Goal: Task Accomplishment & Management: Manage account settings

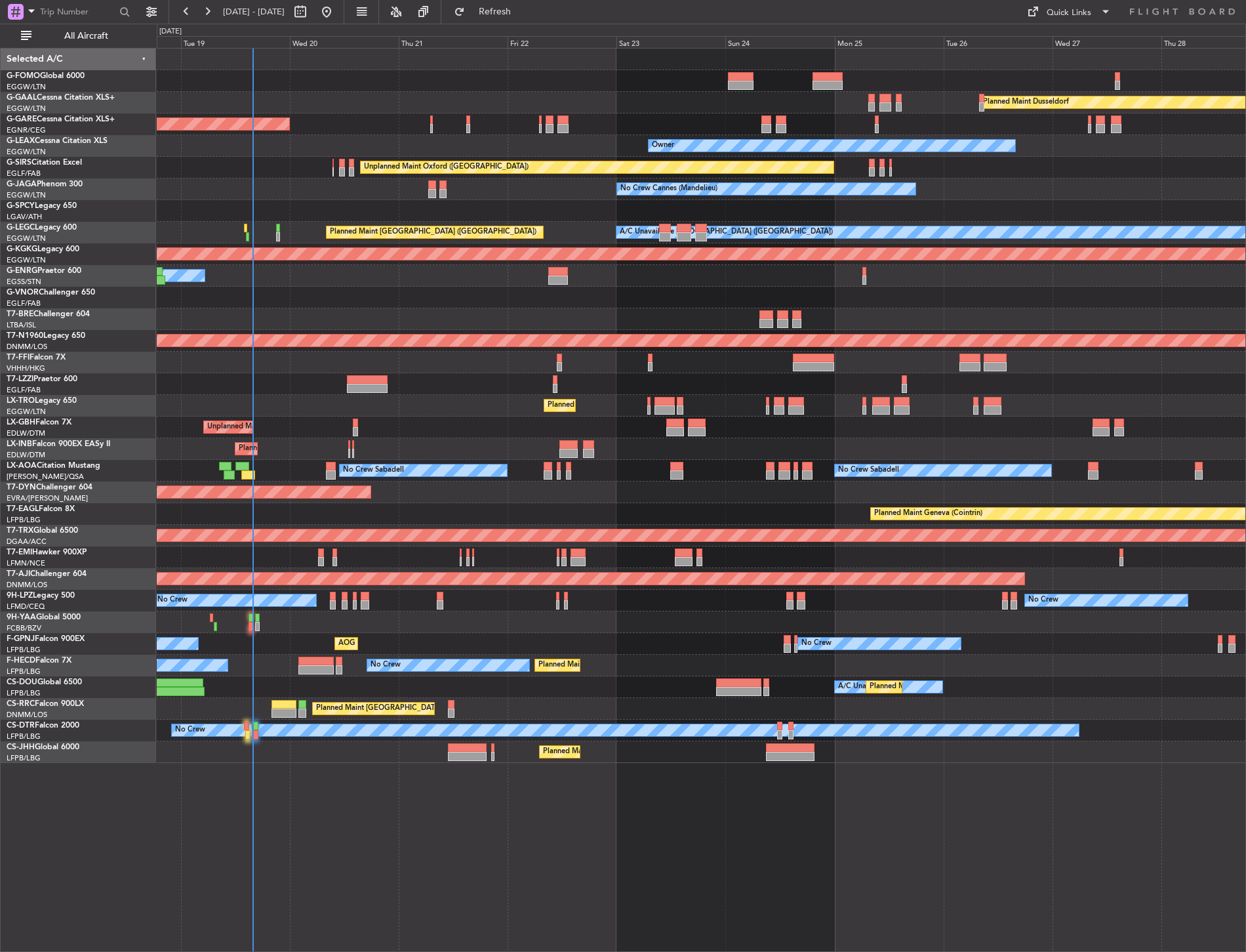
click at [221, 215] on div "Planned Maint Windsor Locks (Bradley Intl) Planned Maint Dusseldorf Unplanned M…" at bounding box center [701, 406] width 1089 height 714
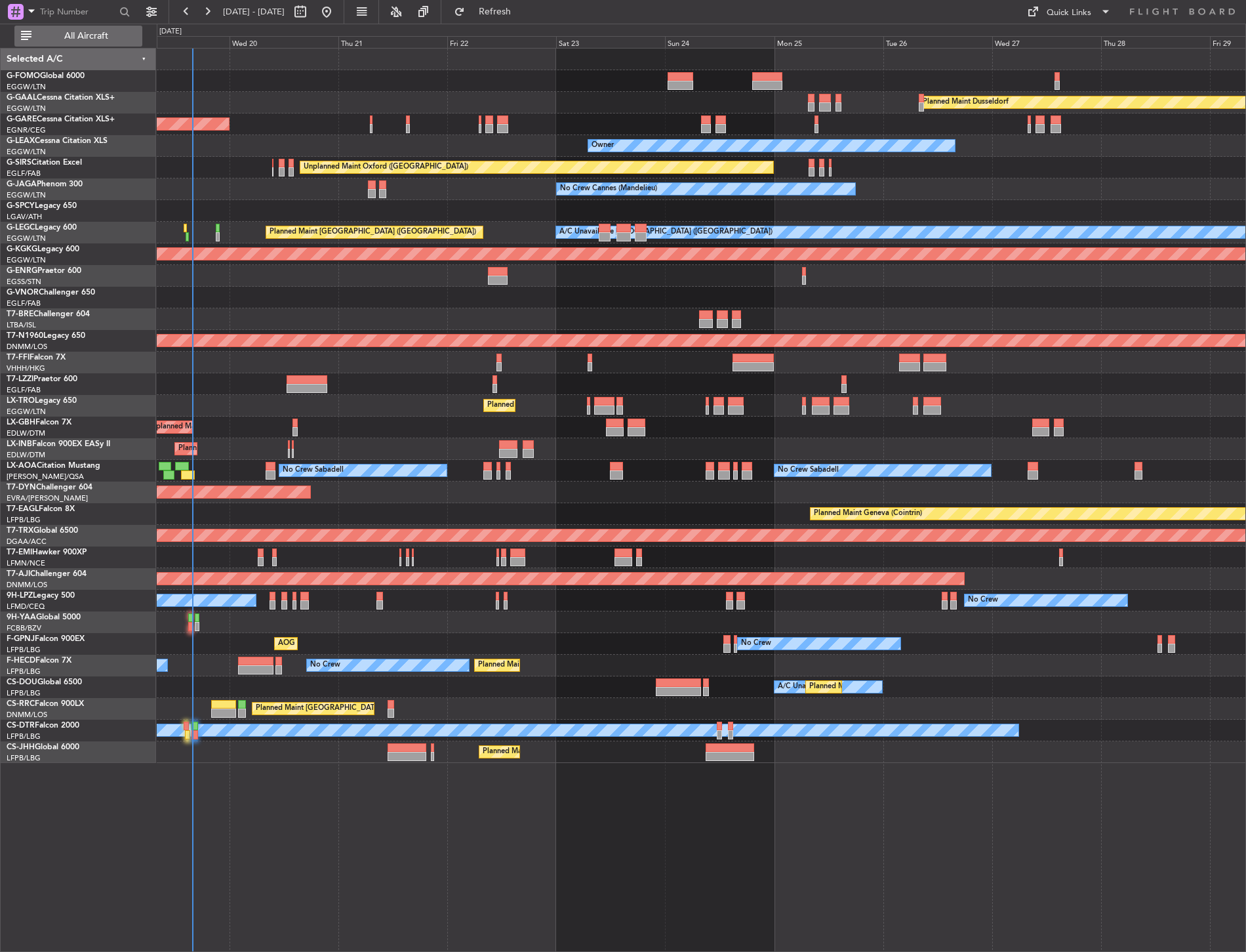
click at [46, 29] on button "All Aircraft" at bounding box center [78, 36] width 128 height 21
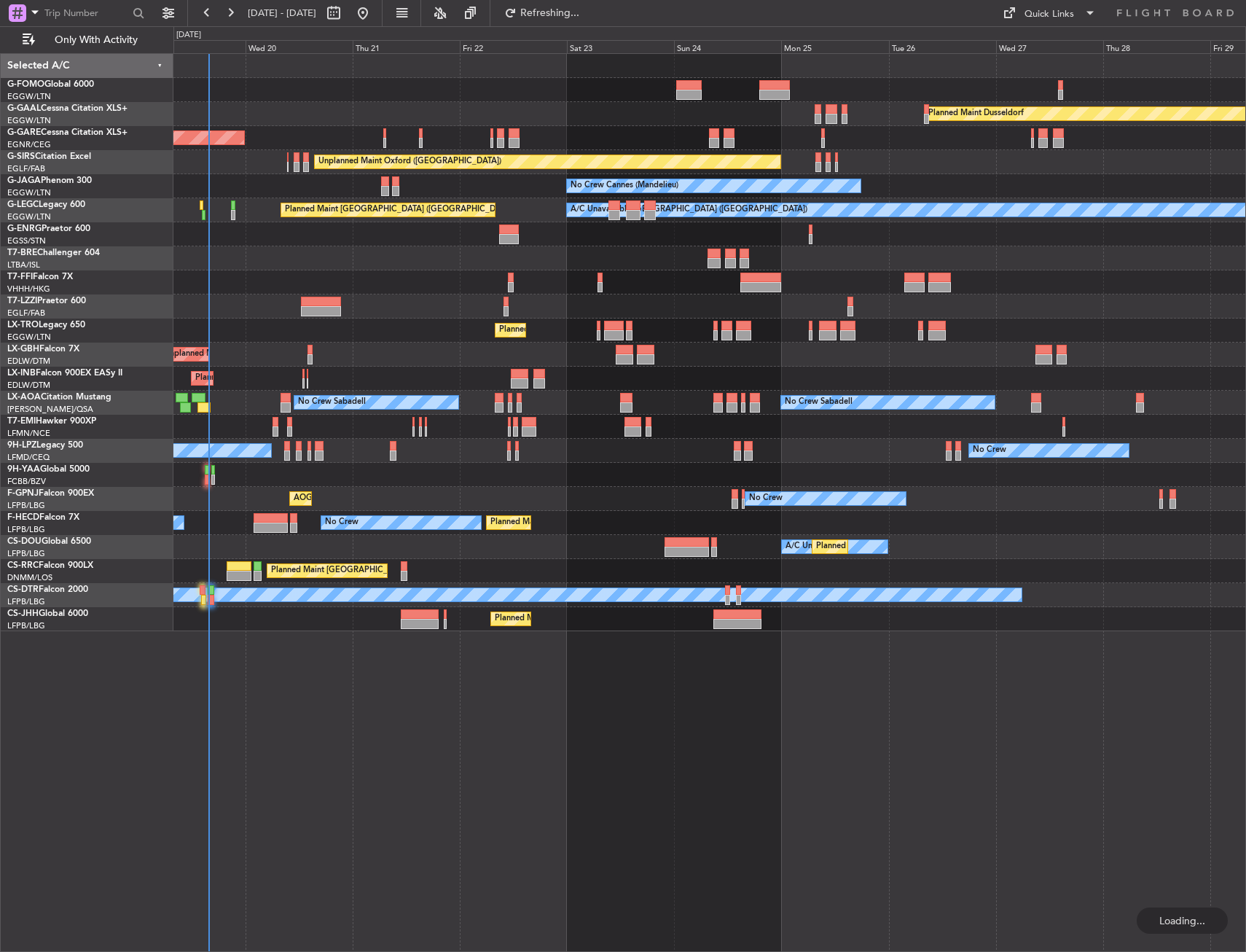
click at [316, 126] on div "Planned Maint Dusseldorf" at bounding box center [710, 114] width 1072 height 24
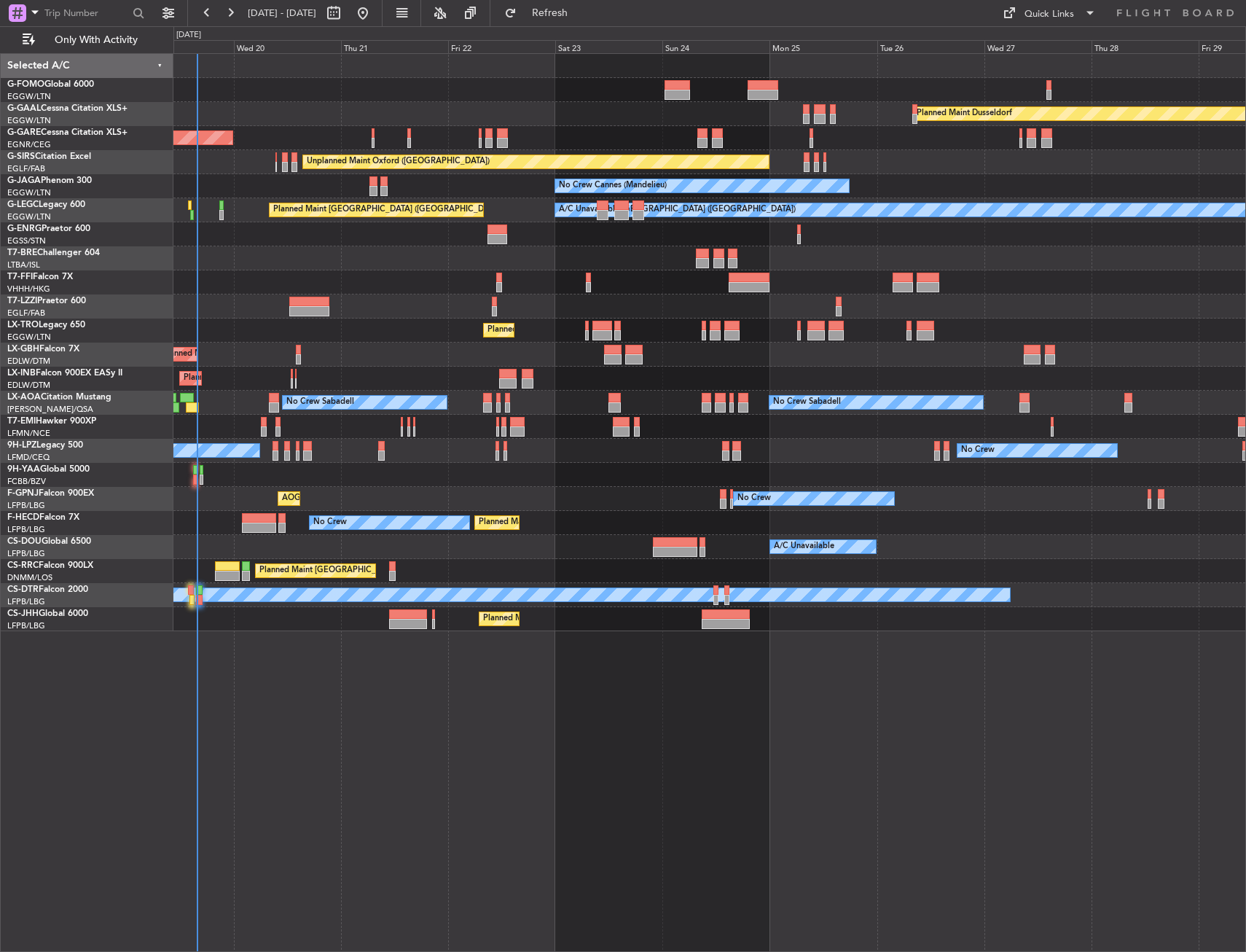
click at [447, 314] on div at bounding box center [710, 306] width 1072 height 24
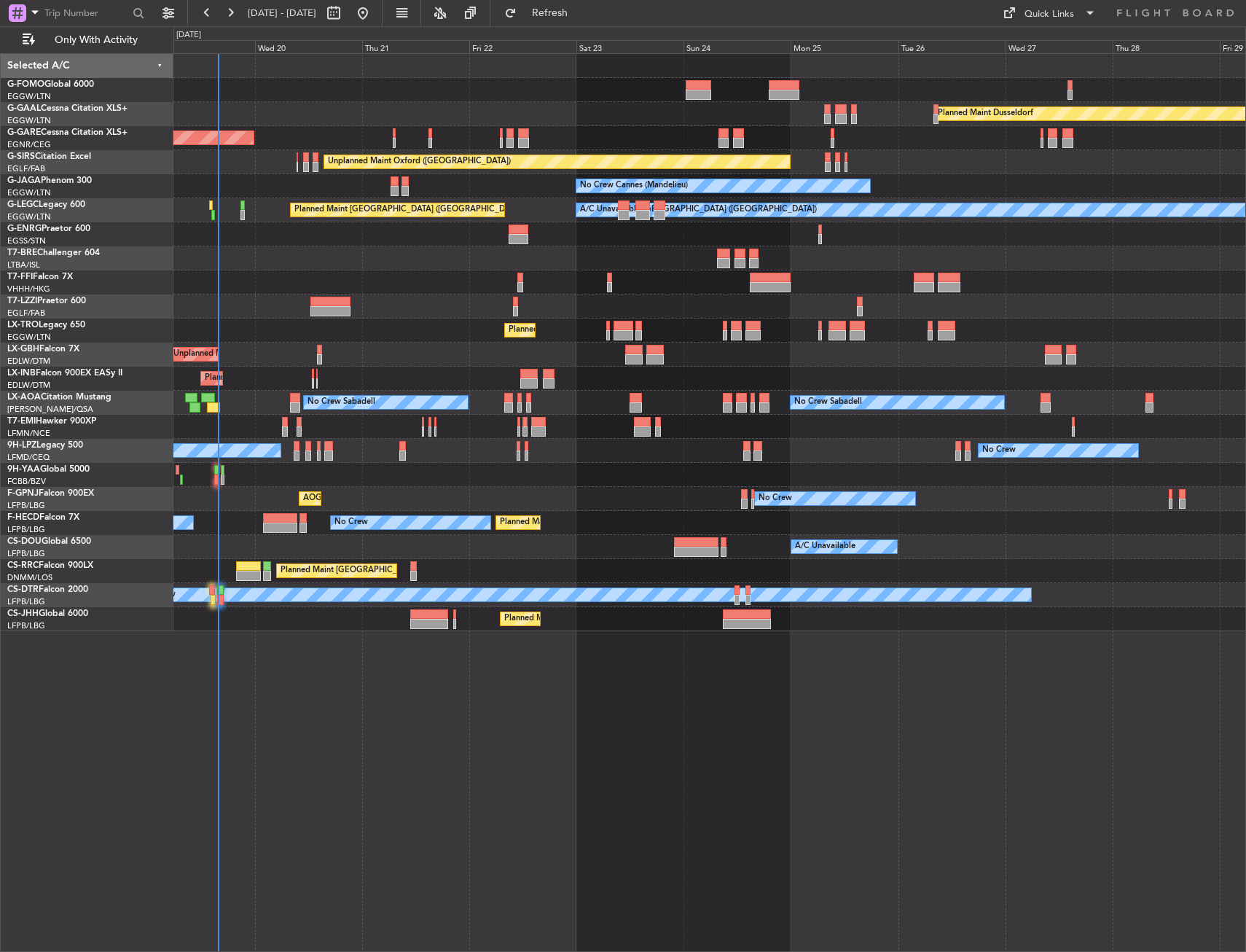
click at [478, 66] on div at bounding box center [710, 66] width 1072 height 24
click at [253, 280] on div at bounding box center [710, 283] width 1072 height 24
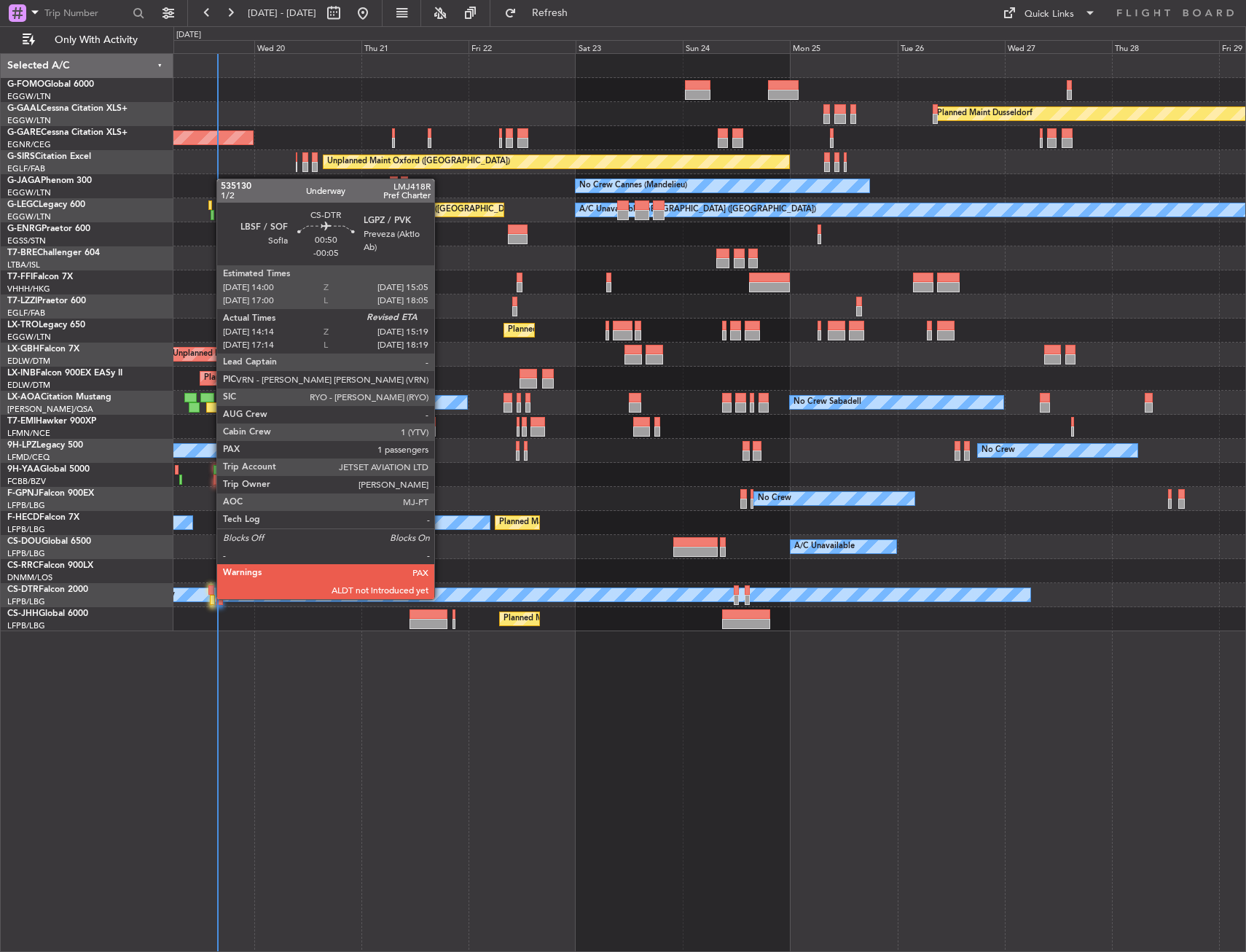
click at [210, 597] on div at bounding box center [213, 600] width 5 height 11
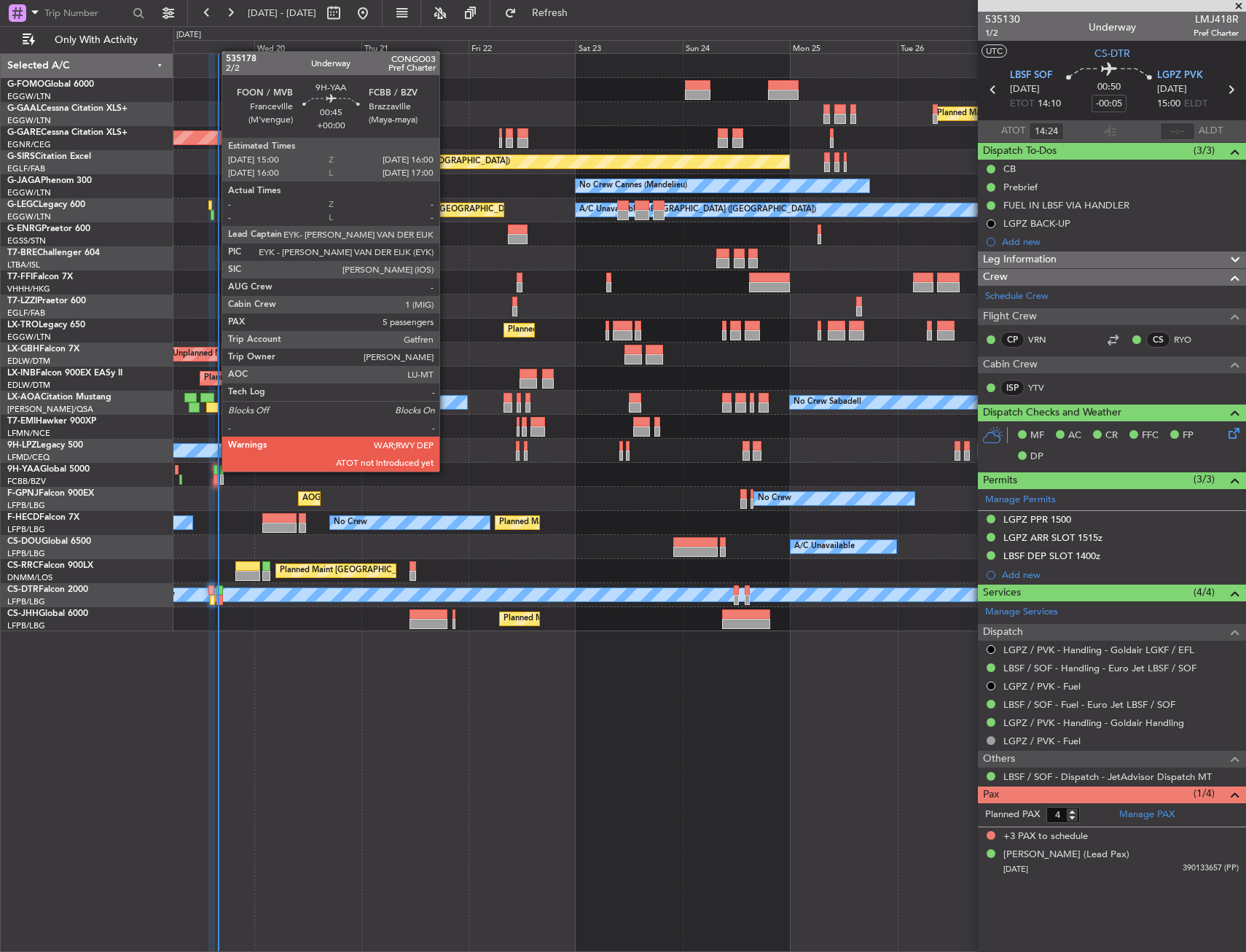
click at [214, 471] on div at bounding box center [216, 470] width 5 height 11
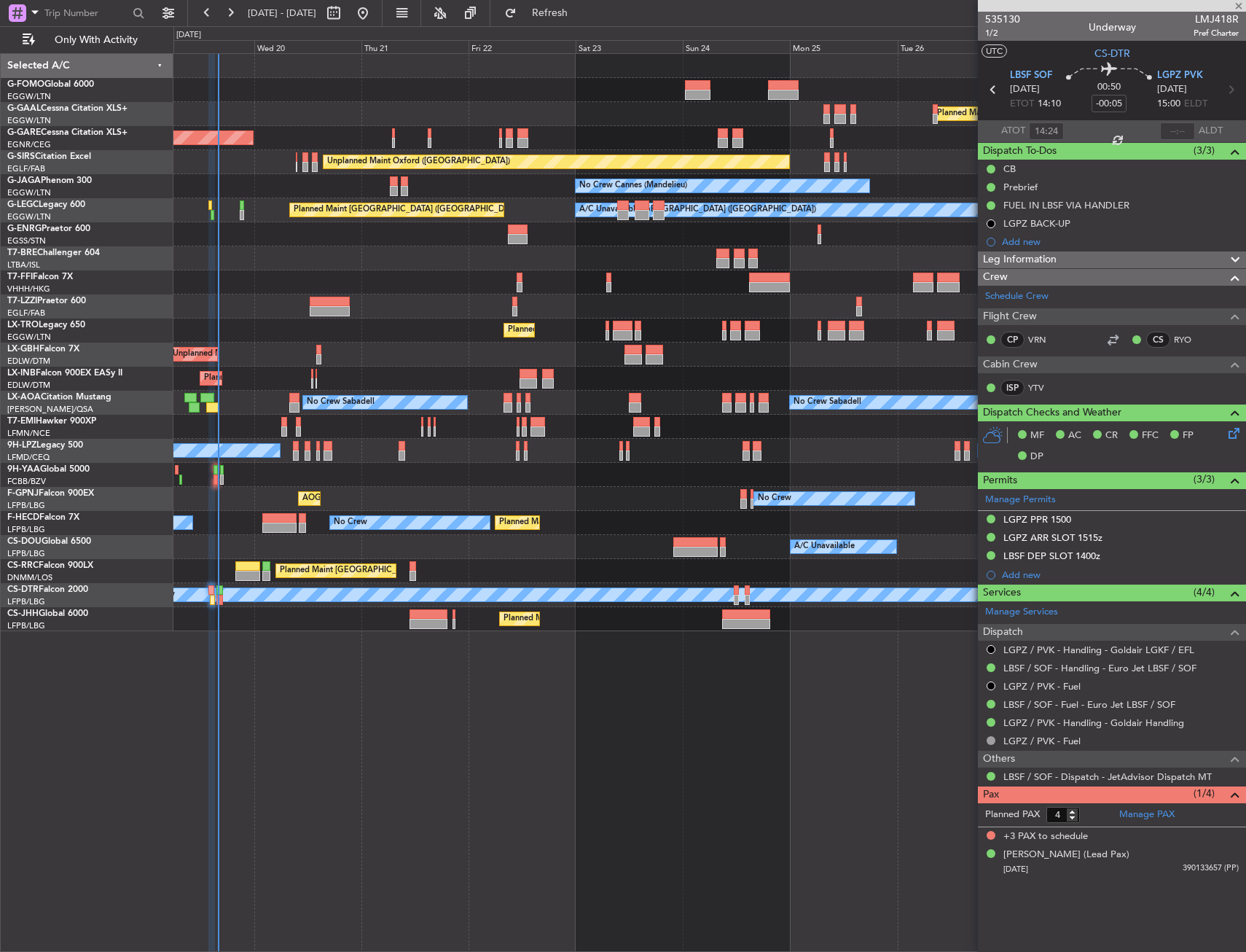
type input "5"
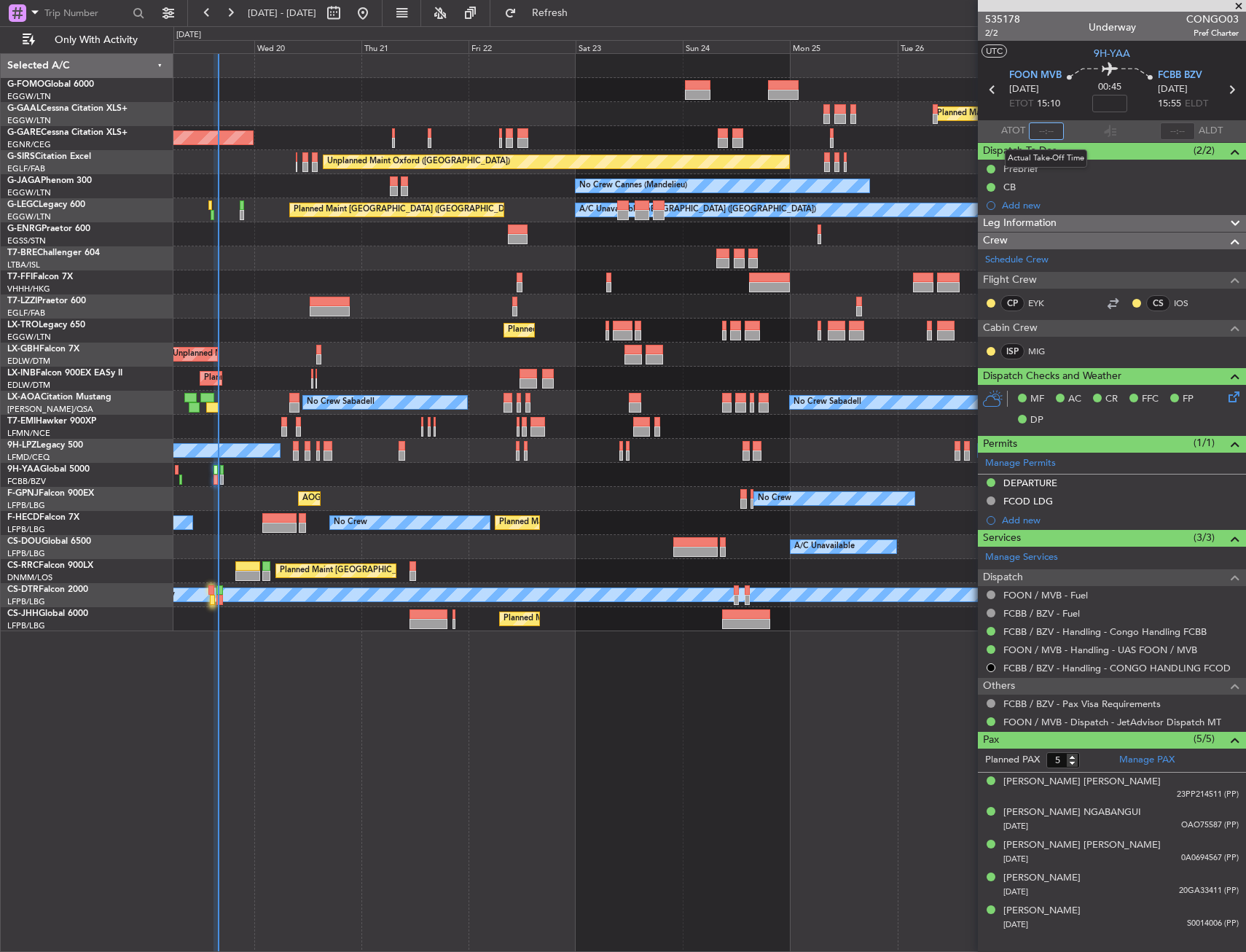
click at [1043, 134] on input "text" at bounding box center [1046, 130] width 35 height 17
click at [1074, 128] on section "ATOT 1540 ALDT" at bounding box center [1112, 131] width 268 height 22
type input "15:40"
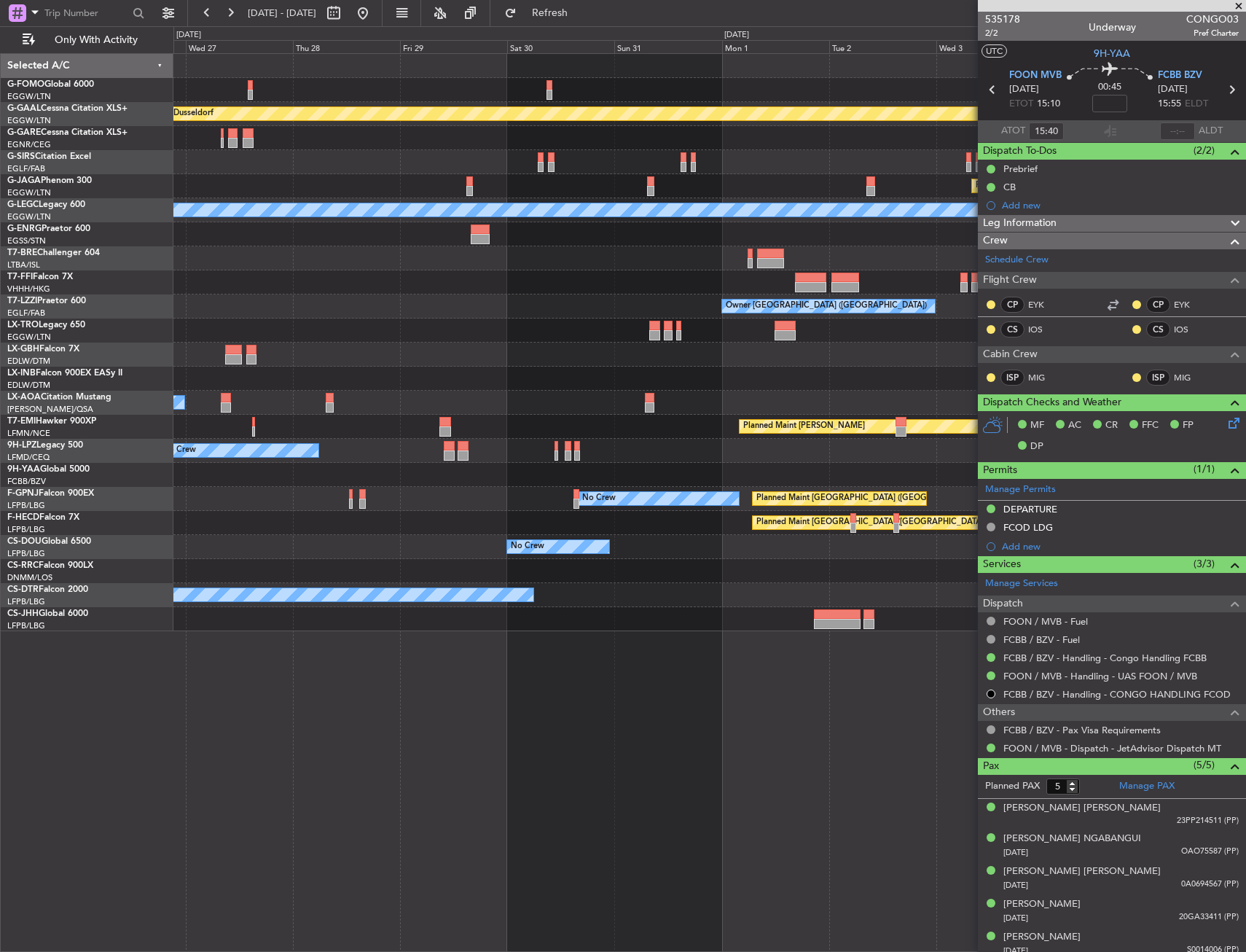
click at [0, 147] on html "19 Aug 2025 - 29 Aug 2025 Refresh Quick Links Only With Activity Planned Maint …" at bounding box center [623, 476] width 1246 height 952
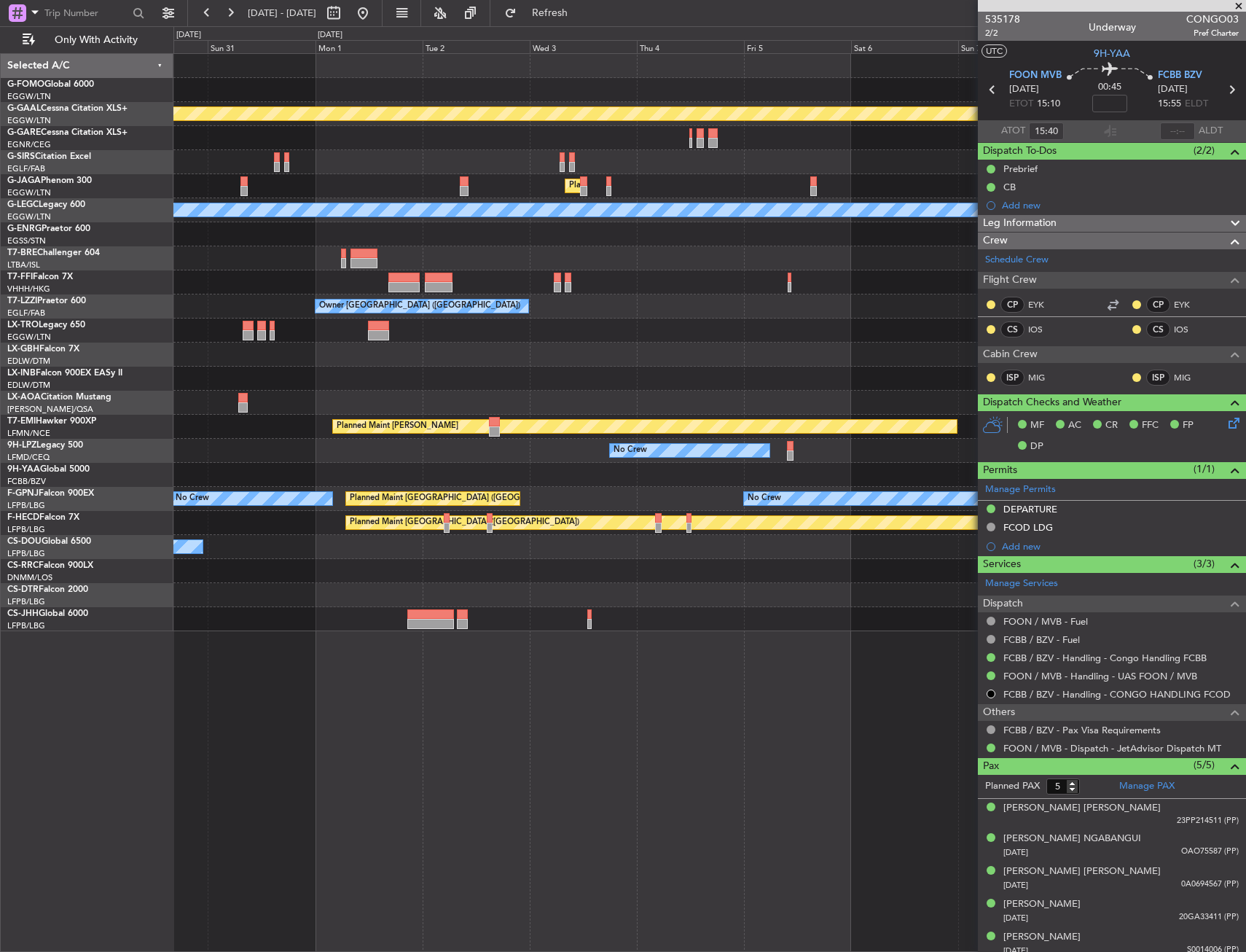
click at [0, 150] on html "19 Aug 2025 - 29 Aug 2025 Refresh Quick Links Only With Activity Planned Maint …" at bounding box center [623, 476] width 1246 height 952
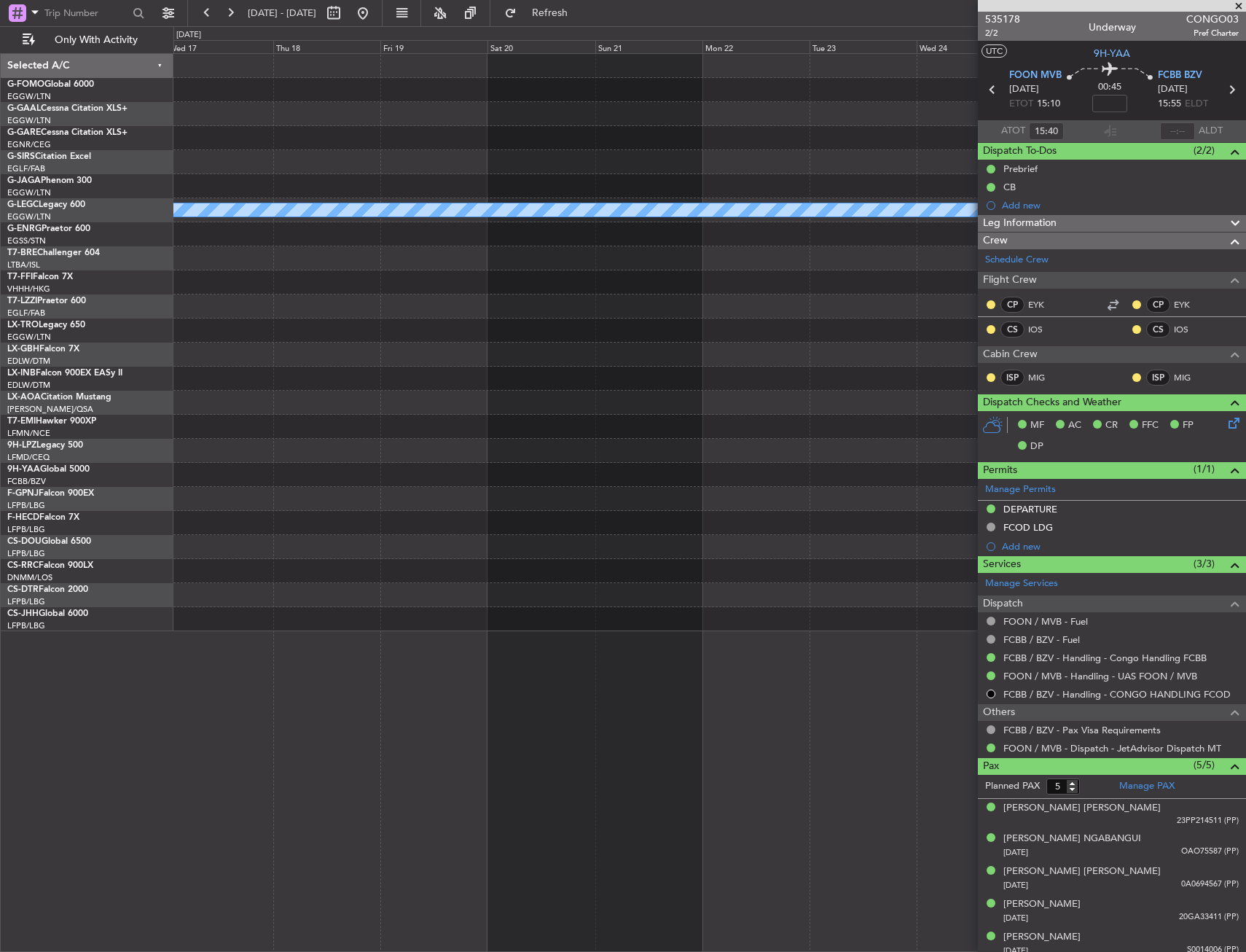
click at [0, 152] on html "19 Aug 2025 - 29 Aug 2025 Refresh Quick Links Only With Activity Planned Maint …" at bounding box center [623, 476] width 1246 height 952
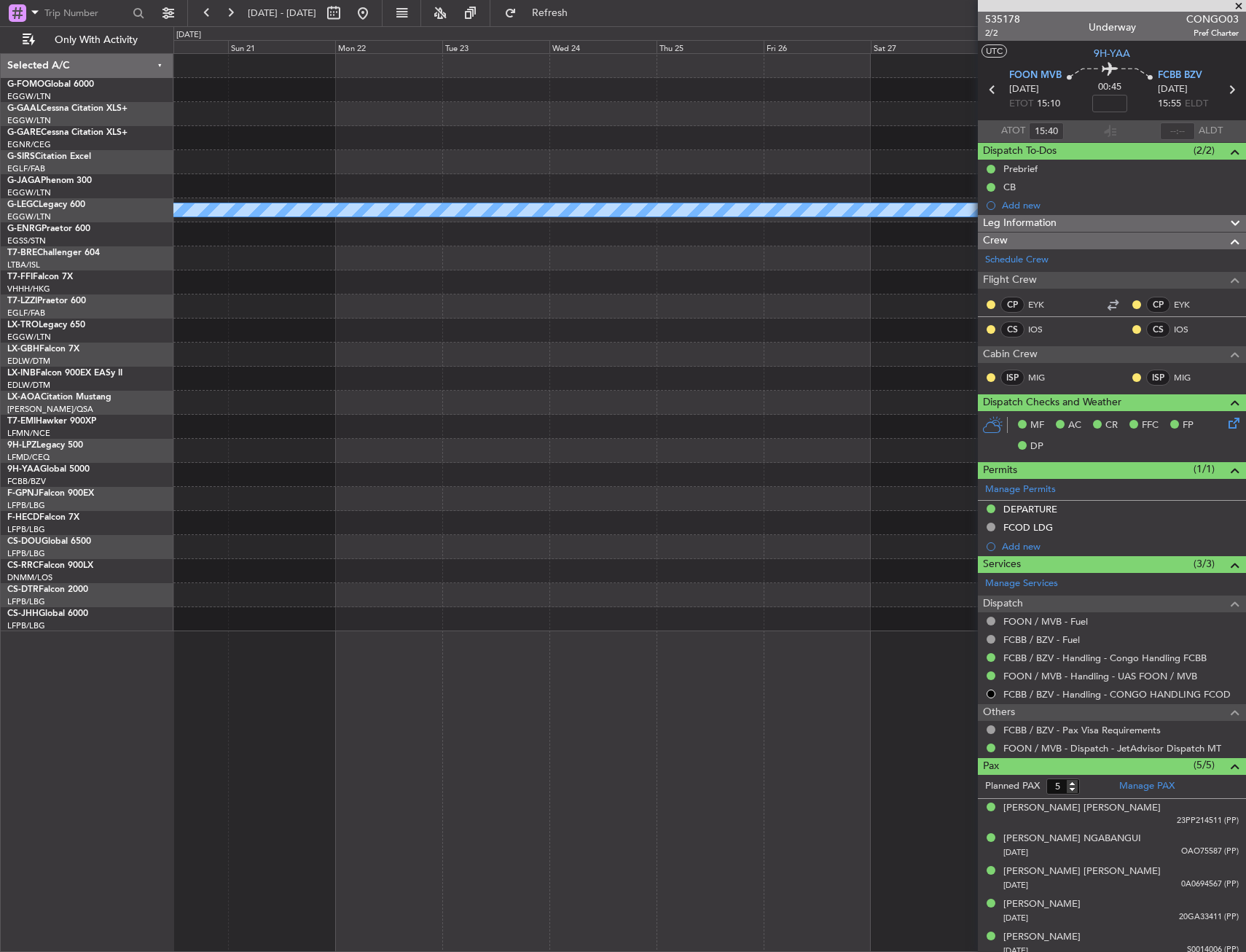
click at [0, 152] on html "19 Aug 2025 - 29 Aug 2025 Refresh Quick Links Only With Activity A/C Unavailabl…" at bounding box center [623, 476] width 1246 height 952
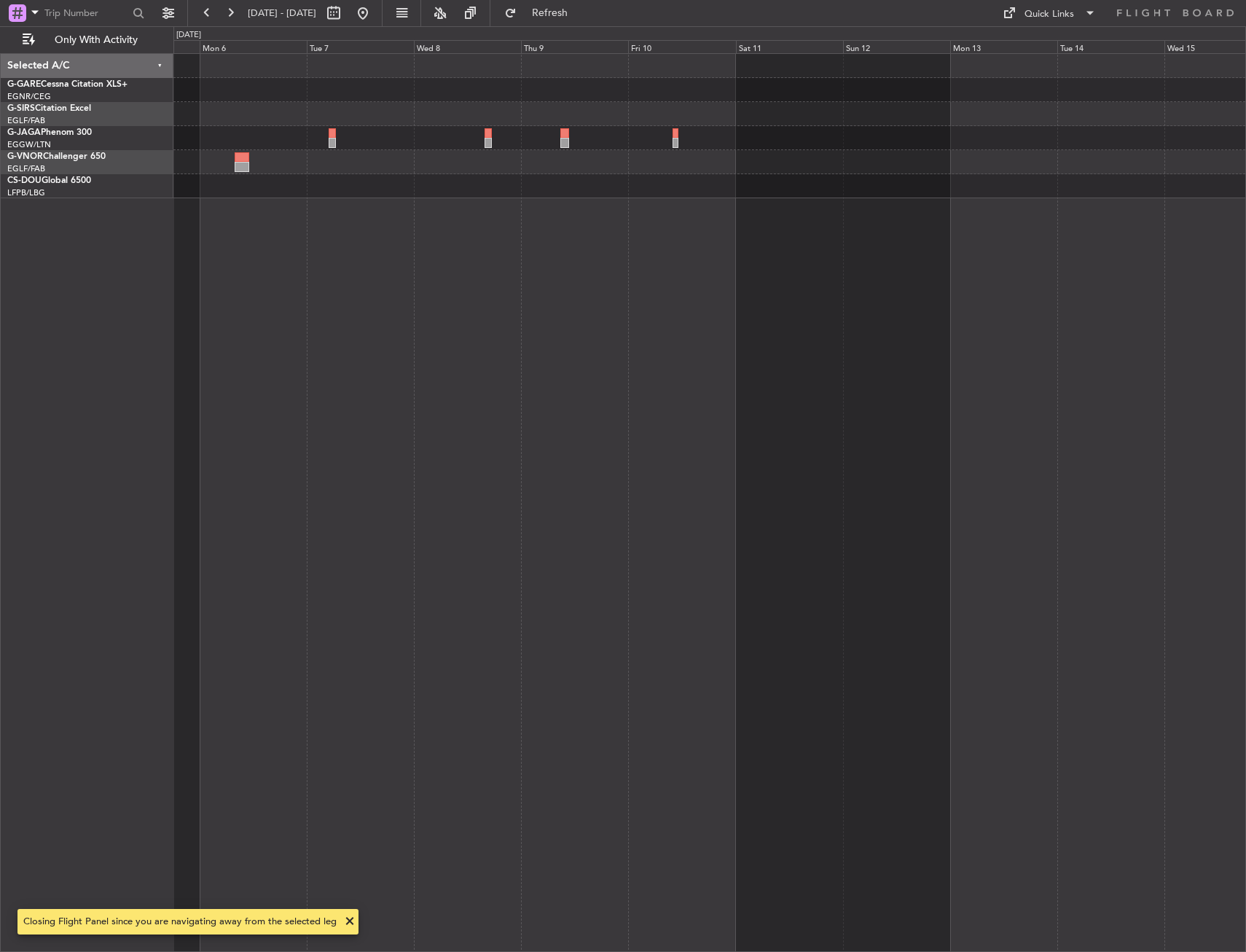
click at [0, 196] on html "25 Sep 2025 - 05 Oct 2025 Refresh Quick Links Only With Activity Selected A/C G…" at bounding box center [623, 476] width 1246 height 952
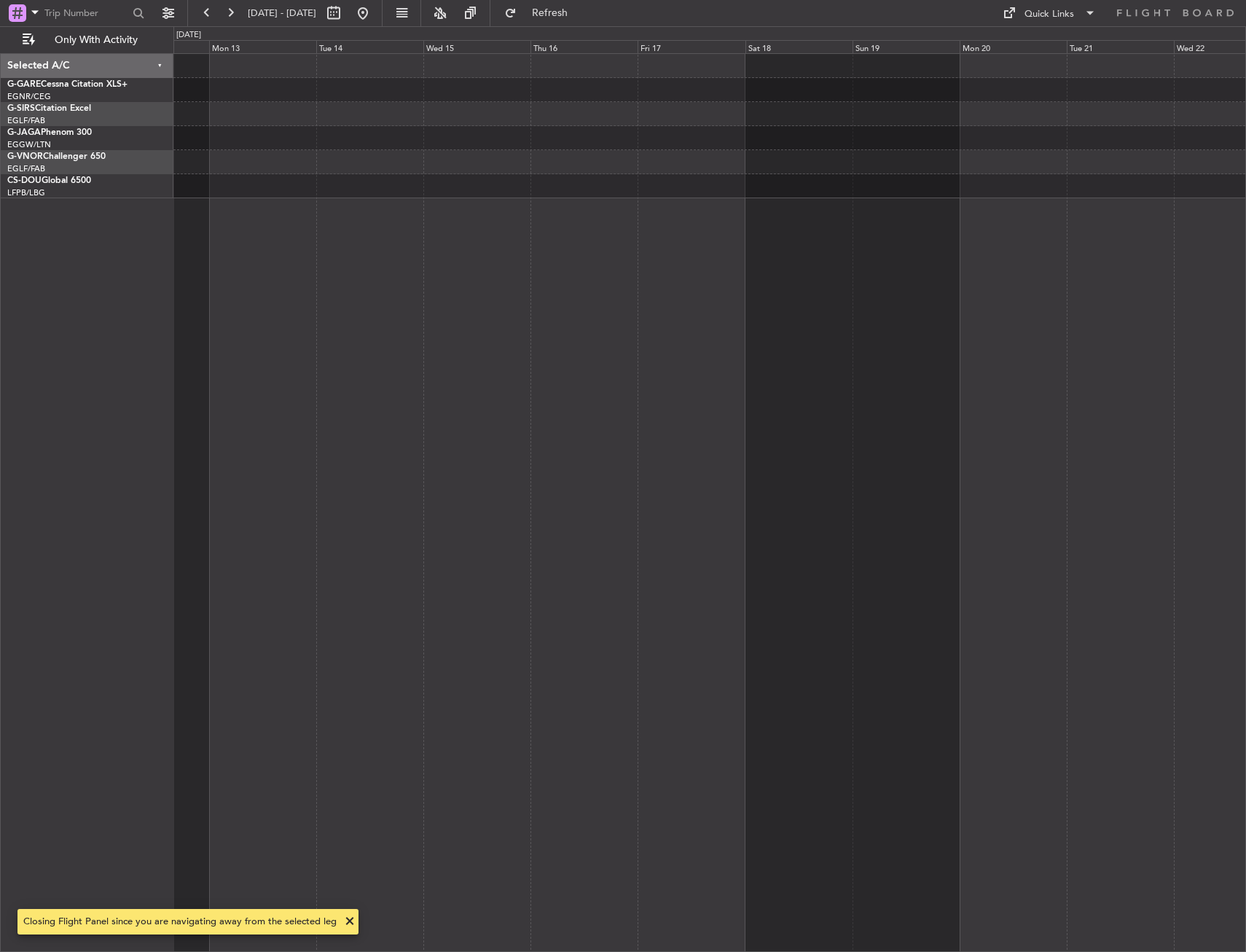
click at [0, 228] on html "25 Sep 2025 - 05 Oct 2025 Refresh Quick Links Only With Activity Selected A/C G…" at bounding box center [623, 476] width 1246 height 952
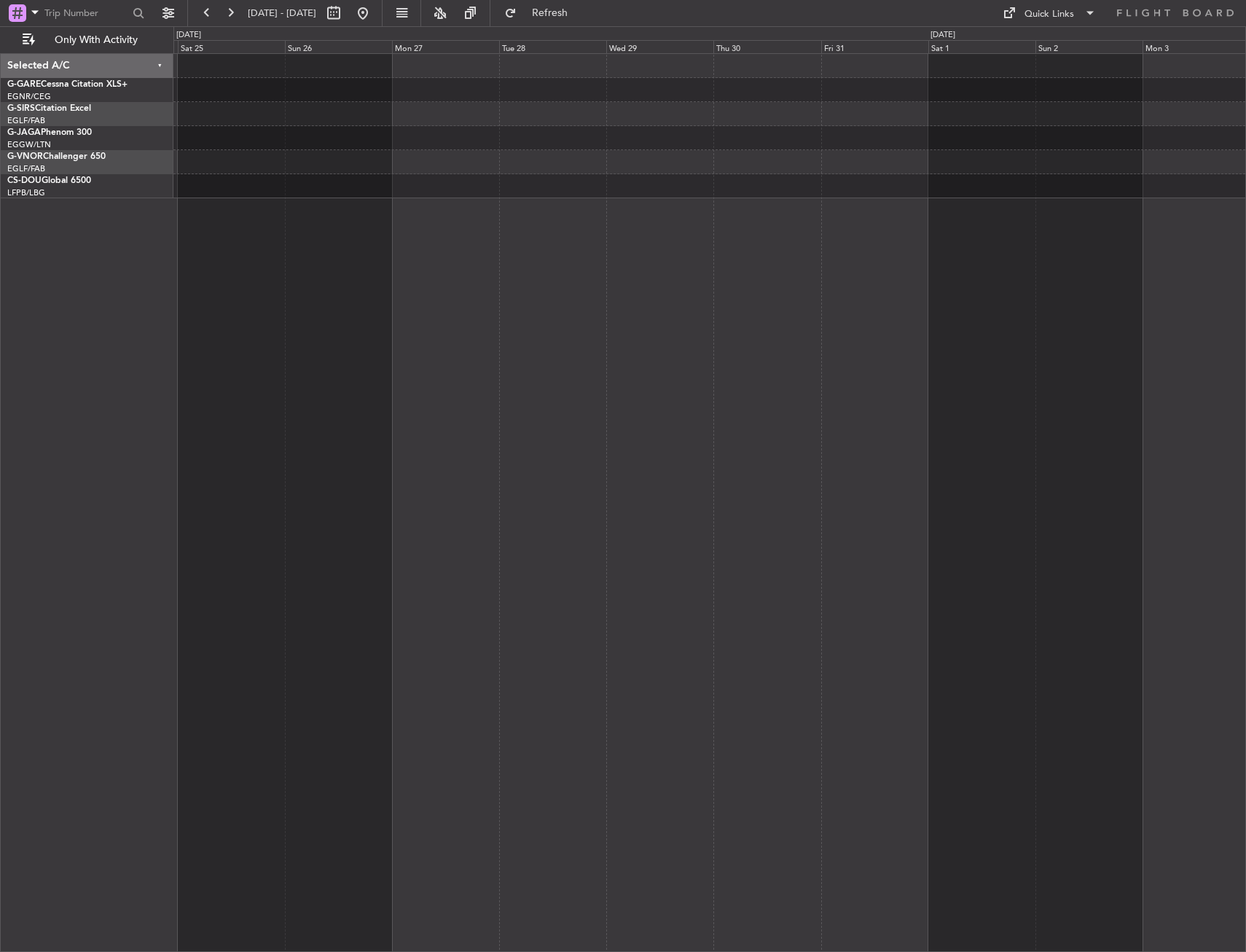
click at [0, 209] on html "25 Sep 2025 - 05 Oct 2025 Refresh Quick Links Only With Activity Selected A/C G…" at bounding box center [623, 476] width 1246 height 952
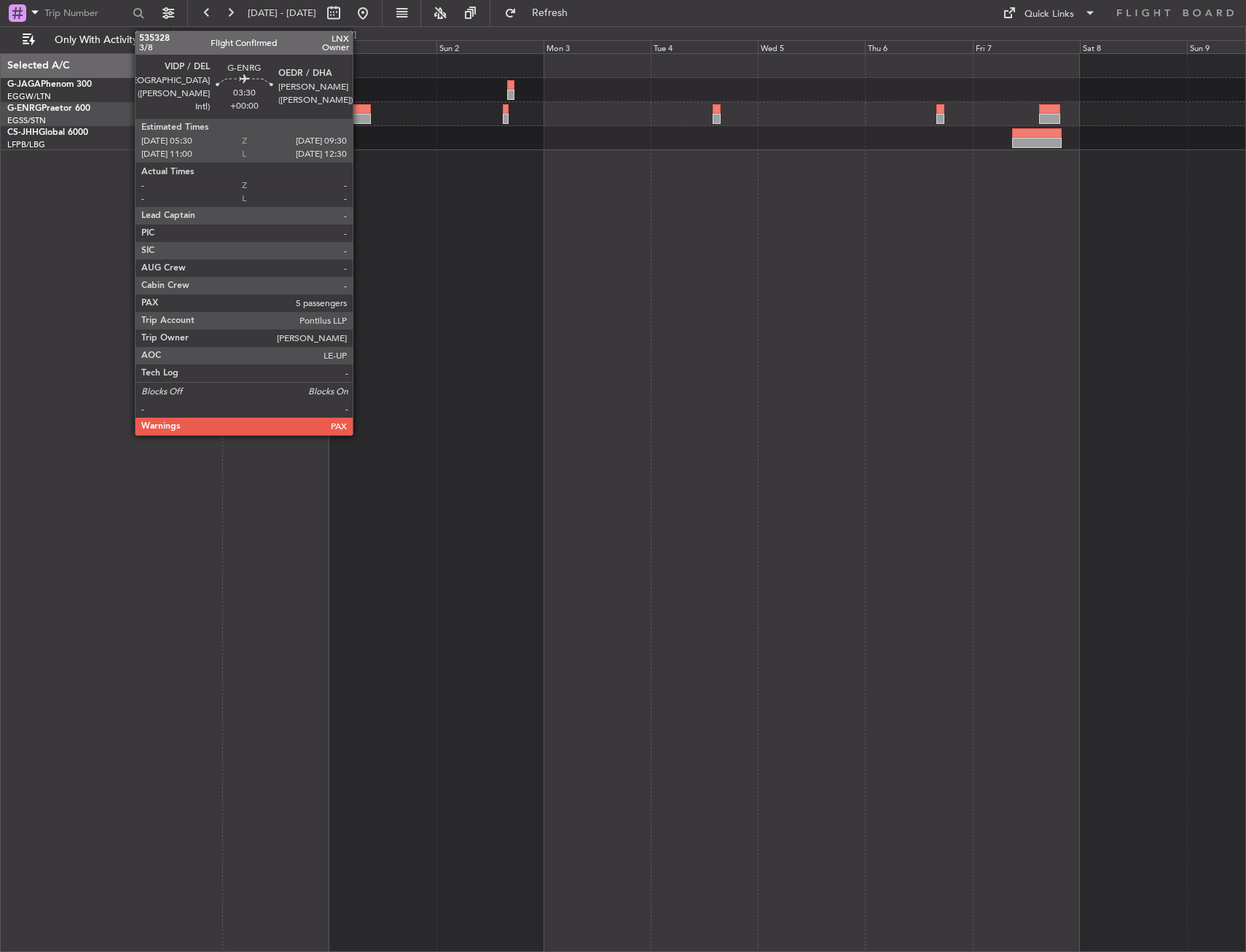
click at [359, 121] on div at bounding box center [362, 119] width 18 height 11
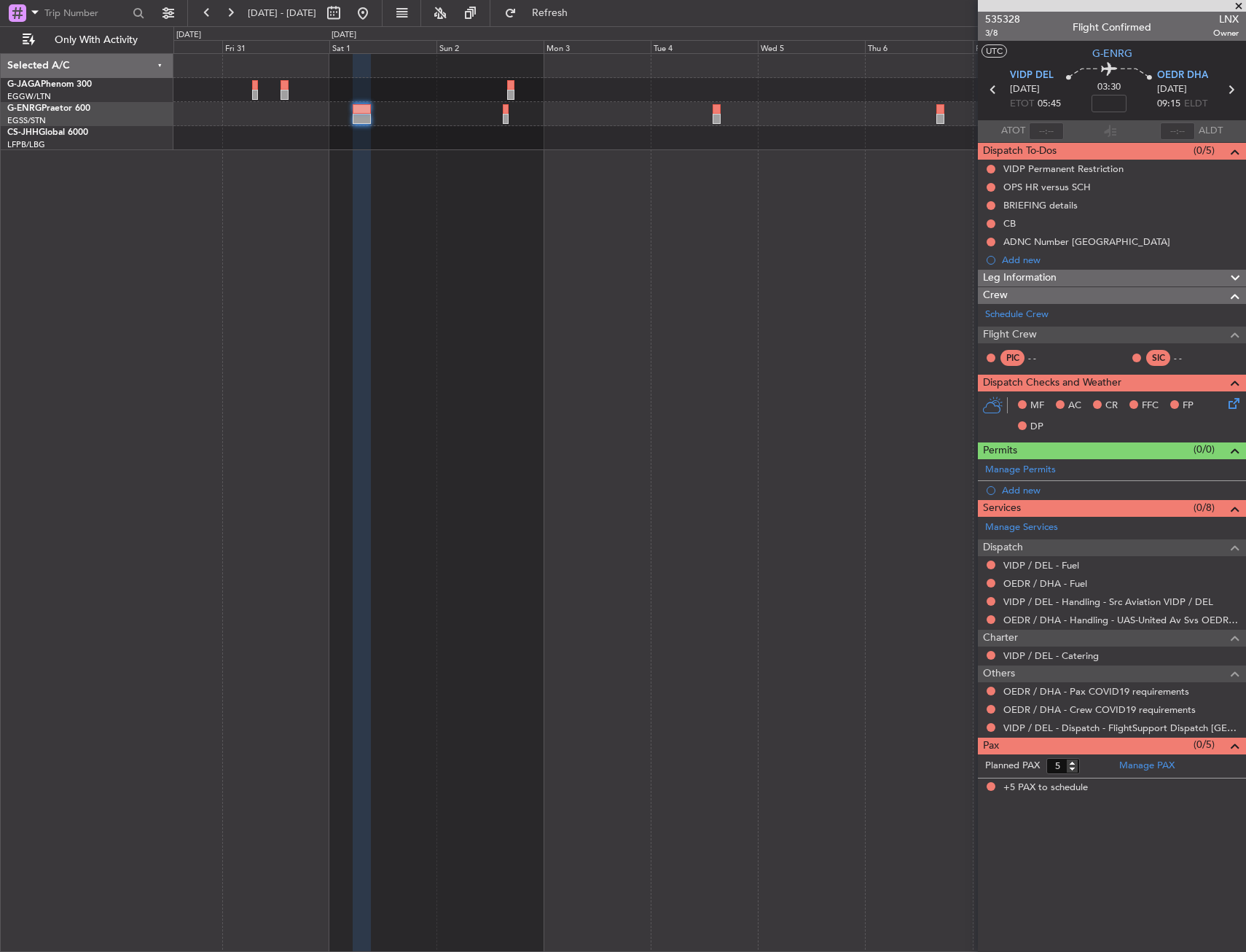
click at [369, 120] on div at bounding box center [362, 119] width 18 height 11
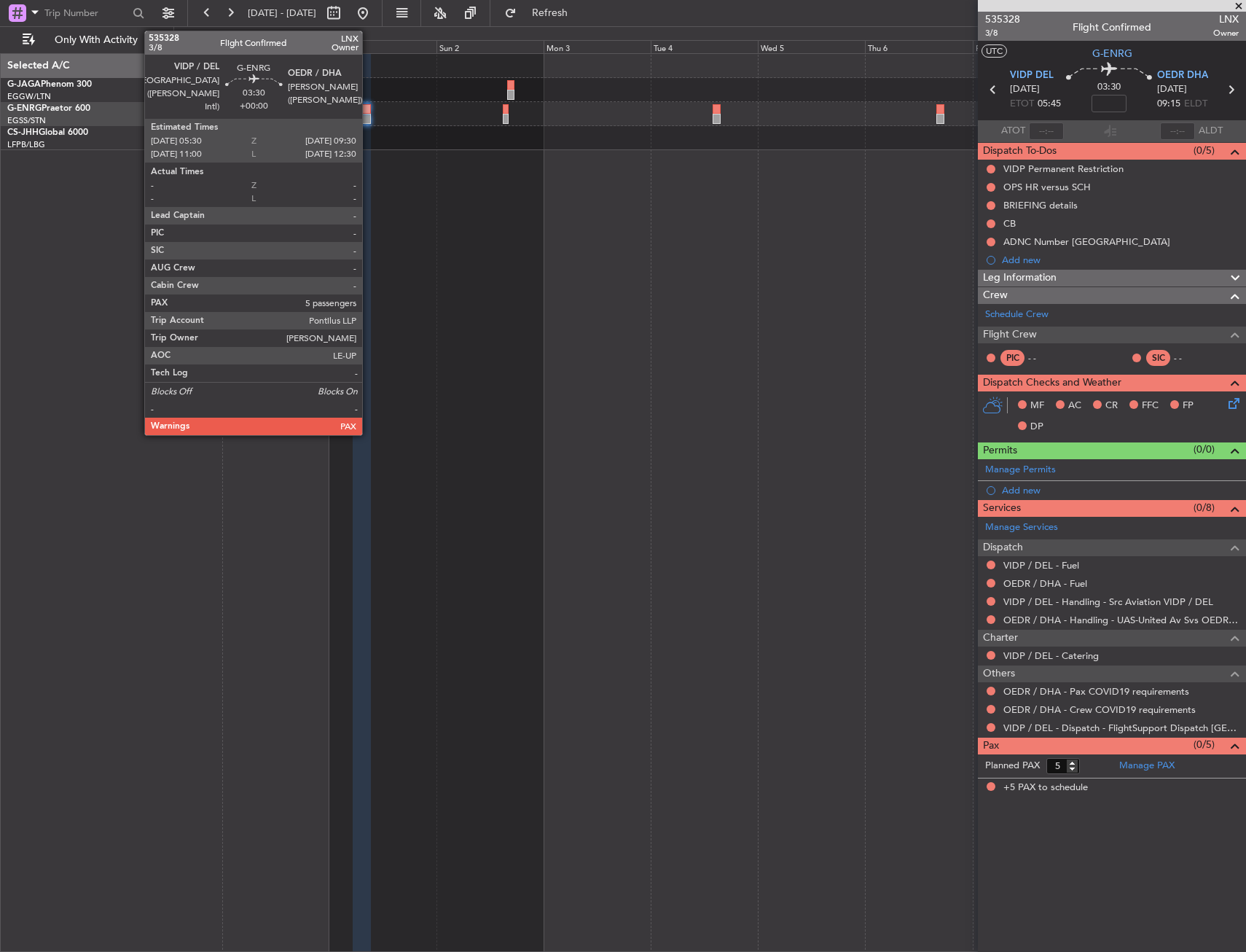
click at [369, 120] on div at bounding box center [362, 119] width 18 height 11
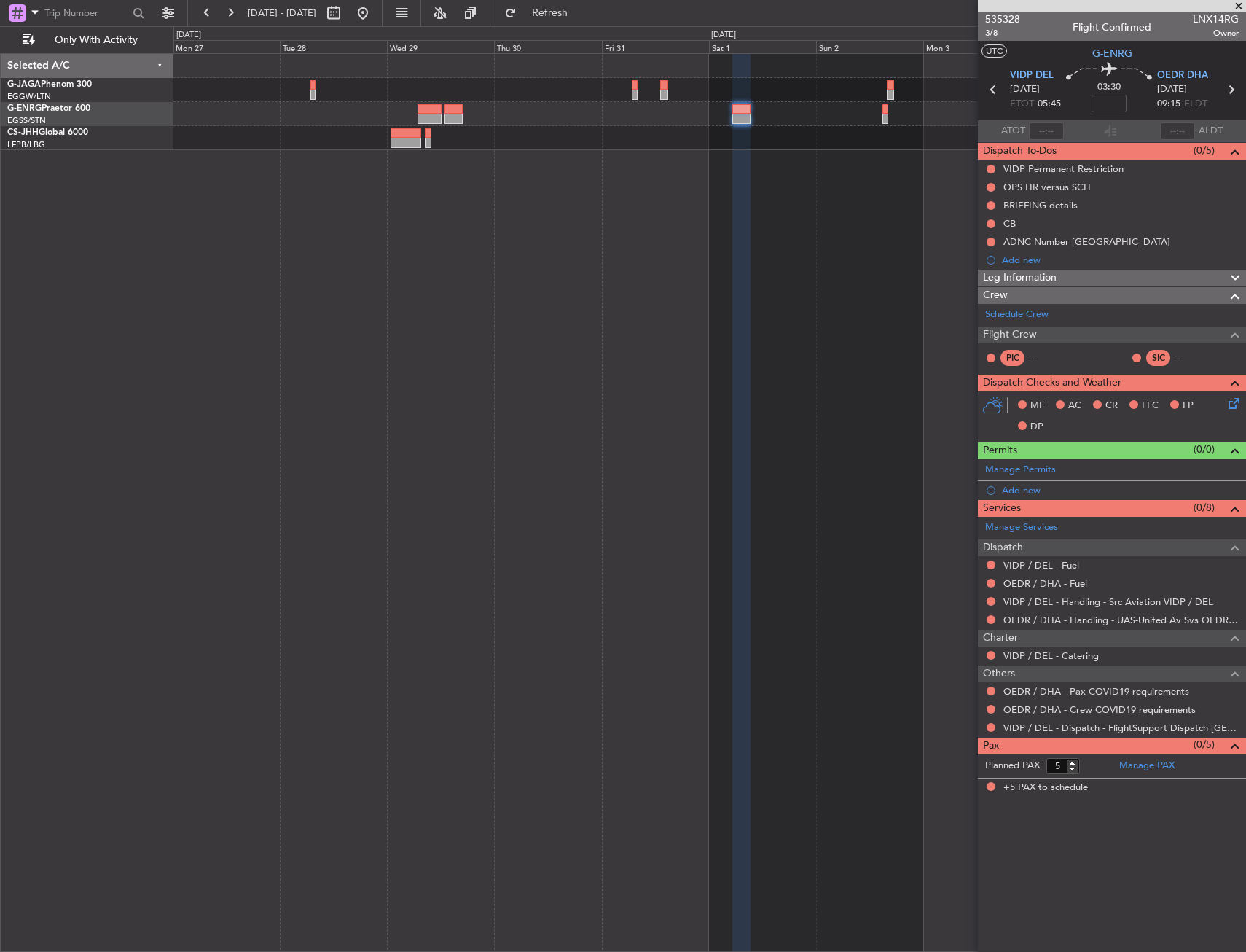
click at [831, 174] on div at bounding box center [710, 502] width 1072 height 899
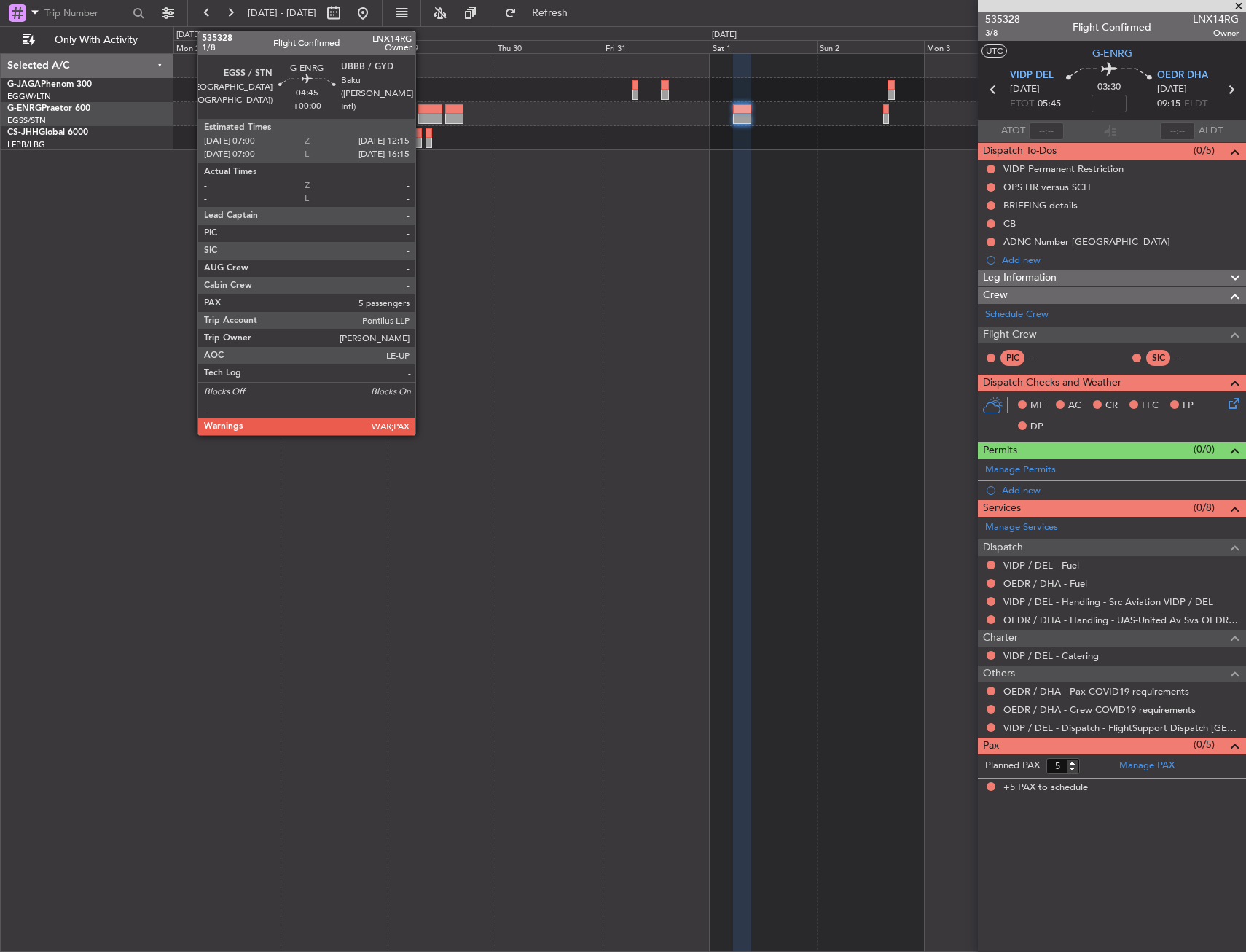
click at [422, 113] on div at bounding box center [430, 109] width 24 height 11
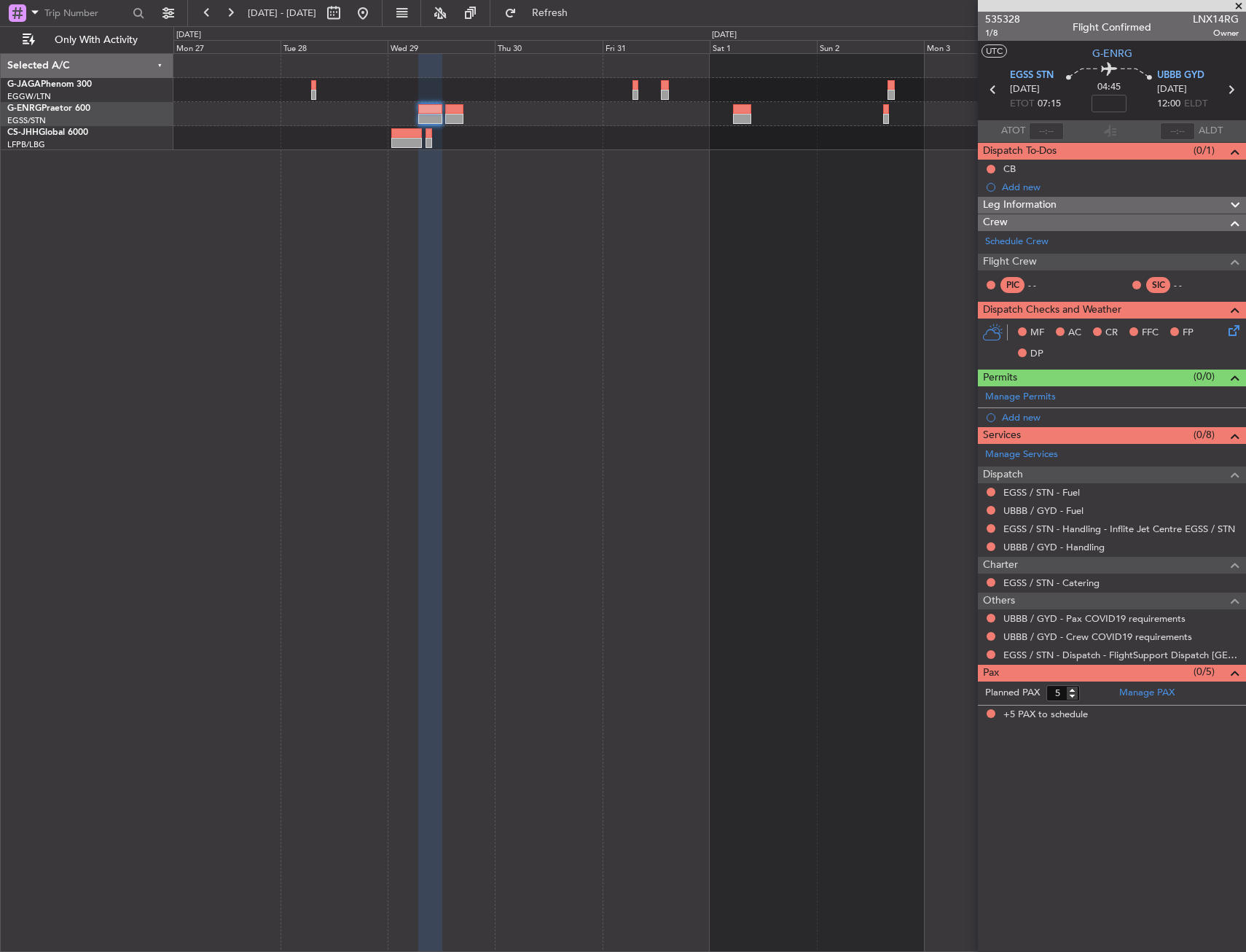
click at [432, 364] on div at bounding box center [430, 503] width 24 height 899
click at [1245, 165] on html "27 Oct 2025 - 06 Nov 2025 Refresh Quick Links Only With Activity Selected A/C G…" at bounding box center [623, 476] width 1246 height 952
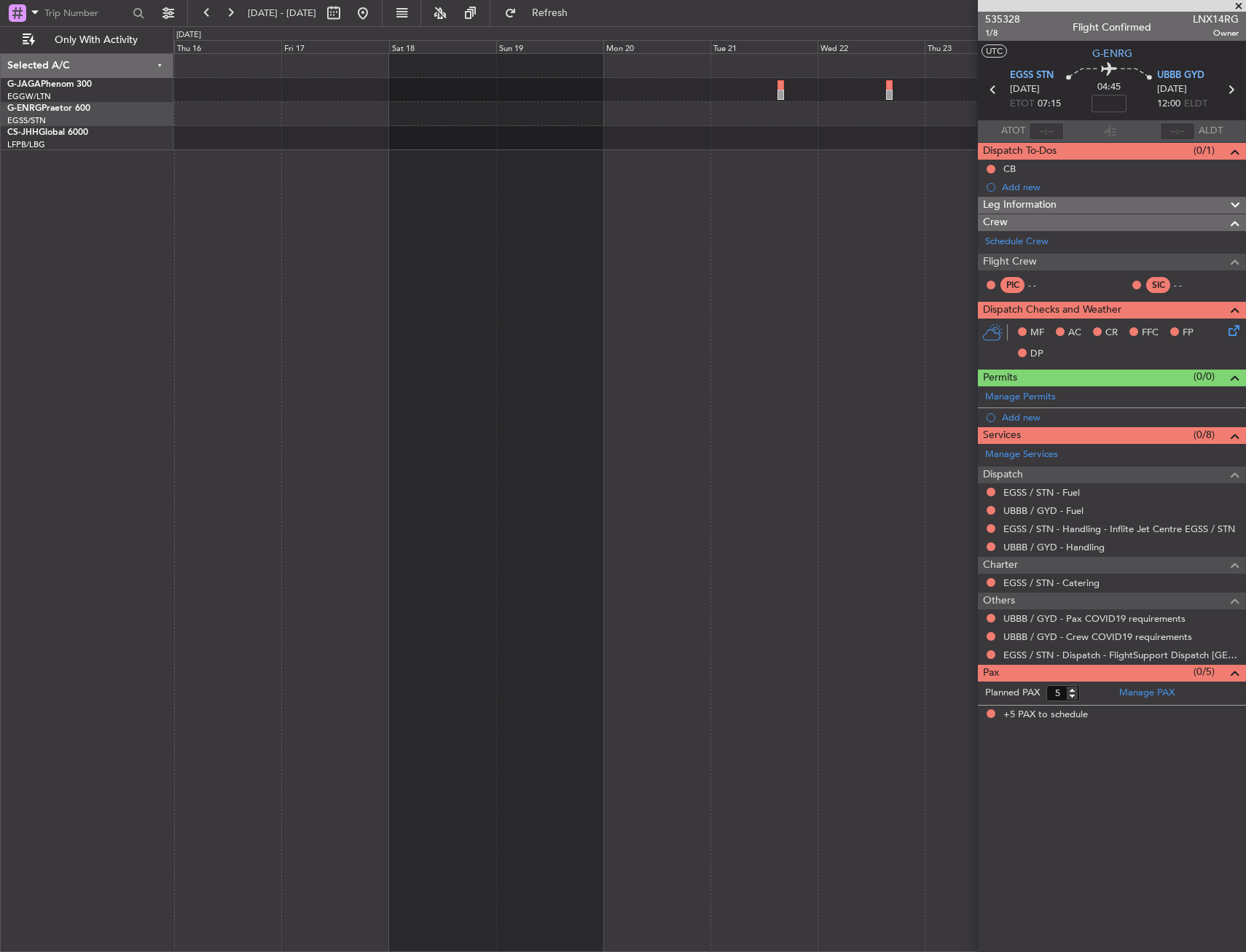
click at [1245, 280] on html "27 Oct 2025 - 06 Nov 2025 Refresh Quick Links Only With Activity Selected A/C G…" at bounding box center [623, 476] width 1246 height 952
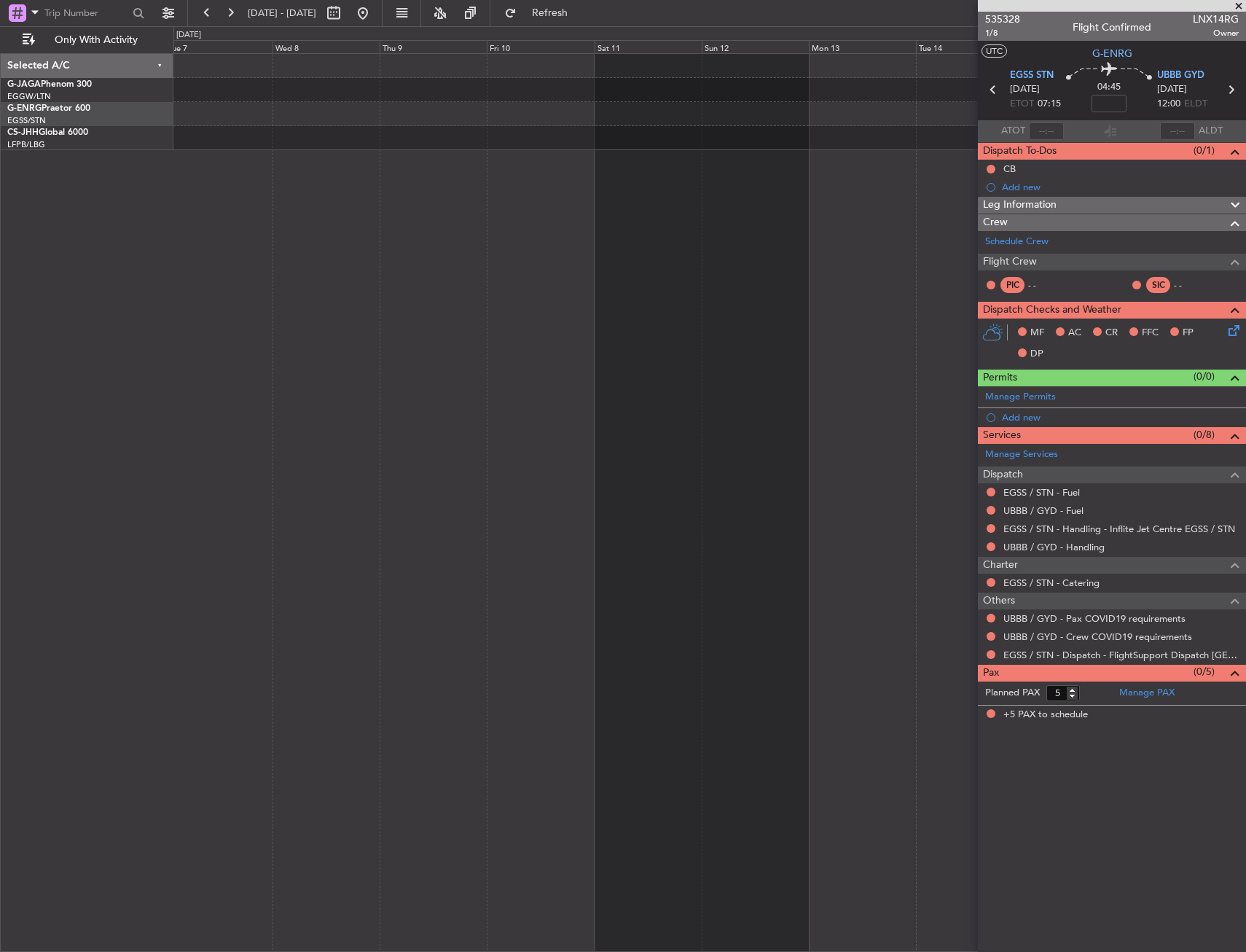
click at [1206, 275] on fb-app "27 Oct 2025 - 06 Nov 2025 Refresh Quick Links Only With Activity Selected A/C G…" at bounding box center [623, 481] width 1246 height 941
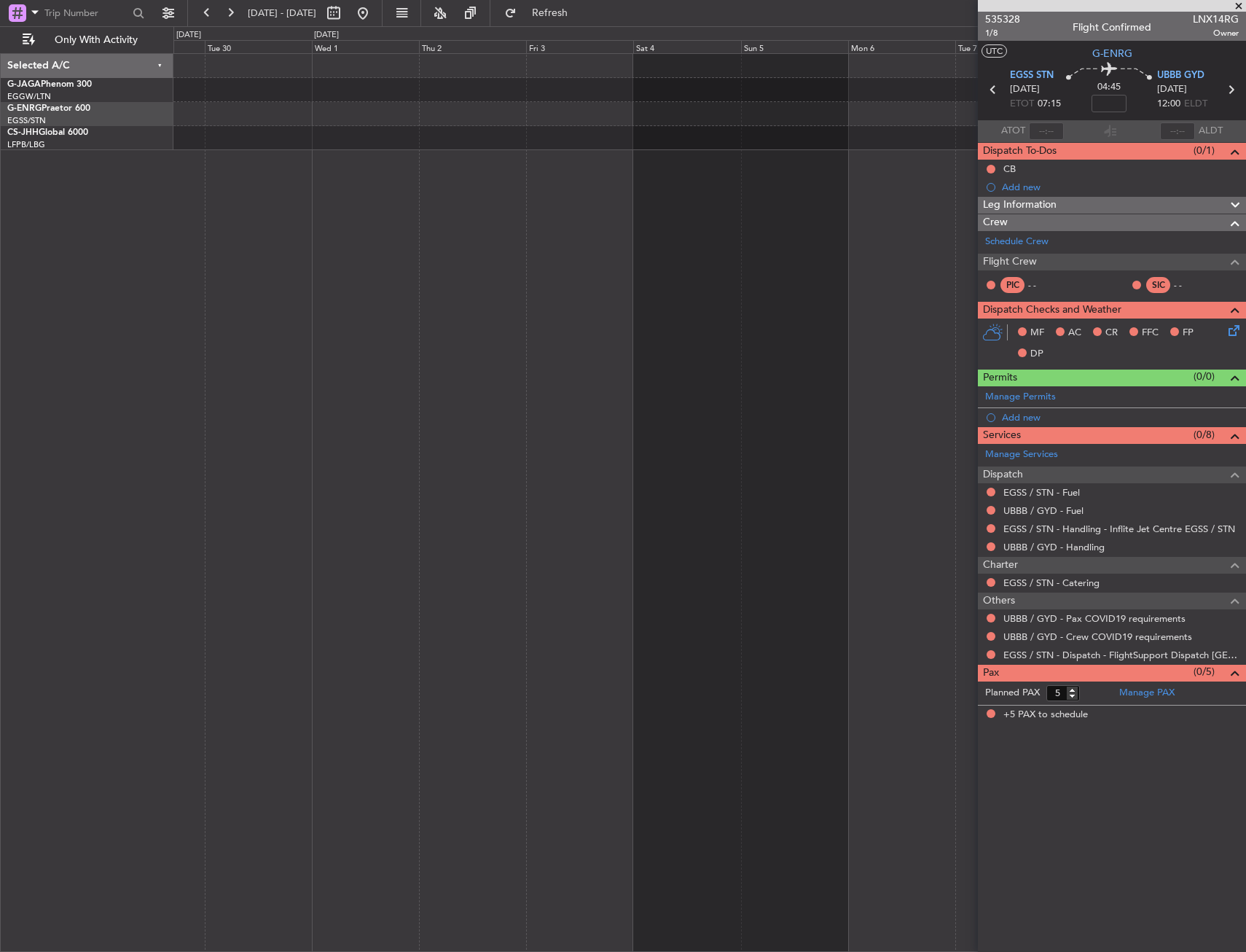
click at [1225, 249] on fb-app "27 Oct 2025 - 06 Nov 2025 Refresh Quick Links Only With Activity Selected A/C G…" at bounding box center [623, 481] width 1246 height 941
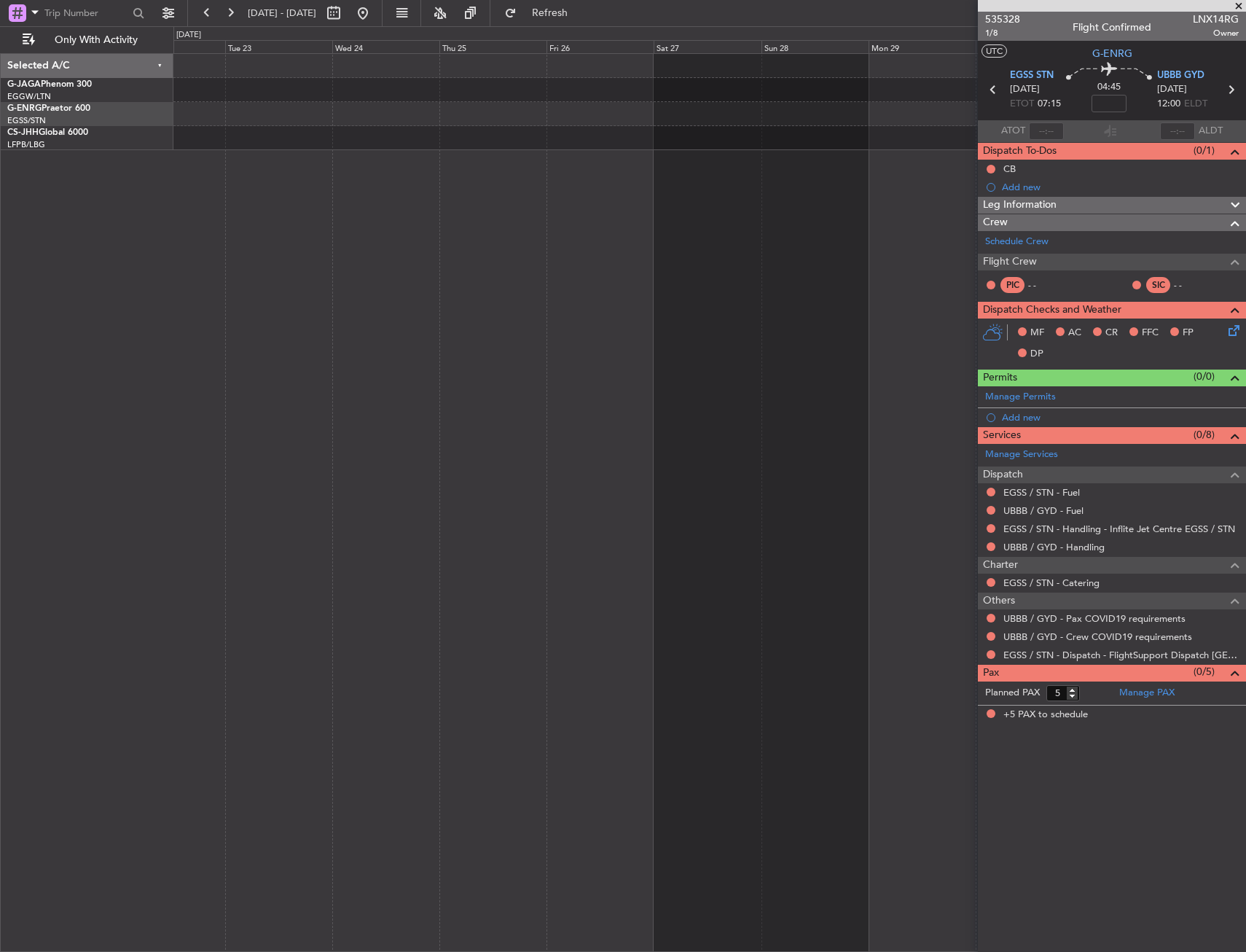
click at [1245, 231] on html "27 Oct 2025 - 06 Nov 2025 Refresh Quick Links Only With Activity Selected A/C G…" at bounding box center [623, 476] width 1246 height 952
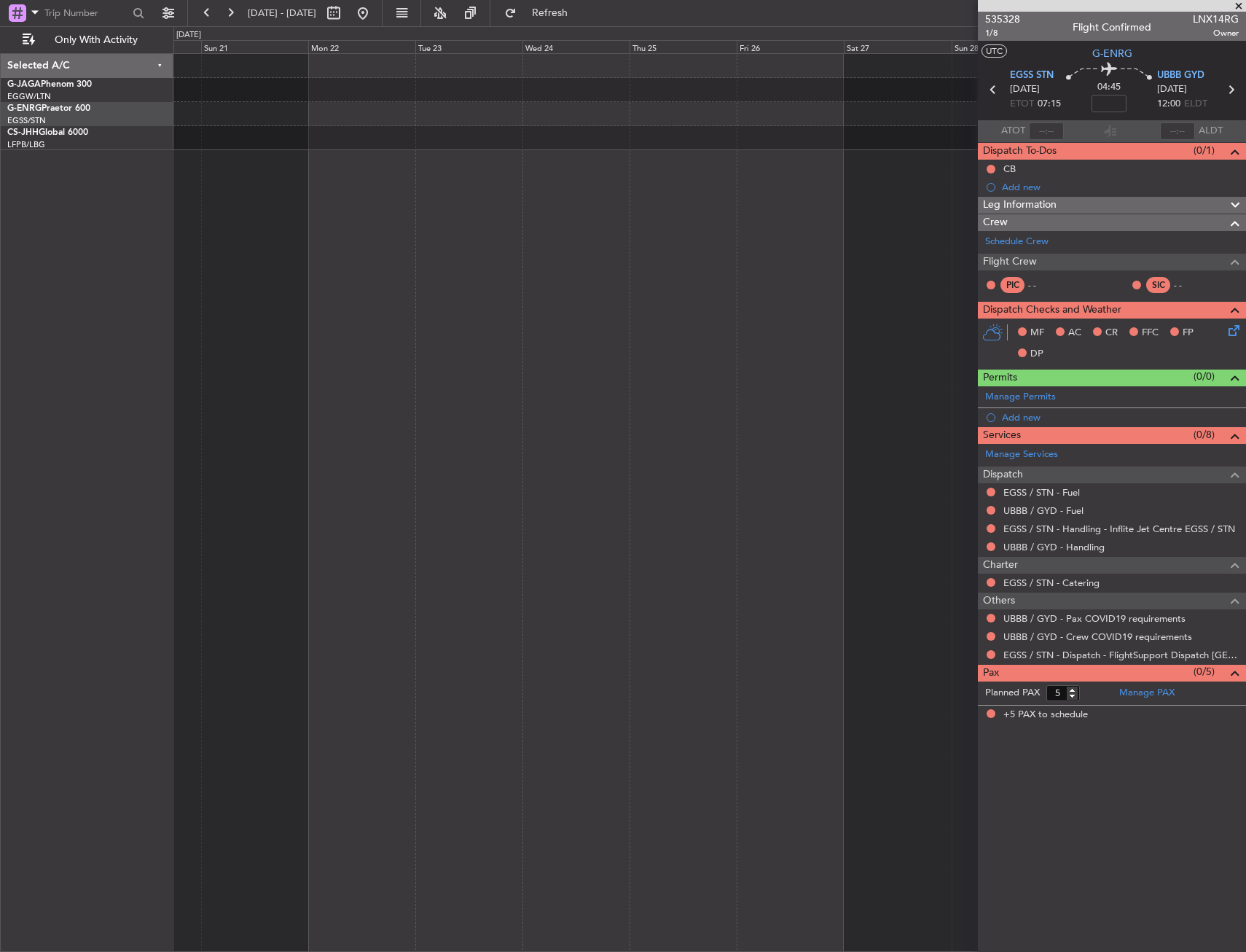
click at [1009, 225] on fb-app "27 Oct 2025 - 06 Nov 2025 Refresh Quick Links Only With Activity Owner Selected…" at bounding box center [623, 481] width 1246 height 941
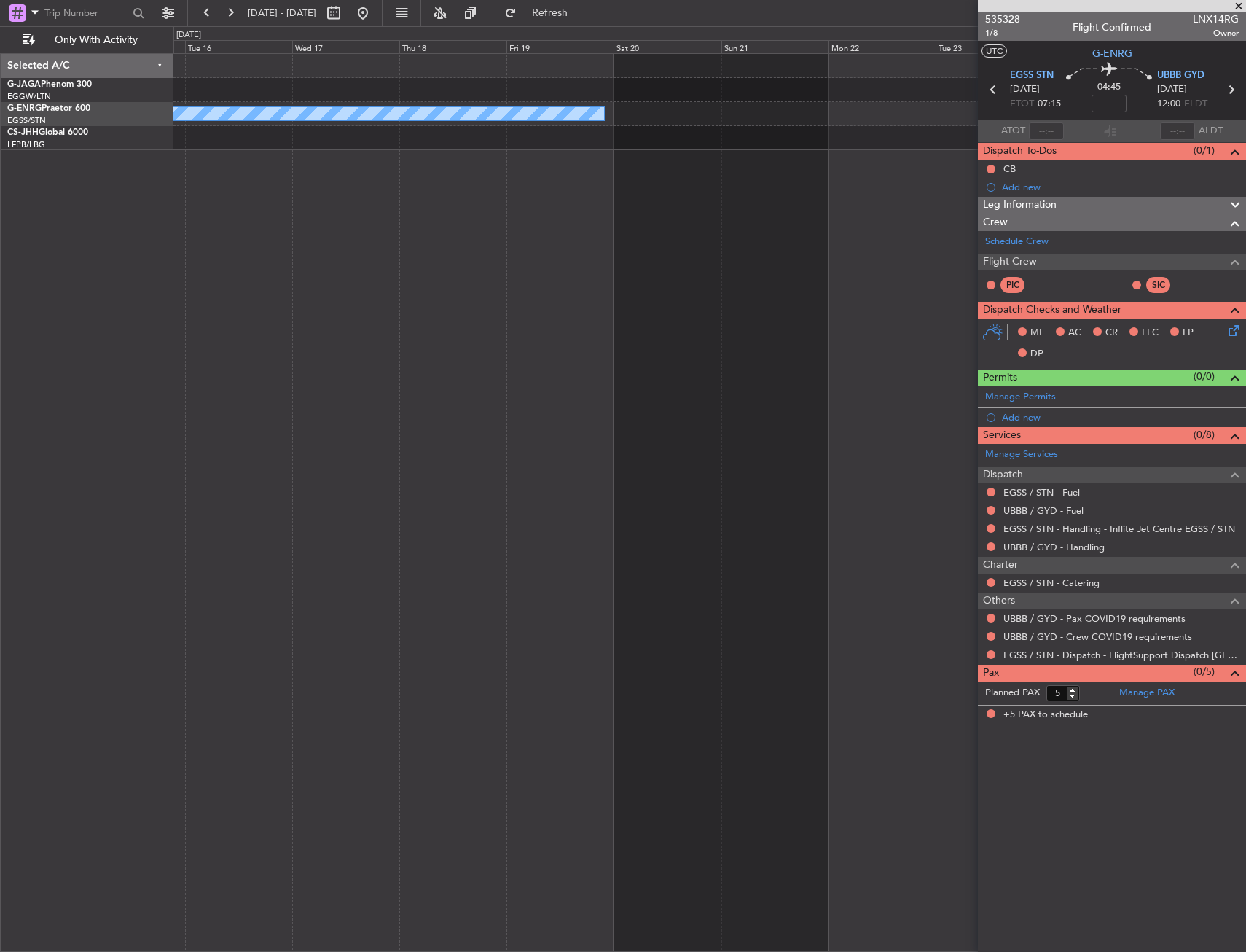
click at [1245, 155] on html "27 Oct 2025 - 06 Nov 2025 Refresh Quick Links Only With Activity Owner Selected…" at bounding box center [623, 476] width 1246 height 952
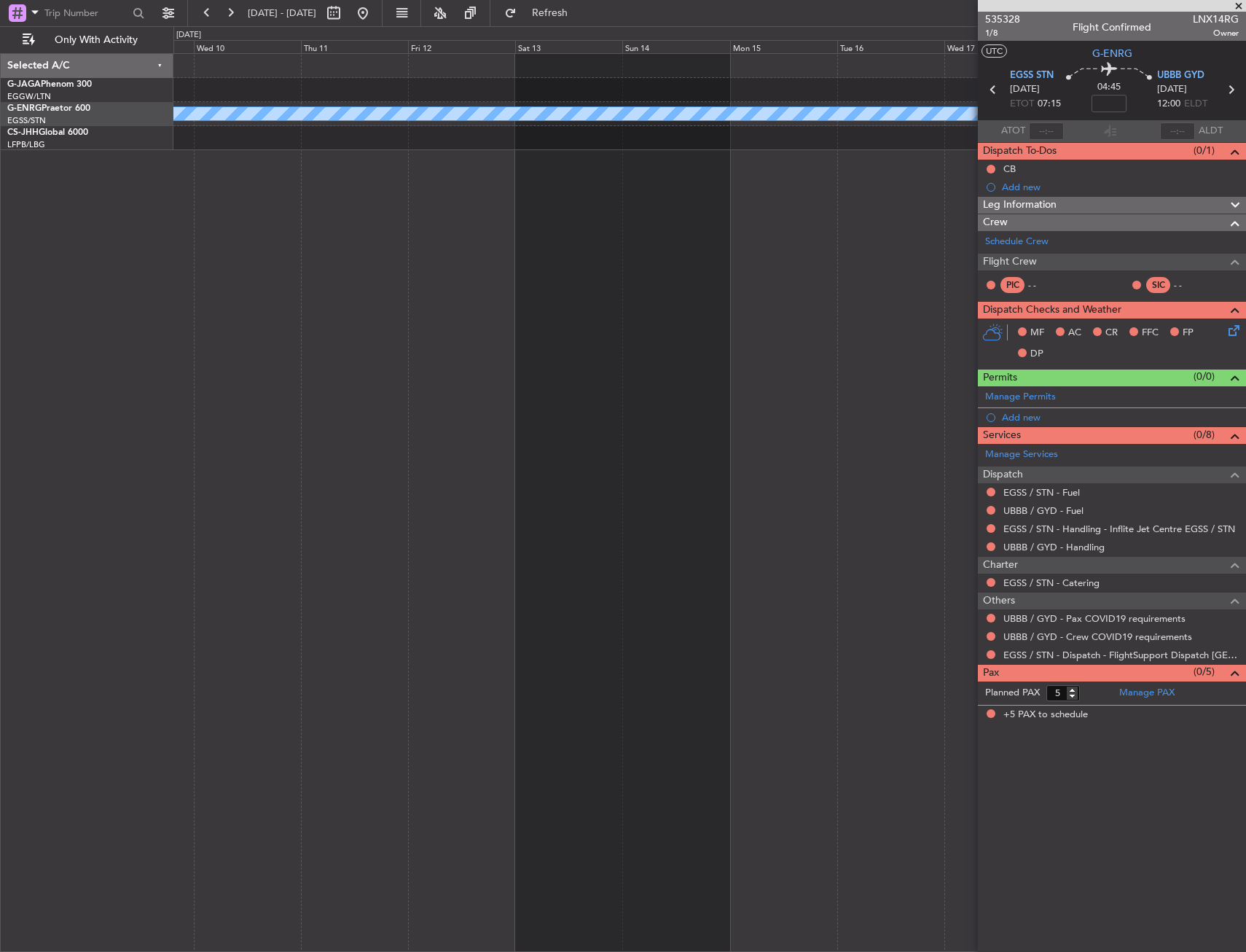
click at [1179, 218] on fb-app "27 Oct 2025 - 06 Nov 2025 Refresh Quick Links Only With Activity Owner Selected…" at bounding box center [623, 481] width 1246 height 941
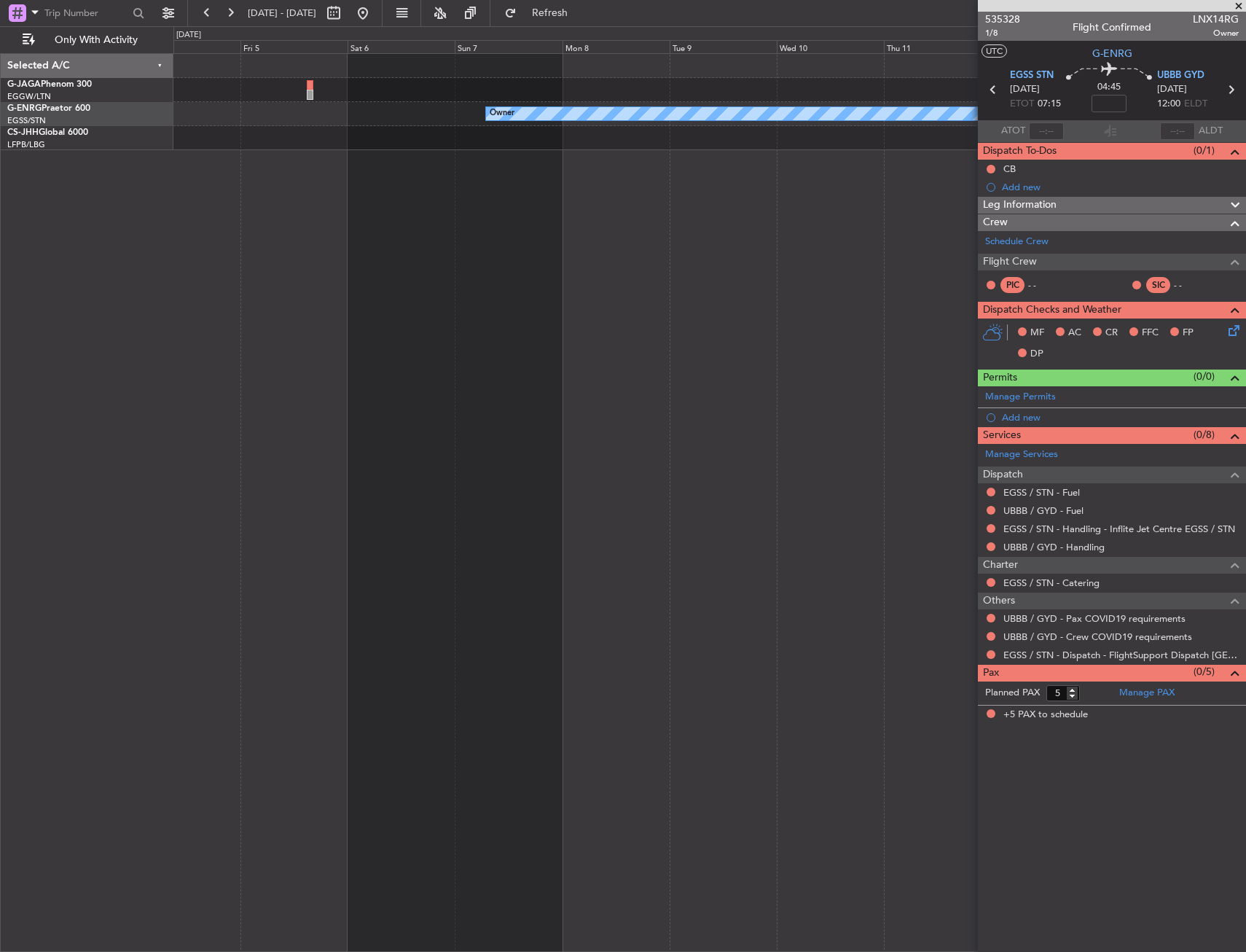
click at [1188, 221] on fb-app "27 Oct 2025 - 06 Nov 2025 Refresh Quick Links Only With Activity Owner Selected…" at bounding box center [623, 481] width 1246 height 941
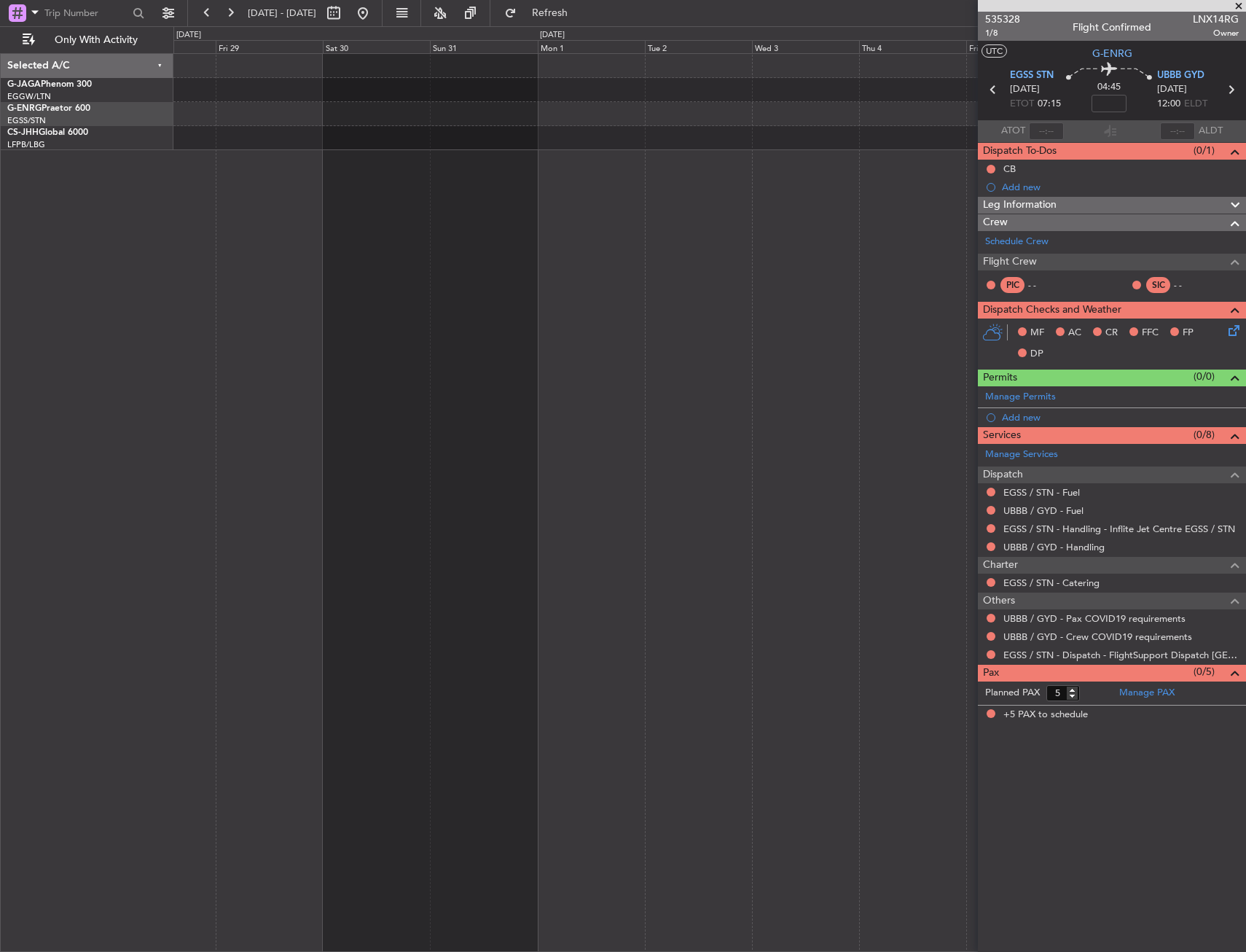
click at [1061, 213] on fb-app "27 Oct 2025 - 06 Nov 2025 Refresh Quick Links Only With Activity Owner Selected…" at bounding box center [623, 481] width 1246 height 941
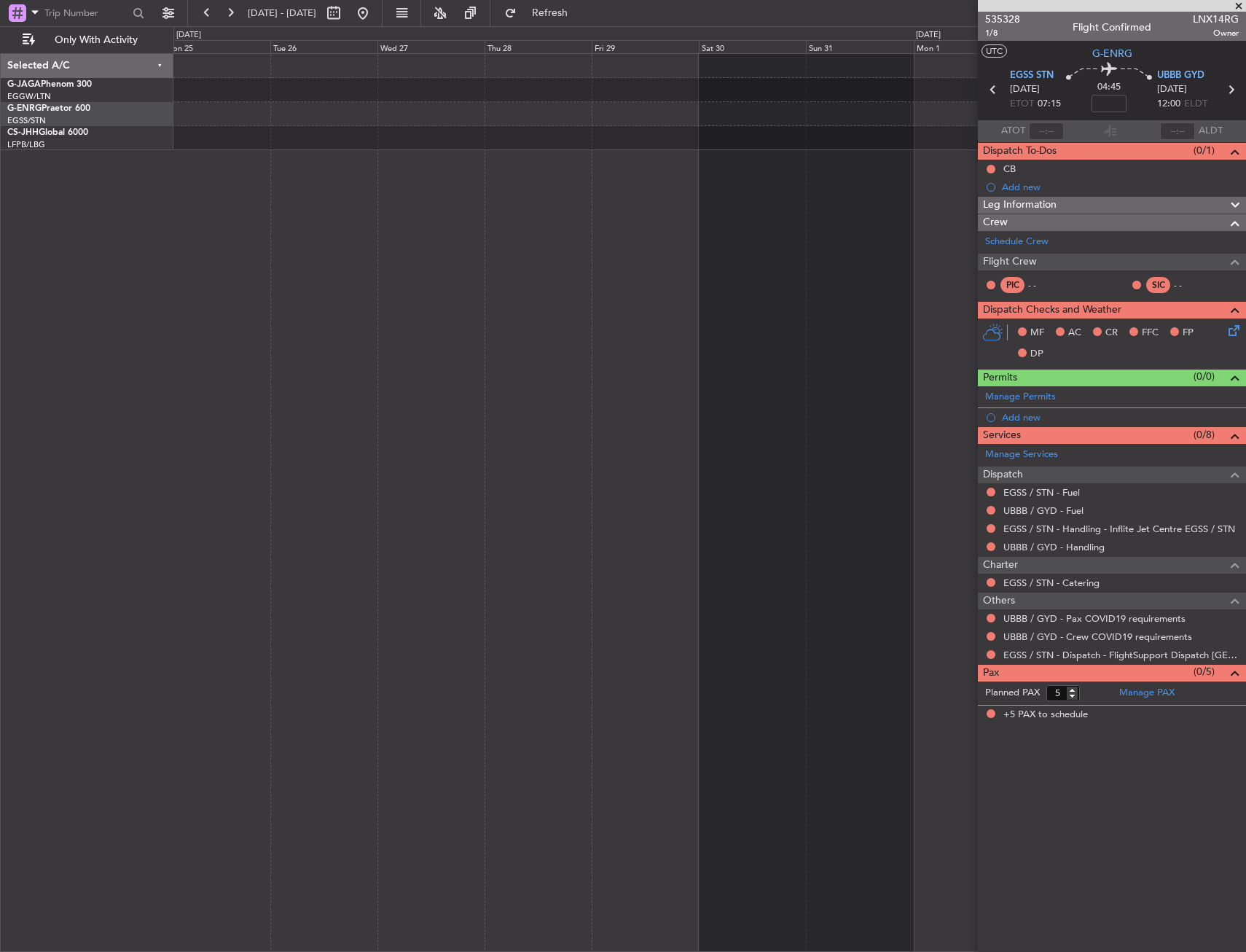
click at [968, 190] on div at bounding box center [710, 502] width 1072 height 899
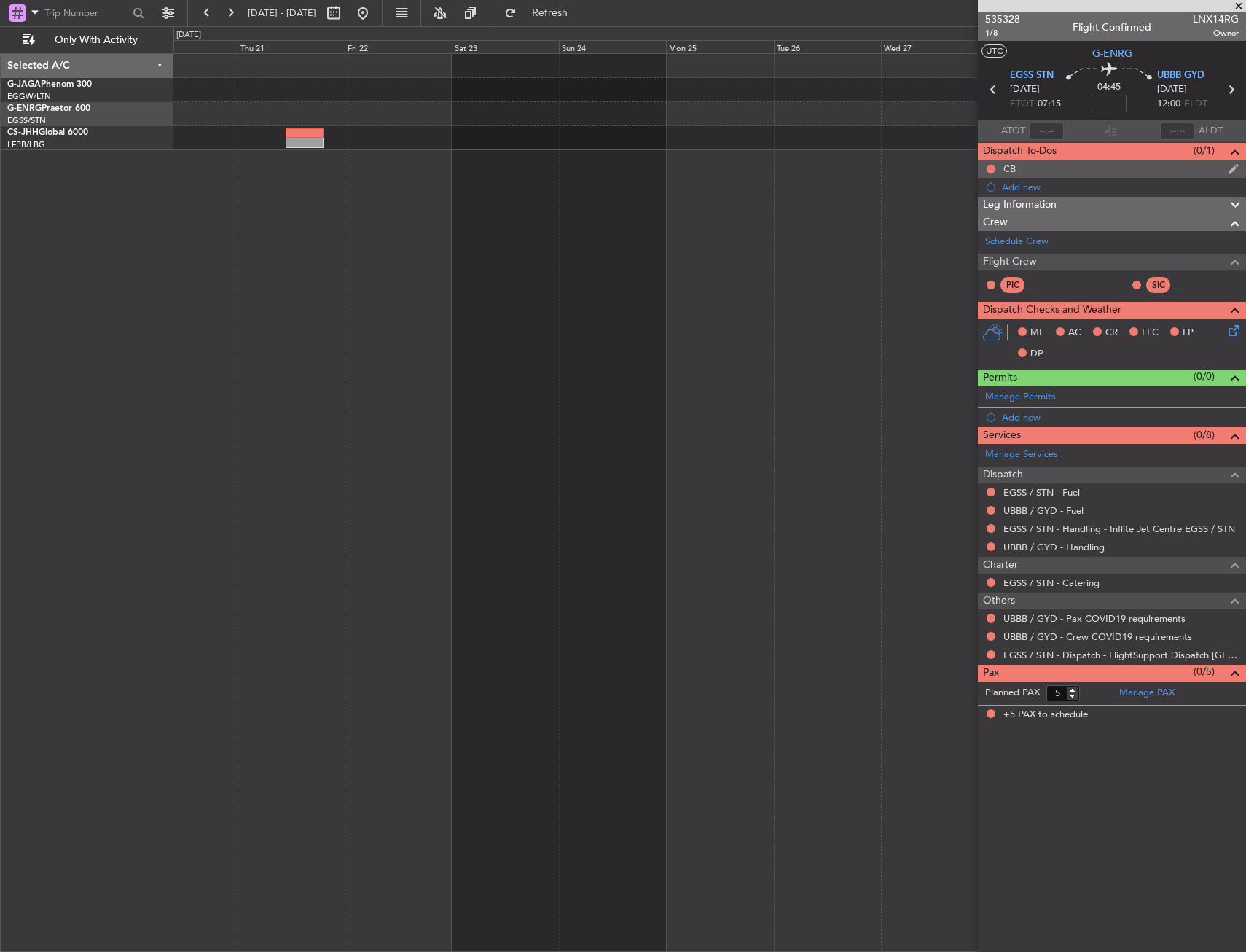
click at [1172, 173] on fb-app "27 Oct 2025 - 06 Nov 2025 Refresh Quick Links Only With Activity Owner Owner Se…" at bounding box center [623, 481] width 1246 height 941
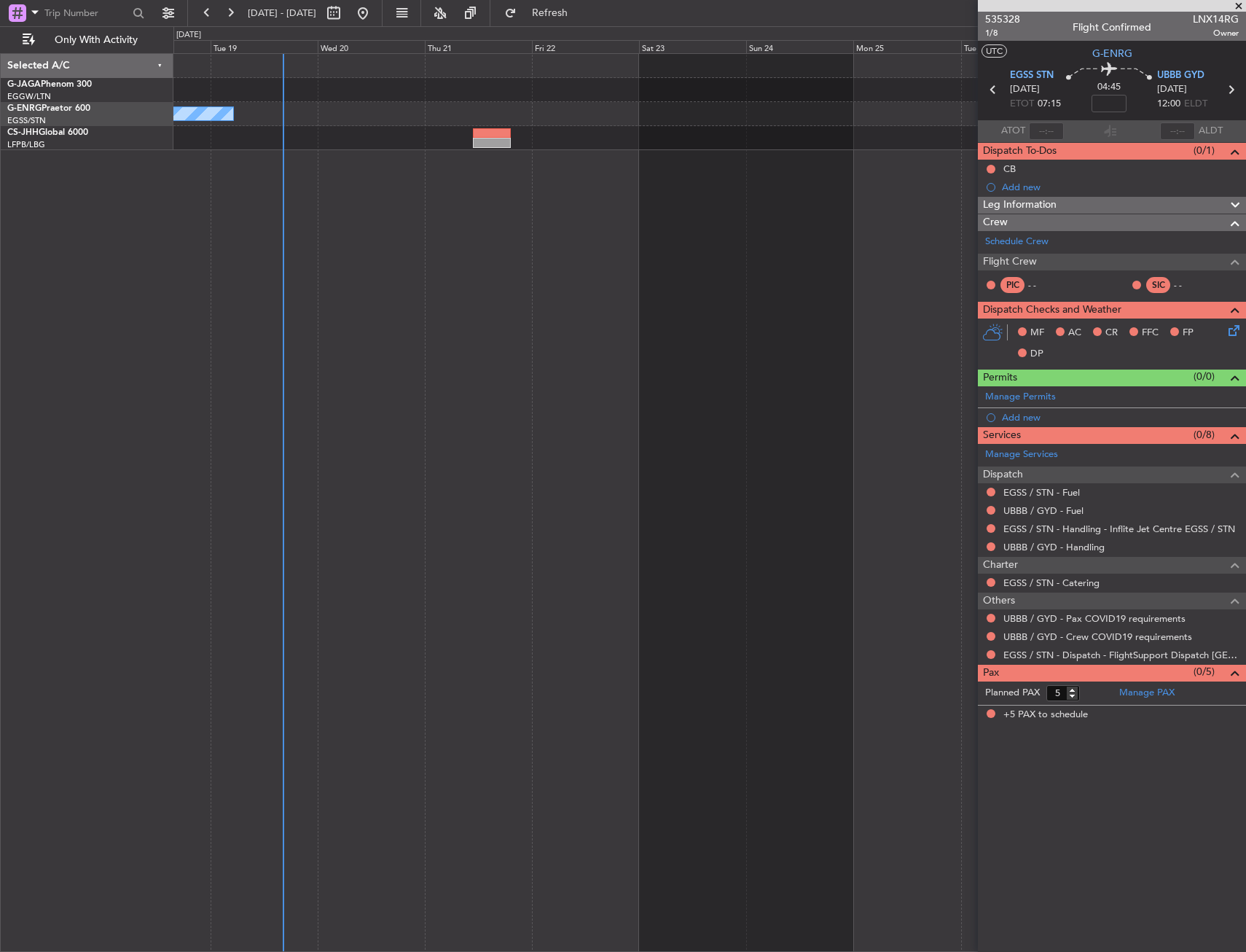
click at [227, 164] on div "Owner Owner" at bounding box center [710, 502] width 1072 height 899
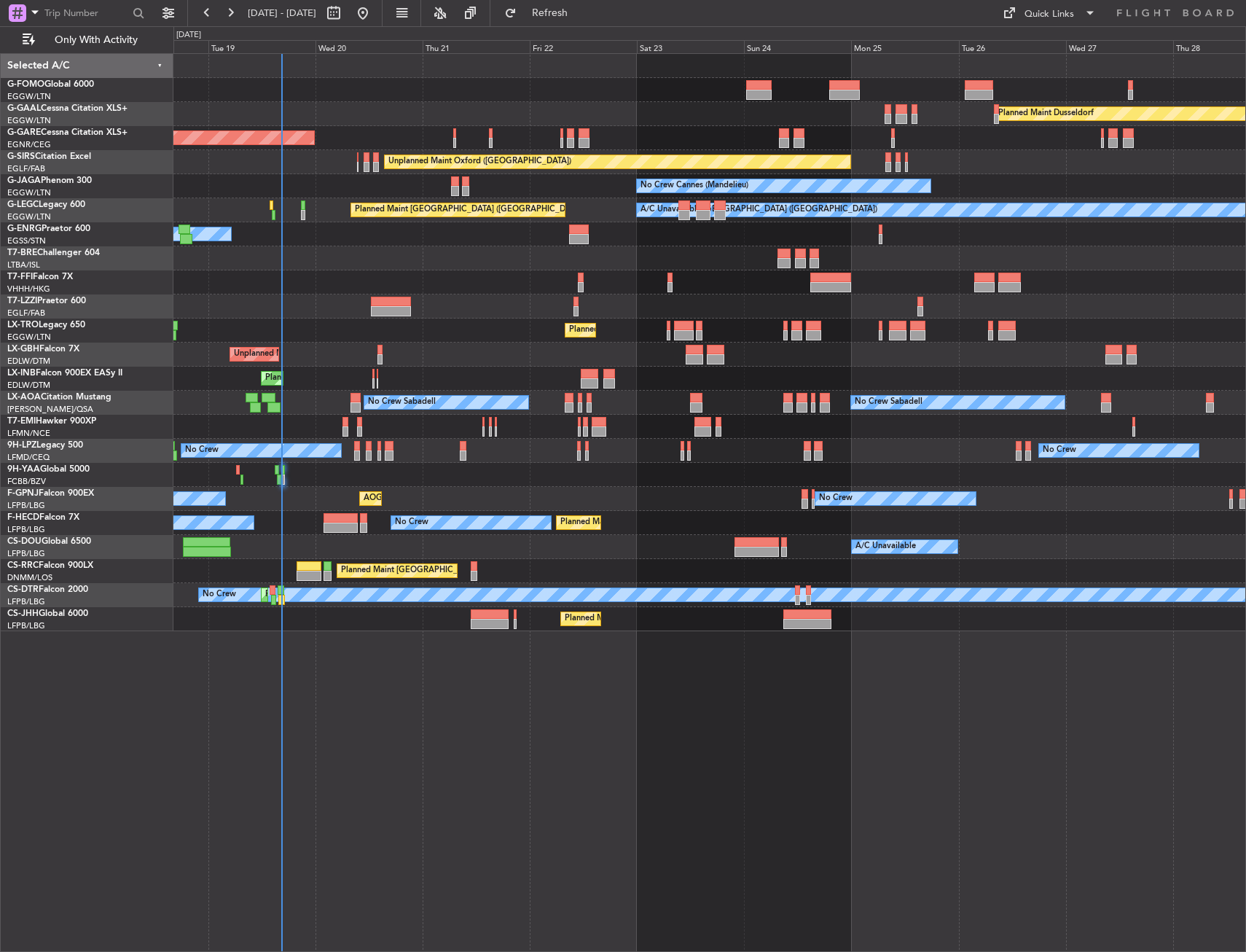
click at [0, 197] on html "18 Aug 2025 - 28 Aug 2025 Refresh Quick Links Only With Activity Planned Maint …" at bounding box center [623, 476] width 1246 height 952
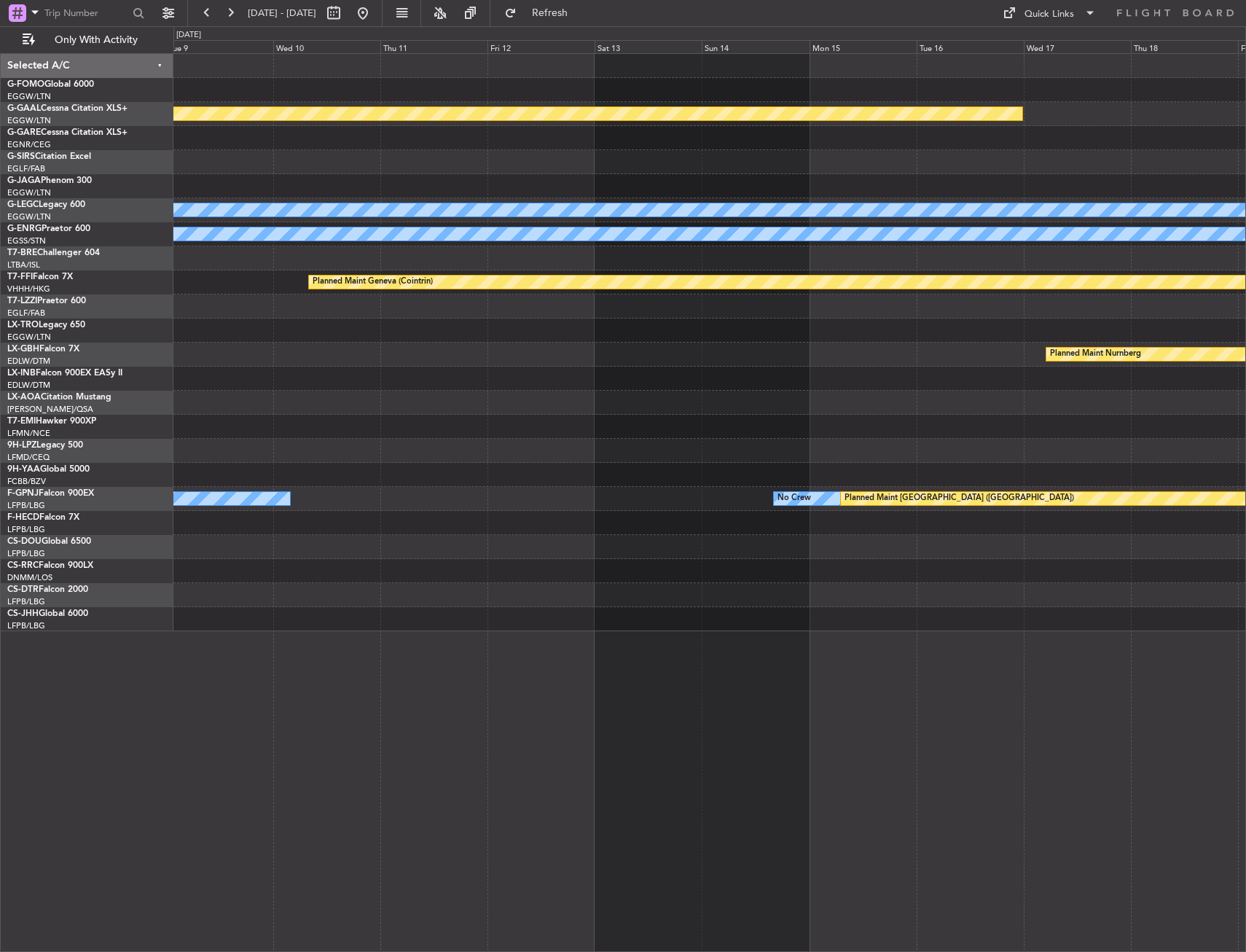
click at [0, 202] on html "18 Aug 2025 - 28 Aug 2025 Refresh Quick Links Only With Activity Planned Maint …" at bounding box center [623, 476] width 1246 height 952
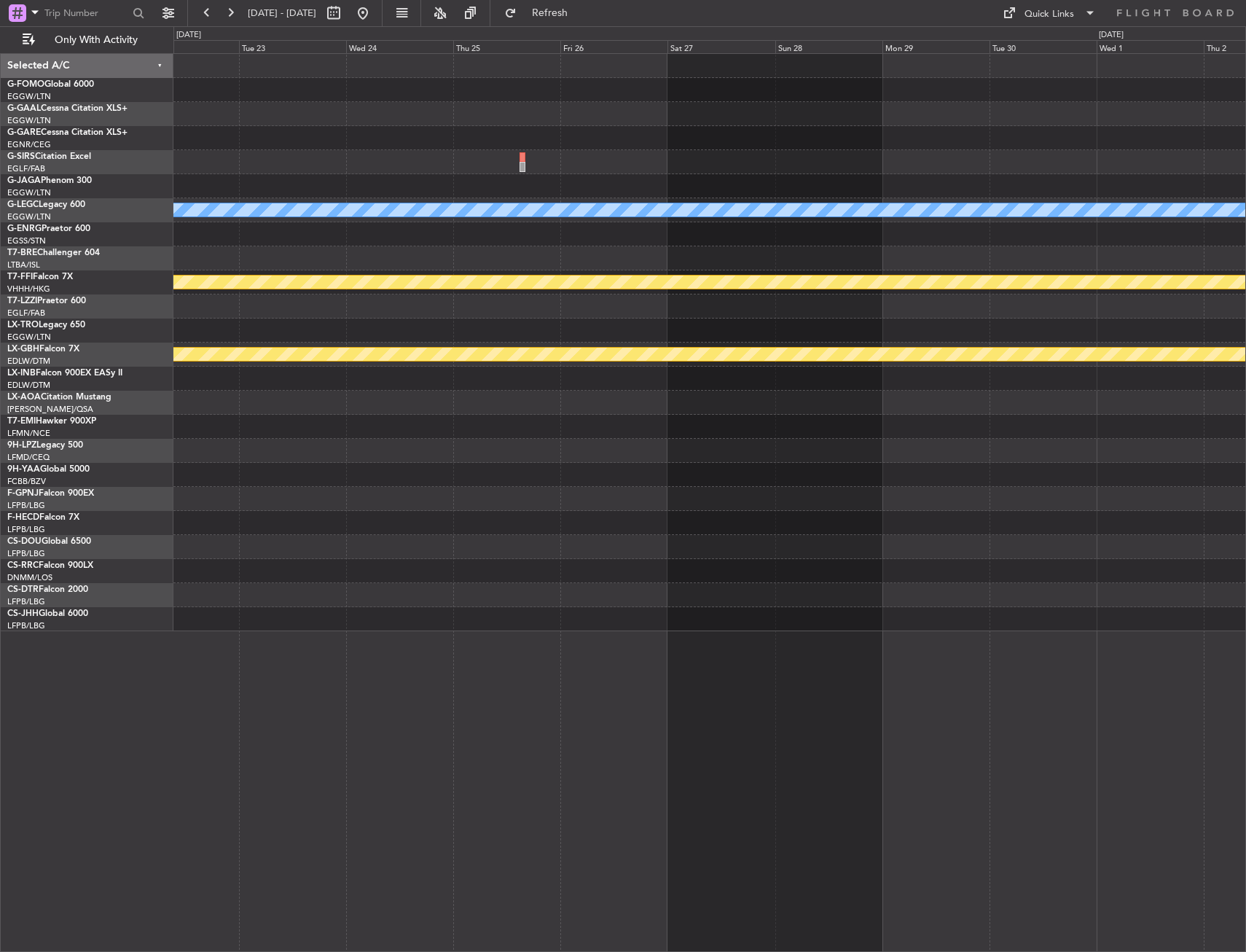
click at [0, 197] on html "18 Aug 2025 - 28 Aug 2025 Refresh Quick Links Only With Activity A/C Unavailabl…" at bounding box center [623, 476] width 1246 height 952
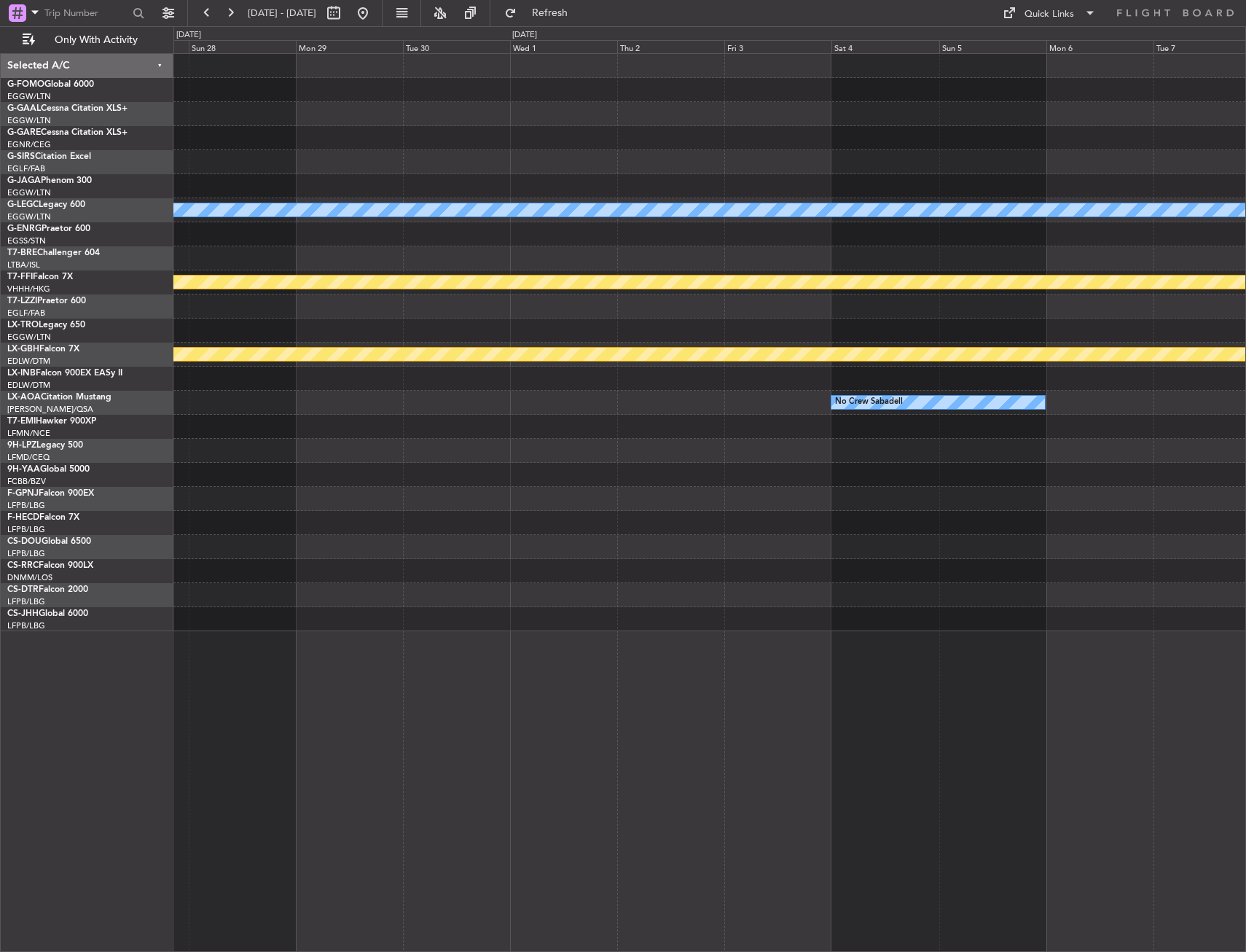
click at [0, 182] on html "18 Aug 2025 - 28 Aug 2025 Refresh Quick Links Only With Activity A/C Unavailabl…" at bounding box center [623, 476] width 1246 height 952
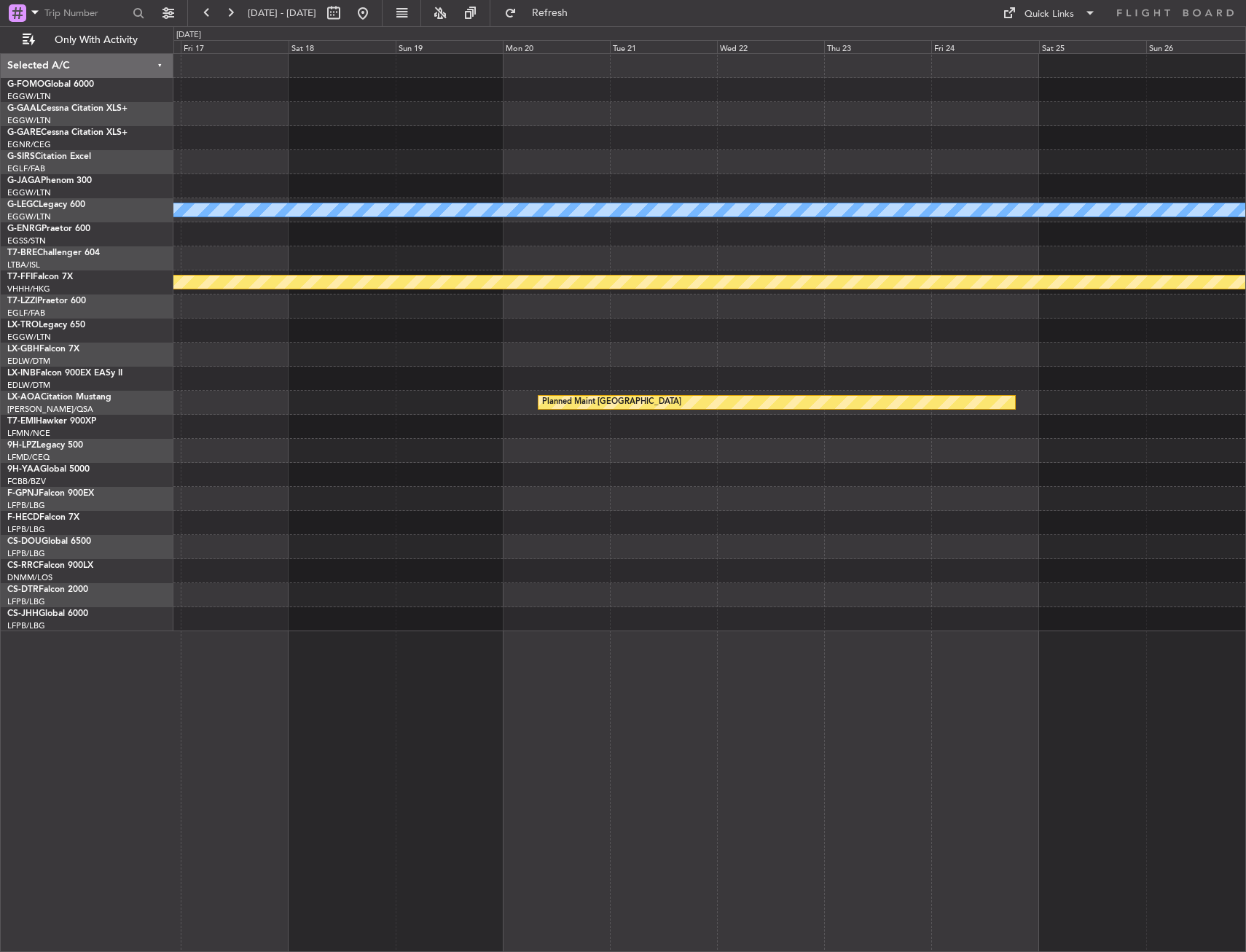
click at [0, 190] on html "18 Aug 2025 - 28 Aug 2025 Refresh Quick Links Only With Activity A/C Unavailabl…" at bounding box center [623, 476] width 1246 height 952
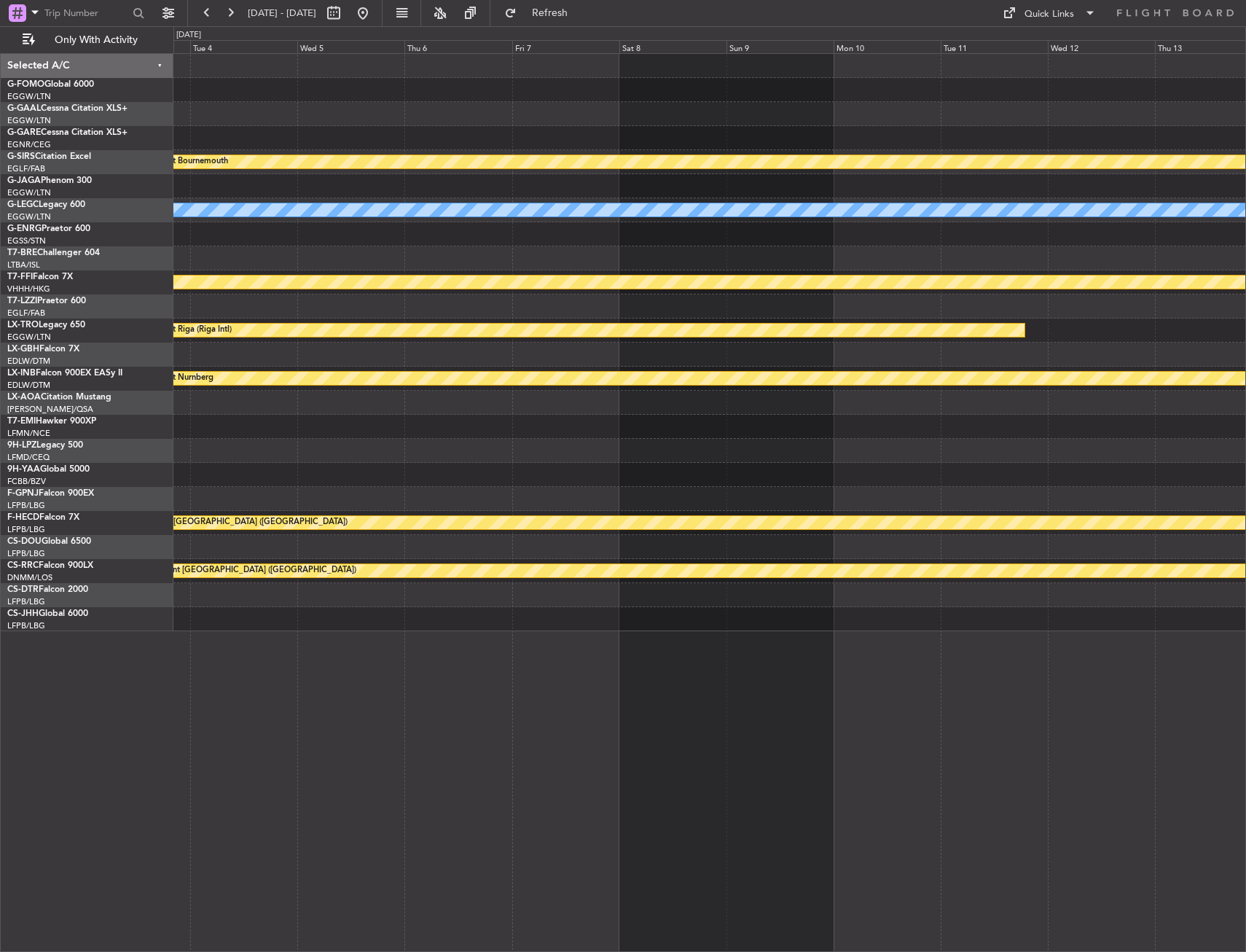
click at [0, 284] on html "18 Aug 2025 - 28 Aug 2025 Refresh Quick Links Only With Activity Planned Maint …" at bounding box center [623, 476] width 1246 height 952
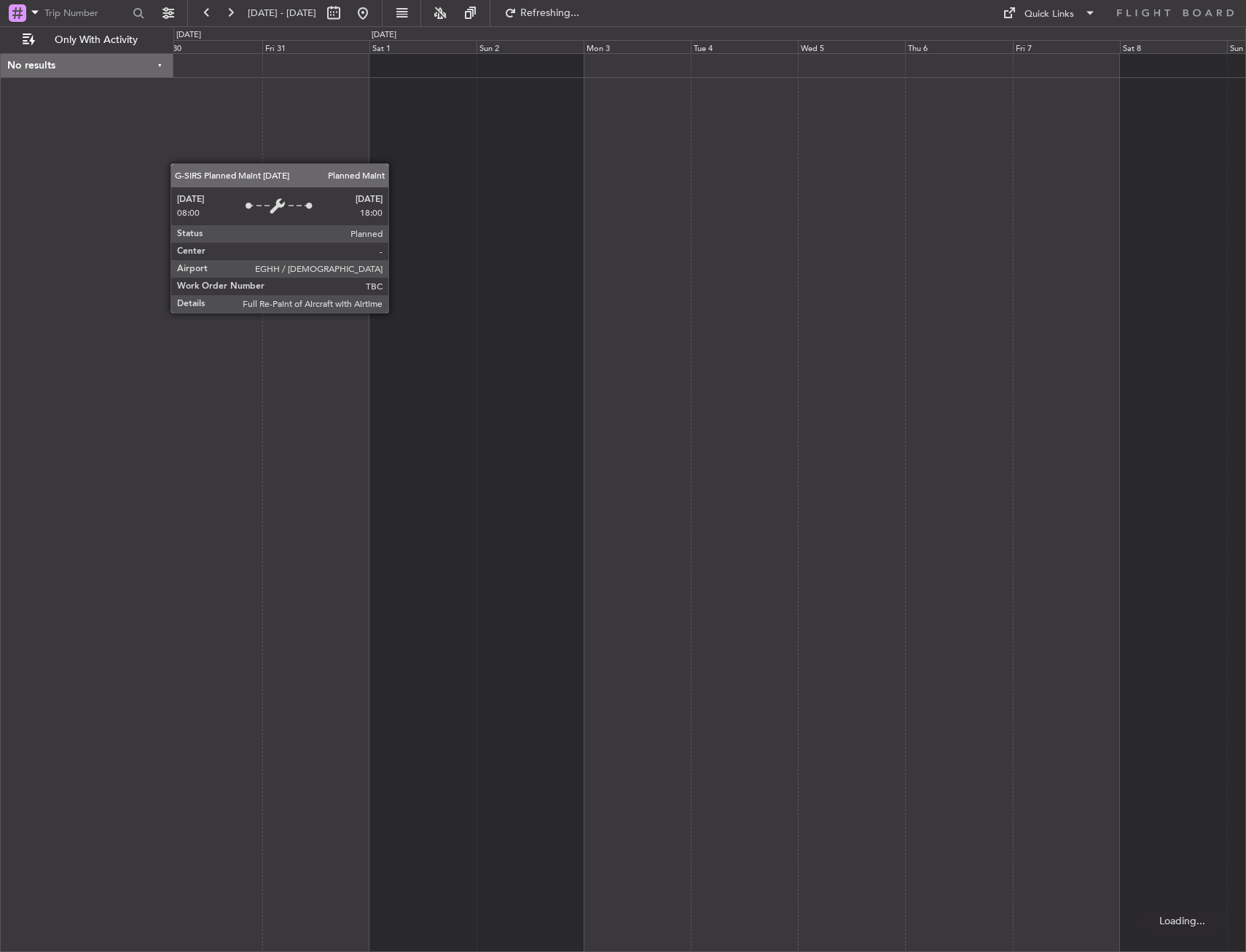
click at [753, 179] on div at bounding box center [710, 502] width 1072 height 899
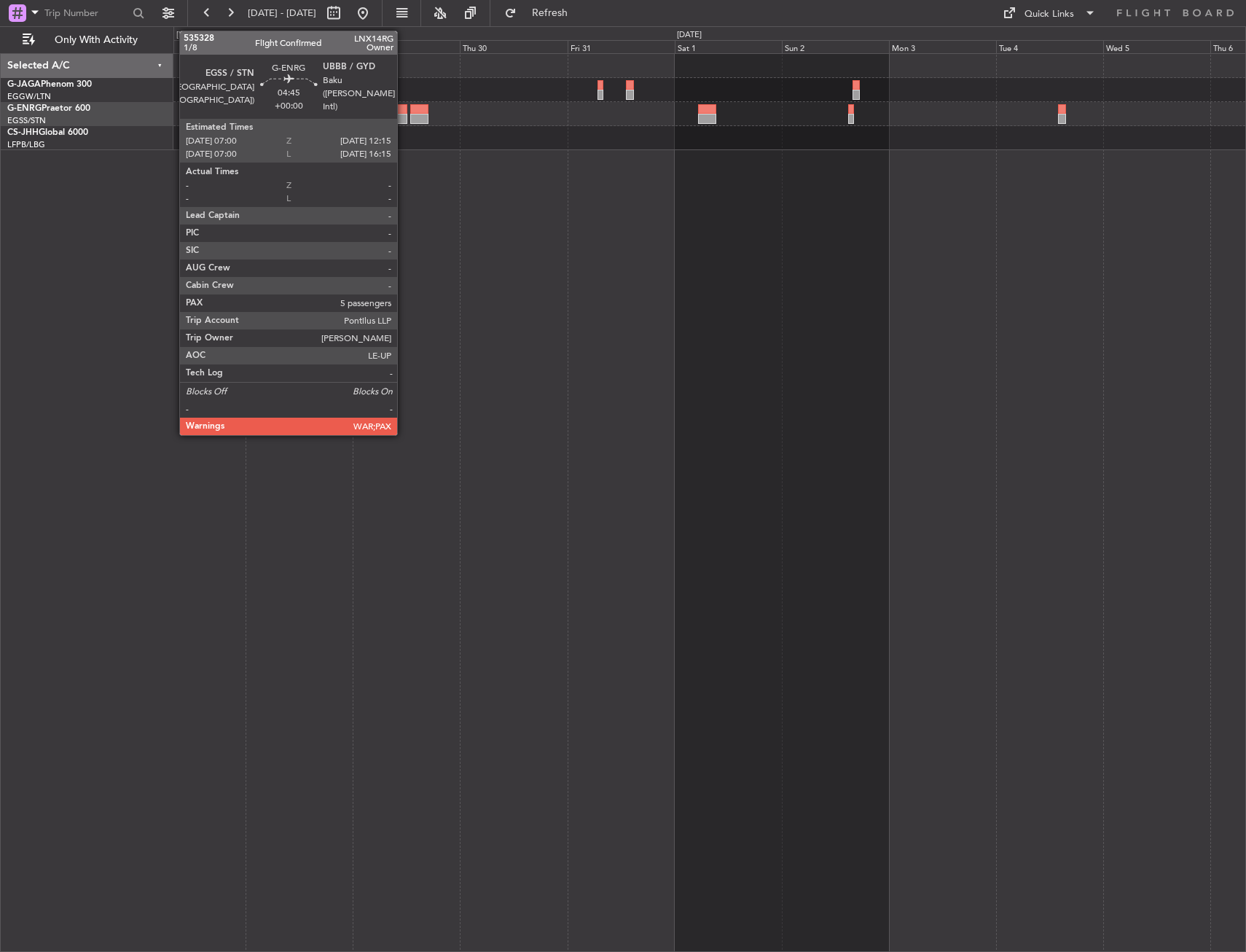
click at [403, 108] on div at bounding box center [395, 109] width 24 height 11
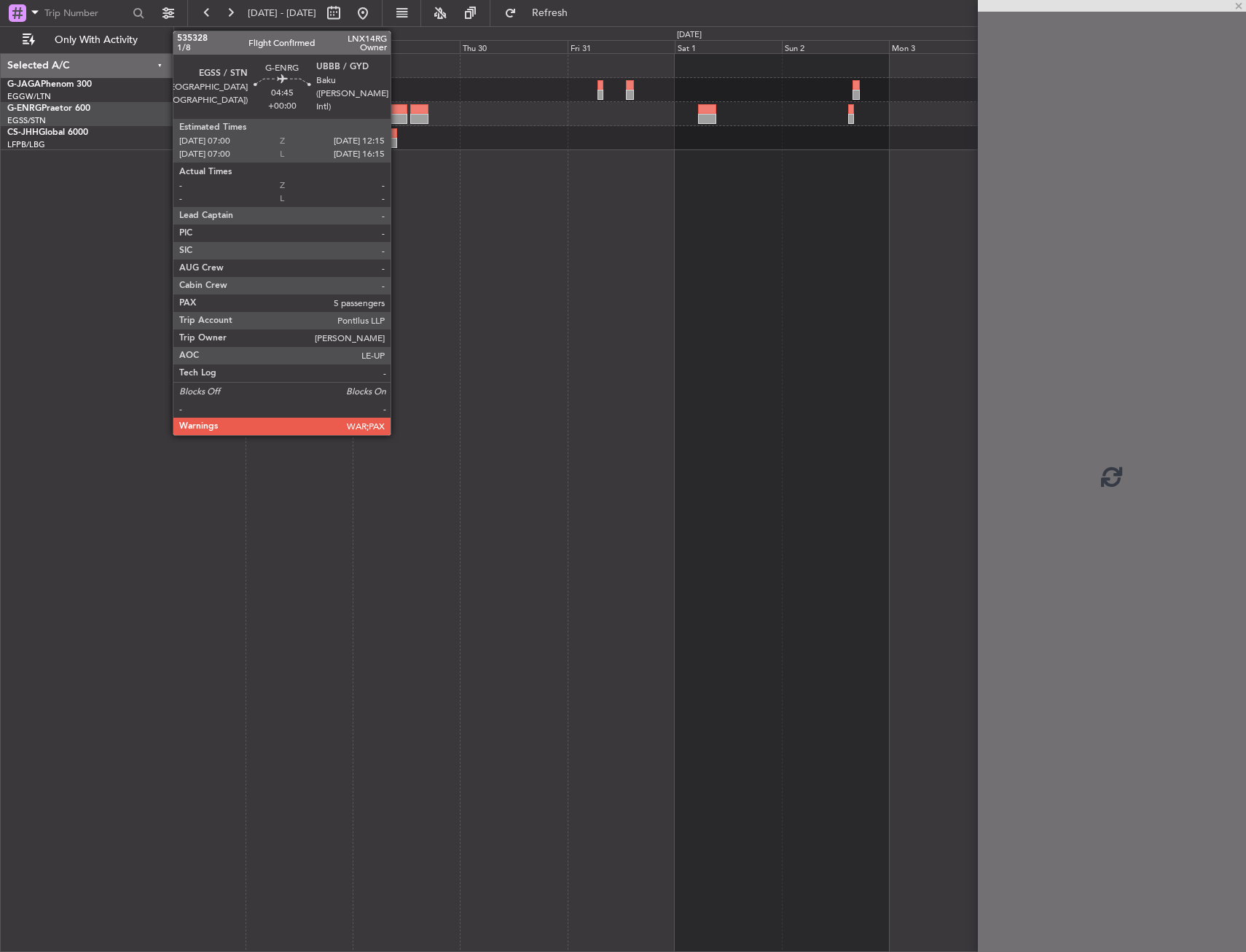
click at [397, 108] on div at bounding box center [395, 109] width 24 height 11
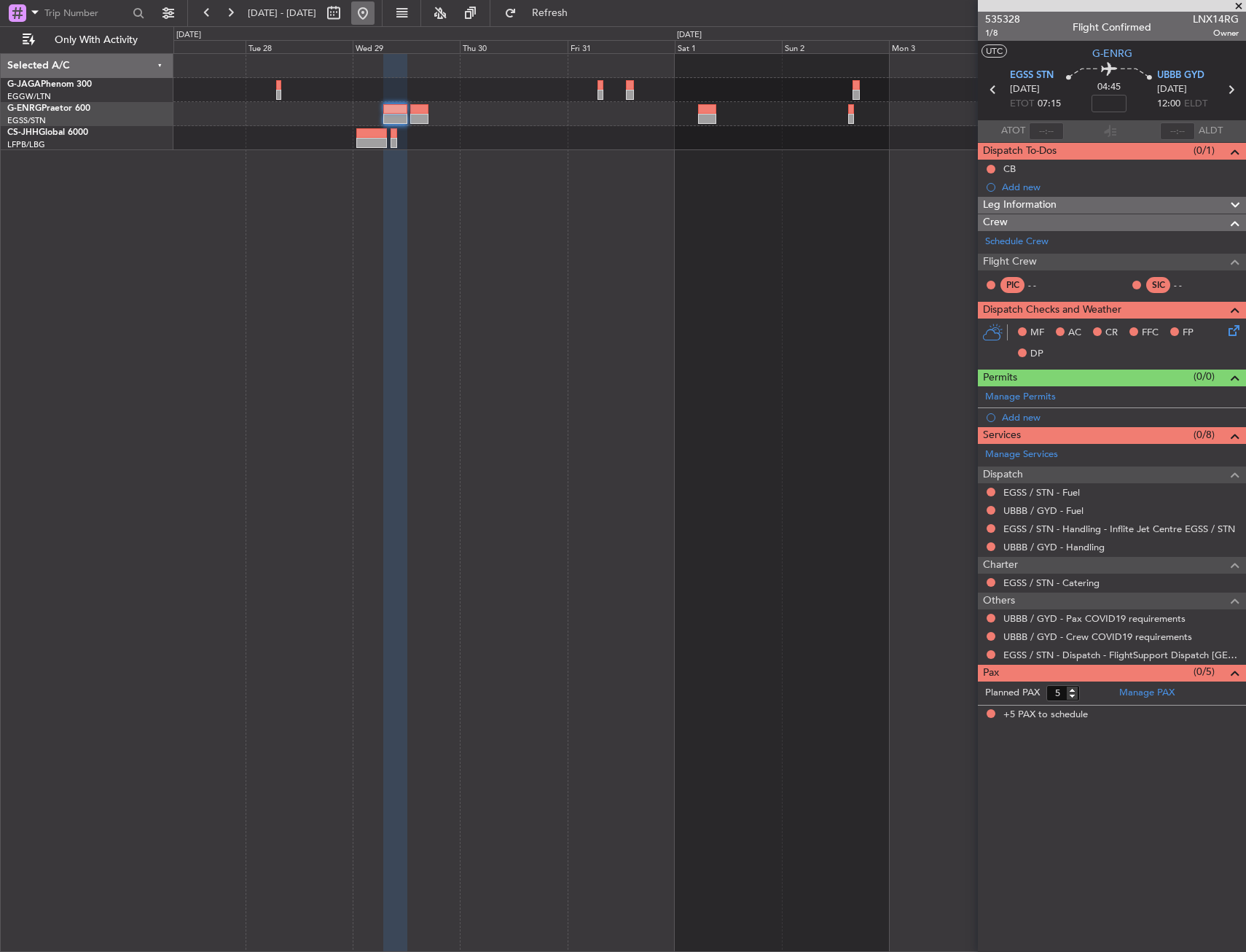
click at [375, 17] on button at bounding box center [363, 13] width 24 height 24
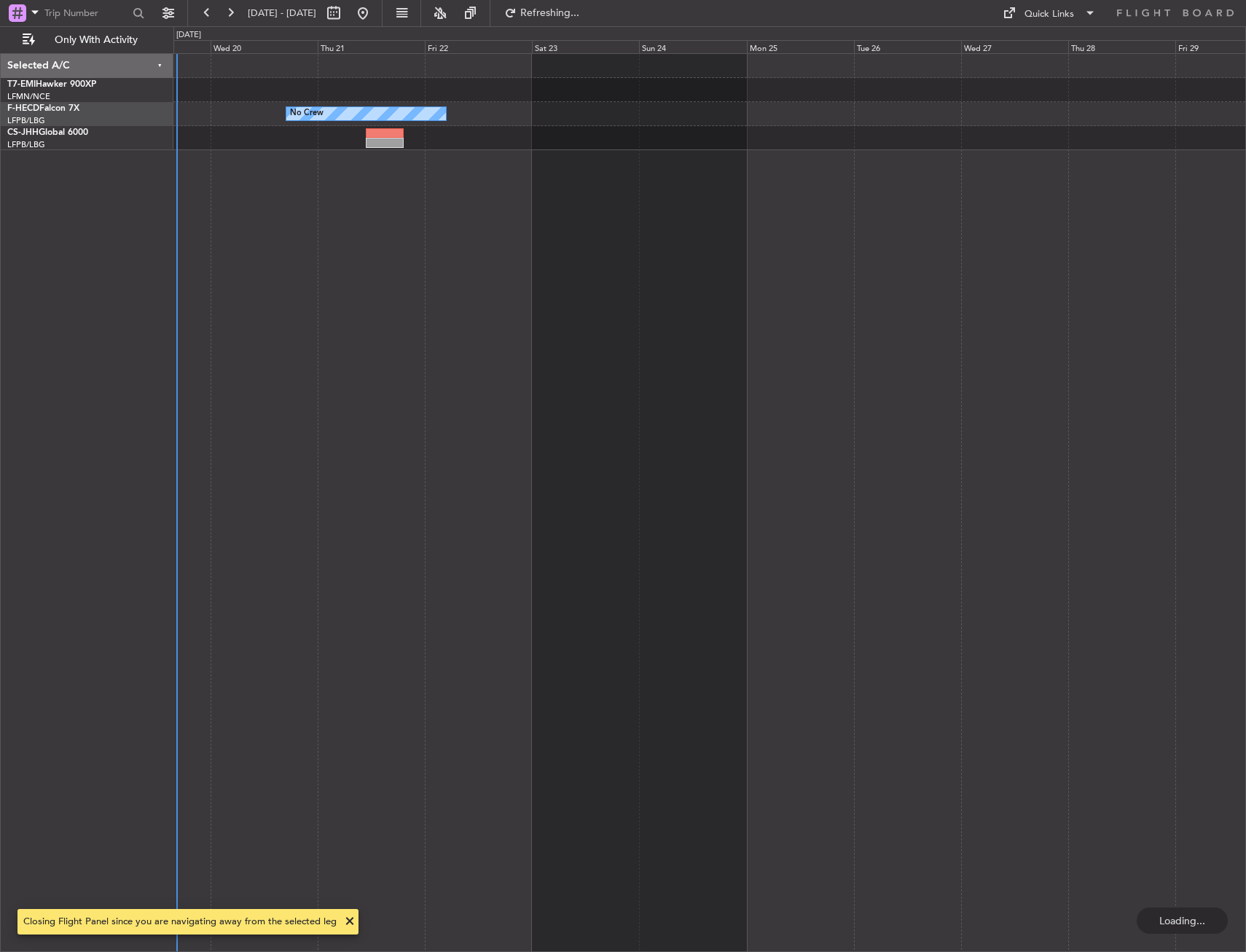
click at [146, 431] on div "Planned Maint Paris (Le Bourget) No Crew Selected A/C T7-EMI Hawker 900XP LFMN/…" at bounding box center [623, 489] width 1246 height 926
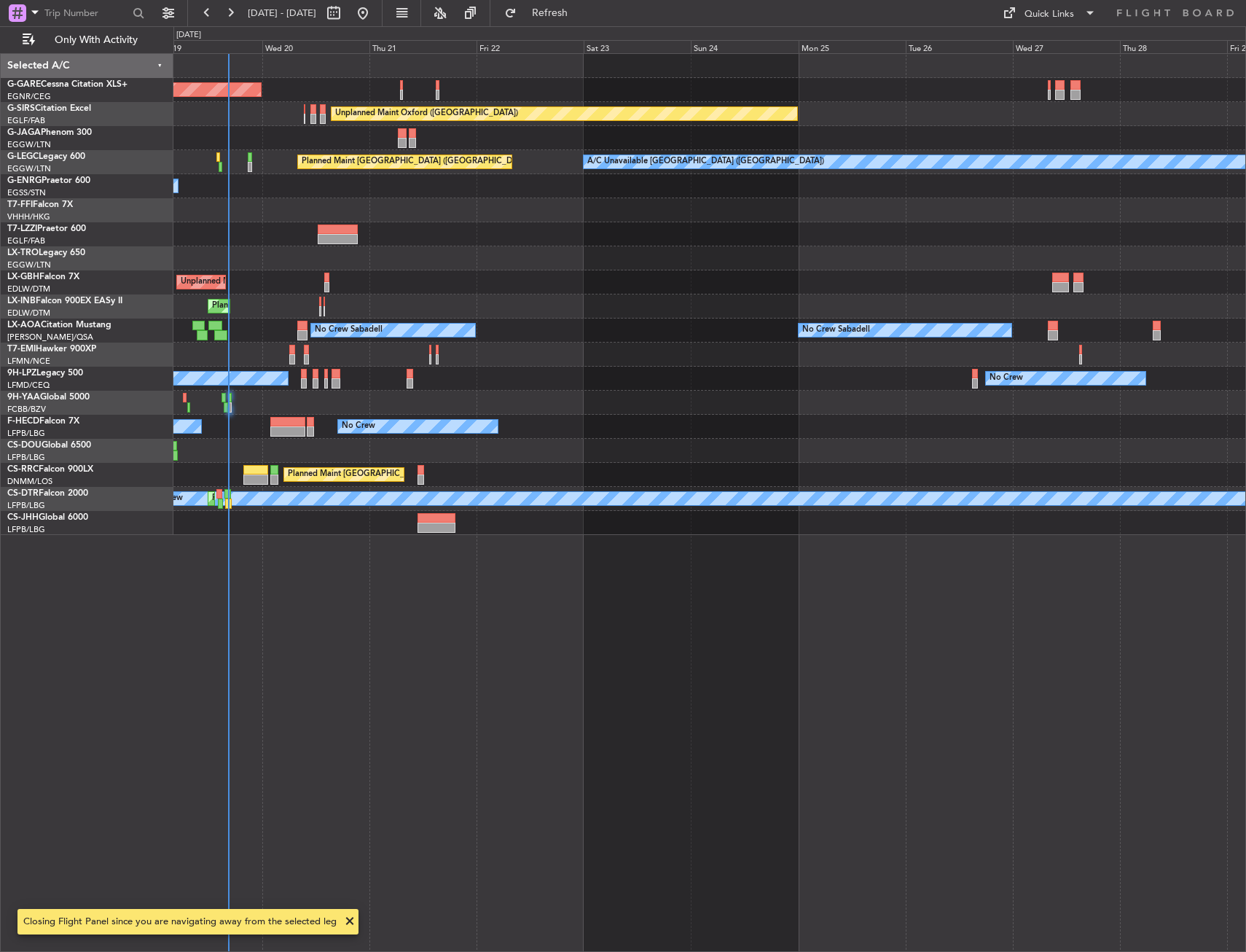
click at [326, 434] on div "Planned Maint Paris (Le Bourget) No Crew No Crew" at bounding box center [710, 427] width 1072 height 24
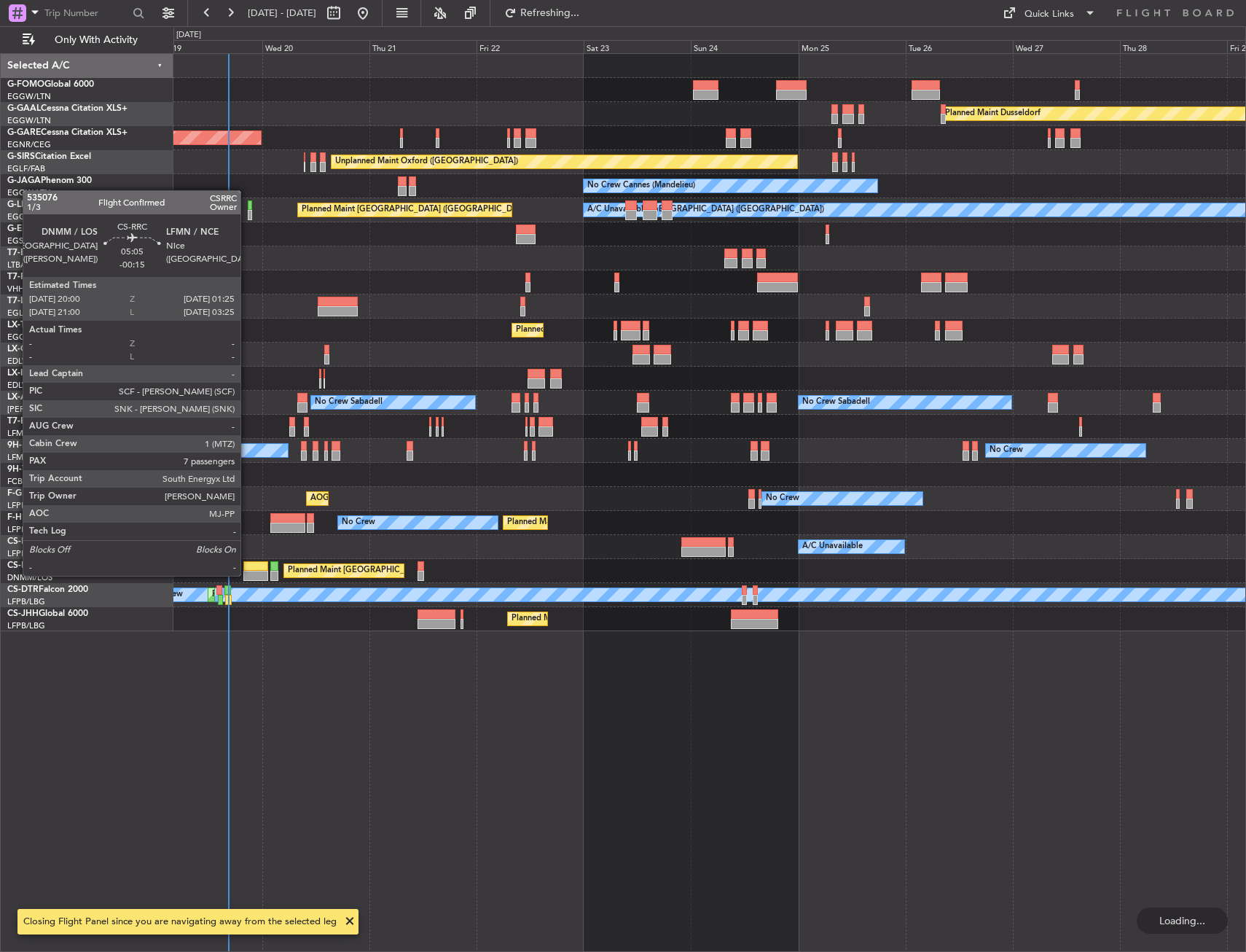
click at [247, 575] on div at bounding box center [256, 575] width 24 height 11
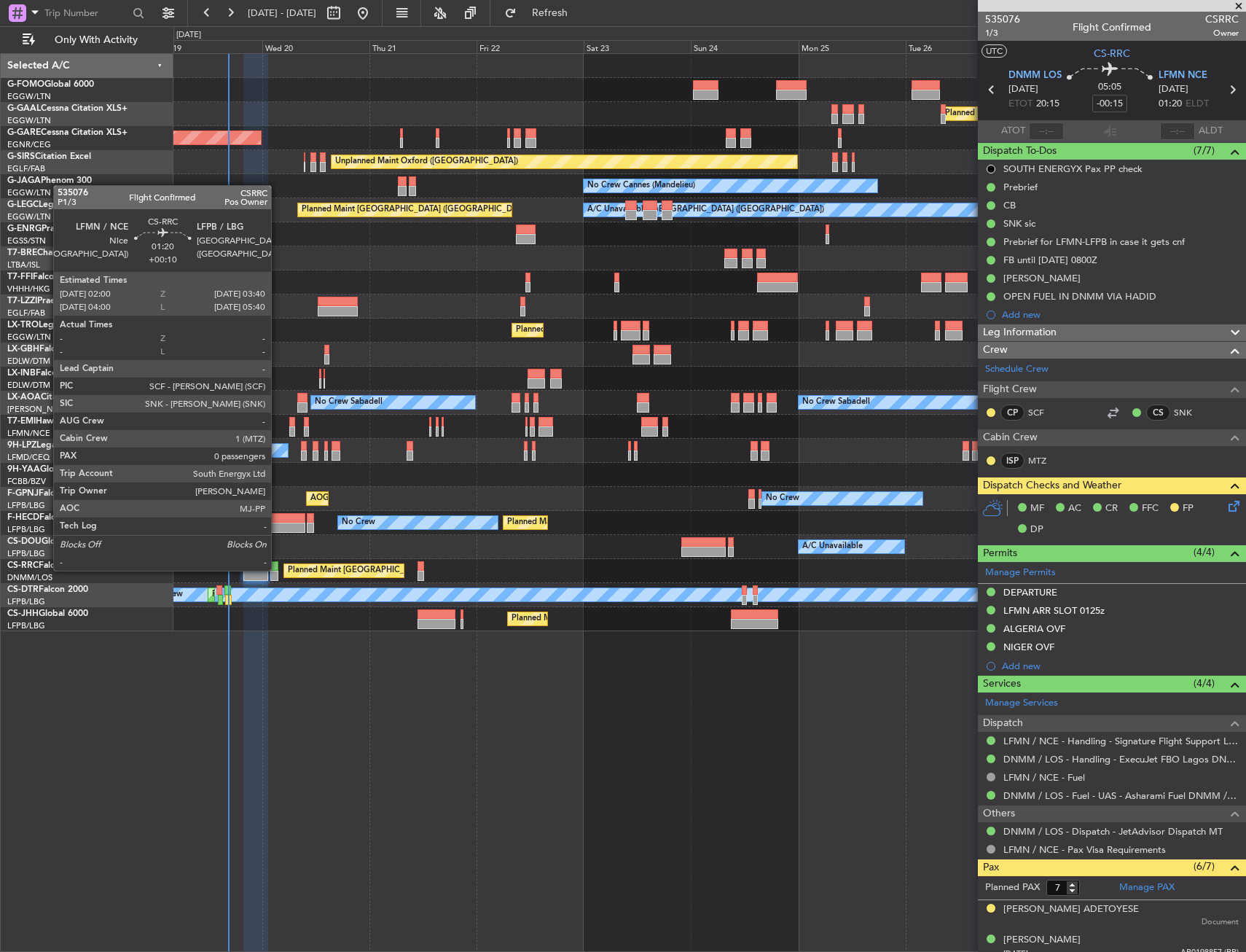
click at [277, 571] on div at bounding box center [275, 575] width 8 height 11
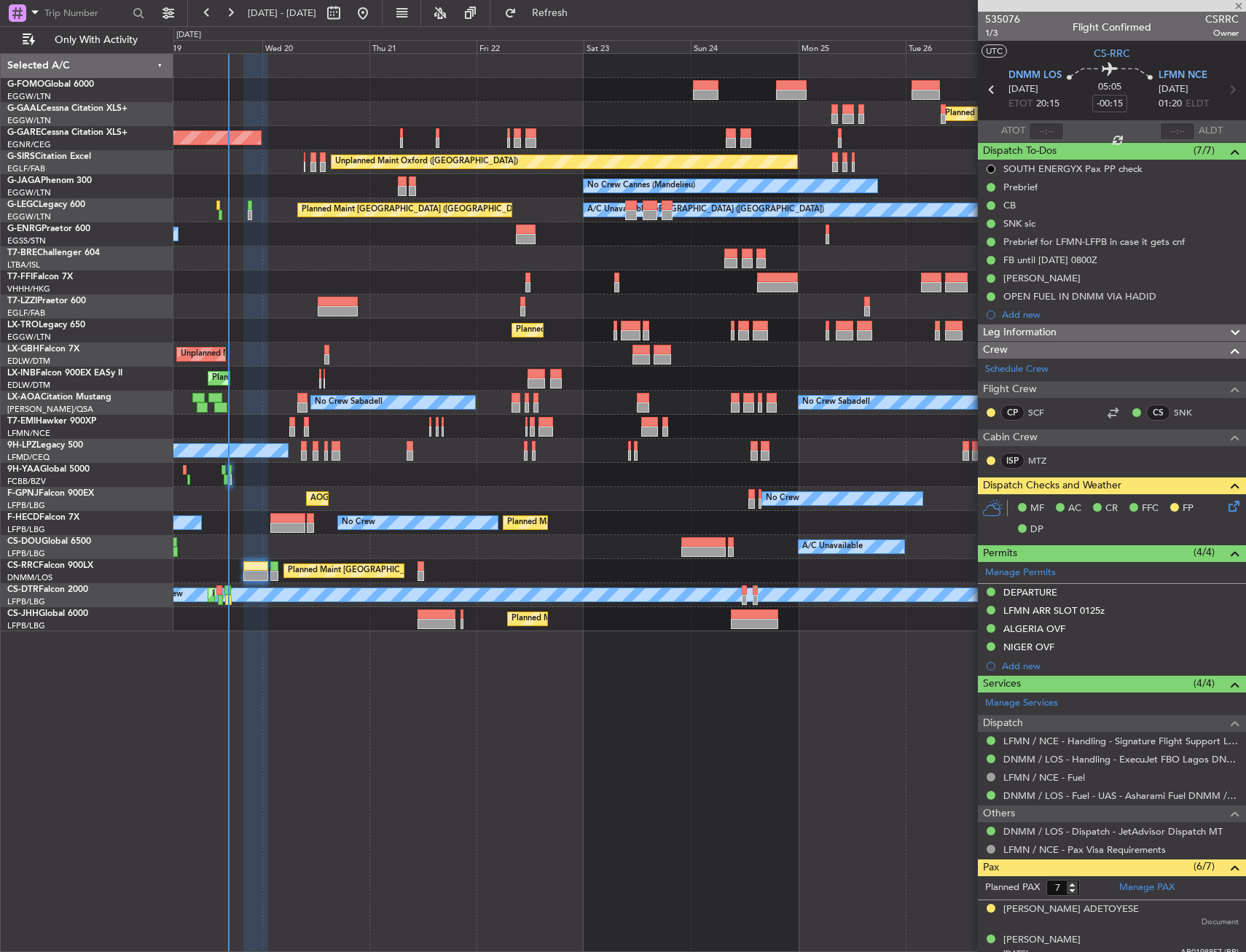
type input "+00:10"
type input "0"
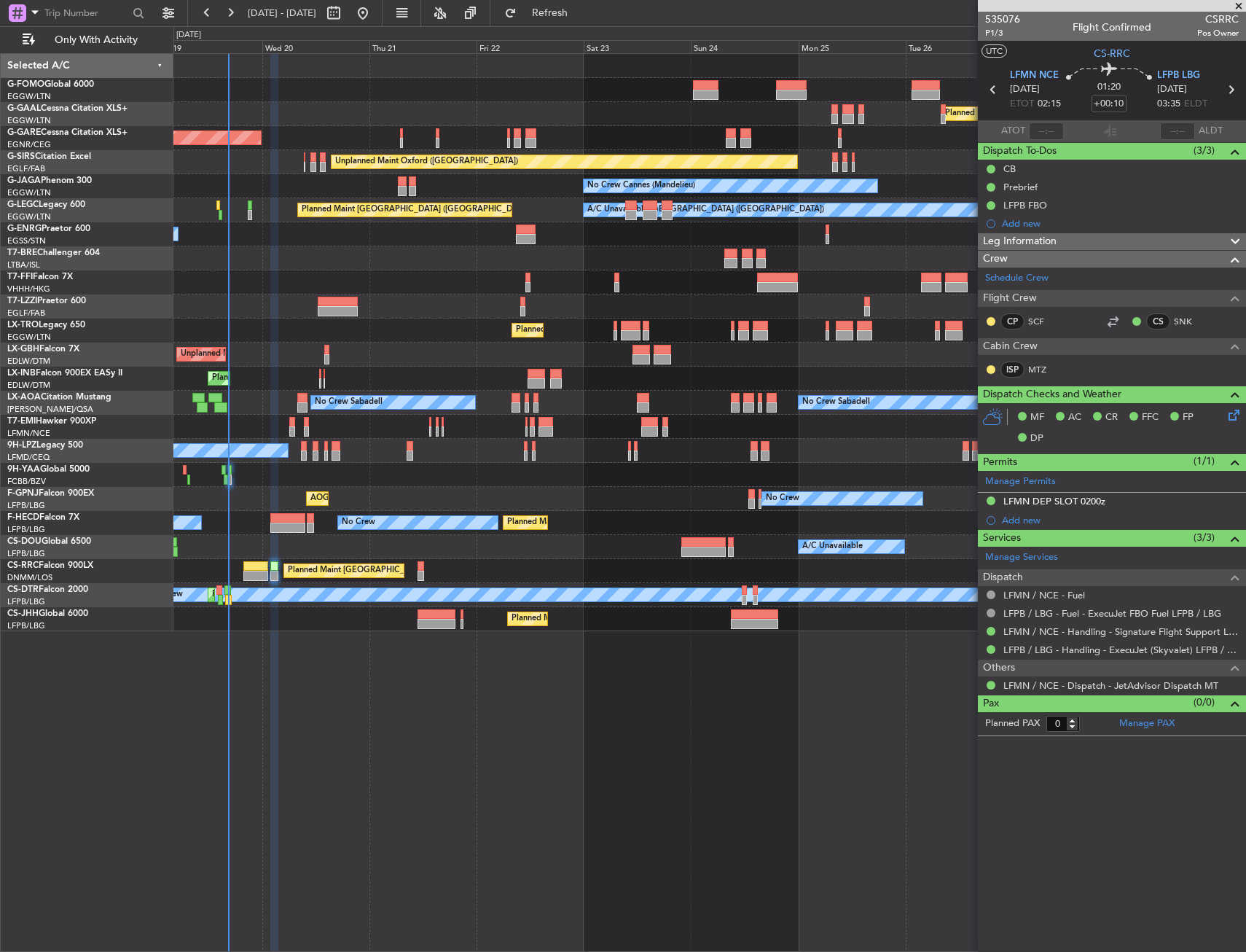
click at [0, 354] on html "19 Aug 2025 - 29 Aug 2025 Refresh Quick Links Only With Activity Planned Maint …" at bounding box center [623, 476] width 1246 height 952
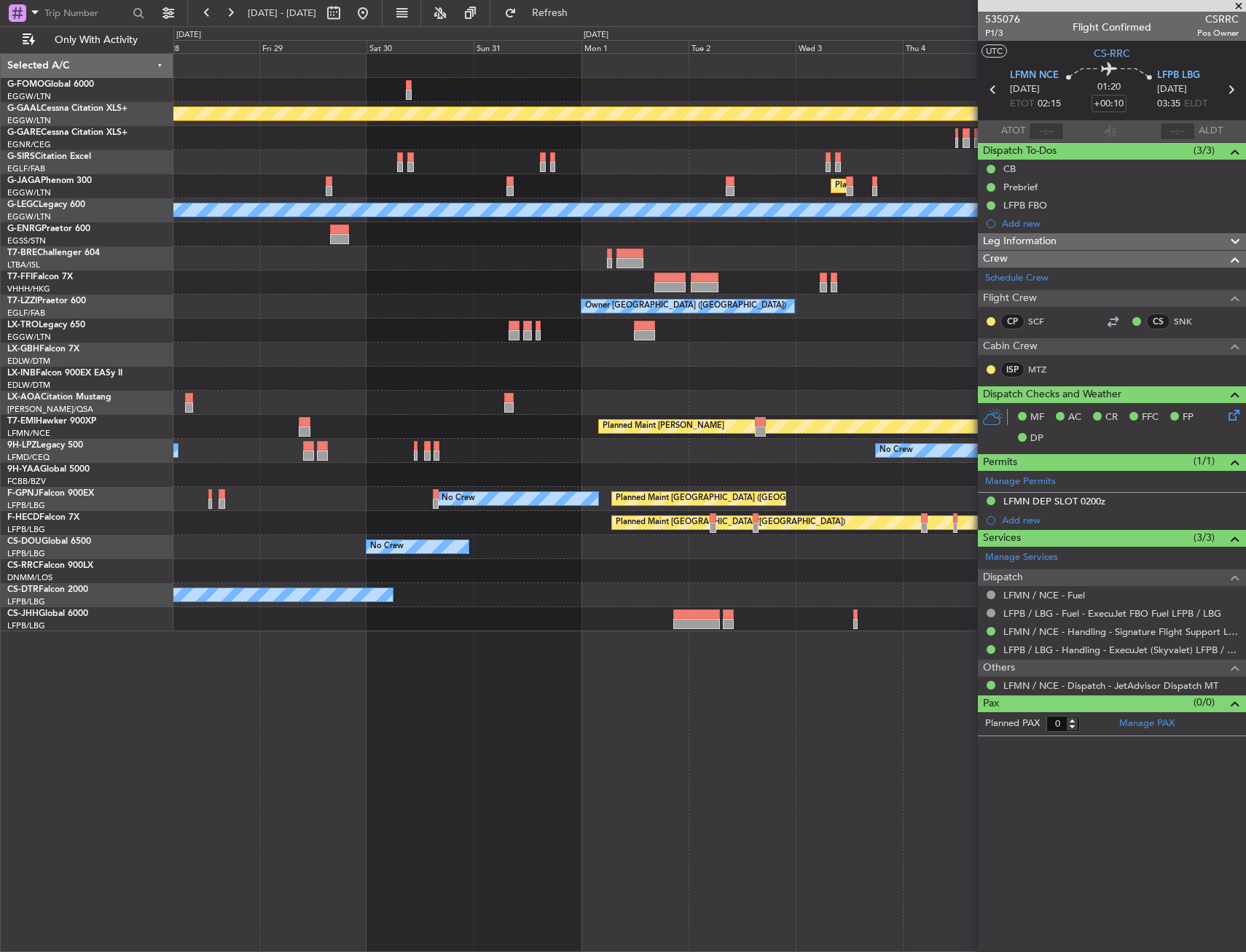
click at [140, 346] on div "Planned Maint Dusseldorf Planned Maint London (Luton) No Crew Cannes (Mandelieu…" at bounding box center [623, 489] width 1246 height 926
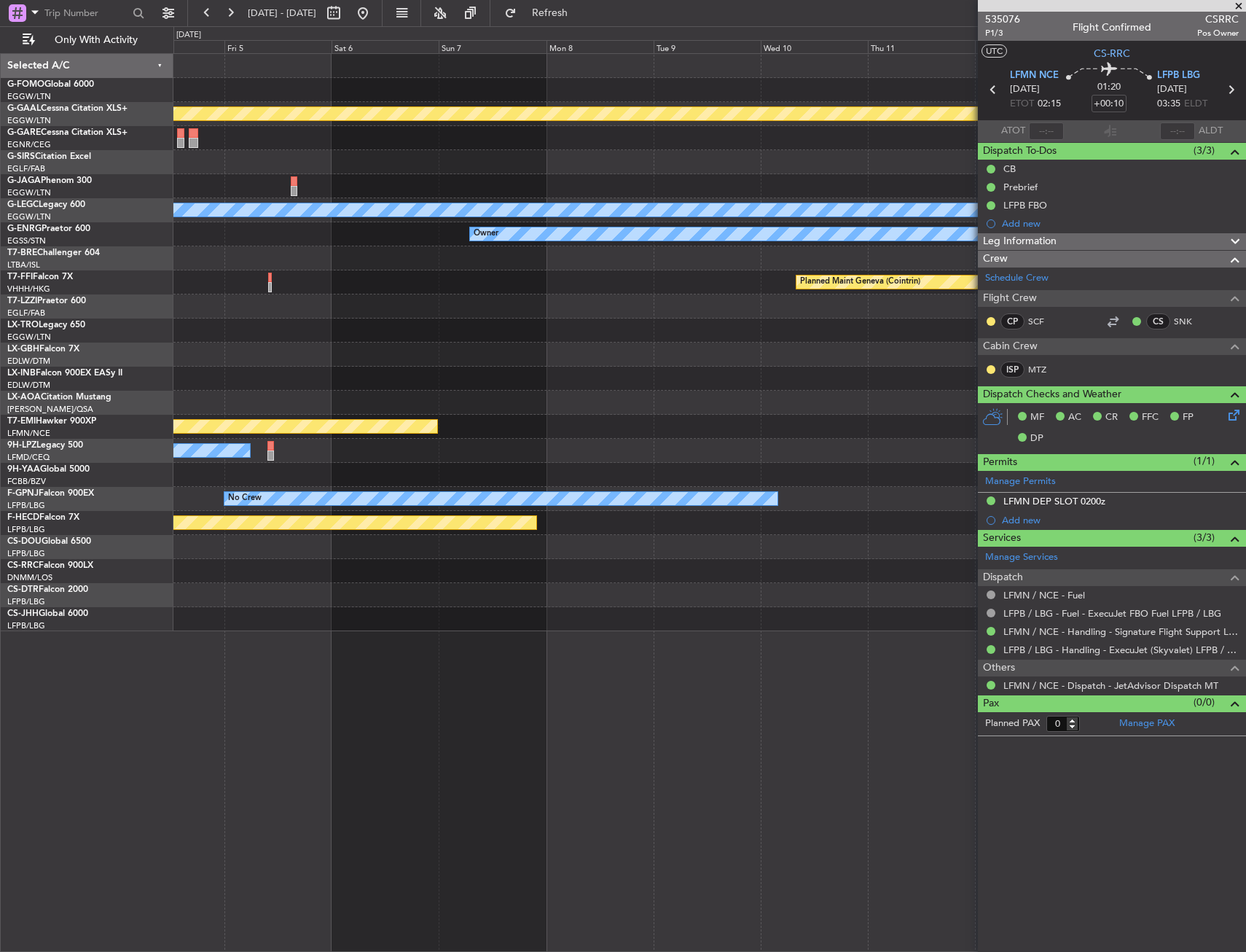
click at [0, 251] on html "19 Aug 2025 - 29 Aug 2025 Refresh Quick Links Only With Activity Planned Maint …" at bounding box center [623, 476] width 1246 height 952
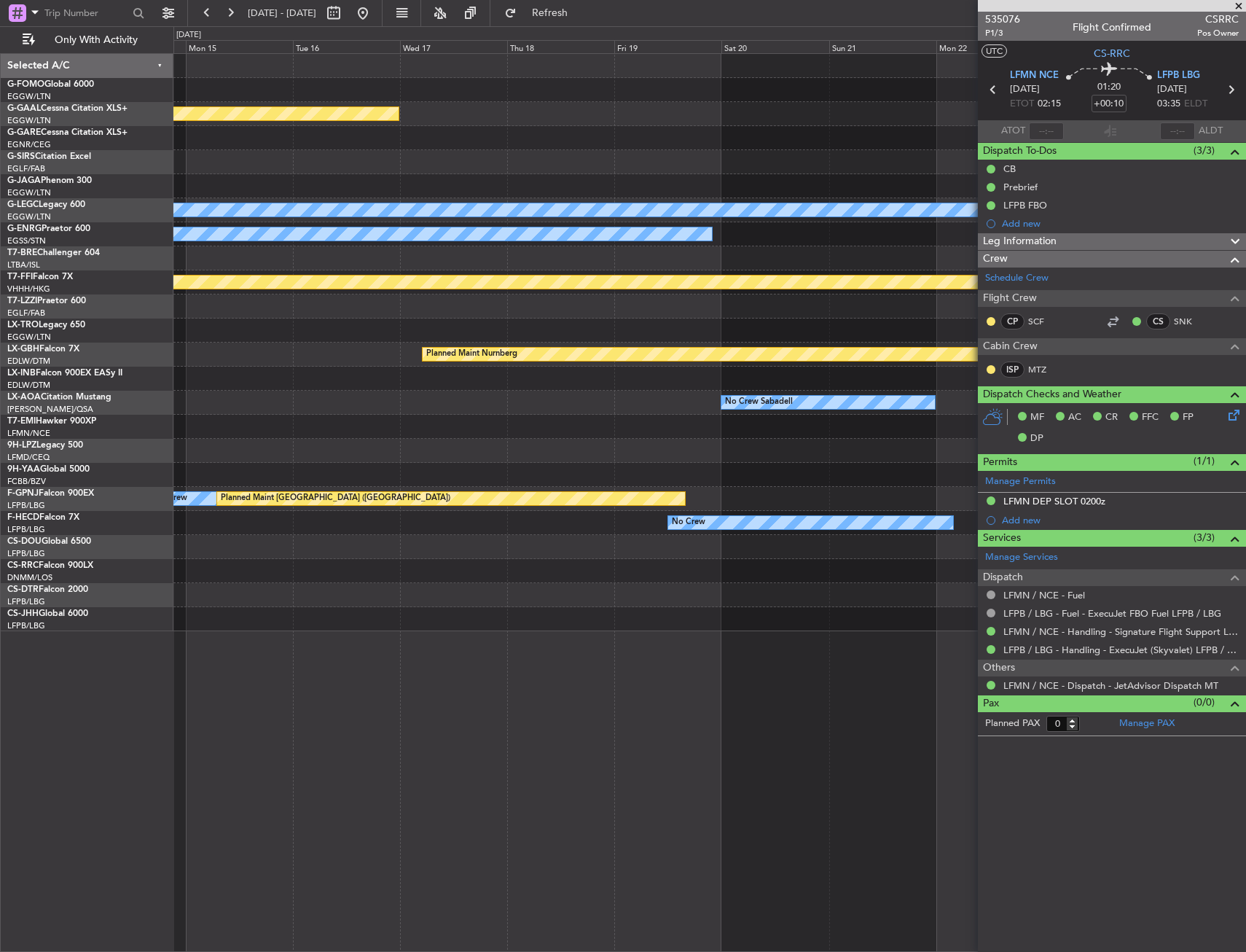
click at [0, 295] on html "19 Aug 2025 - 29 Aug 2025 Refresh Quick Links Only With Activity Planned Maint …" at bounding box center [623, 476] width 1246 height 952
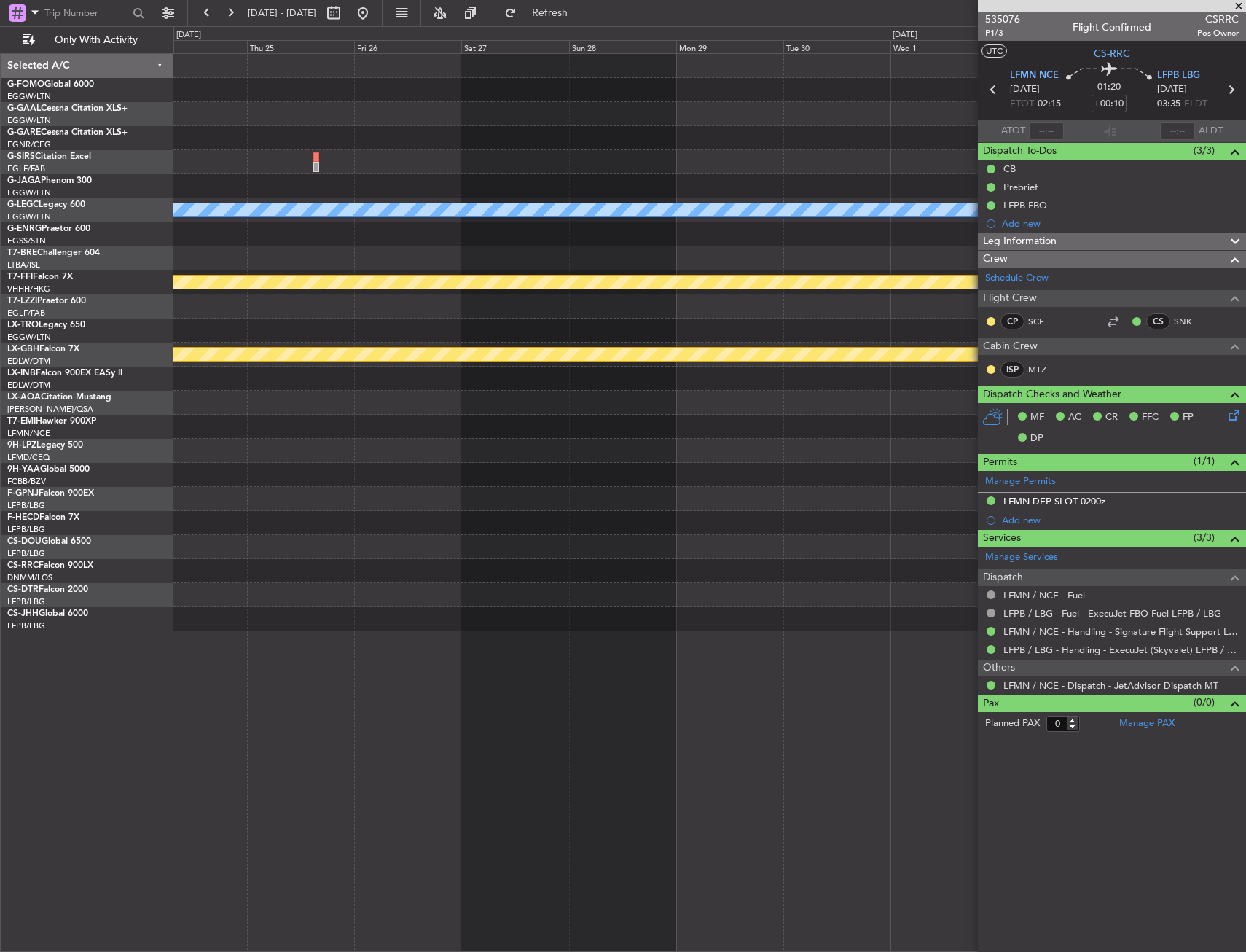
click at [0, 249] on html "19 Aug 2025 - 29 Aug 2025 Refresh Quick Links Only With Activity A/C Unavailabl…" at bounding box center [623, 476] width 1246 height 952
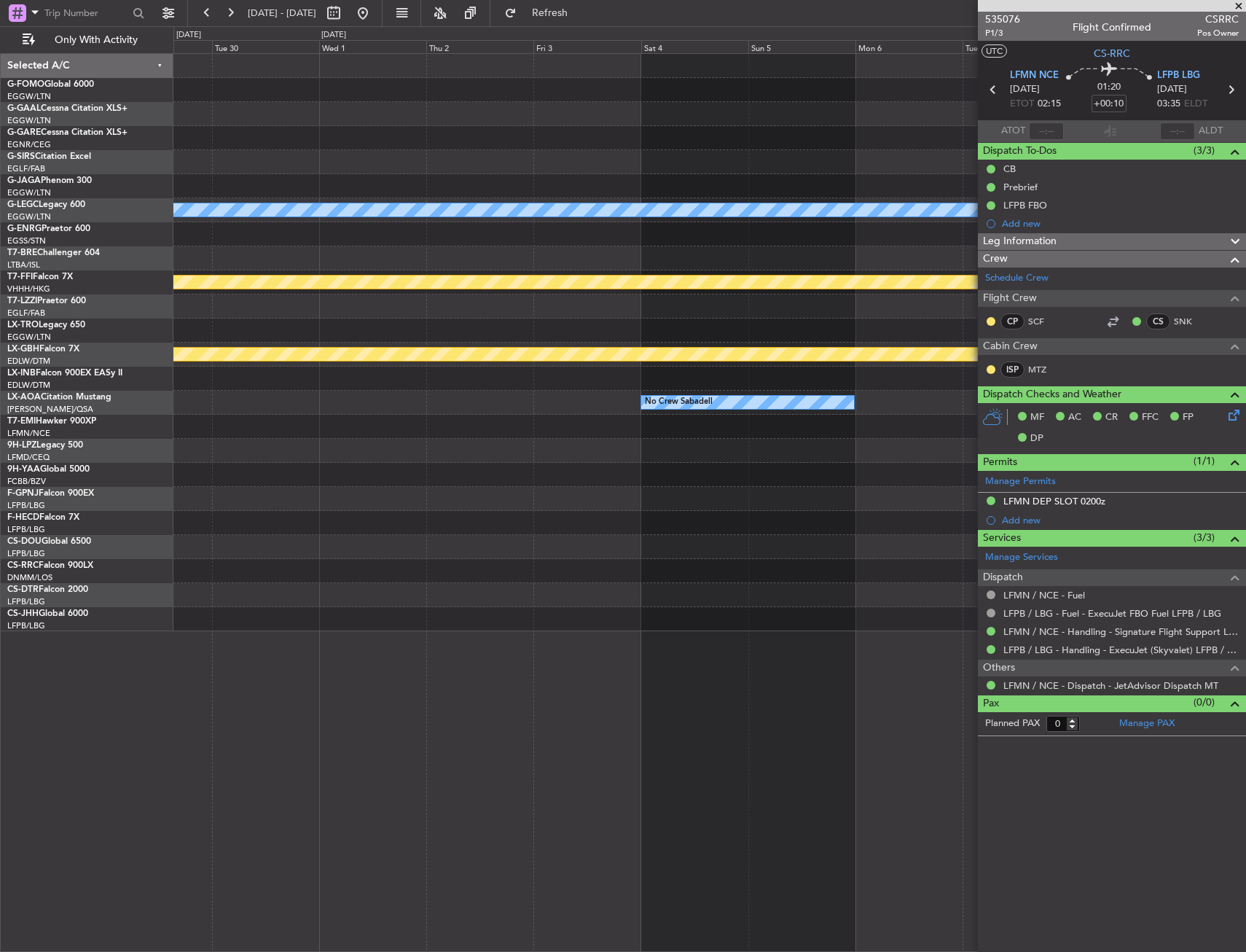
click at [0, 211] on html "19 Aug 2025 - 29 Aug 2025 Refresh Quick Links Only With Activity A/C Unavailabl…" at bounding box center [623, 476] width 1246 height 952
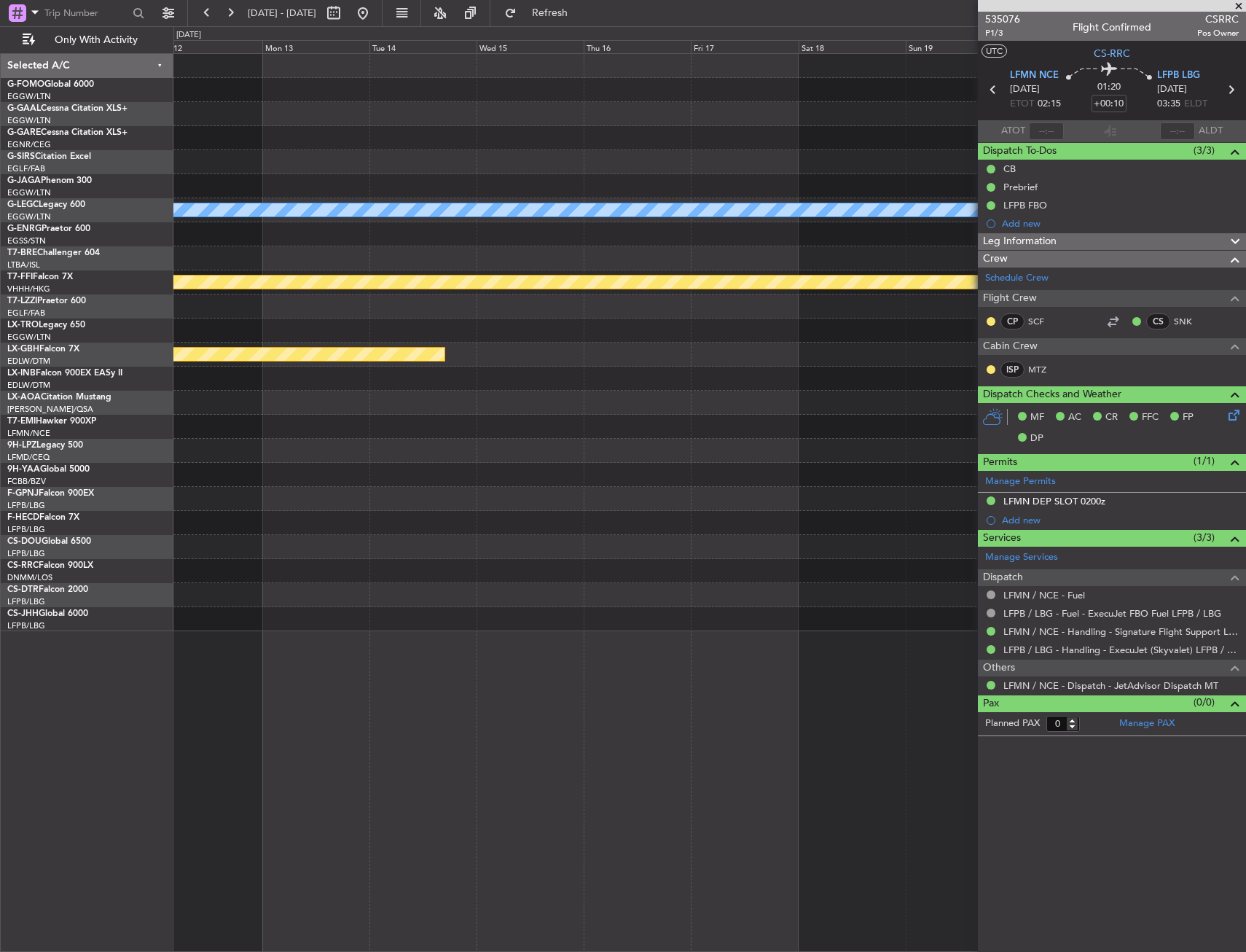
click at [0, 187] on html "19 Aug 2025 - 29 Aug 2025 Refresh Quick Links Only With Activity A/C Unavailabl…" at bounding box center [623, 476] width 1246 height 952
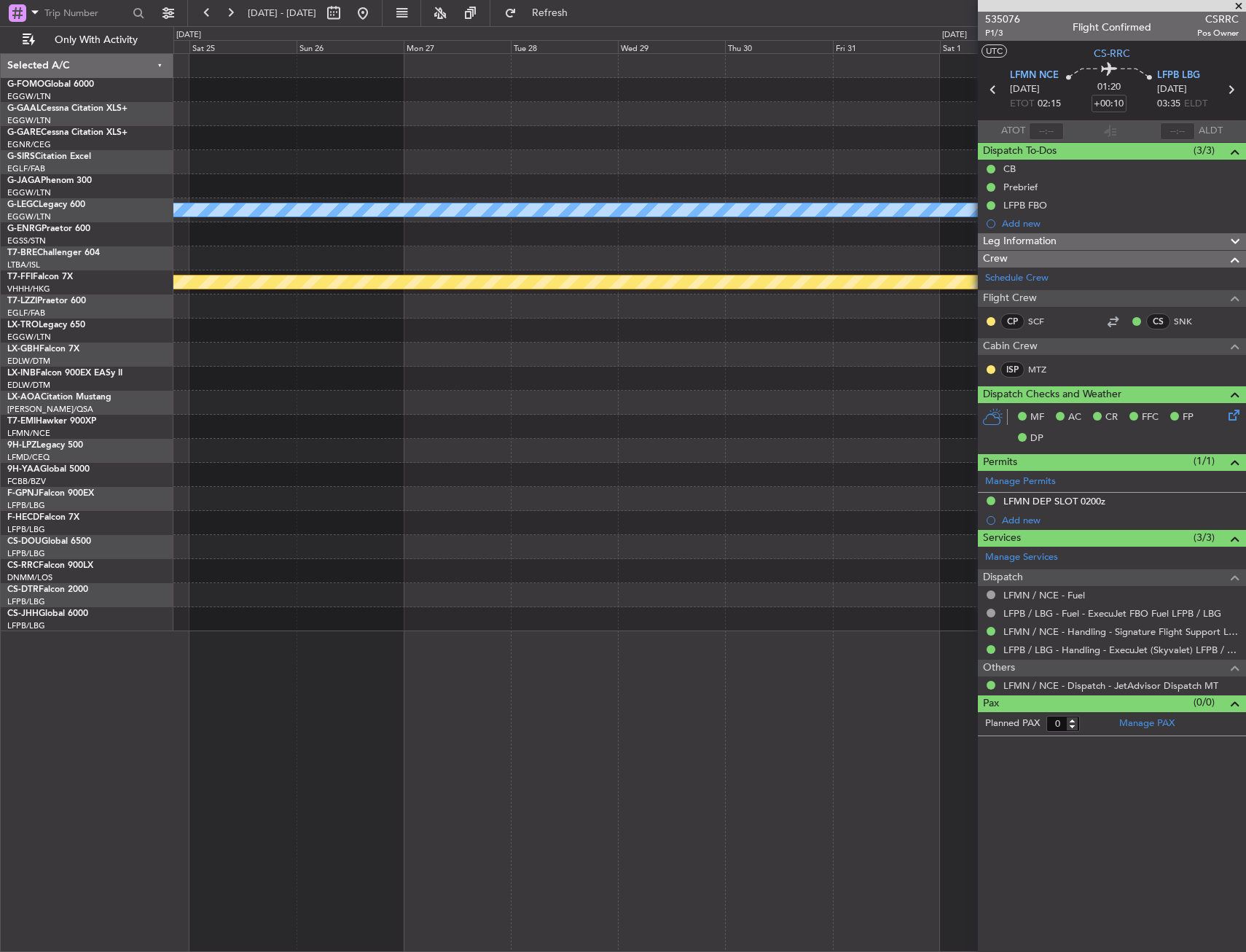
click at [0, 232] on html "19 Aug 2025 - 29 Aug 2025 Refresh Quick Links Only With Activity Planned Maint …" at bounding box center [623, 476] width 1246 height 952
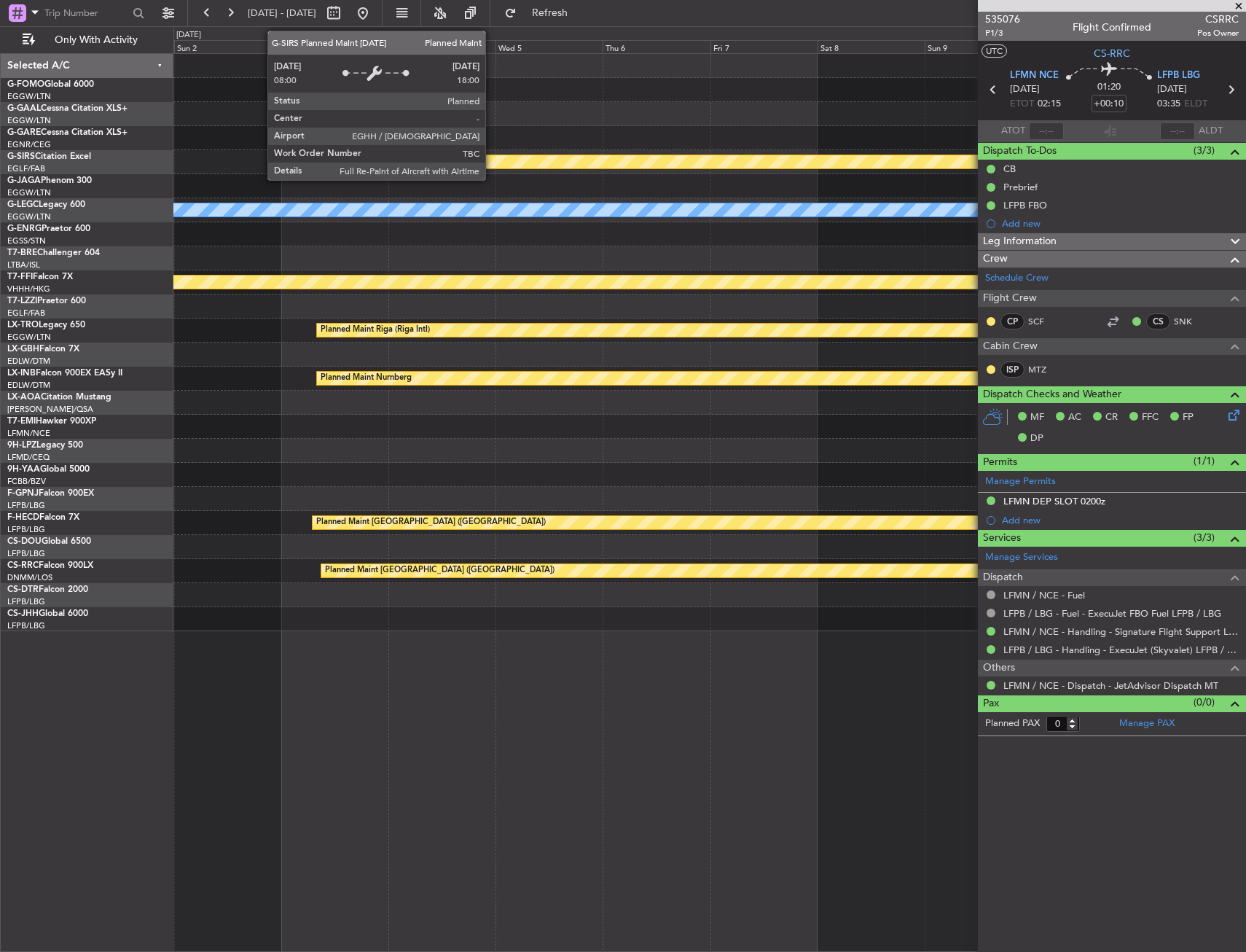
click at [1095, 178] on fb-app "19 Aug 2025 - 29 Aug 2025 Refresh Quick Links Only With Activity Planned Maint …" at bounding box center [623, 481] width 1246 height 941
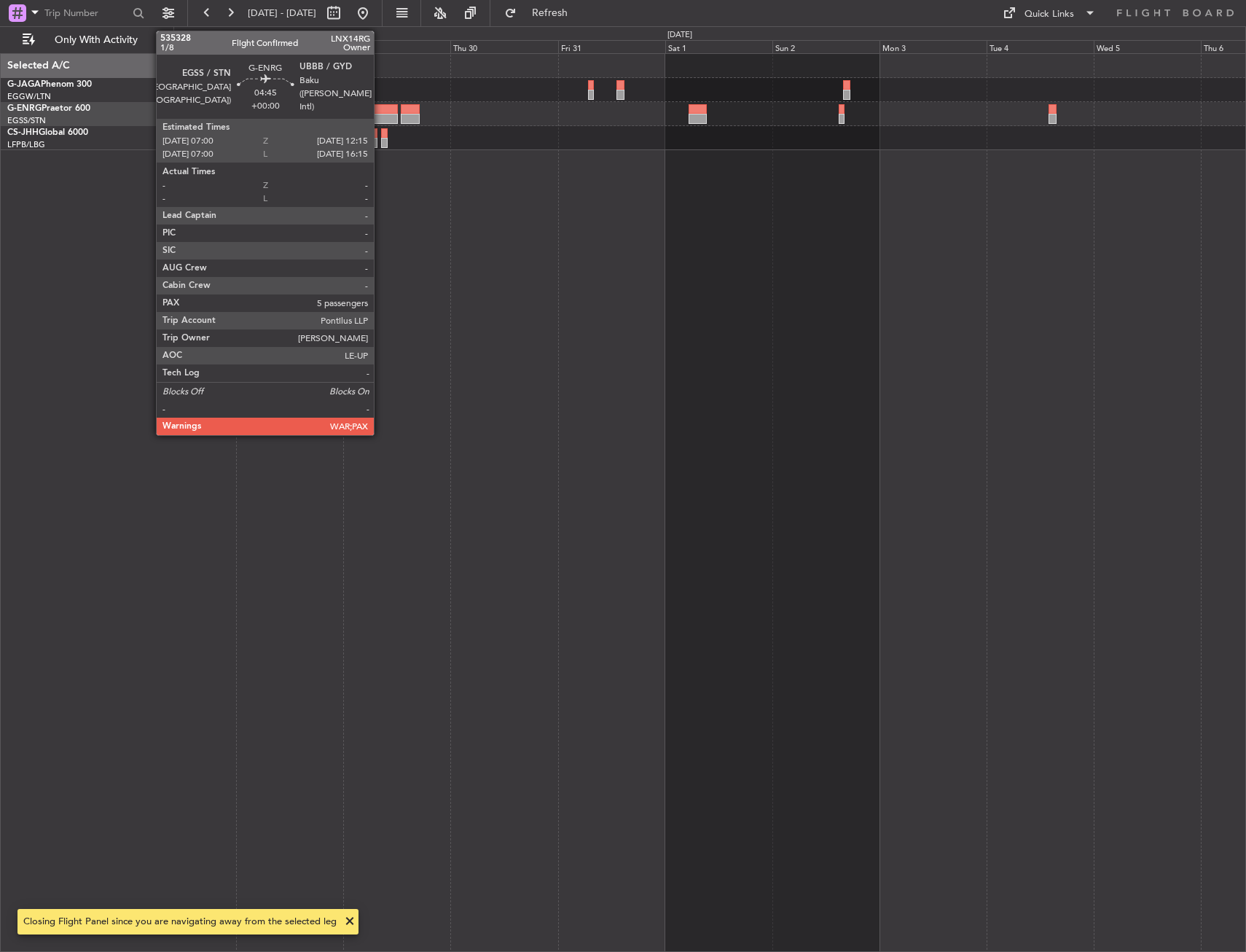
click at [381, 108] on div at bounding box center [386, 109] width 24 height 11
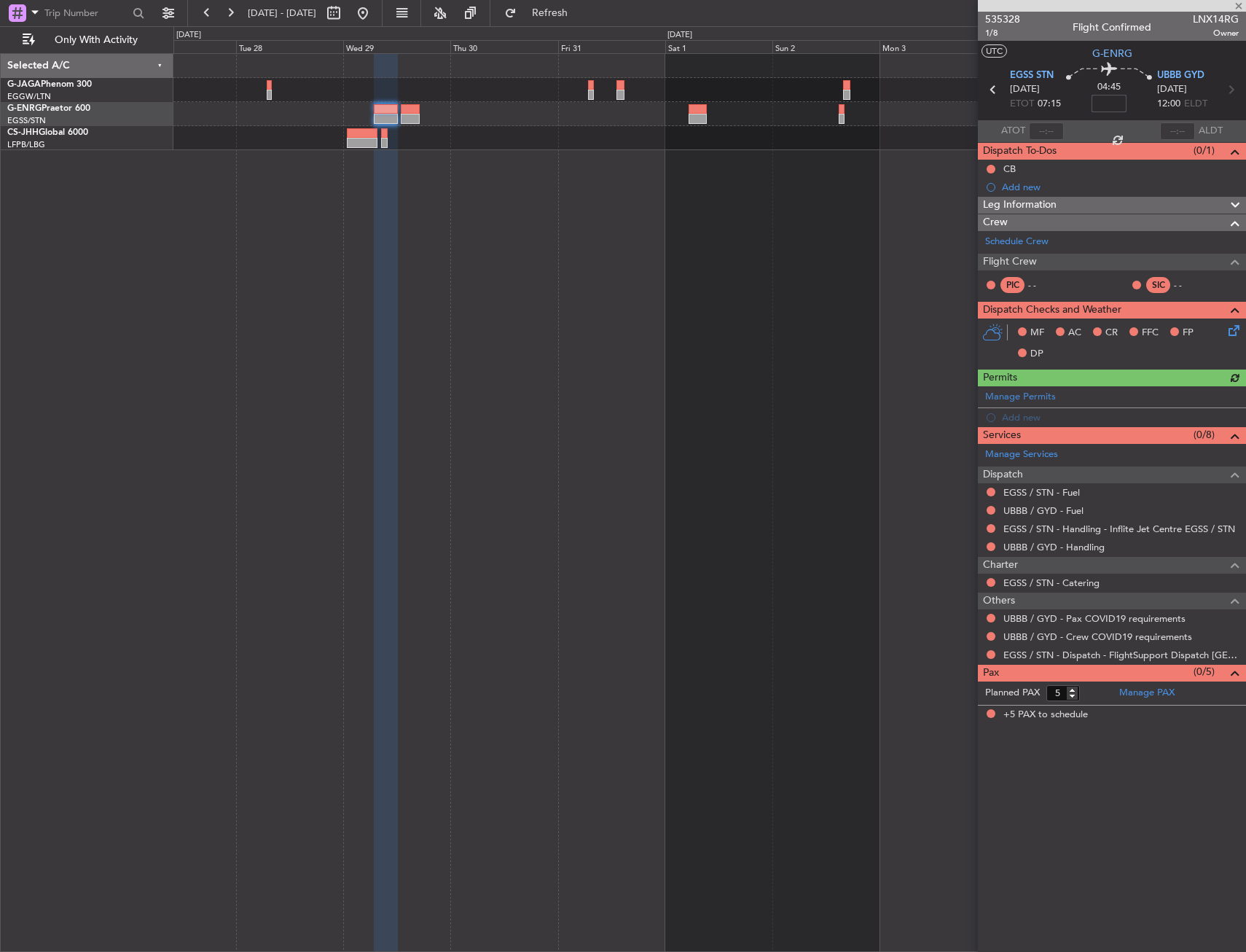
click at [1108, 105] on input at bounding box center [1109, 103] width 35 height 17
click at [1144, 104] on div "04:45 15" at bounding box center [1109, 90] width 96 height 54
click at [574, 337] on div at bounding box center [710, 502] width 1072 height 899
type input "+00:15"
click at [383, 103] on div at bounding box center [710, 114] width 1072 height 24
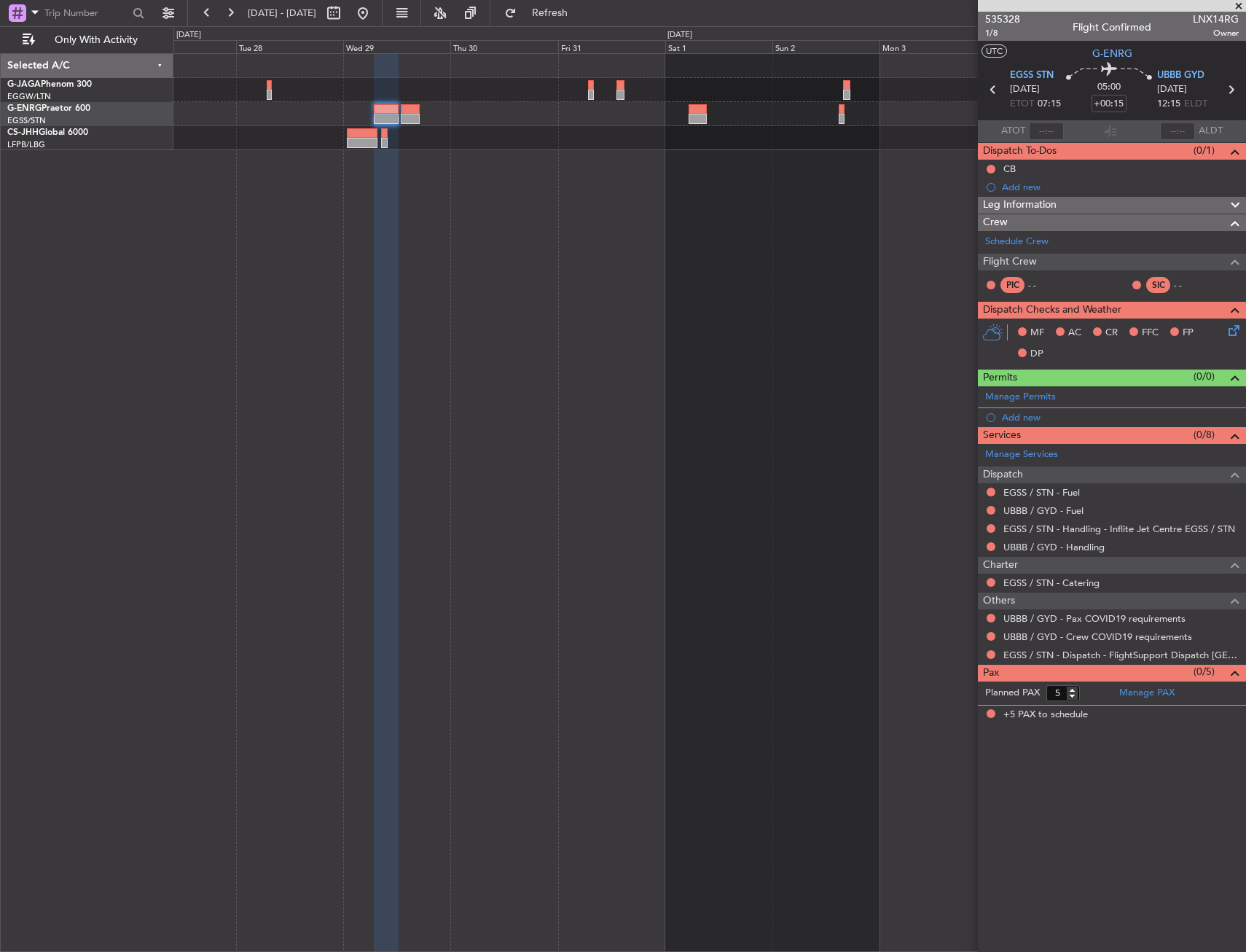
click at [383, 103] on div at bounding box center [710, 114] width 1072 height 24
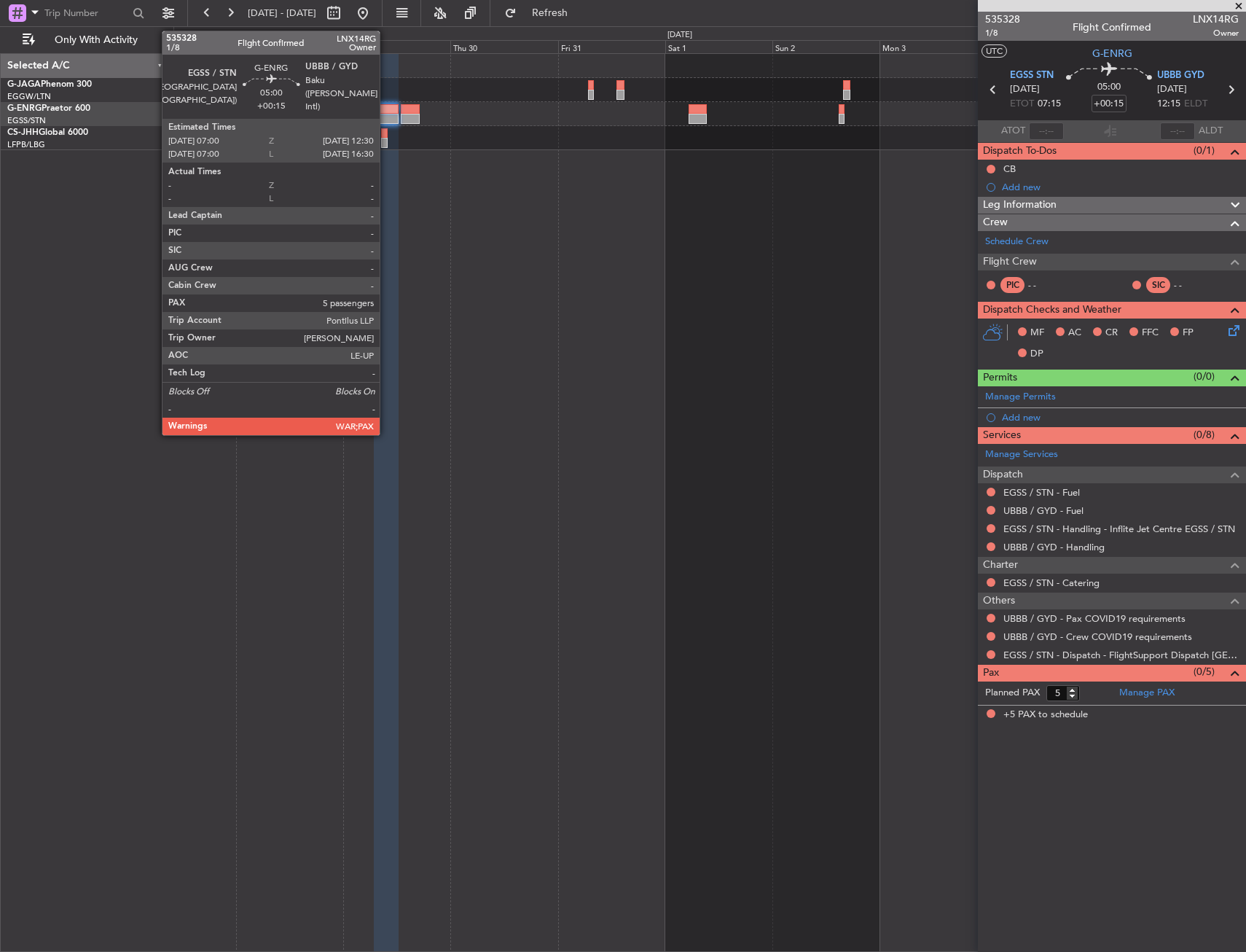
click at [385, 117] on div at bounding box center [386, 119] width 24 height 11
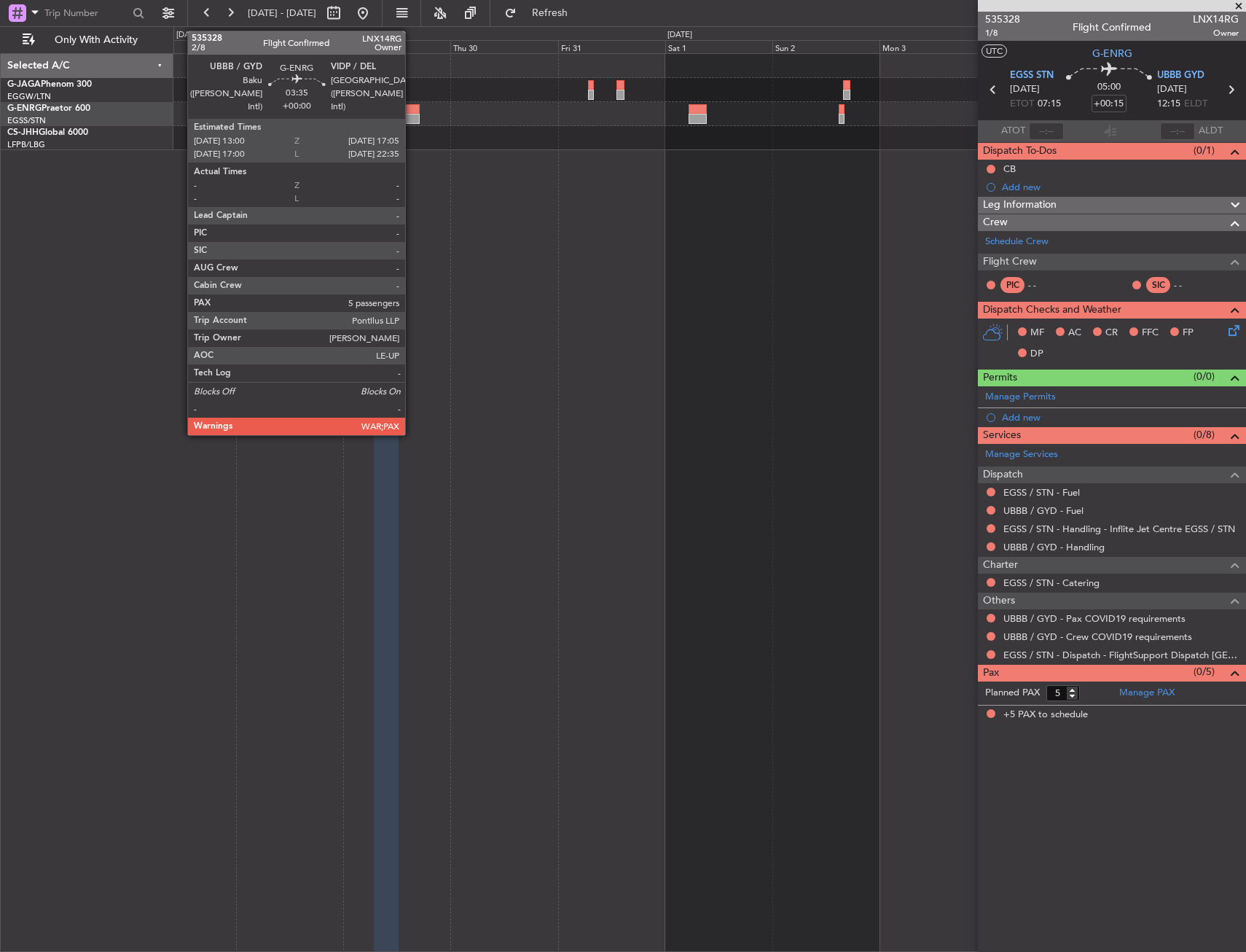
click at [412, 117] on div at bounding box center [410, 119] width 19 height 11
click at [411, 111] on div at bounding box center [410, 109] width 19 height 11
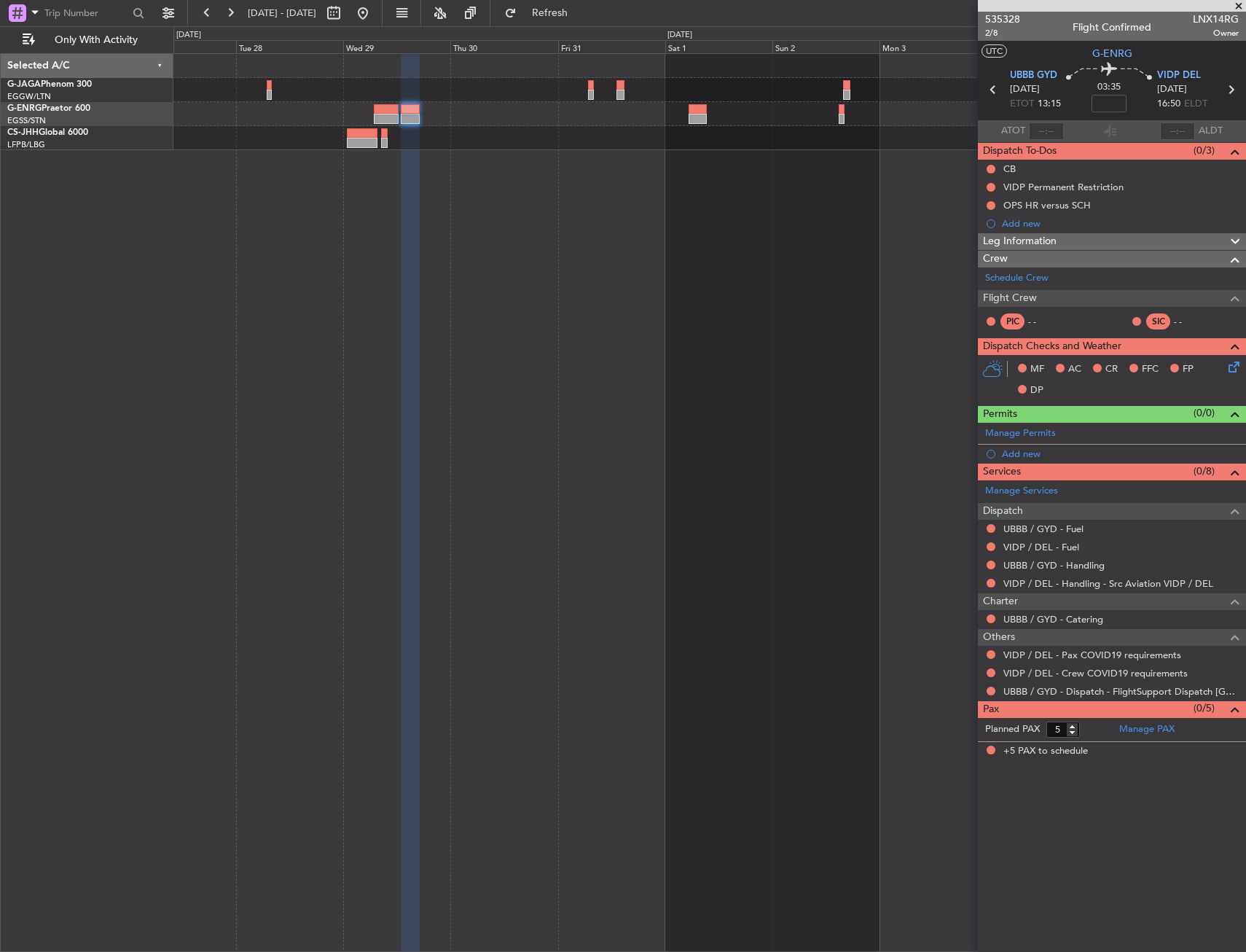
click at [487, 487] on div at bounding box center [710, 502] width 1072 height 899
click at [375, 15] on button at bounding box center [363, 13] width 24 height 24
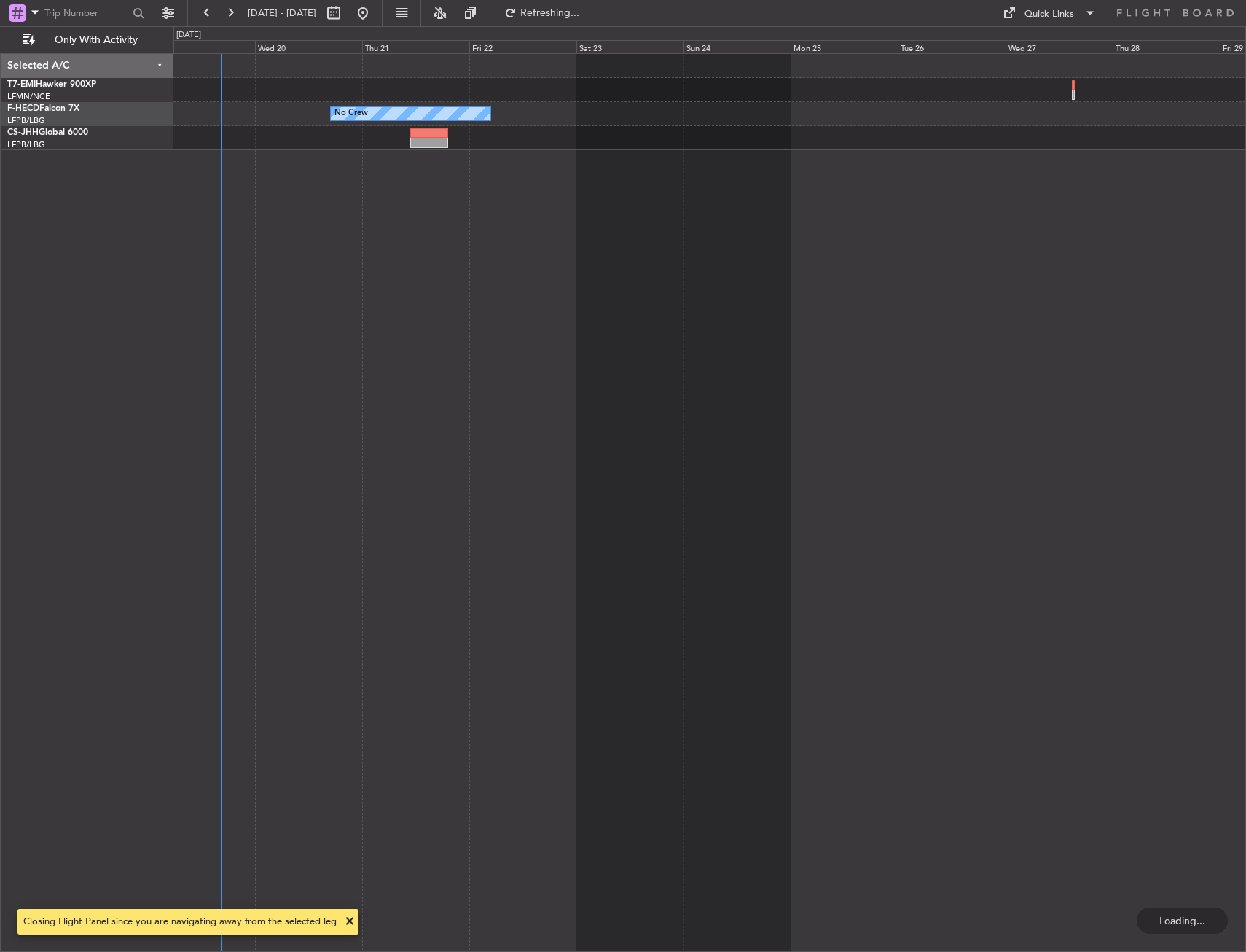
click at [479, 320] on div "Planned Maint Paris (Le Bourget) No Crew" at bounding box center [710, 502] width 1072 height 899
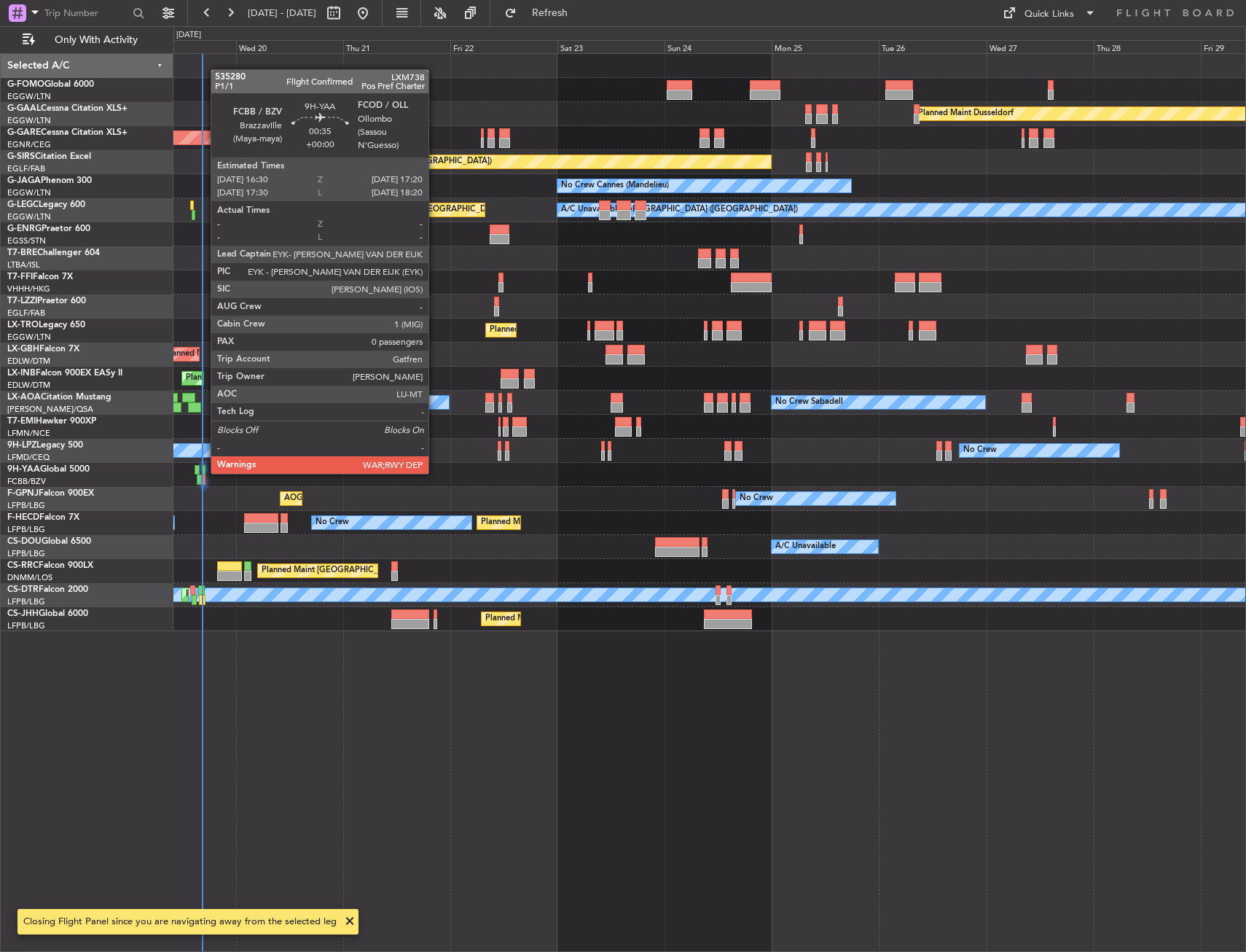
click at [204, 473] on div at bounding box center [204, 470] width 4 height 11
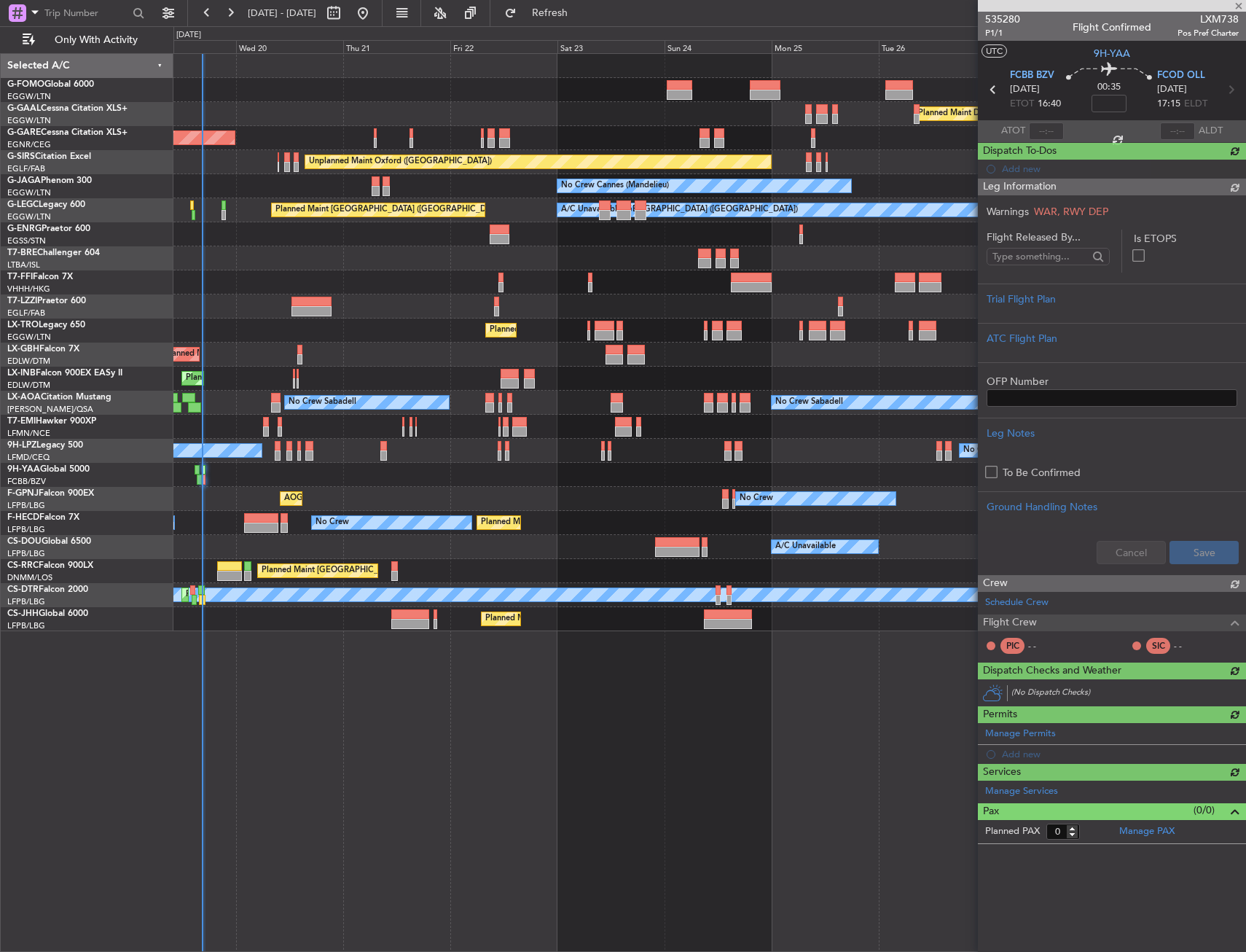
click at [219, 477] on div at bounding box center [710, 475] width 1072 height 24
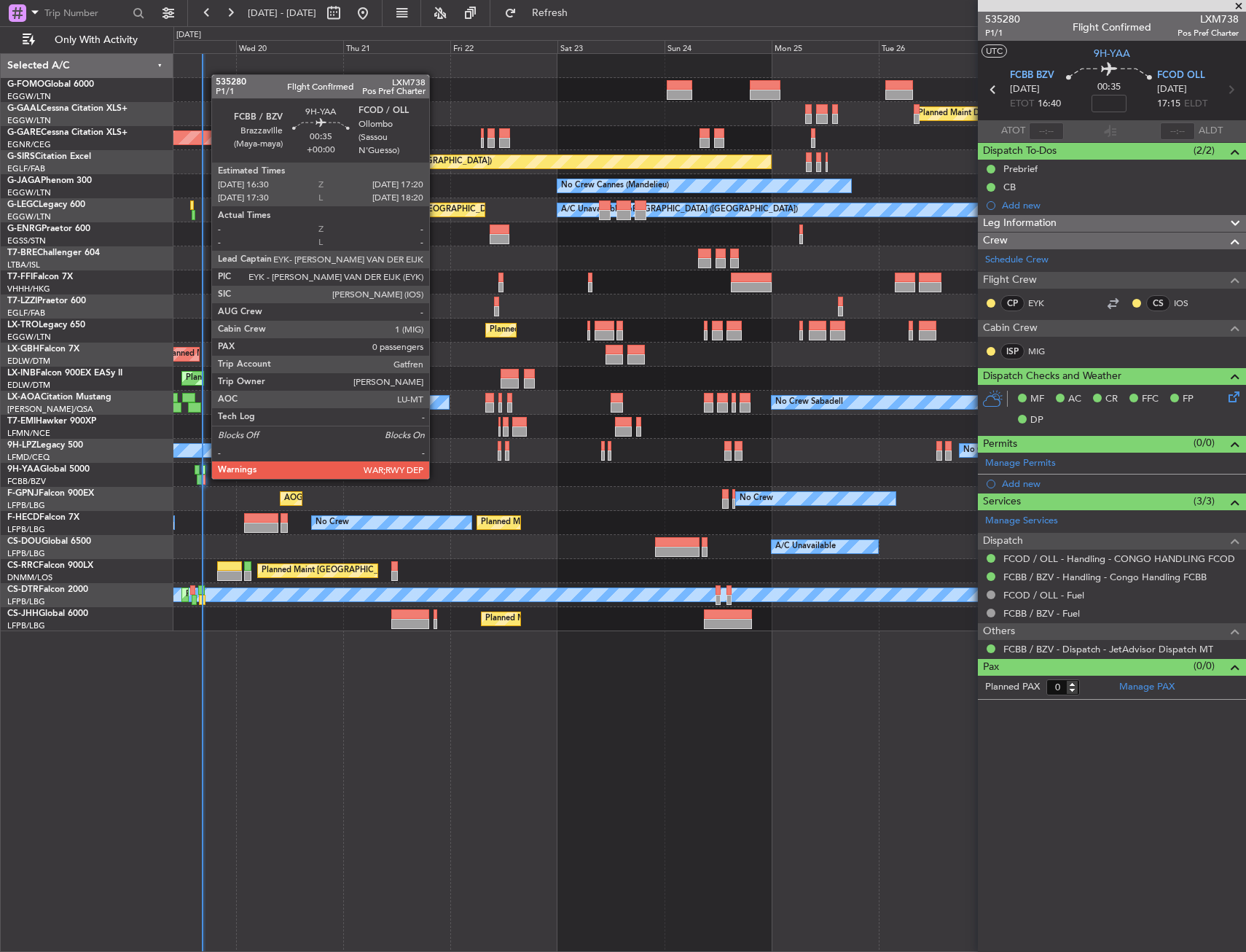
click at [204, 478] on div at bounding box center [204, 479] width 4 height 11
click at [204, 479] on div at bounding box center [204, 479] width 4 height 11
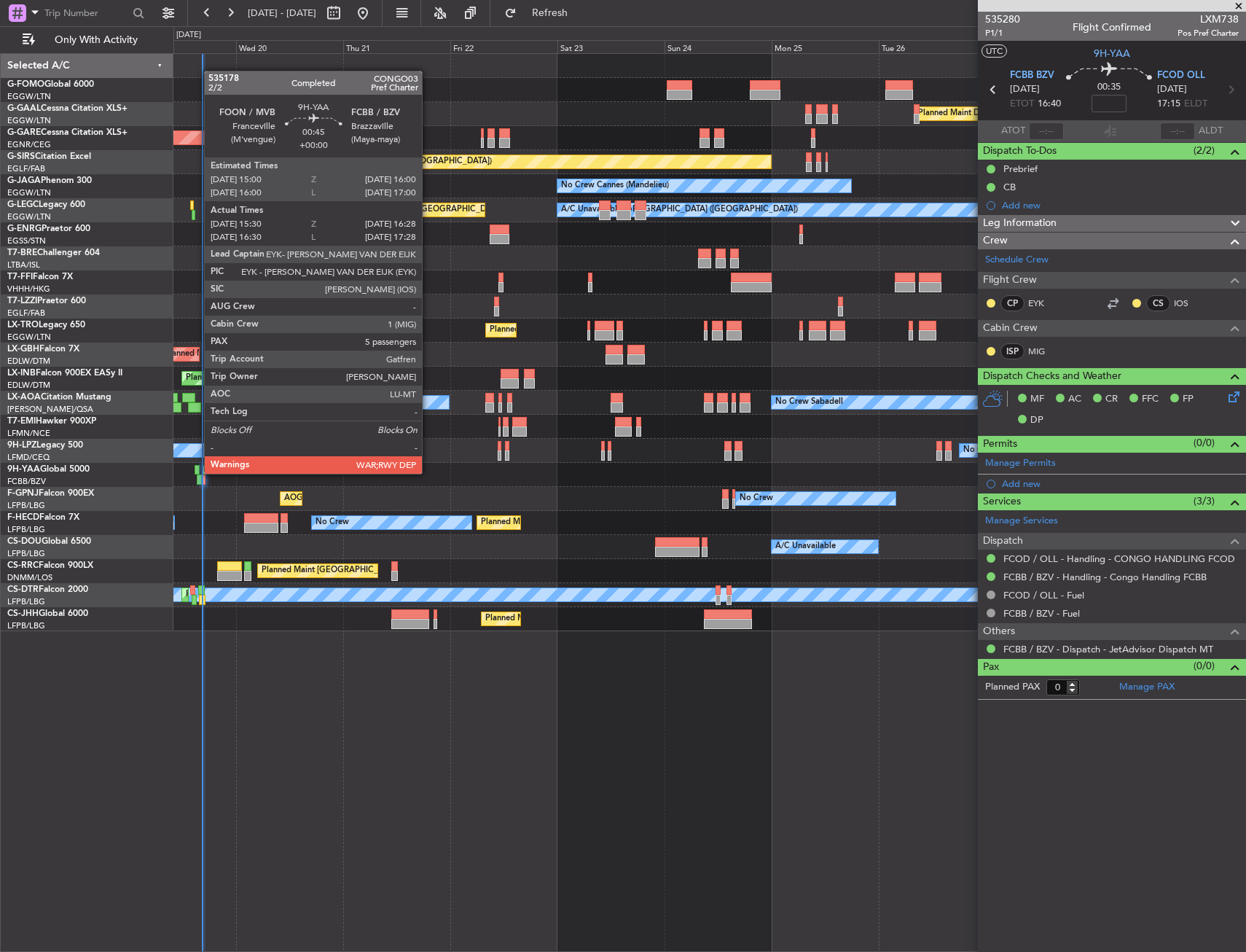
click at [196, 473] on div at bounding box center [197, 470] width 5 height 11
click at [197, 474] on div at bounding box center [197, 470] width 5 height 11
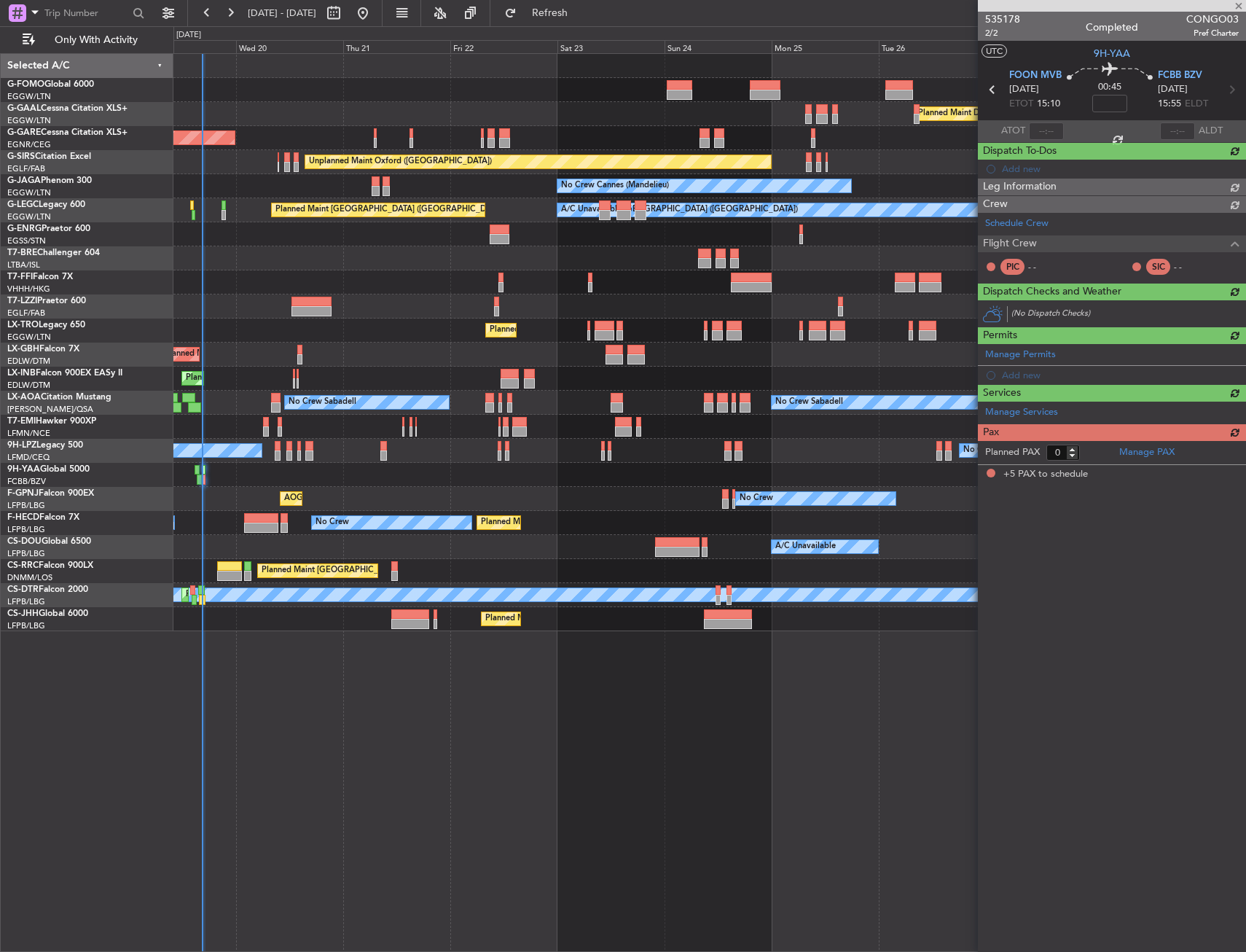
type input "15:40"
type input "16:23"
type input "5"
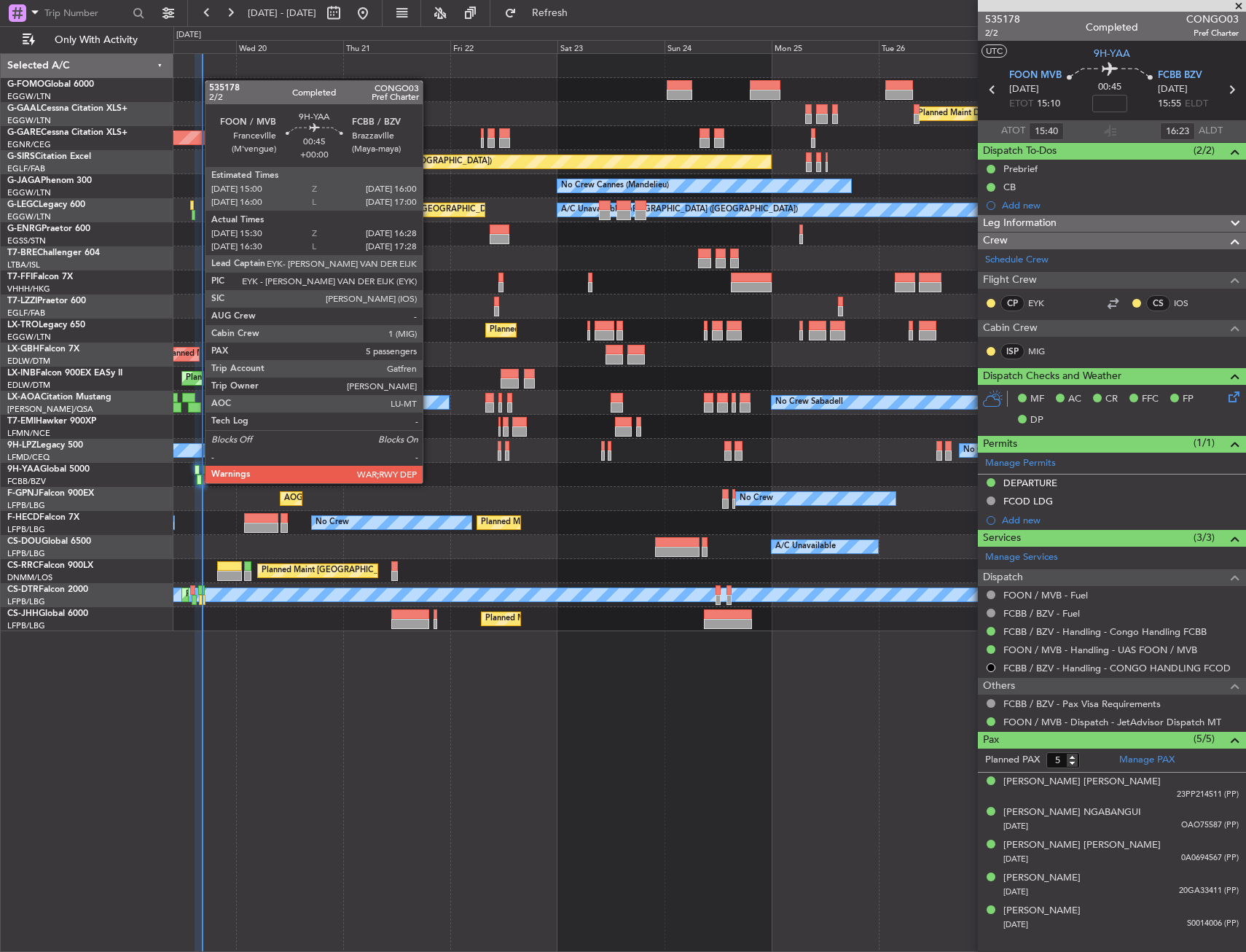
click at [197, 482] on div at bounding box center [198, 479] width 4 height 11
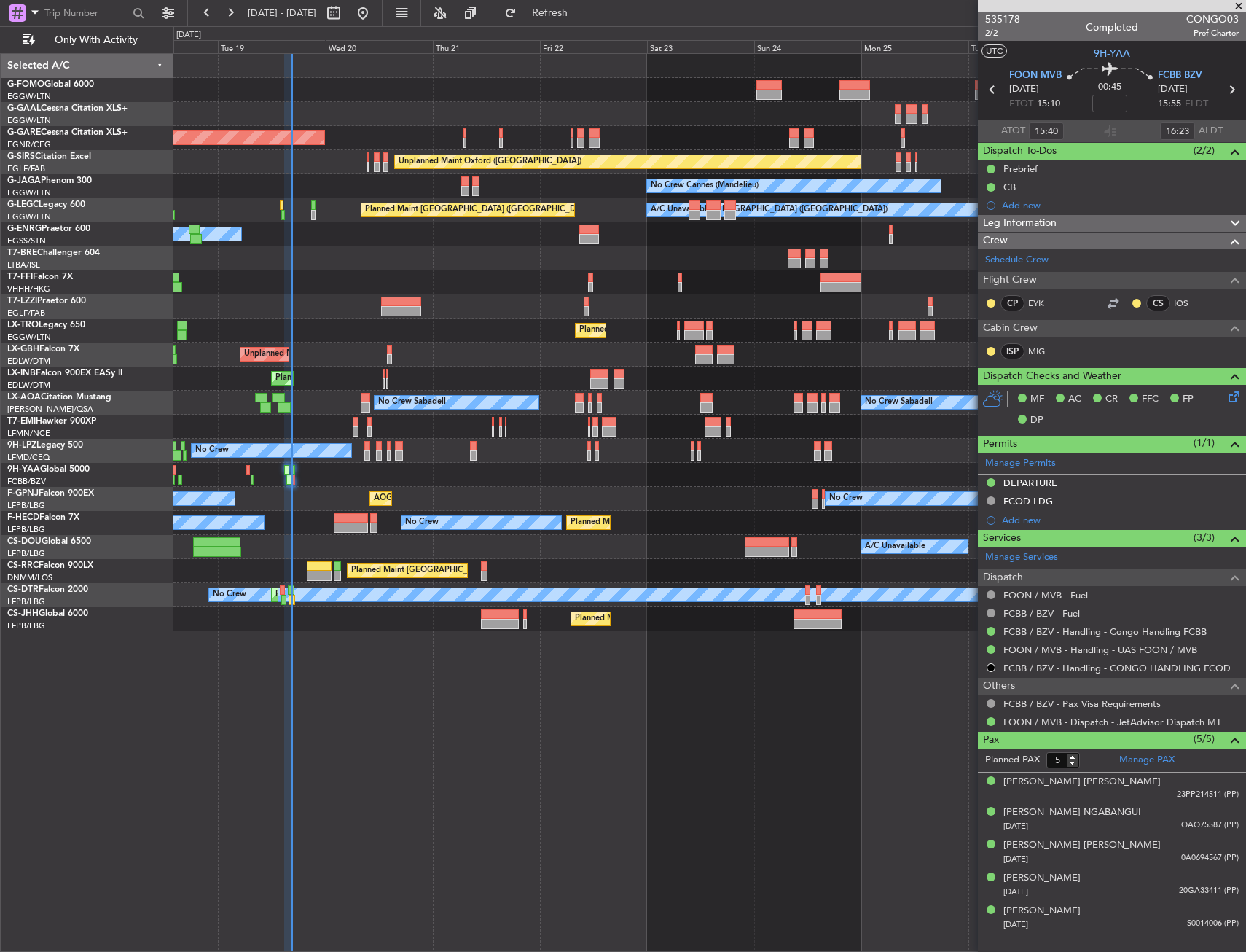
click at [401, 544] on div "Planned Maint [GEOGRAPHIC_DATA] ([GEOGRAPHIC_DATA]) A/C Unavailable Planned Mai…" at bounding box center [710, 547] width 1072 height 24
click at [448, 326] on div "Planned Maint [GEOGRAPHIC_DATA] ([GEOGRAPHIC_DATA])" at bounding box center [710, 331] width 1072 height 24
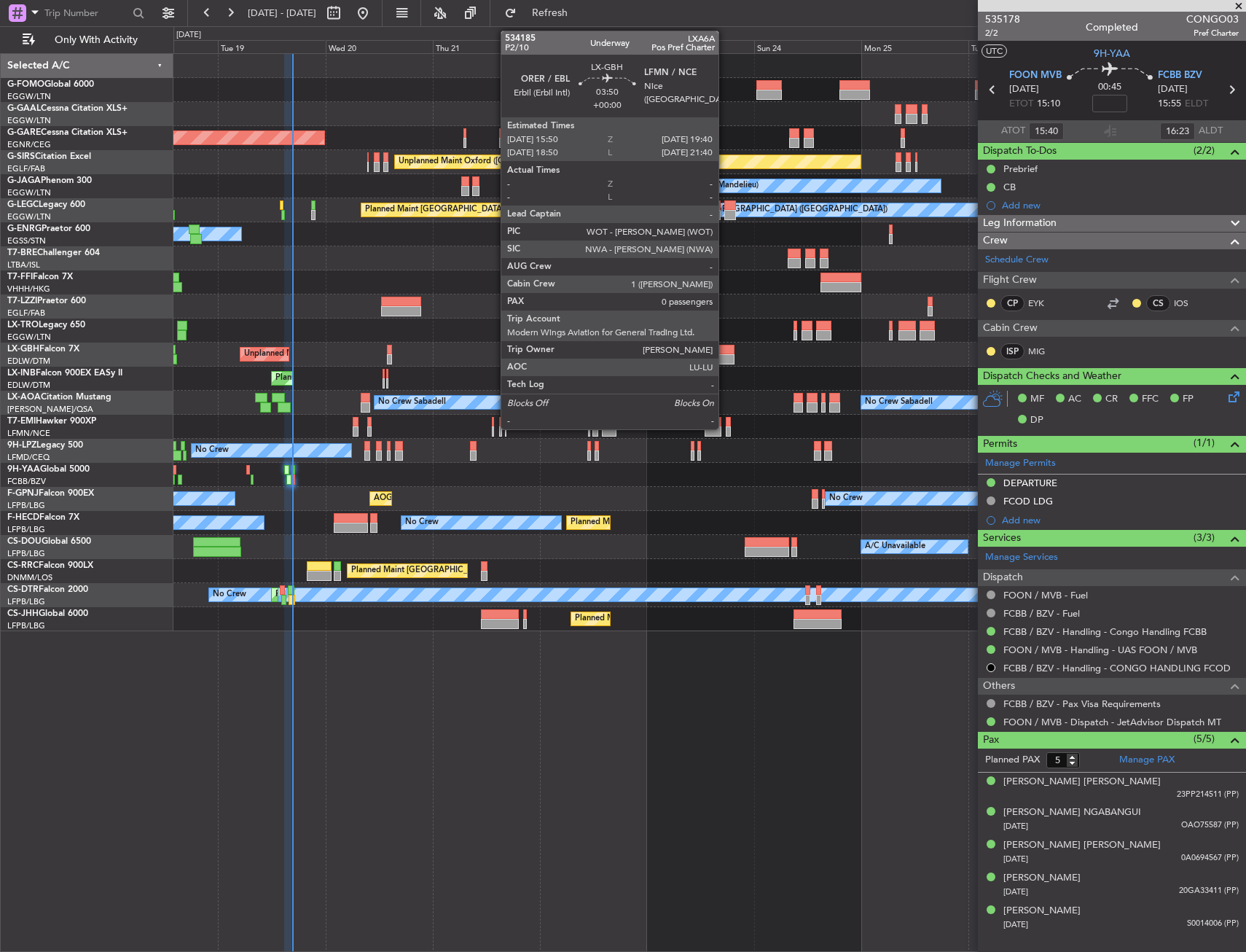
click at [253, 268] on div "Planned Maint Windsor Locks (Bradley Intl) Planned Maint Dusseldorf Unplanned M…" at bounding box center [710, 342] width 1072 height 577
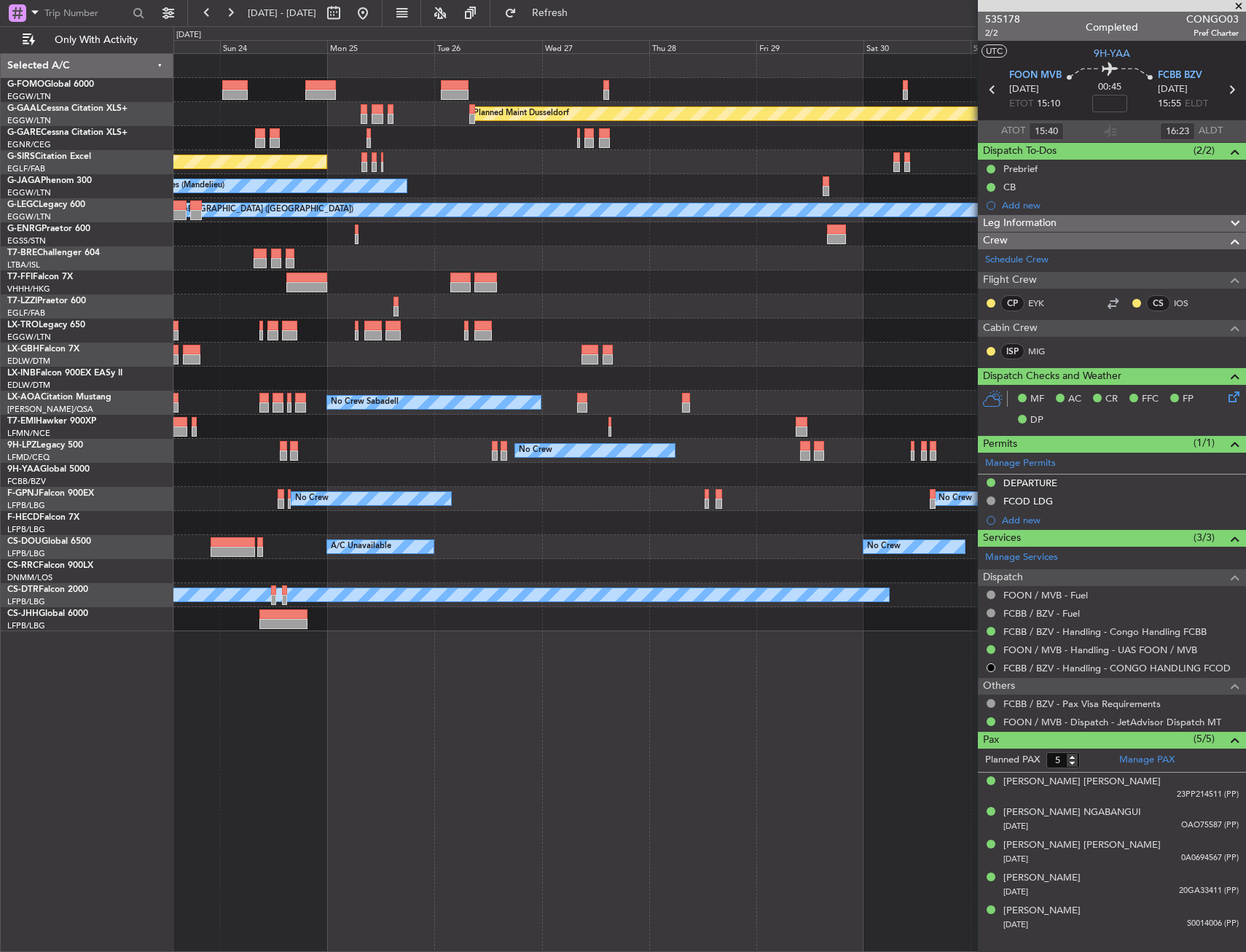
click at [0, 247] on html "18 Aug 2025 - 28 Aug 2025 Refresh Quick Links Only With Activity Planned Maint …" at bounding box center [623, 476] width 1246 height 952
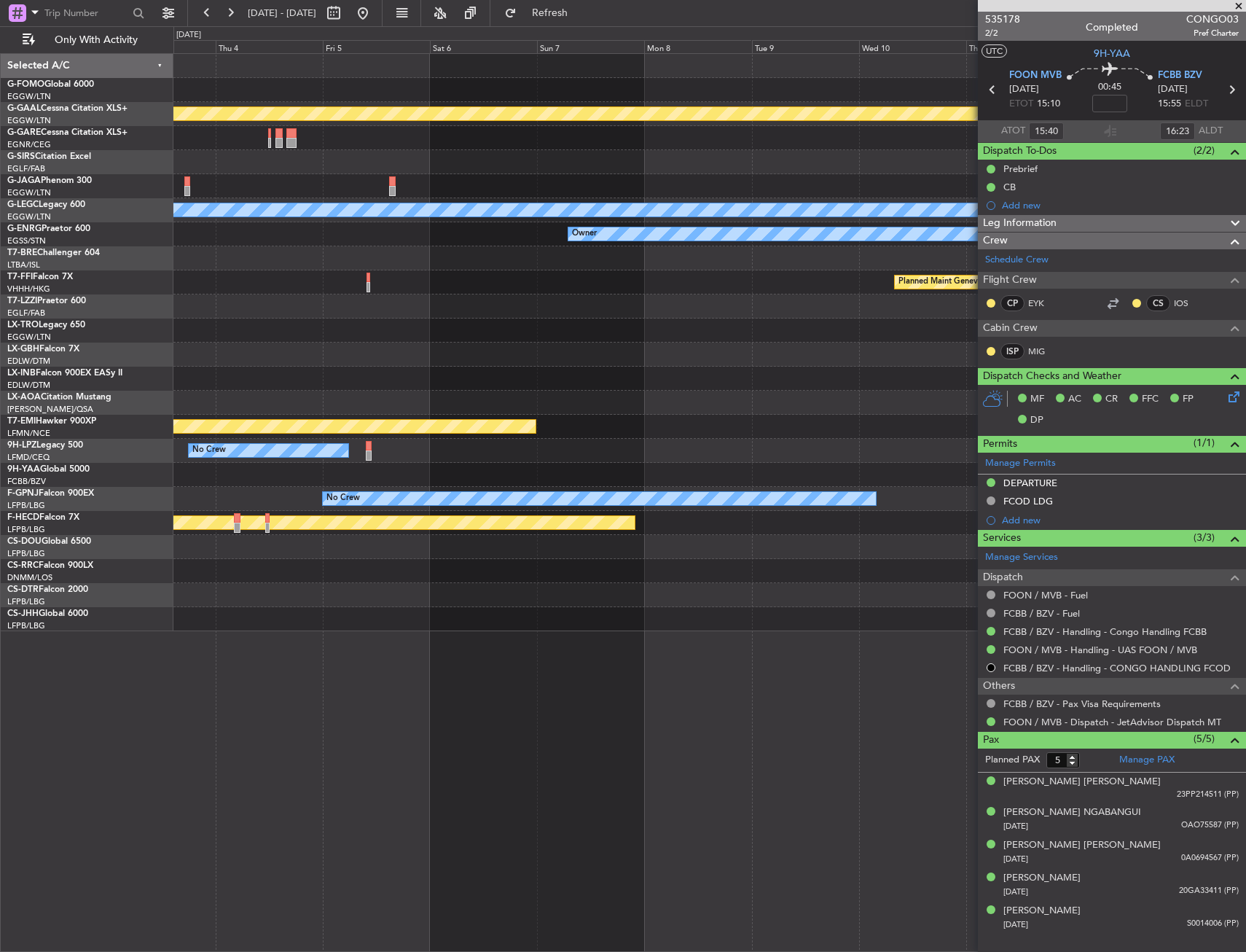
click at [81, 223] on div "Planned Maint Dusseldorf Planned Maint London (Luton) A/C Unavailable London (L…" at bounding box center [623, 489] width 1246 height 926
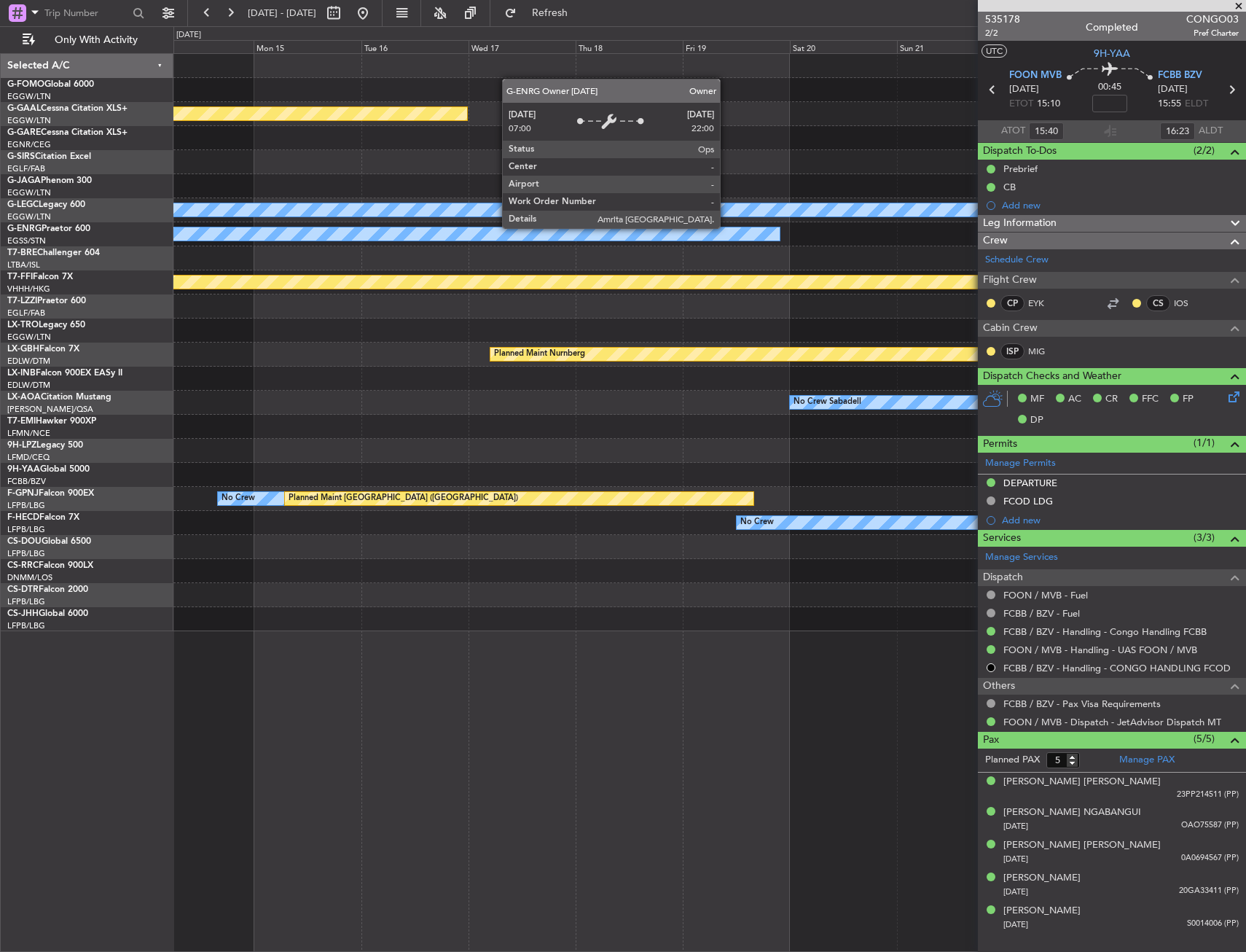
click at [0, 231] on html "18 Aug 2025 - 28 Aug 2025 Refresh Quick Links Only With Activity Planned Maint …" at bounding box center [623, 476] width 1246 height 952
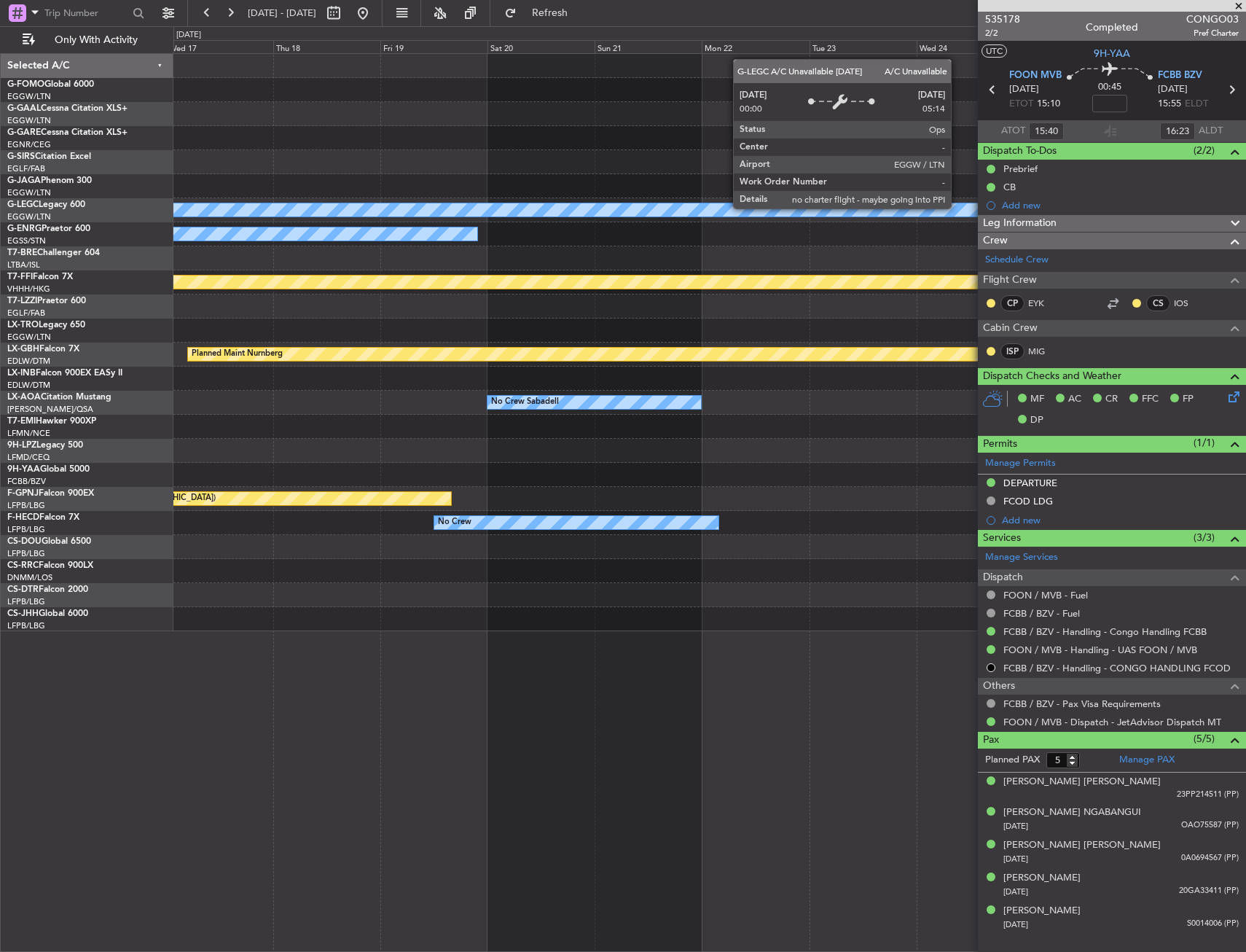
click at [0, 267] on html "18 Aug 2025 - 28 Aug 2025 Refresh Quick Links Only With Activity Planned Maint …" at bounding box center [623, 476] width 1246 height 952
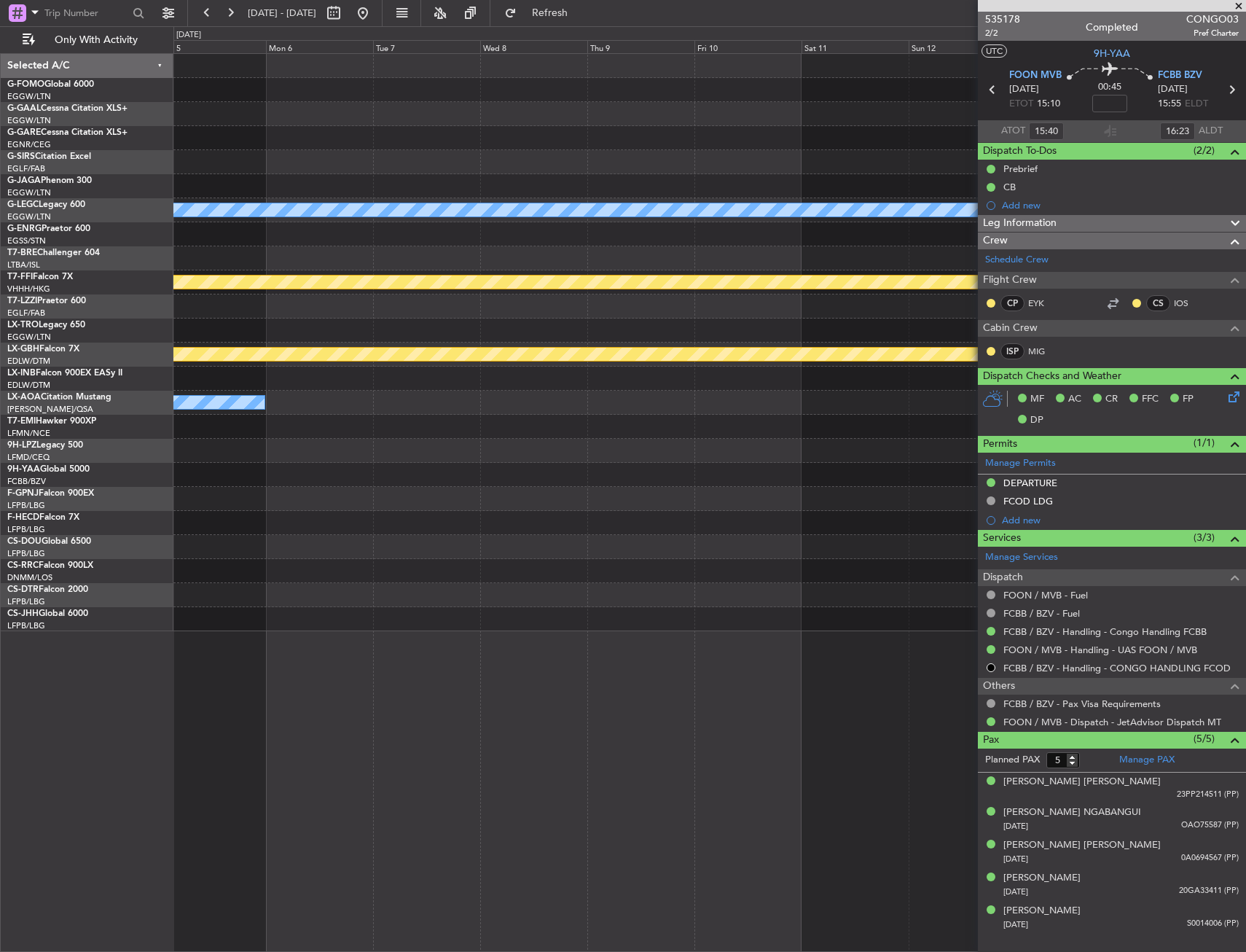
click at [0, 270] on html "18 Aug 2025 - 28 Aug 2025 Refresh Quick Links Only With Activity A/C Unavailabl…" at bounding box center [623, 476] width 1246 height 952
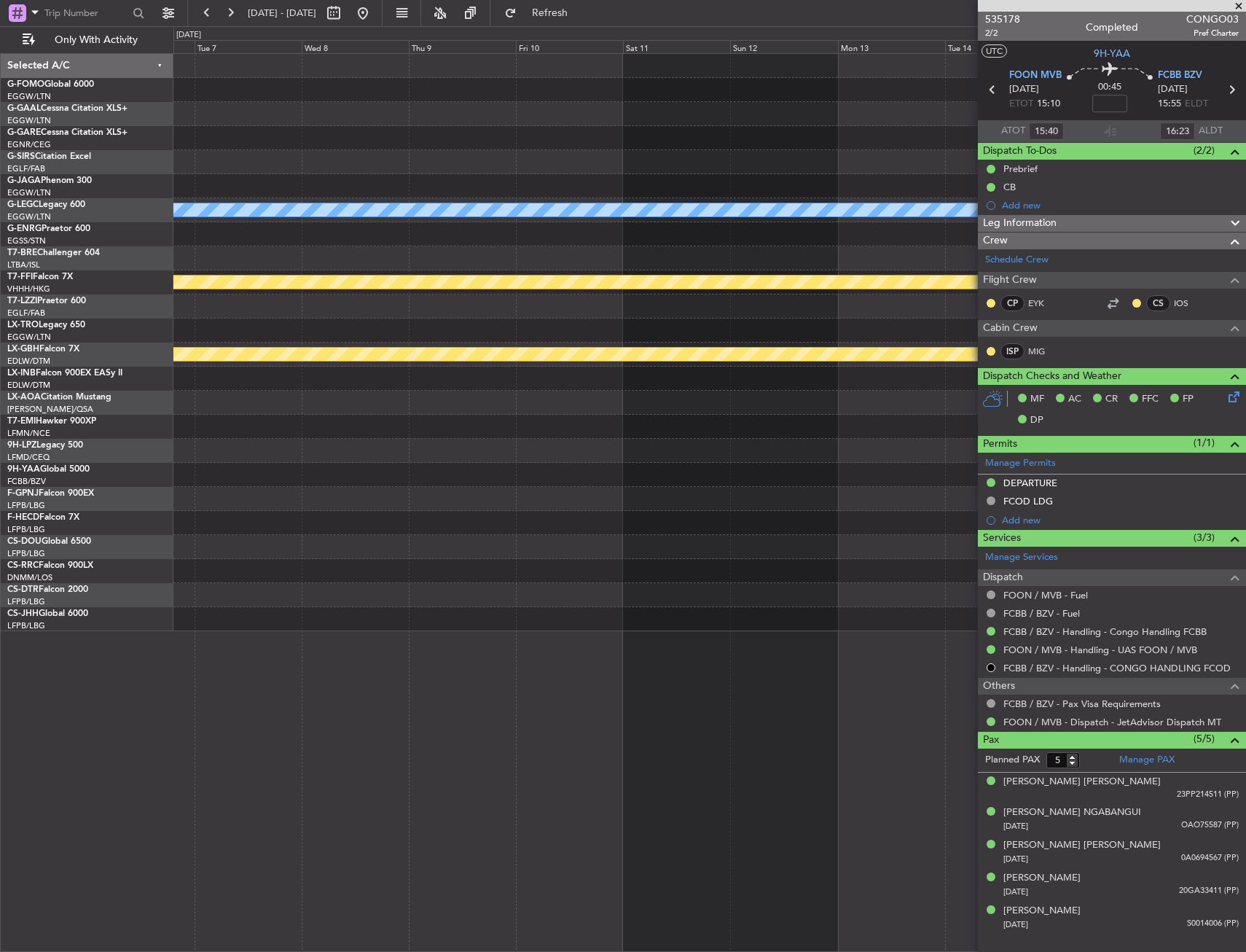
click at [0, 238] on html "18 Aug 2025 - 28 Aug 2025 Refresh Quick Links Only With Activity A/C Unavailabl…" at bounding box center [623, 476] width 1246 height 952
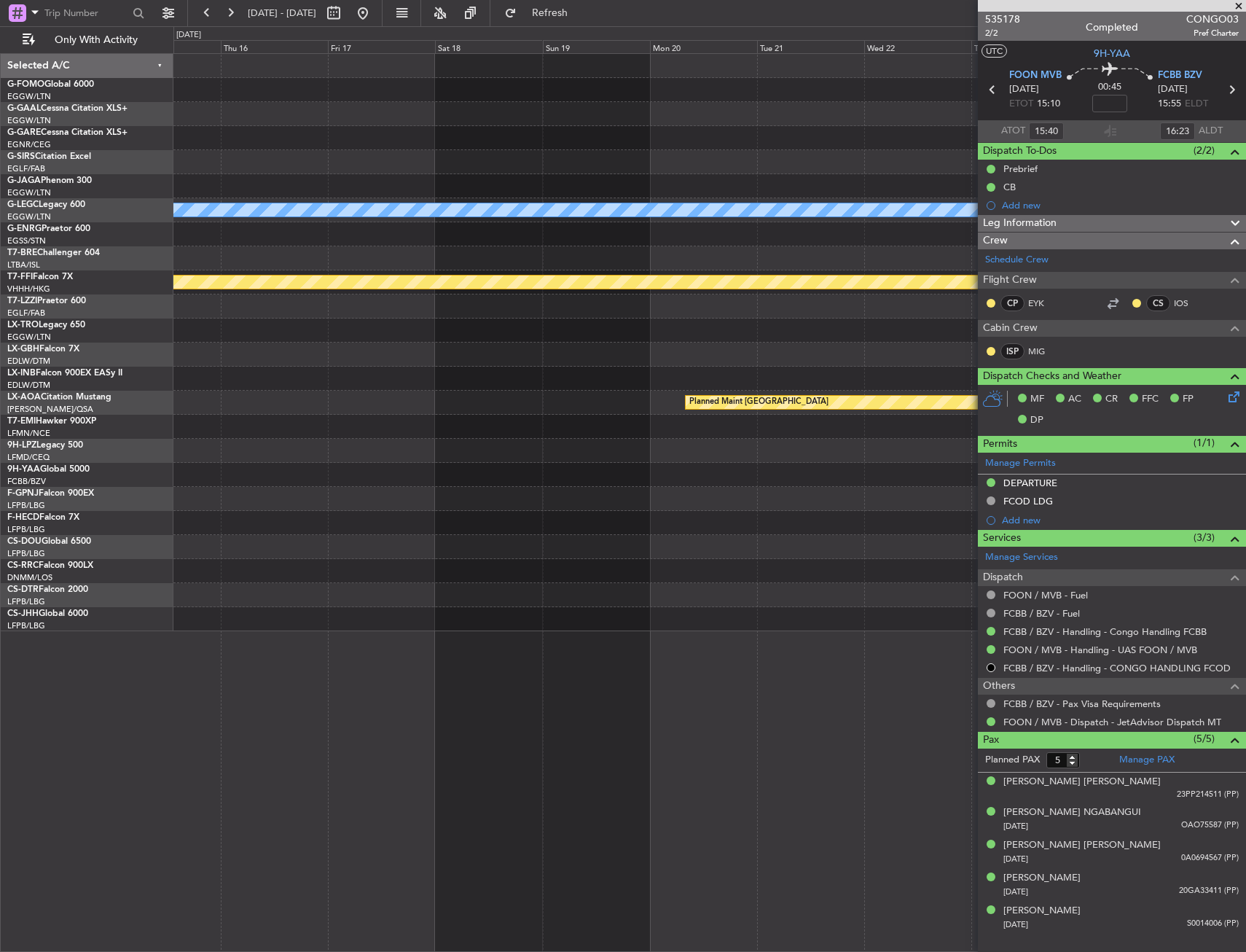
click at [0, 204] on html "18 Aug 2025 - 28 Aug 2025 Refresh Quick Links Only With Activity A/C Unavailabl…" at bounding box center [623, 476] width 1246 height 952
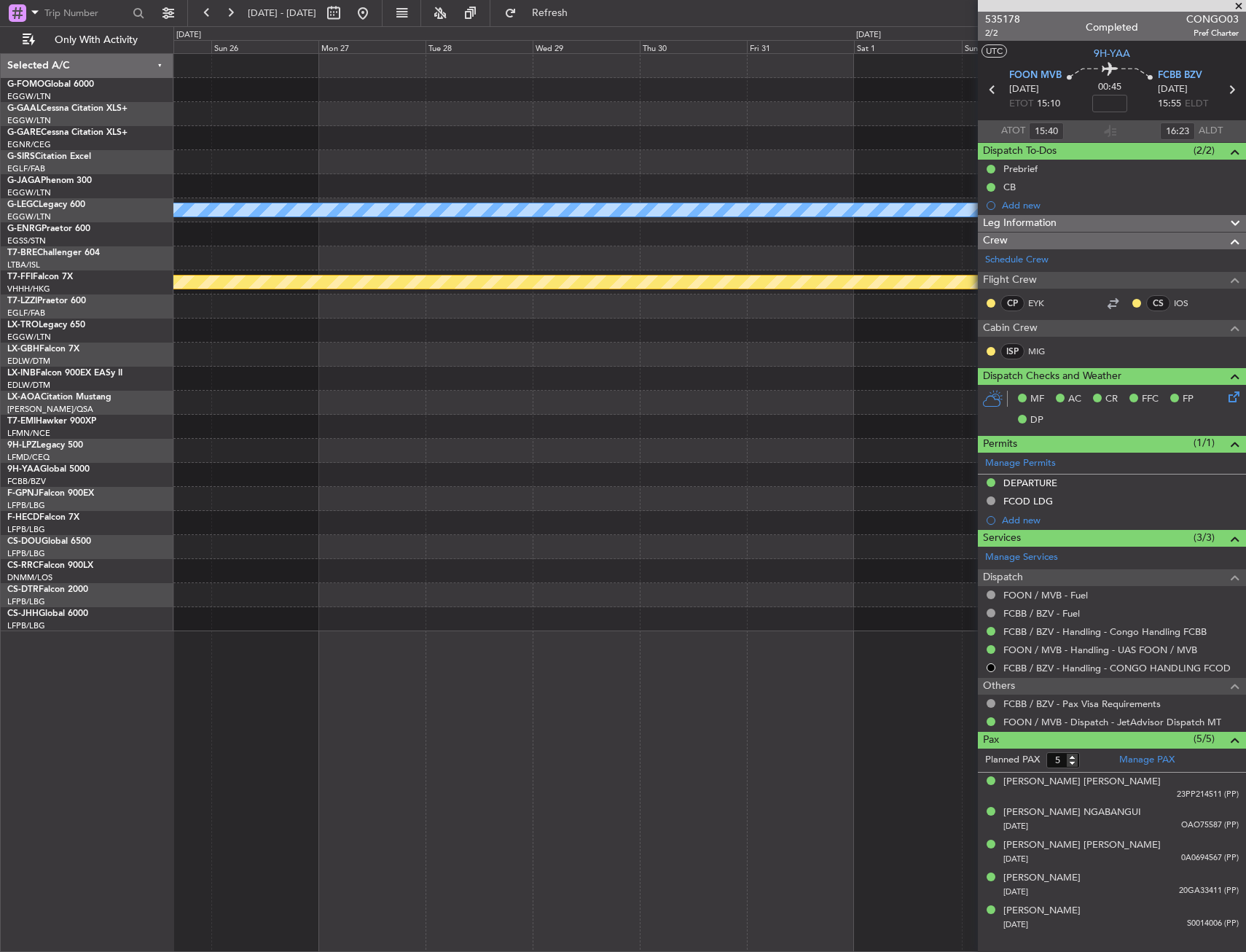
click at [0, 201] on html "18 Aug 2025 - 28 Aug 2025 Refresh Quick Links Only With Activity Planned Maint …" at bounding box center [623, 476] width 1246 height 952
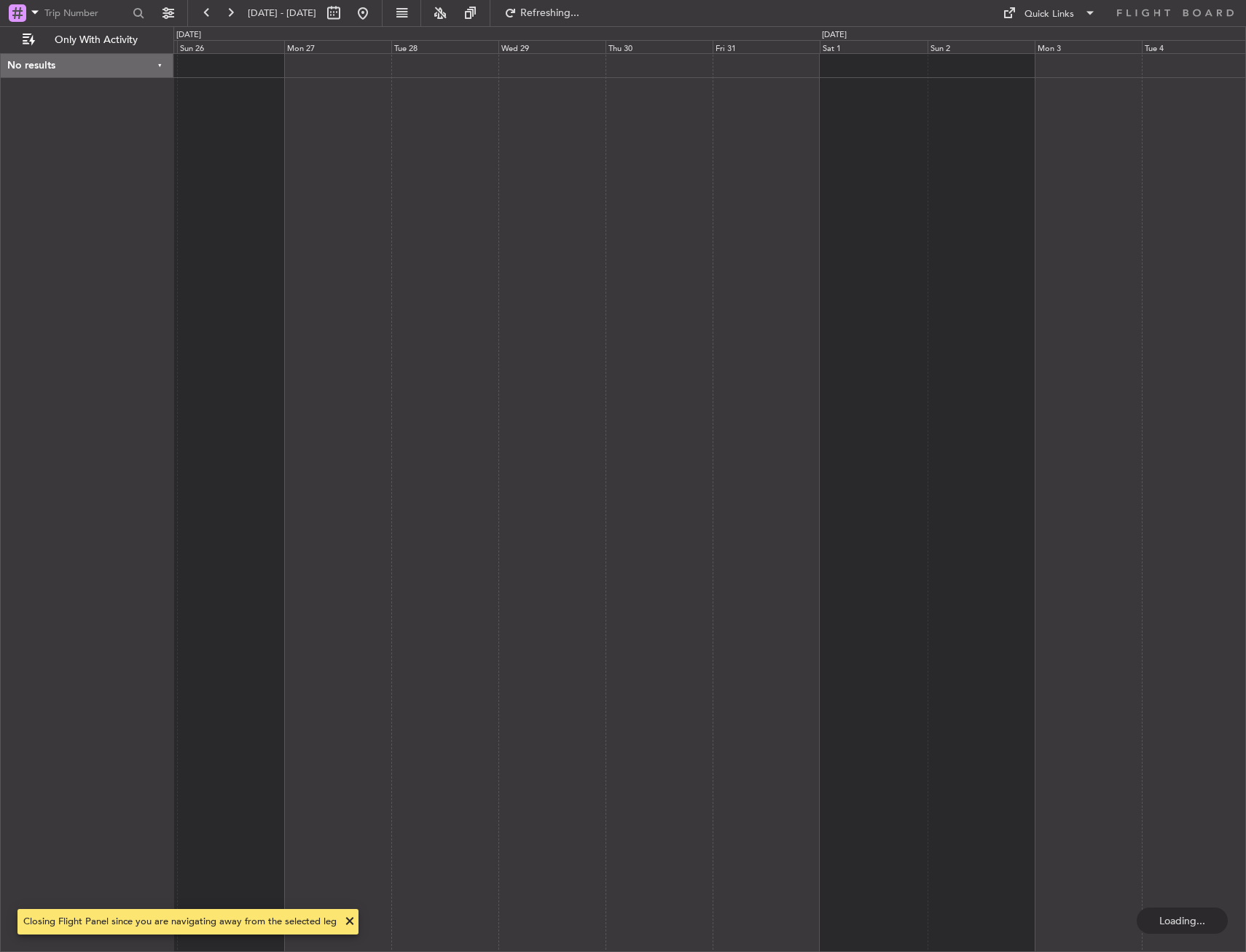
click at [860, 177] on div at bounding box center [710, 502] width 1072 height 899
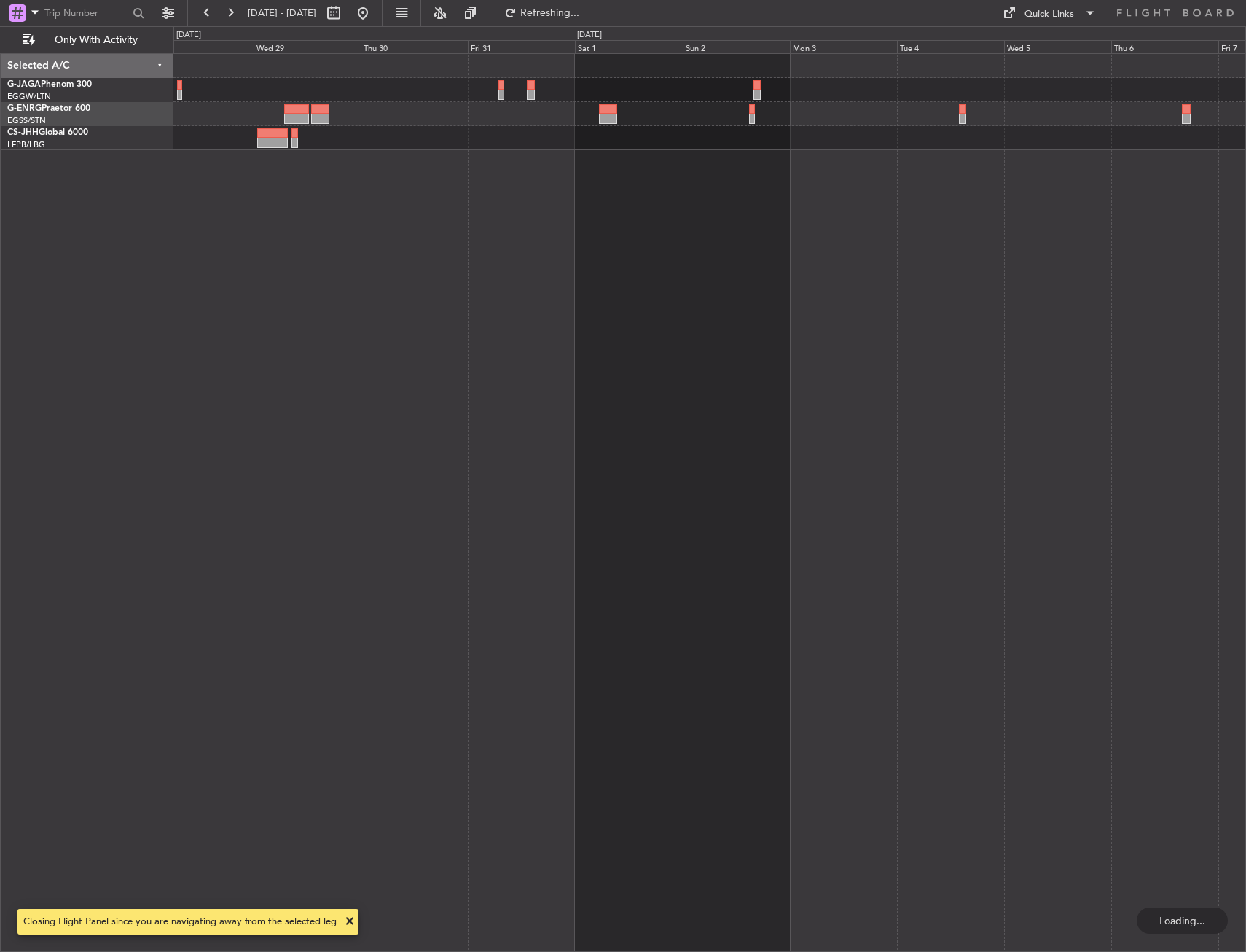
click at [426, 172] on div at bounding box center [710, 502] width 1072 height 899
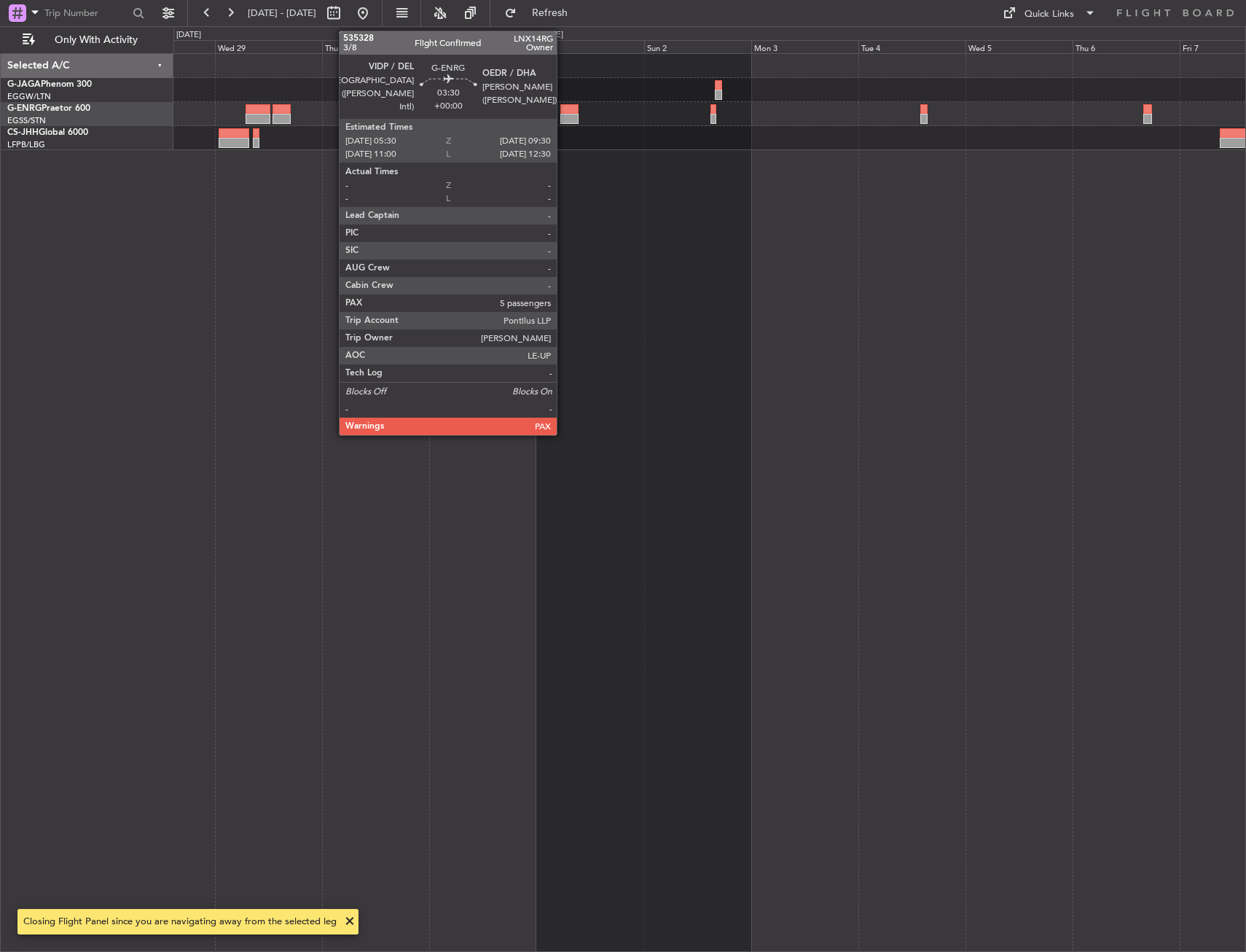
click at [563, 115] on div at bounding box center [570, 119] width 18 height 11
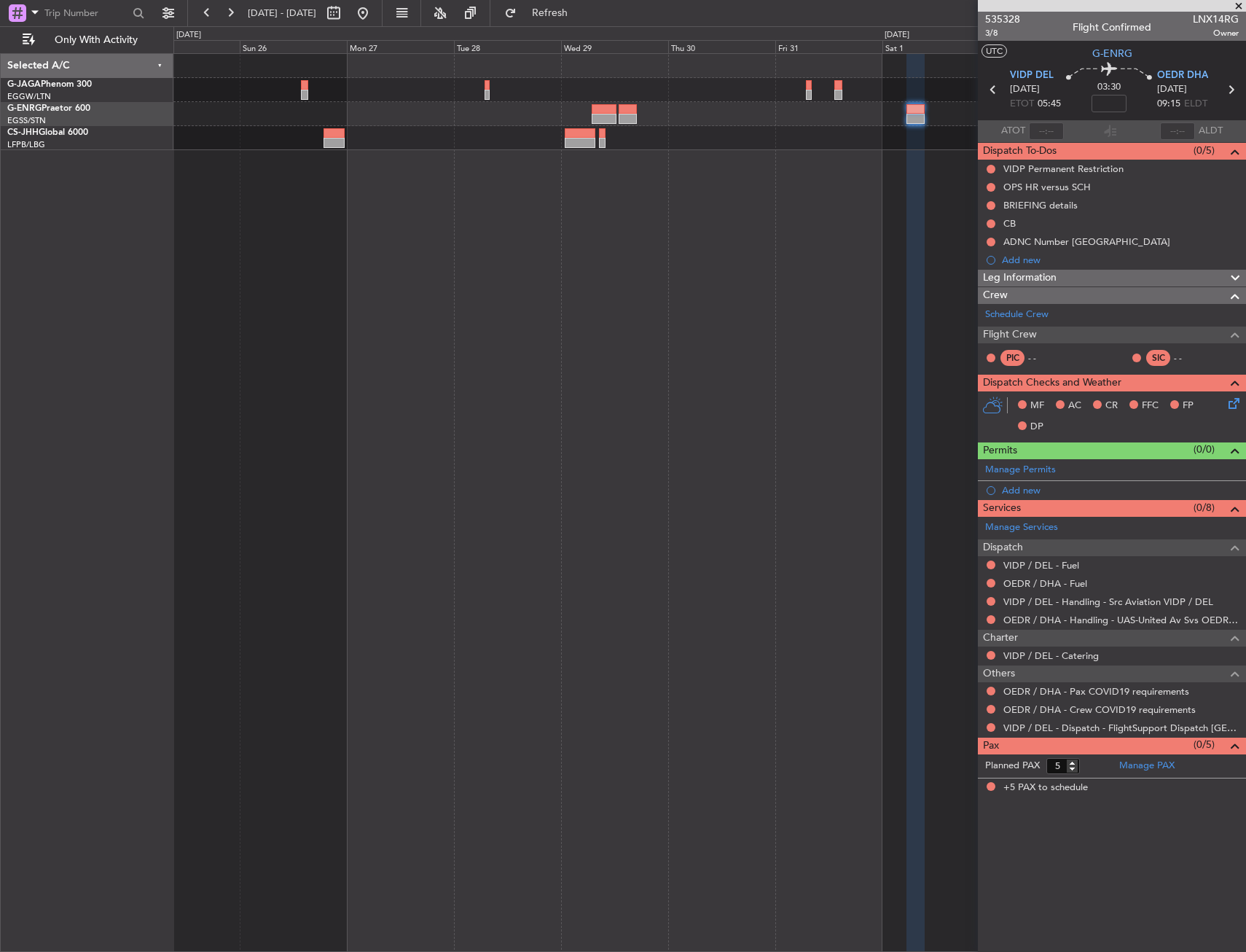
click at [733, 382] on div at bounding box center [710, 502] width 1072 height 899
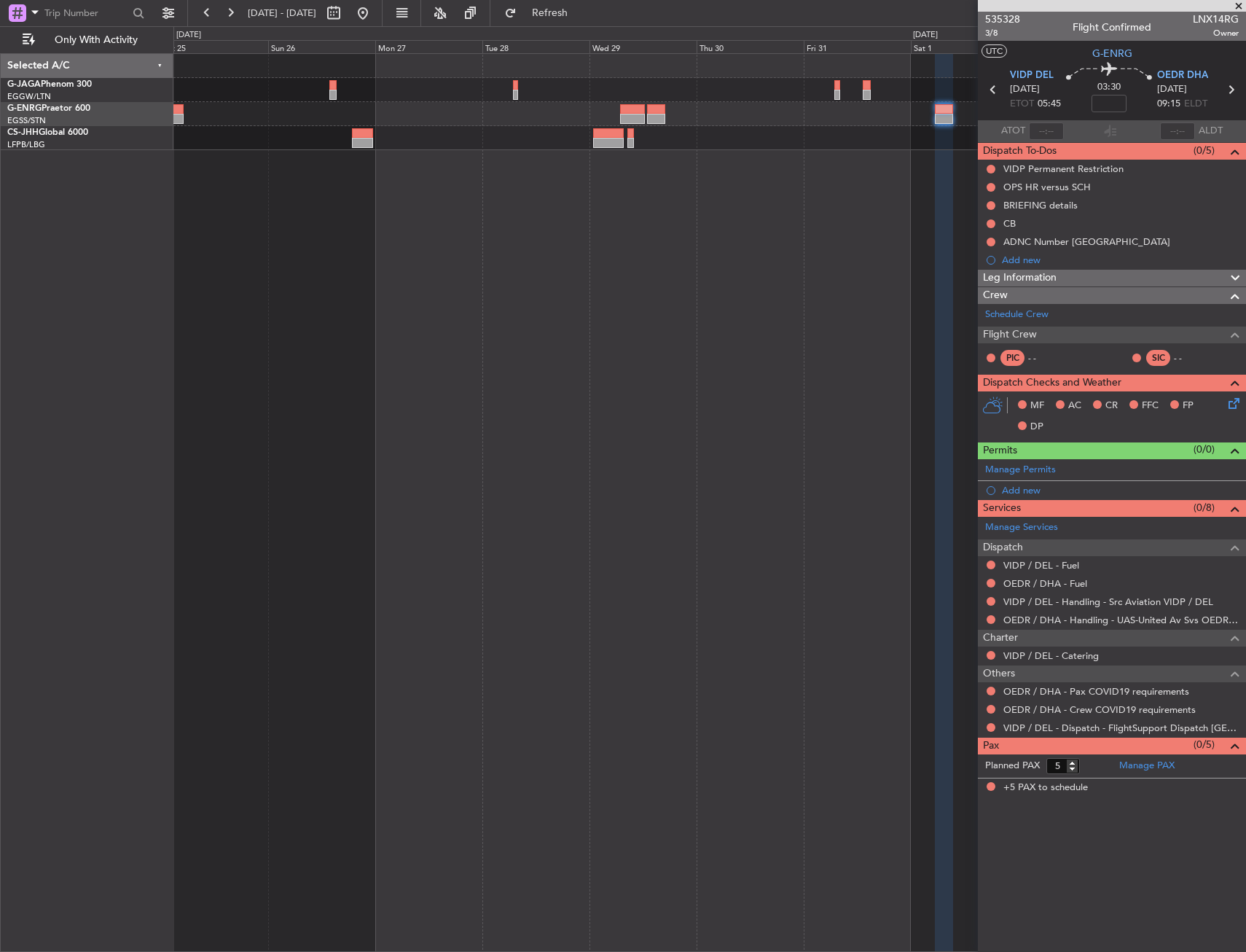
click at [447, 198] on div at bounding box center [710, 502] width 1072 height 899
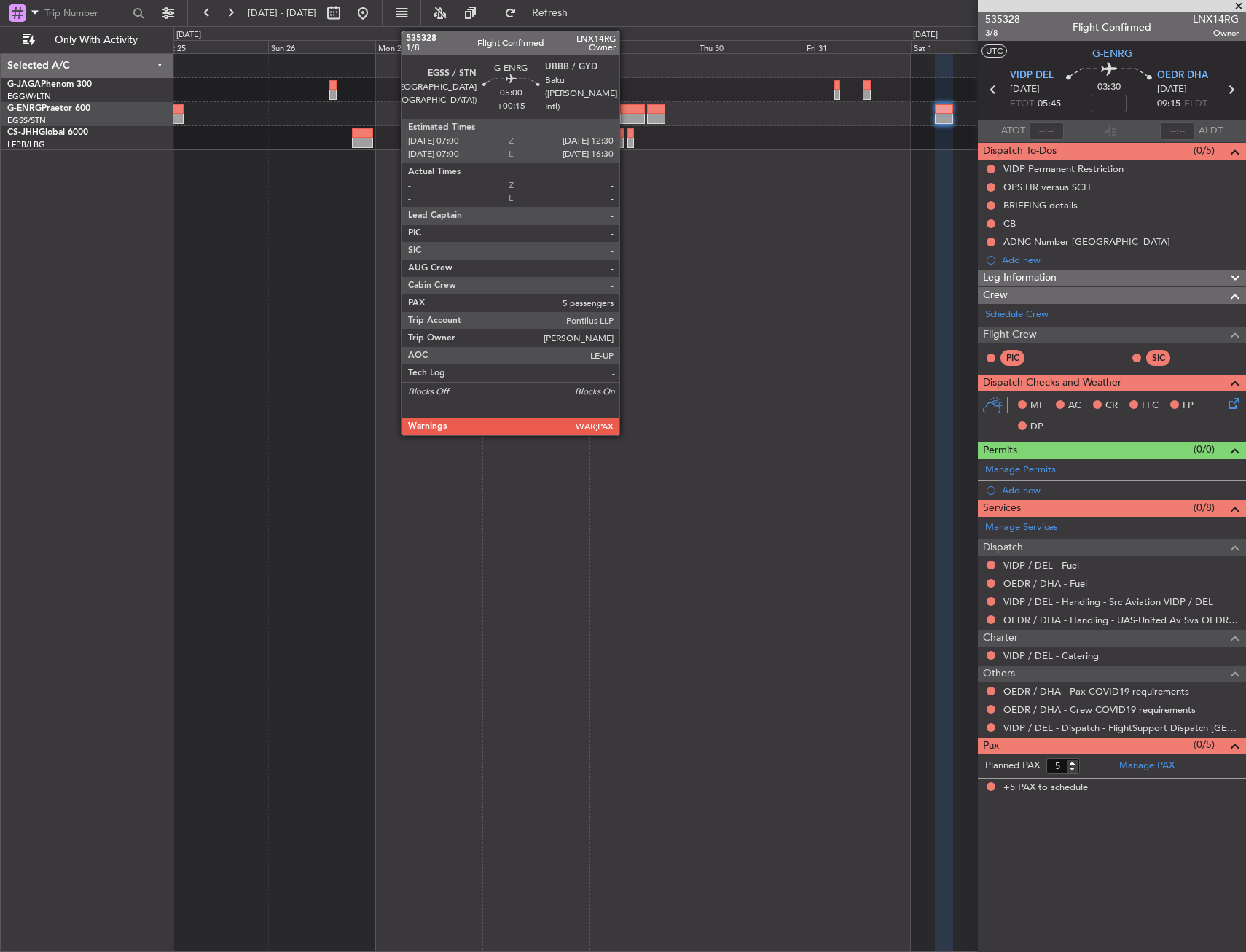
click at [626, 110] on div at bounding box center [632, 109] width 24 height 11
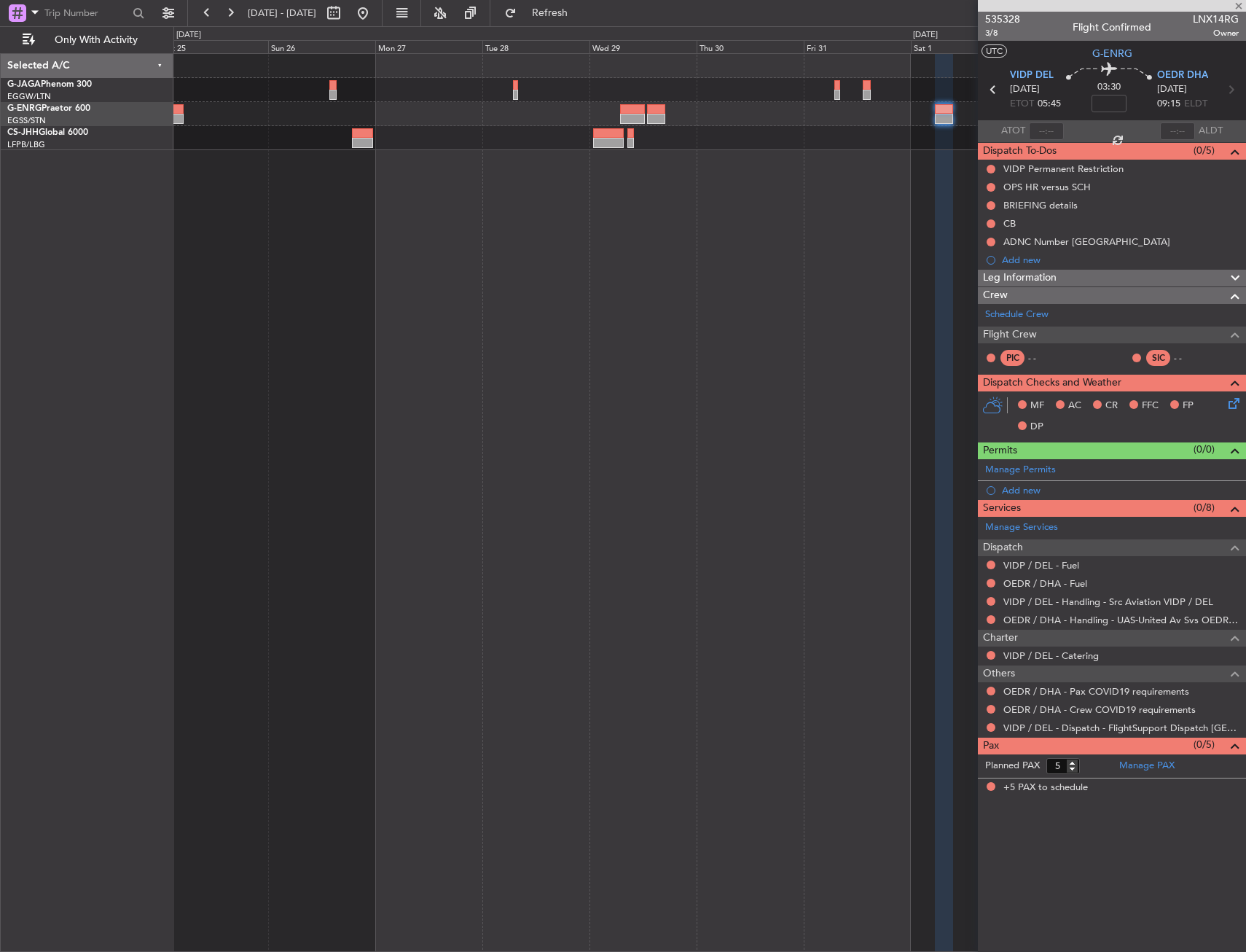
type input "+00:15"
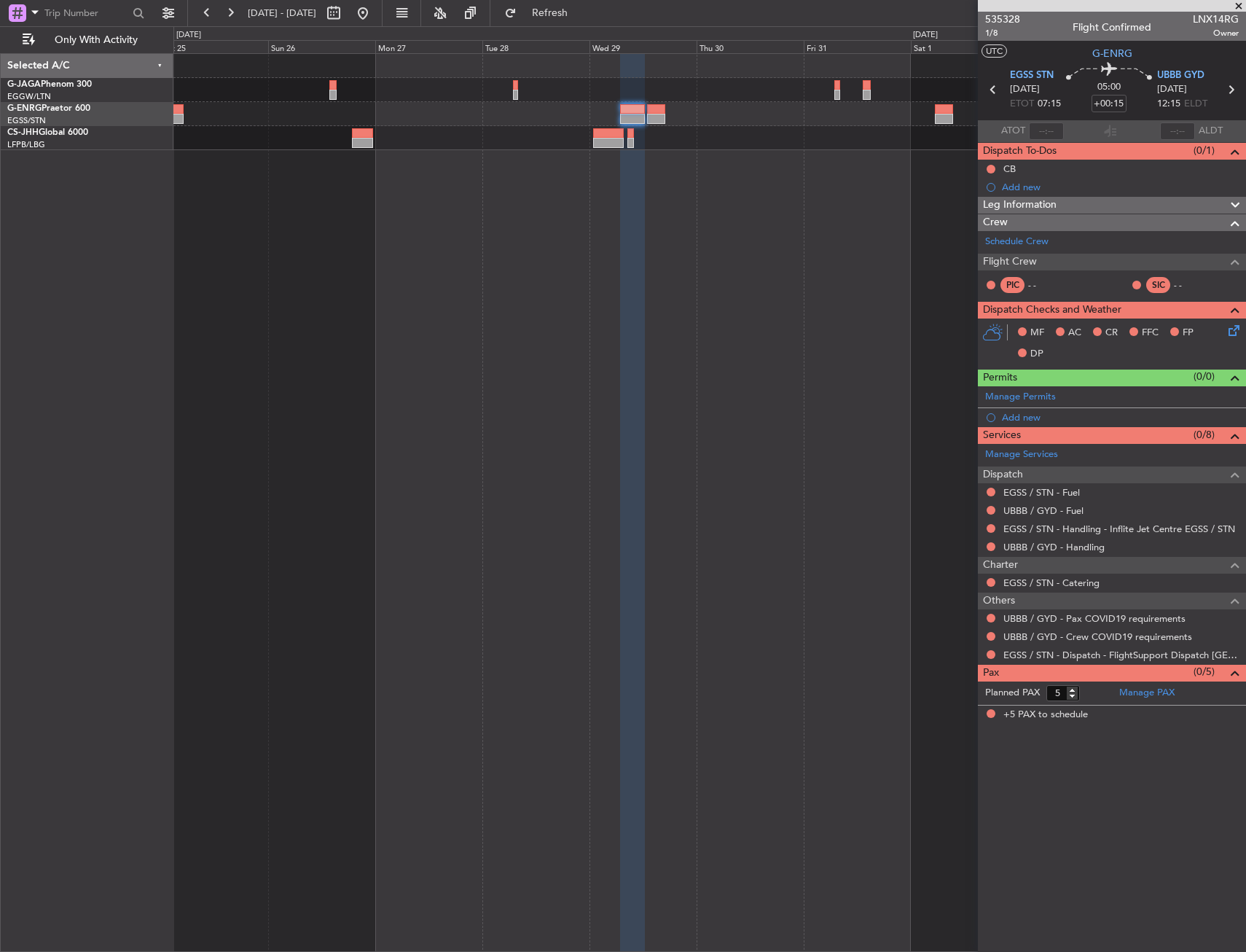
click at [944, 115] on div at bounding box center [944, 119] width 18 height 11
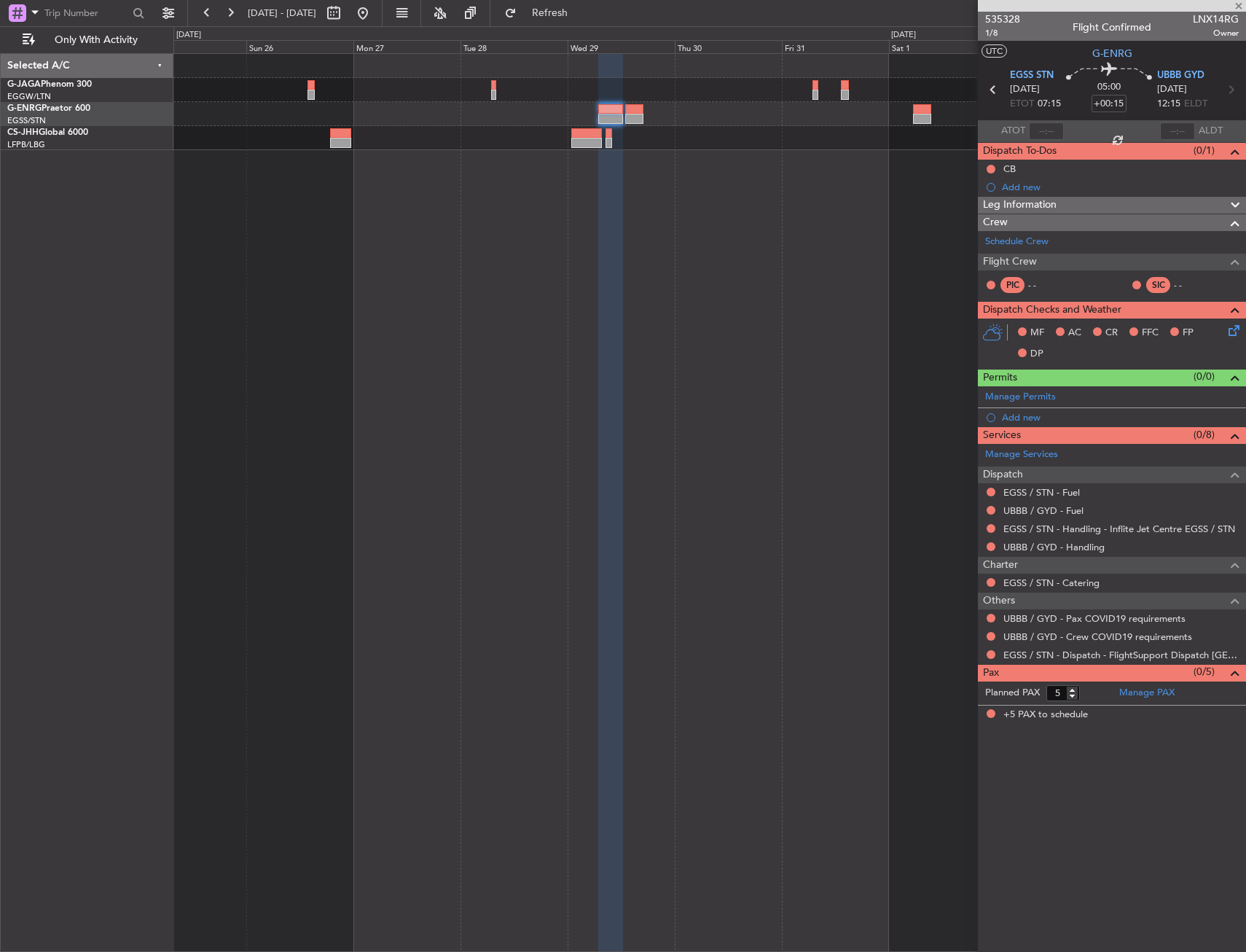
click at [792, 168] on div at bounding box center [710, 502] width 1072 height 899
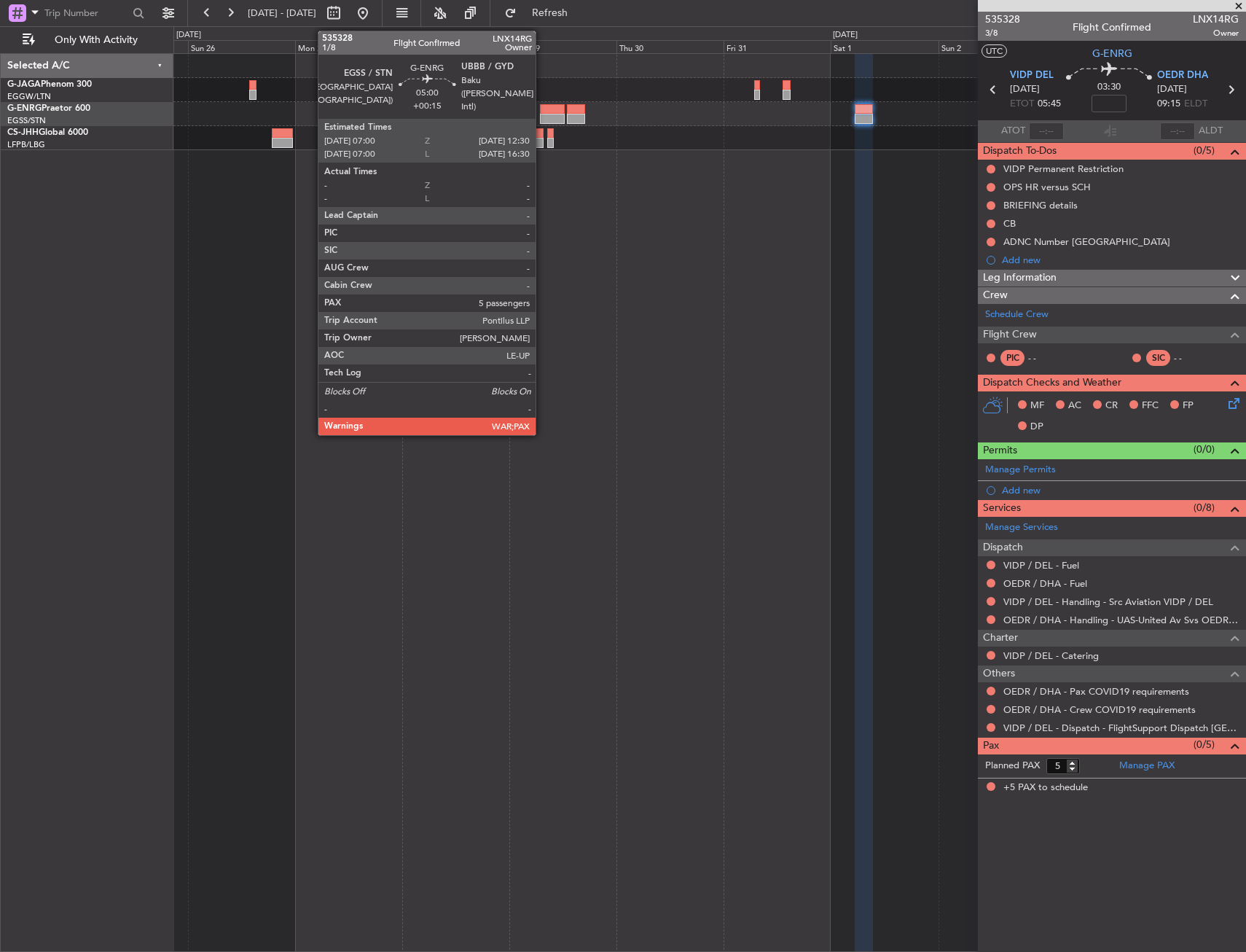
click at [543, 113] on div at bounding box center [553, 109] width 24 height 11
type input "+00:15"
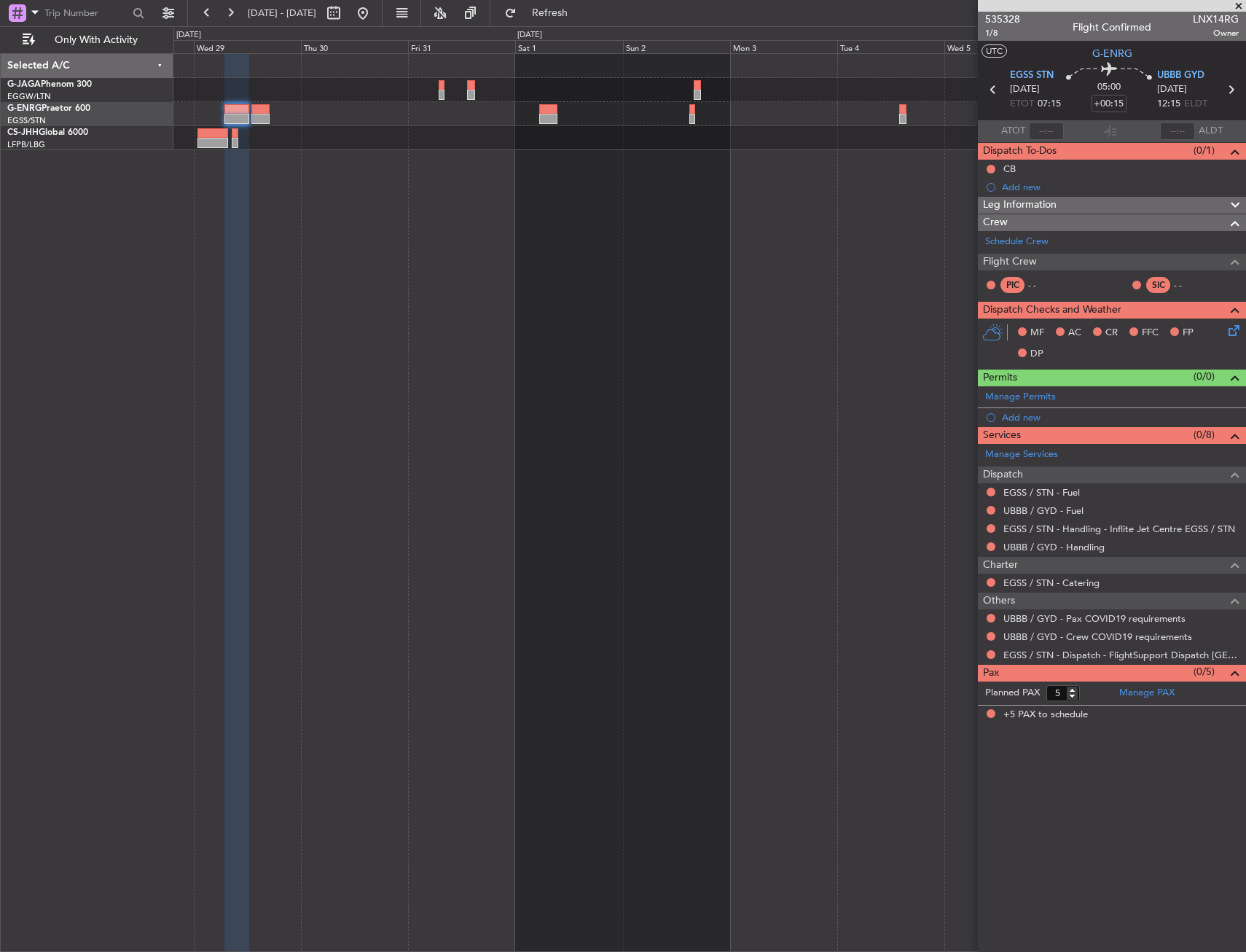
click at [569, 167] on div at bounding box center [710, 502] width 1072 height 899
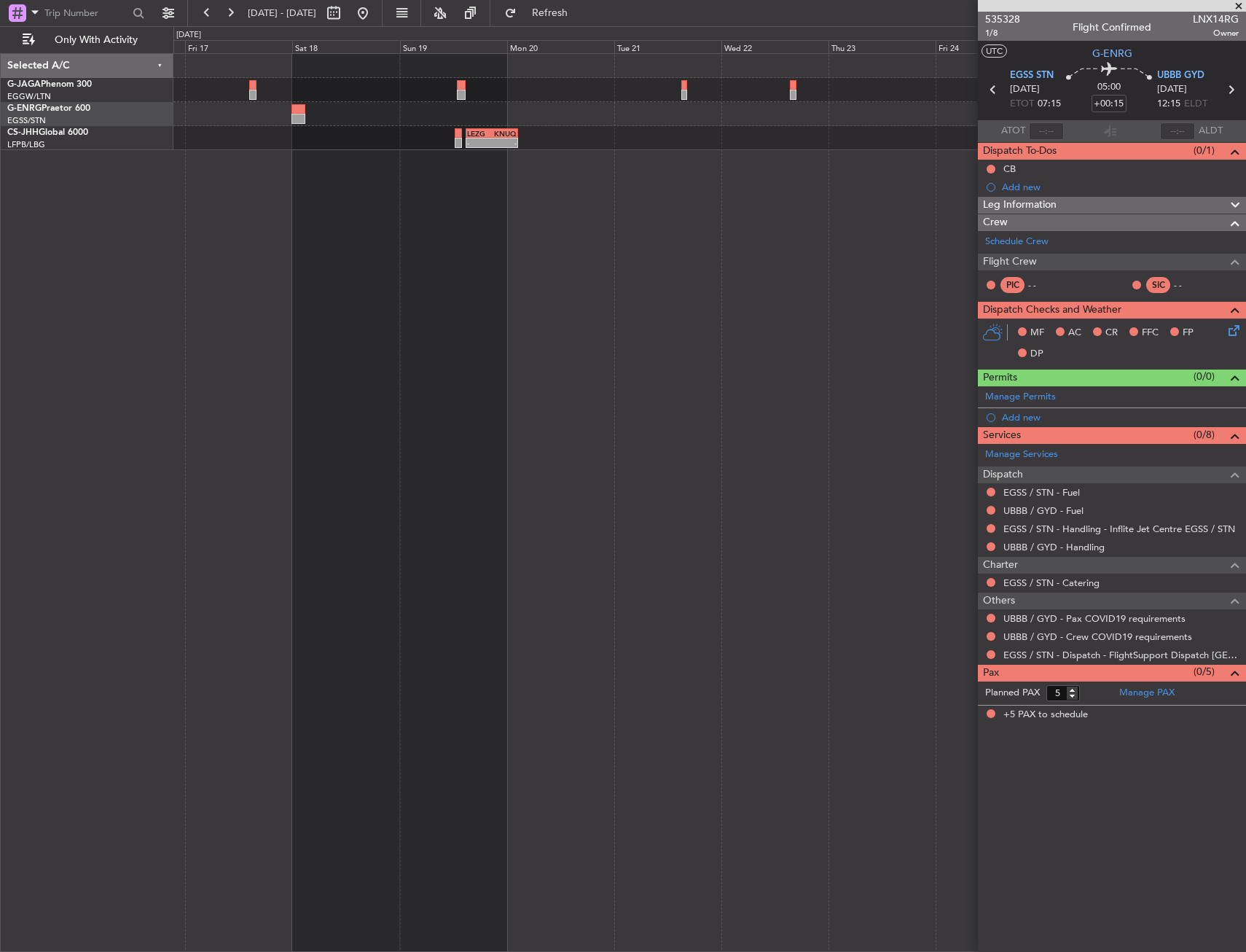
click at [1245, 234] on html "28 Oct 2025 - 07 Nov 2025 Refresh Quick Links Only With Activity LEZG 15:00 Z K…" at bounding box center [623, 476] width 1246 height 952
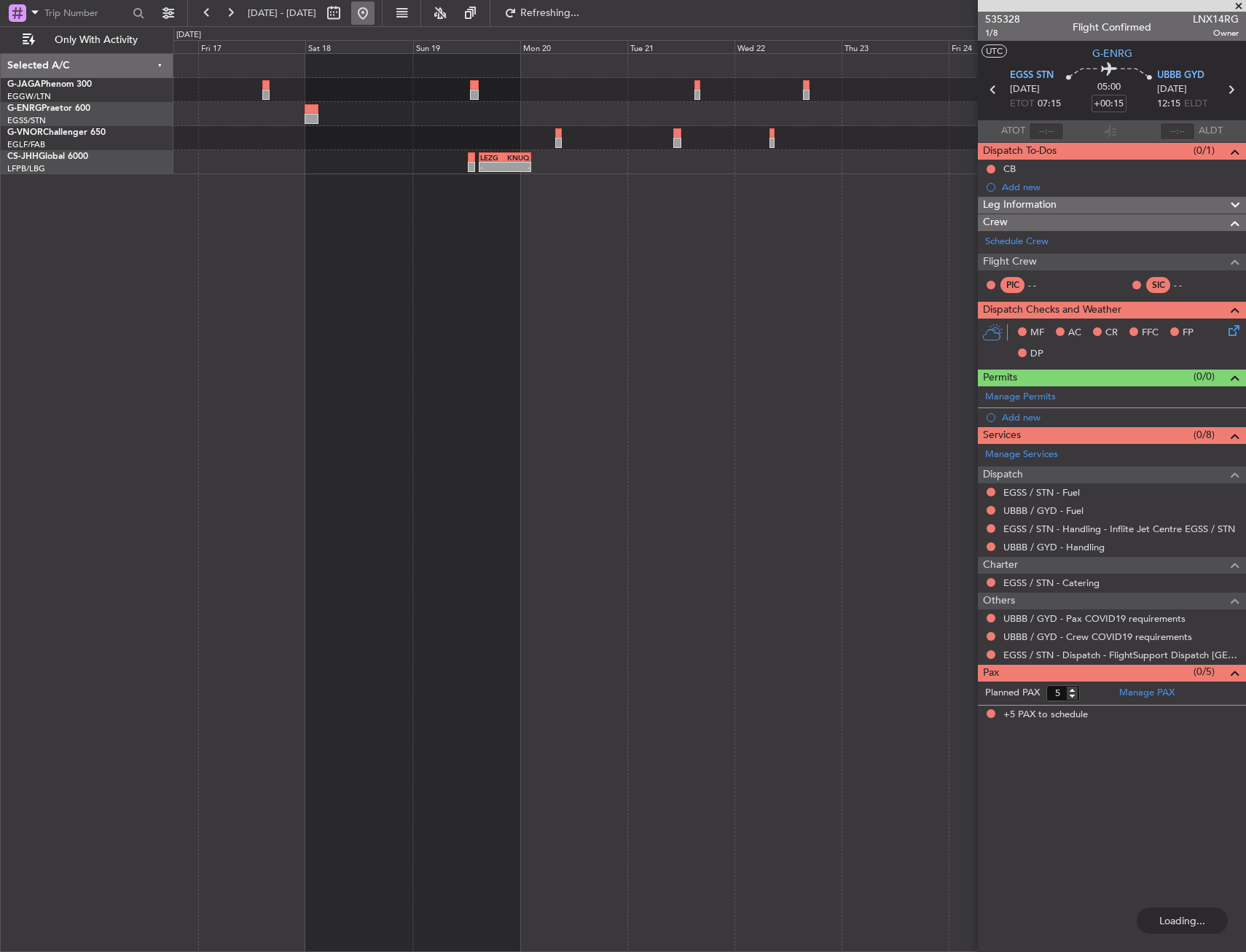
click at [375, 19] on button at bounding box center [363, 13] width 24 height 24
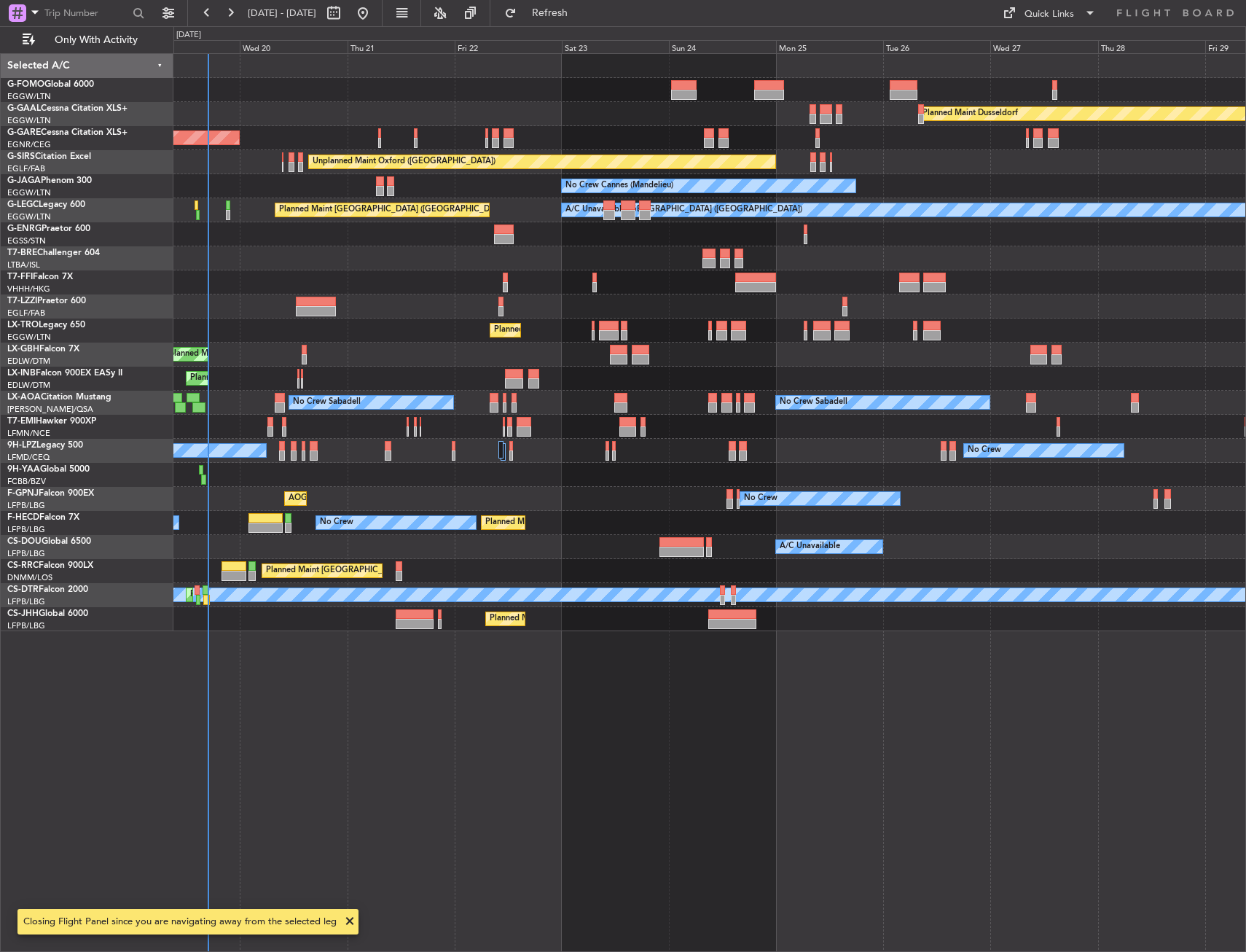
click at [426, 301] on div "Planned Maint Dusseldorf Unplanned Maint Chester Unplanned Maint Oxford (Kidlin…" at bounding box center [710, 502] width 1072 height 899
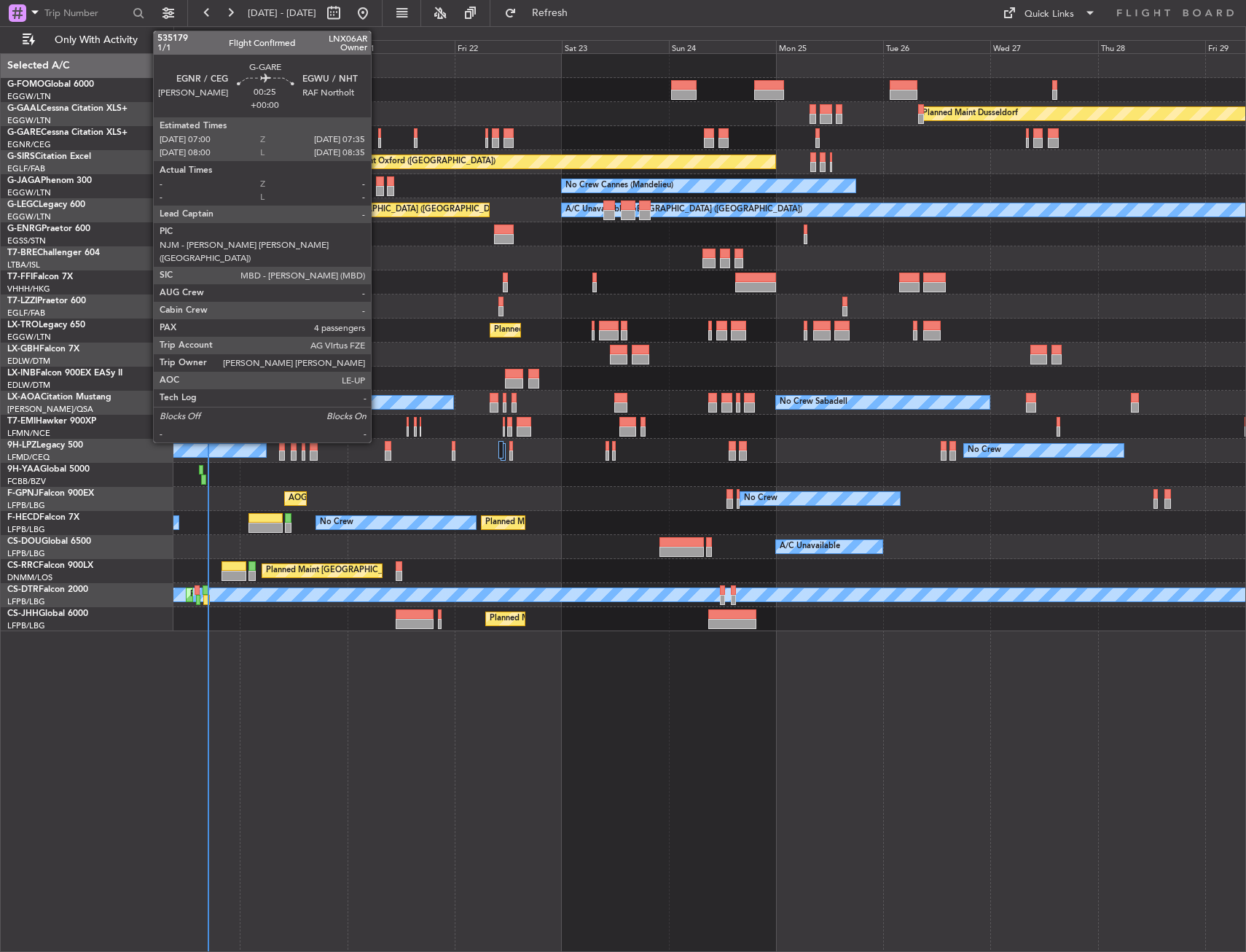
click at [378, 139] on div at bounding box center [380, 143] width 3 height 11
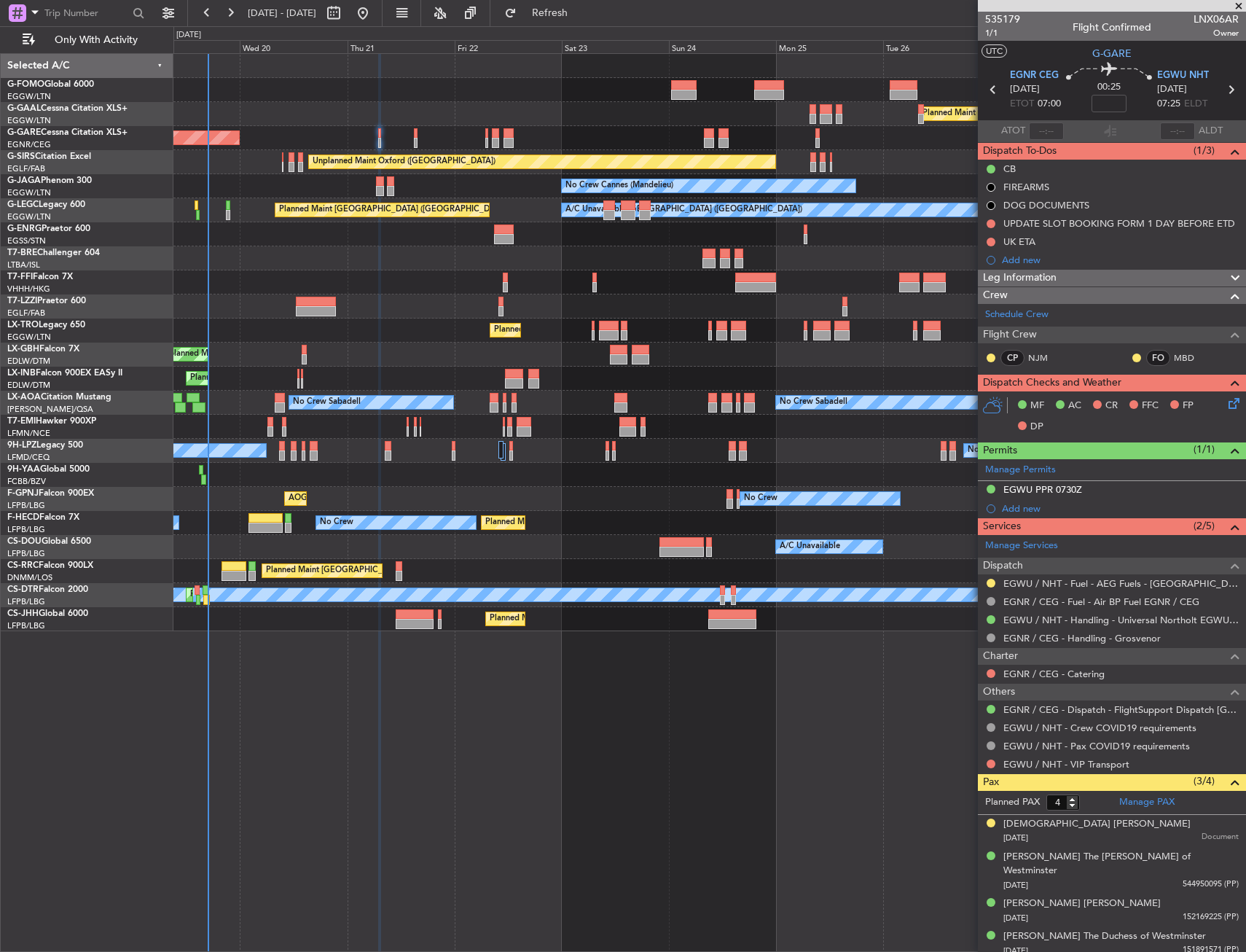
click at [435, 117] on div "Planned Maint Dusseldorf" at bounding box center [710, 114] width 1072 height 24
click at [427, 100] on div at bounding box center [710, 90] width 1072 height 24
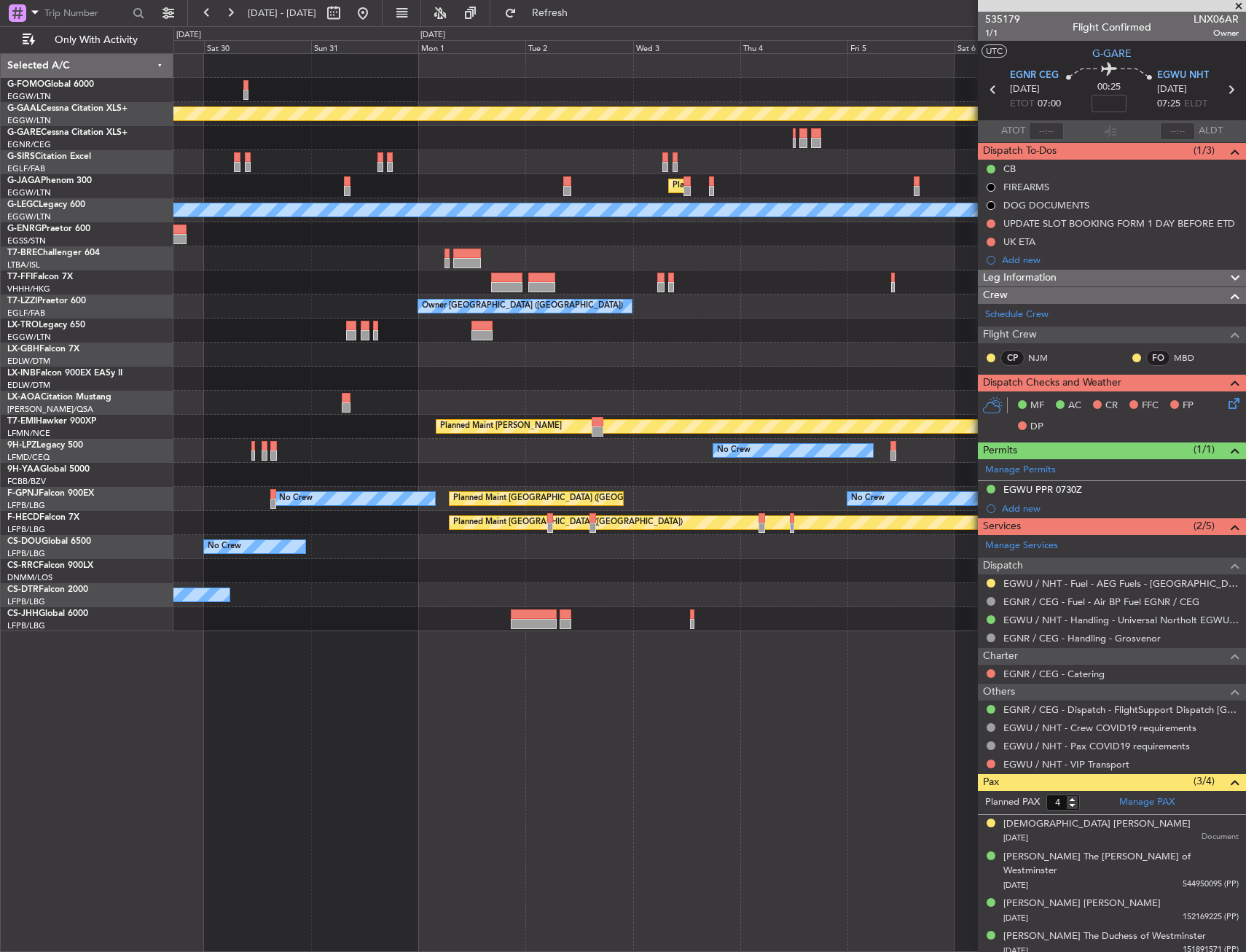
click at [0, 148] on html "19 Aug 2025 - 29 Aug 2025 Refresh Quick Links Only With Activity Planned Maint …" at bounding box center [623, 476] width 1246 height 952
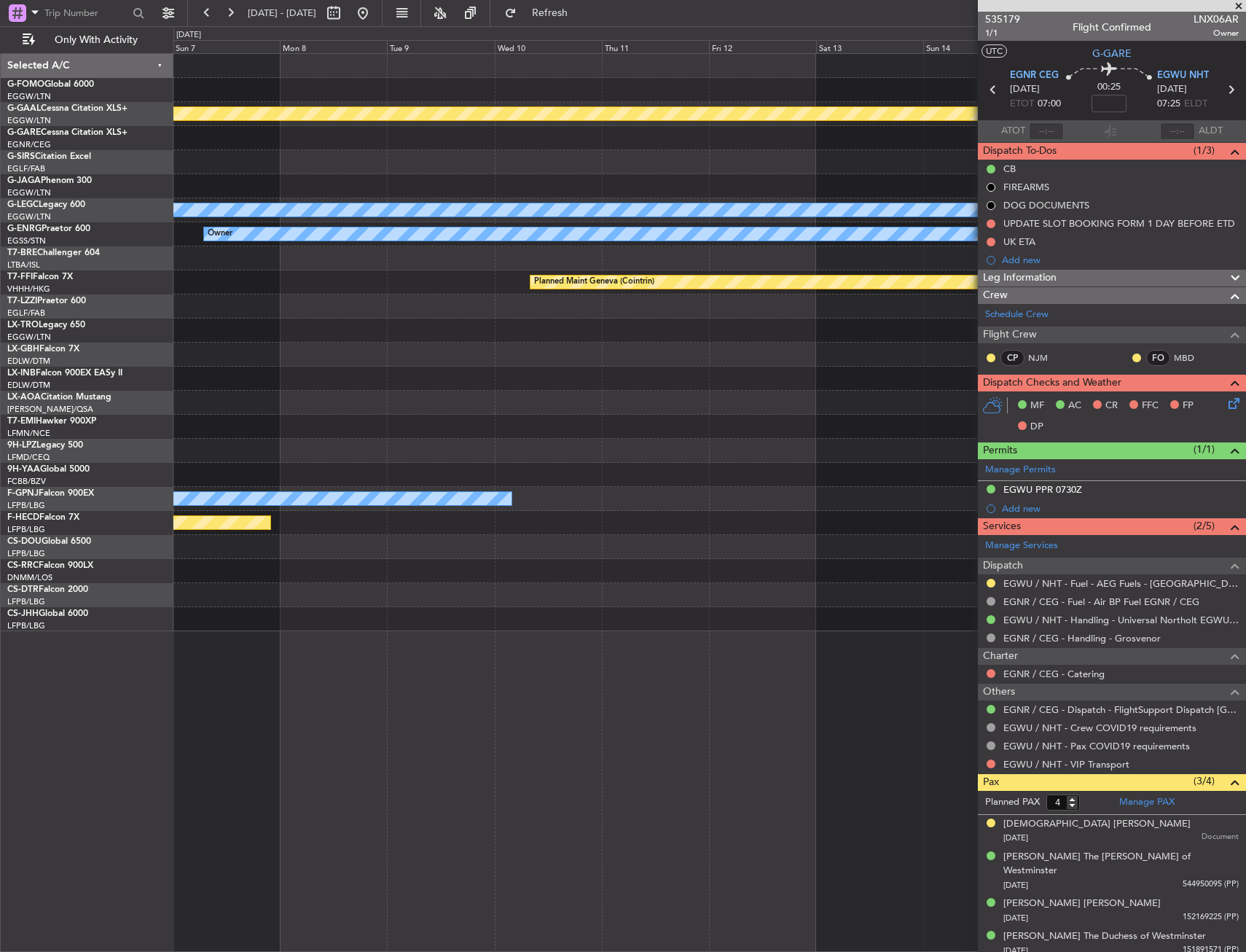
click at [0, 129] on html "19 Aug 2025 - 29 Aug 2025 Refresh Quick Links Only With Activity Planned Maint …" at bounding box center [623, 476] width 1246 height 952
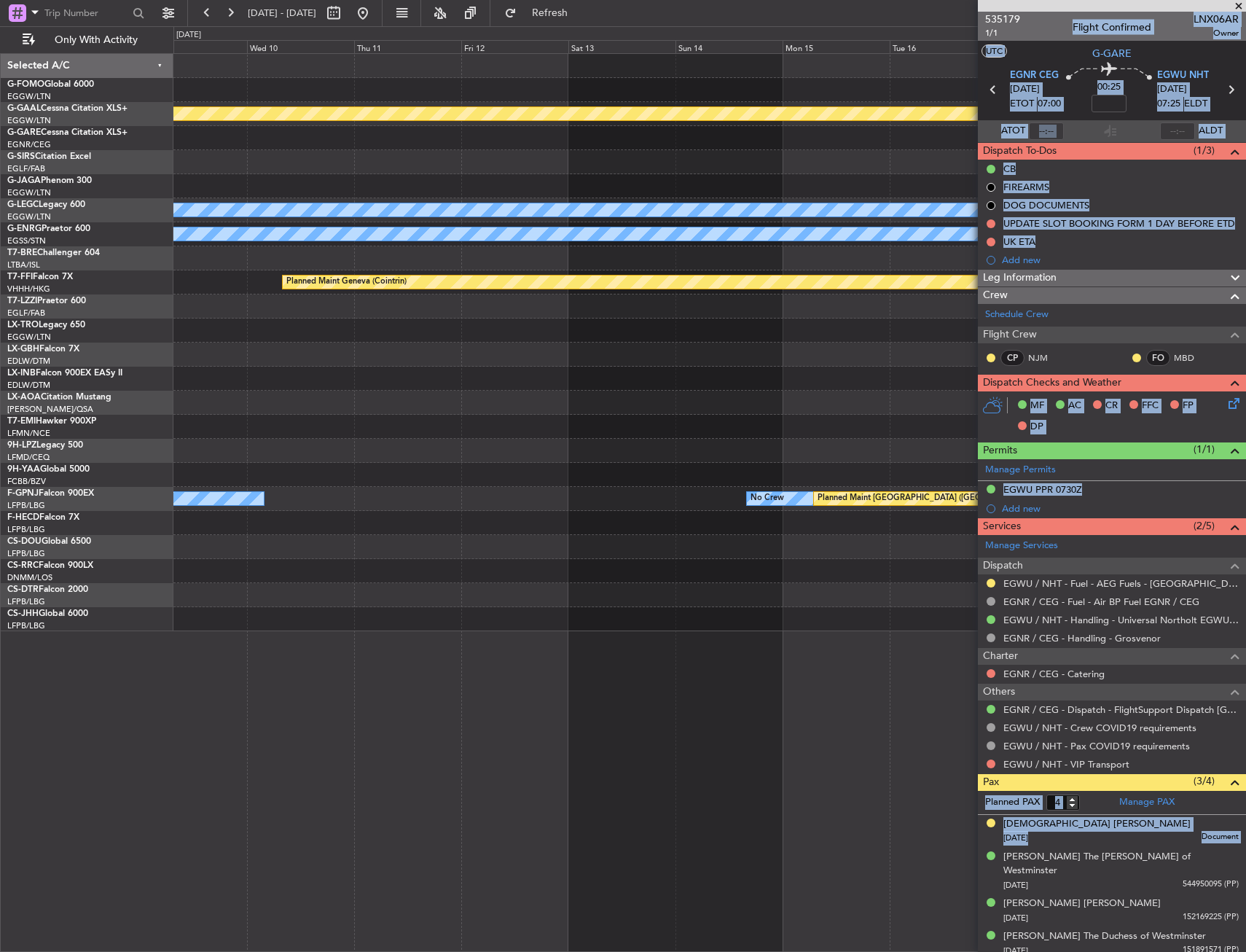
drag, startPoint x: 1010, startPoint y: 138, endPoint x: -300, endPoint y: 139, distance: 1310.0
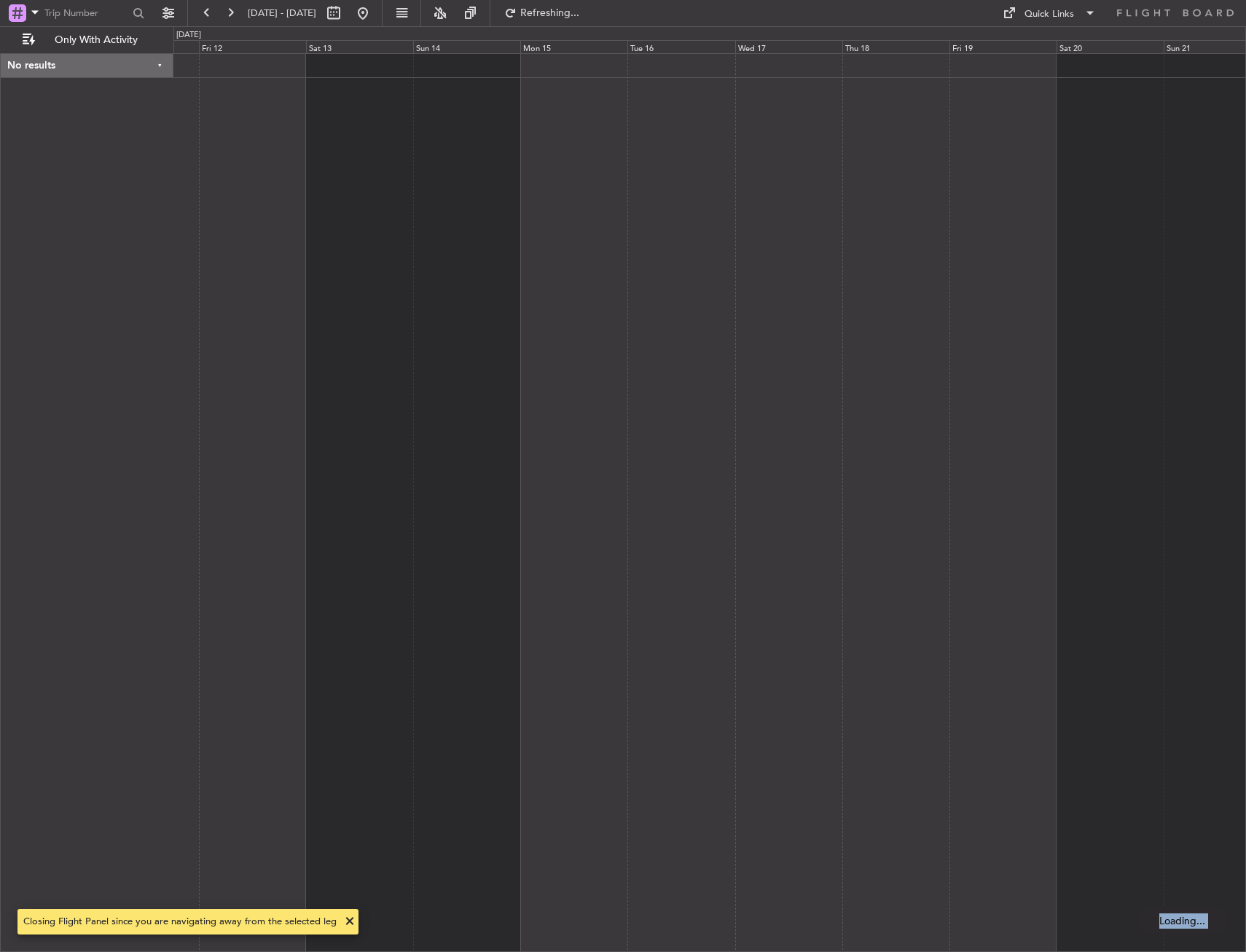
click at [163, 111] on div "No results 0 0 Thu 11 Fri 12 Sat 13 Sun 14 Mon 15 Tue 16 Wed 17 Sep 2025 Thu 18…" at bounding box center [623, 489] width 1246 height 926
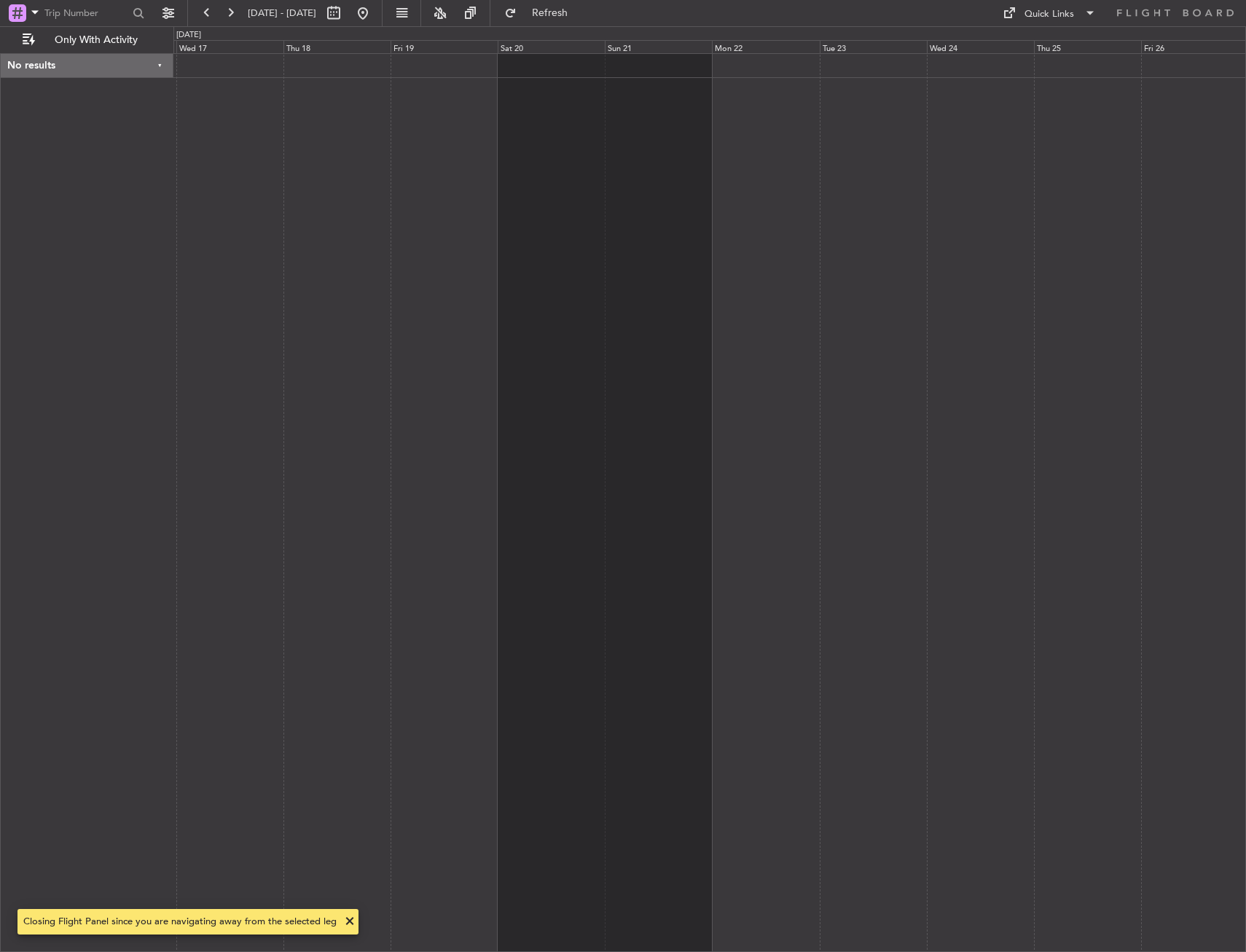
click at [90, 125] on div "No results 0 0 Tue 16 Wed 17 Thu 18 Fri 19 Sat 20 Sun 21 Mon 22 Sep 2025 Tue 23…" at bounding box center [623, 489] width 1246 height 926
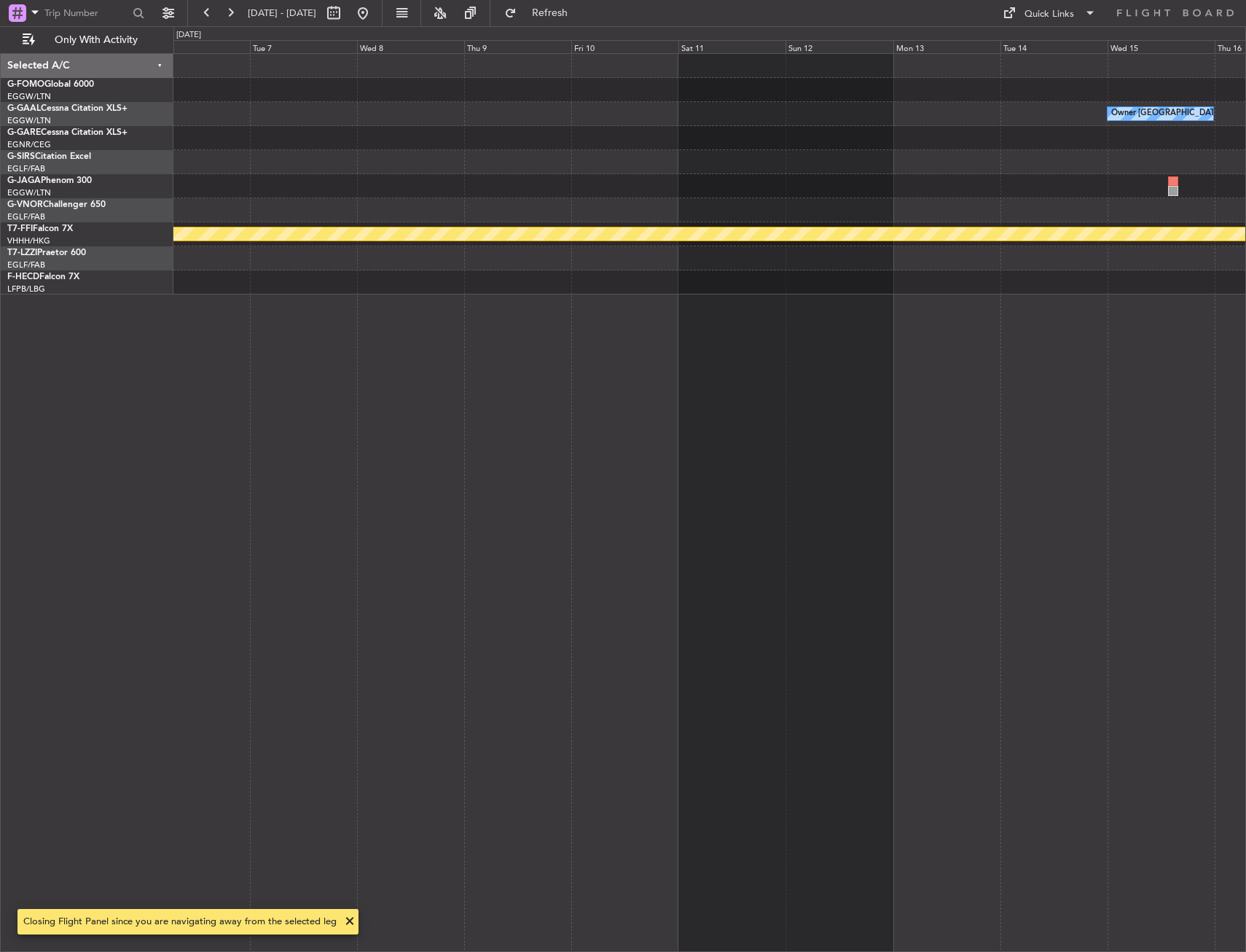
click at [0, 128] on html "09 Sep 2025 - 19 Sep 2025 Refresh Quick Links Only With Activity Owner London (…" at bounding box center [623, 476] width 1246 height 952
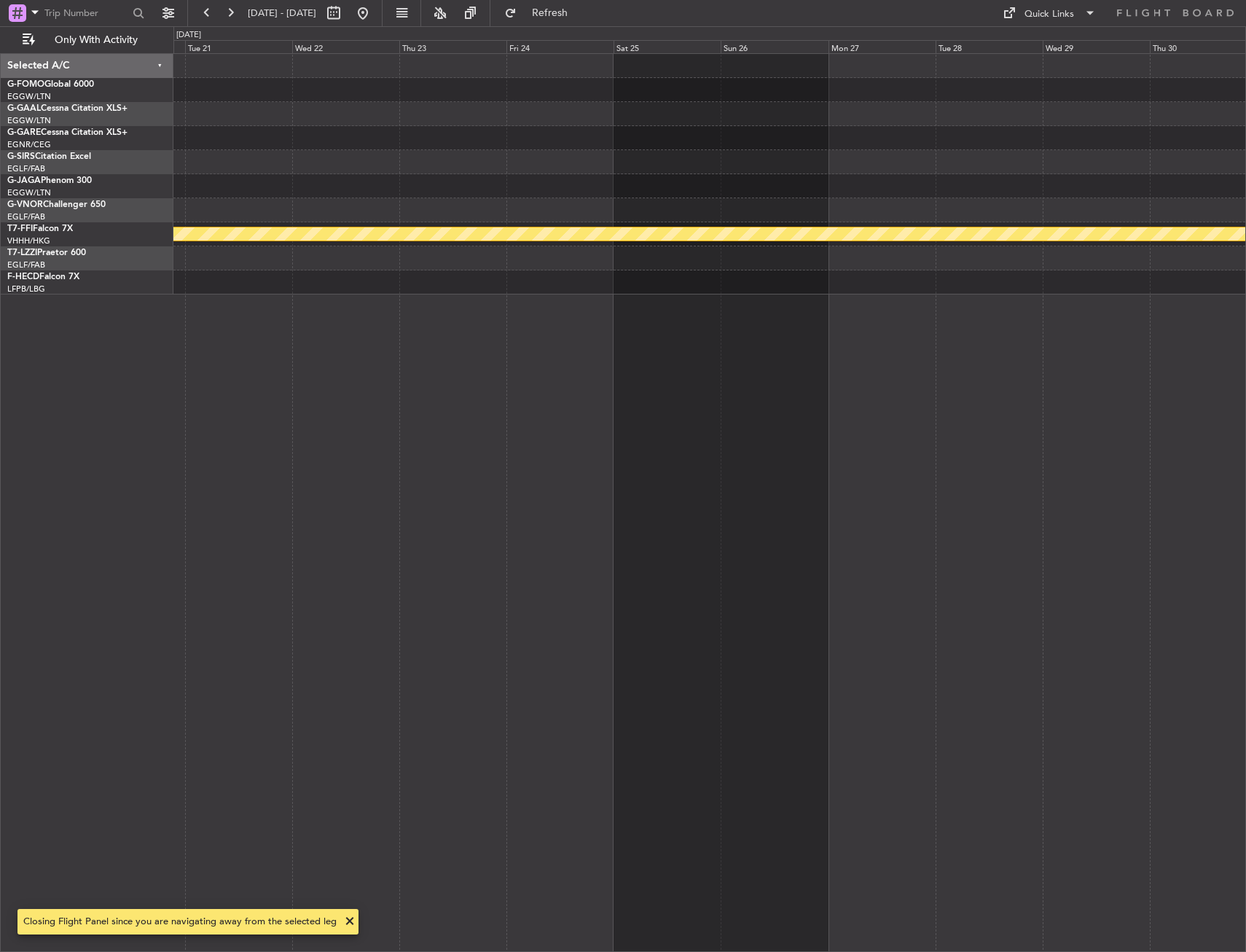
click at [15, 127] on div "Planned Maint Geneva (Cointrin) Selected A/C G-FOMO Global 6000 EGGW/LTN London…" at bounding box center [623, 489] width 1246 height 926
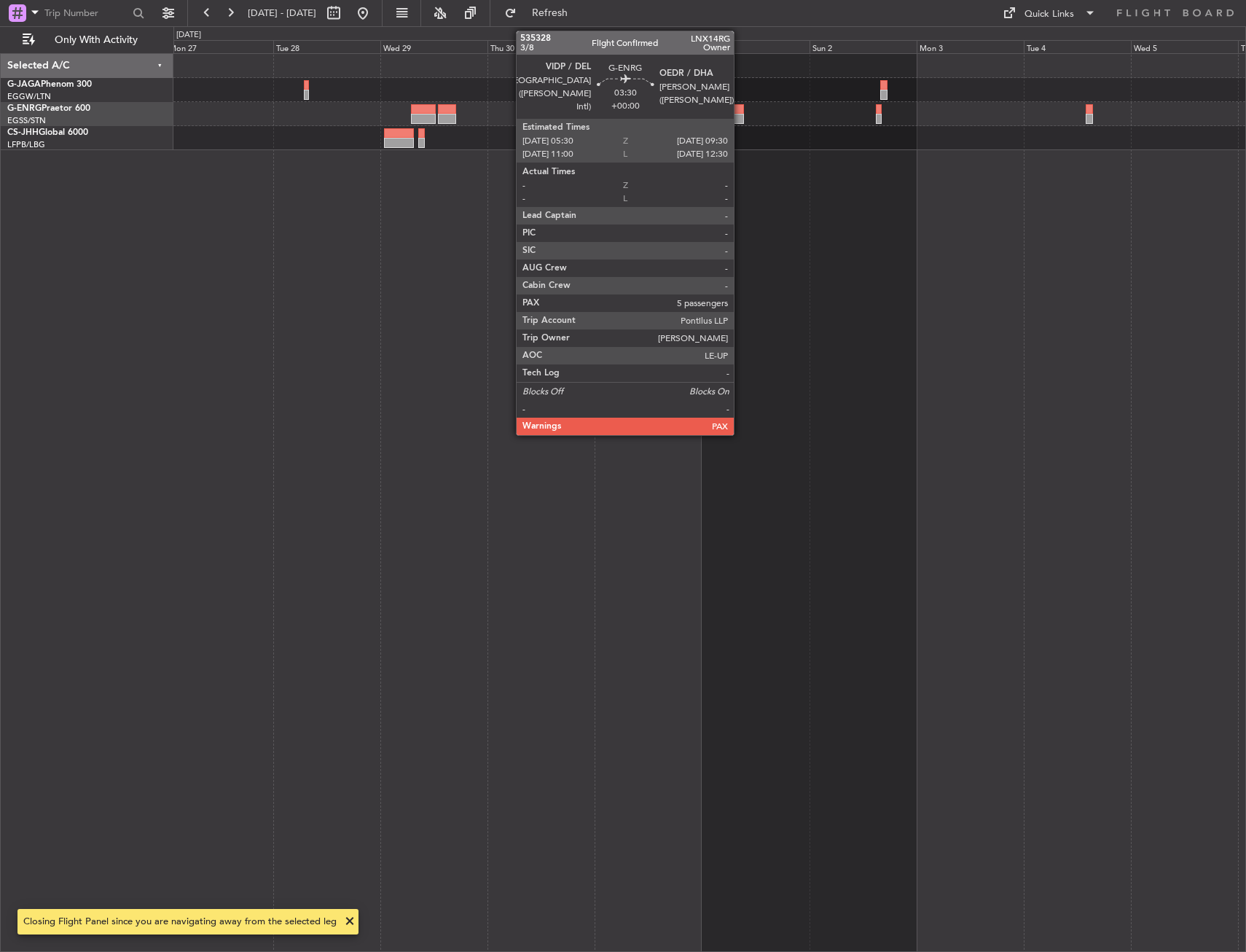
click at [741, 112] on div at bounding box center [735, 109] width 18 height 11
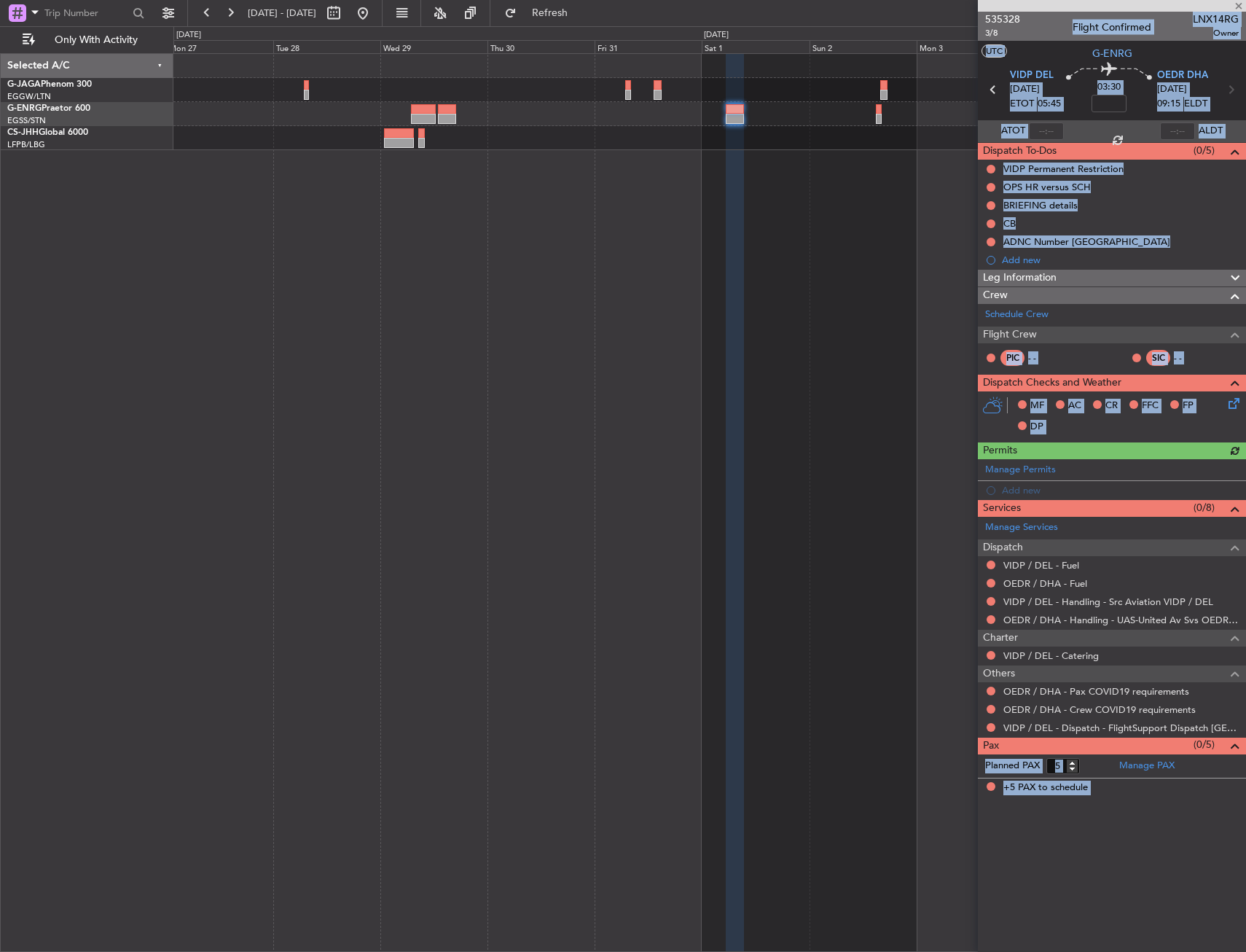
click at [1122, 113] on nimbus-time-variation at bounding box center [1109, 106] width 35 height 23
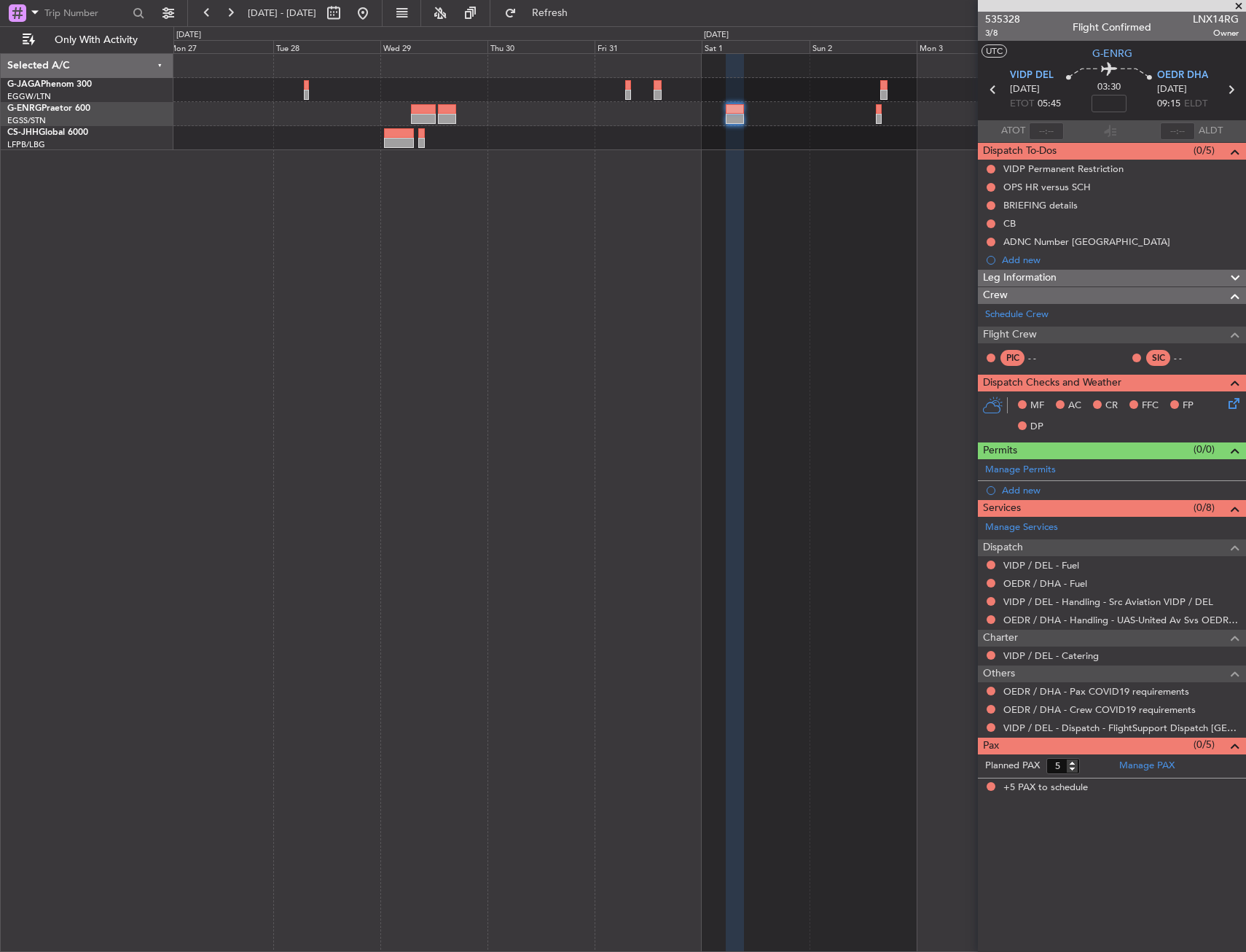
click at [391, 195] on div at bounding box center [710, 502] width 1072 height 899
click at [1112, 96] on input at bounding box center [1109, 103] width 35 height 17
click at [1138, 99] on div "03:30 5" at bounding box center [1109, 90] width 96 height 54
type input "+00:05"
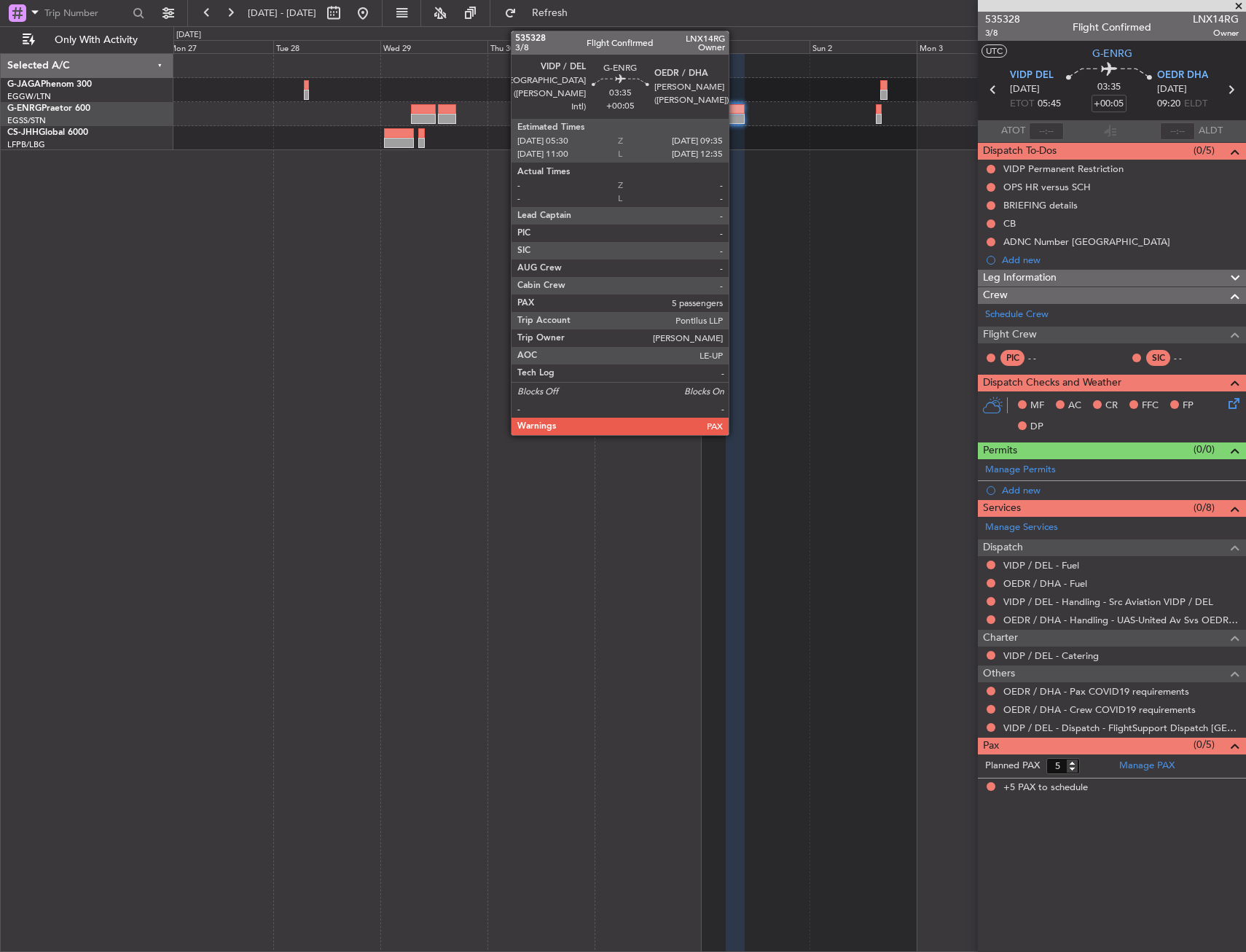
click at [735, 115] on div at bounding box center [735, 119] width 19 height 11
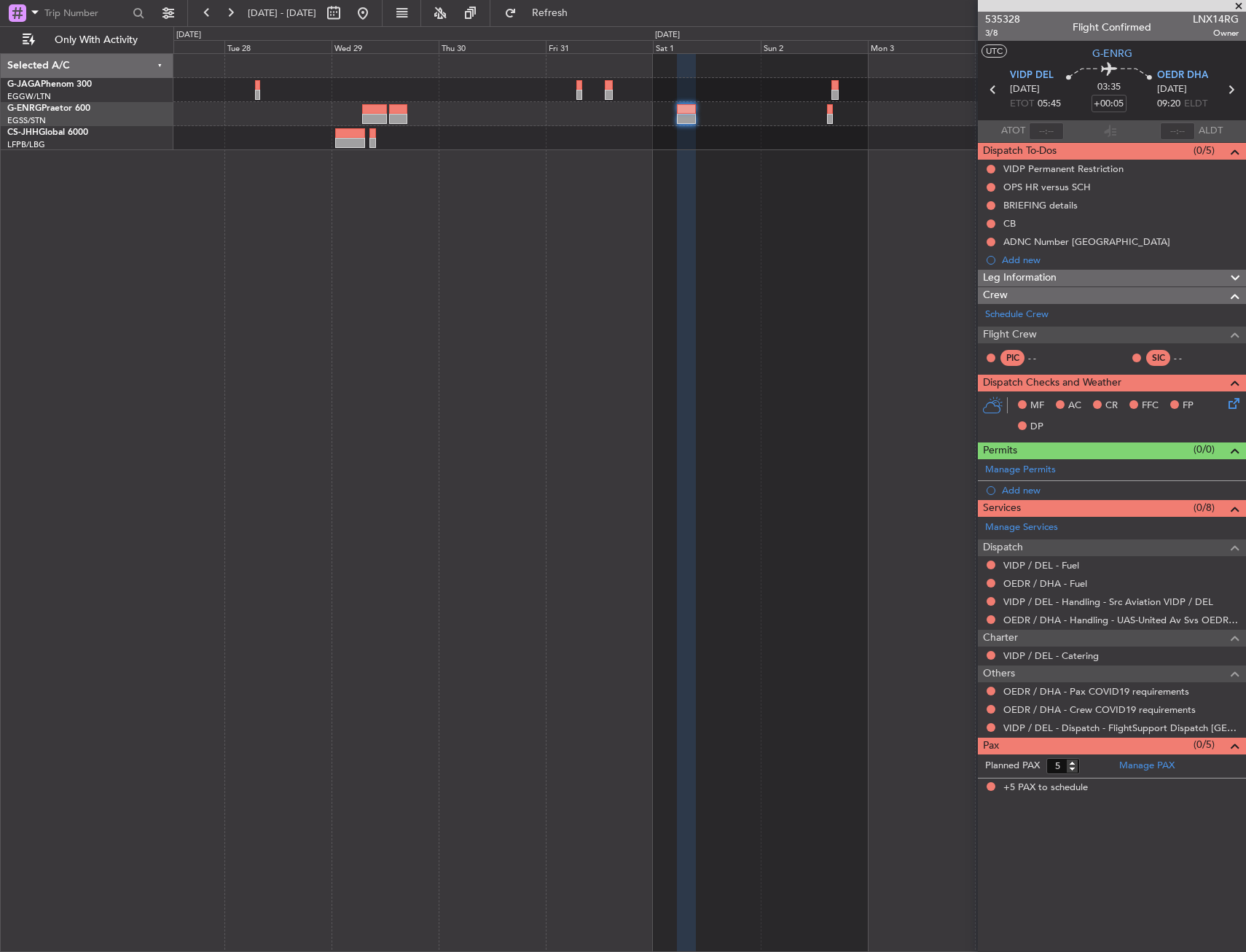
click at [804, 128] on div at bounding box center [710, 139] width 1072 height 24
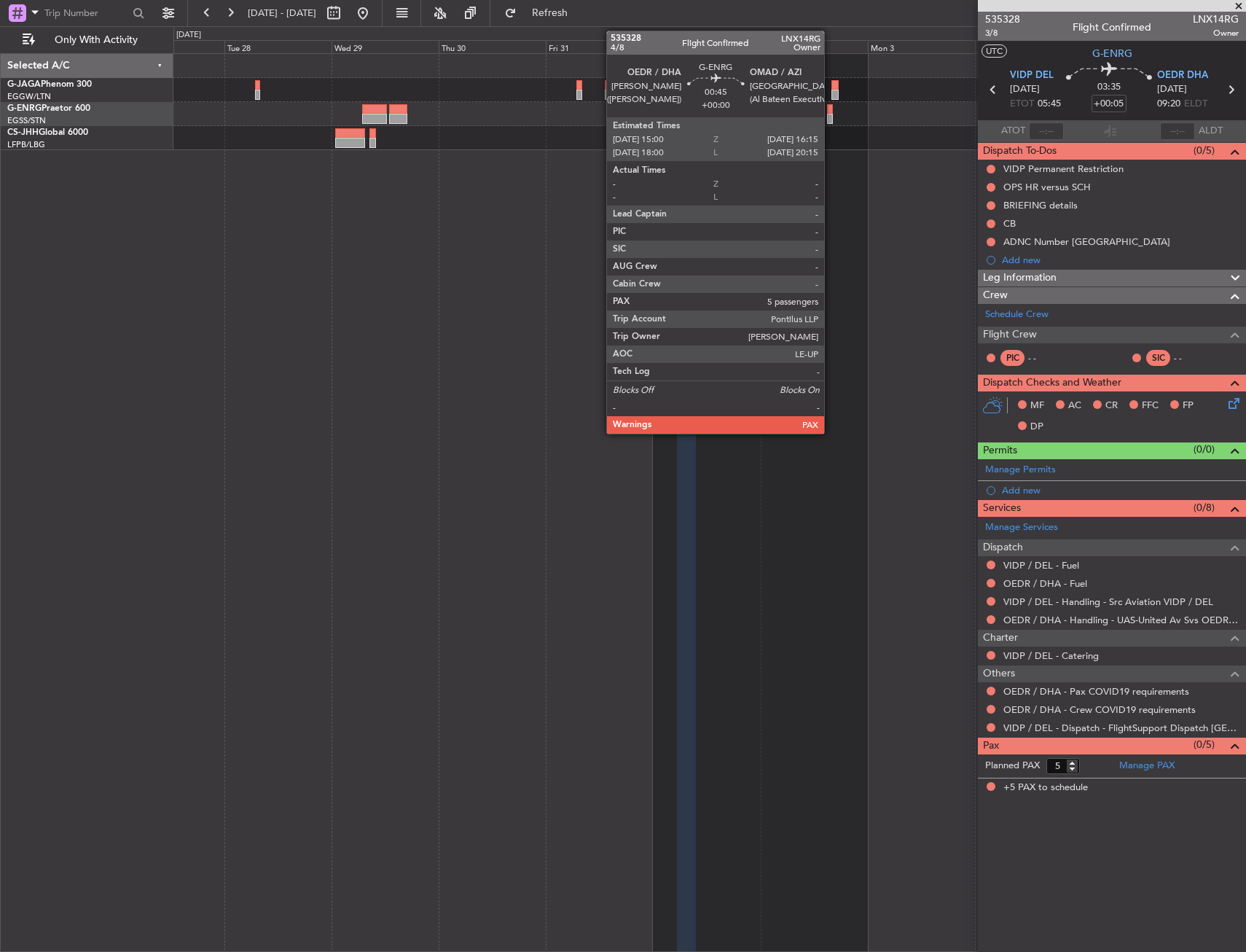
click at [831, 117] on div at bounding box center [830, 119] width 6 height 11
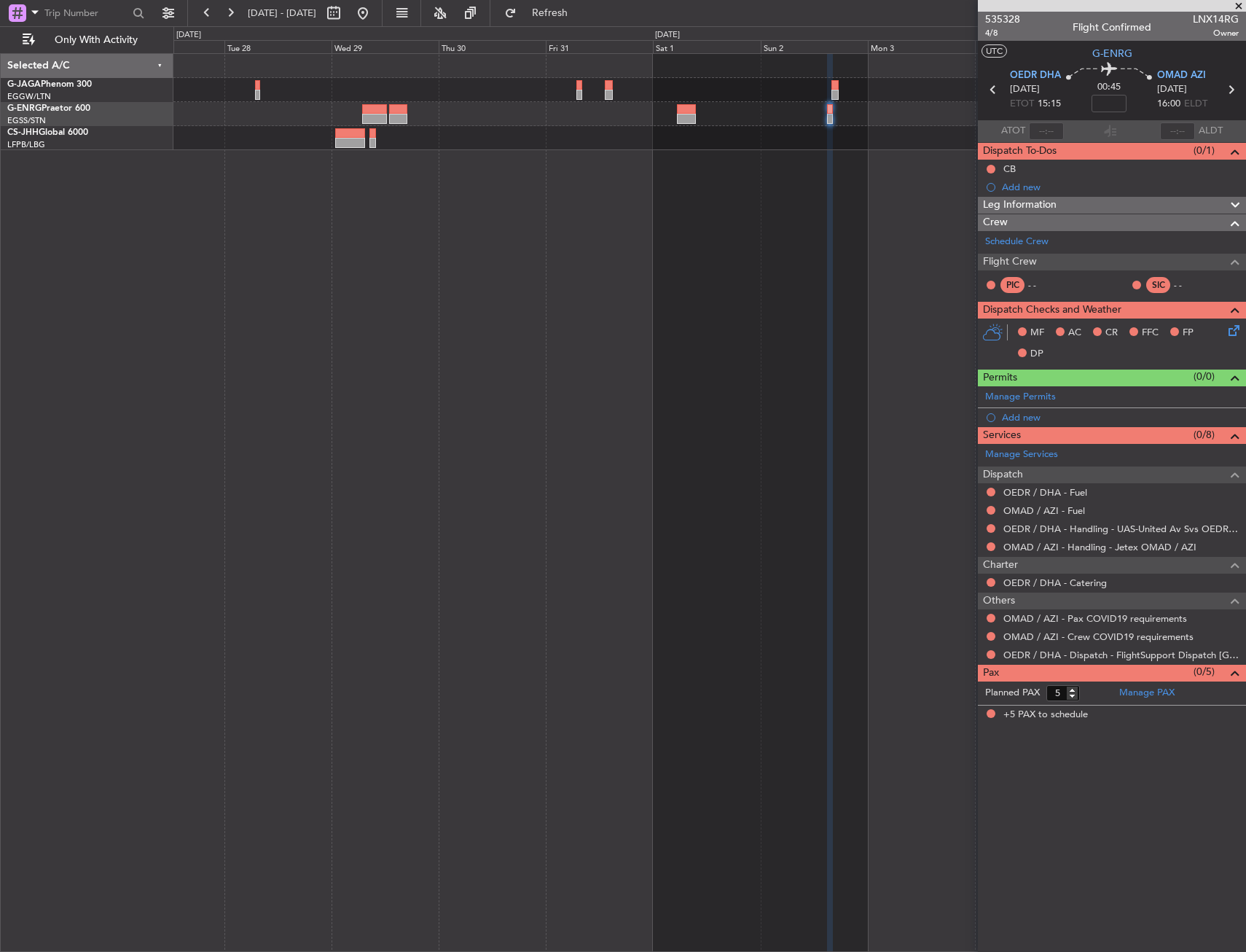
click at [435, 291] on div at bounding box center [710, 502] width 1072 height 899
drag, startPoint x: 444, startPoint y: 286, endPoint x: 432, endPoint y: 275, distance: 16.3
click at [316, 263] on div at bounding box center [710, 502] width 1072 height 899
click at [341, 267] on div at bounding box center [710, 502] width 1072 height 899
click at [302, 264] on div at bounding box center [710, 502] width 1072 height 899
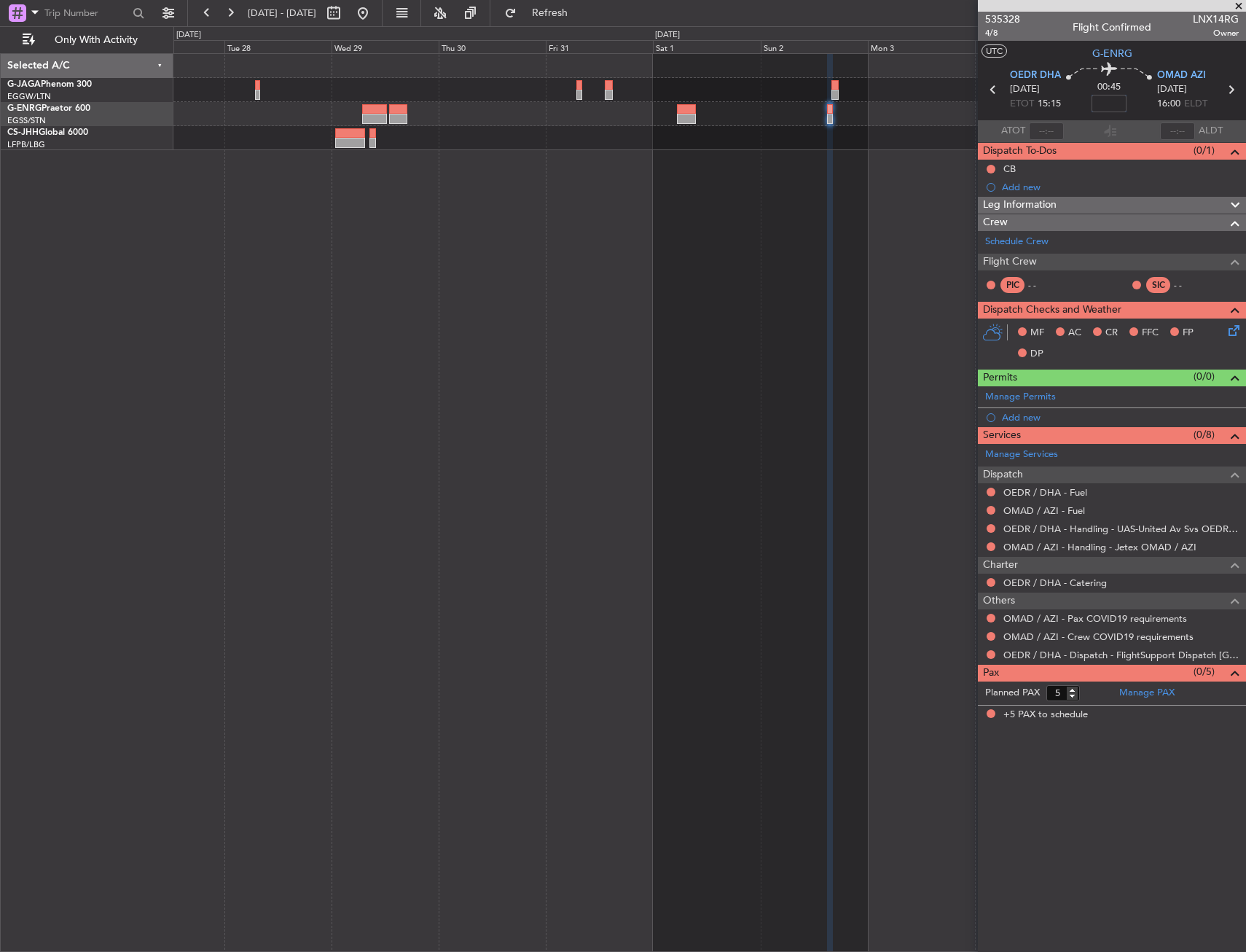
click at [1107, 107] on input at bounding box center [1109, 103] width 35 height 17
click at [1124, 93] on mat-tooltip-component "Aircraft" at bounding box center [1112, 81] width 54 height 38
type input "-00:05"
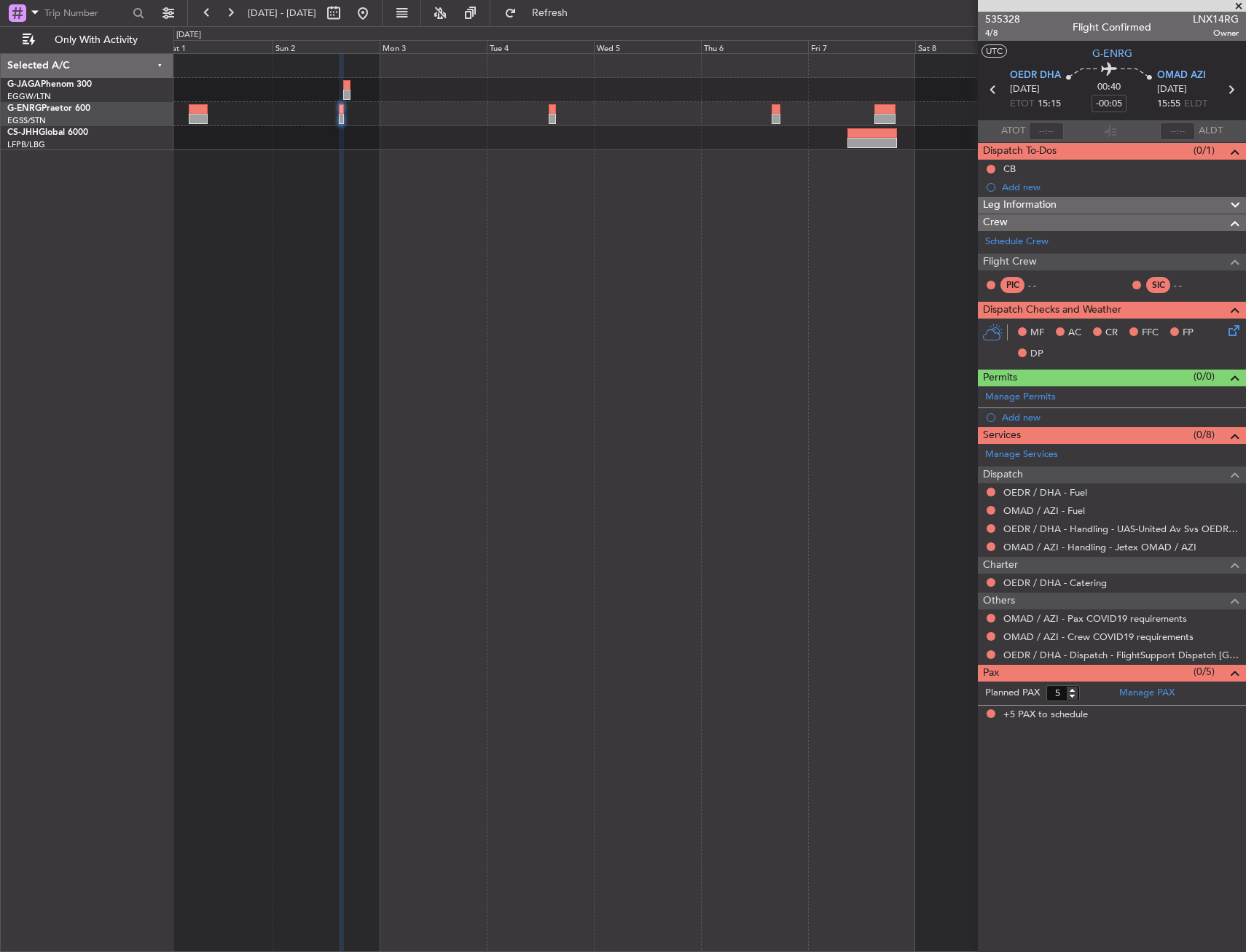
click at [394, 176] on div at bounding box center [710, 502] width 1072 height 899
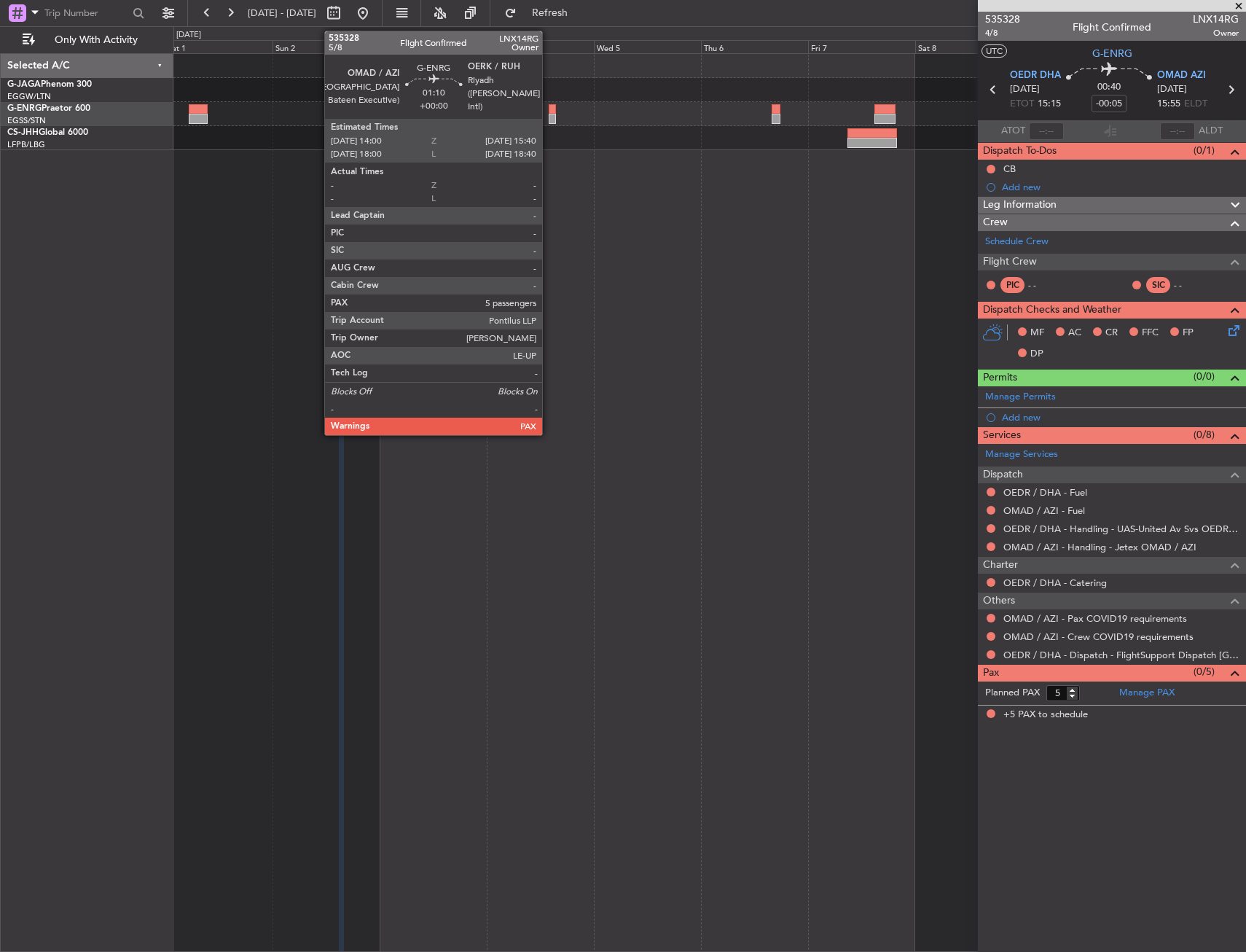
click at [548, 115] on div at bounding box center [553, 119] width 8 height 11
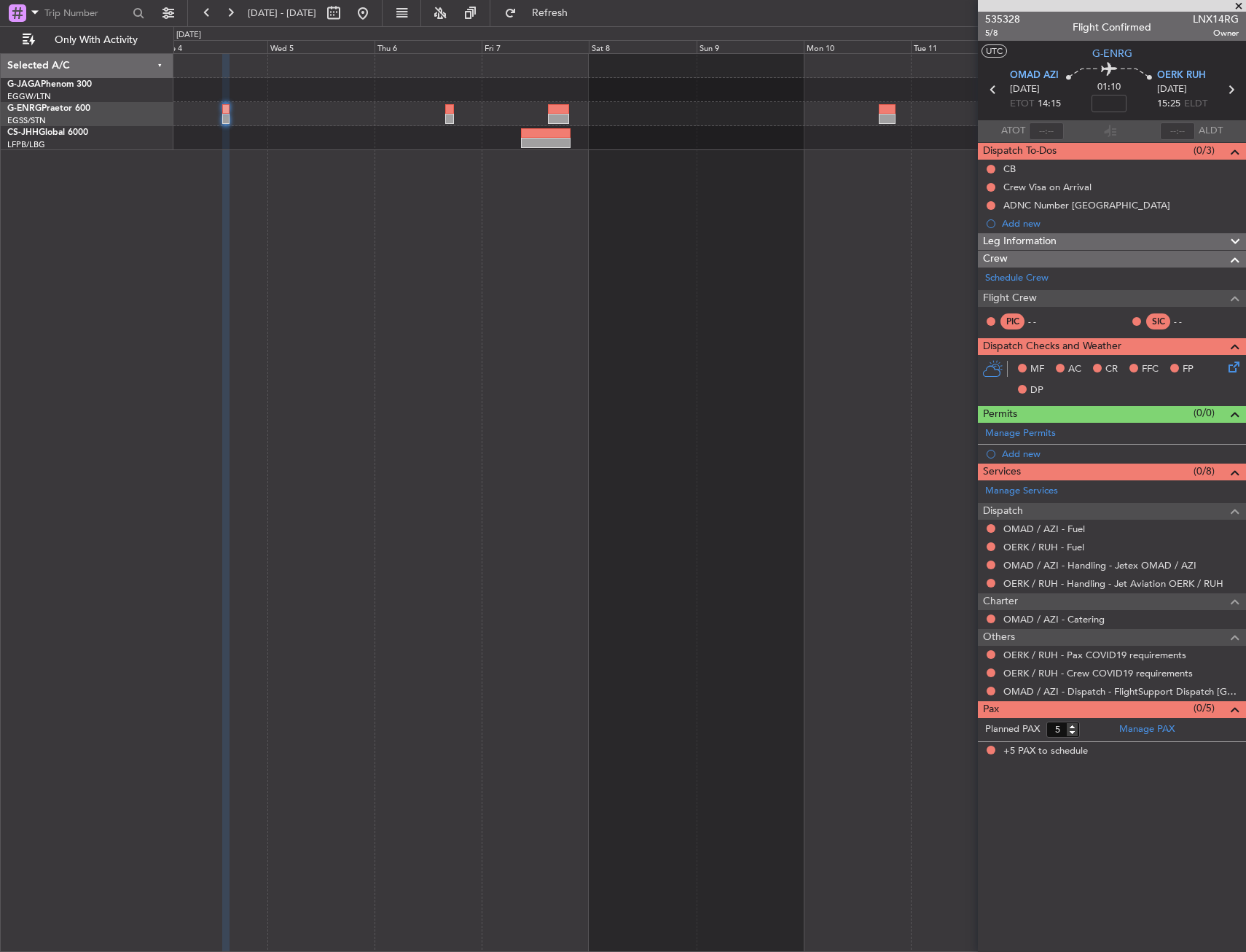
click at [568, 113] on div at bounding box center [710, 114] width 1072 height 24
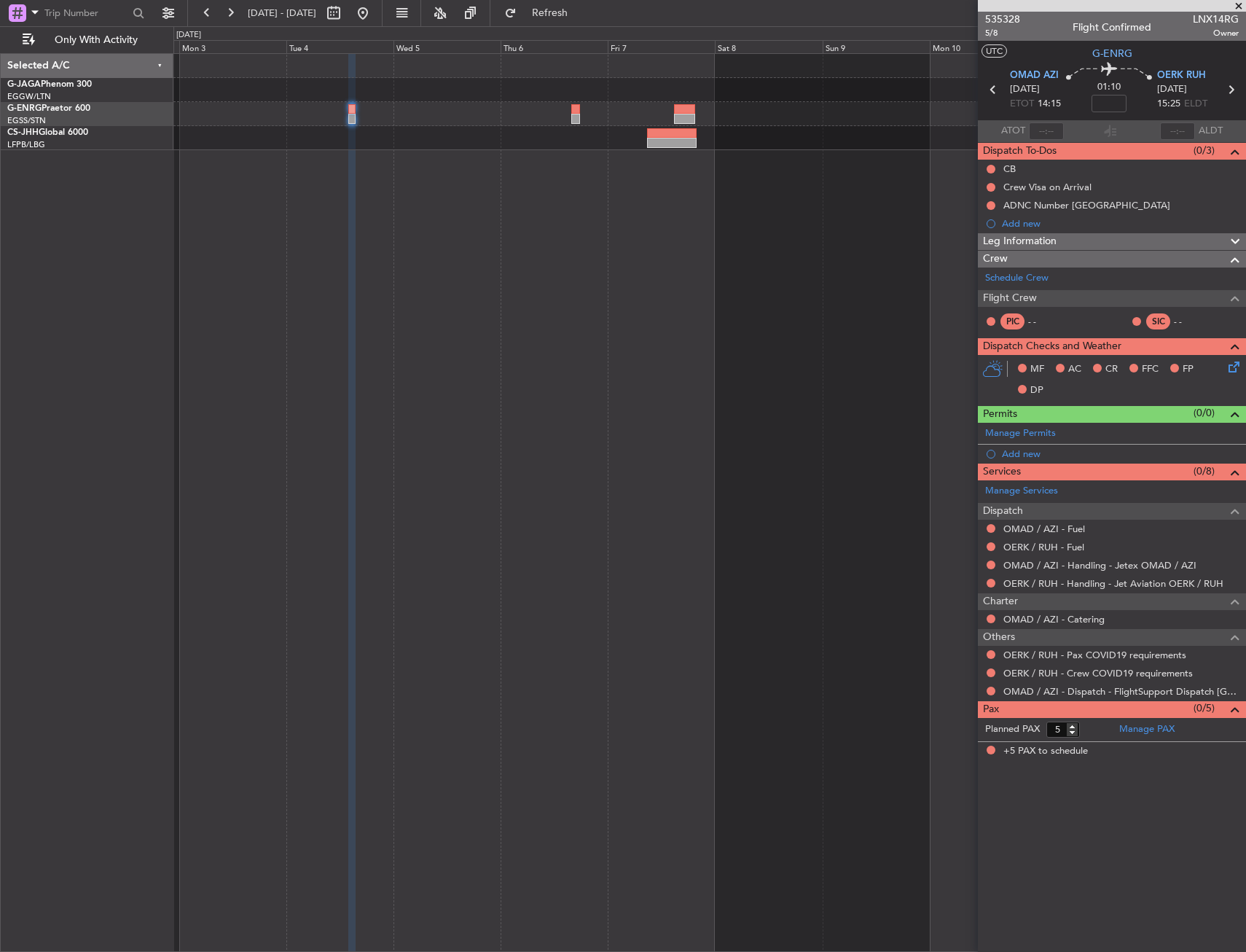
click at [765, 122] on div at bounding box center [710, 114] width 1072 height 24
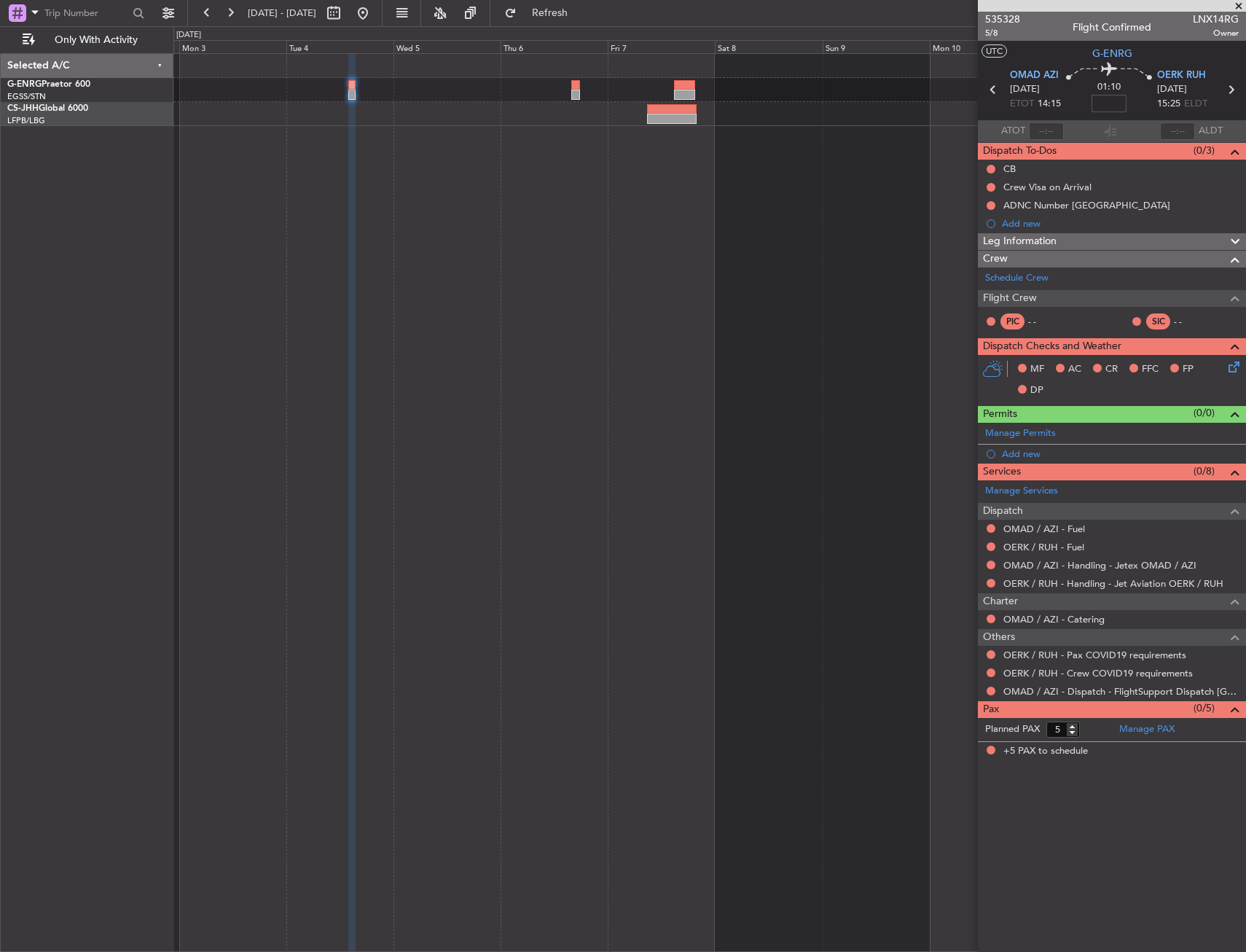
click at [1099, 104] on input at bounding box center [1109, 103] width 35 height 17
click at [1130, 107] on div "01:10 20" at bounding box center [1109, 90] width 96 height 54
type input "+00:20"
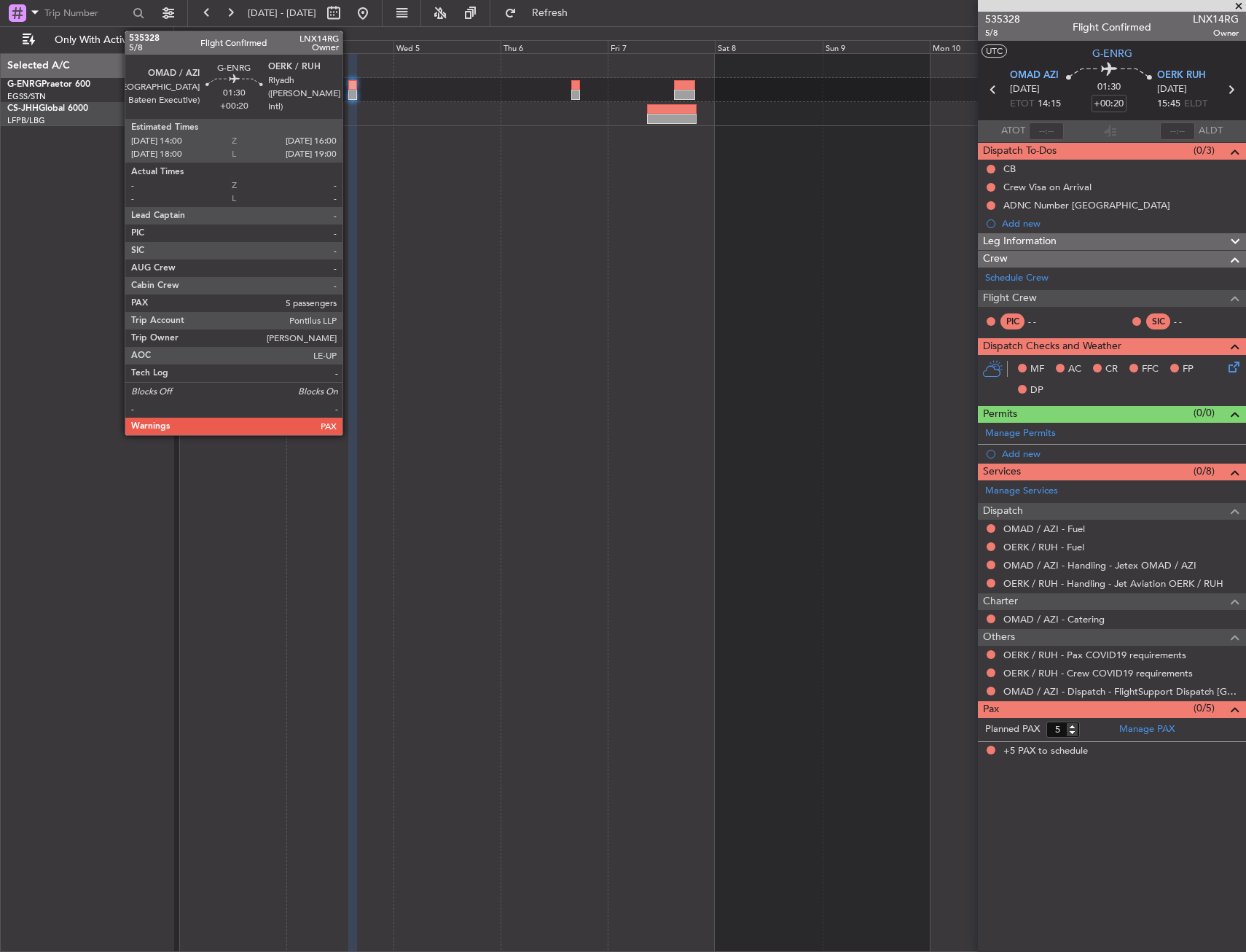
click at [349, 85] on div at bounding box center [353, 85] width 10 height 11
click at [350, 85] on div at bounding box center [353, 85] width 10 height 11
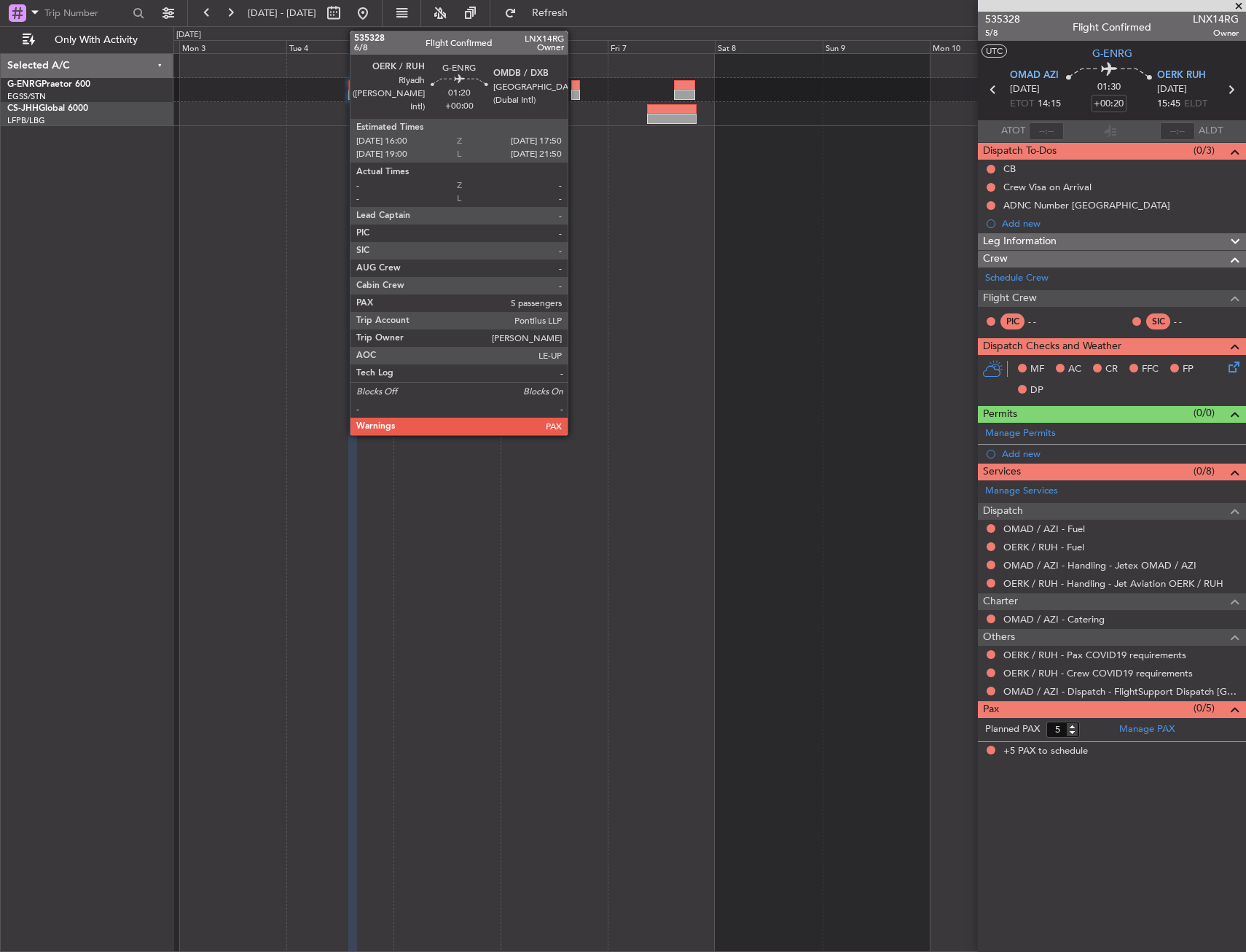
click at [575, 86] on div at bounding box center [575, 85] width 9 height 11
click at [535, 223] on div at bounding box center [710, 502] width 1072 height 899
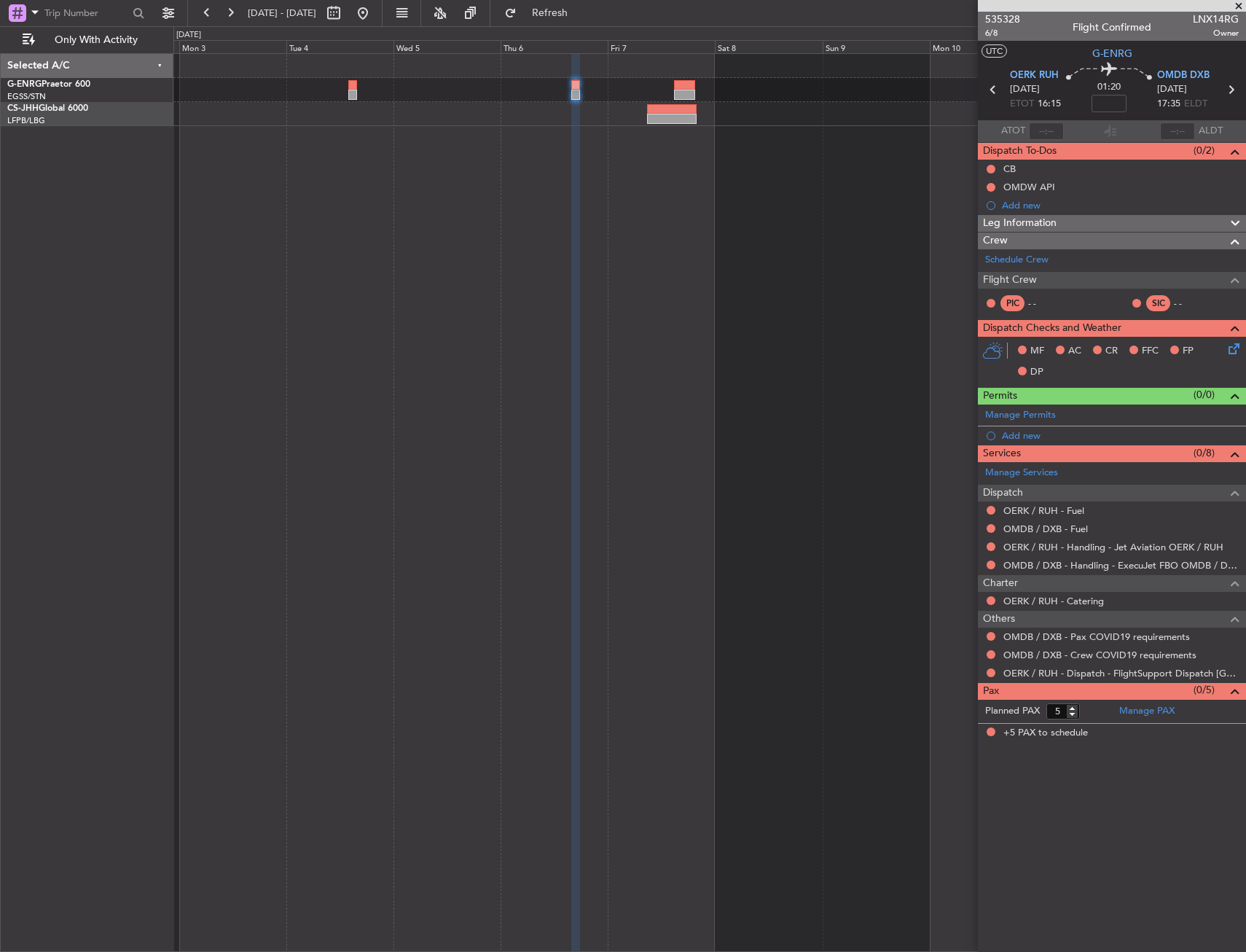
click at [1115, 94] on body "02 Nov 2025 - 12 Nov 2025 Refresh Quick Links Only With Activity Selected A/C G…" at bounding box center [623, 476] width 1246 height 952
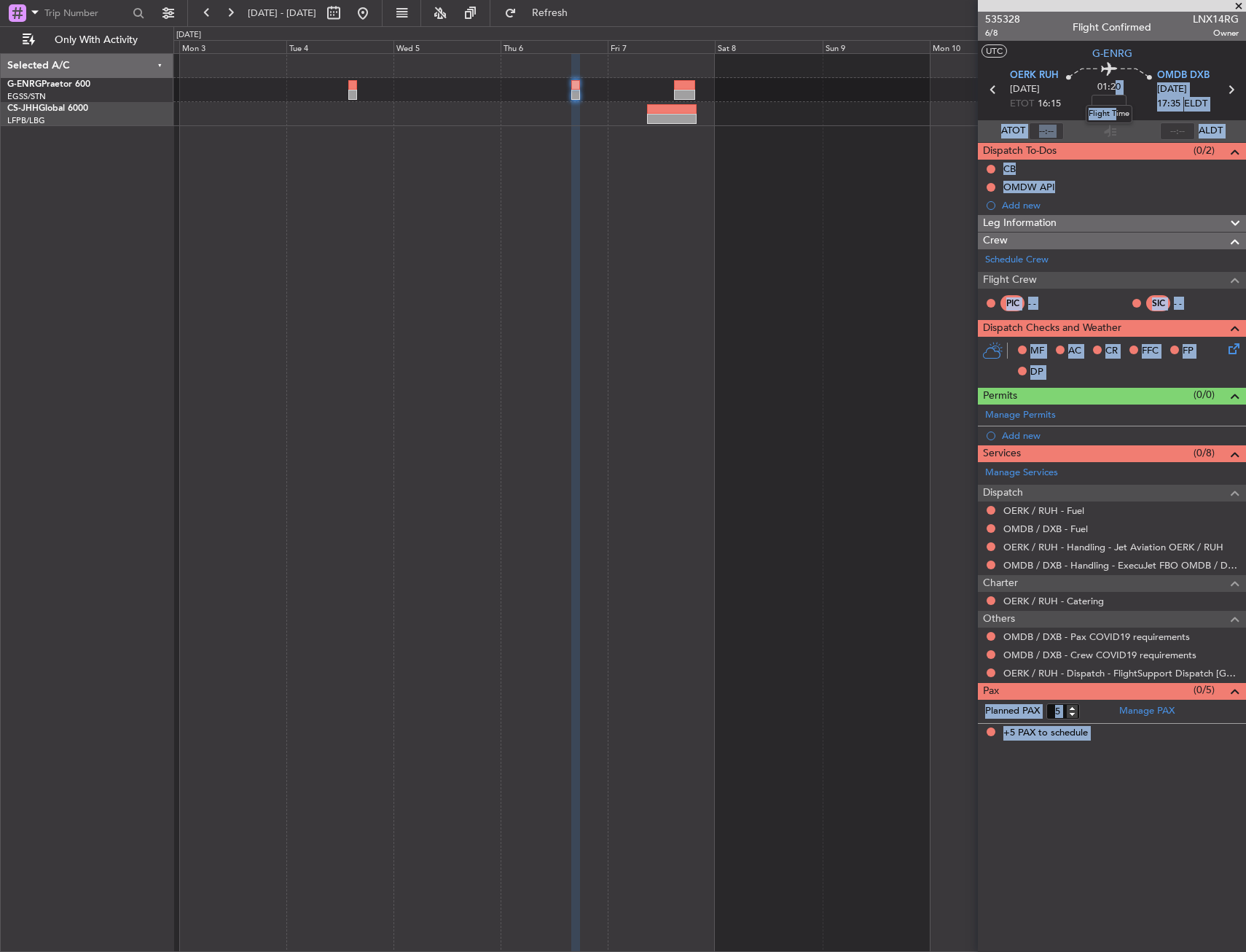
click at [1108, 107] on div "Flight Time" at bounding box center [1109, 114] width 46 height 18
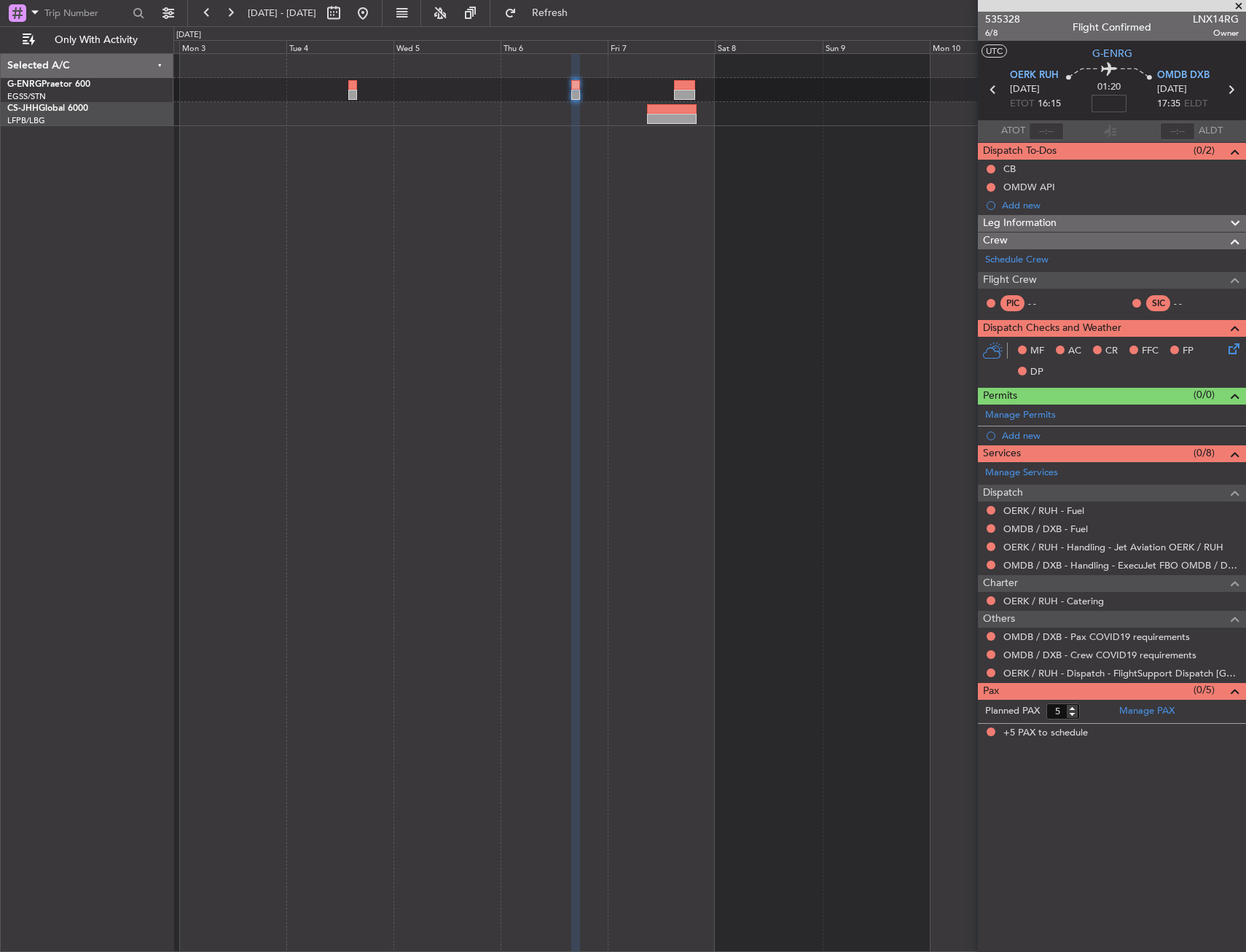
click at [1116, 103] on input at bounding box center [1109, 103] width 35 height 17
click at [1151, 98] on div "01:20 10" at bounding box center [1109, 90] width 96 height 54
type input "+00:10"
click at [572, 96] on div at bounding box center [575, 95] width 9 height 11
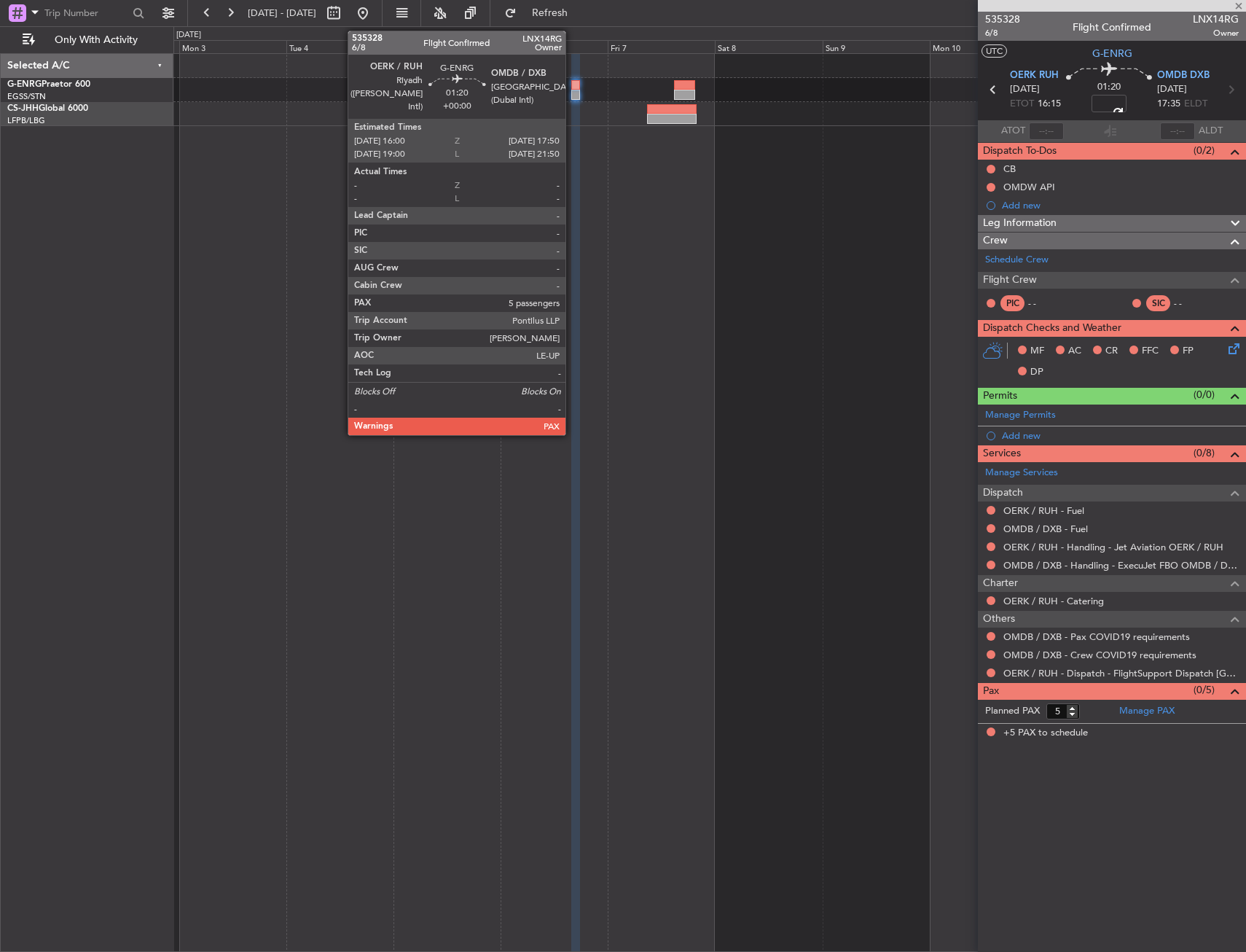
click at [572, 96] on div at bounding box center [575, 95] width 9 height 11
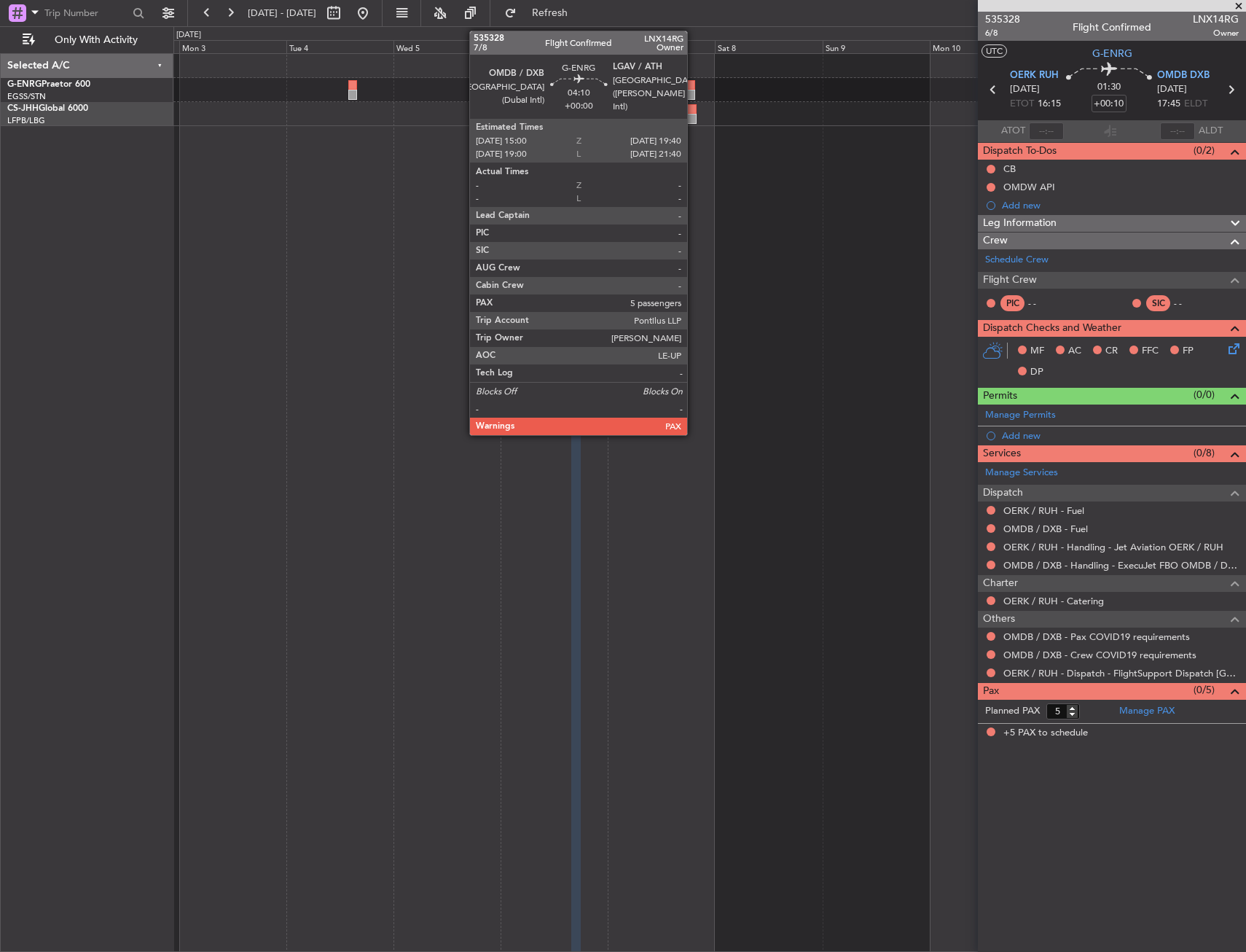
click at [693, 87] on div at bounding box center [685, 85] width 21 height 11
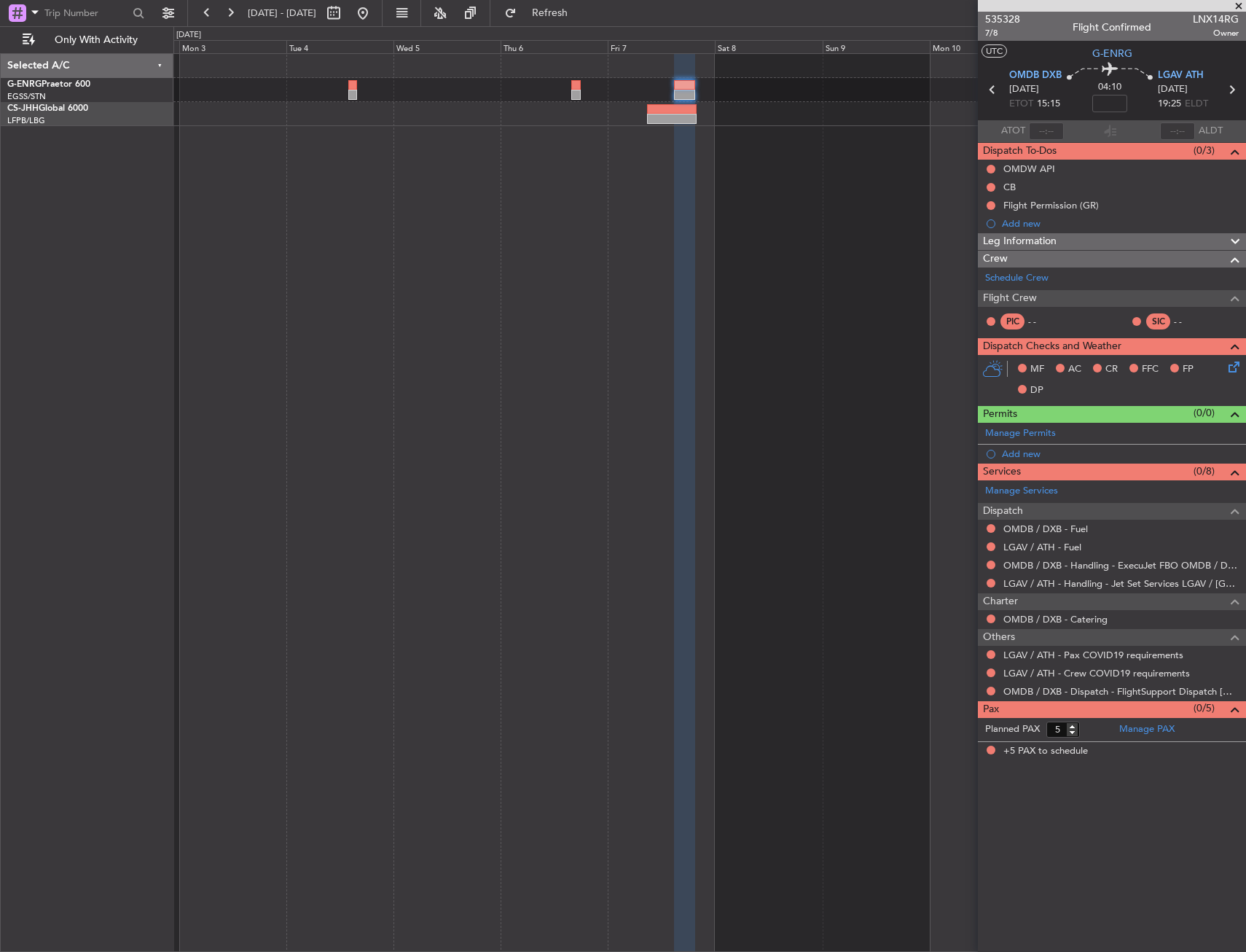
click at [1116, 113] on nimbus-time-variation at bounding box center [1110, 106] width 35 height 23
click at [1114, 106] on input at bounding box center [1110, 103] width 35 height 17
click at [1143, 90] on div "04:10 15" at bounding box center [1110, 90] width 96 height 54
click at [688, 83] on div at bounding box center [685, 85] width 21 height 11
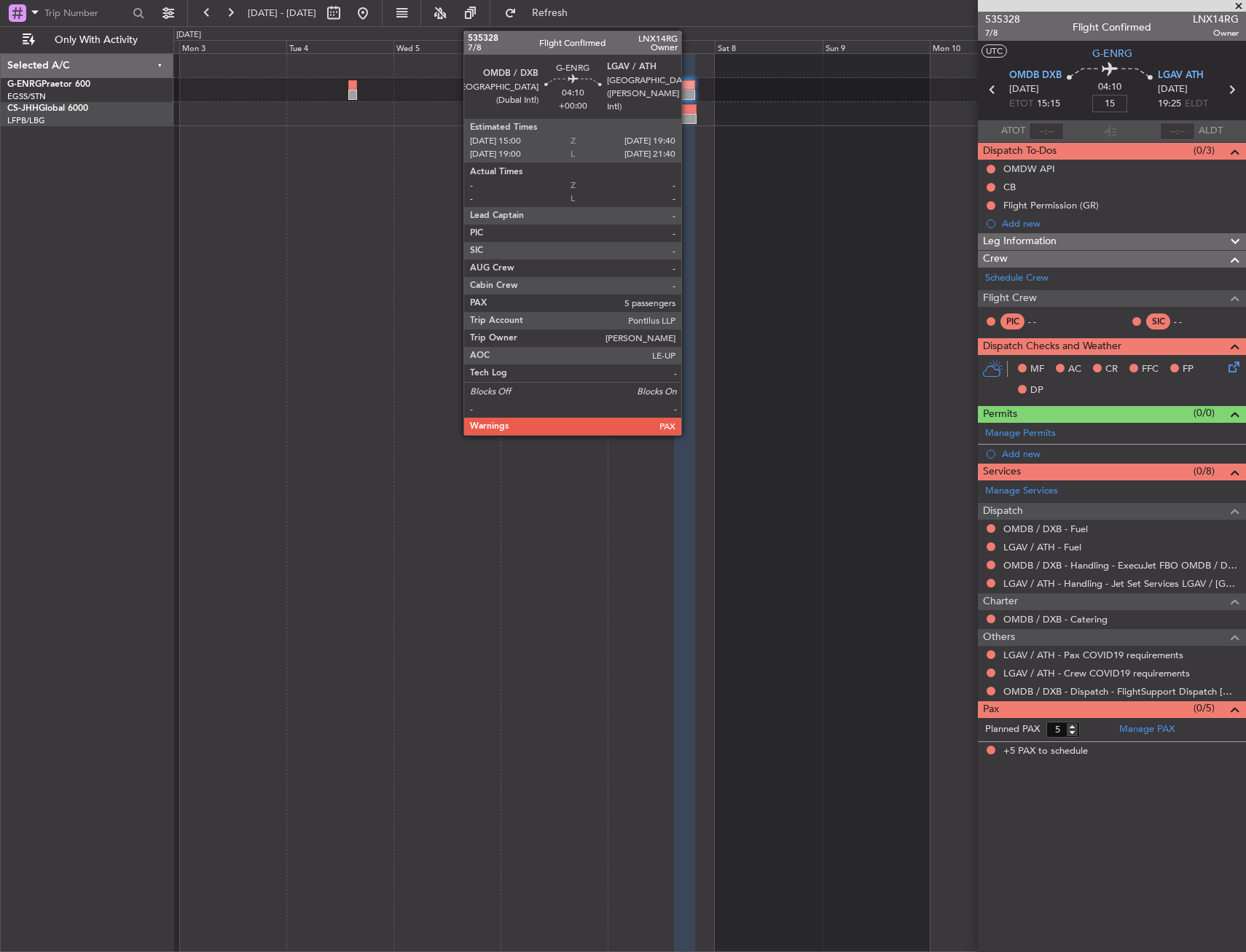
click at [688, 83] on div at bounding box center [685, 85] width 21 height 11
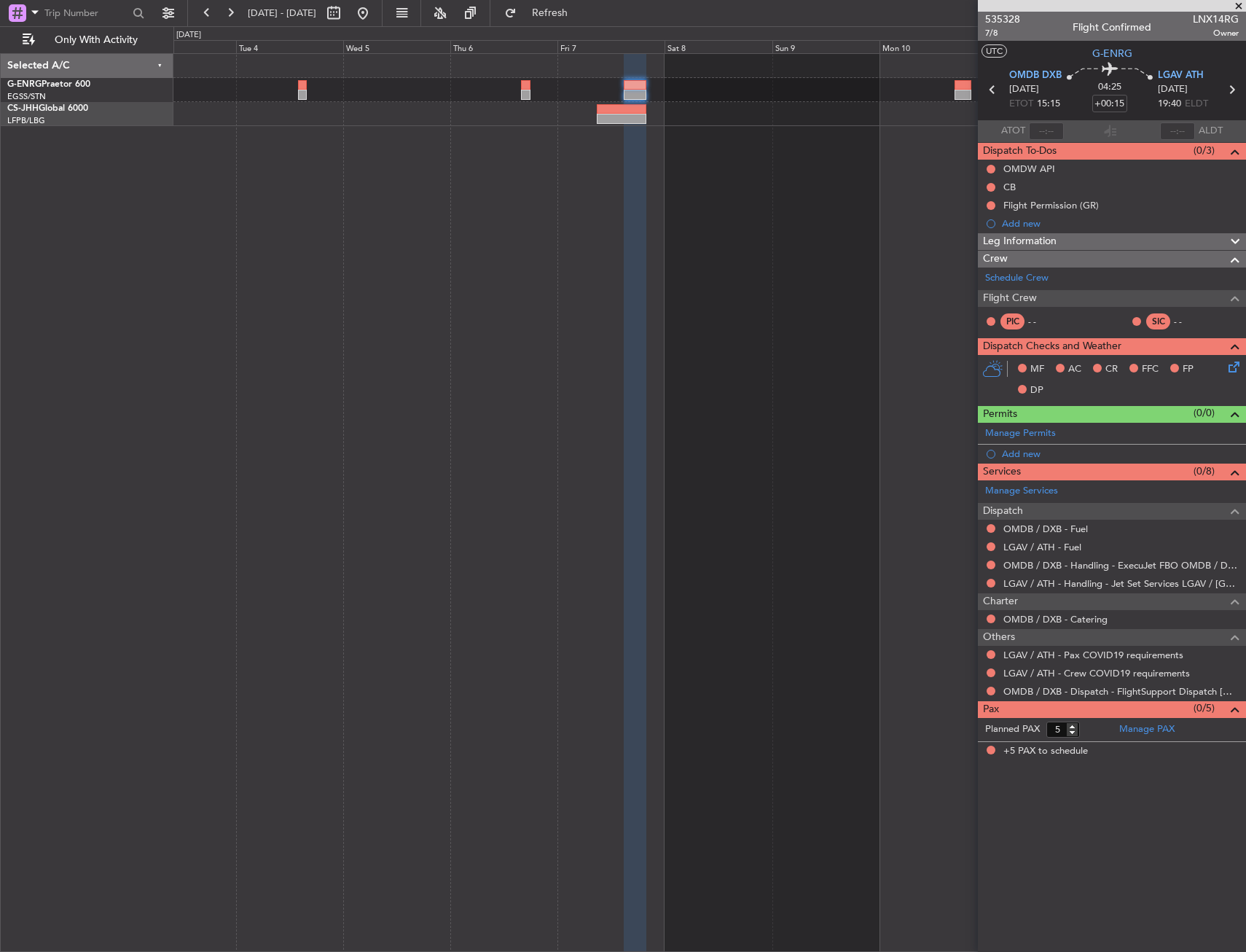
click at [506, 75] on div at bounding box center [710, 90] width 1072 height 73
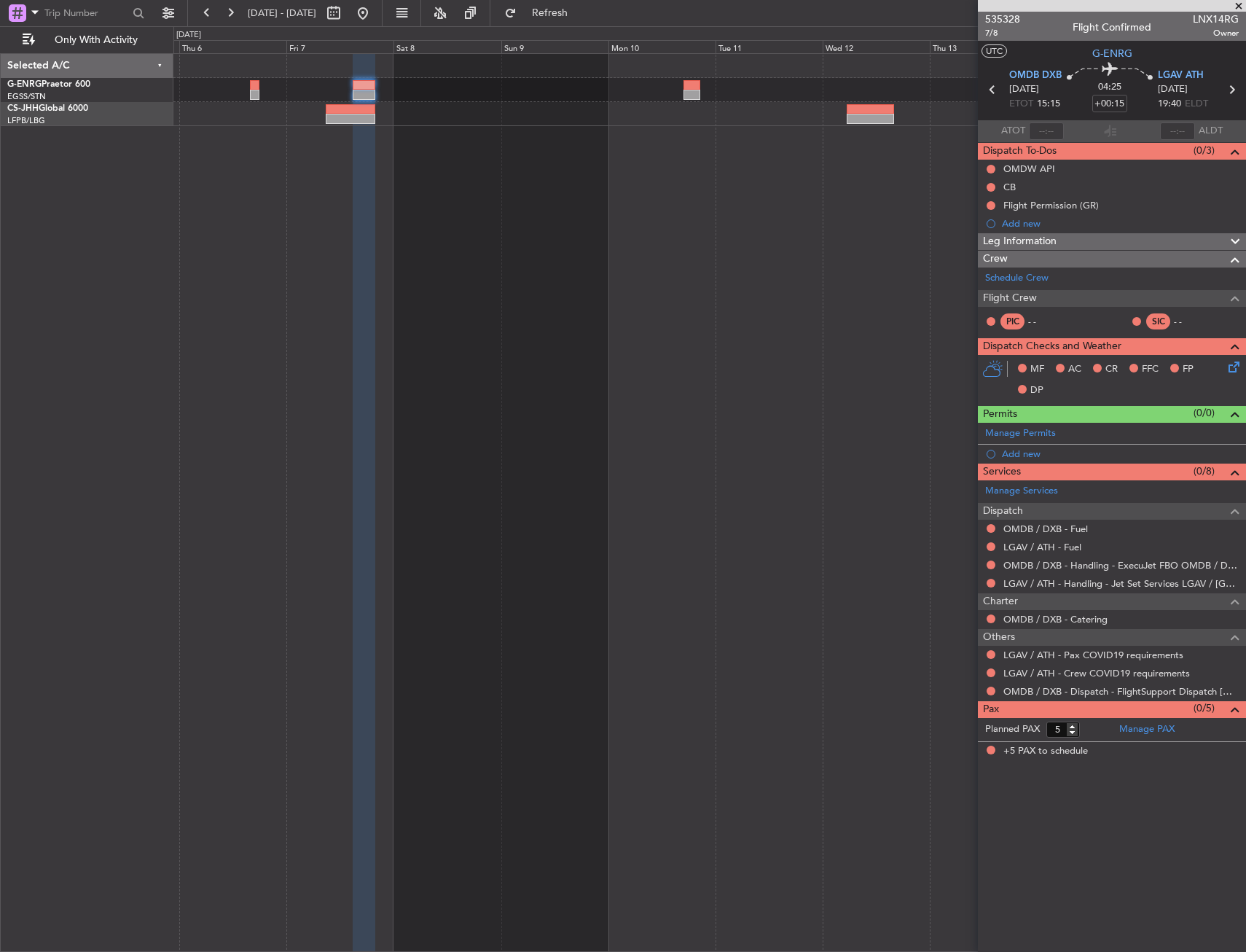
click at [658, 186] on div at bounding box center [710, 502] width 1072 height 899
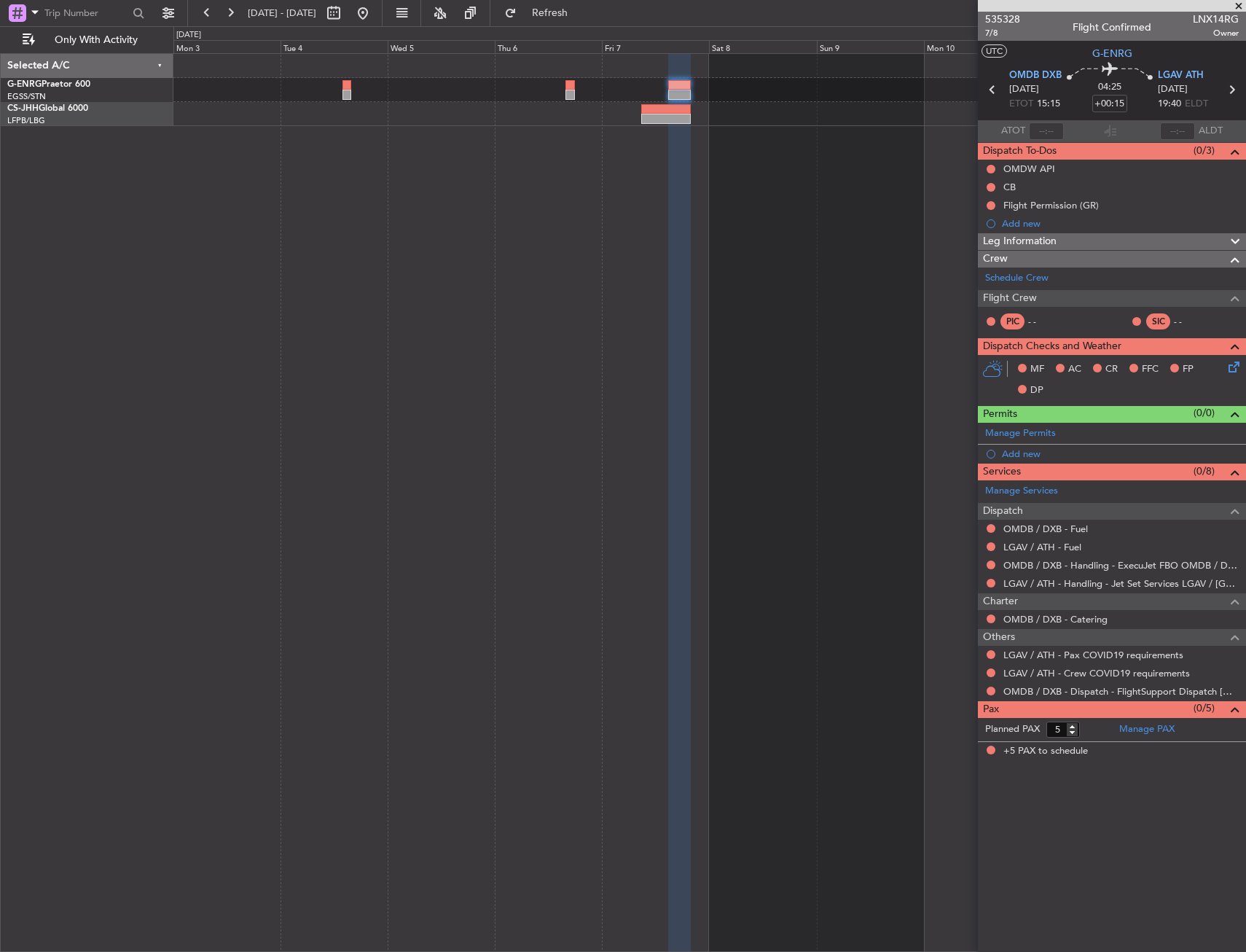
click at [868, 267] on div at bounding box center [710, 502] width 1072 height 899
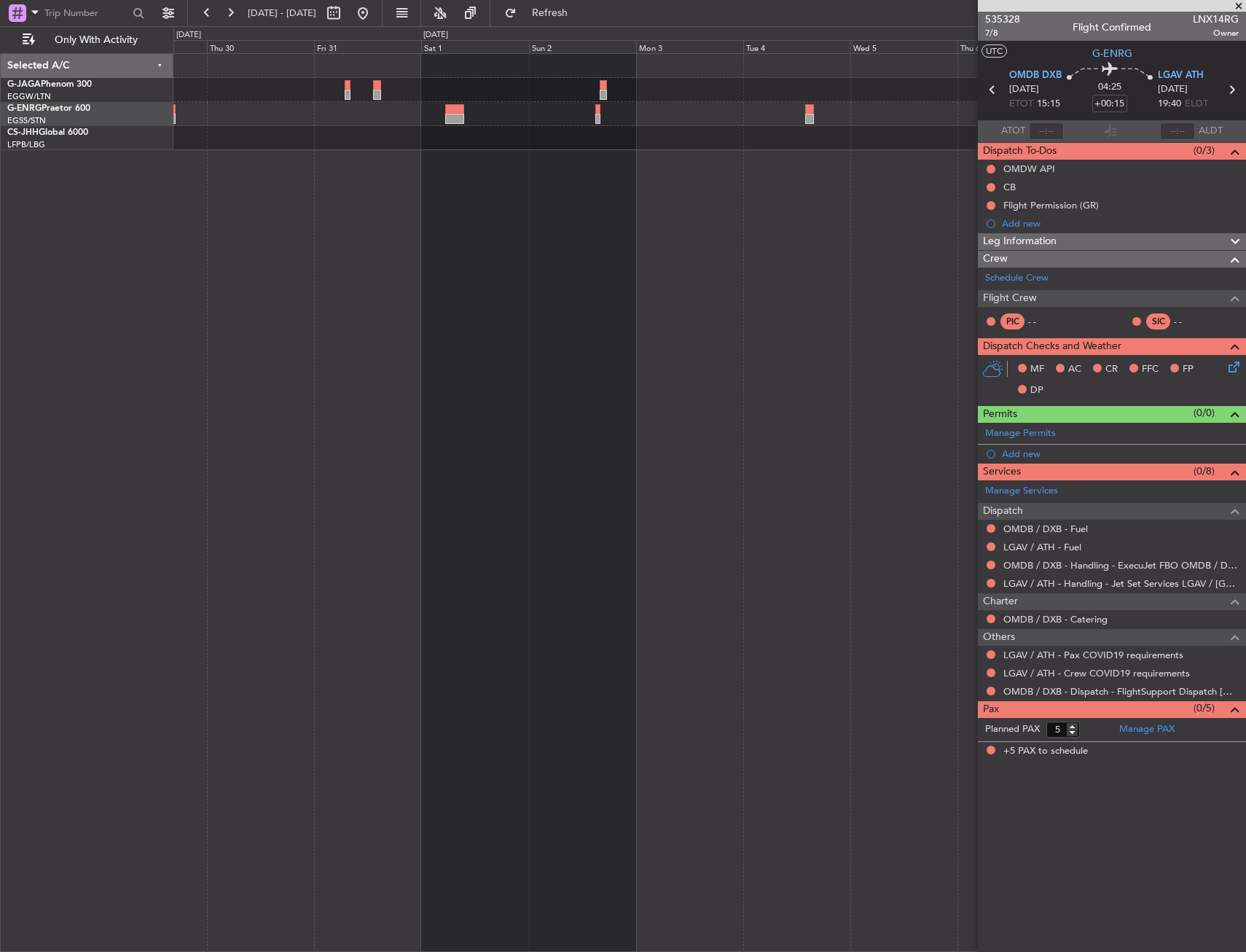
click at [604, 184] on div at bounding box center [710, 502] width 1072 height 899
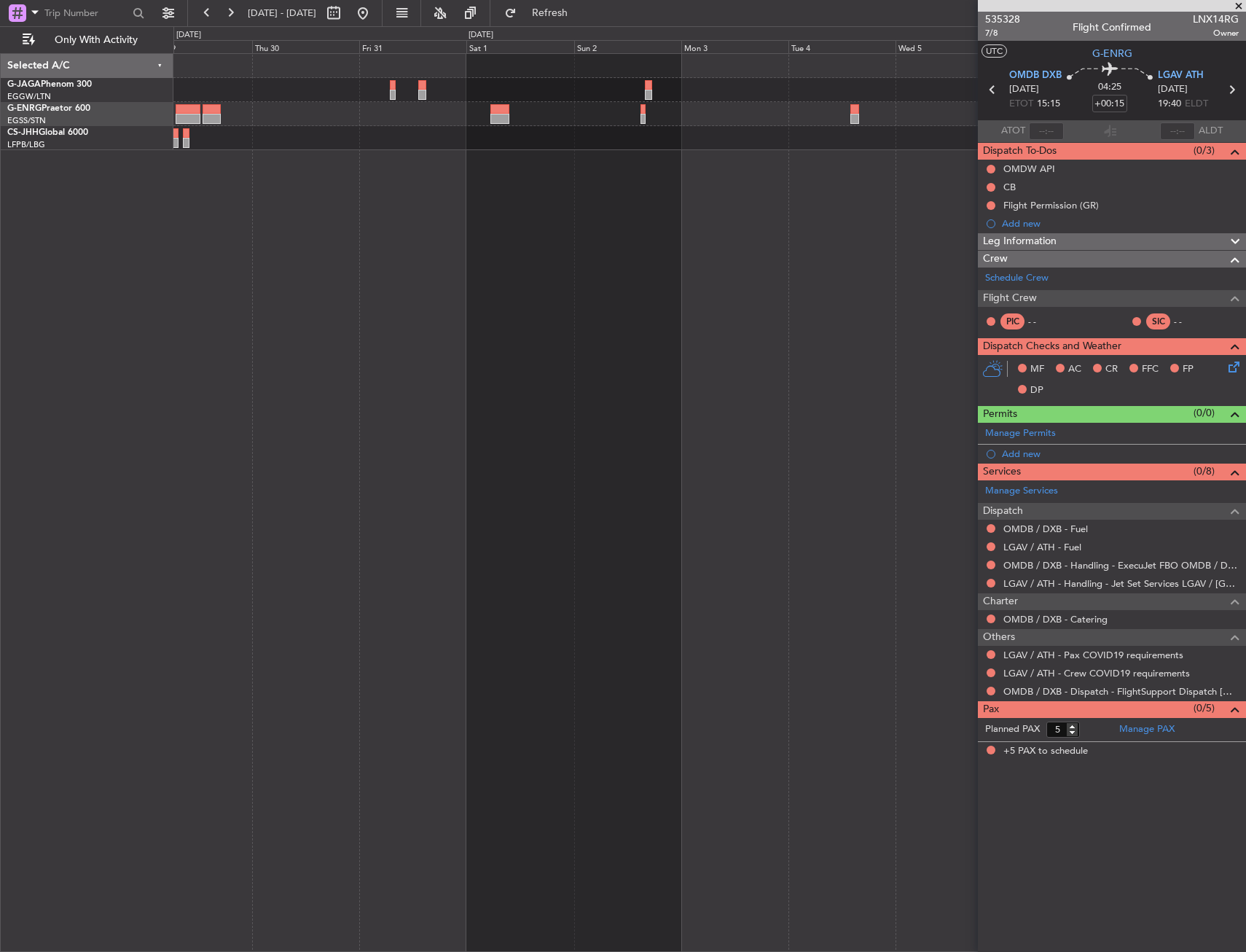
click at [558, 204] on div at bounding box center [710, 502] width 1072 height 899
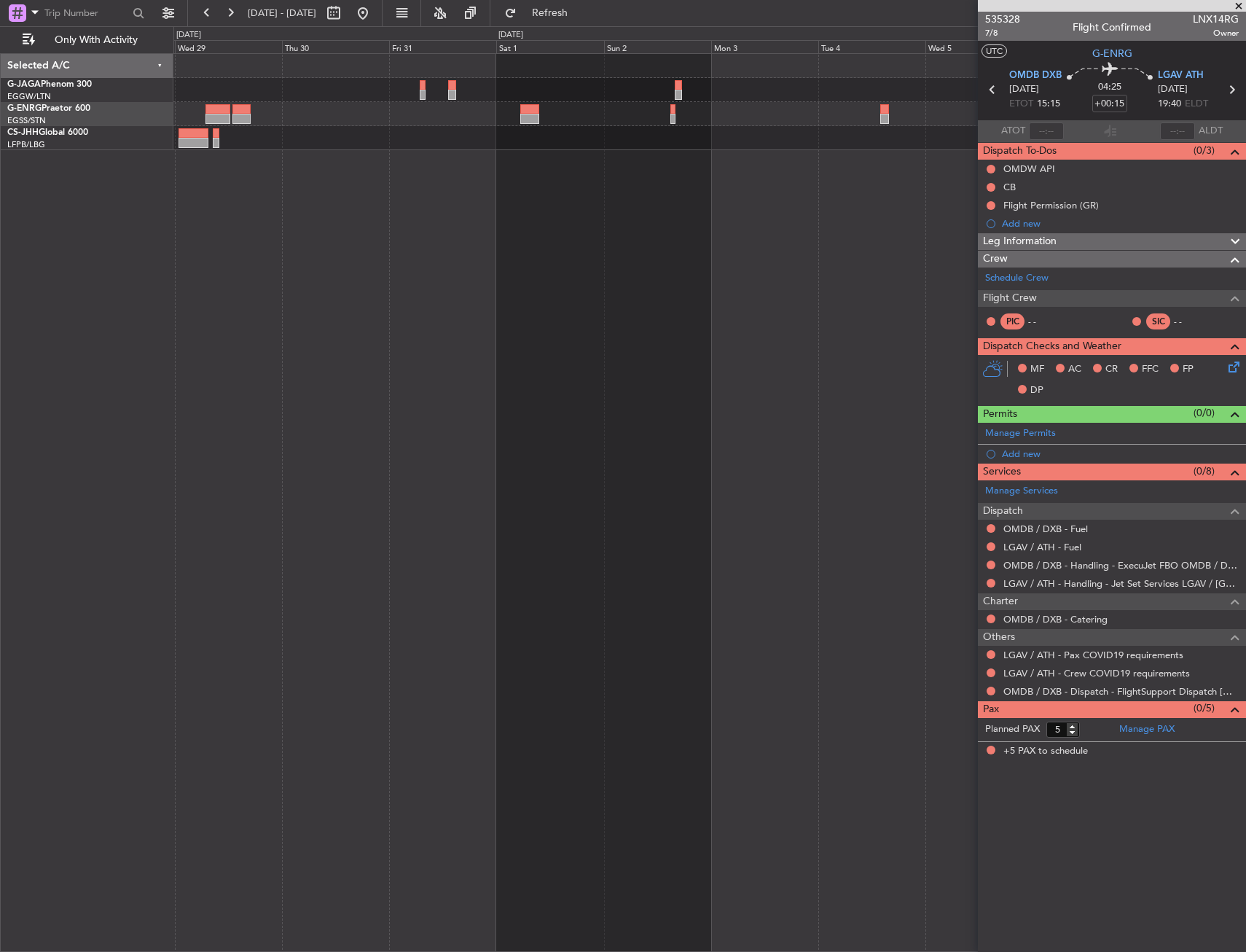
click at [714, 386] on div at bounding box center [710, 502] width 1072 height 899
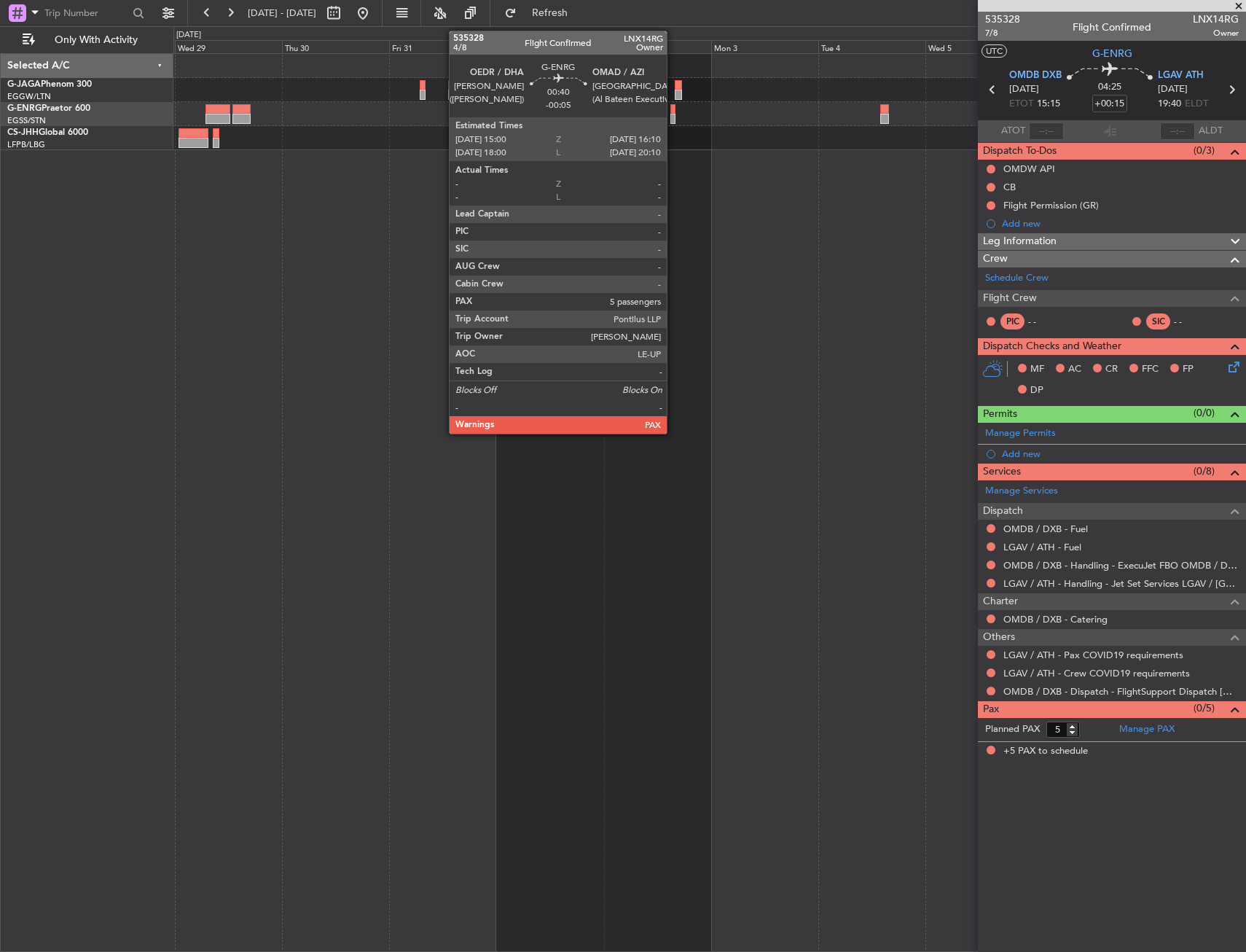
click at [673, 115] on div at bounding box center [673, 119] width 6 height 11
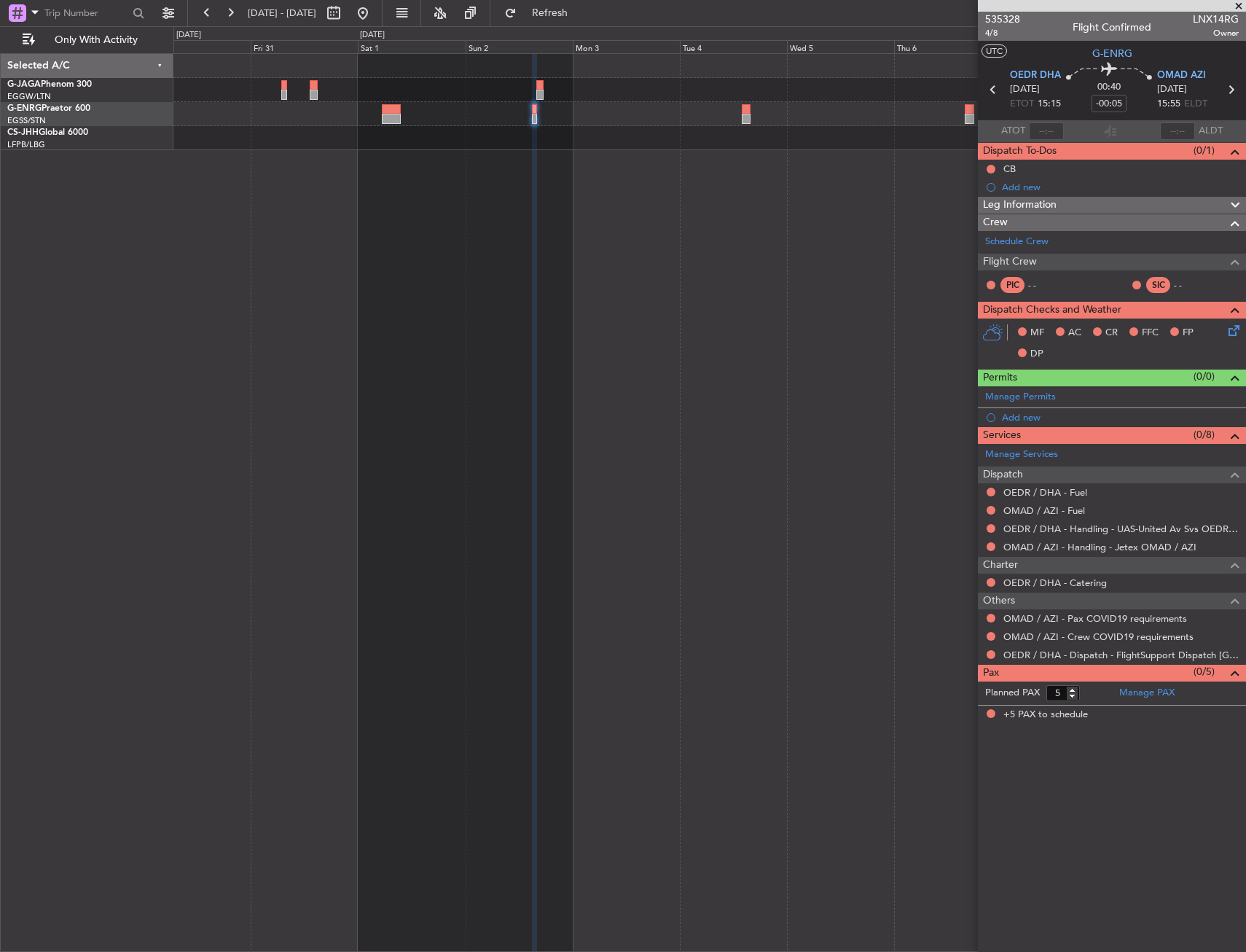
click at [473, 165] on div at bounding box center [710, 502] width 1072 height 899
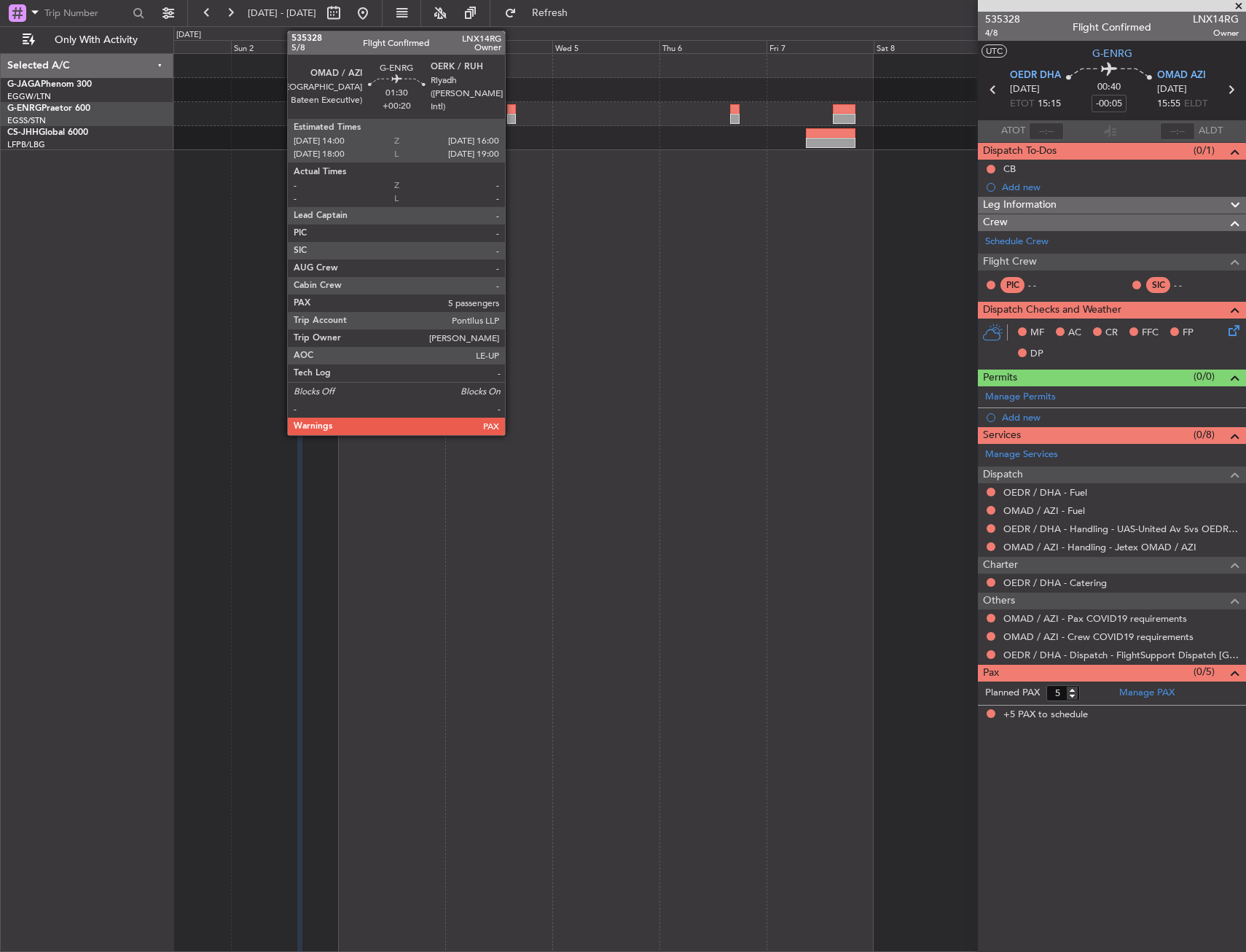
click at [512, 115] on div at bounding box center [512, 119] width 10 height 11
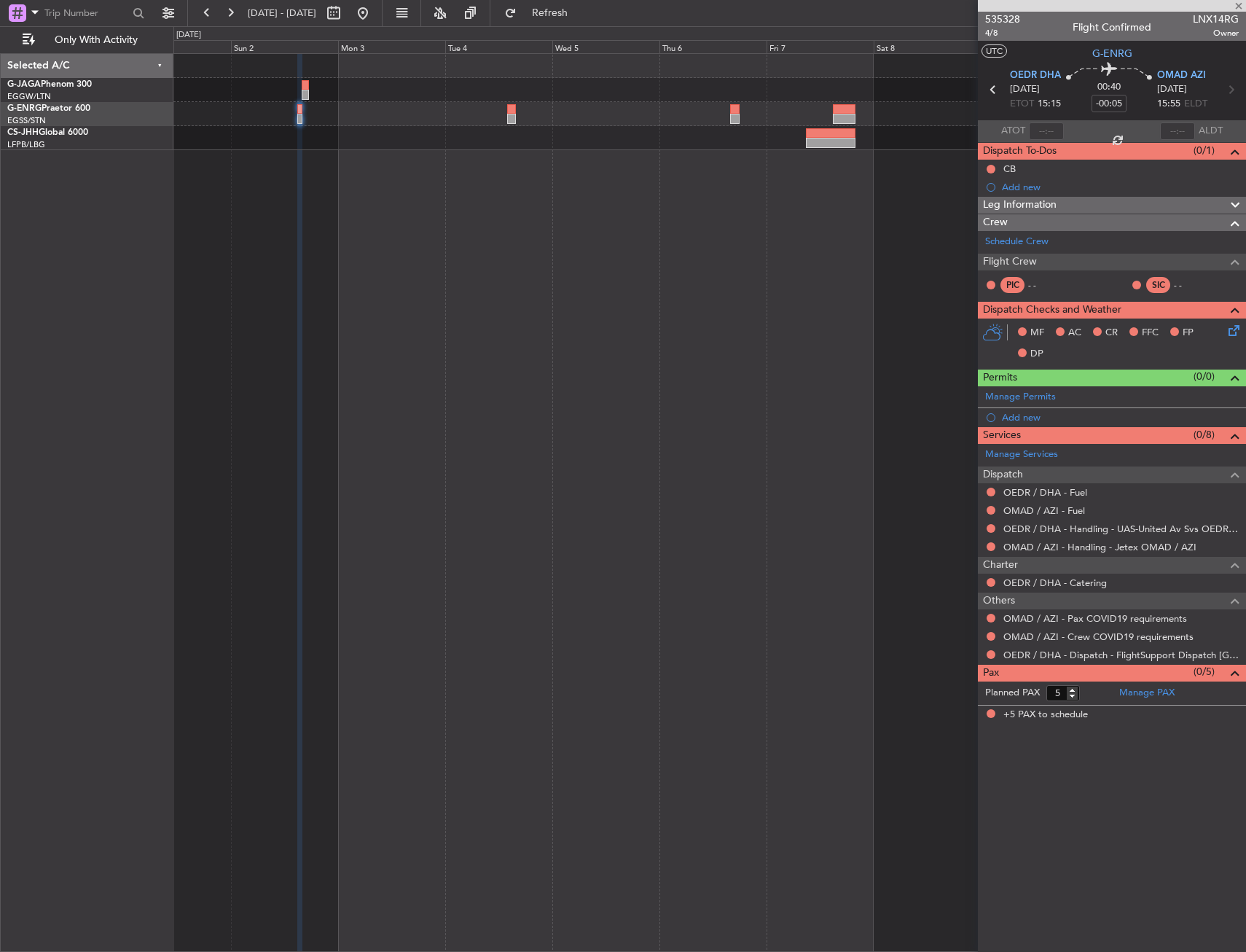
type input "+00:20"
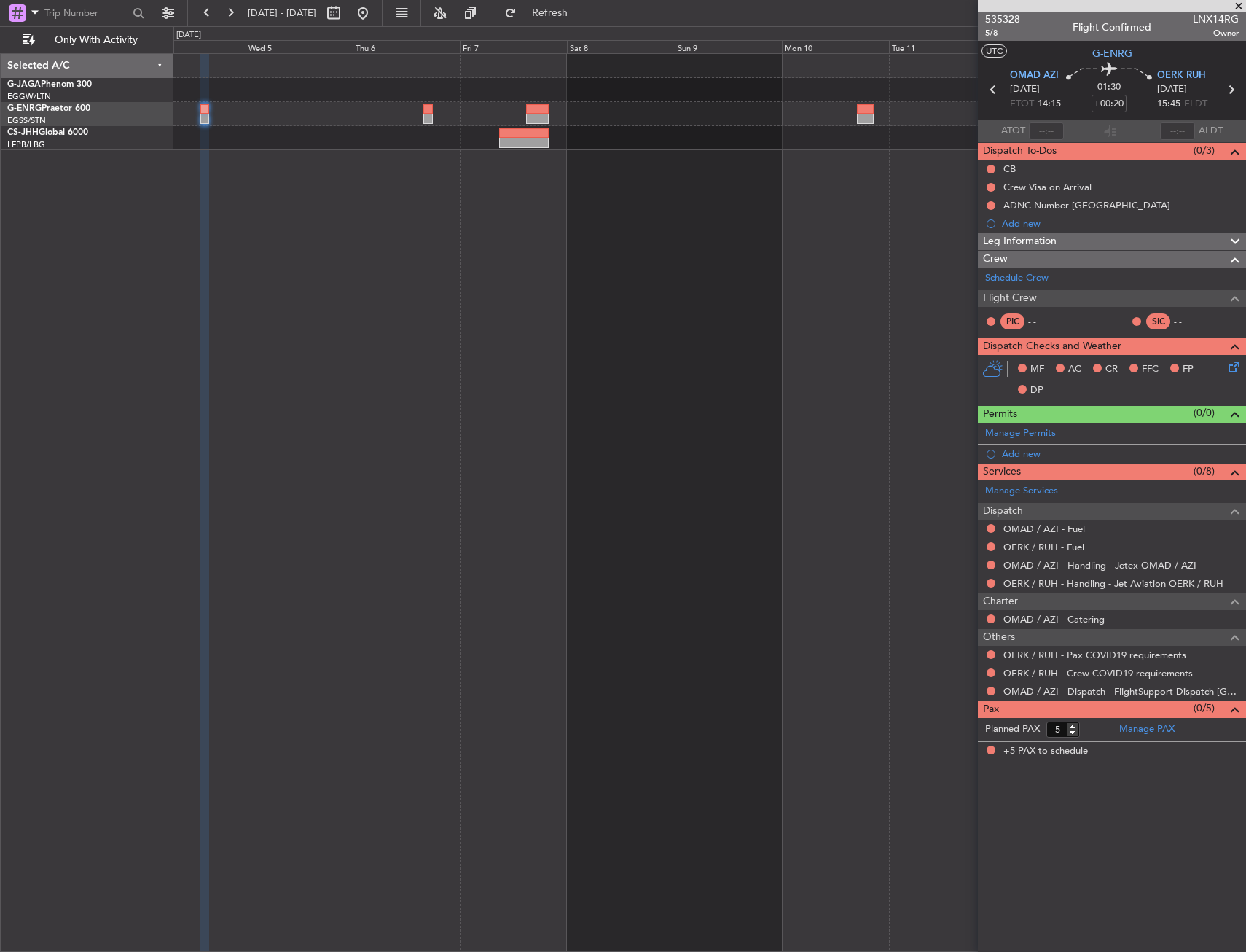
click at [592, 112] on div at bounding box center [710, 114] width 1072 height 24
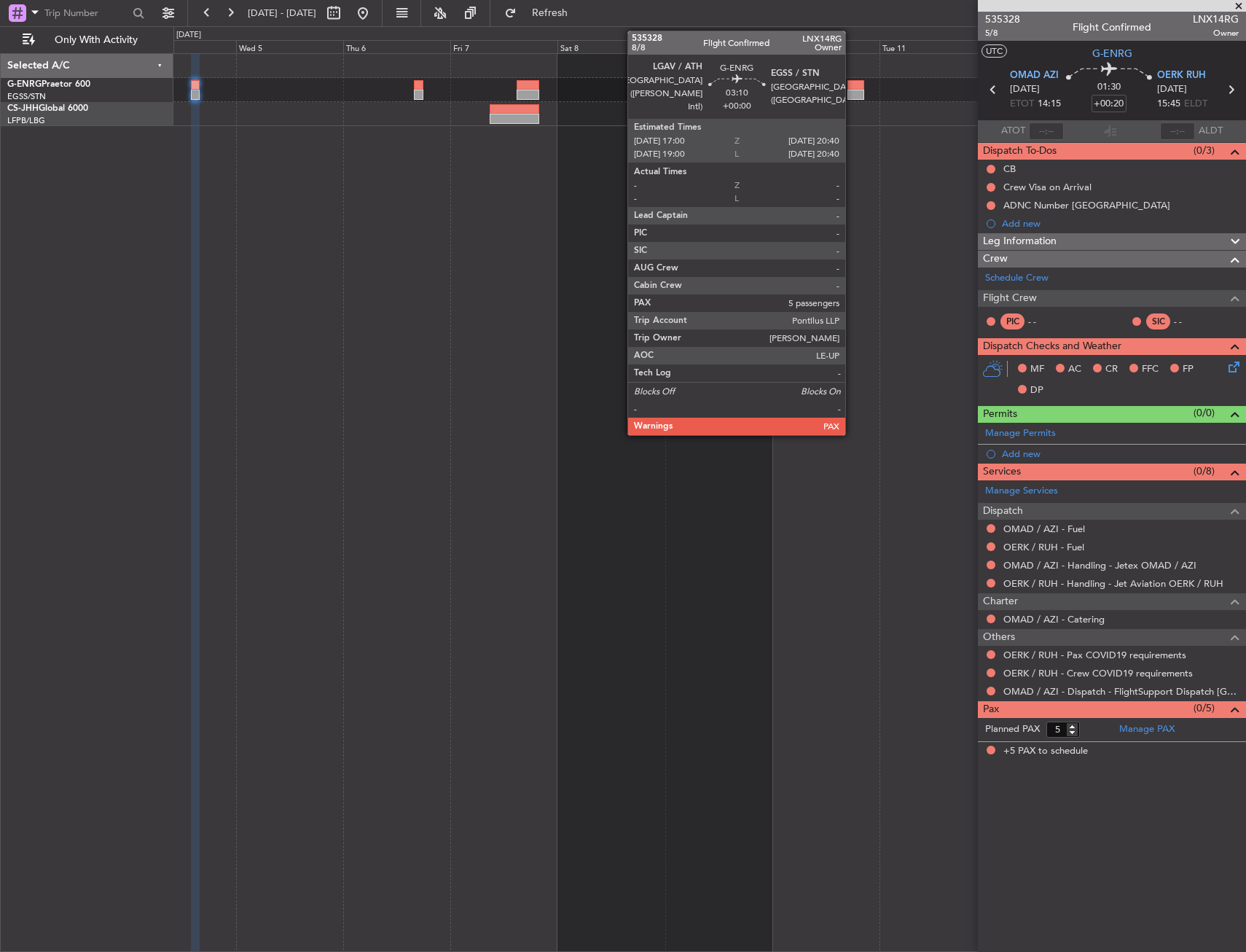
click at [852, 90] on div at bounding box center [856, 95] width 17 height 11
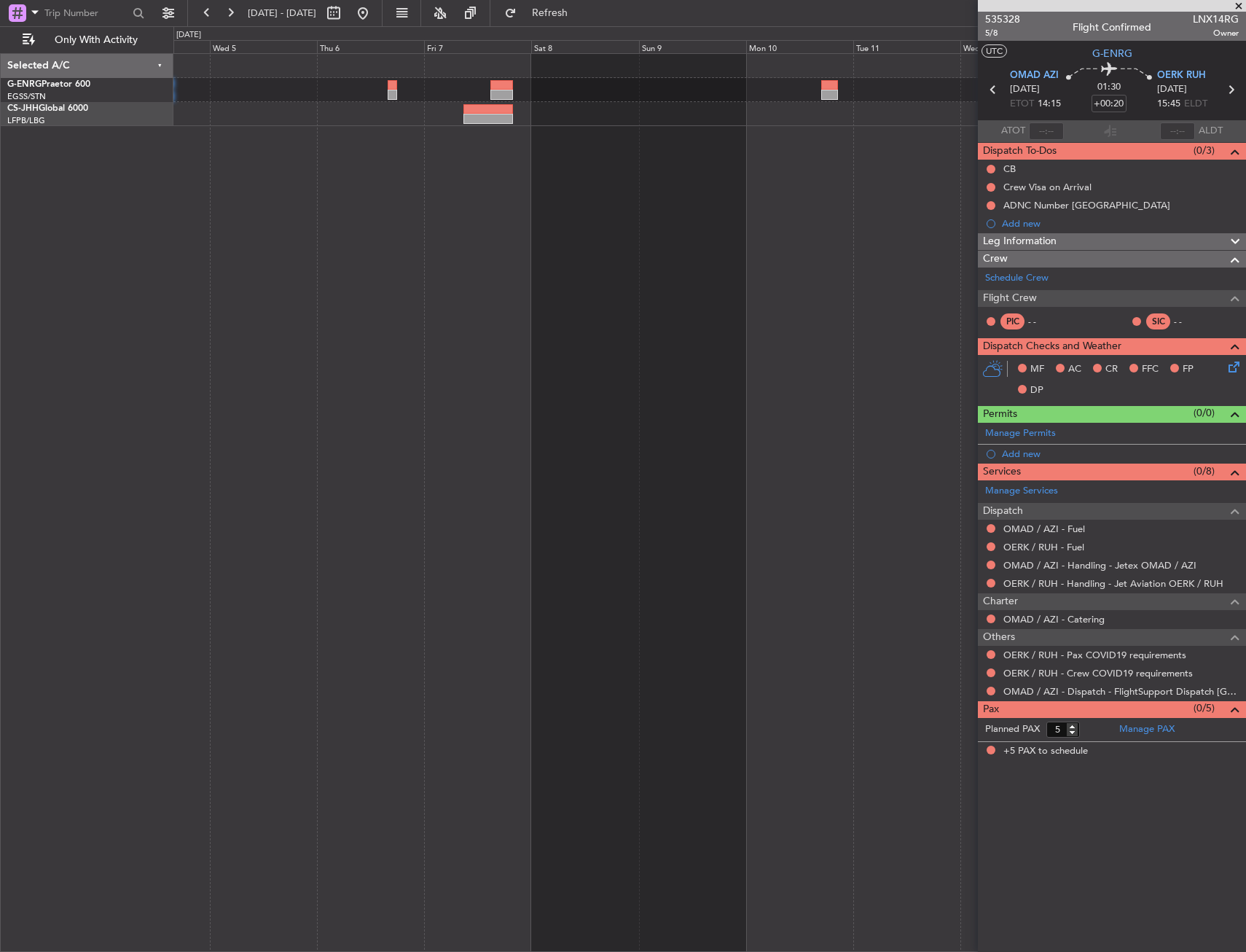
click at [704, 145] on div at bounding box center [710, 502] width 1072 height 899
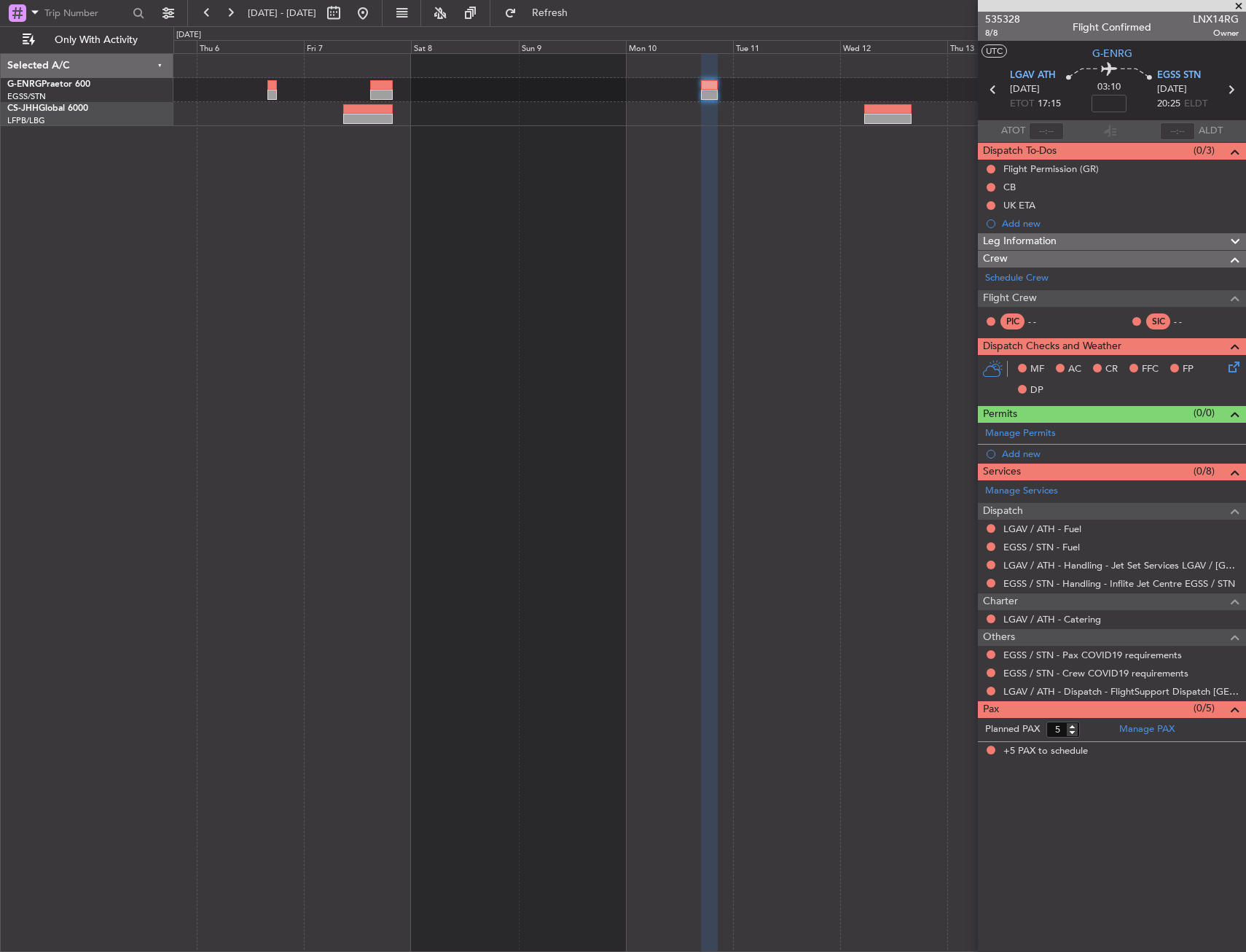
click at [1021, 426] on link "Manage Permits" at bounding box center [1020, 434] width 71 height 15
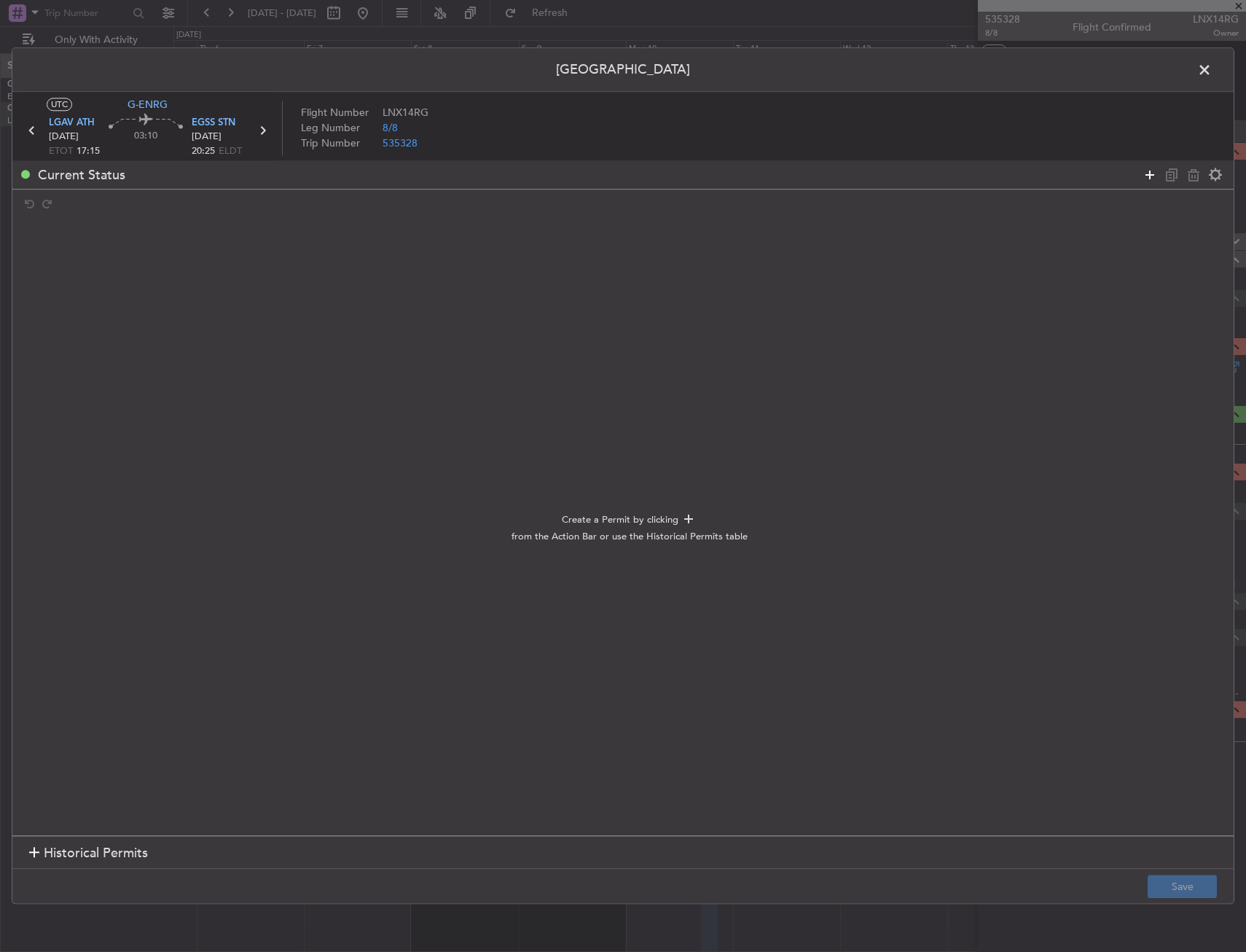
click at [1155, 168] on icon at bounding box center [1149, 174] width 17 height 17
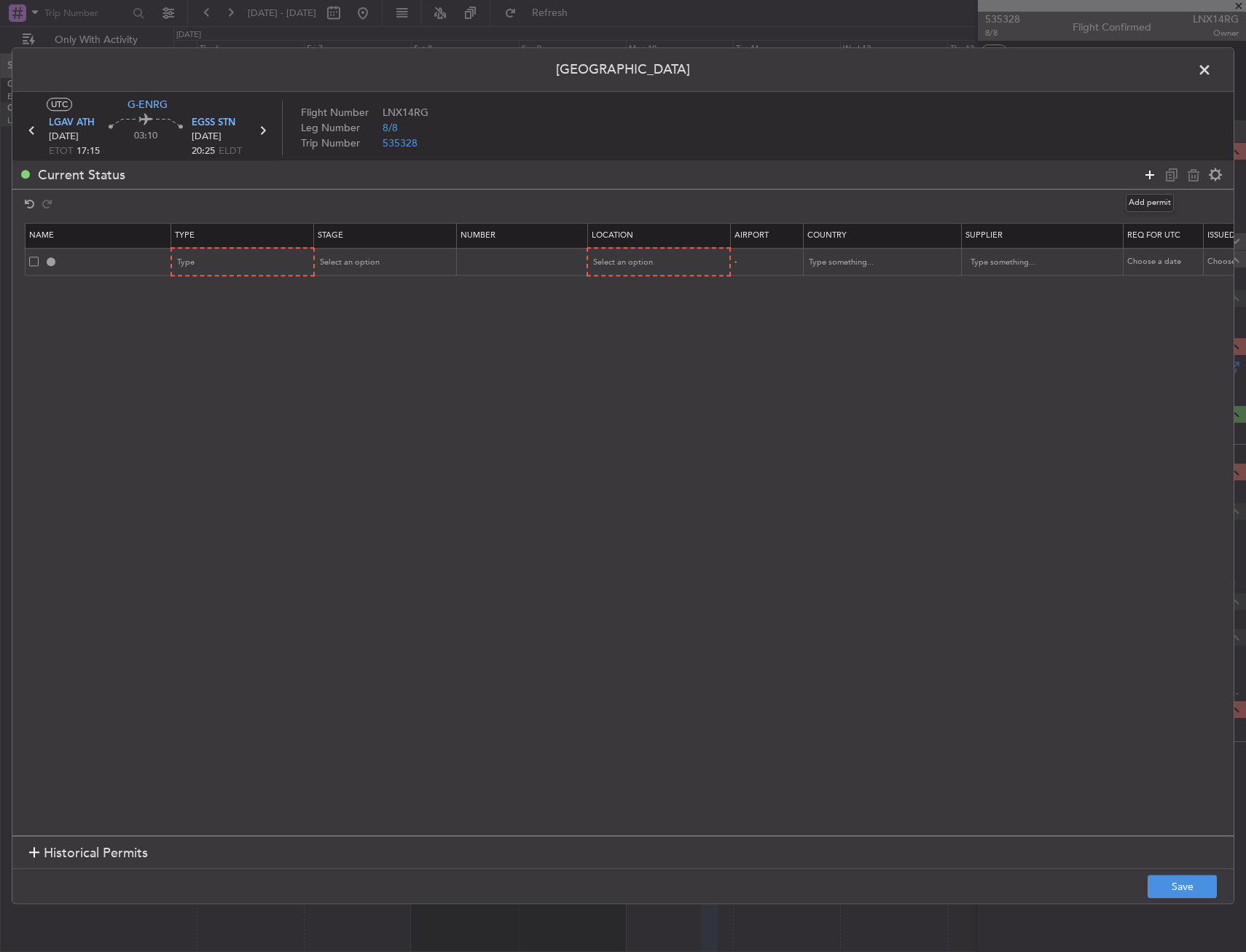
click at [1148, 171] on icon at bounding box center [1149, 174] width 17 height 17
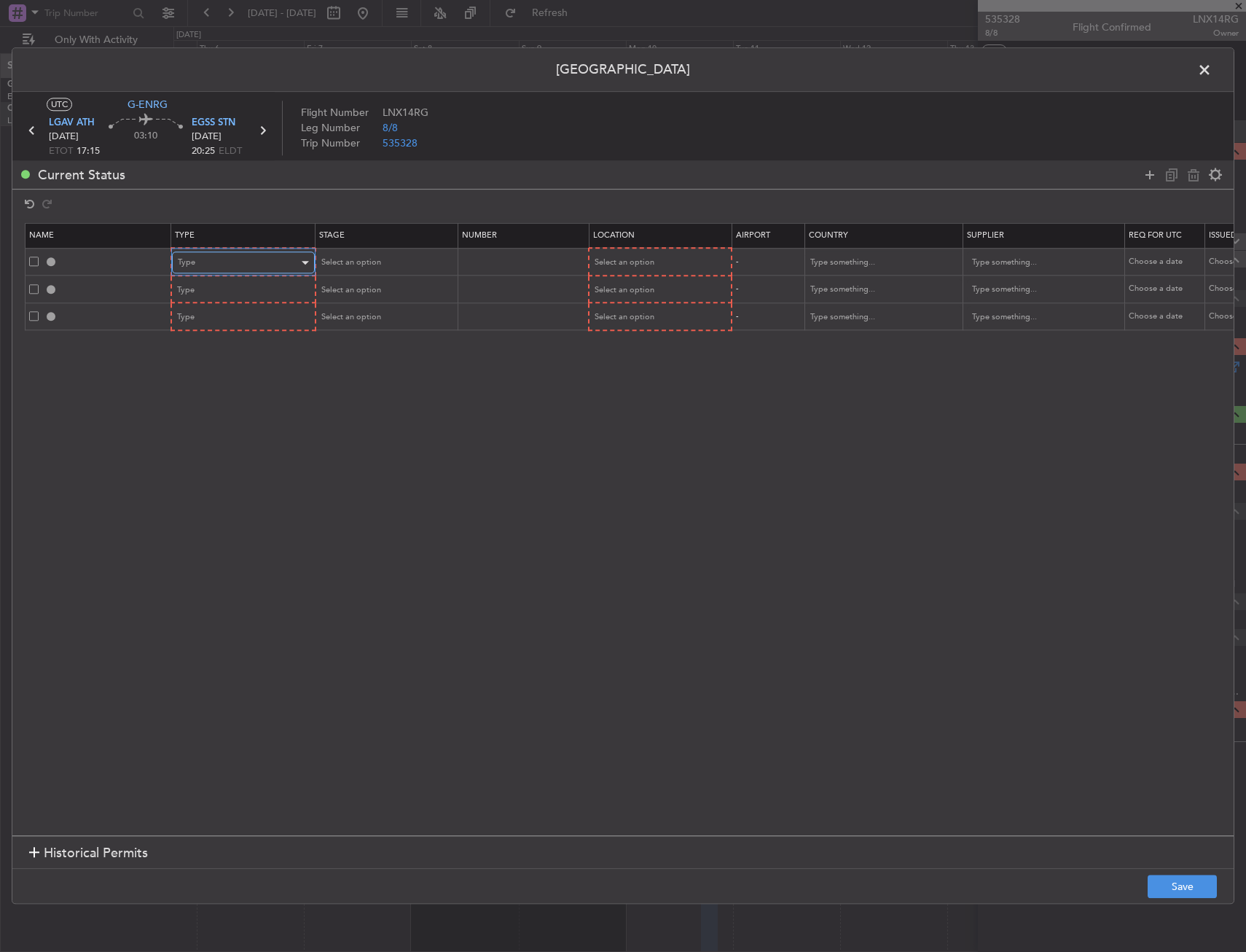
click at [263, 269] on div "Type" at bounding box center [238, 262] width 121 height 22
drag, startPoint x: 232, startPoint y: 397, endPoint x: 227, endPoint y: 365, distance: 32.4
click at [231, 394] on span "Slot" at bounding box center [243, 400] width 130 height 22
click at [224, 308] on div "Type" at bounding box center [238, 318] width 121 height 22
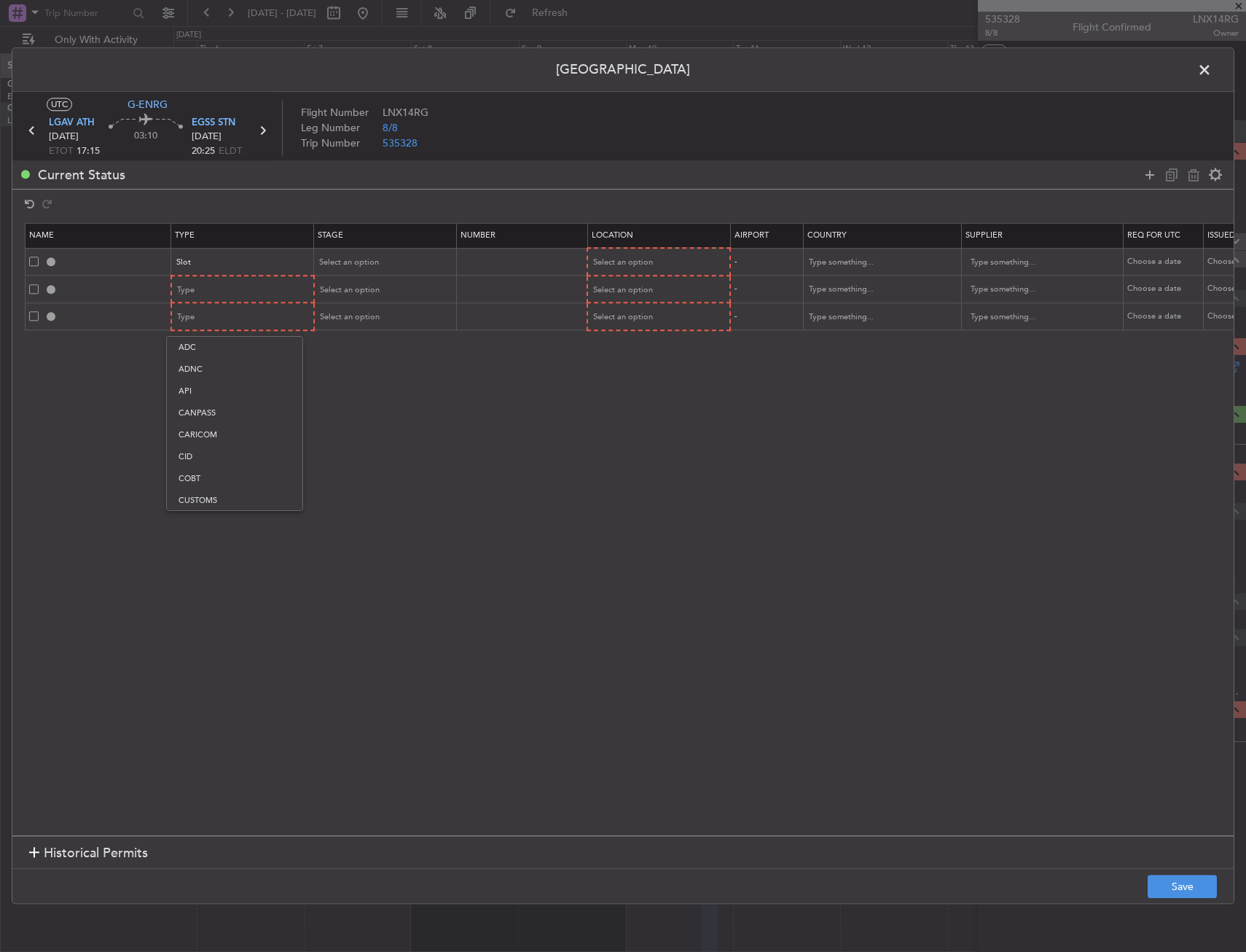
click at [222, 289] on div at bounding box center [623, 476] width 1246 height 952
click at [231, 297] on div "Type" at bounding box center [238, 290] width 121 height 22
click at [227, 427] on span "Slot" at bounding box center [243, 428] width 130 height 22
click at [222, 300] on div "Slot" at bounding box center [237, 290] width 121 height 22
click at [209, 364] on span "PPR" at bounding box center [242, 363] width 130 height 22
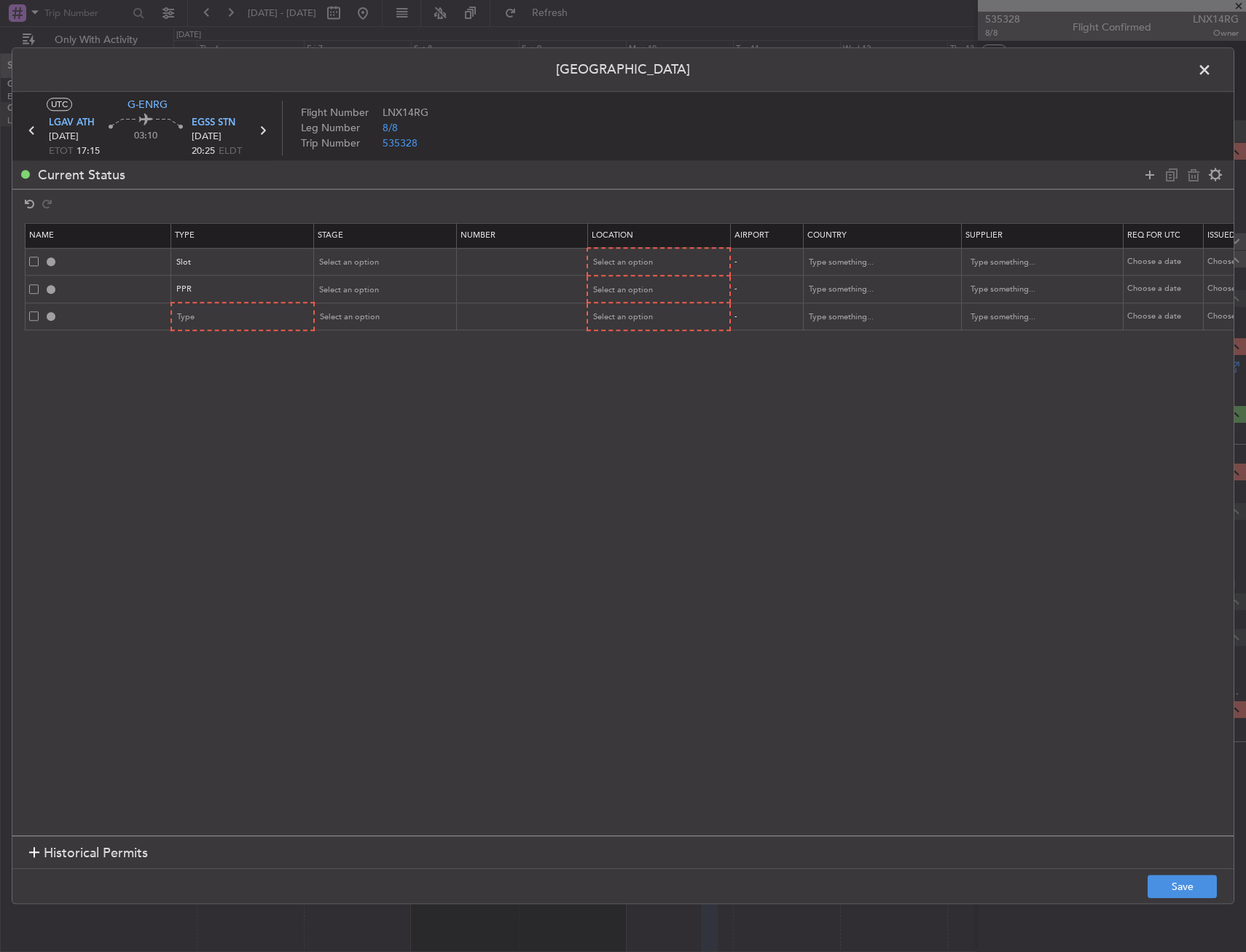
click at [240, 328] on mat-form-field "Type" at bounding box center [242, 317] width 141 height 26
click at [244, 308] on div "Type" at bounding box center [238, 318] width 121 height 22
drag, startPoint x: 207, startPoint y: 459, endPoint x: 302, endPoint y: 342, distance: 150.7
click at [207, 455] on span "Slot" at bounding box center [243, 456] width 130 height 22
click at [368, 272] on div "Select an option" at bounding box center [380, 262] width 121 height 22
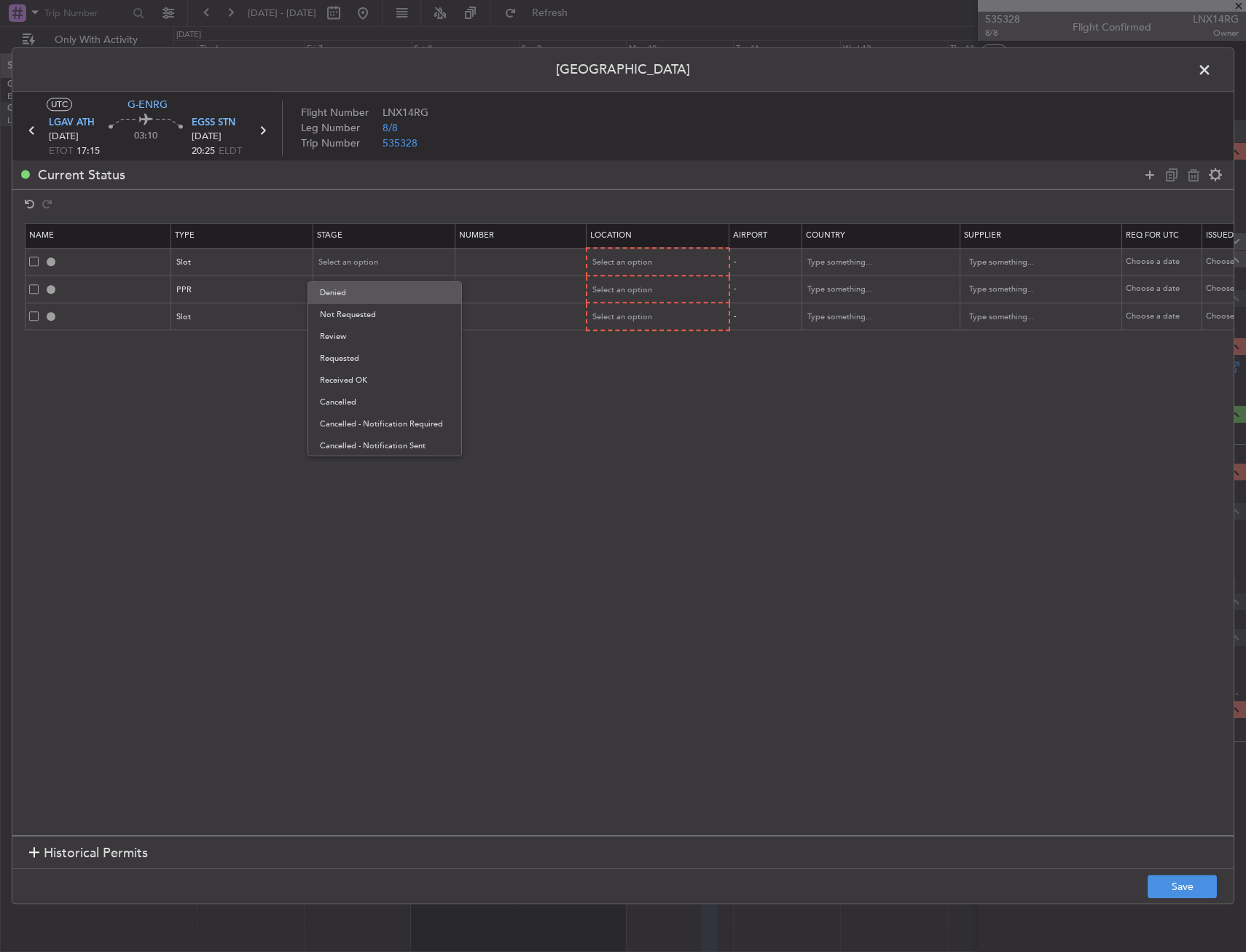
click at [367, 298] on span "Denied" at bounding box center [385, 293] width 130 height 22
click at [362, 267] on div "Denied" at bounding box center [380, 262] width 121 height 22
click at [354, 311] on span "Not Requested" at bounding box center [385, 315] width 130 height 22
click at [635, 254] on div "Select an option" at bounding box center [654, 262] width 121 height 22
click at [628, 286] on span "Departure" at bounding box center [658, 293] width 130 height 22
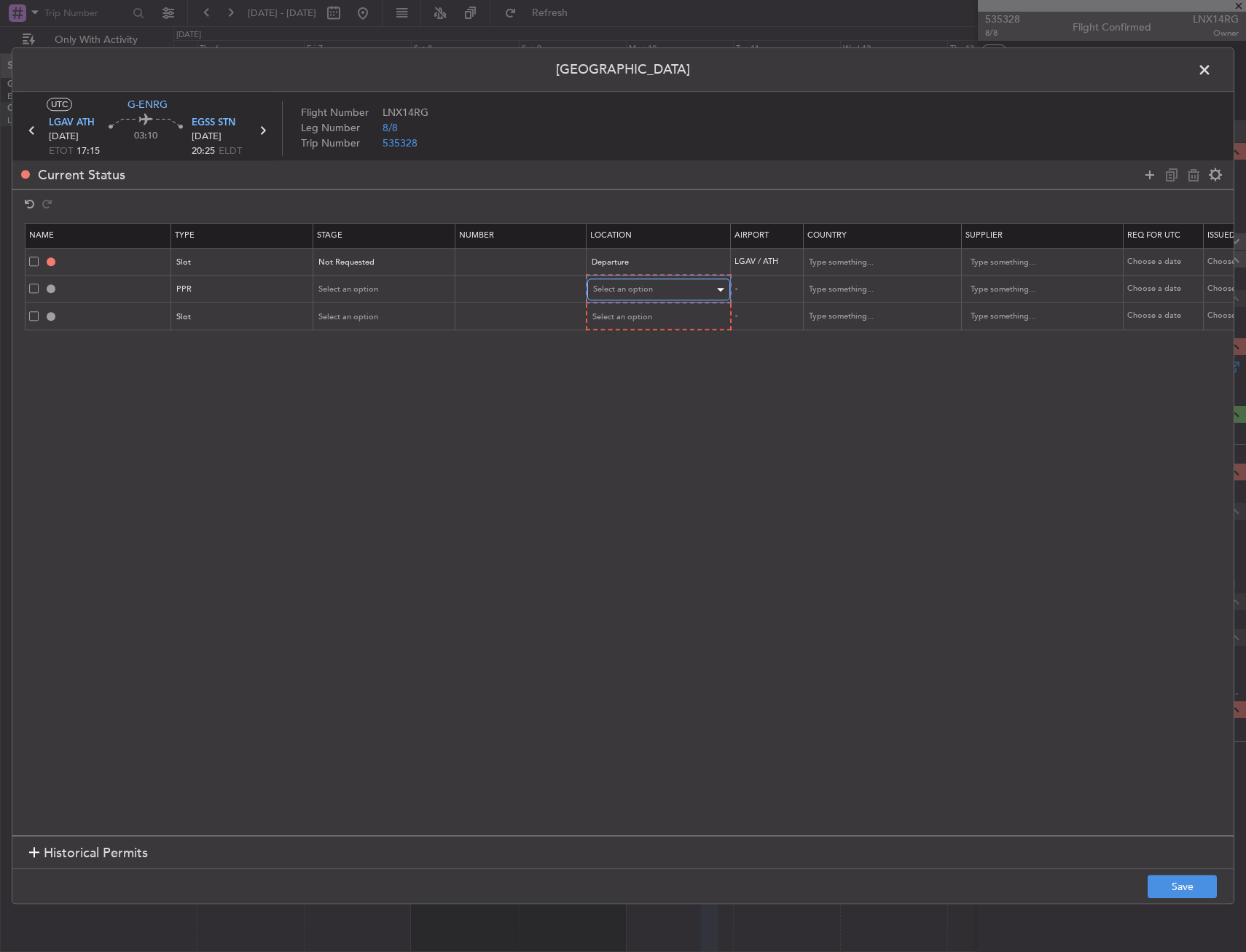
click at [623, 286] on span "Select an option" at bounding box center [623, 289] width 59 height 11
click at [617, 311] on span "Departure" at bounding box center [658, 320] width 130 height 22
click at [620, 313] on span "Select an option" at bounding box center [623, 315] width 59 height 11
click at [622, 387] on span "Arrival" at bounding box center [658, 390] width 130 height 22
click at [1160, 884] on button "Save" at bounding box center [1182, 887] width 69 height 24
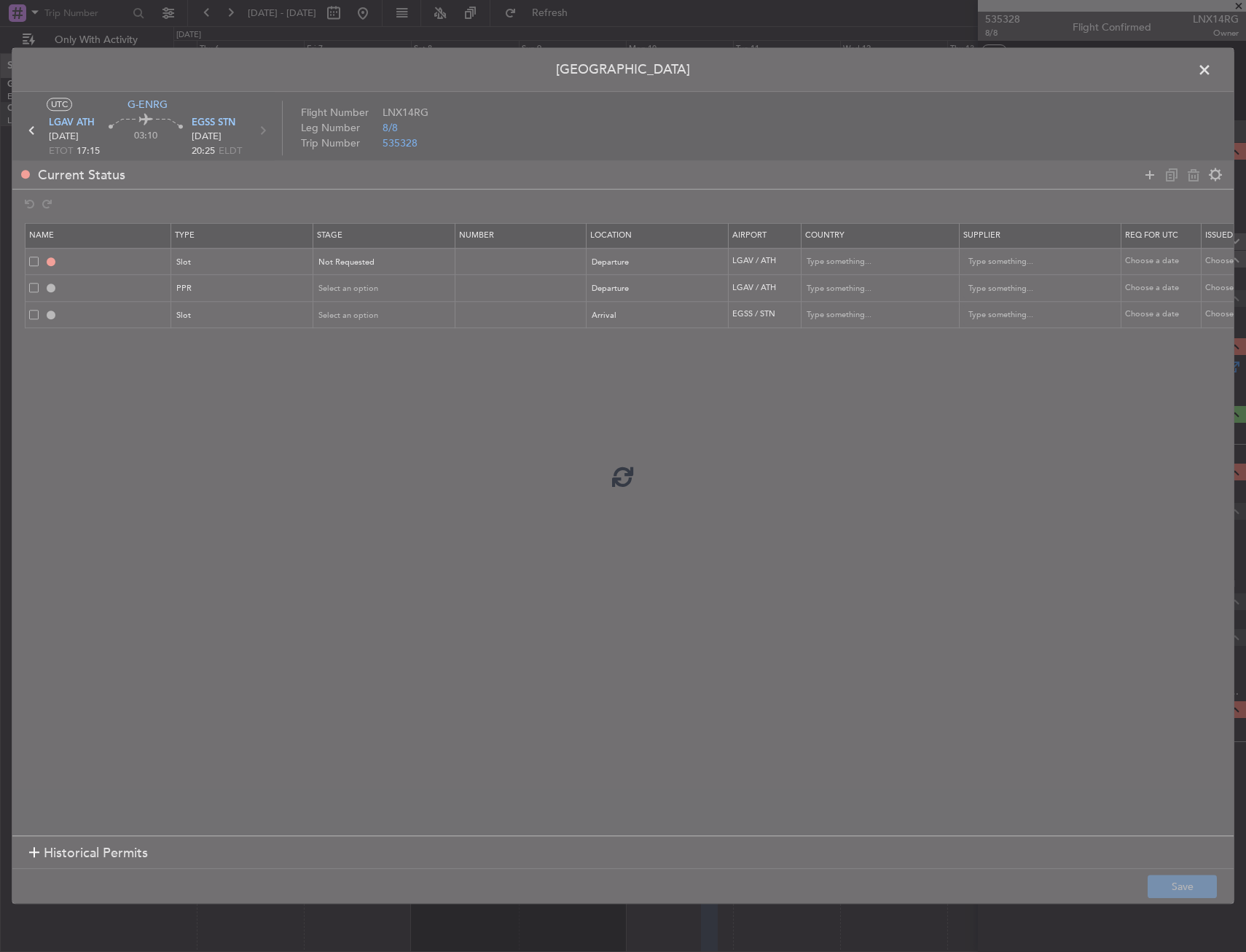
type input "LGAV DEP SLOT"
type input "Greece"
type input "NNN"
type input "LGAV PPR"
type input "Greece"
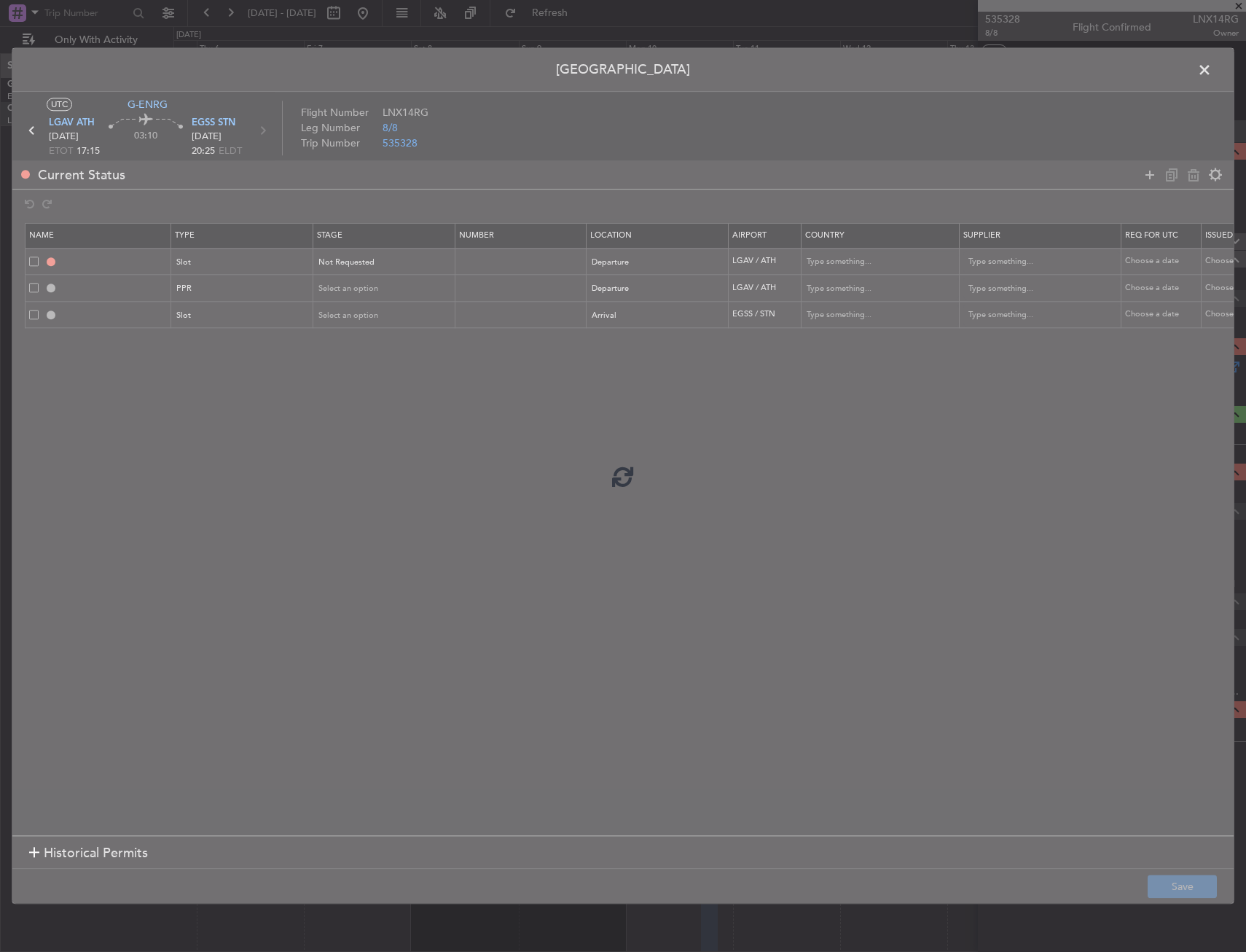
type input "NNN"
type input "EGSS ARR SLOT"
type input "United Kingdom"
type input "NNN"
type input "2"
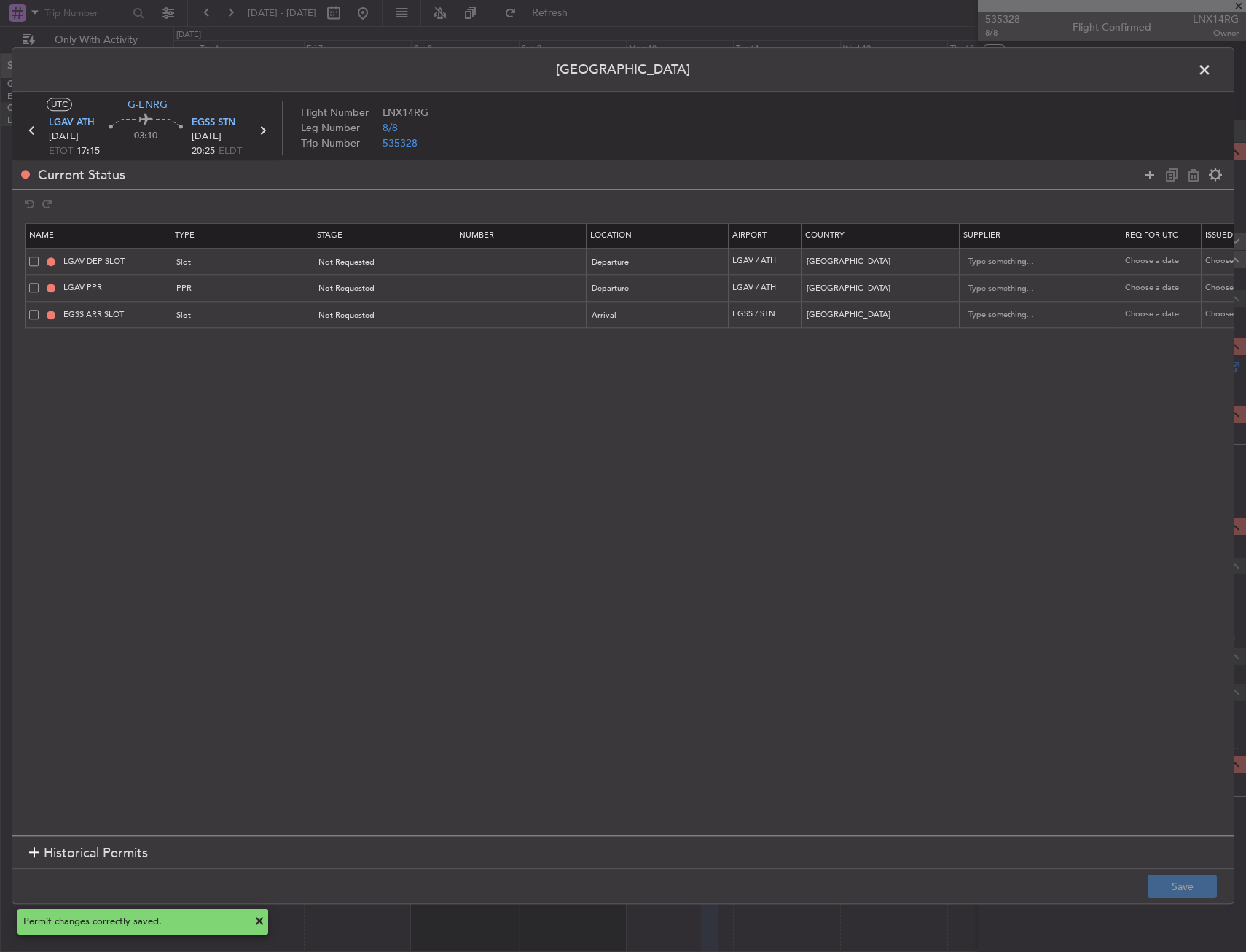
click at [1204, 86] on header "Permit Center" at bounding box center [623, 70] width 1222 height 44
click at [1212, 76] on span at bounding box center [1212, 73] width 0 height 29
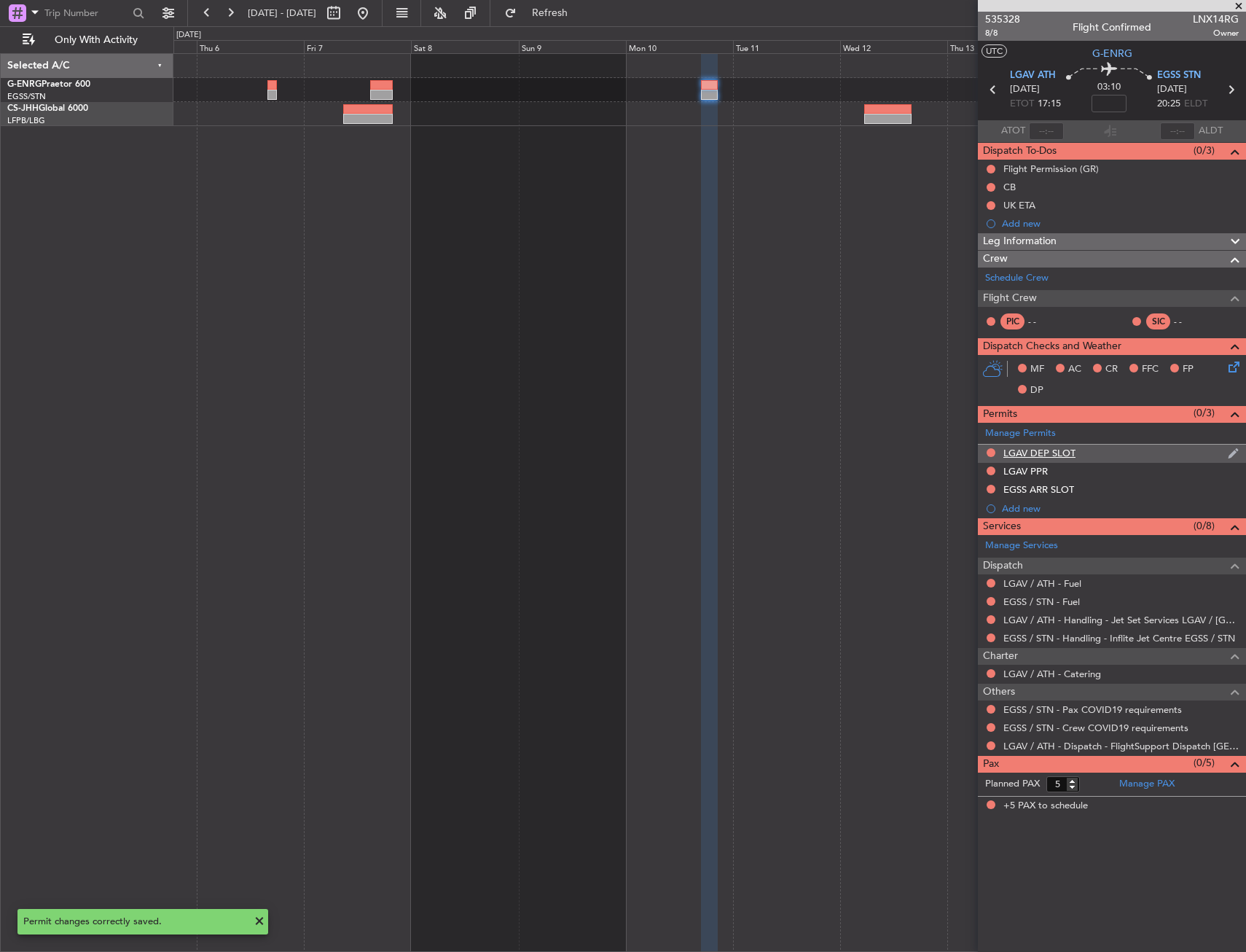
click at [1090, 448] on div "LGAV DEP SLOT" at bounding box center [1112, 454] width 268 height 18
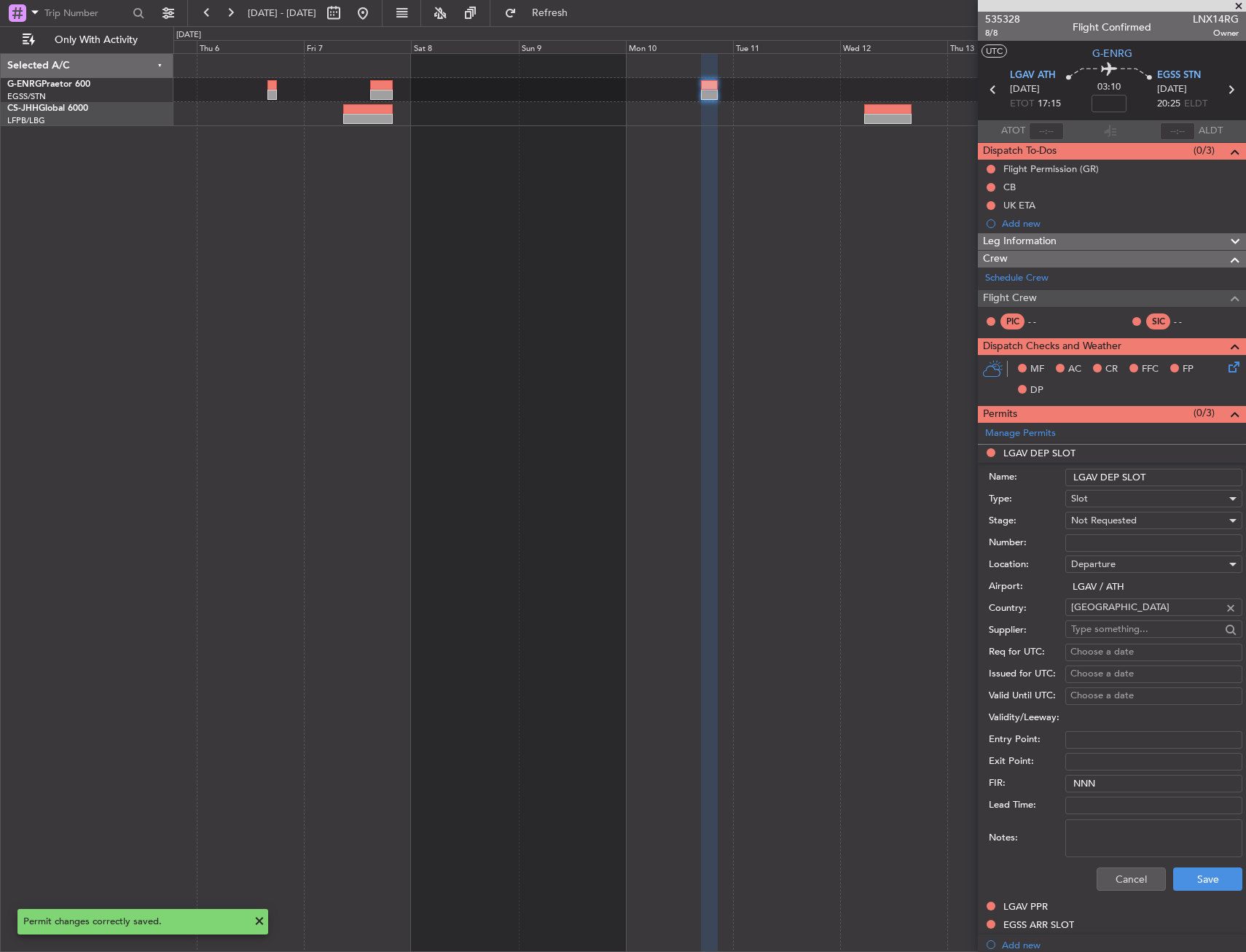
click at [1195, 474] on input "LGAV DEP SLOT" at bounding box center [1153, 477] width 177 height 17
type input "LGAV DEP SLOT 1715z"
click at [1180, 875] on button "Save" at bounding box center [1208, 879] width 69 height 24
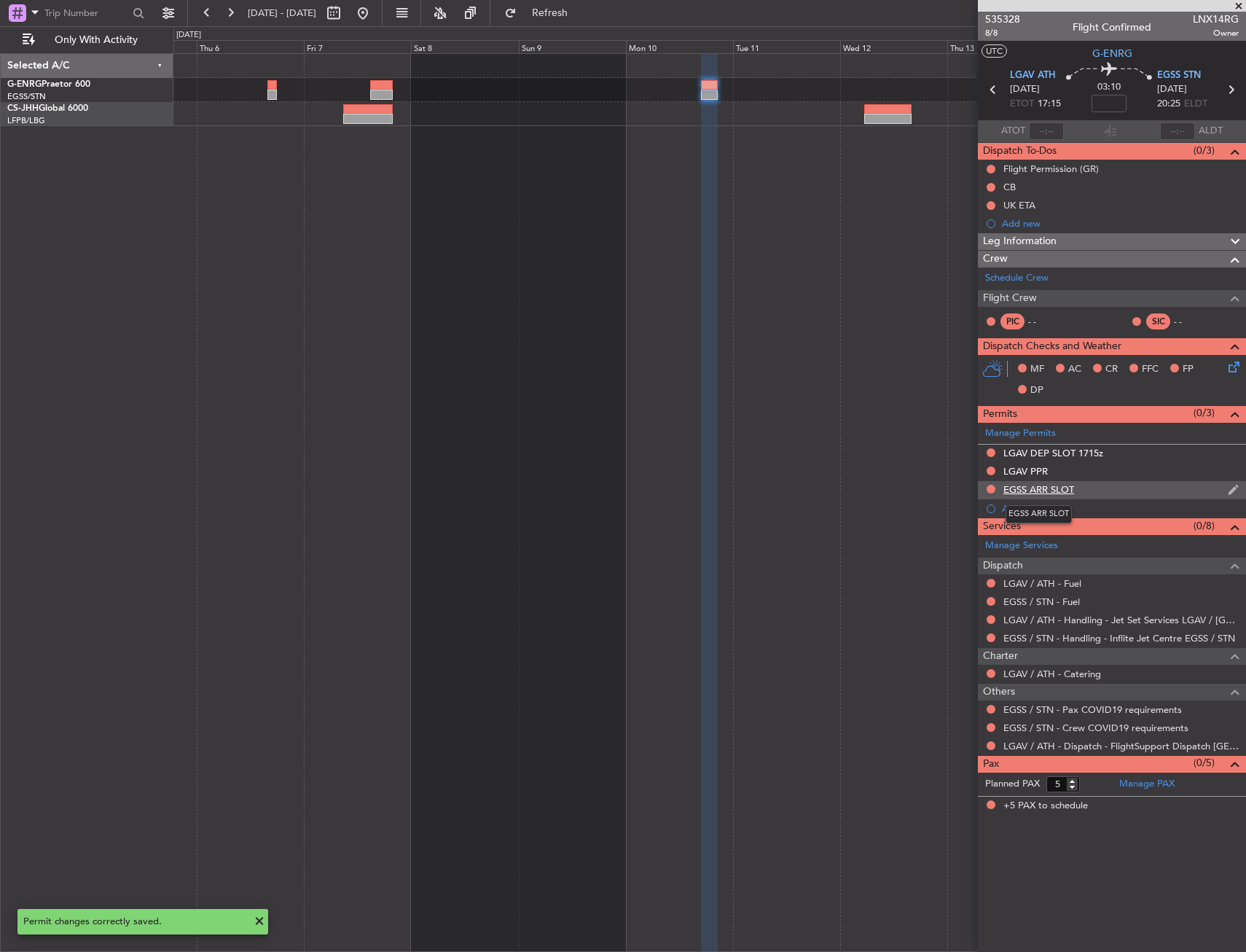
click at [1038, 483] on div "EGSS ARR SLOT" at bounding box center [1038, 489] width 71 height 12
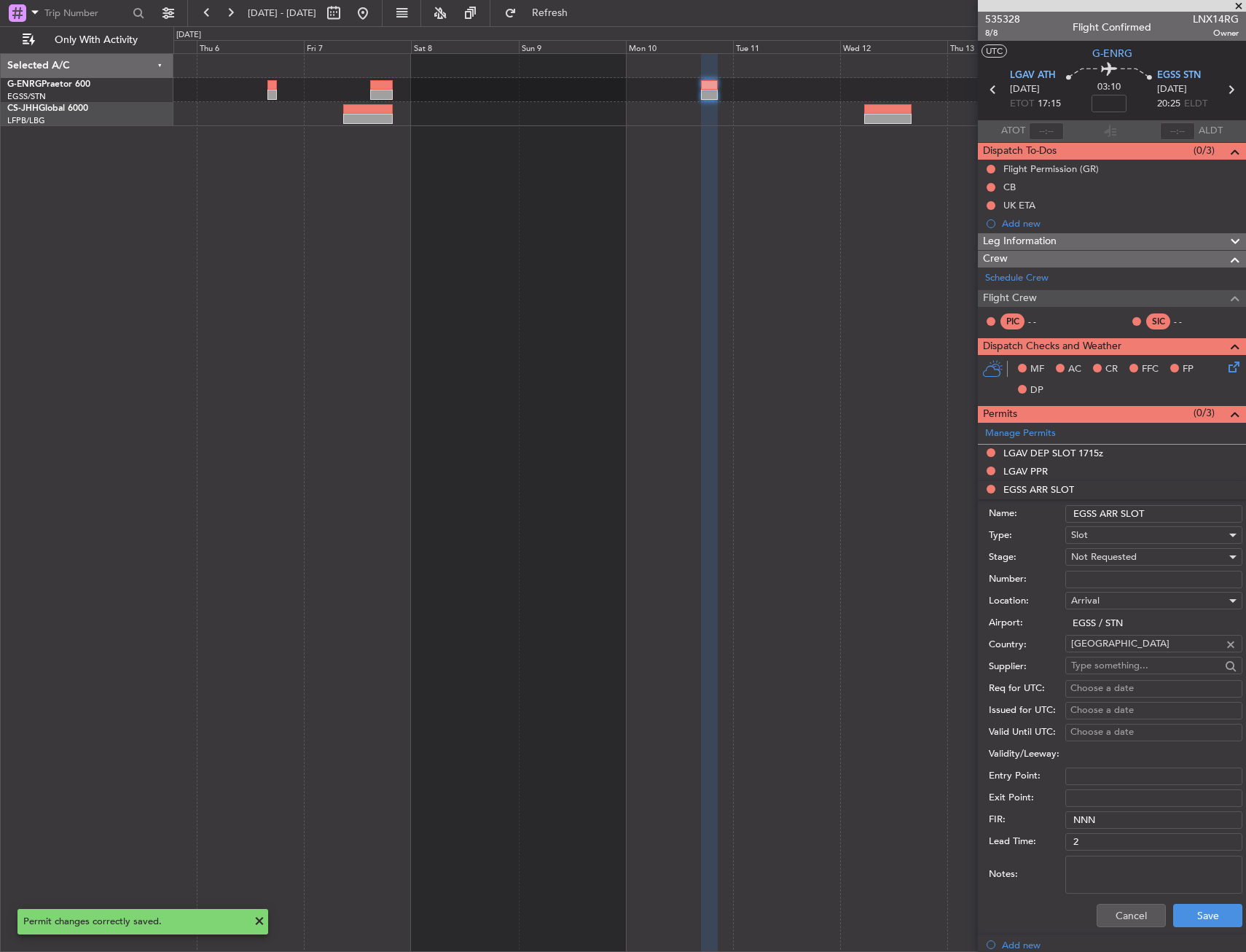
click at [1153, 523] on div "Name: EGSS ARR SLOT" at bounding box center [1116, 513] width 253 height 22
drag, startPoint x: 1160, startPoint y: 515, endPoint x: 1147, endPoint y: 509, distance: 14.3
click at [1160, 515] on input "EGSS ARR SLOT" at bounding box center [1153, 513] width 177 height 17
type input "EGSS ARR SLOT 2025z"
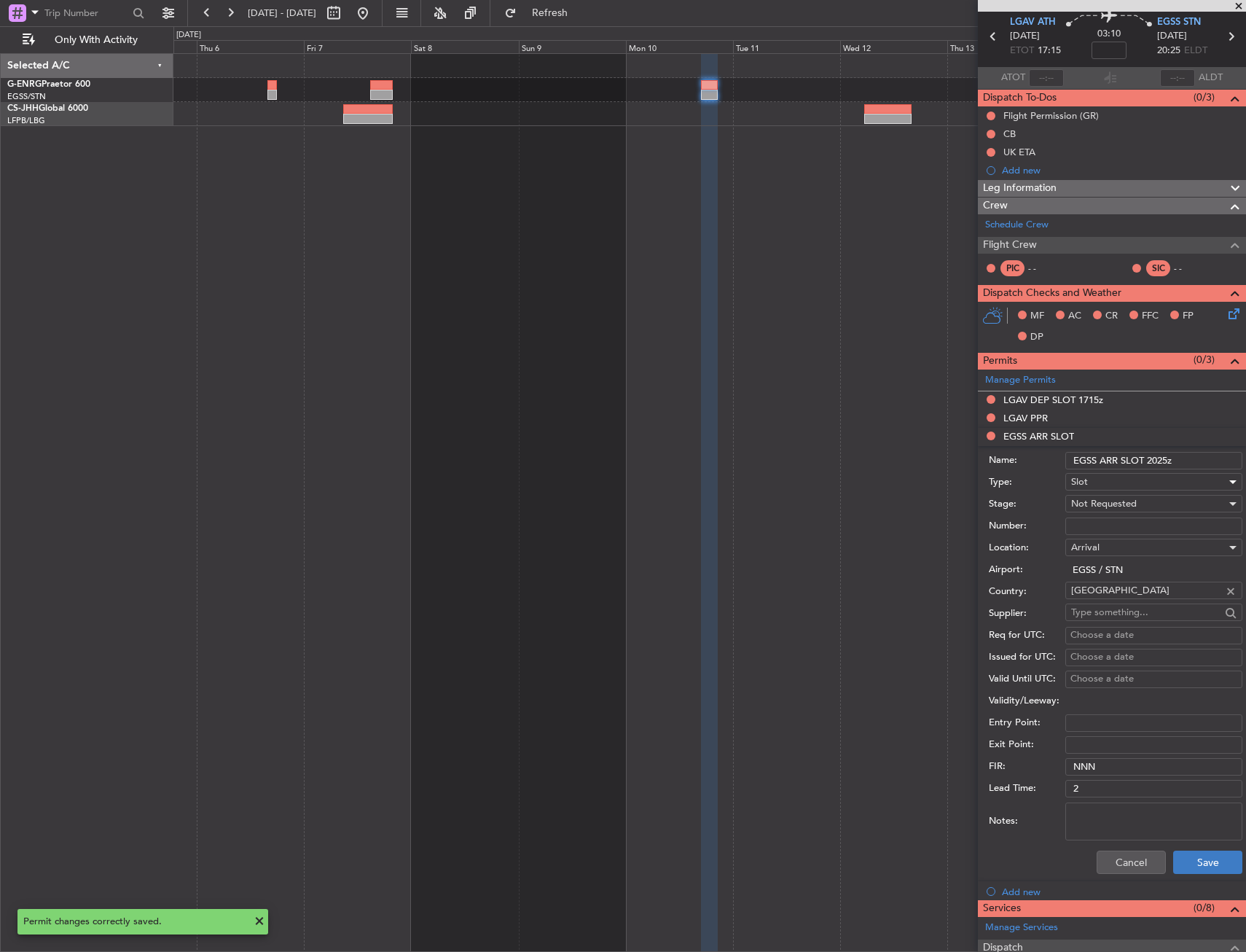
scroll to position [73, 0]
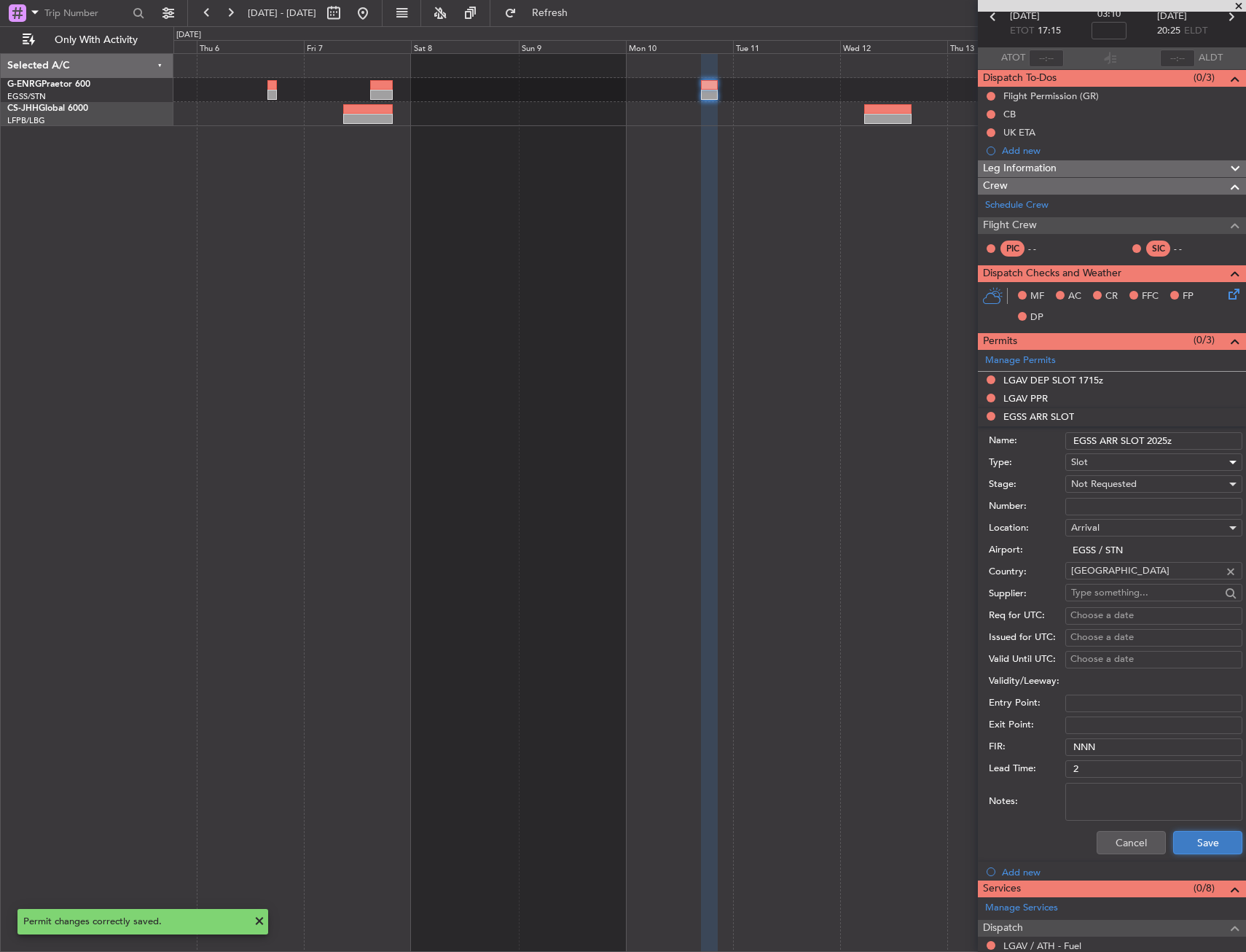
click at [1194, 832] on button "Save" at bounding box center [1208, 843] width 69 height 24
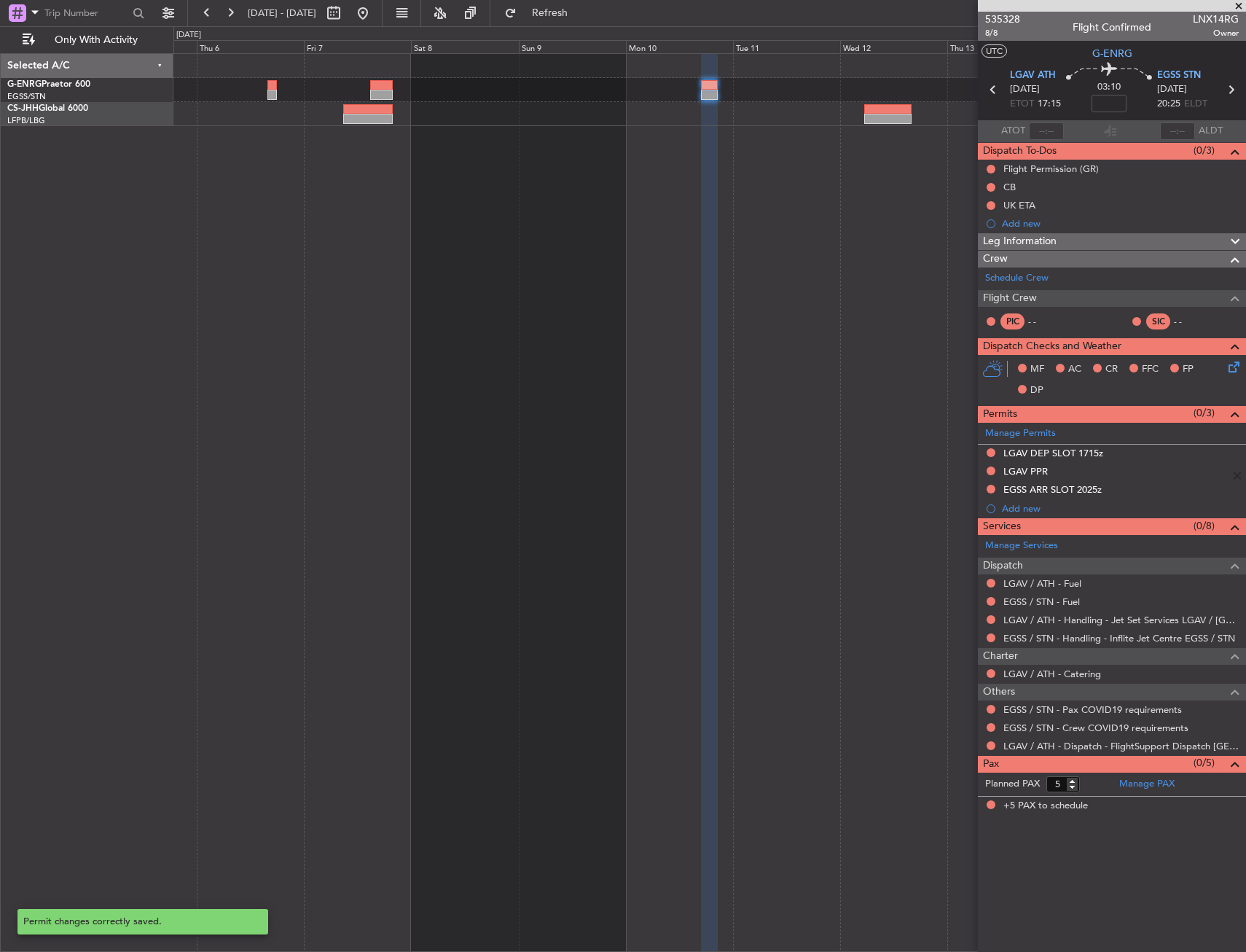
scroll to position [0, 0]
click at [390, 92] on div at bounding box center [381, 95] width 23 height 11
type input "+00:15"
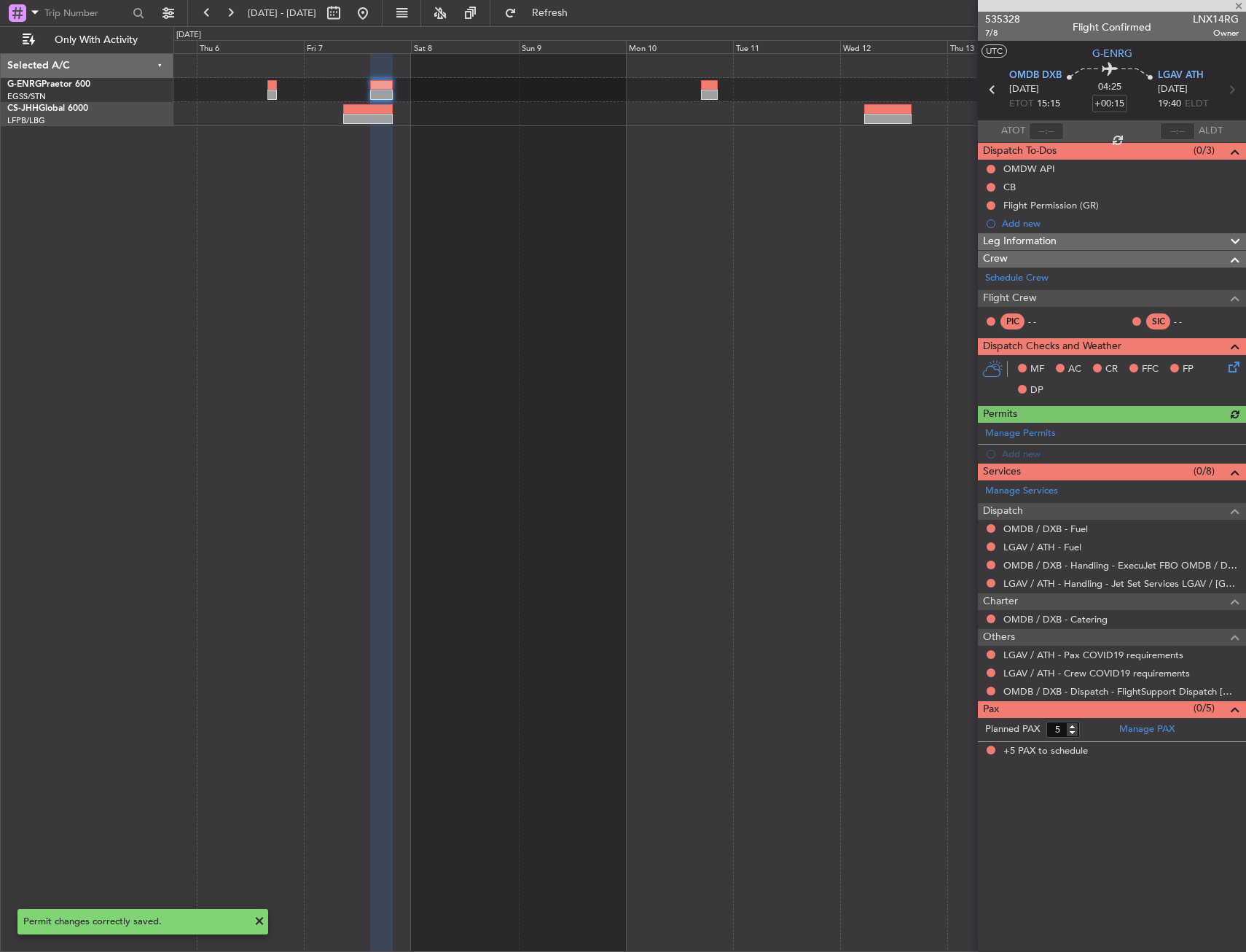
click at [1011, 441] on div "Manage Permits Add new" at bounding box center [1112, 443] width 268 height 41
click at [1017, 434] on link "Manage Permits" at bounding box center [1020, 434] width 71 height 15
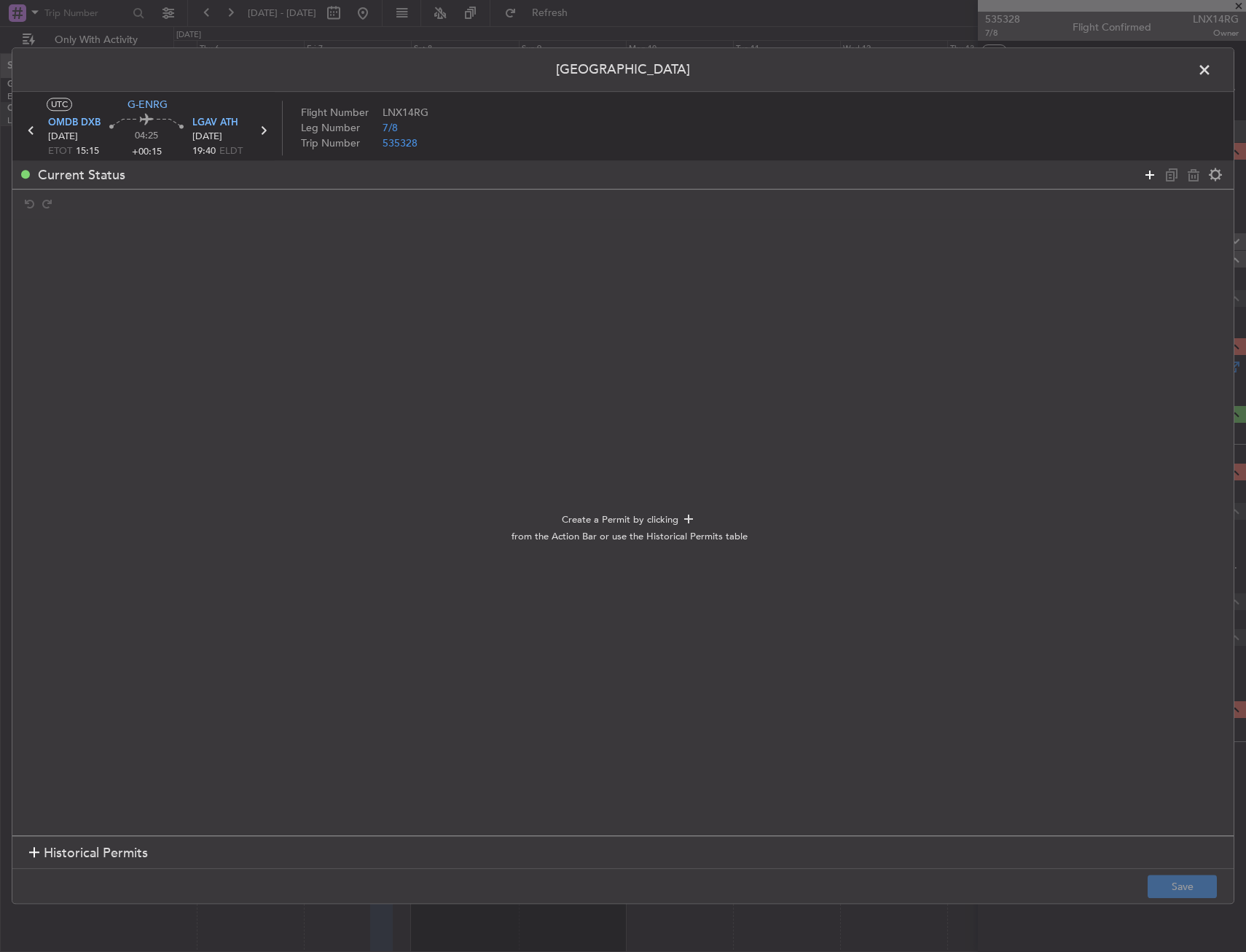
click at [1150, 176] on icon at bounding box center [1149, 174] width 17 height 17
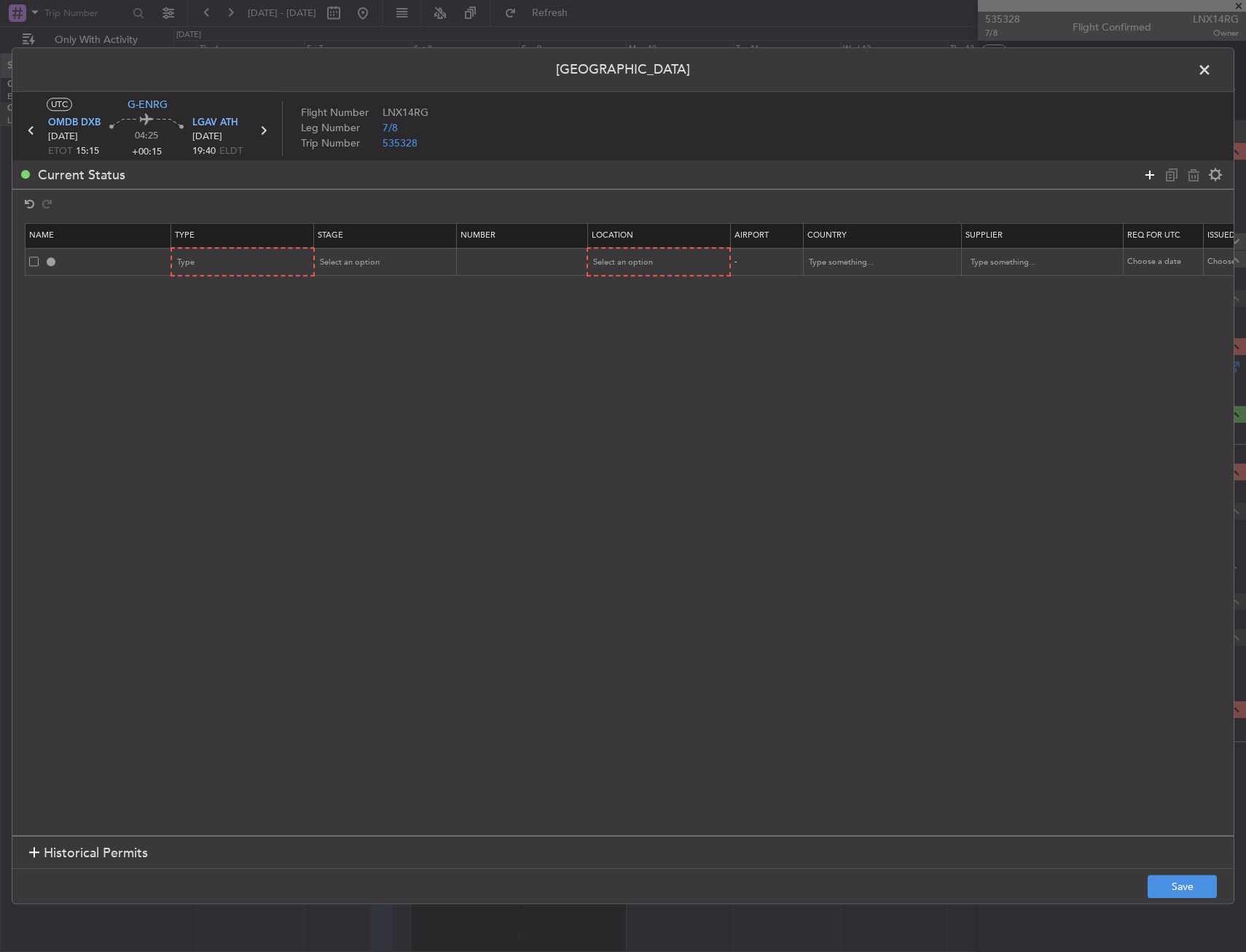
click at [1149, 177] on icon at bounding box center [1149, 174] width 17 height 17
click at [1148, 177] on icon at bounding box center [1149, 174] width 17 height 17
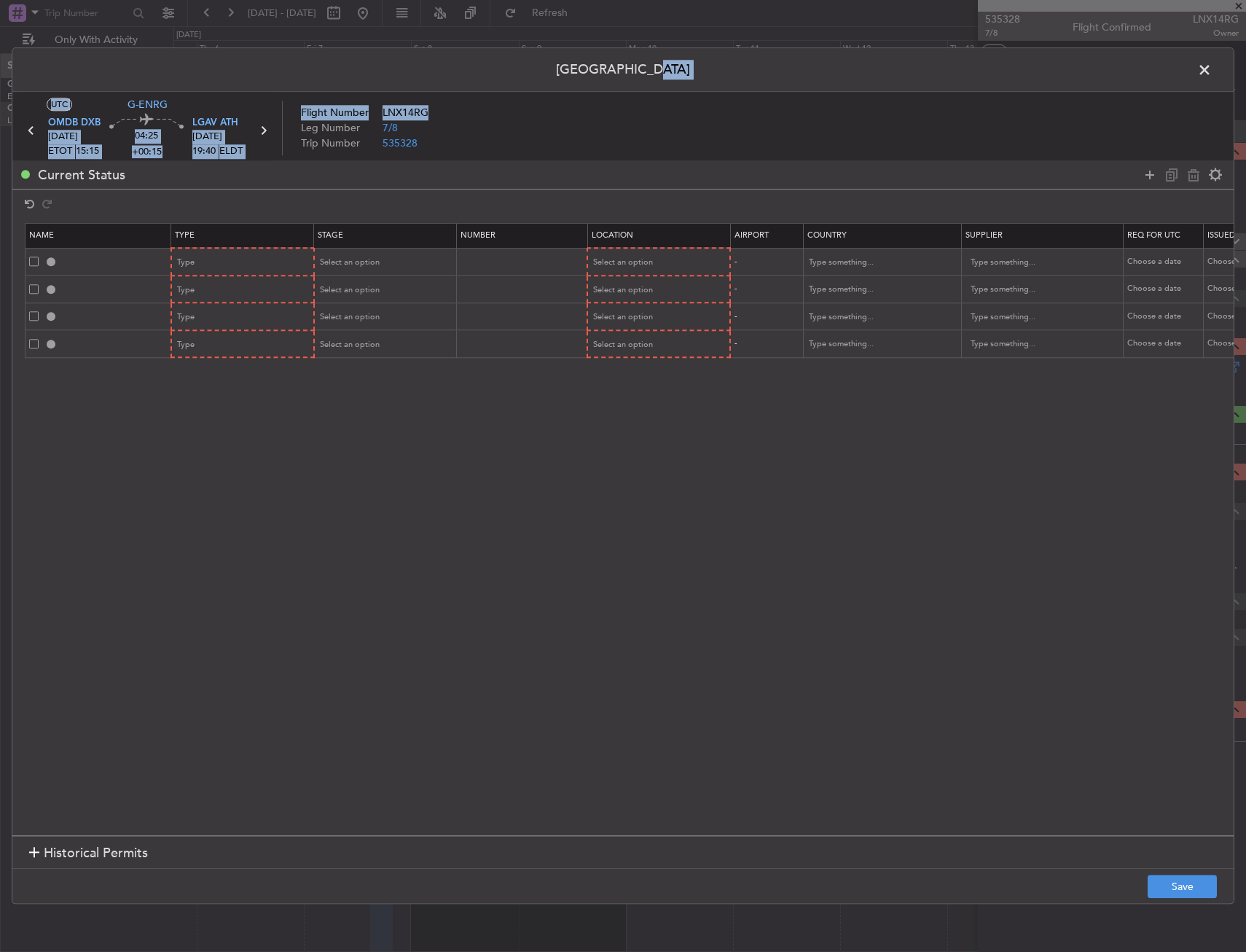
drag, startPoint x: 915, startPoint y: 75, endPoint x: 815, endPoint y: 80, distance: 100.1
click at [845, 86] on header "Permit Center" at bounding box center [623, 70] width 1222 height 44
click at [807, 77] on header "Permit Center" at bounding box center [623, 70] width 1222 height 44
click at [1147, 167] on icon at bounding box center [1149, 174] width 17 height 17
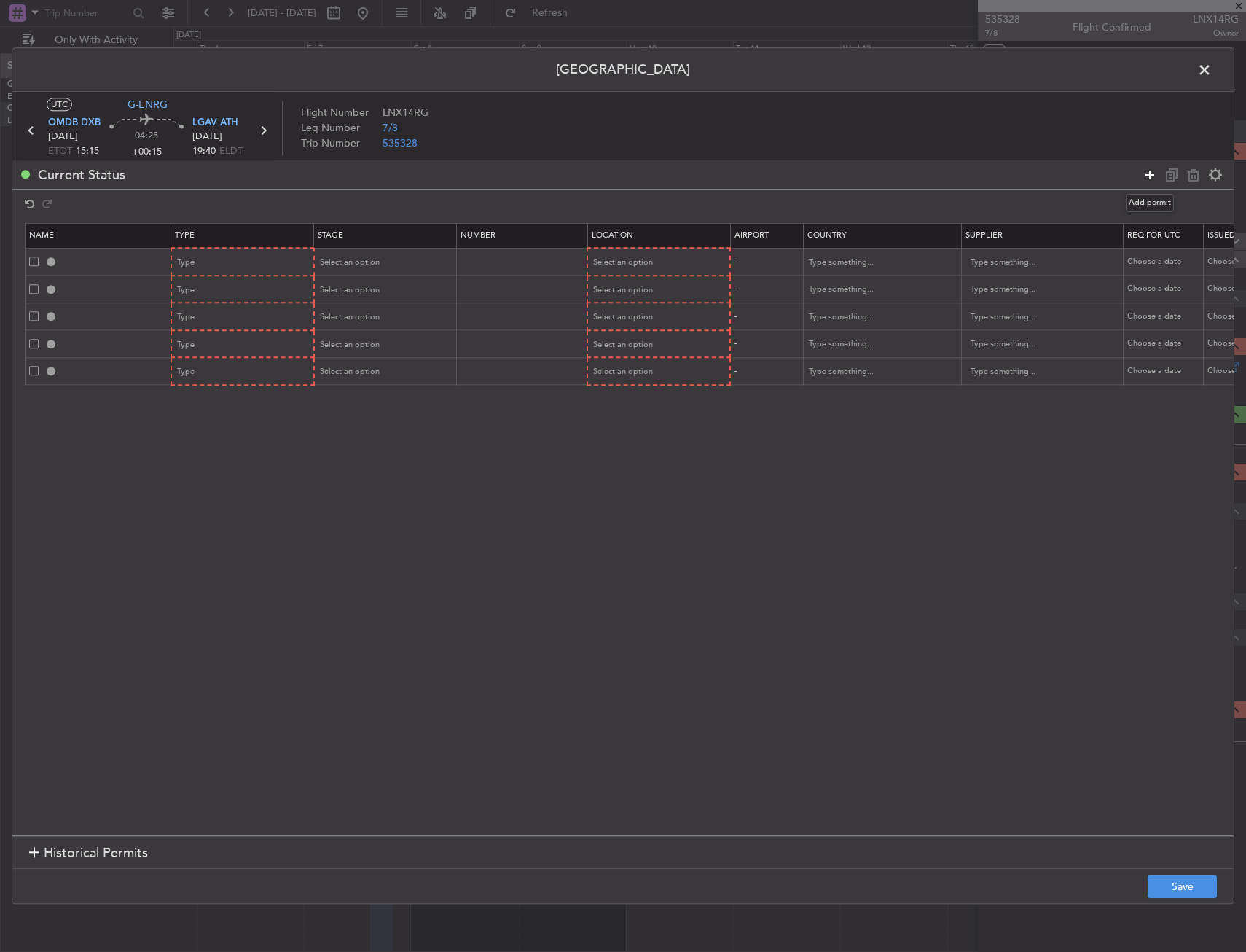
click at [1147, 167] on icon at bounding box center [1149, 174] width 17 height 17
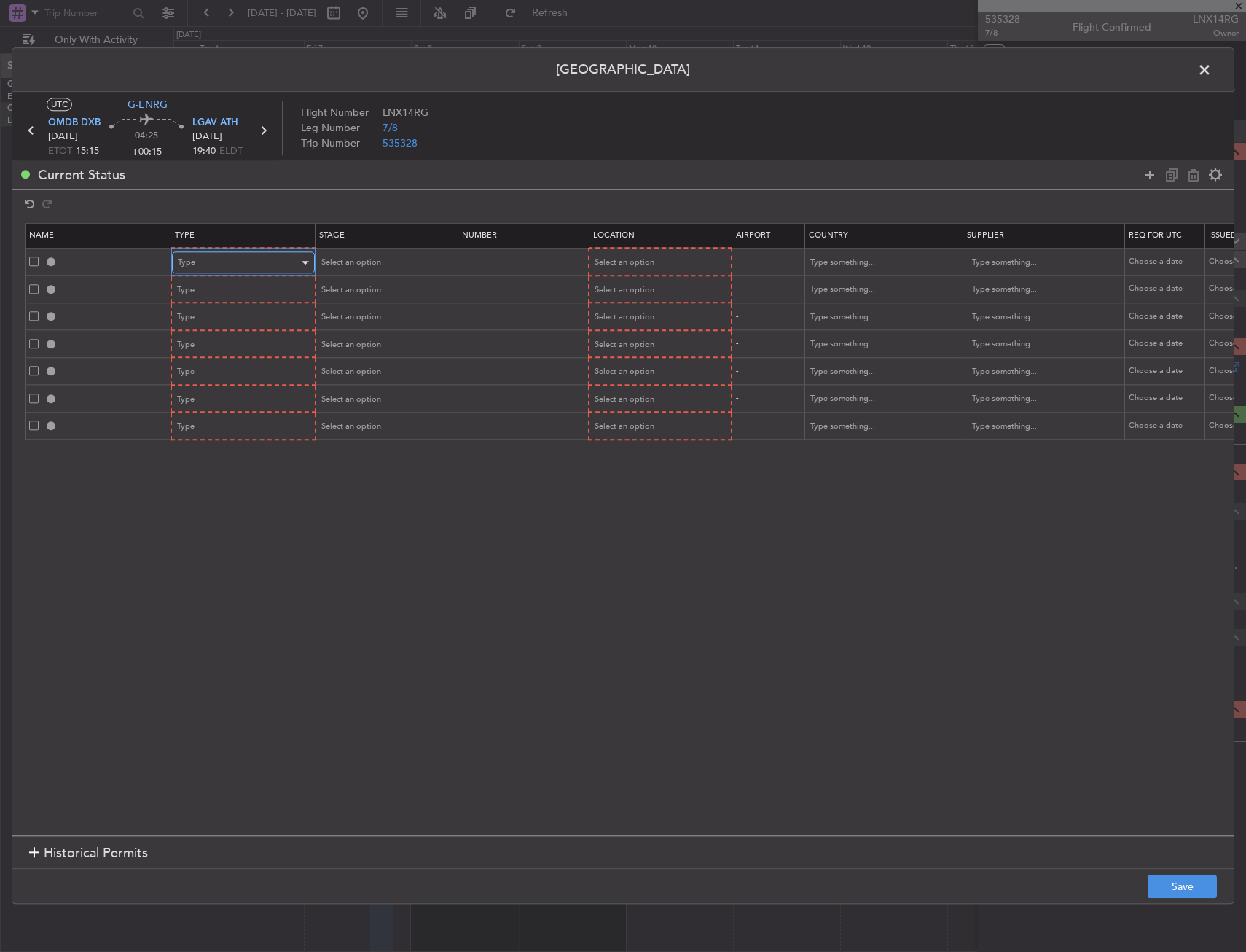
click at [231, 257] on div "Type" at bounding box center [238, 262] width 121 height 22
click at [212, 401] on span "Slot" at bounding box center [243, 400] width 130 height 22
drag, startPoint x: 607, startPoint y: 254, endPoint x: 615, endPoint y: 261, distance: 10.6
click at [609, 255] on div "Select an option" at bounding box center [654, 262] width 121 height 22
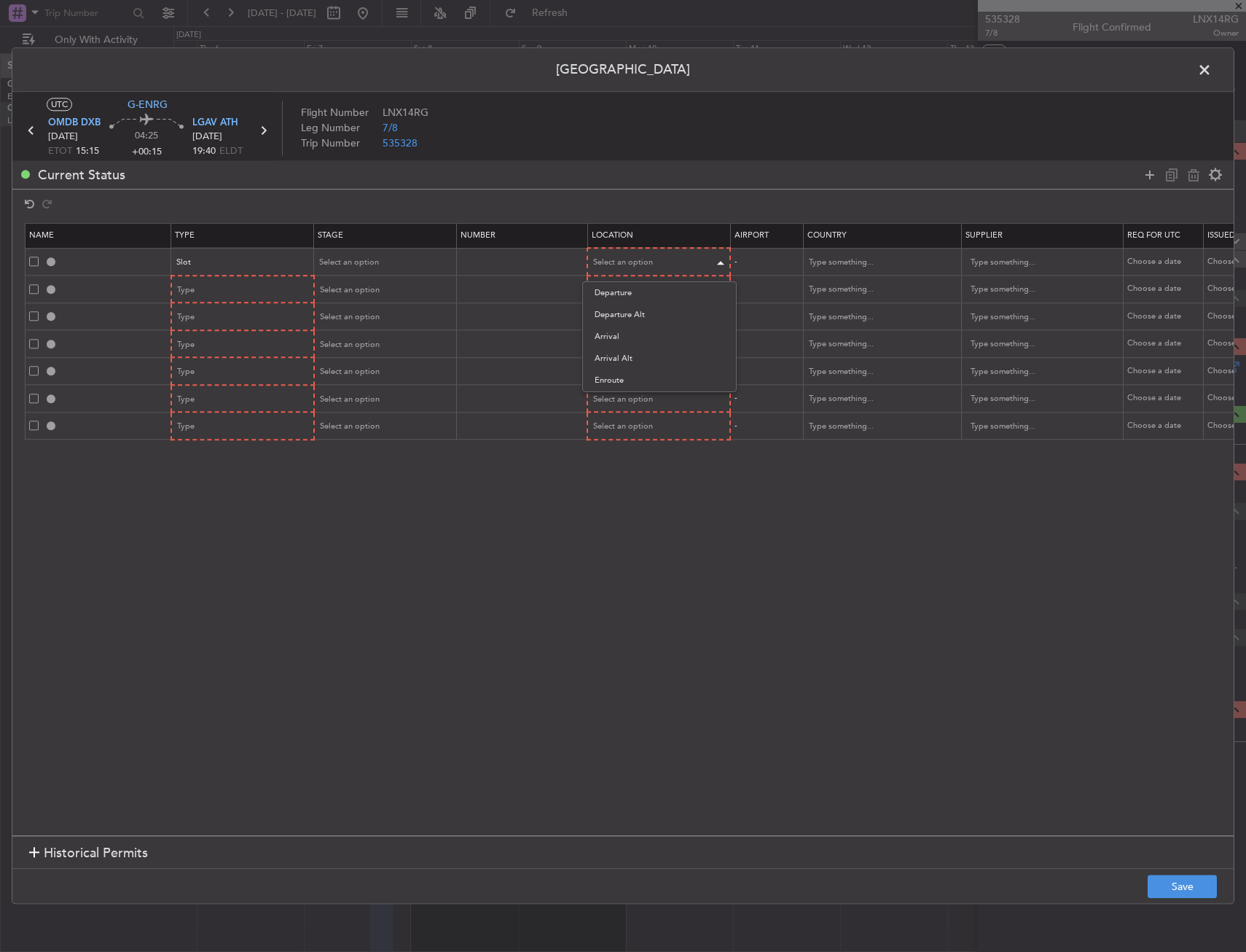
click at [611, 284] on span "Departure" at bounding box center [659, 293] width 130 height 22
click at [208, 293] on div "Type" at bounding box center [238, 290] width 121 height 22
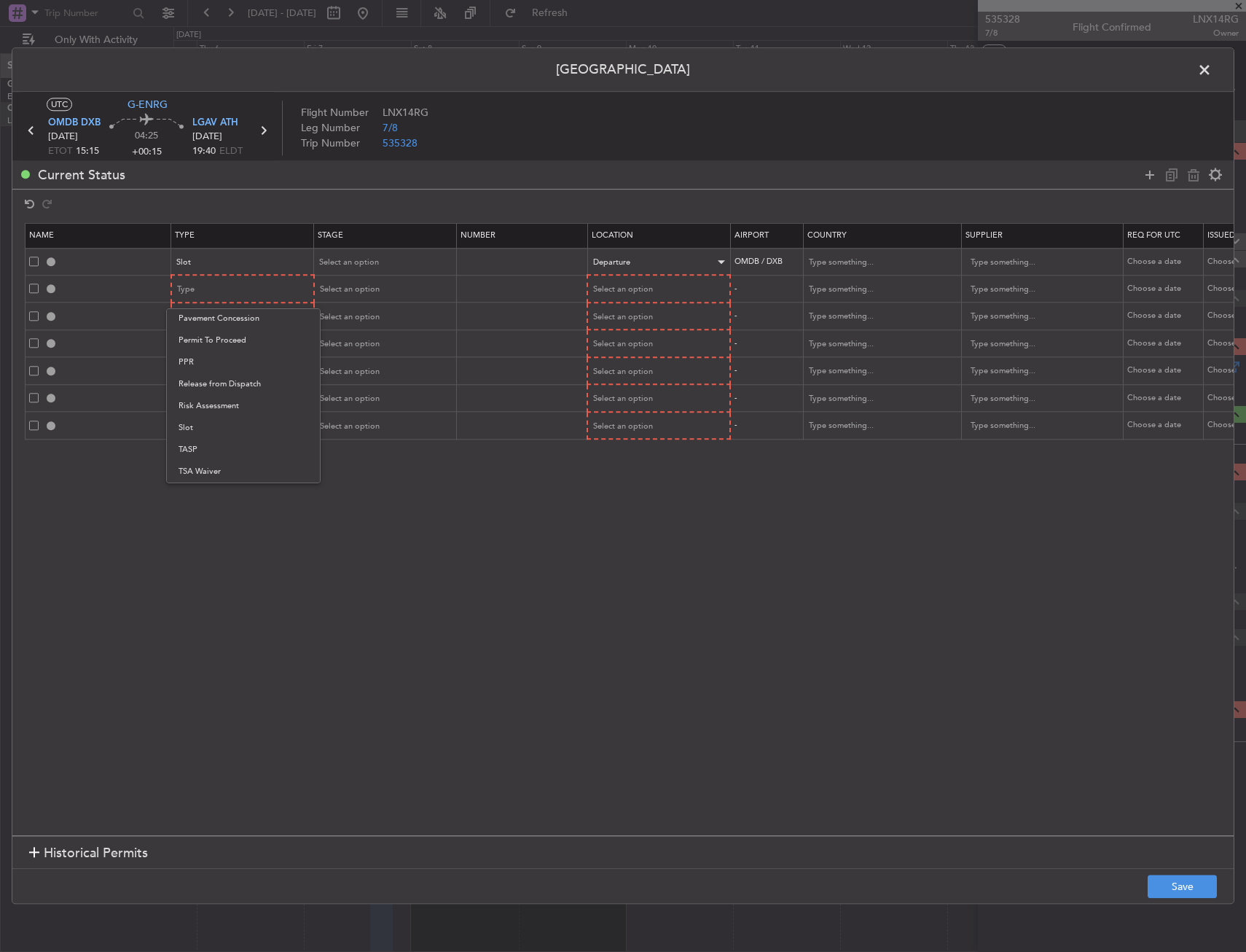
drag, startPoint x: 198, startPoint y: 430, endPoint x: 553, endPoint y: 285, distance: 383.5
click at [201, 428] on span "Slot" at bounding box center [243, 428] width 130 height 22
click at [618, 290] on span "Select an option" at bounding box center [623, 289] width 59 height 11
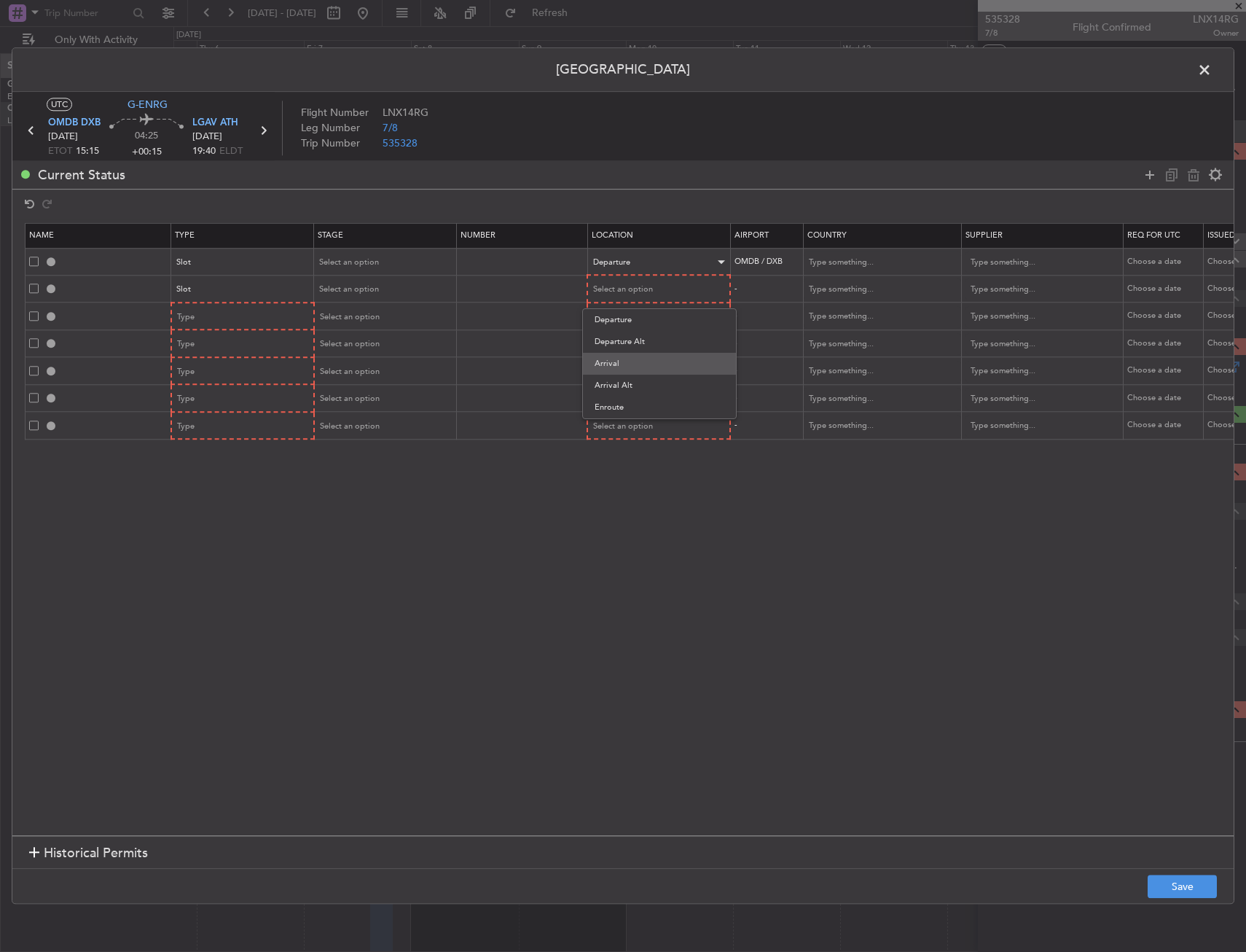
click at [610, 365] on span "Arrival" at bounding box center [659, 364] width 130 height 22
click at [245, 315] on div "Type" at bounding box center [238, 316] width 121 height 22
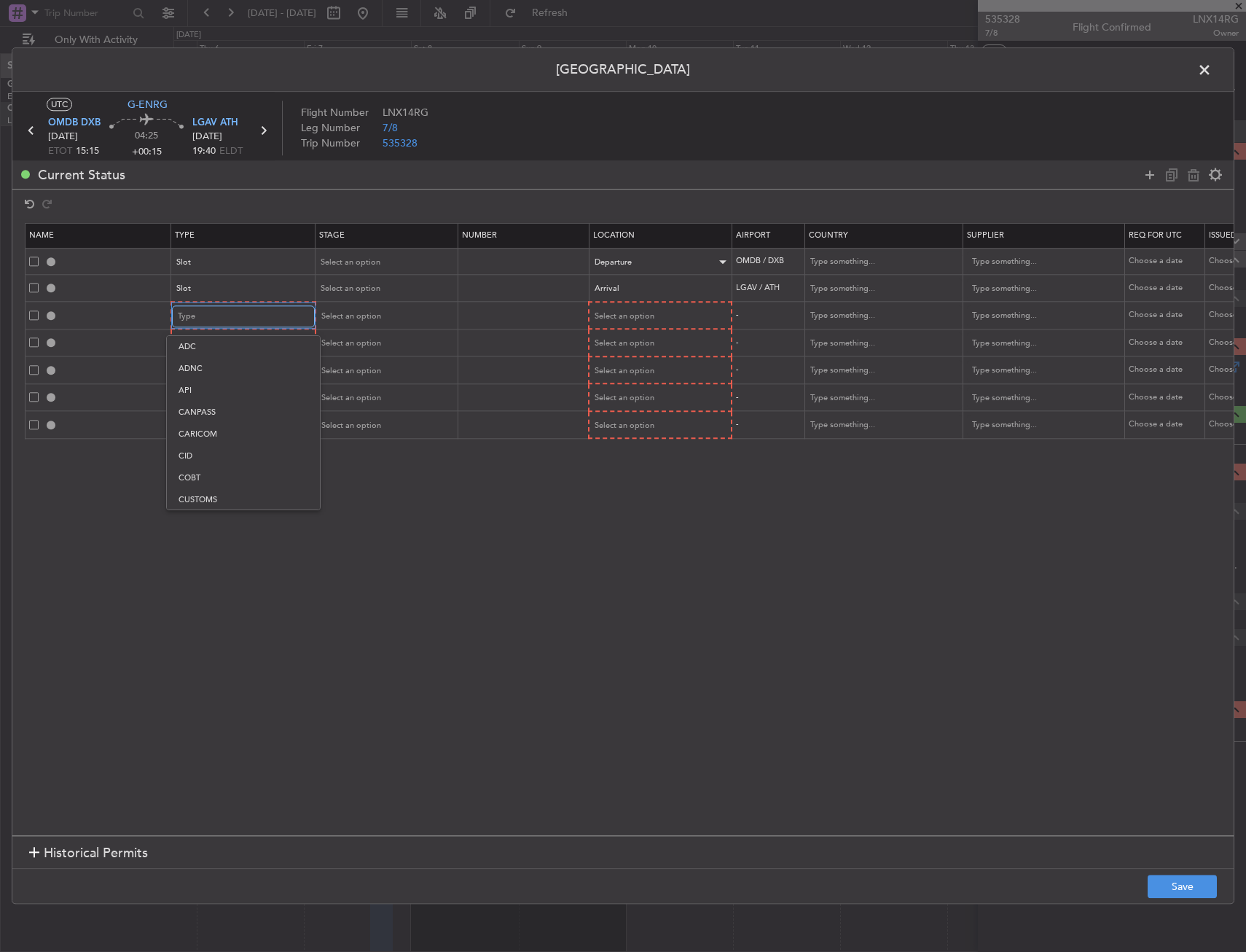
scroll to position [223, 0]
click at [222, 320] on div at bounding box center [623, 476] width 1246 height 952
click at [222, 319] on div "Type" at bounding box center [238, 316] width 121 height 22
click at [210, 487] on span "Departure" at bounding box center [243, 491] width 130 height 22
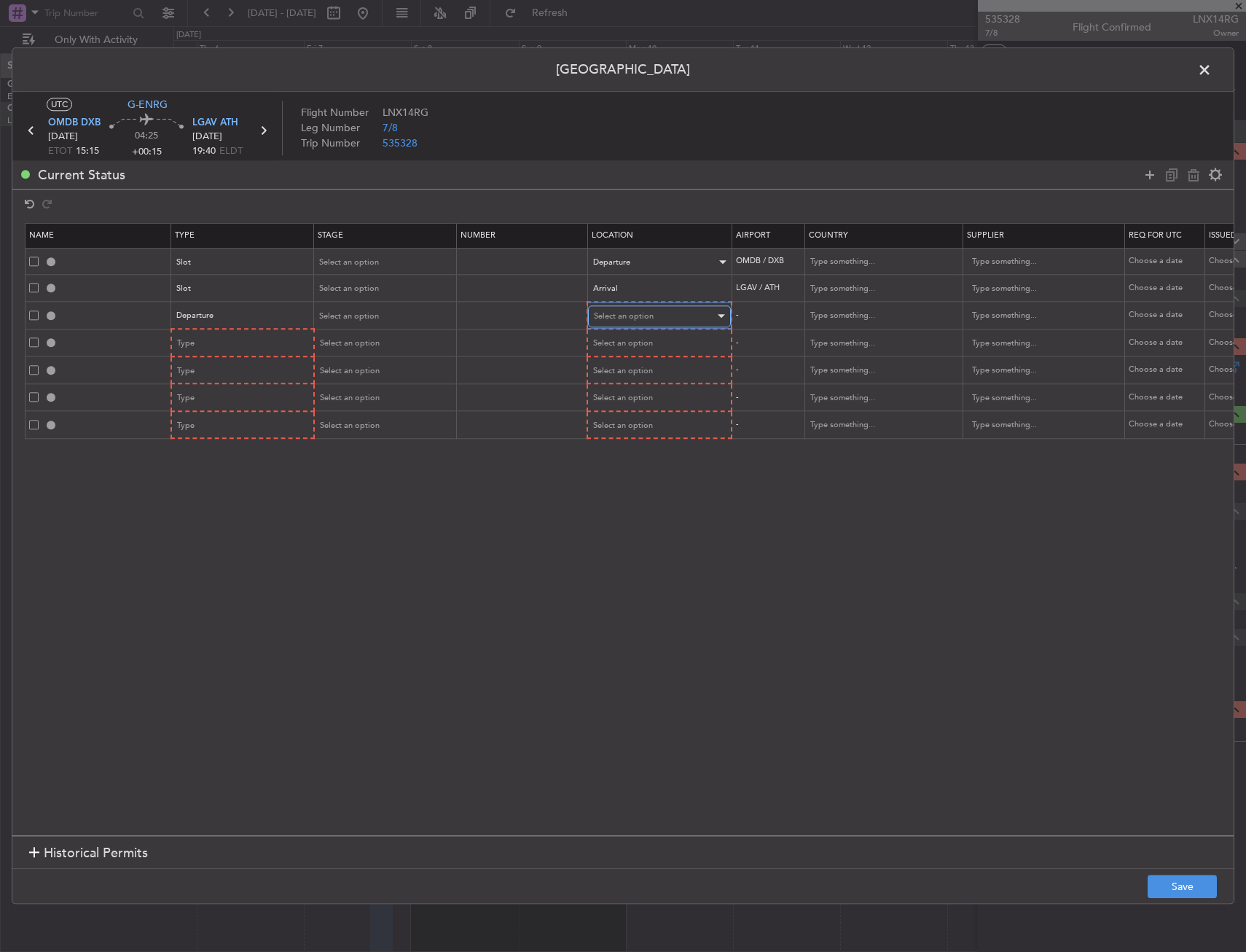
click at [632, 311] on span "Select an option" at bounding box center [623, 315] width 59 height 11
click at [630, 342] on span "Departure" at bounding box center [648, 346] width 107 height 22
click at [225, 341] on div "Type" at bounding box center [238, 343] width 121 height 22
click at [218, 330] on div at bounding box center [623, 476] width 1246 height 952
click at [218, 308] on div "Departure" at bounding box center [237, 315] width 121 height 22
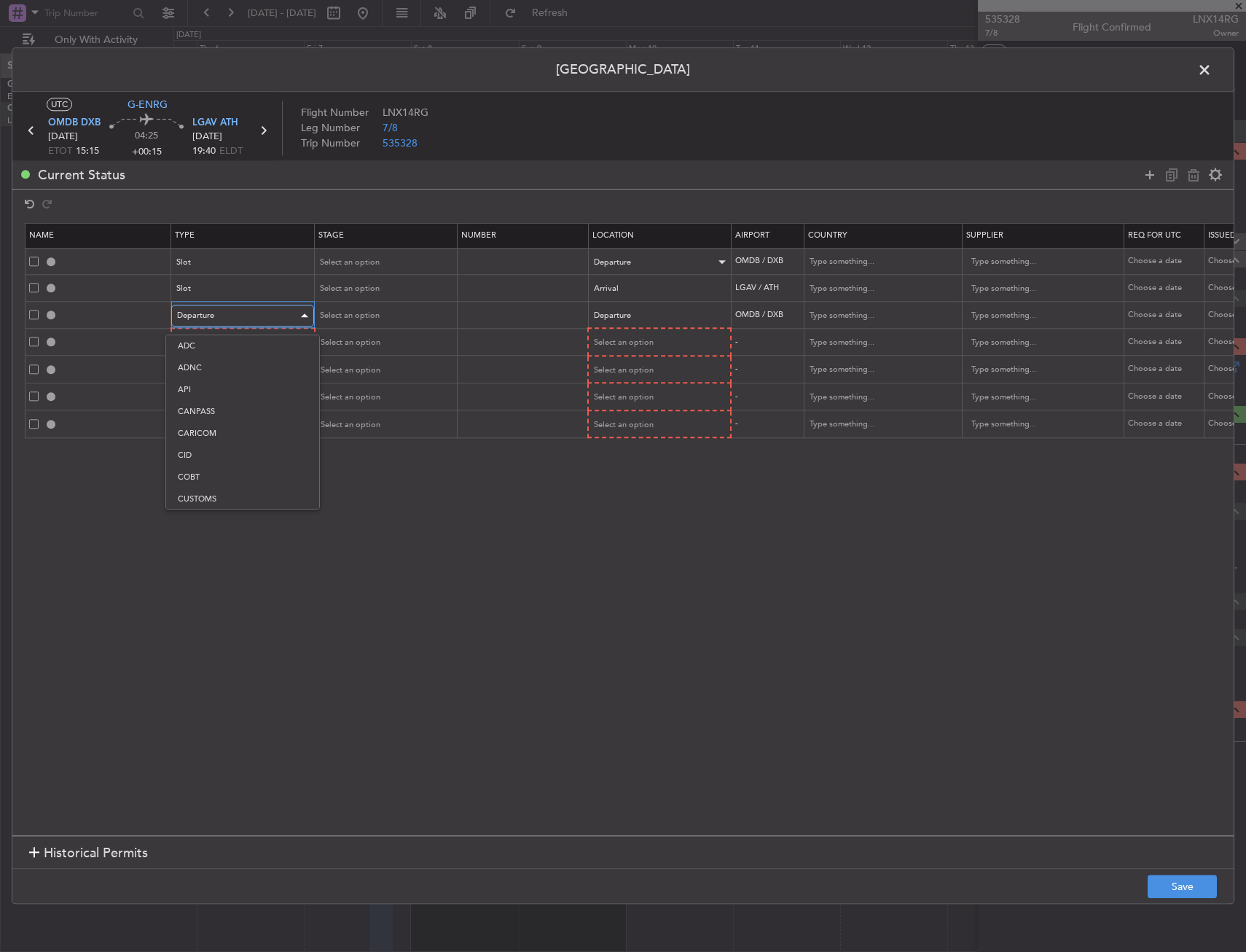
scroll to position [112, 0]
click at [221, 314] on div at bounding box center [623, 476] width 1246 height 952
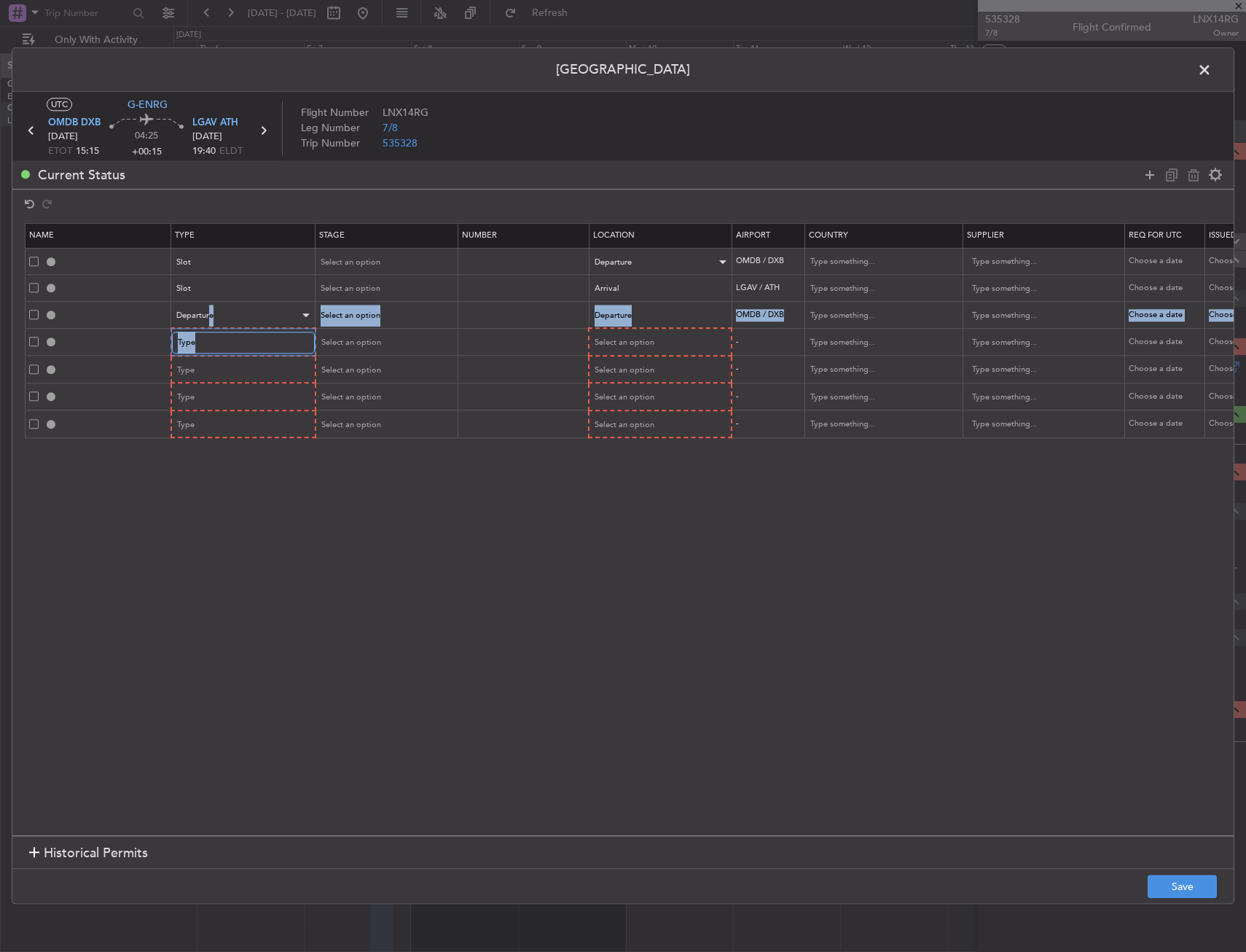
drag, startPoint x: 210, startPoint y: 337, endPoint x: 208, endPoint y: 306, distance: 31.1
click at [208, 306] on table "Name Type Stage Number Location Airport Country Supplier Req For Utc Issued For…" at bounding box center [956, 331] width 1864 height 216
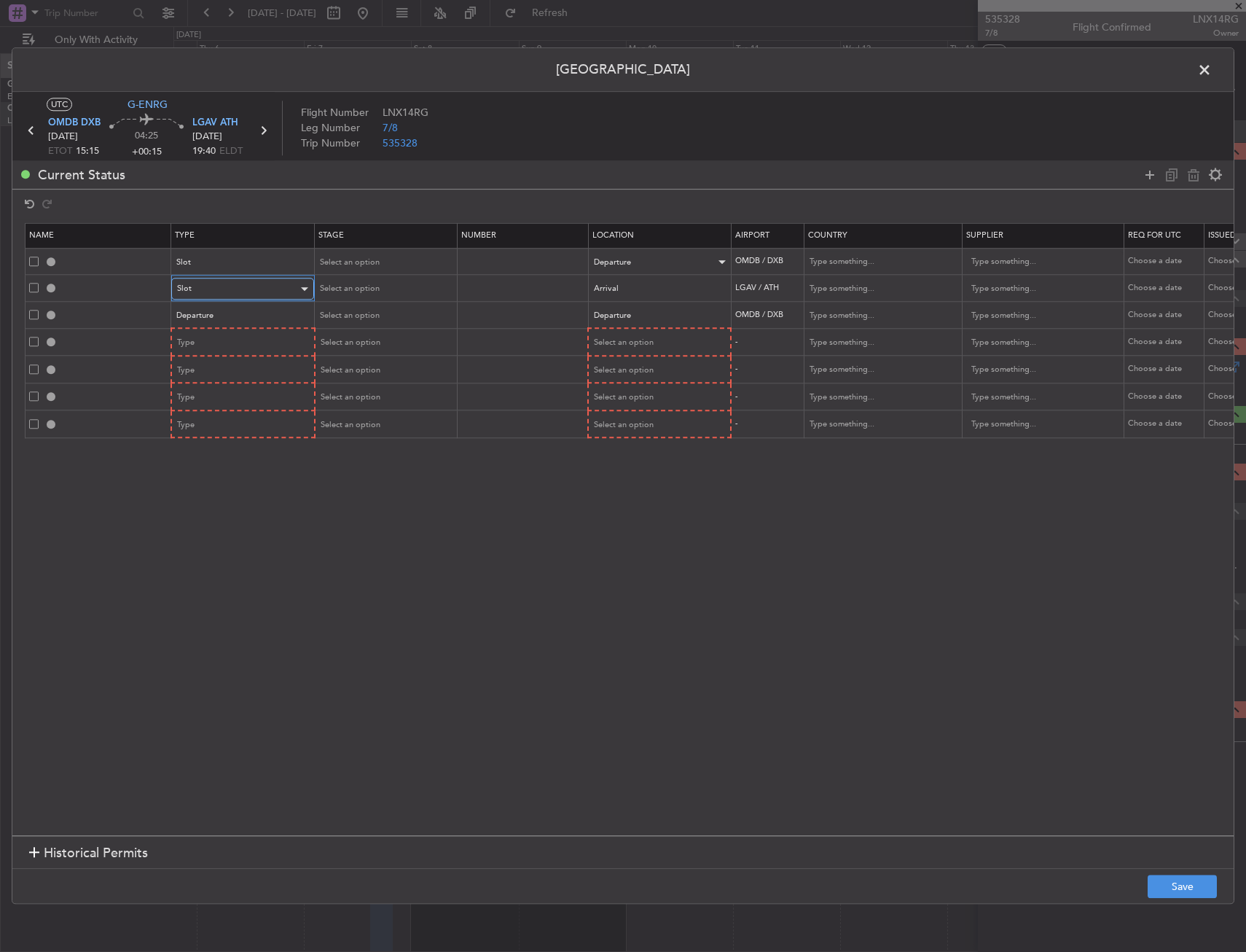
click at [208, 297] on div "Slot" at bounding box center [237, 289] width 121 height 22
click at [216, 439] on span "Departure" at bounding box center [242, 447] width 130 height 22
click at [634, 288] on div "Arrival" at bounding box center [654, 289] width 121 height 22
click at [617, 322] on span "Departure" at bounding box center [659, 319] width 130 height 22
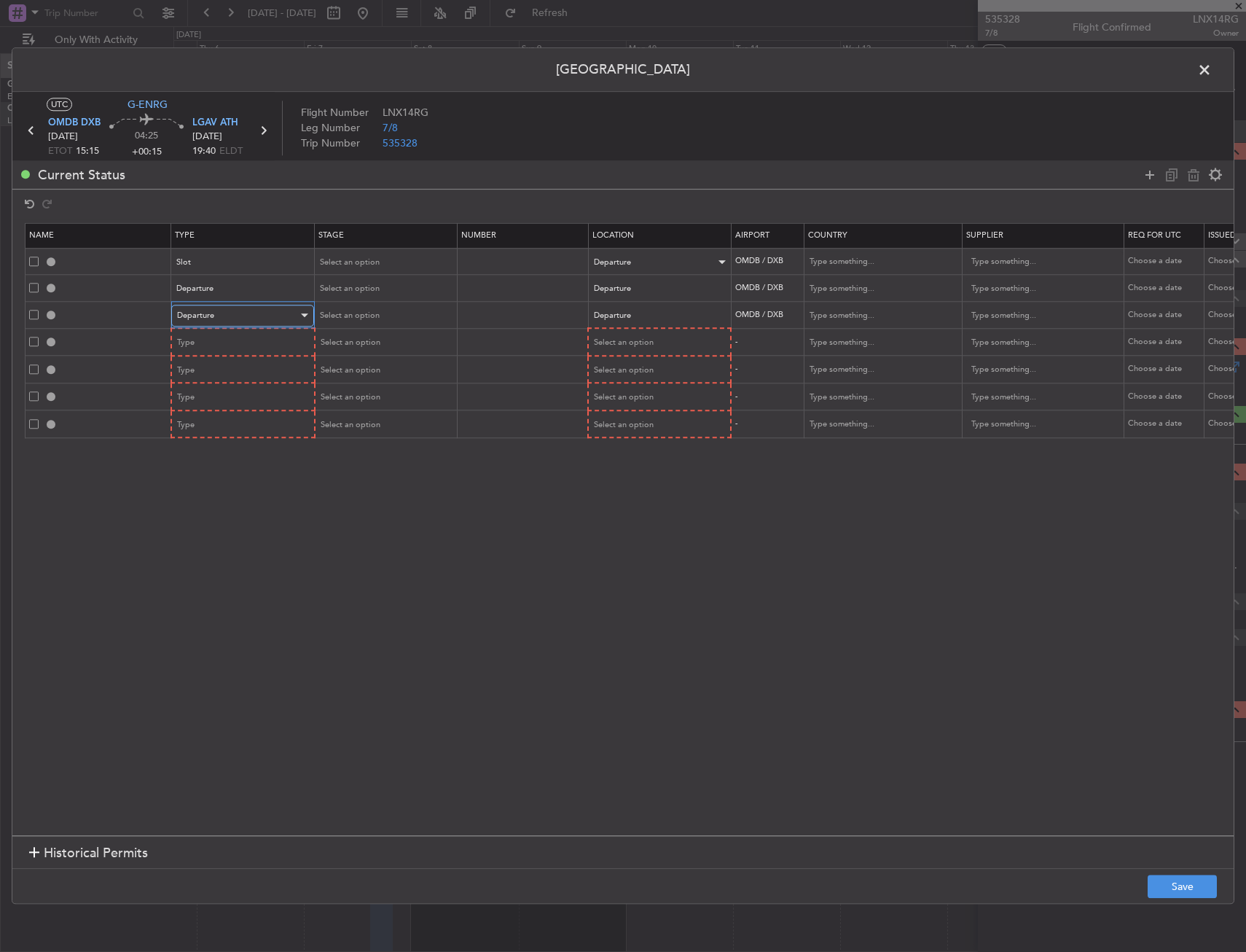
click at [256, 311] on div "Departure" at bounding box center [237, 315] width 121 height 22
click at [214, 447] on span "Slot" at bounding box center [242, 454] width 130 height 22
click at [636, 331] on div "Select an option" at bounding box center [659, 342] width 143 height 22
click at [619, 311] on span "Departure" at bounding box center [613, 315] width 37 height 11
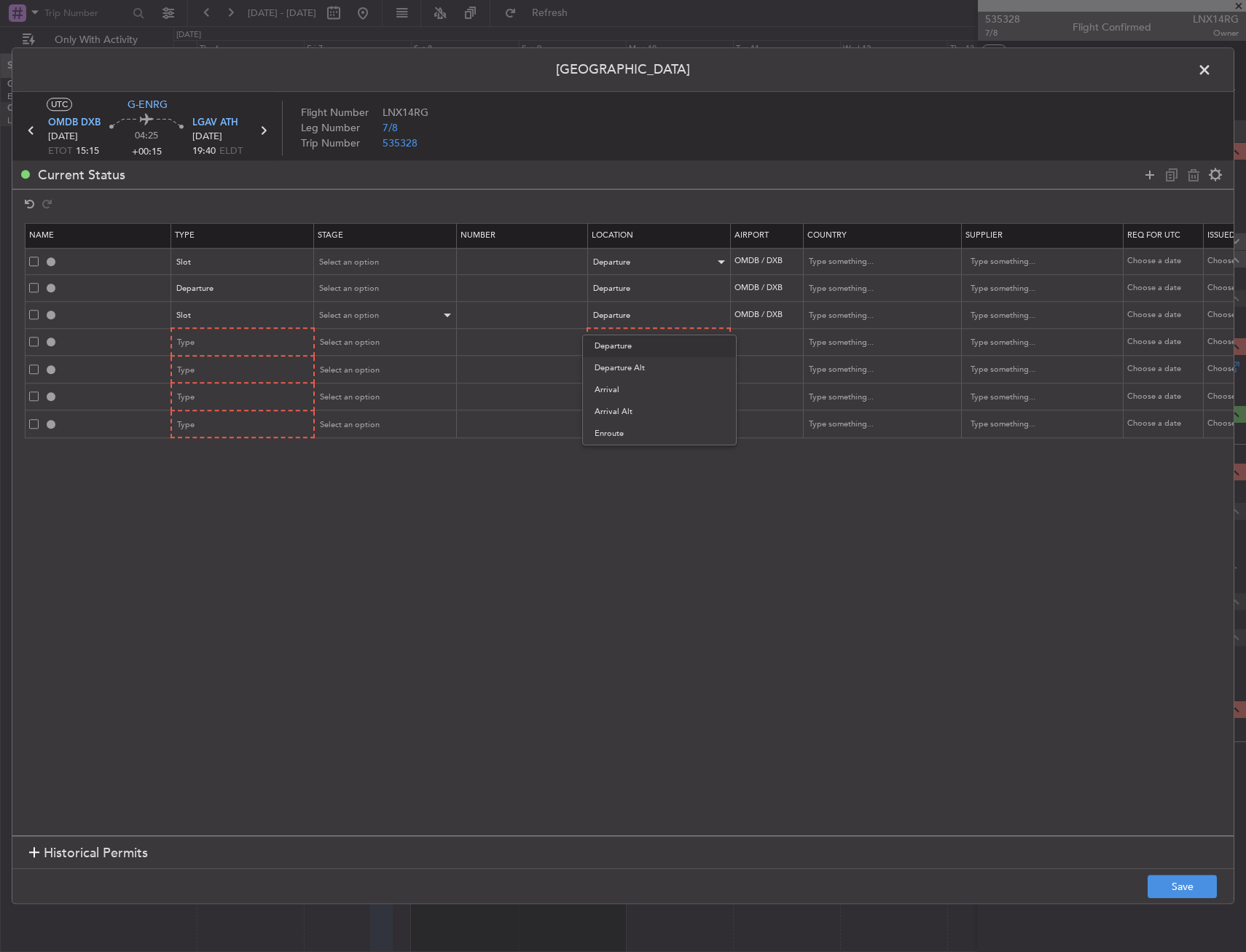
drag, startPoint x: 617, startPoint y: 391, endPoint x: 314, endPoint y: 315, distance: 312.4
click at [614, 389] on span "Arrival" at bounding box center [659, 390] width 130 height 22
click at [258, 337] on div "Type" at bounding box center [238, 343] width 121 height 22
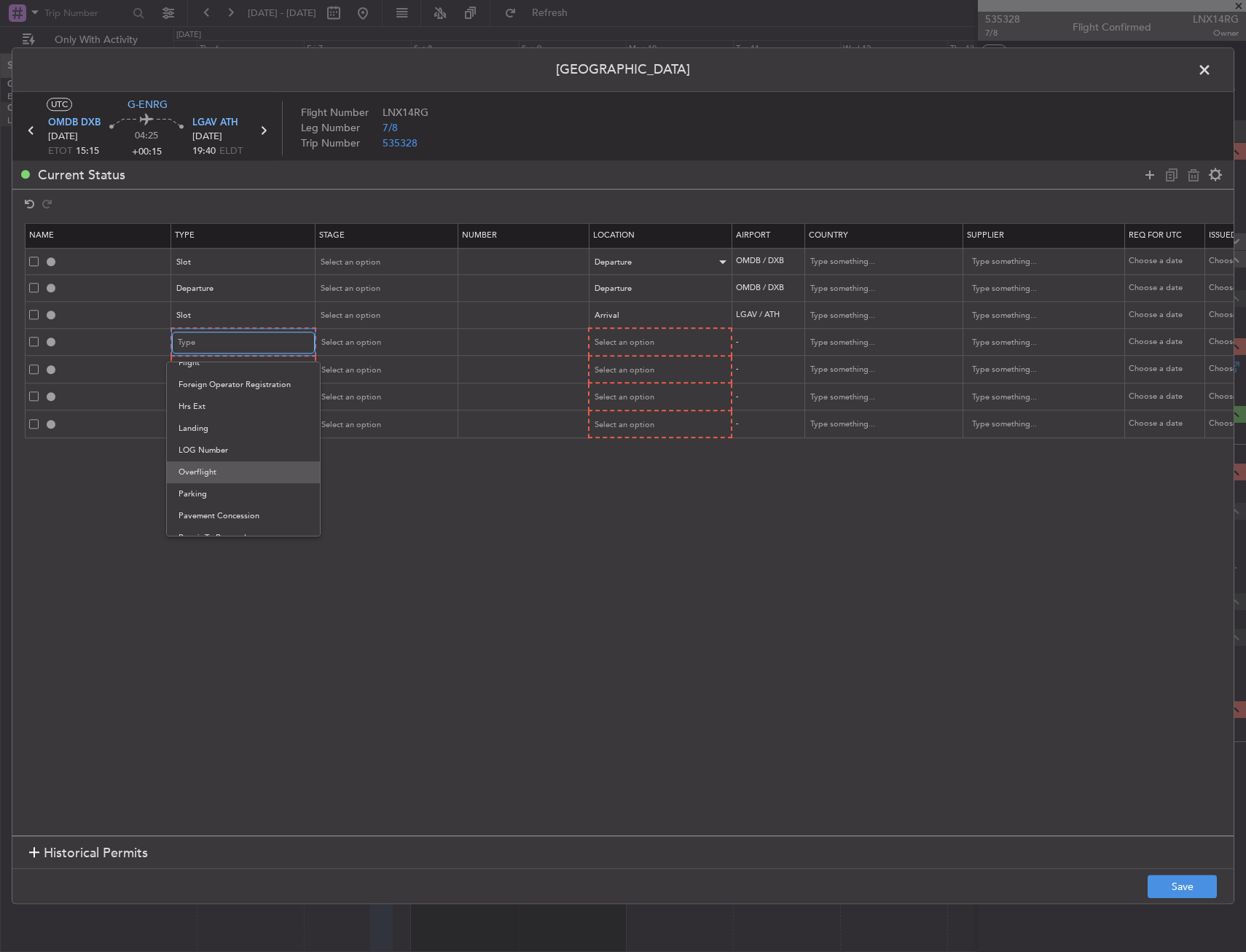
scroll to position [368, 0]
click at [215, 484] on span "PPR" at bounding box center [243, 487] width 130 height 22
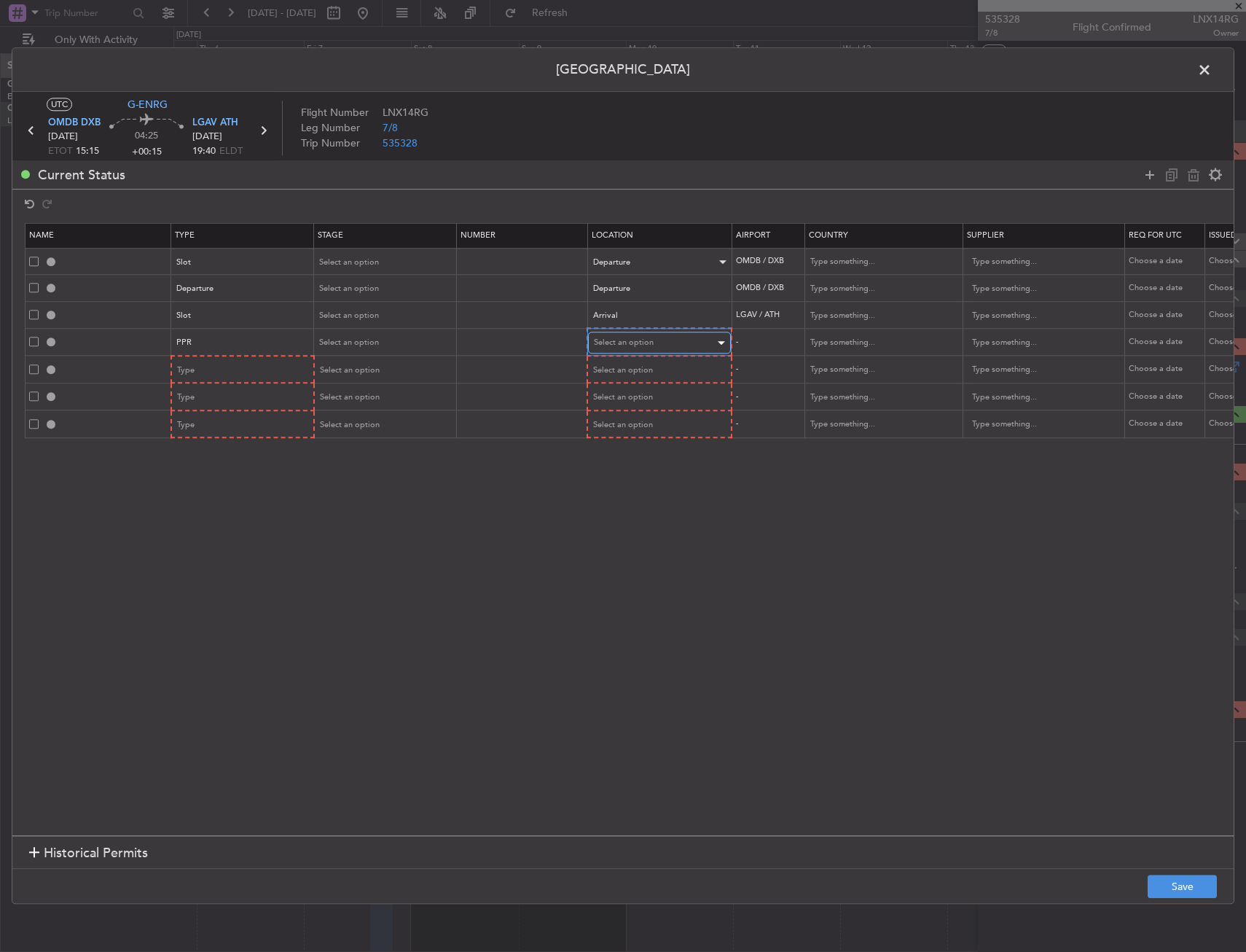
click at [609, 348] on span "Select an option" at bounding box center [623, 342] width 59 height 11
click at [610, 417] on span "Arrival" at bounding box center [659, 416] width 130 height 22
click at [238, 369] on div "Type" at bounding box center [238, 369] width 121 height 22
drag, startPoint x: 231, startPoint y: 514, endPoint x: 202, endPoint y: 418, distance: 100.3
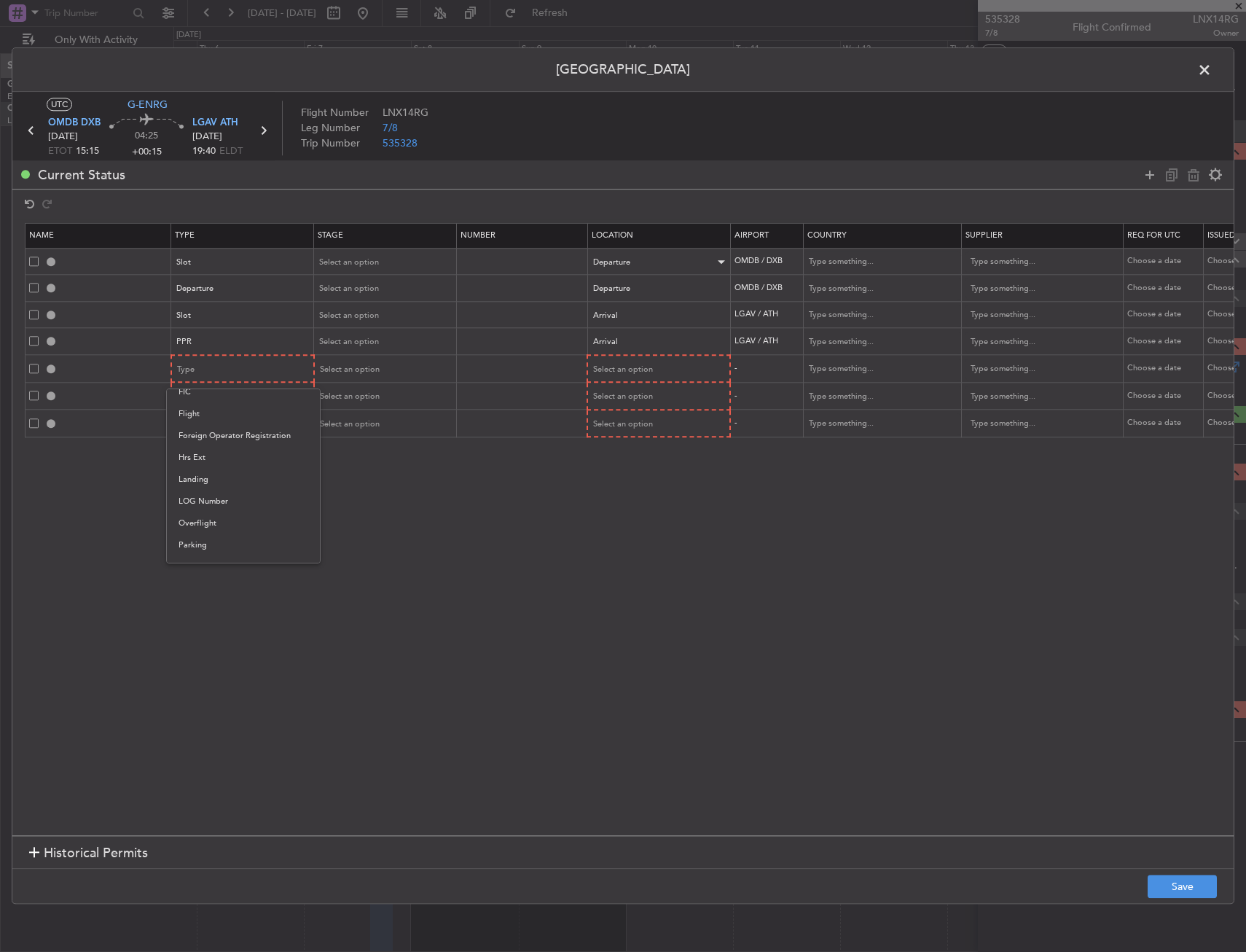
click at [230, 513] on span "Overflight" at bounding box center [243, 523] width 130 height 22
click at [196, 391] on div "Type" at bounding box center [238, 397] width 121 height 22
drag, startPoint x: 203, startPoint y: 543, endPoint x: 205, endPoint y: 465, distance: 78.0
click at [202, 540] on span "Overflight" at bounding box center [243, 550] width 130 height 22
click at [212, 422] on div "Type" at bounding box center [238, 424] width 121 height 22
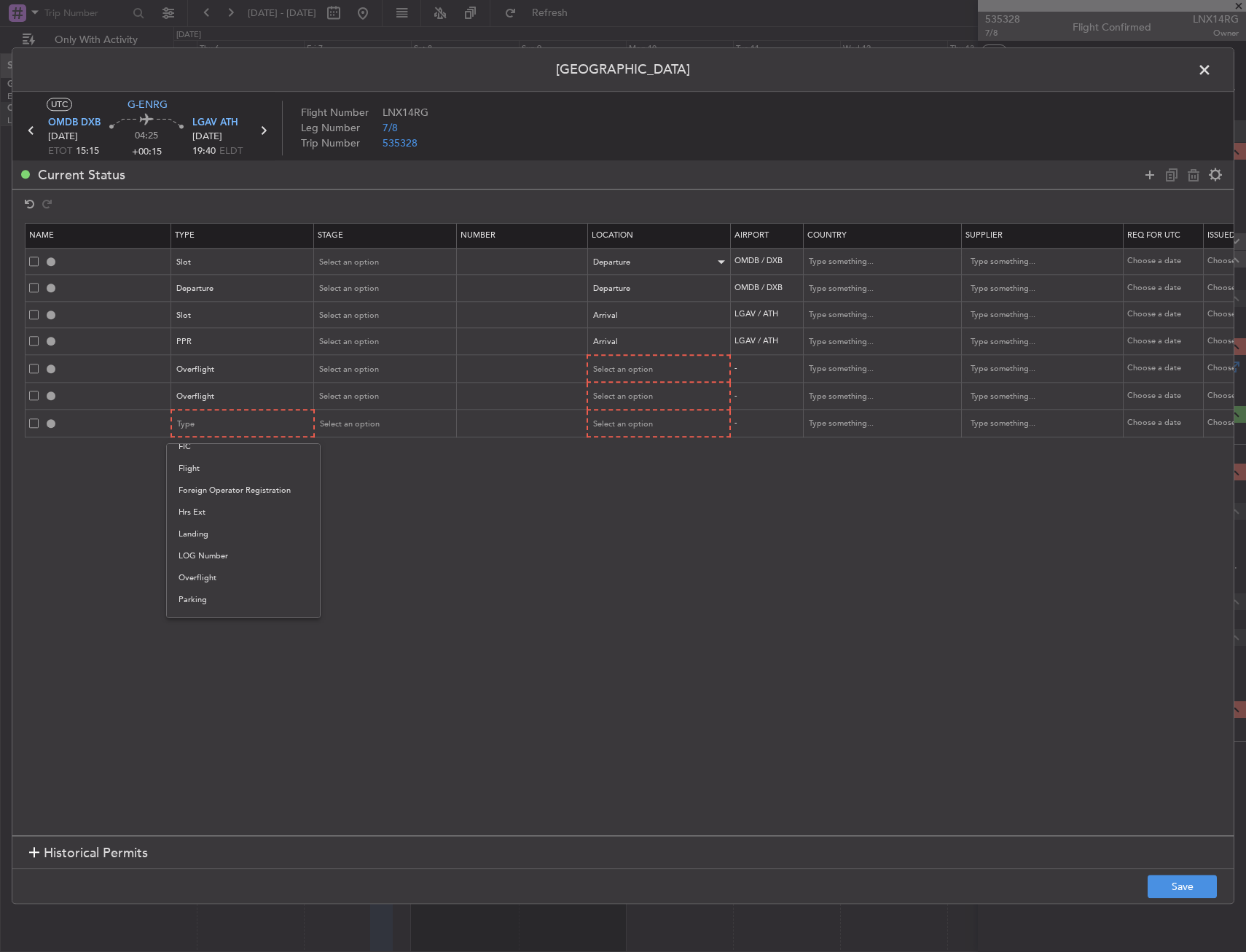
drag, startPoint x: 205, startPoint y: 575, endPoint x: 506, endPoint y: 466, distance: 320.1
click at [205, 574] on span "Overflight" at bounding box center [243, 578] width 130 height 22
click at [610, 366] on span "Select an option" at bounding box center [623, 368] width 59 height 11
click at [618, 492] on span "Enroute" at bounding box center [658, 487] width 130 height 22
click at [626, 393] on span "Select an option" at bounding box center [623, 395] width 59 height 11
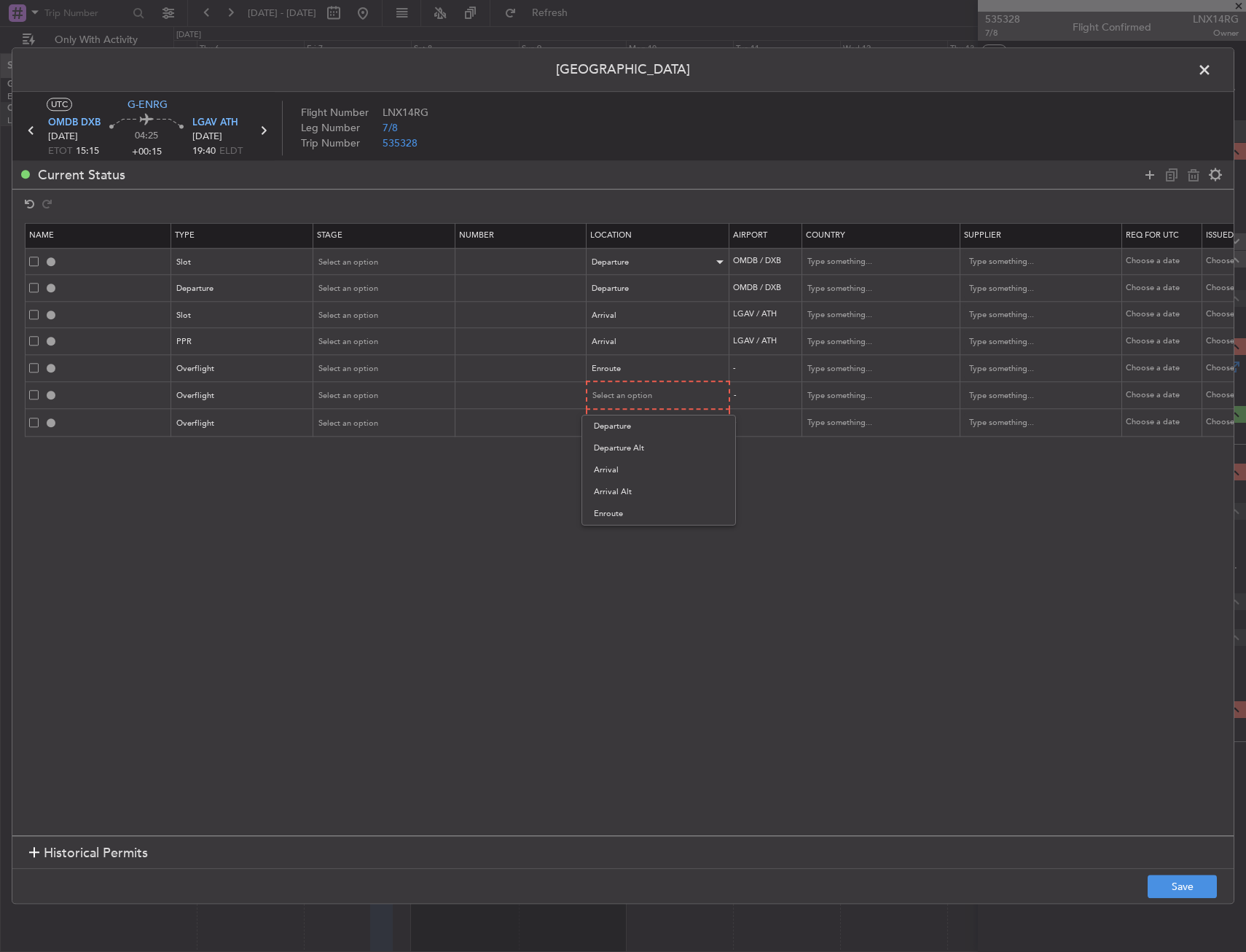
drag, startPoint x: 625, startPoint y: 509, endPoint x: 627, endPoint y: 477, distance: 32.1
click at [625, 507] on span "Enroute" at bounding box center [658, 513] width 130 height 22
click at [627, 411] on div "Select an option" at bounding box center [658, 421] width 141 height 22
click at [623, 417] on span "Select an option" at bounding box center [623, 422] width 59 height 11
click at [623, 541] on span "Enroute" at bounding box center [658, 540] width 130 height 22
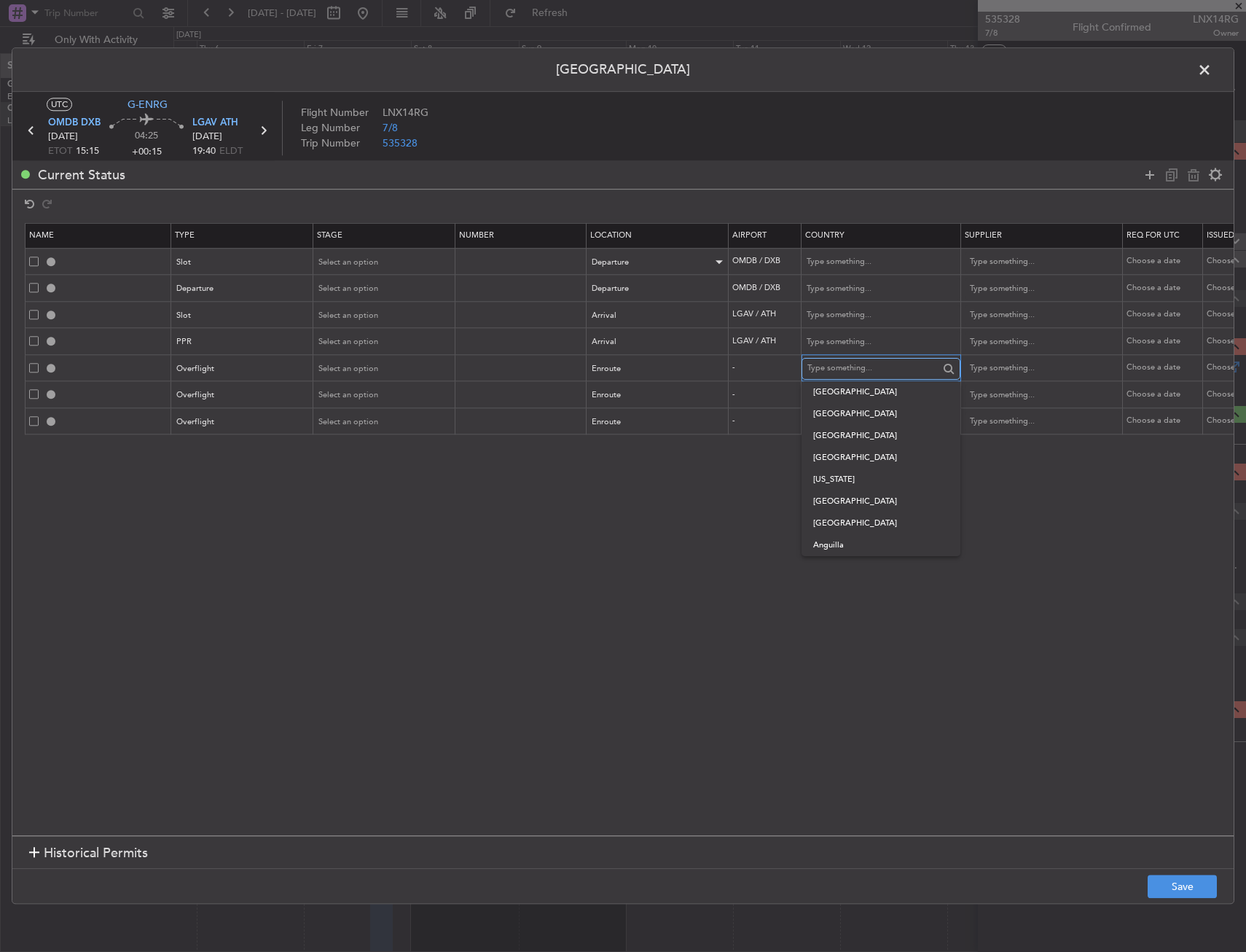
click at [830, 368] on input "text" at bounding box center [873, 368] width 131 height 22
click at [830, 398] on span "Bahrain" at bounding box center [881, 392] width 135 height 22
type input "Bahrain"
click at [831, 394] on input "text" at bounding box center [873, 394] width 131 height 22
click at [828, 424] on span "Saudi Arabia" at bounding box center [881, 419] width 135 height 22
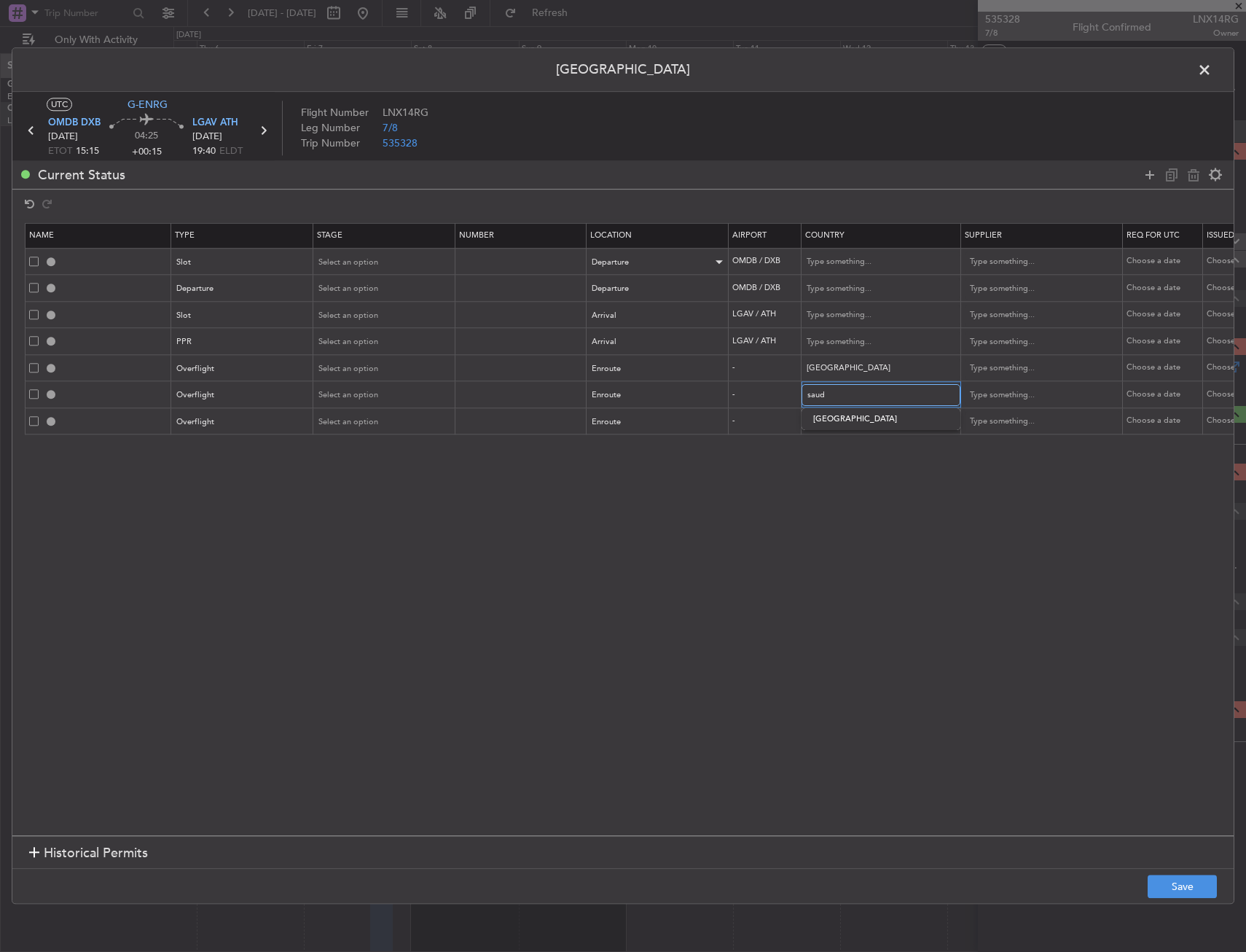
type input "Saudi Arabia"
click at [837, 415] on input "text" at bounding box center [873, 421] width 131 height 22
click at [845, 455] on span "Egypt" at bounding box center [881, 445] width 135 height 22
type input "Egypt"
click at [918, 559] on section "Name Type Stage Number Location Airport Country Supplier Req For Utc Issued For…" at bounding box center [623, 527] width 1222 height 616
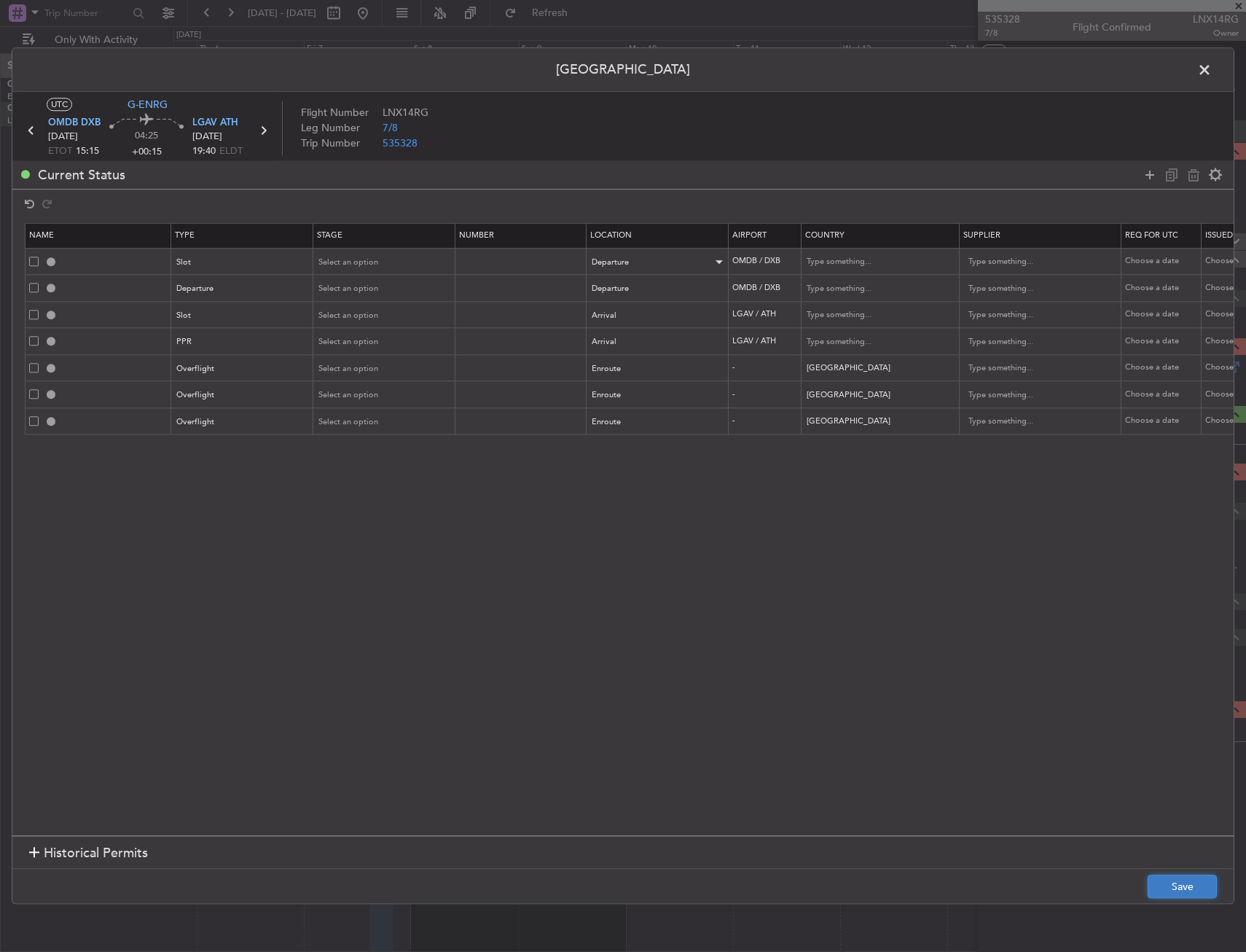
click at [1167, 882] on button "Save" at bounding box center [1182, 887] width 69 height 24
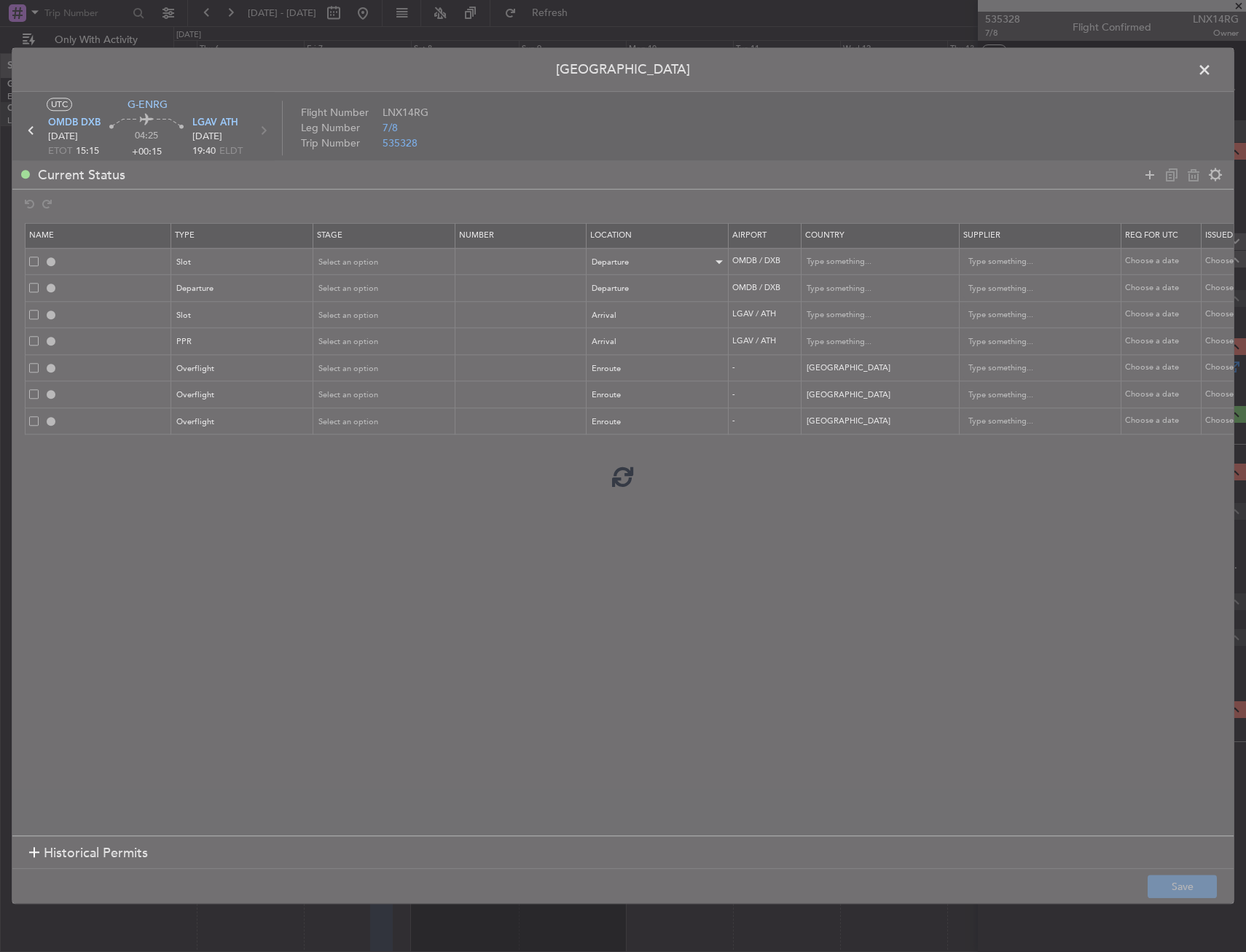
type input "OMDB DEP SLOT"
type input "United Arab Emirates"
type input "NNN"
type input "1"
type input "DEPARTURE"
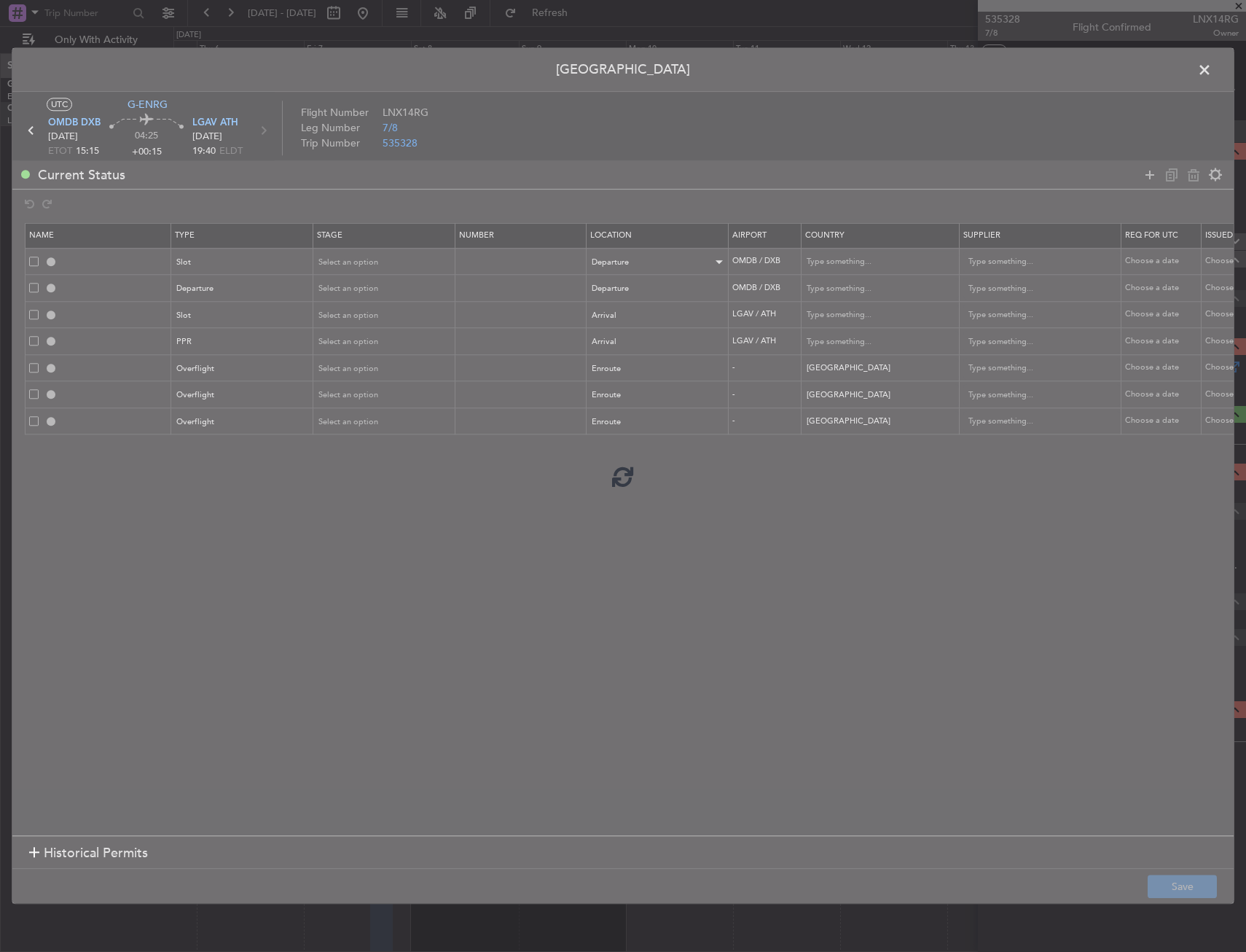
type input "United Arab Emirates"
type input "NNN"
type input "1"
type input "LGAV ARR SLOT"
type input "Greece"
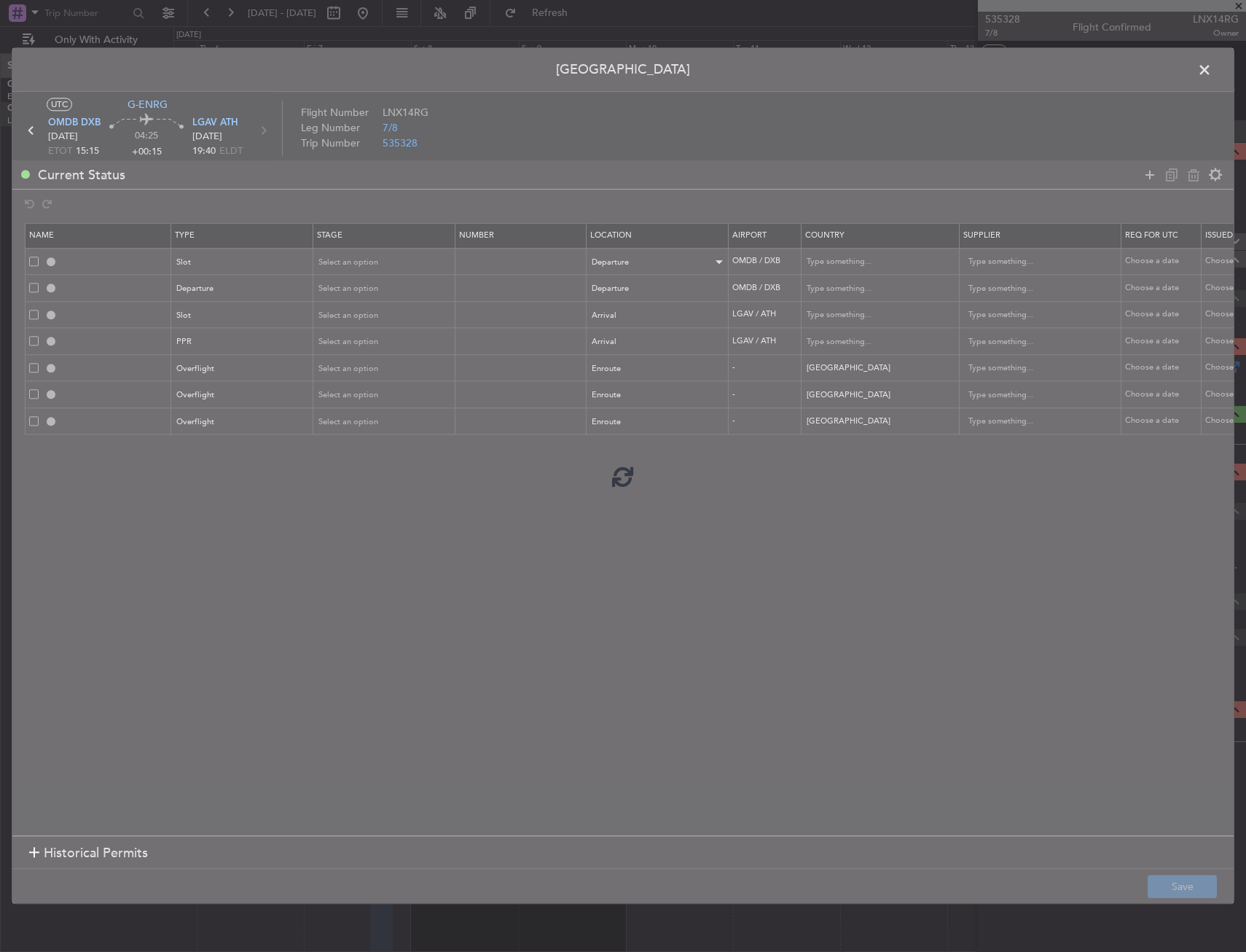
type input "NNN"
type input "LGAV PPR"
type input "Greece"
type input "NNN"
type input "BAHRAIN OVF"
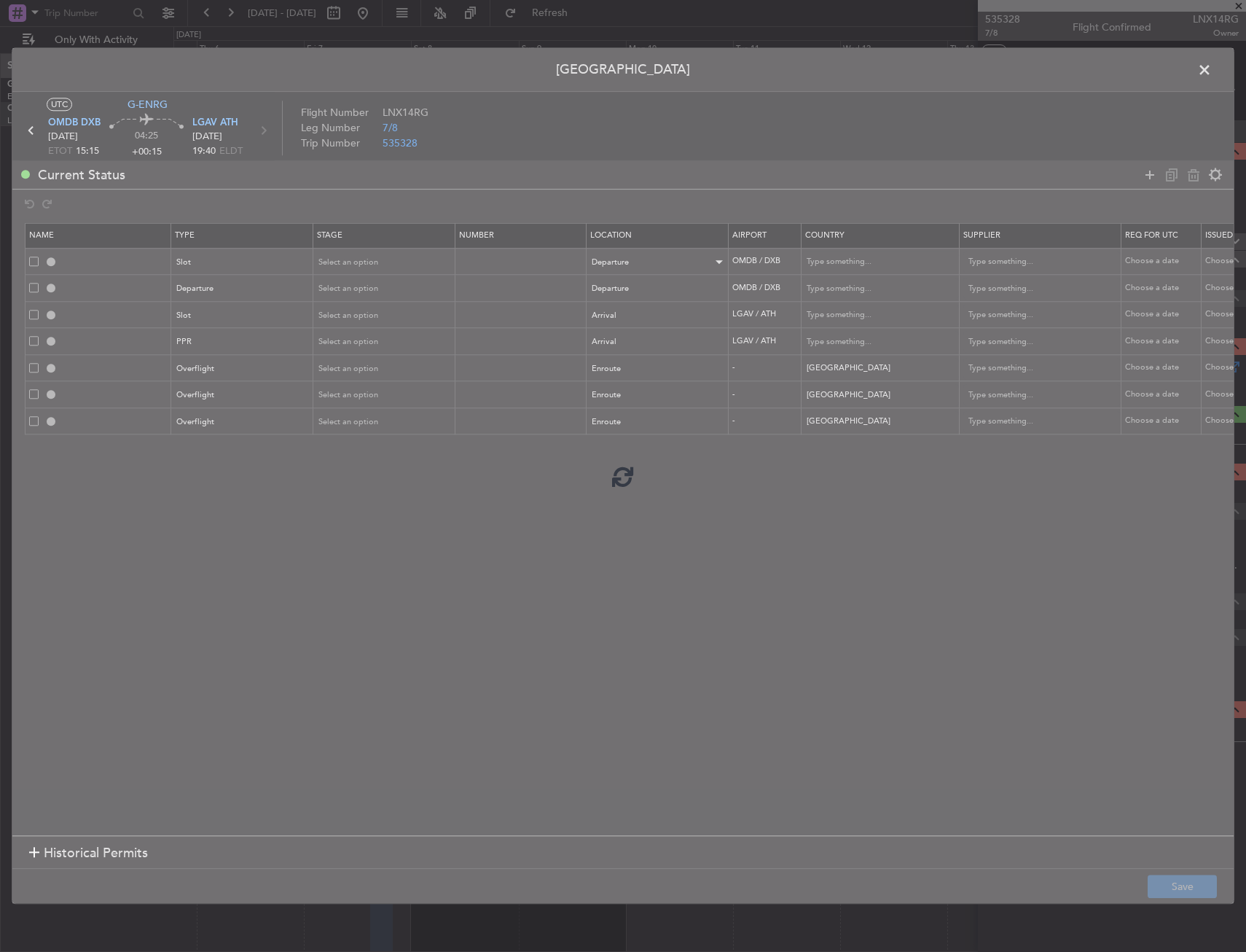
type input "NNN"
type input "SAUDI ARABIA OVF"
type input "NNN"
type input "EGYPT OVF"
type input "NNN"
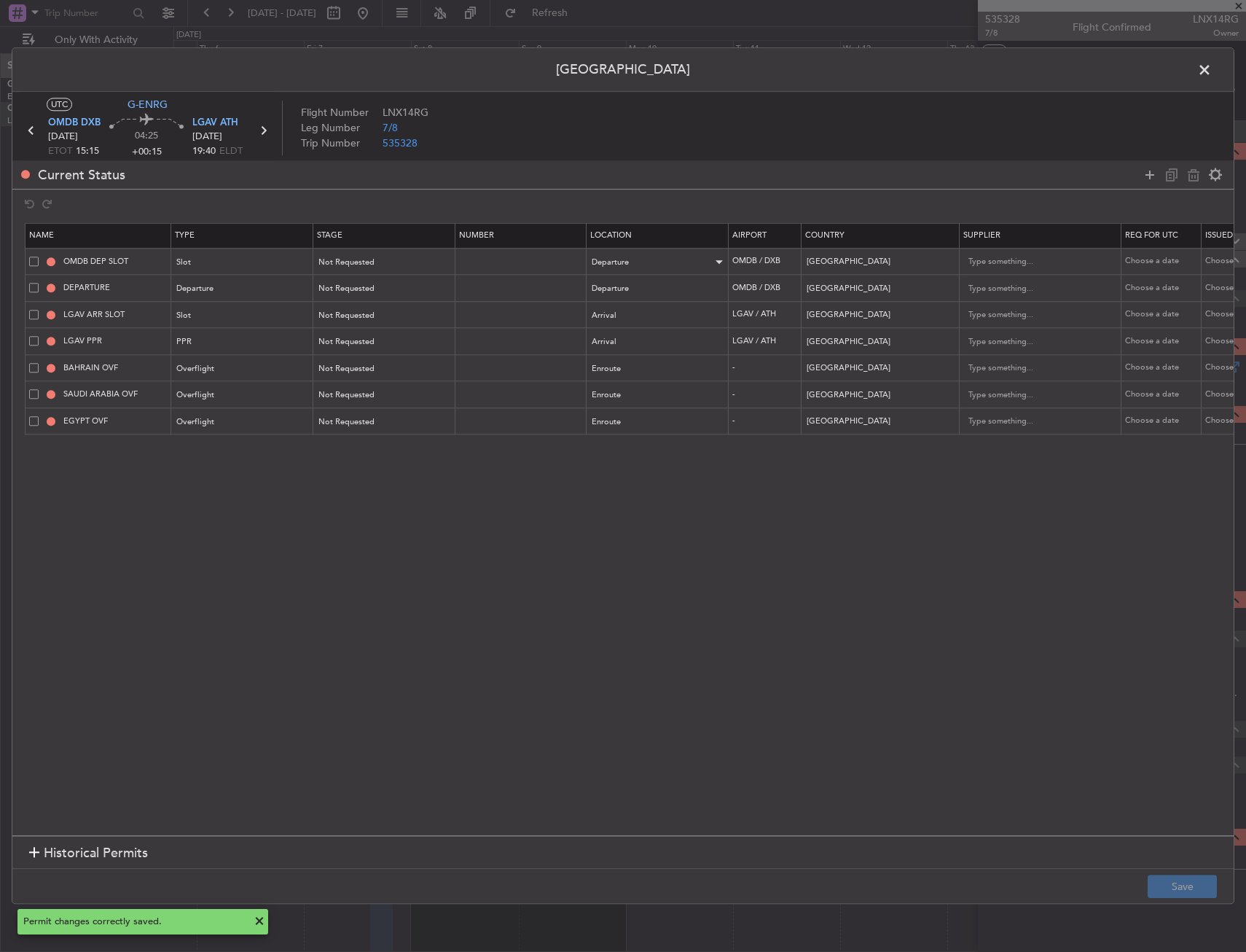
click at [1212, 72] on span at bounding box center [1212, 73] width 0 height 29
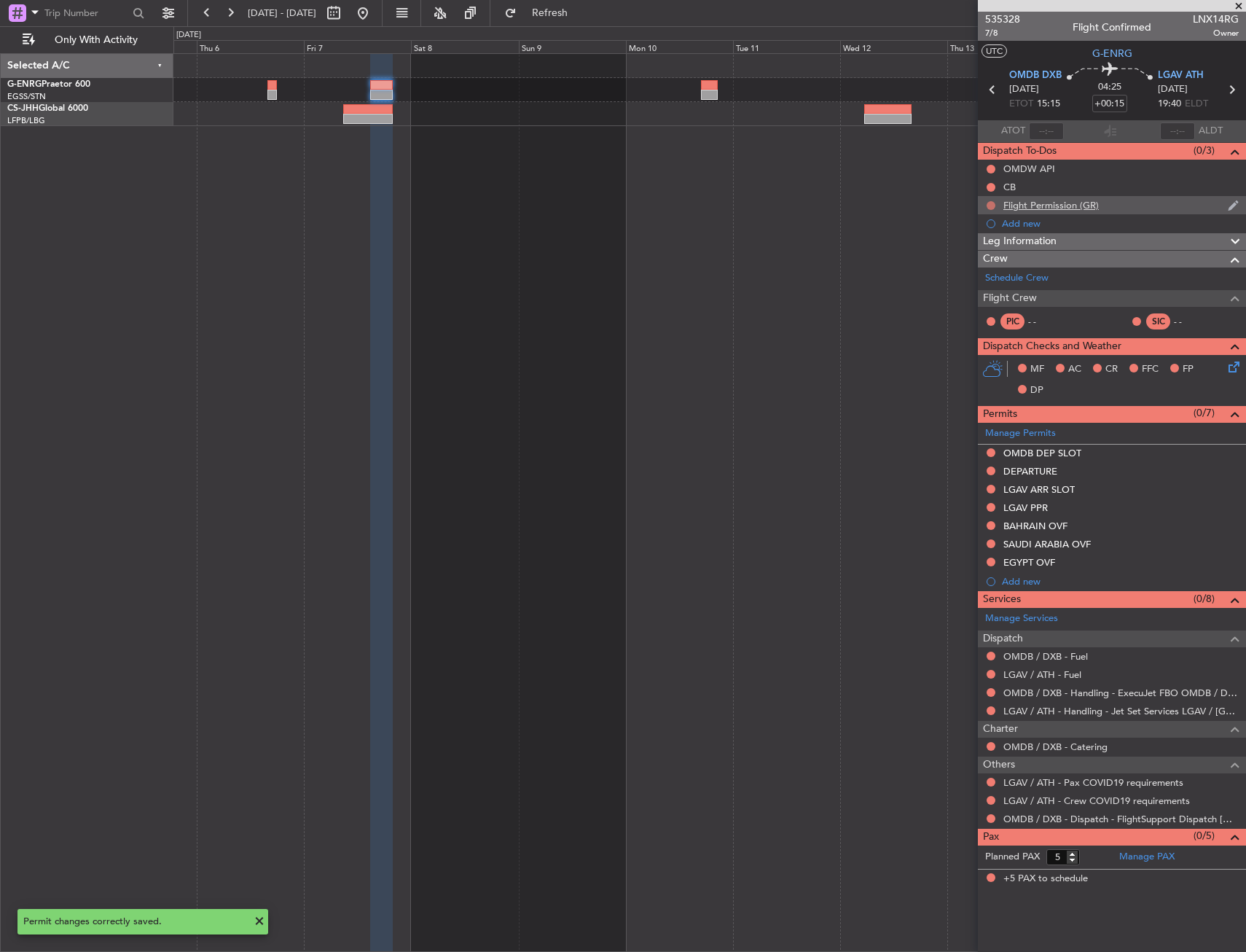
click at [994, 202] on button at bounding box center [991, 205] width 9 height 9
click at [978, 297] on span "Cancelled" at bounding box center [994, 292] width 42 height 15
click at [990, 87] on icon at bounding box center [992, 89] width 19 height 19
type input "+00:10"
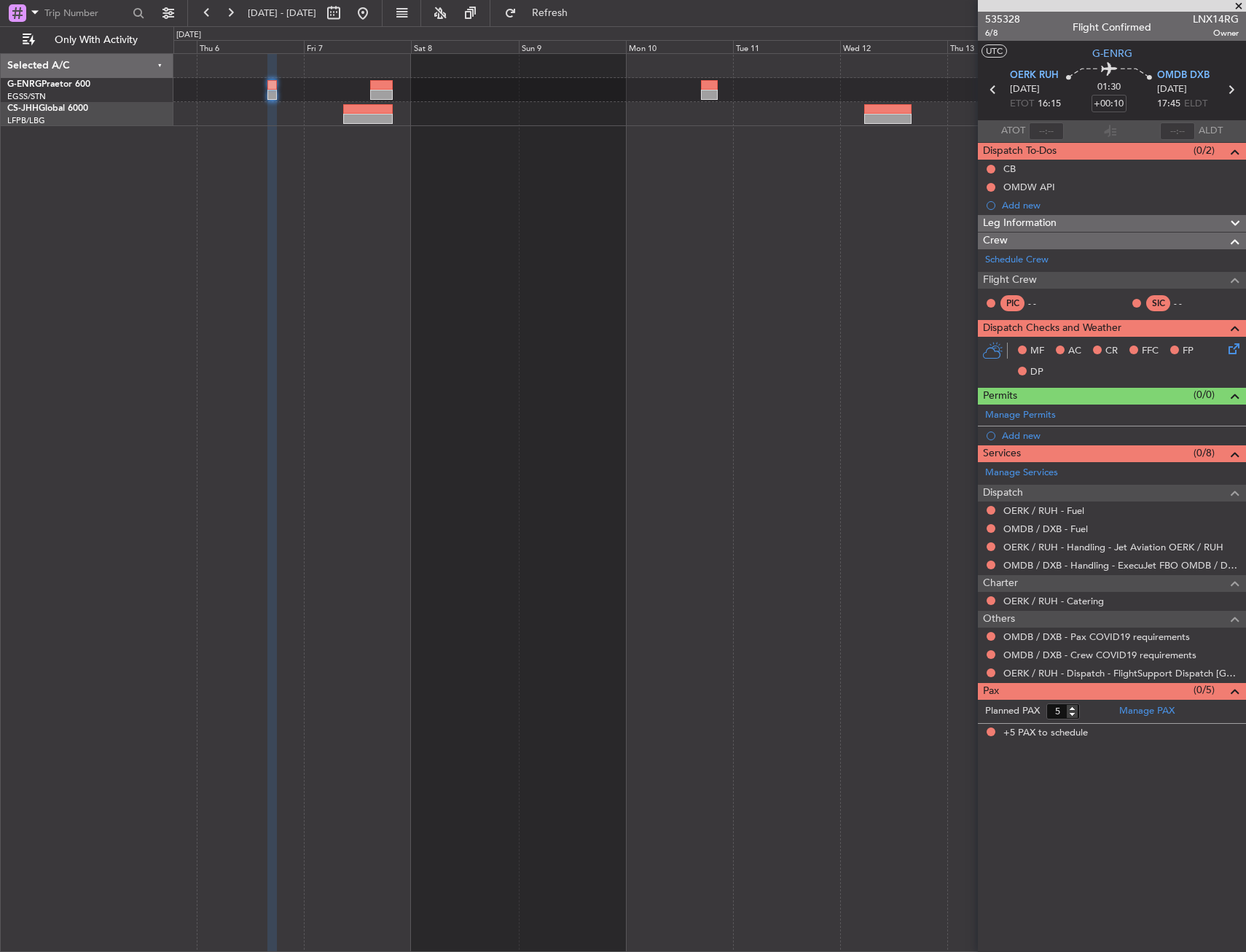
click at [1024, 416] on link "Manage Permits" at bounding box center [1020, 416] width 71 height 15
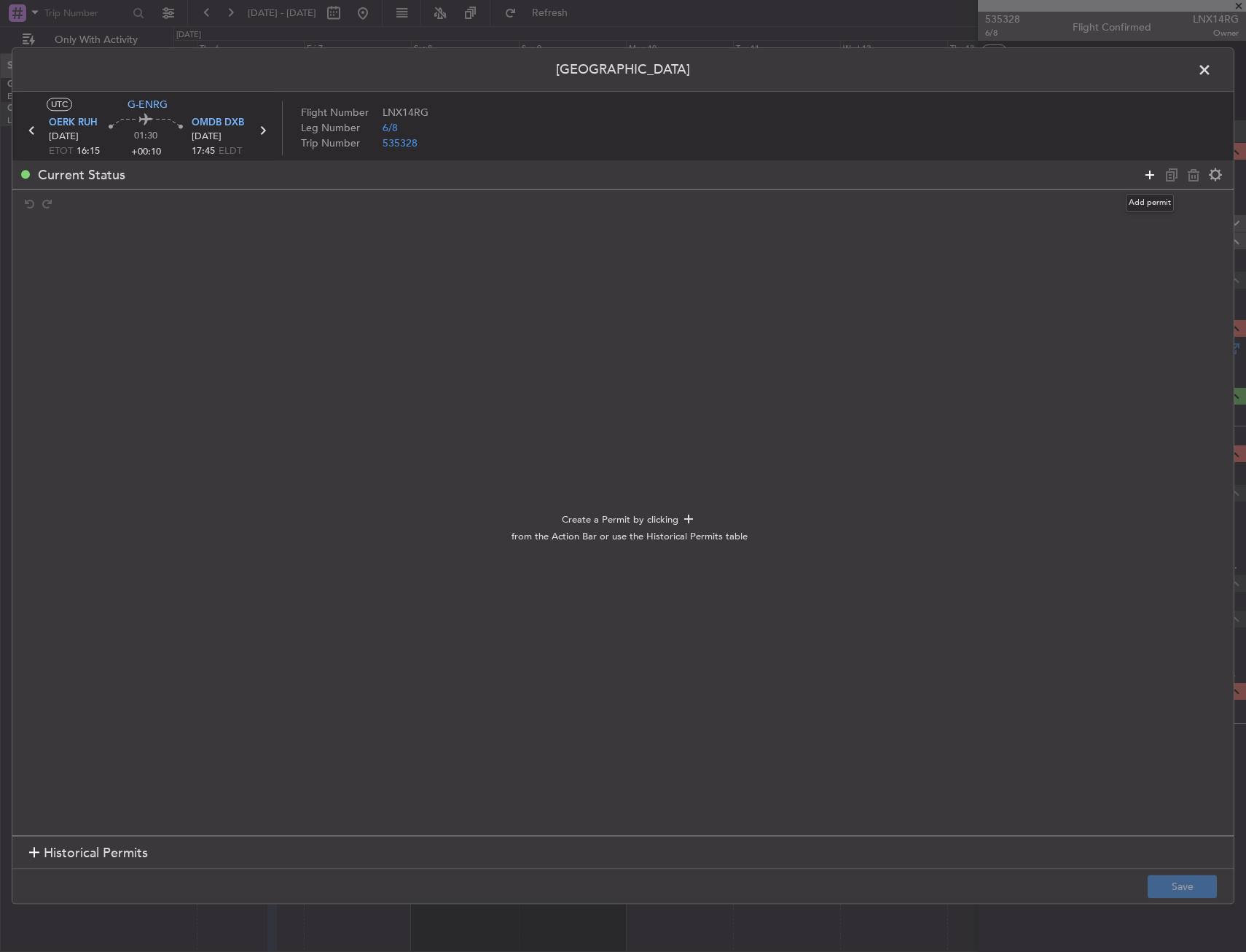
click at [1147, 172] on icon at bounding box center [1149, 174] width 17 height 17
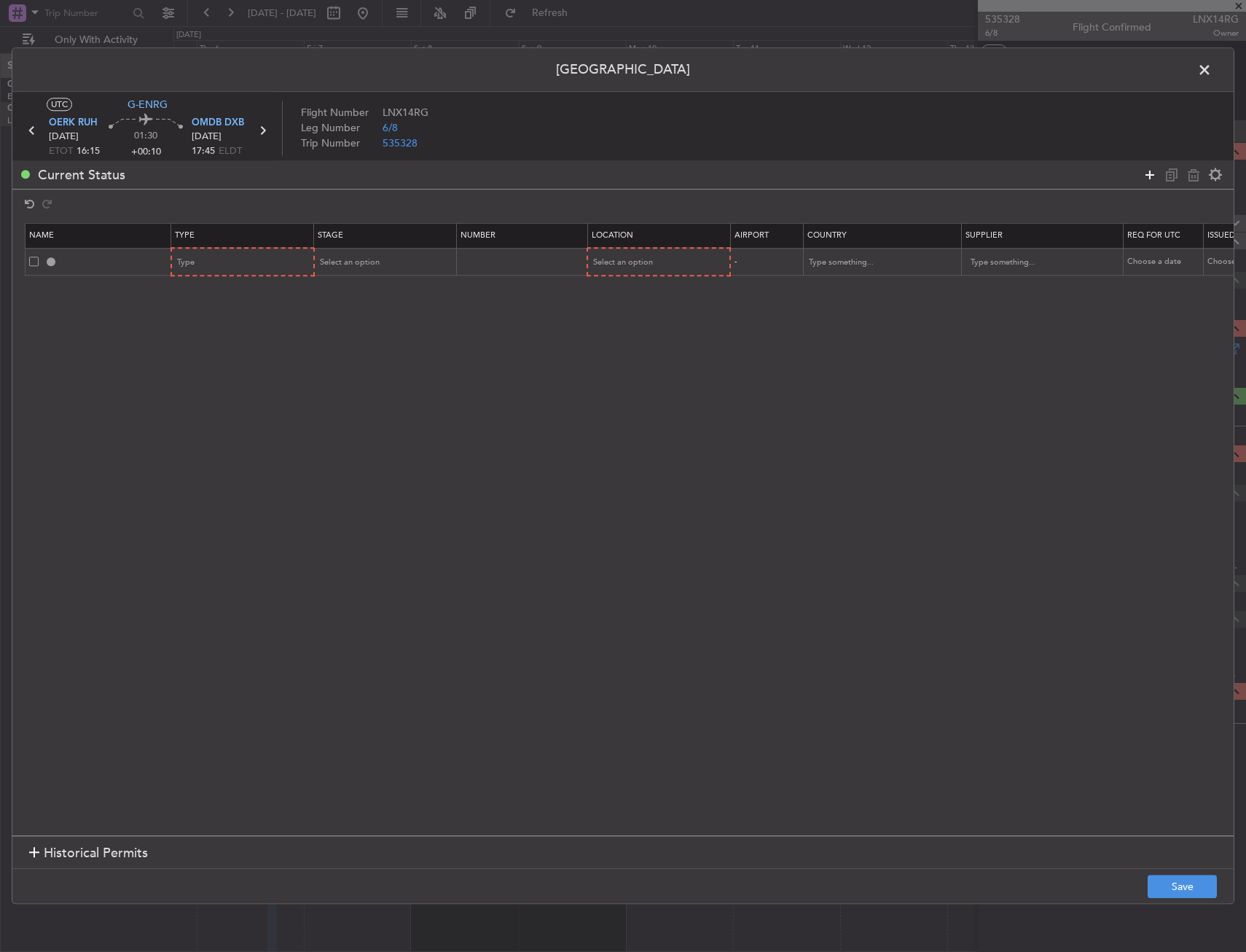
click at [1147, 172] on icon at bounding box center [1149, 174] width 17 height 17
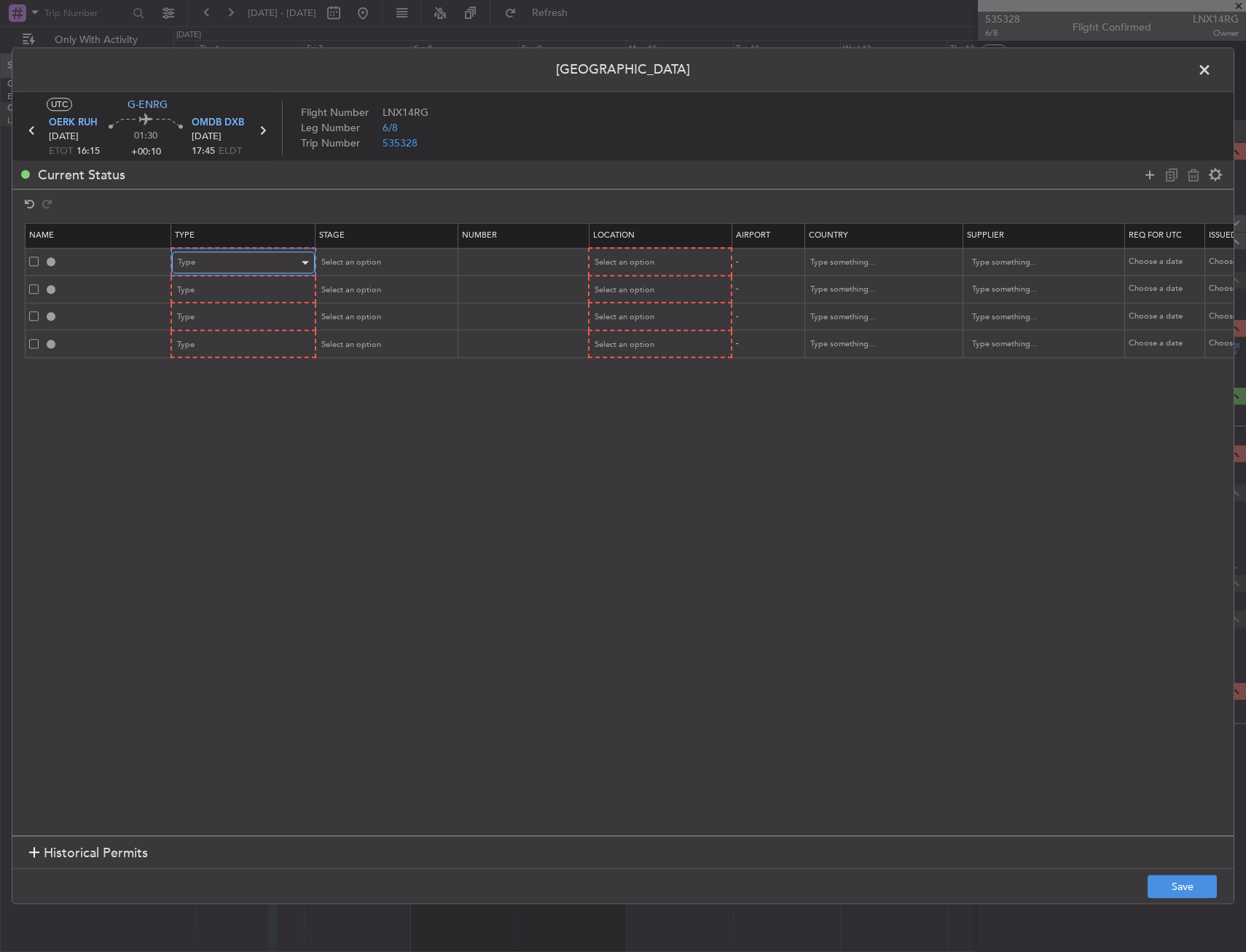
click at [214, 262] on div "Type" at bounding box center [238, 262] width 121 height 22
click at [209, 259] on div at bounding box center [623, 476] width 1246 height 952
click at [209, 259] on div "Type" at bounding box center [238, 262] width 121 height 22
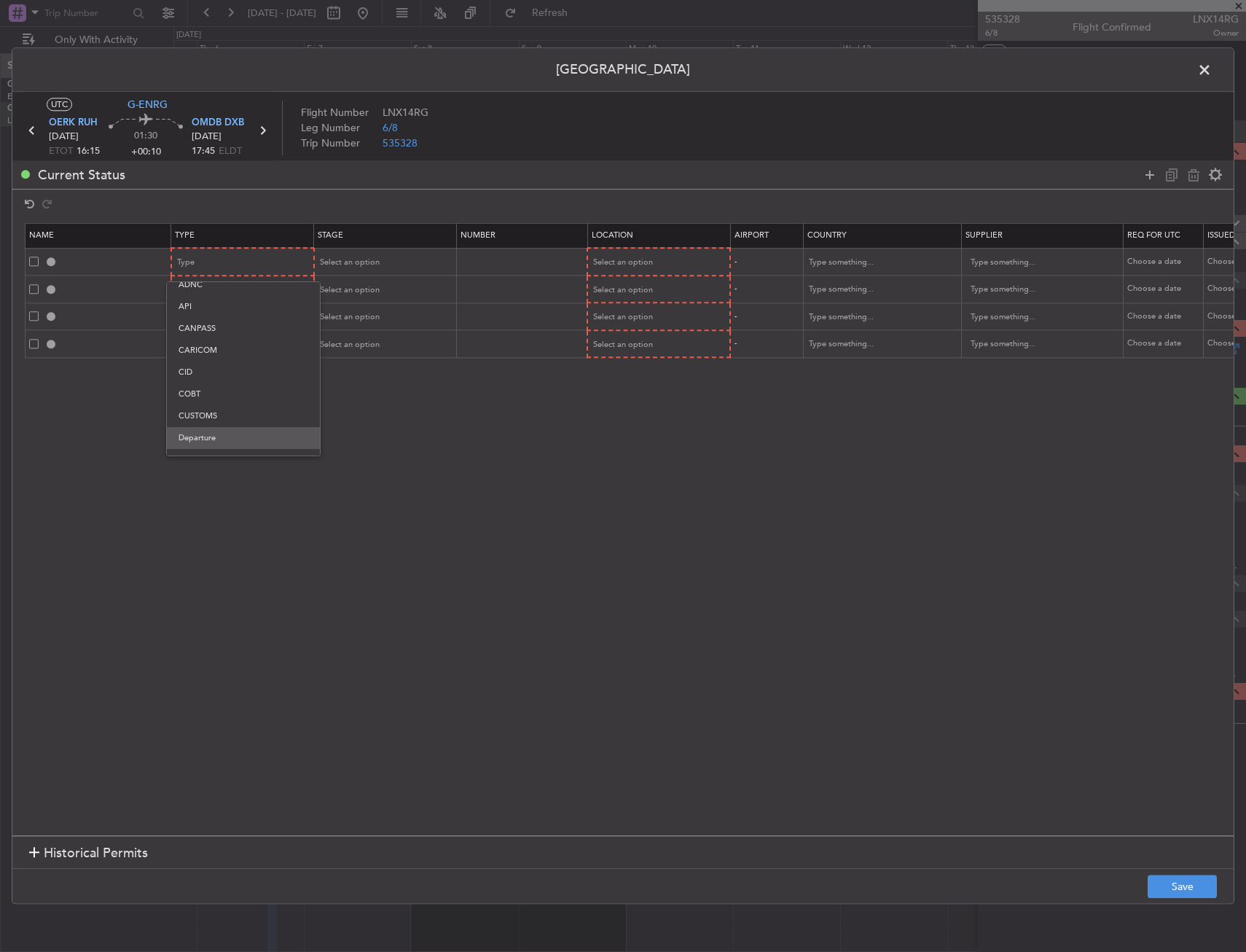
click at [209, 431] on span "Departure" at bounding box center [243, 438] width 130 height 22
click at [615, 271] on div "Select an option" at bounding box center [654, 262] width 121 height 22
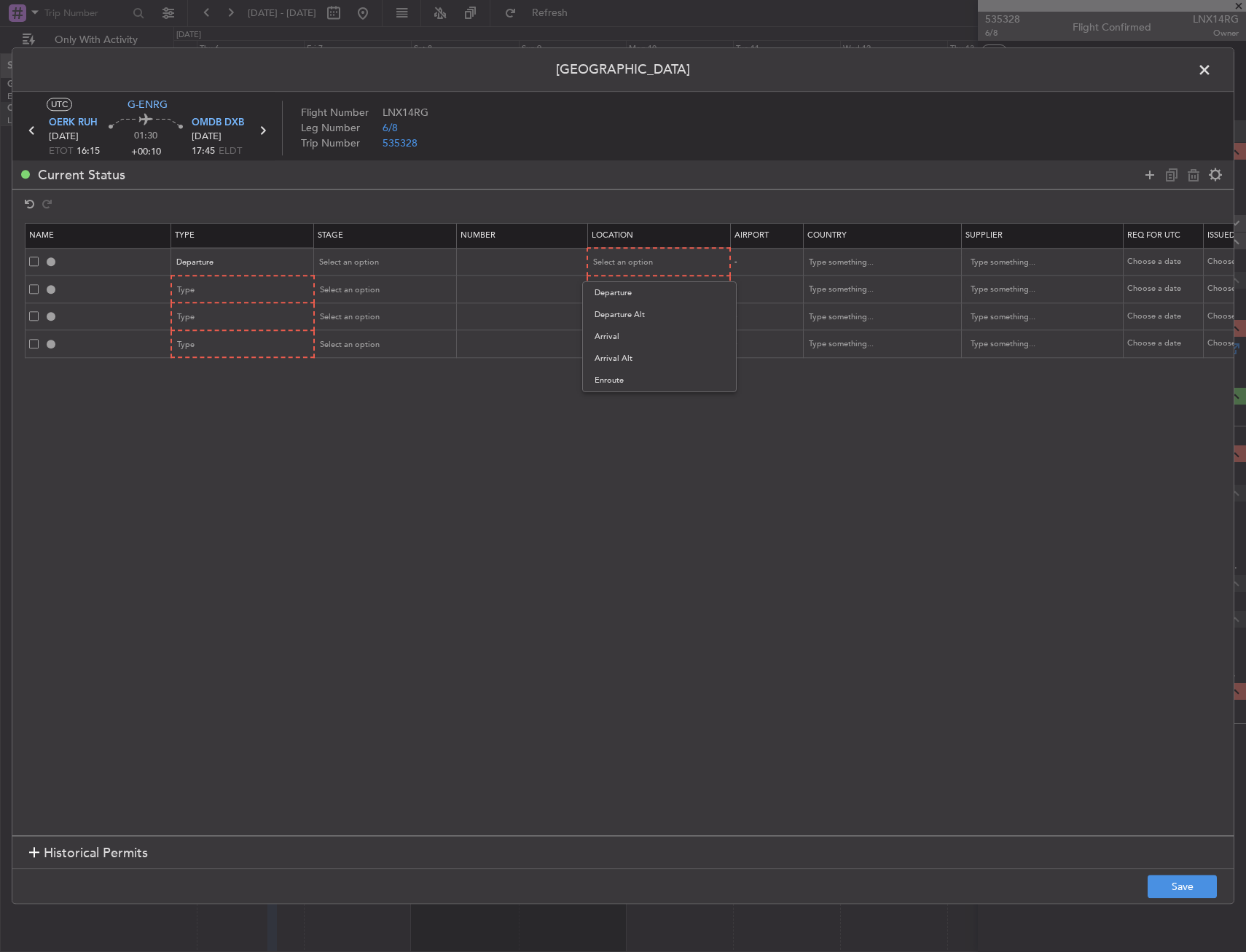
click at [613, 294] on span "Departure" at bounding box center [659, 293] width 130 height 22
click at [223, 288] on div "Type" at bounding box center [238, 290] width 121 height 22
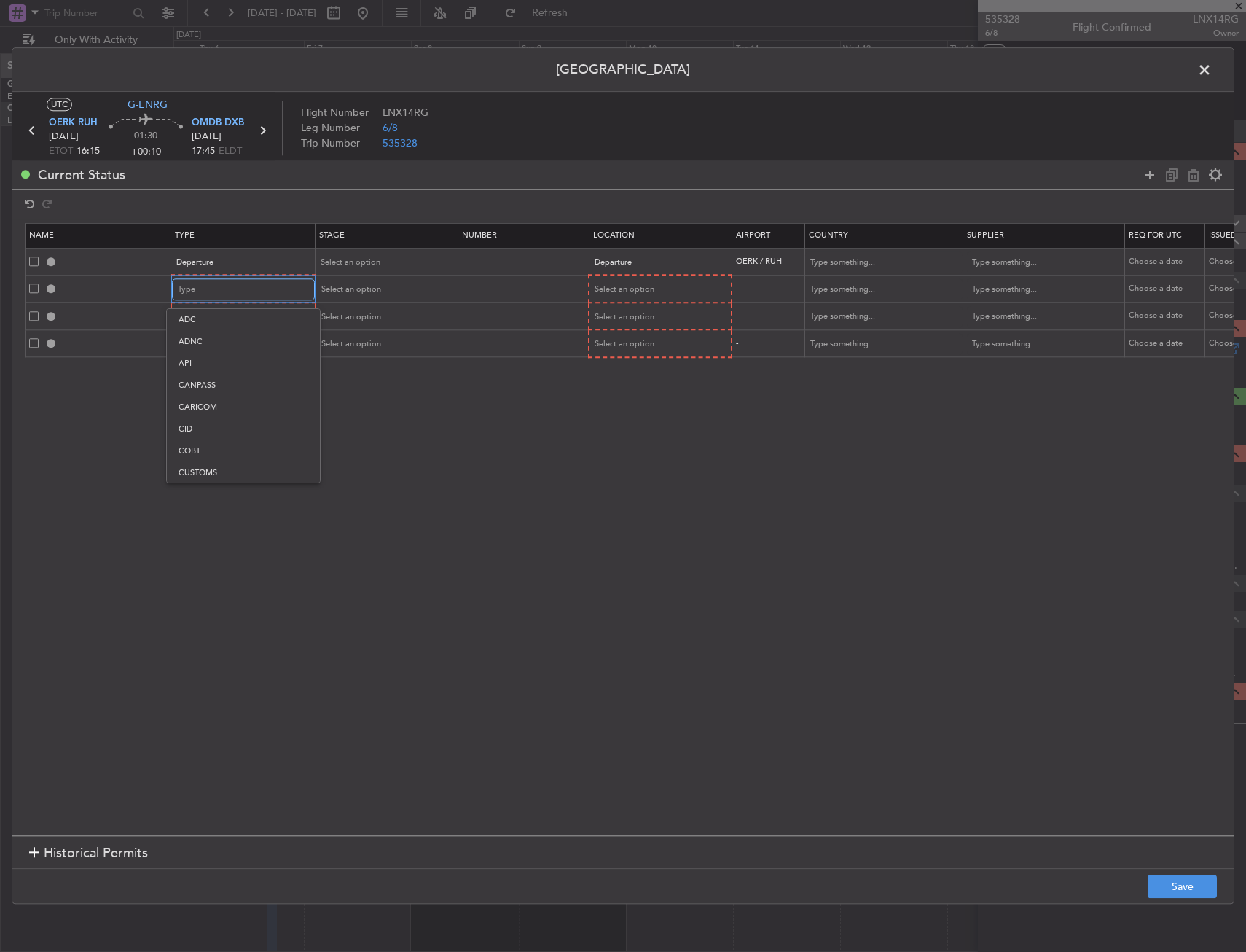
scroll to position [439, 0]
click at [238, 433] on span "Slot" at bounding box center [243, 428] width 130 height 22
click at [634, 286] on span "Select an option" at bounding box center [623, 289] width 59 height 11
click at [605, 357] on span "Arrival" at bounding box center [659, 364] width 130 height 22
click at [196, 317] on div "Type" at bounding box center [238, 316] width 121 height 22
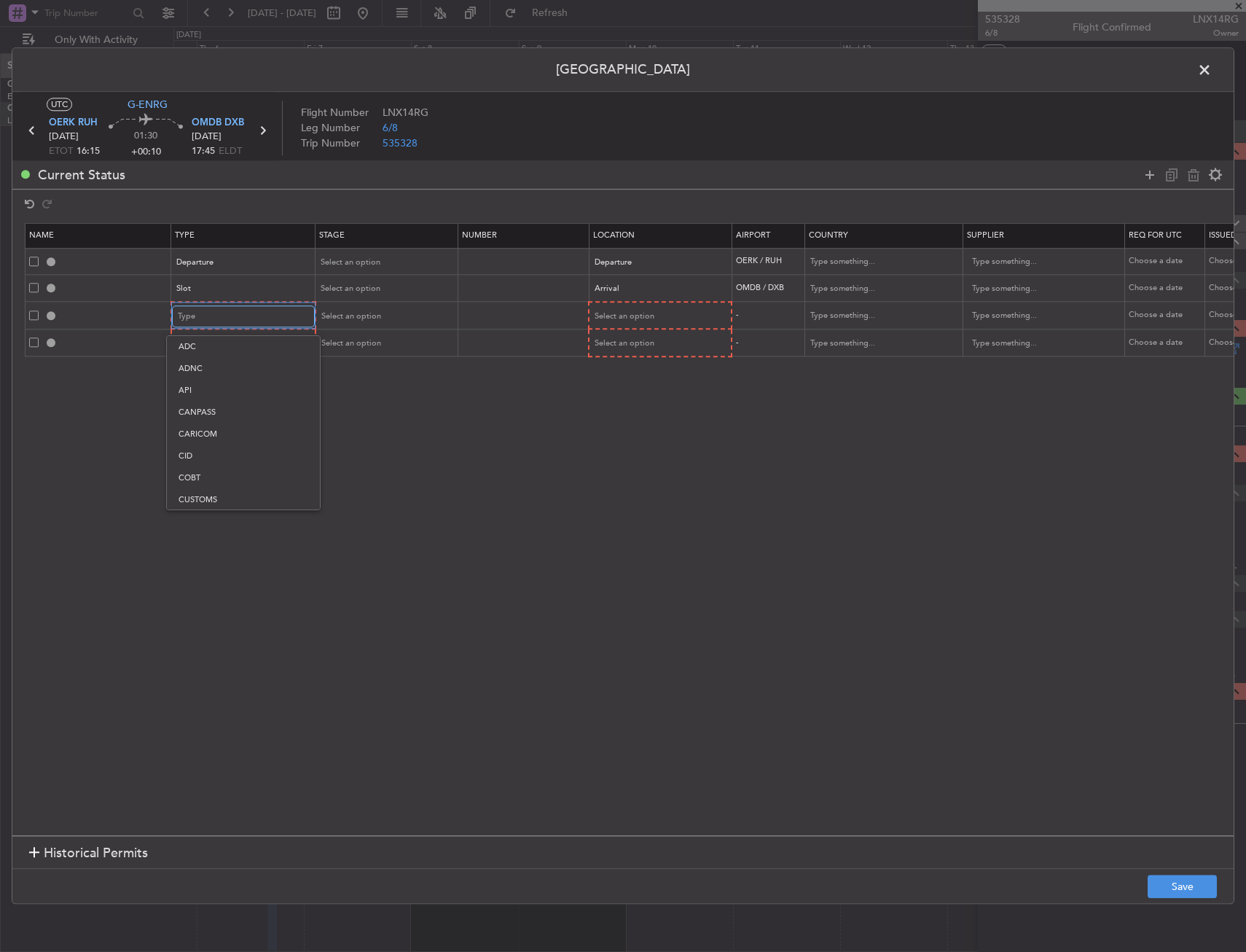
scroll to position [223, 0]
click at [209, 467] on span "Landing" at bounding box center [243, 474] width 130 height 22
click at [607, 314] on span "Select an option" at bounding box center [623, 315] width 59 height 11
click at [609, 393] on span "Arrival" at bounding box center [659, 390] width 130 height 22
click at [210, 335] on div "Type" at bounding box center [238, 343] width 121 height 22
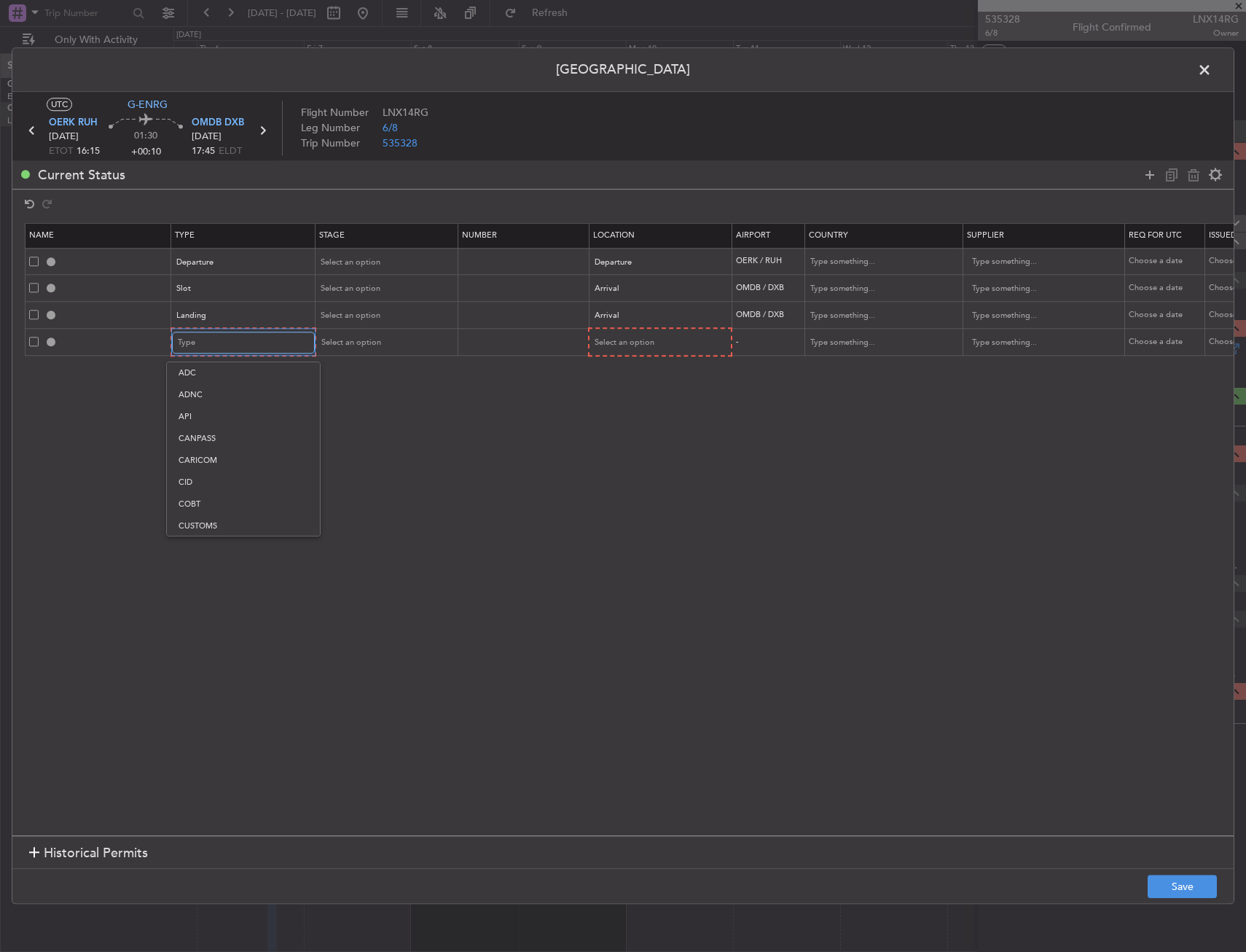
scroll to position [271, 0]
drag, startPoint x: 224, startPoint y: 512, endPoint x: 220, endPoint y: 491, distance: 21.4
click at [220, 491] on div "ADC ADNC API CANPASS CARICOM CID COBT CUSTOMS Departure DOT Approval EAPIS Ferr…" at bounding box center [244, 449] width 155 height 175
click at [220, 491] on span "Overflight" at bounding box center [243, 496] width 130 height 22
click at [620, 342] on span "Select an option" at bounding box center [623, 342] width 59 height 11
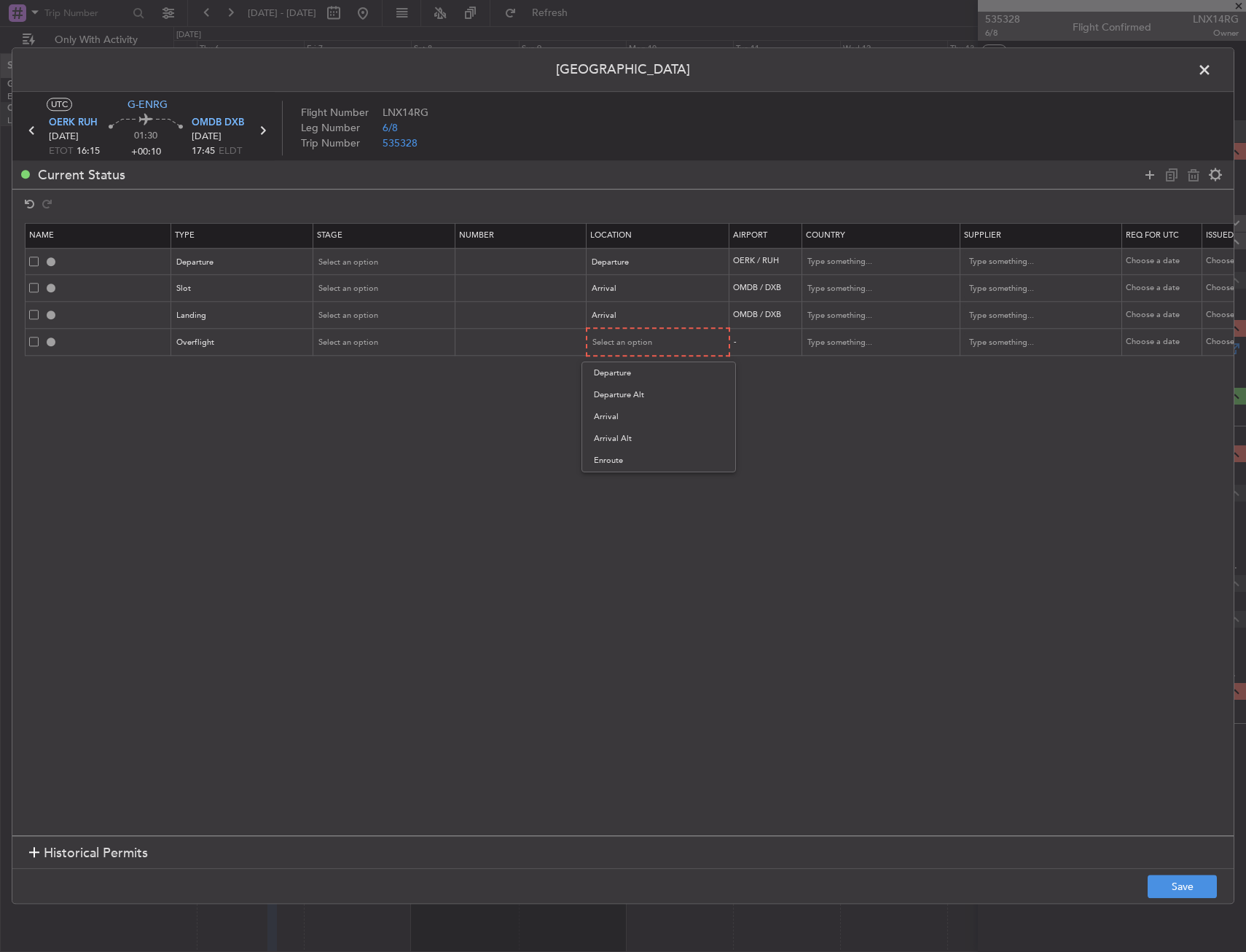
click at [620, 452] on span "Enroute" at bounding box center [658, 461] width 130 height 22
click at [848, 351] on input "text" at bounding box center [873, 342] width 131 height 22
click at [856, 363] on span "Bahrain" at bounding box center [881, 366] width 135 height 22
type input "Bahrain"
click at [1188, 889] on button "Save" at bounding box center [1182, 887] width 69 height 24
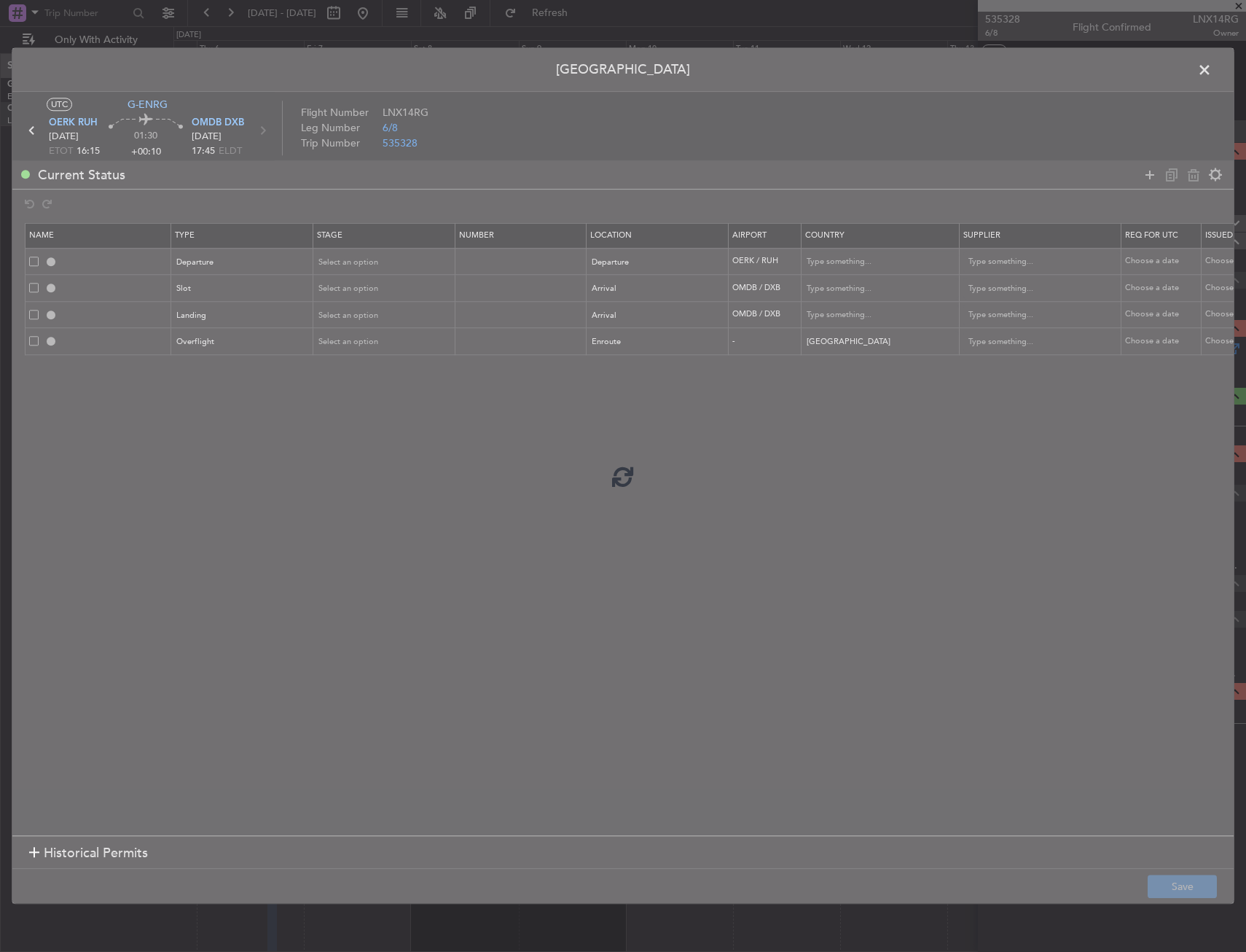
type input "DEPARTURE"
type input "Saudi Arabia"
type input "NNN"
type input "OMDB ARR SLOT"
type input "United Arab Emirates"
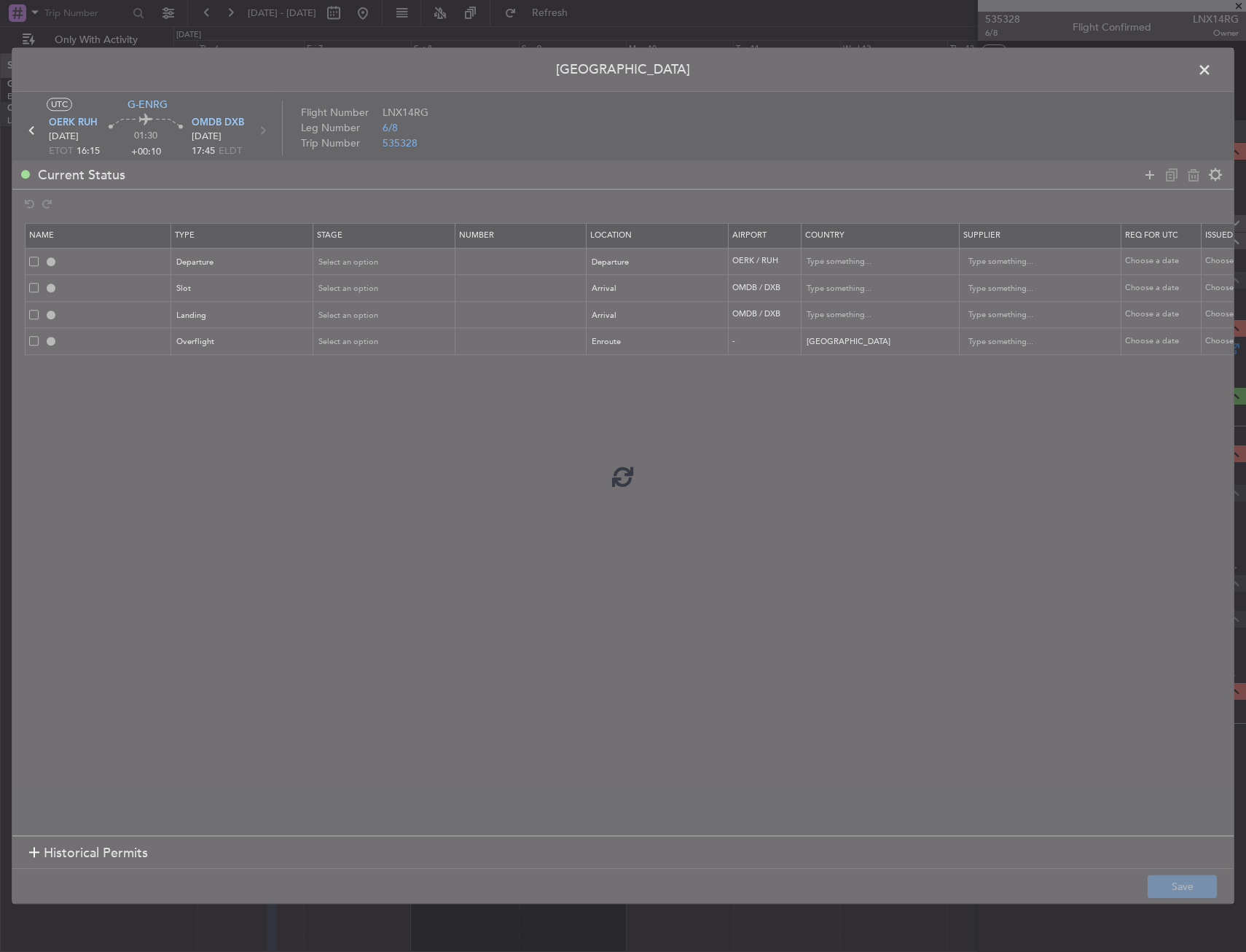
type input "NNN"
type input "1"
type input "OMDB LDG"
type input "United Arab Emirates"
type input "NNN"
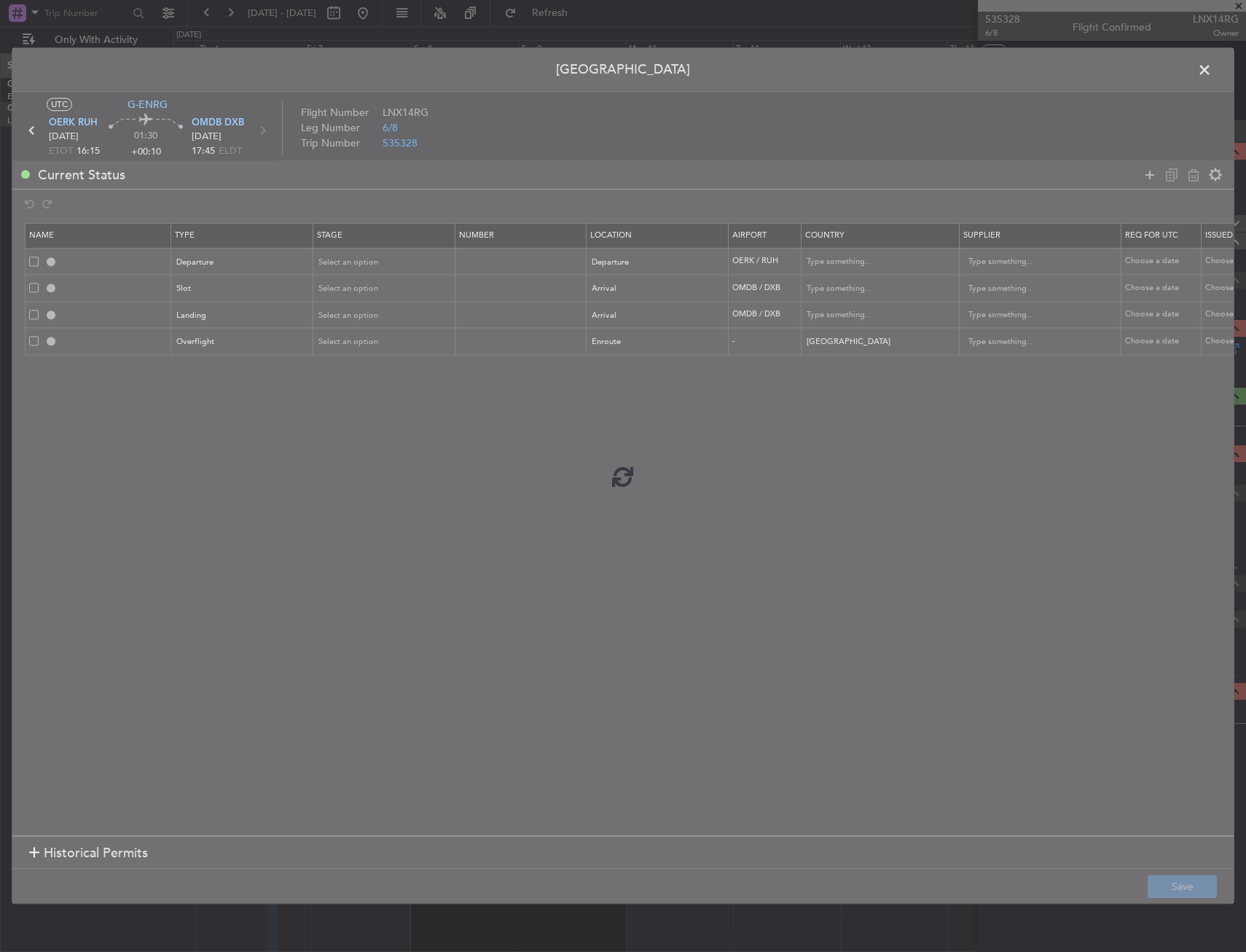
type input "1"
type input "BAHRAIN OVF"
type input "NNN"
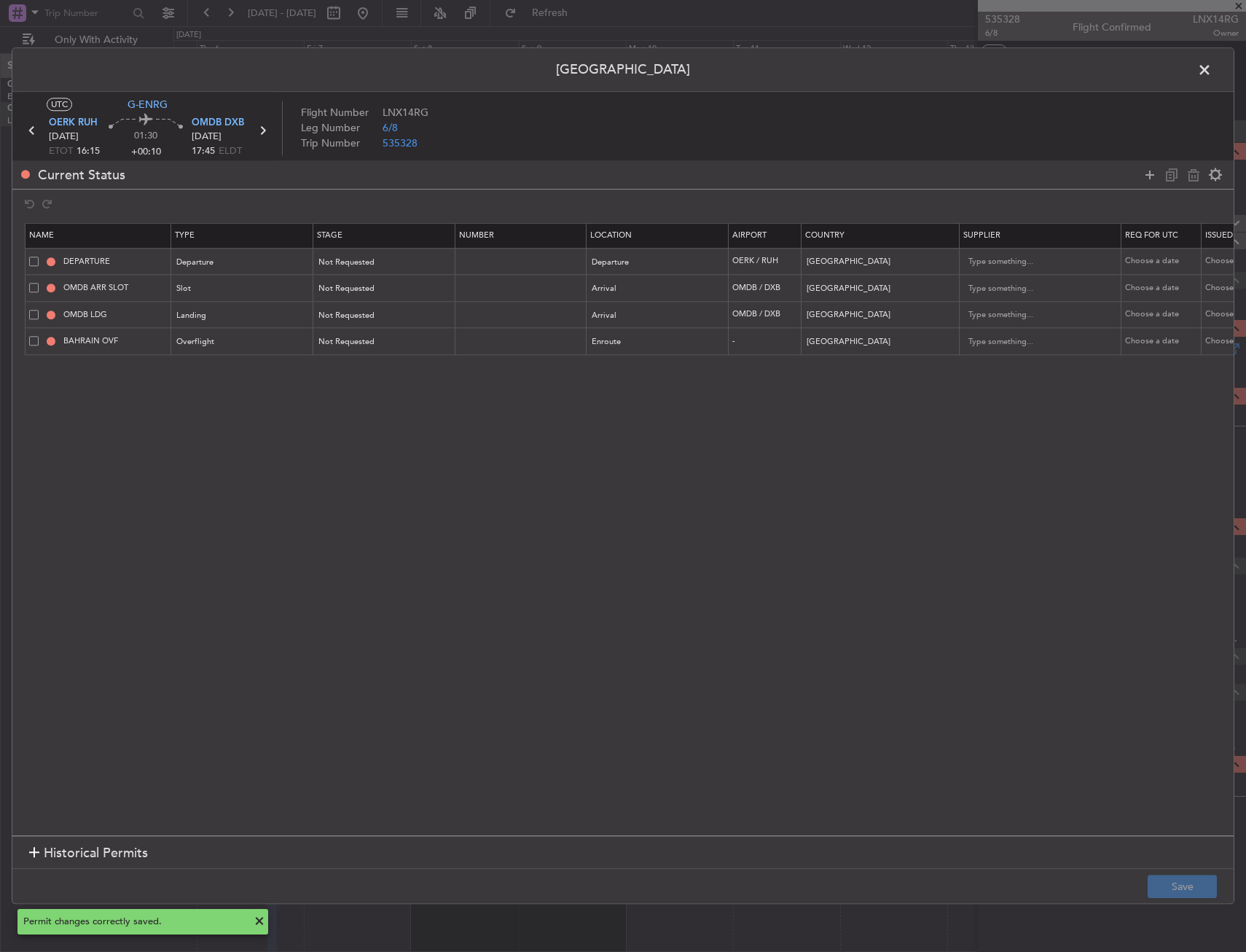
click at [1212, 69] on span at bounding box center [1212, 73] width 0 height 29
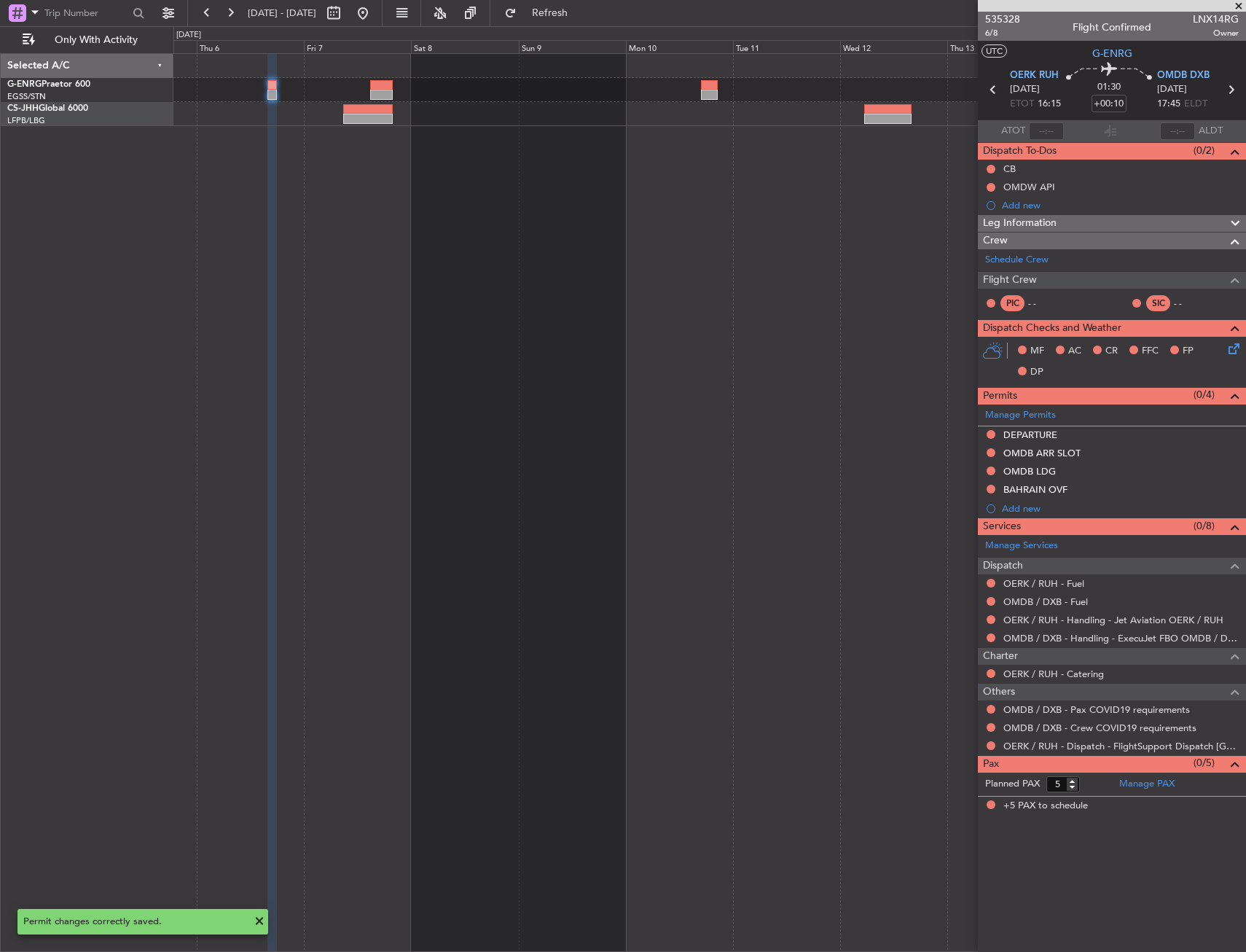
click at [988, 90] on icon at bounding box center [993, 89] width 19 height 19
type input "+00:20"
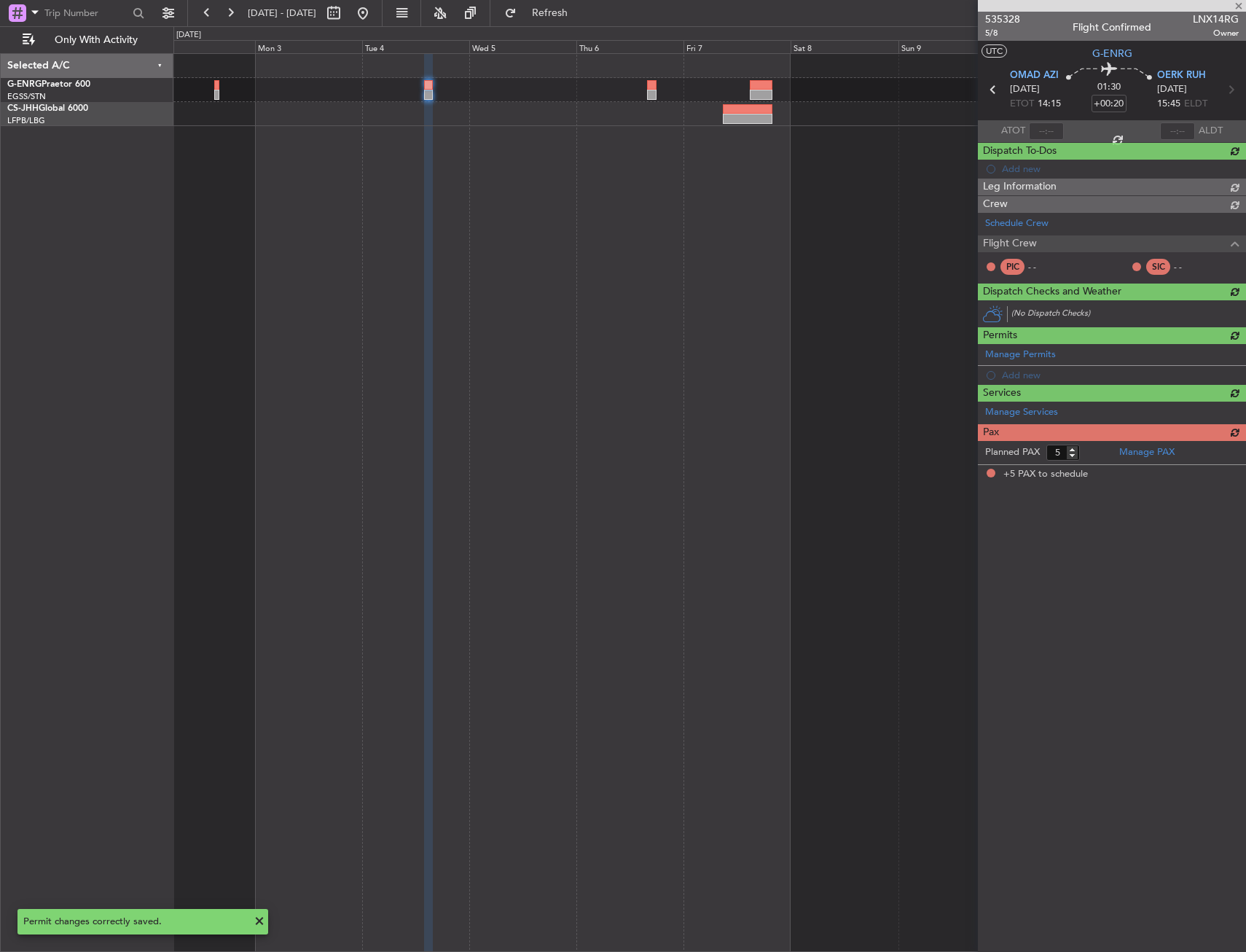
click at [842, 157] on div at bounding box center [710, 502] width 1072 height 899
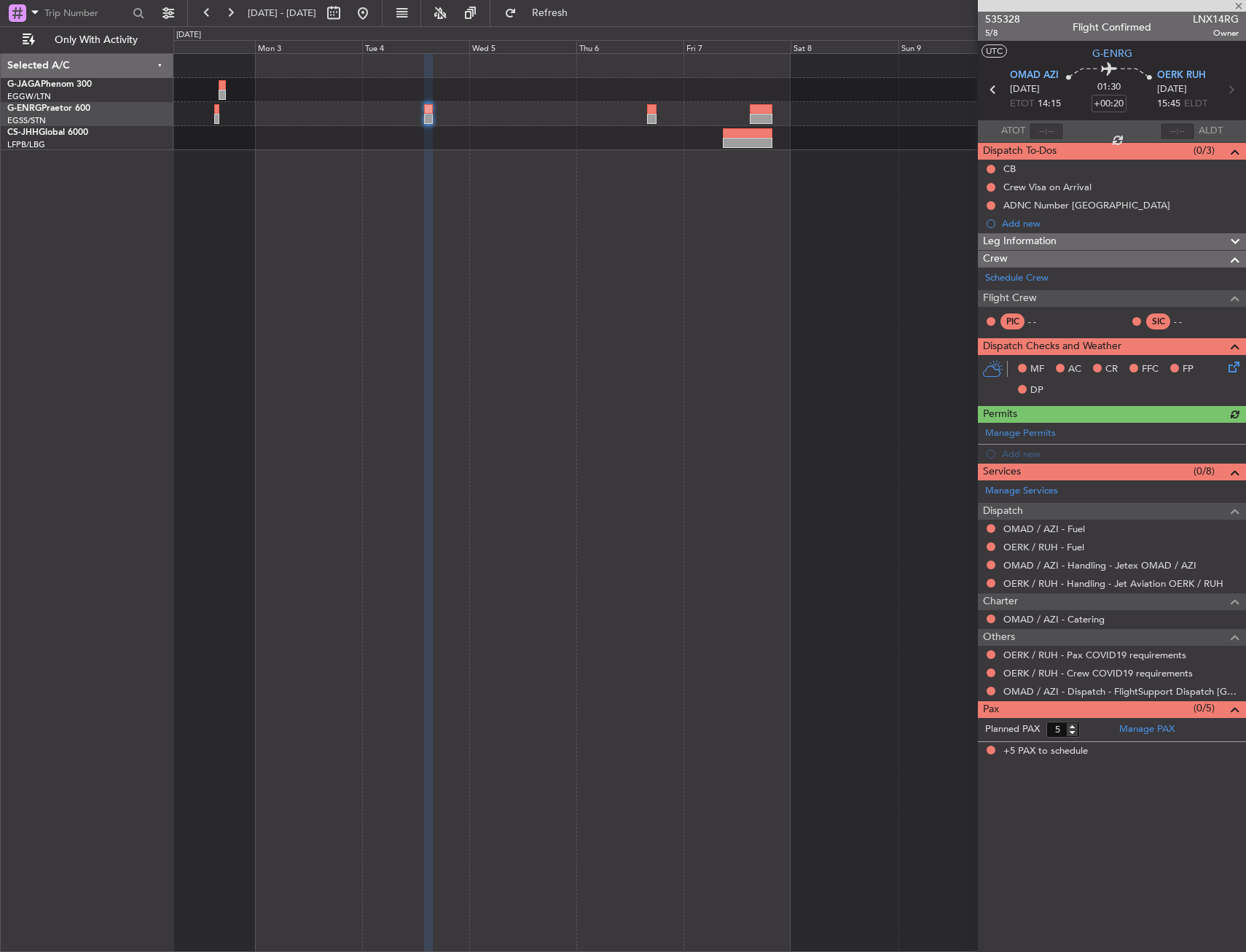
click at [1005, 436] on div "Manage Permits Add new" at bounding box center [1112, 443] width 268 height 41
click at [1005, 436] on link "Manage Permits" at bounding box center [1020, 434] width 71 height 15
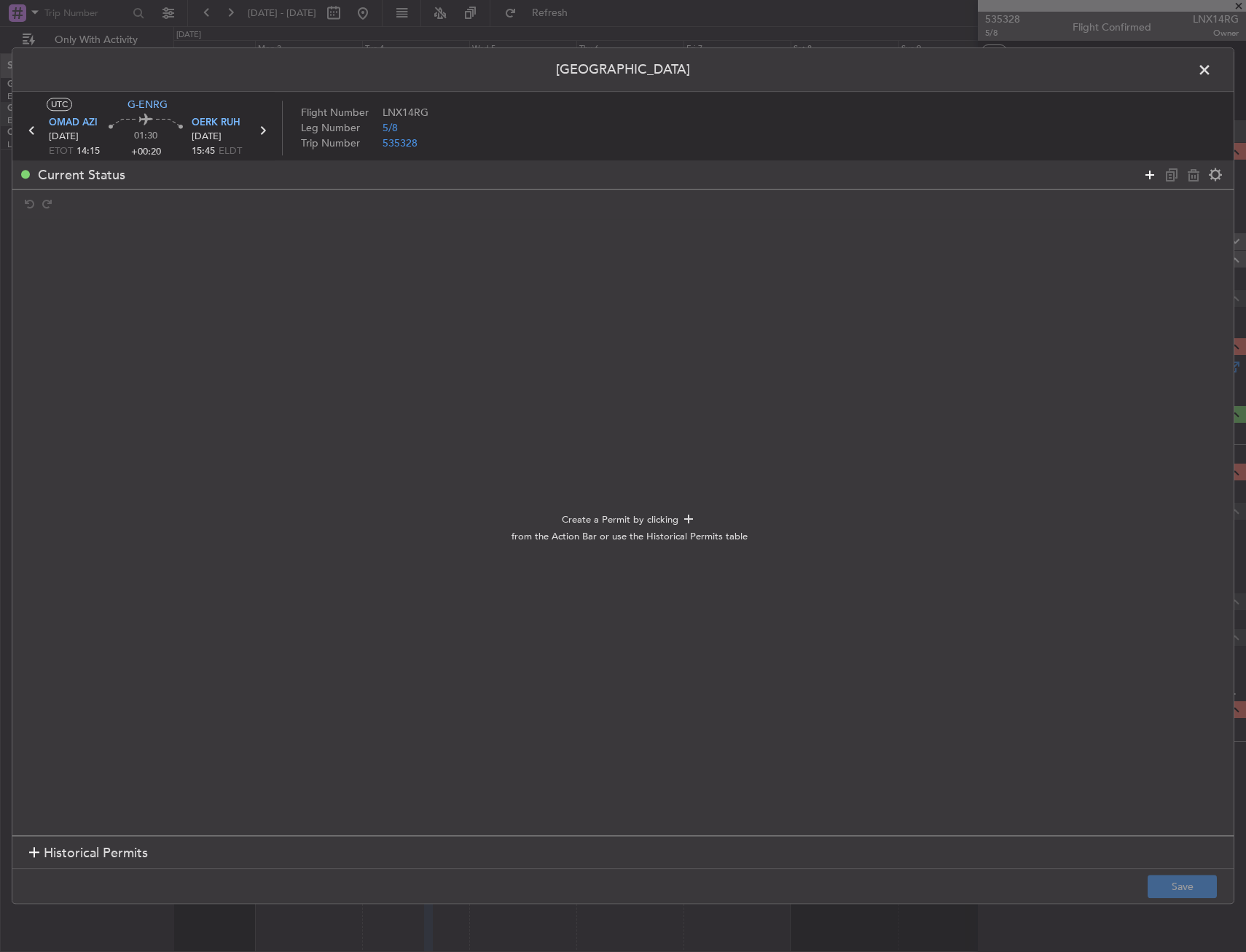
click at [1148, 177] on icon at bounding box center [1149, 174] width 17 height 17
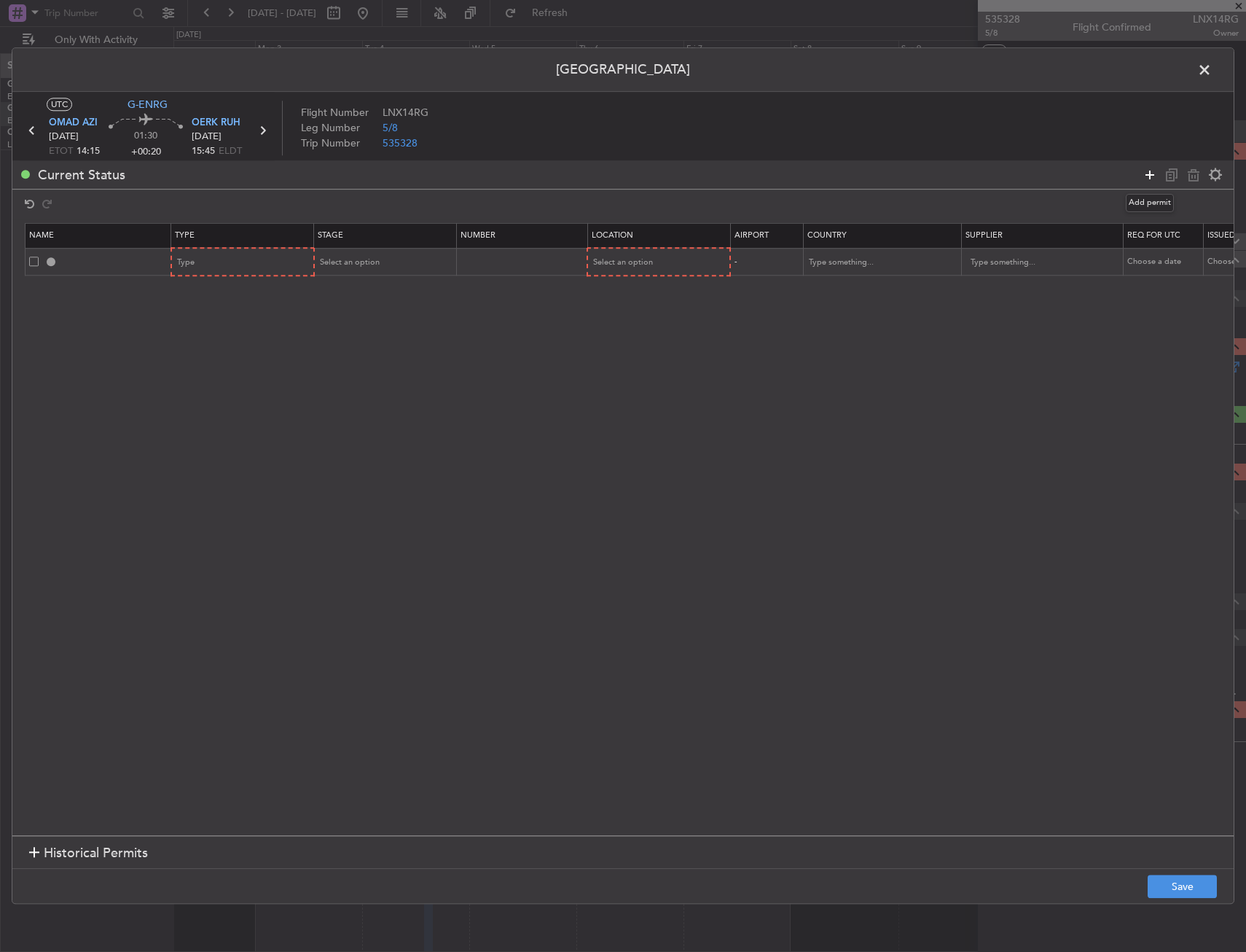
click at [1148, 177] on icon at bounding box center [1149, 174] width 17 height 17
click at [1149, 174] on icon at bounding box center [1149, 174] width 17 height 17
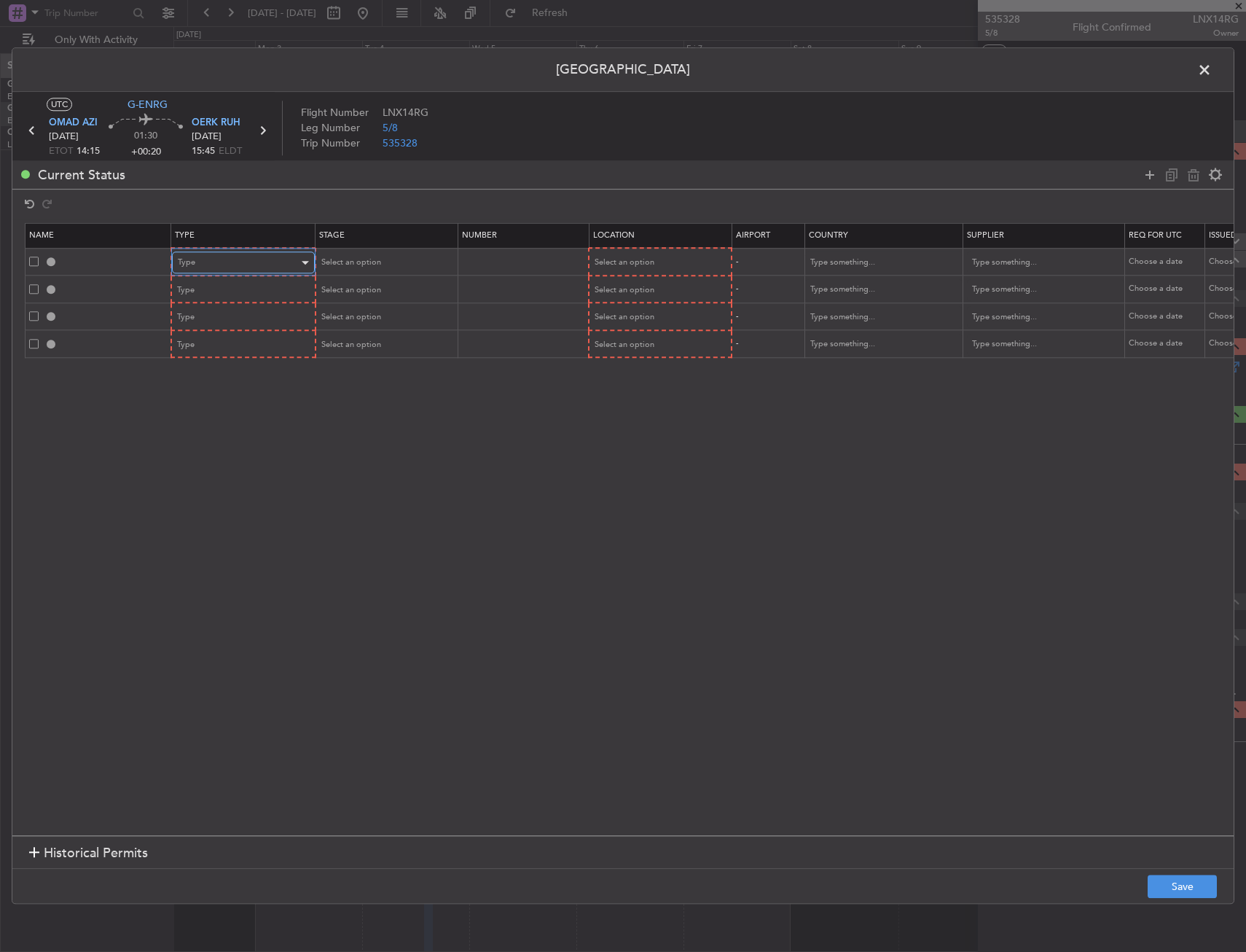
click at [218, 258] on div "Type" at bounding box center [238, 262] width 121 height 22
drag, startPoint x: 209, startPoint y: 396, endPoint x: 227, endPoint y: 375, distance: 27.7
click at [209, 394] on span "Slot" at bounding box center [243, 400] width 130 height 22
click at [686, 259] on div "Select an option" at bounding box center [654, 262] width 121 height 22
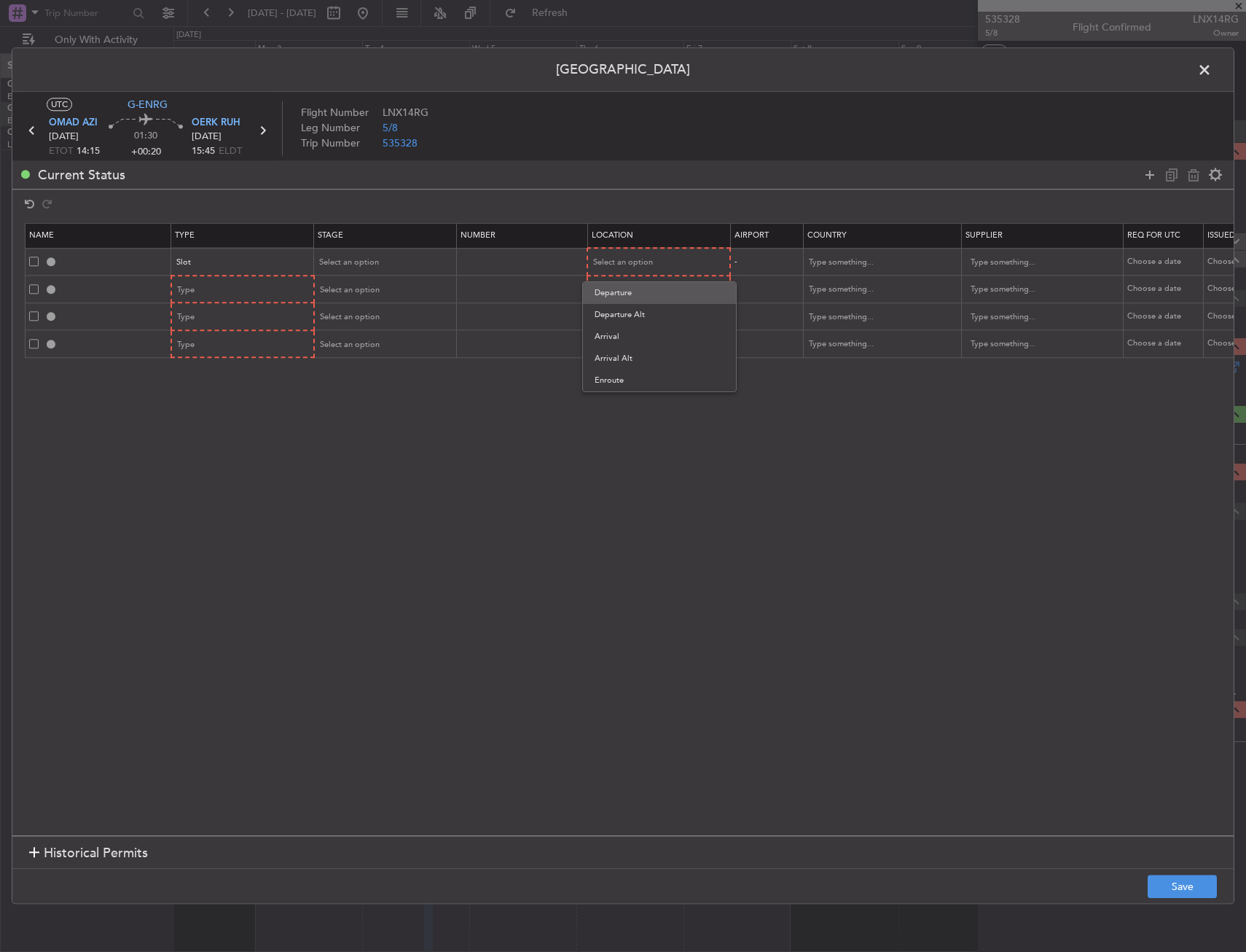
click at [666, 286] on span "Departure" at bounding box center [659, 293] width 130 height 22
click at [278, 295] on div "Type" at bounding box center [238, 290] width 121 height 22
click at [203, 293] on div at bounding box center [623, 476] width 1246 height 952
click at [207, 289] on div "Type" at bounding box center [238, 290] width 121 height 22
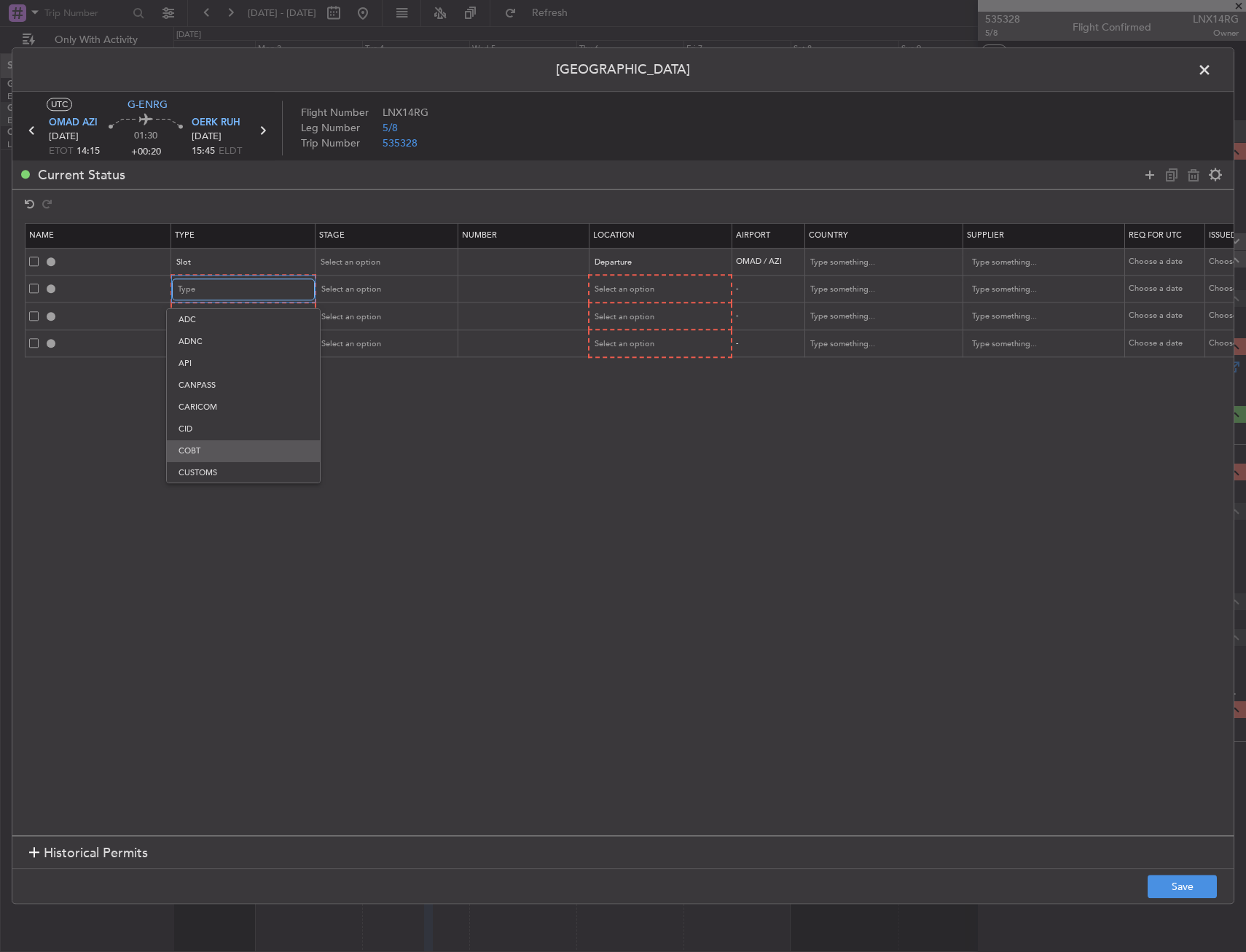
scroll to position [30, 0]
drag, startPoint x: 210, startPoint y: 466, endPoint x: 389, endPoint y: 335, distance: 221.8
click at [210, 465] on span "Departure" at bounding box center [243, 465] width 130 height 22
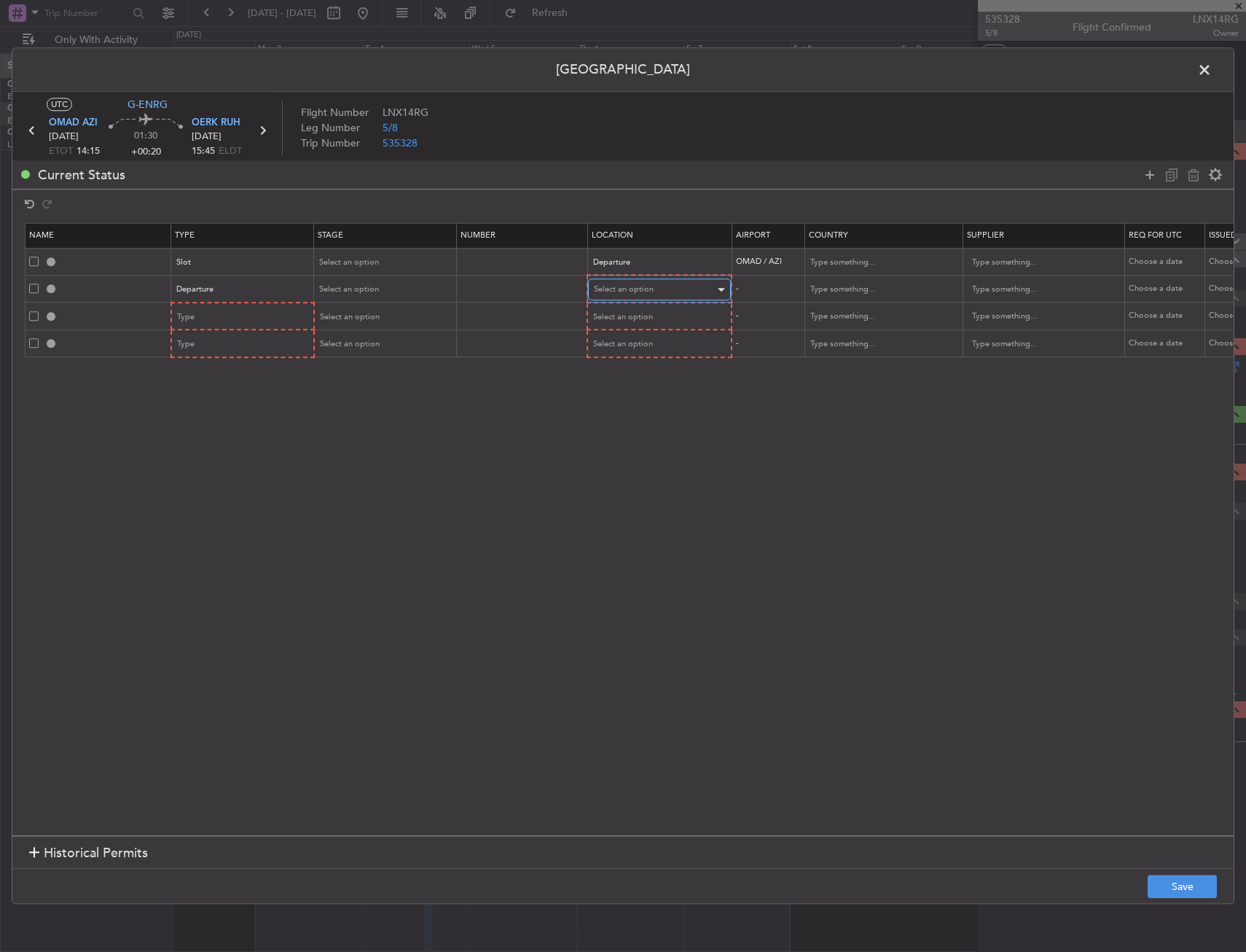
click at [619, 293] on span "Select an option" at bounding box center [623, 289] width 59 height 11
click at [620, 319] on span "Departure" at bounding box center [659, 320] width 130 height 22
drag, startPoint x: 149, startPoint y: 311, endPoint x: 176, endPoint y: 319, distance: 28.2
click at [155, 316] on input "text" at bounding box center [115, 315] width 109 height 12
click at [186, 318] on span "Type" at bounding box center [186, 315] width 17 height 11
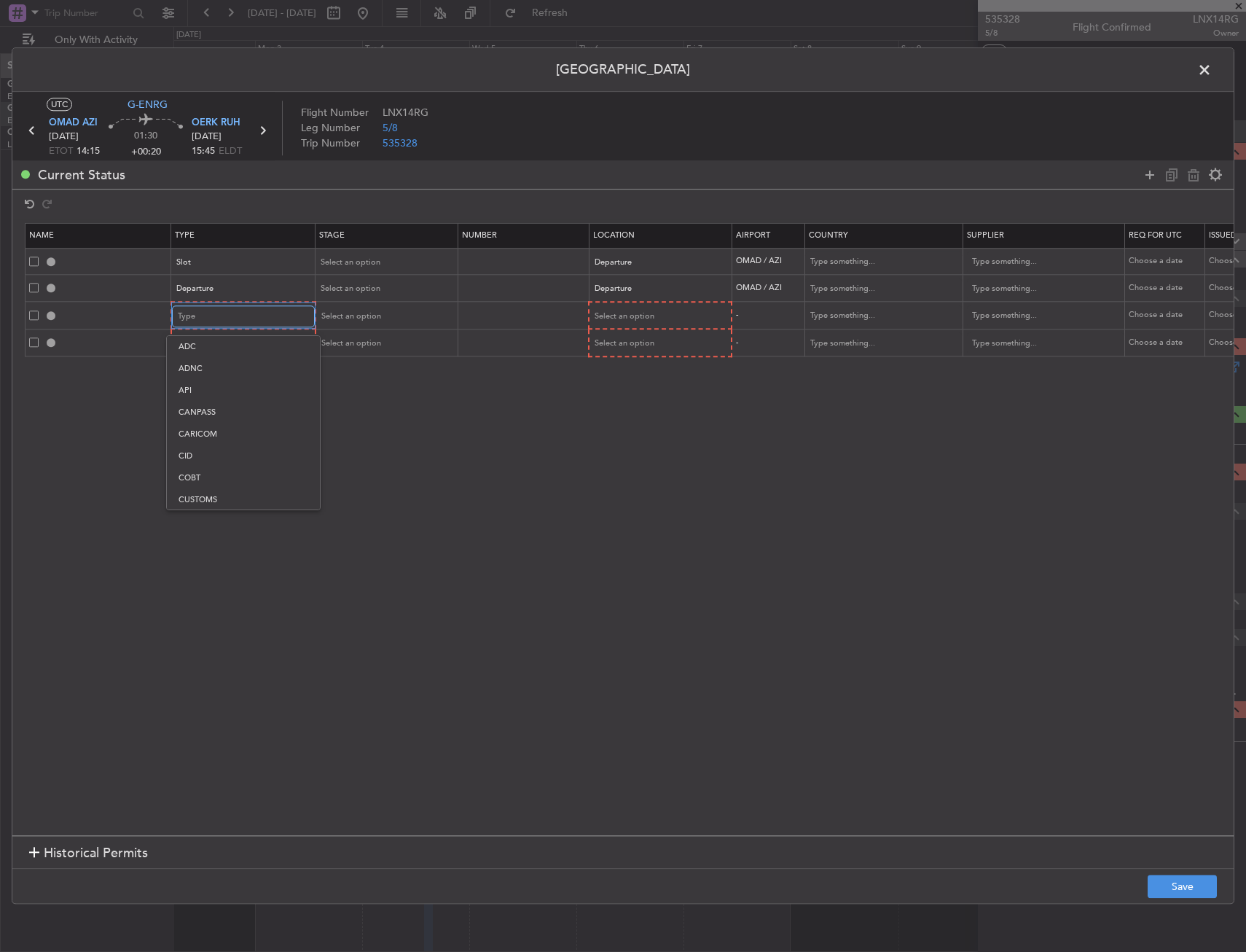
scroll to position [223, 0]
drag, startPoint x: 224, startPoint y: 469, endPoint x: 229, endPoint y: 462, distance: 8.6
click at [224, 469] on span "Landing" at bounding box center [243, 474] width 130 height 22
click at [638, 330] on mat-form-field "Select an option" at bounding box center [658, 343] width 141 height 26
click at [635, 315] on span "Select an option" at bounding box center [623, 315] width 59 height 11
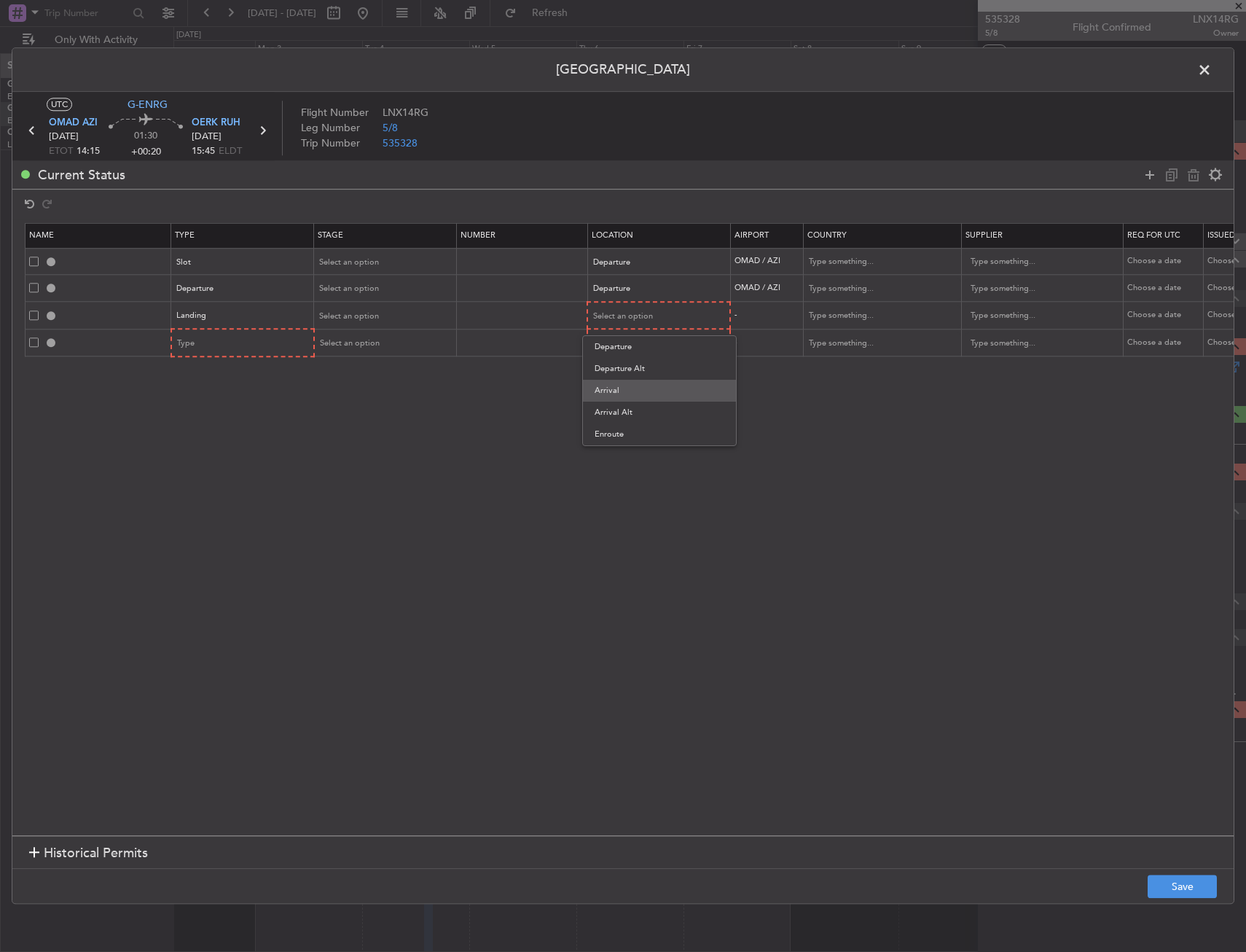
click at [630, 399] on span "Arrival" at bounding box center [659, 390] width 130 height 22
click at [253, 354] on div "Type" at bounding box center [238, 343] width 121 height 22
click at [207, 479] on span "LOG Number" at bounding box center [243, 474] width 130 height 22
click at [206, 337] on span "LOG Number" at bounding box center [201, 342] width 50 height 11
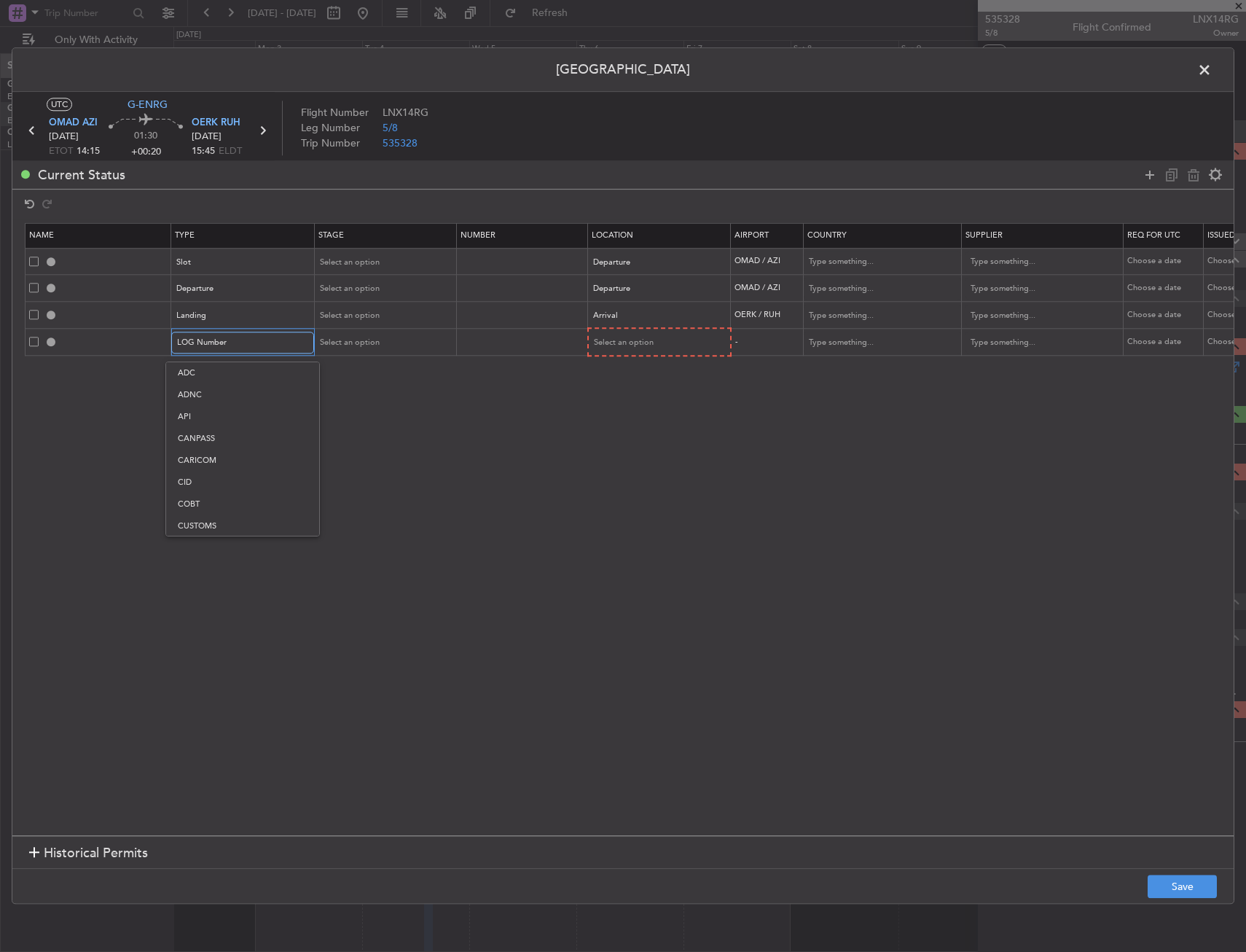
scroll to position [328, 0]
drag, startPoint x: 208, startPoint y: 442, endPoint x: 215, endPoint y: 440, distance: 7.3
click at [209, 442] on span "Overflight" at bounding box center [242, 439] width 130 height 22
click at [645, 340] on span "Select an option" at bounding box center [623, 342] width 59 height 11
drag, startPoint x: 624, startPoint y: 461, endPoint x: 776, endPoint y: 366, distance: 179.2
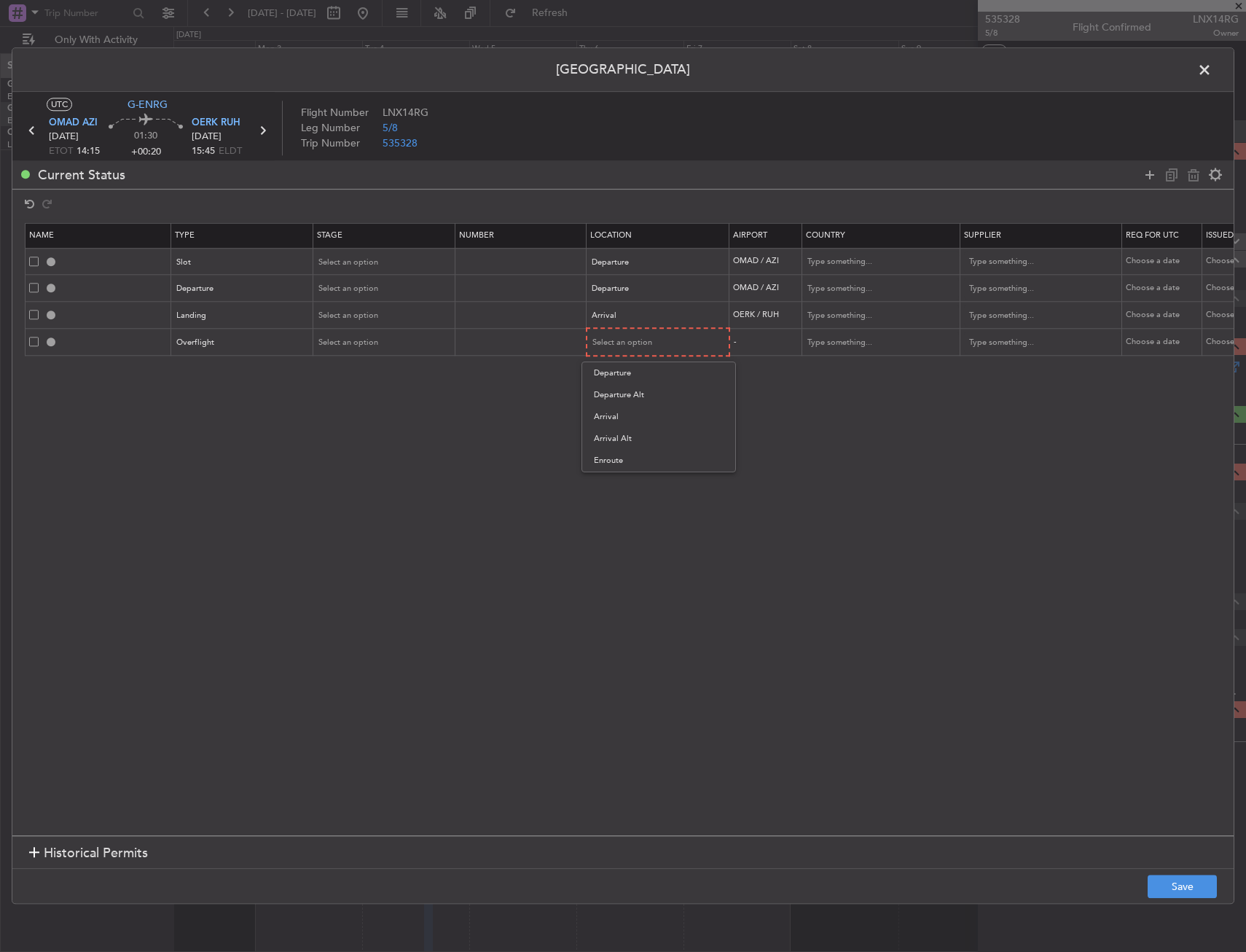
click at [624, 459] on span "Enroute" at bounding box center [658, 461] width 130 height 22
click at [832, 344] on input "text" at bounding box center [873, 342] width 131 height 22
click at [873, 366] on span "Bahrain" at bounding box center [881, 366] width 135 height 22
type input "Bahrain"
click at [1138, 855] on section "Historical Permits" at bounding box center [623, 853] width 1222 height 35
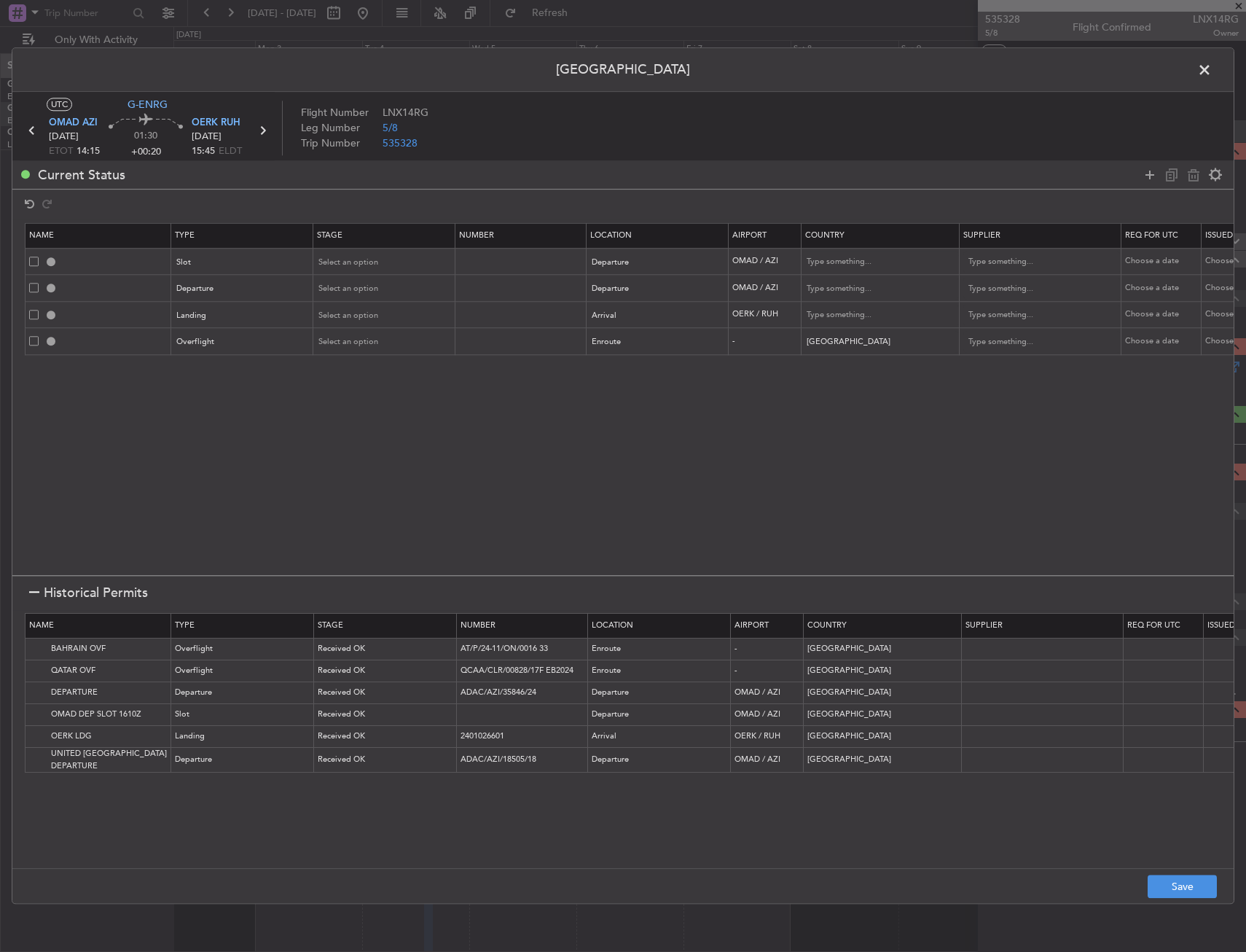
click at [1138, 855] on section "Name Type Stage Number Location Airport Country Supplier Req For Utc Issued For…" at bounding box center [623, 740] width 1222 height 260
click at [1173, 879] on button "Save" at bounding box center [1182, 887] width 69 height 24
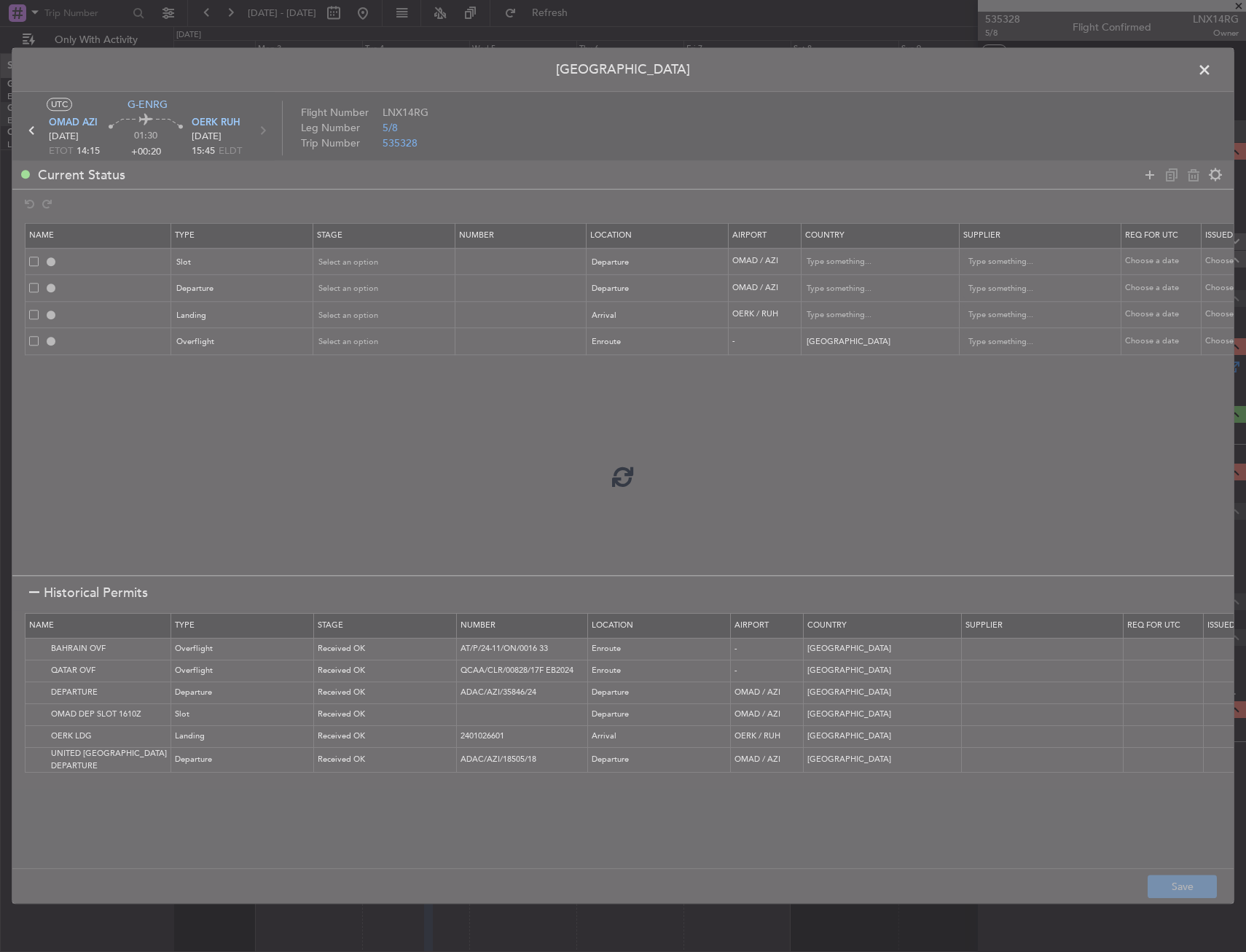
type input "OMAD DEP SLOT"
type input "United Arab Emirates"
type input "NNN"
type input "1"
type input "DEPARTURE"
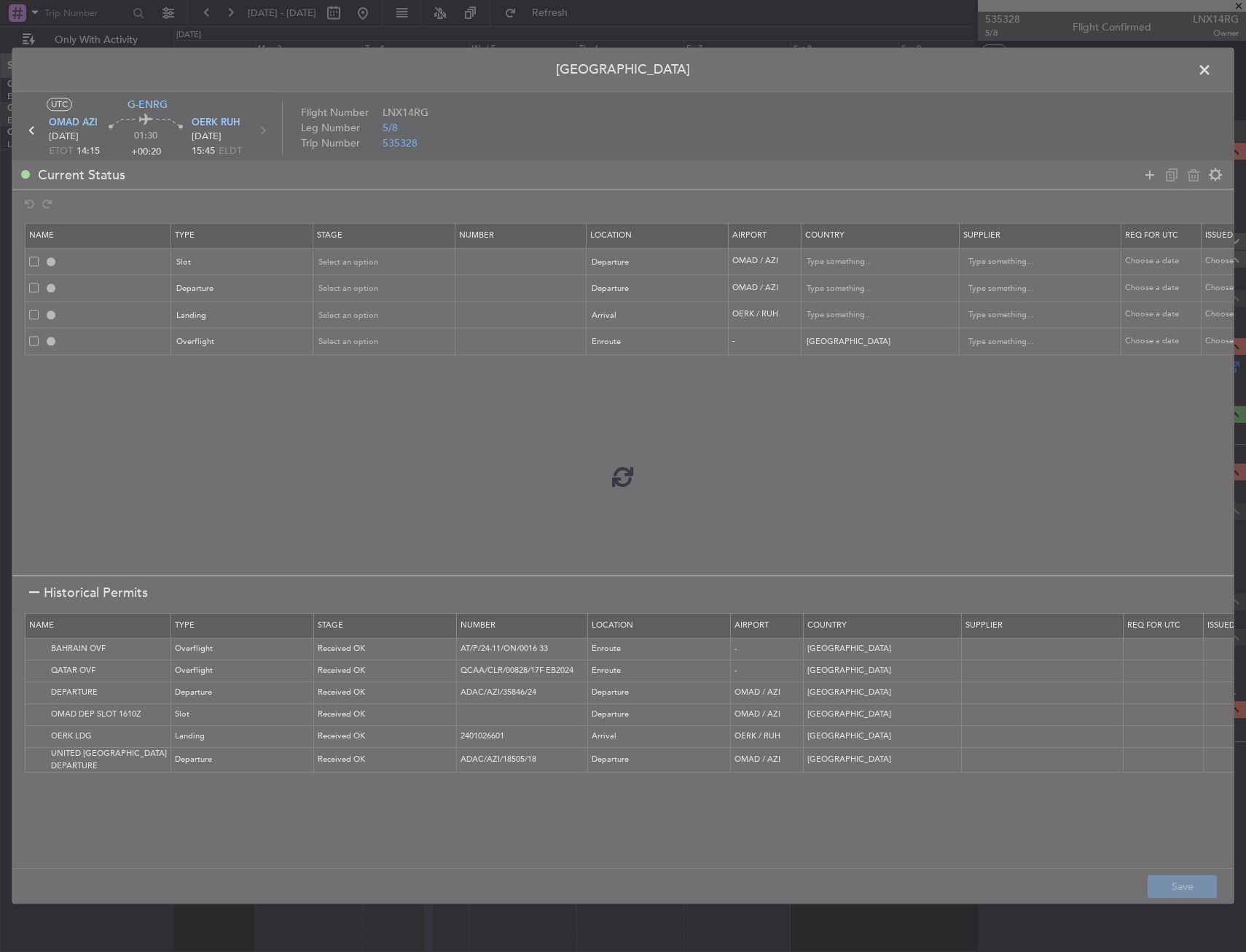
type input "United Arab Emirates"
type input "NNN"
type input "1"
type input "OERK LDG"
type input "Saudi Arabia"
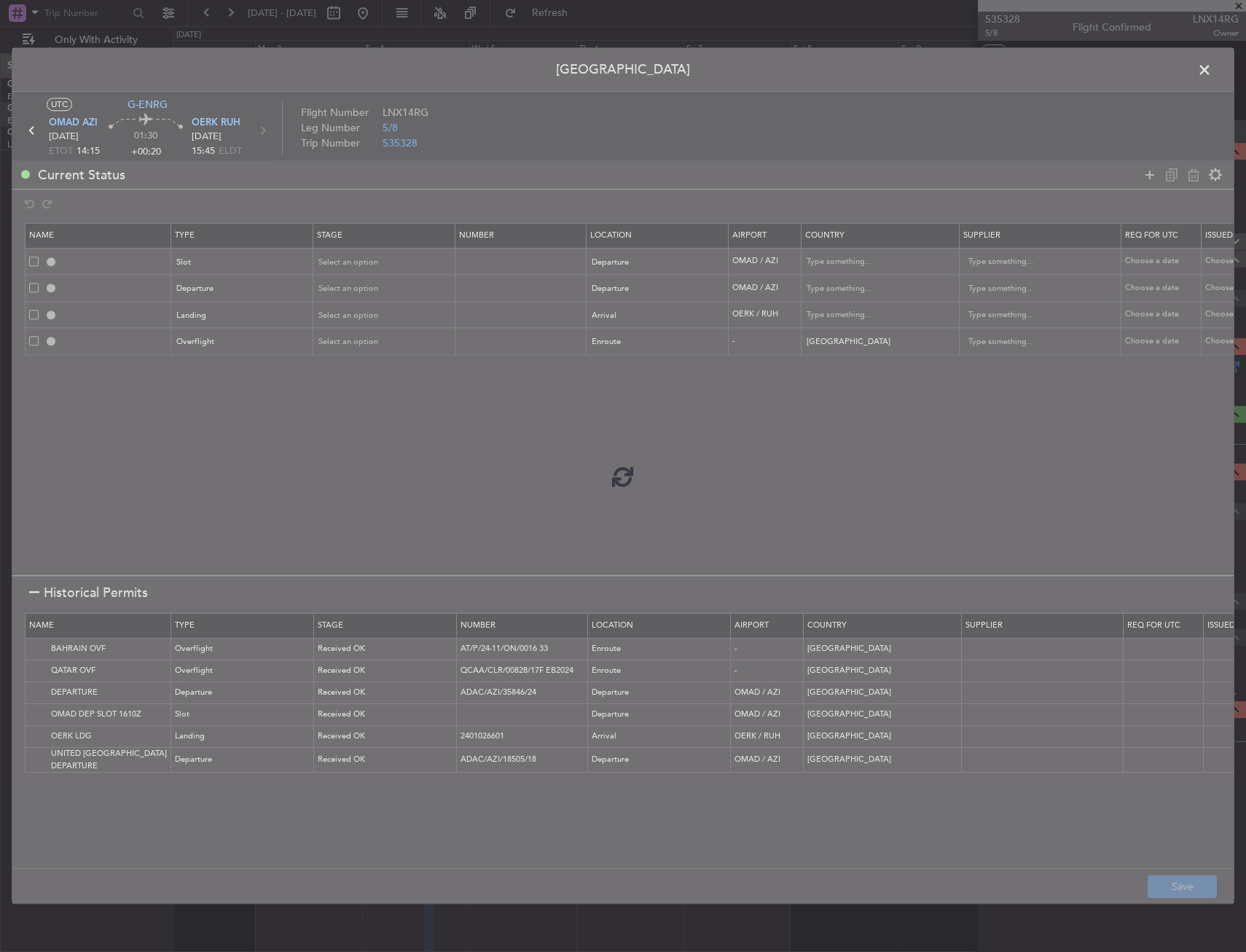
type input "NNN"
type input "BAHRAIN OVF"
type input "NNN"
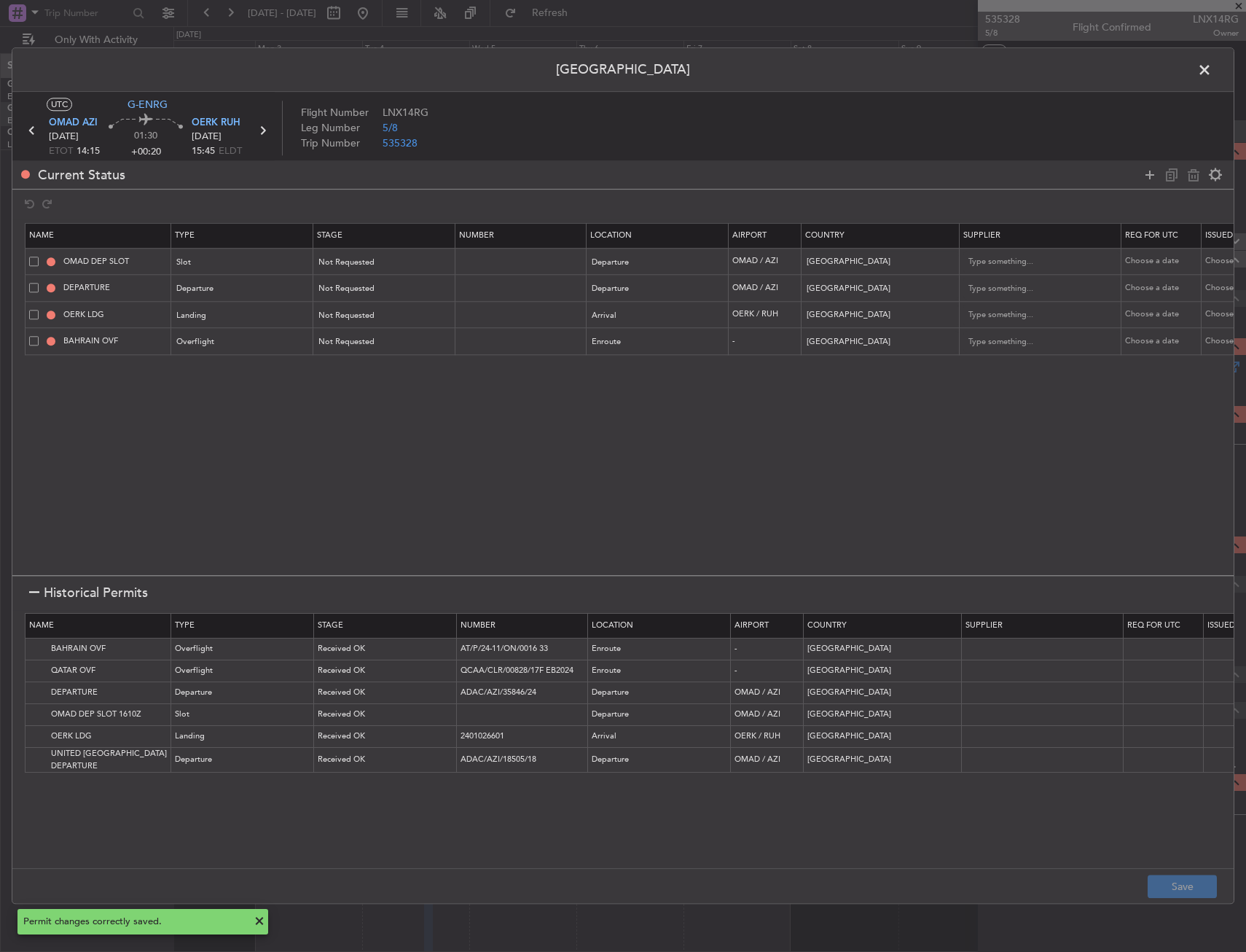
click at [1212, 71] on span at bounding box center [1212, 73] width 0 height 29
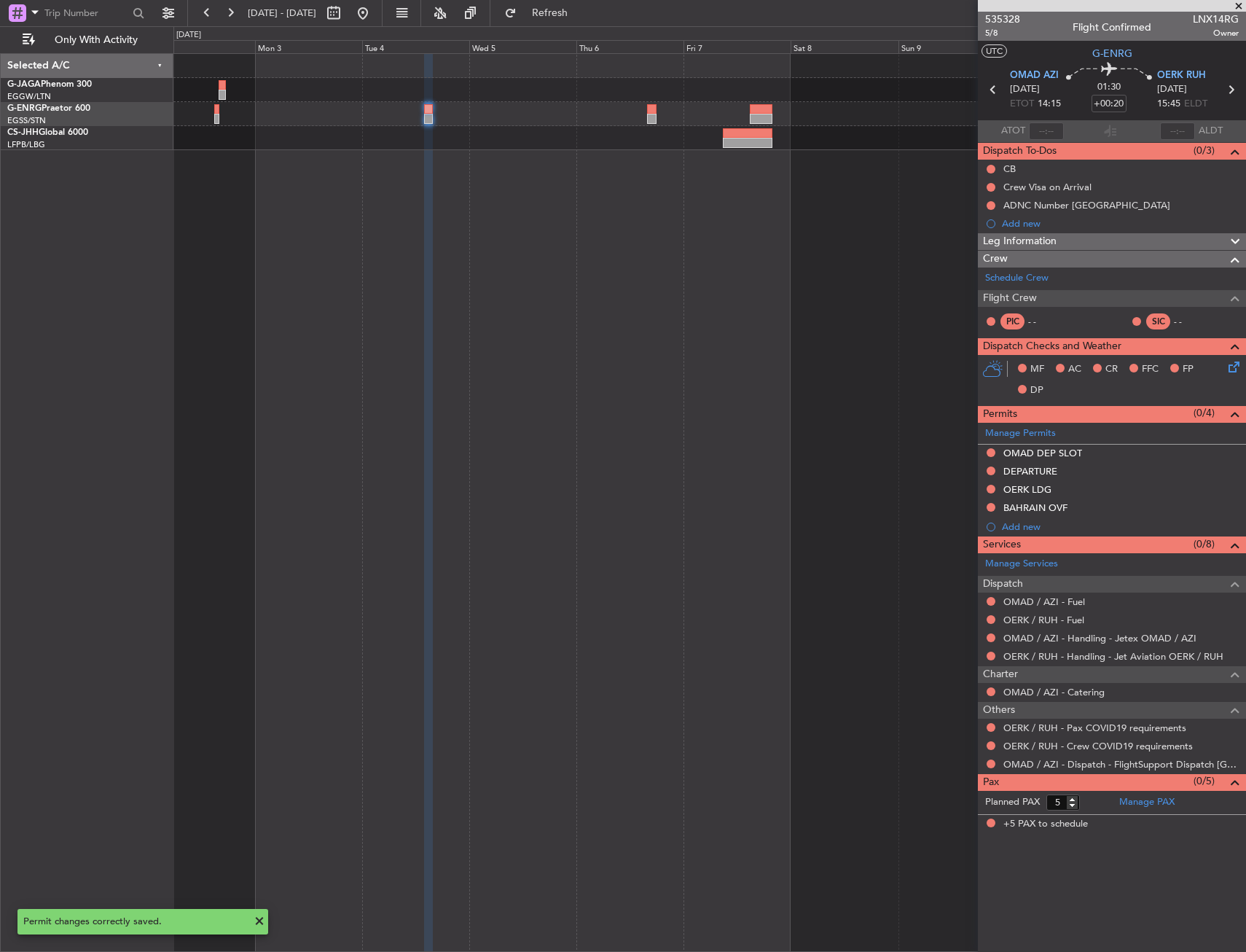
click at [998, 87] on mat-tooltip-component "Abu Dhabi (Al Bateen Executive) Cat A" at bounding box center [1056, 108] width 190 height 51
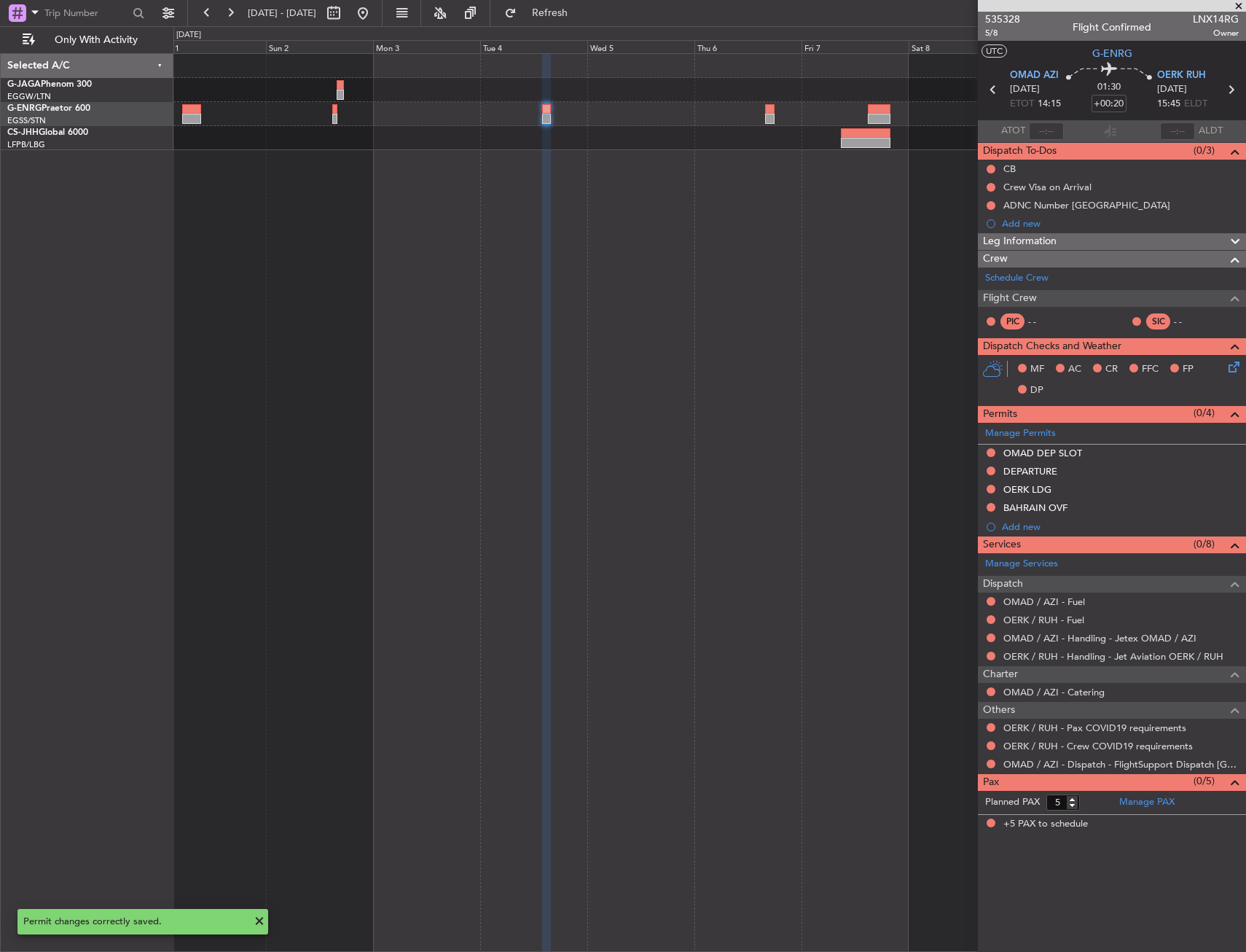
click at [632, 165] on div at bounding box center [710, 502] width 1072 height 899
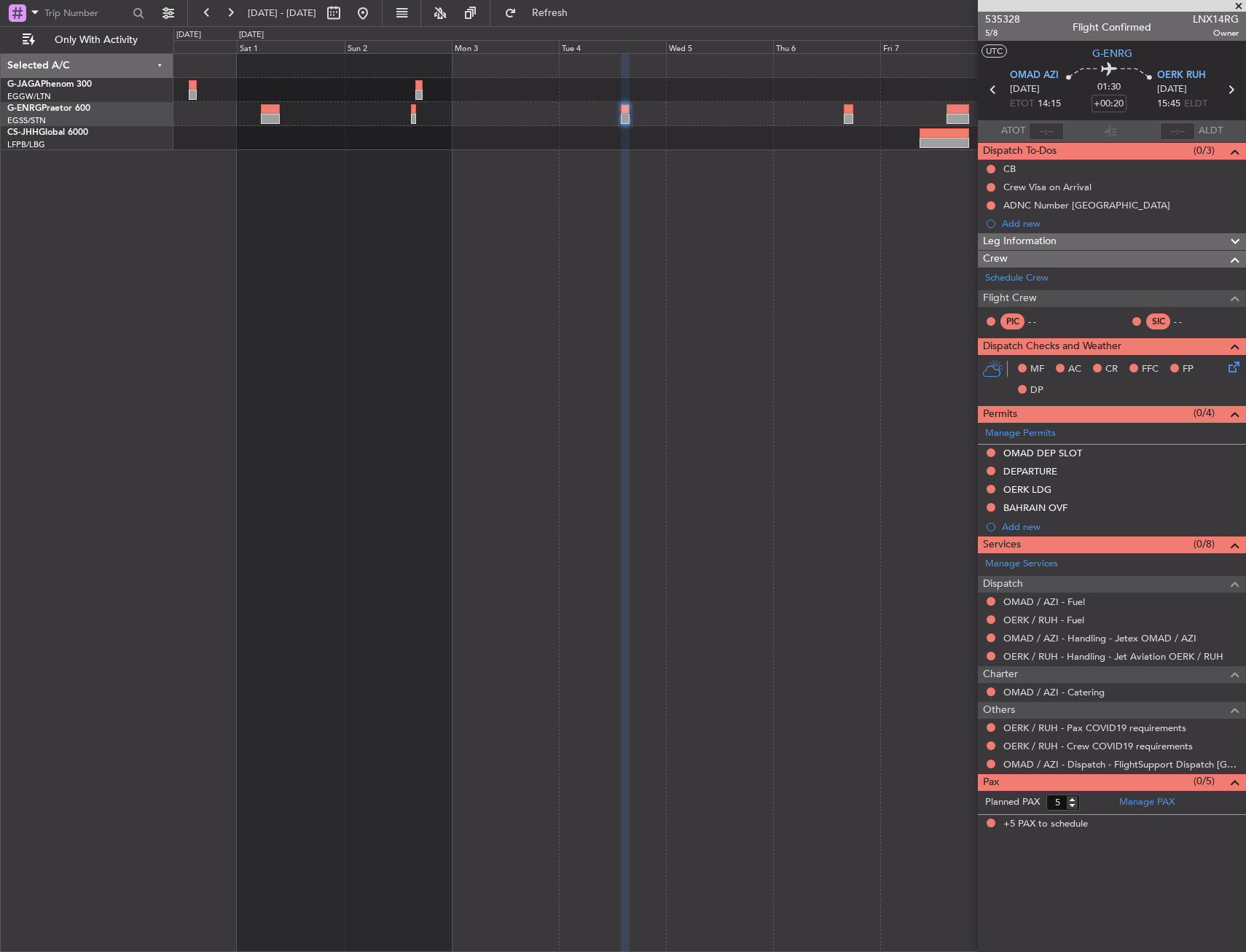
click at [322, 126] on div at bounding box center [710, 102] width 1072 height 96
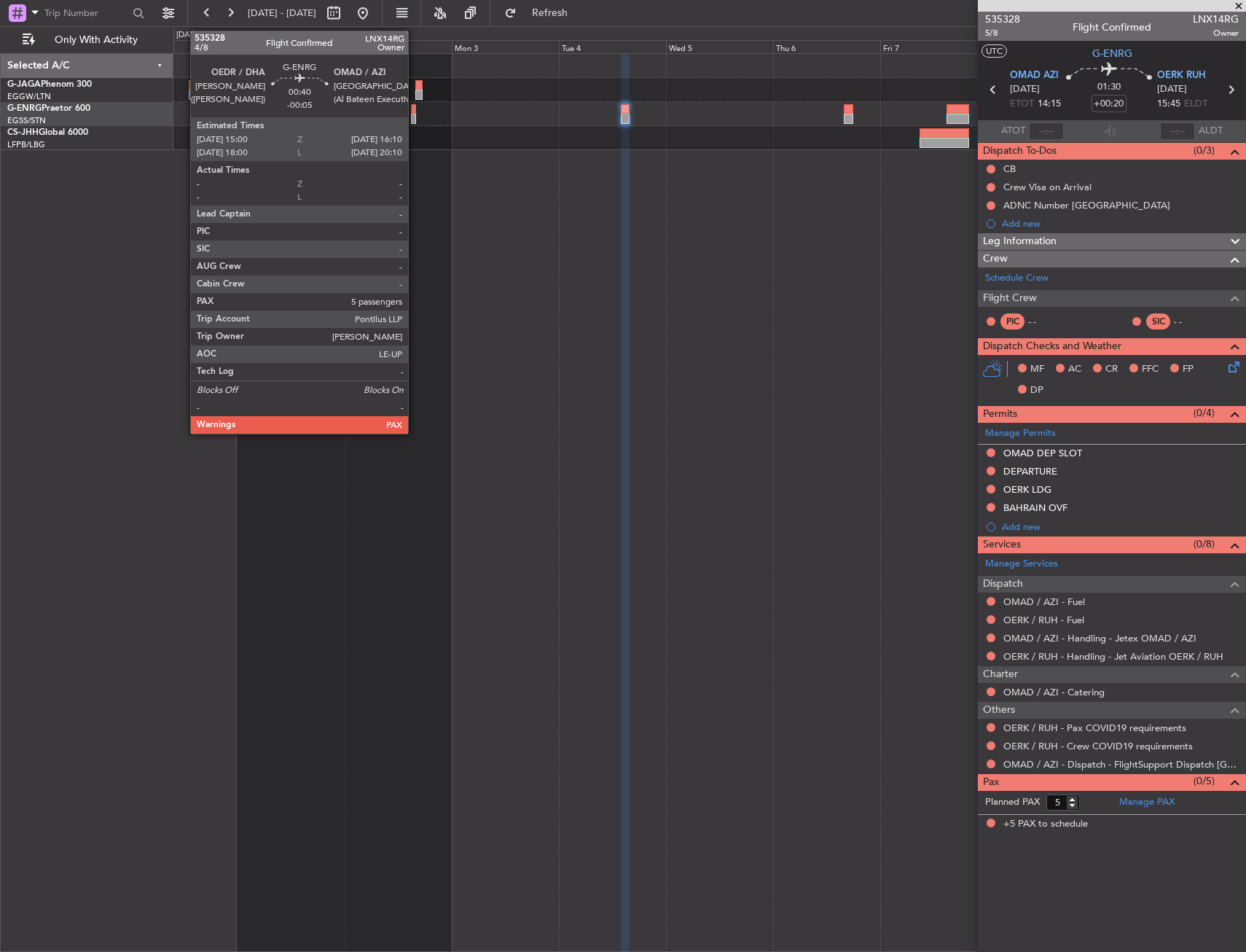
click at [415, 118] on div at bounding box center [413, 119] width 6 height 11
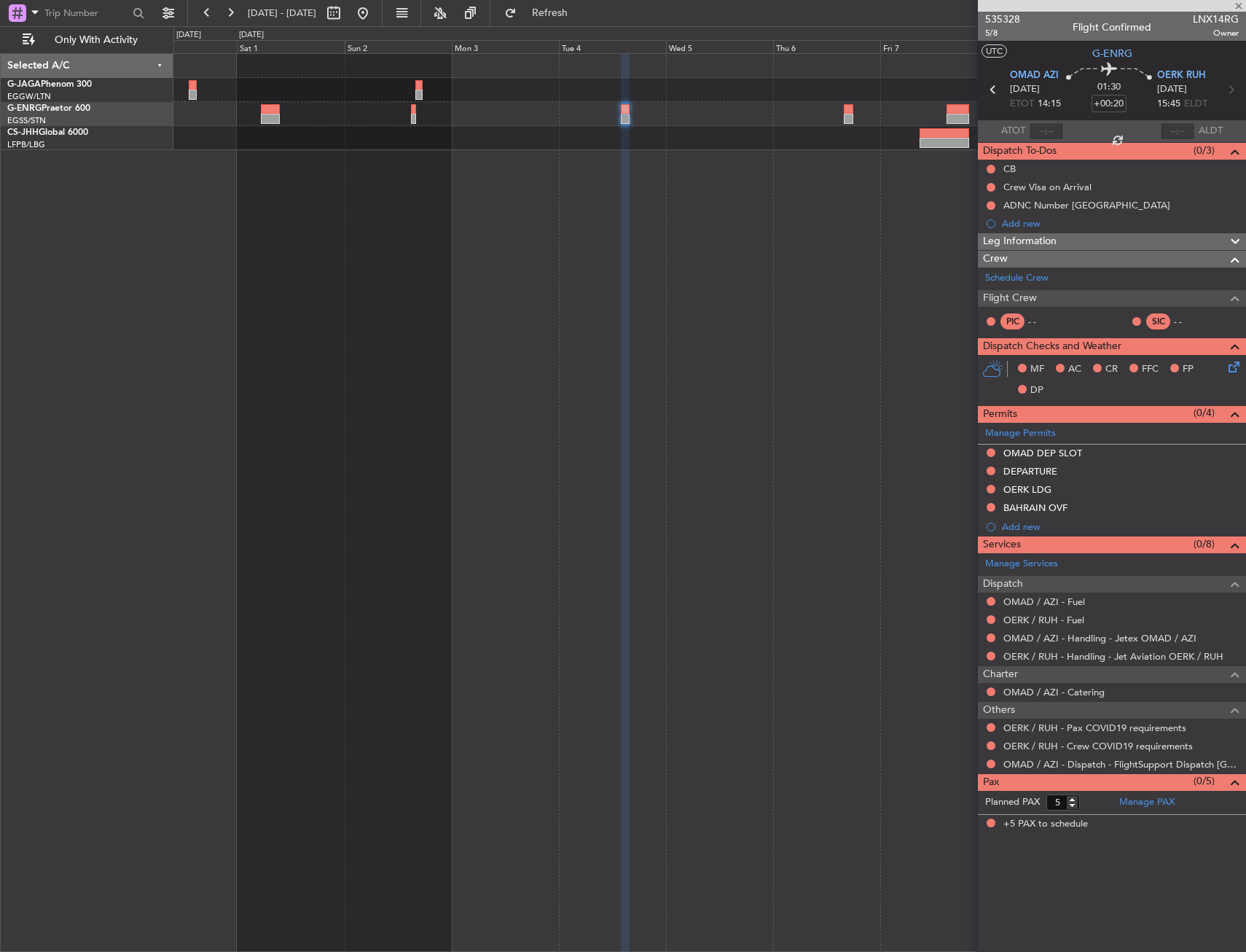
type input "-00:05"
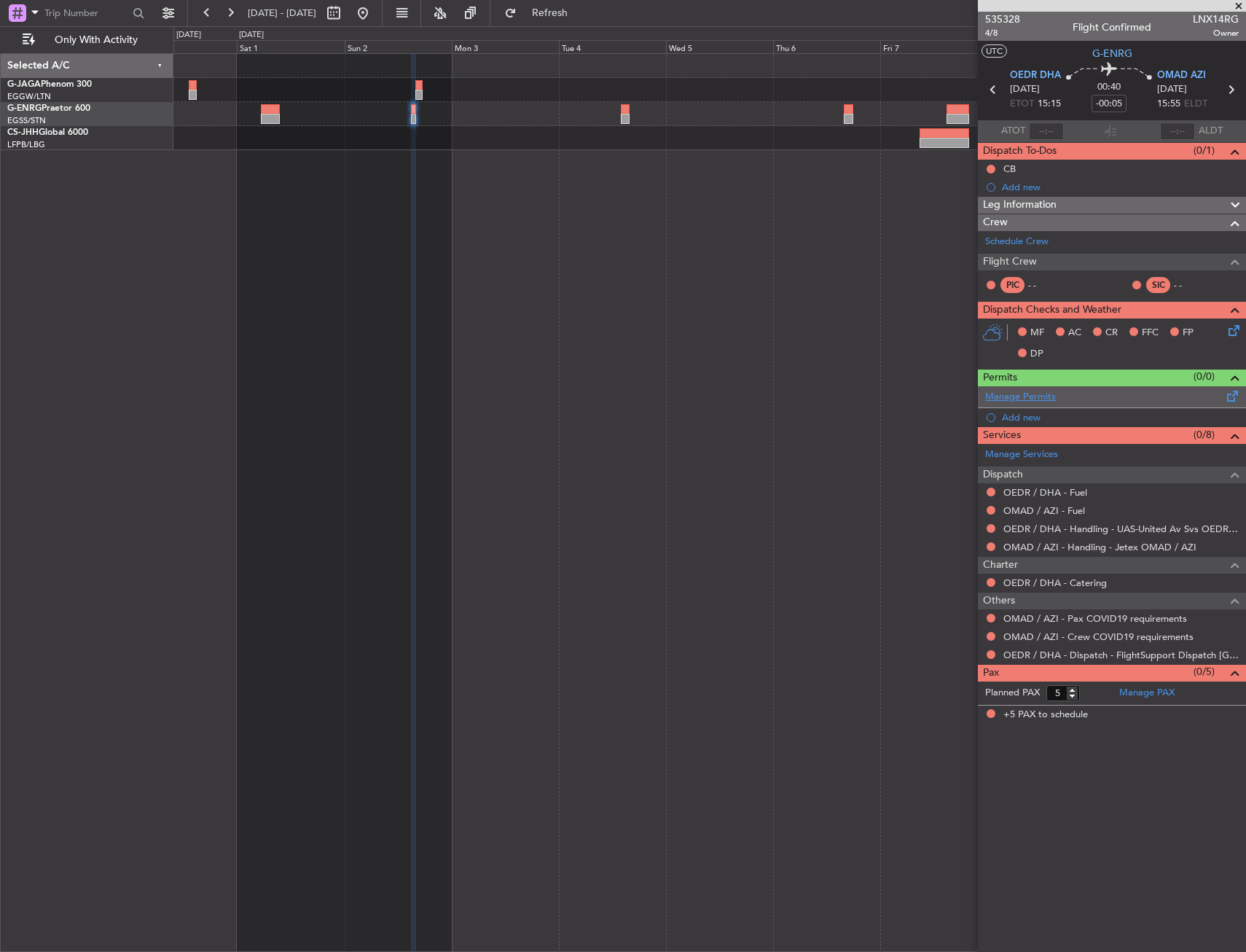
click at [1016, 401] on link "Manage Permits" at bounding box center [1020, 397] width 71 height 15
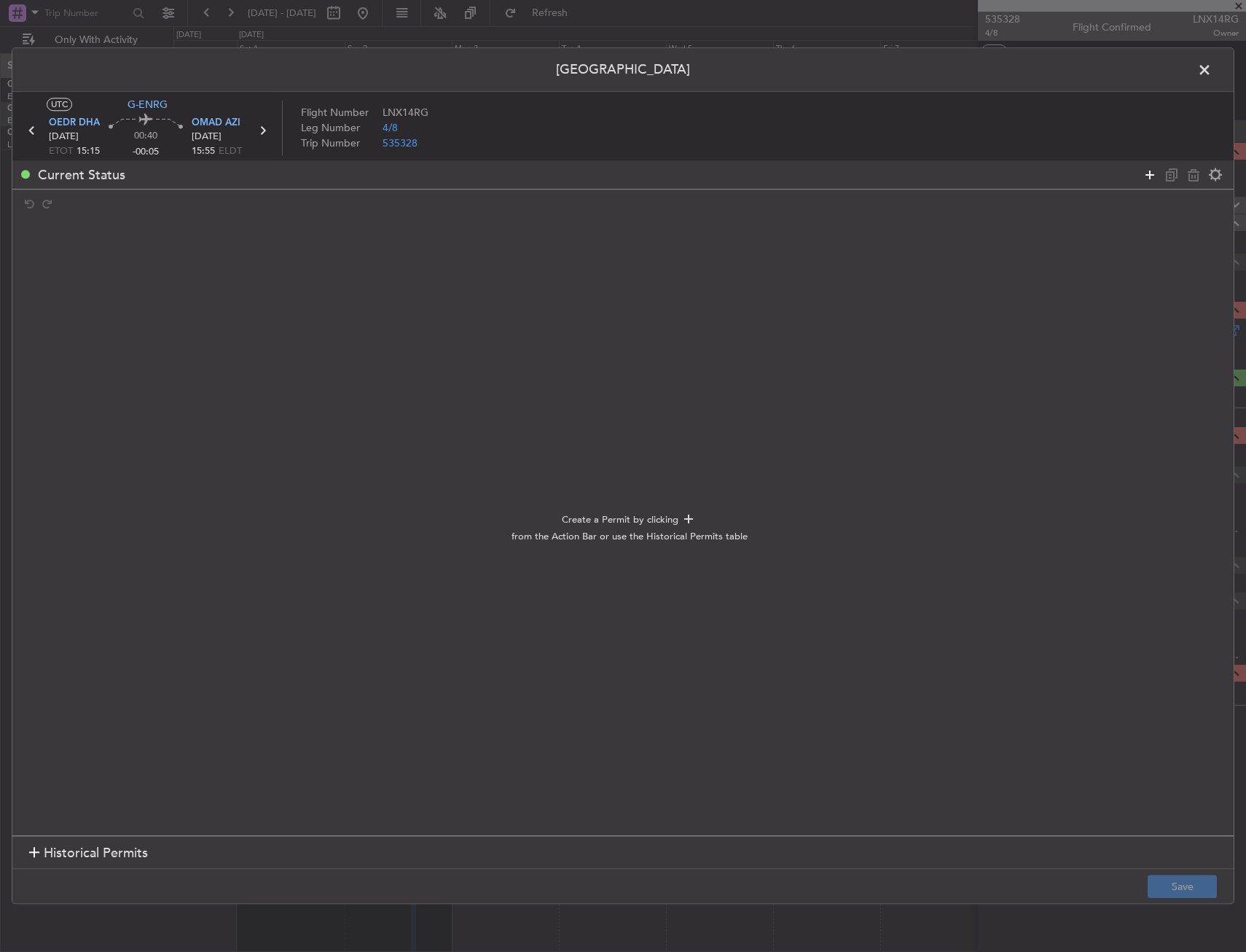
click at [1146, 170] on icon at bounding box center [1149, 174] width 17 height 17
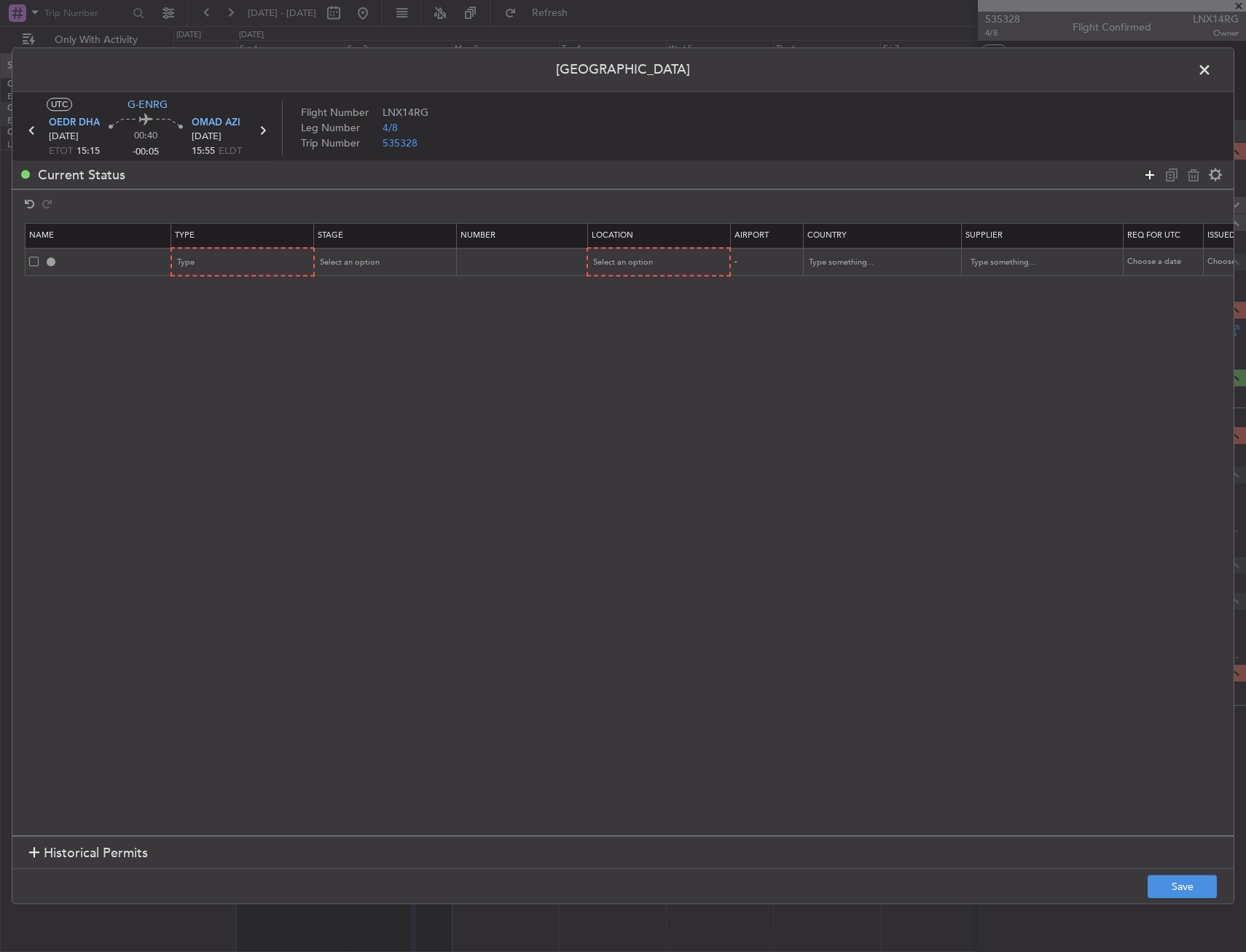
click at [1146, 170] on icon at bounding box center [1149, 174] width 17 height 17
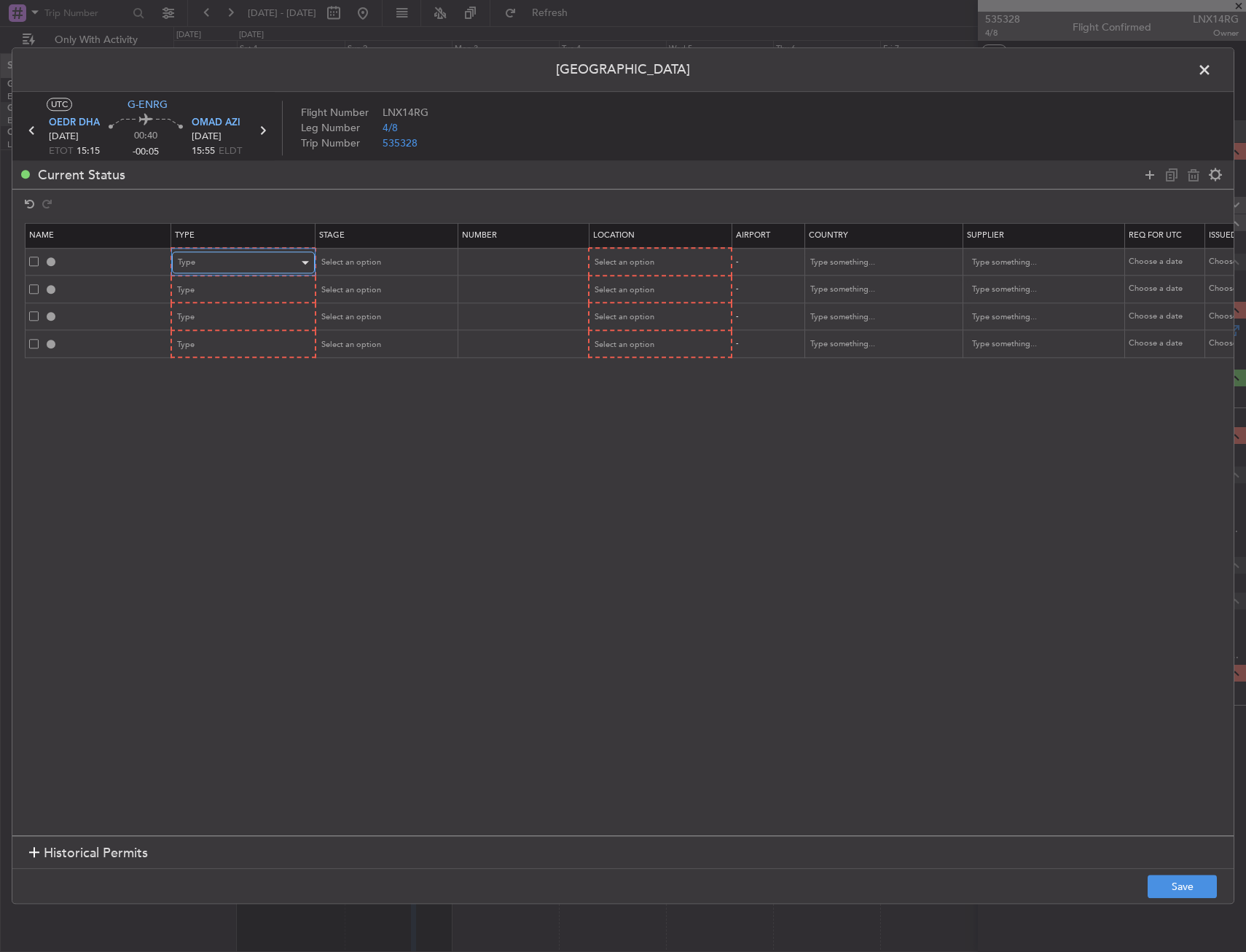
click at [257, 258] on div "Type" at bounding box center [238, 262] width 121 height 22
click at [222, 409] on span "Departure" at bounding box center [243, 414] width 130 height 22
click at [583, 277] on td at bounding box center [522, 289] width 131 height 28
click at [614, 262] on span "Select an option" at bounding box center [623, 262] width 59 height 11
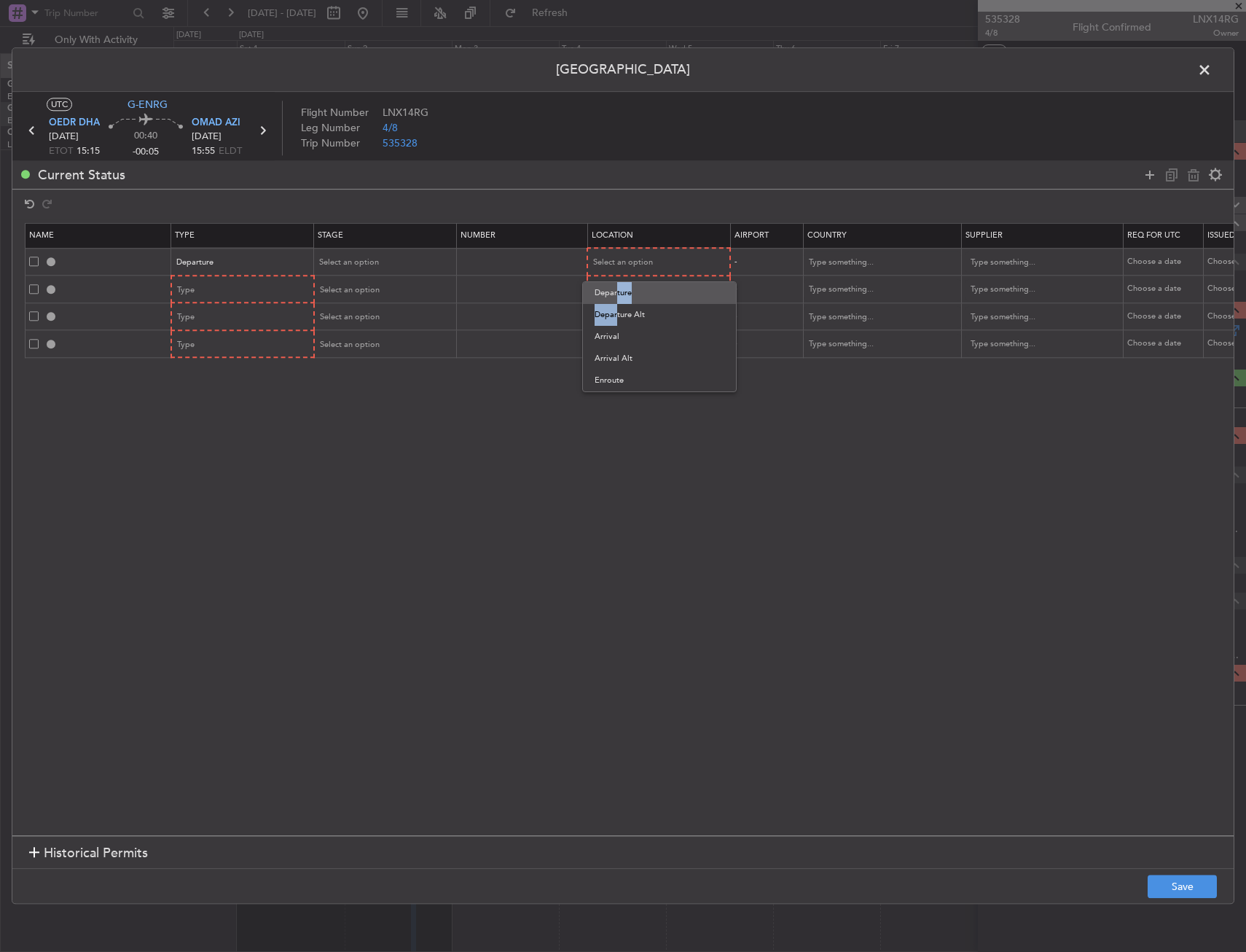
drag, startPoint x: 613, startPoint y: 306, endPoint x: 613, endPoint y: 293, distance: 13.0
click at [613, 293] on div "Departure Departure Alt Arrival Arrival Alt Enroute" at bounding box center [660, 337] width 155 height 111
click at [613, 293] on span "Departure" at bounding box center [659, 293] width 130 height 22
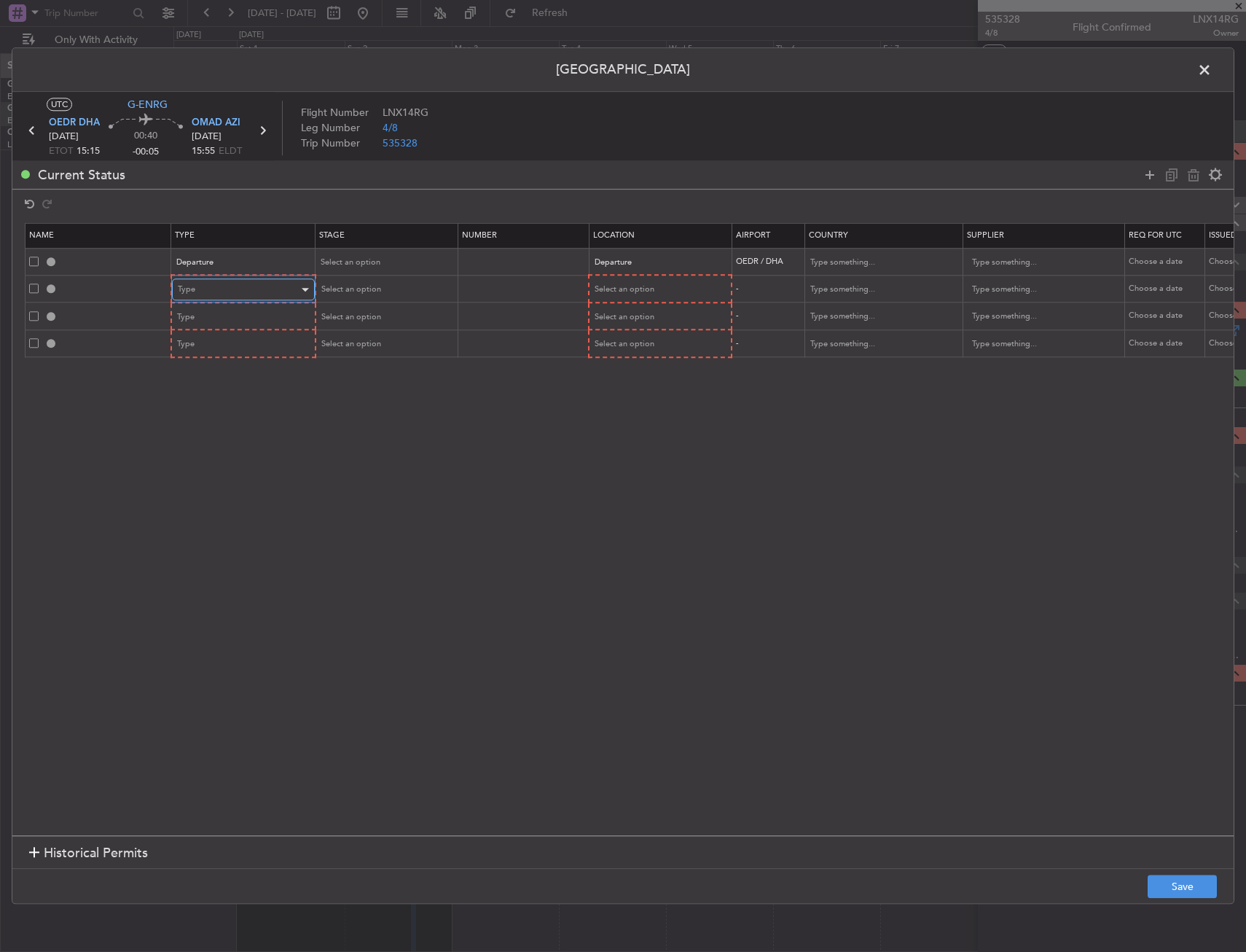
click at [243, 293] on div "Type" at bounding box center [238, 290] width 121 height 22
click at [223, 420] on span "Slot" at bounding box center [243, 428] width 130 height 22
click at [632, 291] on span "Select an option" at bounding box center [623, 289] width 59 height 11
click at [621, 366] on span "Arrival" at bounding box center [659, 364] width 130 height 22
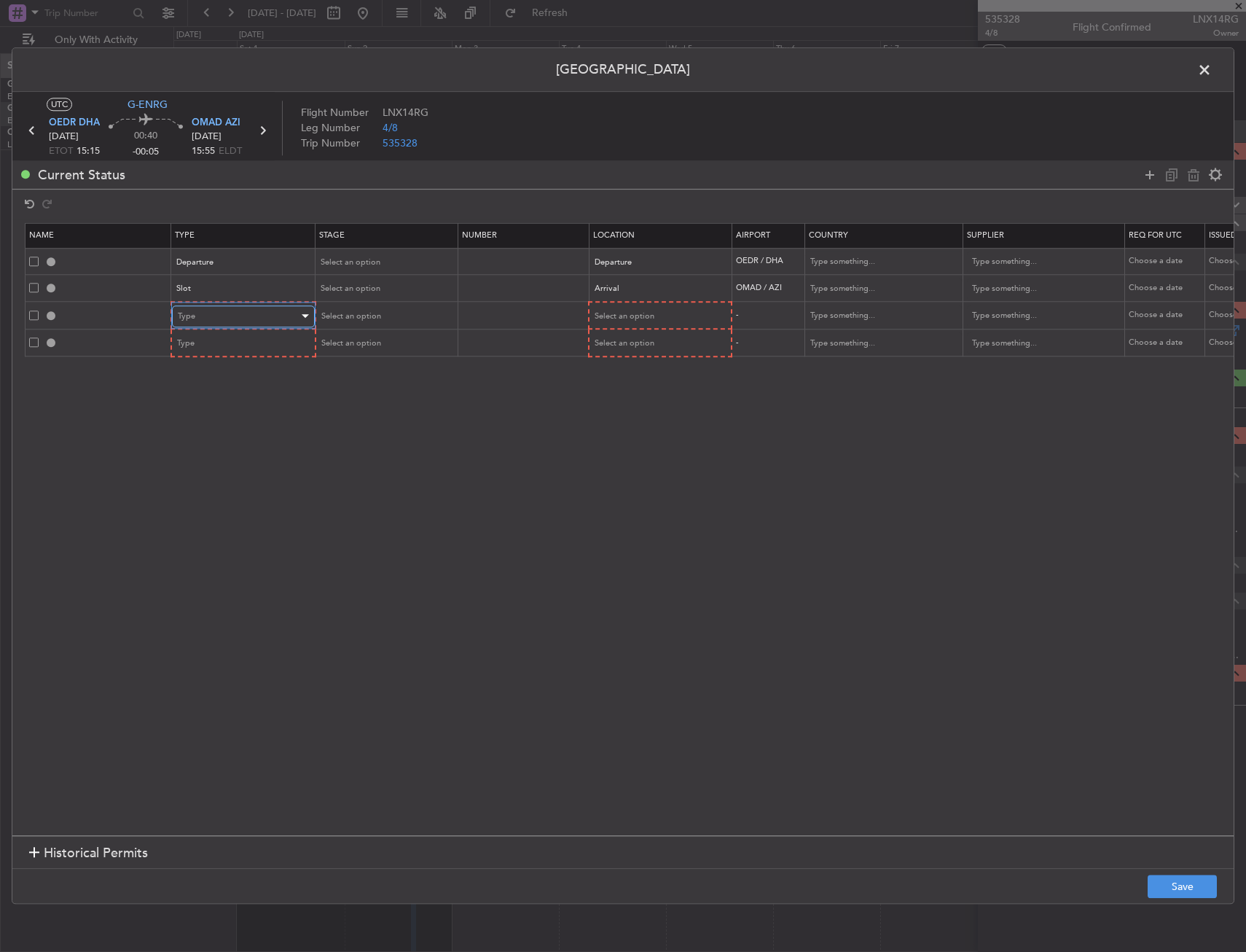
click at [208, 320] on div "Type" at bounding box center [238, 316] width 121 height 22
click at [214, 468] on span "Landing" at bounding box center [243, 474] width 130 height 22
click at [600, 312] on span "Select an option" at bounding box center [623, 315] width 59 height 11
drag, startPoint x: 612, startPoint y: 388, endPoint x: 300, endPoint y: 350, distance: 314.3
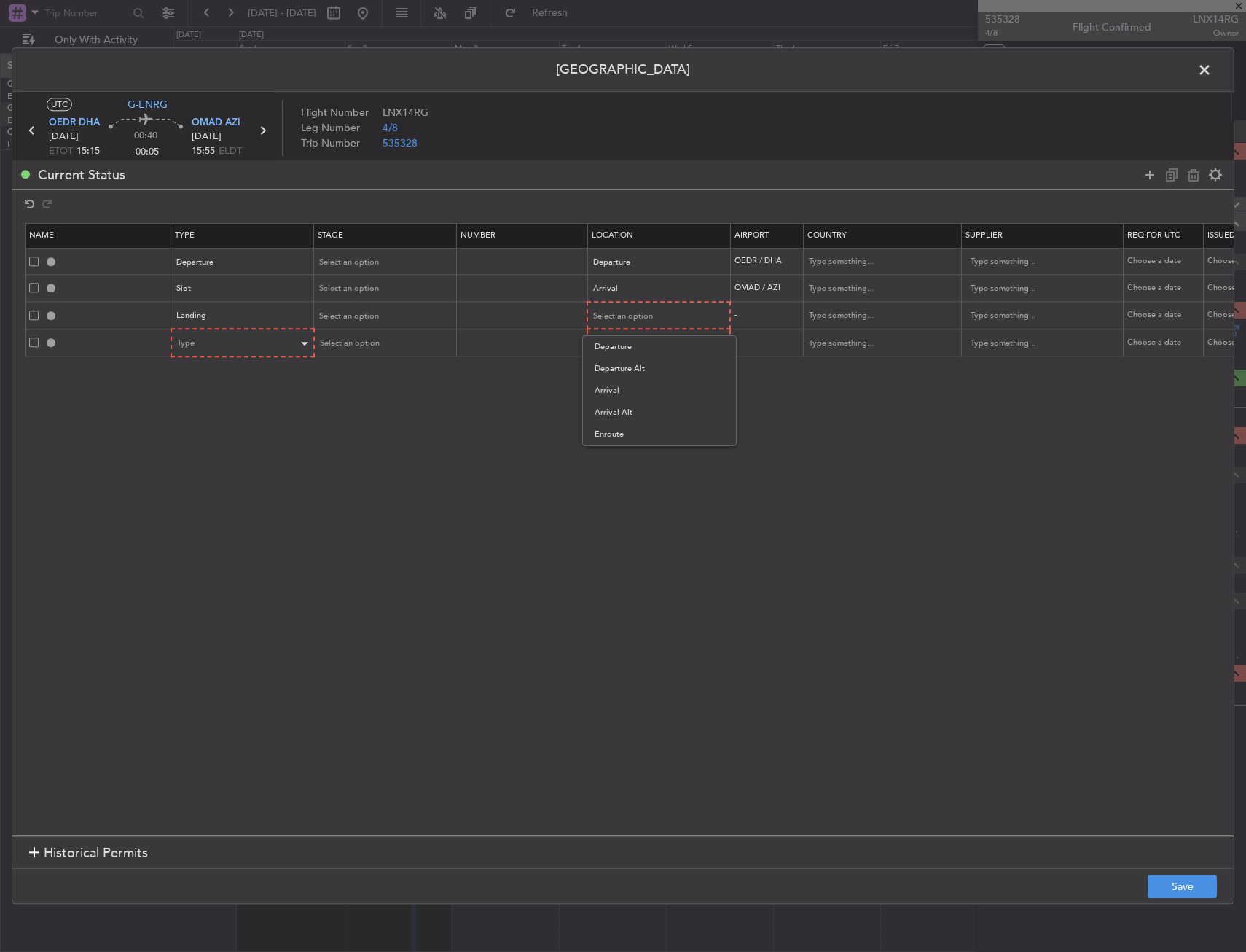
click at [610, 386] on span "Arrival" at bounding box center [659, 390] width 130 height 22
click at [252, 349] on div "Type" at bounding box center [238, 343] width 121 height 22
drag, startPoint x: 226, startPoint y: 500, endPoint x: 333, endPoint y: 447, distance: 119.4
click at [226, 500] on span "Overflight" at bounding box center [243, 496] width 130 height 22
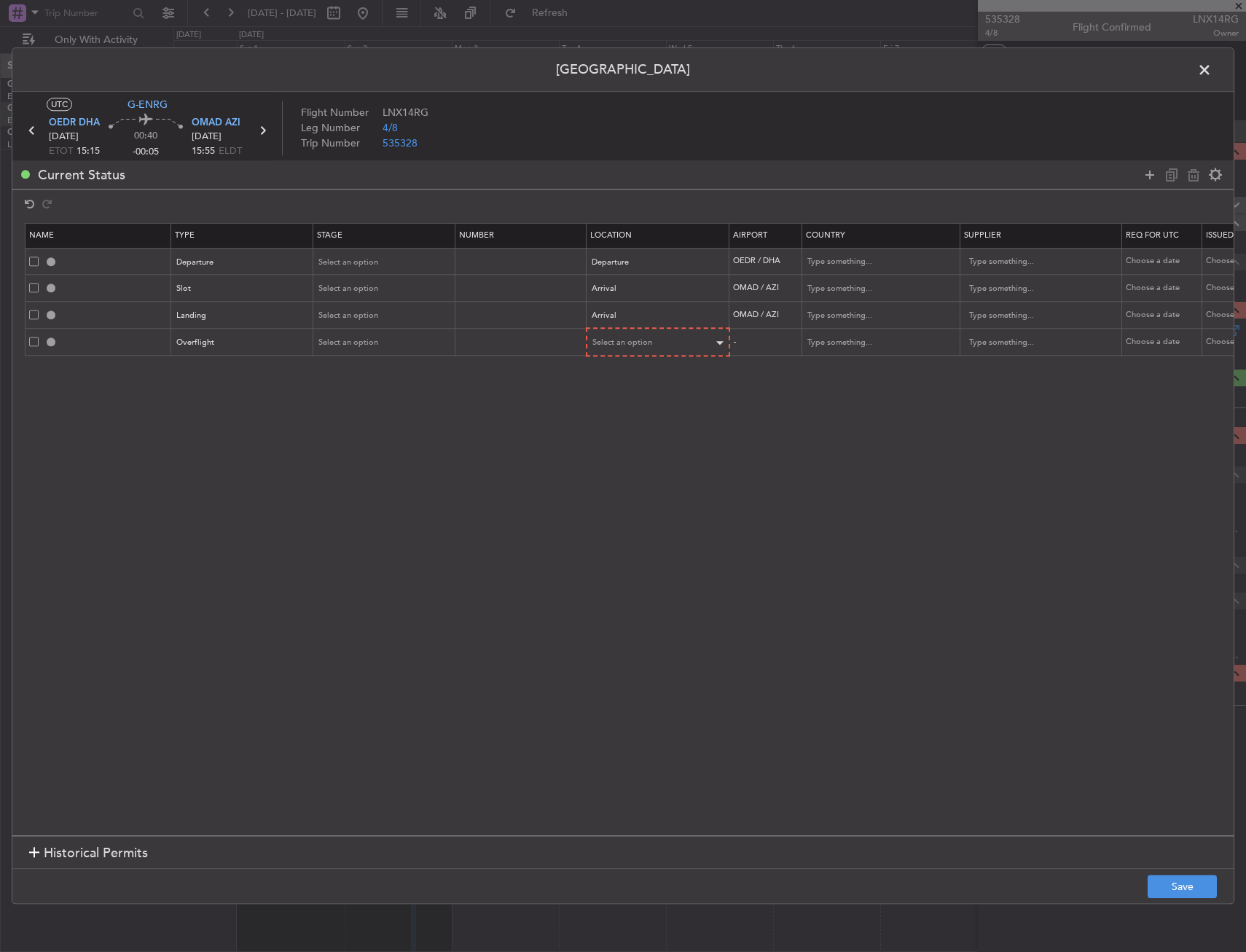
click at [640, 352] on mat-form-field "Select an option" at bounding box center [658, 342] width 141 height 26
click at [632, 342] on span "Select an option" at bounding box center [623, 342] width 59 height 11
click at [614, 459] on span "Enroute" at bounding box center [658, 461] width 130 height 22
click at [332, 348] on div "Select an option" at bounding box center [380, 342] width 121 height 22
click at [334, 349] on div at bounding box center [623, 476] width 1246 height 952
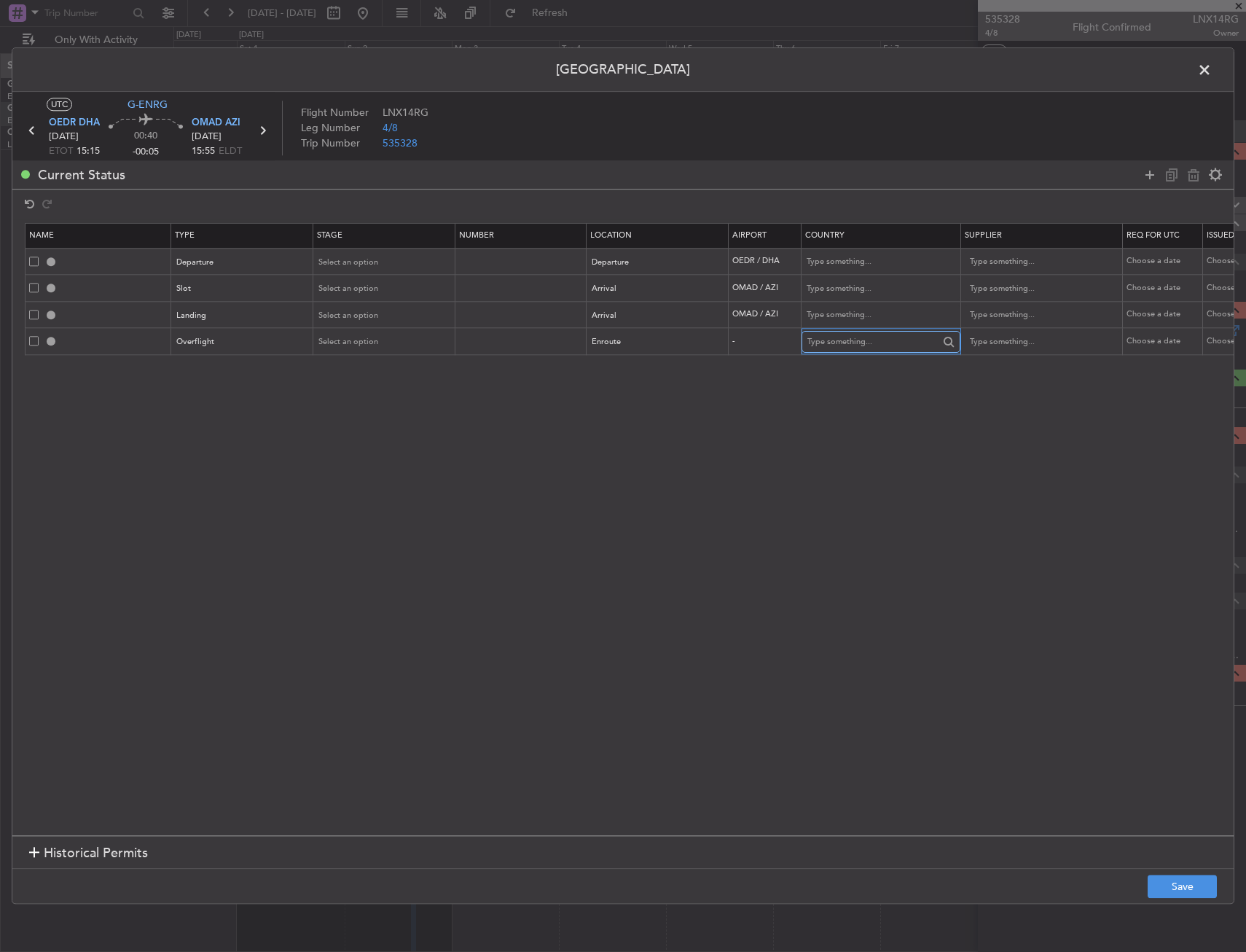
click at [856, 348] on input "text" at bounding box center [873, 342] width 131 height 22
drag, startPoint x: 863, startPoint y: 364, endPoint x: 899, endPoint y: 425, distance: 70.8
click at [862, 364] on span "Bahrain" at bounding box center [881, 366] width 135 height 22
type input "Bahrain"
drag, startPoint x: 1203, startPoint y: 902, endPoint x: 1194, endPoint y: 895, distance: 11.4
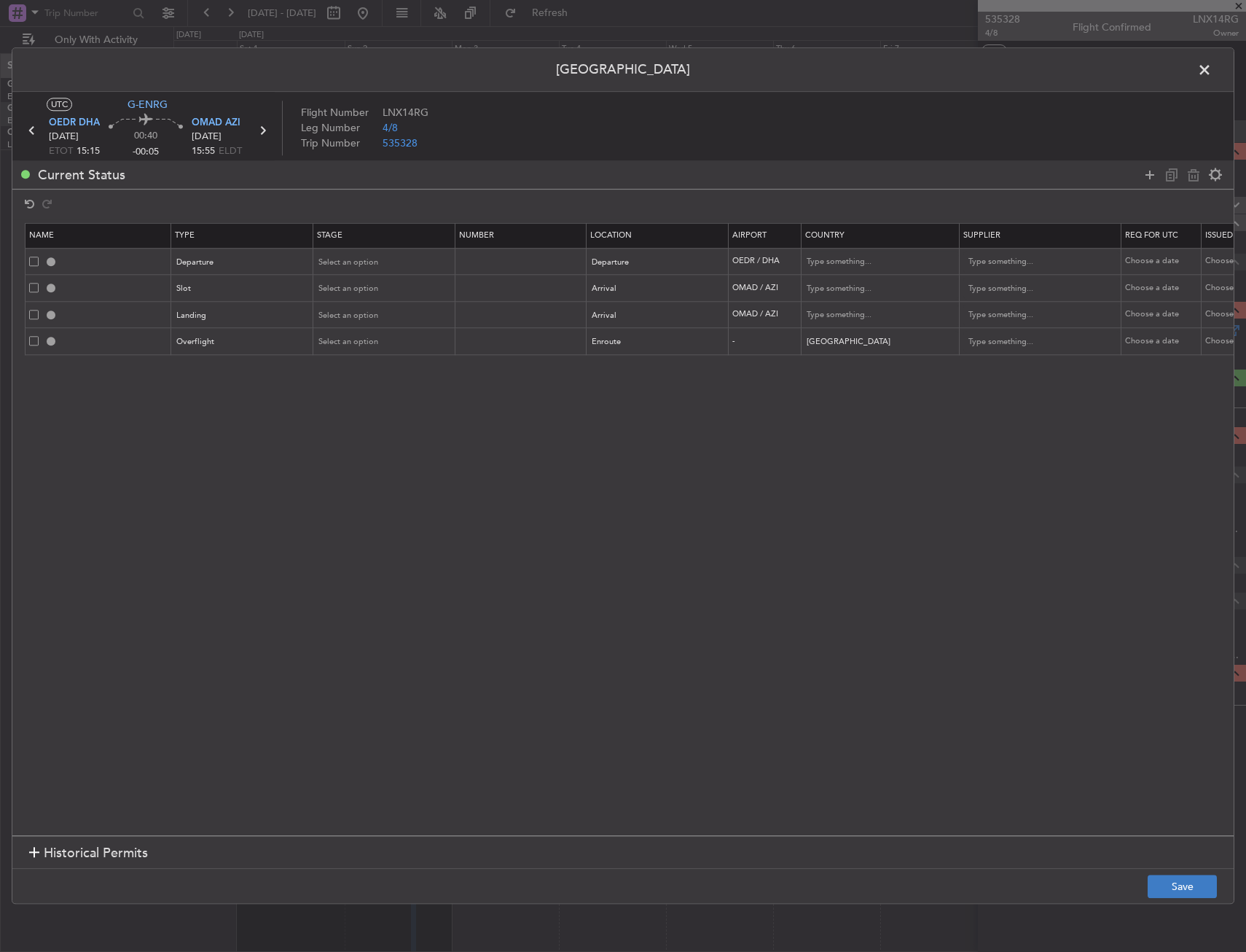
click at [1202, 902] on footer "Save" at bounding box center [623, 886] width 1222 height 35
click at [1188, 888] on button "Save" at bounding box center [1182, 887] width 69 height 24
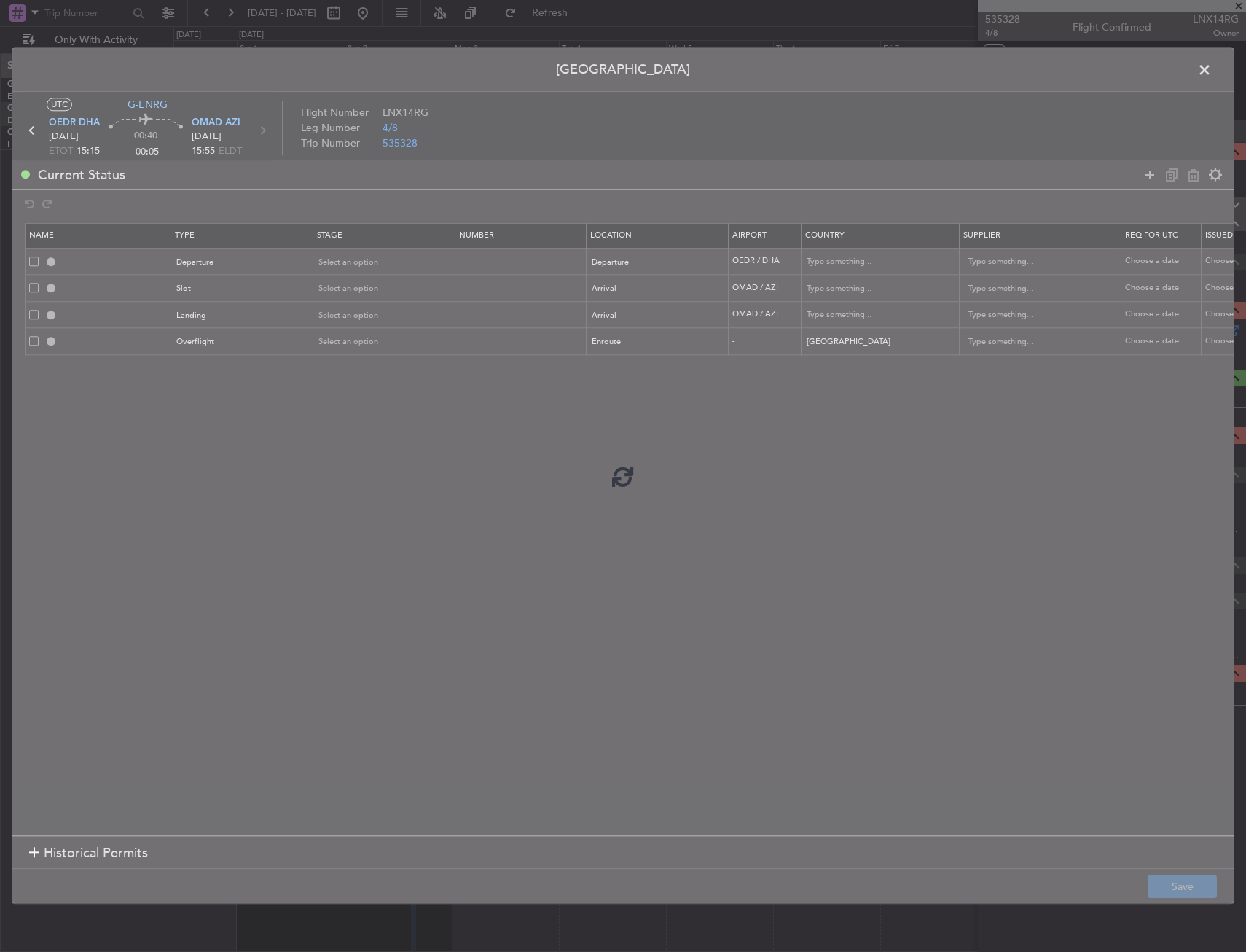
type input "DEPARTURE"
type input "Saudi Arabia"
type input "NNN"
type input "OMAD ARR SLOT"
type input "United Arab Emirates"
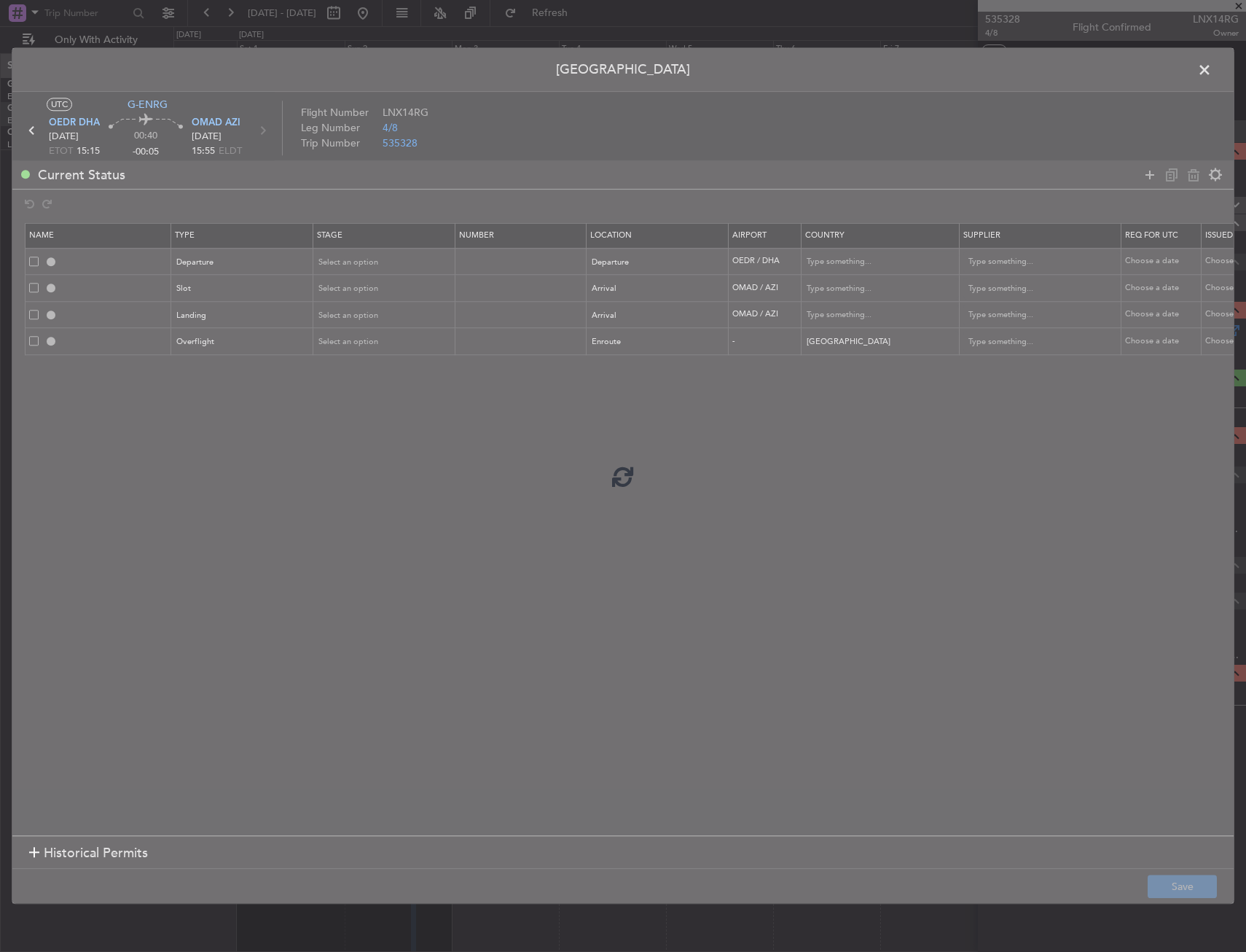
type input "NNN"
type input "1"
type input "OMAD LDG"
type input "United Arab Emirates"
type input "NNN"
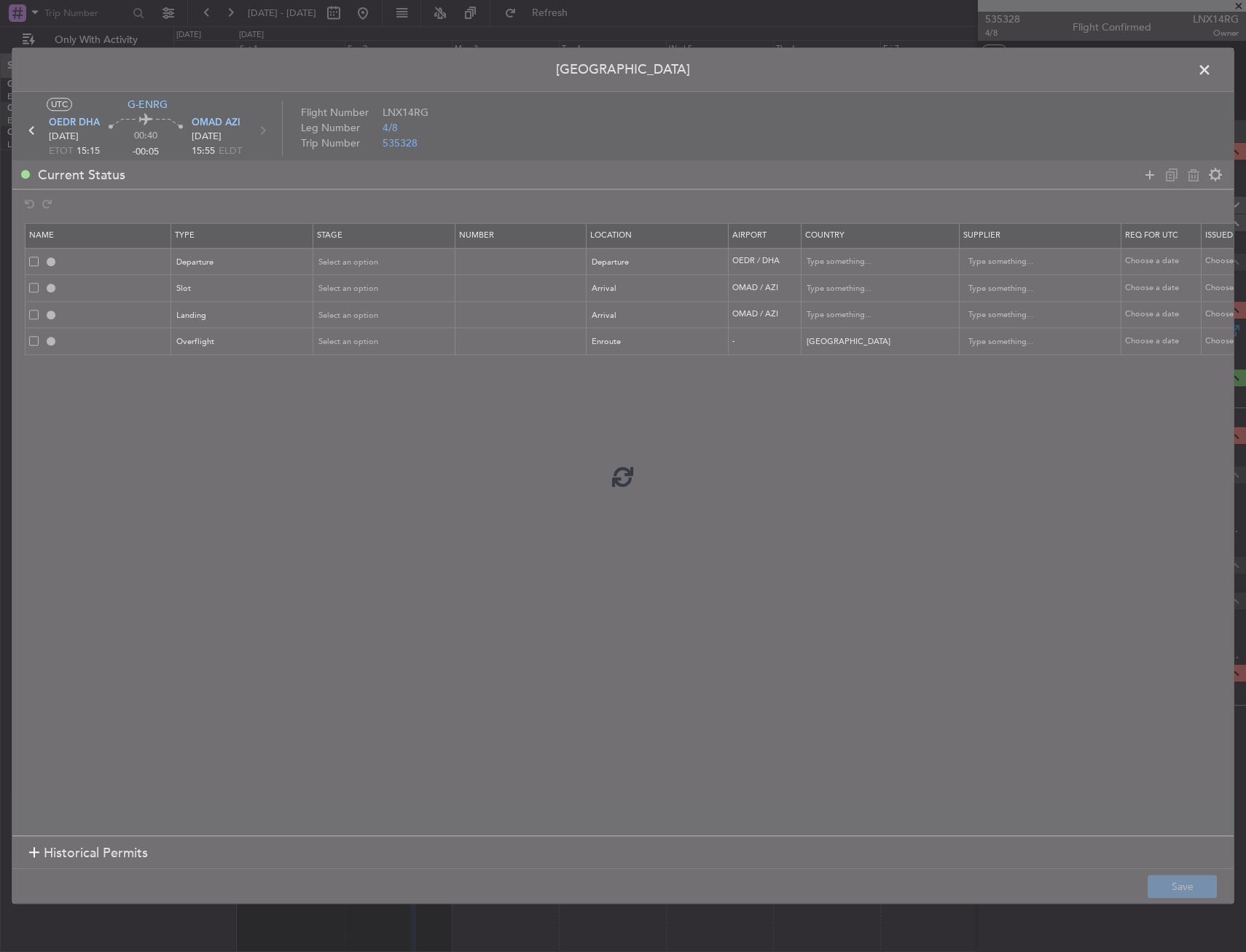
type input "1"
type input "BAHRAIN OVF"
type input "NNN"
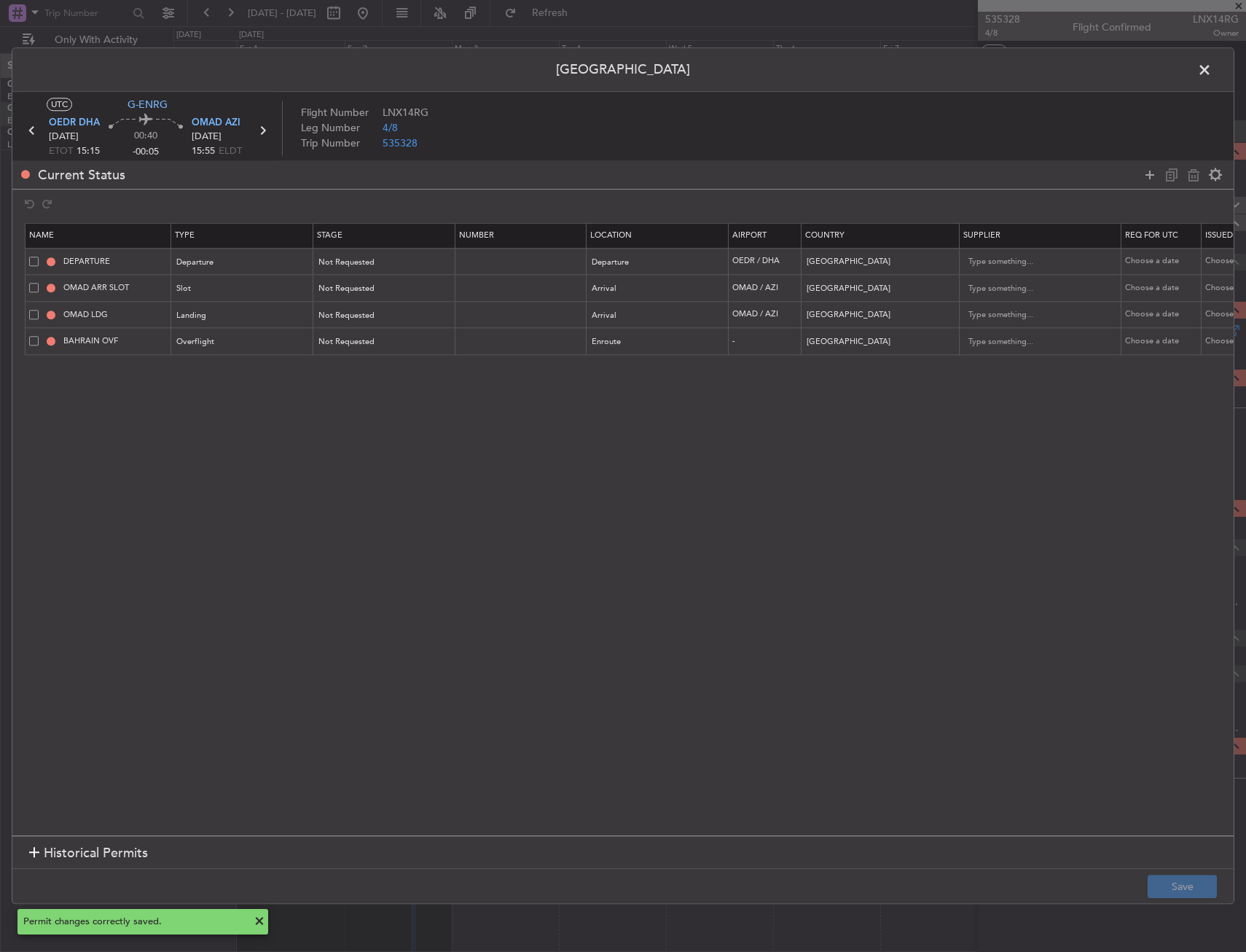
click at [1212, 68] on span at bounding box center [1212, 73] width 0 height 29
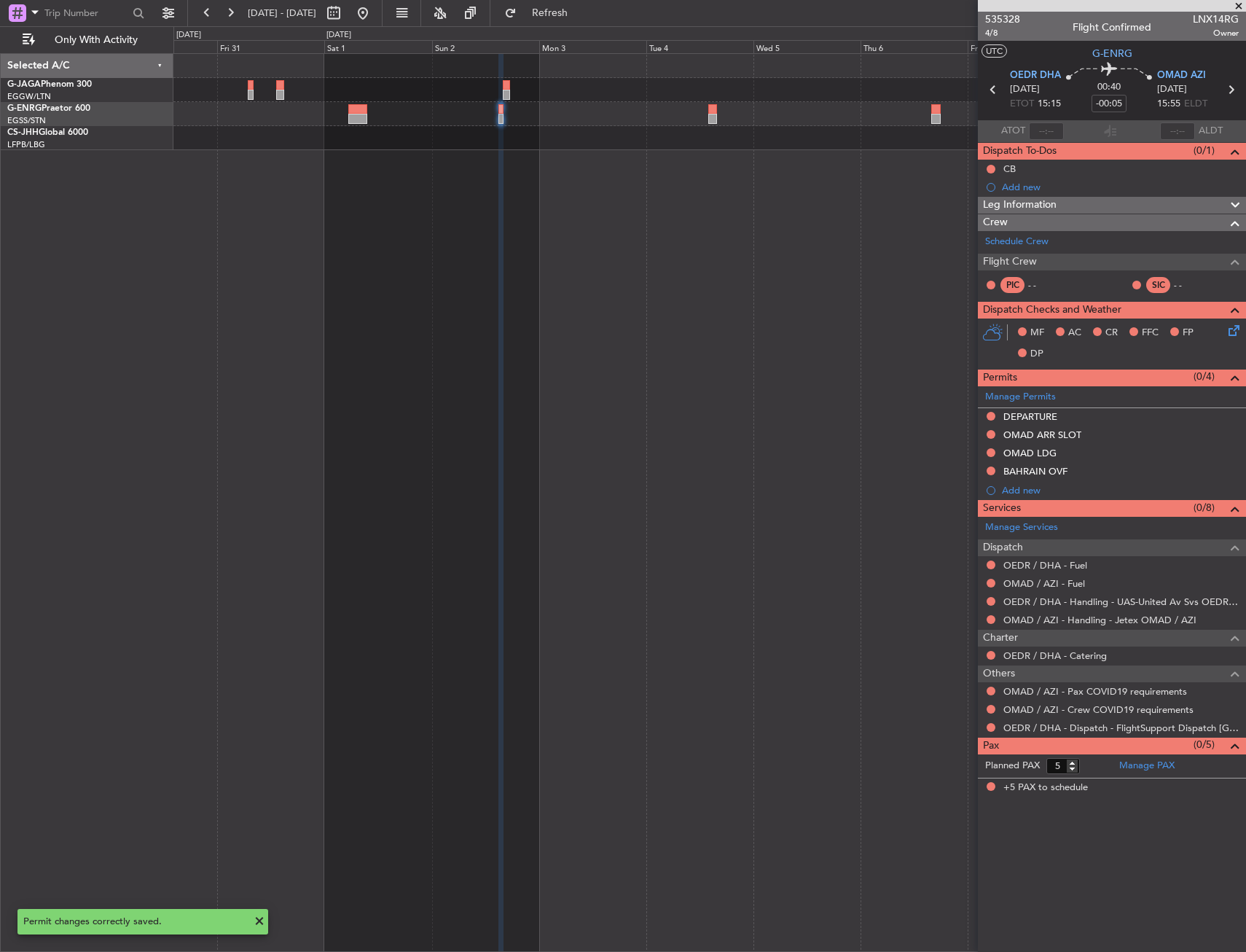
click at [790, 187] on div at bounding box center [710, 502] width 1072 height 899
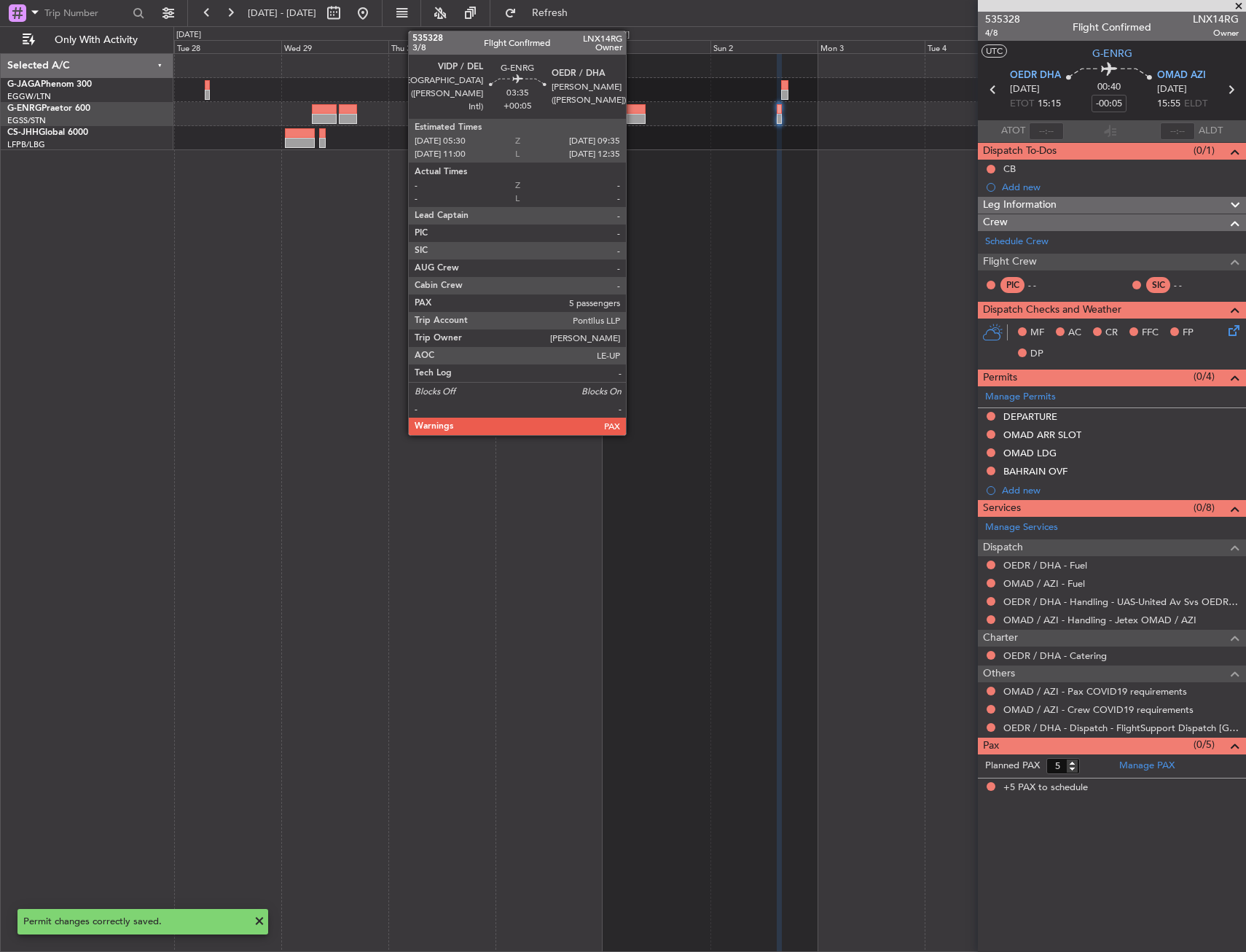
click at [632, 114] on div at bounding box center [636, 119] width 19 height 11
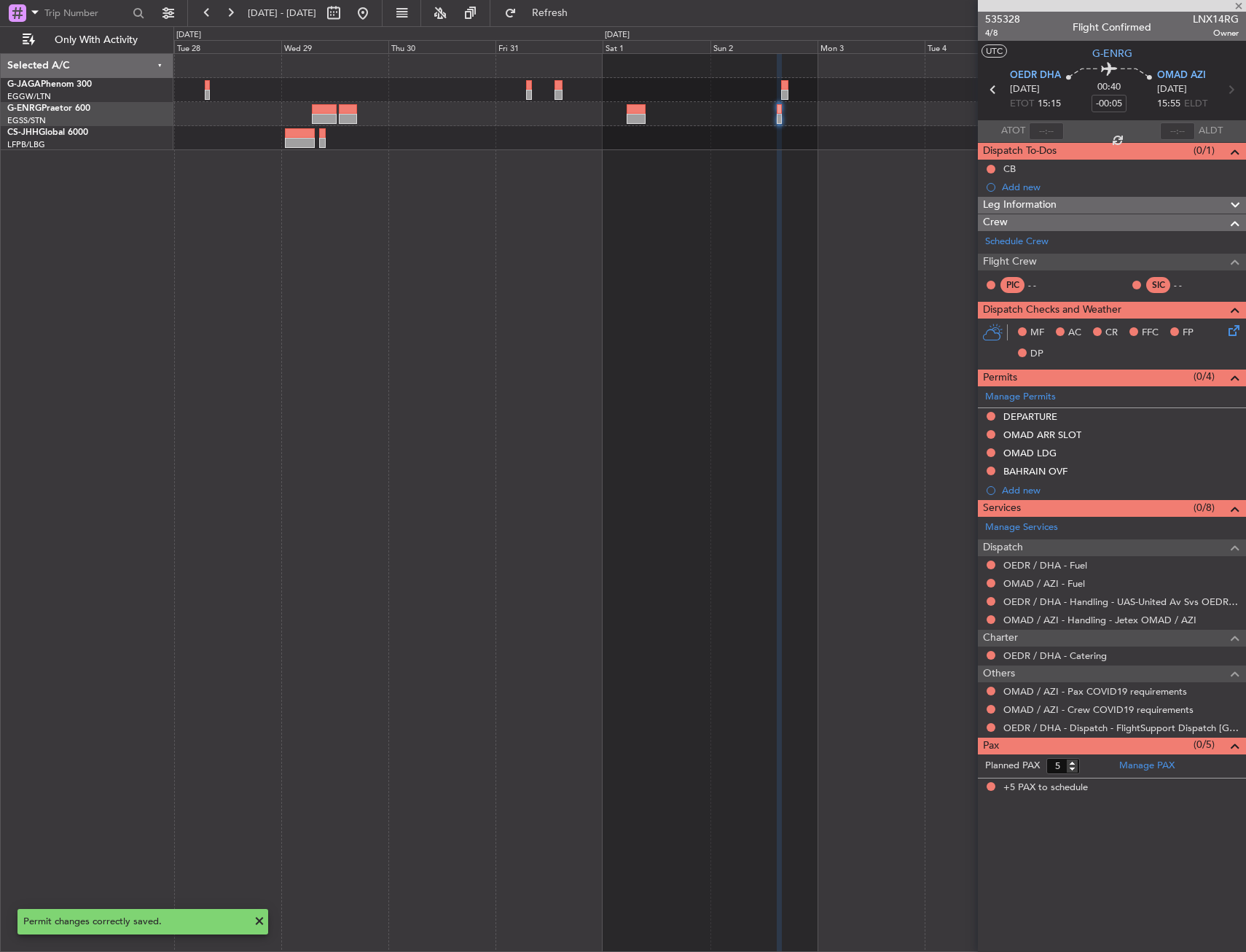
type input "+00:05"
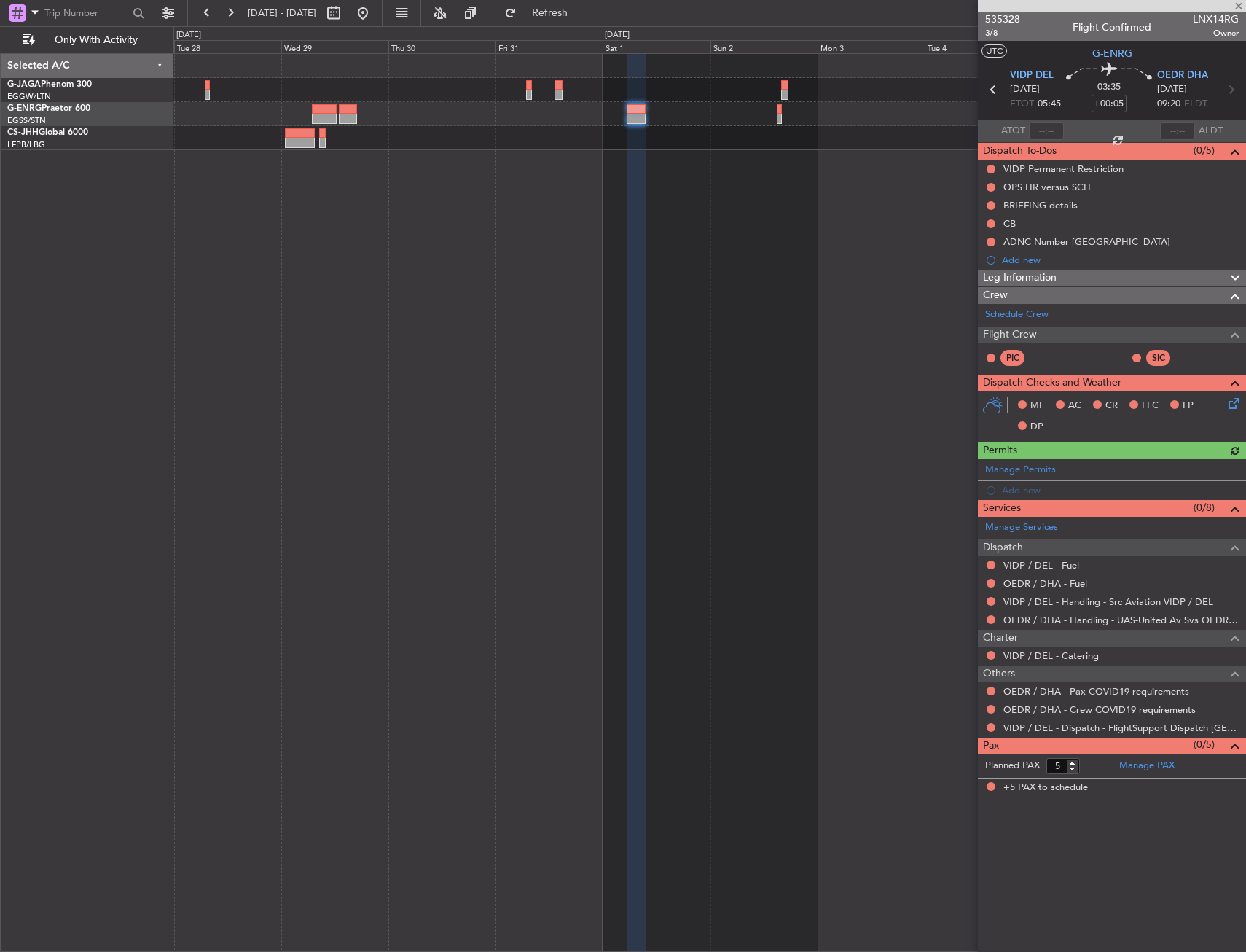
click at [1024, 465] on div "Manage Permits Add new" at bounding box center [1112, 479] width 268 height 41
click at [1024, 465] on link "Manage Permits" at bounding box center [1020, 470] width 71 height 15
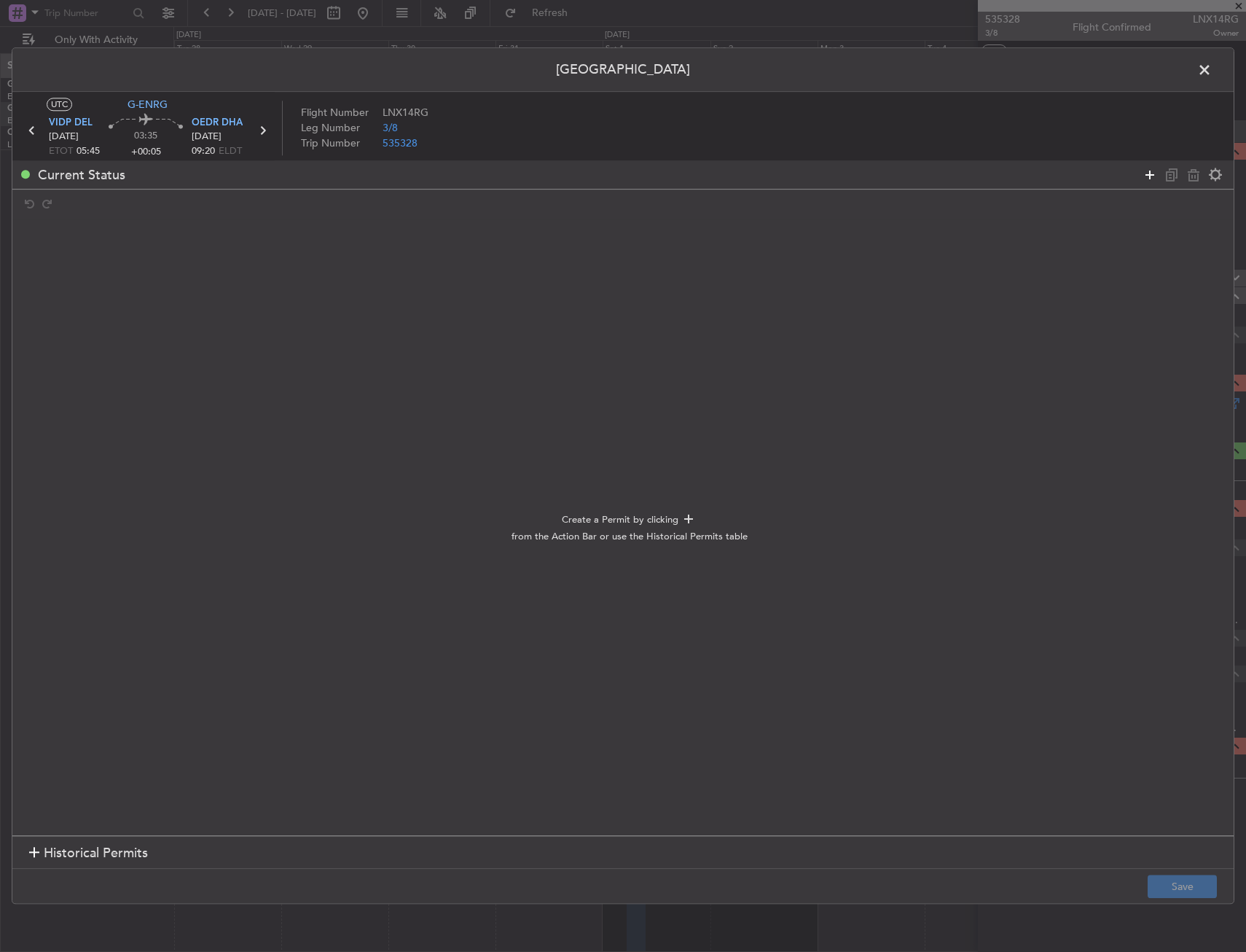
click at [1147, 175] on icon at bounding box center [1149, 174] width 17 height 17
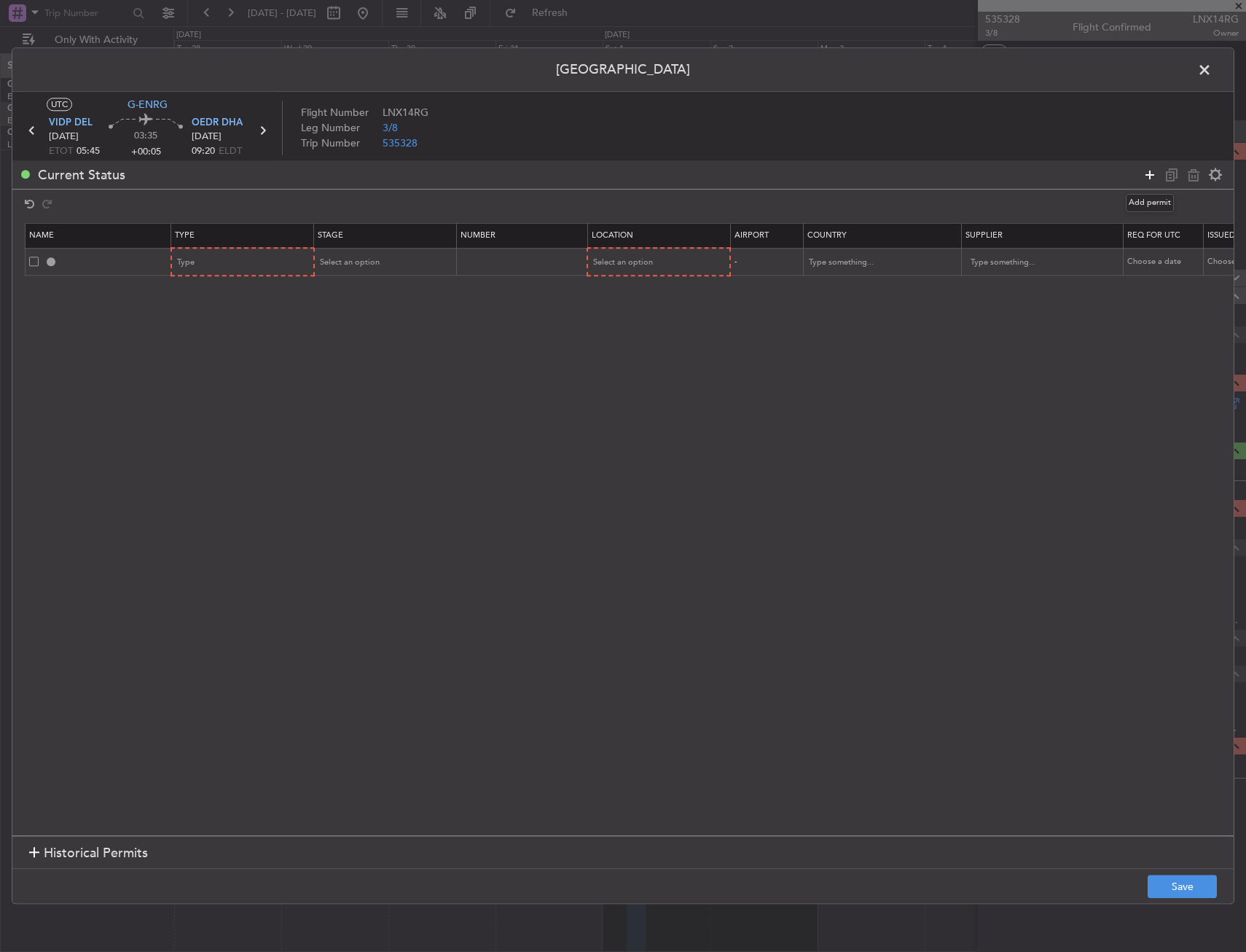
click at [1148, 174] on icon at bounding box center [1149, 174] width 17 height 17
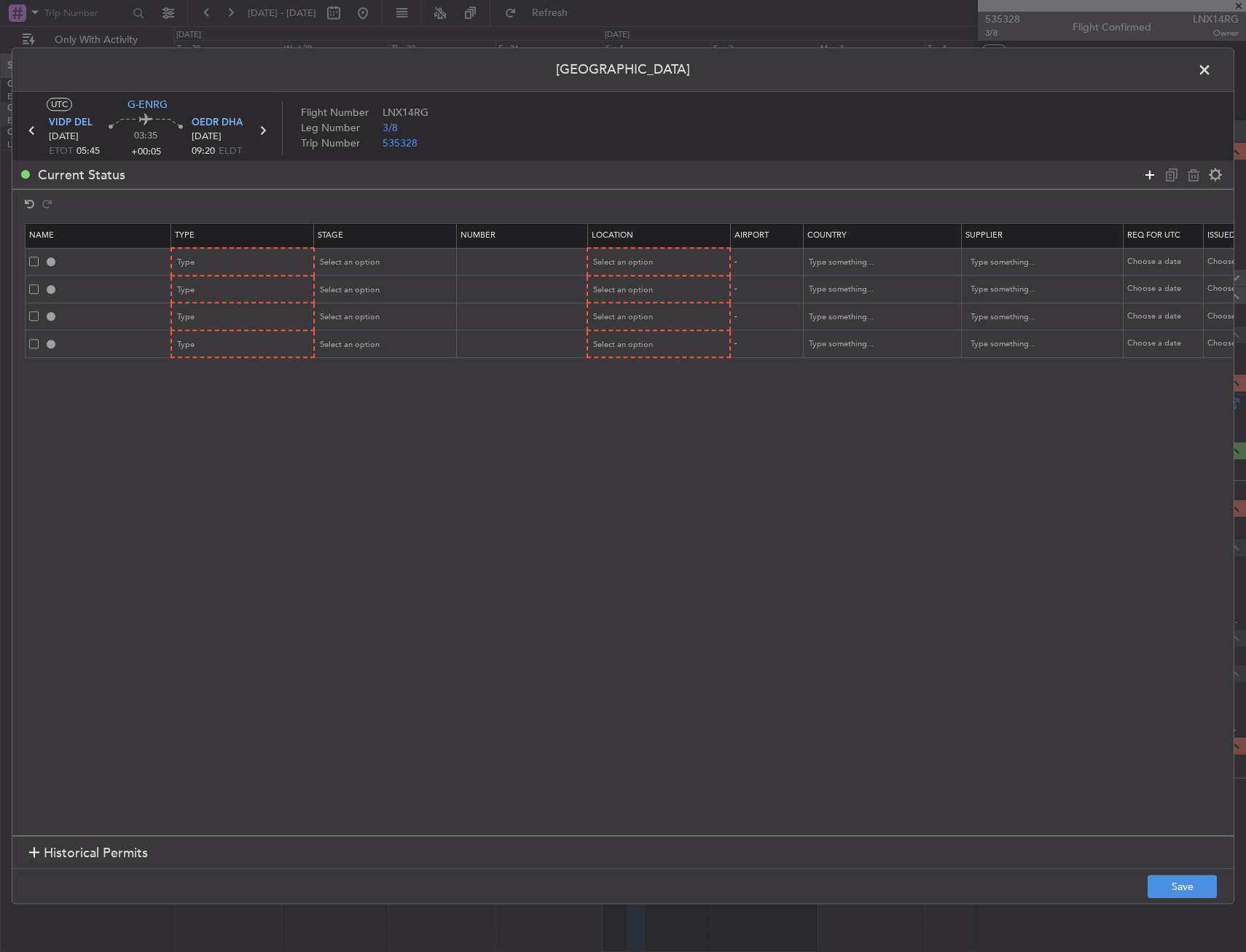
click at [1148, 174] on icon at bounding box center [1149, 174] width 17 height 17
click at [204, 258] on div "Type" at bounding box center [238, 262] width 121 height 22
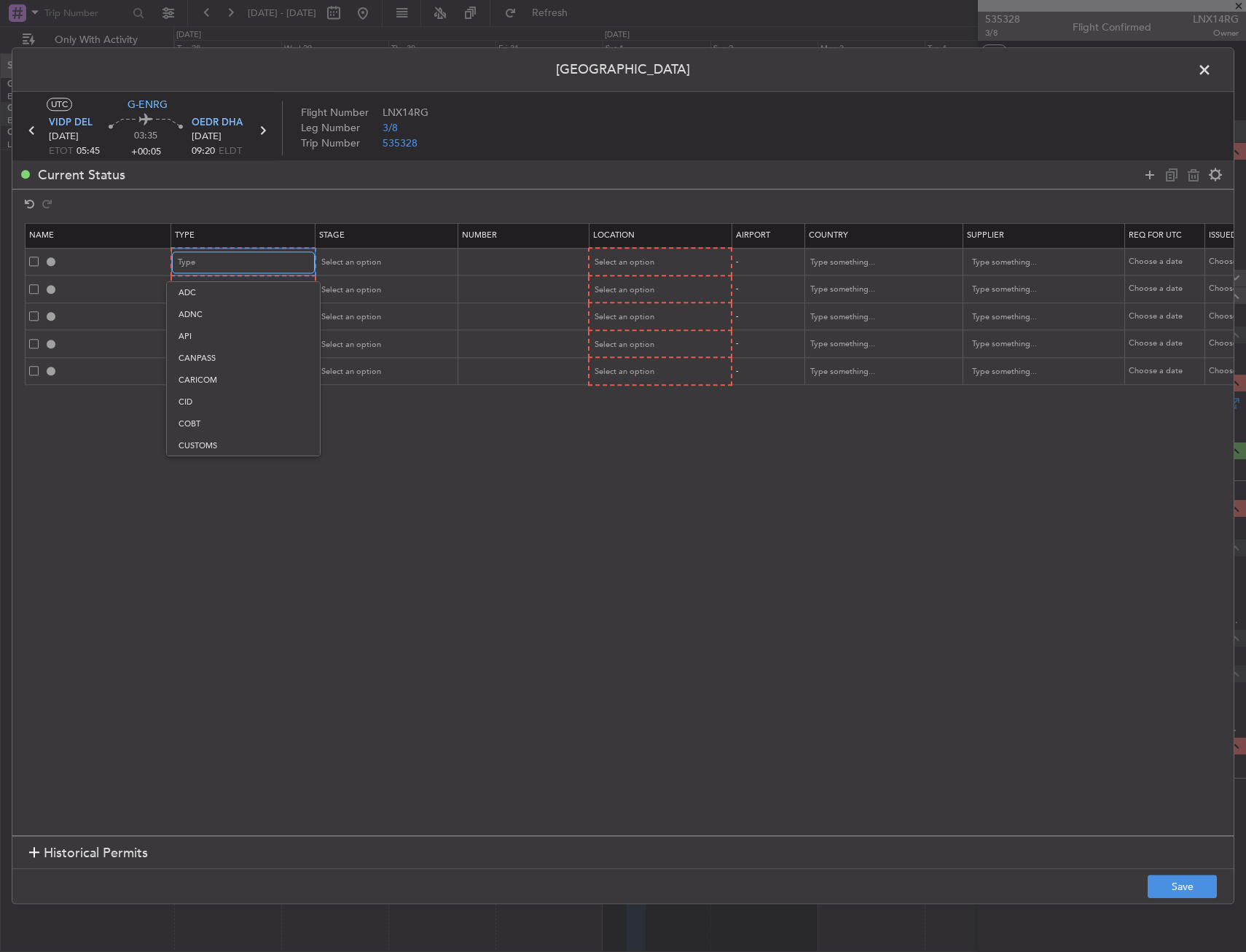
scroll to position [439, 0]
click at [207, 399] on span "Slot" at bounding box center [243, 400] width 130 height 22
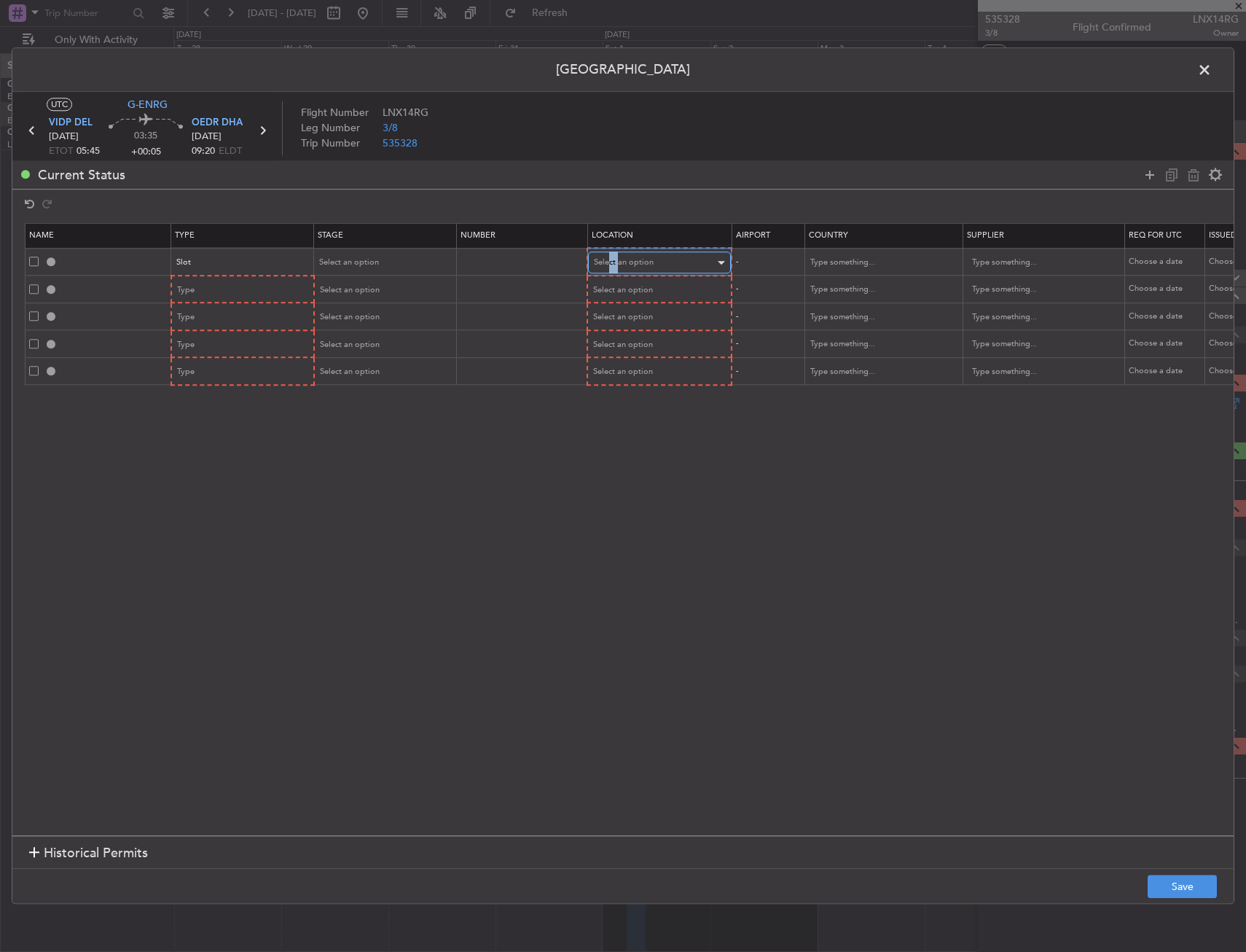
click at [618, 263] on span "Select an option" at bounding box center [623, 262] width 59 height 11
click at [624, 292] on span "Departure" at bounding box center [659, 293] width 130 height 22
click at [232, 282] on div "Type" at bounding box center [238, 290] width 121 height 22
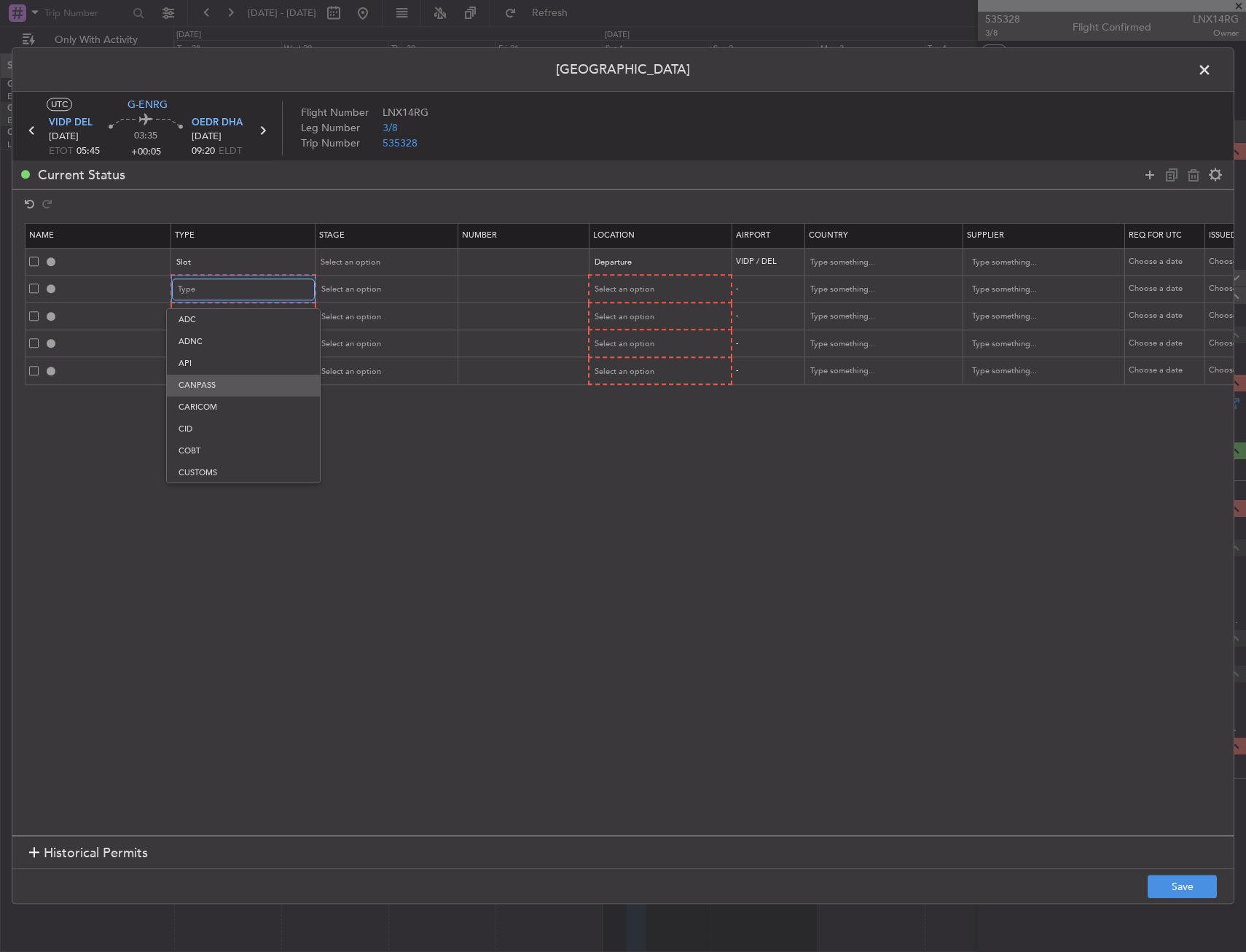
scroll to position [30, 0]
drag, startPoint x: 223, startPoint y: 455, endPoint x: 298, endPoint y: 398, distance: 94.2
click at [223, 456] on span "Departure" at bounding box center [243, 465] width 130 height 22
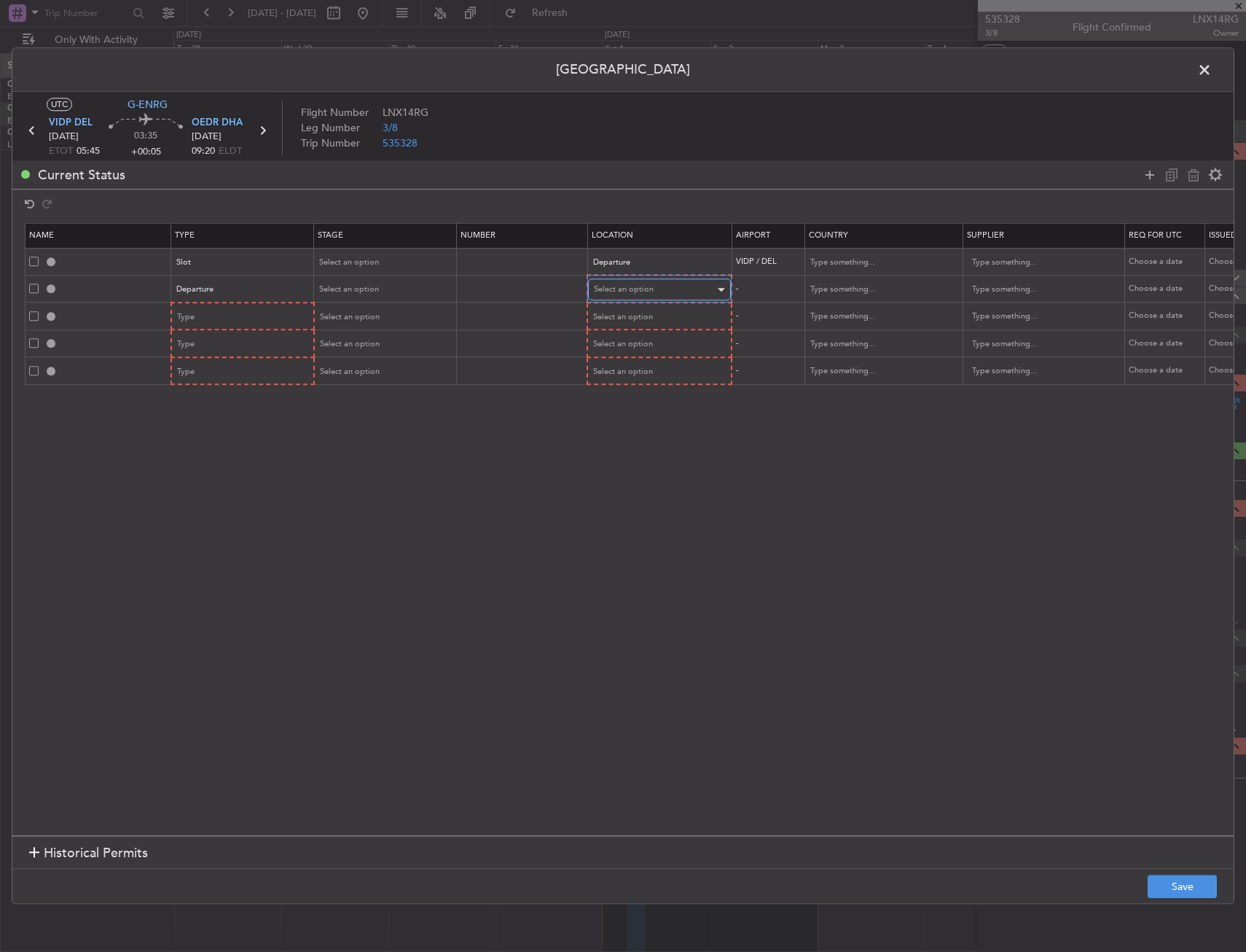
click at [613, 283] on div "Select an option" at bounding box center [654, 290] width 121 height 22
click at [624, 320] on span "Departure" at bounding box center [659, 320] width 130 height 22
click at [268, 317] on div "Type" at bounding box center [238, 316] width 121 height 22
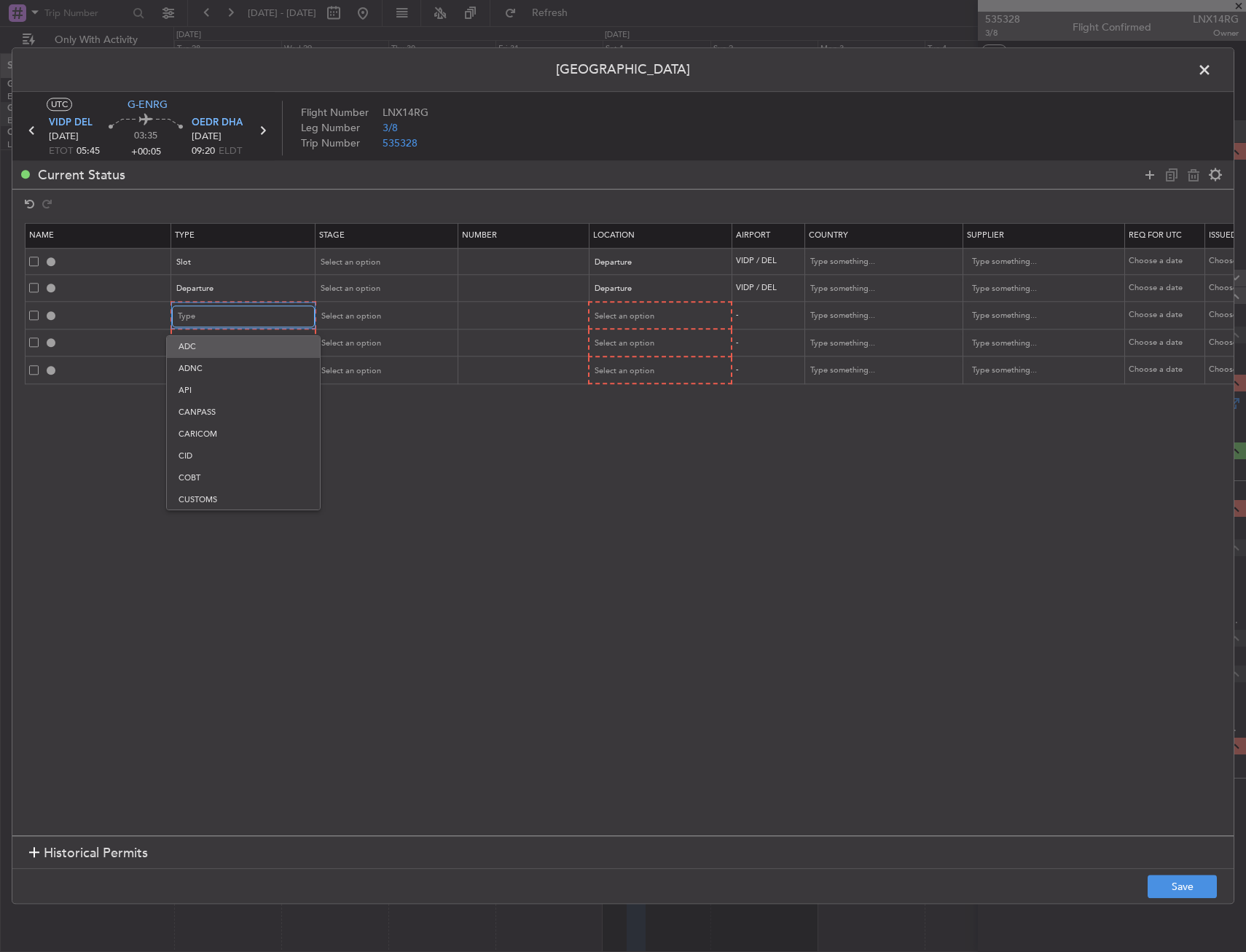
scroll to position [223, 0]
click at [222, 469] on span "Landing" at bounding box center [243, 474] width 130 height 22
click at [670, 323] on div "Select an option" at bounding box center [654, 316] width 121 height 22
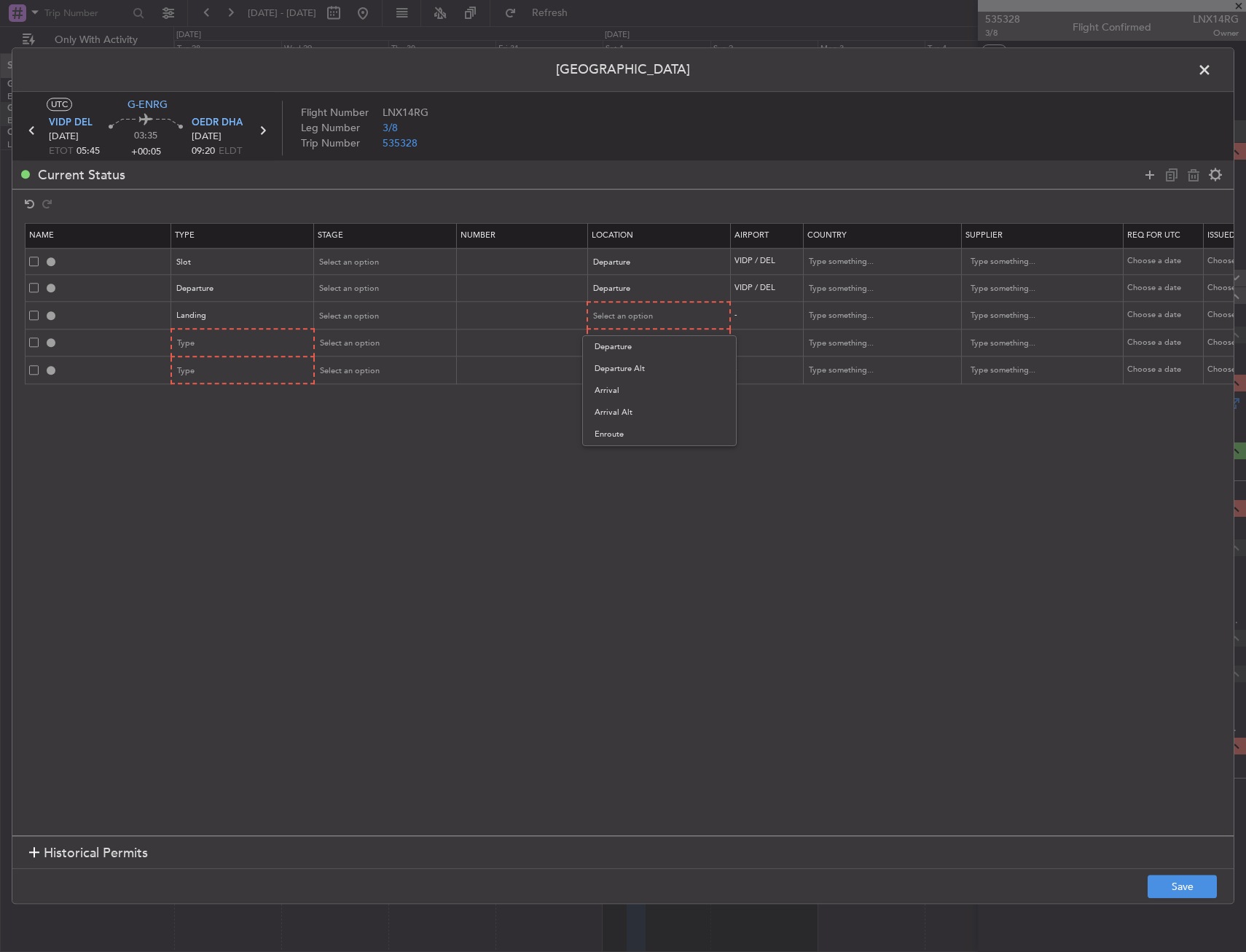
drag, startPoint x: 631, startPoint y: 391, endPoint x: 610, endPoint y: 378, distance: 24.7
click at [631, 390] on span "Arrival" at bounding box center [659, 390] width 130 height 22
click at [268, 344] on div "Type" at bounding box center [238, 343] width 121 height 22
click at [210, 492] on span "Overflight" at bounding box center [243, 496] width 130 height 22
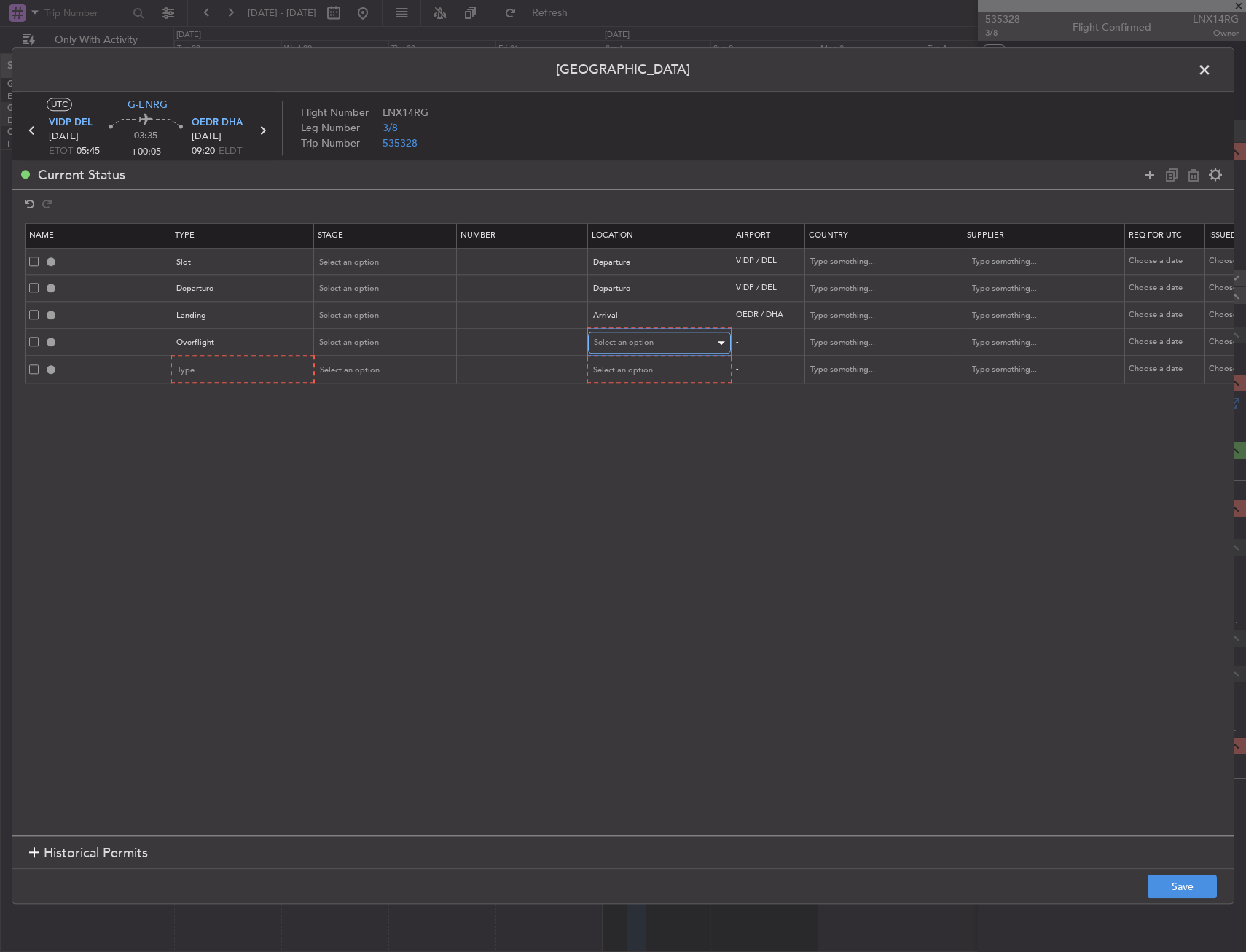
click at [623, 343] on span "Select an option" at bounding box center [623, 342] width 59 height 11
drag, startPoint x: 616, startPoint y: 453, endPoint x: 509, endPoint y: 430, distance: 109.4
click at [616, 454] on span "Enroute" at bounding box center [659, 461] width 130 height 22
click at [259, 372] on div "Type" at bounding box center [238, 369] width 121 height 22
click at [210, 521] on span "Overflight" at bounding box center [243, 523] width 130 height 22
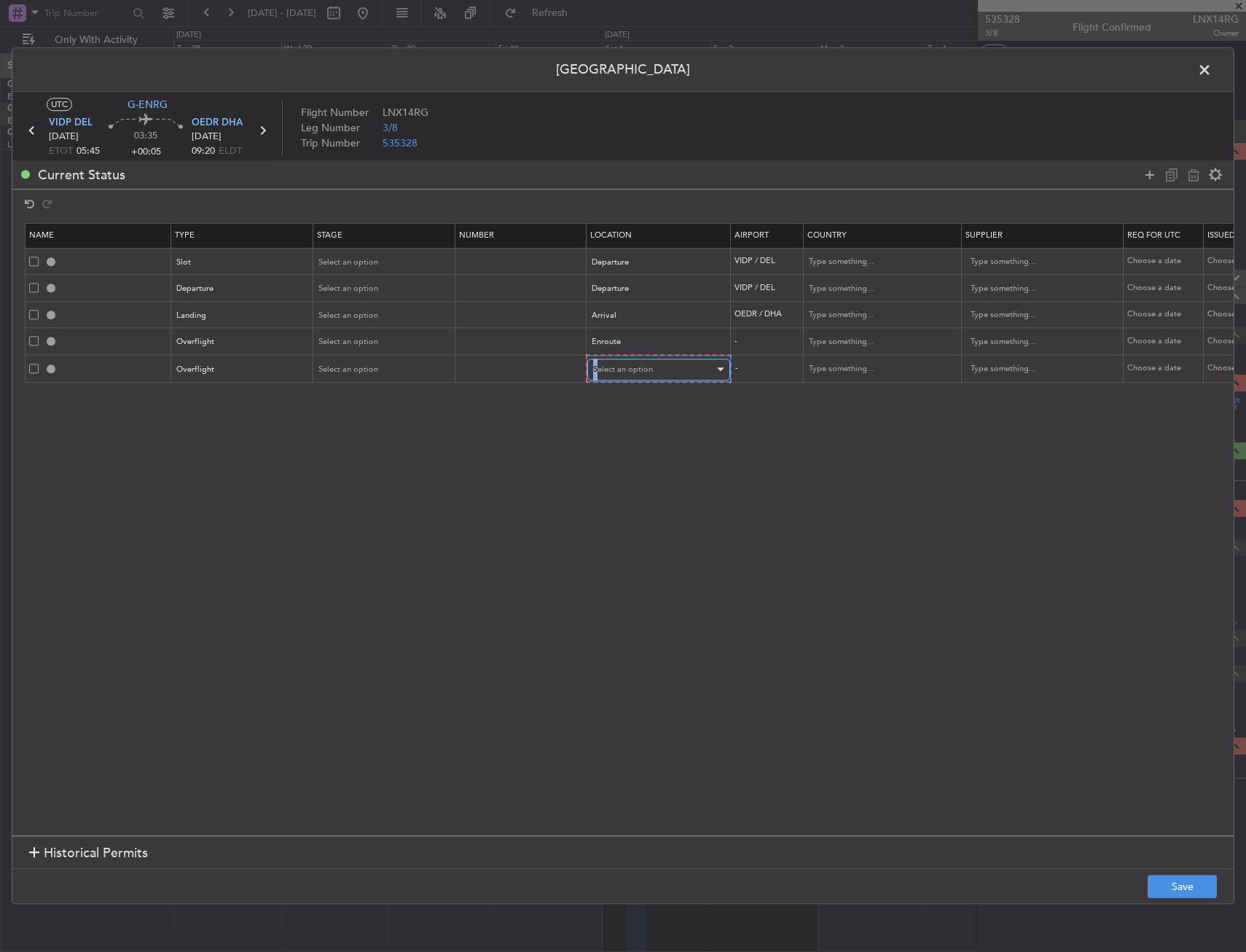
drag, startPoint x: 594, startPoint y: 374, endPoint x: 599, endPoint y: 380, distance: 7.8
click at [597, 376] on div "Select an option" at bounding box center [654, 369] width 121 height 22
drag, startPoint x: 627, startPoint y: 490, endPoint x: 645, endPoint y: 471, distance: 26.2
click at [627, 483] on span "Enroute" at bounding box center [658, 487] width 130 height 22
drag, startPoint x: 818, startPoint y: 343, endPoint x: 831, endPoint y: 350, distance: 14.8
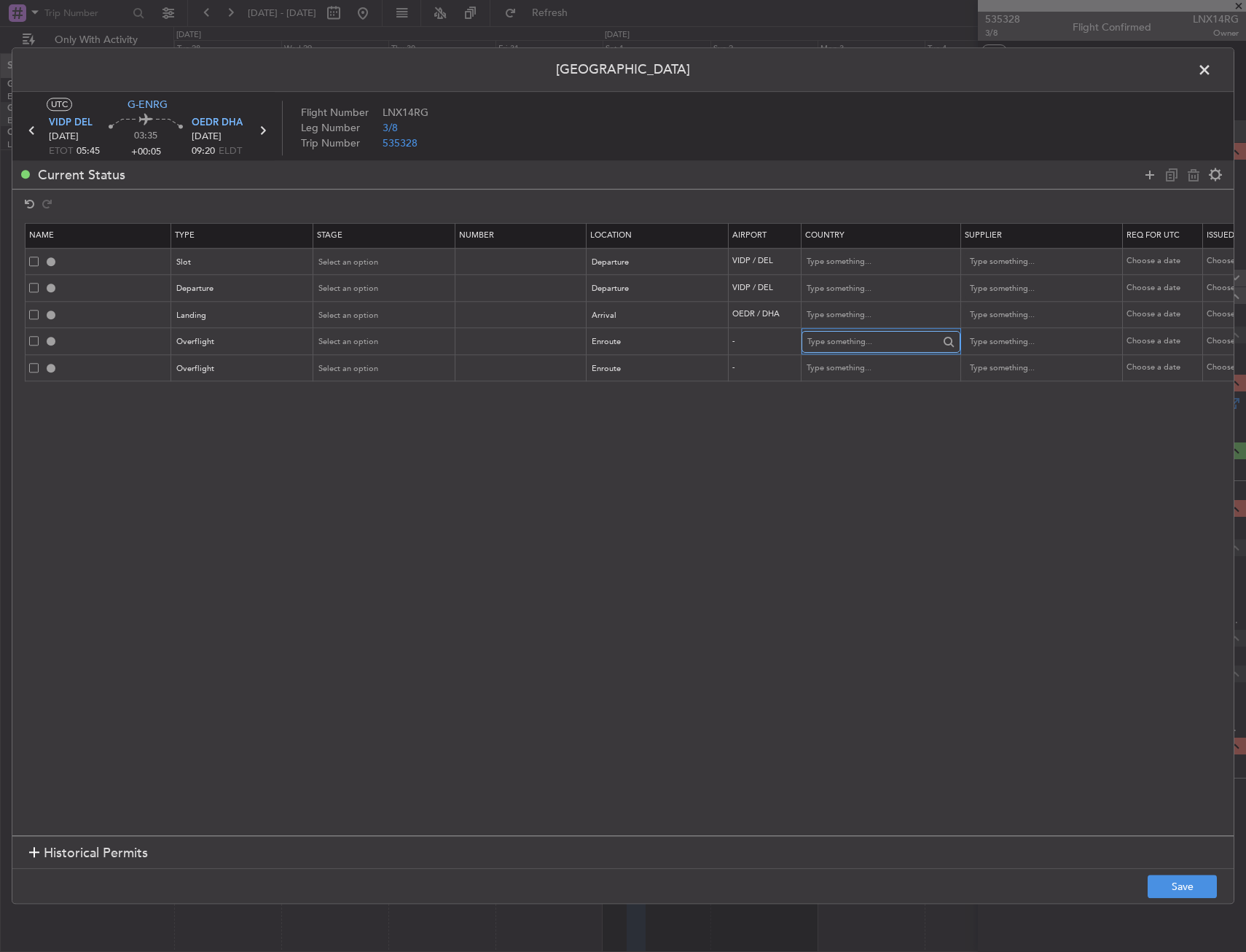
click at [819, 343] on input "text" at bounding box center [873, 342] width 131 height 22
click at [834, 366] on span "Oman" at bounding box center [881, 366] width 135 height 22
type input "Oman"
click at [845, 362] on input "text" at bounding box center [873, 368] width 131 height 22
click at [872, 394] on span "Bahrain" at bounding box center [881, 392] width 135 height 22
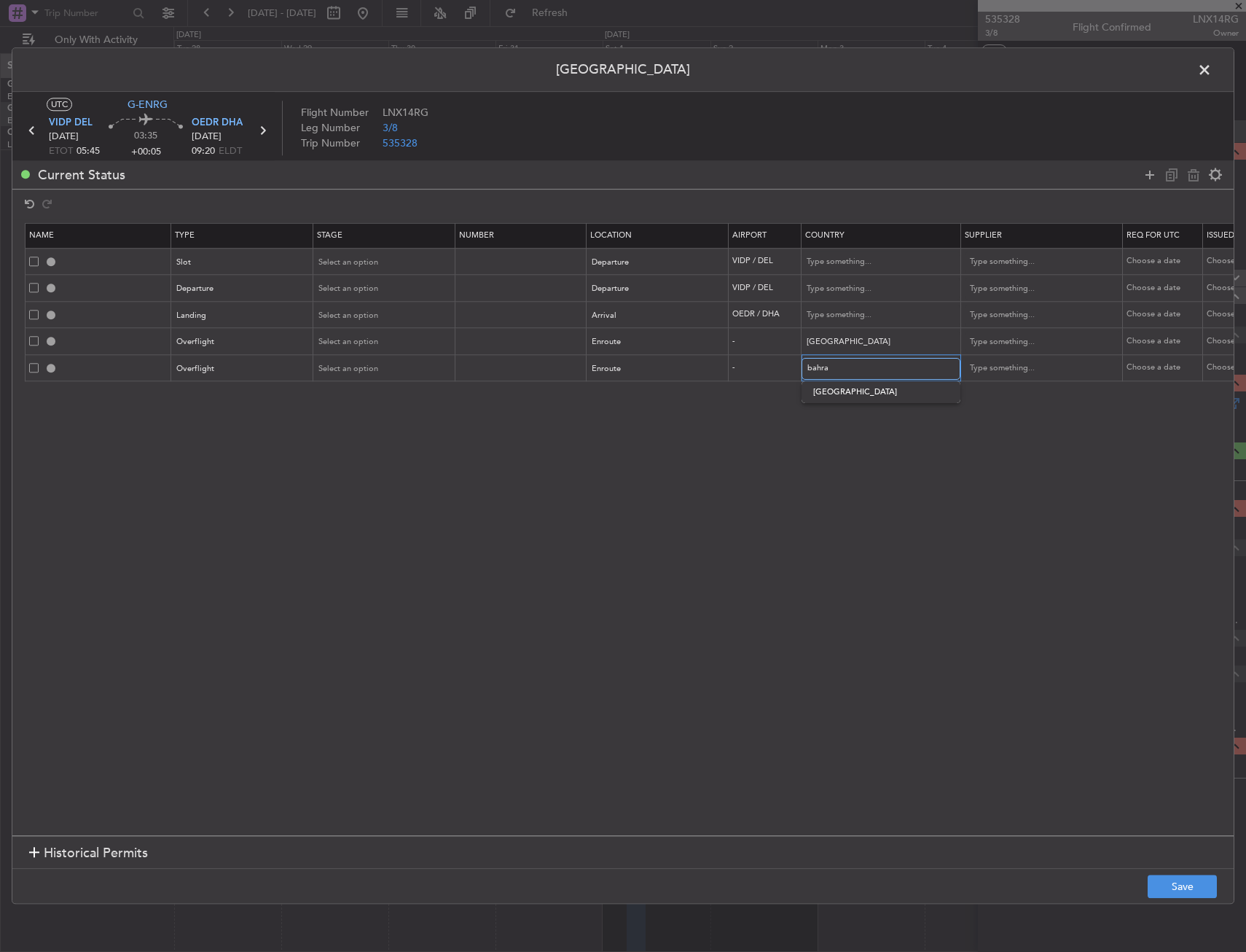
type input "Bahrain"
click at [1182, 881] on button "Save" at bounding box center [1182, 887] width 69 height 24
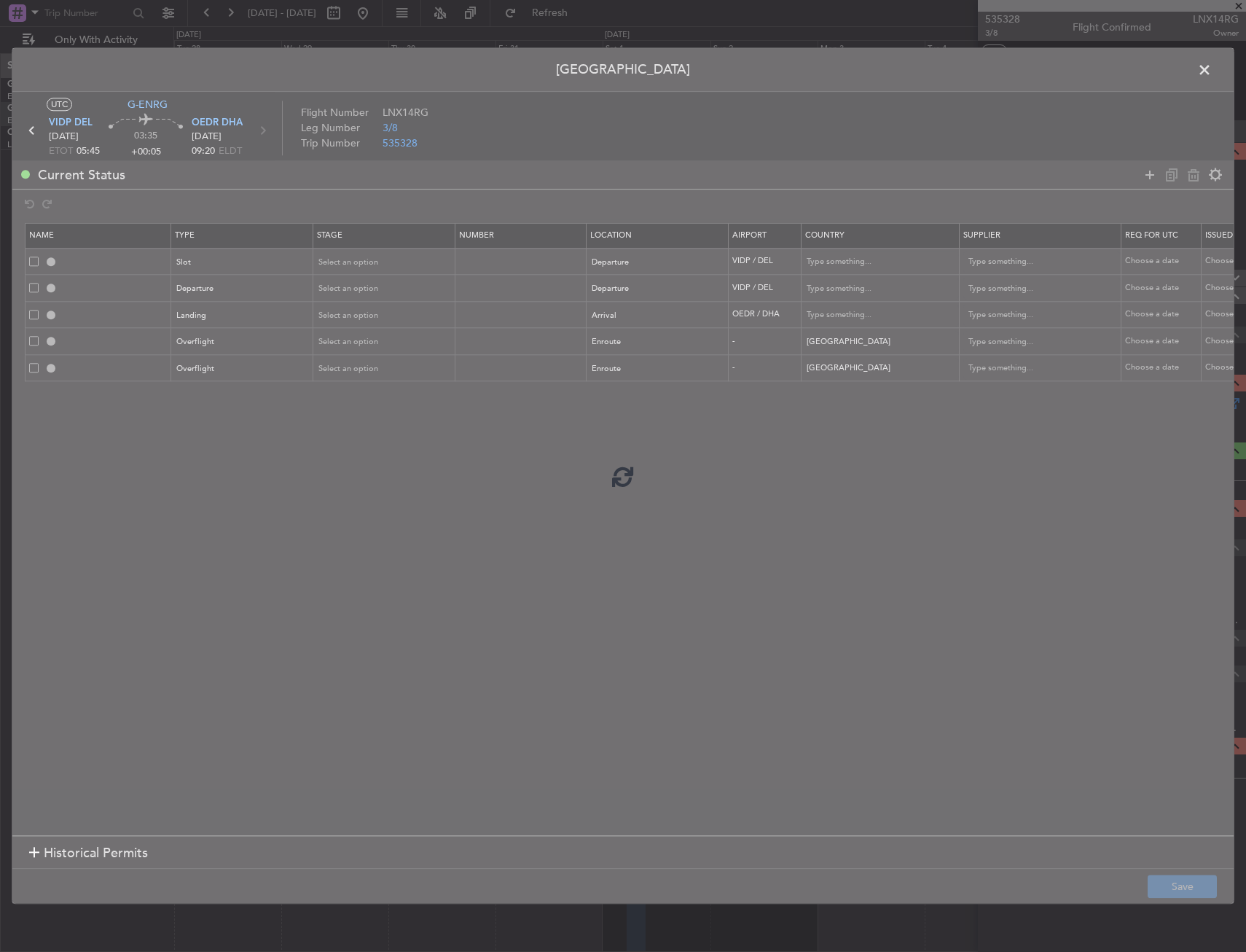
type input "VIDP DEP SLOT"
type input "India"
type input "NNN"
type input "3"
type input "DEPARTURE"
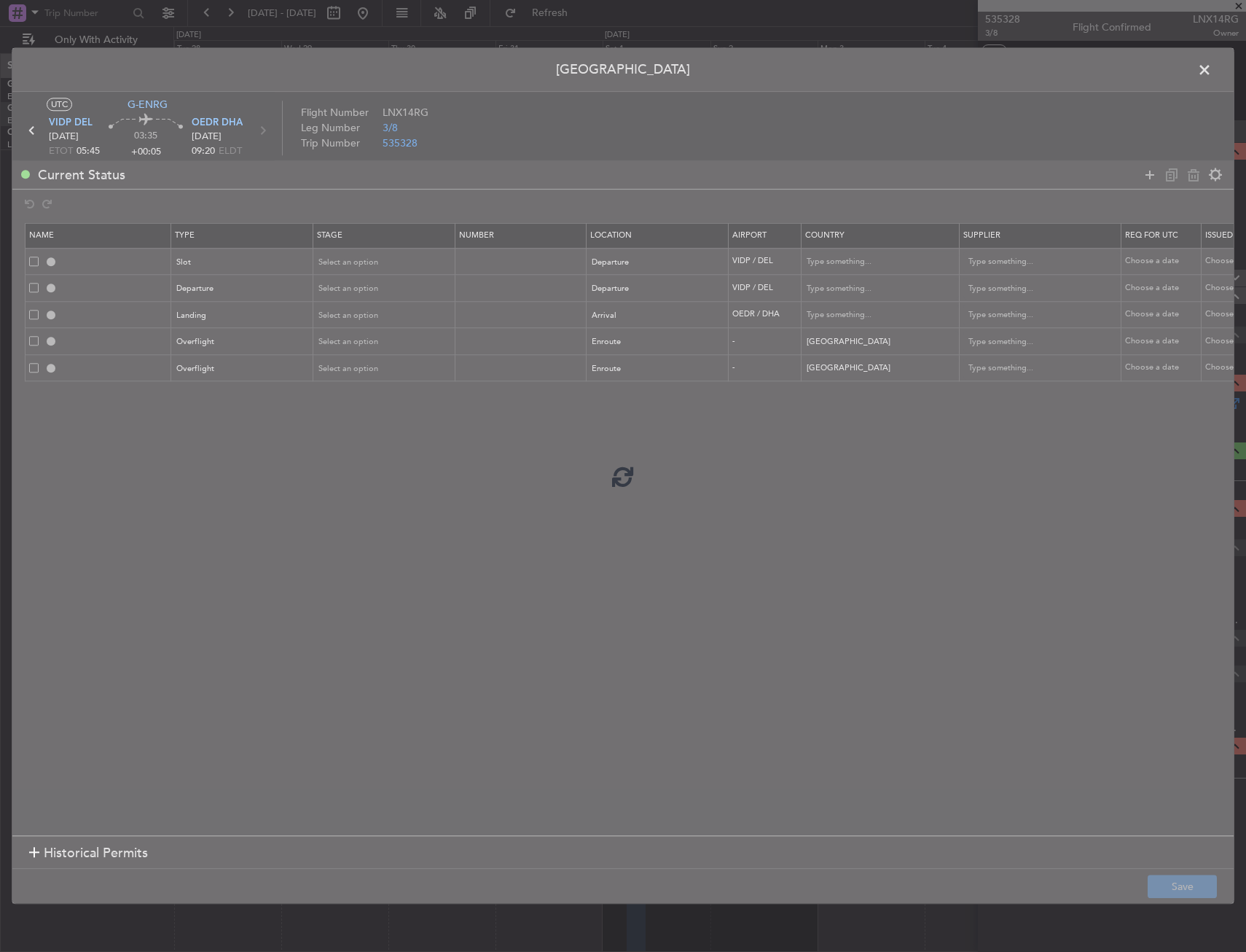
type input "India"
type input "NNN"
type input "3"
type input "OEDR LDG"
type input "Saudi Arabia"
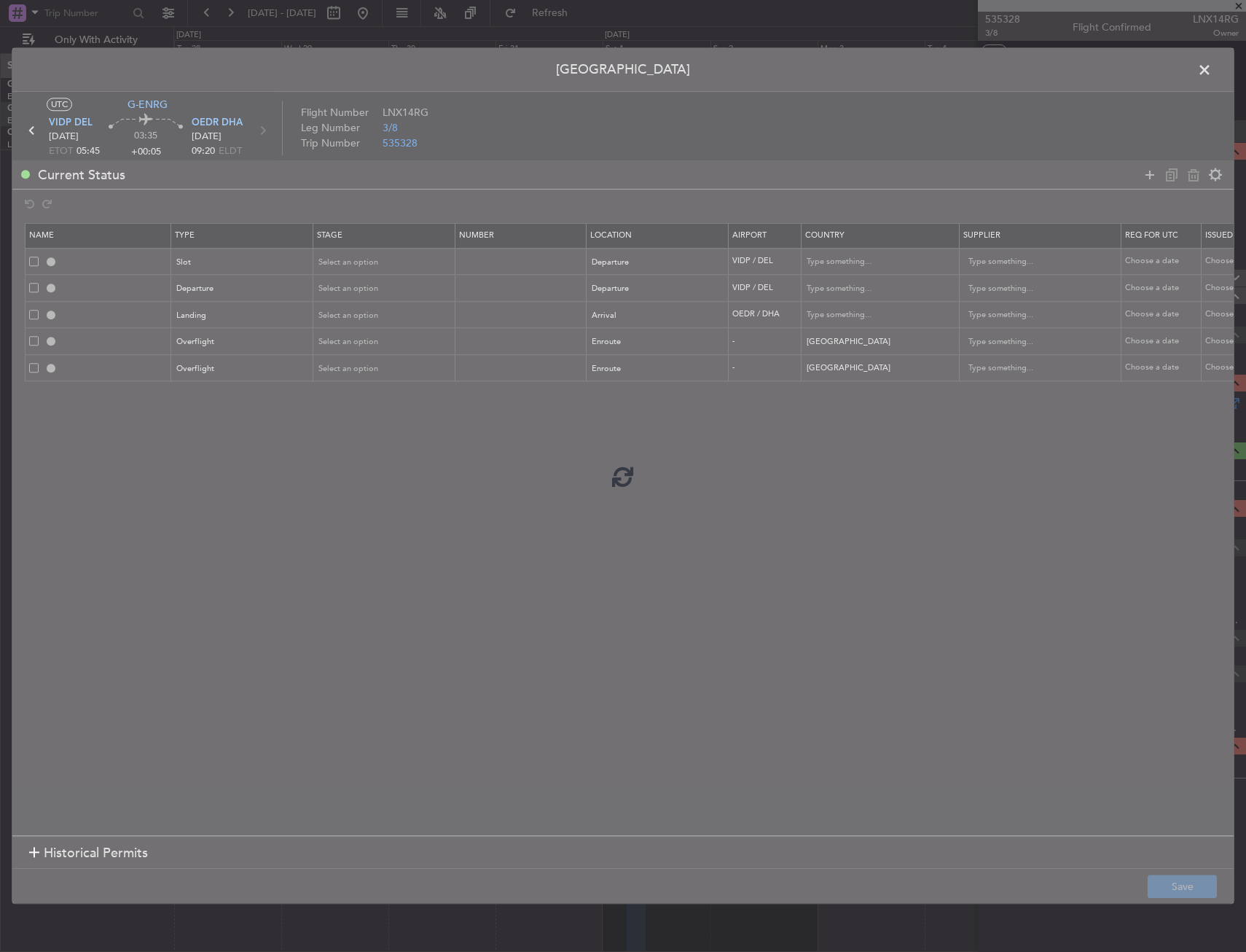
type input "NNN"
type input "OMAN OVF"
type input "NNN"
type input "2"
type input "BAHRAIN OVF"
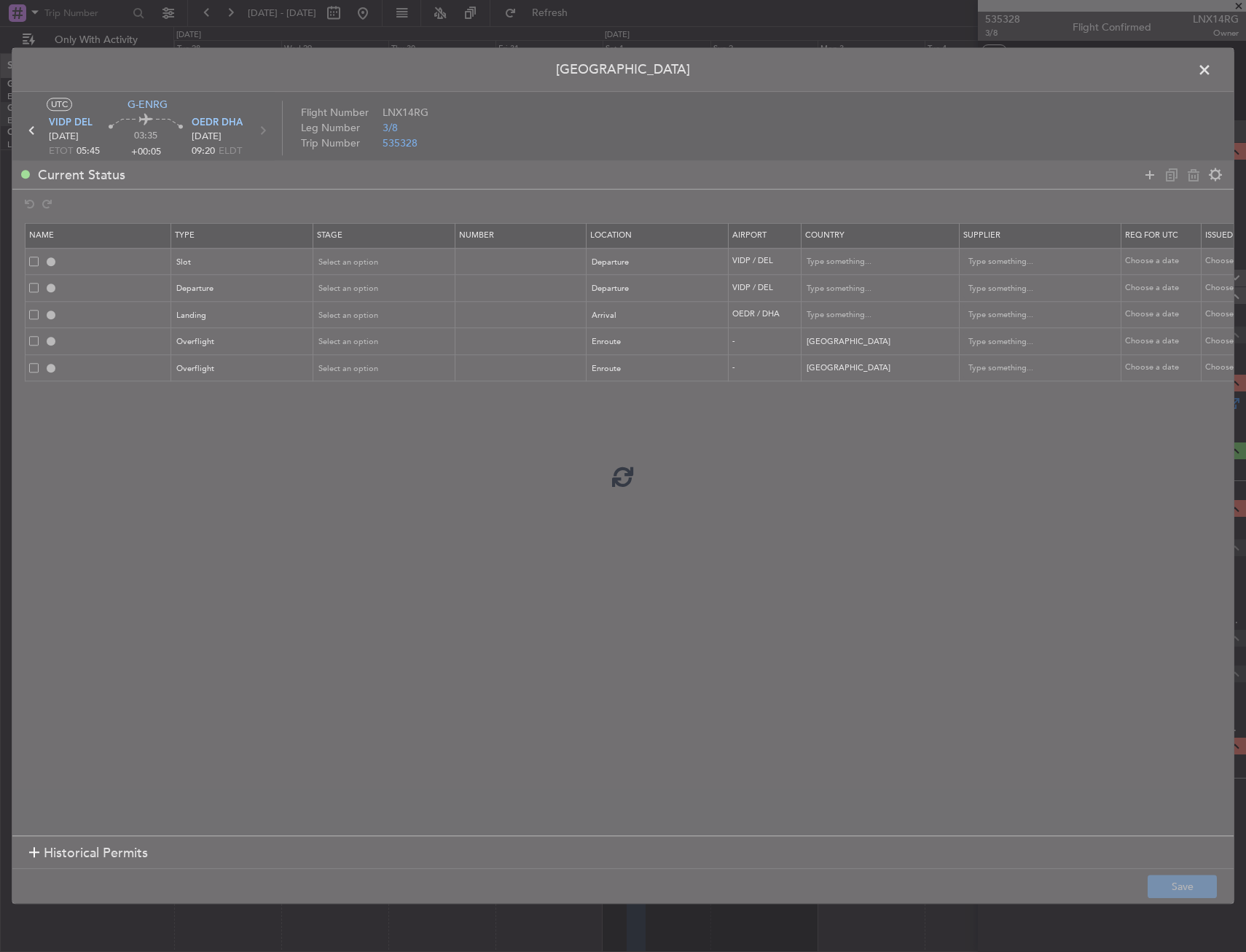
type input "NNN"
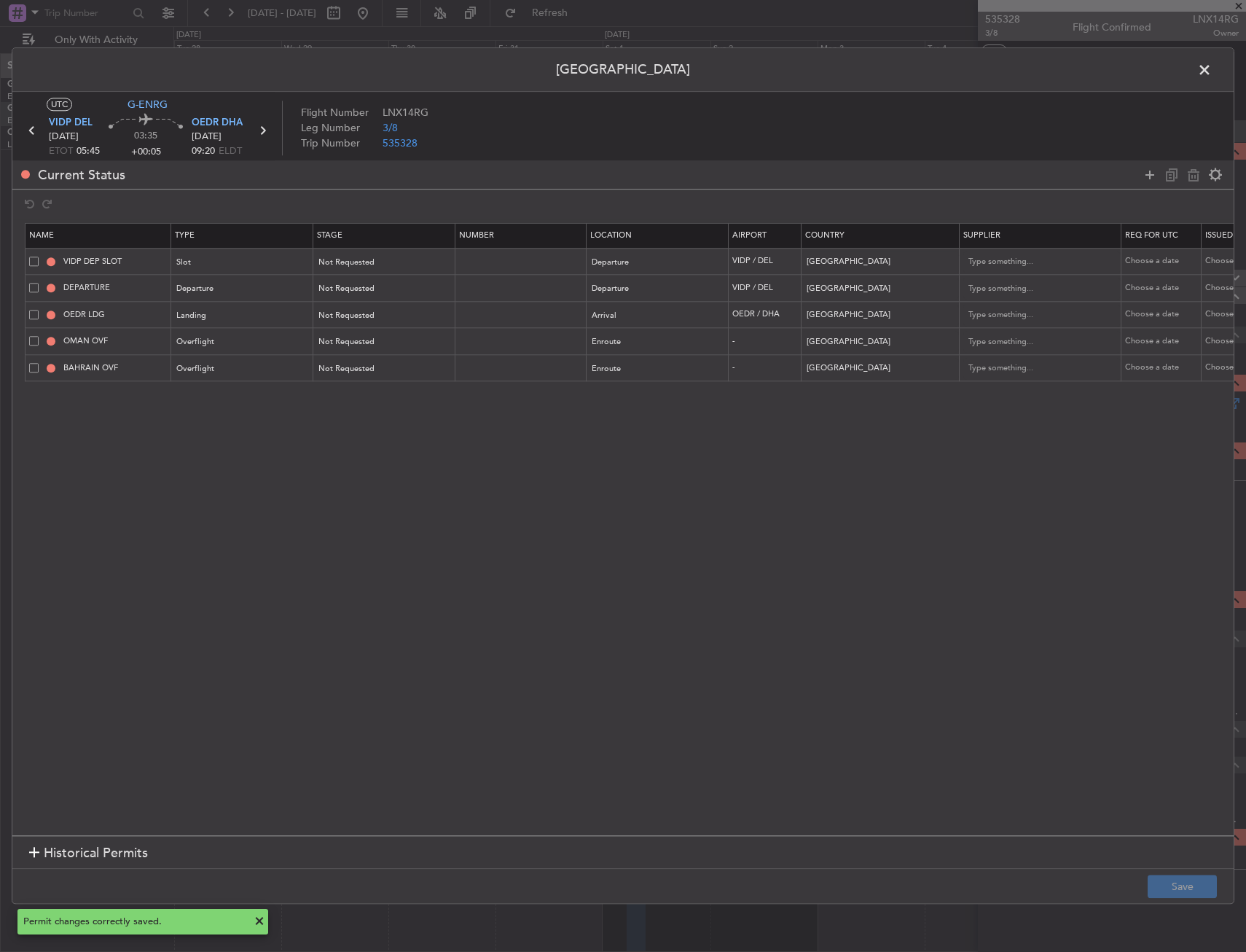
click at [1212, 71] on span at bounding box center [1212, 73] width 0 height 29
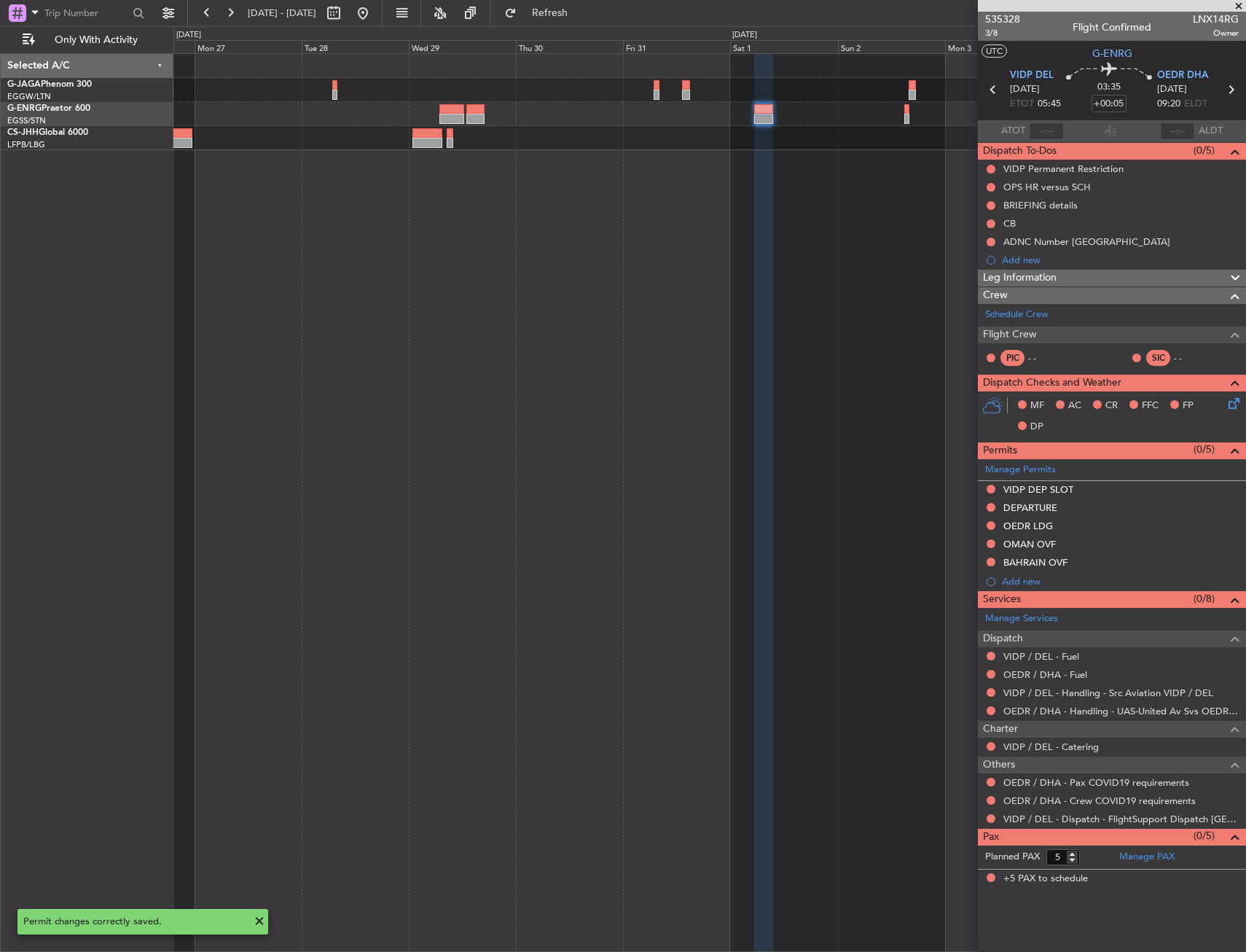
click at [1002, 159] on fb-app "28 Oct 2025 - 07 Nov 2025 Refresh Quick Links Only With Activity Selected A/C G…" at bounding box center [623, 481] width 1246 height 941
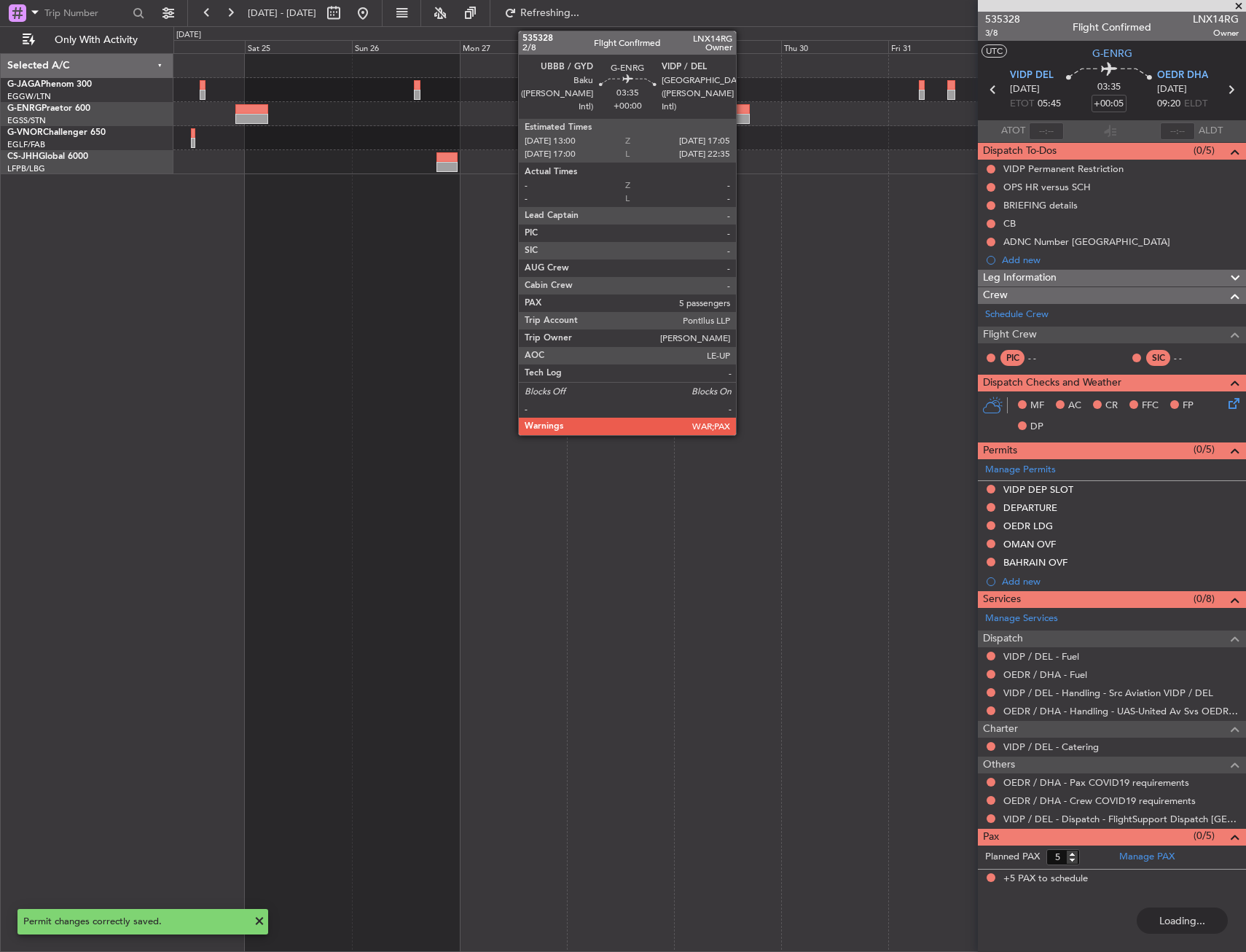
click at [742, 116] on div at bounding box center [741, 119] width 19 height 11
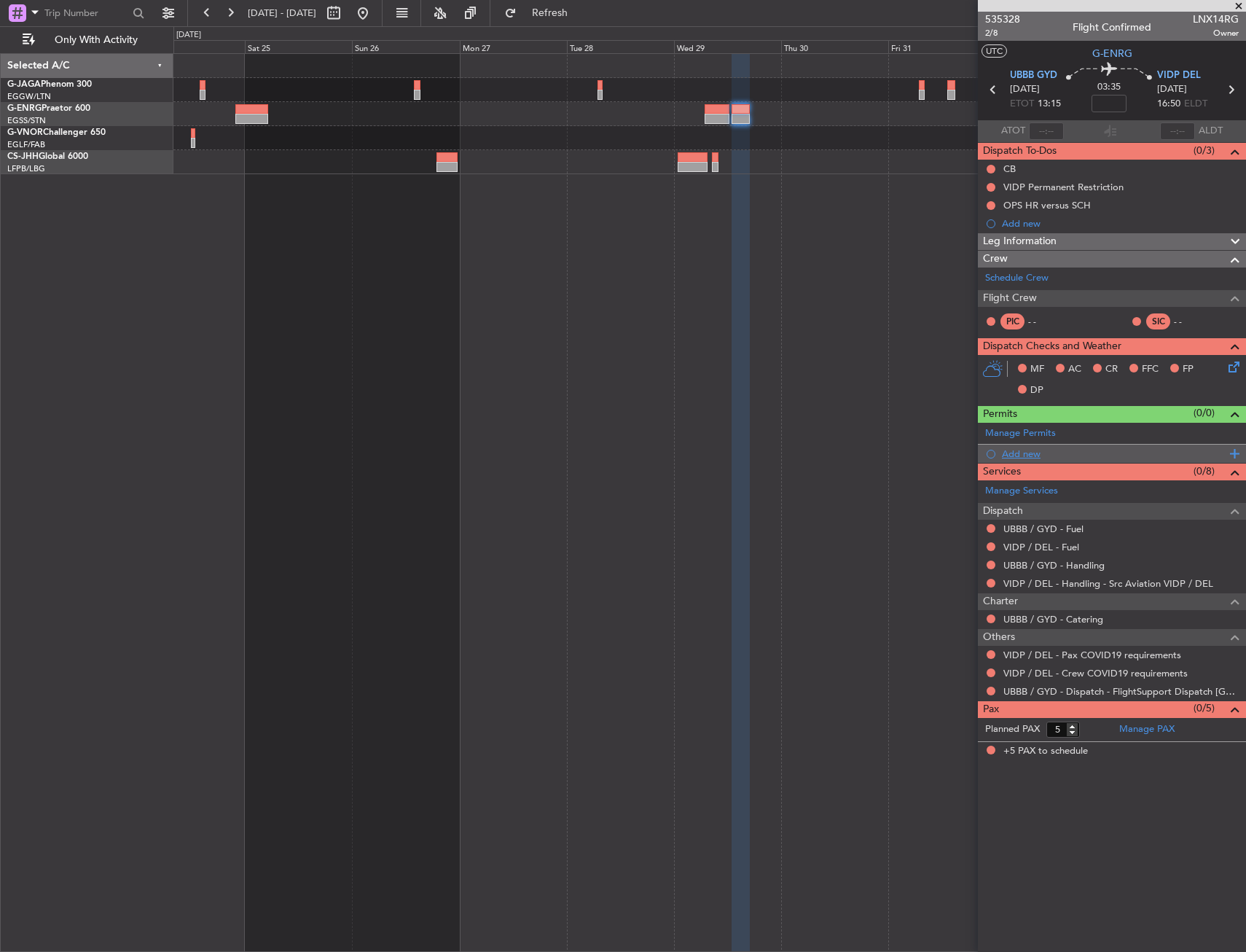
click at [1010, 452] on div "Add new" at bounding box center [1114, 453] width 224 height 12
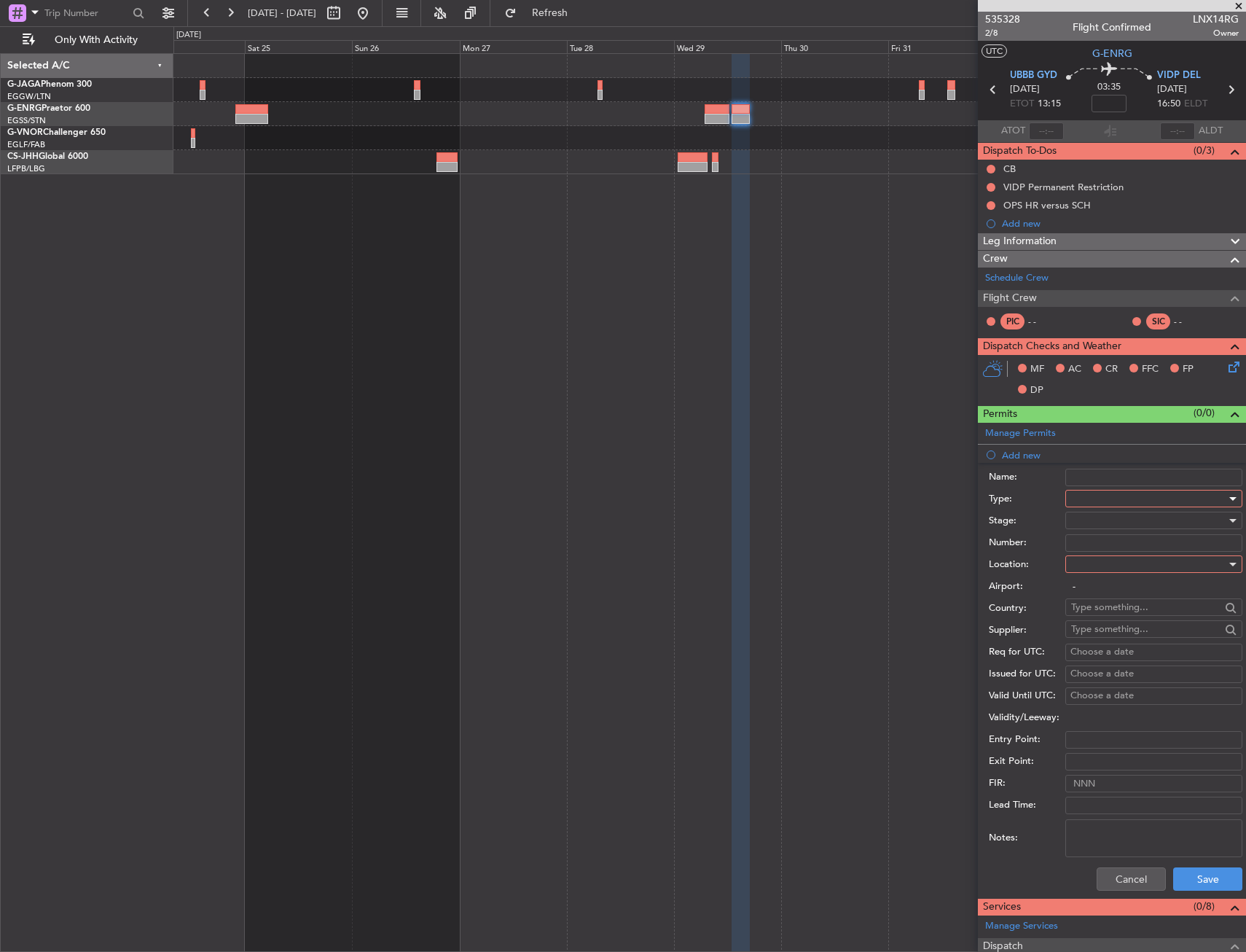
click at [1107, 503] on div at bounding box center [1149, 498] width 155 height 22
click at [1090, 636] on span "Departure" at bounding box center [1149, 634] width 153 height 22
click at [1107, 549] on input "Number:" at bounding box center [1153, 543] width 177 height 17
click at [999, 530] on div "Stage:" at bounding box center [1116, 521] width 253 height 22
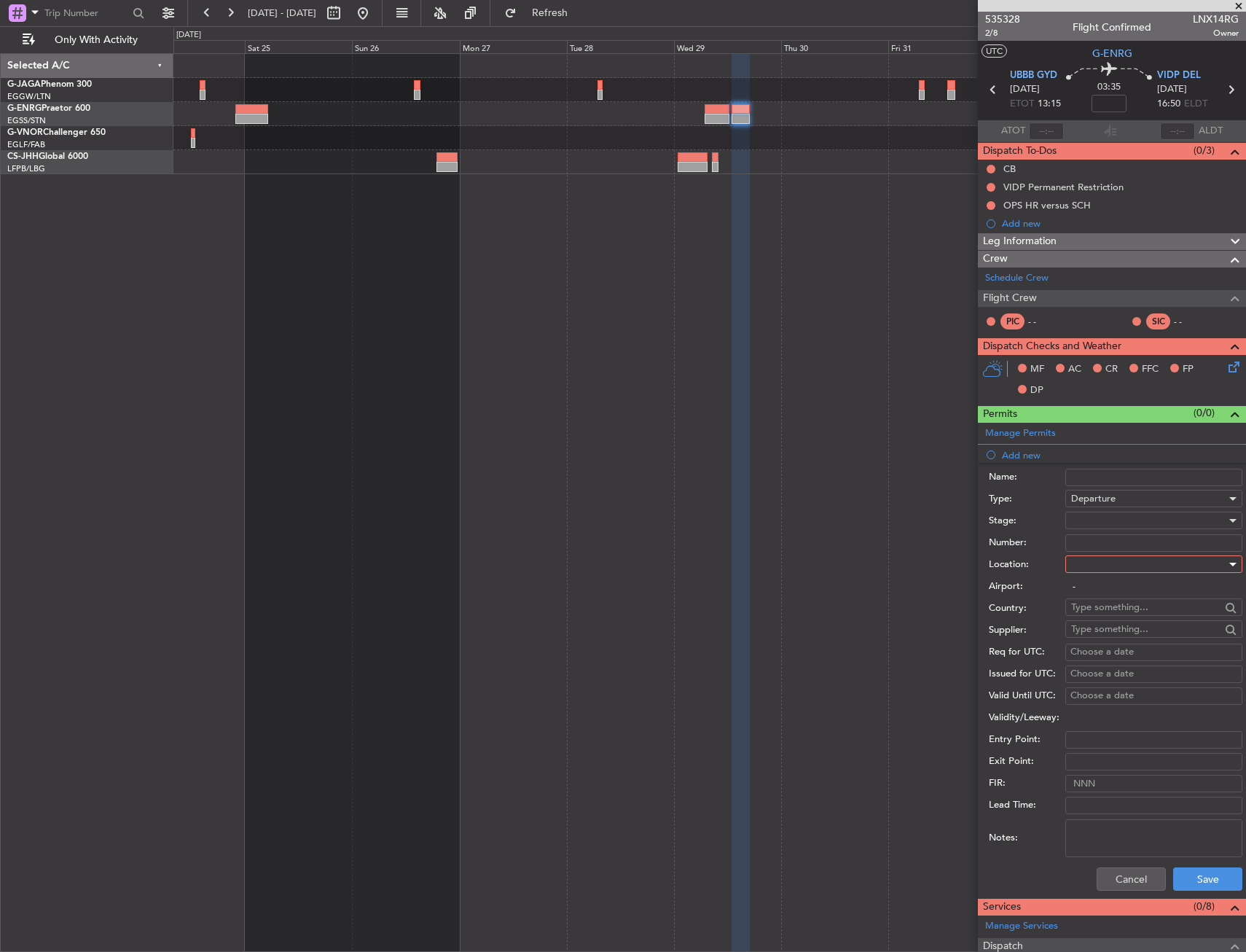
click at [1095, 564] on div at bounding box center [1149, 564] width 155 height 22
click at [1098, 583] on div "Departure Departure Alt Arrival Arrival Alt Enroute" at bounding box center [1148, 638] width 178 height 111
click at [1017, 496] on div at bounding box center [623, 476] width 1246 height 952
drag, startPoint x: 1129, startPoint y: 865, endPoint x: 1065, endPoint y: 599, distance: 273.6
click at [1129, 864] on div "Cancel Save" at bounding box center [1116, 879] width 253 height 38
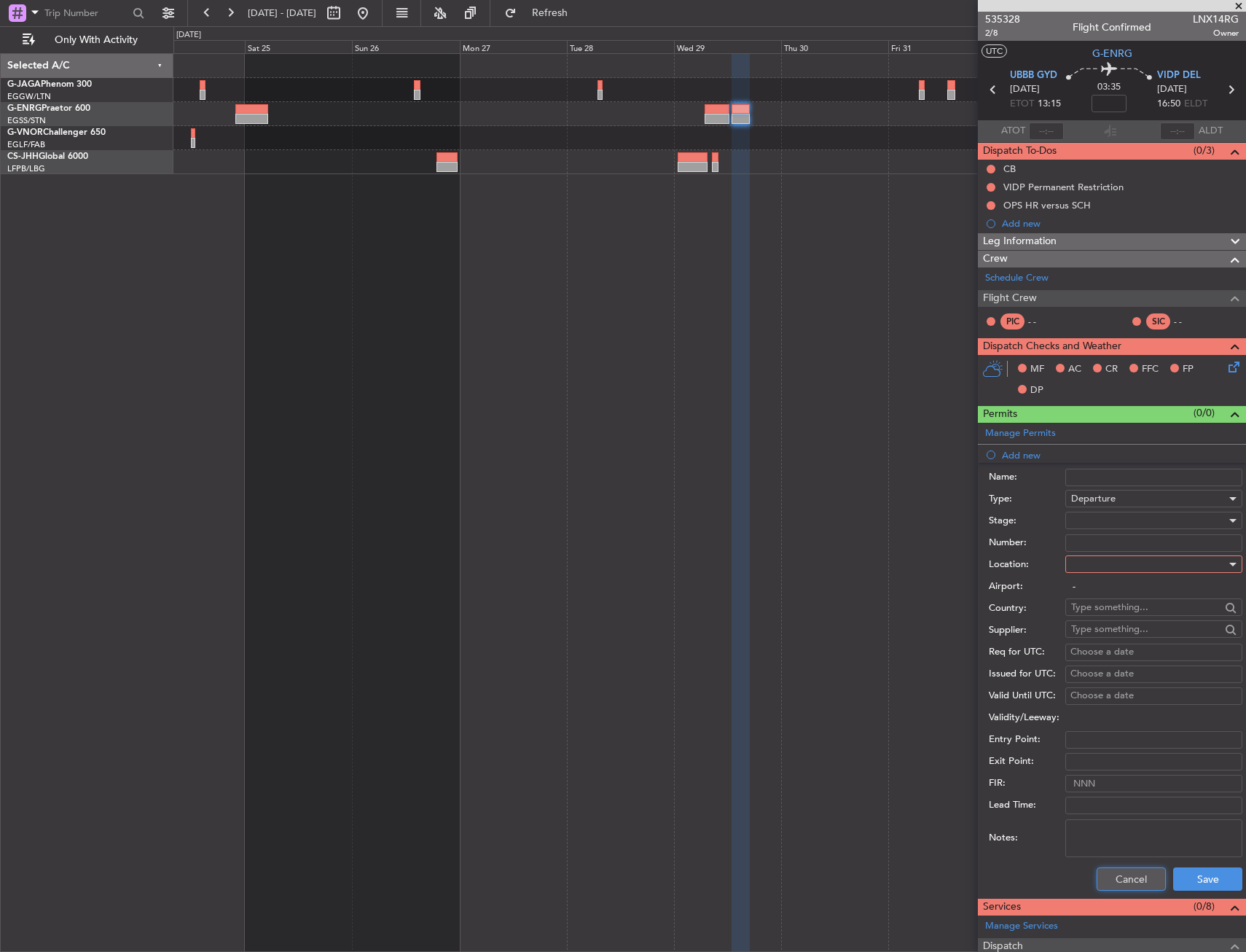
click at [1121, 868] on button "Cancel" at bounding box center [1131, 879] width 69 height 24
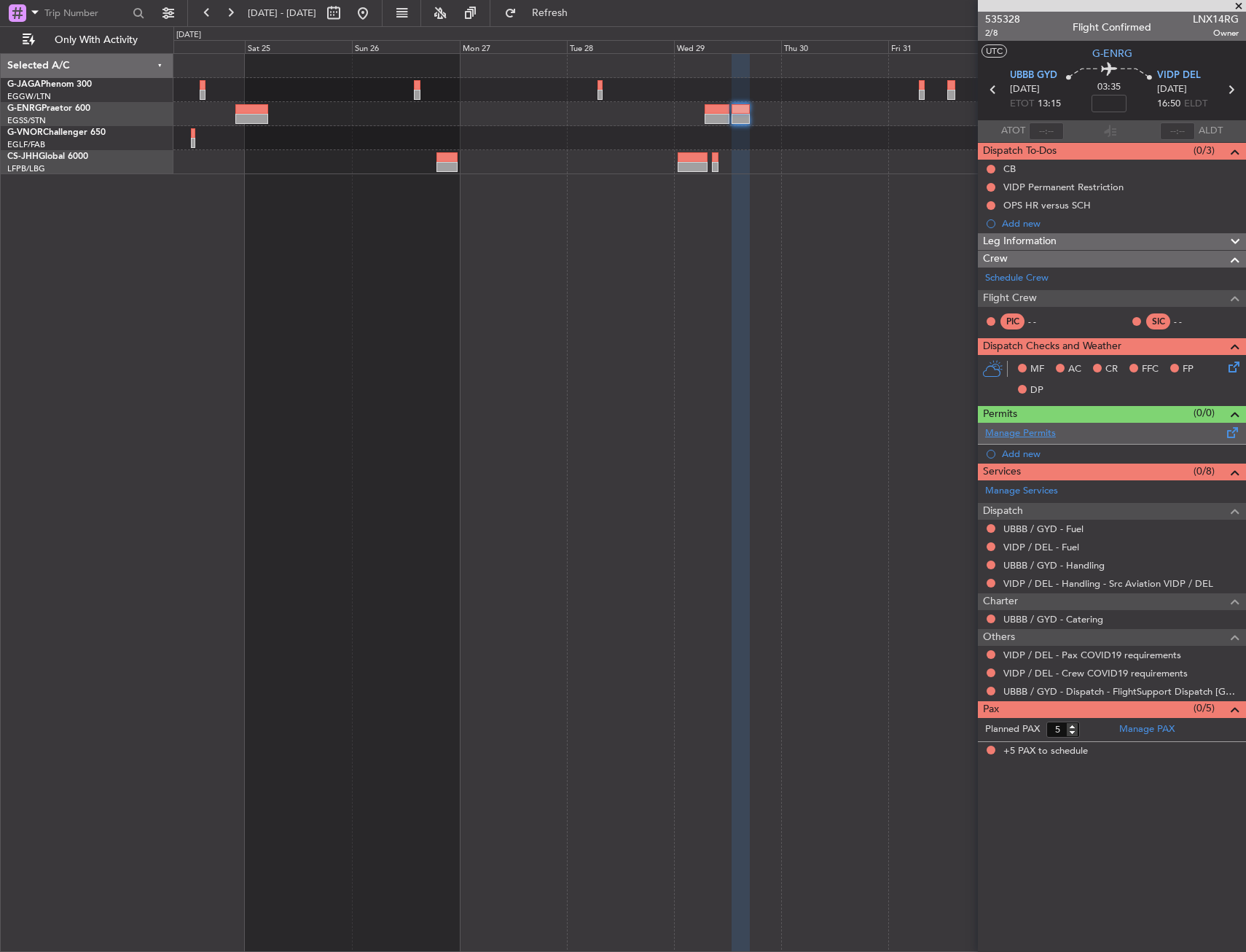
click at [1025, 438] on link "Manage Permits" at bounding box center [1020, 434] width 71 height 15
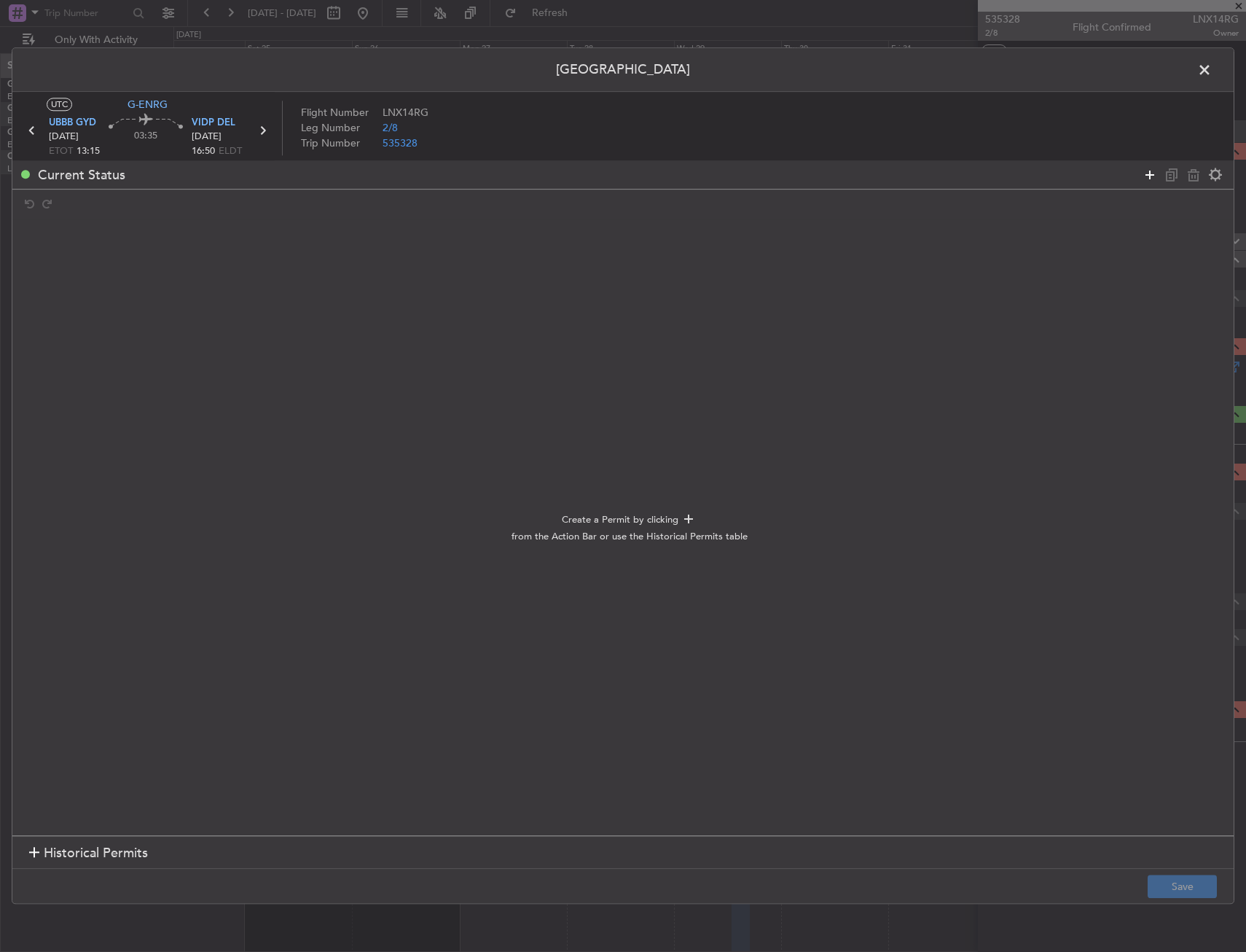
click at [1150, 167] on icon at bounding box center [1149, 174] width 17 height 17
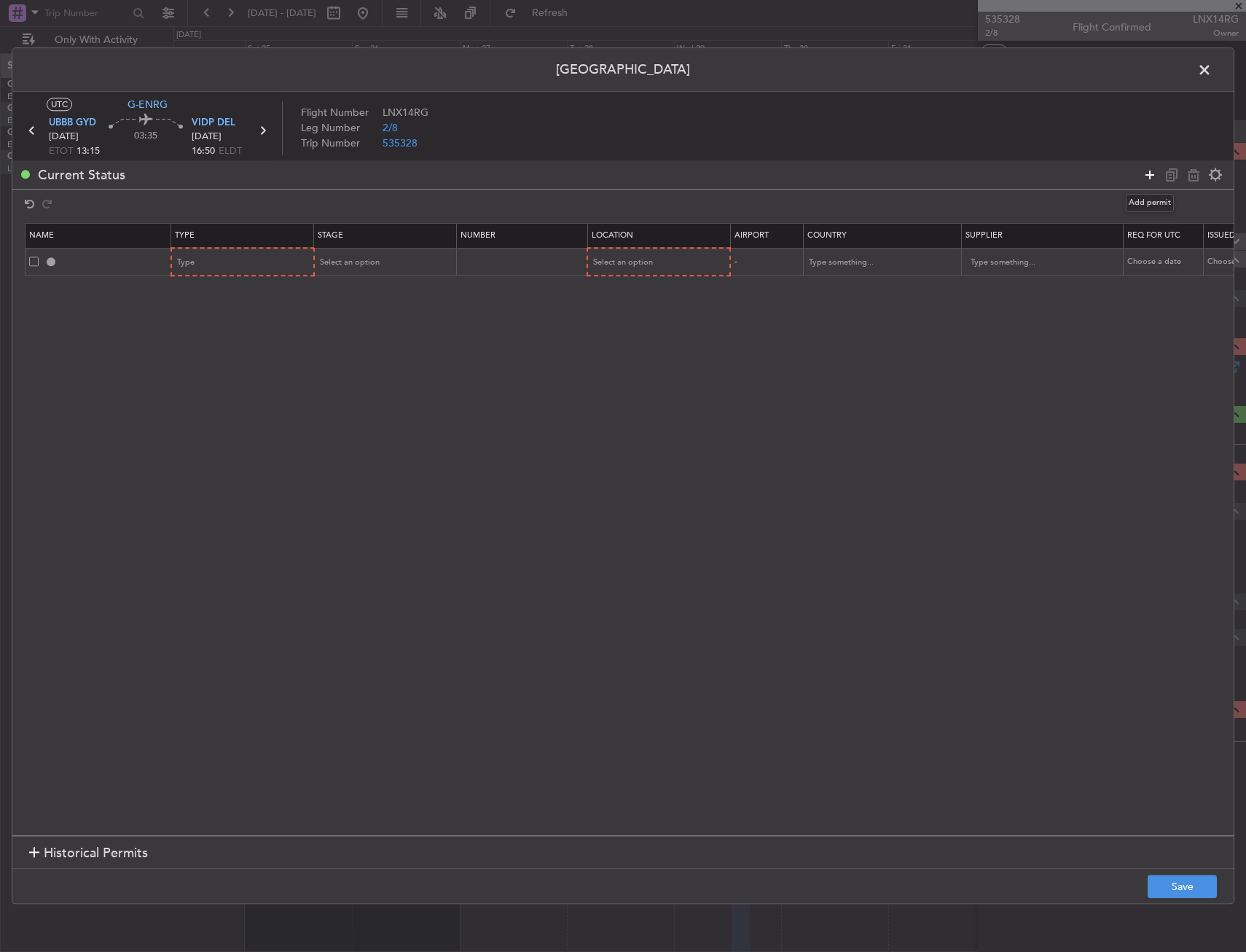
click at [1144, 176] on icon at bounding box center [1149, 174] width 17 height 17
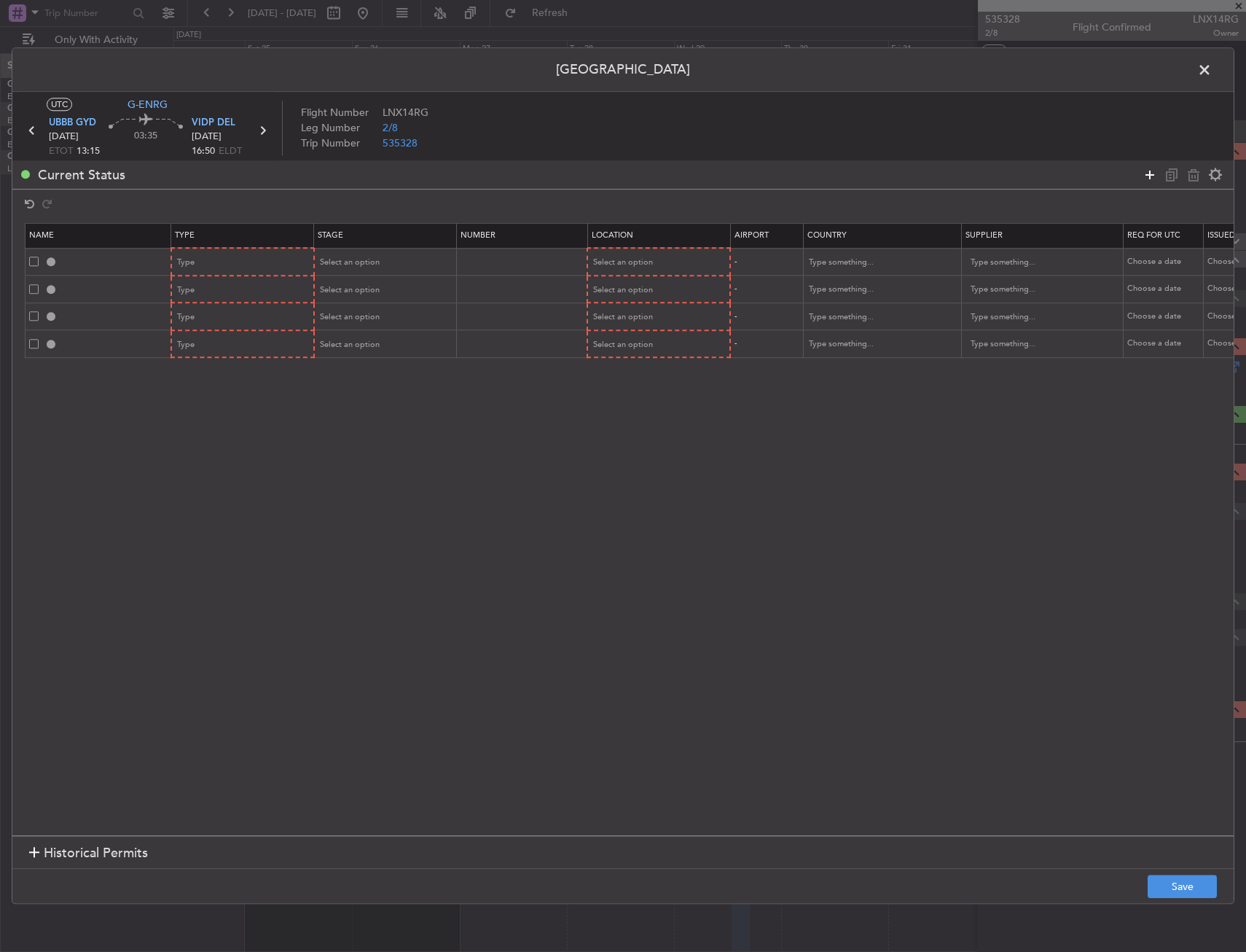
click at [1144, 176] on icon at bounding box center [1149, 174] width 17 height 17
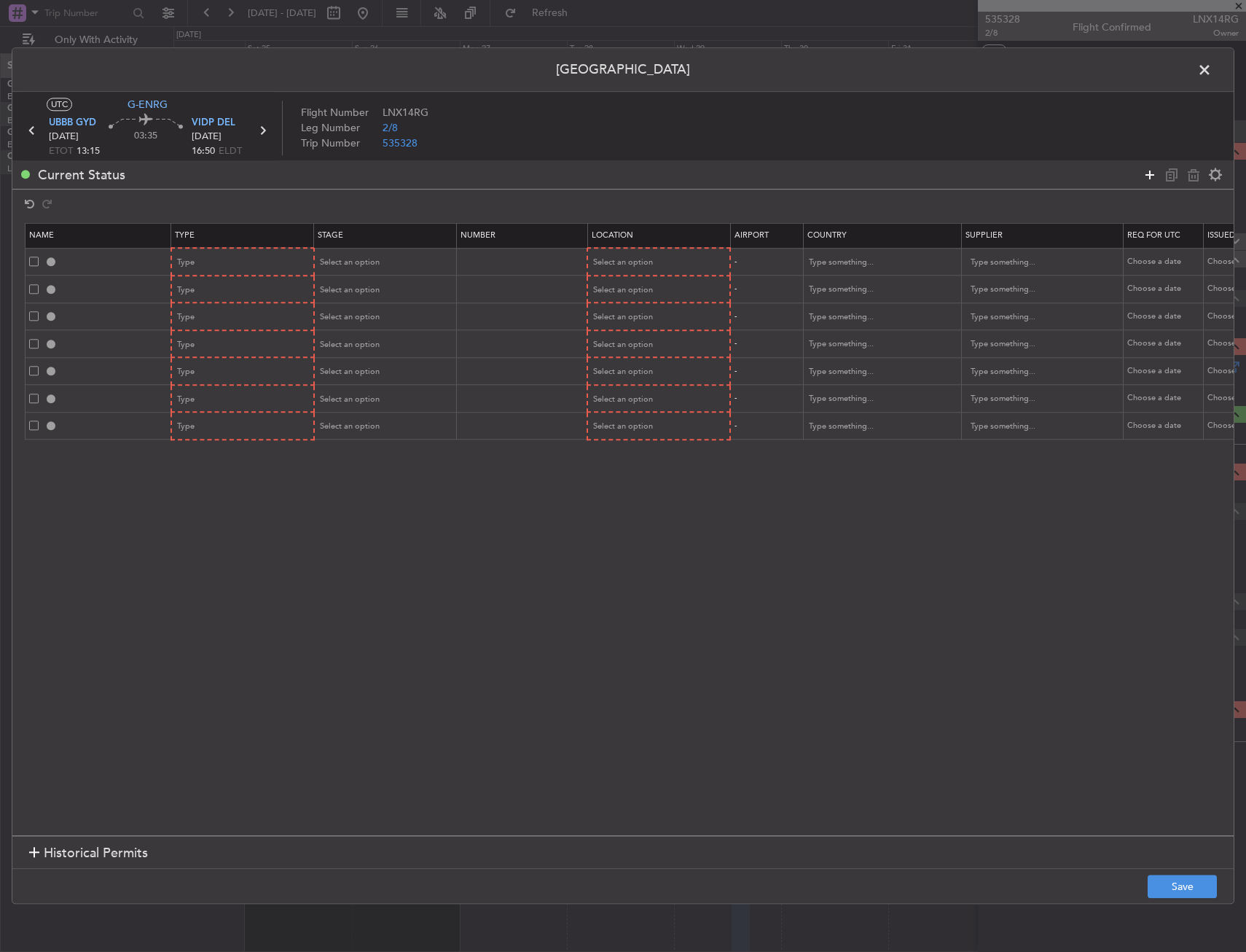
click at [1144, 176] on icon at bounding box center [1149, 174] width 17 height 17
click at [244, 264] on div "Type" at bounding box center [238, 262] width 121 height 22
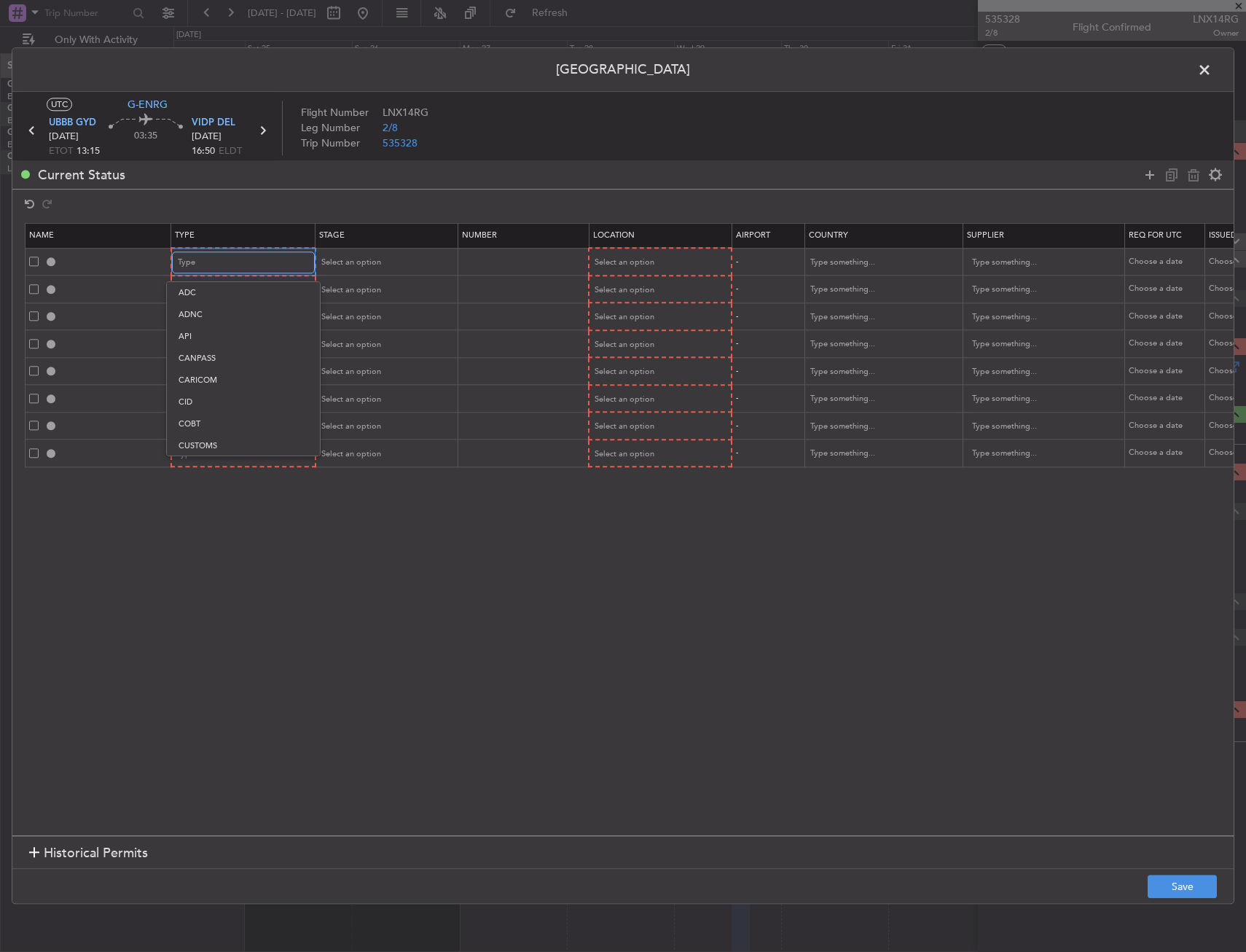
scroll to position [223, 0]
click at [212, 413] on span "Landing" at bounding box center [243, 421] width 130 height 22
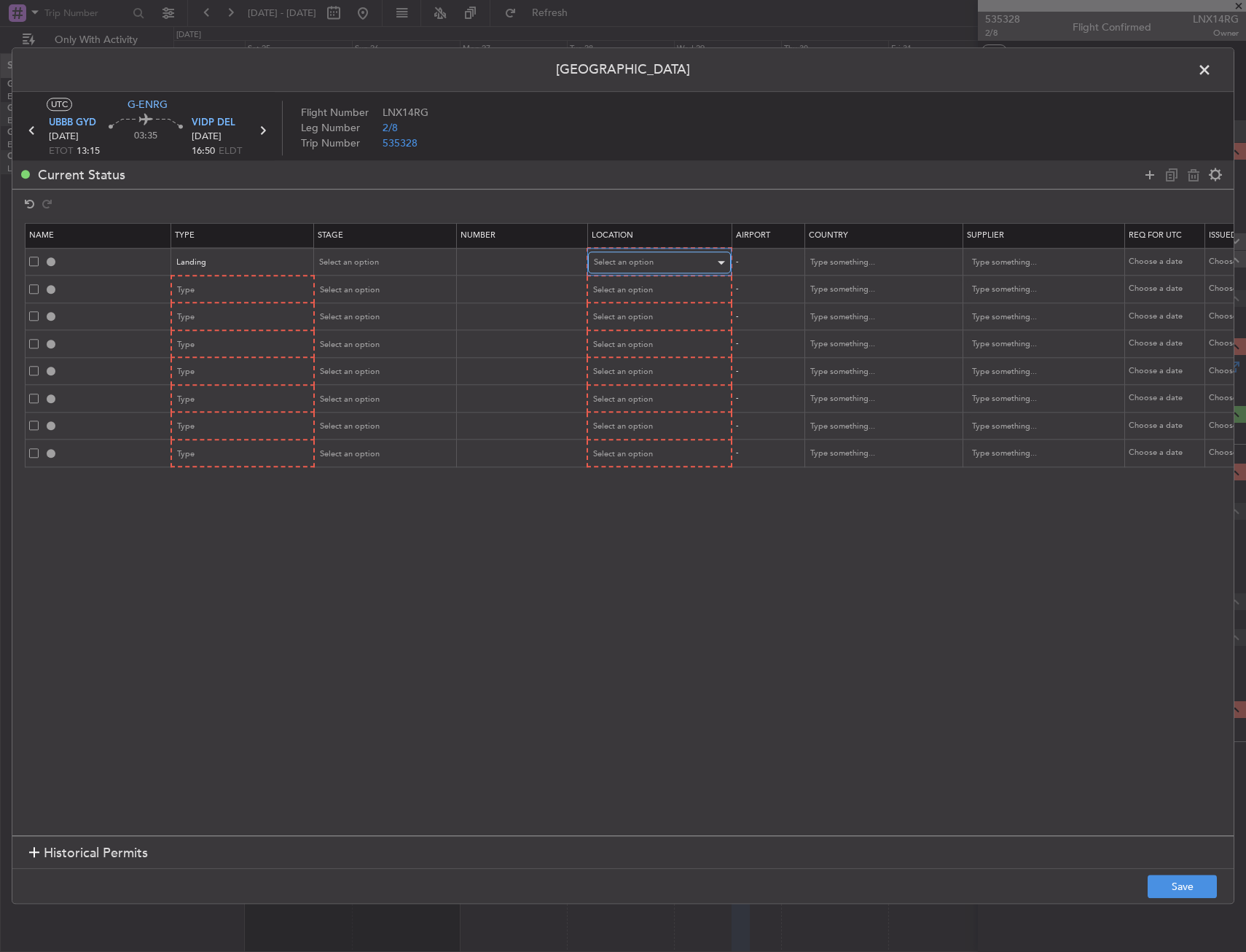
click at [682, 261] on div "Select an option" at bounding box center [654, 262] width 121 height 22
drag, startPoint x: 641, startPoint y: 328, endPoint x: 497, endPoint y: 323, distance: 144.1
click at [637, 328] on span "Arrival" at bounding box center [659, 337] width 130 height 22
click at [244, 285] on div "Type" at bounding box center [238, 290] width 121 height 22
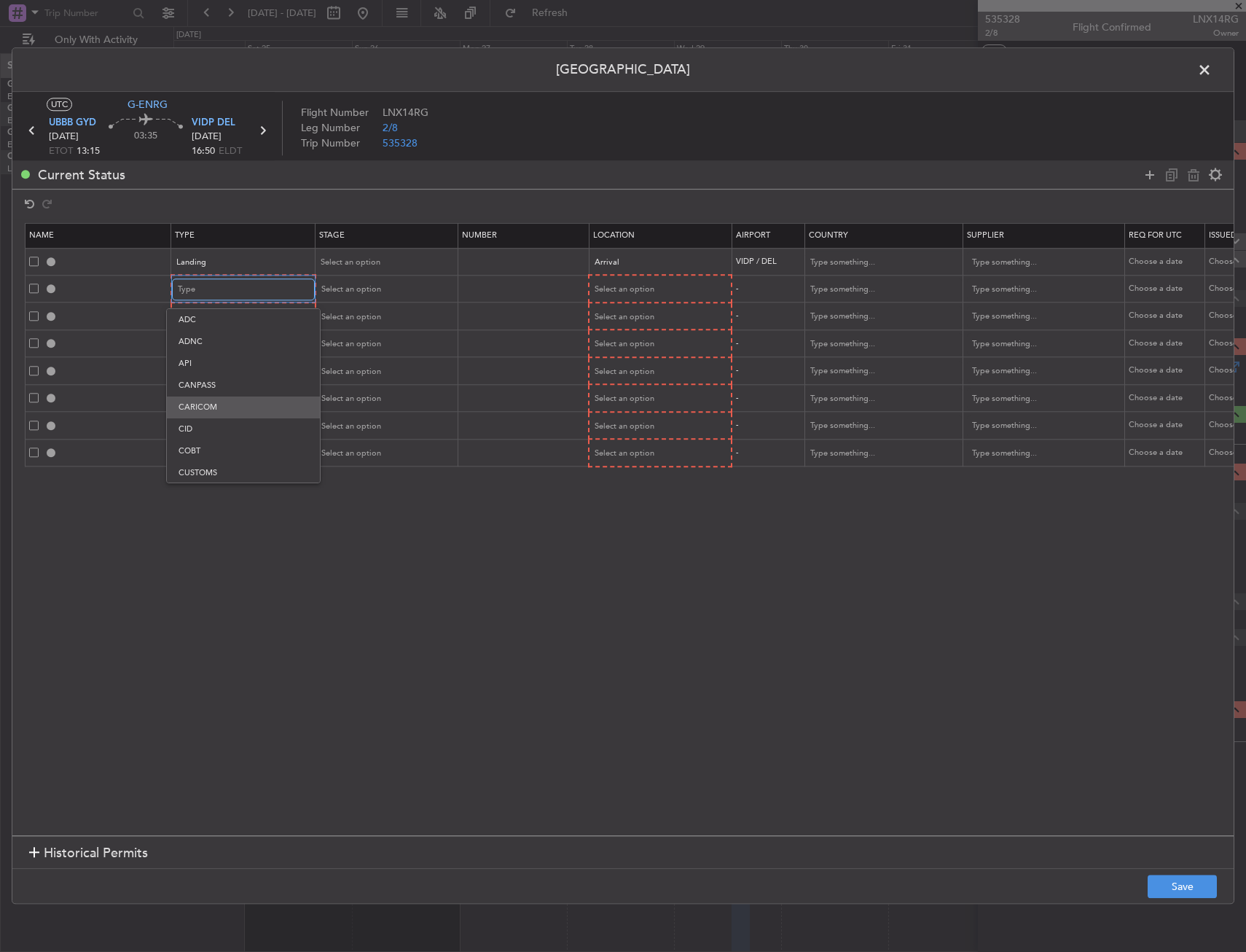
scroll to position [30, 0]
click at [209, 293] on div at bounding box center [623, 476] width 1246 height 952
click at [214, 284] on div "Type" at bounding box center [238, 290] width 121 height 22
drag, startPoint x: 204, startPoint y: 427, endPoint x: 541, endPoint y: 316, distance: 354.8
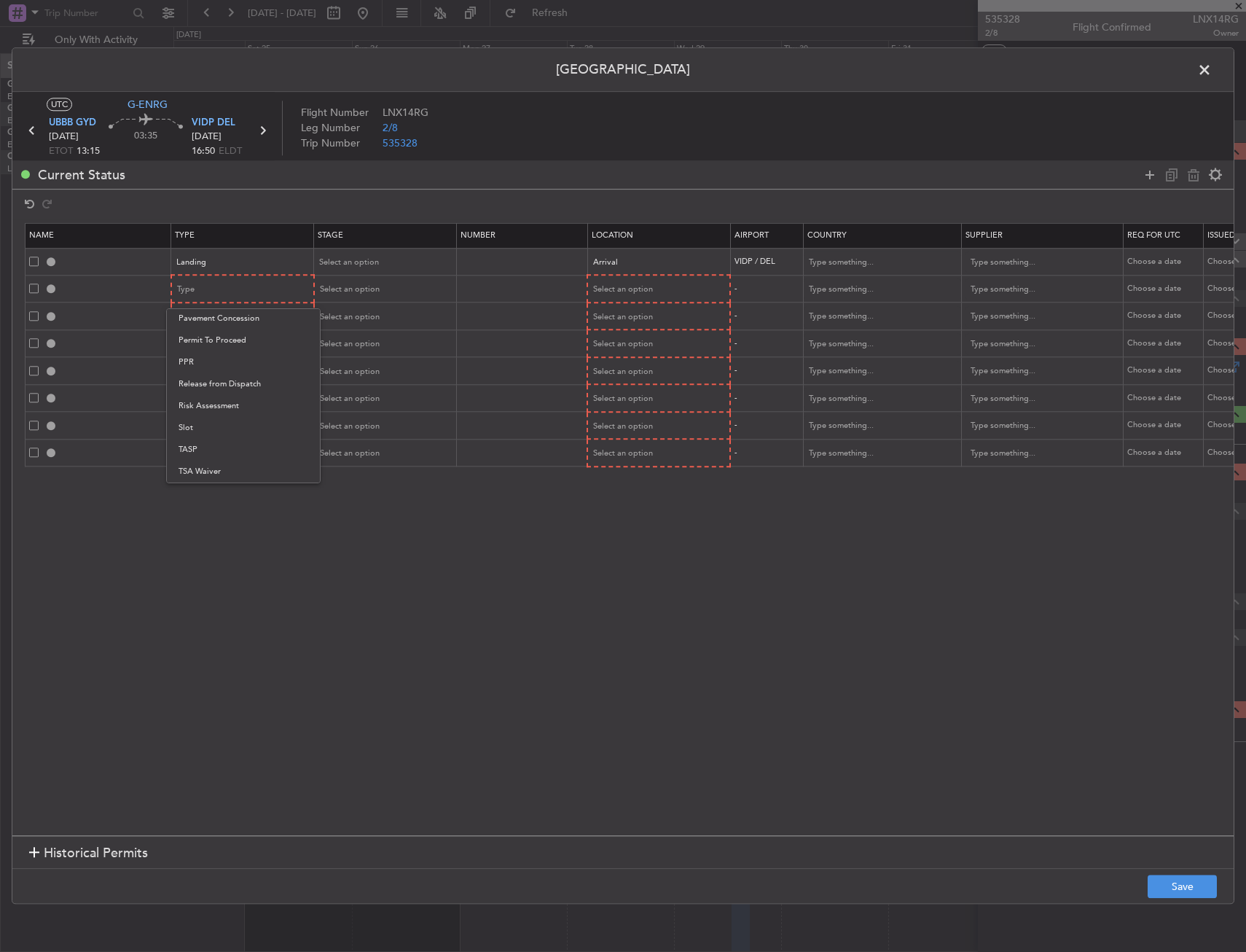
click at [206, 425] on span "Slot" at bounding box center [243, 428] width 130 height 22
click at [627, 293] on span "Select an option" at bounding box center [623, 289] width 59 height 11
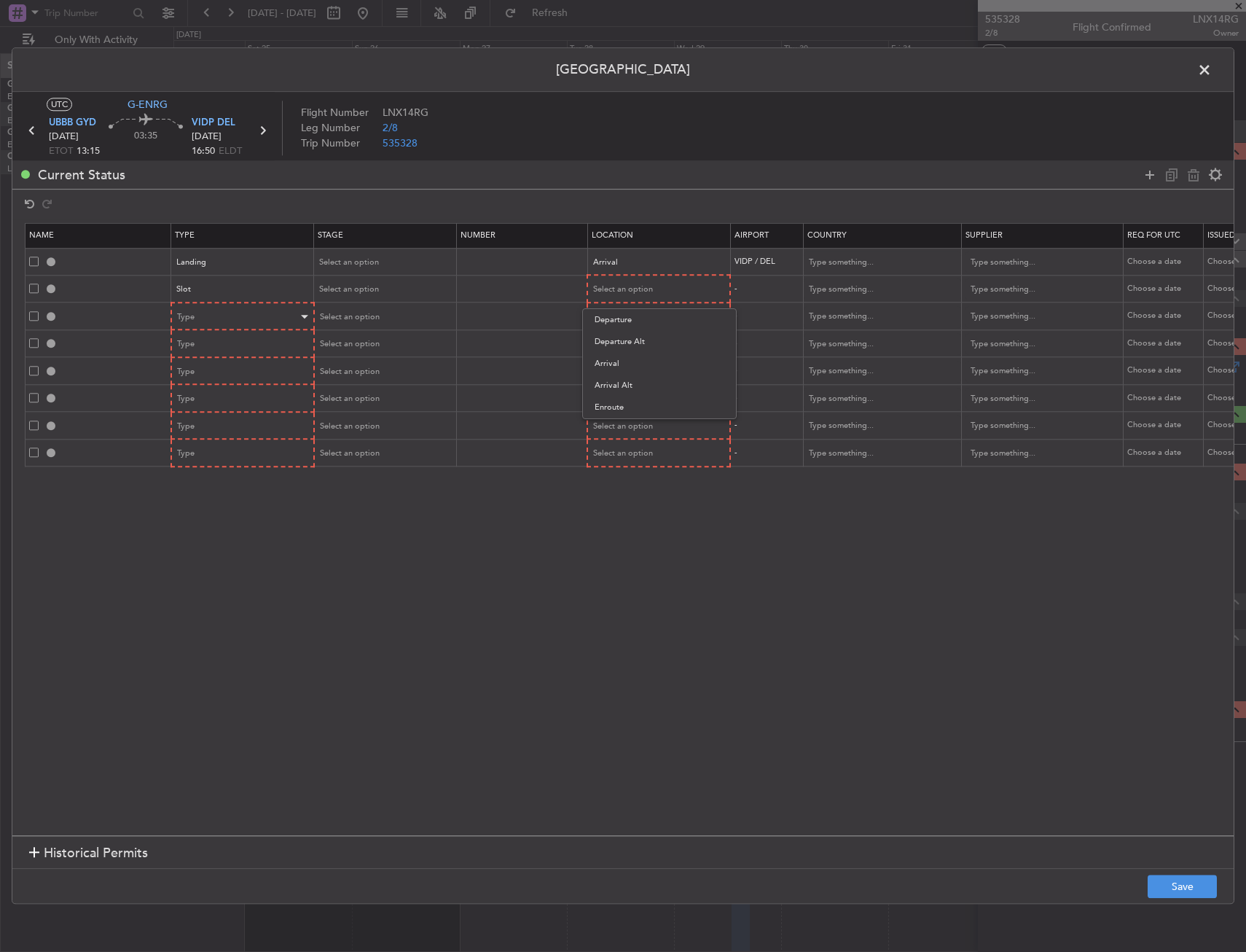
click at [623, 314] on span "Departure" at bounding box center [659, 320] width 130 height 22
click at [264, 318] on div "Type" at bounding box center [238, 316] width 121 height 22
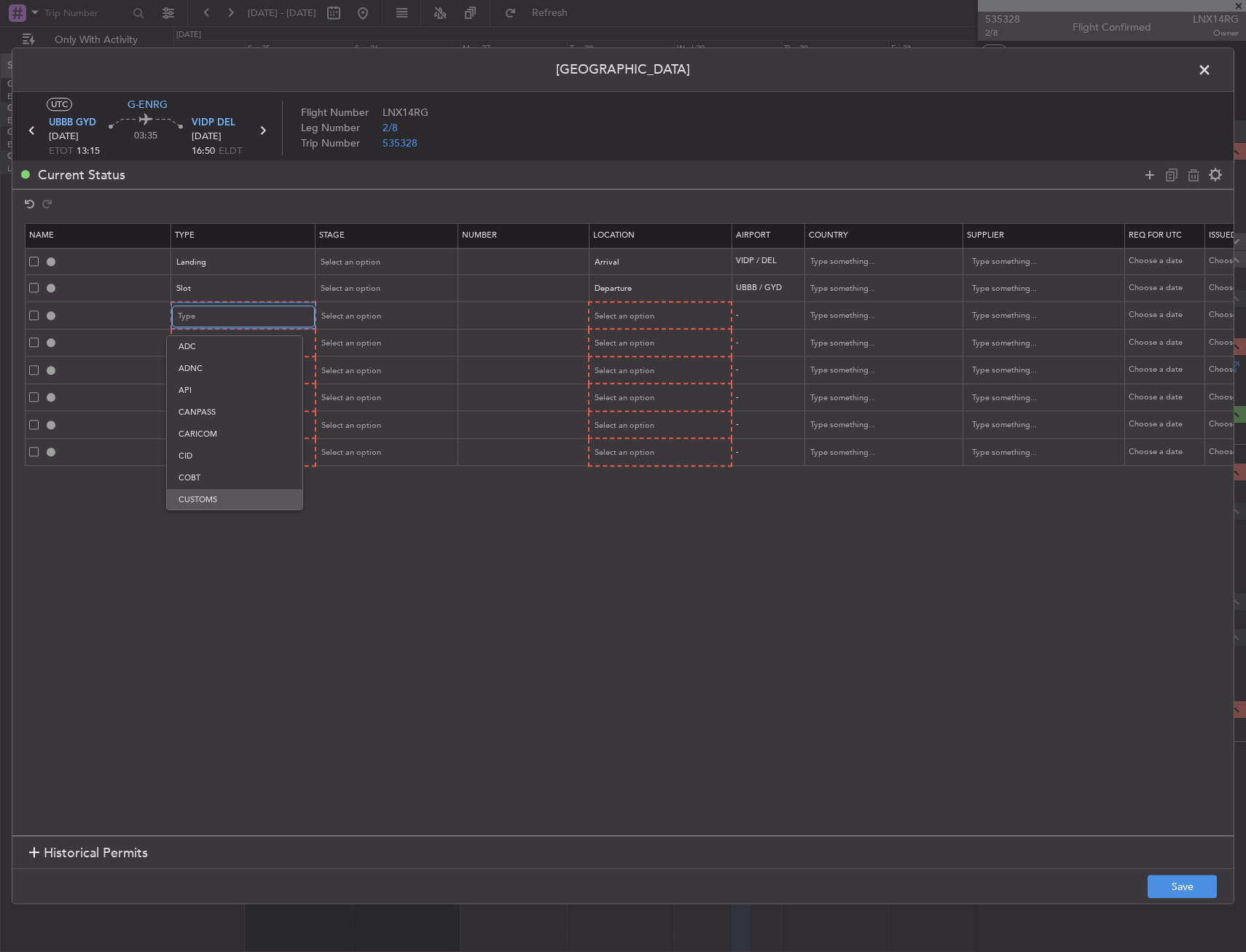
scroll to position [30, 0]
click at [213, 490] on span "Departure" at bounding box center [243, 491] width 130 height 22
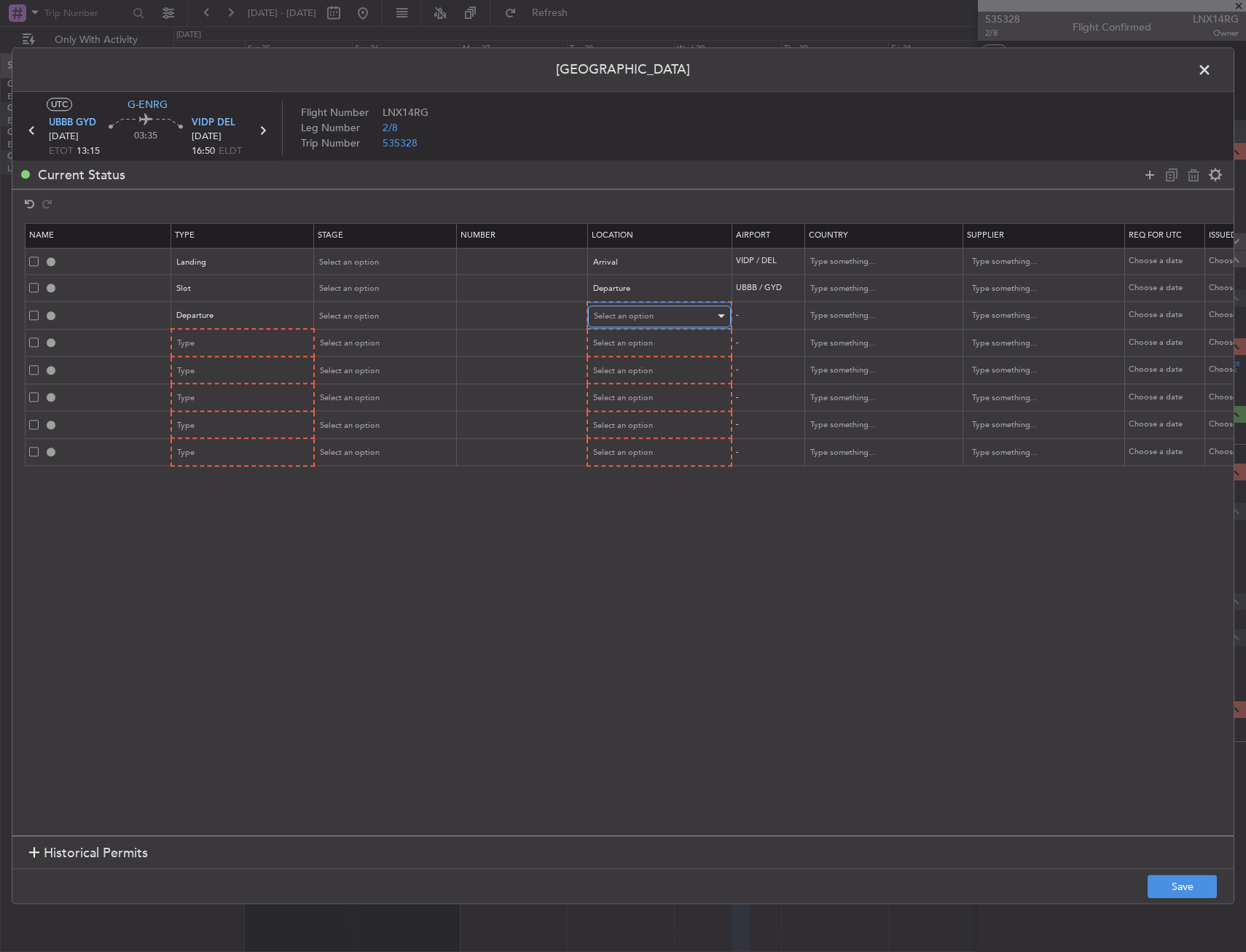
click at [630, 312] on span "Select an option" at bounding box center [623, 315] width 59 height 11
click at [632, 339] on span "Departure" at bounding box center [659, 346] width 130 height 22
click at [192, 342] on span "Type" at bounding box center [186, 342] width 17 height 11
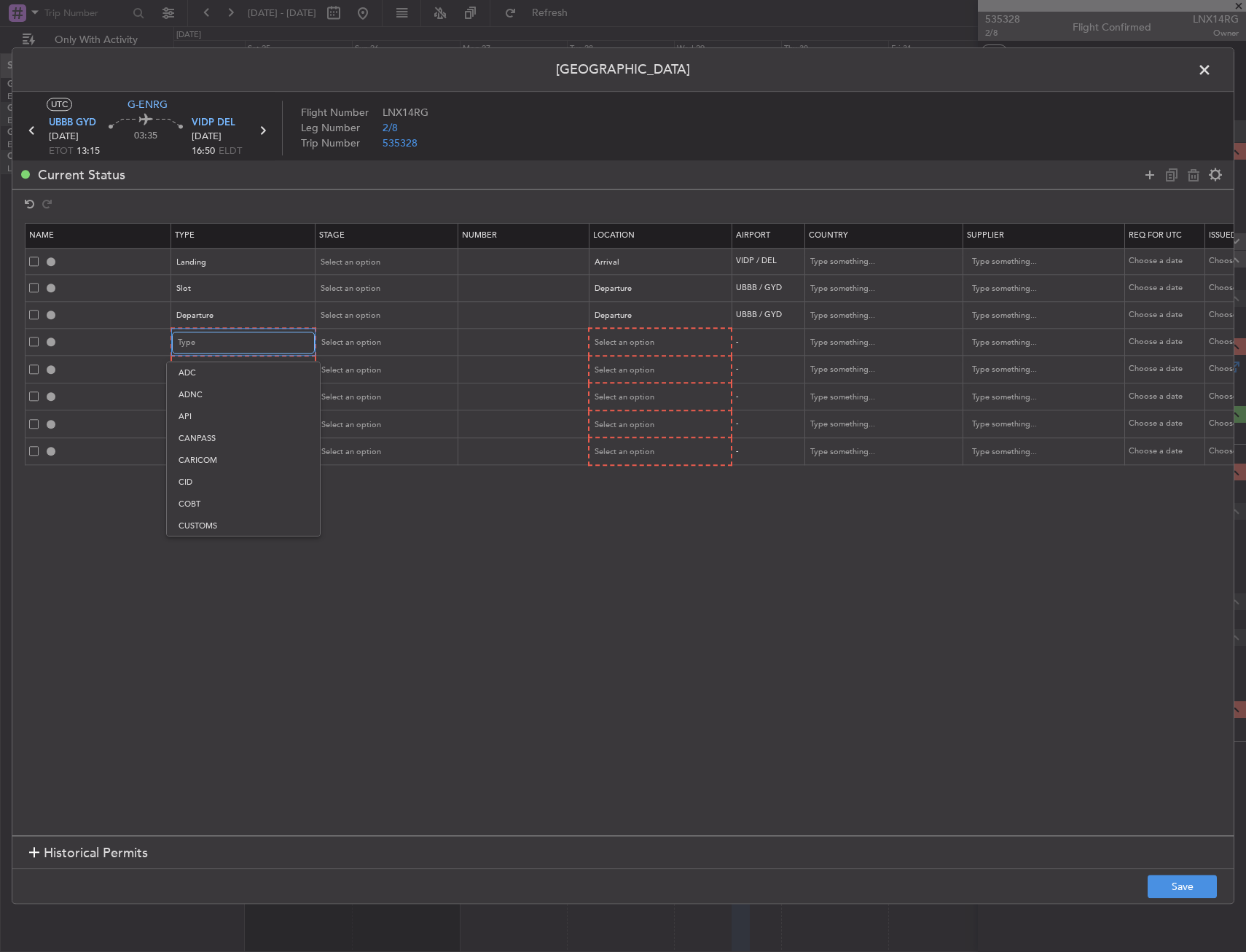
scroll to position [271, 0]
drag, startPoint x: 203, startPoint y: 489, endPoint x: 208, endPoint y: 372, distance: 117.1
click at [203, 487] on span "Overflight" at bounding box center [243, 496] width 130 height 22
click at [204, 364] on div "Type" at bounding box center [238, 370] width 121 height 22
drag, startPoint x: 215, startPoint y: 522, endPoint x: 210, endPoint y: 395, distance: 127.1
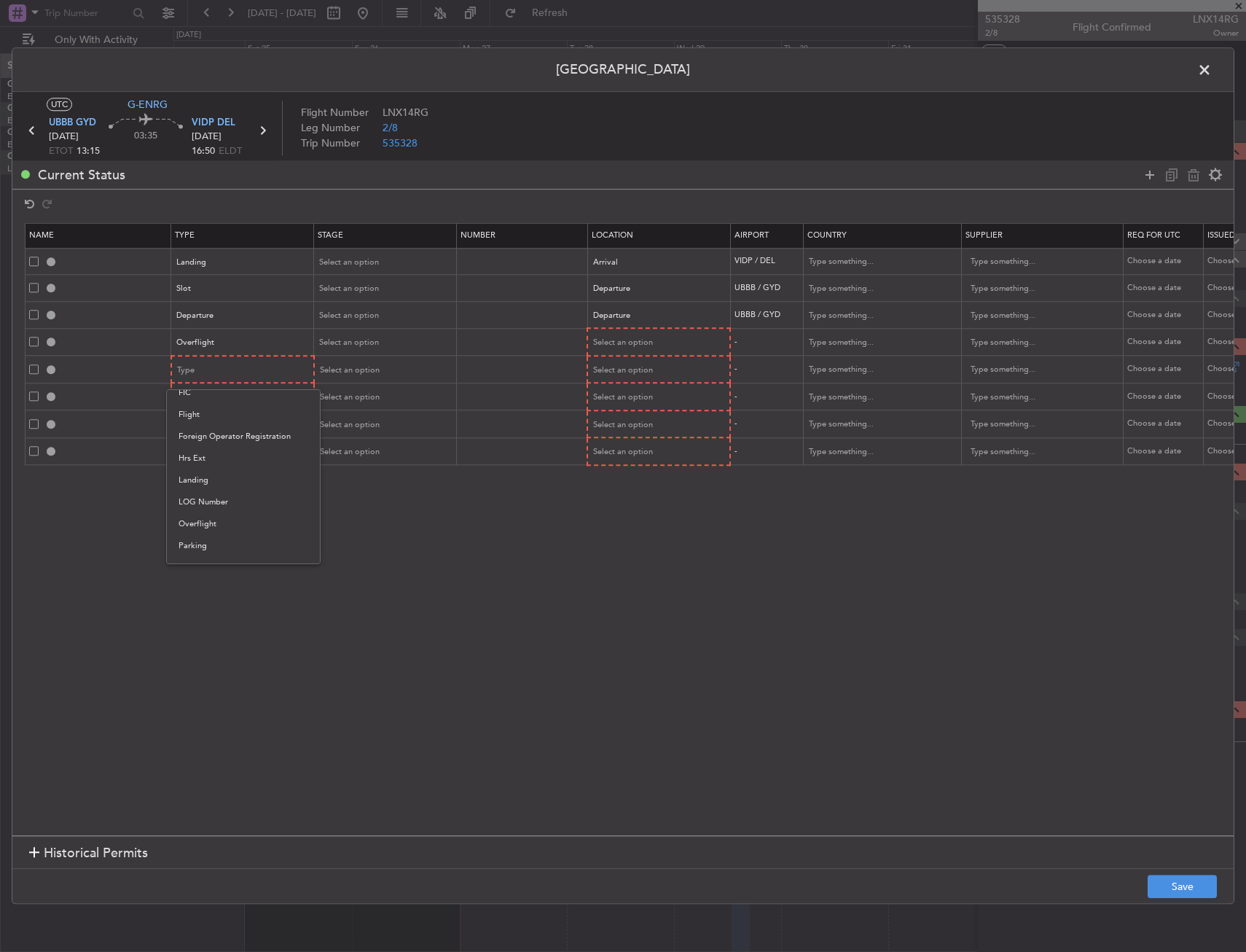
click at [215, 520] on span "Overflight" at bounding box center [243, 524] width 130 height 22
click at [211, 395] on div "Type" at bounding box center [238, 398] width 121 height 22
click at [211, 554] on span "Overflight" at bounding box center [243, 551] width 130 height 22
click at [204, 428] on div "Type" at bounding box center [238, 425] width 121 height 22
click at [212, 579] on span "Overflight" at bounding box center [243, 579] width 130 height 22
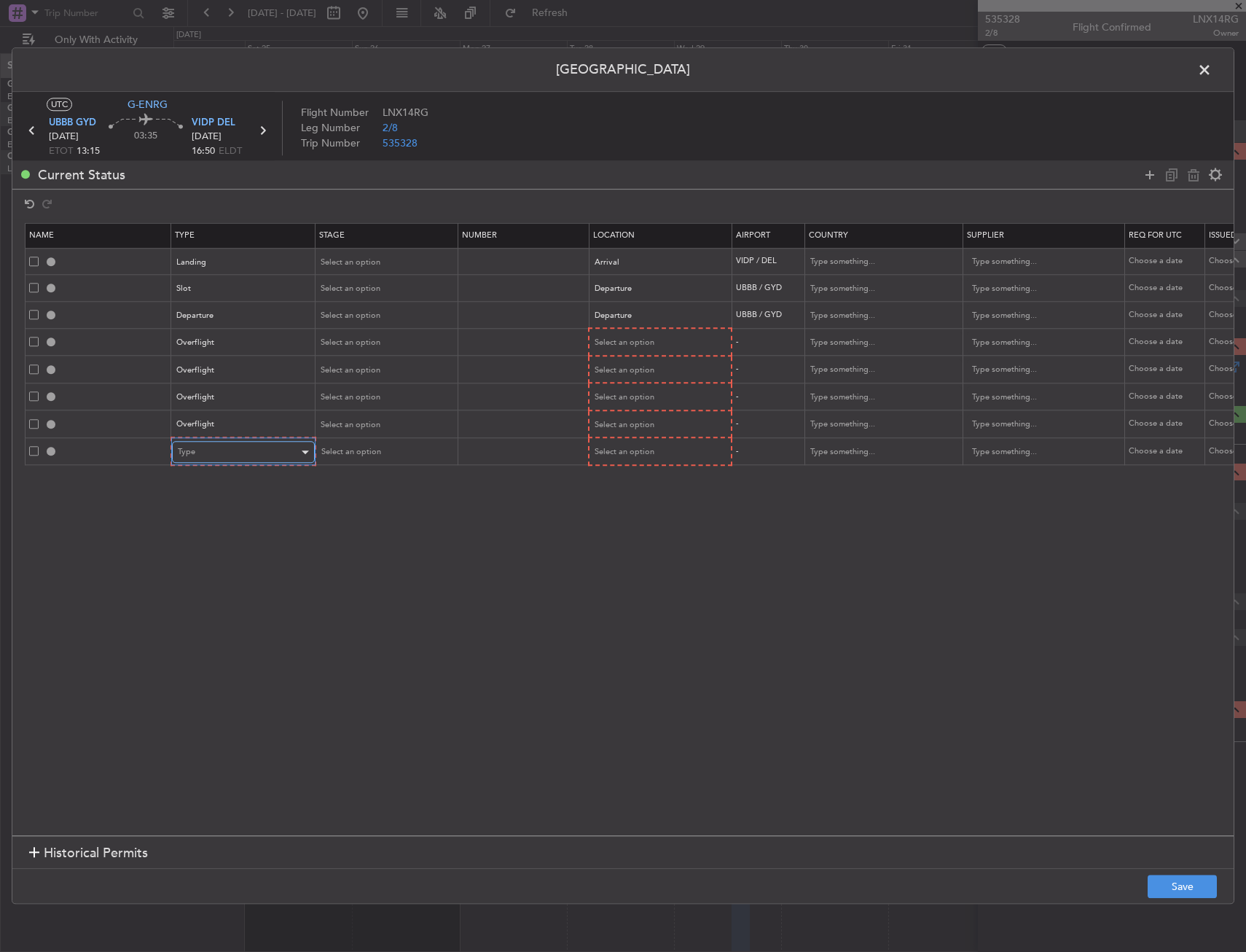
click at [227, 444] on div "Type" at bounding box center [238, 452] width 121 height 22
click at [226, 610] on span "Overflight" at bounding box center [243, 606] width 130 height 22
click at [619, 339] on span "Select an option" at bounding box center [623, 342] width 59 height 11
click at [617, 456] on span "Enroute" at bounding box center [658, 461] width 130 height 22
click at [632, 364] on span "Select an option" at bounding box center [623, 368] width 59 height 11
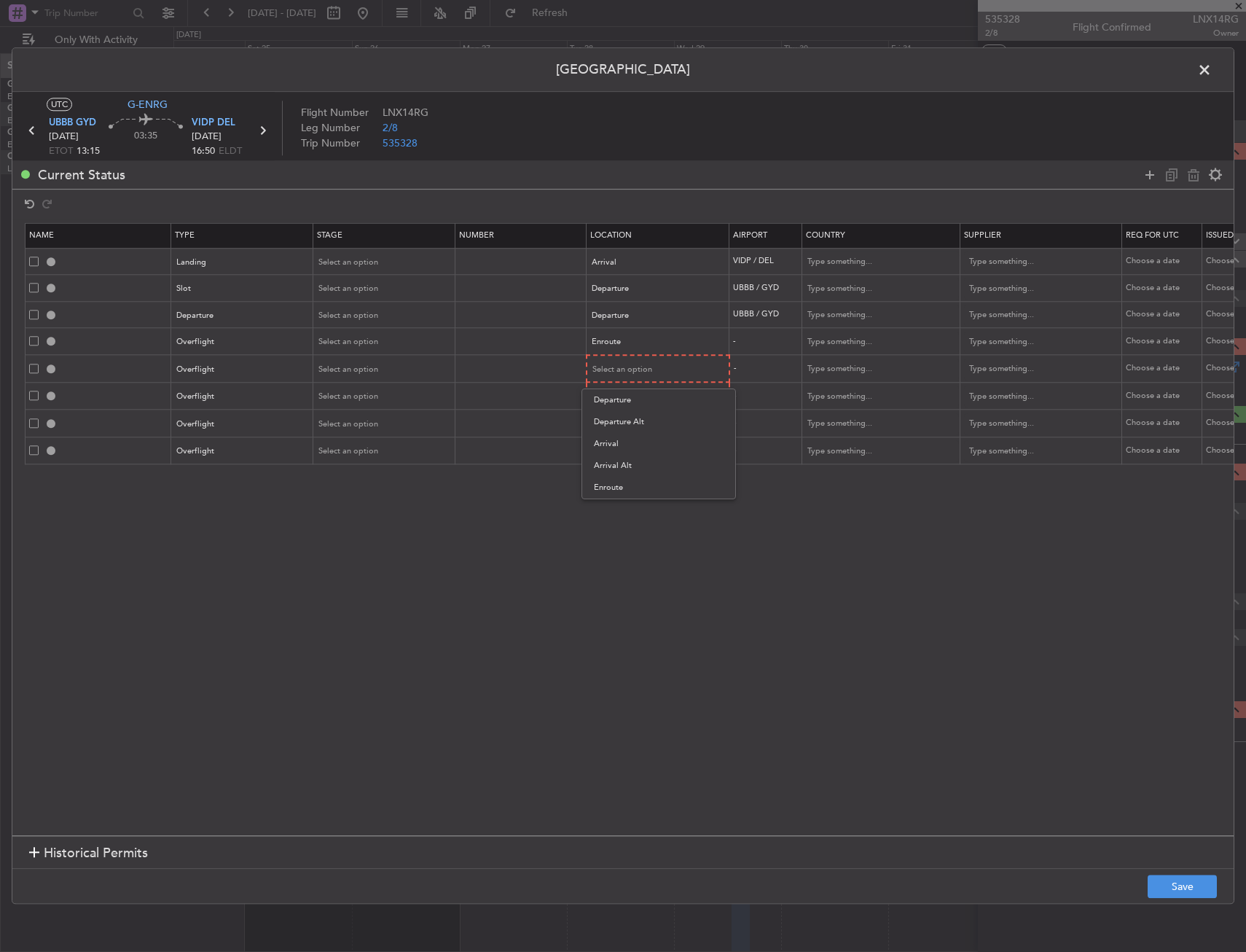
click at [630, 483] on span "Enroute" at bounding box center [658, 487] width 130 height 22
click at [638, 395] on span "Select an option" at bounding box center [623, 395] width 59 height 11
drag, startPoint x: 625, startPoint y: 512, endPoint x: 625, endPoint y: 465, distance: 47.0
click at [625, 509] on span "Enroute" at bounding box center [658, 513] width 130 height 22
click at [627, 418] on span "Select an option" at bounding box center [623, 422] width 59 height 11
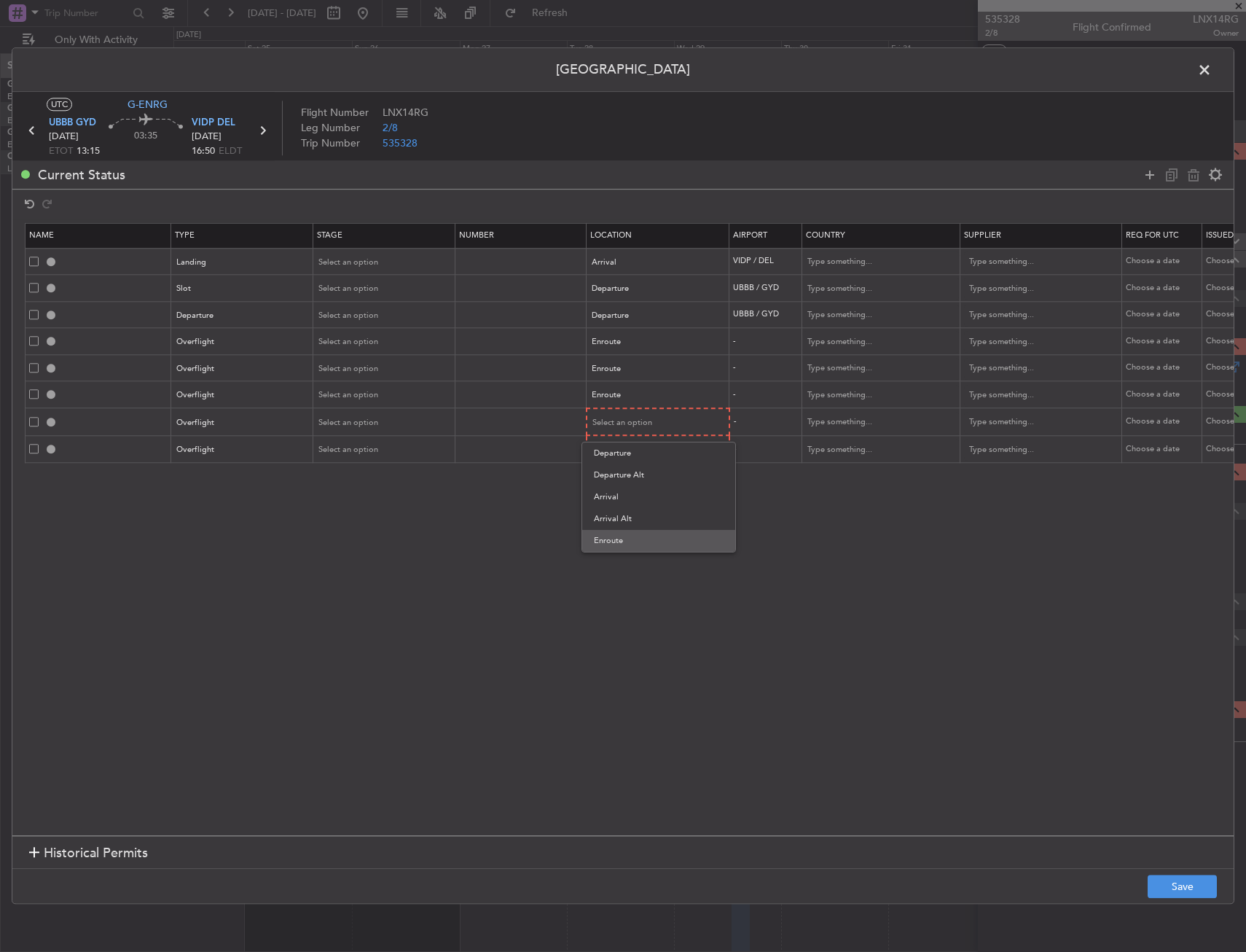
click at [622, 533] on div "Departure Departure Alt Arrival Arrival Alt Enroute" at bounding box center [659, 497] width 155 height 111
drag, startPoint x: 624, startPoint y: 535, endPoint x: 624, endPoint y: 519, distance: 16.0
click at [624, 535] on span "Enroute" at bounding box center [658, 540] width 130 height 22
click at [627, 449] on span "Select an option" at bounding box center [623, 449] width 59 height 11
click at [626, 570] on span "Enroute" at bounding box center [658, 566] width 130 height 22
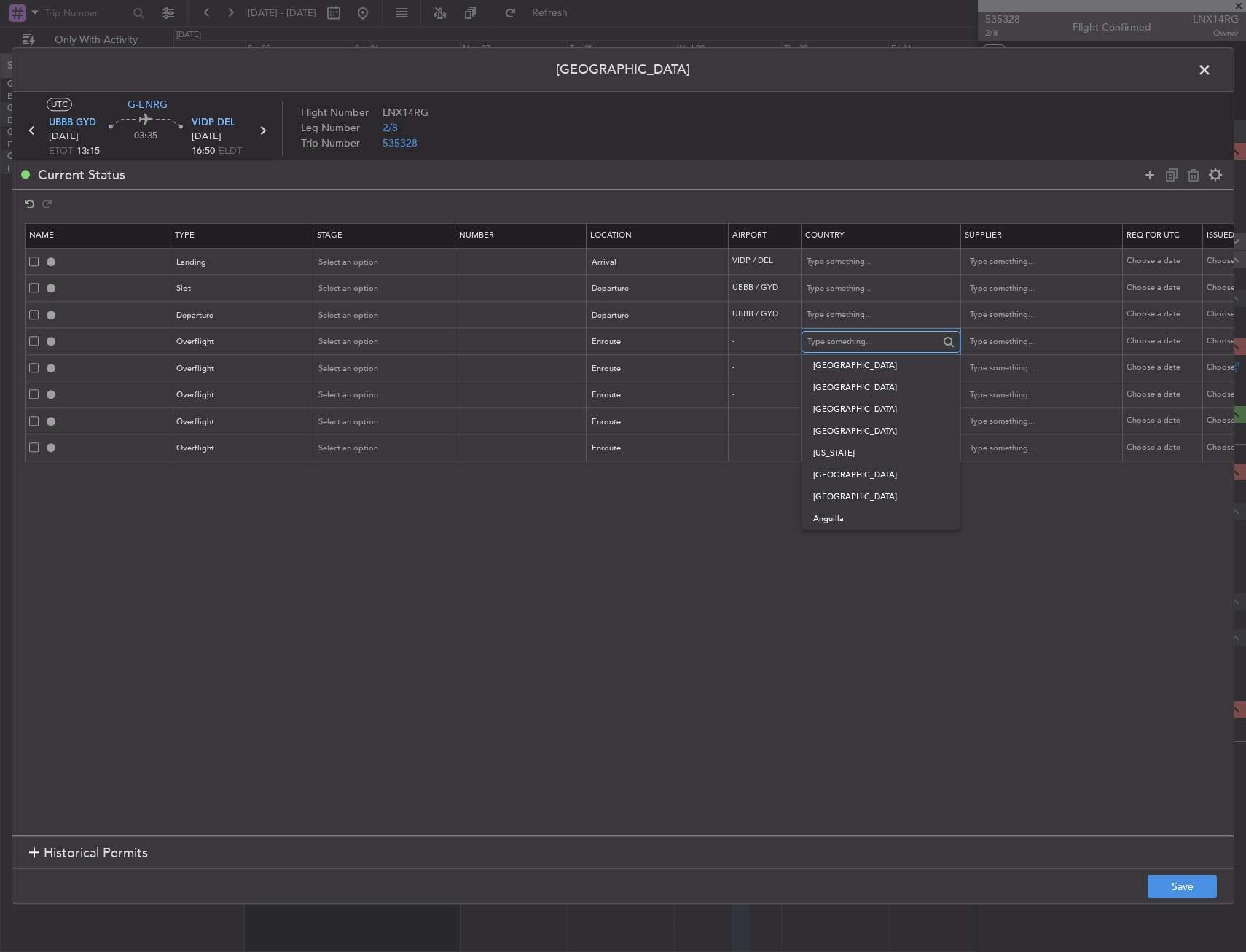
click at [830, 343] on input "text" at bounding box center [873, 342] width 131 height 22
click at [845, 386] on span "Turkmenistan" at bounding box center [881, 387] width 135 height 22
type input "Turkmenistan"
click at [834, 368] on input "text" at bounding box center [873, 368] width 131 height 22
click at [820, 386] on span "Uzbekistan" at bounding box center [881, 392] width 135 height 22
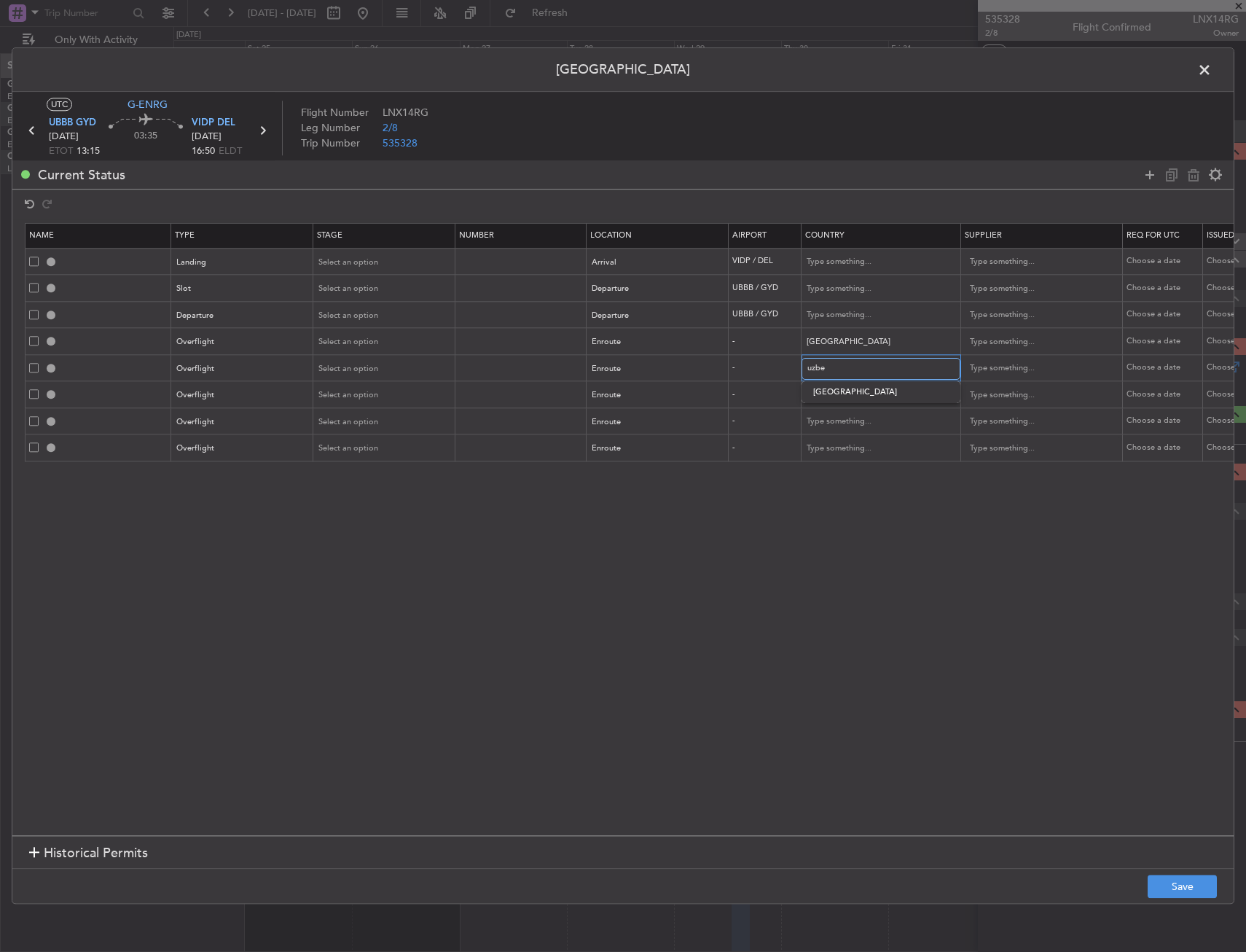
type input "Uzbekistan"
click at [824, 394] on input "text" at bounding box center [873, 394] width 131 height 22
click at [839, 422] on span "Tajikistan" at bounding box center [881, 419] width 135 height 22
type input "Tajikistan"
click at [834, 435] on mat-form-field at bounding box center [880, 448] width 157 height 26
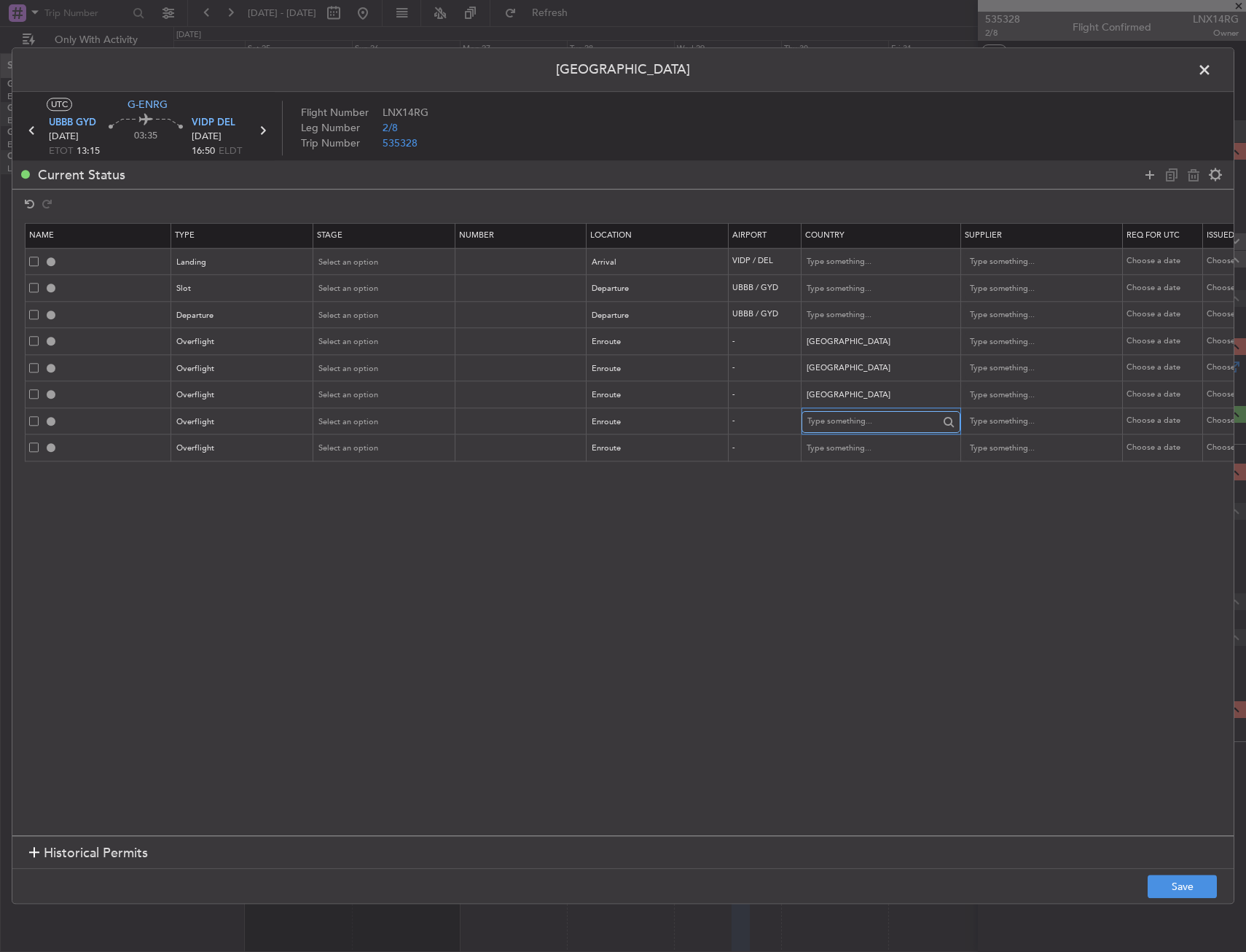
click at [834, 425] on input "text" at bounding box center [873, 421] width 131 height 22
click at [838, 441] on span "Afghanistan" at bounding box center [881, 445] width 135 height 22
type input "Afghanistan"
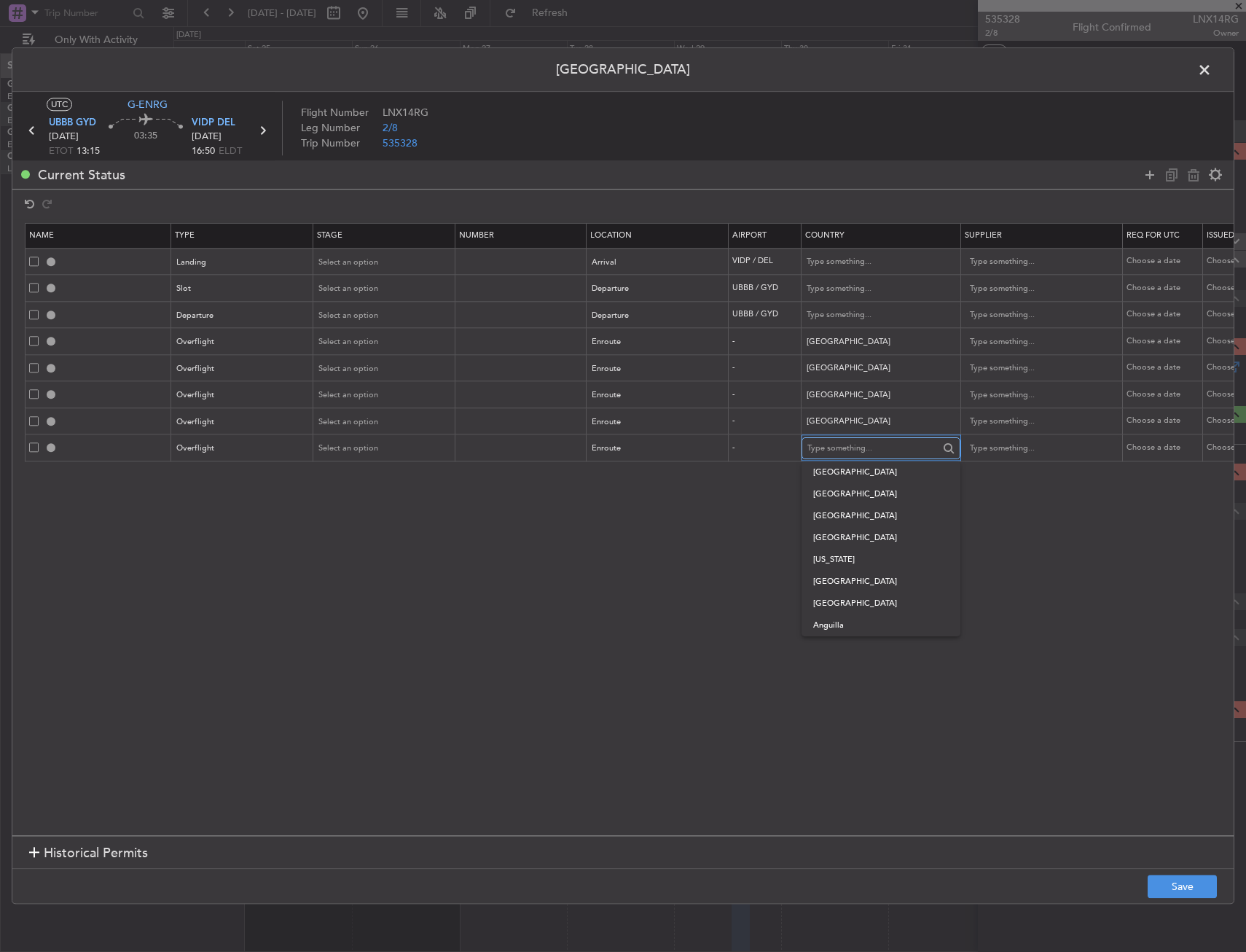
click at [843, 440] on input "text" at bounding box center [873, 448] width 131 height 22
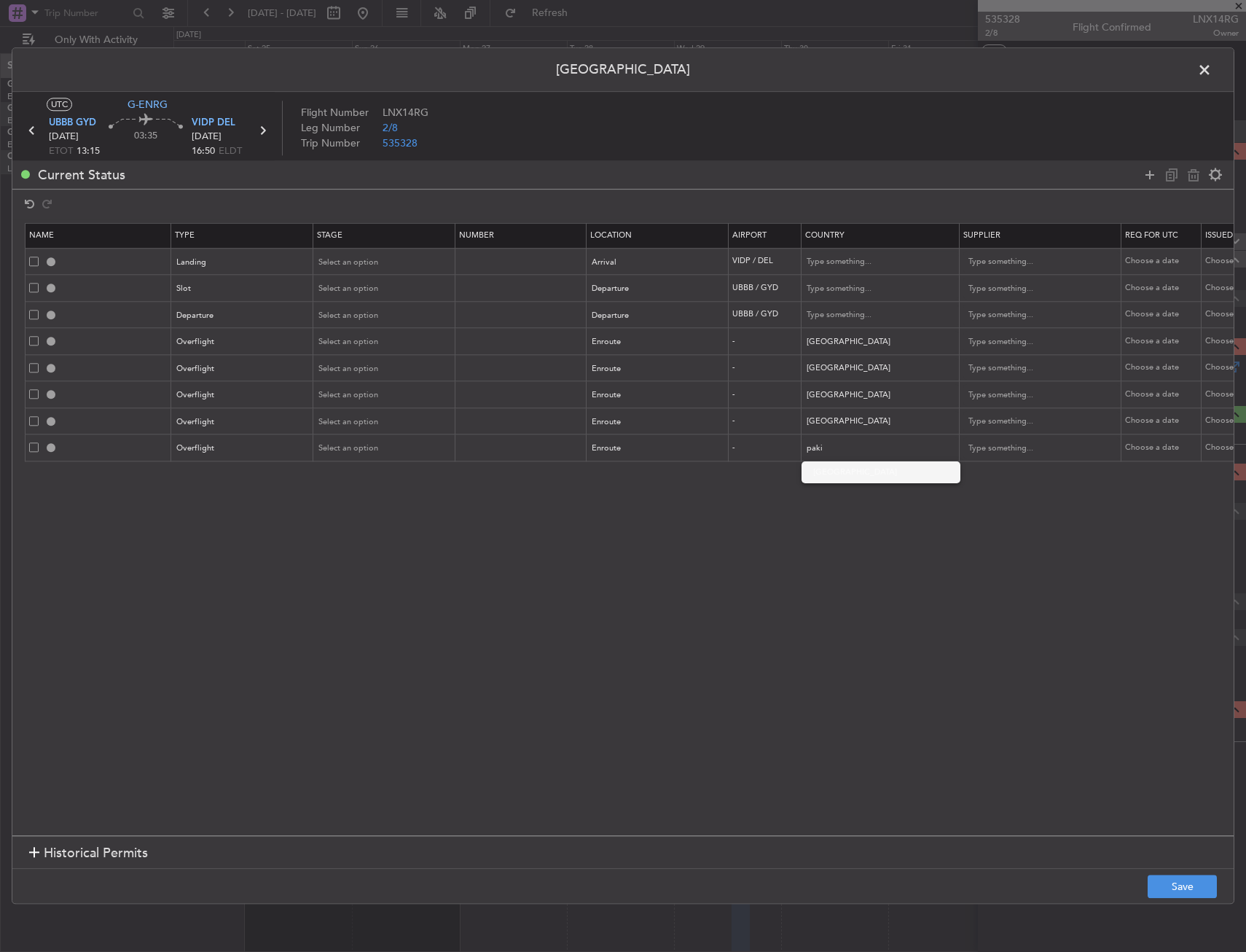
click at [856, 464] on span "Pakistan" at bounding box center [881, 472] width 135 height 22
type input "Pakistan"
click at [1197, 893] on button "Save" at bounding box center [1182, 887] width 69 height 24
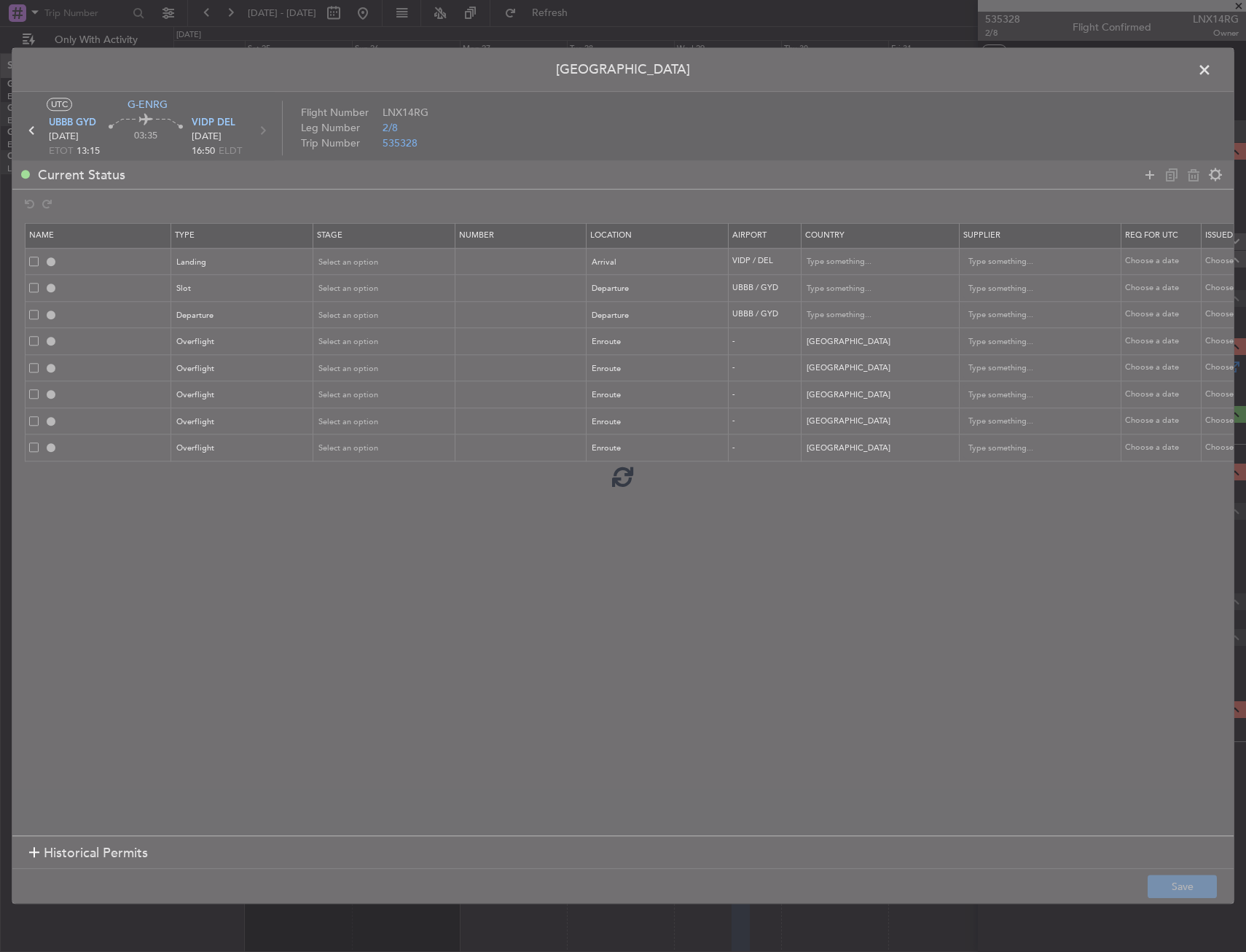
type input "VIDP LDG"
type input "India"
type input "NNN"
type input "3"
type input "UBBB DEP SLOT"
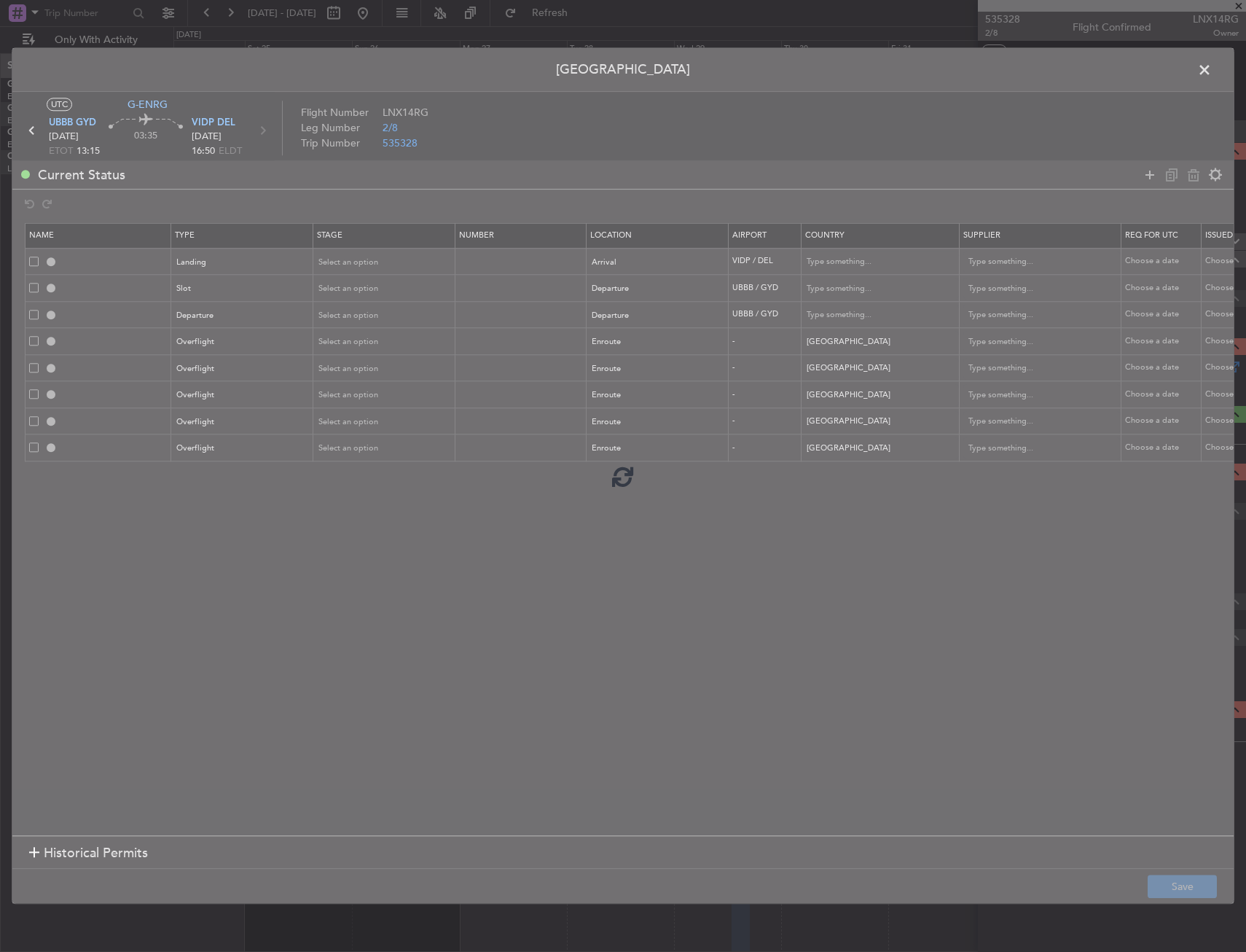
type input "Azerbaijan"
type input "NNN"
type input "DEPARTURE"
type input "Azerbaijan"
type input "NNN"
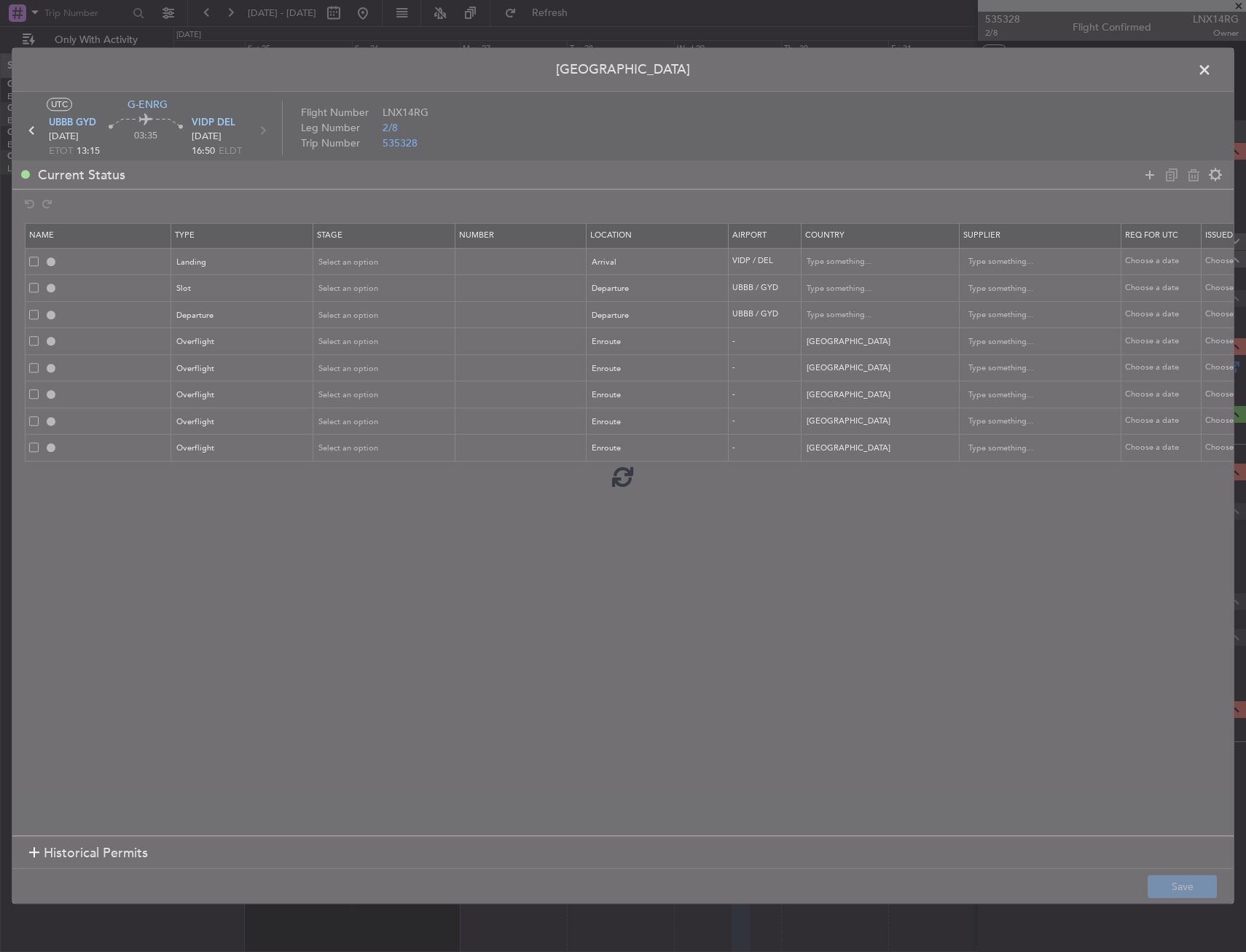
type input "TURKMENISTAN OVF"
type input "NNN"
type input "UZBEKISTAN OVF"
type input "NNN"
type input "TAJIKISTAN OVF"
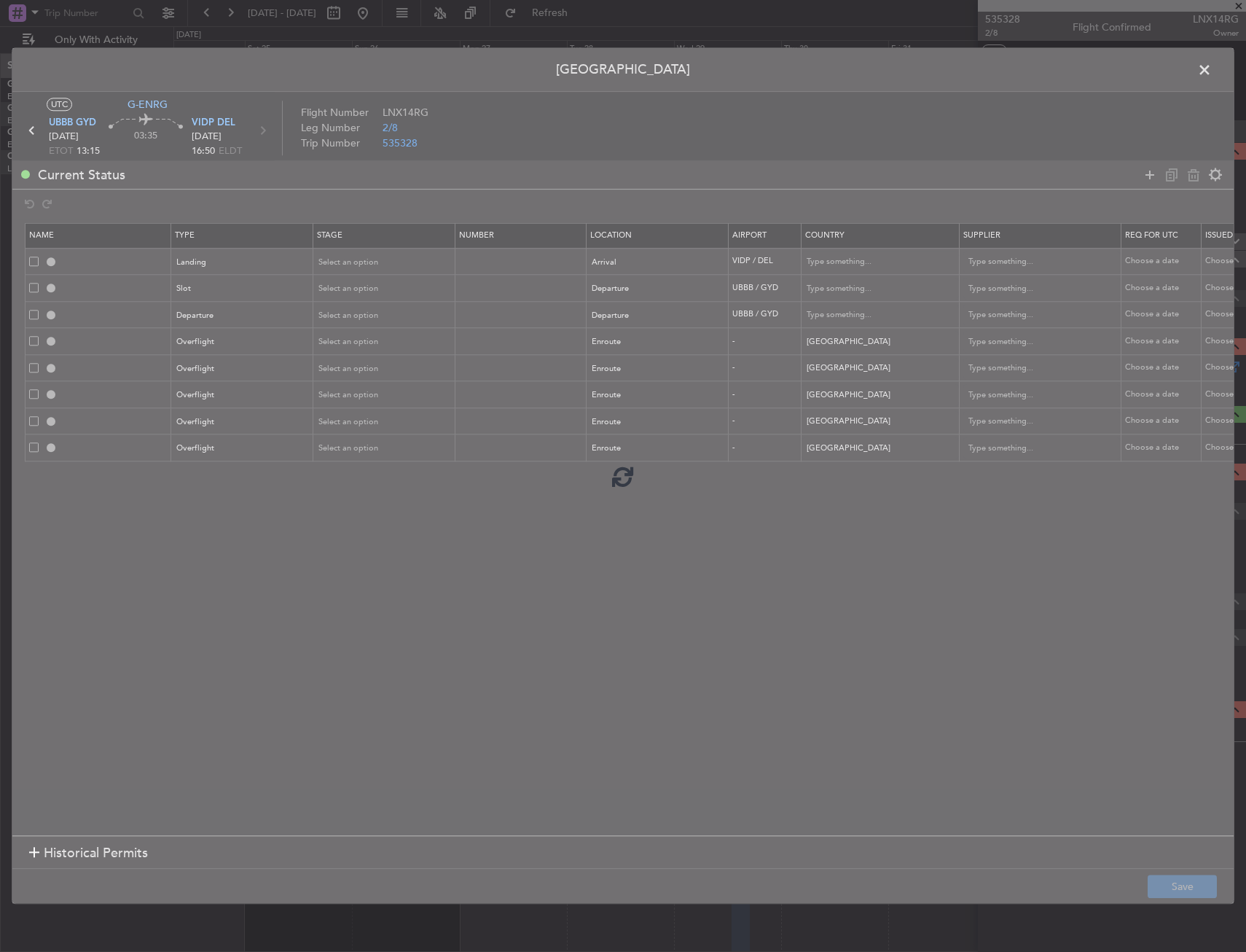
type input "NNN"
type input "AFGHANISTAN OVF"
type input "NNN"
type input "2"
type input "PAKISTAN OVF"
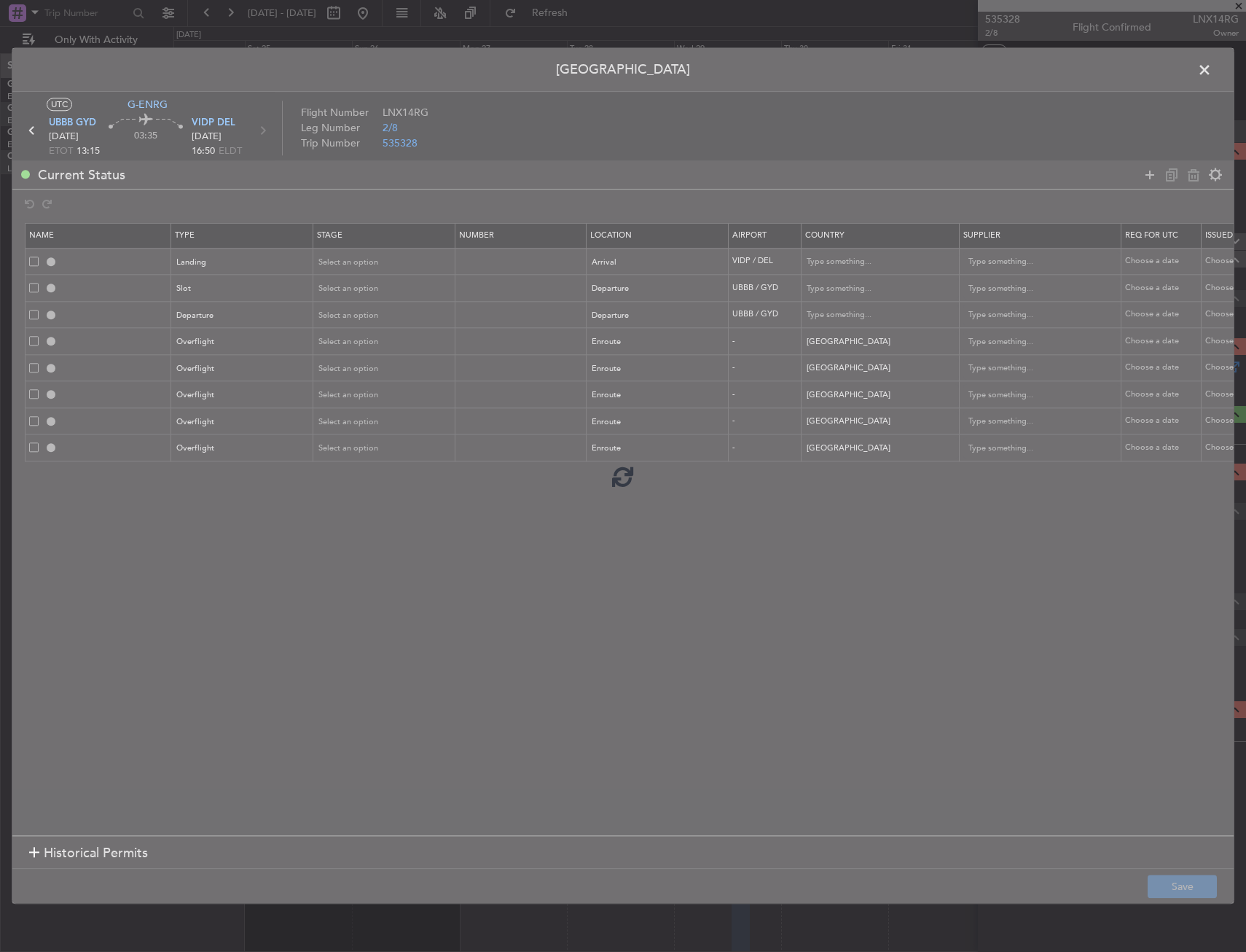
type input "NNN"
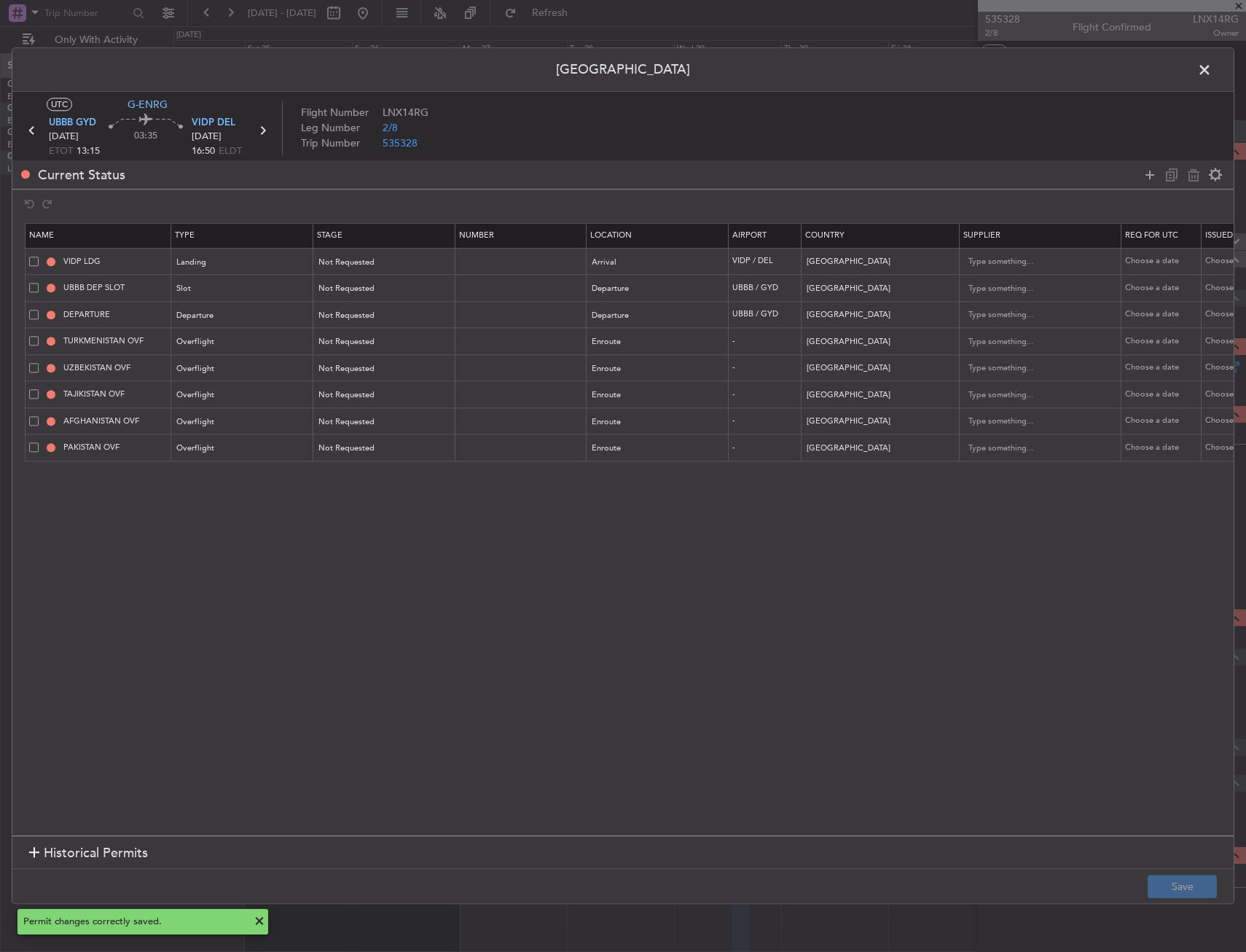
drag, startPoint x: 1203, startPoint y: 69, endPoint x: 1149, endPoint y: 94, distance: 59.5
click at [1212, 69] on span at bounding box center [1212, 73] width 0 height 29
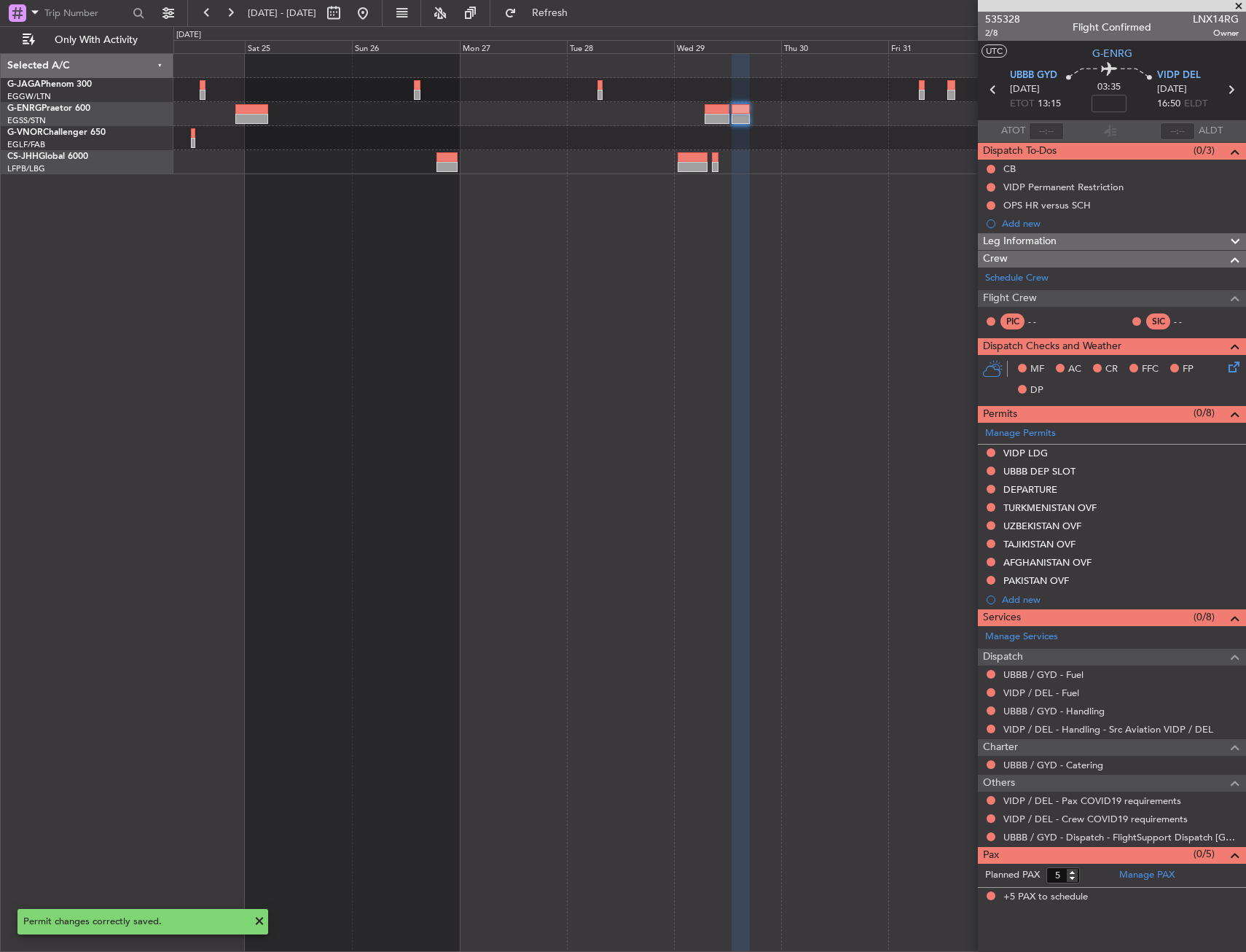
click at [990, 85] on icon at bounding box center [993, 89] width 19 height 19
type input "+00:15"
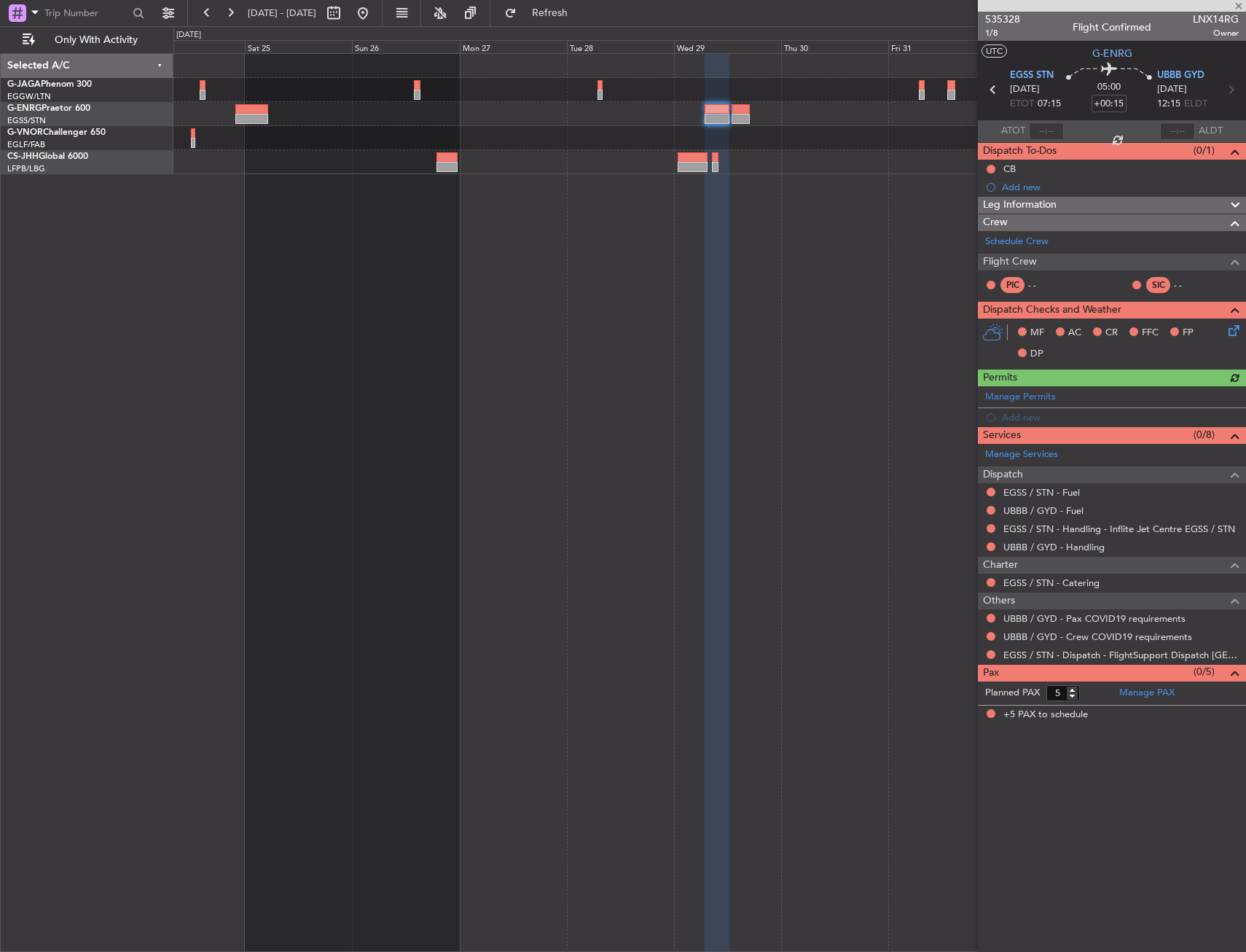
click at [1022, 420] on div "Manage Permits Add new" at bounding box center [1112, 407] width 268 height 41
click at [1027, 417] on div "Add new" at bounding box center [1121, 416] width 237 height 12
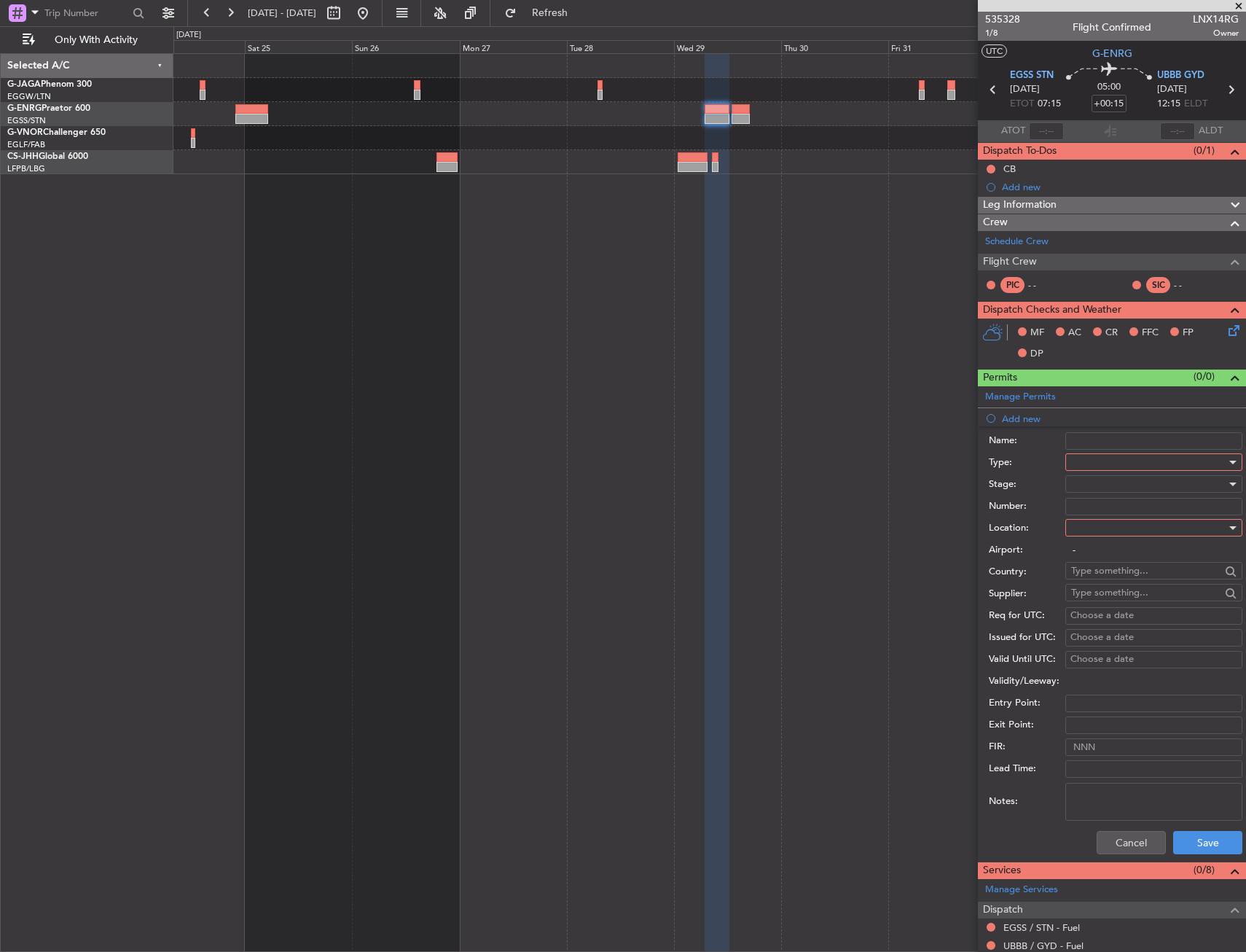
click at [1143, 458] on div at bounding box center [1149, 462] width 155 height 22
click at [1103, 597] on span "Slot" at bounding box center [1149, 600] width 153 height 22
click at [1094, 527] on div at bounding box center [1149, 527] width 155 height 22
click at [1094, 555] on span "Departure" at bounding box center [1137, 558] width 130 height 22
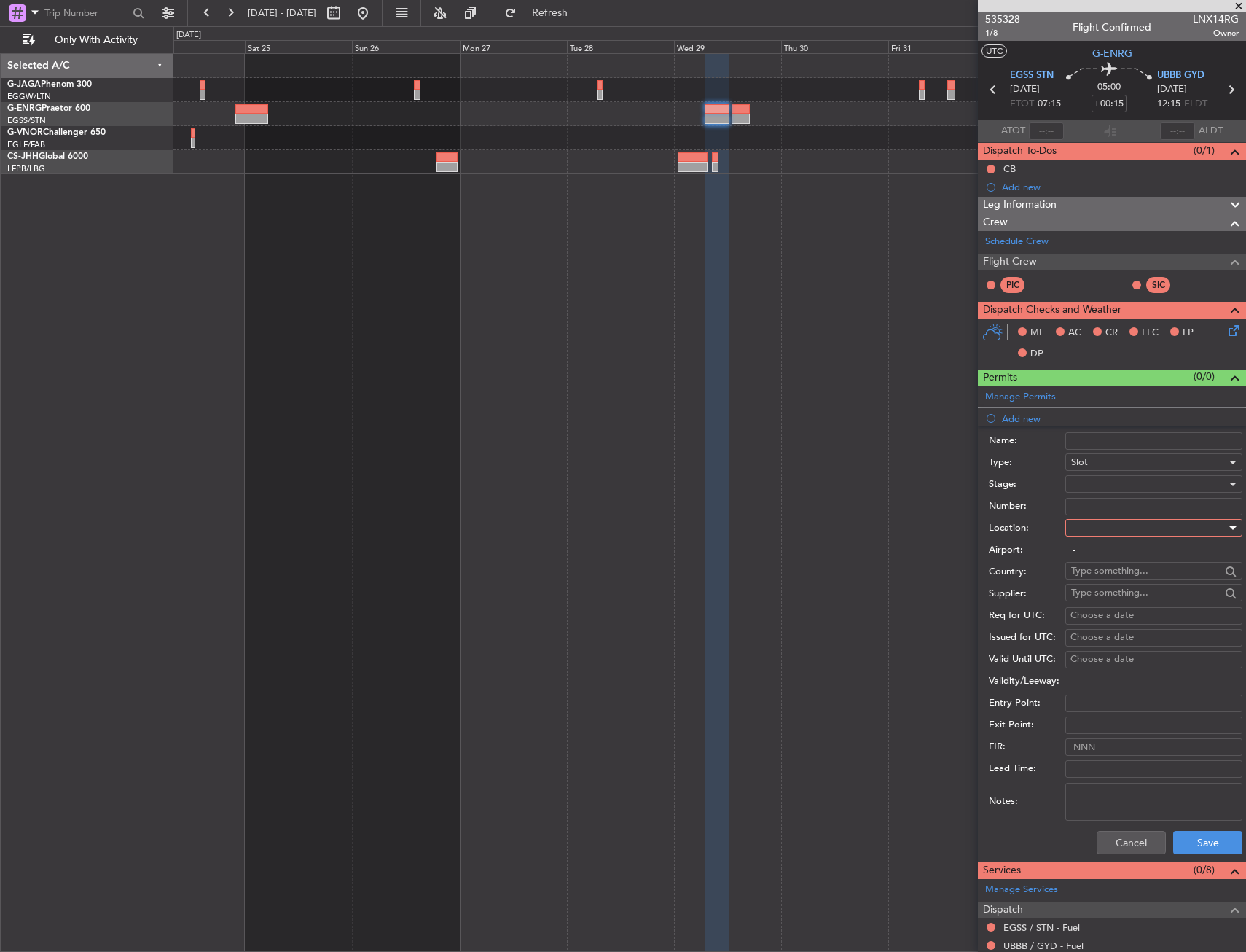
type input "EGSS / STN"
click at [1094, 478] on div at bounding box center [1149, 483] width 155 height 22
click at [1098, 490] on div at bounding box center [623, 476] width 1246 height 952
click at [1147, 844] on button "Cancel" at bounding box center [1131, 843] width 69 height 24
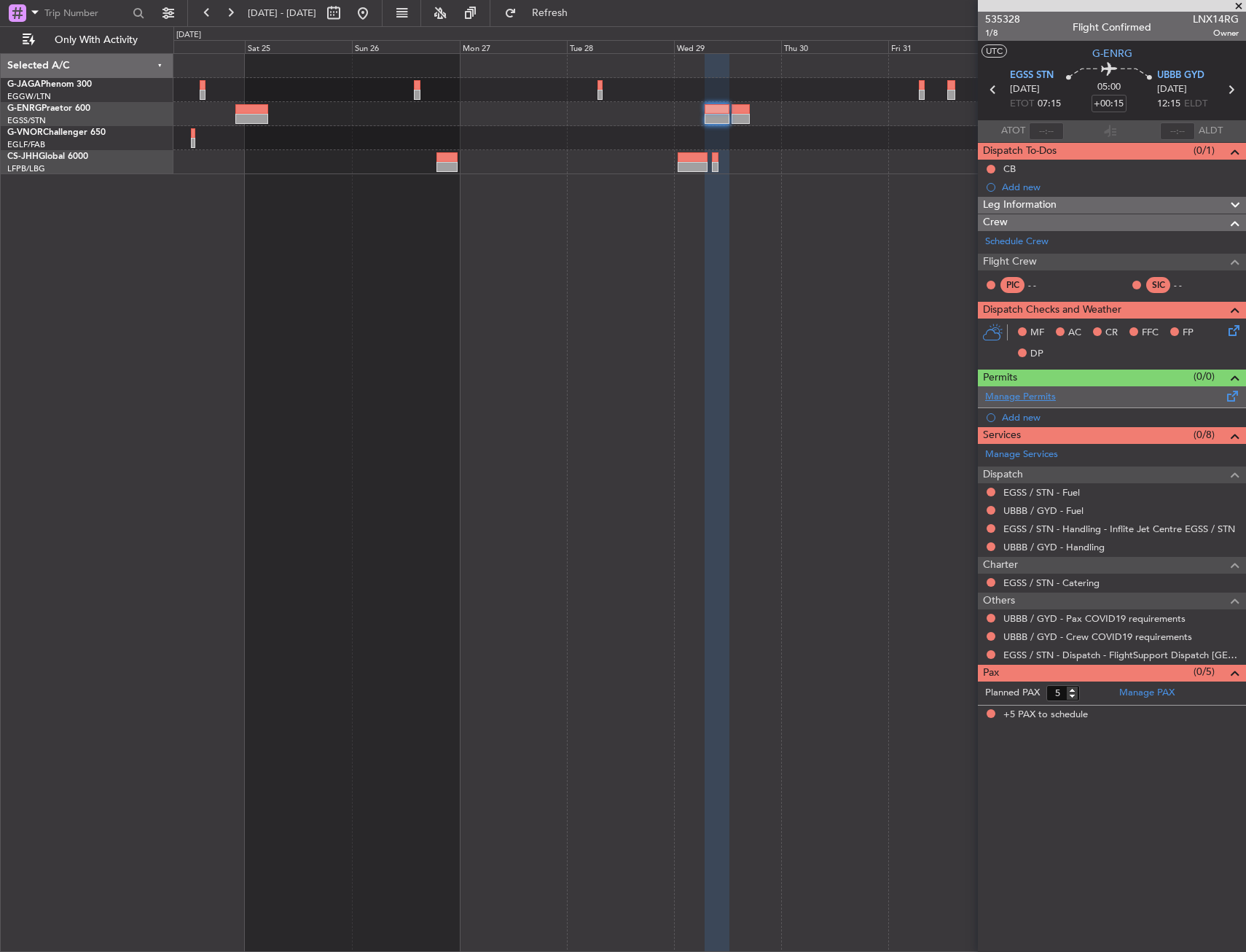
click at [1018, 394] on link "Manage Permits" at bounding box center [1020, 397] width 71 height 15
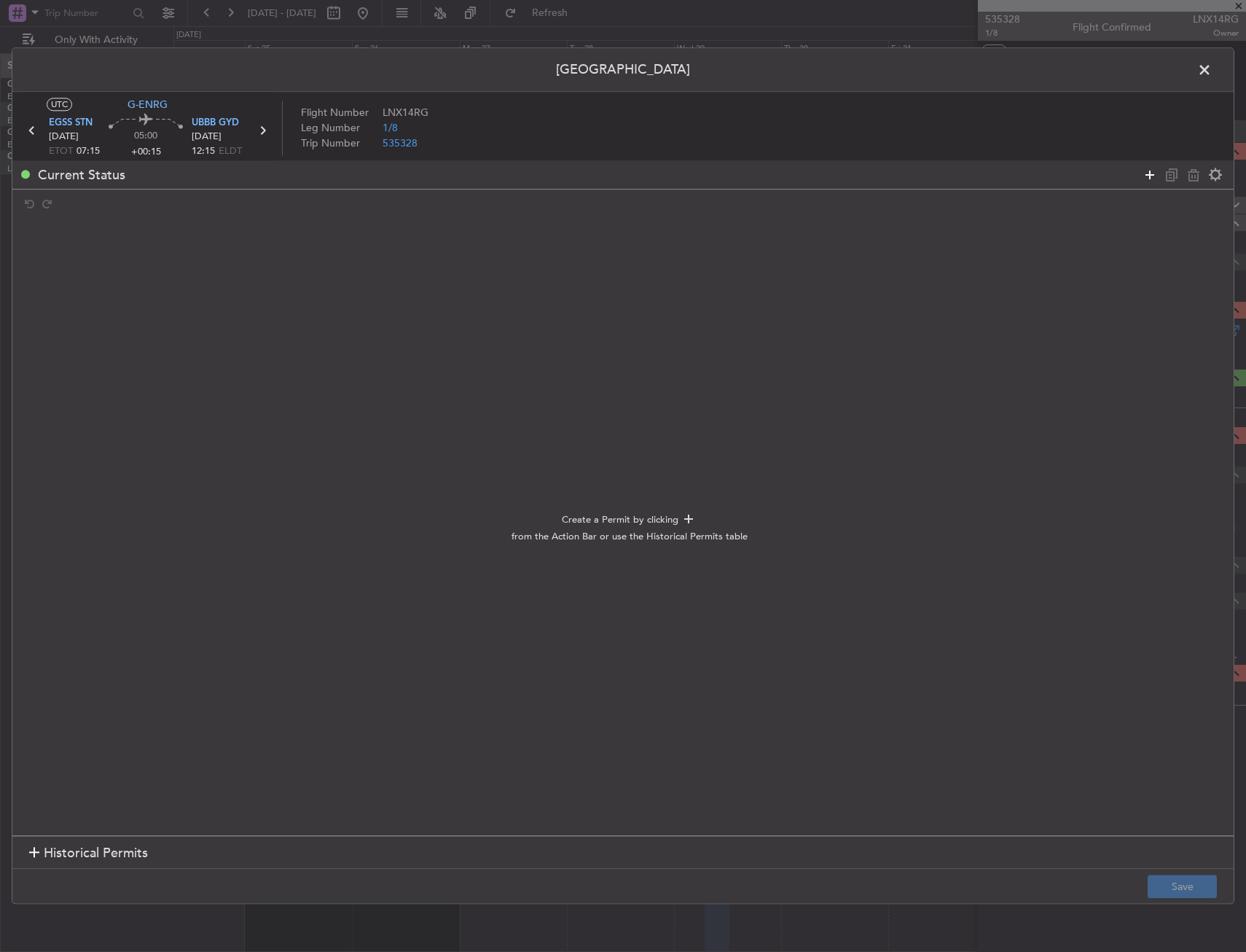
click at [1146, 170] on icon at bounding box center [1149, 174] width 17 height 17
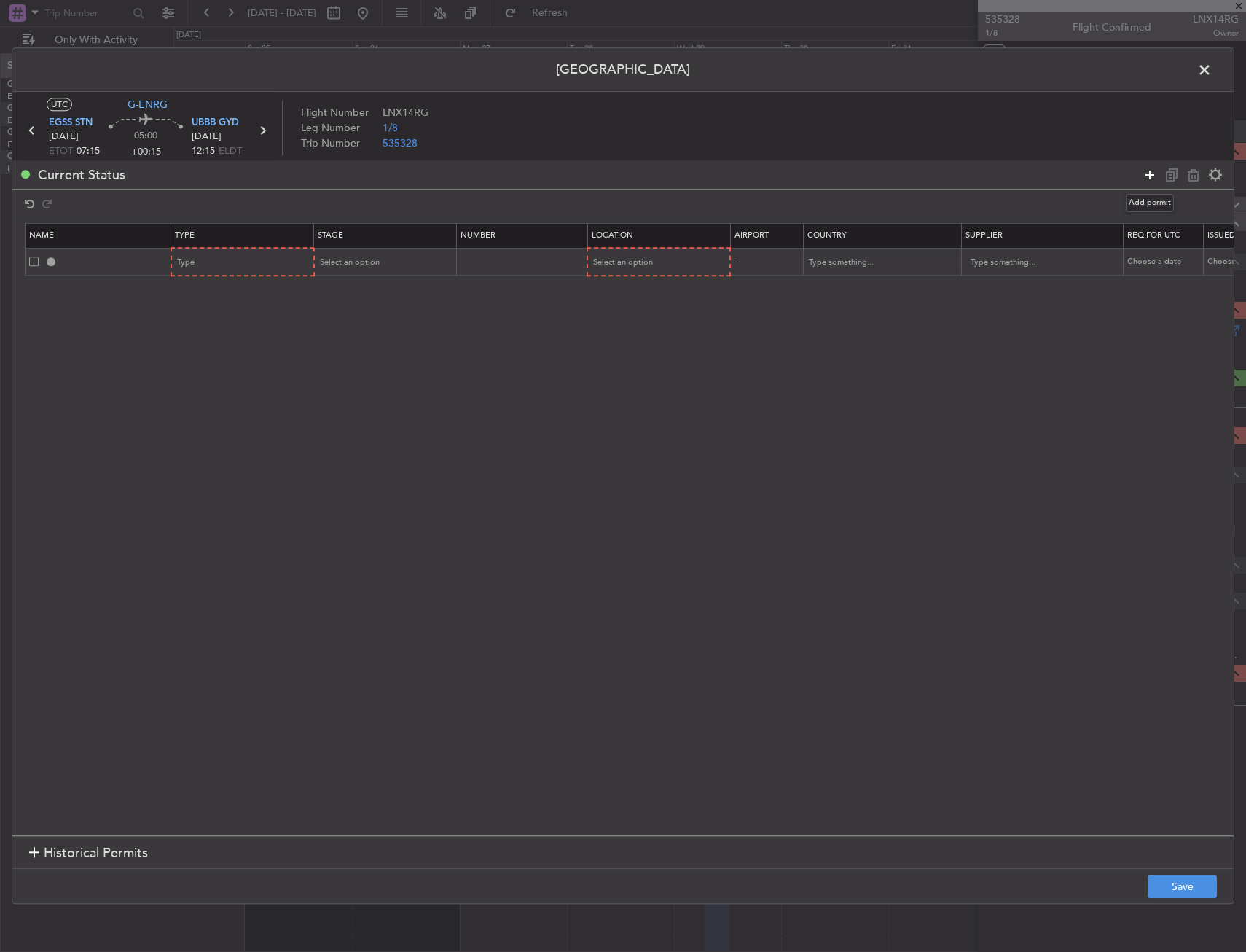
click at [1146, 173] on icon at bounding box center [1149, 174] width 17 height 17
click at [1135, 172] on div "Current Status" at bounding box center [623, 174] width 1222 height 29
click at [1141, 171] on div at bounding box center [1182, 174] width 87 height 21
click at [1143, 174] on icon at bounding box center [1149, 174] width 17 height 17
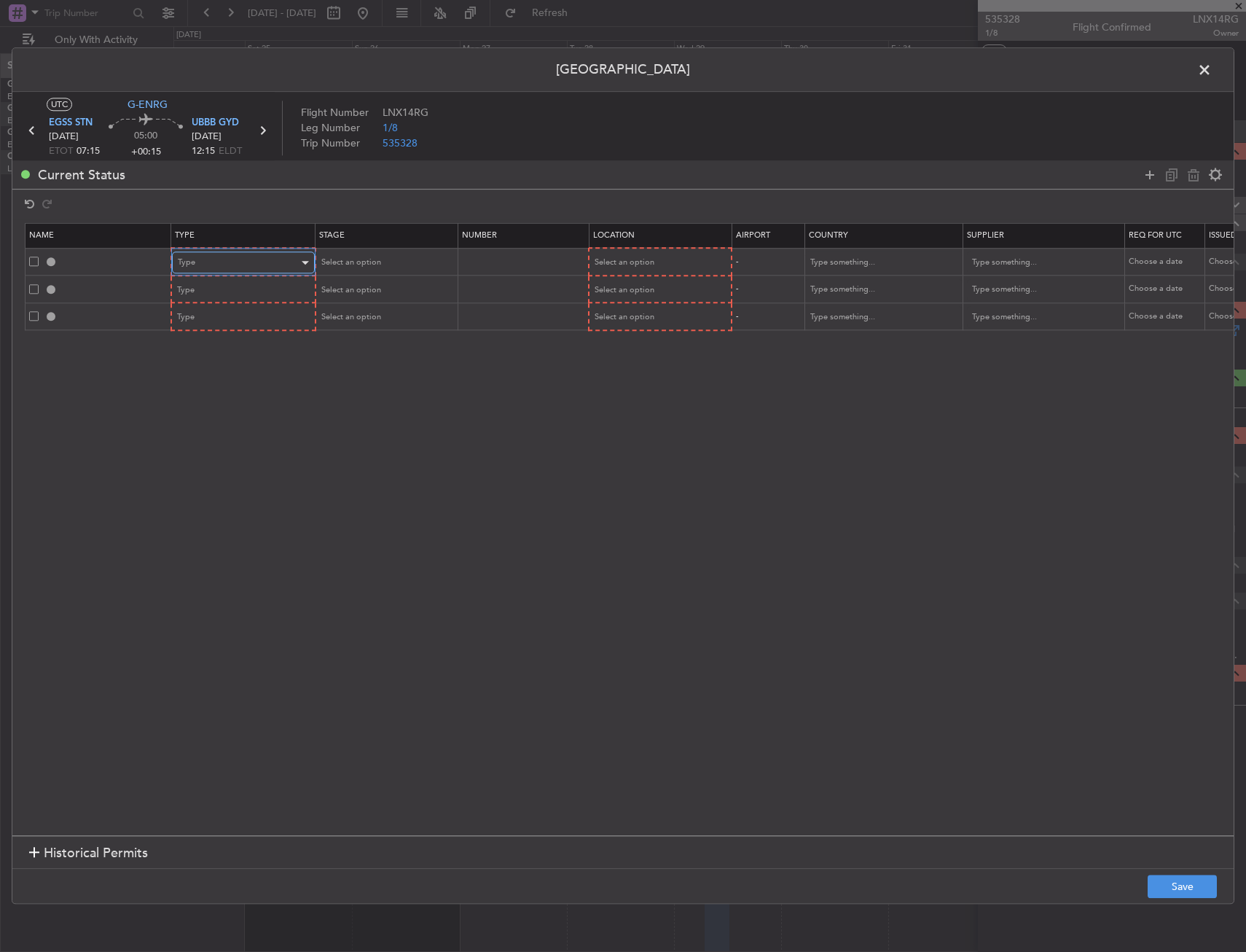
click at [248, 258] on div "Type" at bounding box center [238, 262] width 121 height 22
click at [231, 399] on span "Slot" at bounding box center [243, 400] width 130 height 22
click at [687, 270] on div "Select an option" at bounding box center [654, 262] width 121 height 22
drag, startPoint x: 685, startPoint y: 271, endPoint x: 301, endPoint y: 293, distance: 384.6
click at [653, 296] on span "Departure" at bounding box center [659, 293] width 130 height 22
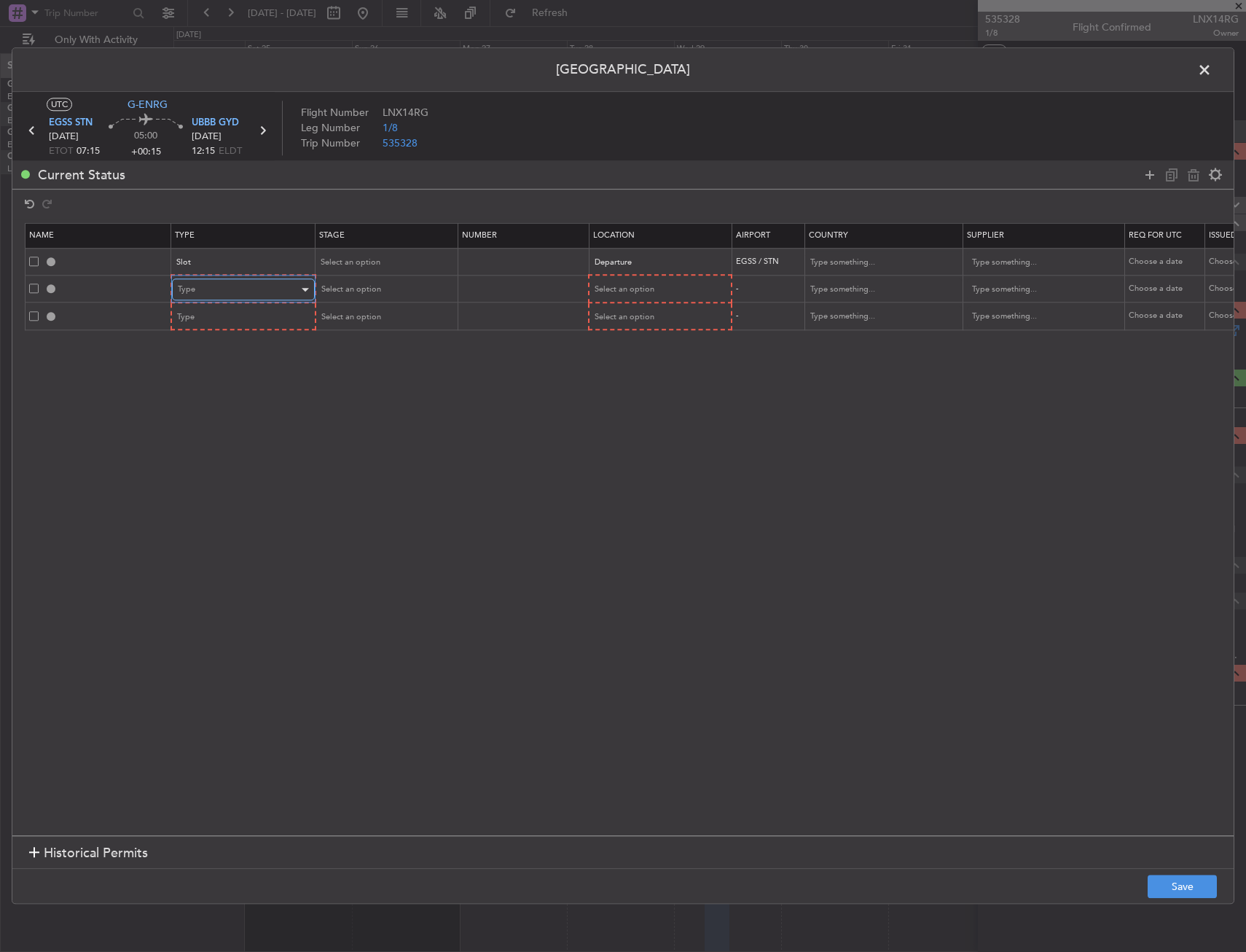
click at [232, 298] on div "Type" at bounding box center [238, 290] width 121 height 22
click at [204, 447] on span "Landing" at bounding box center [243, 447] width 130 height 22
click at [658, 281] on div "Select an option" at bounding box center [654, 290] width 121 height 22
click at [621, 379] on span "Arrival Alt" at bounding box center [659, 386] width 130 height 22
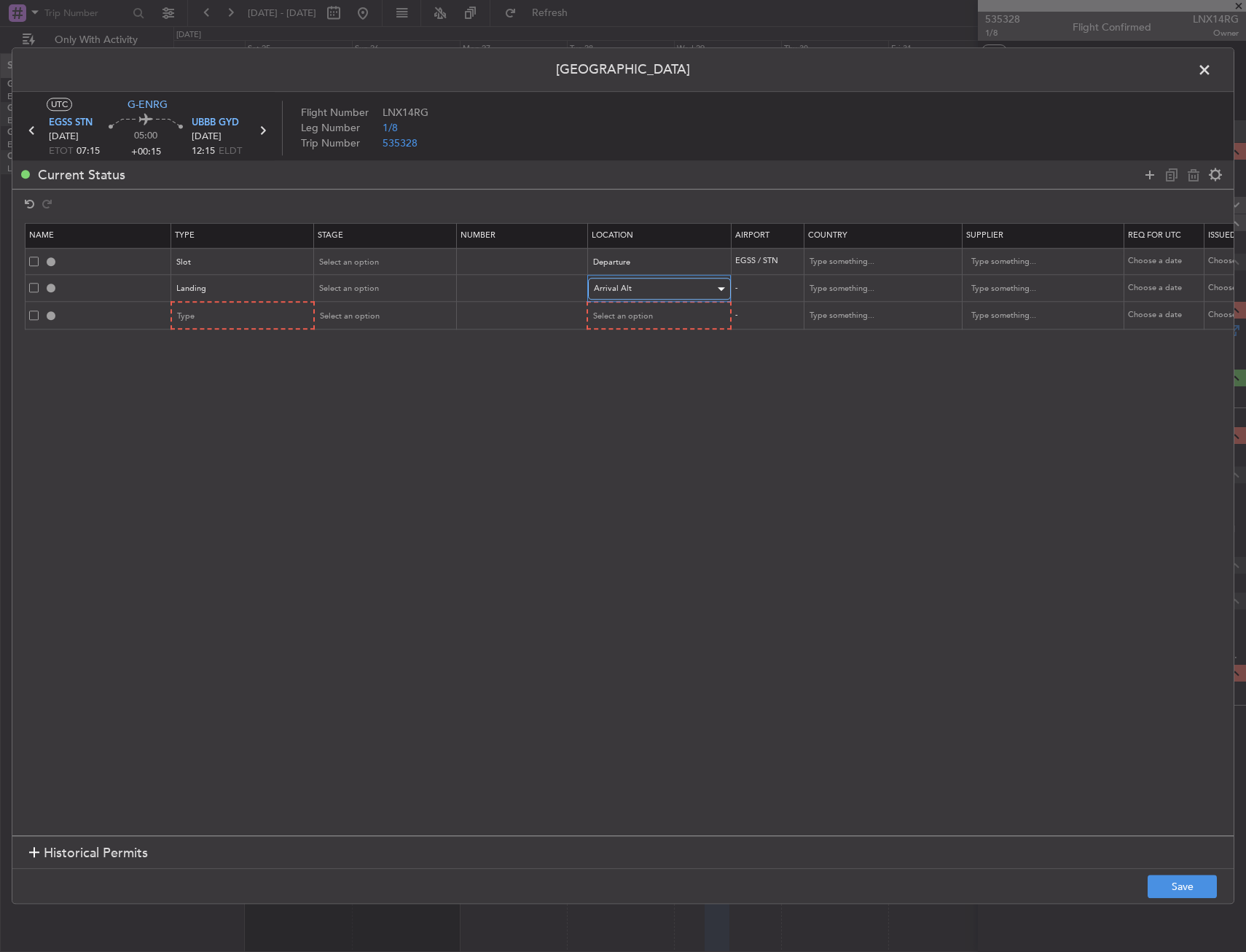
click at [601, 285] on span "Arrival Alt" at bounding box center [613, 289] width 38 height 11
click at [628, 360] on span "Arrival" at bounding box center [659, 363] width 130 height 22
click at [268, 314] on div "Type" at bounding box center [238, 316] width 121 height 22
drag, startPoint x: 215, startPoint y: 465, endPoint x: 451, endPoint y: 328, distance: 272.9
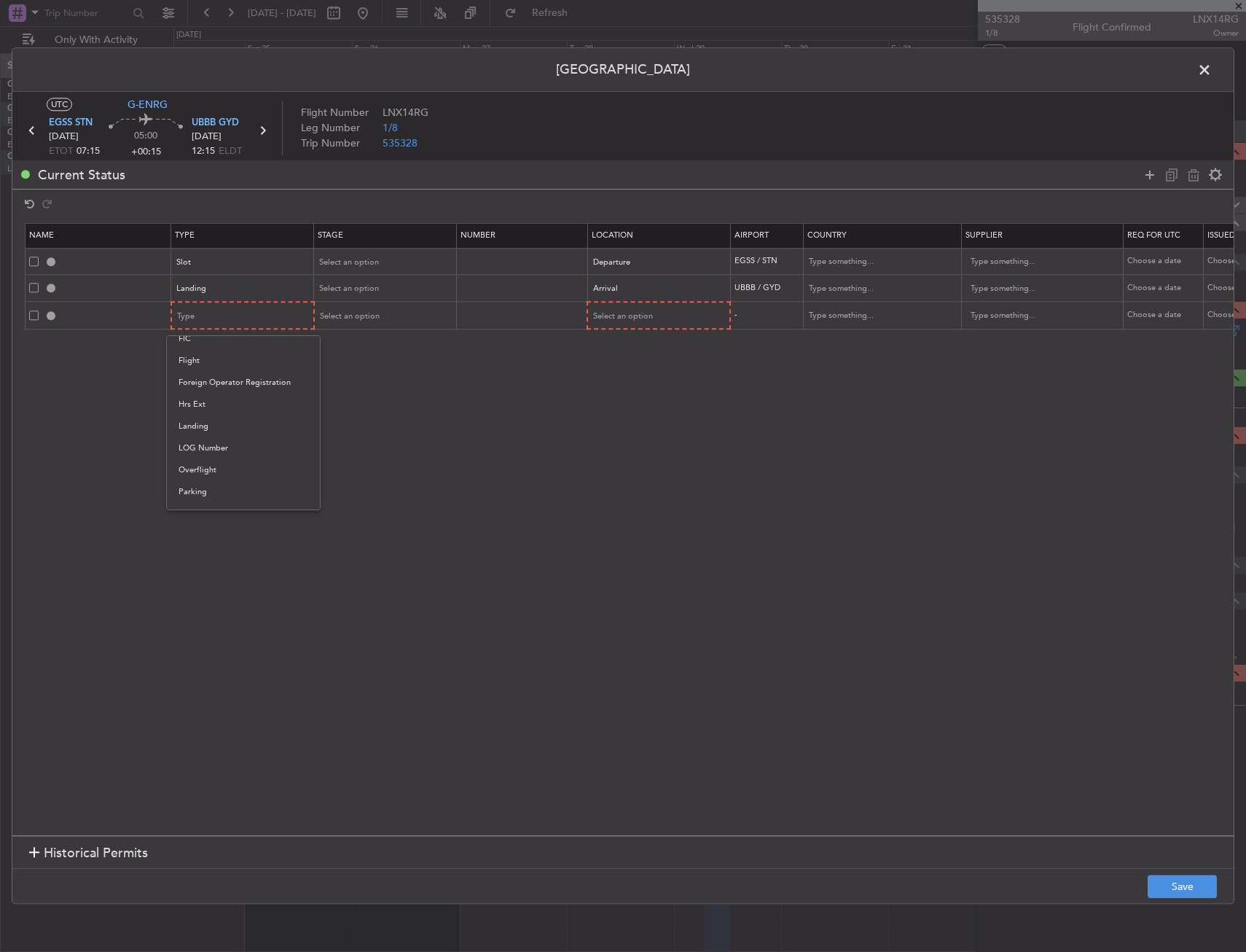
click at [217, 462] on span "Overflight" at bounding box center [243, 469] width 130 height 22
click at [647, 313] on span "Select an option" at bounding box center [623, 315] width 59 height 11
click at [629, 433] on span "Enroute" at bounding box center [658, 434] width 130 height 22
click at [341, 304] on div "Select an option" at bounding box center [384, 315] width 141 height 22
click at [341, 308] on div "Select an option" at bounding box center [380, 315] width 121 height 22
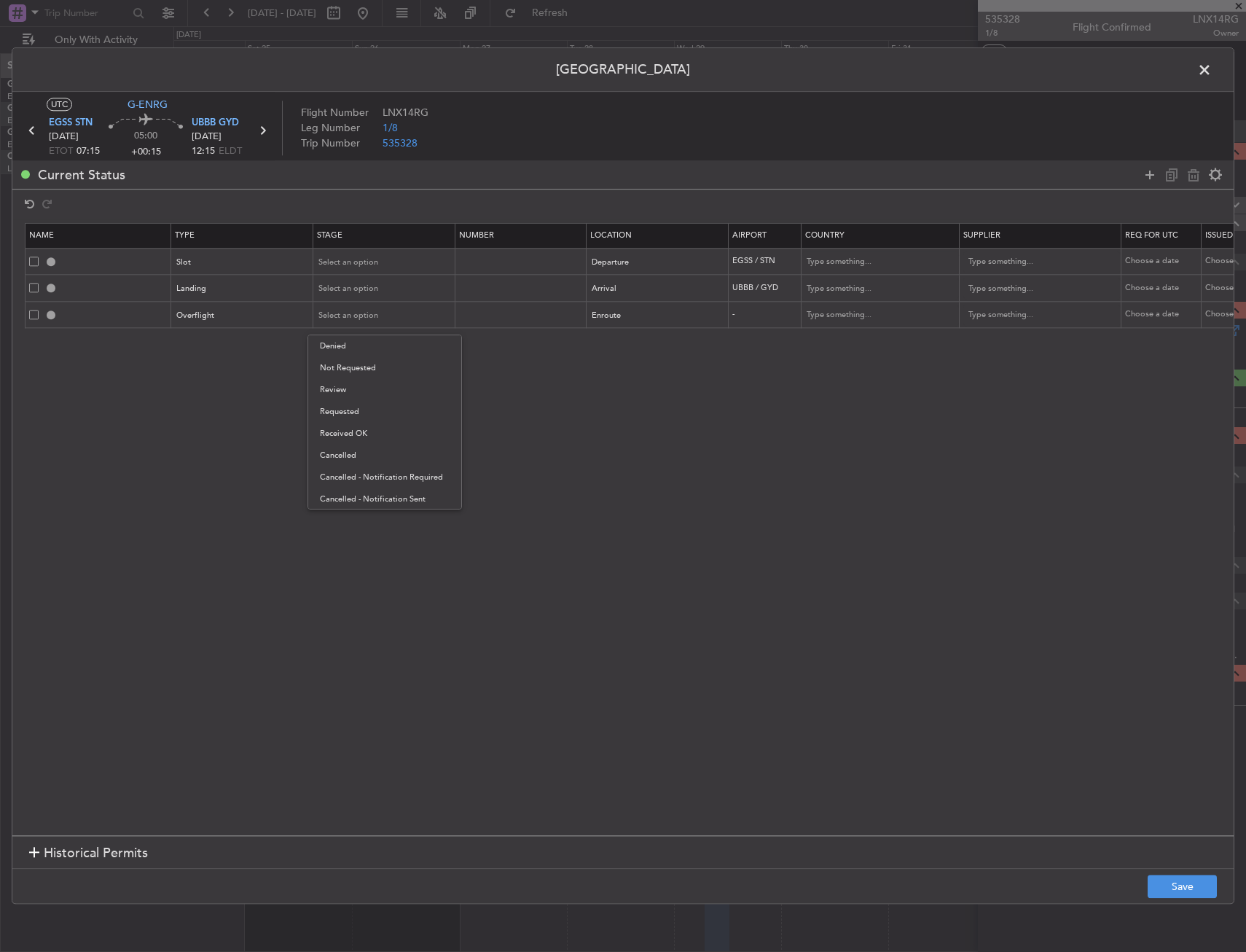
click at [358, 430] on span "Received OK" at bounding box center [385, 434] width 130 height 22
click at [495, 315] on input "text" at bounding box center [522, 314] width 127 height 12
type input "ECAC BUSINESS FLIGHT"
click at [809, 307] on input "text" at bounding box center [873, 315] width 131 height 22
type input "Turkey"
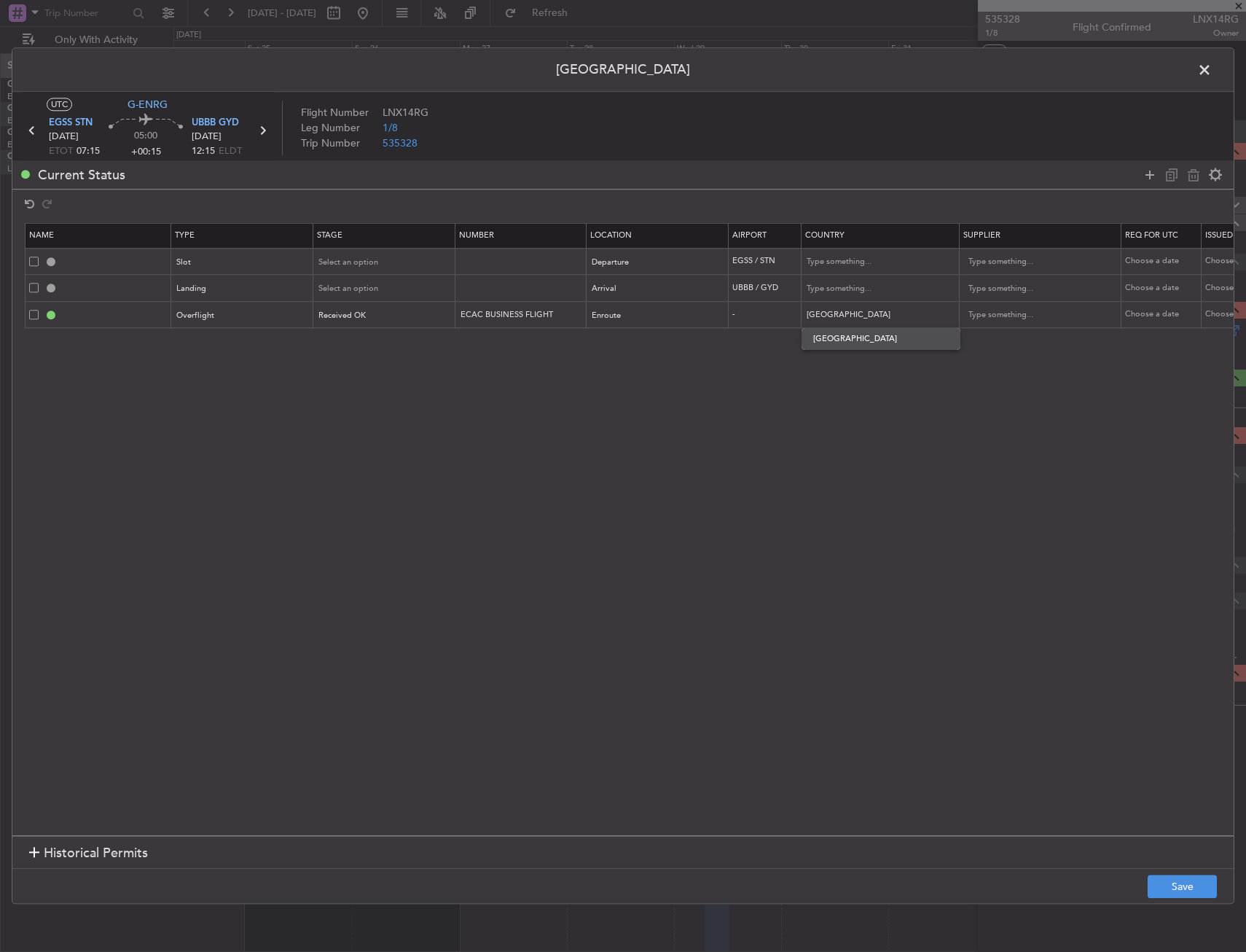
click at [831, 342] on span "Turkey" at bounding box center [881, 338] width 135 height 22
click at [1159, 885] on button "Save" at bounding box center [1182, 887] width 69 height 24
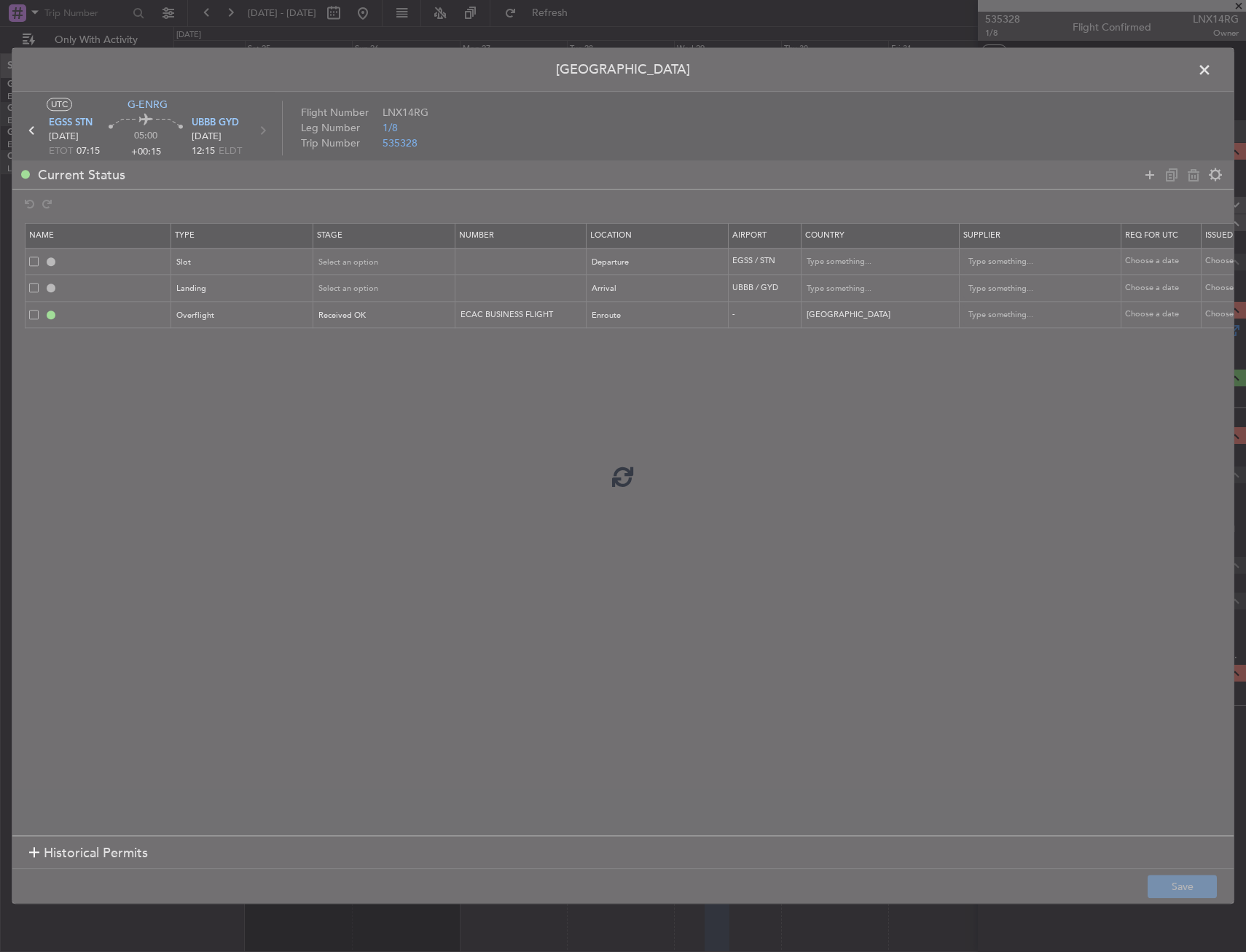
type input "EGSS DEP SLOT"
type input "United Kingdom"
type input "NNN"
type input "2"
type input "UBBB LDG"
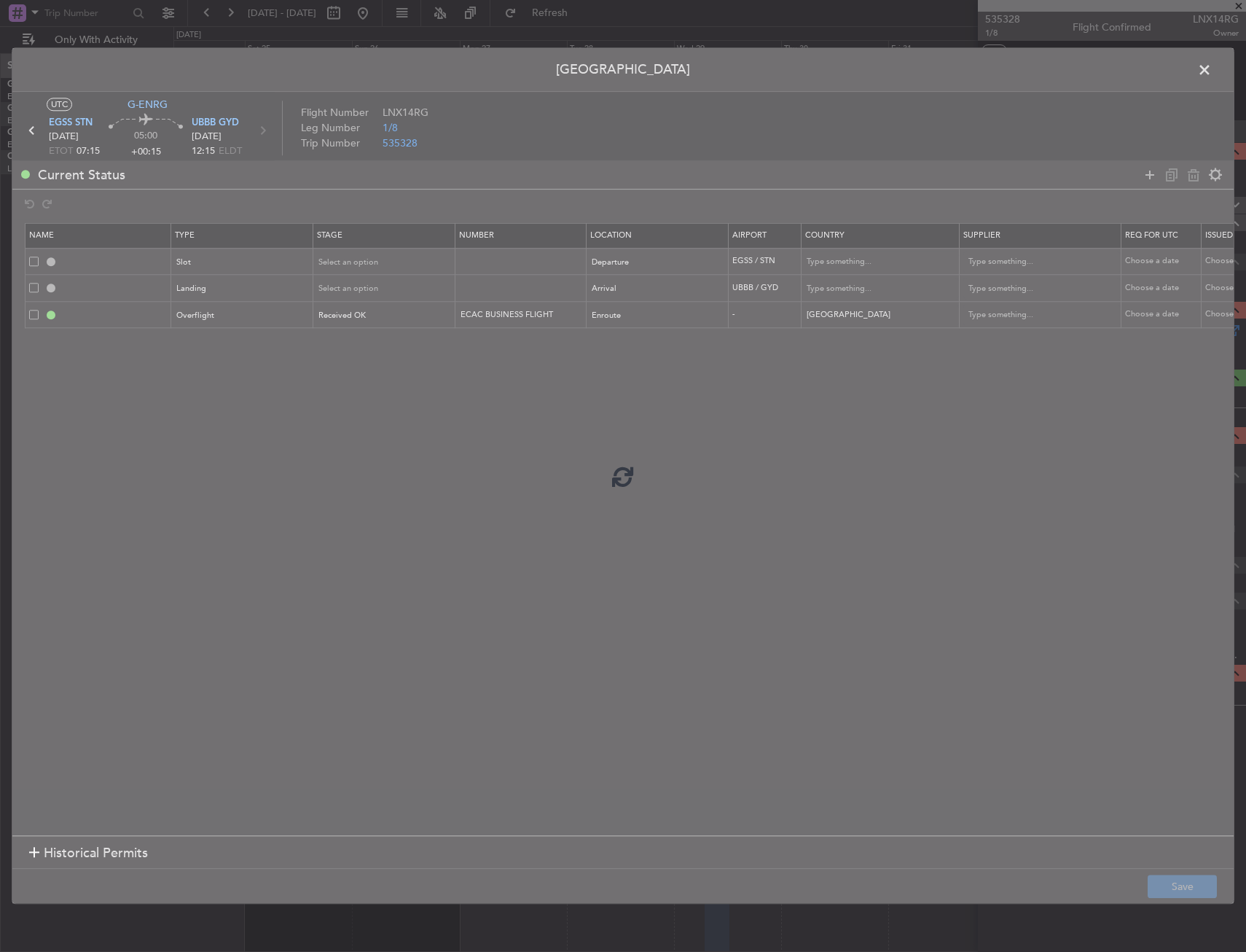
type input "Azerbaijan"
type input "NNN"
type input "TURKEY OVF"
type input "NNN"
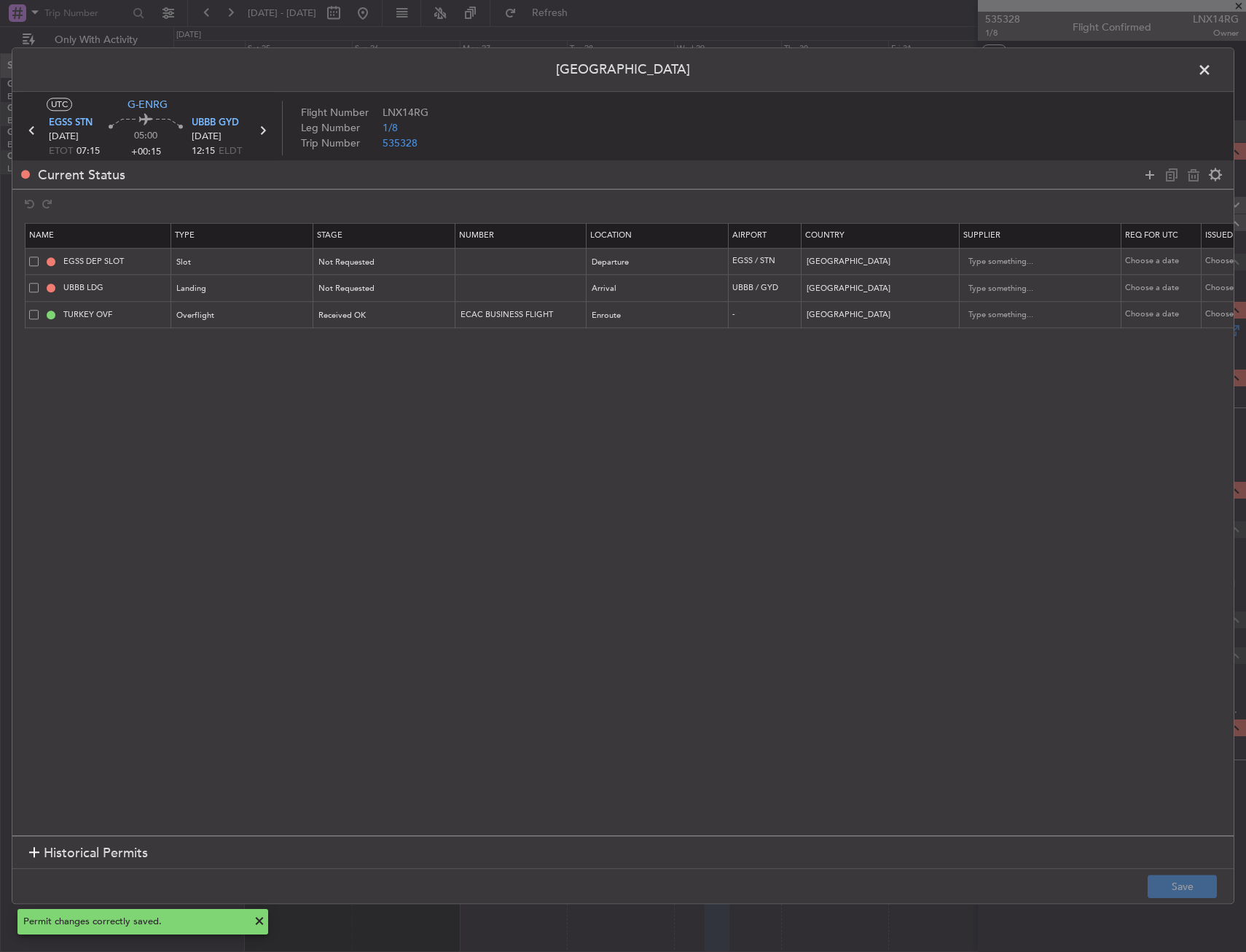
click at [1212, 67] on span at bounding box center [1212, 73] width 0 height 29
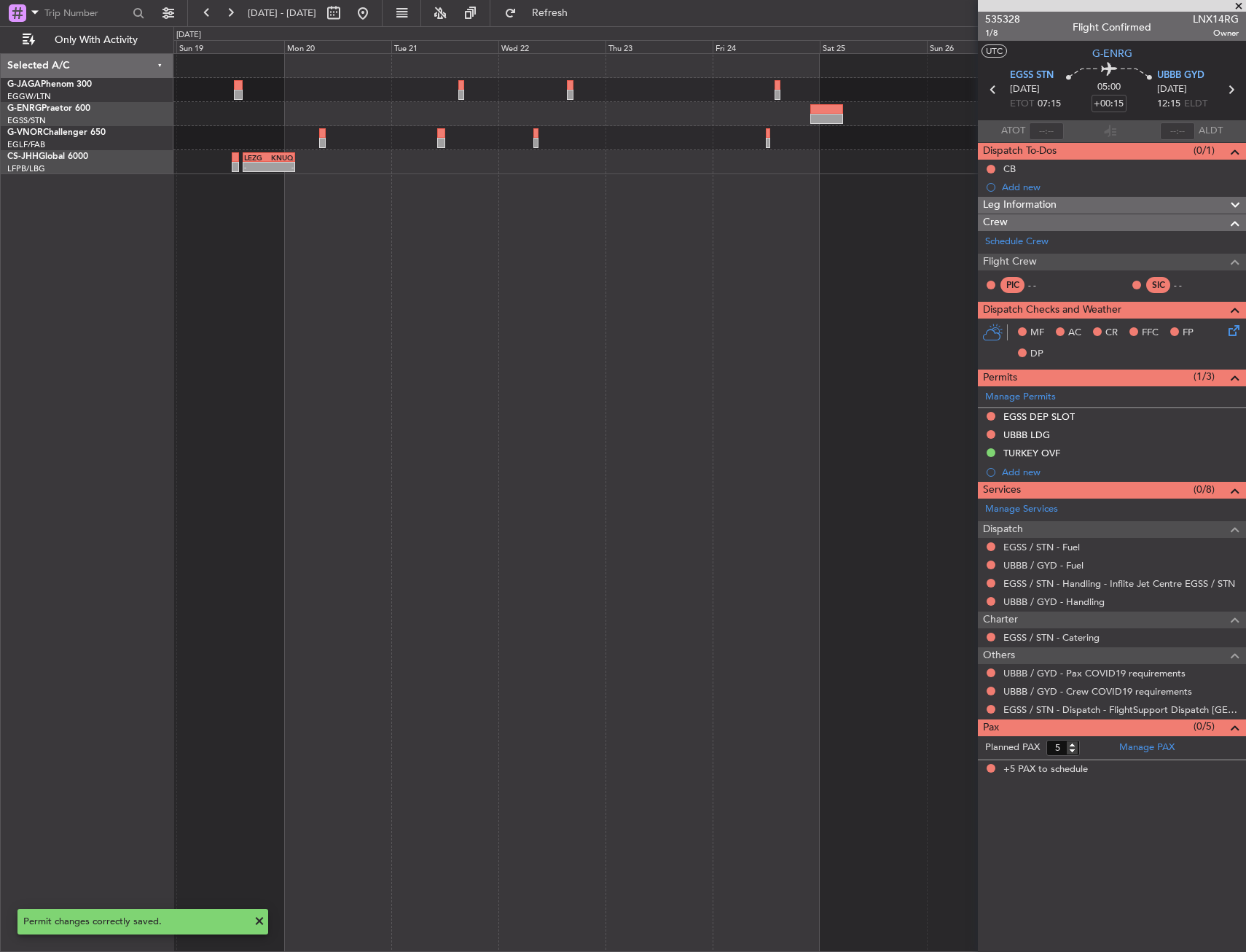
click at [1173, 269] on fb-app "24 Oct 2025 - 03 Nov 2025 Refresh Quick Links Only With Activity LEZG 15:00 Z K…" at bounding box center [623, 481] width 1246 height 941
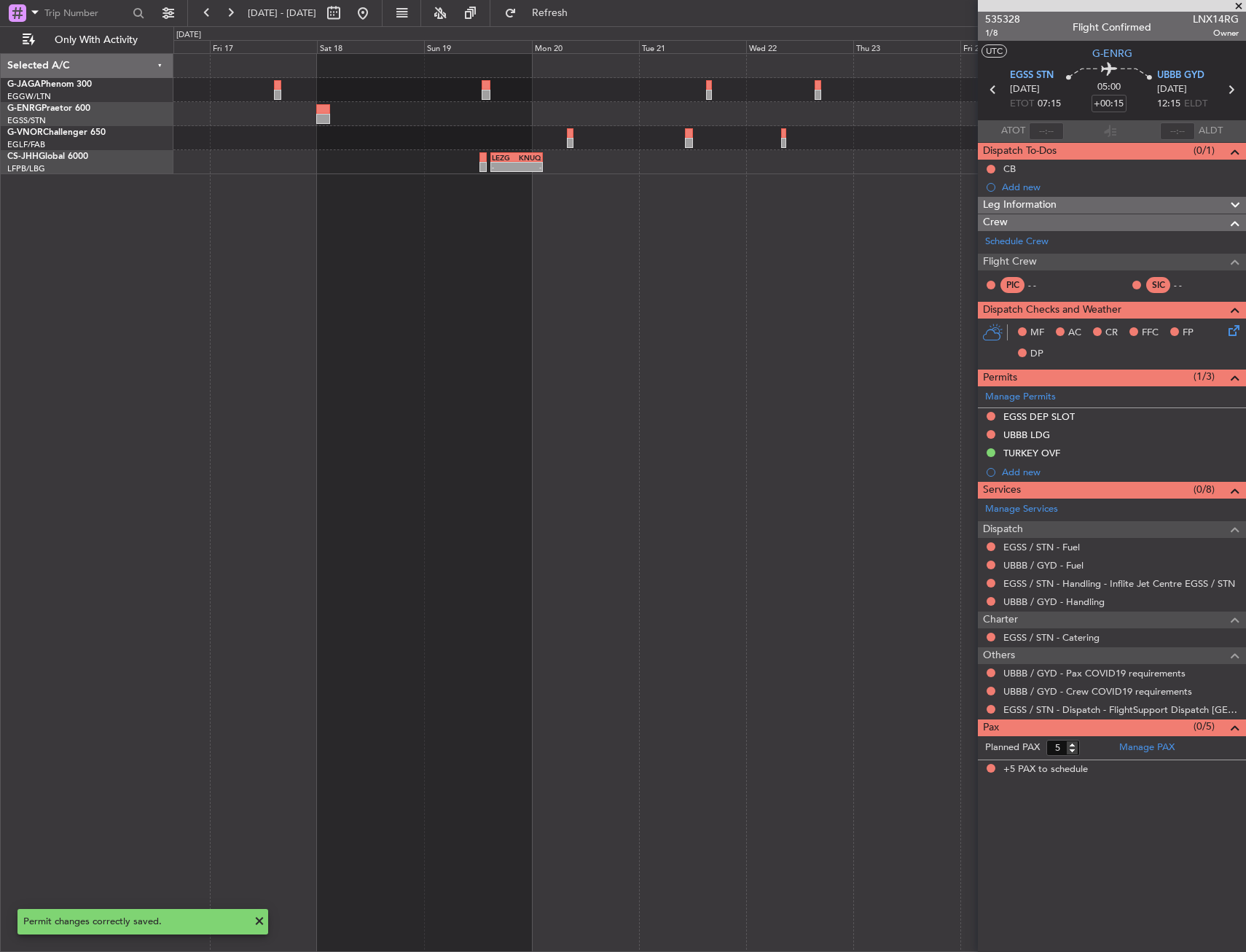
click at [1121, 237] on fb-app "24 Oct 2025 - 03 Nov 2025 Refresh Quick Links Only With Activity LEZG 15:00 Z K…" at bounding box center [623, 481] width 1246 height 941
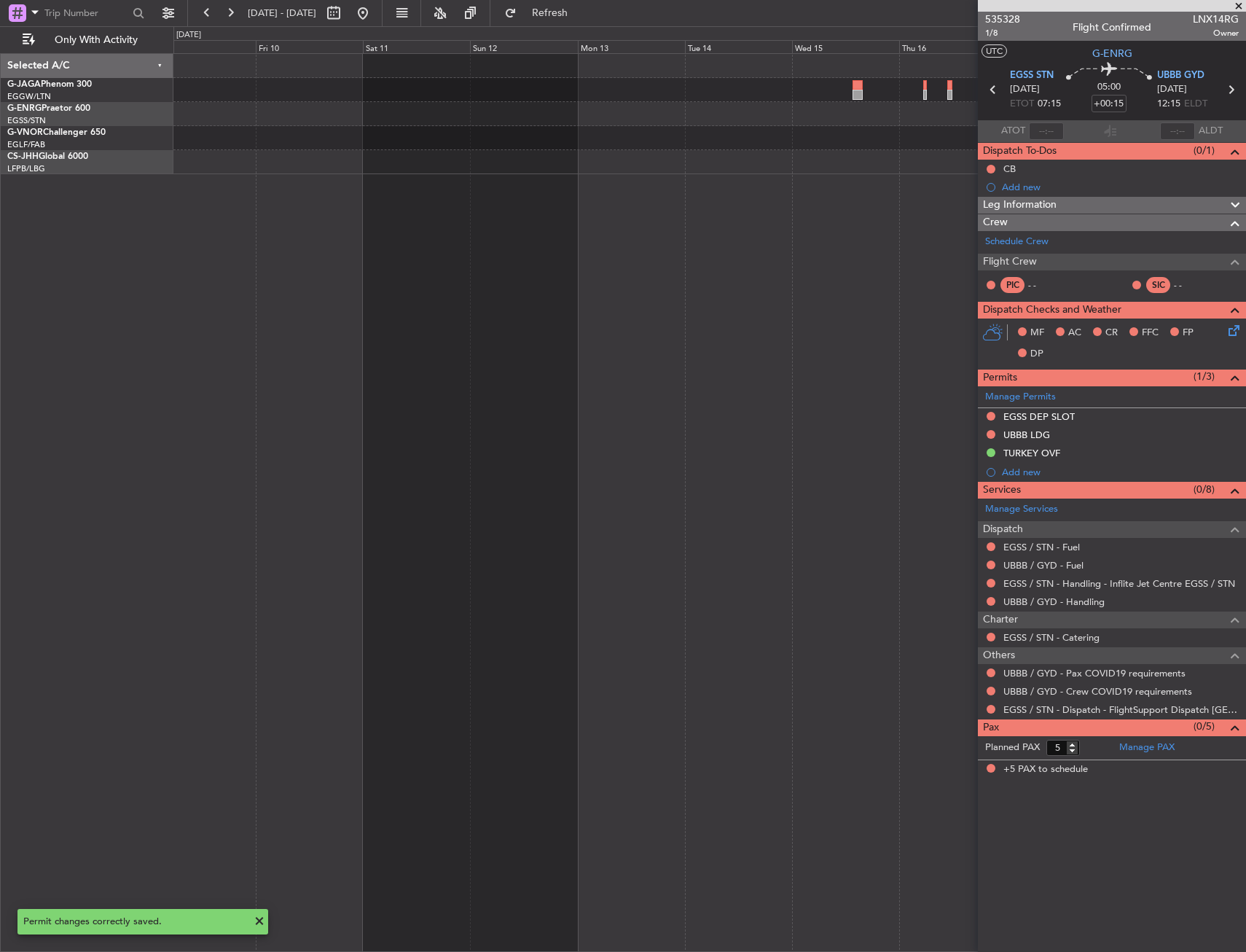
click at [1040, 248] on fb-app "24 Oct 2025 - 03 Nov 2025 Refresh Quick Links Only With Activity - - LEZG 15:00…" at bounding box center [623, 481] width 1246 height 941
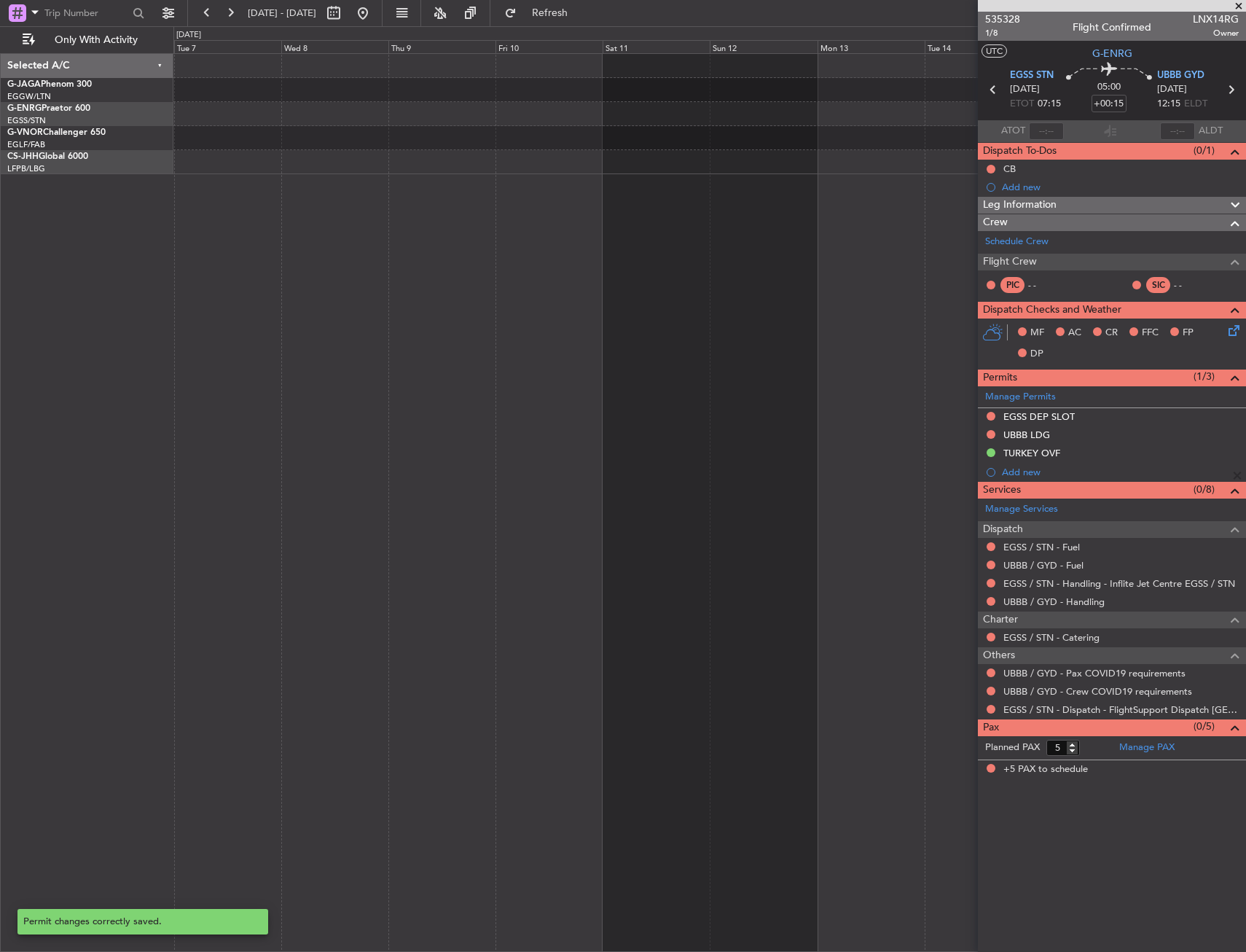
click at [1085, 238] on fb-app "24 Oct 2025 - 03 Nov 2025 Refresh Quick Links Only With Activity Selected A/C G…" at bounding box center [623, 481] width 1246 height 941
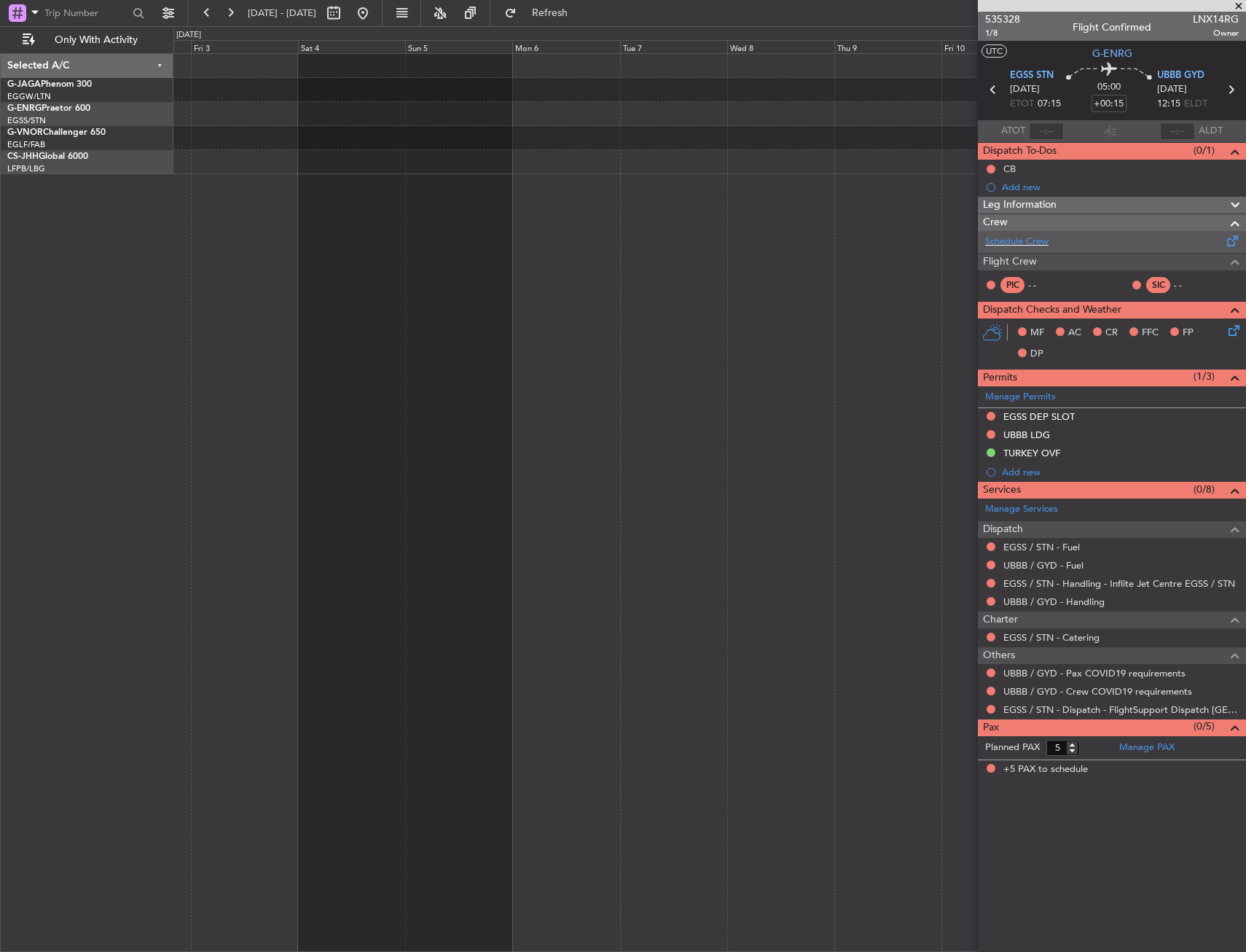
click at [1104, 231] on fb-app "24 Oct 2025 - 03 Nov 2025 Refresh Quick Links Only With Activity Selected A/C G…" at bounding box center [623, 481] width 1246 height 941
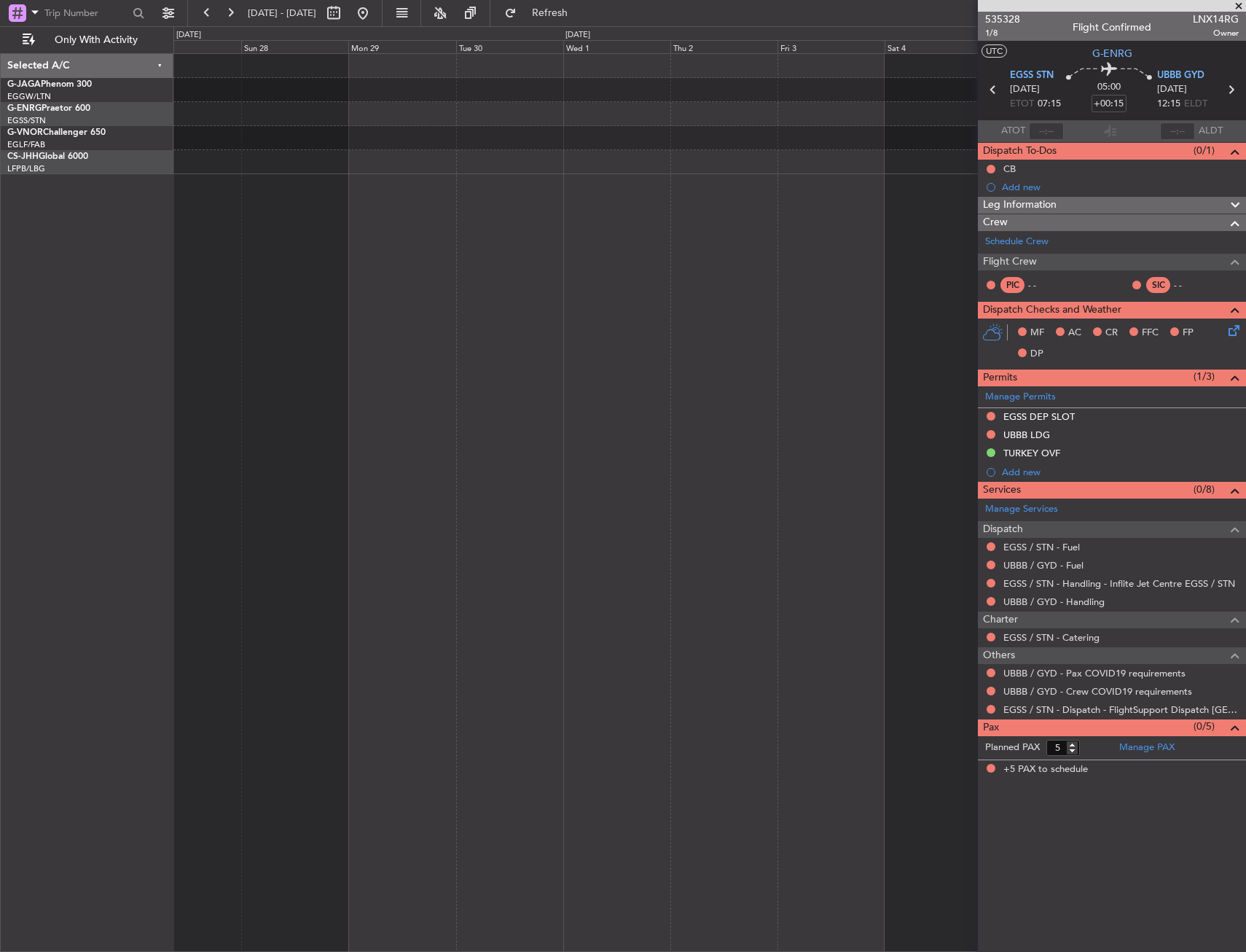
click at [1050, 210] on fb-app "24 Oct 2025 - 03 Nov 2025 Refresh Quick Links Only With Activity Selected A/C G…" at bounding box center [623, 481] width 1246 height 941
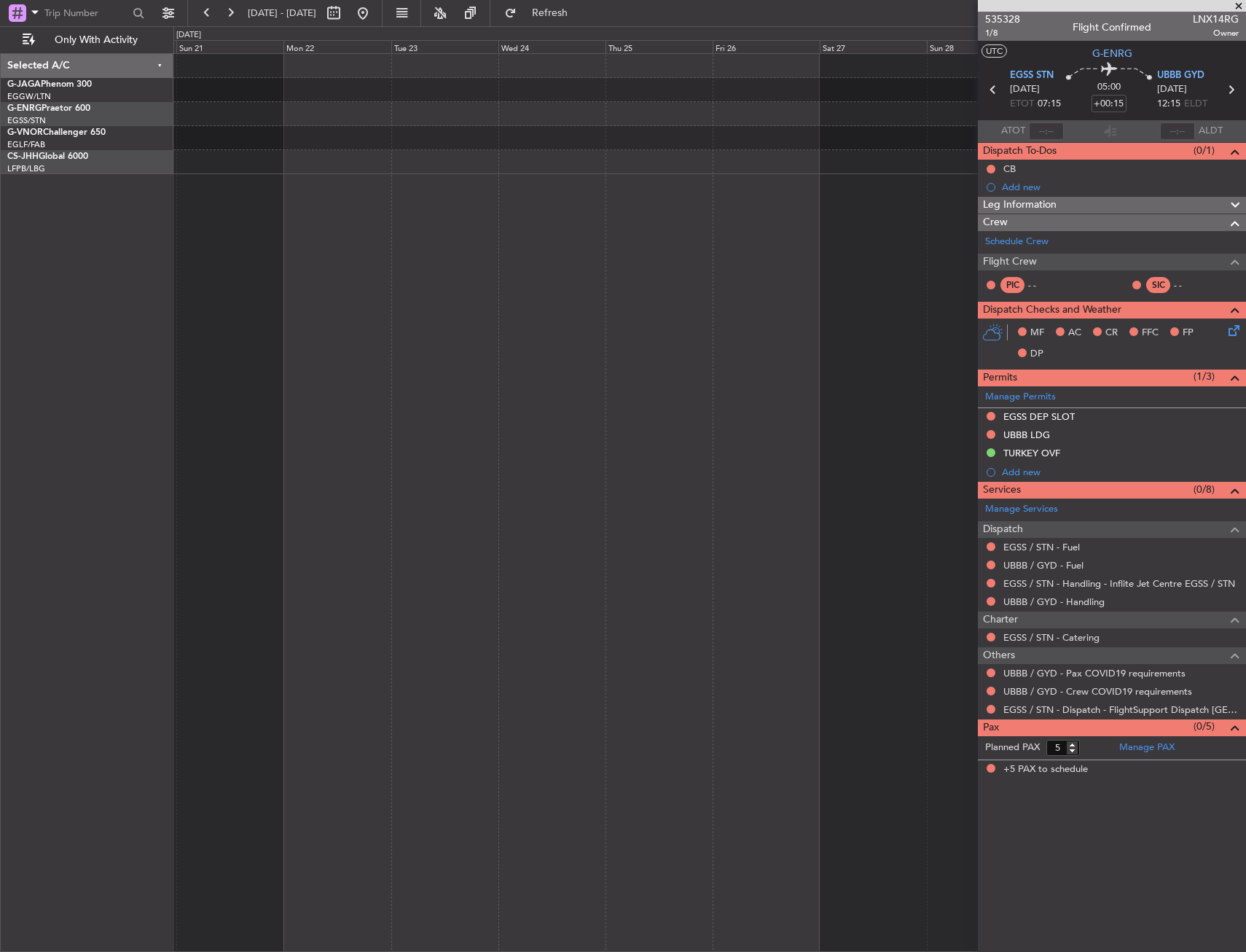
click at [1044, 207] on fb-app "24 Oct 2025 - 03 Nov 2025 Refresh Quick Links Only With Activity Owner Selected…" at bounding box center [623, 481] width 1246 height 941
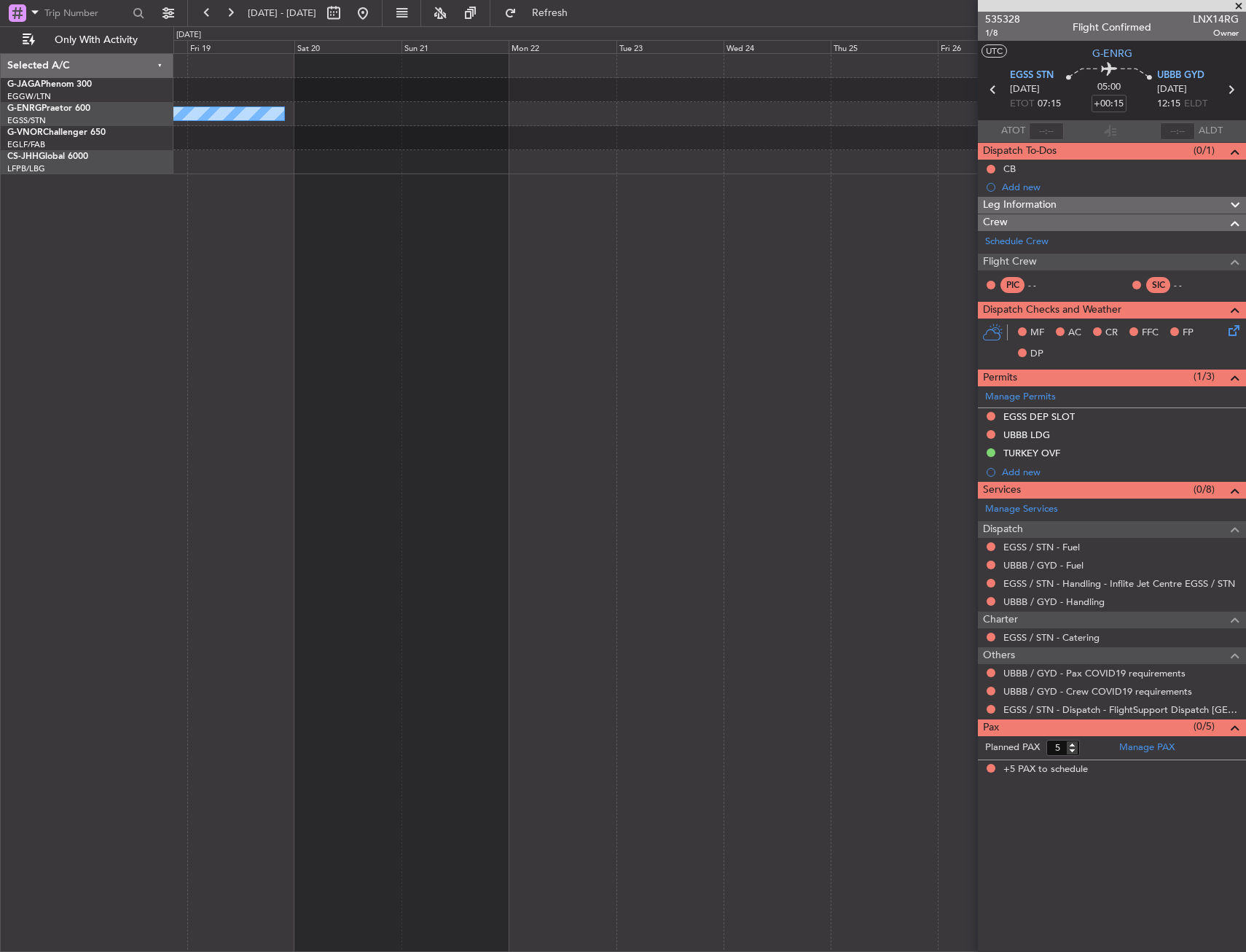
click at [843, 210] on div "Owner" at bounding box center [710, 502] width 1072 height 899
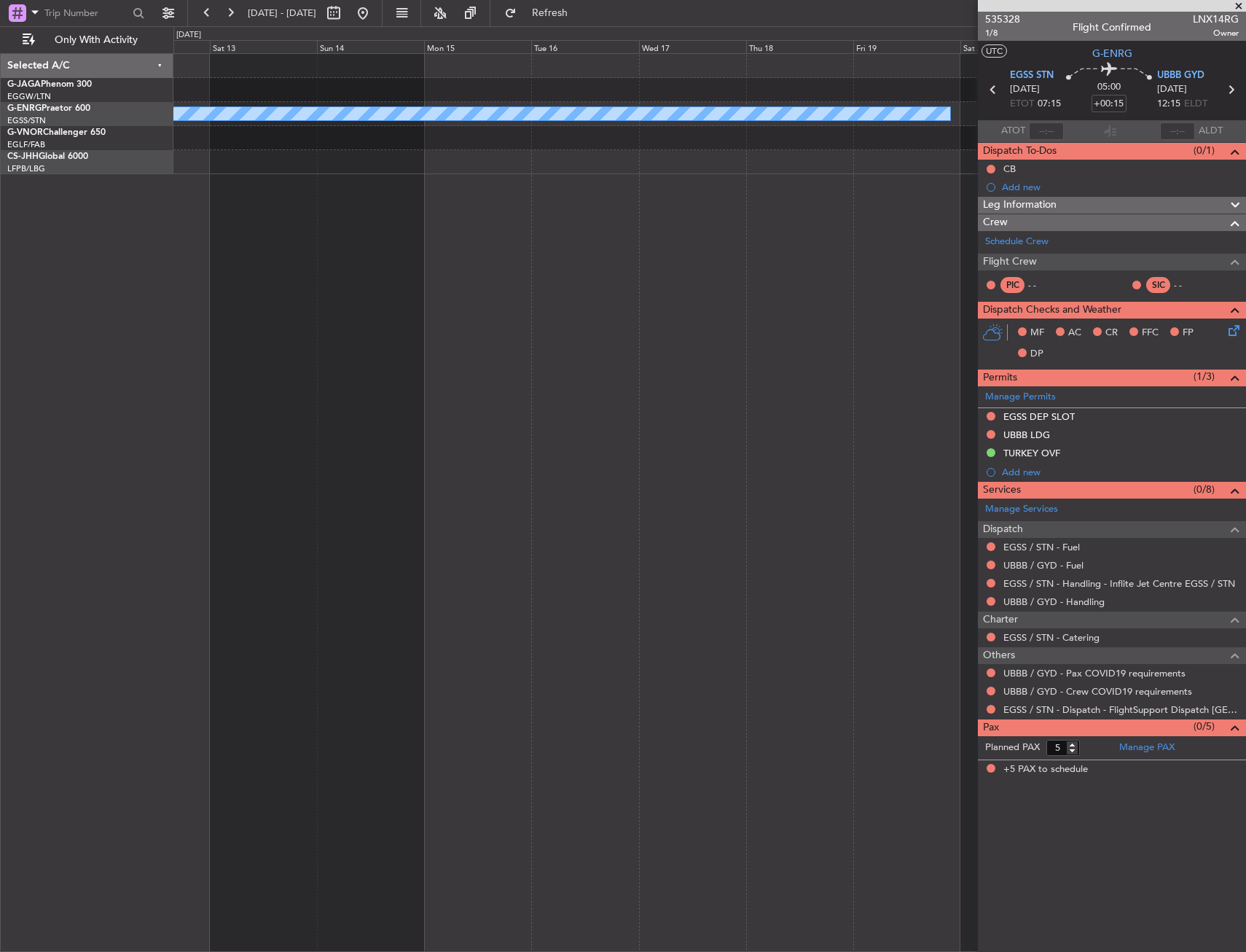
click at [920, 214] on div "Owner" at bounding box center [710, 502] width 1072 height 899
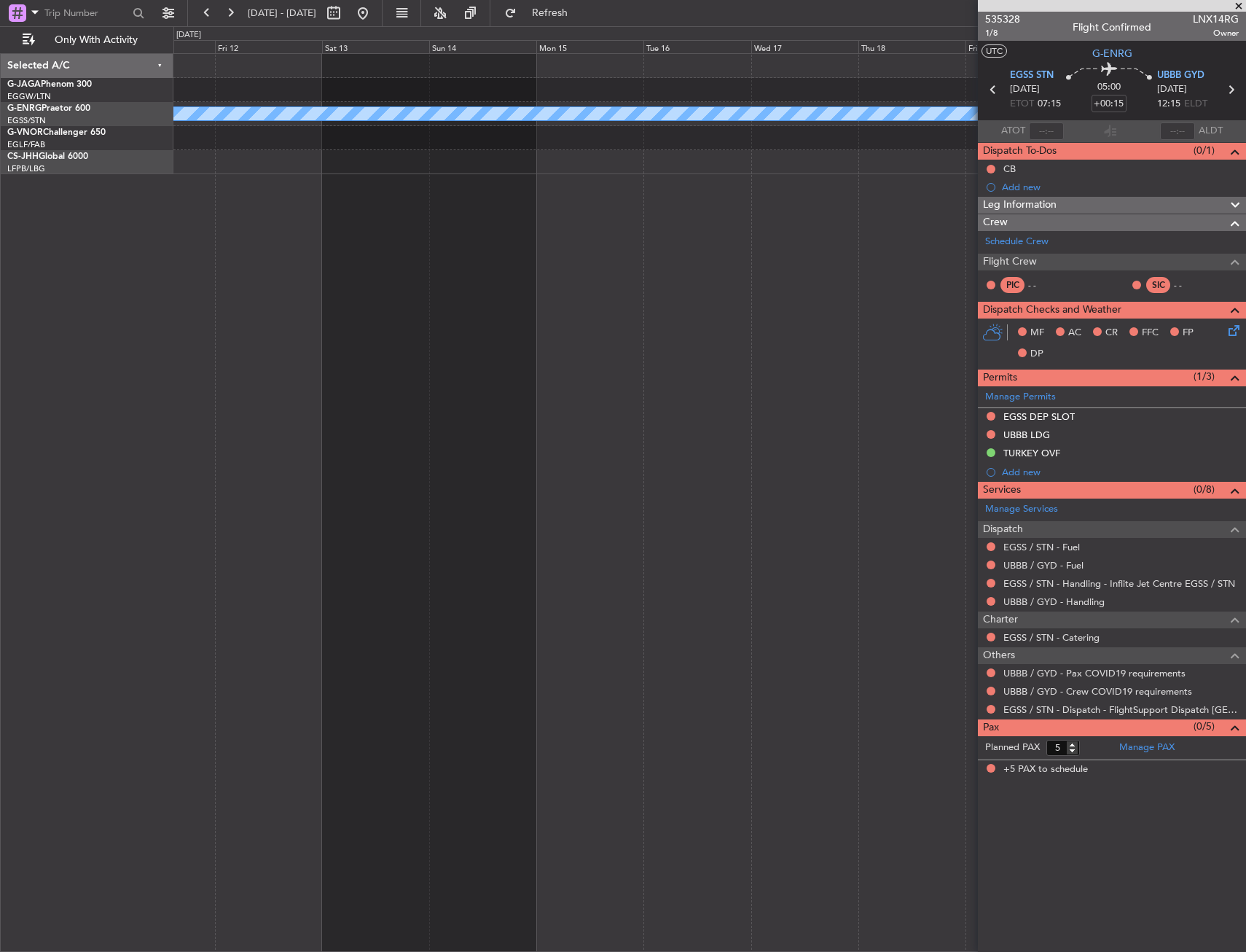
click at [900, 219] on div "Owner" at bounding box center [710, 502] width 1072 height 899
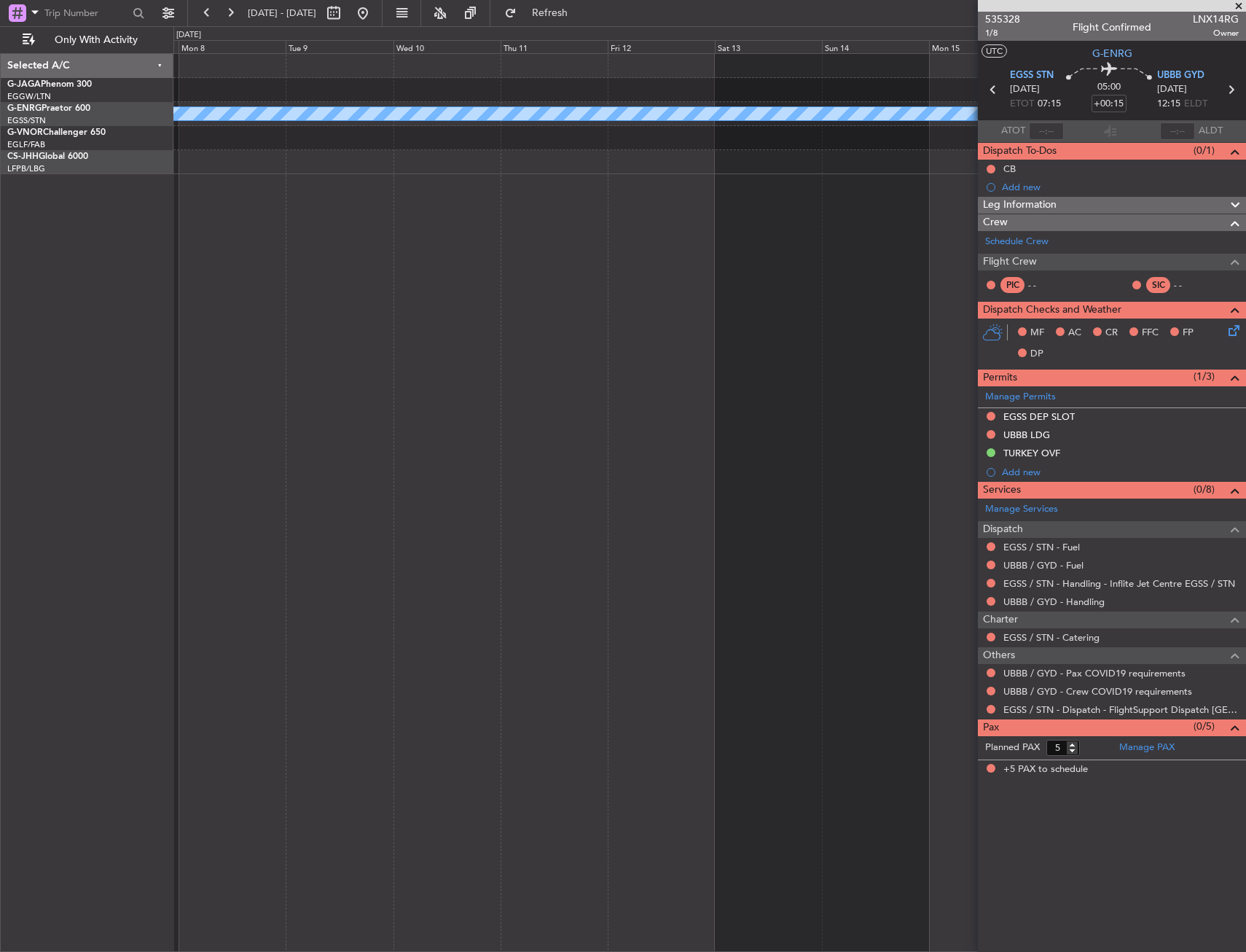
click at [835, 237] on div "Owner" at bounding box center [710, 502] width 1072 height 899
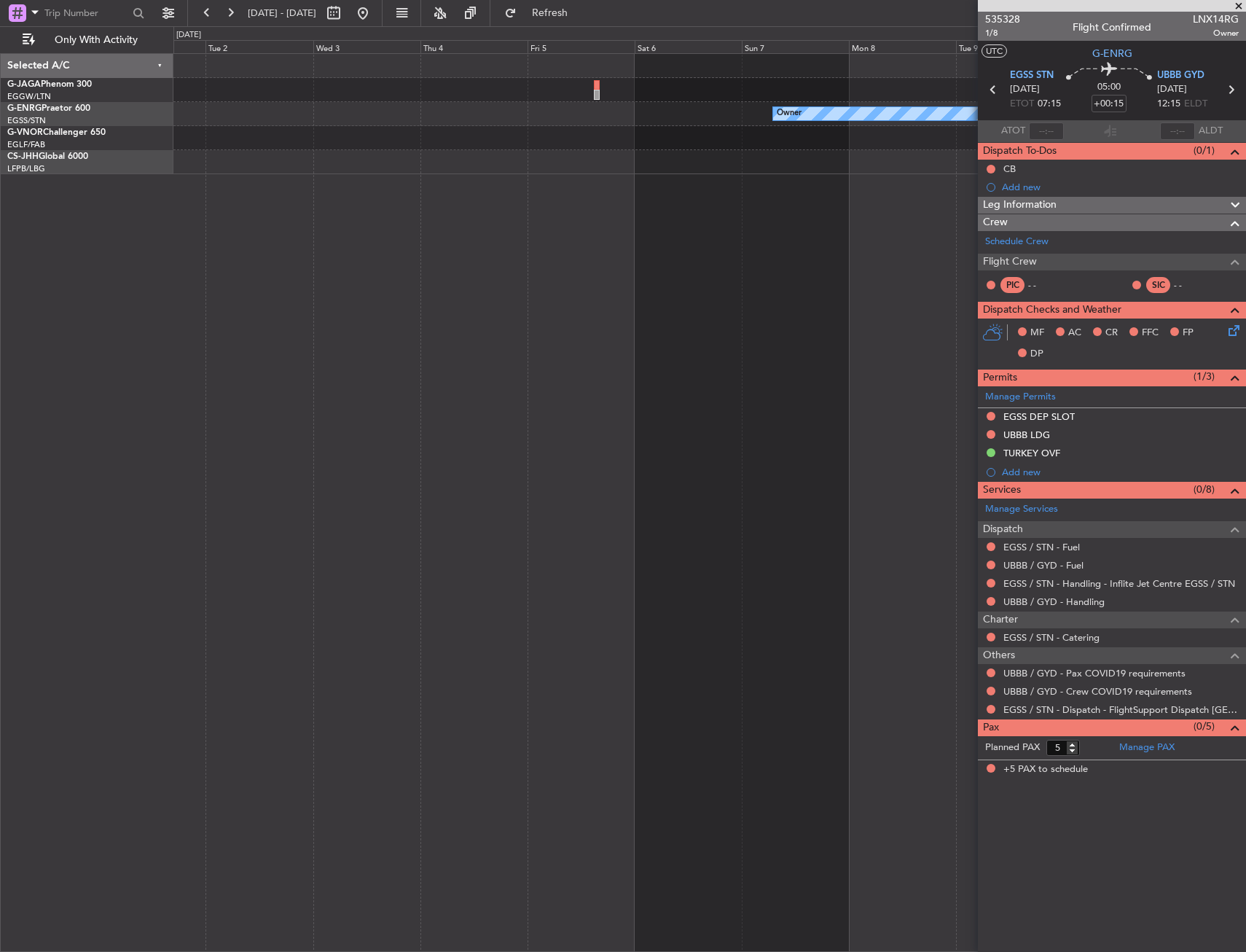
click at [915, 231] on div "Owner" at bounding box center [710, 502] width 1072 height 899
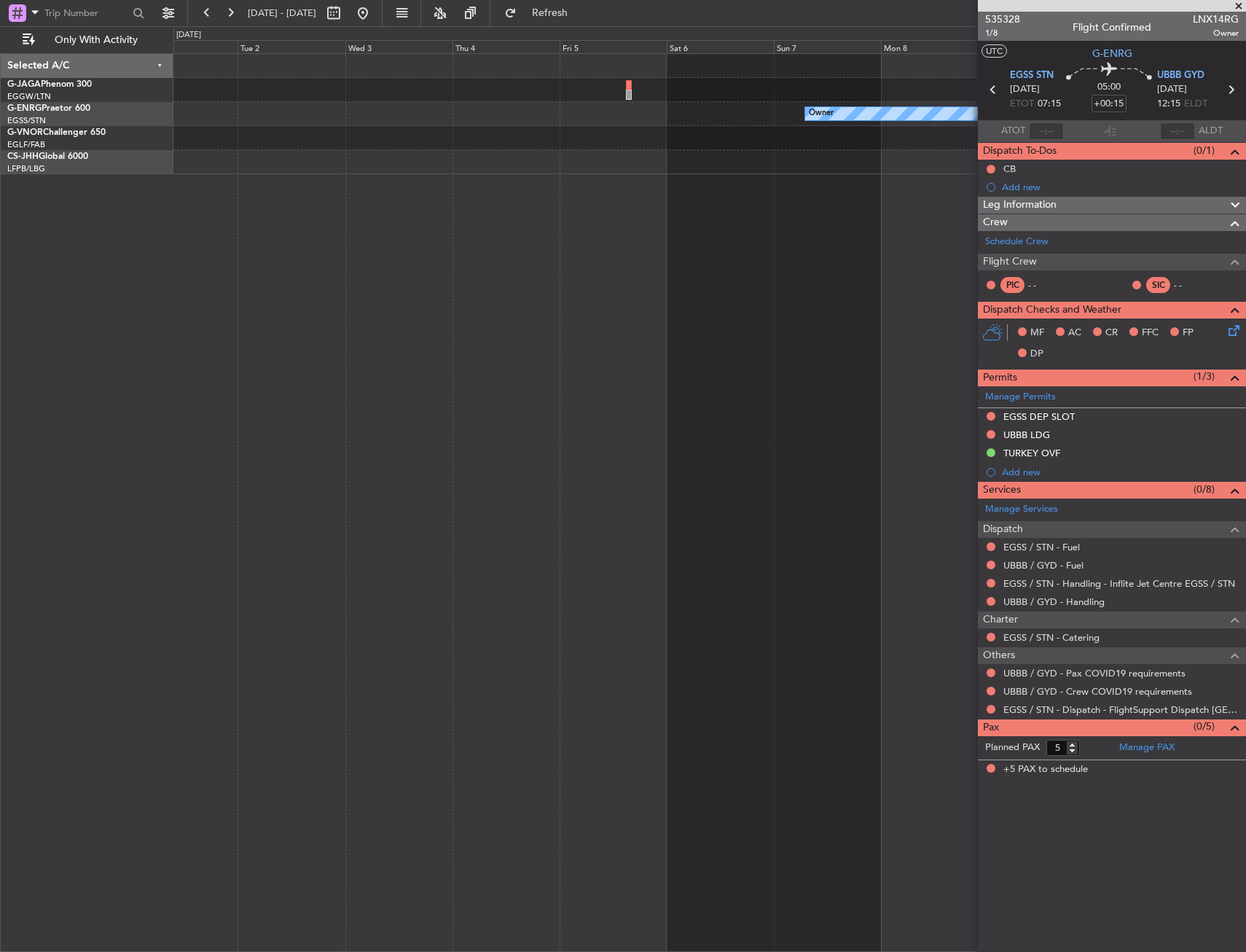
click at [810, 237] on div "Owner" at bounding box center [710, 502] width 1072 height 899
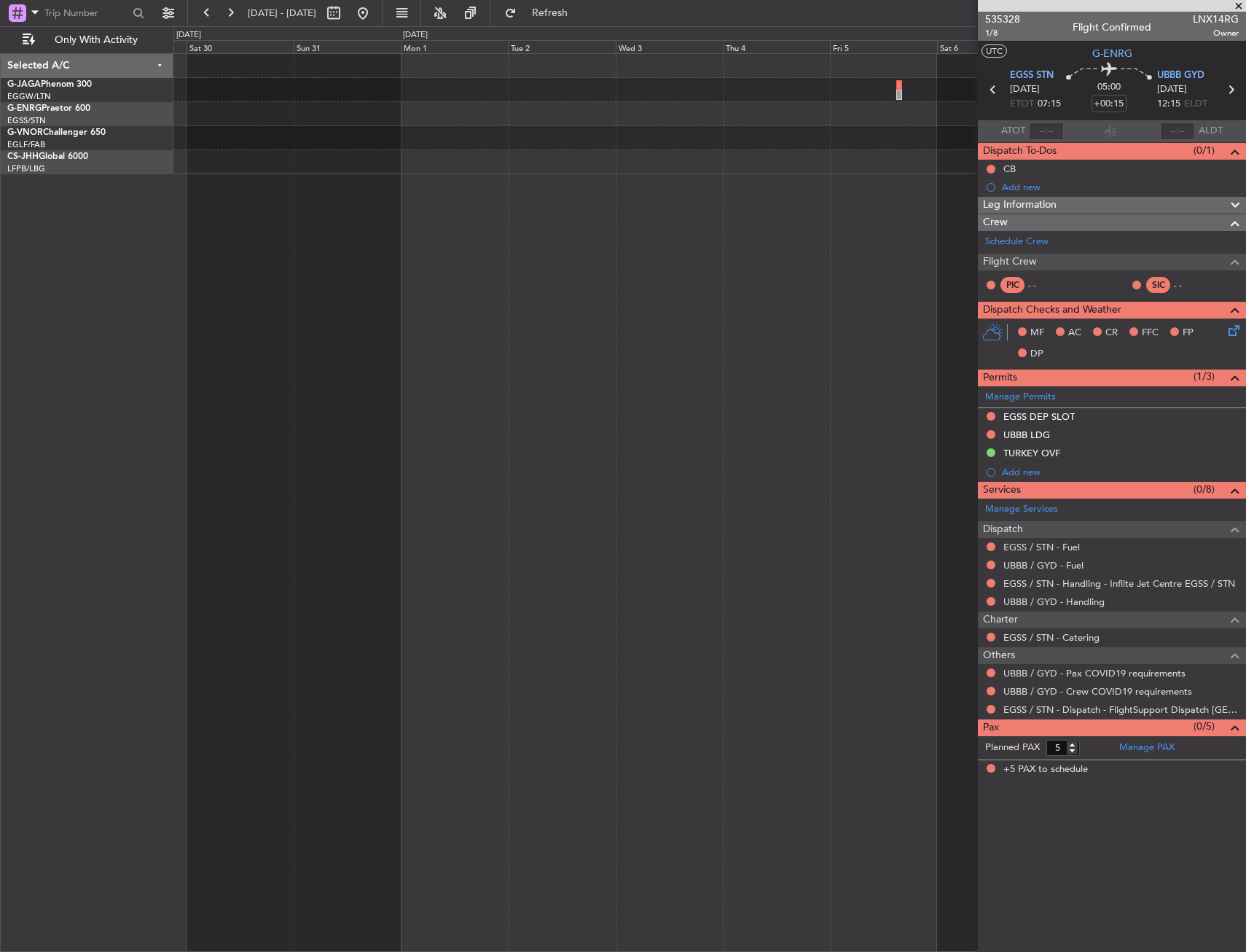
click at [861, 220] on div "Owner" at bounding box center [710, 502] width 1072 height 899
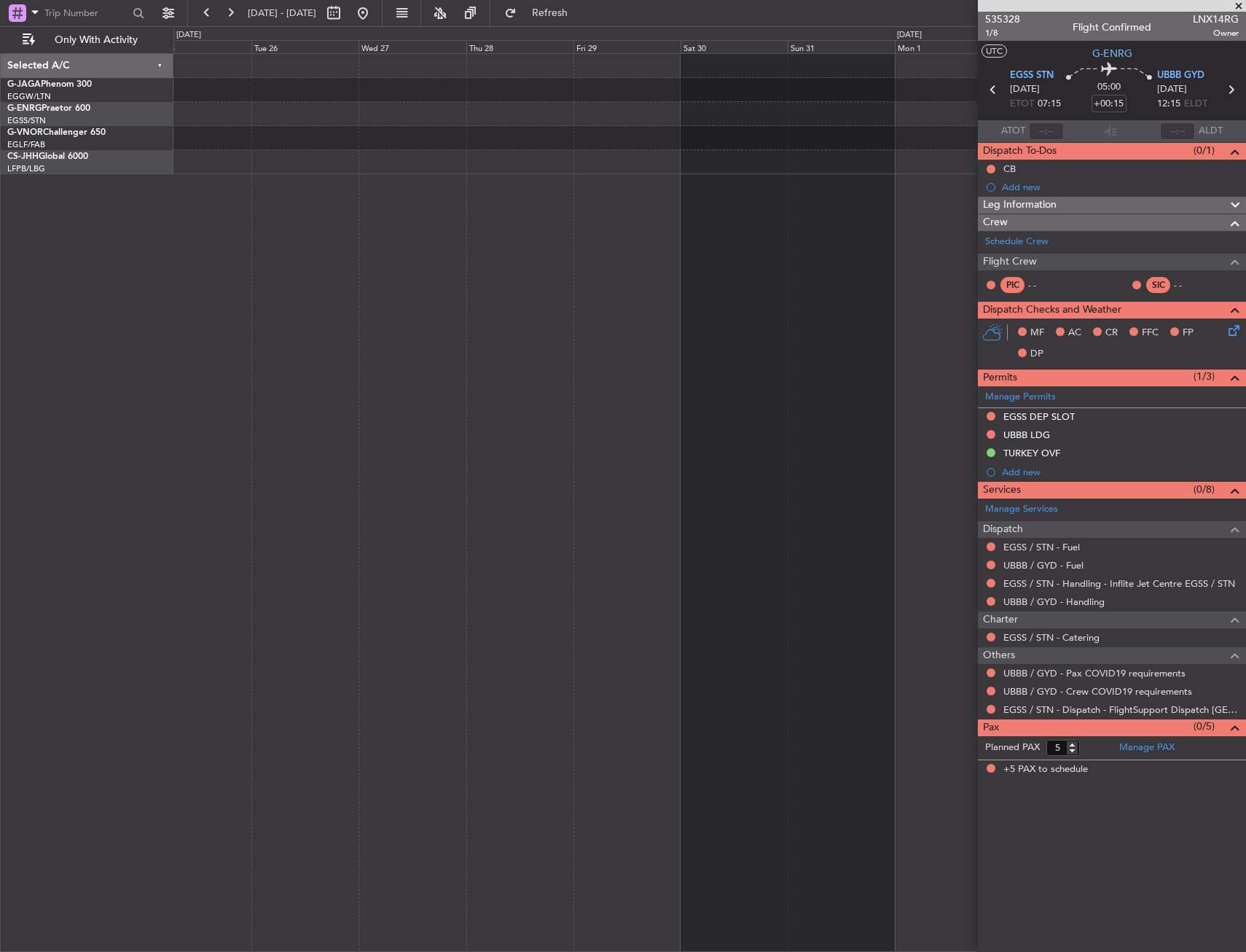
click at [1057, 204] on fb-app "24 Oct 2025 - 03 Nov 2025 Refresh Quick Links Only With Activity Selected A/C G…" at bounding box center [623, 481] width 1246 height 941
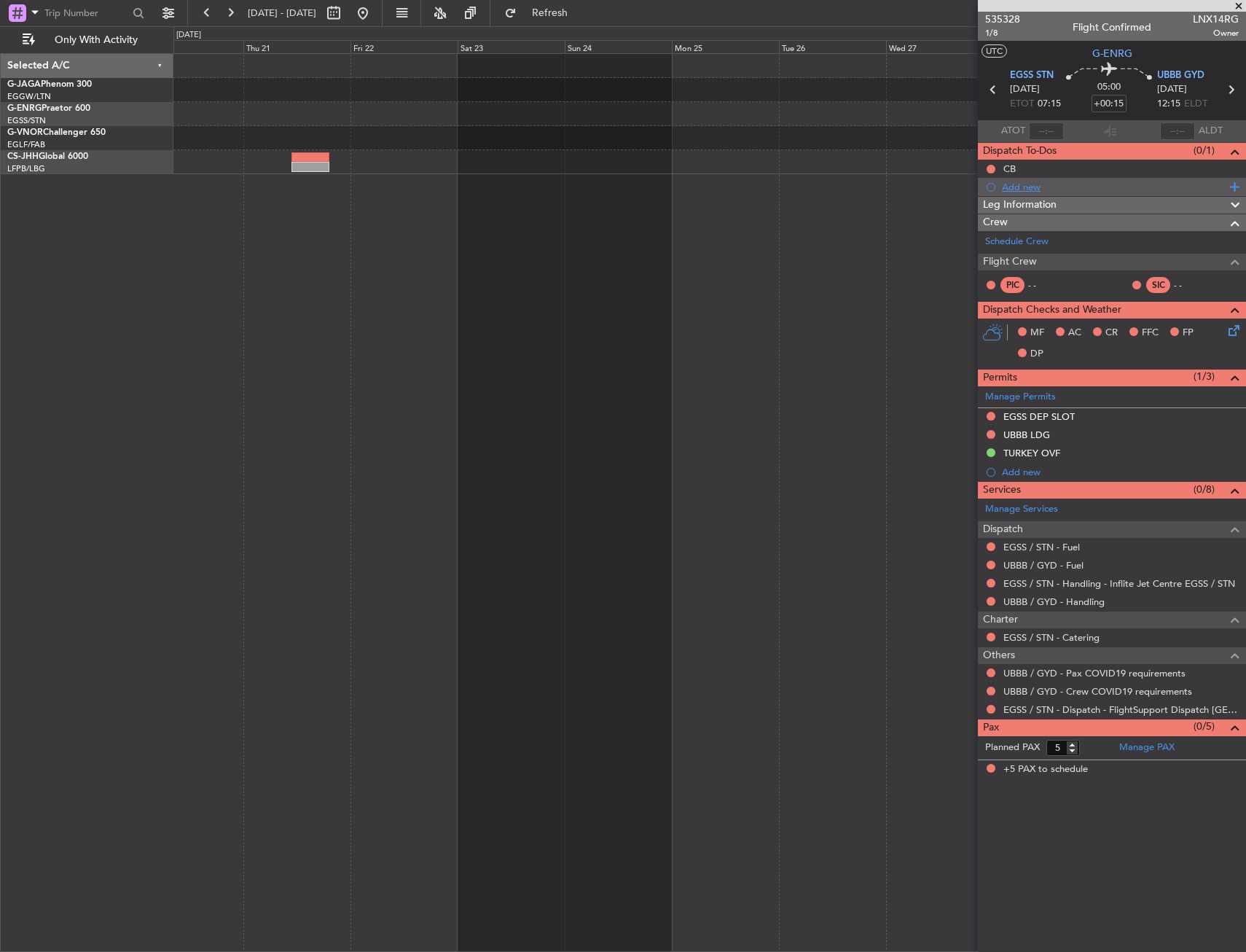
click at [1044, 194] on fb-app "24 Oct 2025 - 03 Nov 2025 Refresh Quick Links Only With Activity Owner Owner Pl…" at bounding box center [623, 481] width 1246 height 941
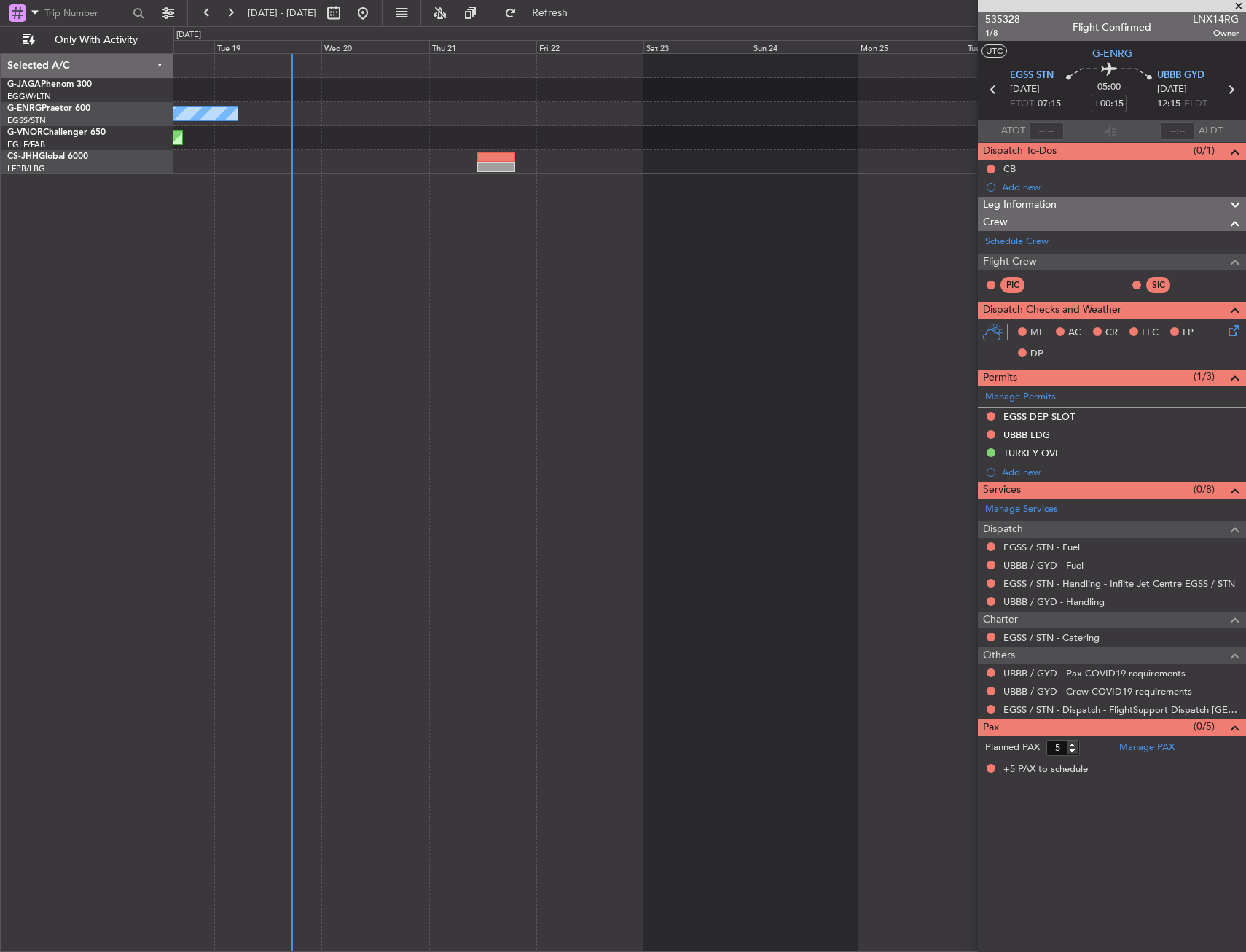
click at [299, 152] on div at bounding box center [710, 162] width 1072 height 24
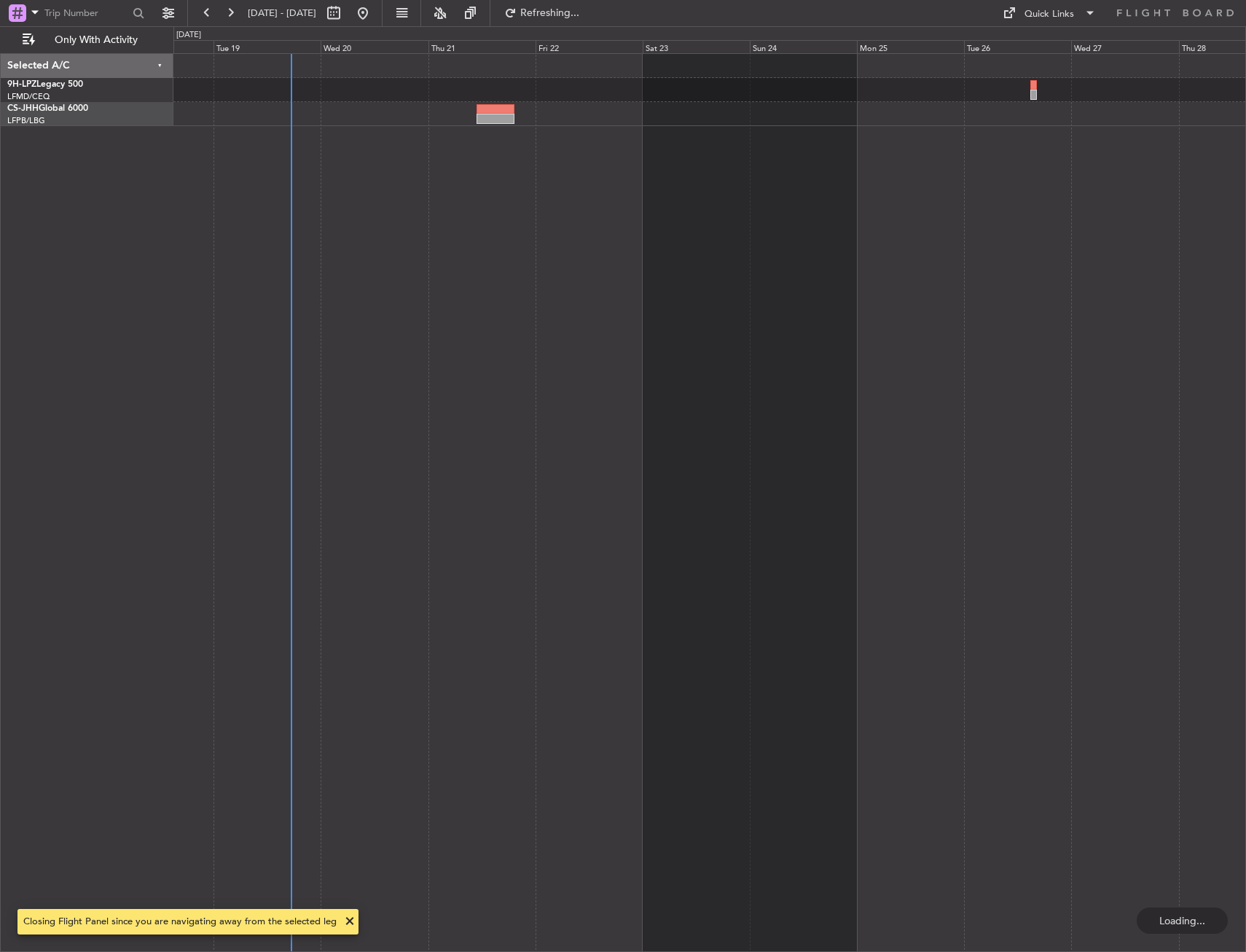
click at [456, 479] on div at bounding box center [710, 502] width 1072 height 899
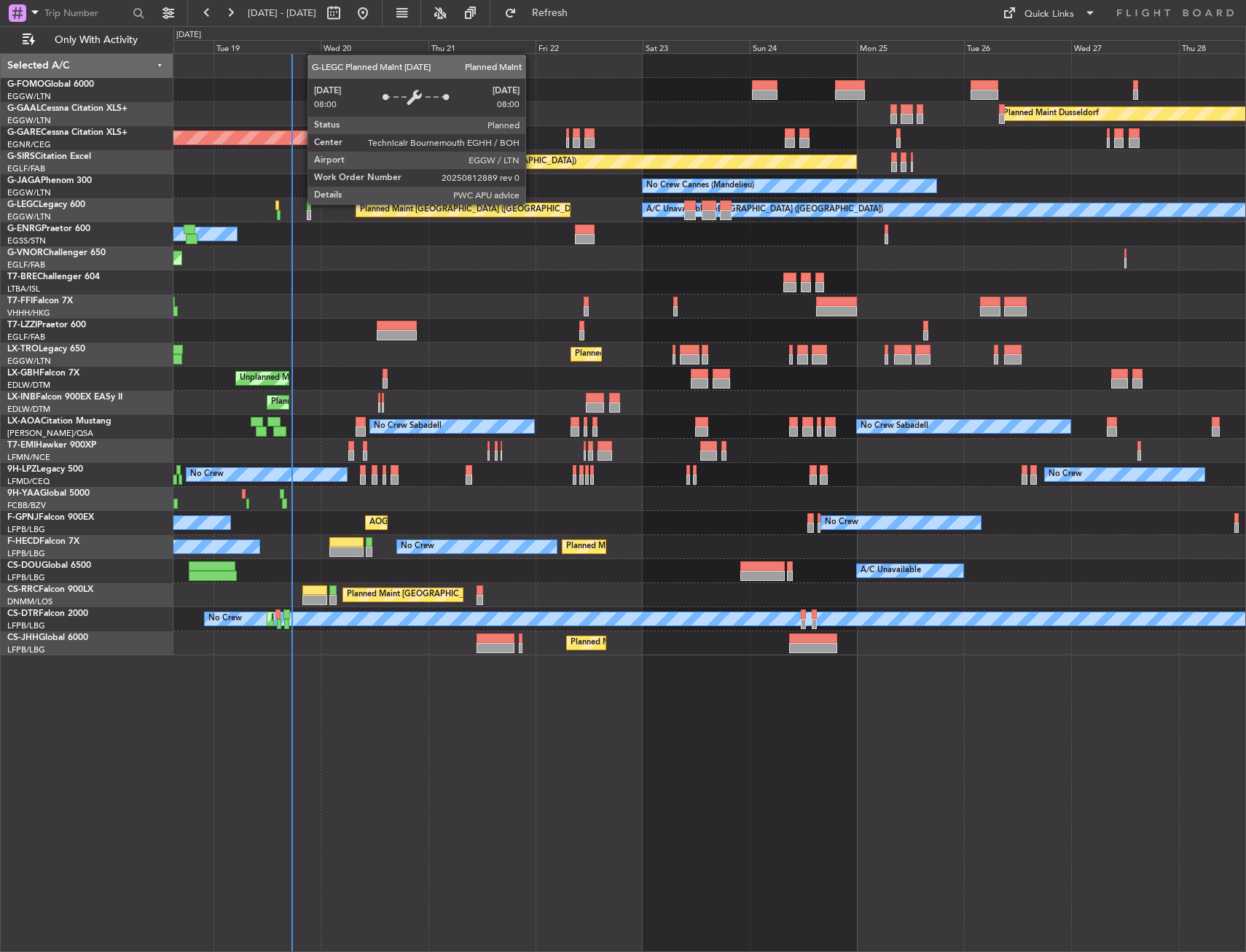
click at [509, 204] on div "Planned Maint [GEOGRAPHIC_DATA] ([GEOGRAPHIC_DATA])" at bounding box center [463, 210] width 214 height 13
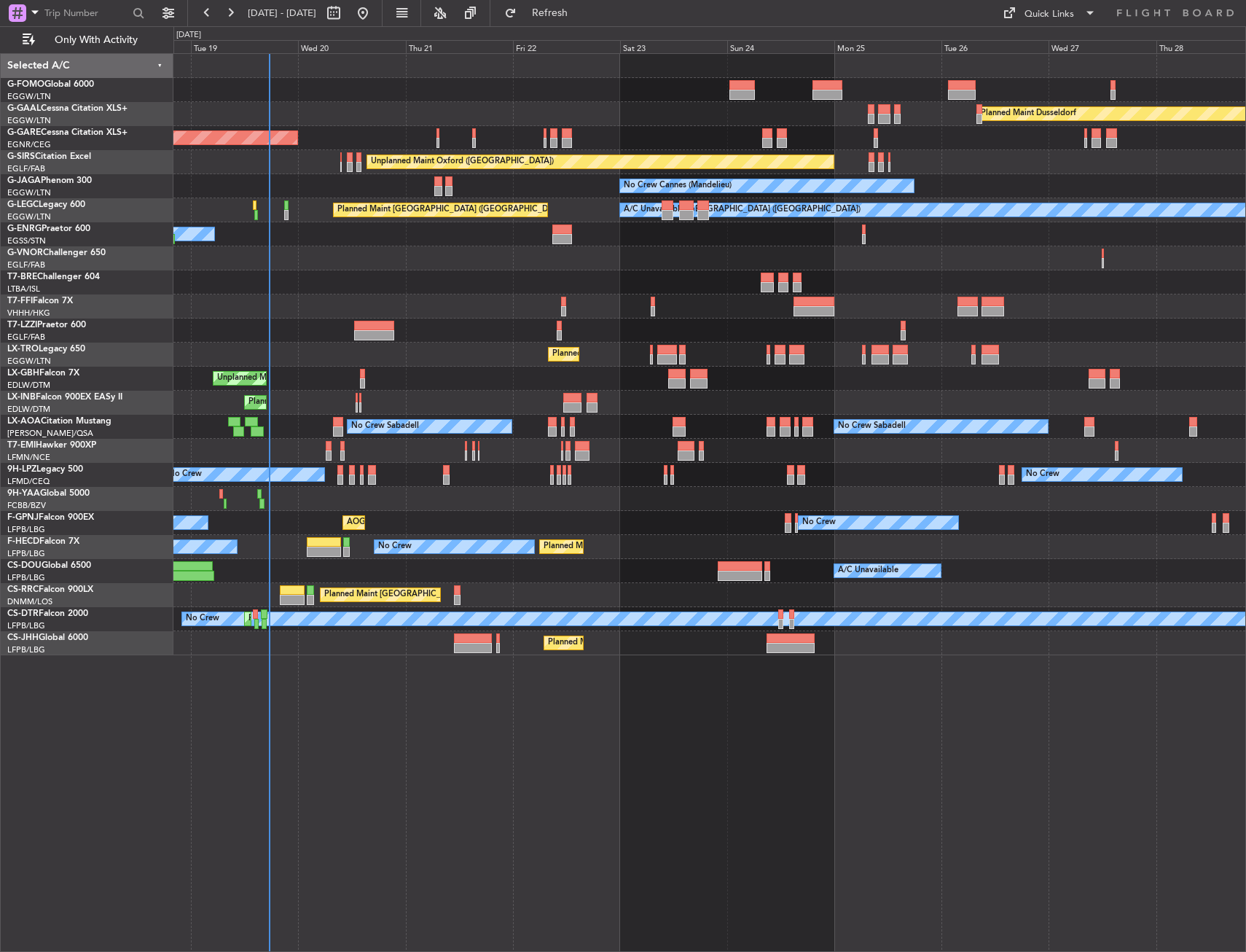
click at [813, 703] on div "Planned Maint Windsor Locks ([PERSON_NAME] Intl) Planned [GEOGRAPHIC_DATA] Unpl…" at bounding box center [710, 502] width 1072 height 899
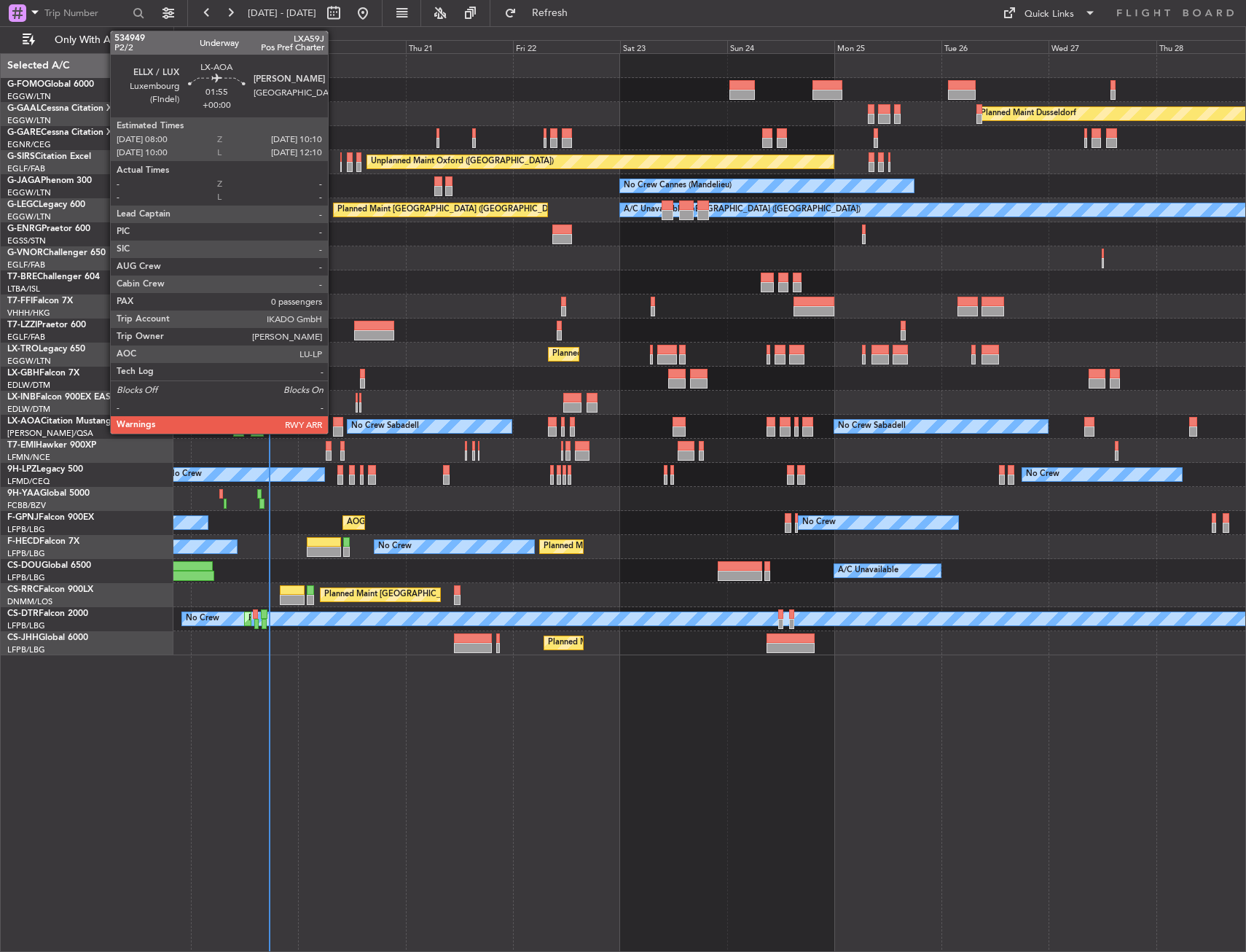
click at [334, 424] on div at bounding box center [338, 422] width 11 height 11
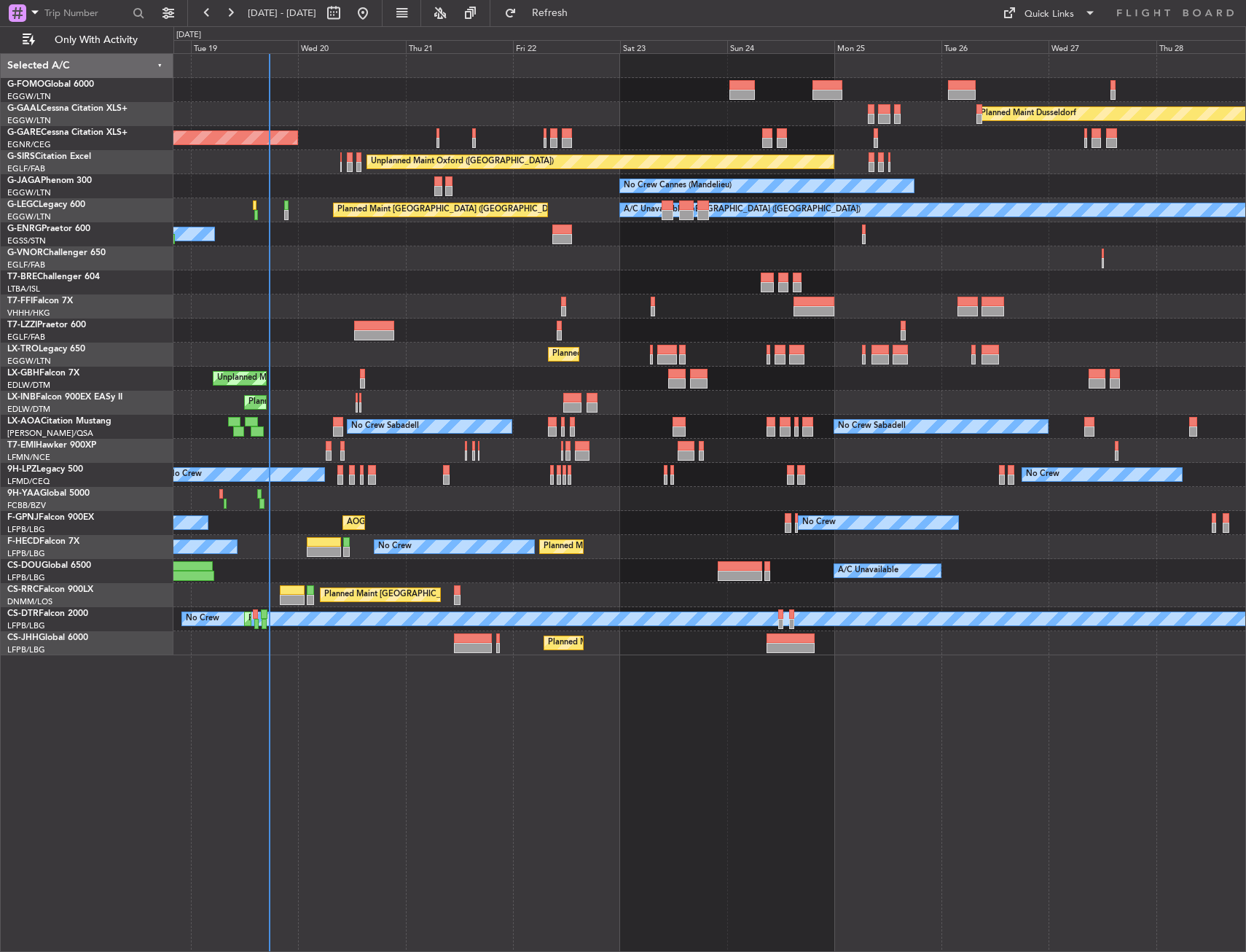
click at [493, 297] on div at bounding box center [710, 306] width 1072 height 24
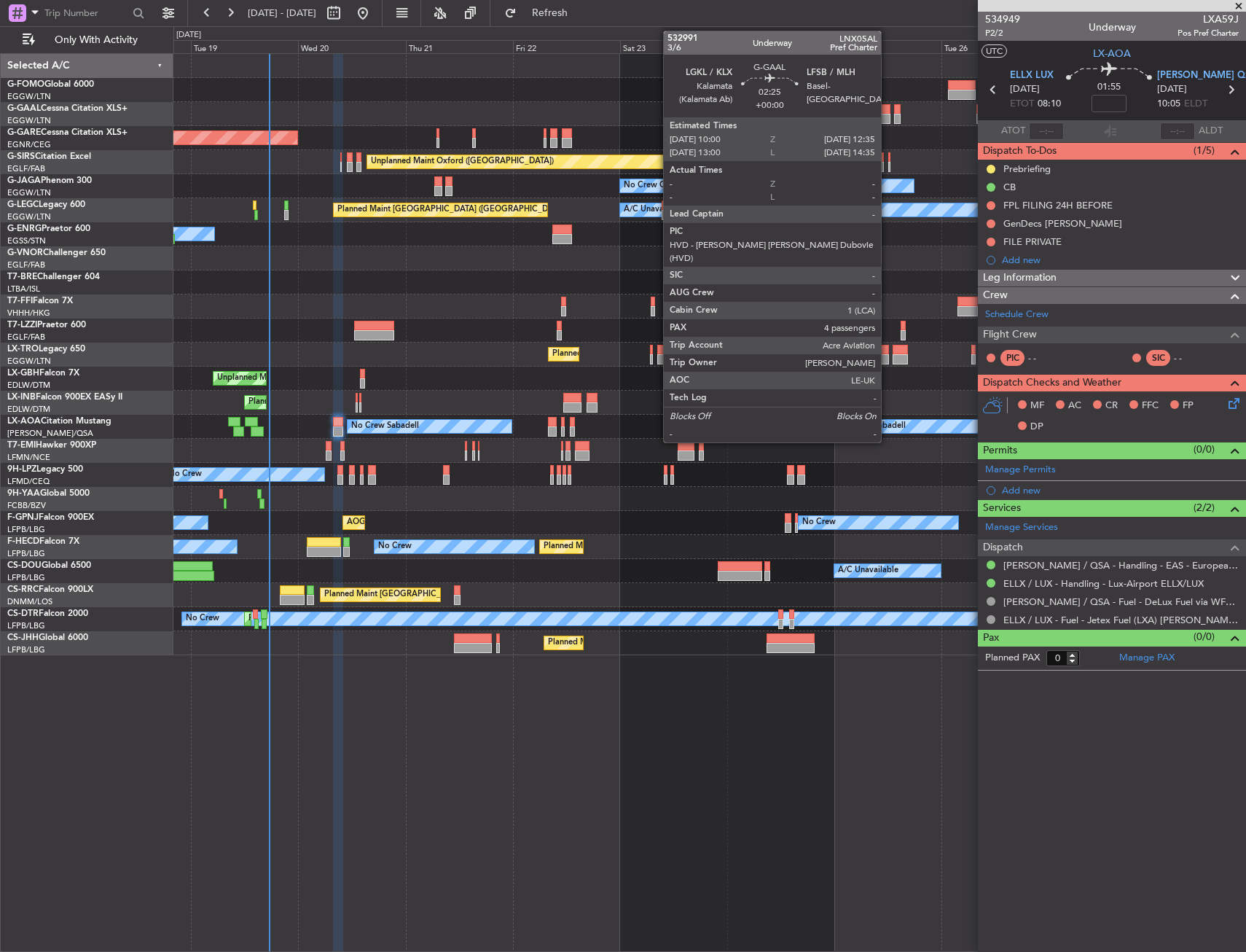
click at [887, 112] on div at bounding box center [884, 109] width 11 height 11
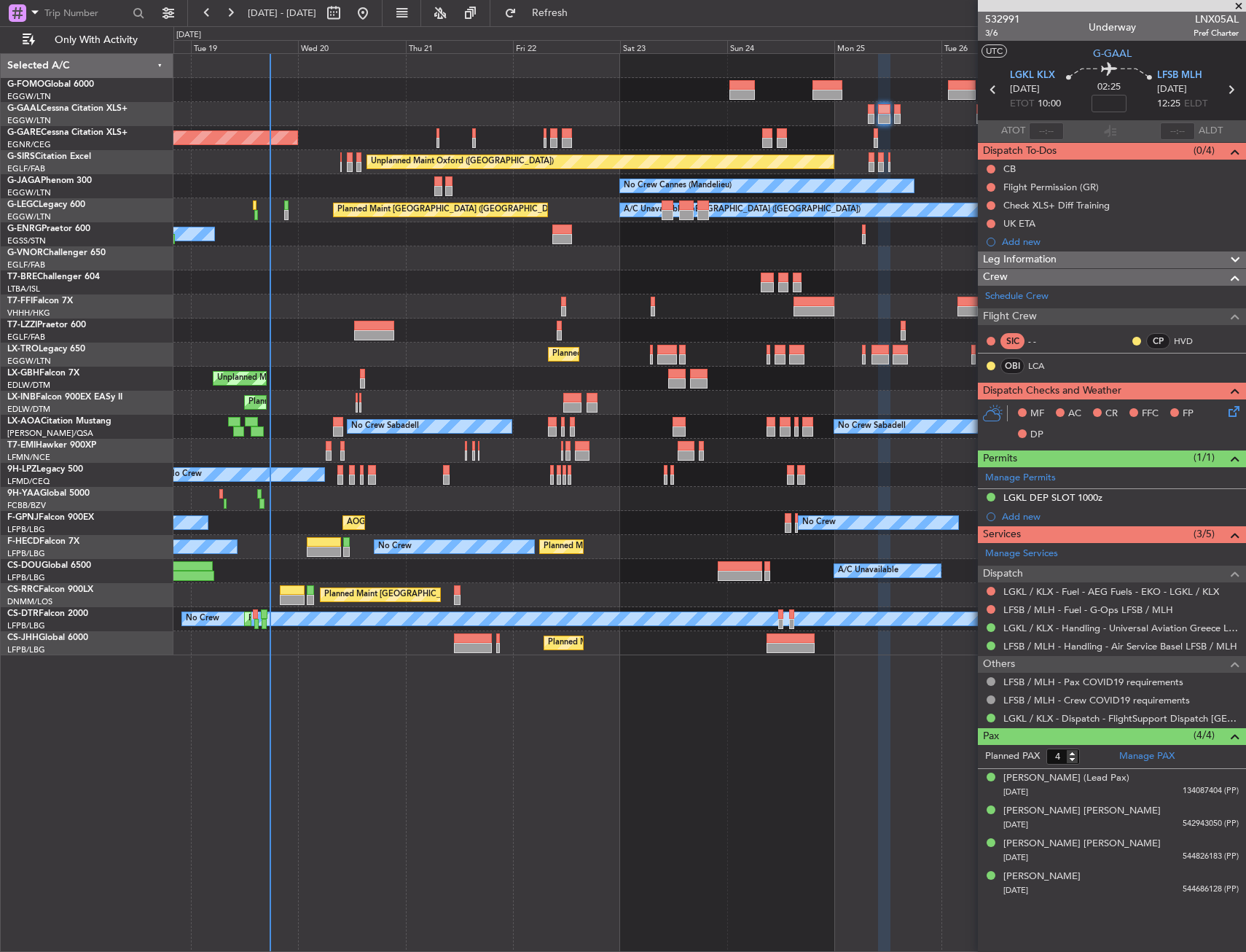
click at [346, 305] on div at bounding box center [710, 306] width 1072 height 24
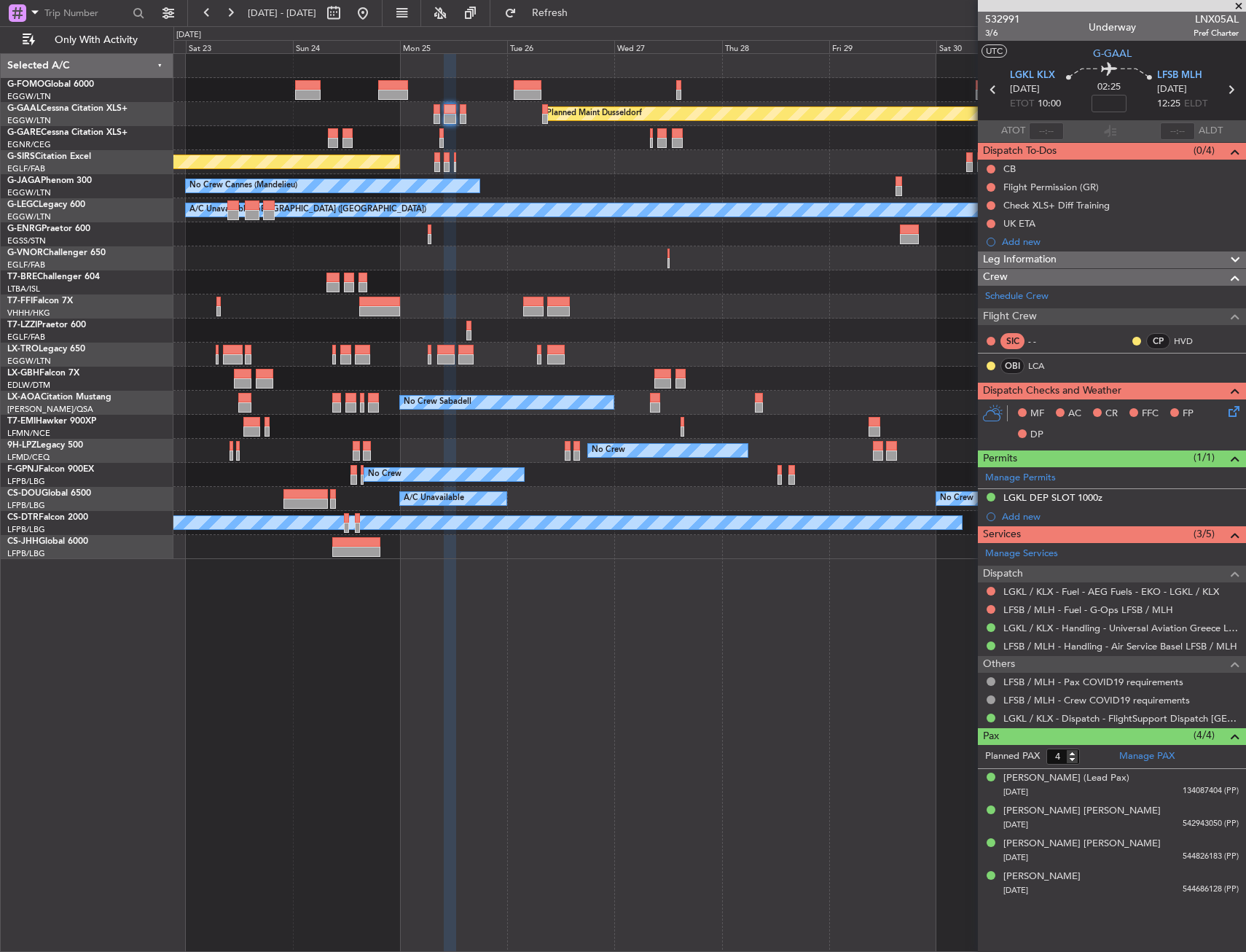
click at [666, 249] on div at bounding box center [710, 258] width 1072 height 24
click at [666, 255] on div at bounding box center [710, 258] width 1072 height 24
click at [667, 258] on div at bounding box center [668, 253] width 2 height 11
type input "0"
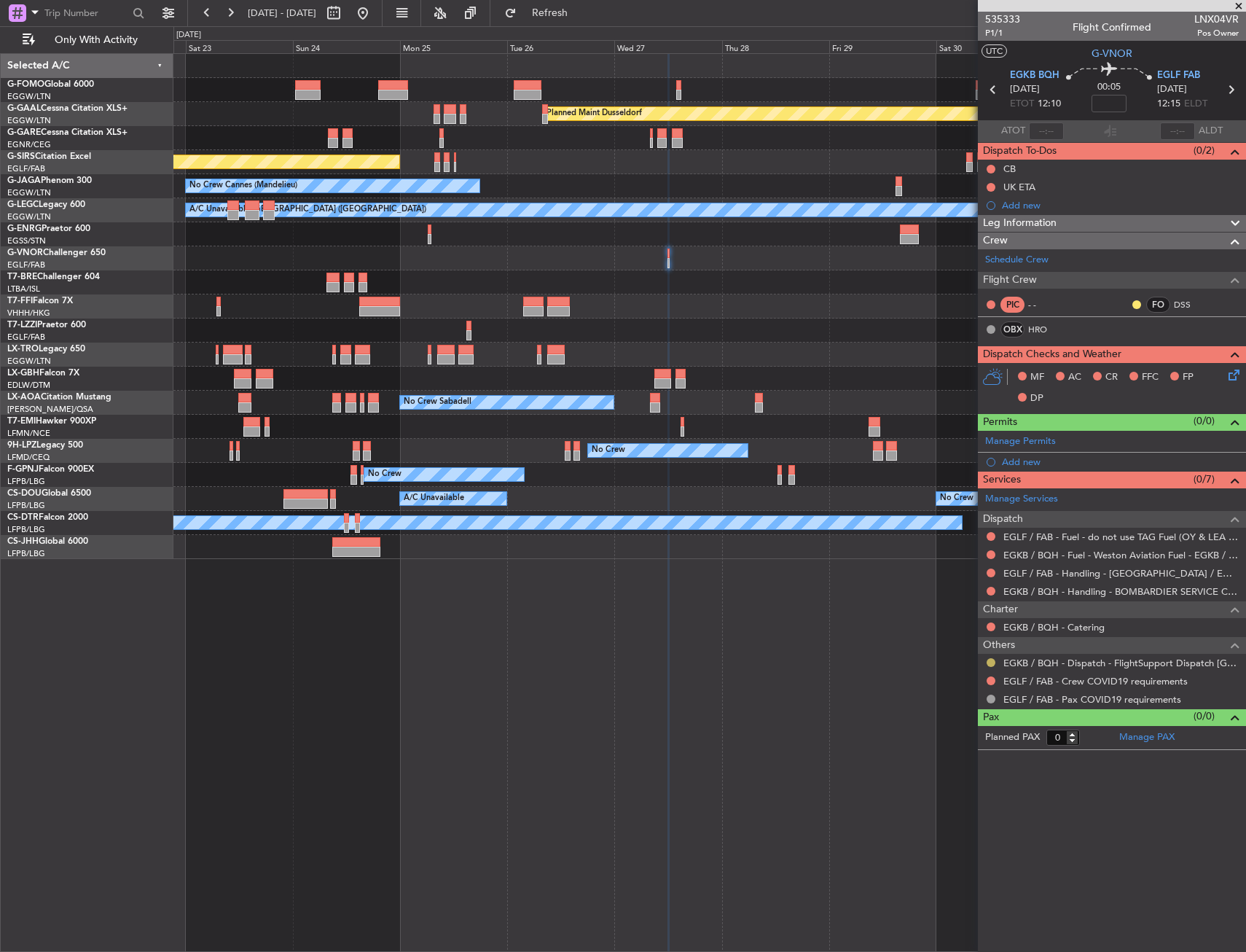
click at [992, 661] on button at bounding box center [991, 663] width 9 height 9
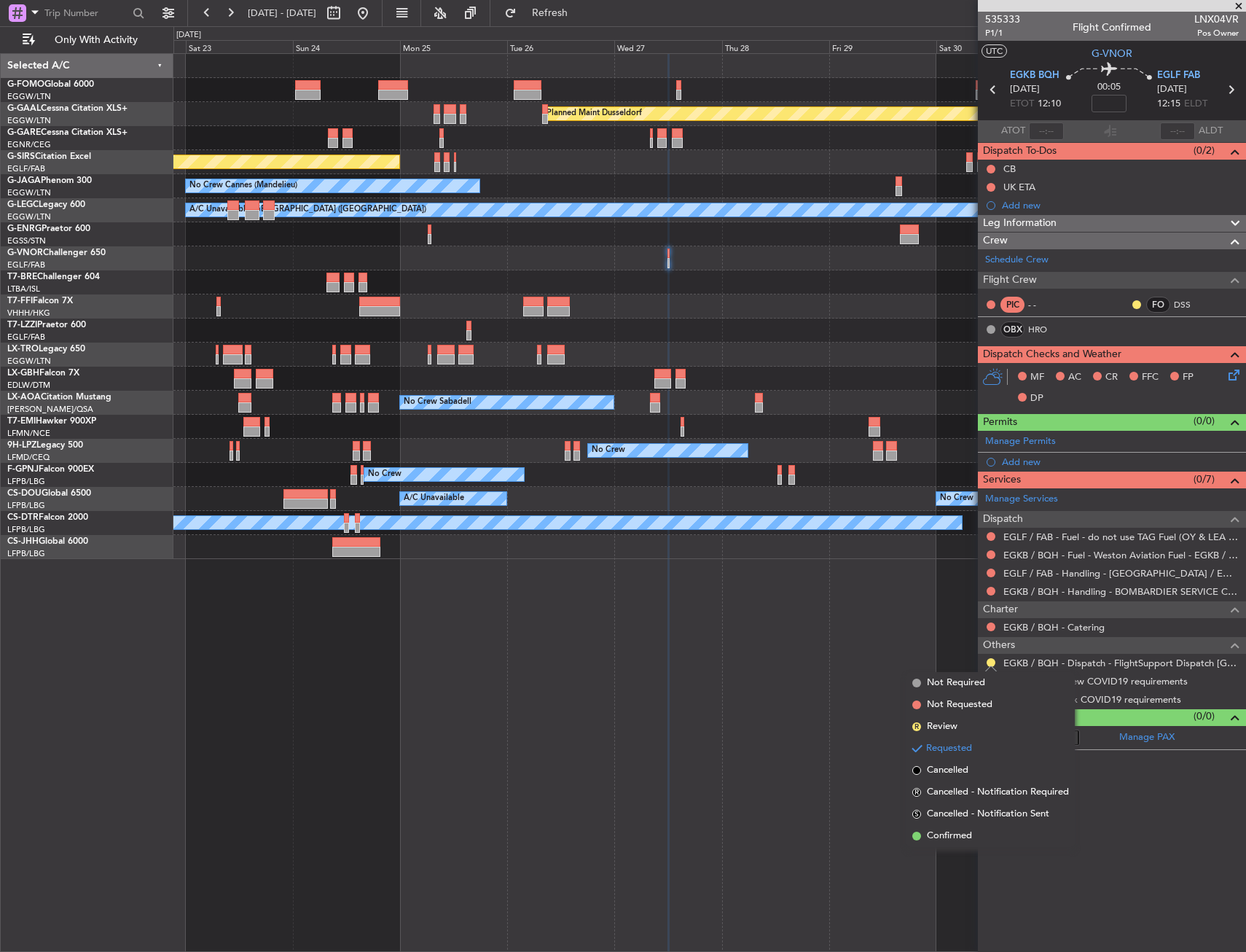
drag, startPoint x: 952, startPoint y: 838, endPoint x: 955, endPoint y: 831, distance: 7.6
click at [953, 837] on span "Confirmed" at bounding box center [949, 836] width 45 height 15
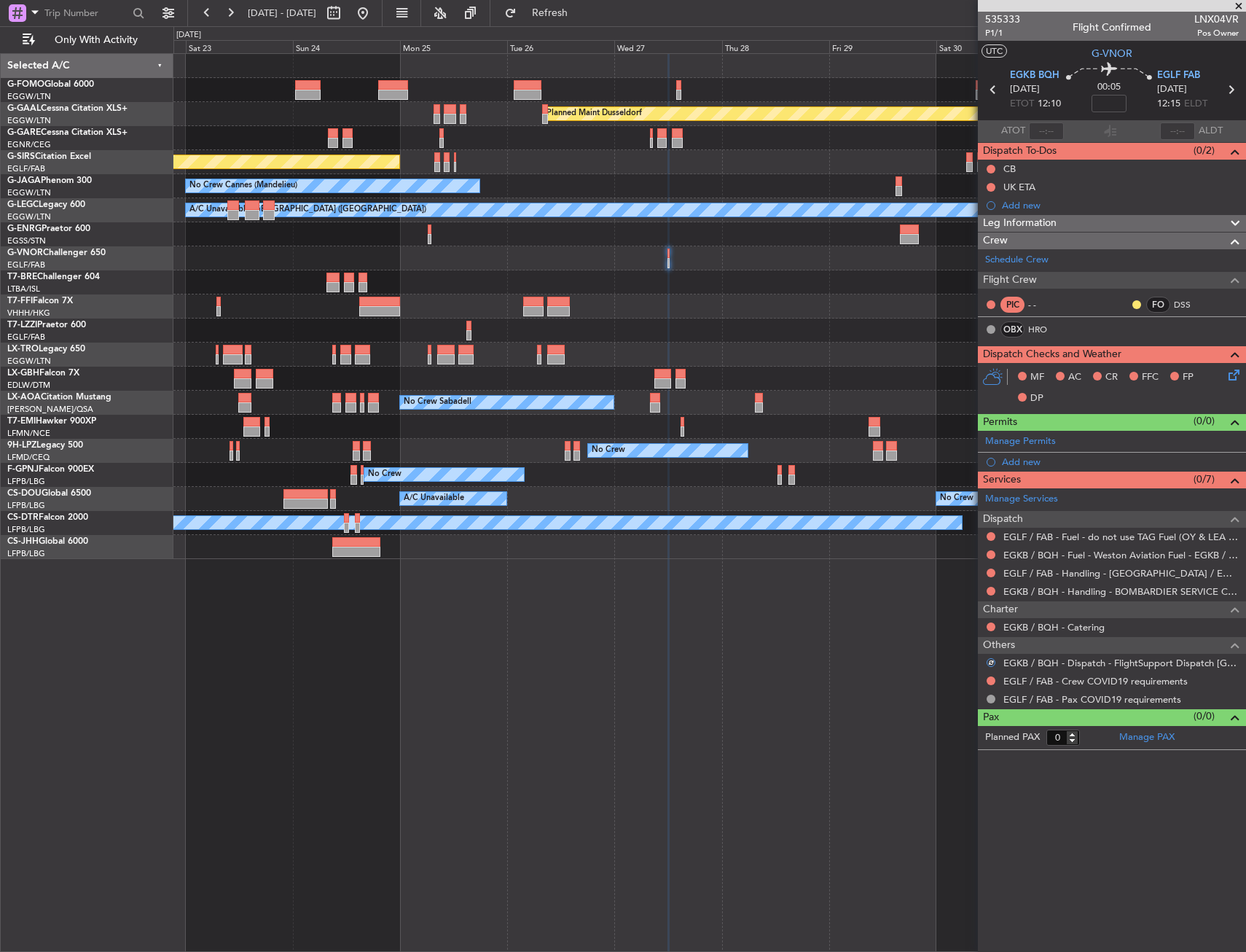
click at [991, 687] on body "22 Aug 2025 - 01 Sep 2025 Refresh Quick Links Only With Activity Planned Maint …" at bounding box center [623, 476] width 1246 height 952
click at [997, 682] on div "EGLF / FAB - Crew COVID19 requirements" at bounding box center [1112, 681] width 268 height 18
click at [993, 679] on button at bounding box center [991, 681] width 9 height 9
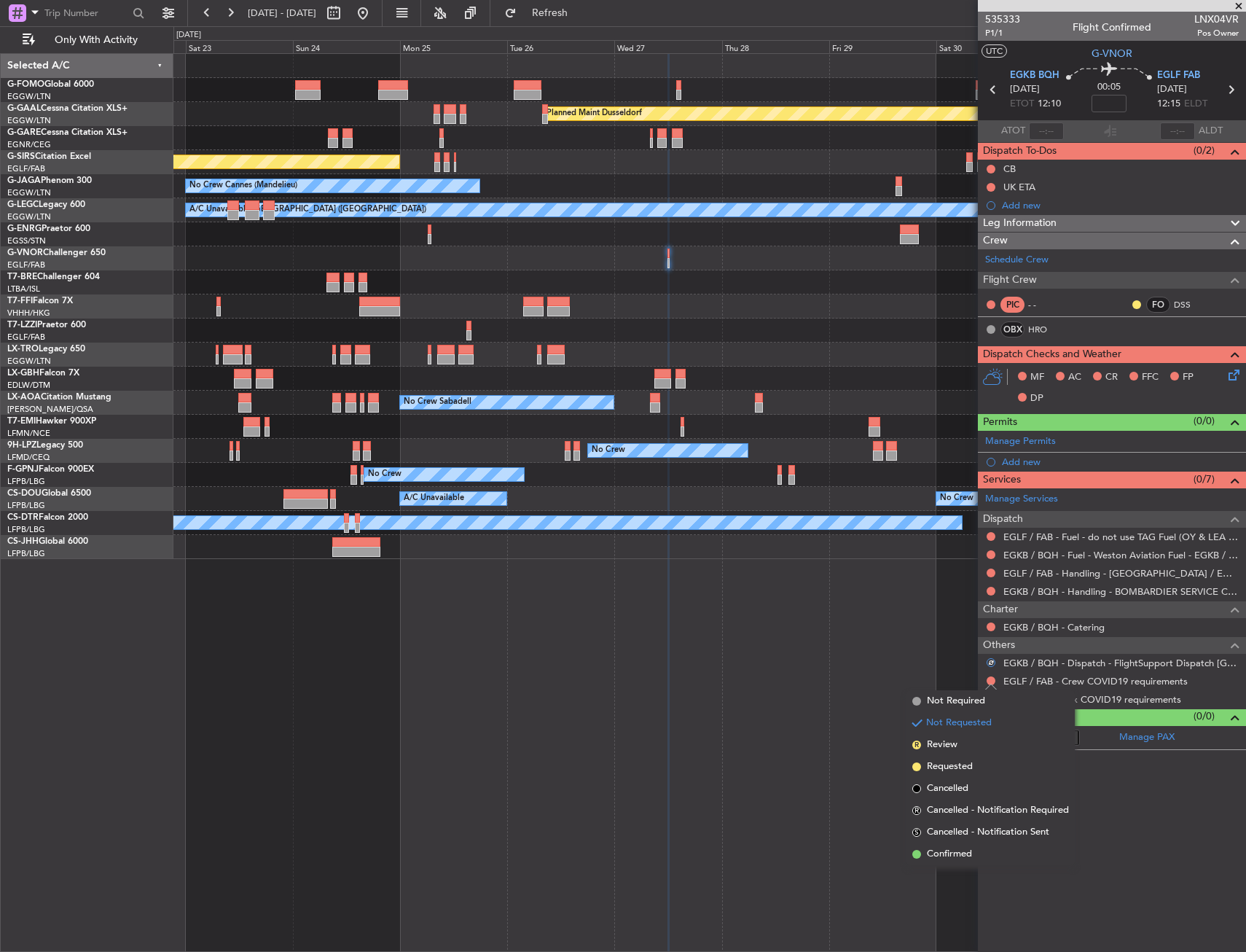
click at [955, 696] on span "Not Required" at bounding box center [957, 701] width 59 height 15
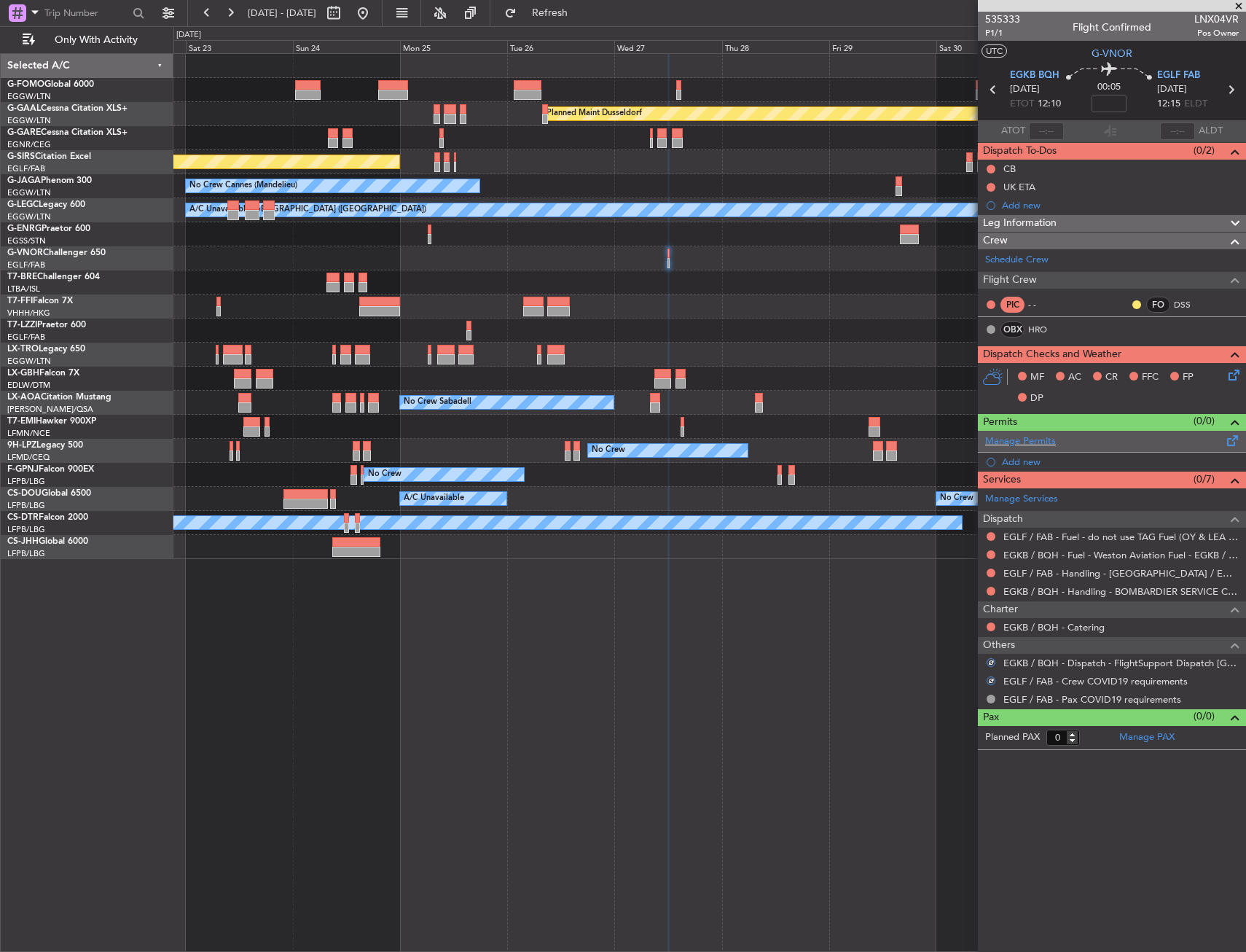
click at [1050, 432] on div "Manage Permits" at bounding box center [1112, 442] width 268 height 22
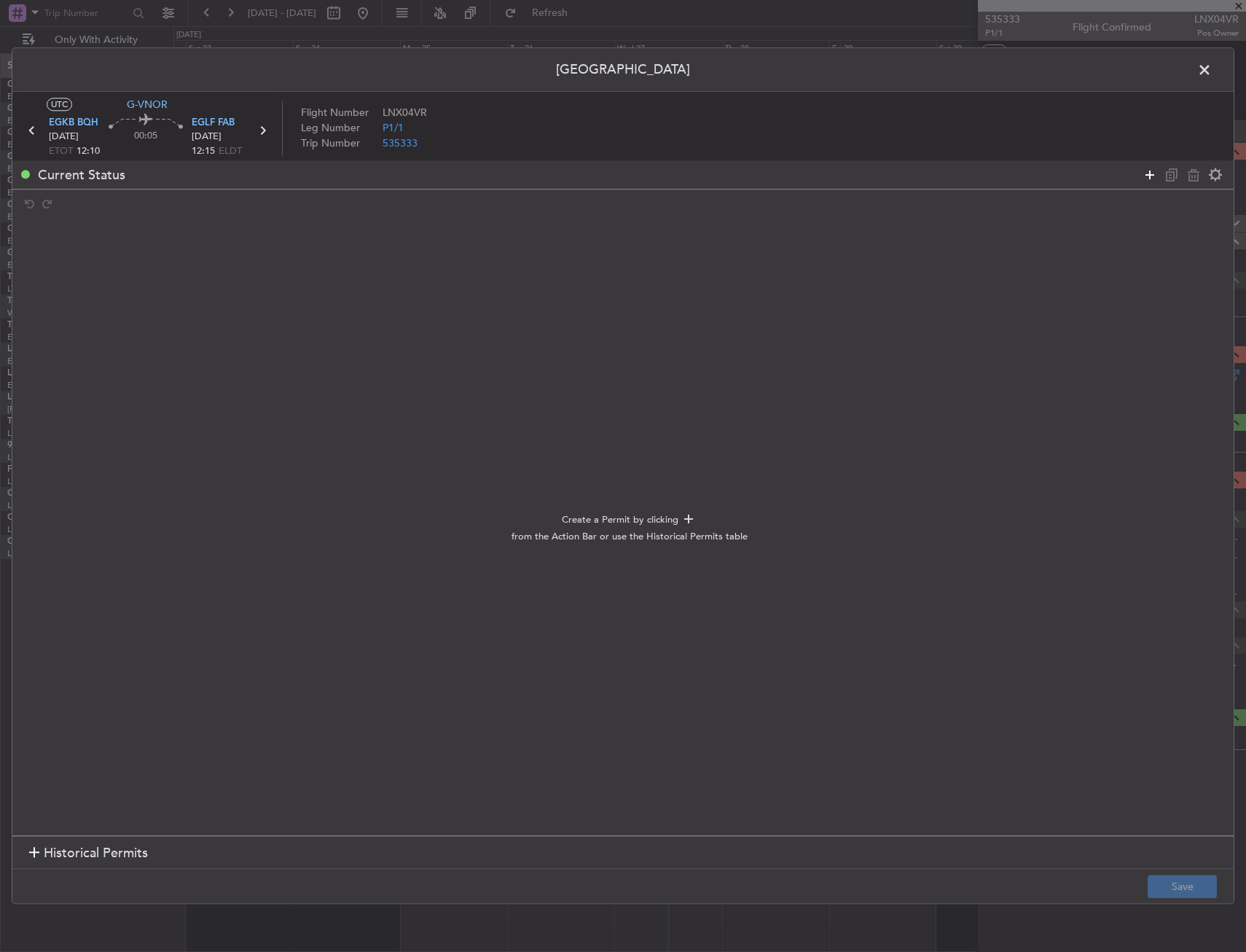
click at [1137, 178] on div "Current Status" at bounding box center [623, 174] width 1222 height 29
click at [1147, 177] on icon at bounding box center [1149, 174] width 17 height 17
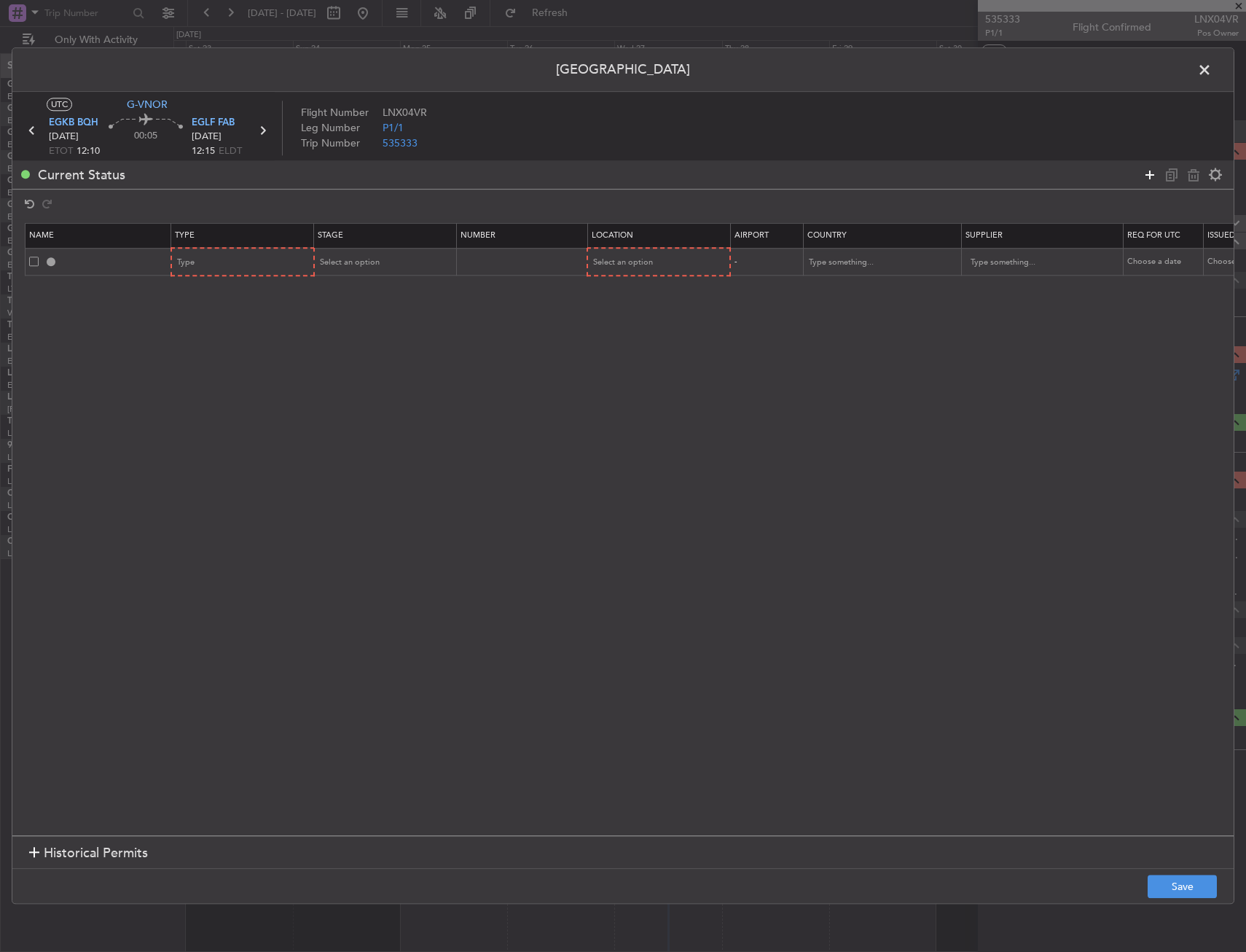
click at [1147, 177] on icon at bounding box center [1149, 174] width 17 height 17
click at [212, 260] on div "Type" at bounding box center [238, 262] width 121 height 22
click at [231, 250] on div at bounding box center [623, 476] width 1246 height 952
click at [228, 255] on div "Type" at bounding box center [238, 262] width 121 height 22
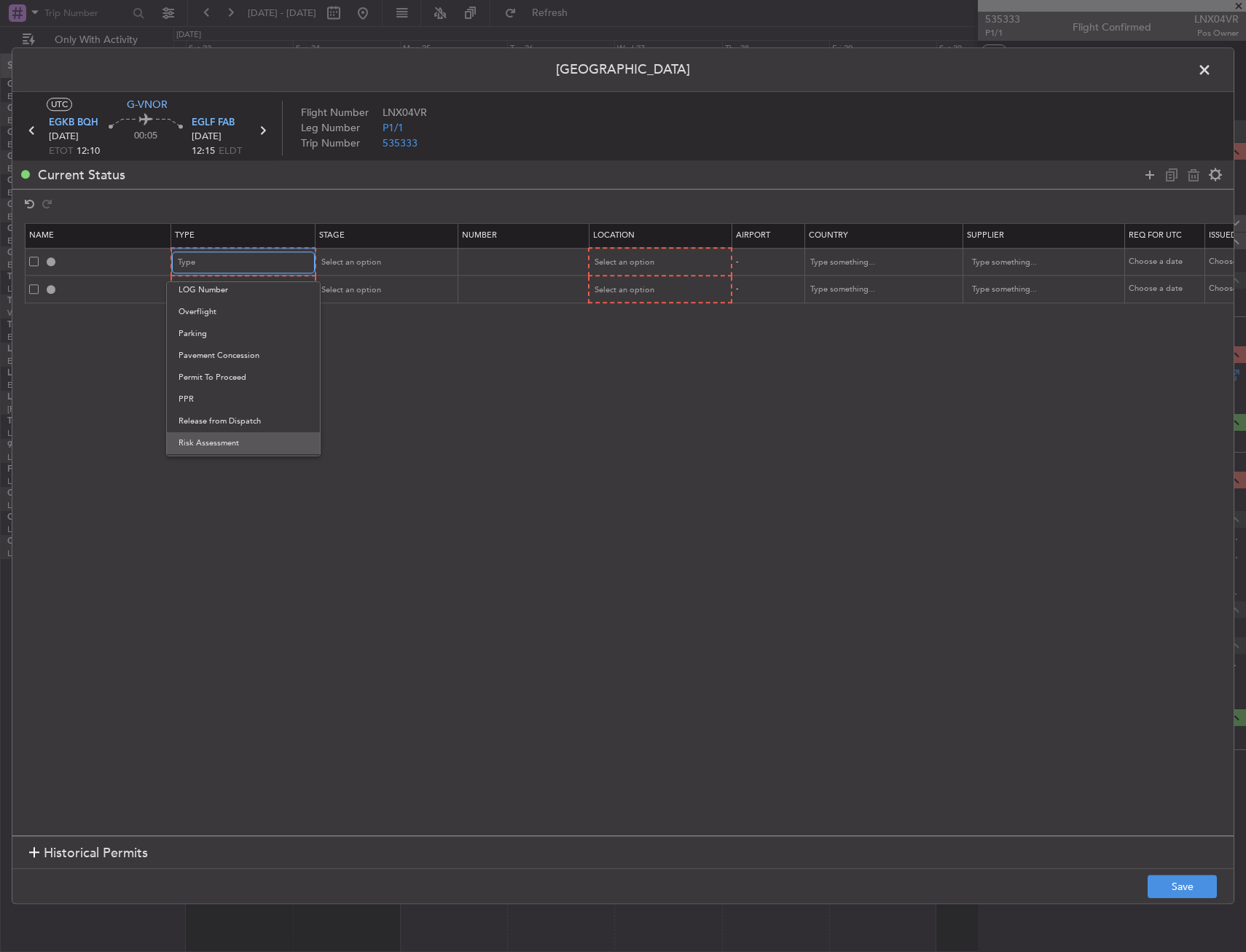
scroll to position [439, 0]
click at [218, 333] on span "PPR" at bounding box center [243, 335] width 130 height 22
click at [222, 283] on div "Type" at bounding box center [238, 290] width 121 height 22
click at [214, 428] on span "PPR" at bounding box center [243, 434] width 130 height 22
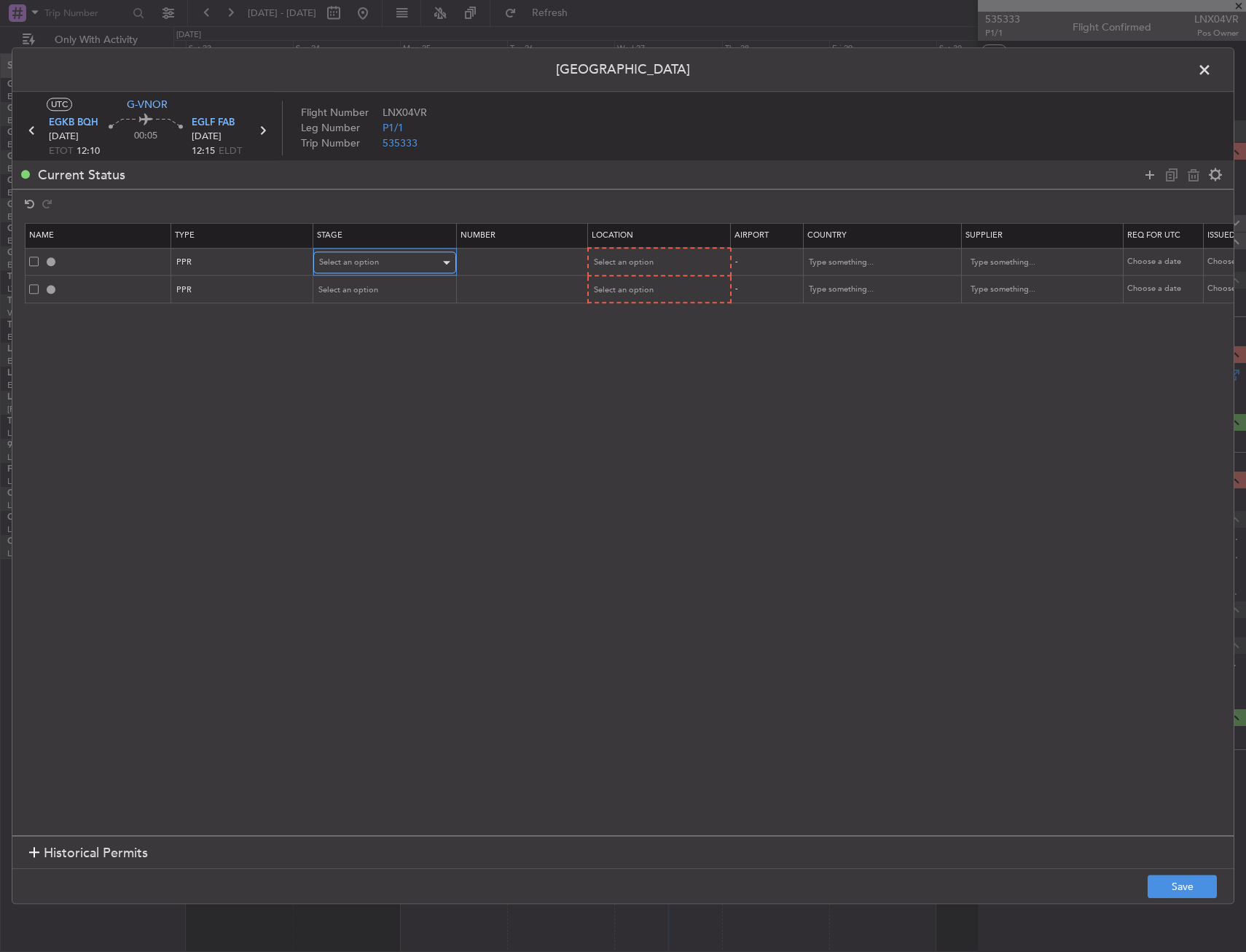
click at [377, 265] on span "Select an option" at bounding box center [349, 262] width 59 height 11
click at [359, 355] on span "Requested" at bounding box center [385, 359] width 130 height 22
click at [355, 288] on span "Select an option" at bounding box center [349, 289] width 59 height 11
drag, startPoint x: 336, startPoint y: 390, endPoint x: 491, endPoint y: 302, distance: 178.2
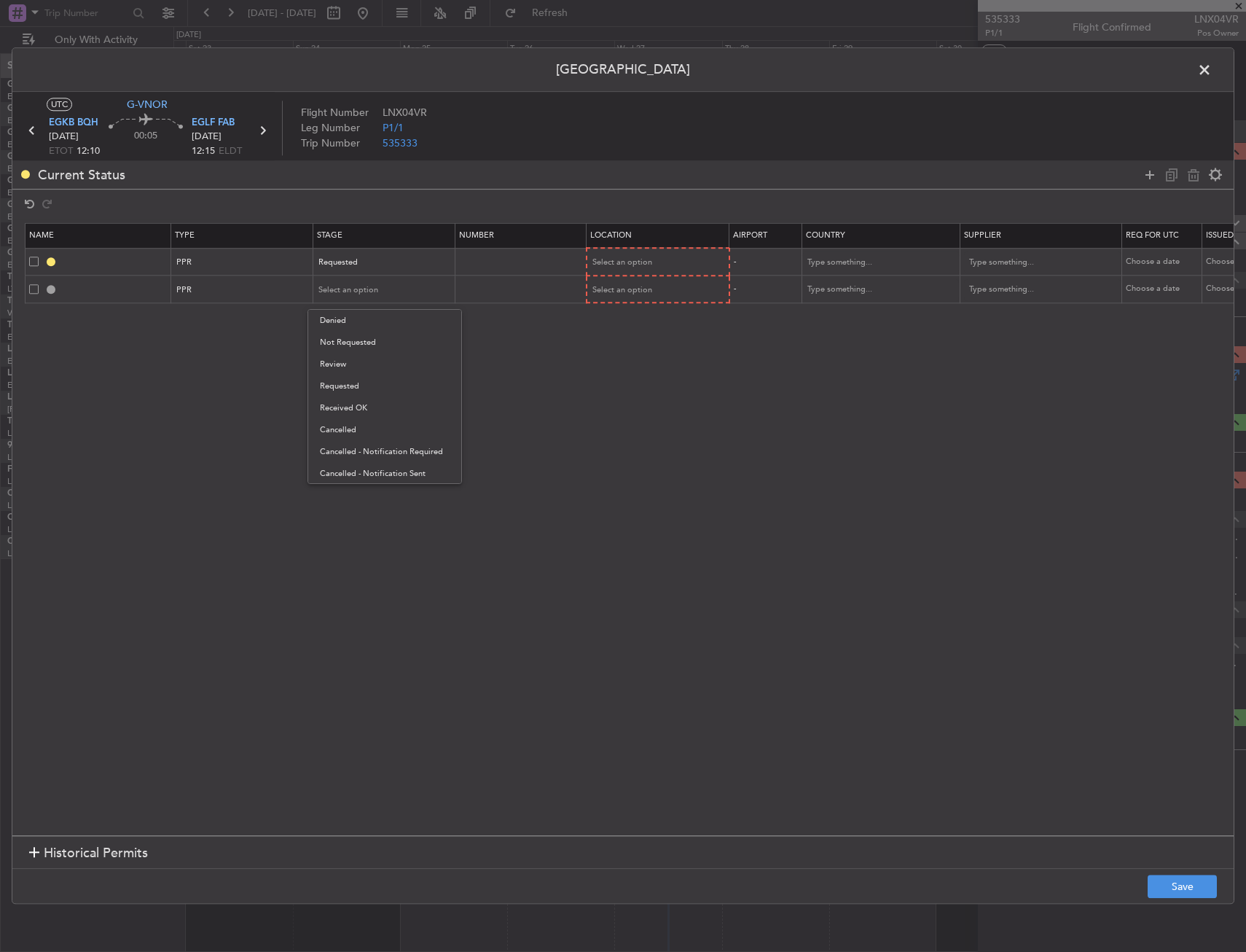
click at [338, 389] on span "Requested" at bounding box center [385, 386] width 130 height 22
click at [603, 264] on span "Select an option" at bounding box center [623, 262] width 59 height 11
click at [614, 299] on span "Departure" at bounding box center [658, 293] width 130 height 22
click at [619, 289] on span "Select an option" at bounding box center [623, 289] width 59 height 11
click at [623, 380] on span "Arrival Alt" at bounding box center [658, 386] width 130 height 22
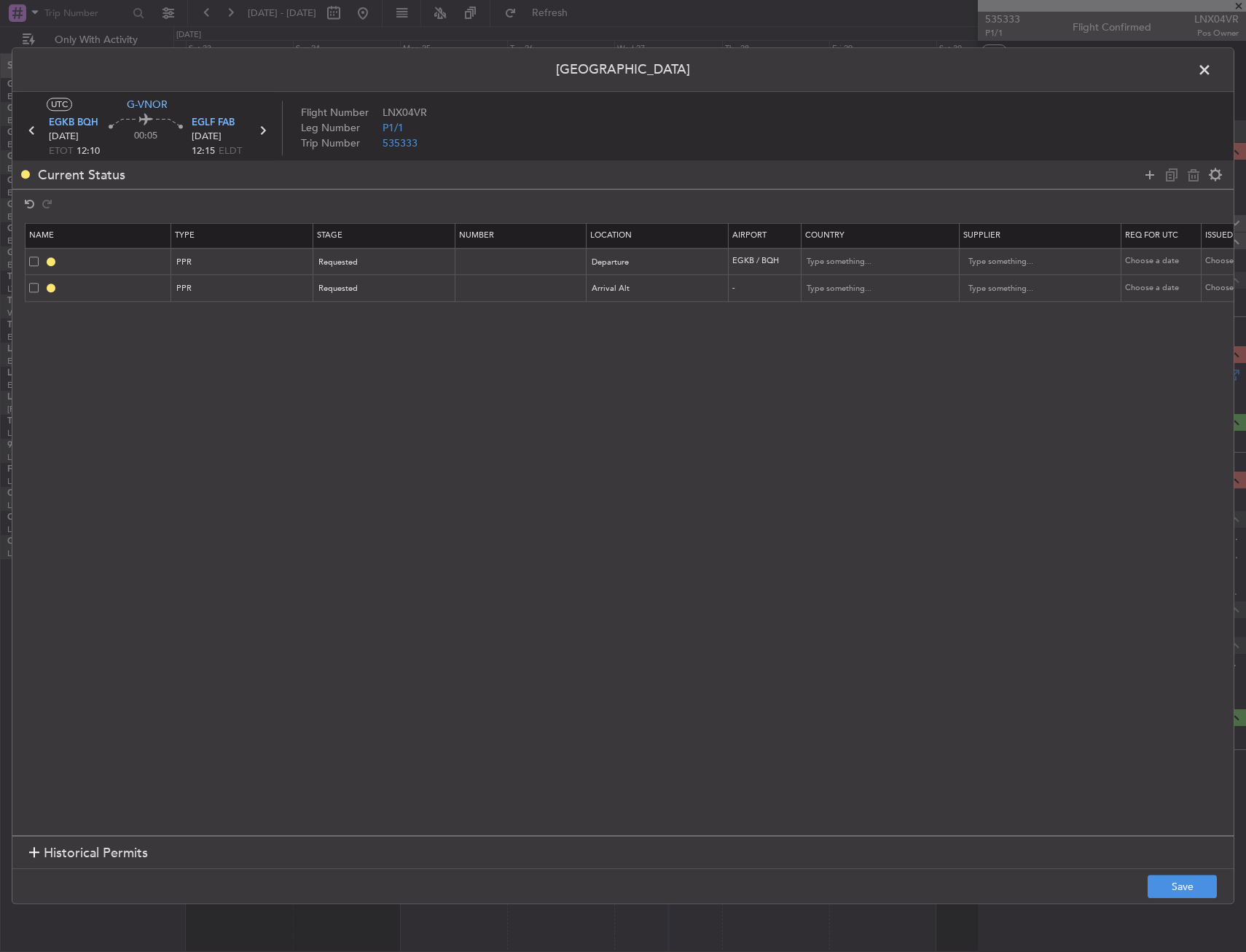
drag, startPoint x: 623, startPoint y: 363, endPoint x: 623, endPoint y: 324, distance: 39.0
click at [623, 349] on section "Name Type Stage Number Location Airport Country Supplier Req For Utc Issued For…" at bounding box center [623, 527] width 1222 height 616
click at [620, 282] on div "Arrival Alt" at bounding box center [653, 289] width 121 height 22
click at [622, 356] on span "Arrival" at bounding box center [658, 363] width 130 height 22
click at [1171, 897] on button "Save" at bounding box center [1182, 887] width 69 height 24
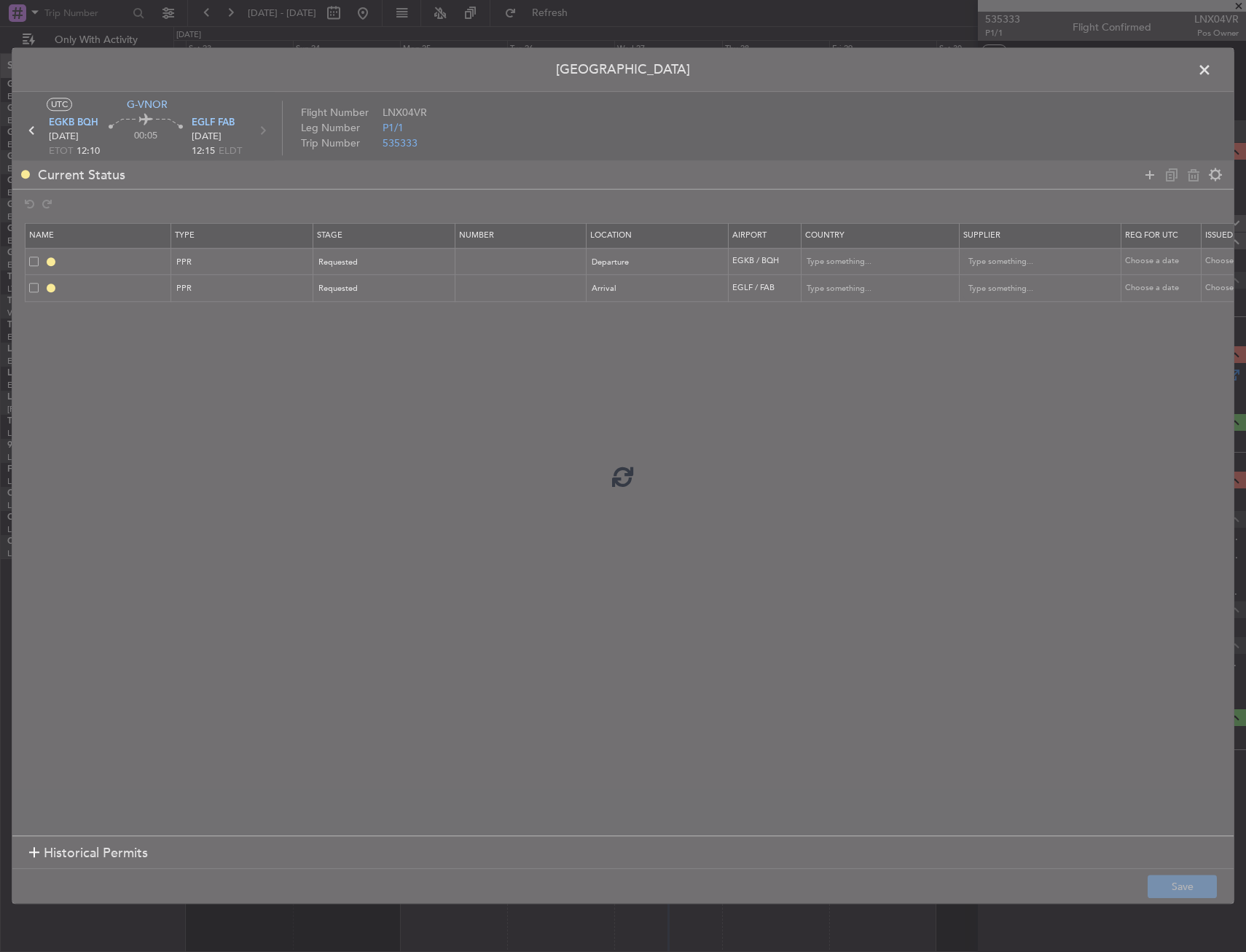
type input "EGKB PPR"
type input "United Kingdom"
type input "NNN"
type input "2"
type input "EGLF PPR"
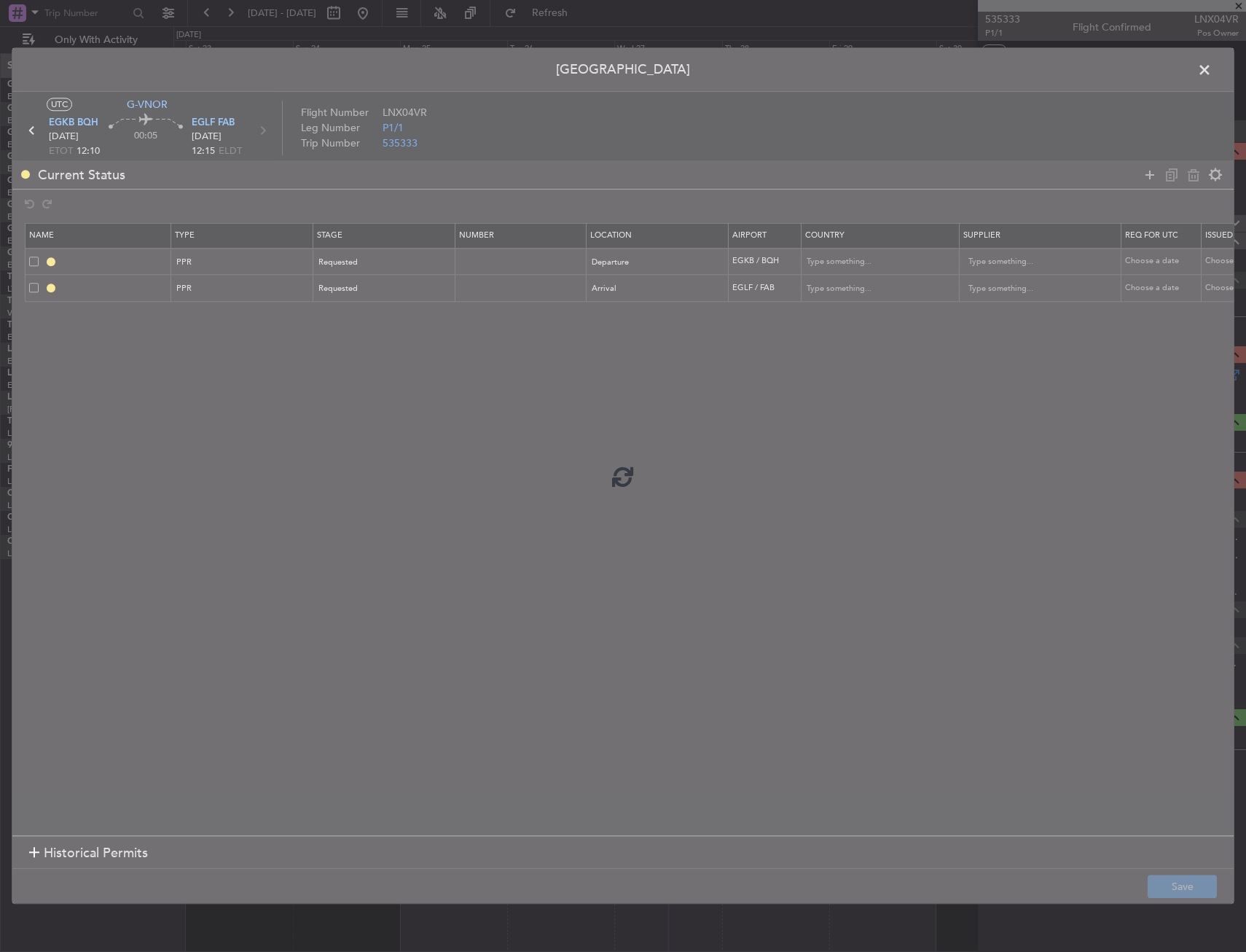
type input "United Kingdom"
type input "NNN"
type input "2"
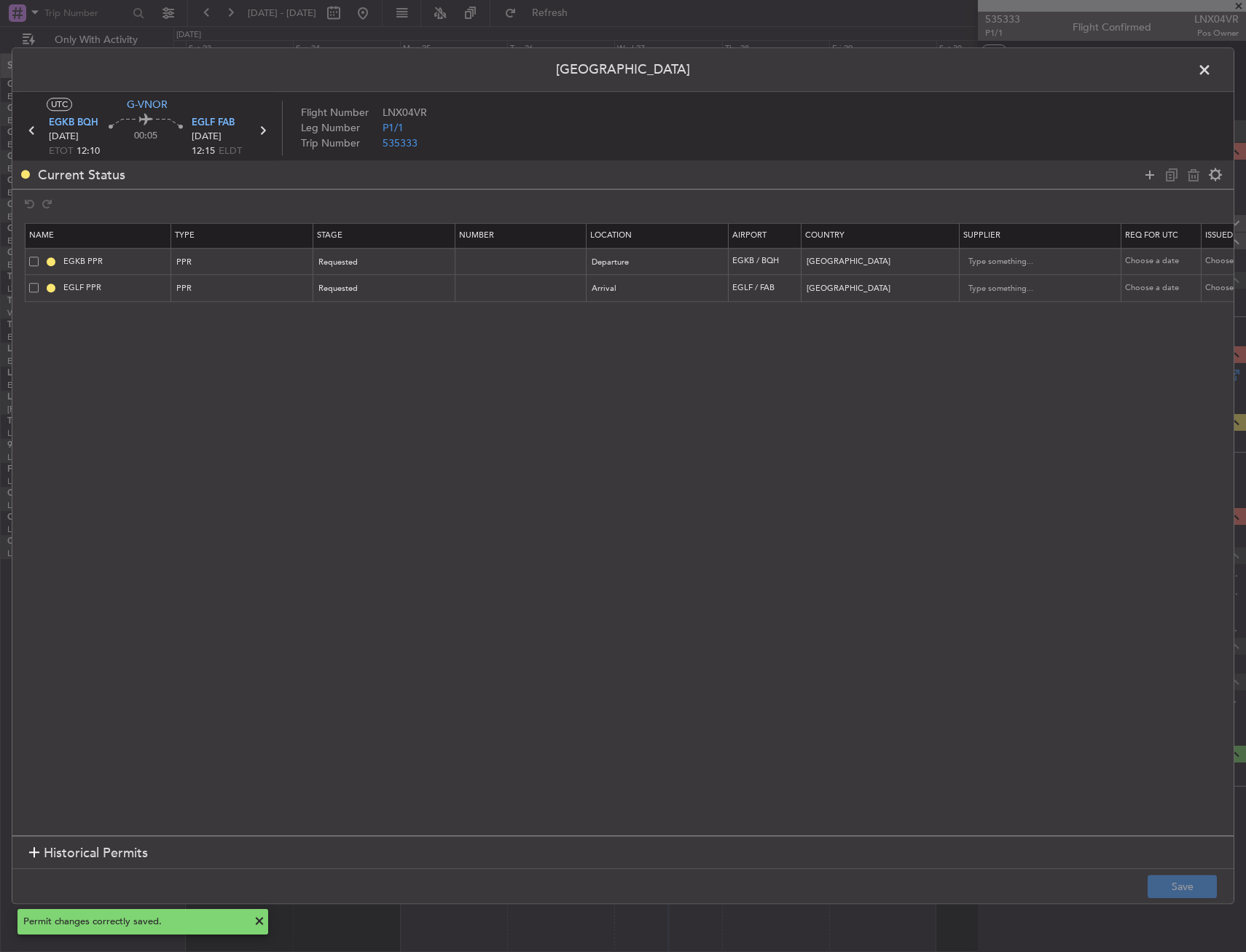
click at [1212, 65] on span at bounding box center [1212, 73] width 0 height 29
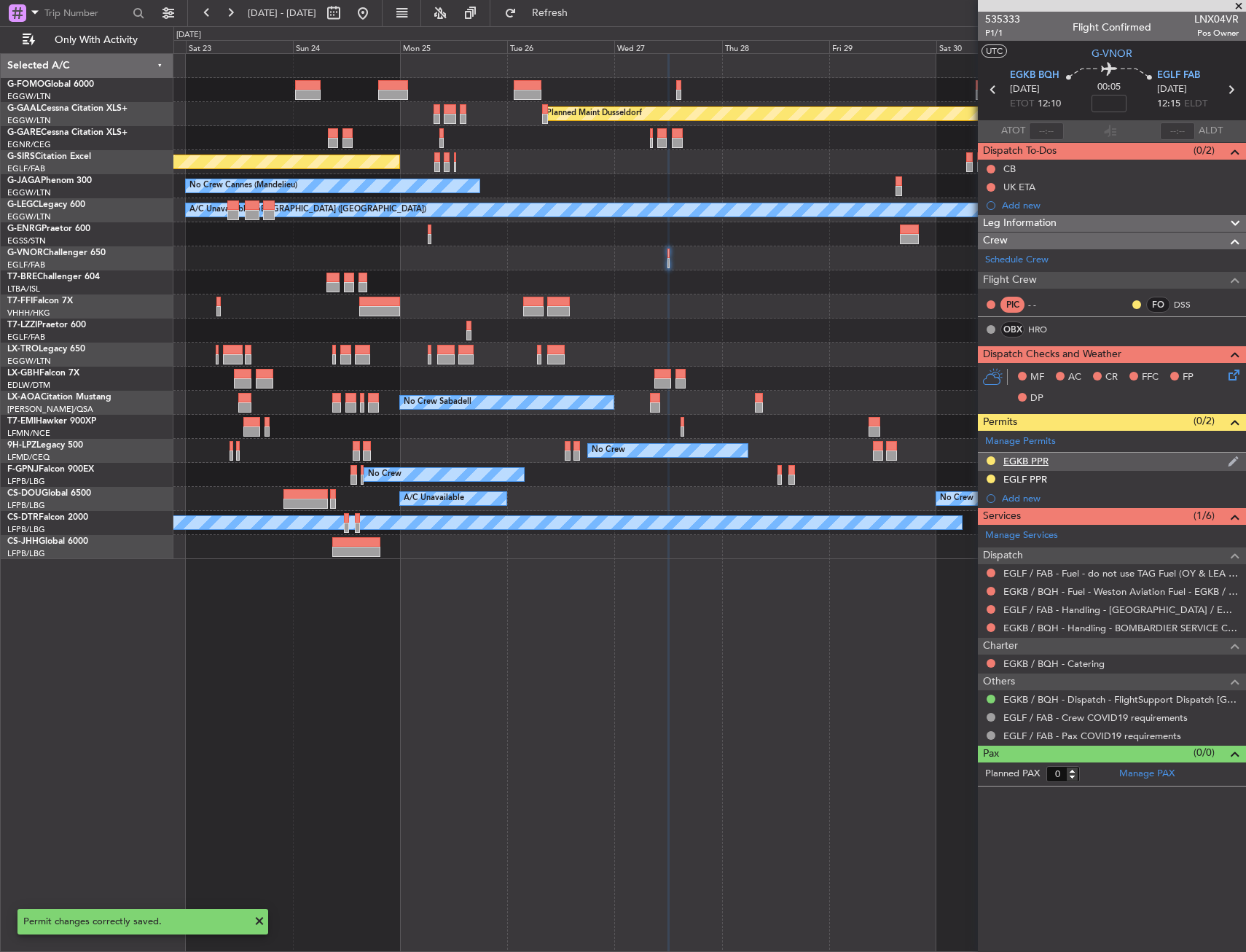
click at [1039, 457] on div "EGKB PPR" at bounding box center [1025, 461] width 45 height 12
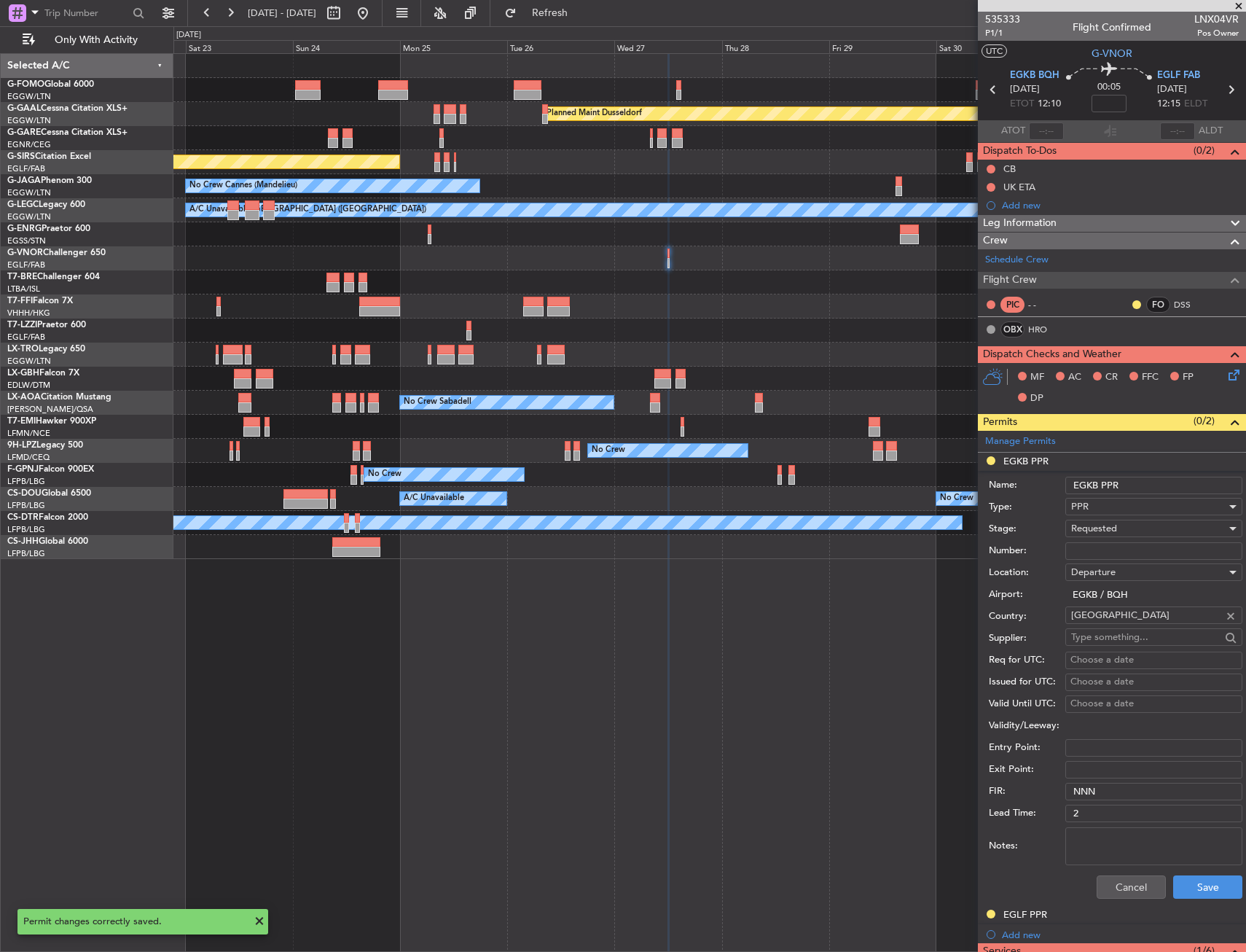
click at [1129, 484] on input "EGKB PPR" at bounding box center [1153, 485] width 177 height 17
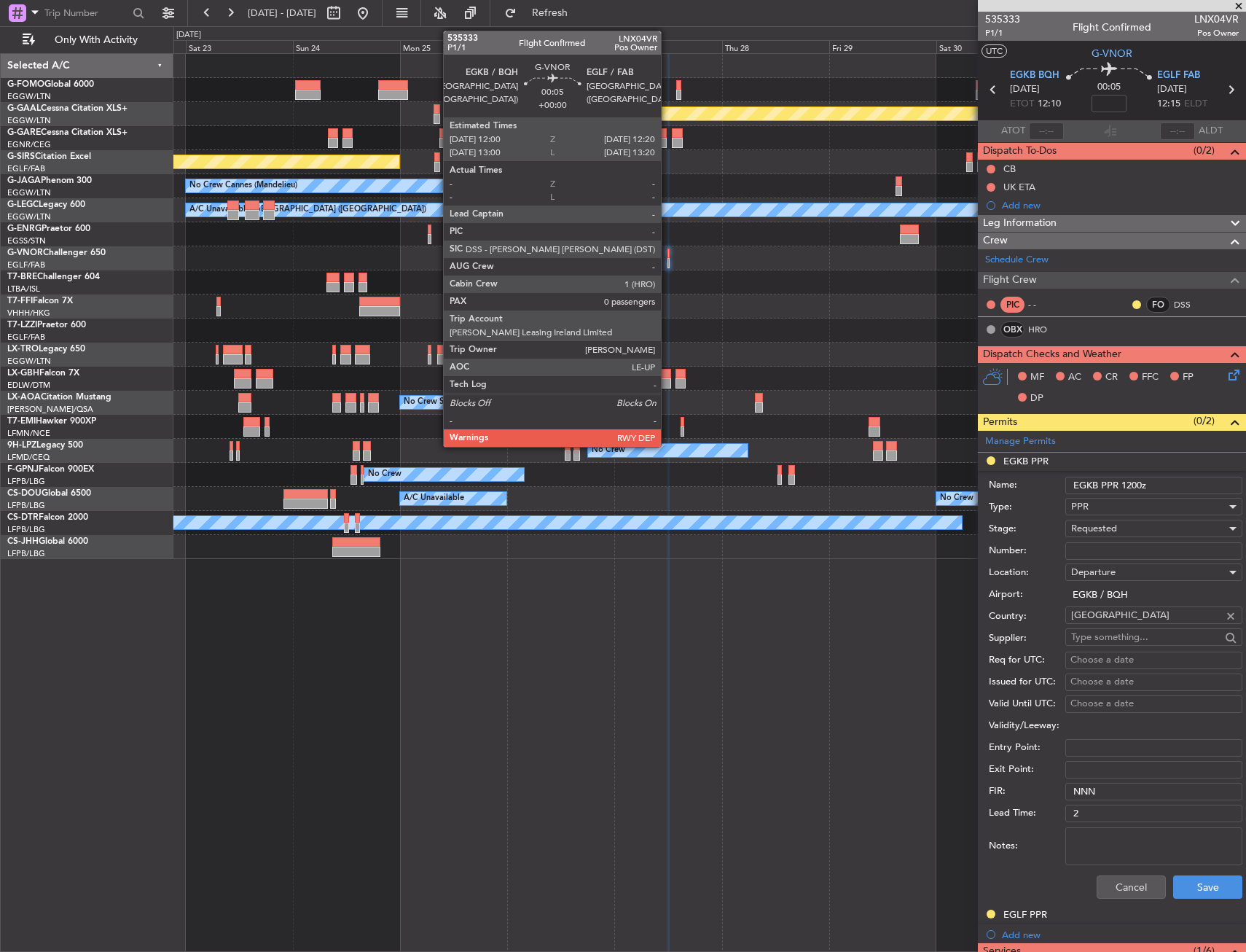
type input "EGKB PPR 1200z"
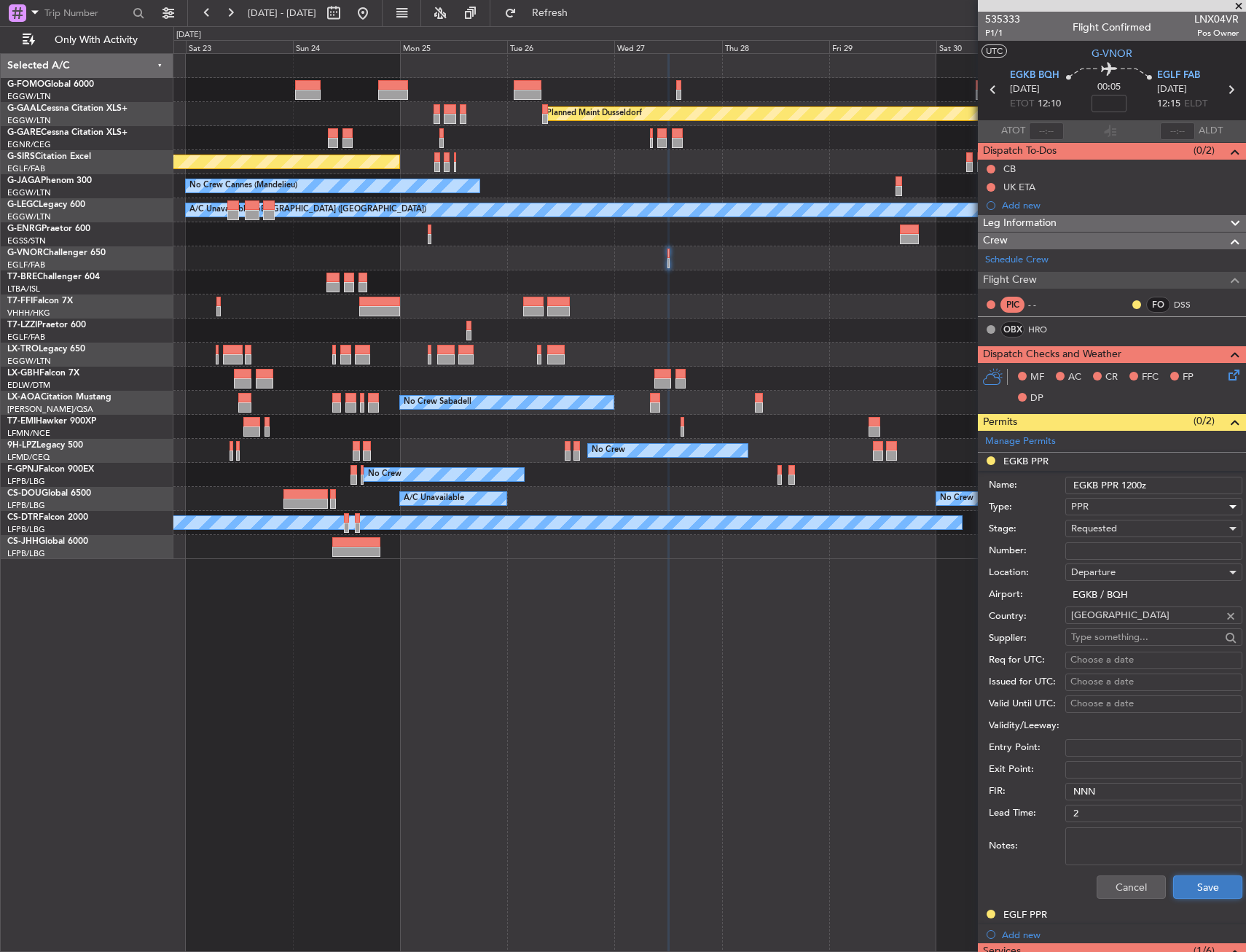
click at [1197, 885] on button "Save" at bounding box center [1208, 887] width 69 height 24
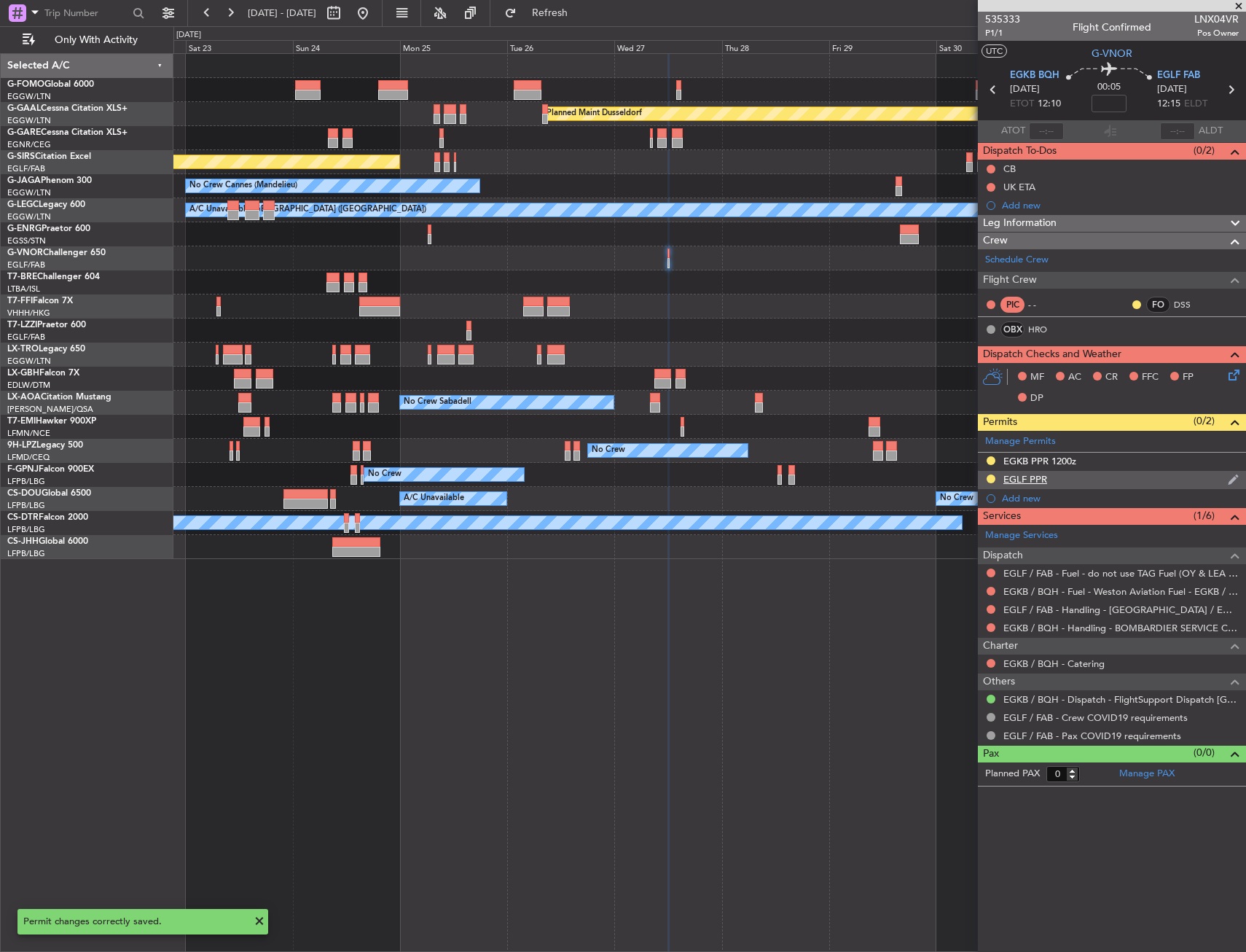
click at [1045, 479] on div "EGLF PPR" at bounding box center [1025, 478] width 44 height 12
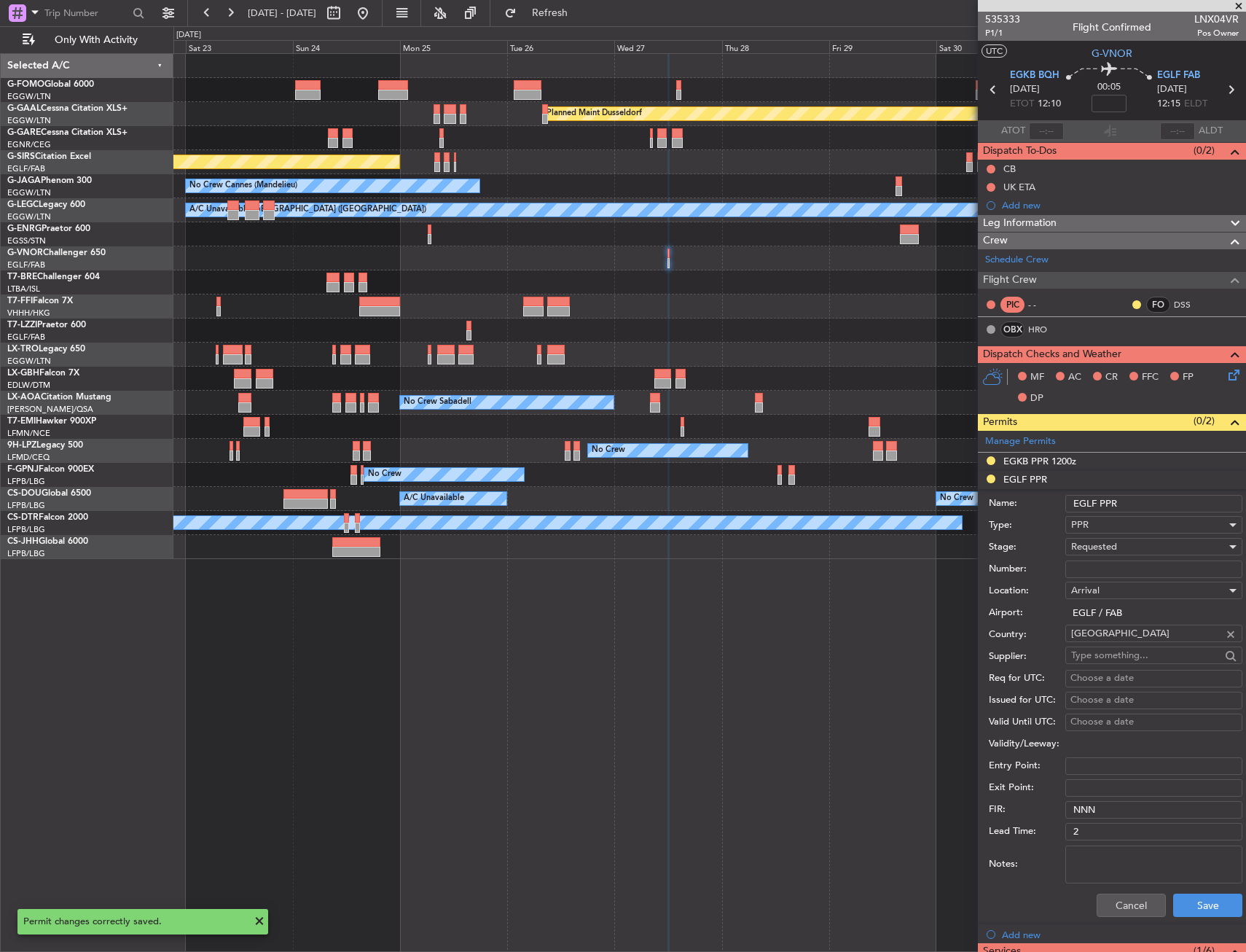
click at [1148, 500] on input "EGLF PPR" at bounding box center [1153, 503] width 177 height 17
type input "EGLF PPR 1215z"
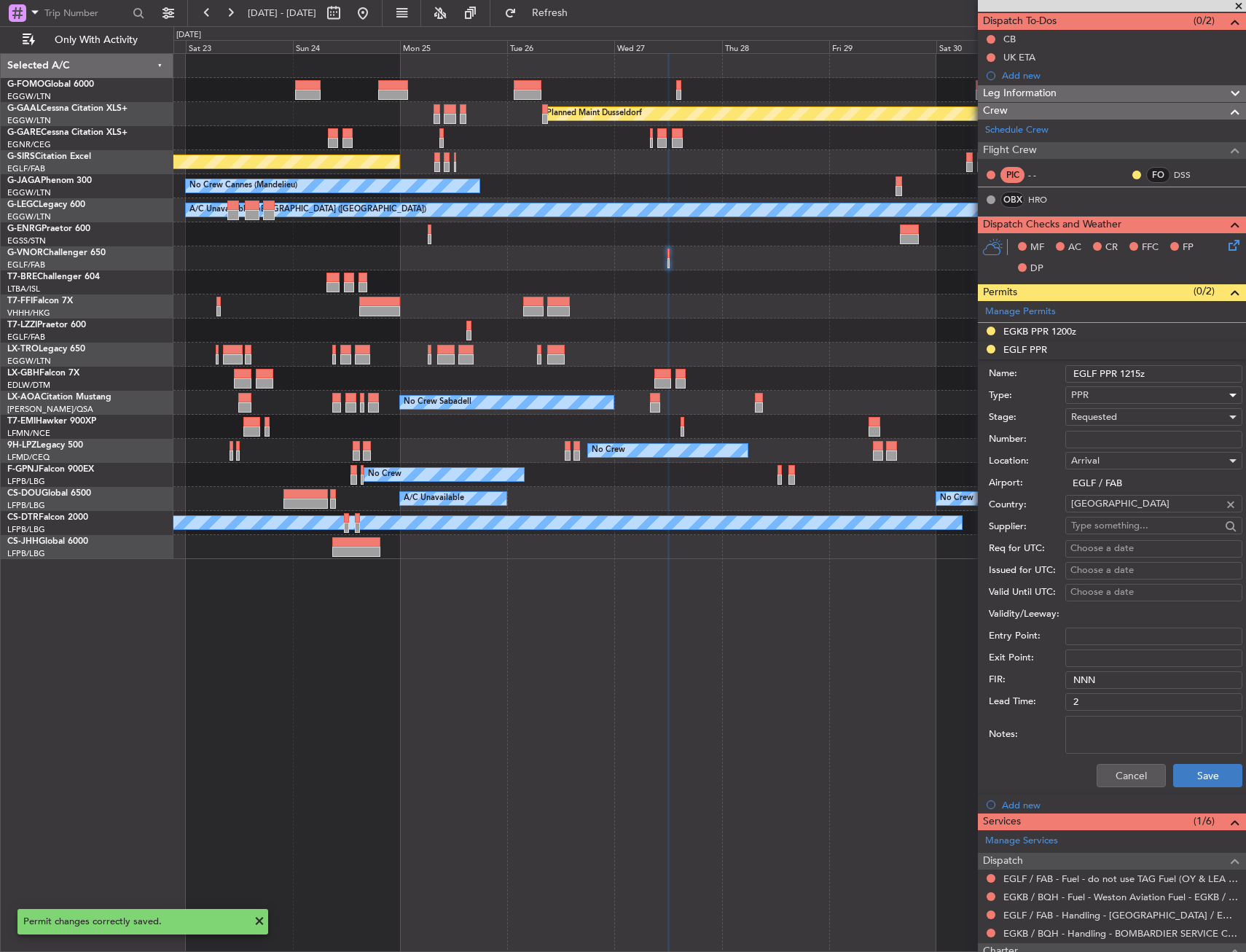
scroll to position [218, 0]
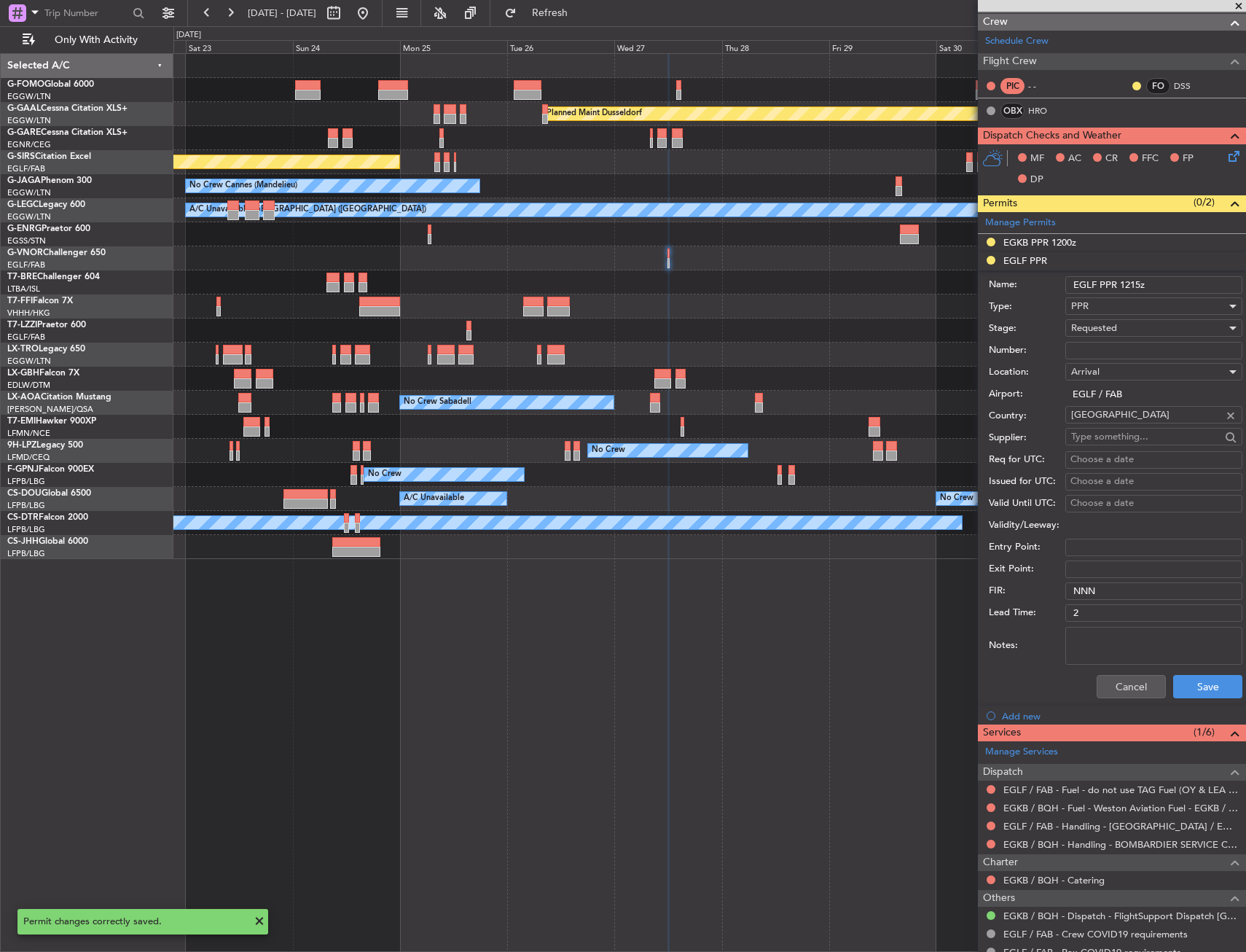
click at [1182, 669] on div "Cancel Save" at bounding box center [1116, 686] width 253 height 38
click at [1187, 689] on button "Save" at bounding box center [1208, 686] width 69 height 24
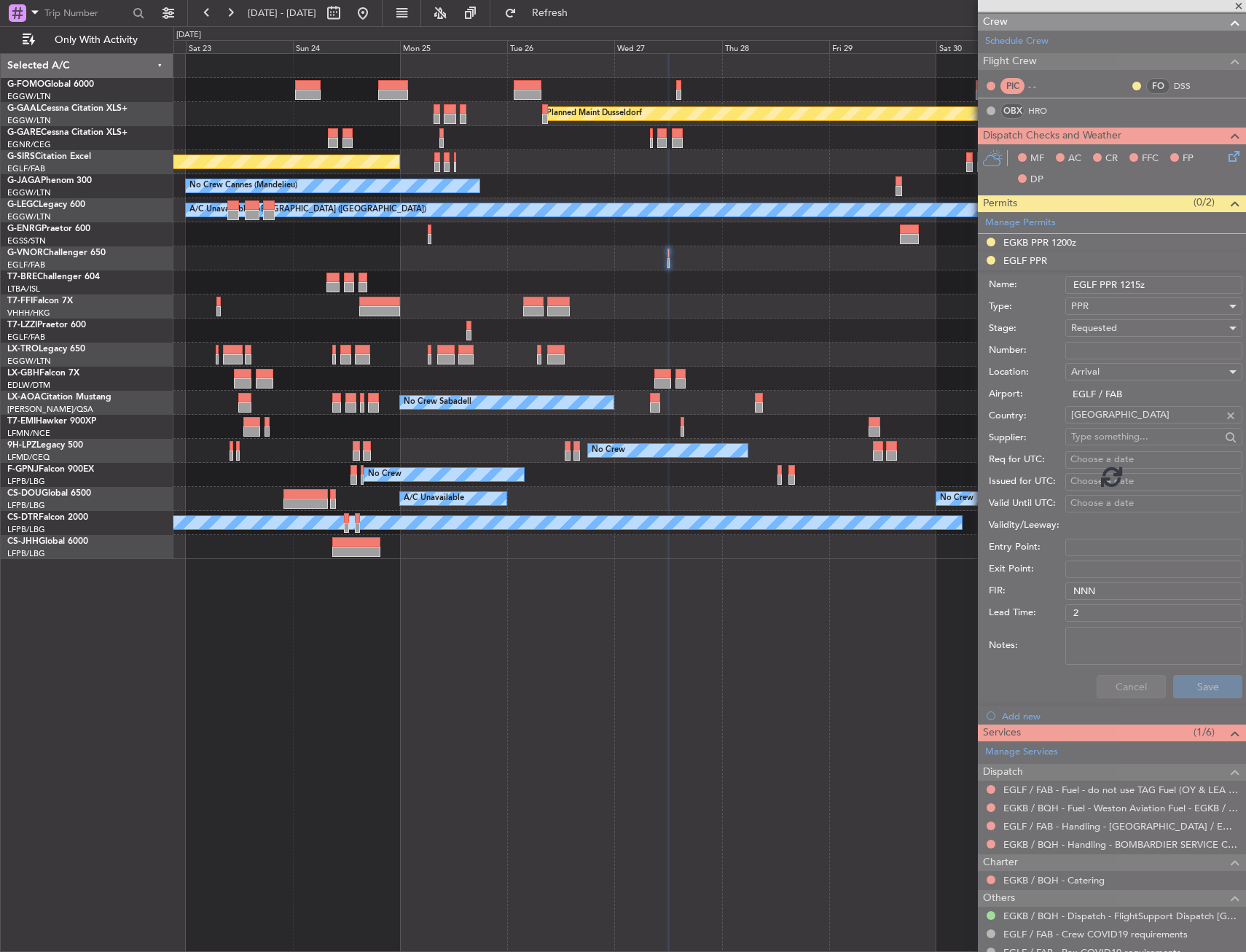
scroll to position [0, 0]
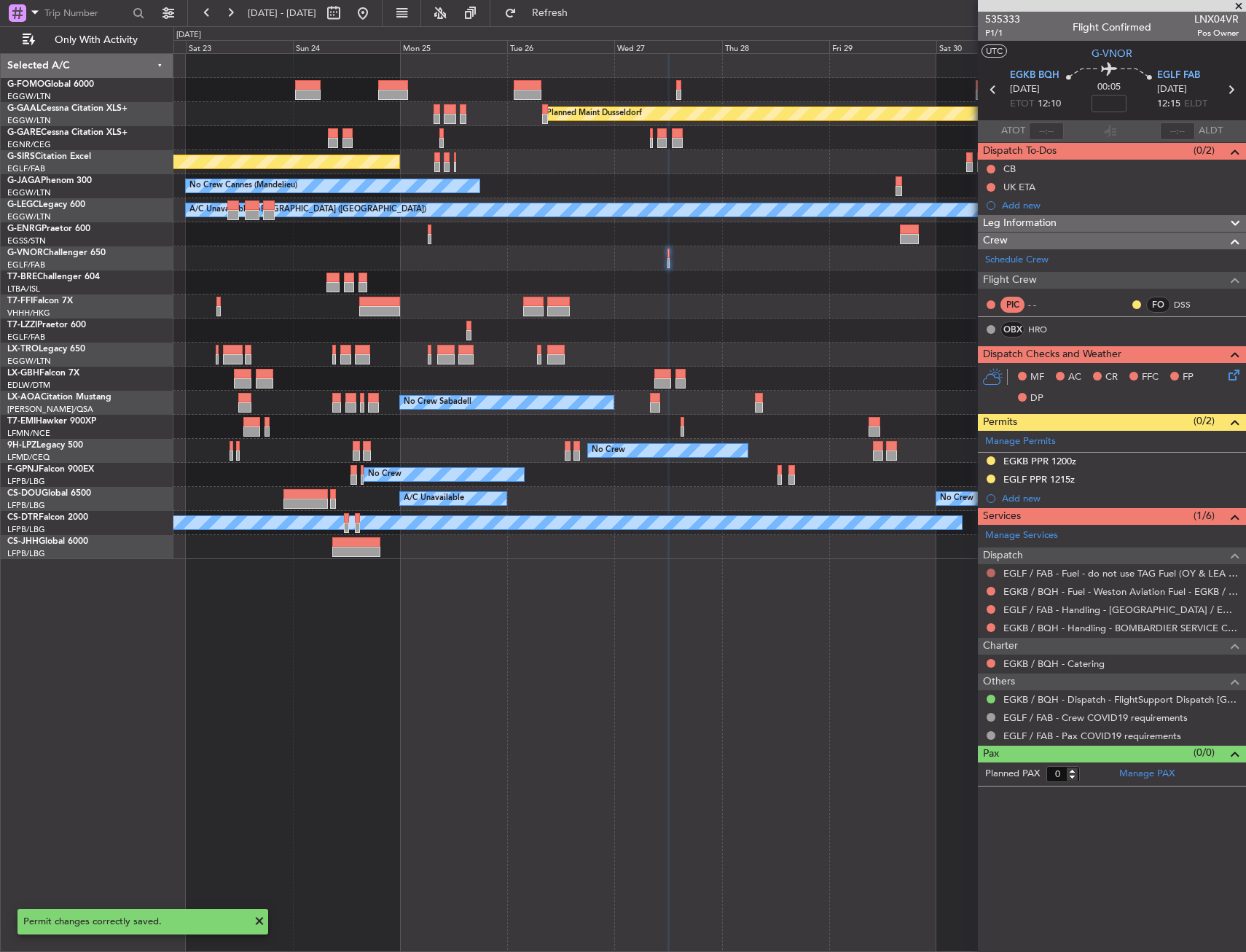
click at [992, 573] on button at bounding box center [991, 573] width 9 height 9
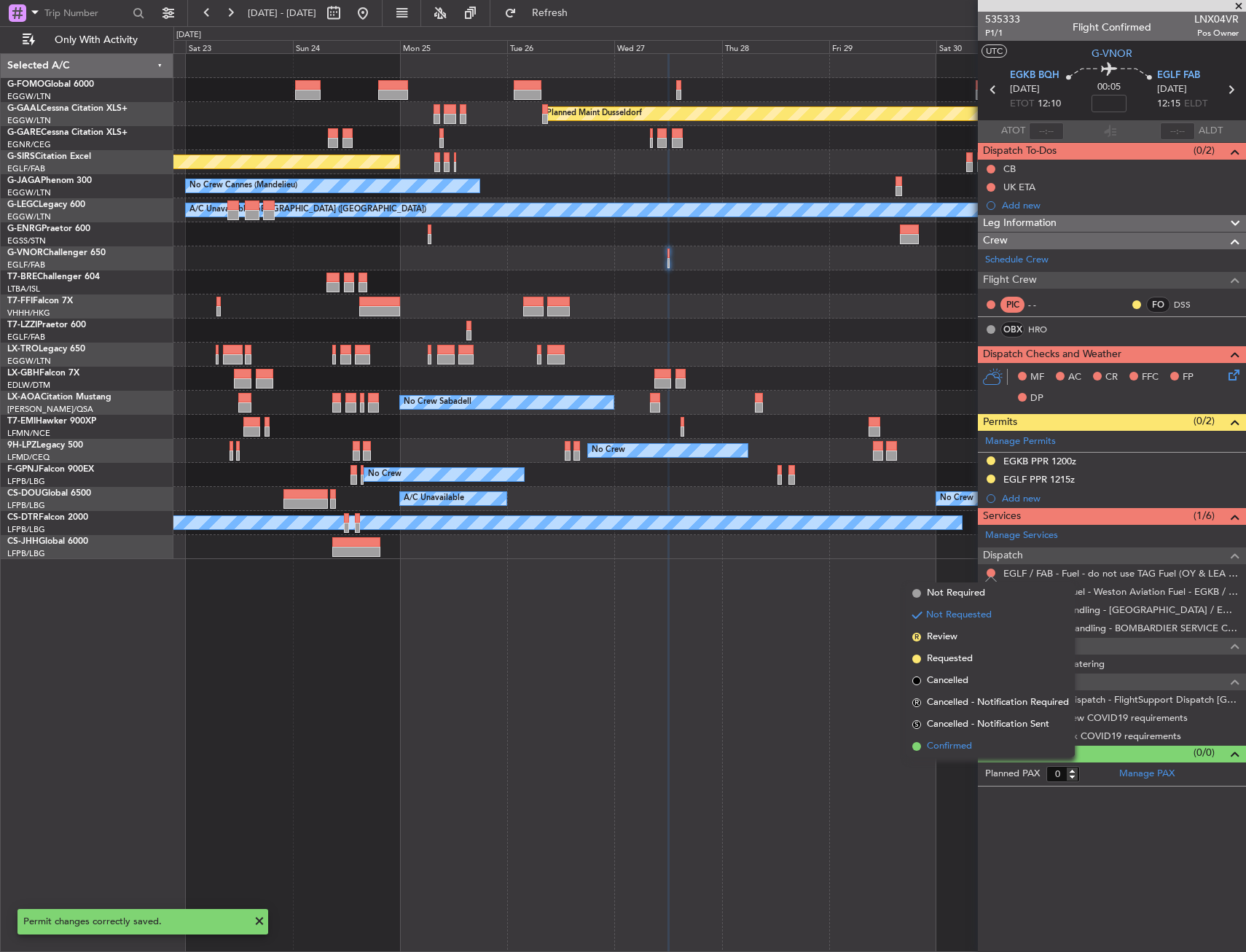
click at [950, 742] on span "Confirmed" at bounding box center [949, 747] width 45 height 15
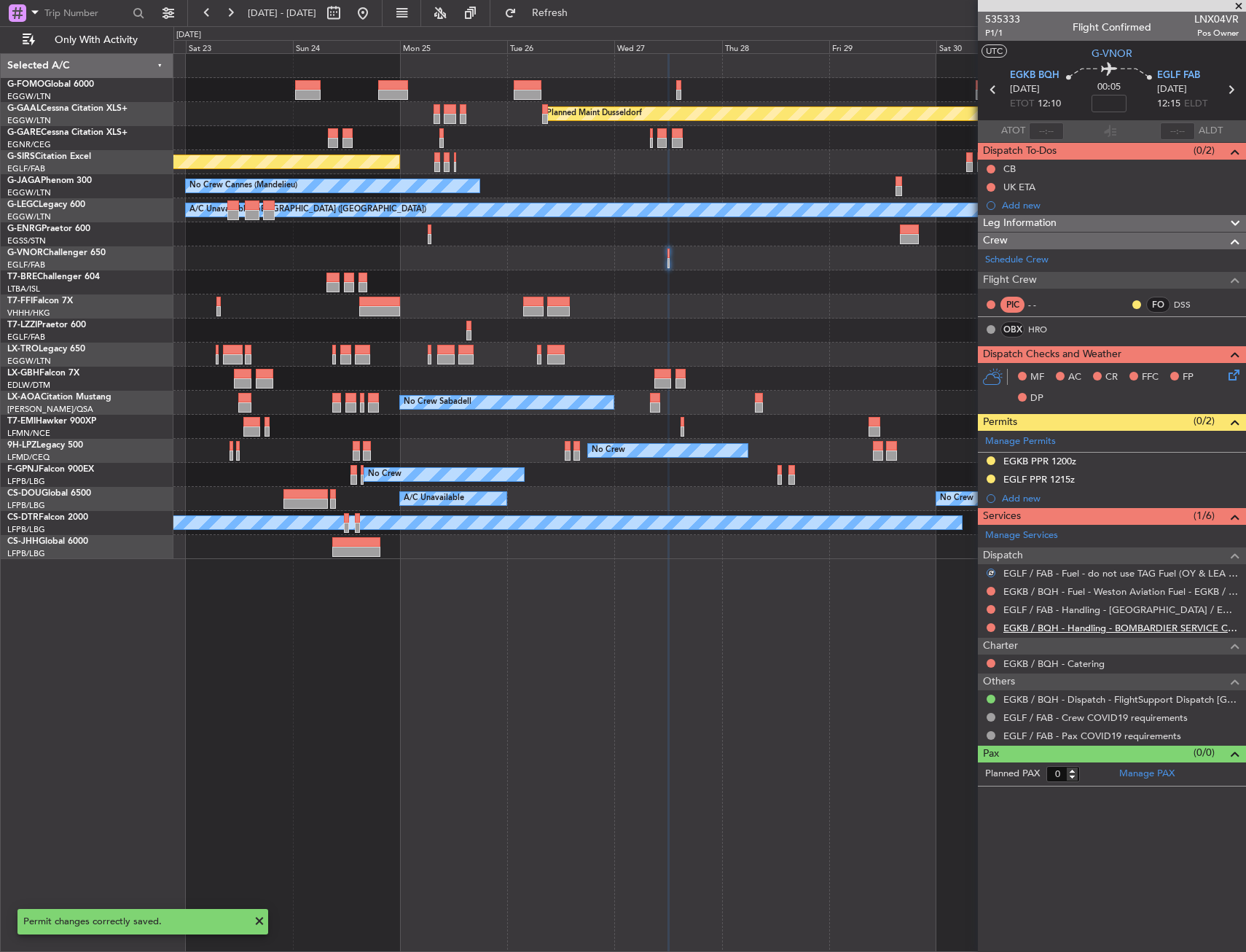
click at [1055, 626] on link "EGKB / BQH - Handling - BOMBARDIER SERVICE CENTRE BIGGIN HILL" at bounding box center [1121, 628] width 236 height 12
click at [992, 627] on button at bounding box center [991, 628] width 9 height 9
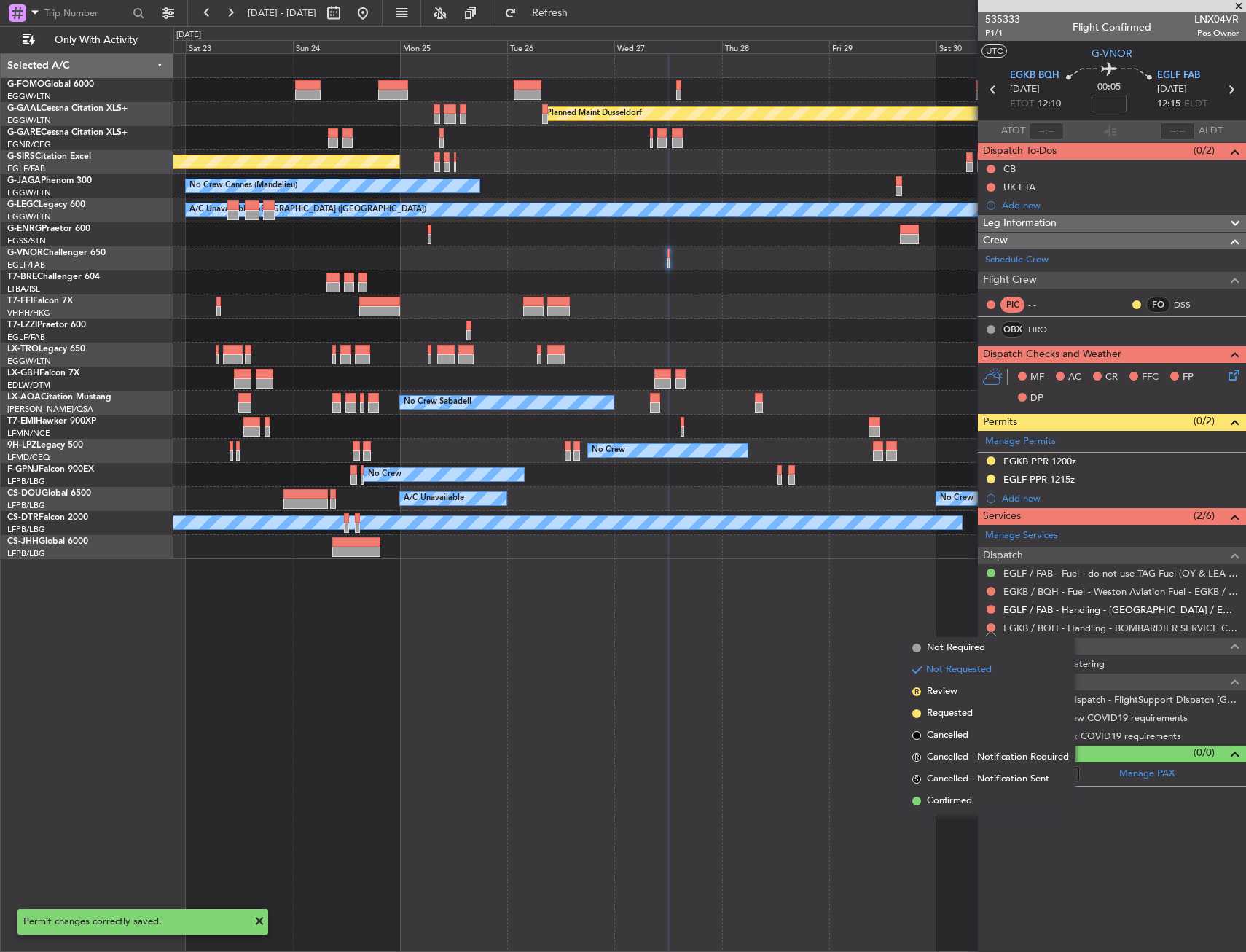
click at [1035, 612] on link "EGLF / FAB - Handling - Farnborough Airport / EGLF / FAB" at bounding box center [1121, 609] width 236 height 12
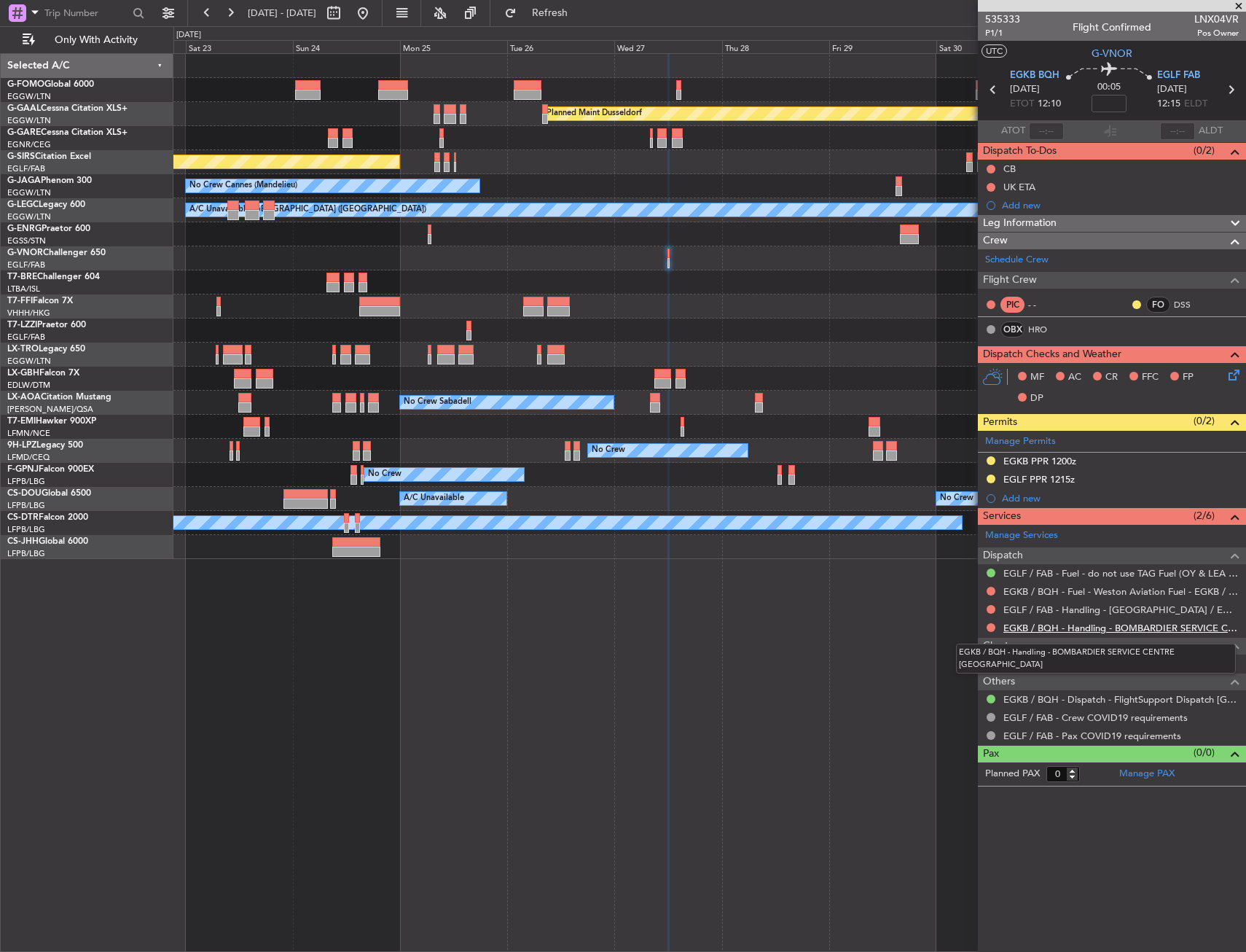
click at [1027, 624] on link "EGKB / BQH - Handling - BOMBARDIER SERVICE CENTRE BIGGIN HILL" at bounding box center [1121, 628] width 236 height 12
click at [630, 701] on div "Planned Maint Dusseldorf Unplanned Maint Oxford (Kidlington) No Crew Cannes (Ma…" at bounding box center [710, 502] width 1072 height 899
click at [989, 606] on button at bounding box center [991, 609] width 9 height 9
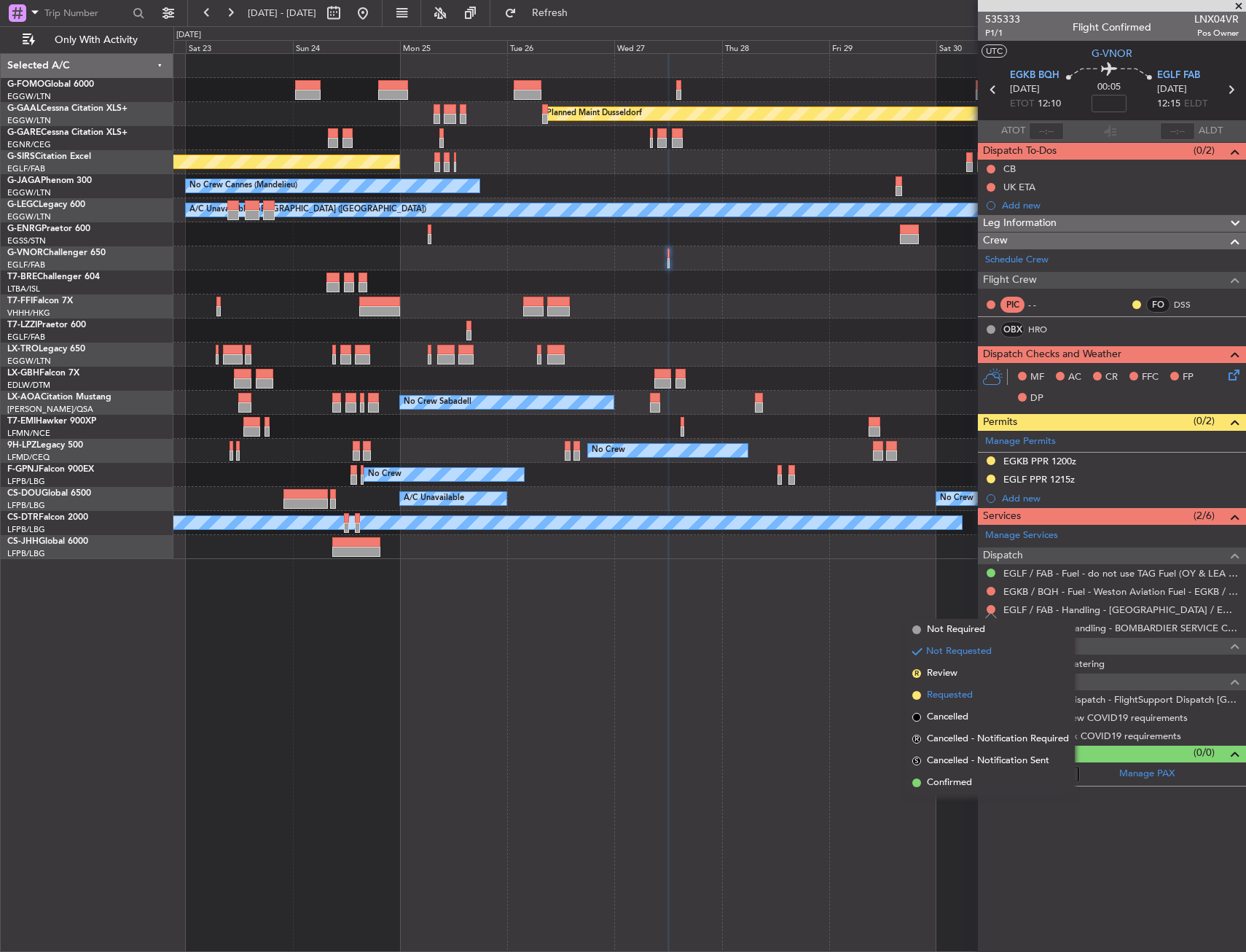
click at [949, 690] on span "Requested" at bounding box center [950, 695] width 46 height 15
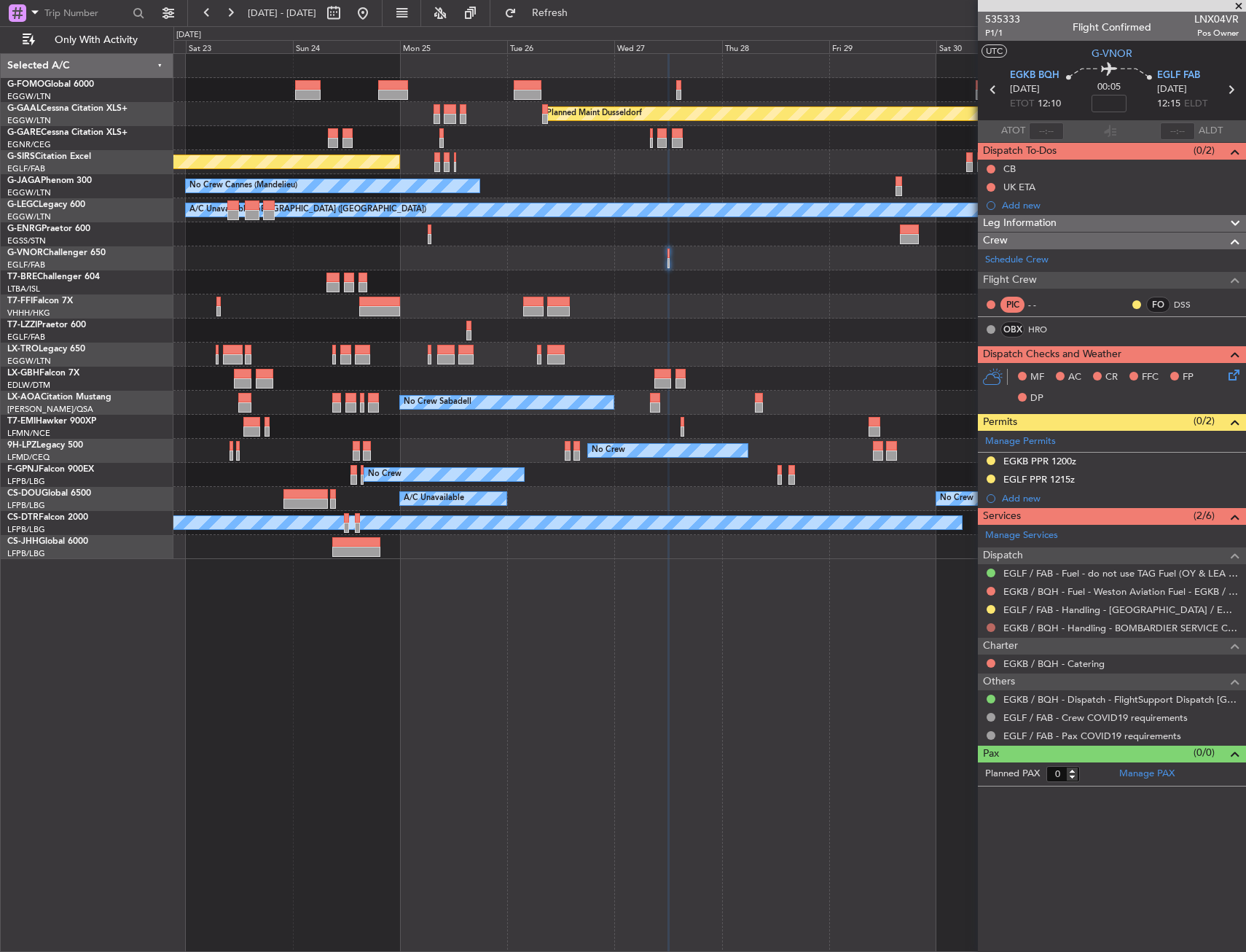
click at [988, 627] on button at bounding box center [991, 628] width 9 height 9
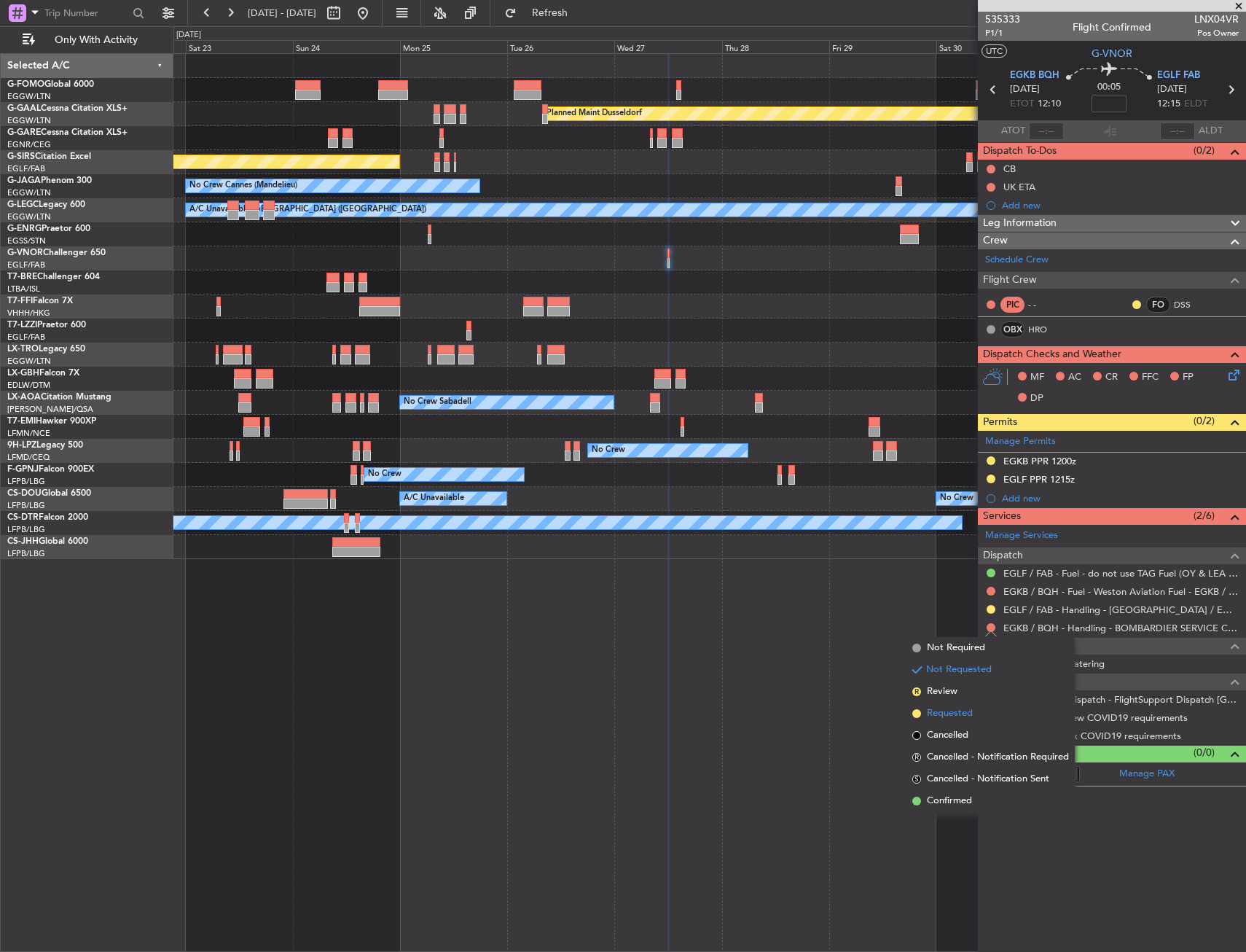
click at [928, 719] on span "Requested" at bounding box center [950, 714] width 46 height 15
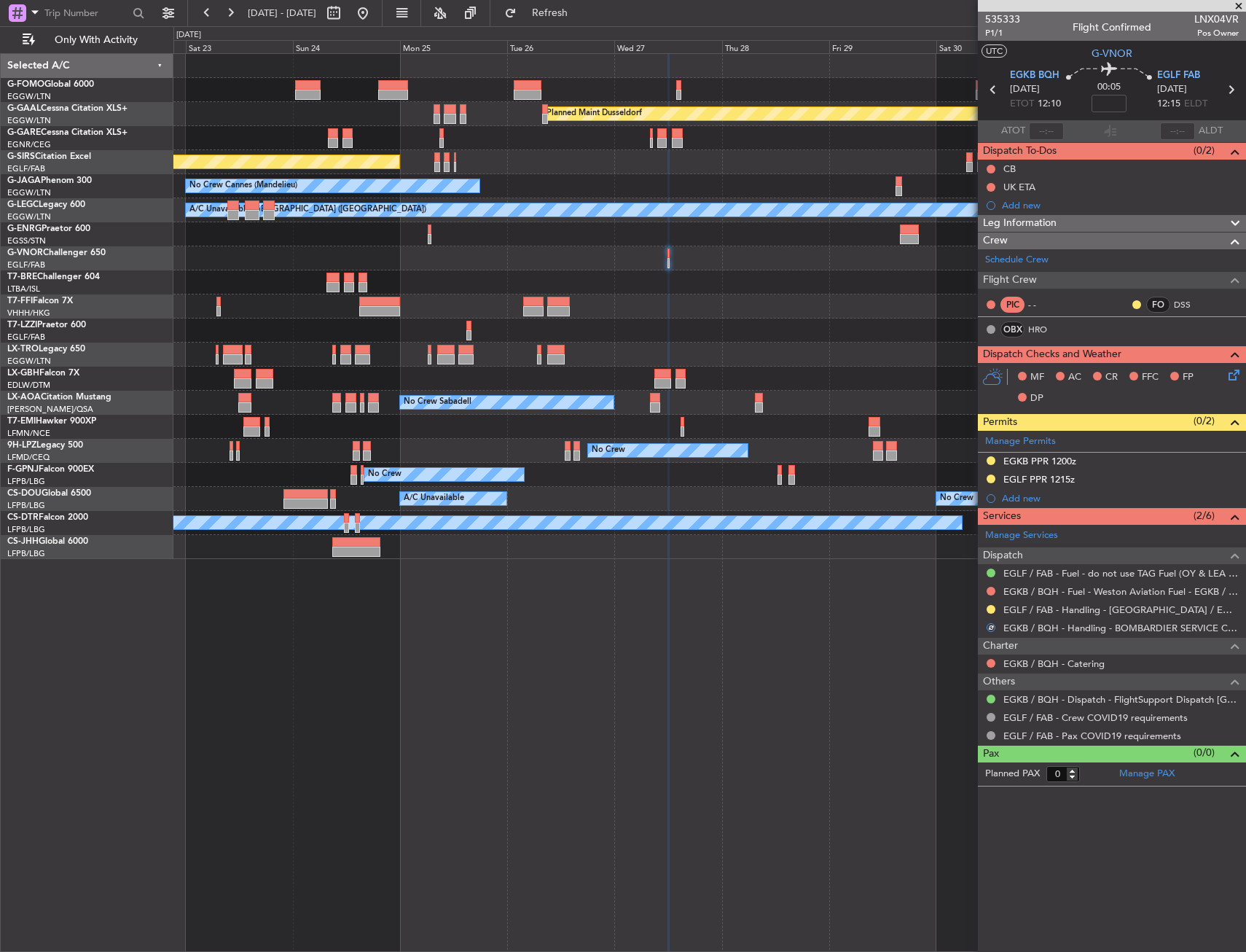
click at [700, 714] on div "Planned Maint Dusseldorf Unplanned Maint Oxford (Kidlington) No Crew Cannes (Ma…" at bounding box center [710, 502] width 1072 height 899
click at [581, 8] on span "Refresh" at bounding box center [550, 13] width 61 height 11
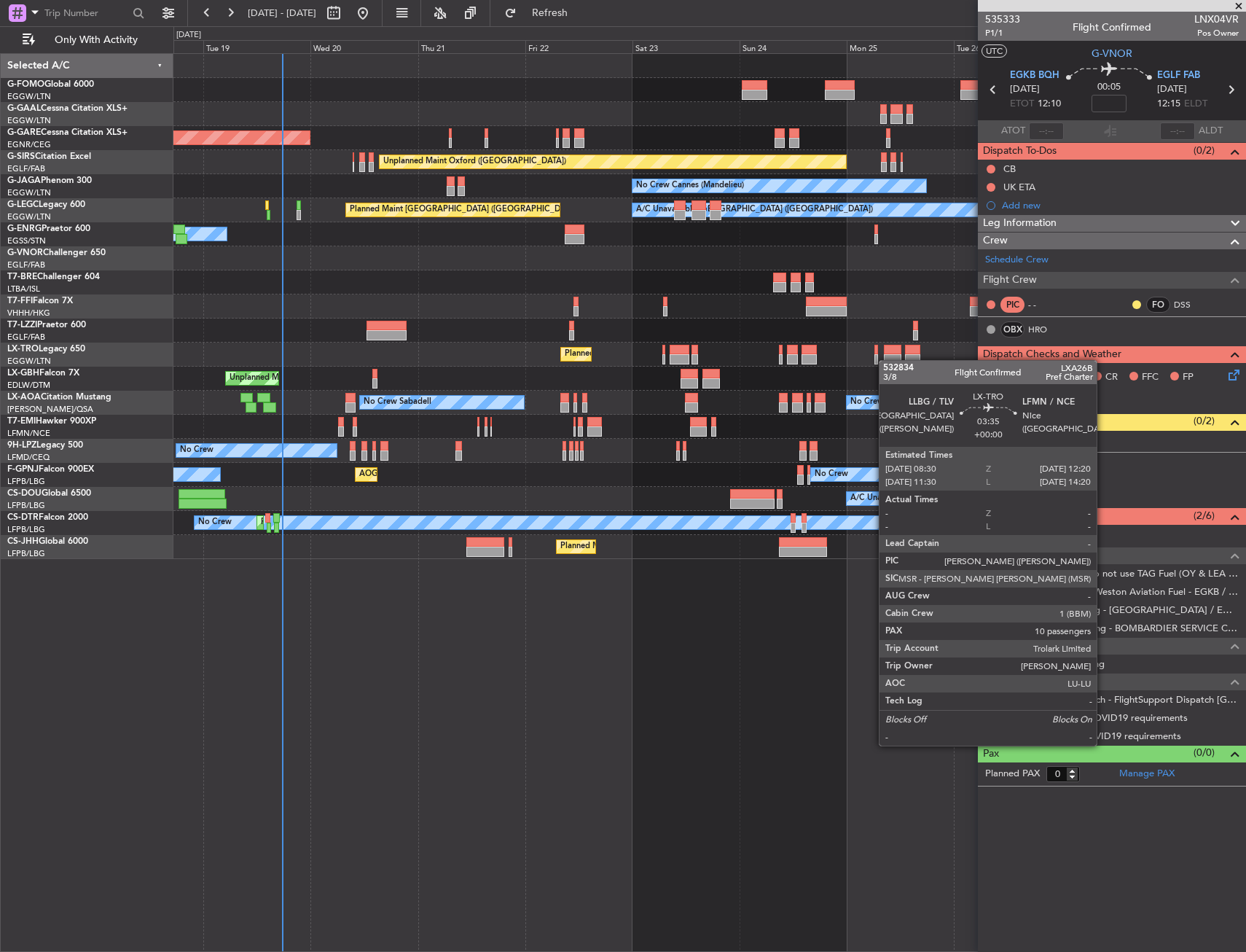
click at [1128, 330] on fb-app "22 Aug 2025 - 01 Sep 2025 Refresh Quick Links Only With Activity Planned Maint …" at bounding box center [623, 481] width 1246 height 941
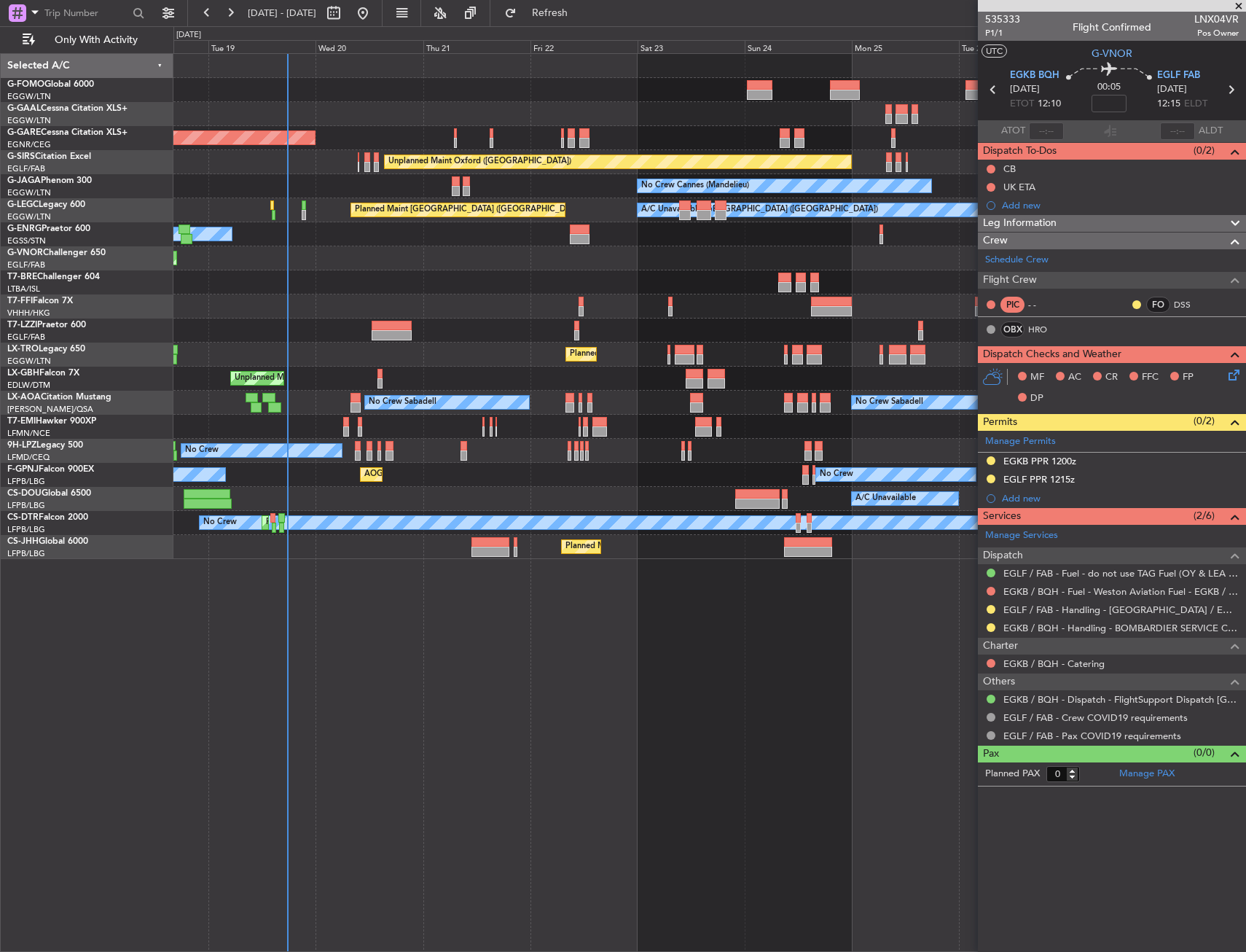
click at [338, 314] on div "Planned Maint Windsor Locks (Bradley Intl) Planned Maint Dusseldorf Unplanned M…" at bounding box center [710, 306] width 1072 height 505
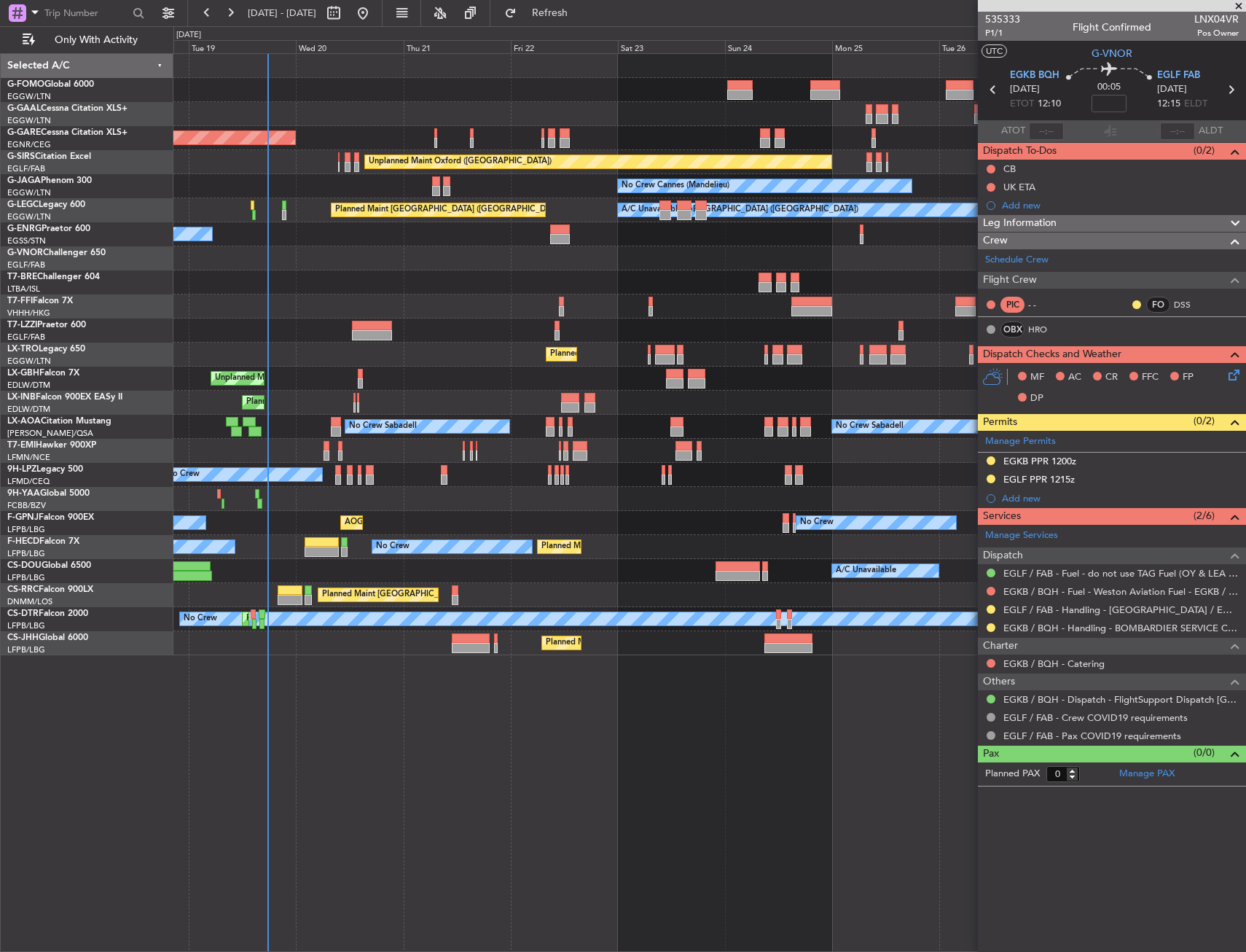
click at [36, 342] on div "Planned Maint Windsor Locks (Bradley Intl) Planned Maint Dusseldorf Unplanned M…" at bounding box center [623, 489] width 1246 height 926
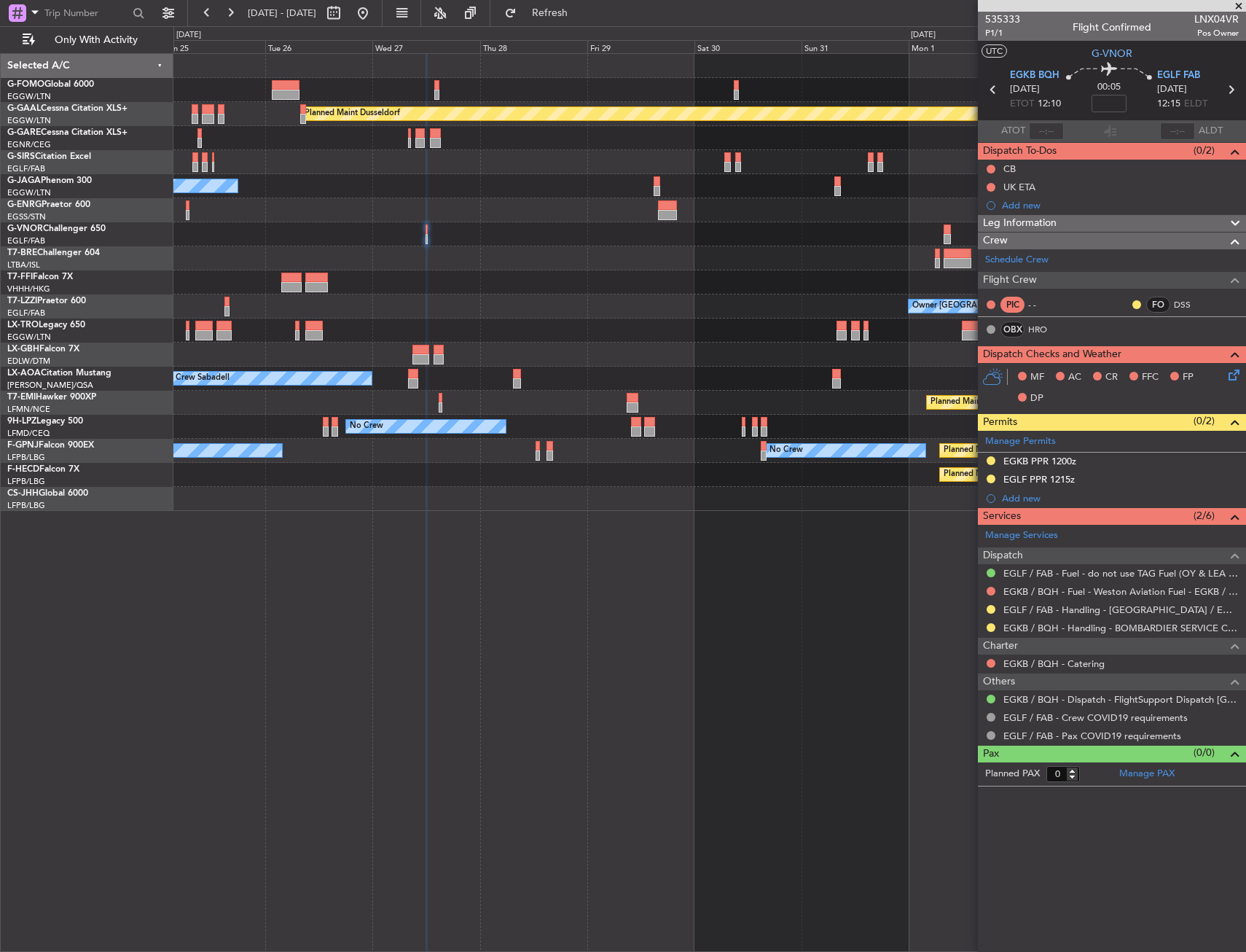
drag, startPoint x: 989, startPoint y: 610, endPoint x: 989, endPoint y: 650, distance: 40.0
click at [989, 610] on button at bounding box center [991, 609] width 9 height 9
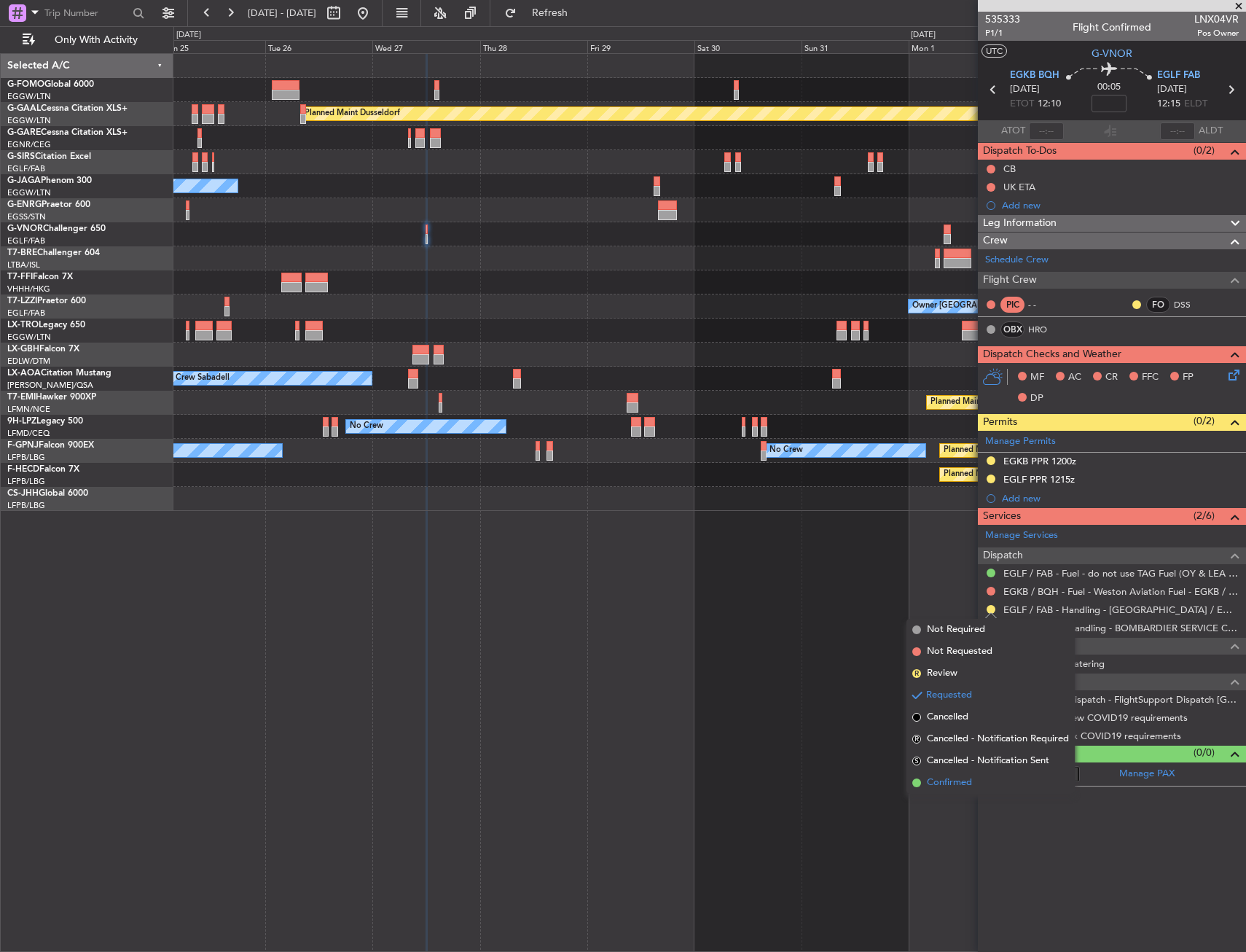
click at [980, 782] on li "Confirmed" at bounding box center [991, 782] width 169 height 22
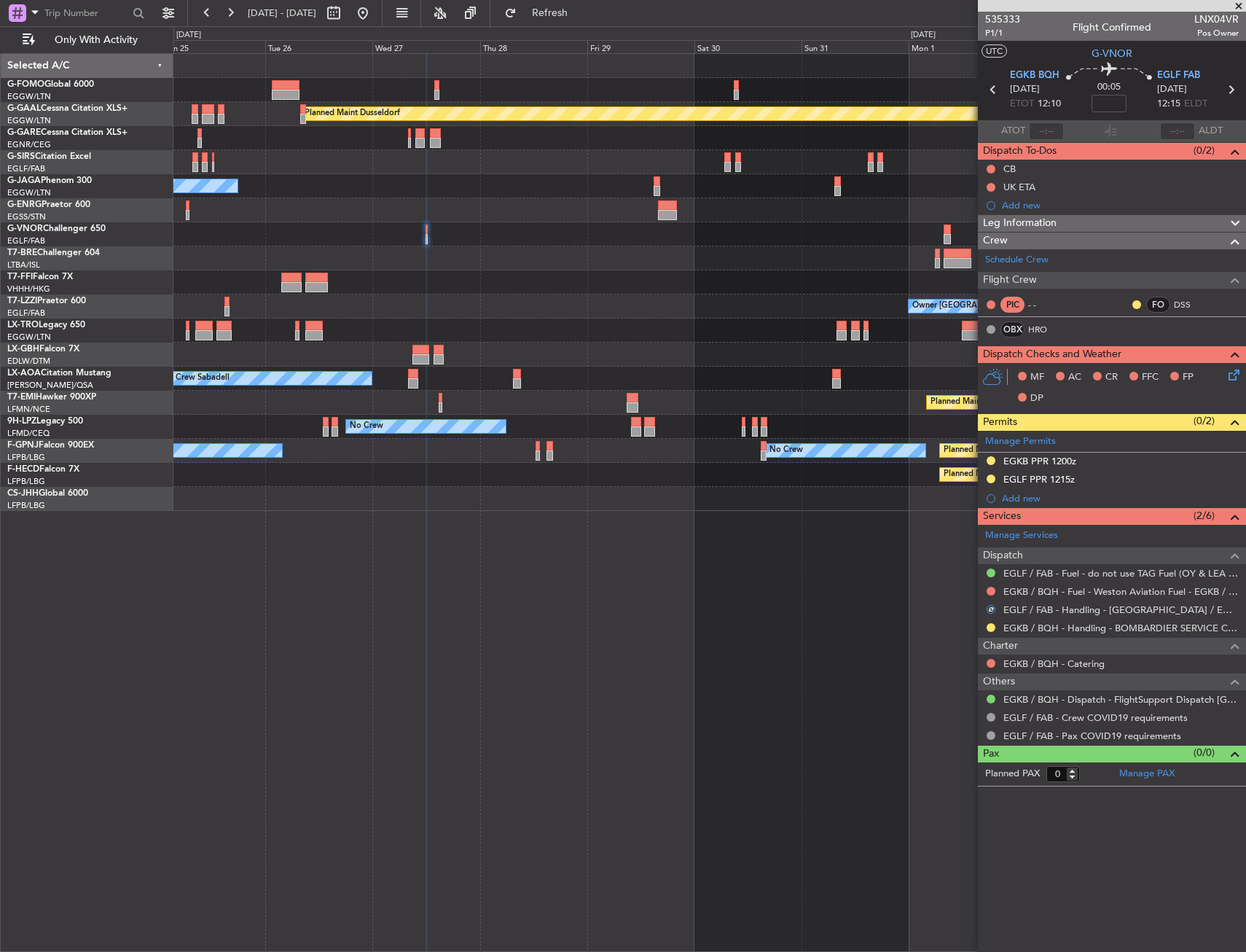
drag, startPoint x: 1042, startPoint y: 465, endPoint x: 1043, endPoint y: 486, distance: 21.0
click at [1042, 476] on mat-tooltip-component "EGKB PPR 1200z" at bounding box center [1041, 485] width 89 height 38
click at [1045, 481] on div "EGLF PPR 1215z" at bounding box center [1039, 478] width 72 height 12
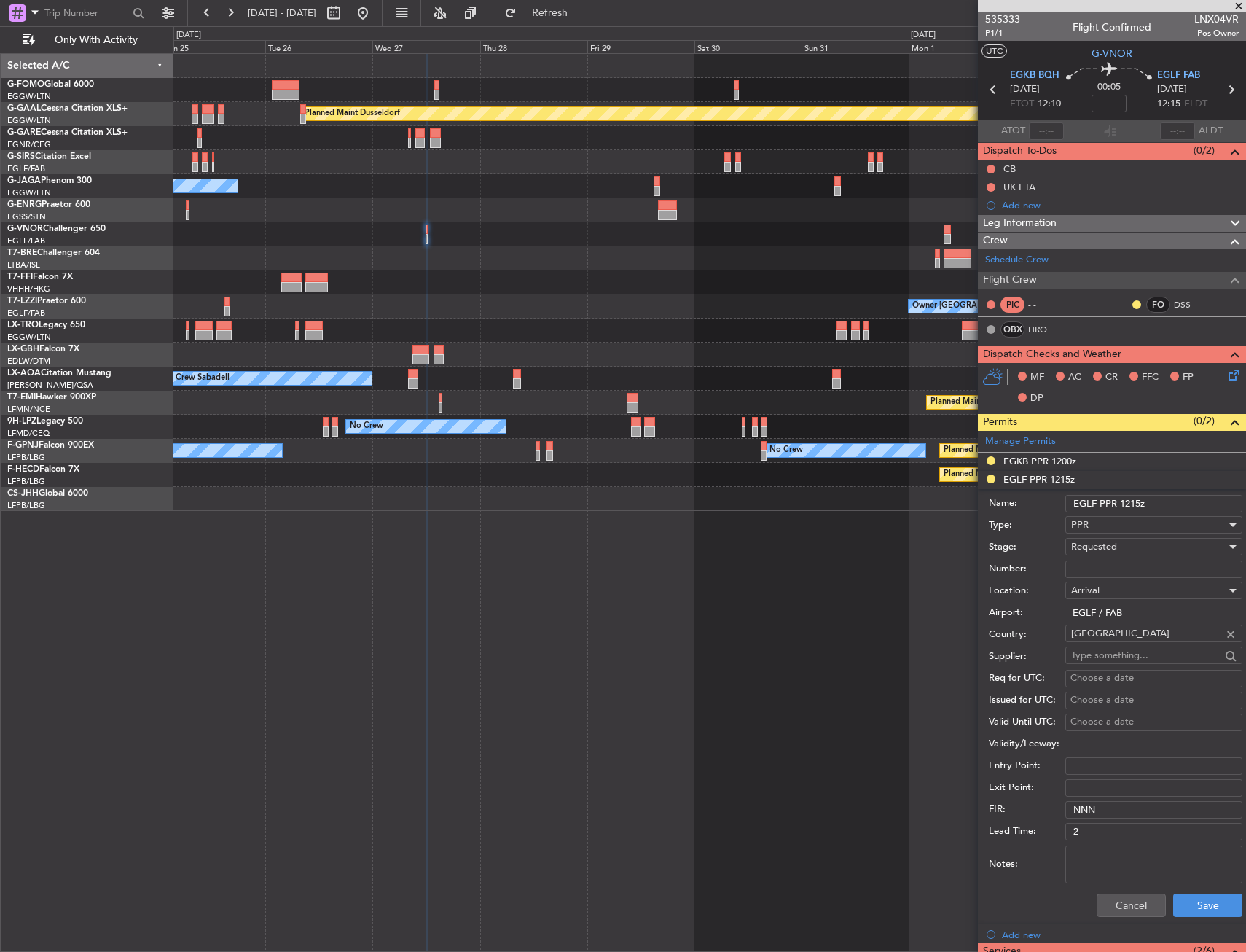
click at [1103, 535] on div "PPR" at bounding box center [1149, 524] width 155 height 22
click at [1103, 535] on div at bounding box center [623, 476] width 1246 height 952
click at [1107, 535] on div "PPR" at bounding box center [1149, 524] width 155 height 22
click at [1104, 588] on span "PPR" at bounding box center [1149, 597] width 153 height 22
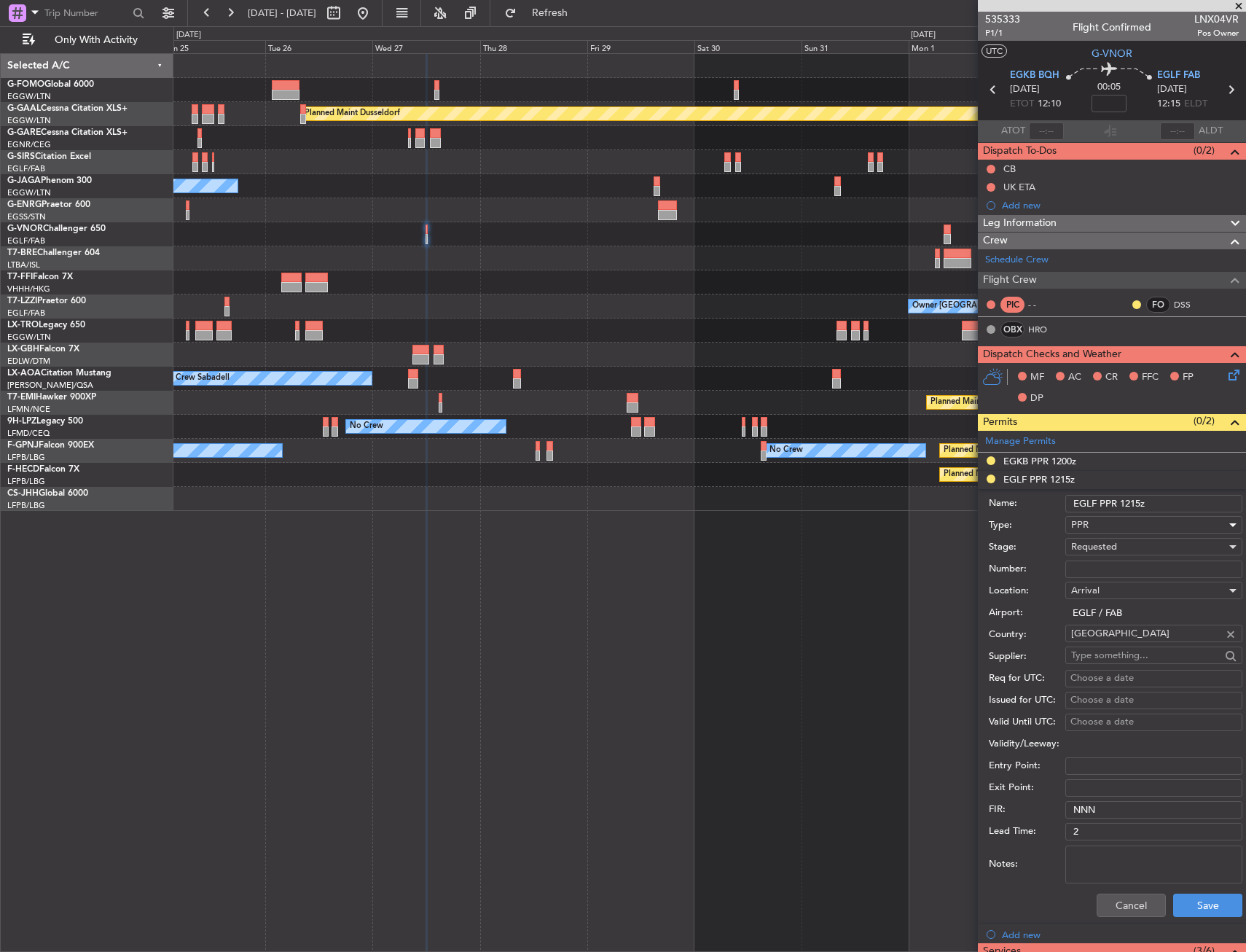
click at [1116, 527] on div "PPR" at bounding box center [1149, 524] width 155 height 22
click at [1102, 532] on div at bounding box center [623, 476] width 1246 height 952
click at [1098, 551] on span "Requested" at bounding box center [1094, 547] width 46 height 13
click at [1111, 661] on span "Received OK" at bounding box center [1149, 657] width 153 height 22
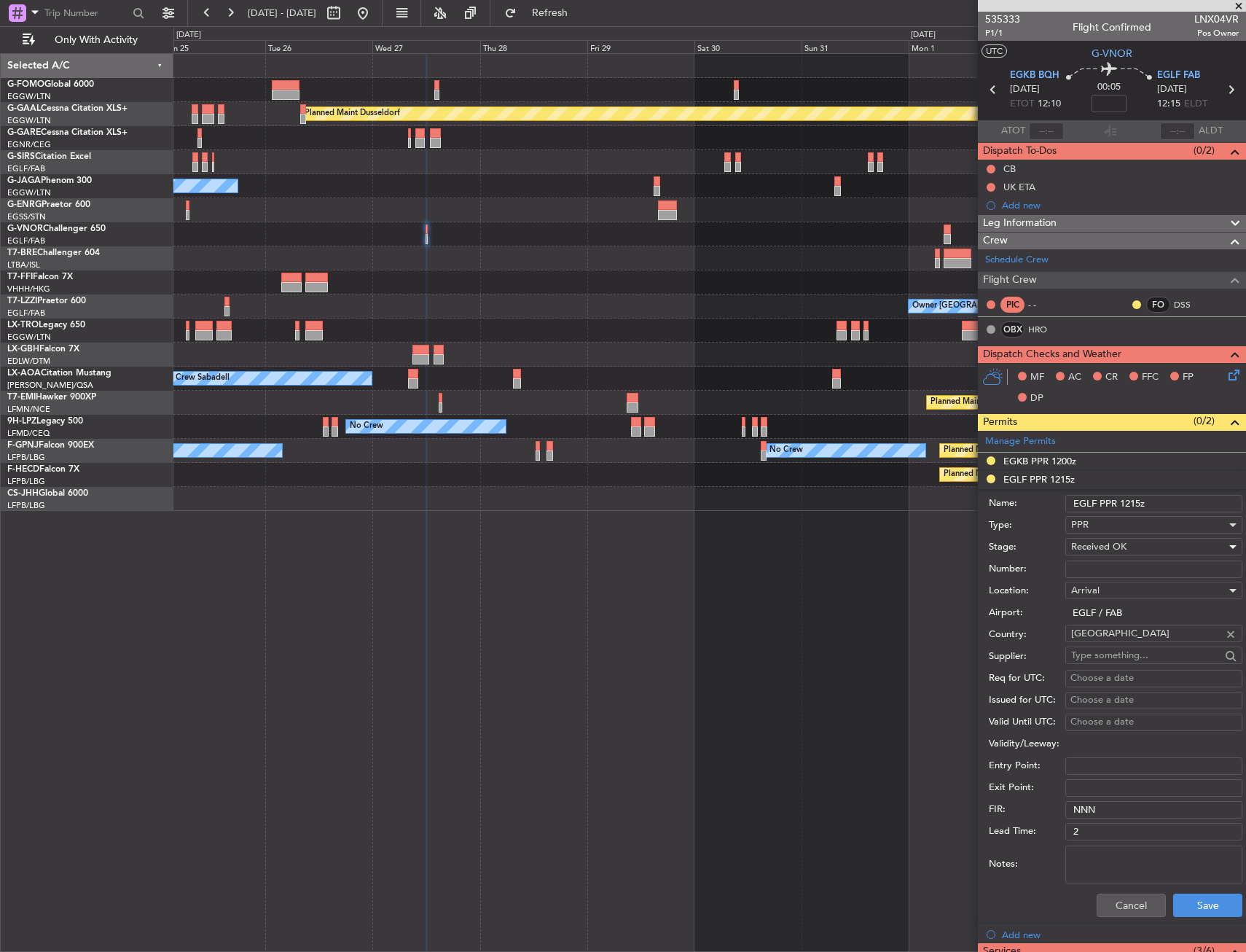
click at [1105, 562] on input "Number:" at bounding box center [1153, 569] width 177 height 17
paste input "371072"
type input "371072"
click at [1204, 900] on button "Save" at bounding box center [1208, 905] width 69 height 24
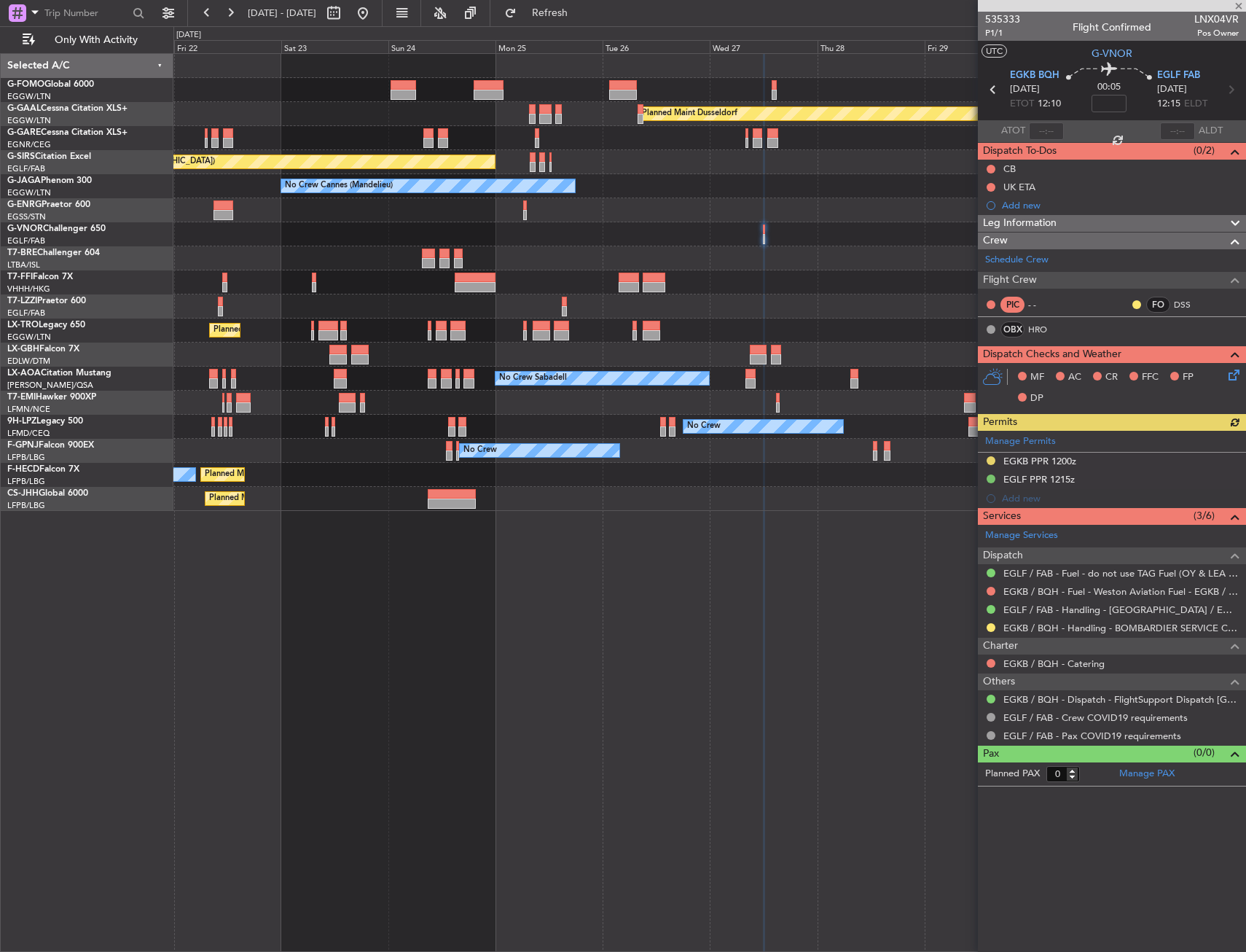
click at [1107, 329] on fb-app "25 Aug 2025 - 04 Sep 2025 Refresh Quick Links Only With Activity Planned Maint …" at bounding box center [623, 481] width 1246 height 941
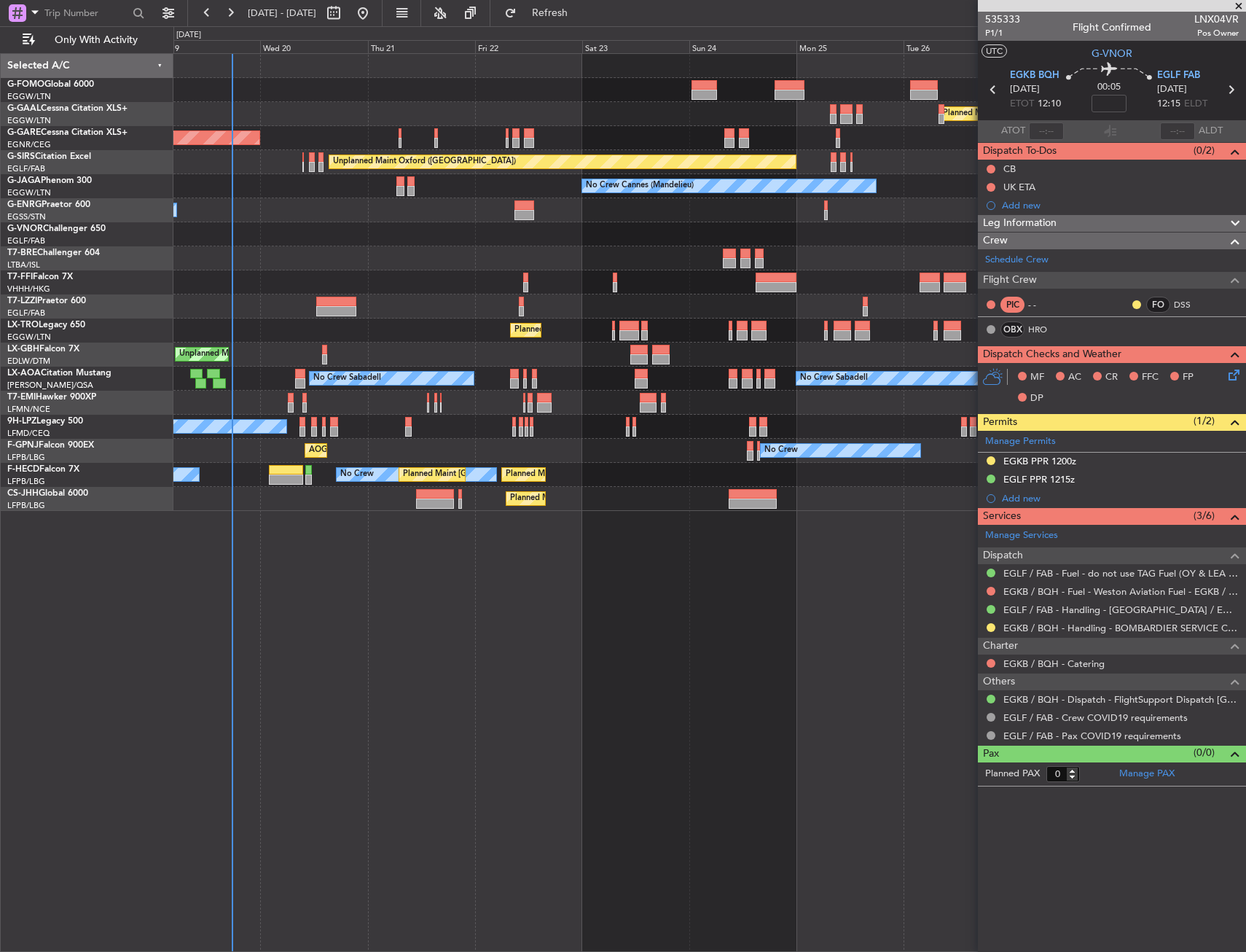
click at [637, 298] on div at bounding box center [710, 306] width 1072 height 24
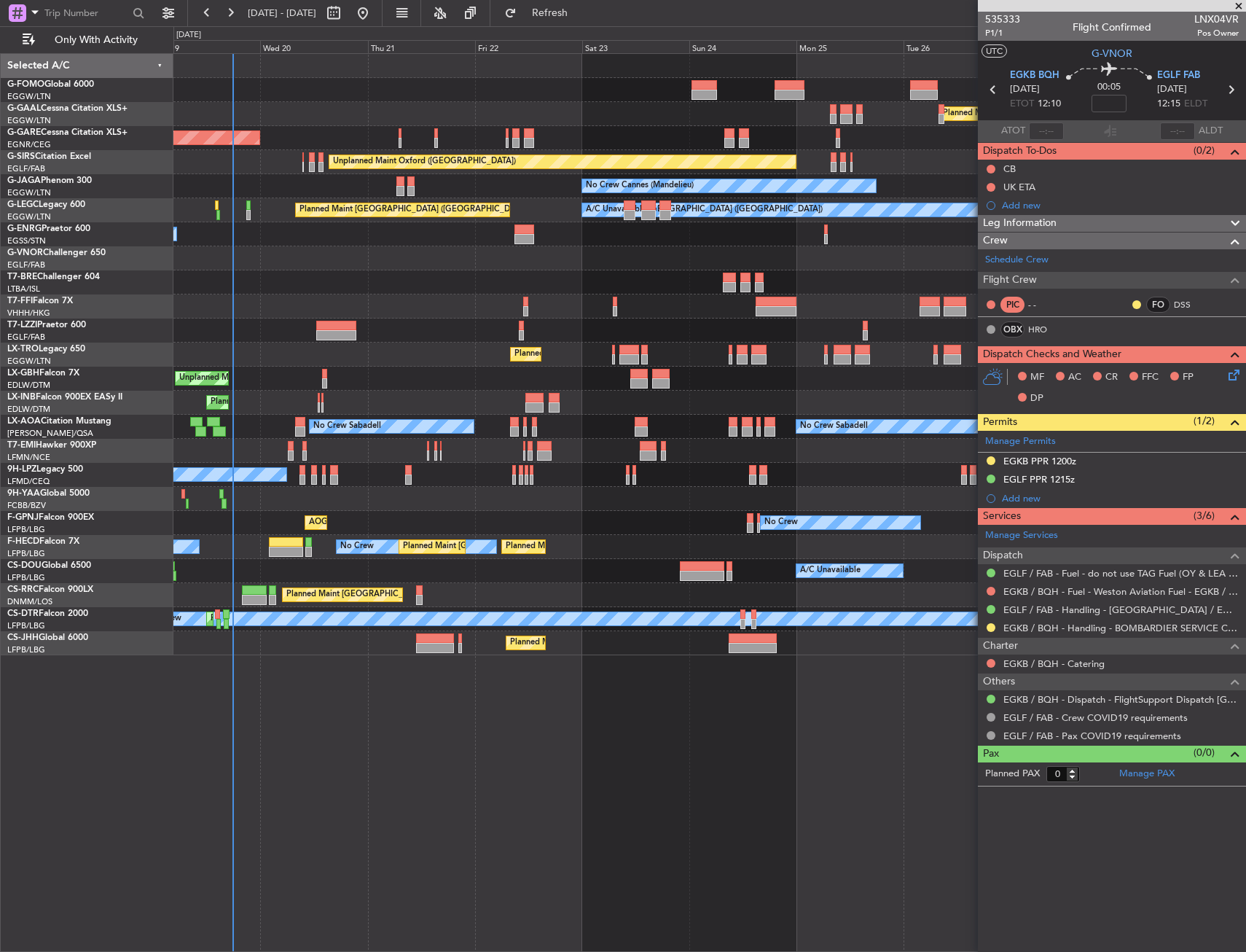
click at [276, 244] on div "Owner" at bounding box center [710, 235] width 1072 height 24
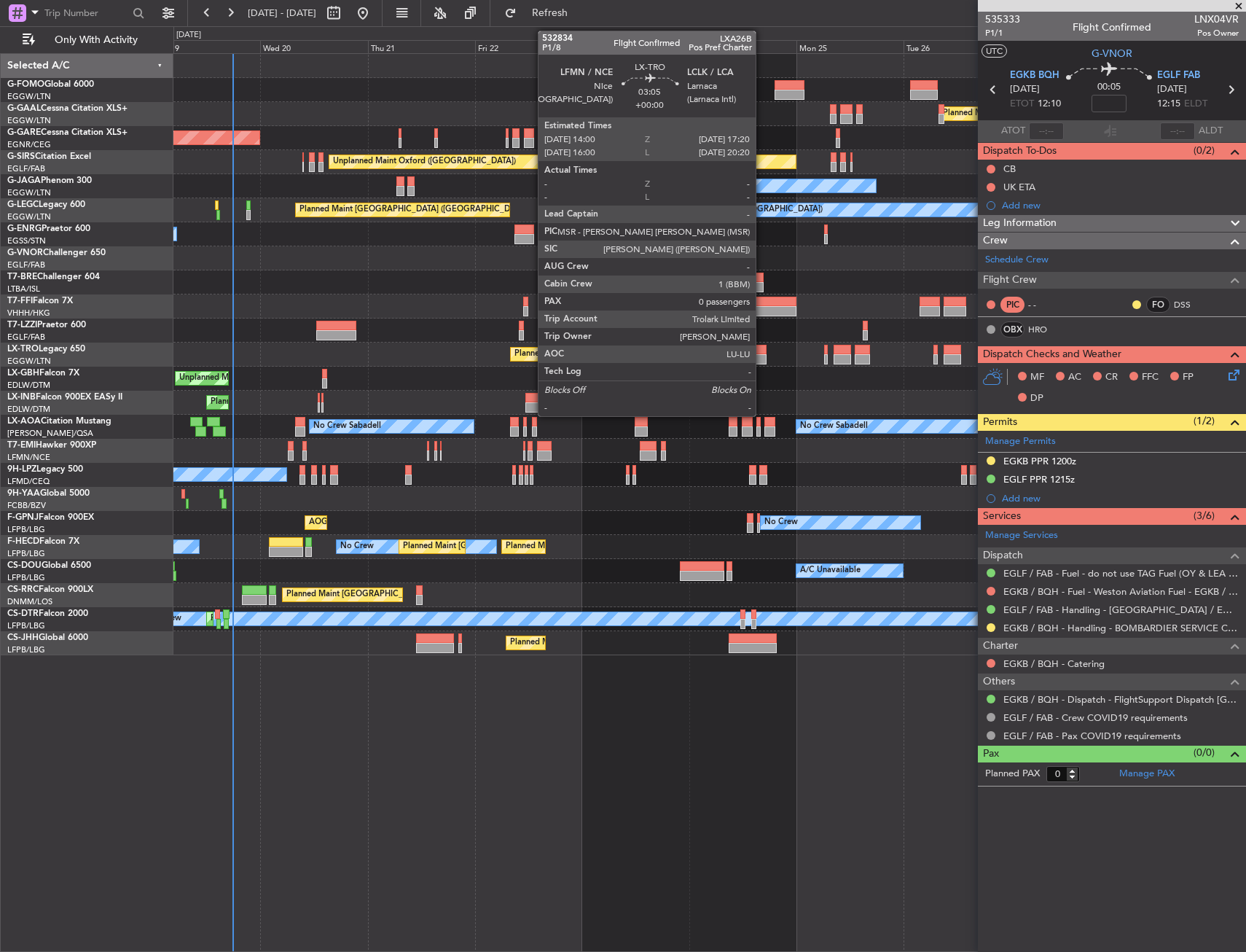
click at [103, 335] on div "Planned Maint Windsor Locks (Bradley Intl) Planned Maint Dusseldorf Unplanned M…" at bounding box center [623, 489] width 1246 height 926
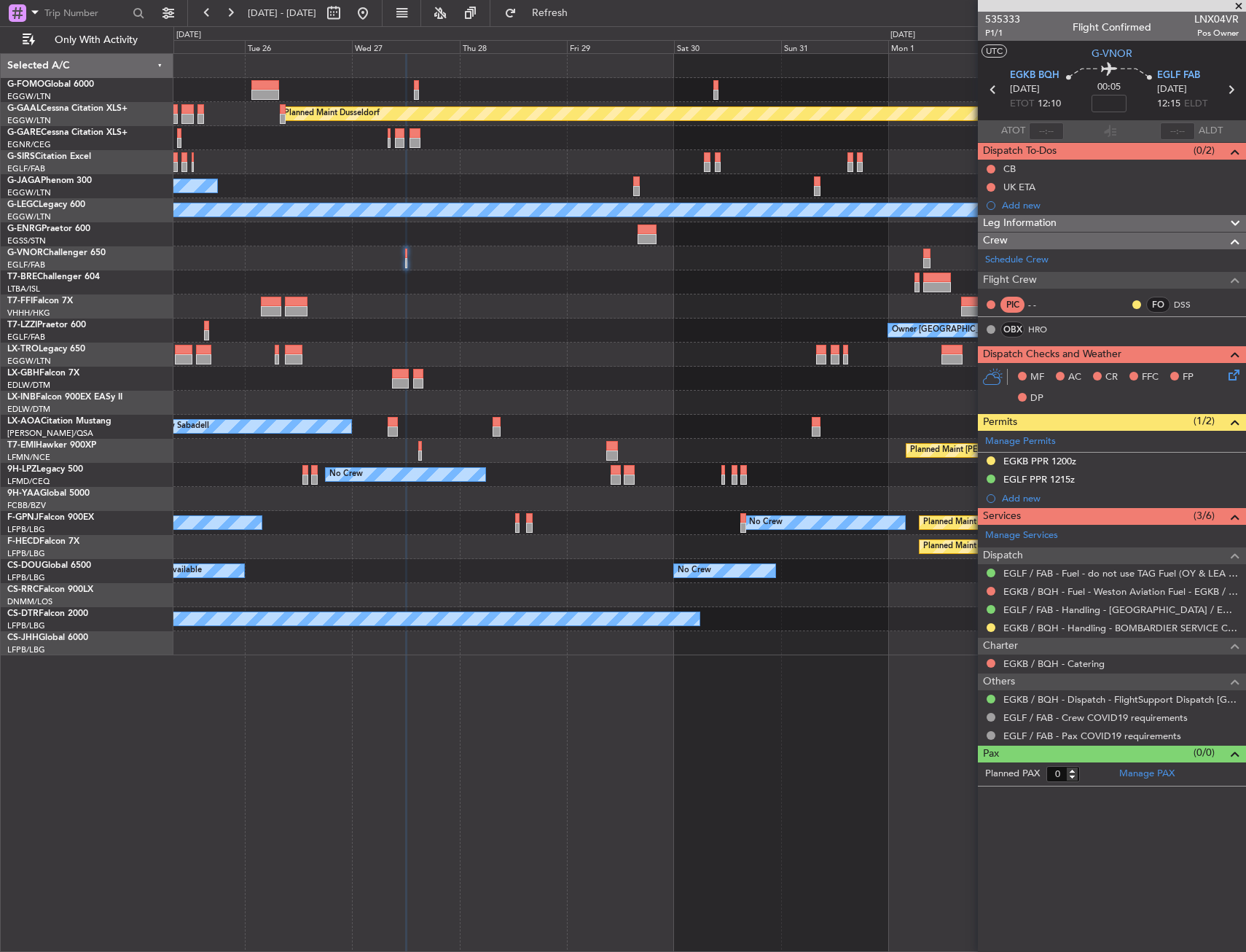
click at [0, 320] on html "19 Aug 2025 - 29 Aug 2025 Refresh Quick Links Only With Activity Planned Maint …" at bounding box center [623, 476] width 1246 height 952
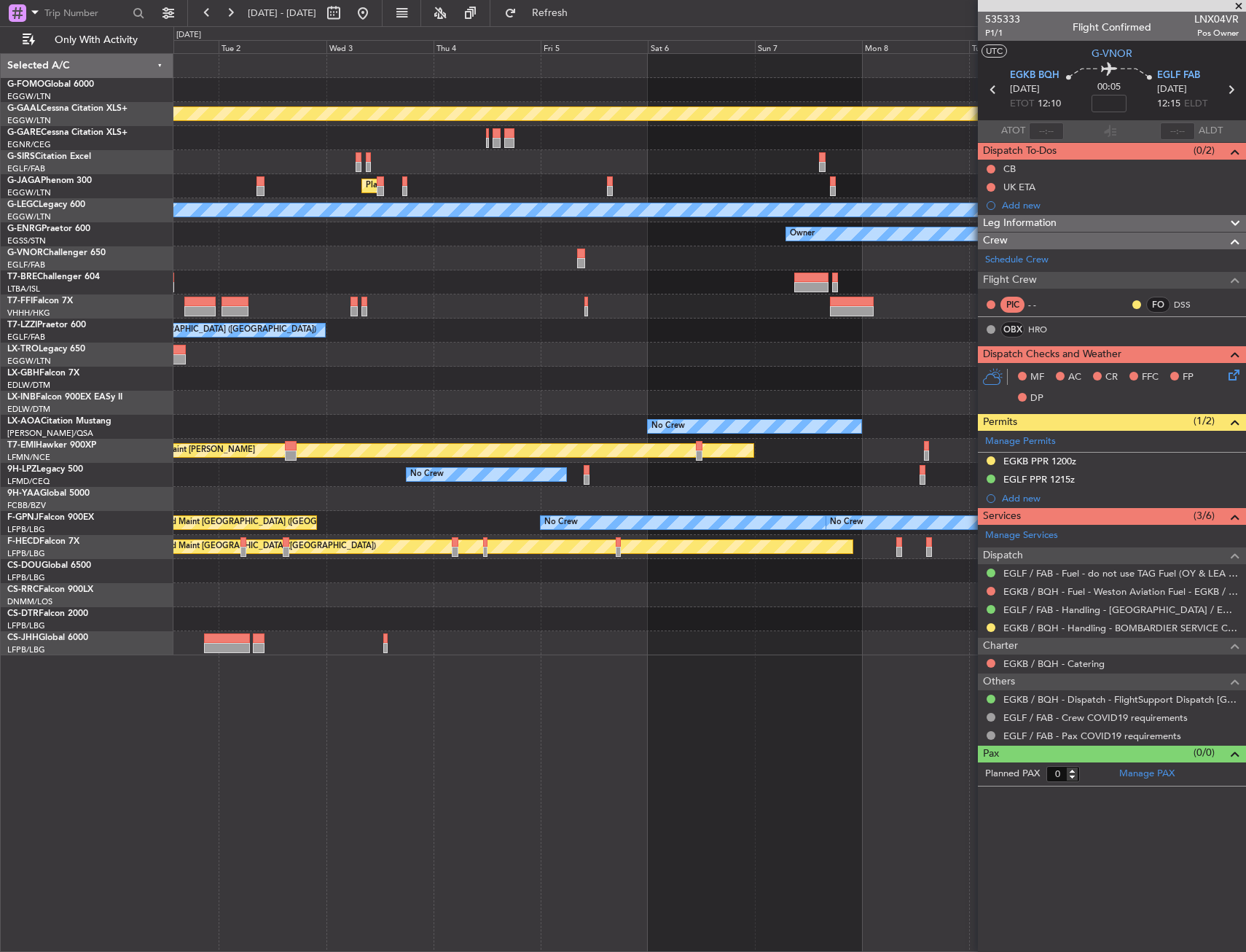
click at [367, 297] on div "Planned Maint Dusseldorf Planned Maint London (Luton) A/C Unavailable London (L…" at bounding box center [710, 355] width 1072 height 602
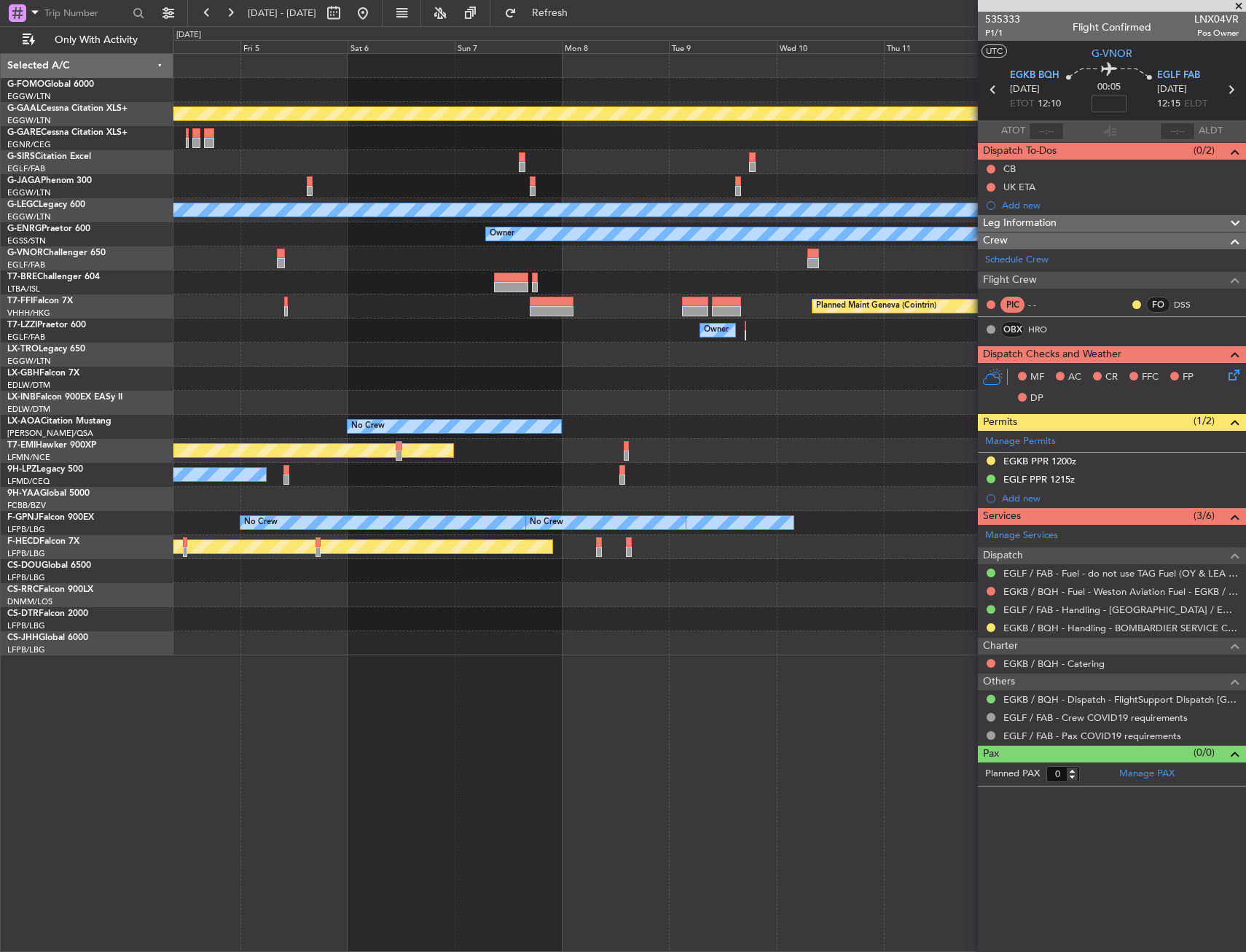
click at [0, 301] on html "19 Aug 2025 - 29 Aug 2025 Refresh Quick Links Only With Activity Planned Maint …" at bounding box center [623, 476] width 1246 height 952
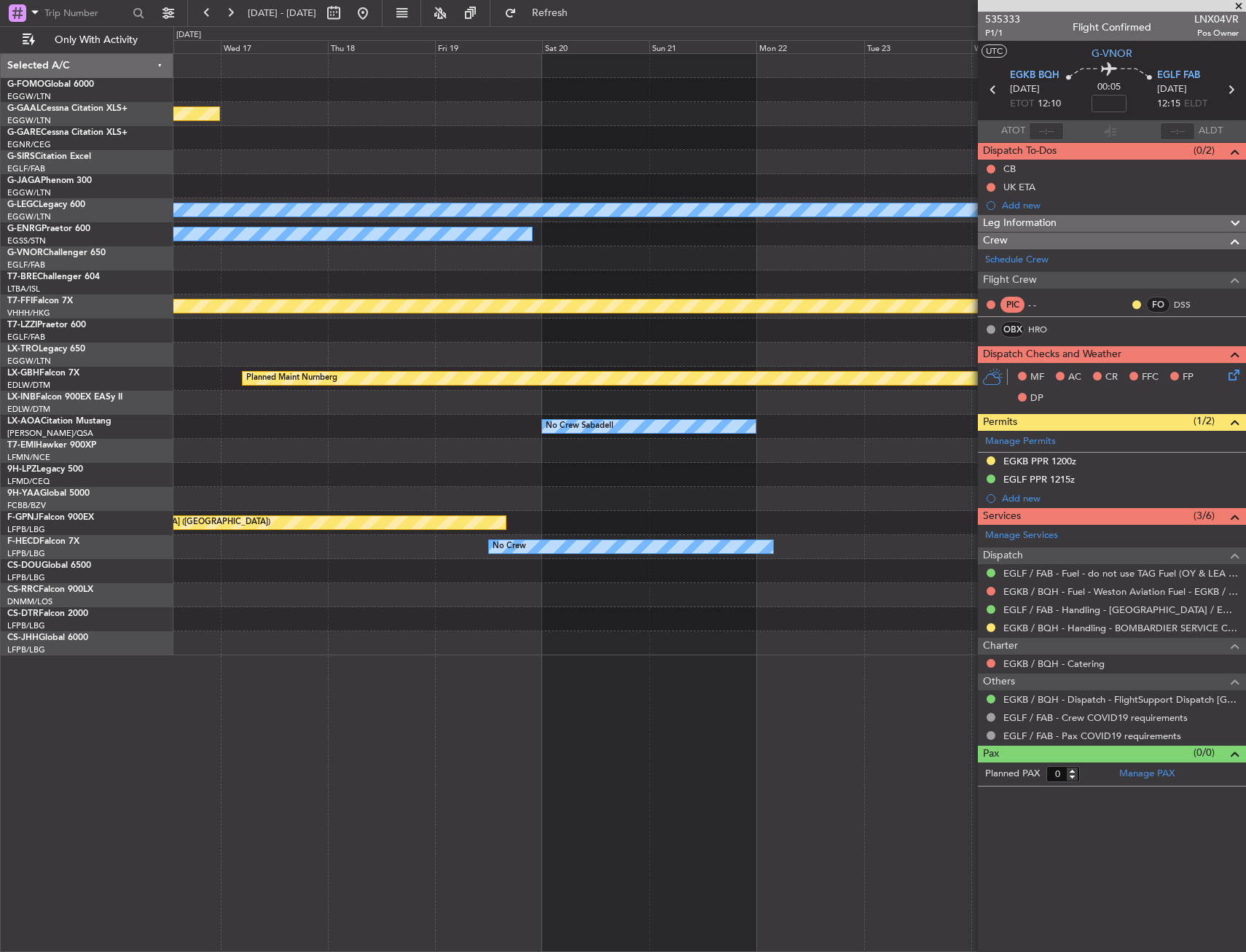
click at [0, 300] on html "19 Aug 2025 - 29 Aug 2025 Refresh Quick Links Only With Activity Planned Maint …" at bounding box center [623, 476] width 1246 height 952
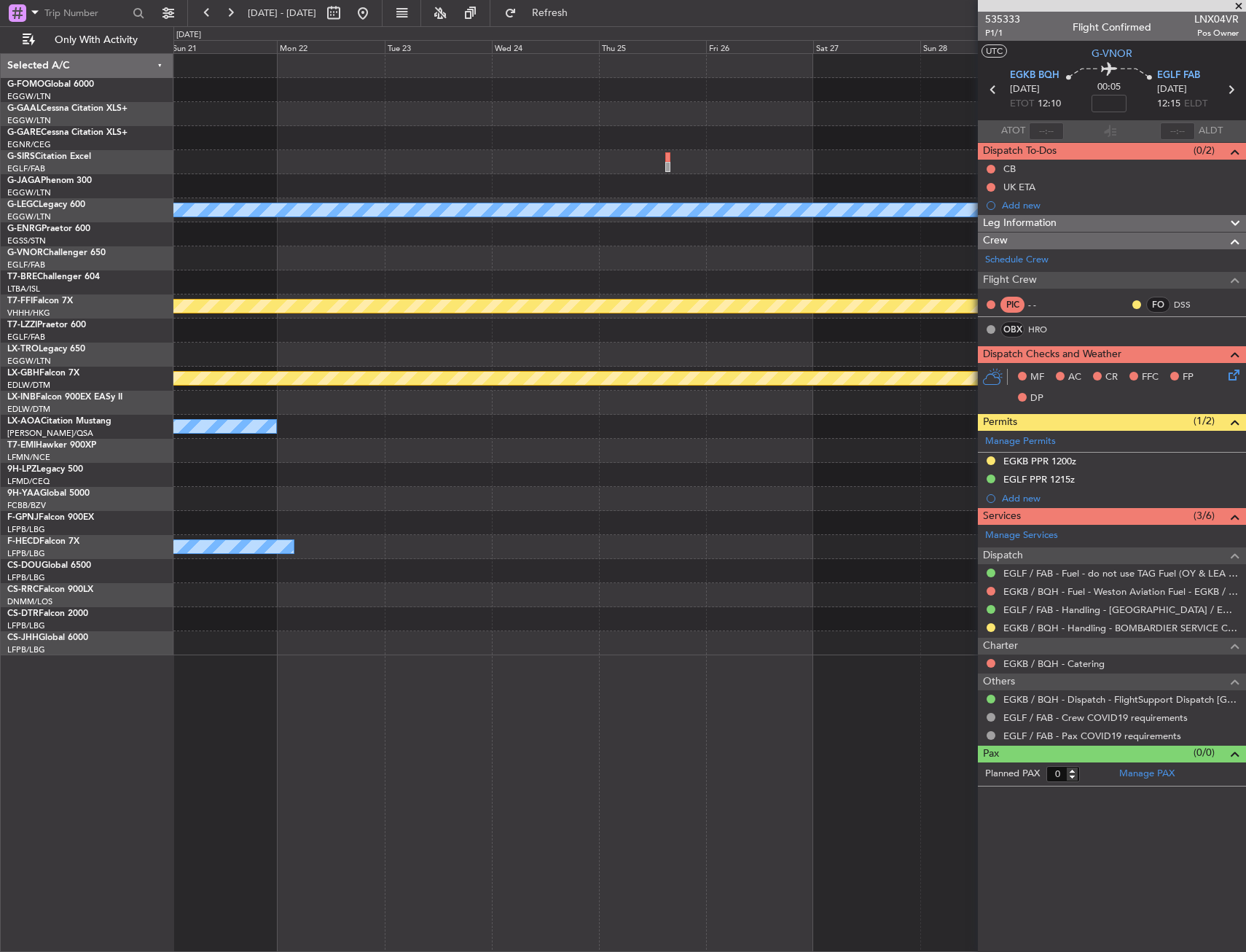
click at [0, 281] on html "19 Aug 2025 - 29 Aug 2025 Refresh Quick Links Only With Activity A/C Unavailabl…" at bounding box center [623, 476] width 1246 height 952
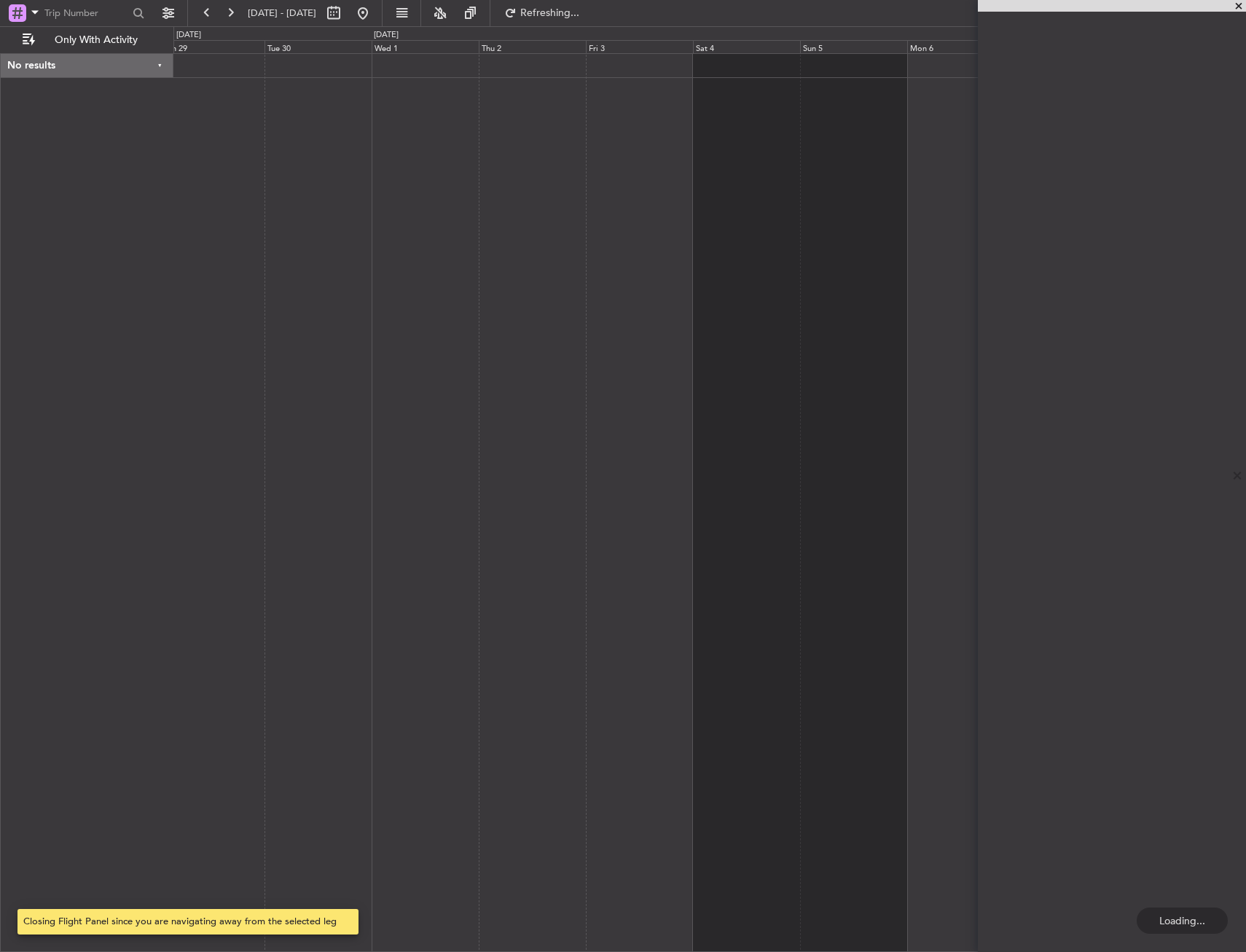
click at [0, 249] on html "29 Sep 2025 - 09 Oct 2025 Refreshing... Quick Links Only With Activity No resul…" at bounding box center [623, 476] width 1246 height 952
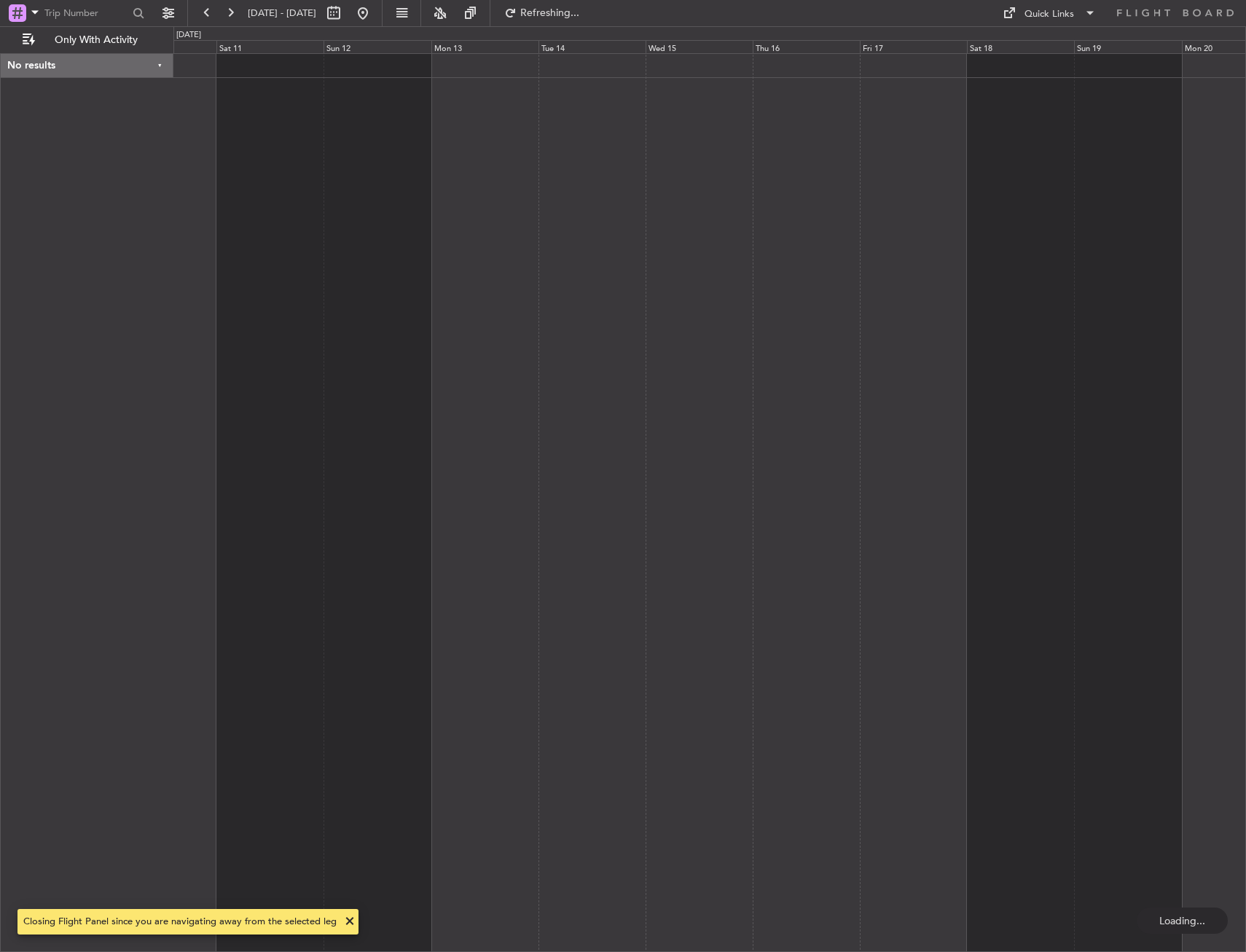
click at [0, 262] on html "29 Sep 2025 - 09 Oct 2025 Refreshing... Quick Links Only With Activity No resul…" at bounding box center [623, 476] width 1246 height 952
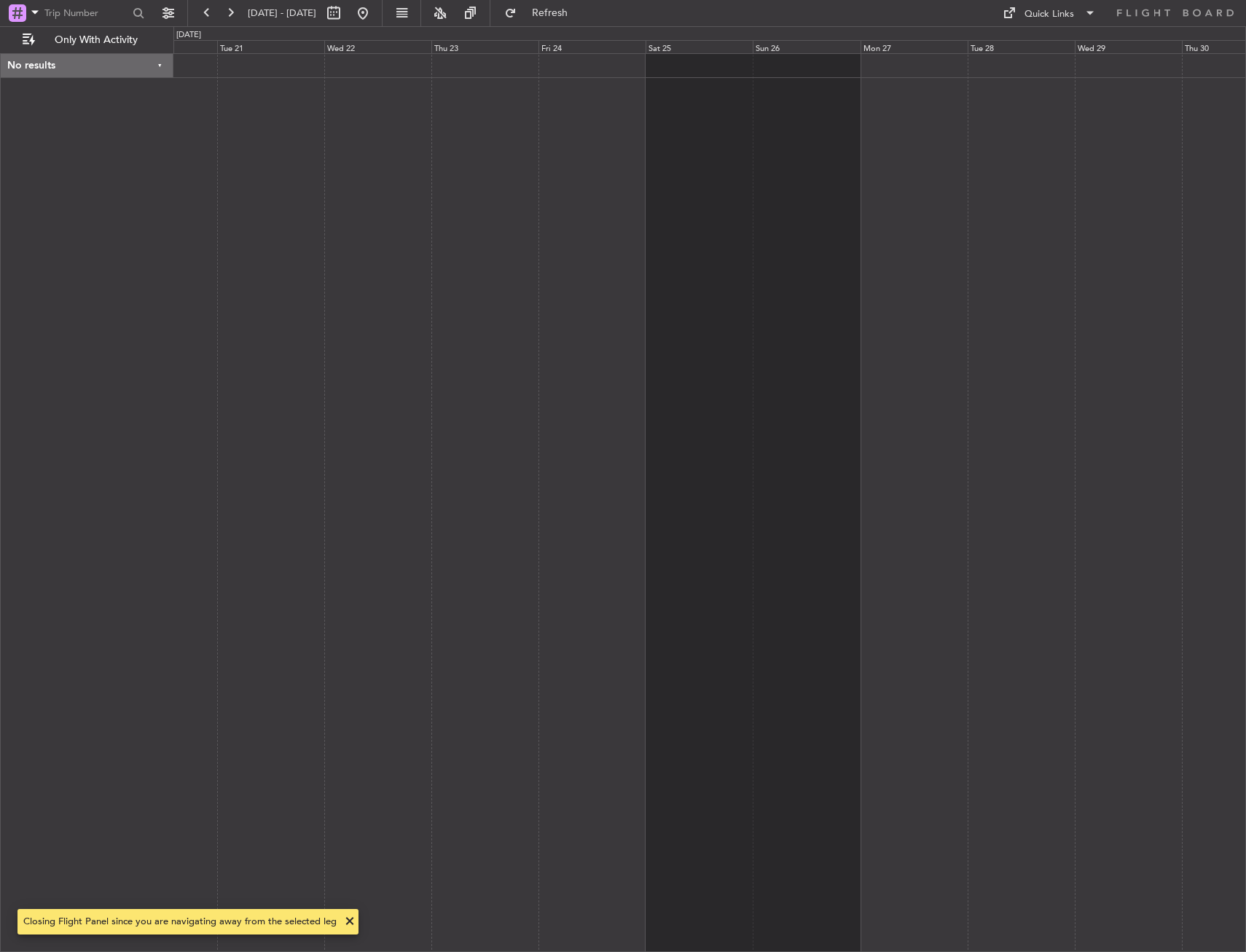
click at [0, 242] on html "29 Sep 2025 - 09 Oct 2025 Refresh Quick Links Only With Activity No results 0 0…" at bounding box center [623, 476] width 1246 height 952
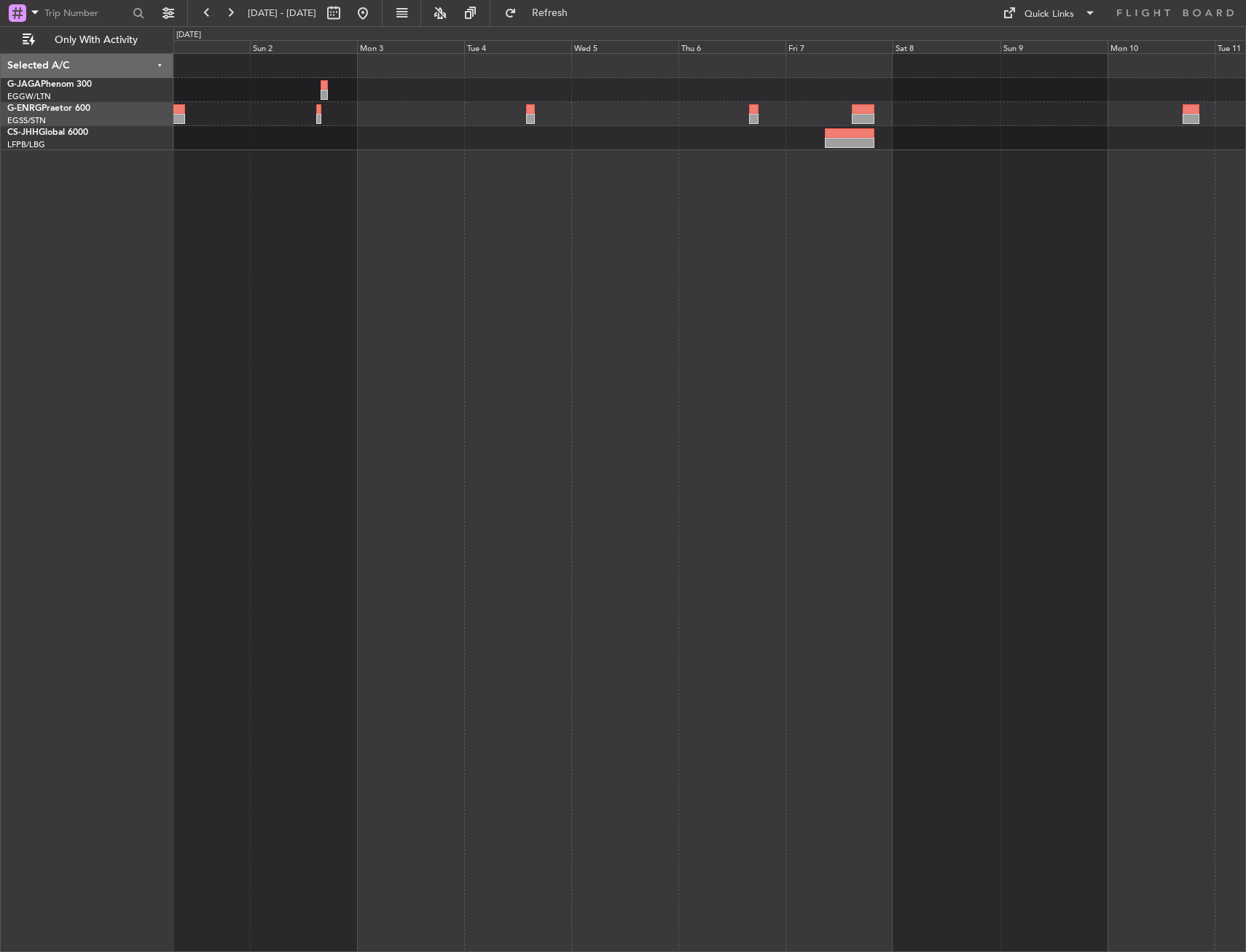
click at [457, 117] on div at bounding box center [710, 114] width 1072 height 24
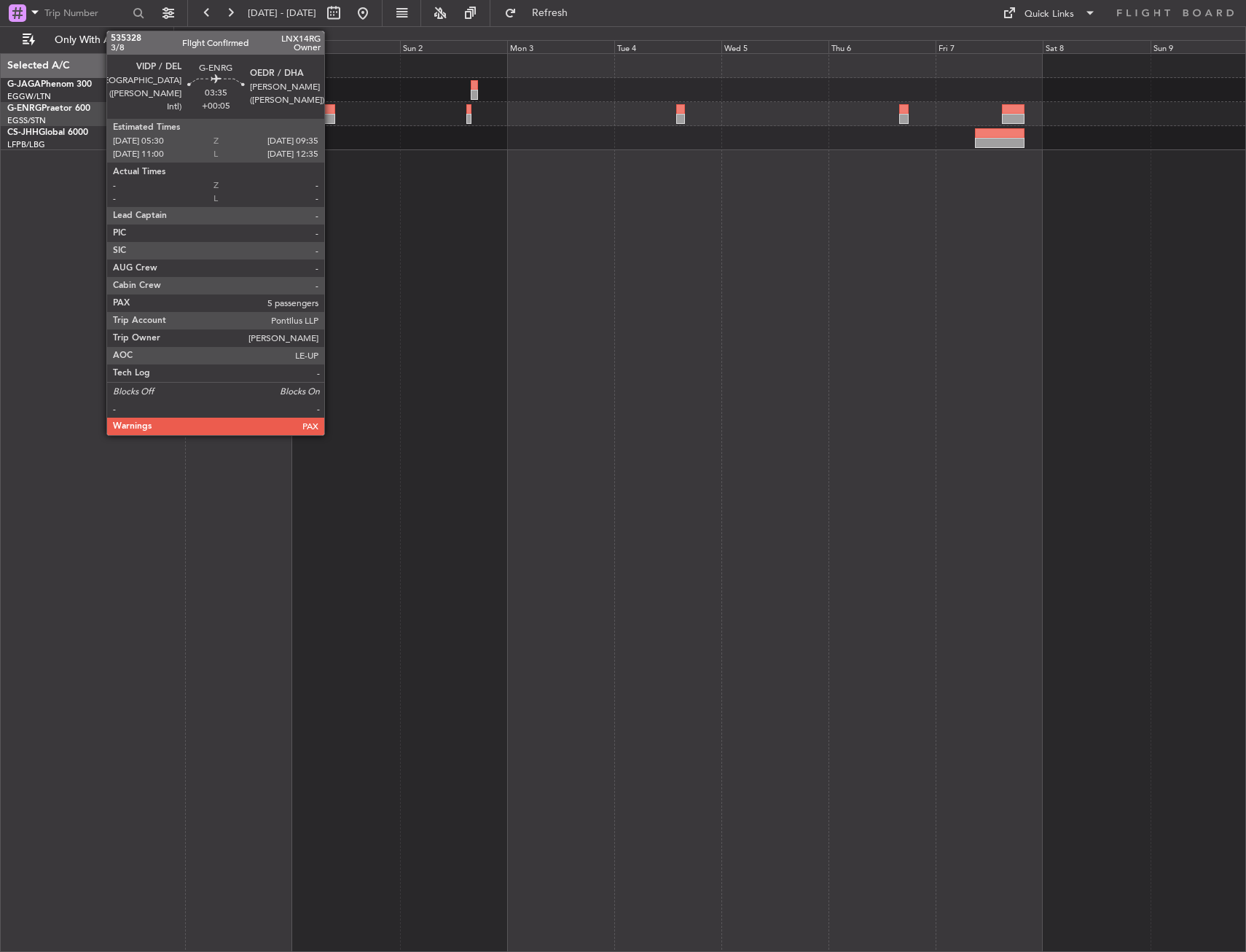
click at [331, 114] on div at bounding box center [325, 119] width 19 height 11
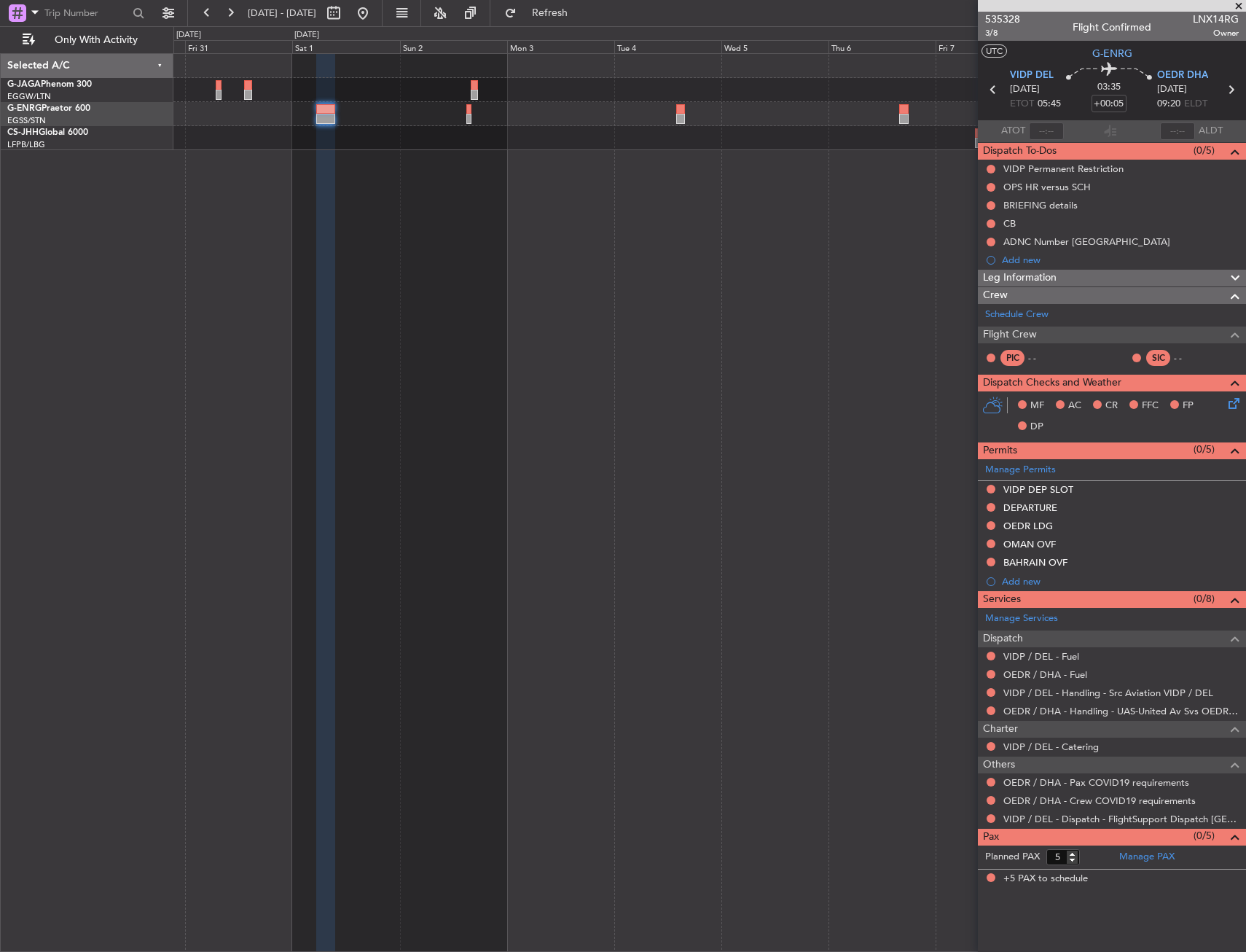
click at [451, 308] on div at bounding box center [710, 502] width 1072 height 899
click at [1045, 714] on link "OEDR / DHA - Handling - UAS-United Av Svs OEDR / DHA" at bounding box center [1121, 711] width 236 height 12
click at [375, 12] on button at bounding box center [363, 13] width 24 height 24
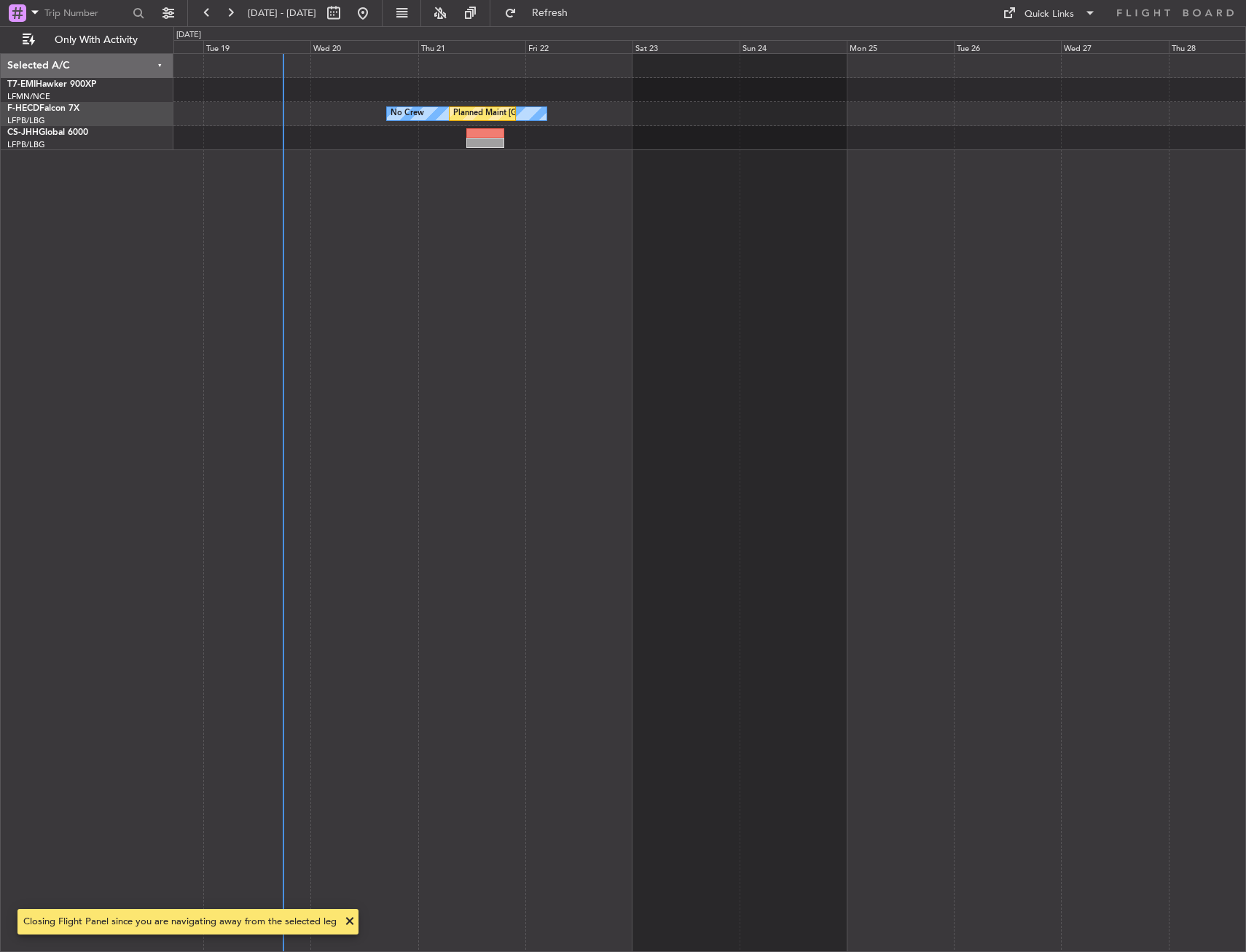
click at [365, 269] on div "No Crew Planned Maint Paris (Le Bourget)" at bounding box center [710, 502] width 1072 height 899
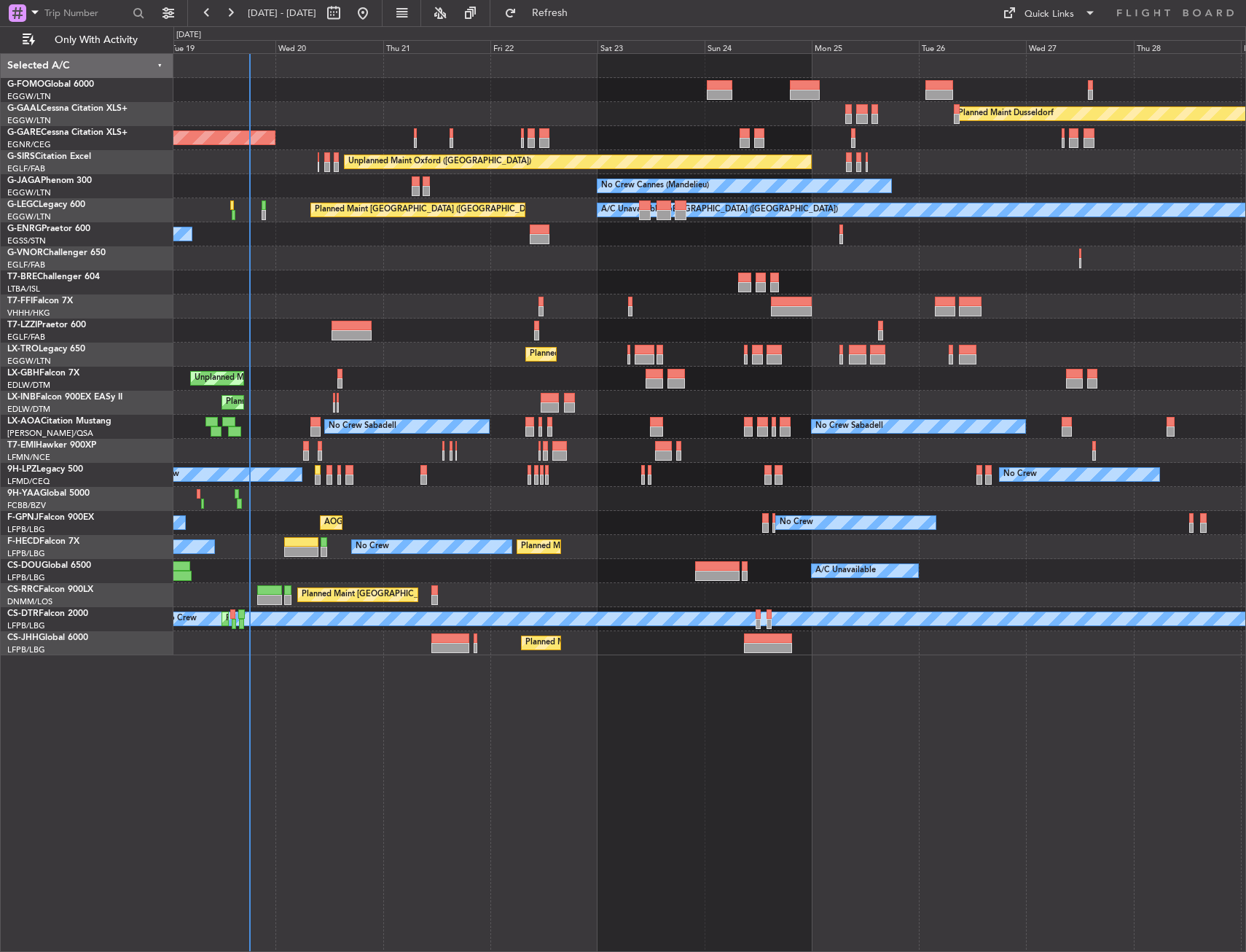
click at [500, 258] on div "Planned Maint London ([GEOGRAPHIC_DATA])" at bounding box center [710, 258] width 1072 height 24
click at [89, 227] on div "Planned Maint Windsor Locks (Bradley Intl) Planned Maint Dusseldorf Unplanned M…" at bounding box center [623, 489] width 1246 height 926
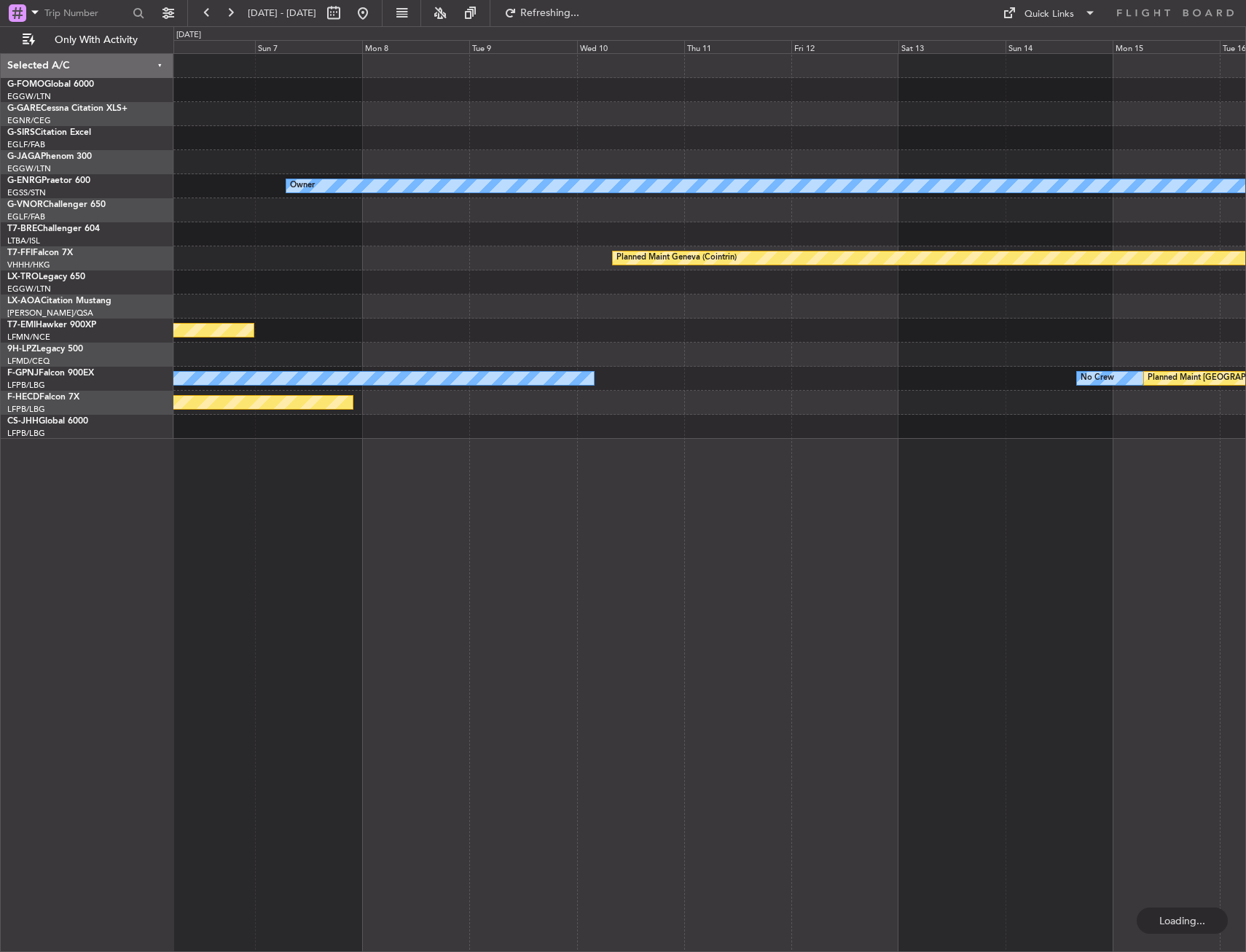
click at [0, 275] on html "27 Aug 2025 - 06 Sep 2025 Refreshing... Quick Links Only With Activity Owner Pl…" at bounding box center [623, 476] width 1246 height 952
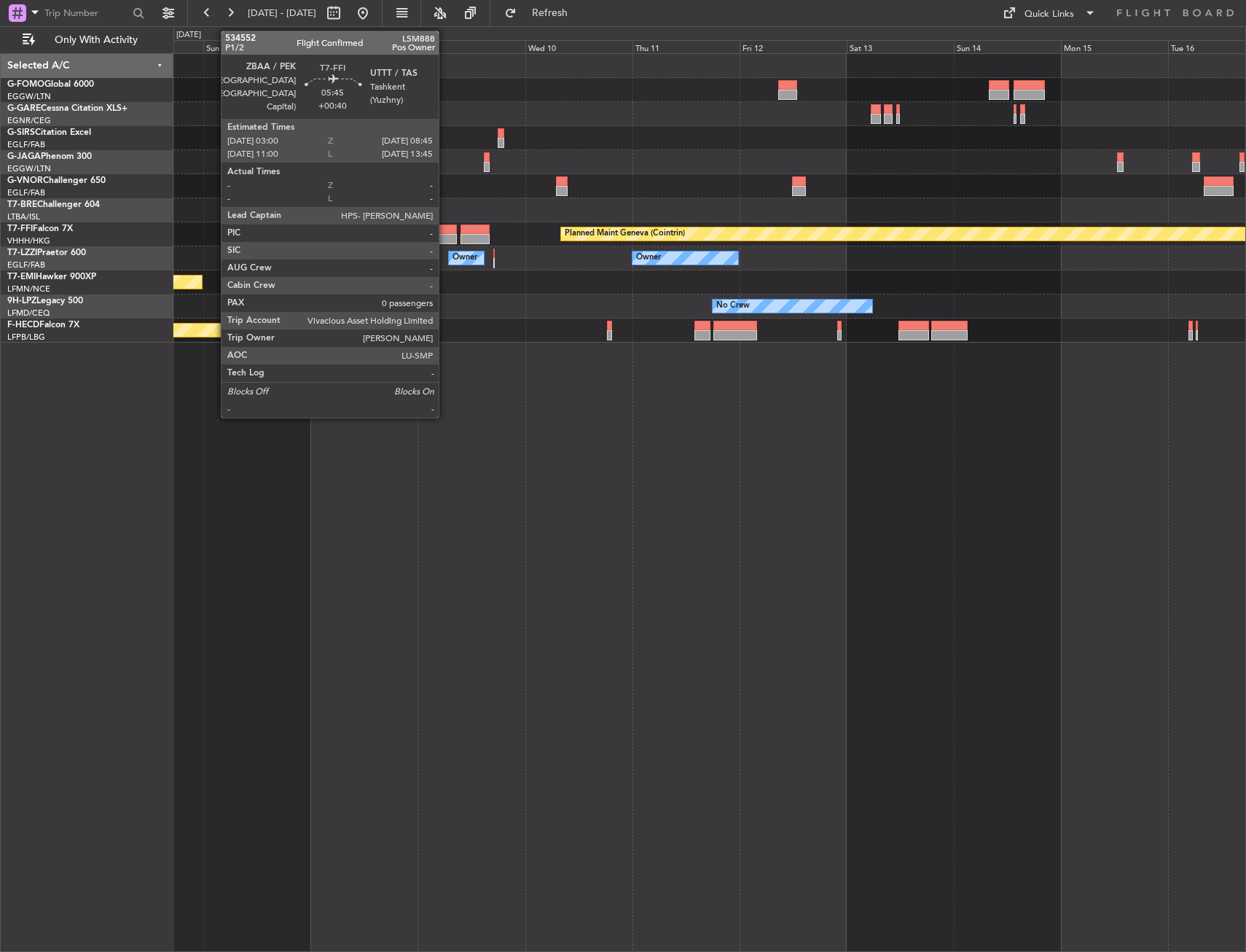
click at [445, 224] on div at bounding box center [444, 229] width 26 height 11
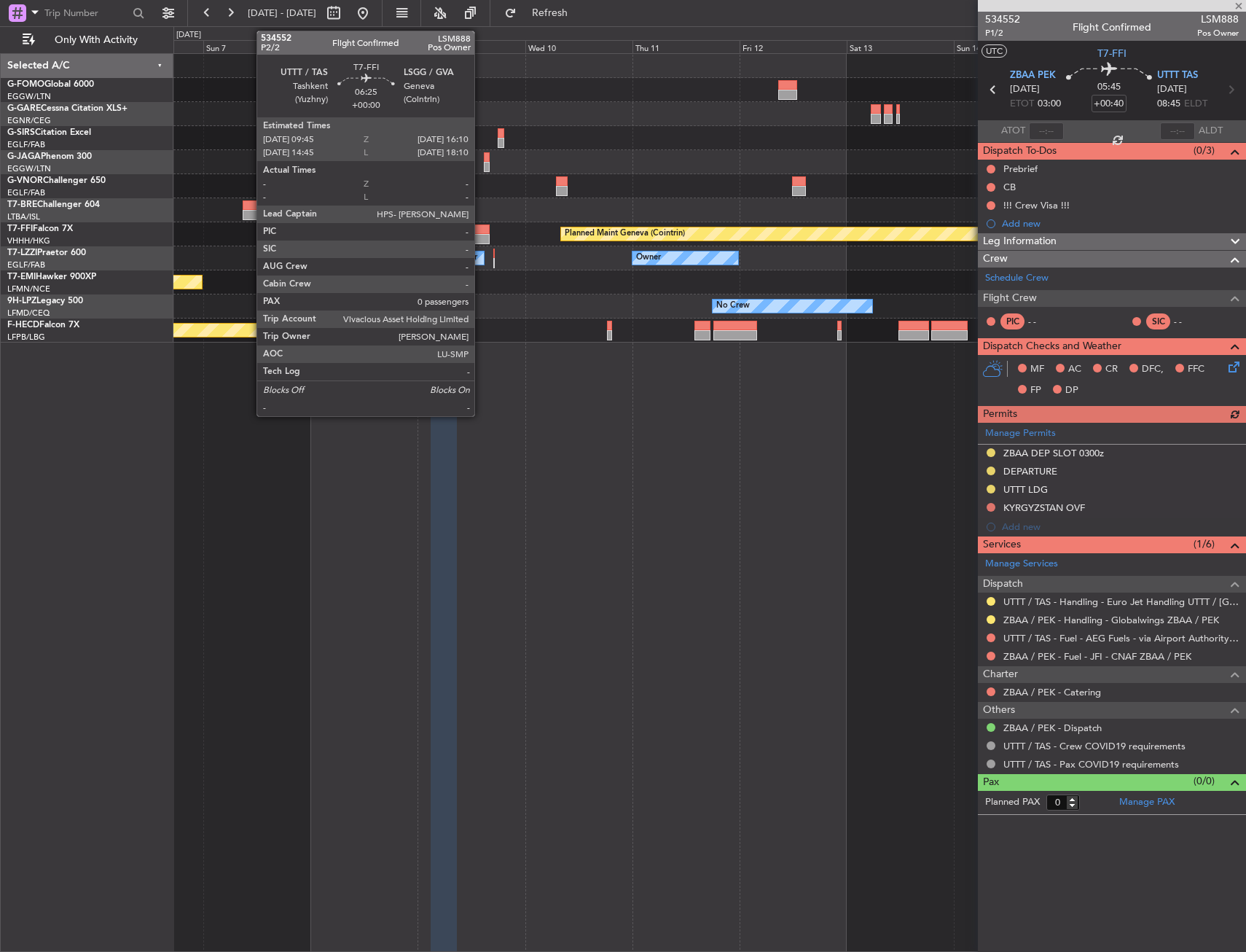
click at [481, 227] on div at bounding box center [475, 229] width 29 height 11
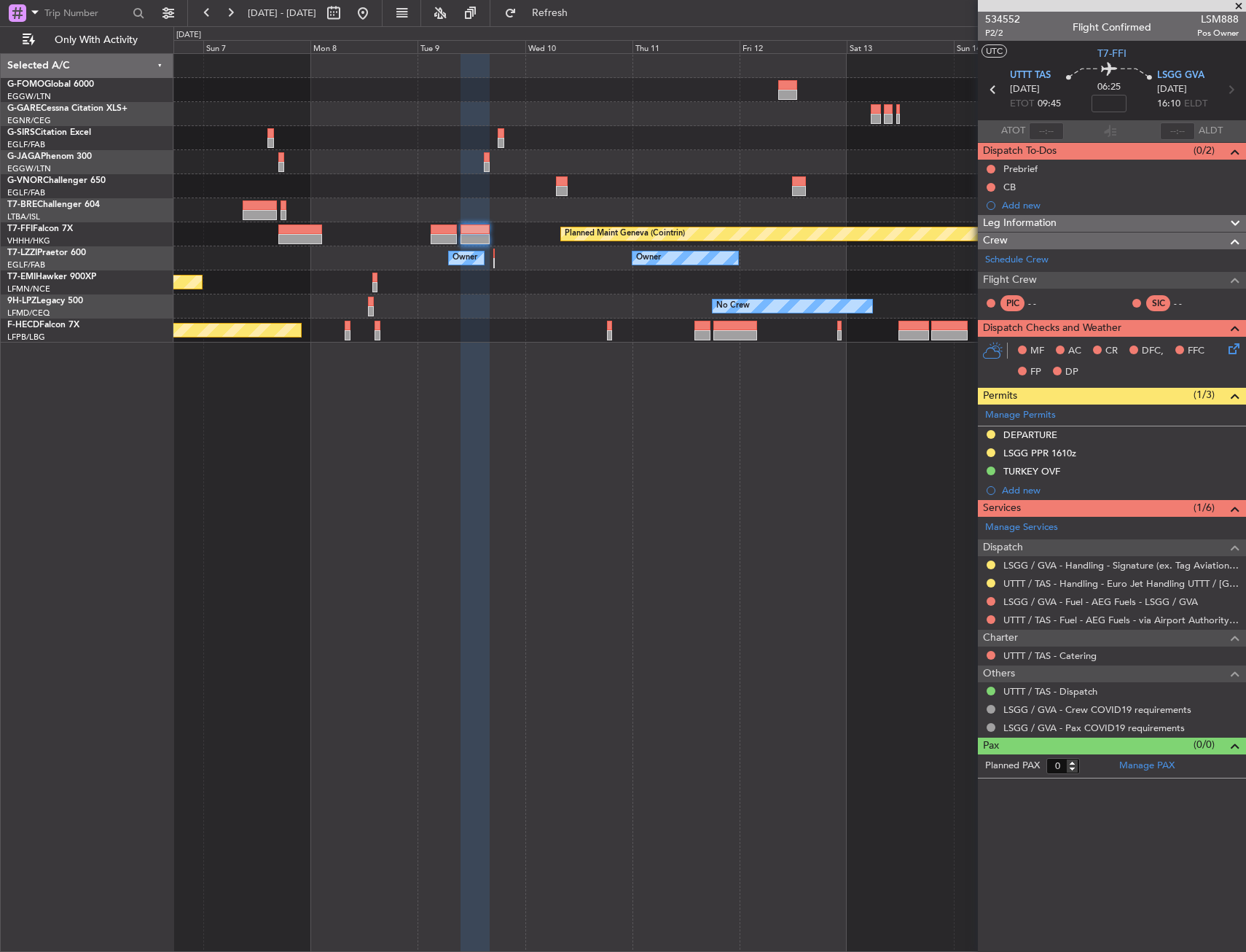
click at [1245, 199] on html "06 Sep 2025 - 16 Sep 2025 Refresh Quick Links Only With Activity Planned Maint …" at bounding box center [623, 476] width 1246 height 952
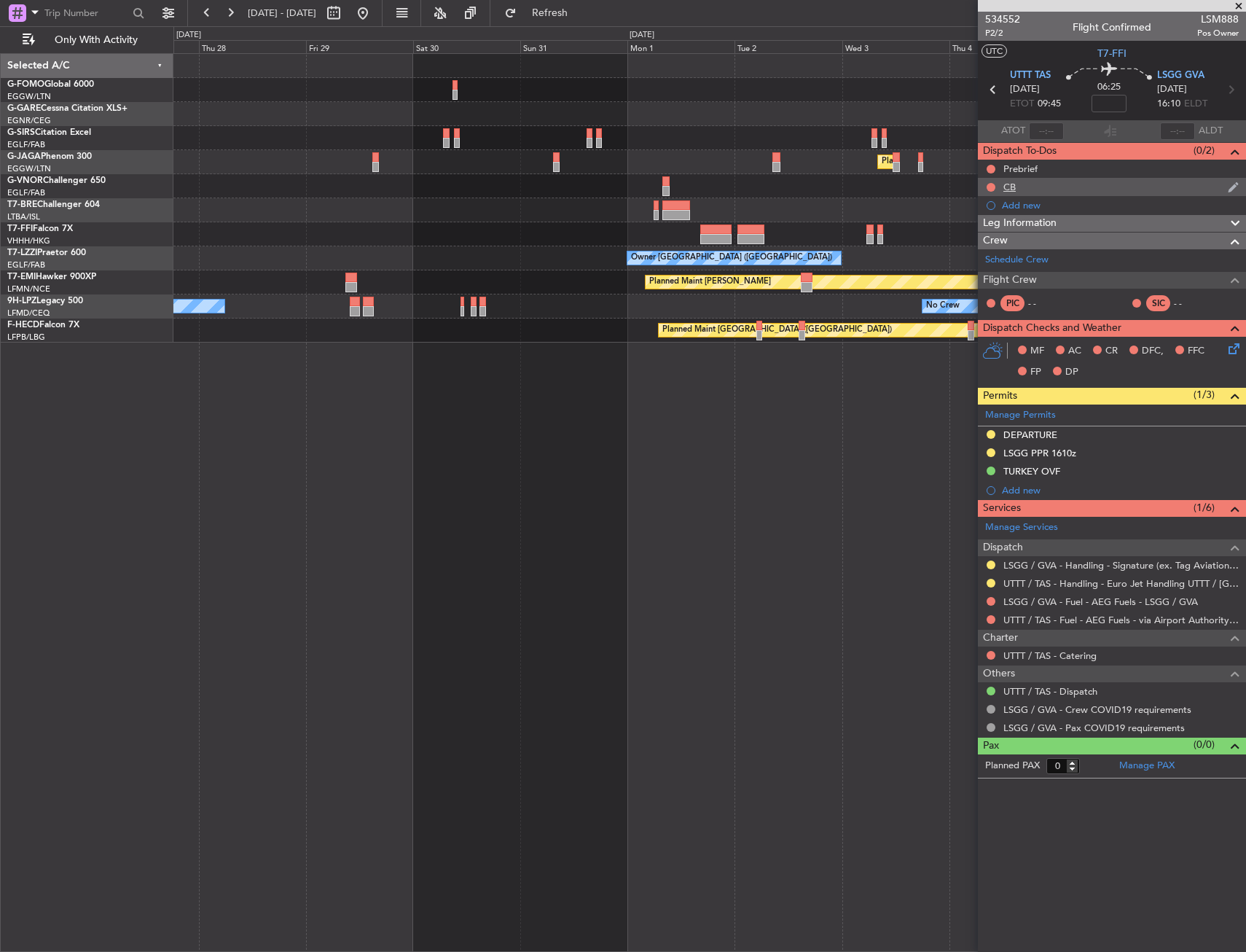
click at [1206, 178] on fb-app "06 Sep 2025 - 16 Sep 2025 Refresh Quick Links Only With Activity Planned Maint …" at bounding box center [623, 481] width 1246 height 941
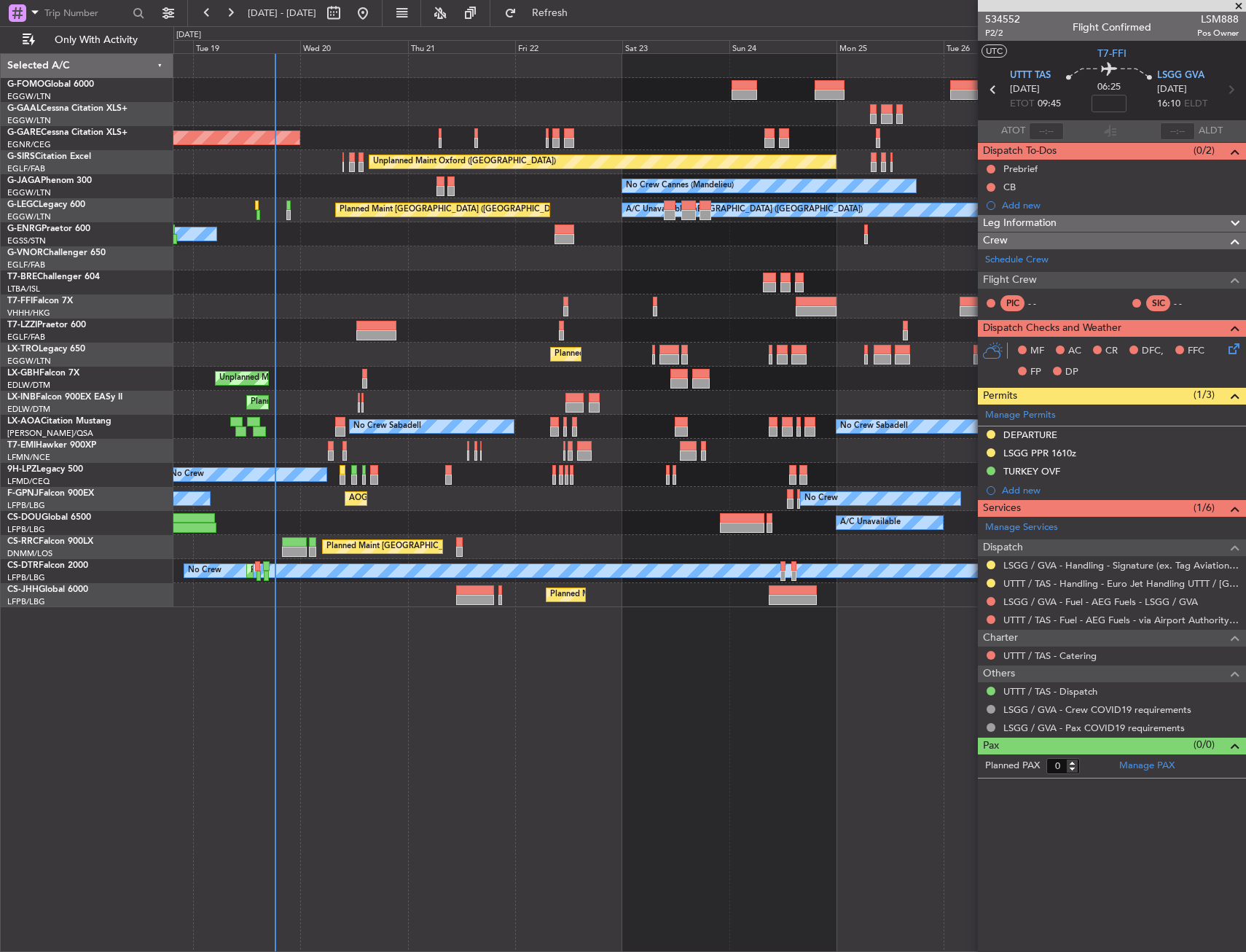
click at [352, 221] on div "Planned Maint Windsor Locks (Bradley Intl) Planned Maint Dusseldorf Unplanned M…" at bounding box center [710, 330] width 1072 height 553
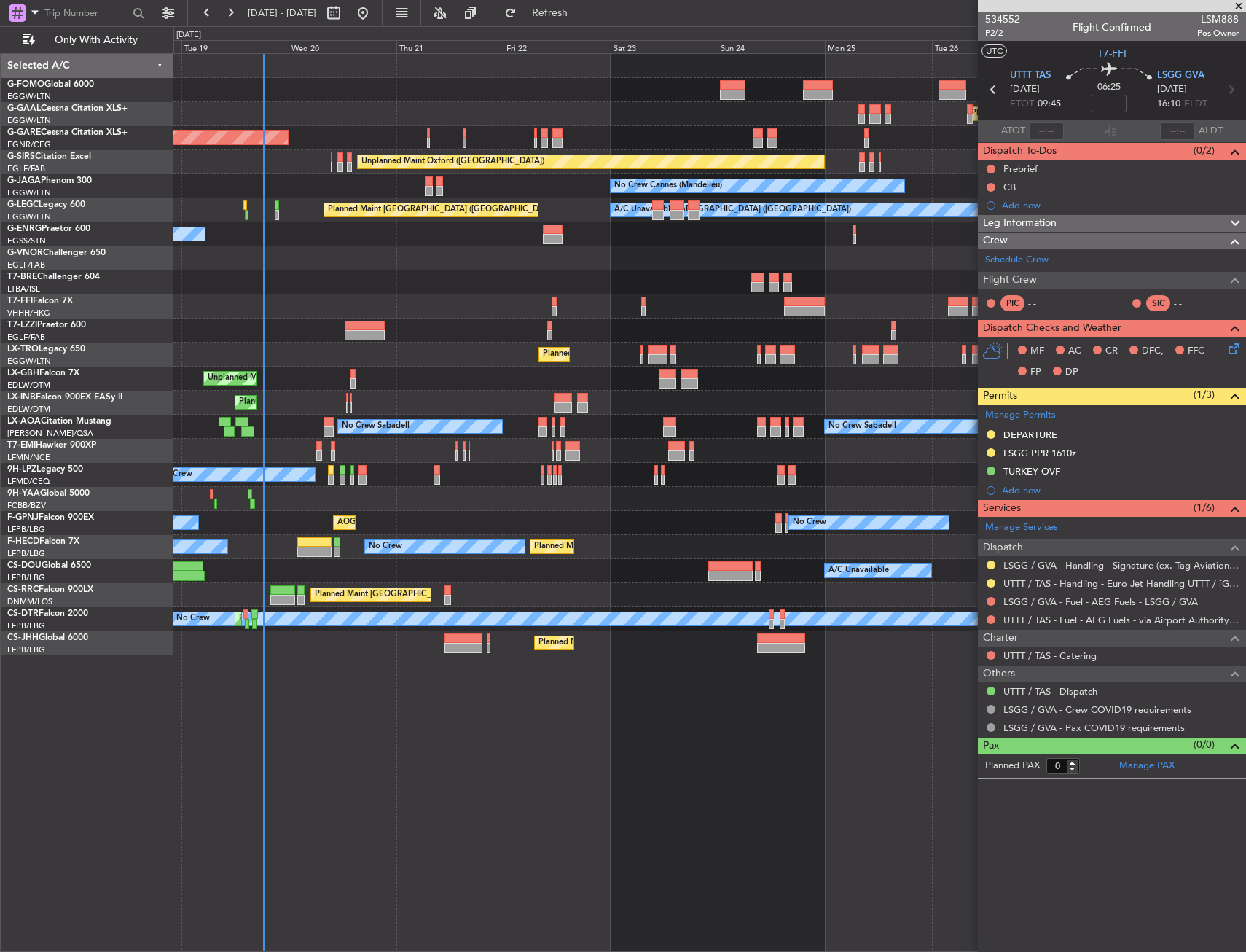
click at [379, 662] on div "Planned Maint Windsor Locks (Bradley Intl) Planned Maint Dusseldorf Unplanned M…" at bounding box center [710, 502] width 1072 height 899
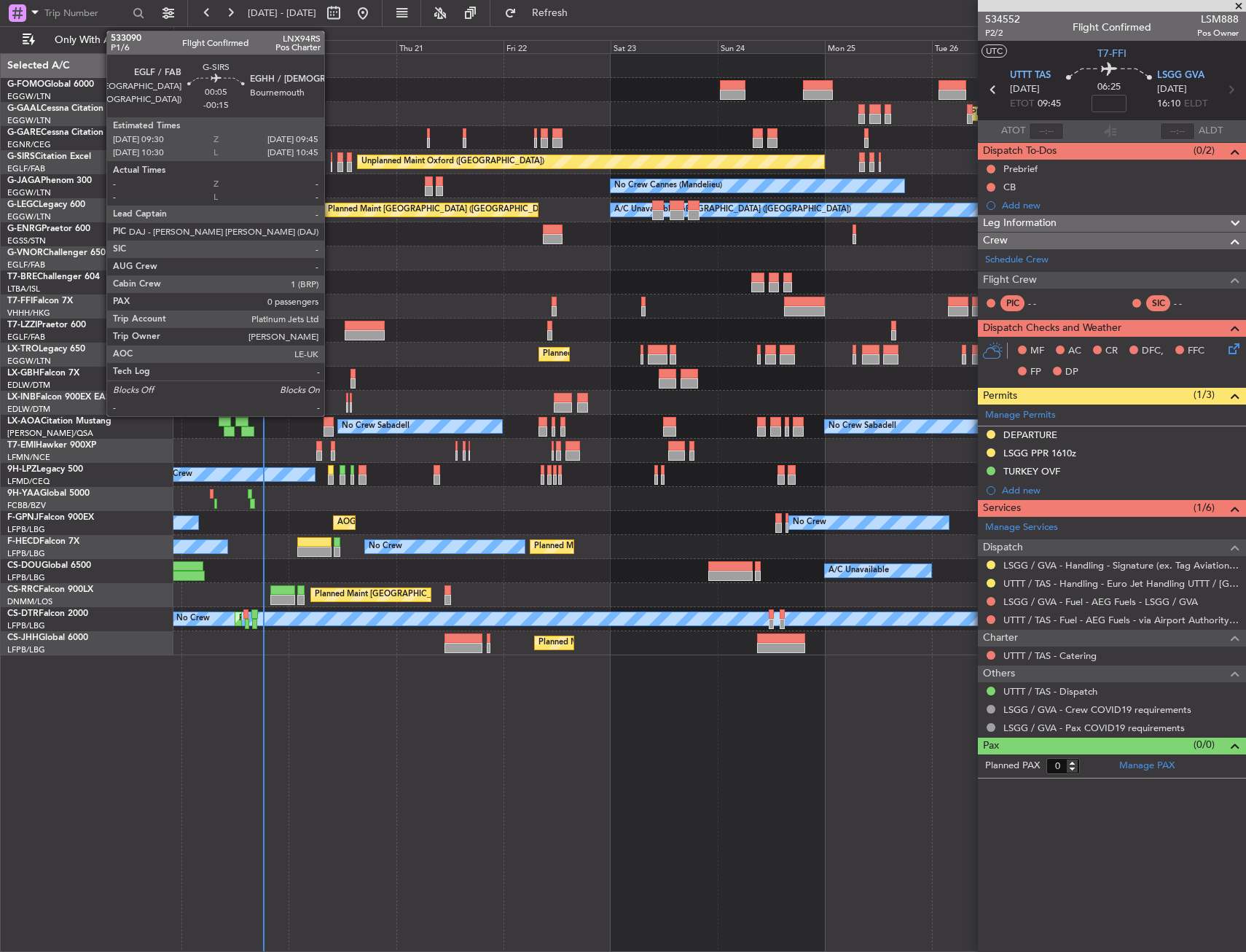
click at [331, 156] on div at bounding box center [332, 157] width 2 height 11
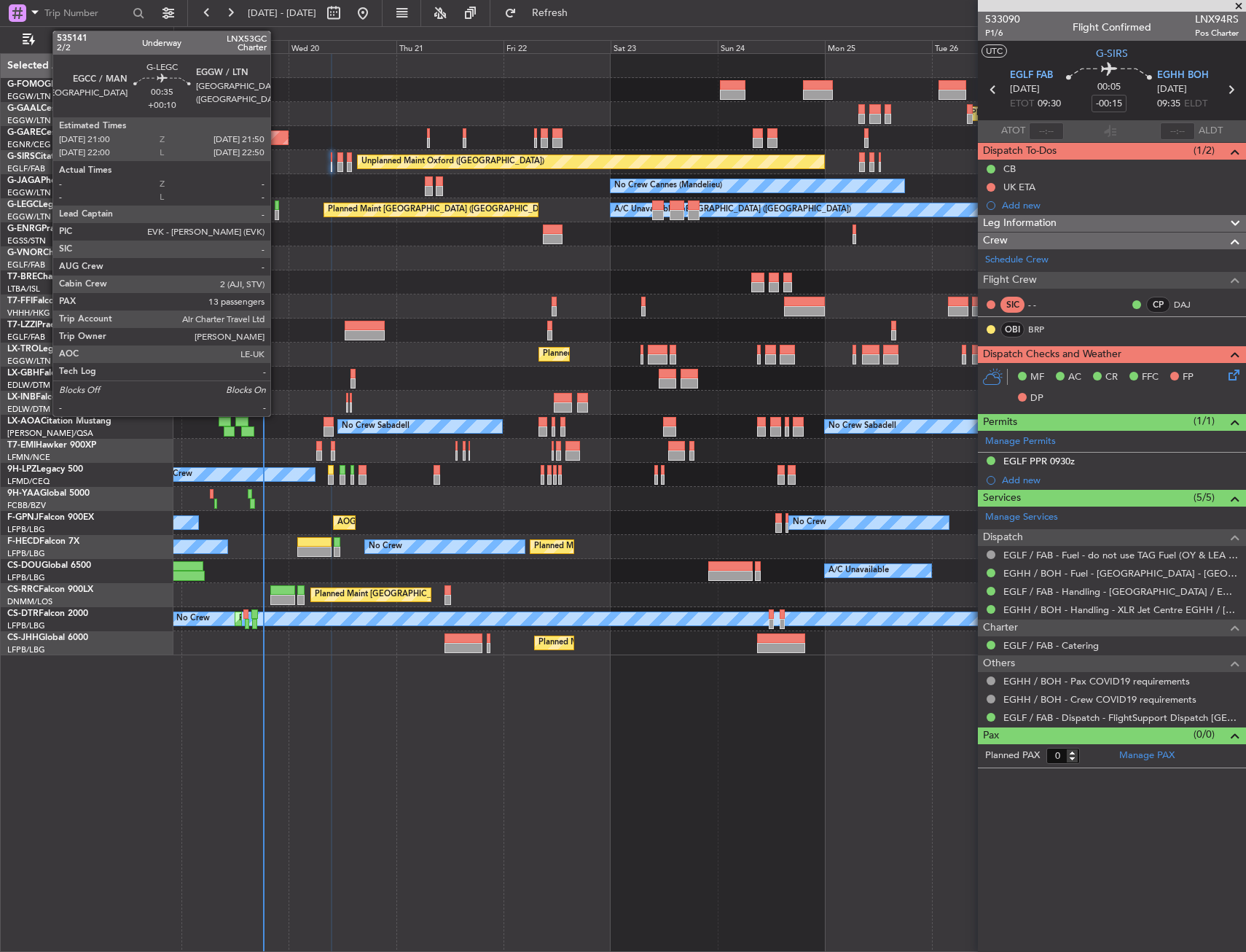
click at [277, 217] on div at bounding box center [276, 215] width 4 height 11
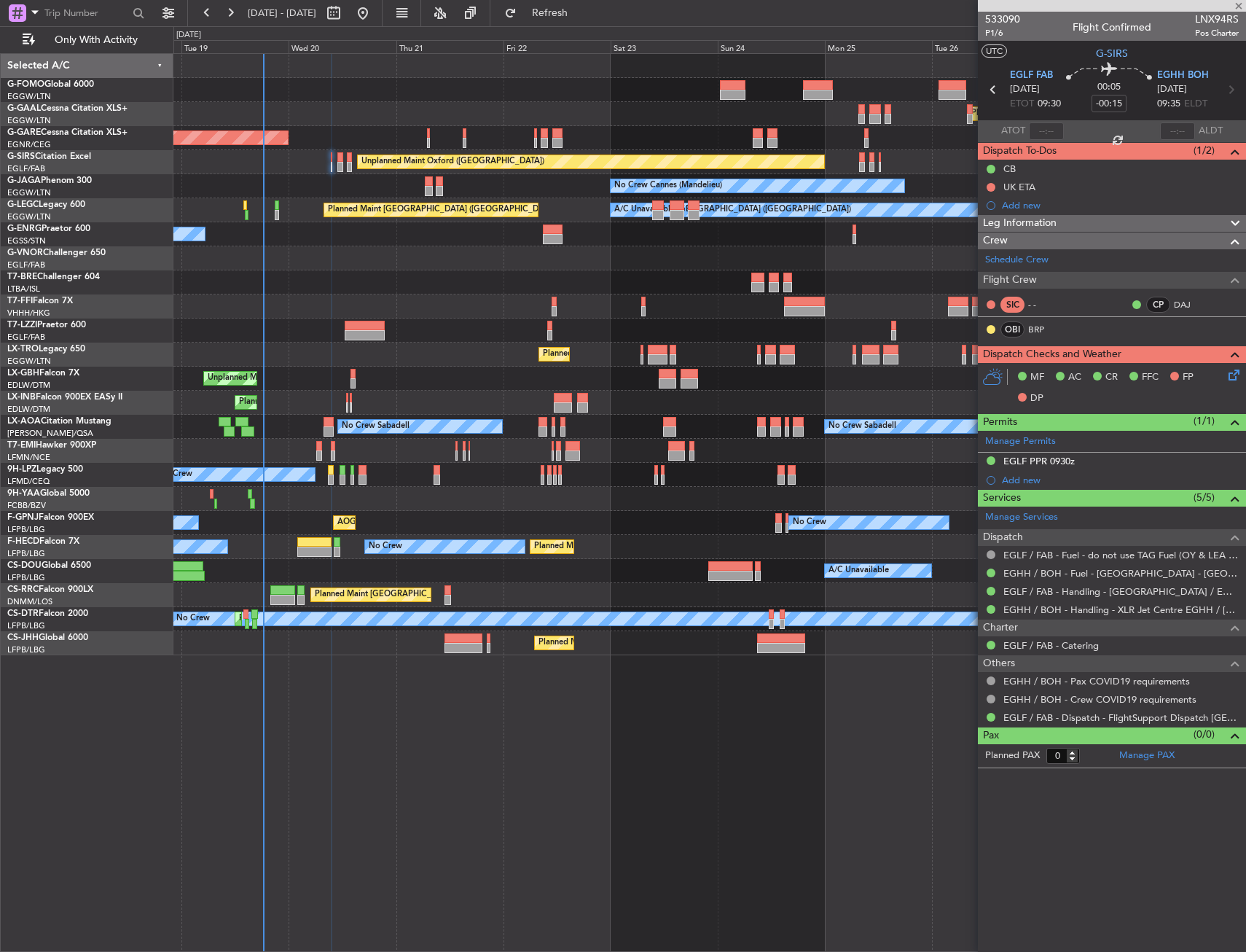
type input "+00:10"
type input "13"
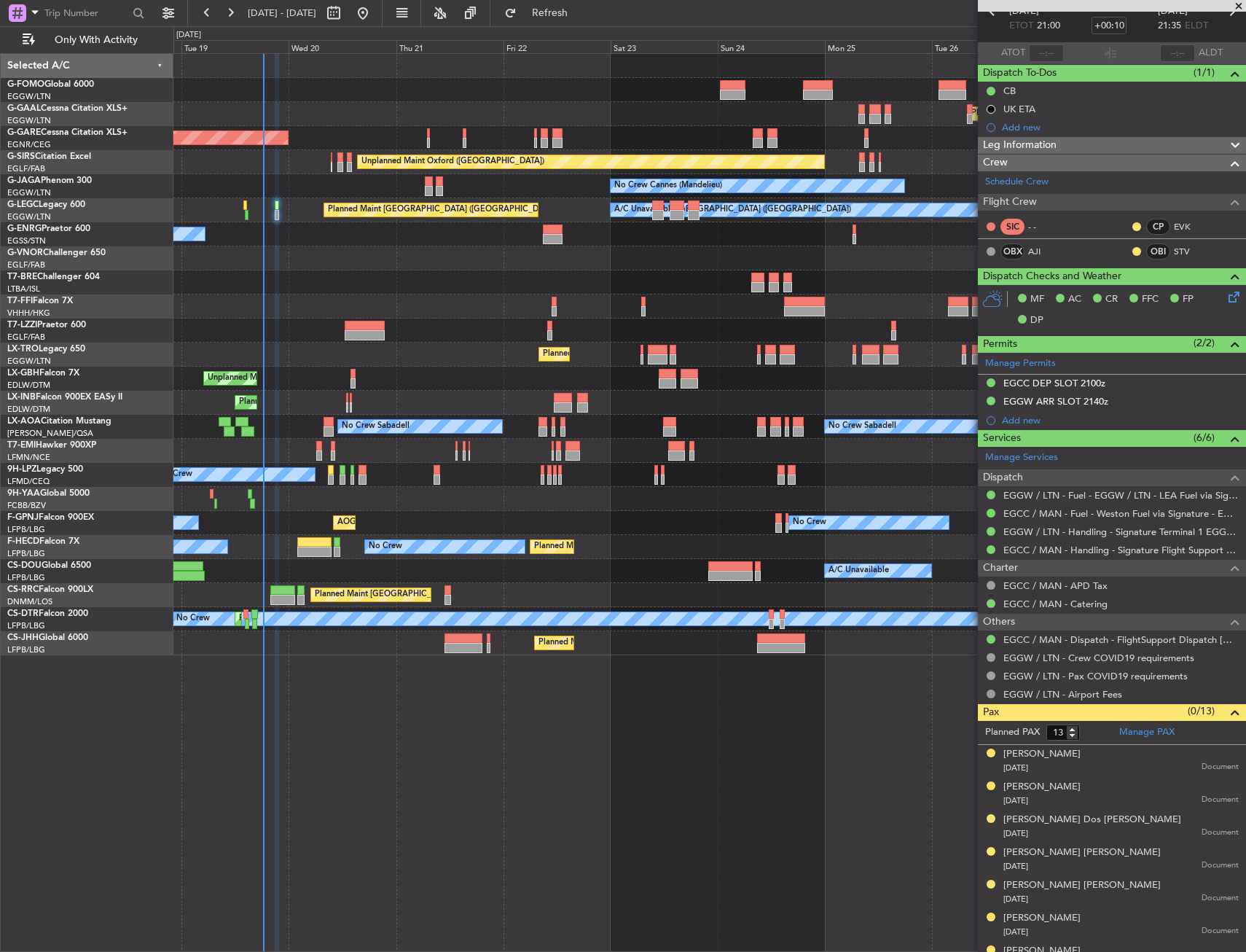
scroll to position [0, 0]
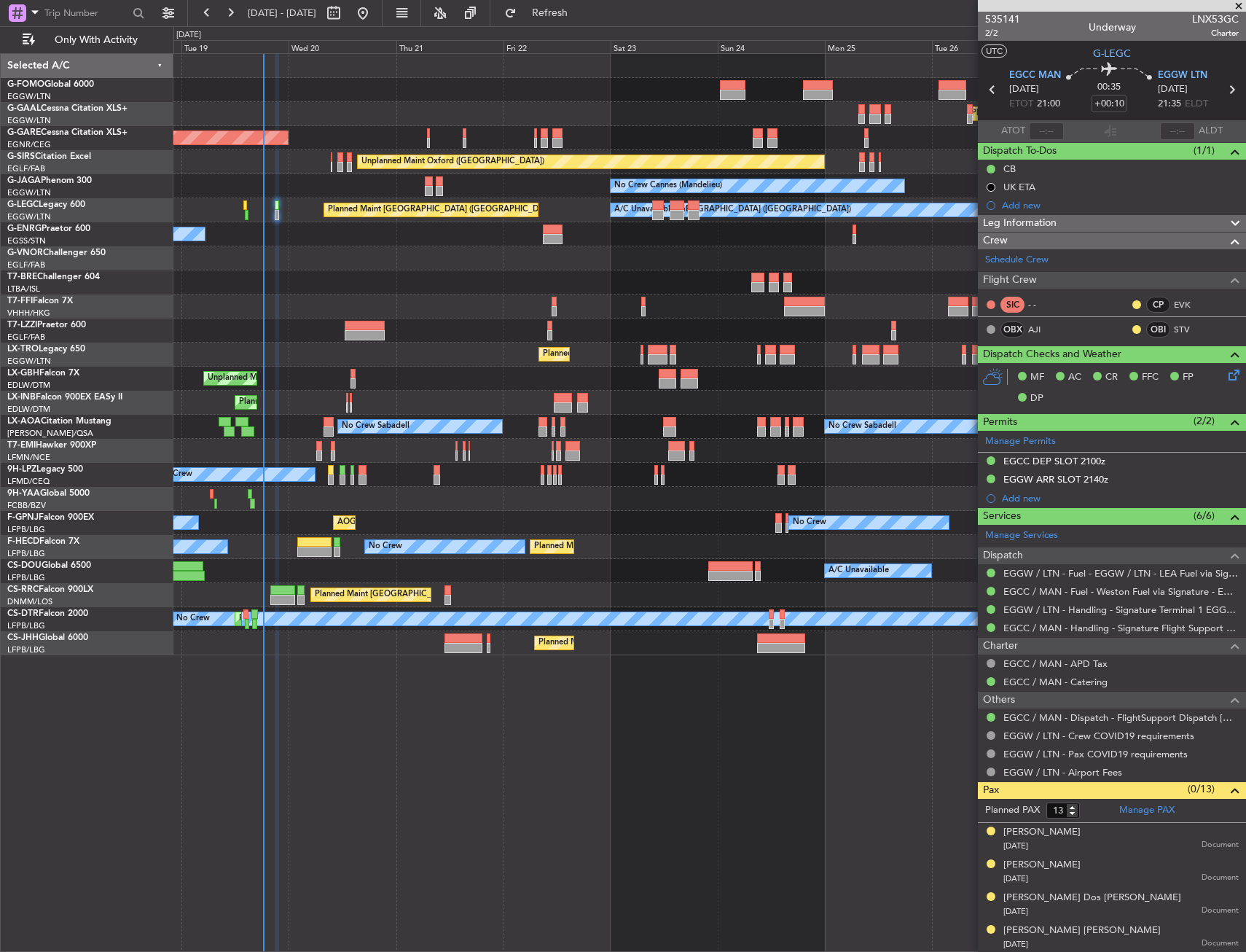
click at [333, 165] on div "Unplanned Maint Oxford ([GEOGRAPHIC_DATA])" at bounding box center [710, 162] width 1072 height 24
click at [332, 165] on div "Unplanned Maint Oxford ([GEOGRAPHIC_DATA])" at bounding box center [710, 162] width 1072 height 24
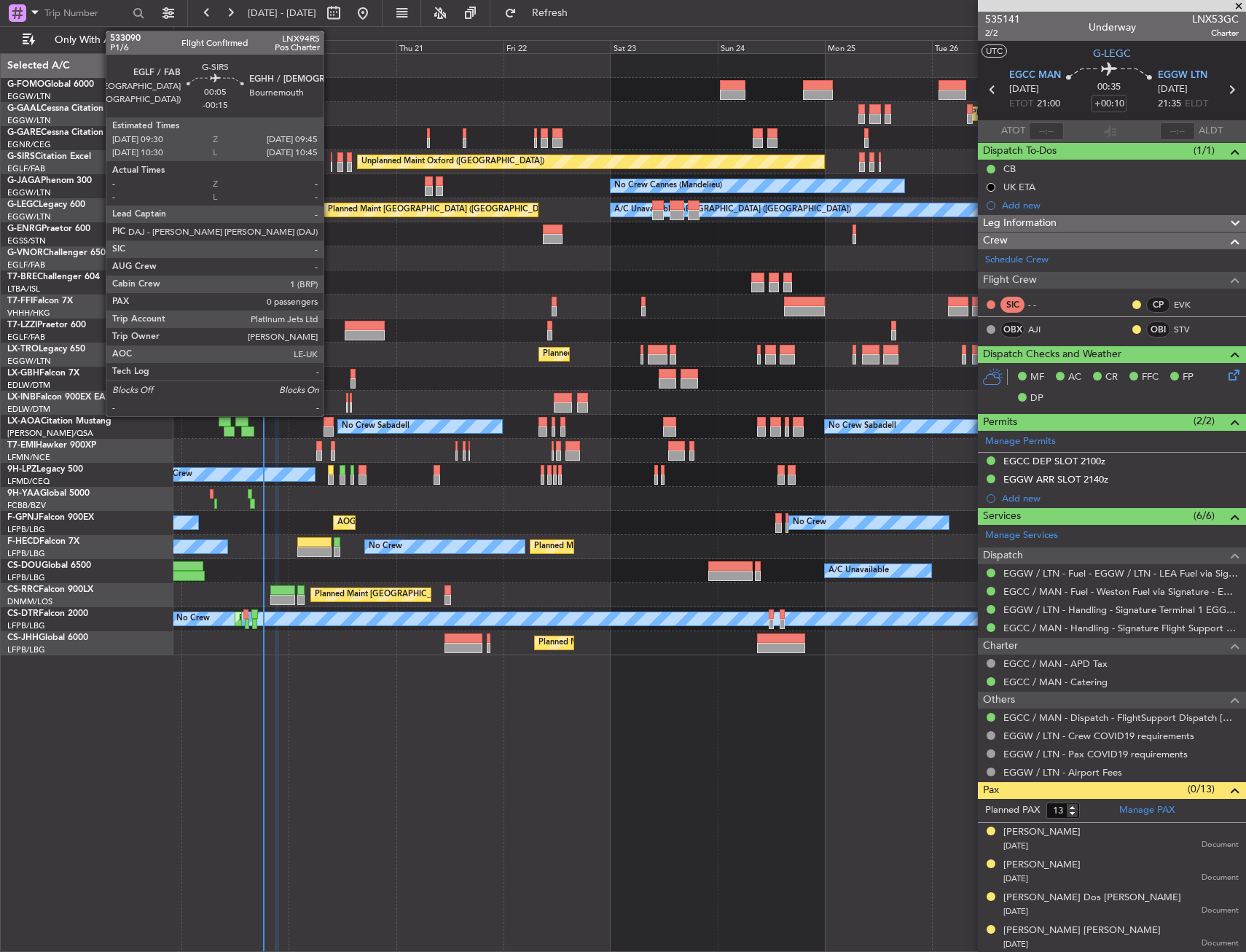
click at [331, 165] on div at bounding box center [332, 167] width 2 height 11
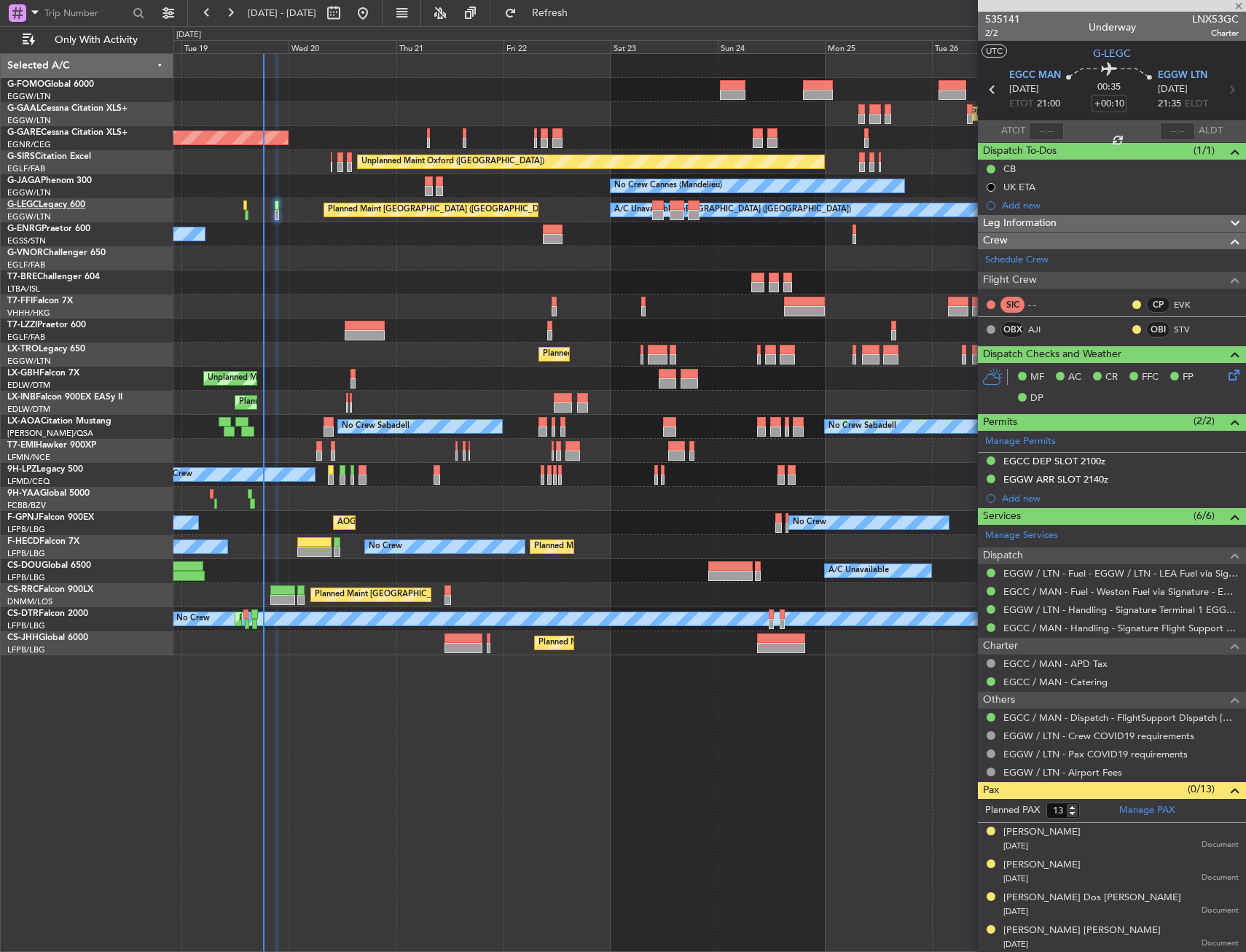
type input "-00:15"
type input "0"
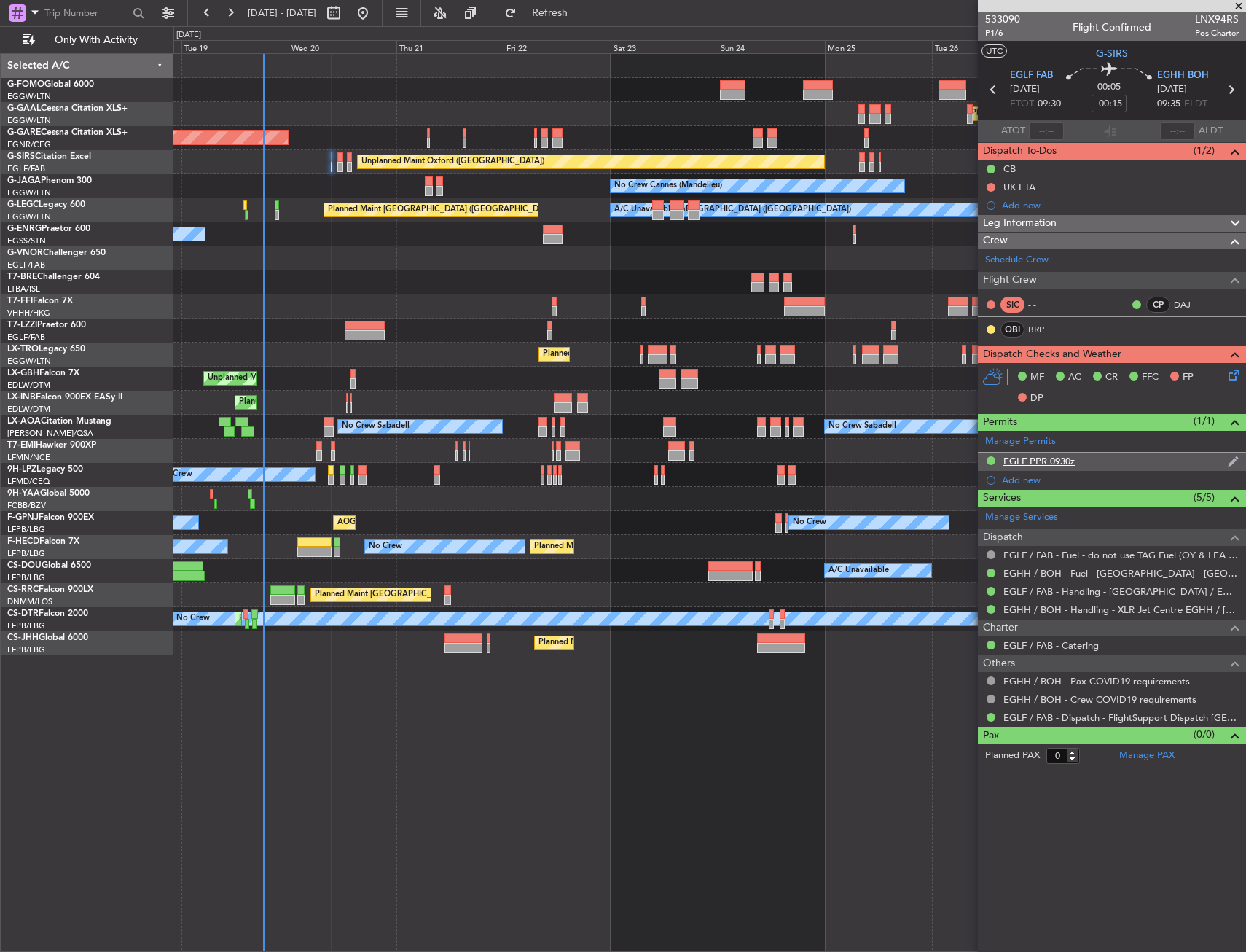
click at [1061, 459] on div "EGLF PPR 0930z" at bounding box center [1039, 461] width 72 height 12
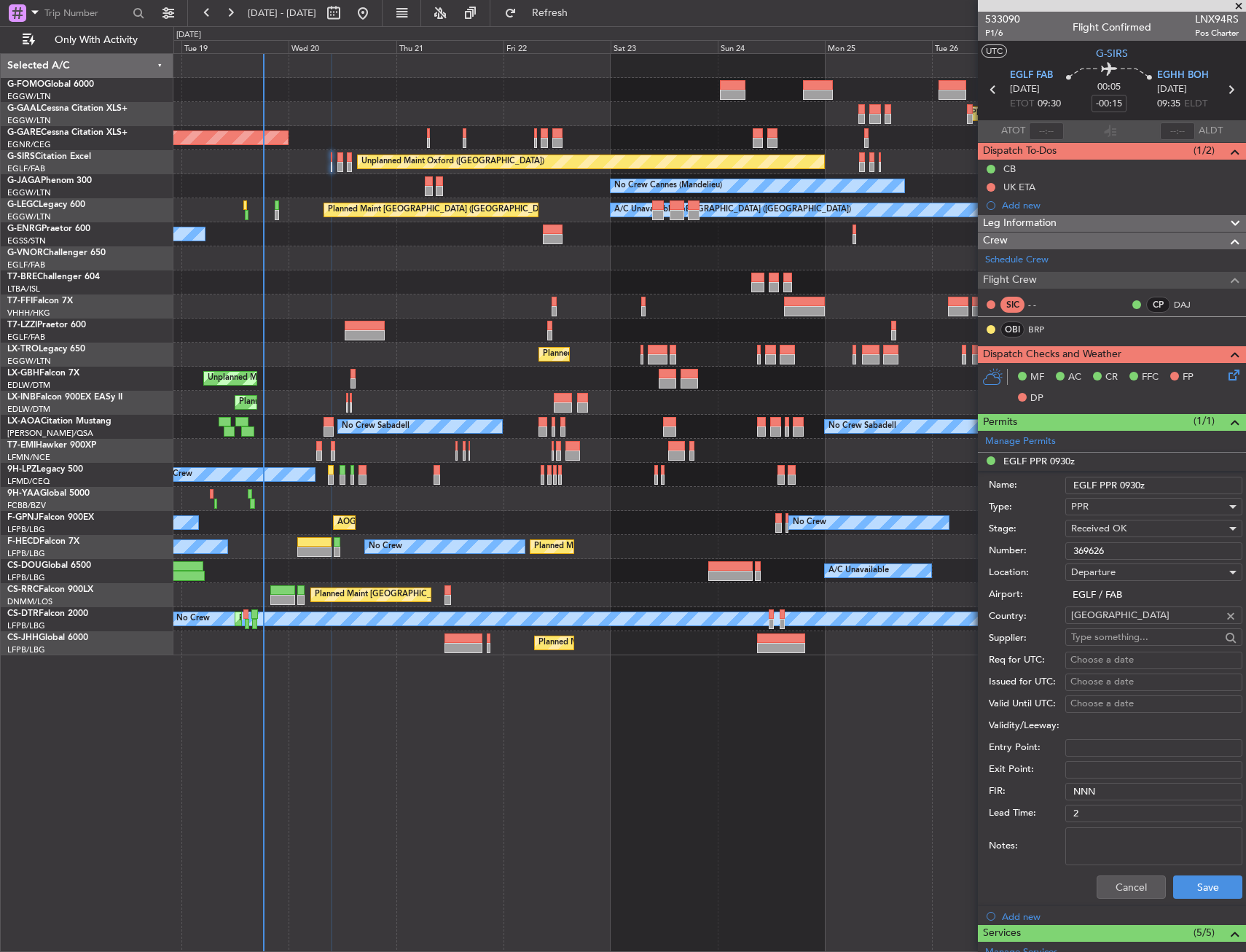
click at [1128, 545] on input "369626" at bounding box center [1153, 550] width 177 height 17
click at [1125, 880] on button "Cancel" at bounding box center [1131, 887] width 69 height 24
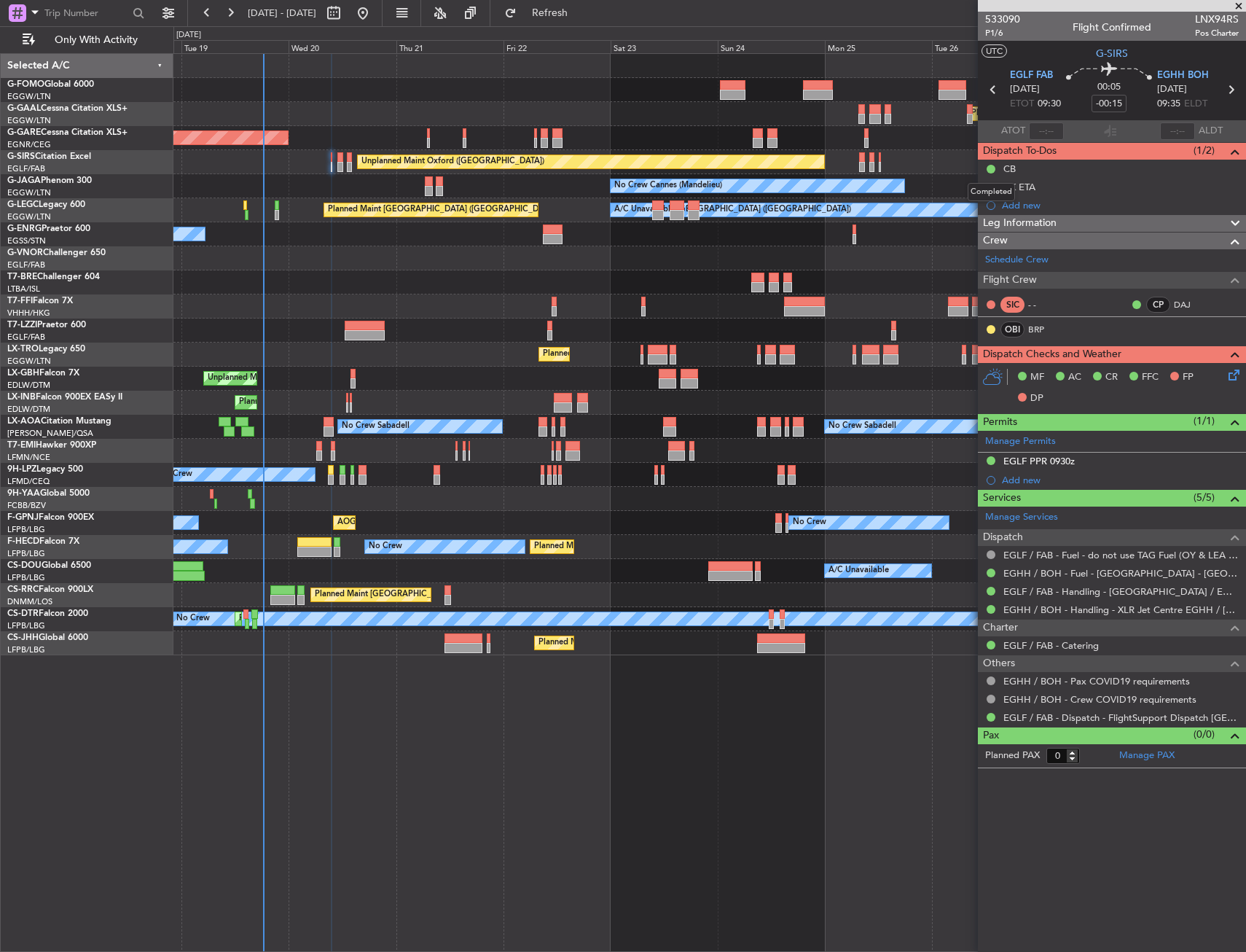
click at [993, 187] on div "Completed" at bounding box center [992, 192] width 47 height 18
click at [994, 187] on div "Completed" at bounding box center [992, 192] width 47 height 18
click at [990, 186] on button at bounding box center [991, 187] width 9 height 9
click at [989, 271] on span "Cancelled" at bounding box center [994, 273] width 42 height 15
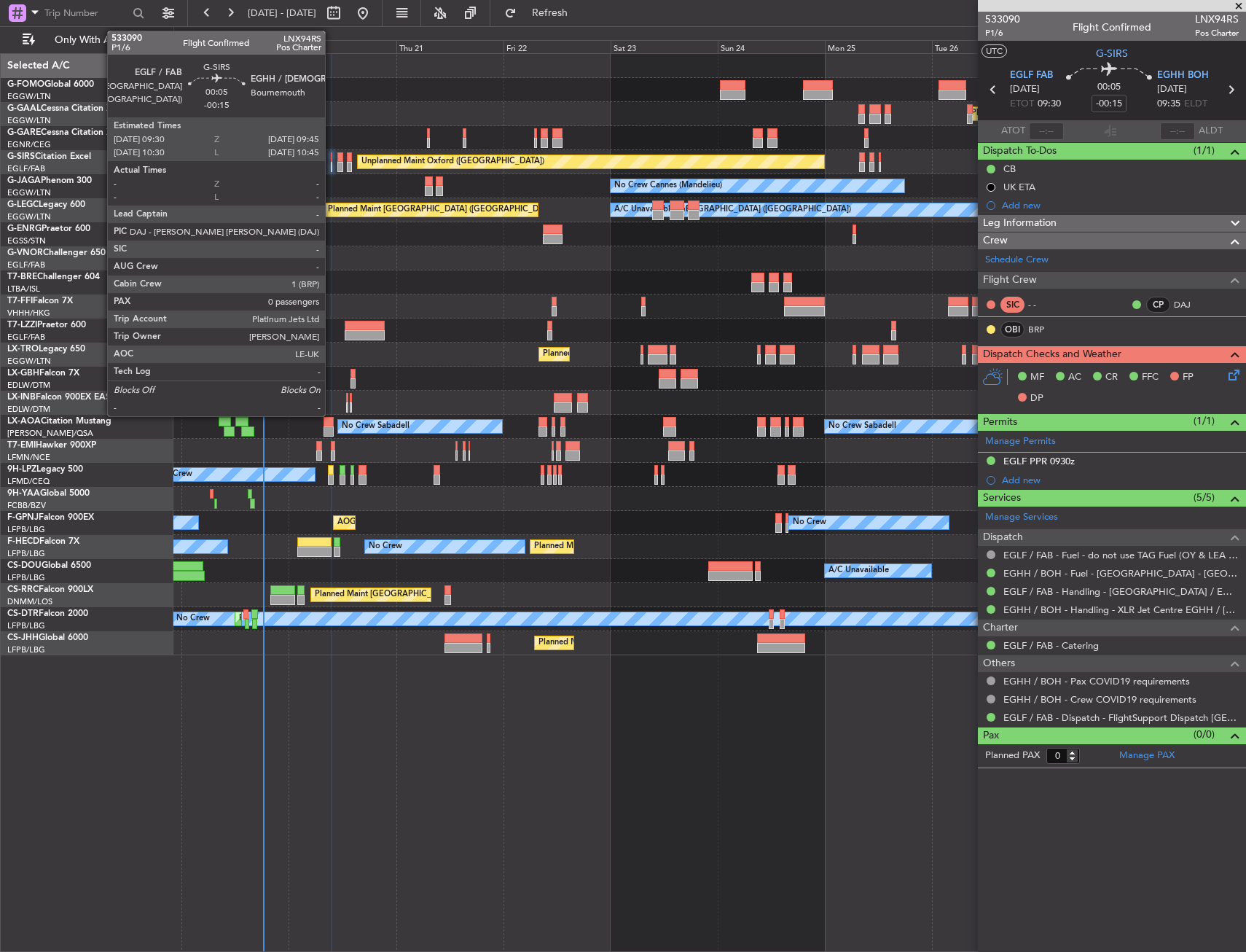
click at [332, 168] on div "Unplanned Maint Oxford ([GEOGRAPHIC_DATA])" at bounding box center [710, 162] width 1072 height 24
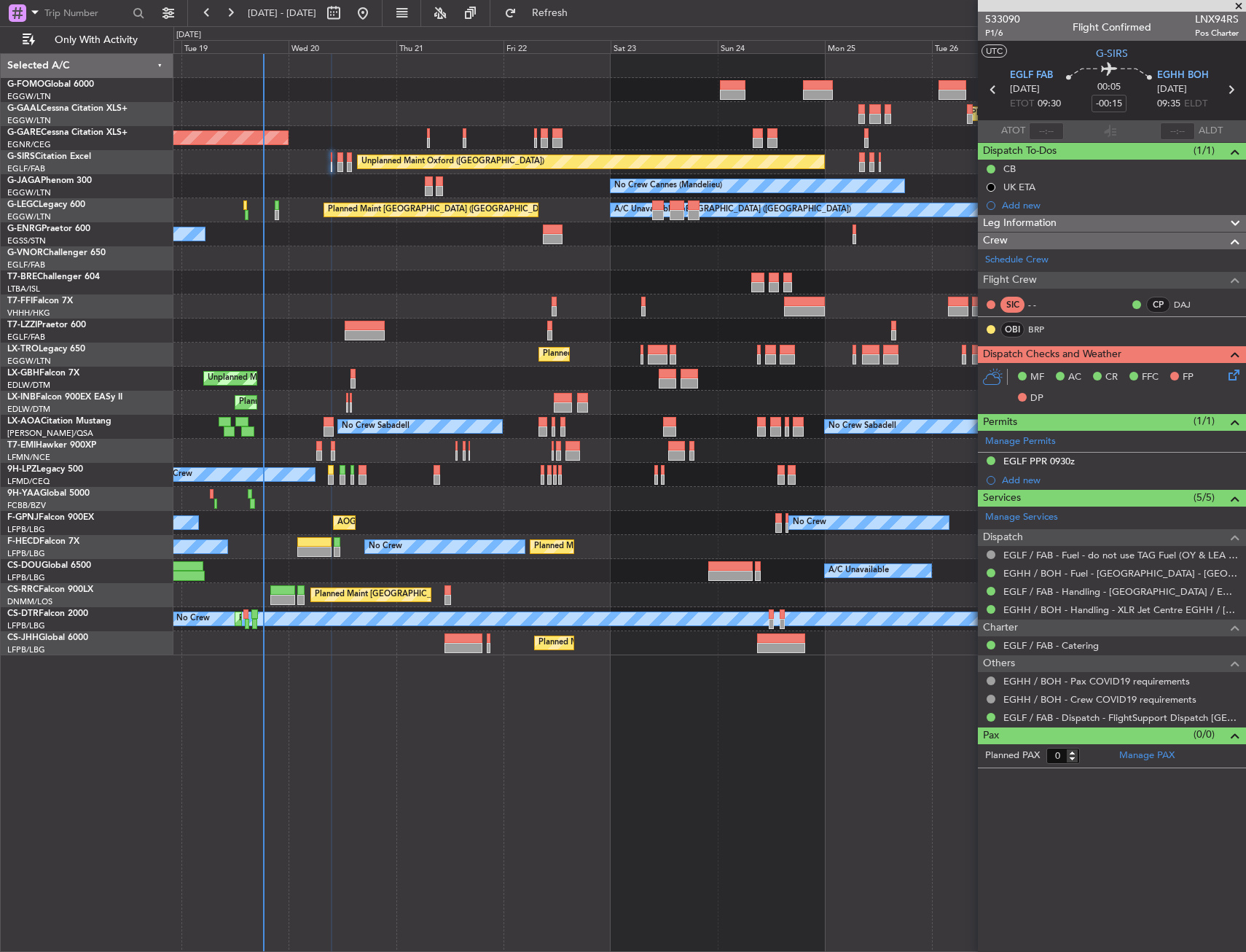
click at [332, 168] on div "Unplanned Maint Oxford ([GEOGRAPHIC_DATA])" at bounding box center [710, 162] width 1072 height 24
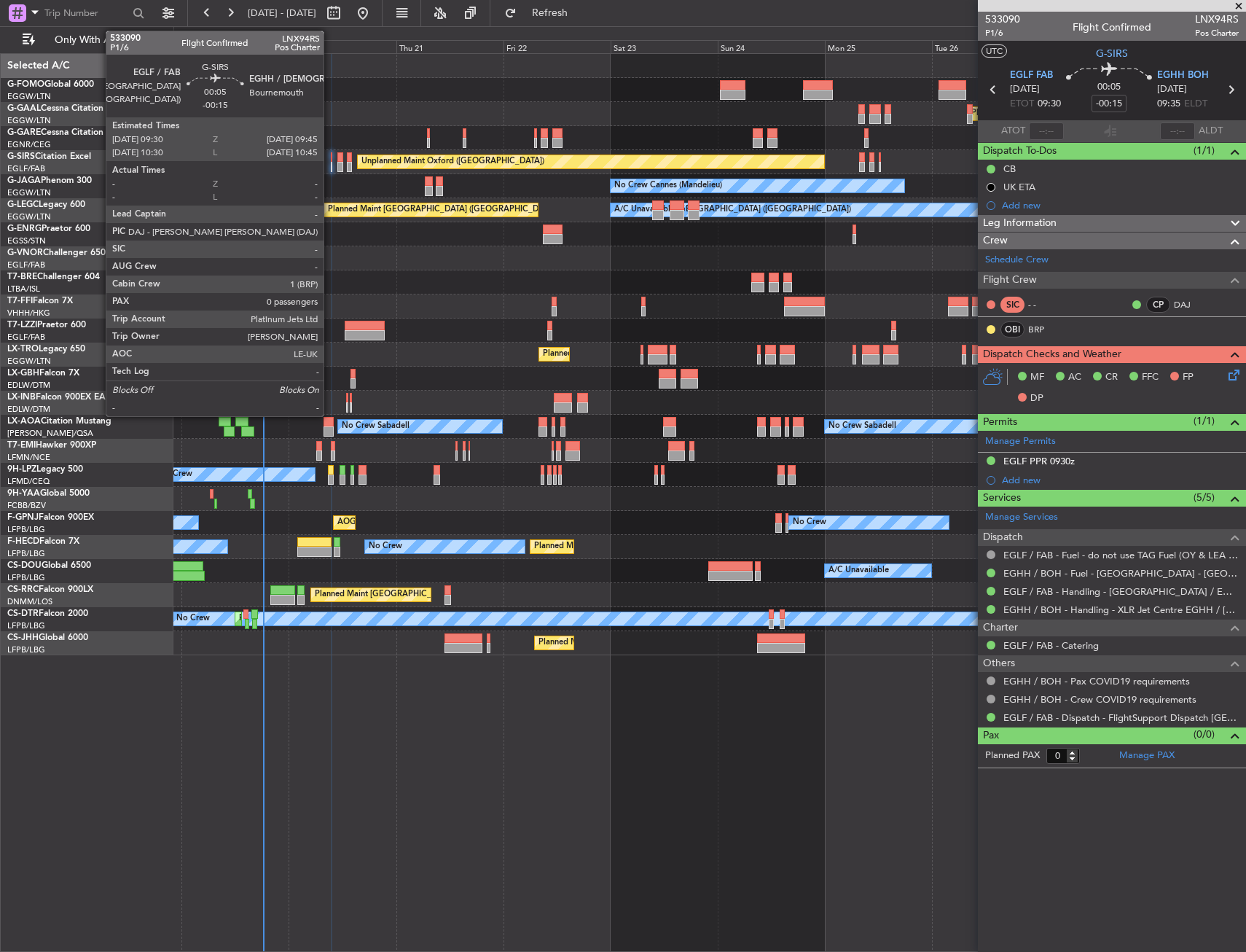
click at [329, 169] on div "Unplanned Maint Oxford ([GEOGRAPHIC_DATA])" at bounding box center [710, 162] width 1072 height 24
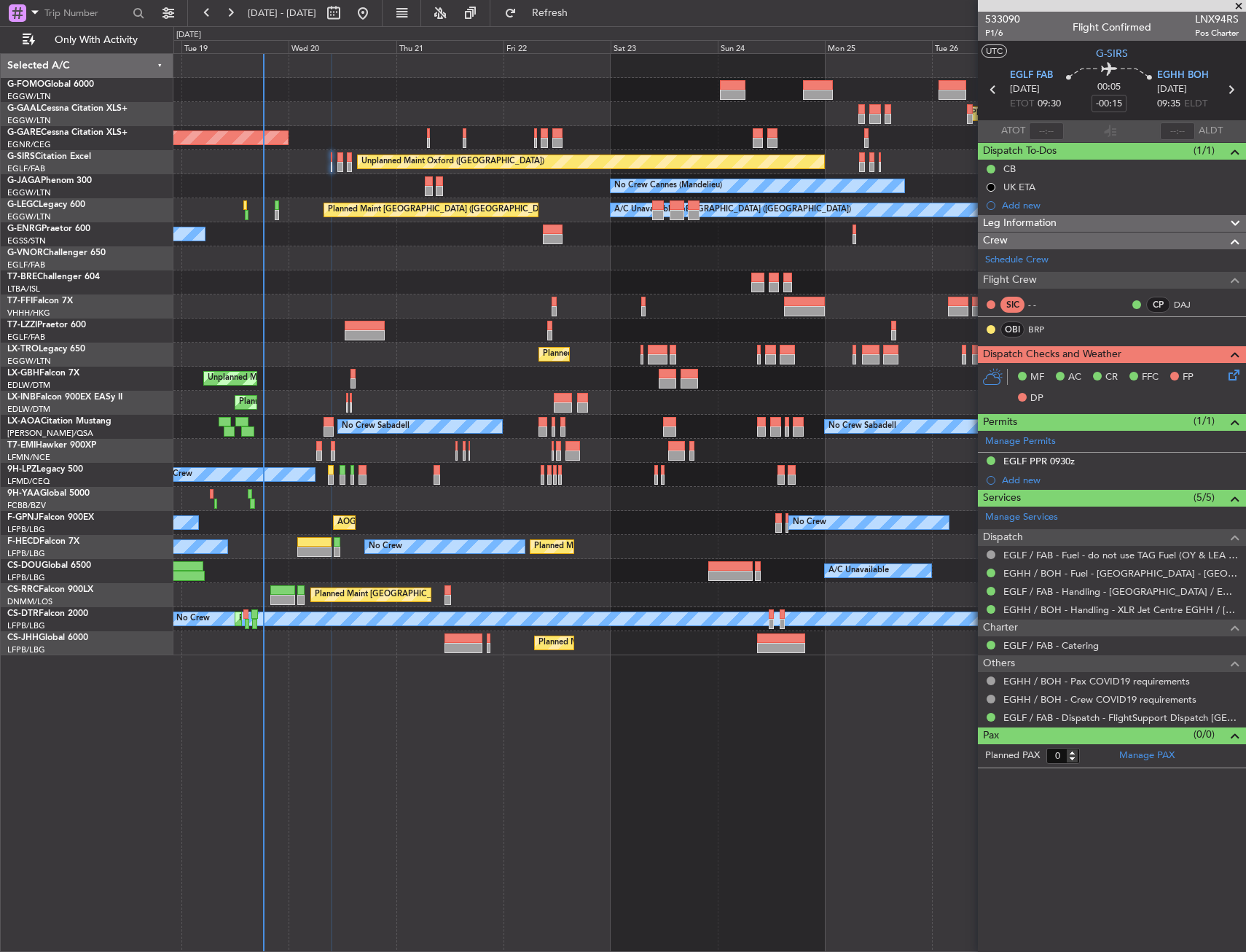
click at [329, 169] on div "Unplanned Maint Oxford ([GEOGRAPHIC_DATA])" at bounding box center [710, 162] width 1072 height 24
click at [334, 165] on div "Unplanned Maint Oxford ([GEOGRAPHIC_DATA])" at bounding box center [710, 162] width 1072 height 24
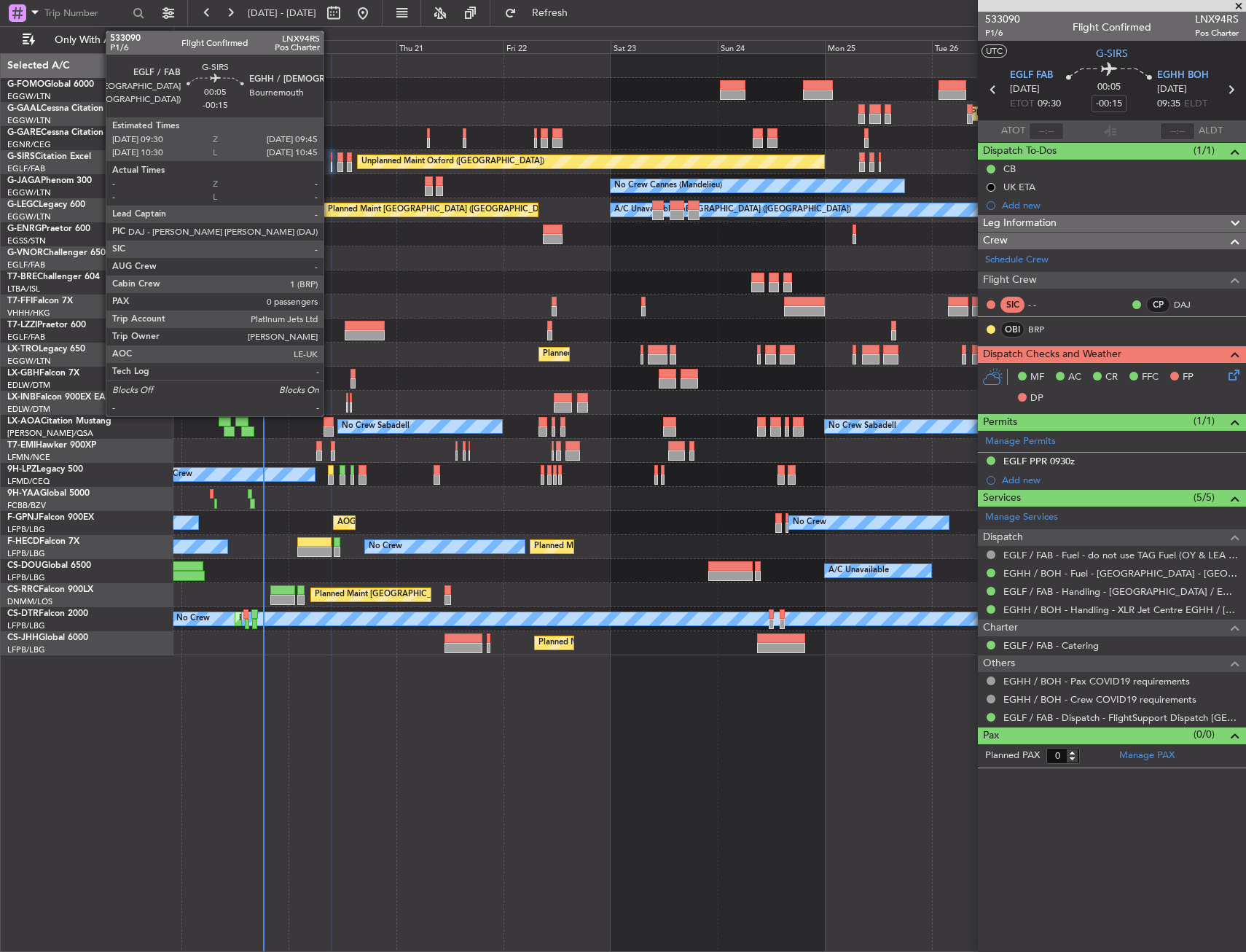
click at [331, 166] on div at bounding box center [332, 167] width 2 height 11
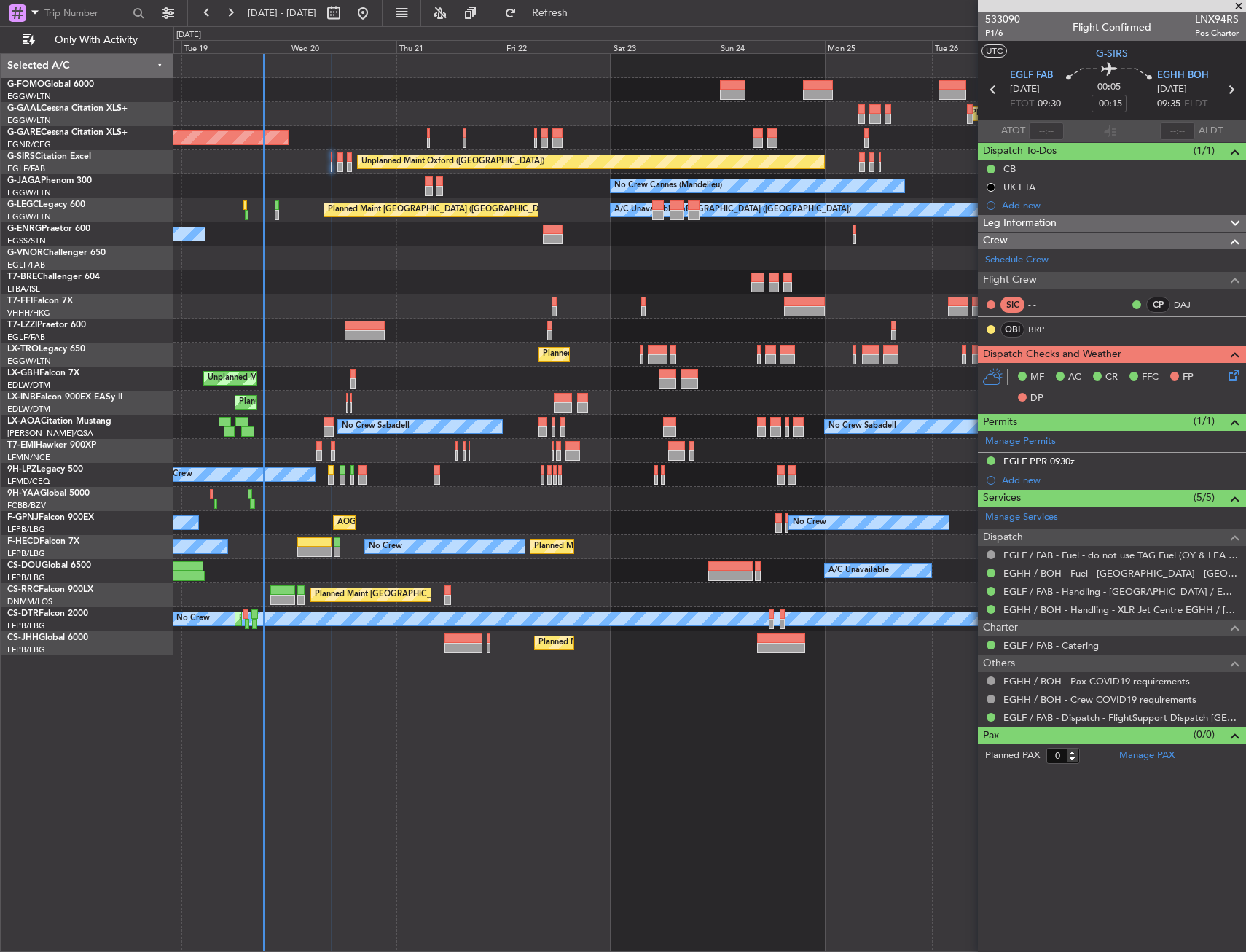
click at [1237, 367] on icon at bounding box center [1231, 372] width 11 height 11
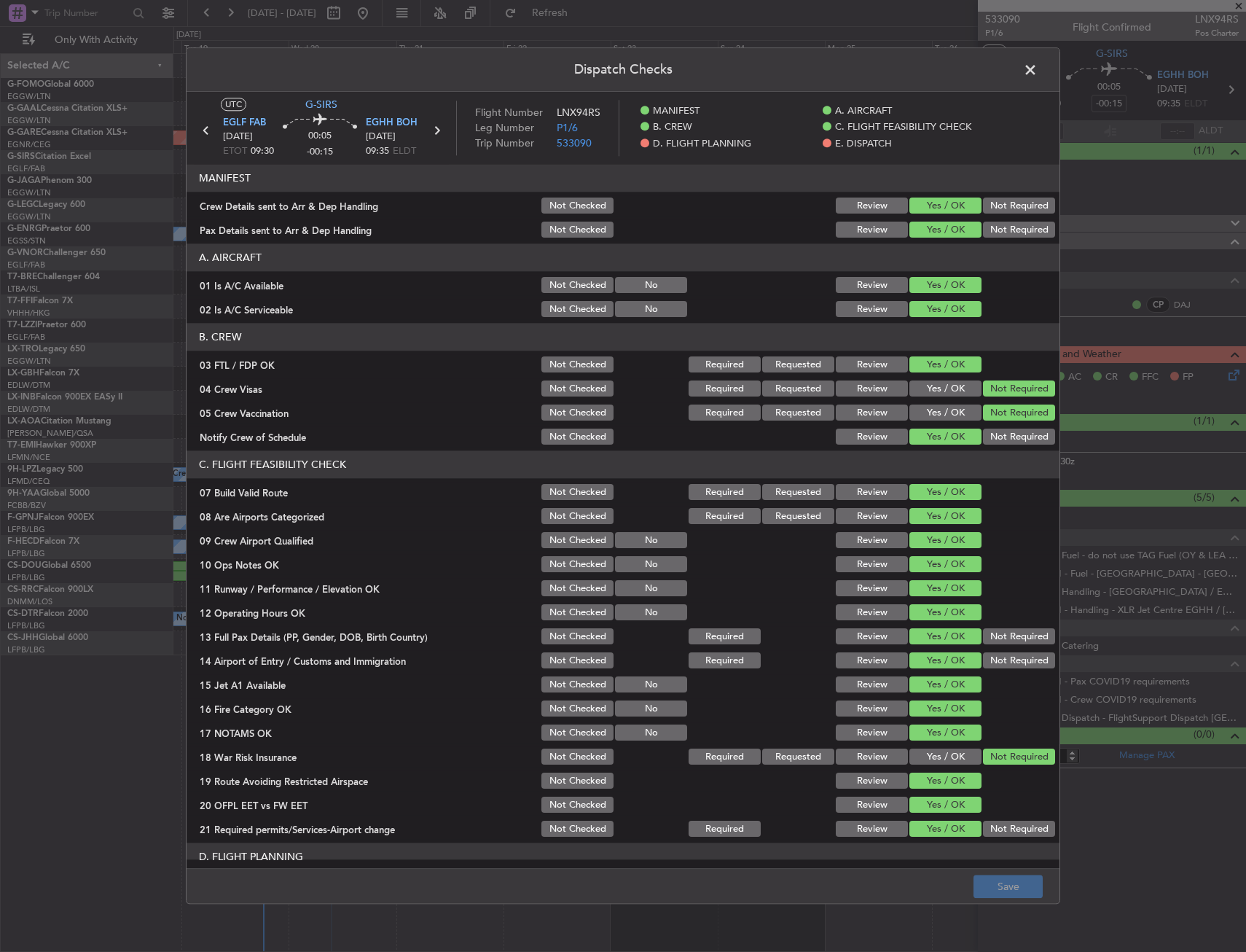
click at [274, 366] on div "03 FTL / FDP OK" at bounding box center [363, 365] width 353 height 15
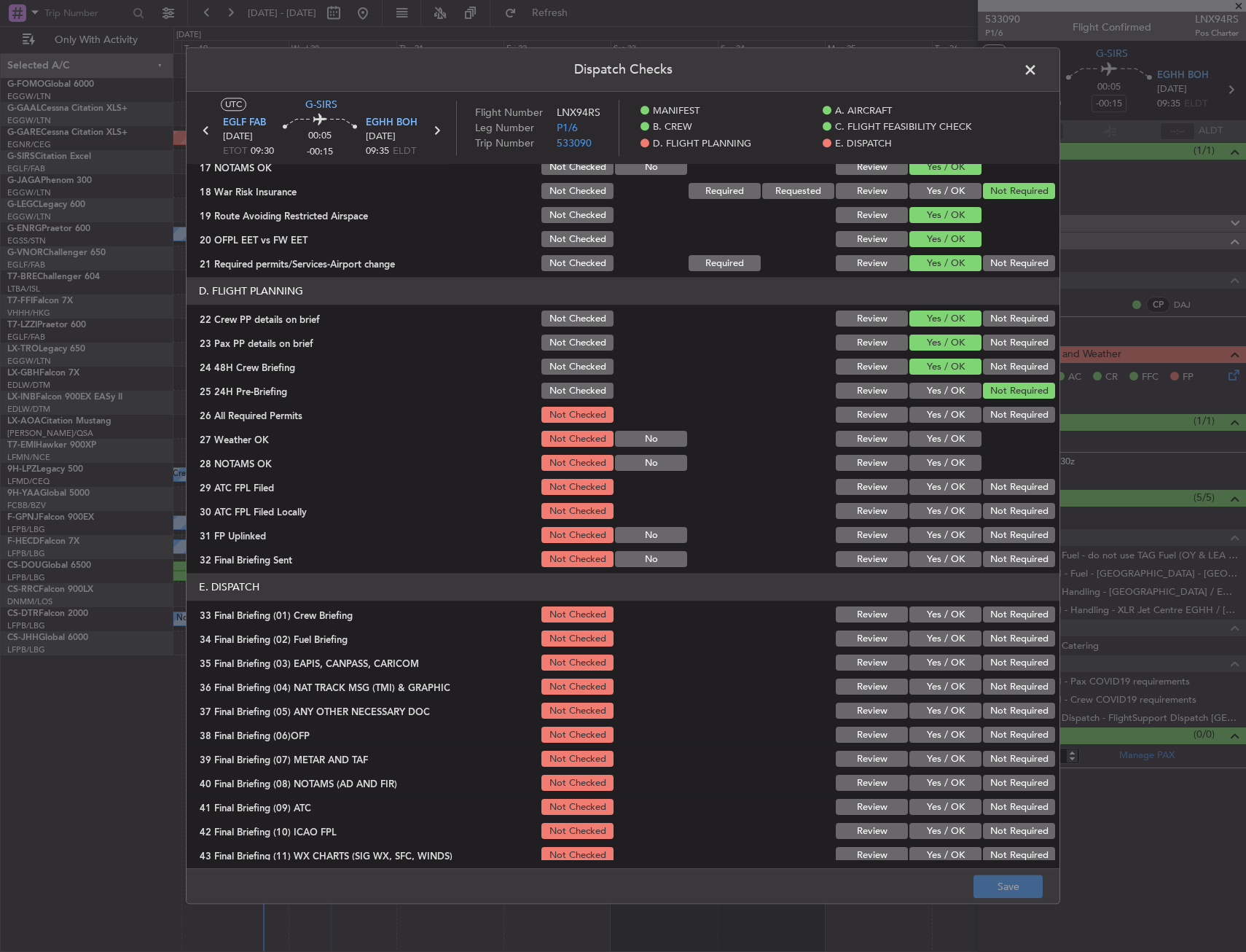
scroll to position [599, 0]
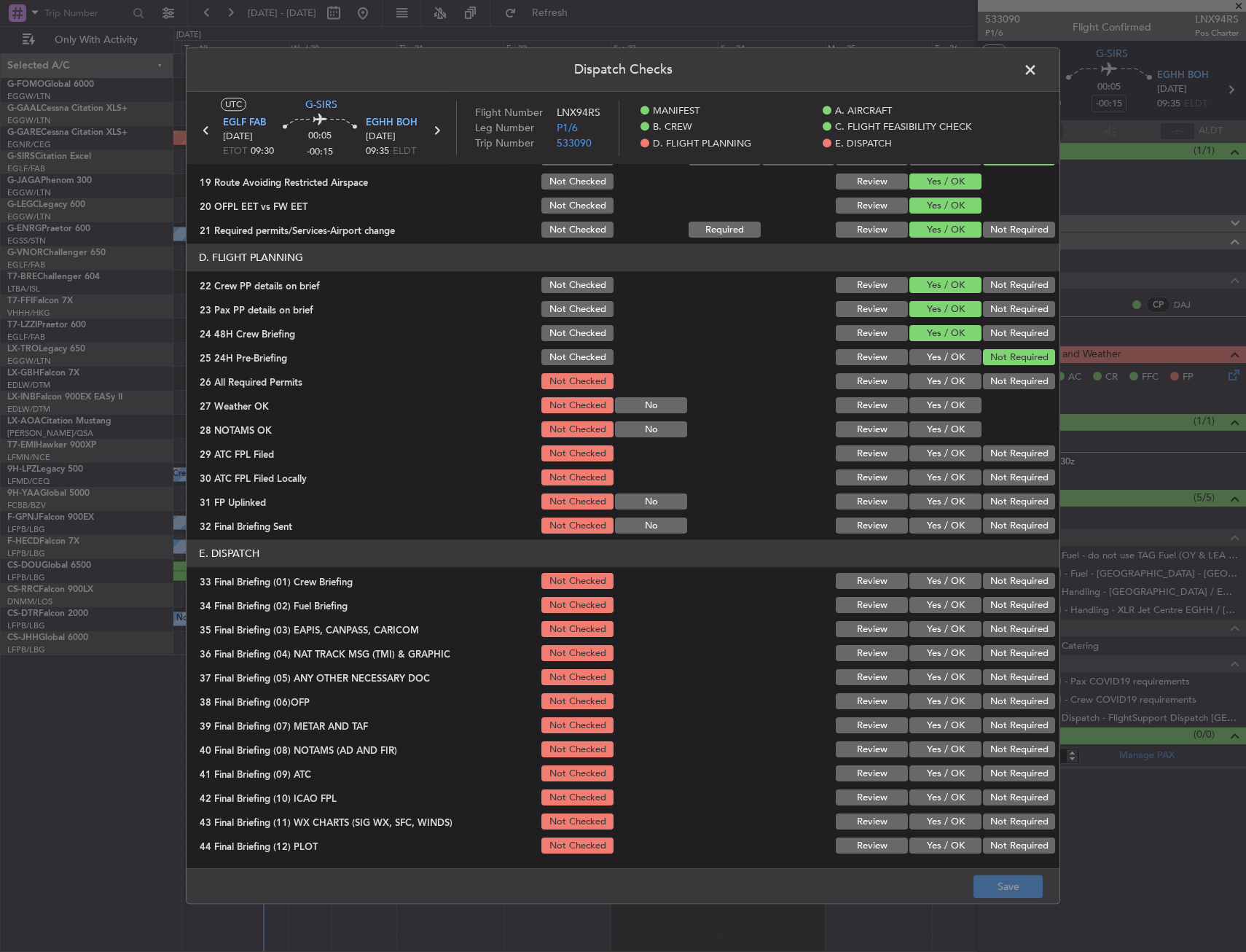
click at [935, 369] on section "D. FLIGHT PLANNING 22 Crew PP details on brief Not Checked Review Yes / OK Not …" at bounding box center [623, 390] width 873 height 293
click at [928, 384] on button "Yes / OK" at bounding box center [945, 382] width 73 height 16
click at [928, 404] on button "Yes / OK" at bounding box center [945, 406] width 73 height 16
click at [928, 440] on section "D. FLIGHT PLANNING 22 Crew PP details on brief Not Checked Review Yes / OK Not …" at bounding box center [623, 390] width 873 height 293
click at [935, 452] on button "Yes / OK" at bounding box center [945, 454] width 73 height 16
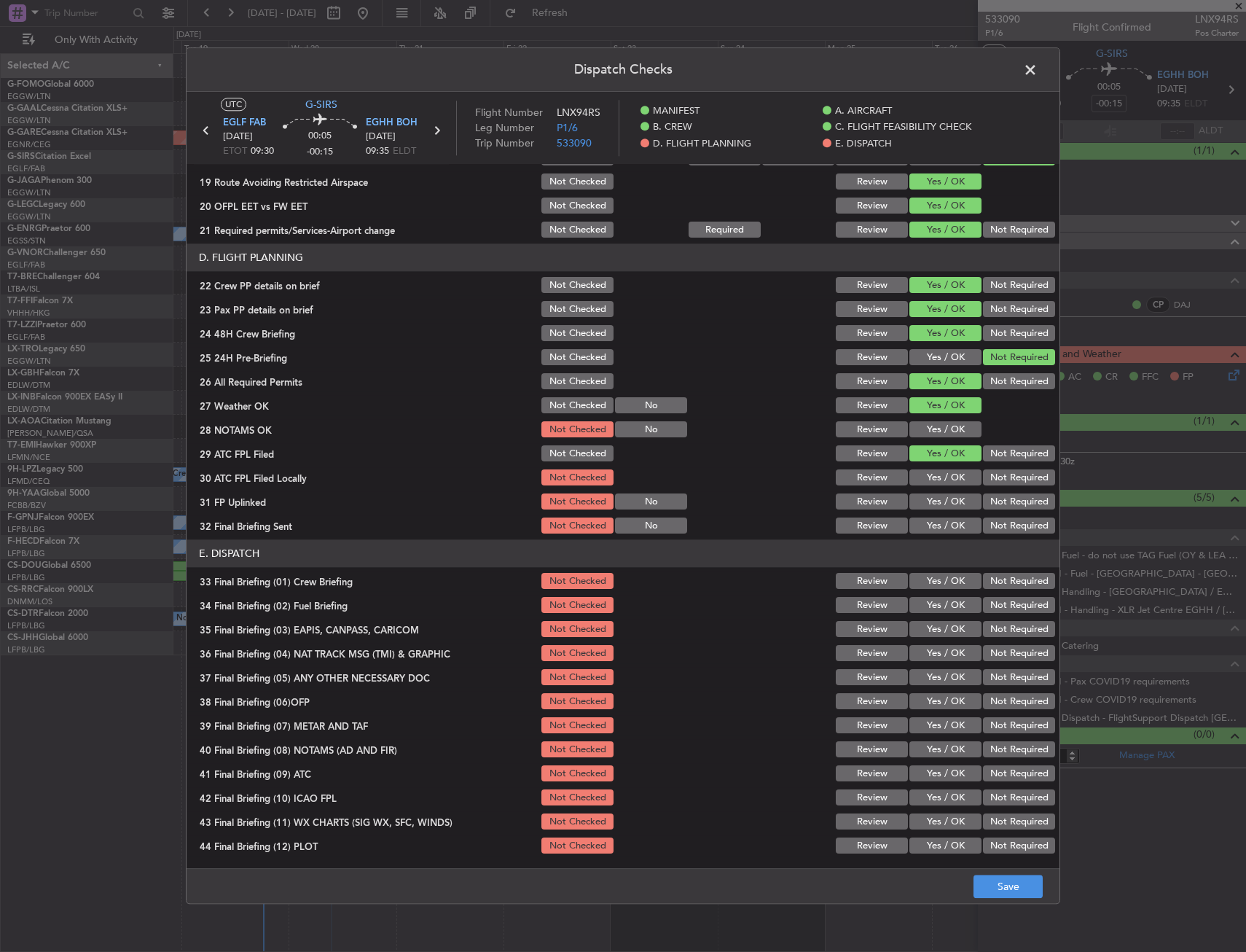
click at [936, 430] on button "Yes / OK" at bounding box center [945, 430] width 73 height 16
click at [983, 486] on button "Not Required" at bounding box center [1019, 478] width 73 height 16
click at [943, 502] on button "Yes / OK" at bounding box center [945, 502] width 73 height 16
click at [994, 522] on button "Not Required" at bounding box center [1019, 527] width 73 height 16
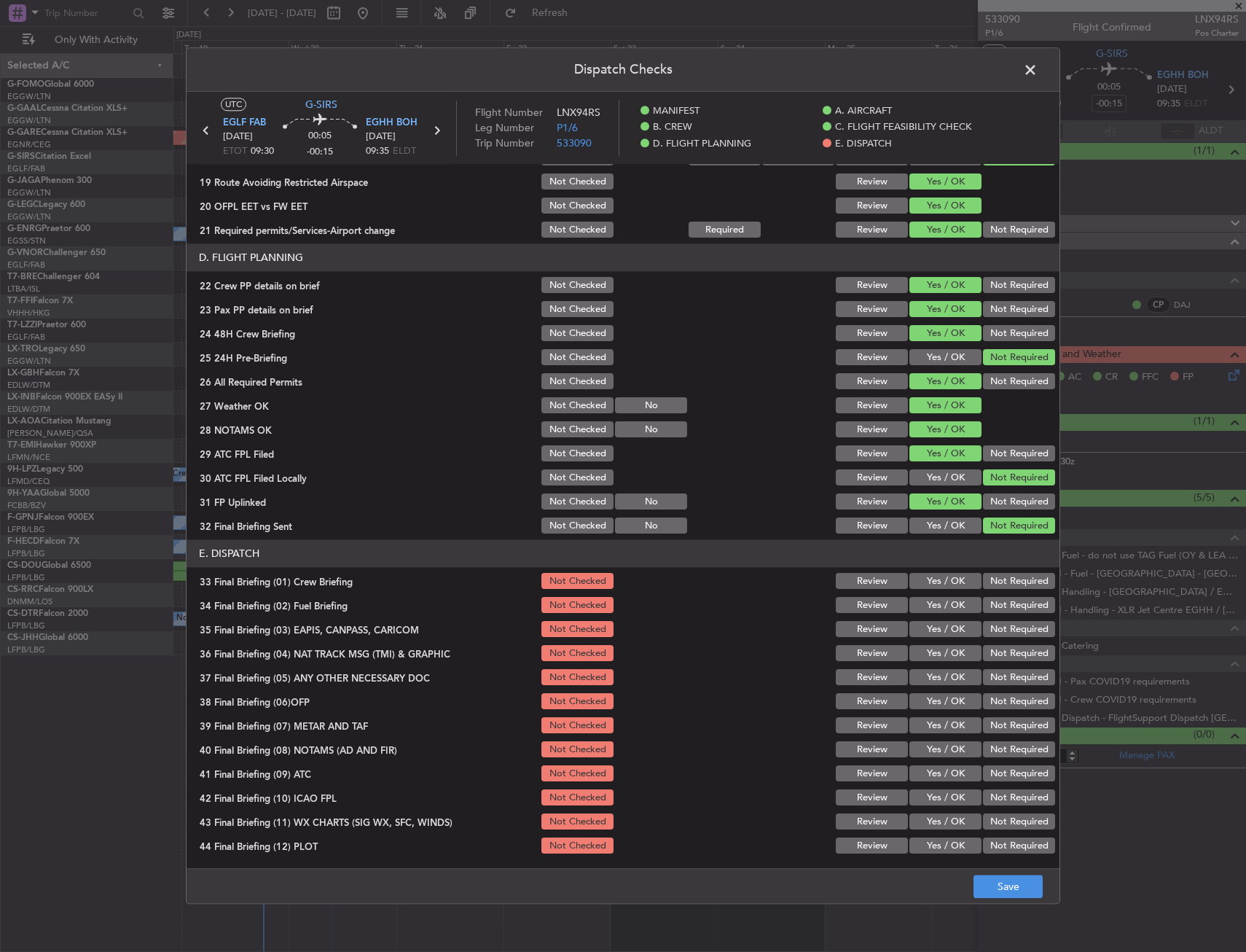
click at [1000, 531] on button "Not Required" at bounding box center [1019, 527] width 73 height 16
click at [951, 583] on button "Yes / OK" at bounding box center [945, 582] width 73 height 16
click at [946, 603] on button "Yes / OK" at bounding box center [945, 606] width 73 height 16
click at [1010, 644] on div "Not Required" at bounding box center [1018, 654] width 73 height 20
click at [1003, 659] on button "Not Required" at bounding box center [1019, 654] width 73 height 16
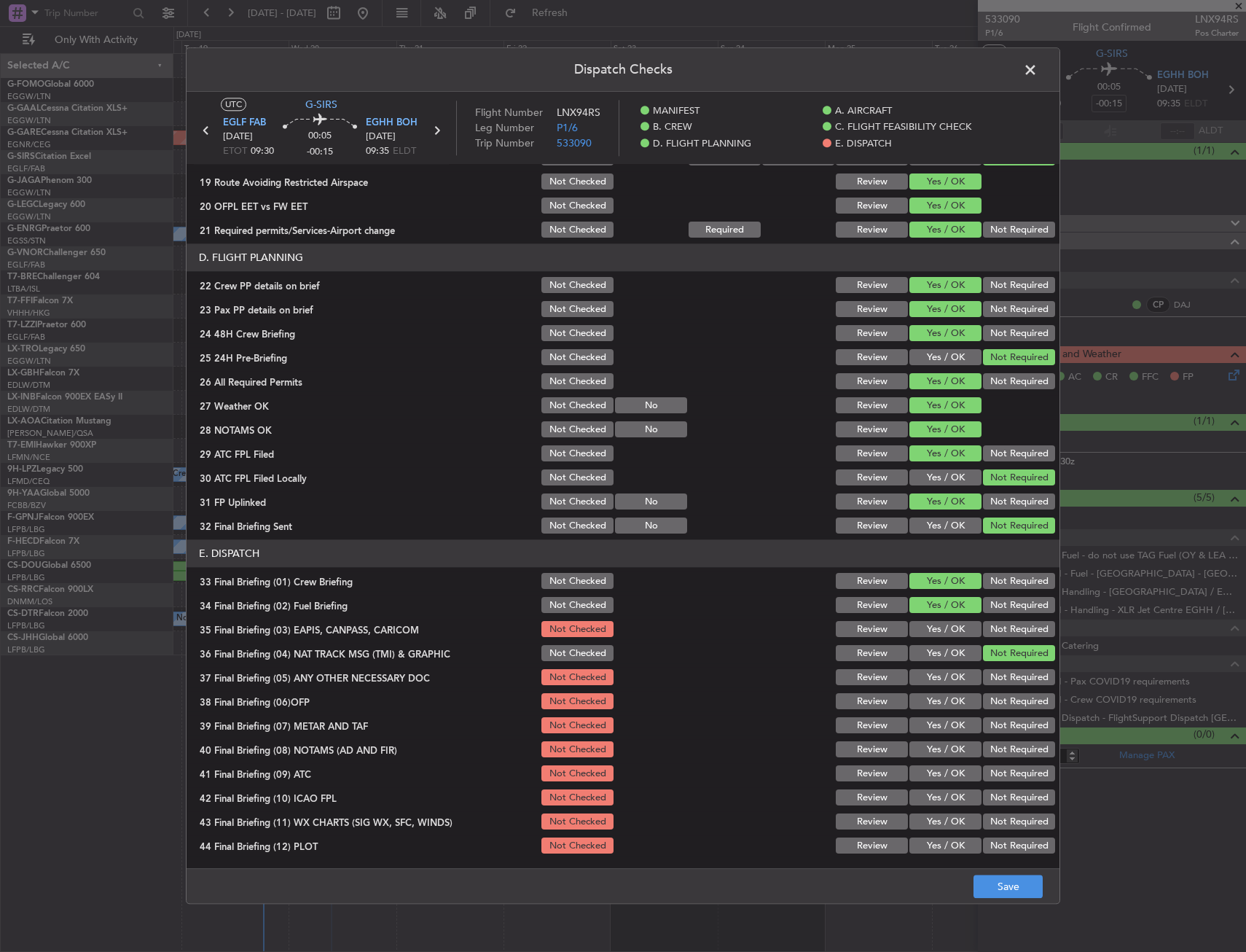
click at [1000, 632] on button "Not Required" at bounding box center [1019, 630] width 73 height 16
click at [919, 686] on div "Yes / OK" at bounding box center [944, 677] width 73 height 20
click at [921, 712] on section "E. DISPATCH 33 Final Briefing (01) Crew Briefing Not Checked Review Yes / OK No…" at bounding box center [623, 699] width 873 height 316
click at [923, 668] on div "Yes / OK" at bounding box center [944, 677] width 73 height 20
click at [927, 686] on div "Yes / OK" at bounding box center [944, 677] width 73 height 20
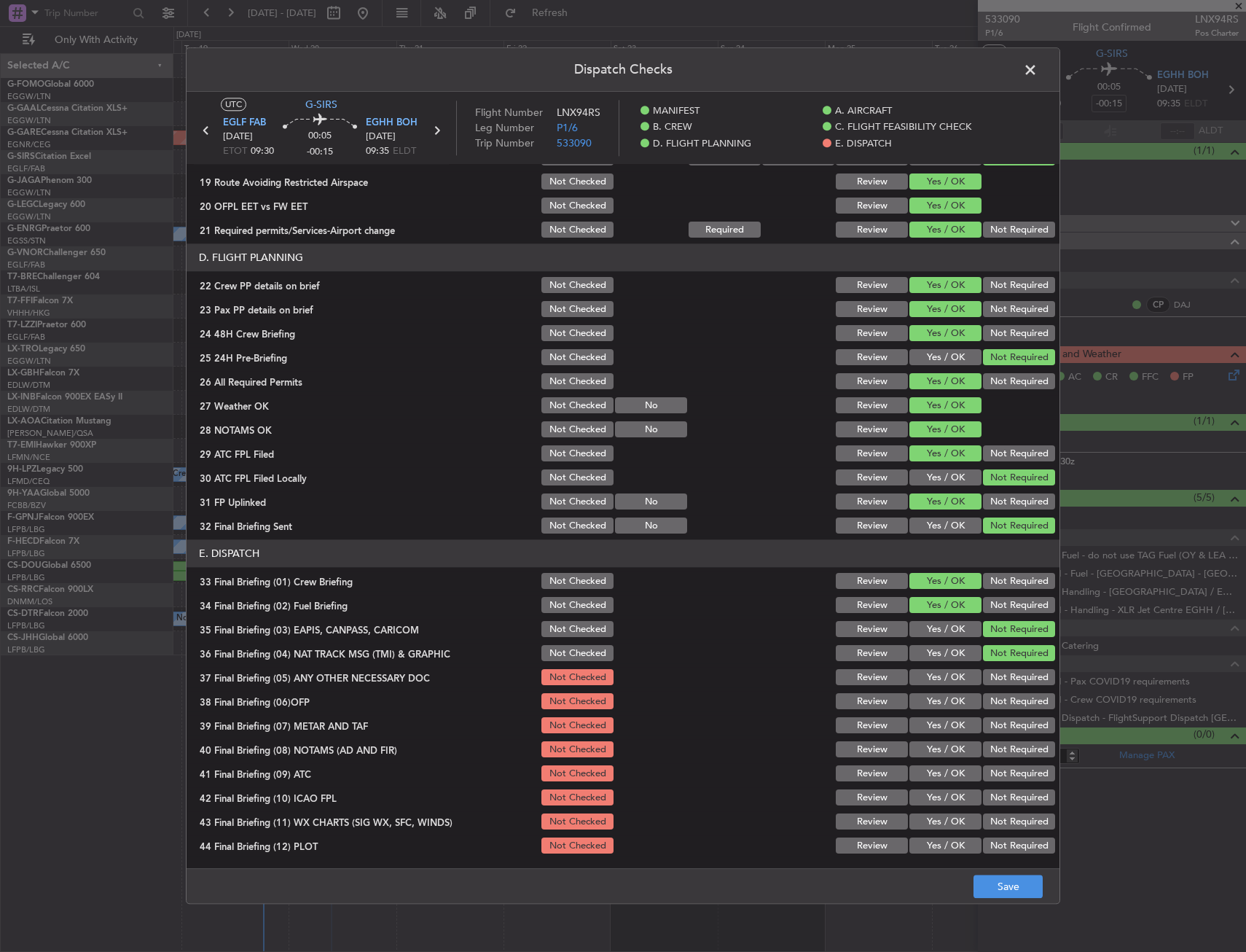
click at [921, 677] on button "Yes / OK" at bounding box center [945, 678] width 73 height 16
click at [916, 708] on button "Yes / OK" at bounding box center [945, 702] width 73 height 16
drag, startPoint x: 916, startPoint y: 708, endPoint x: 927, endPoint y: 741, distance: 34.8
click at [927, 741] on div "Yes / OK" at bounding box center [944, 750] width 73 height 20
click at [926, 731] on button "Yes / OK" at bounding box center [945, 726] width 73 height 16
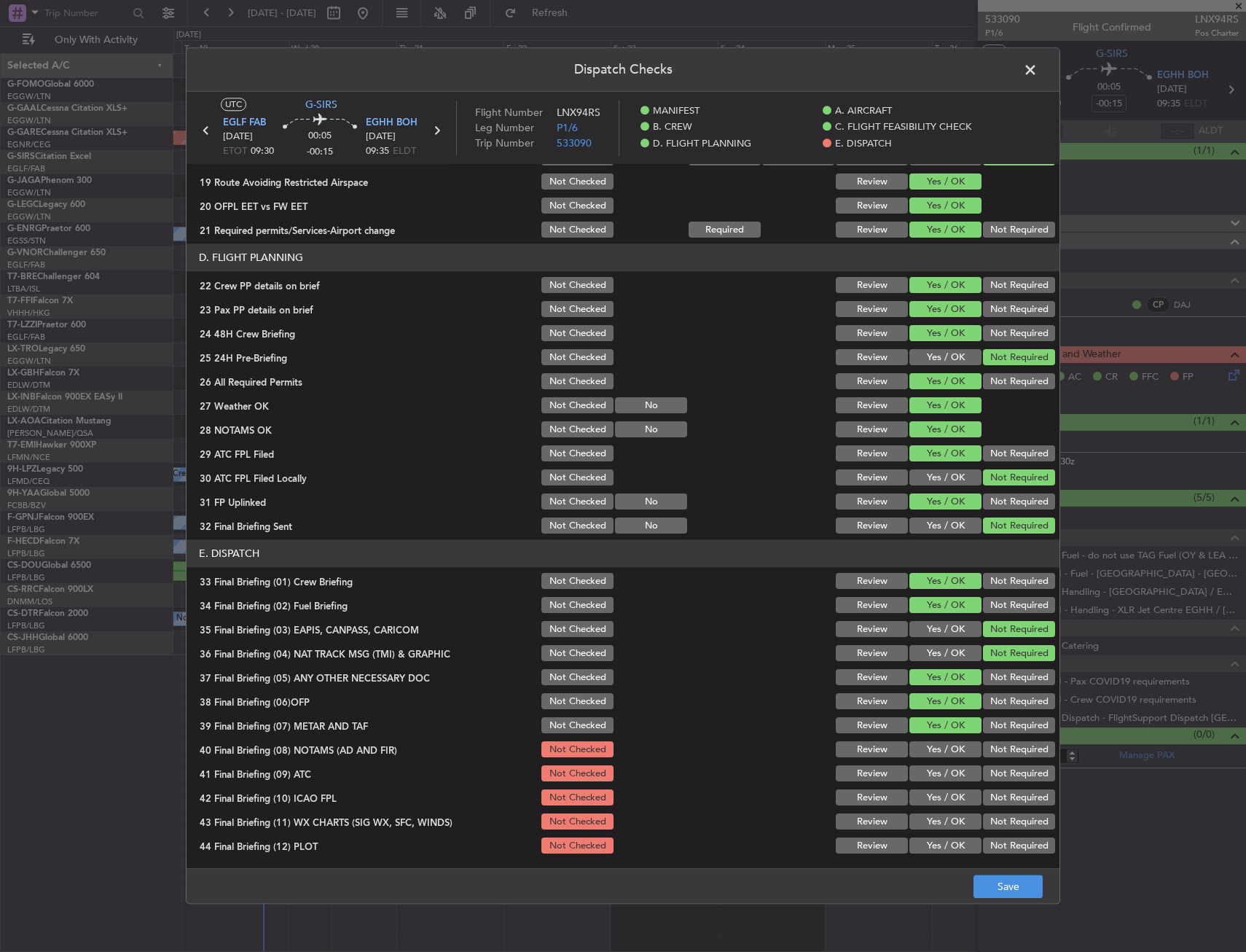
drag, startPoint x: 923, startPoint y: 754, endPoint x: 927, endPoint y: 776, distance: 22.4
click at [923, 756] on button "Yes / OK" at bounding box center [945, 750] width 73 height 16
drag, startPoint x: 927, startPoint y: 776, endPoint x: 927, endPoint y: 801, distance: 25.0
click at [927, 780] on button "Yes / OK" at bounding box center [945, 774] width 73 height 16
drag, startPoint x: 927, startPoint y: 801, endPoint x: 927, endPoint y: 814, distance: 13.0
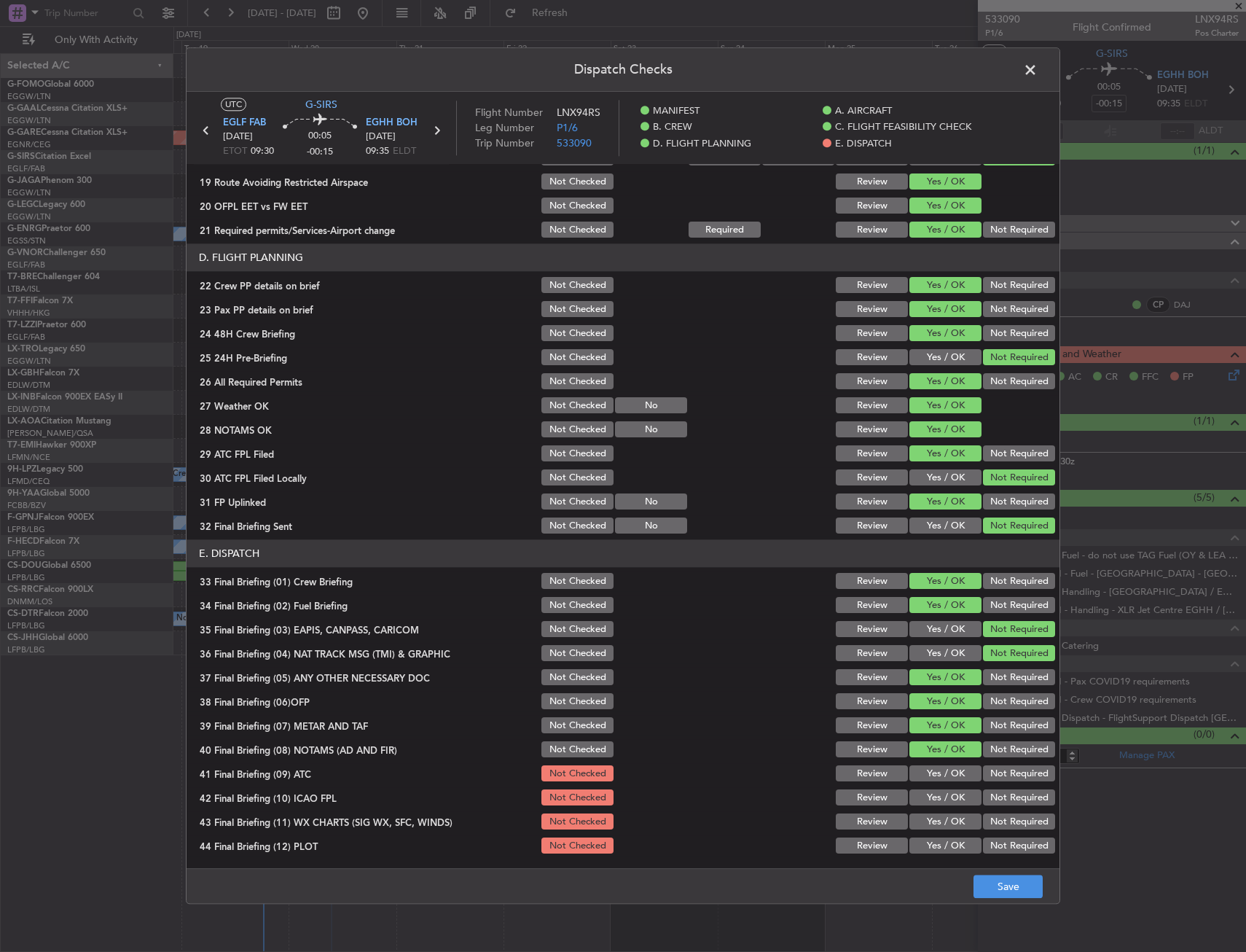
click at [926, 801] on button "Yes / OK" at bounding box center [945, 798] width 73 height 16
drag, startPoint x: 927, startPoint y: 814, endPoint x: 926, endPoint y: 826, distance: 12.0
click at [926, 817] on div "Yes / OK" at bounding box center [944, 822] width 73 height 20
click at [927, 844] on button "Yes / OK" at bounding box center [945, 846] width 73 height 16
drag, startPoint x: 929, startPoint y: 859, endPoint x: 934, endPoint y: 833, distance: 26.5
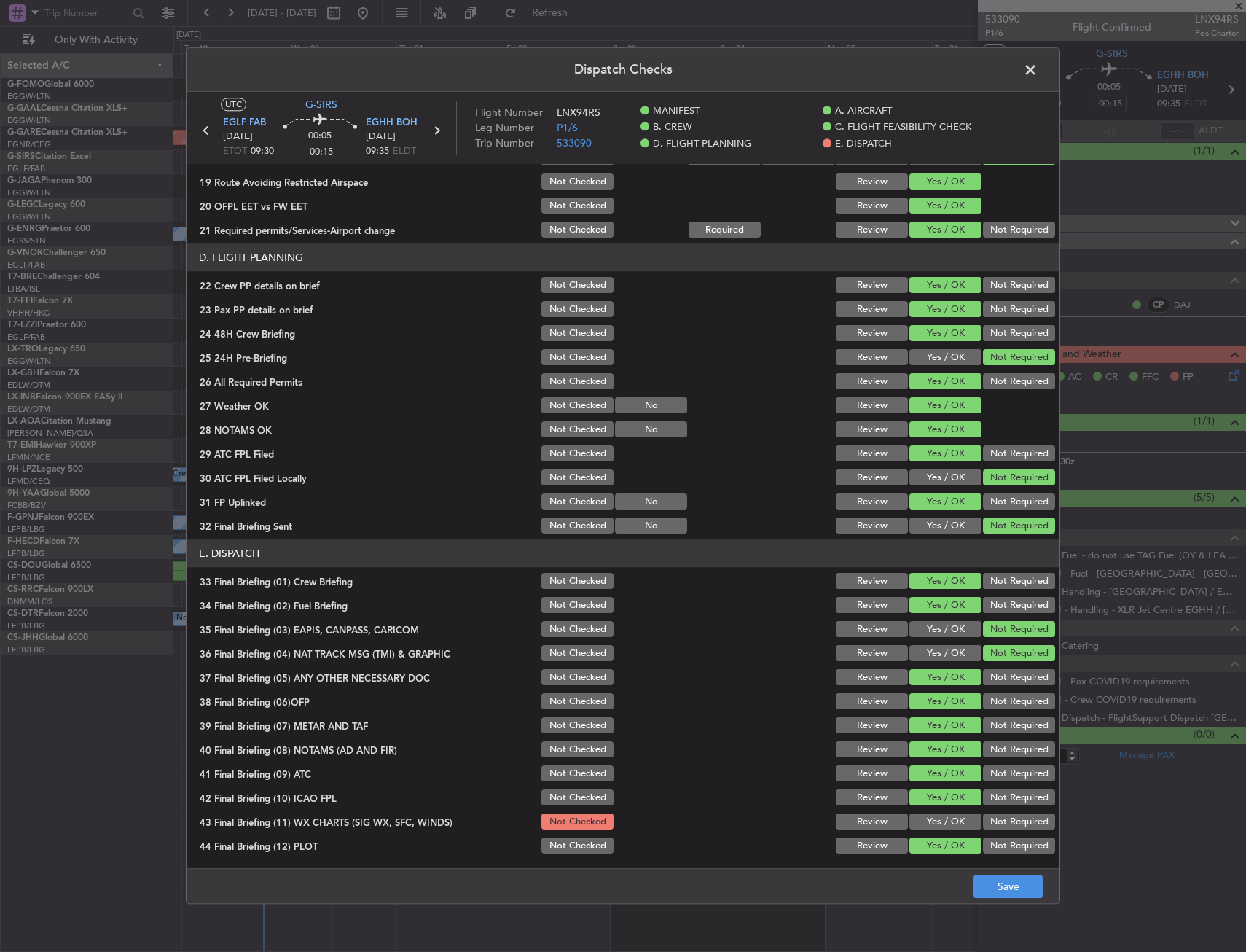
click at [930, 859] on article "MANIFEST Crew Details sent to Arr & Dep Handling Not Checked Review Yes / OK No…" at bounding box center [623, 512] width 873 height 694
click at [935, 832] on section "E. DISPATCH 33 Final Briefing (01) Crew Briefing Not Checked Review Yes / OK No…" at bounding box center [623, 699] width 873 height 316
click at [949, 817] on button "Yes / OK" at bounding box center [945, 822] width 73 height 16
click at [993, 886] on button "Save" at bounding box center [1008, 887] width 69 height 24
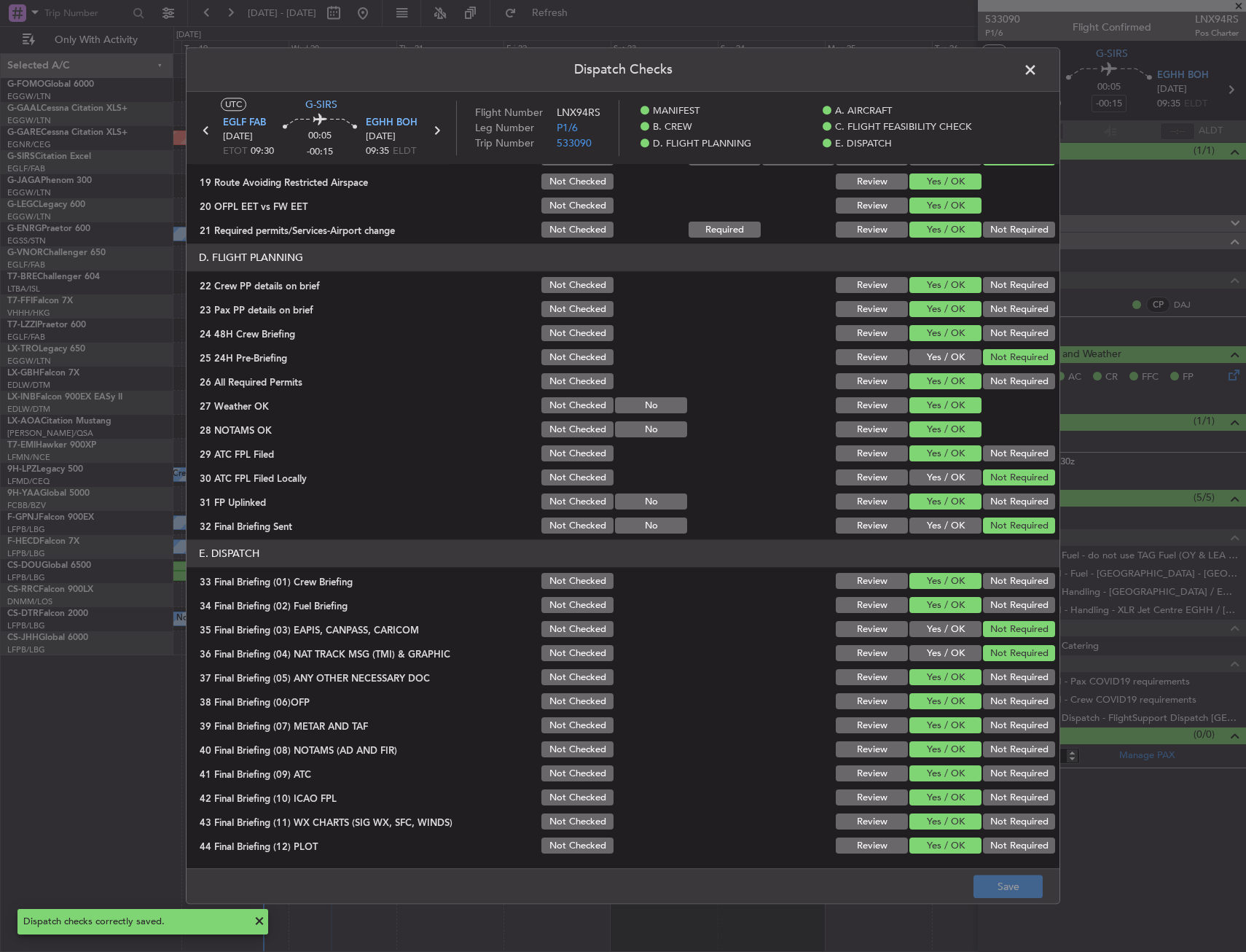
click at [1038, 71] on span at bounding box center [1038, 73] width 0 height 29
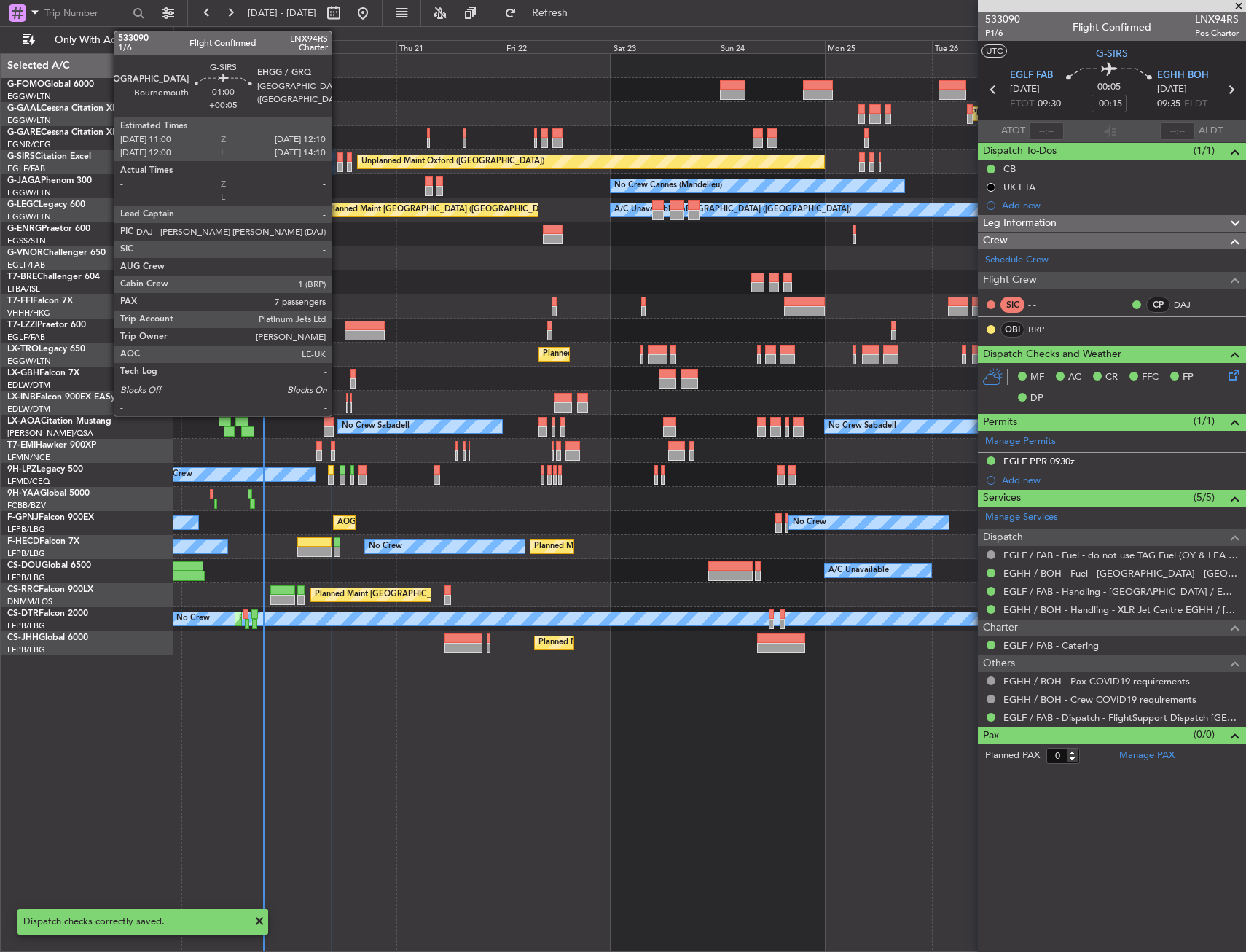
click at [338, 158] on div at bounding box center [340, 157] width 6 height 11
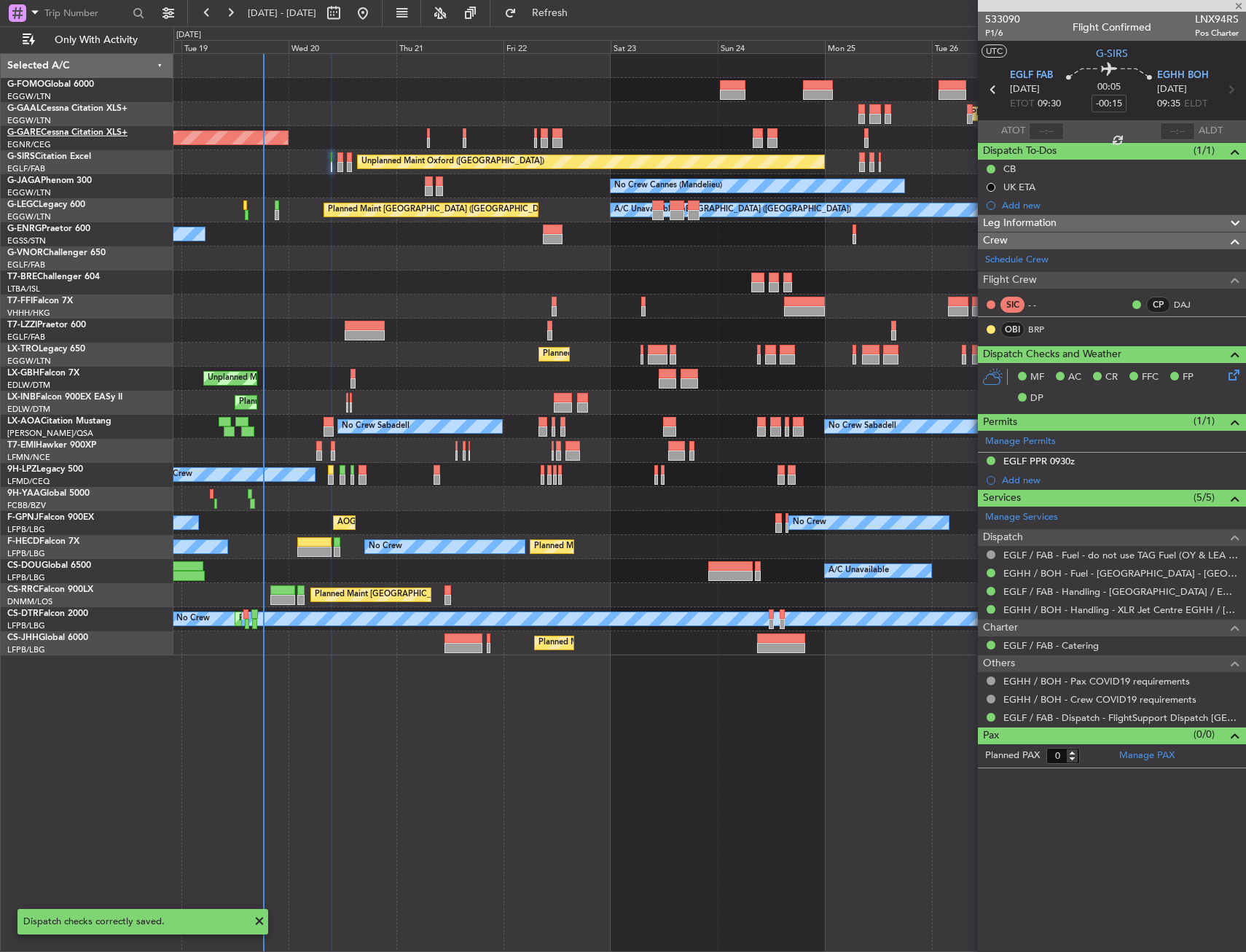
type input "+00:05"
type input "7"
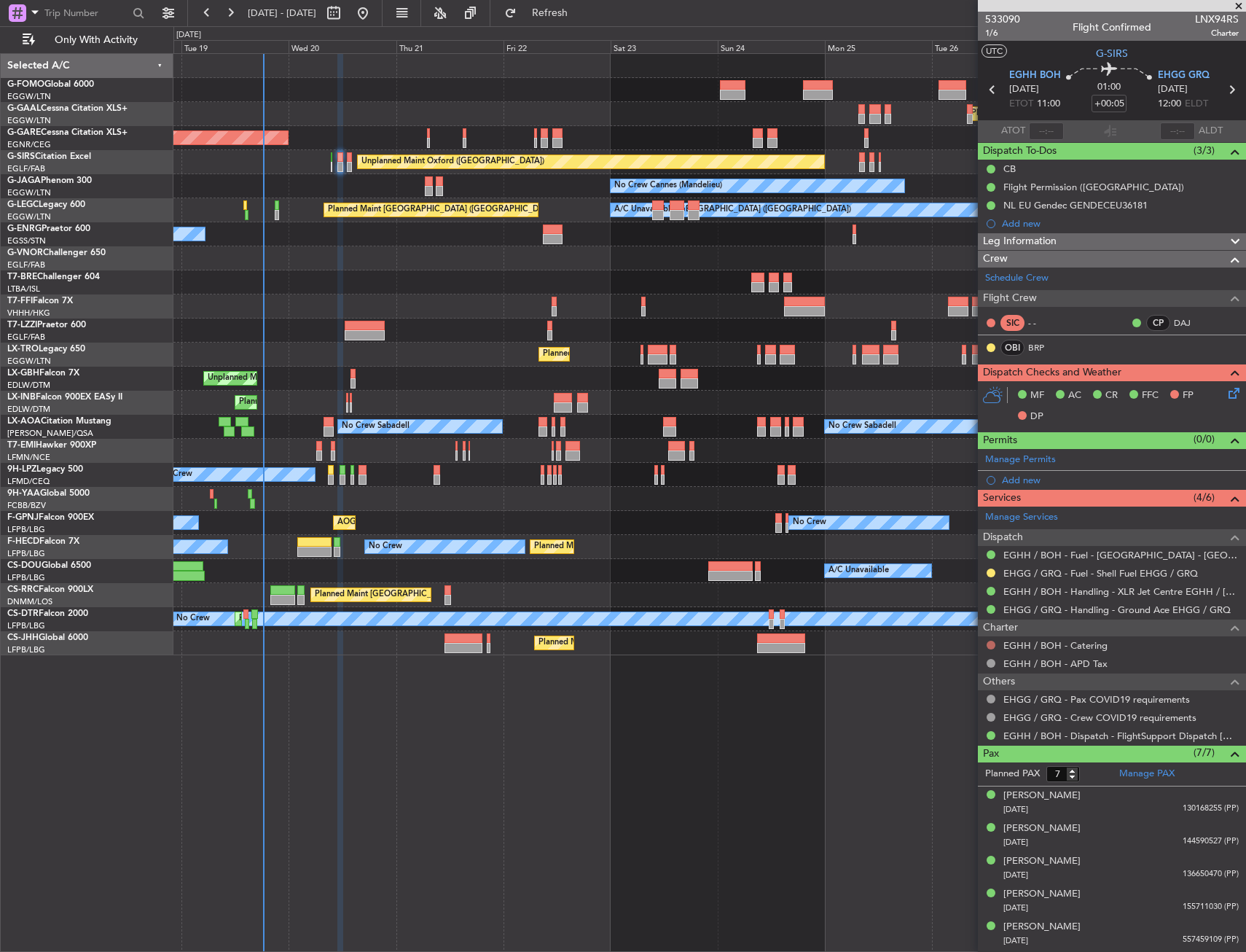
click at [988, 641] on button at bounding box center [991, 645] width 9 height 9
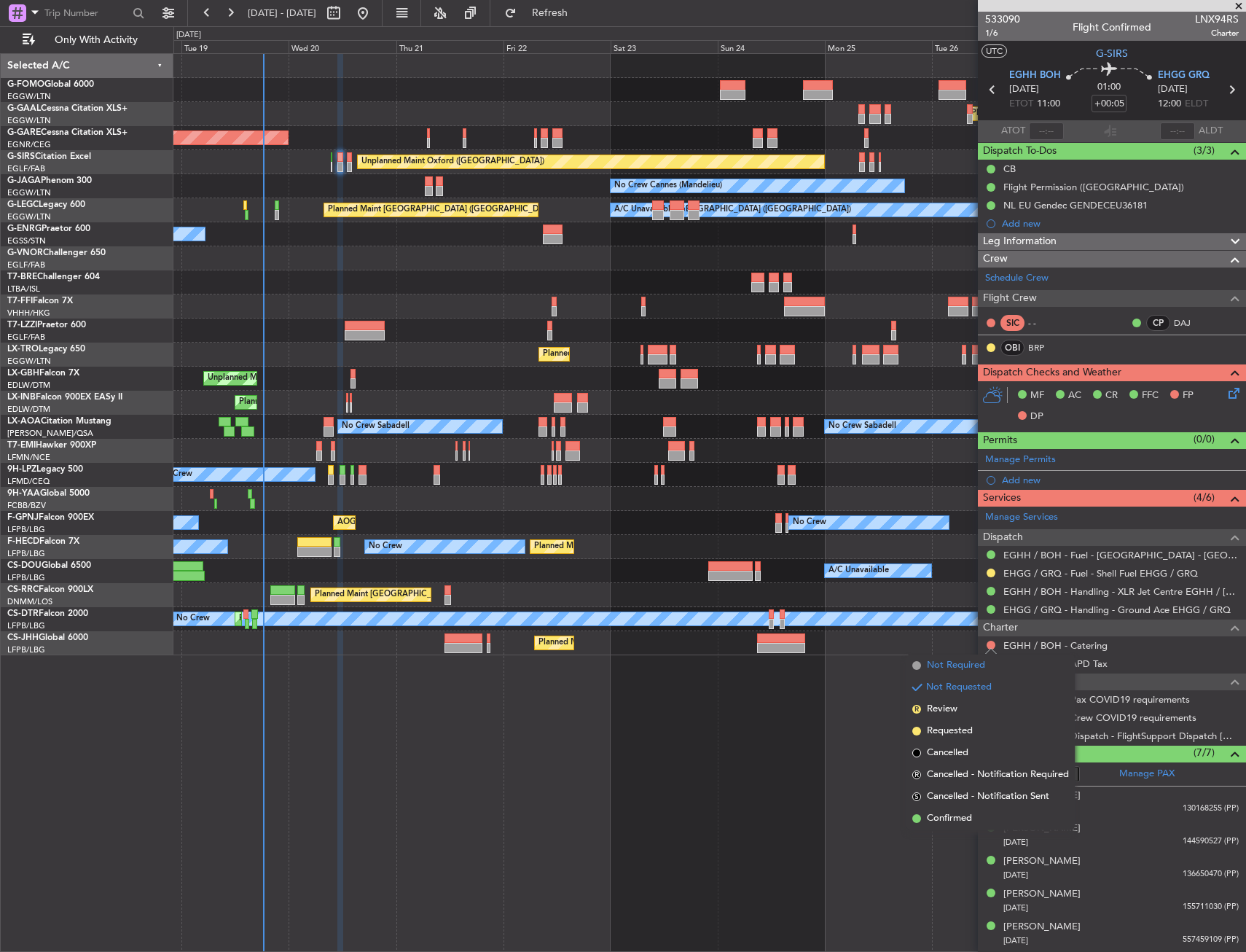
click at [944, 662] on span "Not Required" at bounding box center [957, 666] width 59 height 15
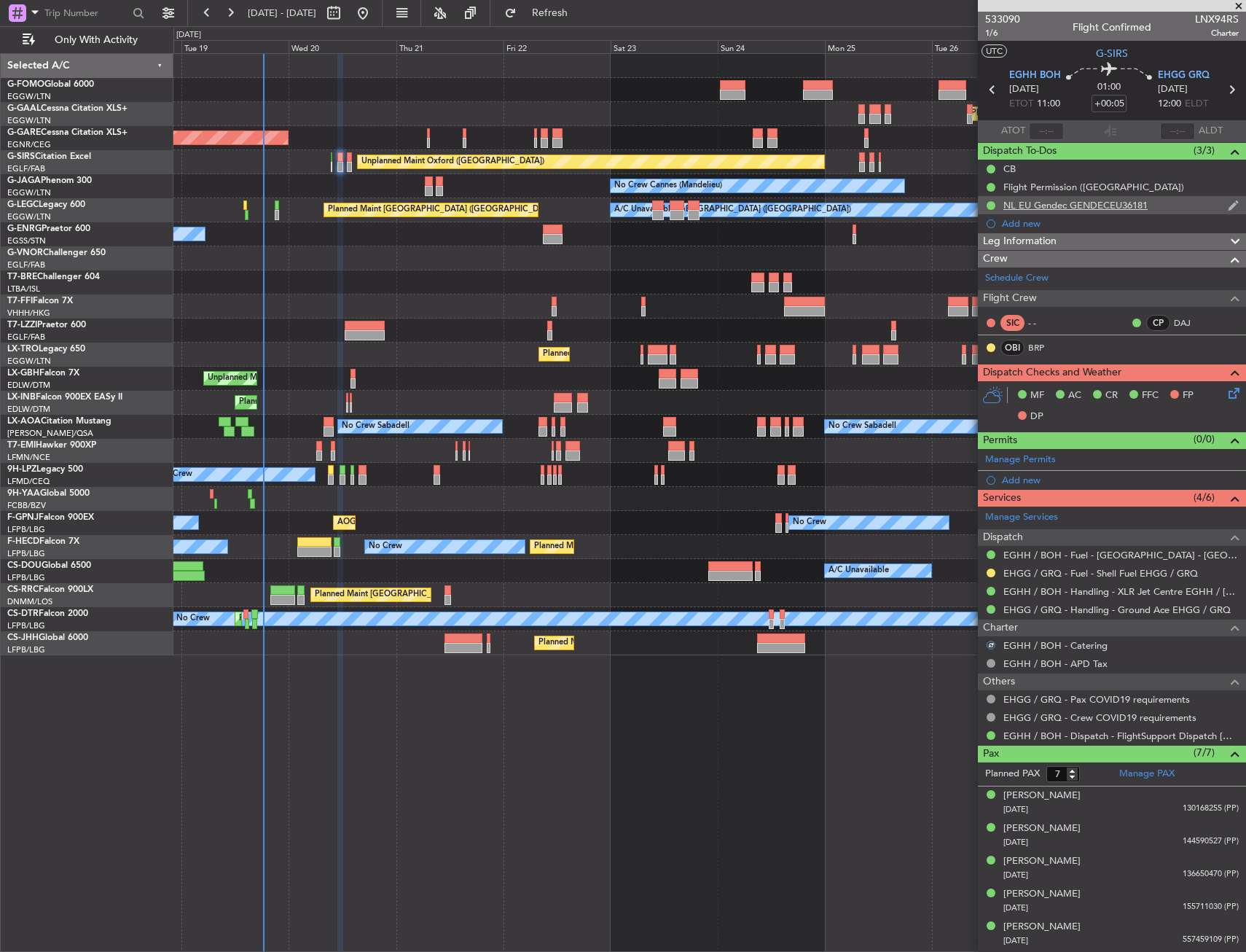
click at [1072, 208] on div "NL EU Gendec GENDECEU36181" at bounding box center [1075, 205] width 144 height 12
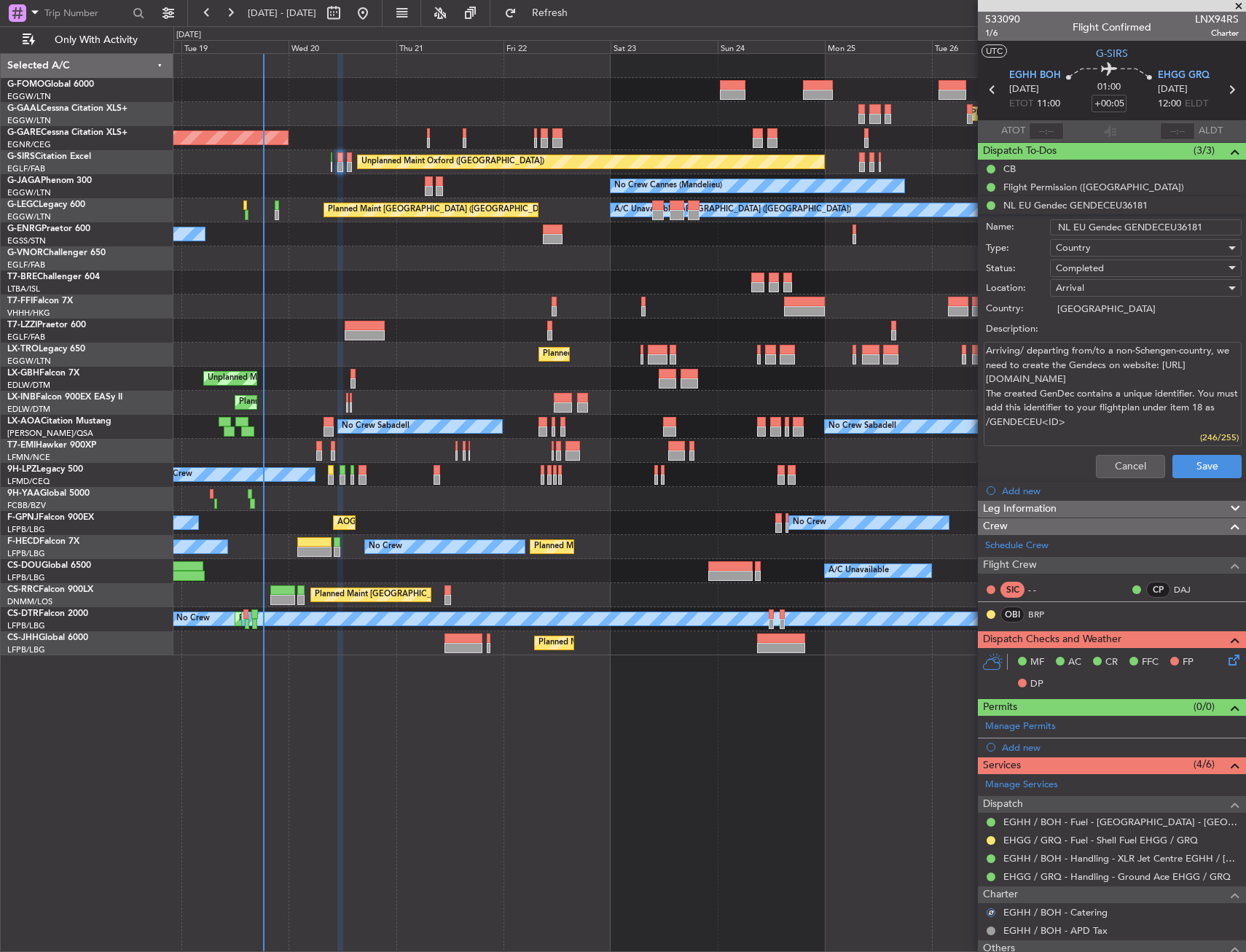
click at [1132, 226] on input "NL EU Gendec GENDECEU36181" at bounding box center [1146, 227] width 192 height 16
click at [1147, 231] on input "NL EU Gendec GENDECEU36181" at bounding box center [1146, 227] width 192 height 16
click at [1125, 458] on button "Cancel" at bounding box center [1130, 466] width 69 height 24
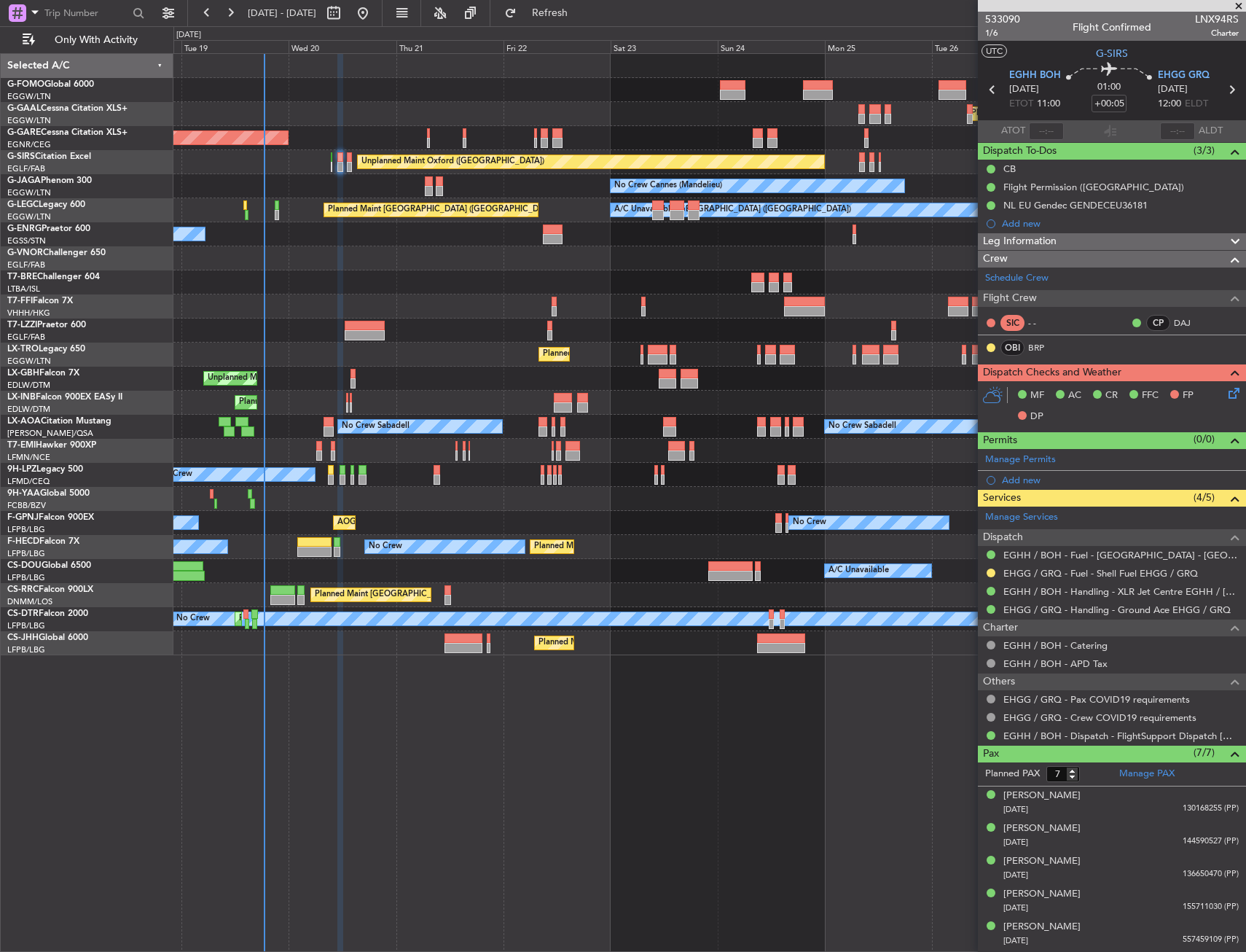
click at [343, 162] on div "Unplanned Maint Oxford ([GEOGRAPHIC_DATA])" at bounding box center [710, 162] width 1072 height 24
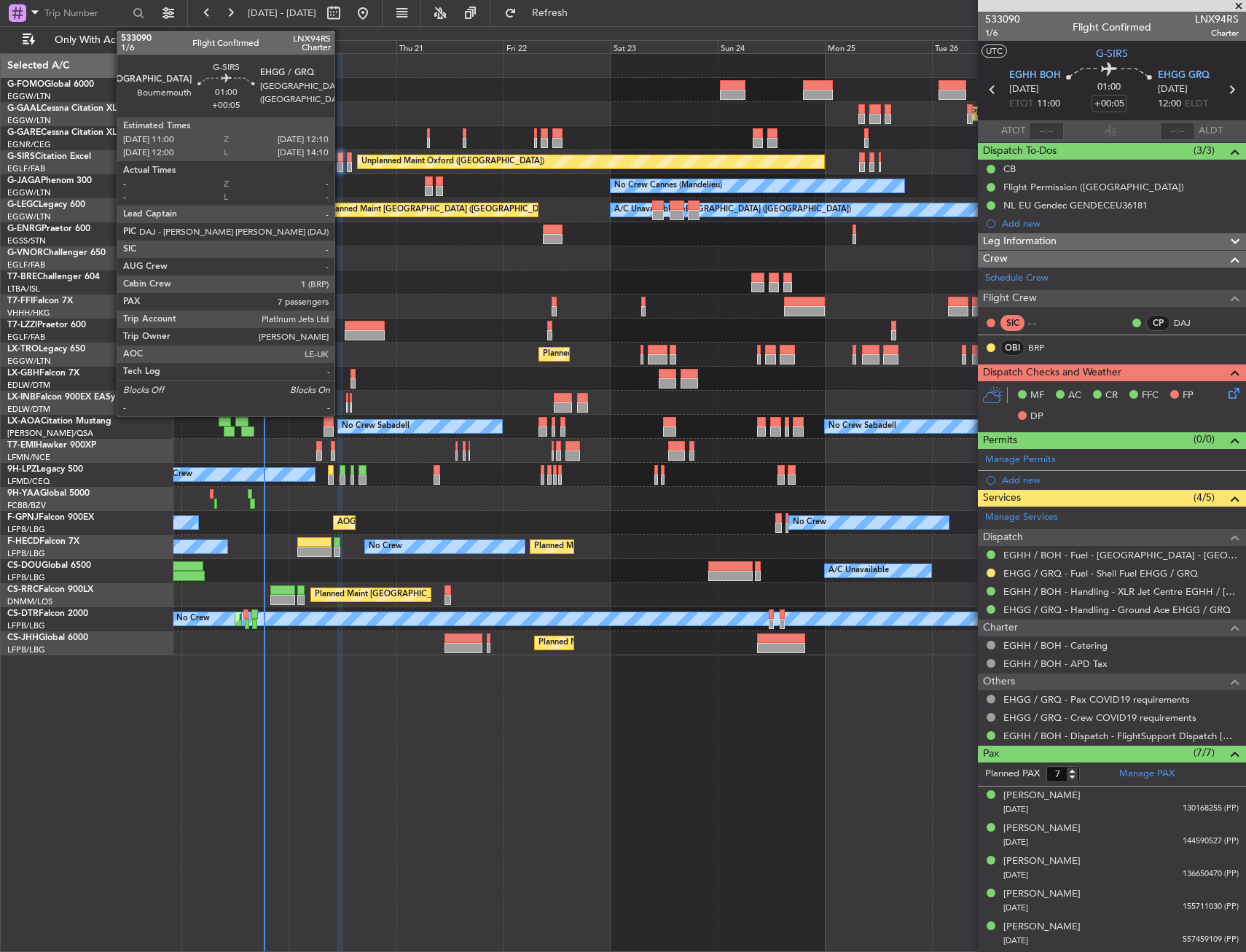
click at [341, 167] on div at bounding box center [340, 167] width 6 height 11
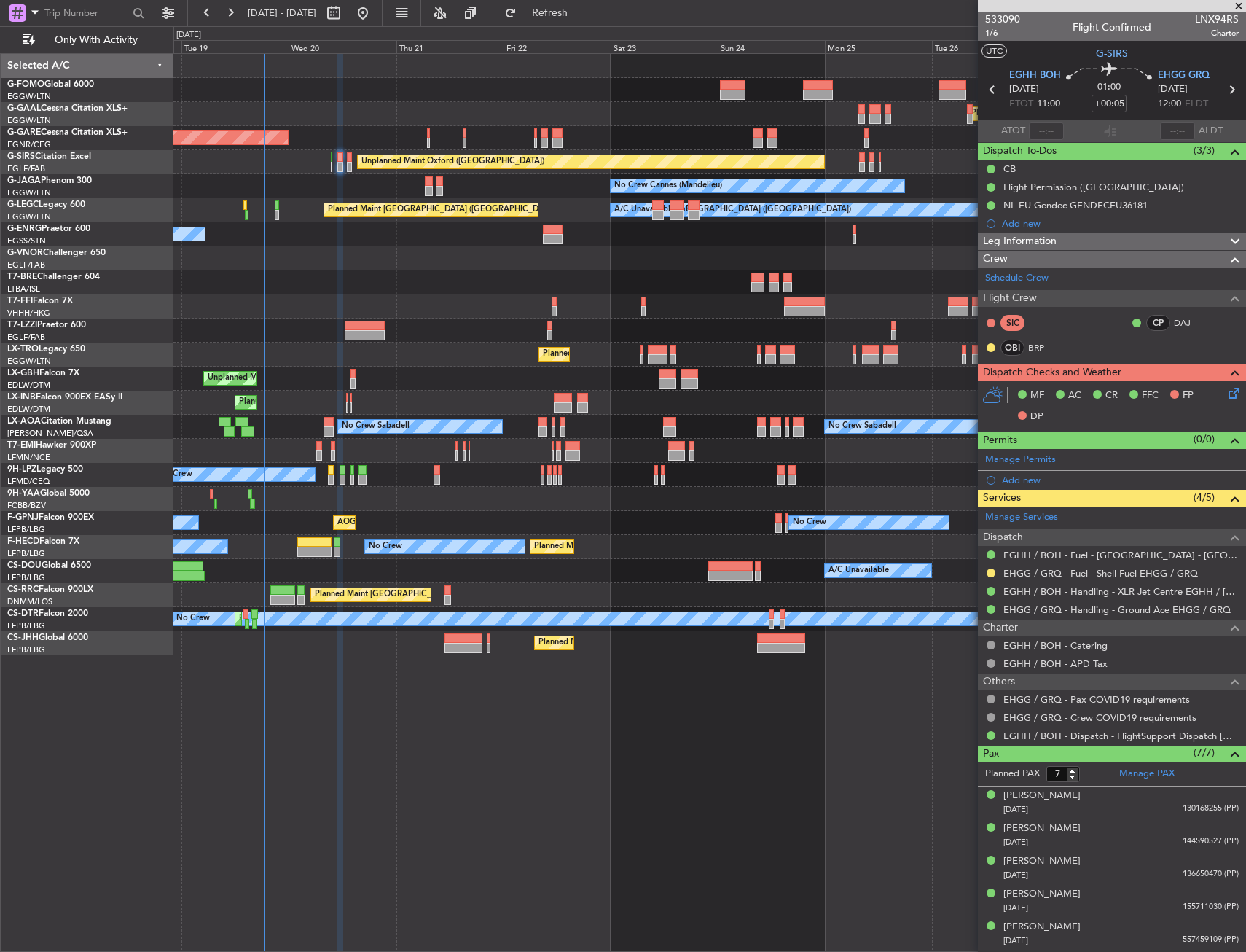
click at [501, 284] on div at bounding box center [710, 283] width 1072 height 24
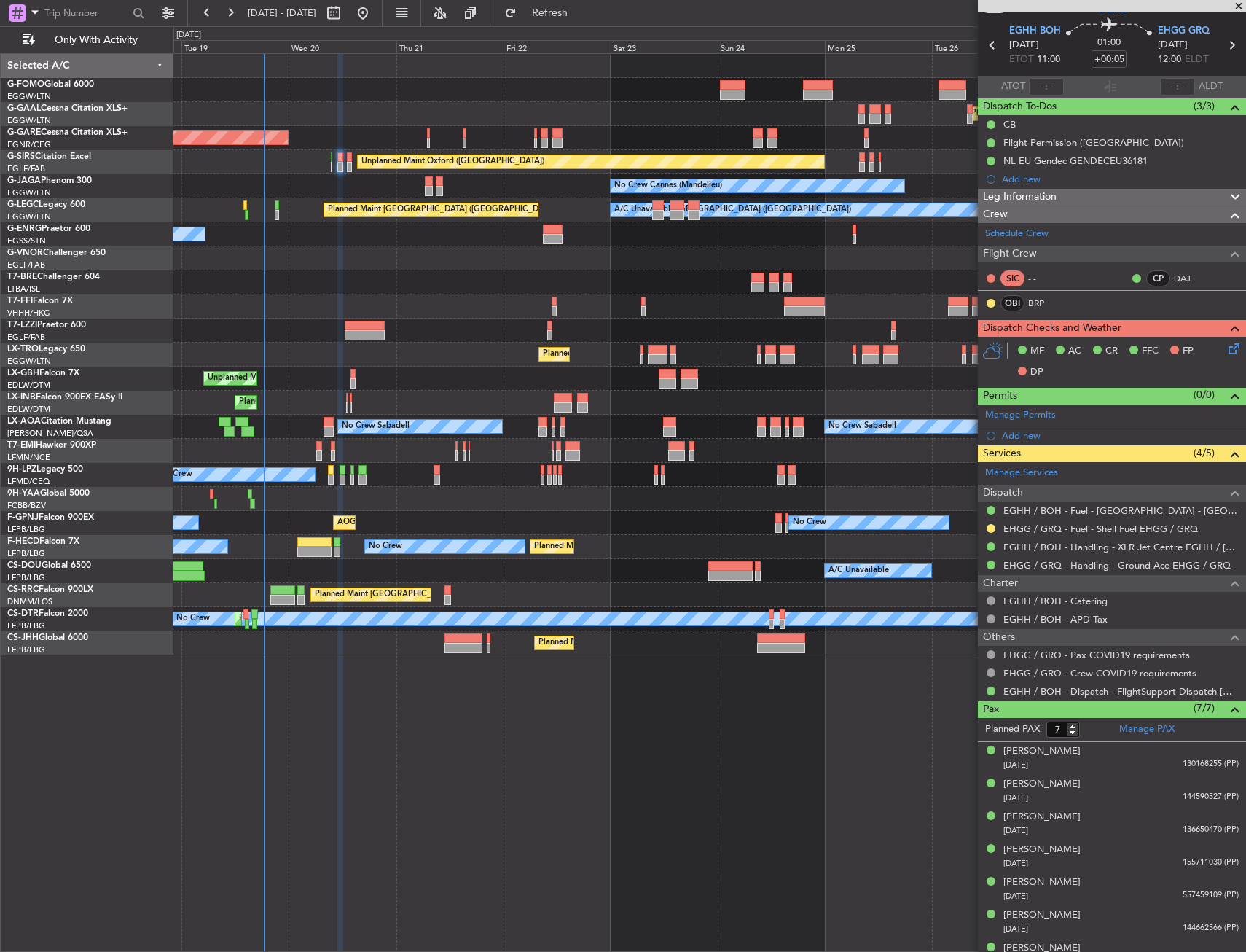
scroll to position [64, 0]
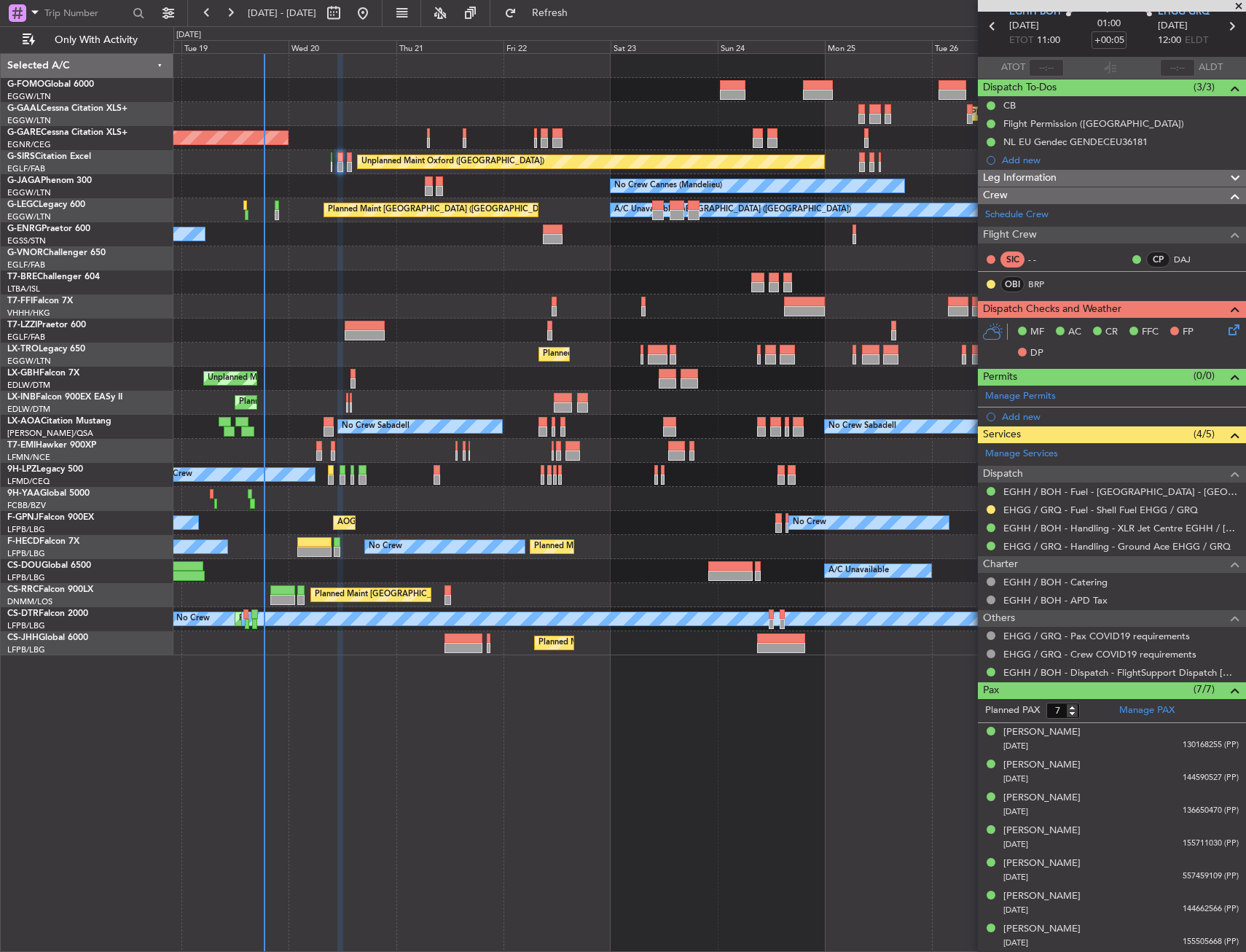
click at [344, 164] on div "Unplanned Maint Oxford ([GEOGRAPHIC_DATA])" at bounding box center [710, 162] width 1072 height 24
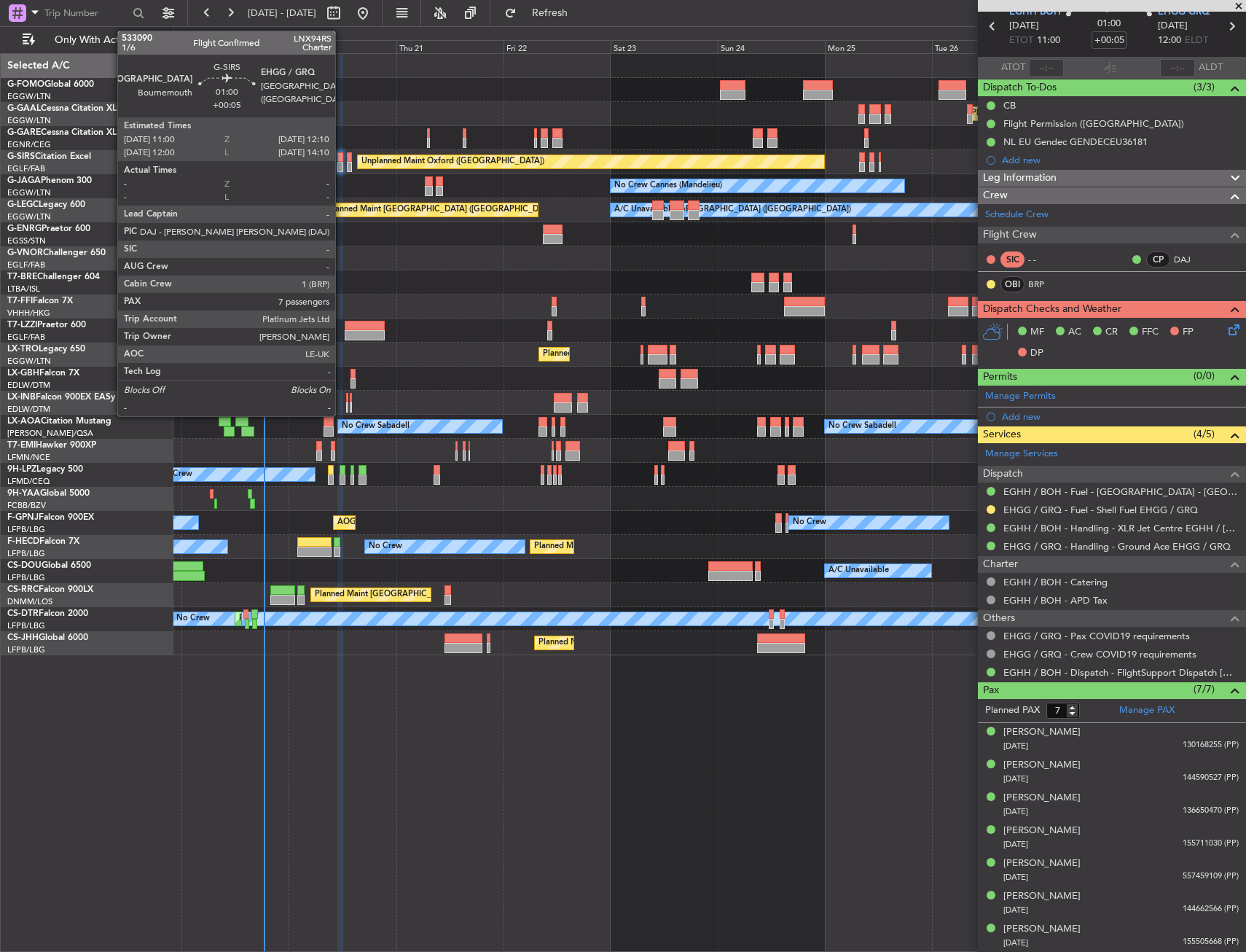
click at [341, 164] on div at bounding box center [340, 167] width 6 height 11
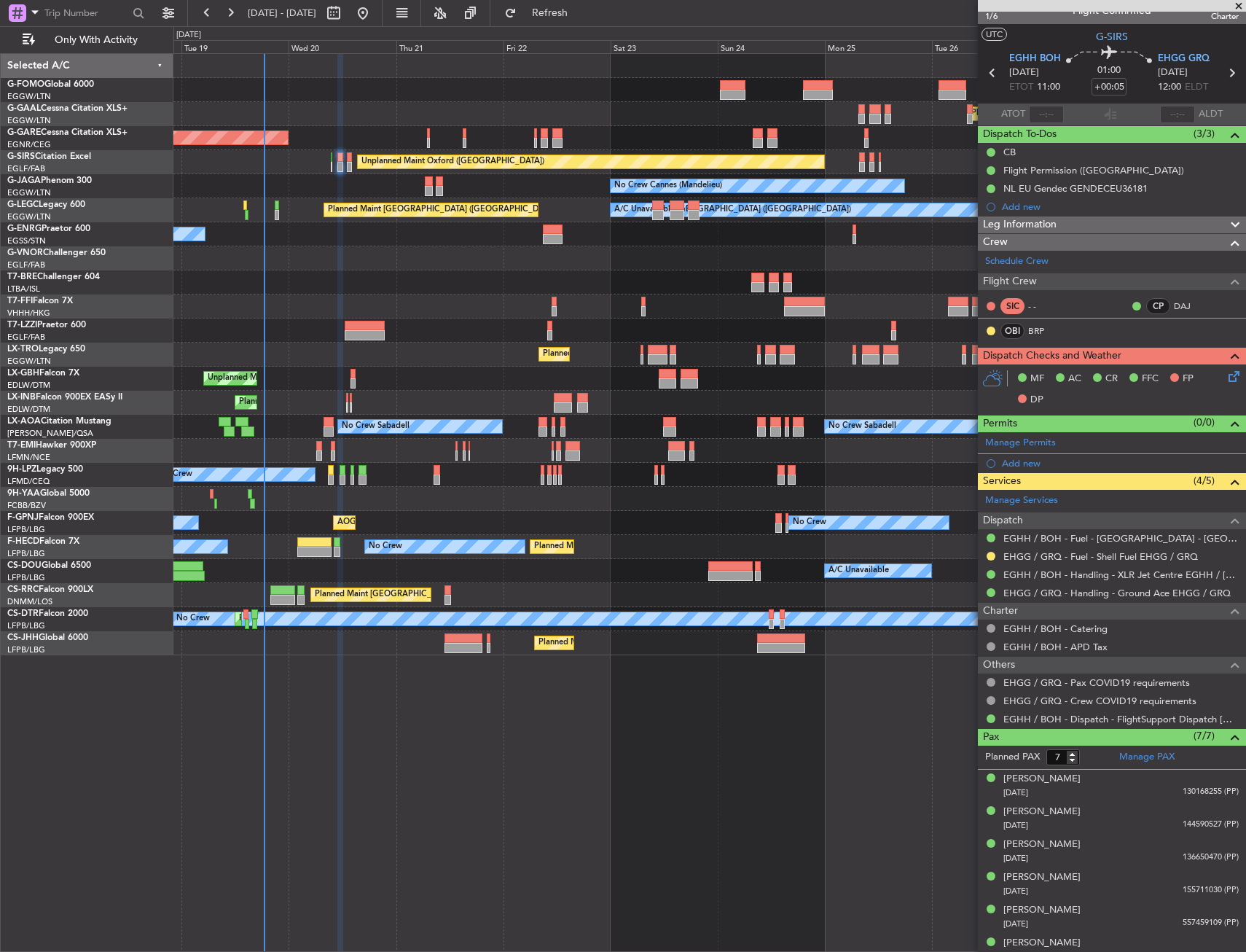
scroll to position [0, 0]
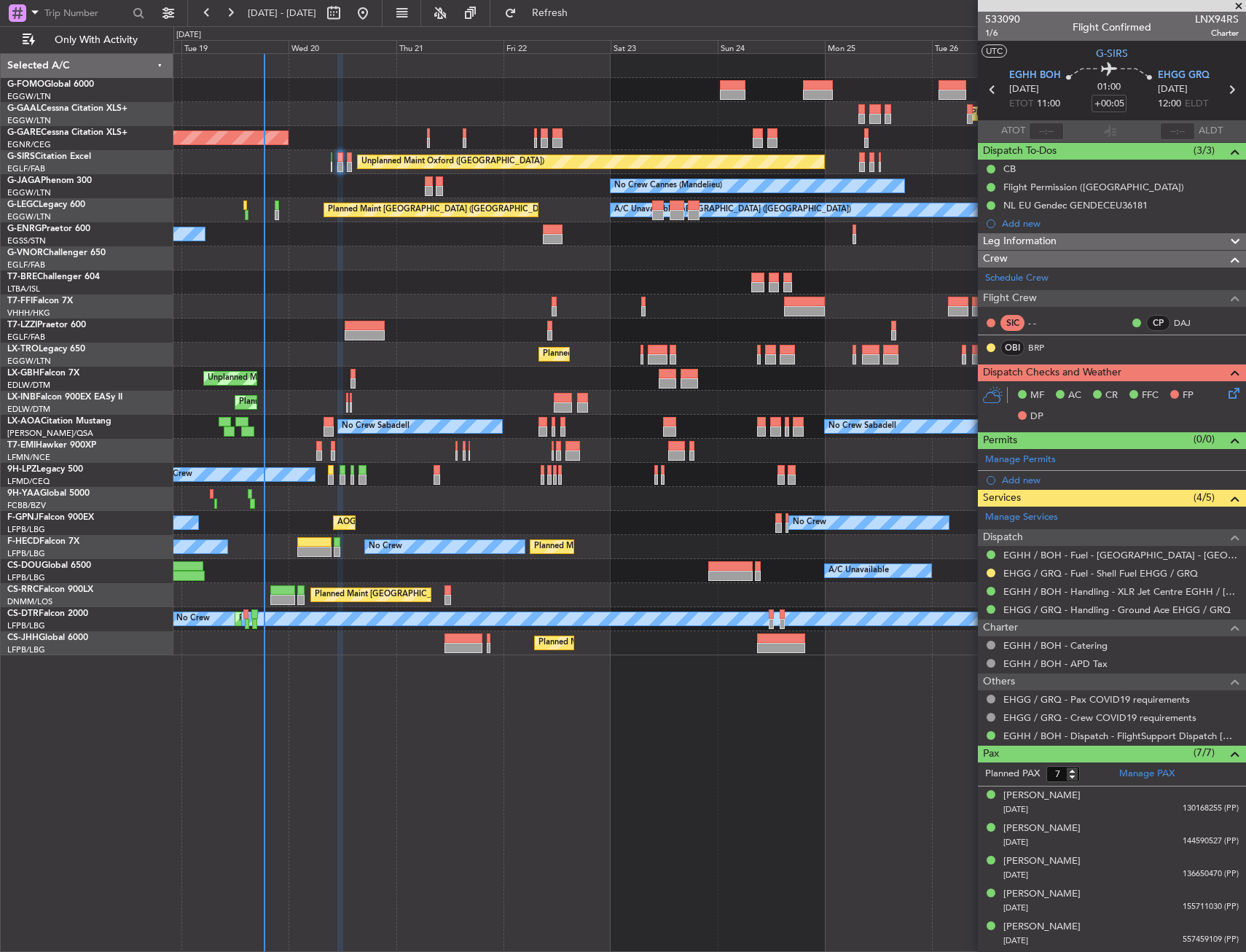
click at [1231, 389] on icon at bounding box center [1231, 390] width 11 height 11
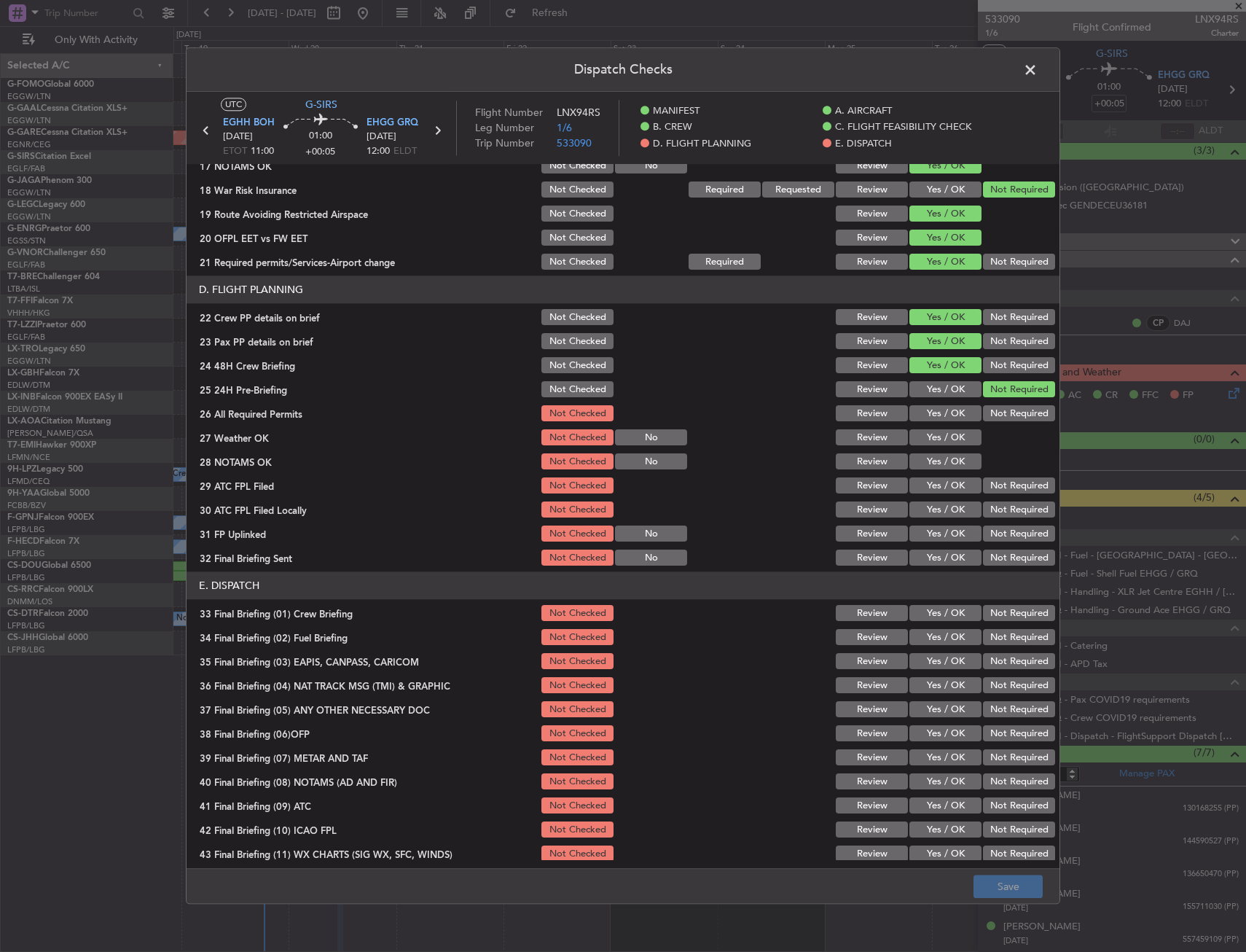
scroll to position [583, 0]
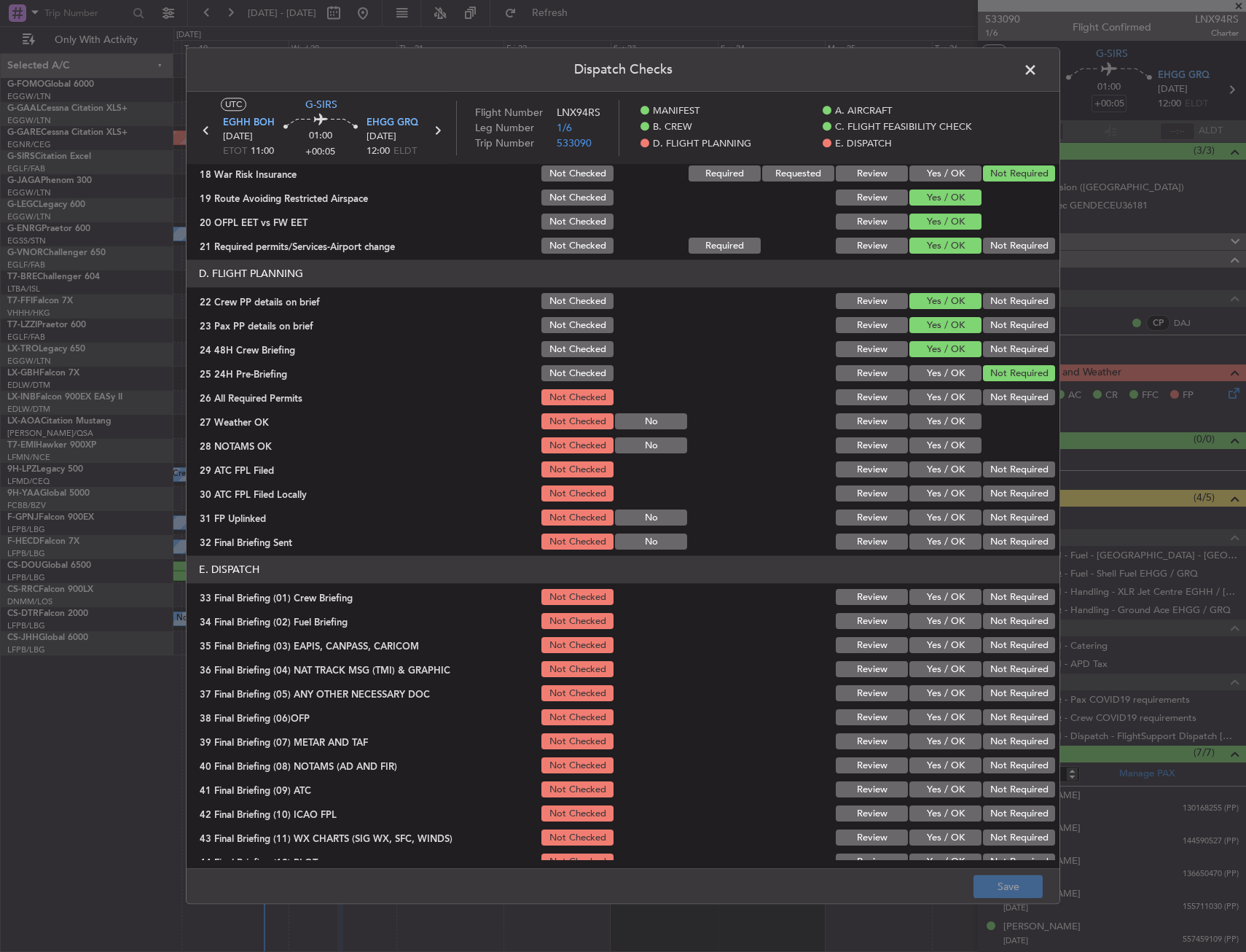
click at [930, 404] on button "Yes / OK" at bounding box center [945, 398] width 73 height 16
click at [925, 422] on button "Yes / OK" at bounding box center [945, 422] width 73 height 16
click at [927, 443] on div "Yes / OK" at bounding box center [944, 446] width 73 height 20
click at [930, 452] on button "Yes / OK" at bounding box center [945, 446] width 73 height 16
drag, startPoint x: 936, startPoint y: 478, endPoint x: 955, endPoint y: 483, distance: 19.6
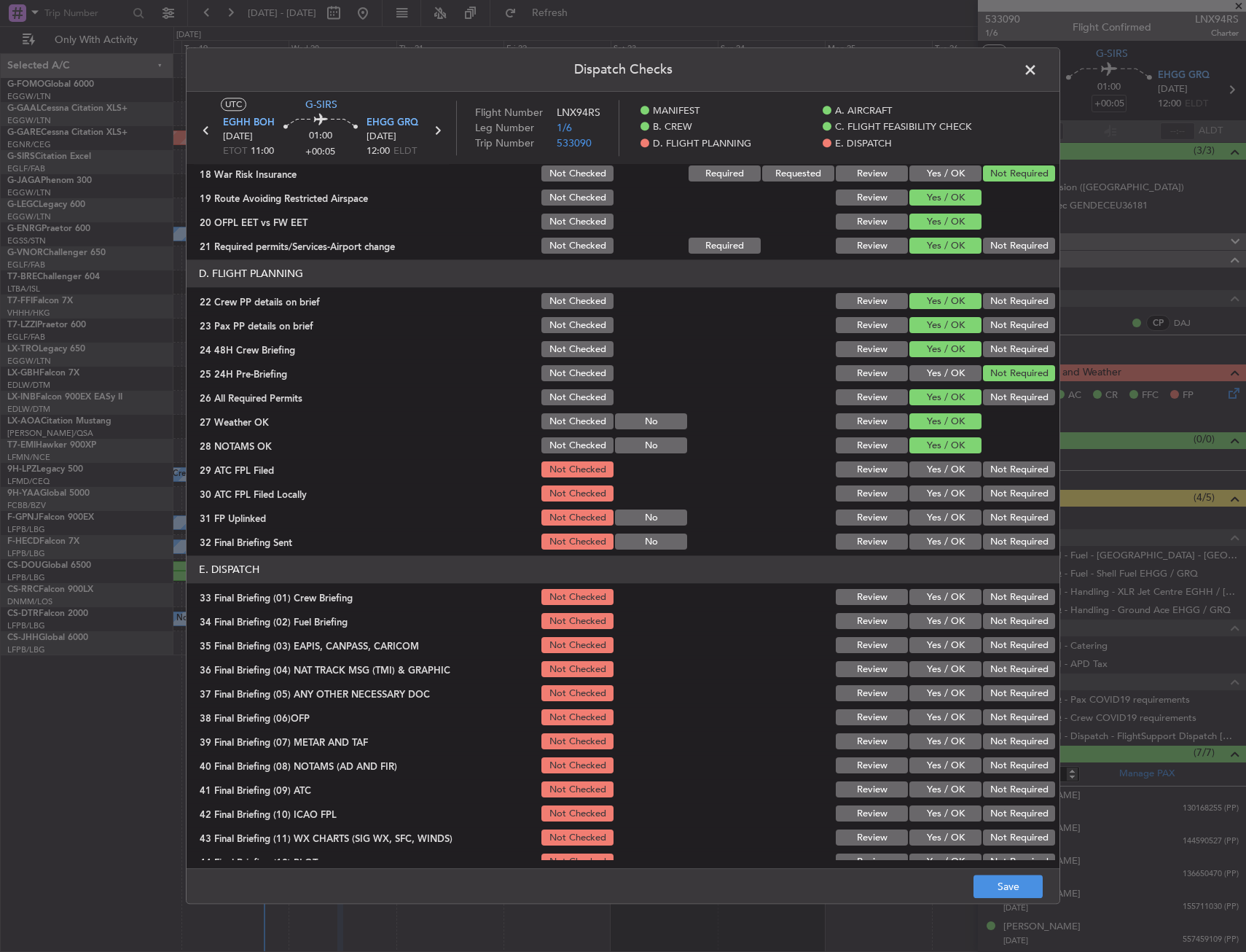
click at [936, 478] on button "Yes / OK" at bounding box center [945, 470] width 73 height 16
drag, startPoint x: 990, startPoint y: 489, endPoint x: 928, endPoint y: 513, distance: 66.5
click at [989, 491] on button "Not Required" at bounding box center [1019, 495] width 73 height 16
drag, startPoint x: 928, startPoint y: 513, endPoint x: 945, endPoint y: 515, distance: 17.1
click at [931, 513] on button "Yes / OK" at bounding box center [945, 518] width 73 height 16
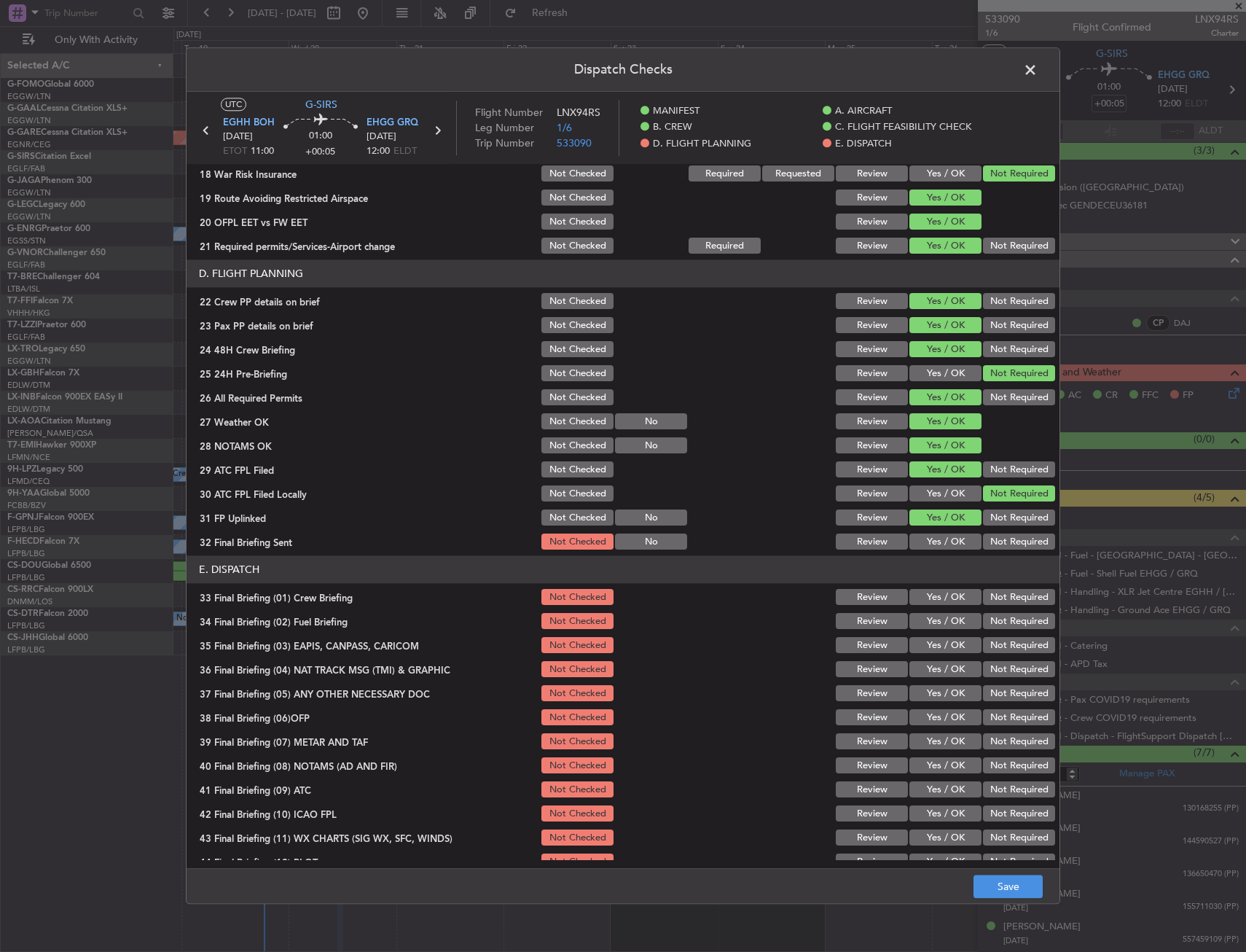
click at [1008, 535] on button "Not Required" at bounding box center [1019, 543] width 73 height 16
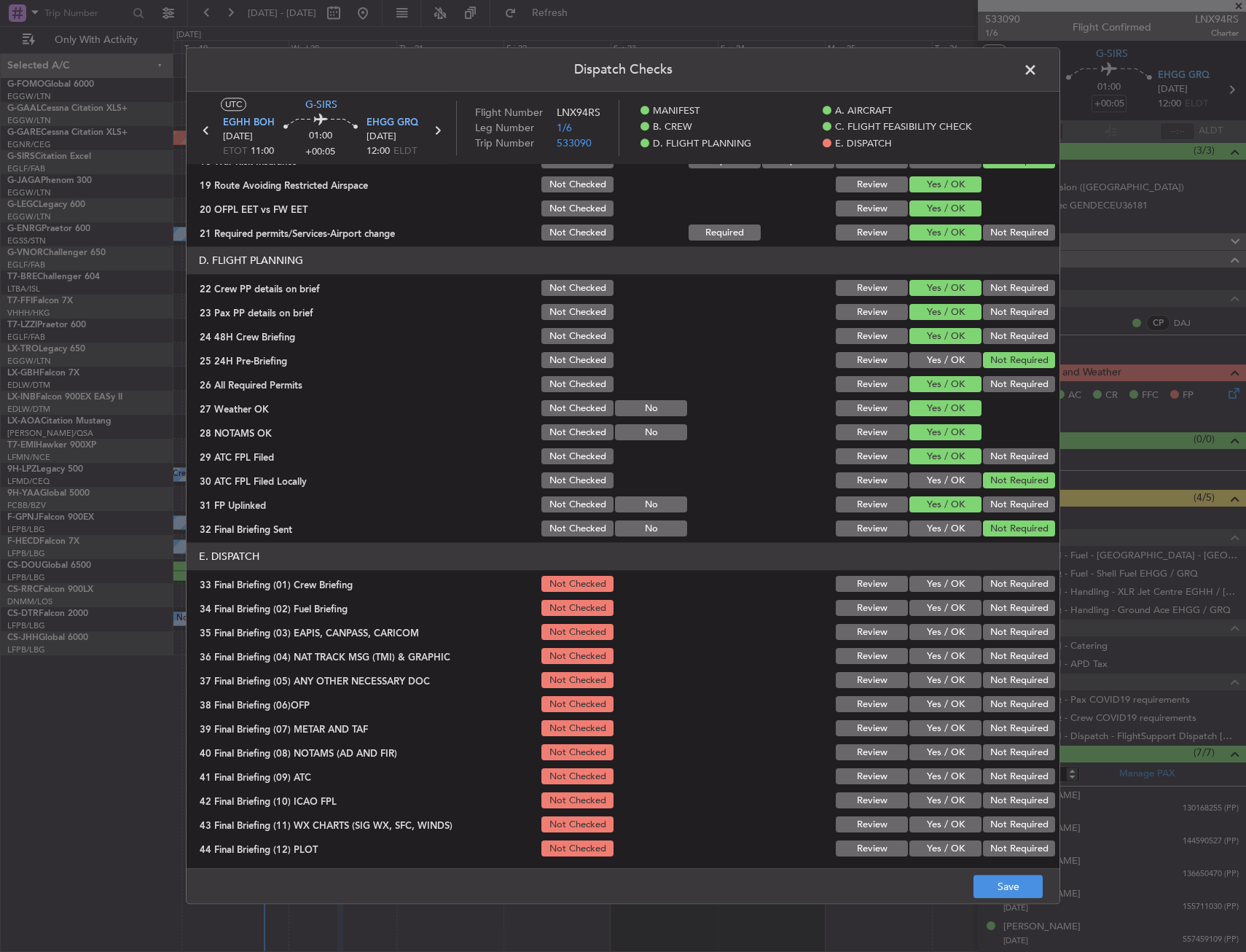
scroll to position [599, 0]
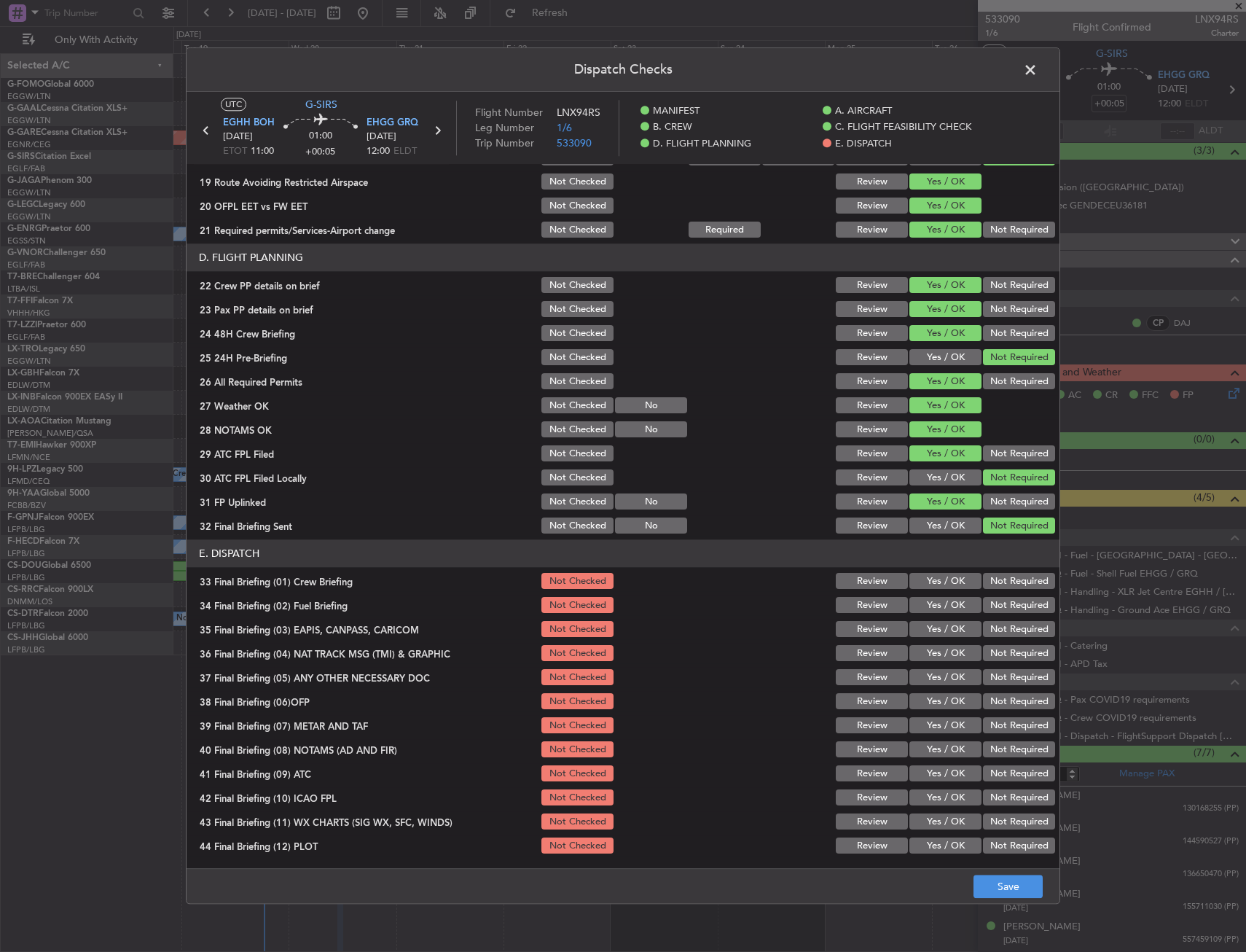
click at [937, 584] on button "Yes / OK" at bounding box center [945, 582] width 73 height 16
click at [940, 606] on button "Yes / OK" at bounding box center [945, 606] width 73 height 16
drag, startPoint x: 999, startPoint y: 634, endPoint x: 993, endPoint y: 646, distance: 13.4
click at [999, 636] on button "Not Required" at bounding box center [1019, 630] width 73 height 16
click at [987, 660] on button "Not Required" at bounding box center [1019, 654] width 73 height 16
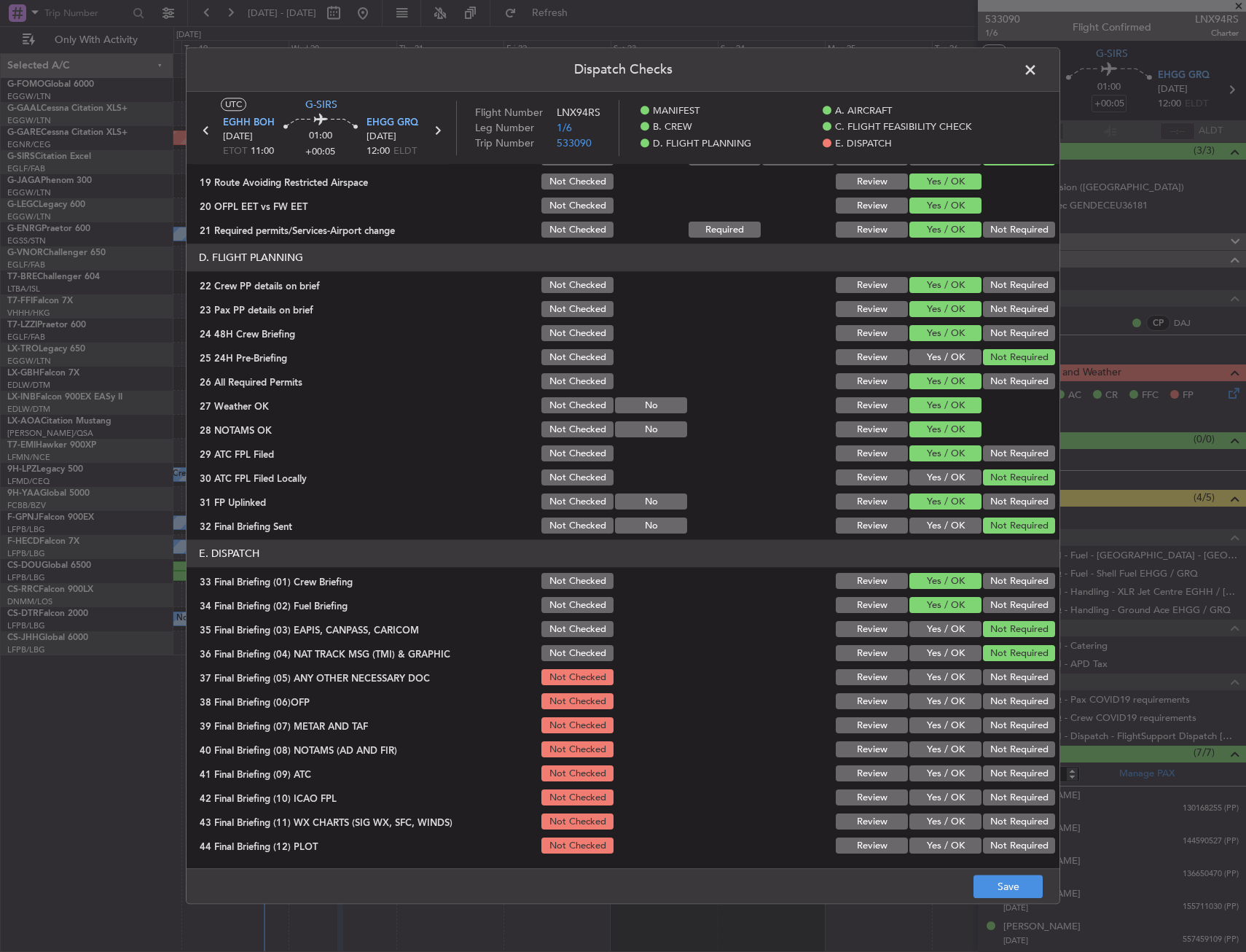
click at [931, 685] on button "Yes / OK" at bounding box center [945, 678] width 73 height 16
click at [935, 714] on section "E. DISPATCH 33 Final Briefing (01) Crew Briefing Not Checked Review Yes / OK No…" at bounding box center [623, 699] width 873 height 316
click at [922, 721] on button "Yes / OK" at bounding box center [945, 726] width 73 height 16
drag, startPoint x: 921, startPoint y: 698, endPoint x: 927, endPoint y: 740, distance: 42.4
click at [921, 699] on button "Yes / OK" at bounding box center [945, 702] width 73 height 16
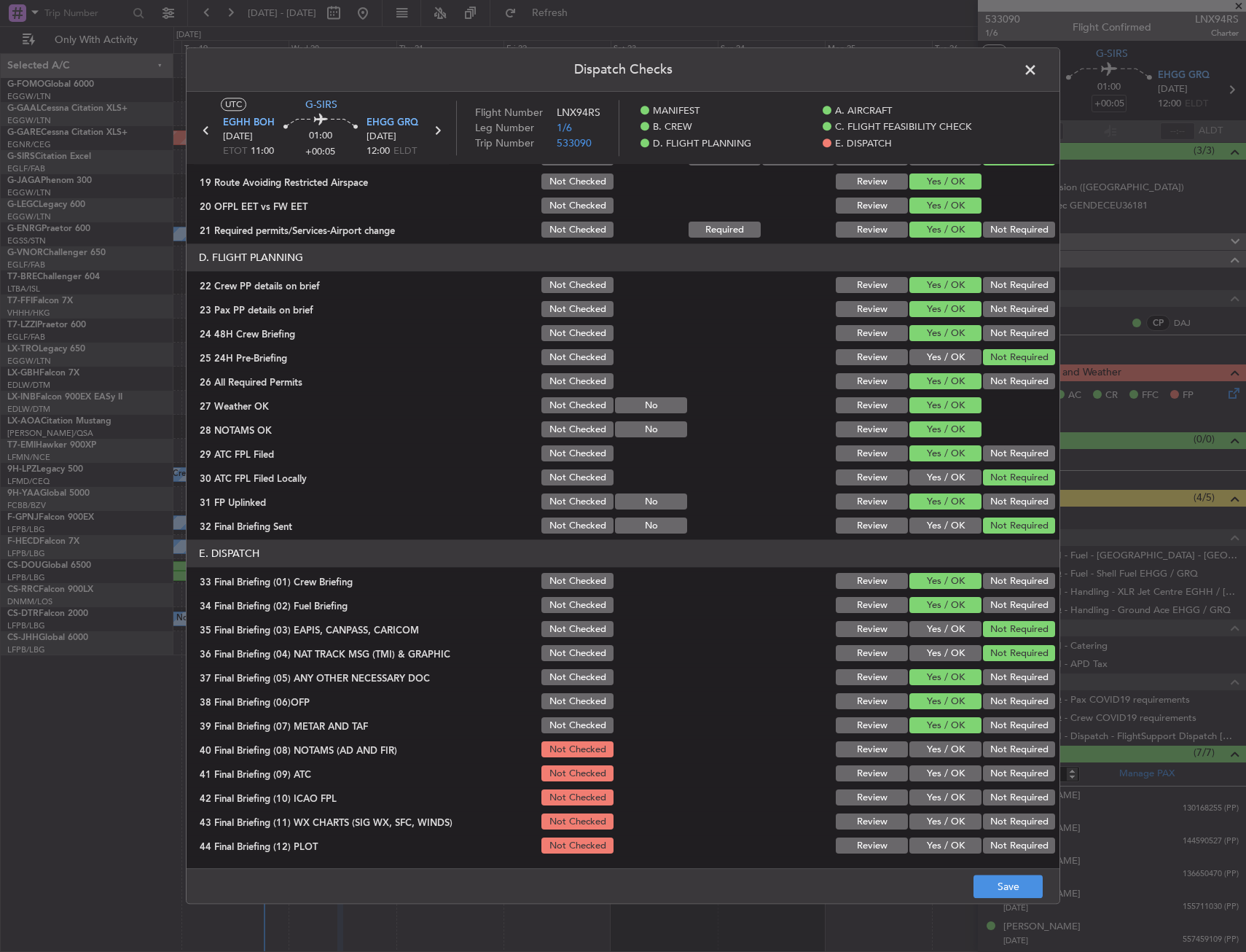
drag, startPoint x: 927, startPoint y: 740, endPoint x: 931, endPoint y: 771, distance: 31.3
click at [927, 743] on div "Yes / OK" at bounding box center [944, 750] width 73 height 20
click at [931, 771] on button "Yes / OK" at bounding box center [945, 774] width 73 height 16
drag, startPoint x: 931, startPoint y: 771, endPoint x: 927, endPoint y: 750, distance: 21.4
click at [928, 761] on section "E. DISPATCH 33 Final Briefing (01) Crew Briefing Not Checked Review Yes / OK No…" at bounding box center [623, 699] width 873 height 316
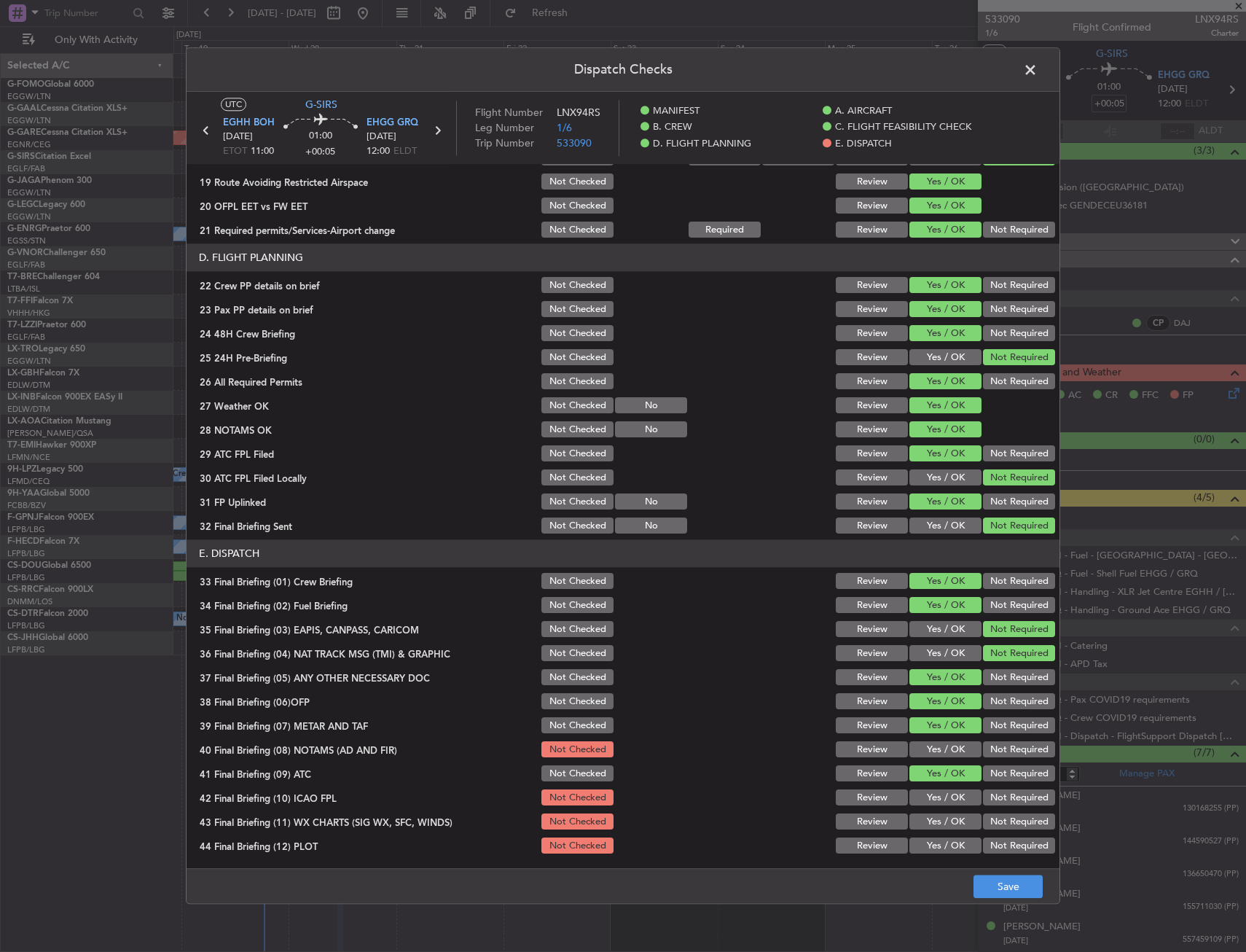
drag, startPoint x: 927, startPoint y: 750, endPoint x: 933, endPoint y: 802, distance: 52.3
click at [927, 752] on button "Yes / OK" at bounding box center [945, 750] width 73 height 16
click at [933, 802] on button "Yes / OK" at bounding box center [945, 798] width 73 height 16
drag, startPoint x: 939, startPoint y: 827, endPoint x: 935, endPoint y: 840, distance: 13.6
click at [936, 831] on div "Yes / OK" at bounding box center [944, 822] width 73 height 20
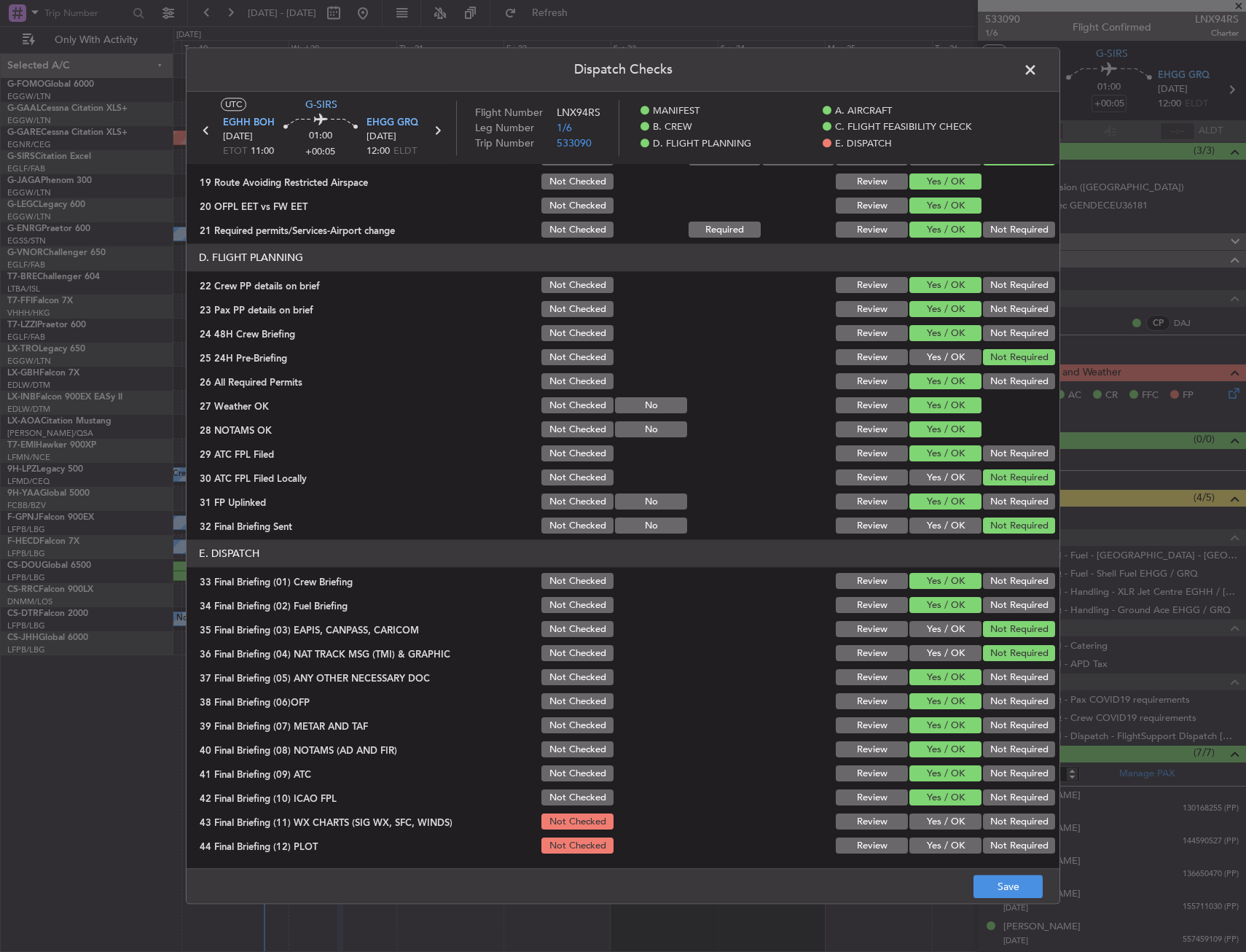
drag, startPoint x: 932, startPoint y: 845, endPoint x: 927, endPoint y: 859, distance: 14.9
click at [929, 853] on button "Yes / OK" at bounding box center [945, 846] width 73 height 16
drag, startPoint x: 927, startPoint y: 859, endPoint x: 934, endPoint y: 827, distance: 32.8
click at [927, 846] on main "UTC G-SIRS EGHH BOH 20/08/2025 ETOT 11:00 01:00 +00:05 EHGG GRQ 20/08/2025 12:0…" at bounding box center [623, 483] width 873 height 782
click at [934, 827] on button "Yes / OK" at bounding box center [945, 822] width 73 height 16
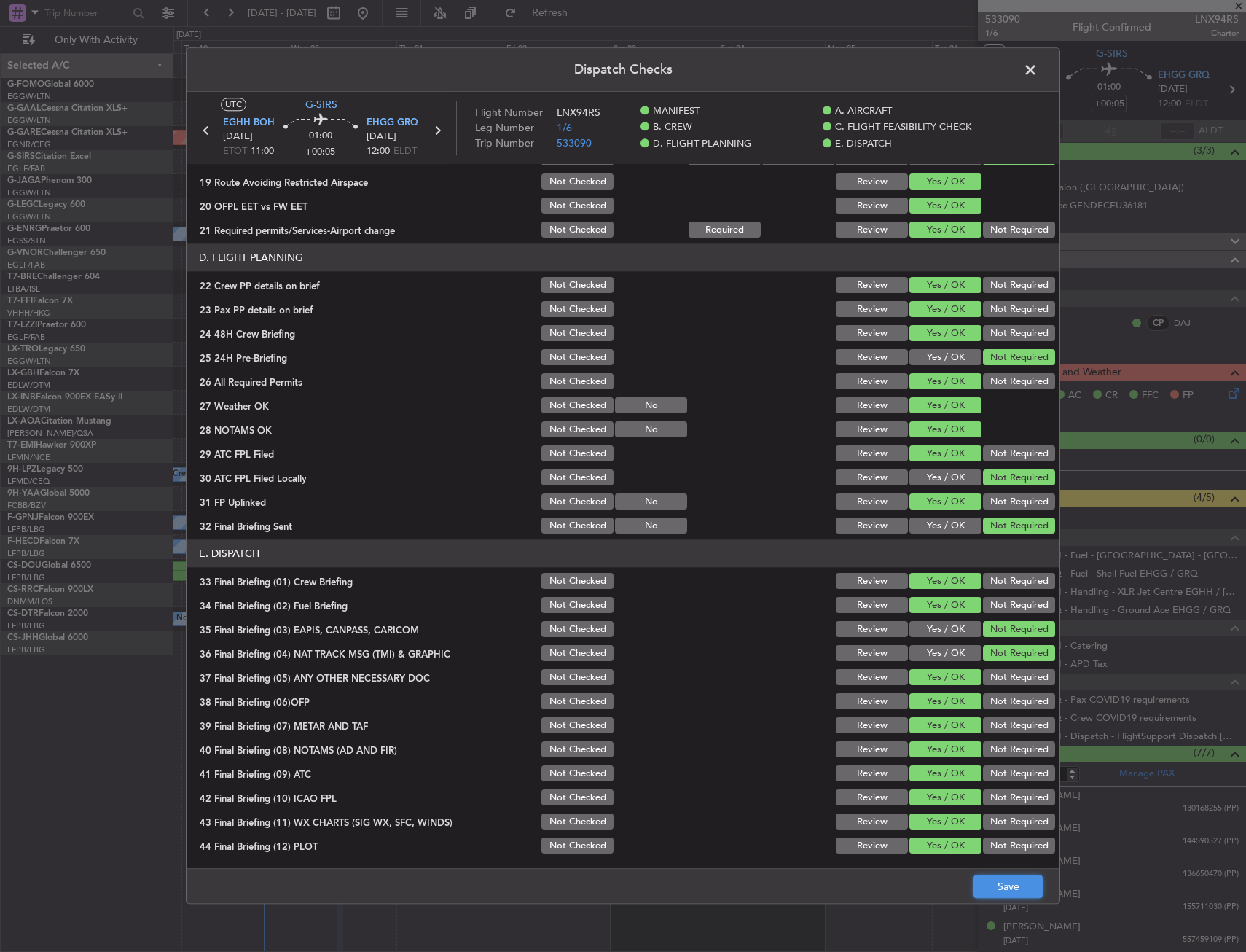
click at [1003, 883] on button "Save" at bounding box center [1008, 887] width 69 height 24
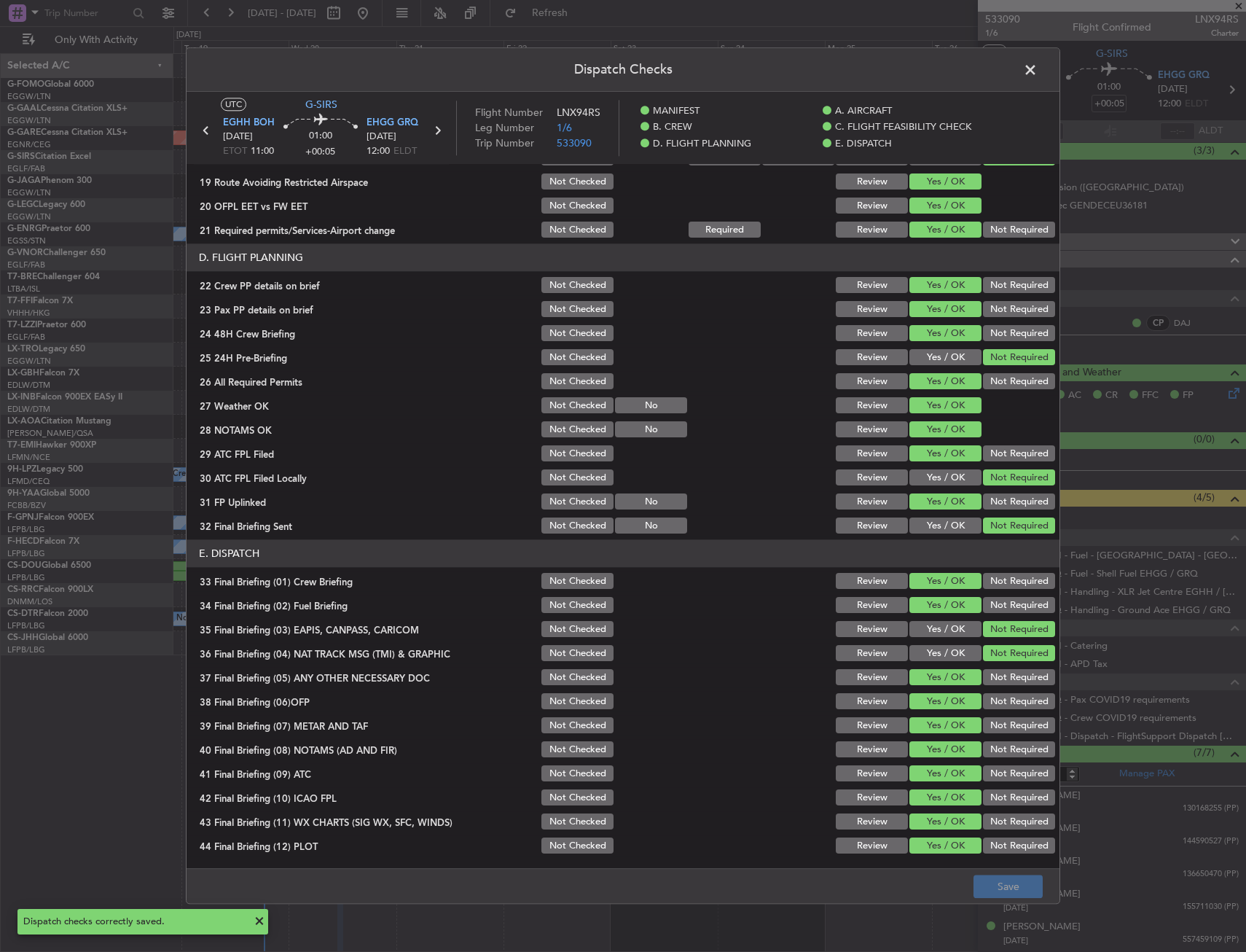
click at [1038, 77] on span at bounding box center [1038, 73] width 0 height 29
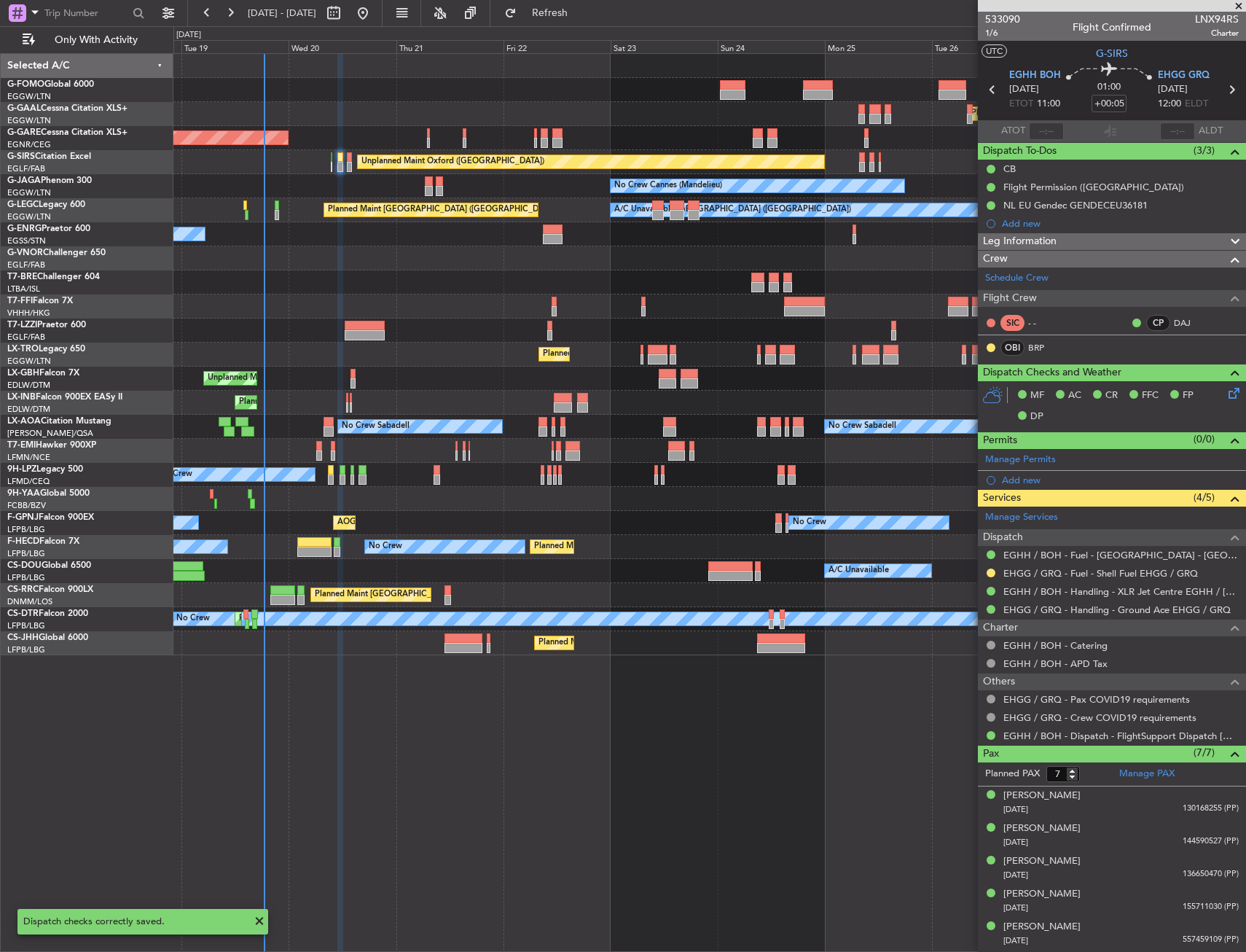
click at [1225, 93] on icon at bounding box center [1231, 89] width 19 height 19
type input "-00:05"
type input "0"
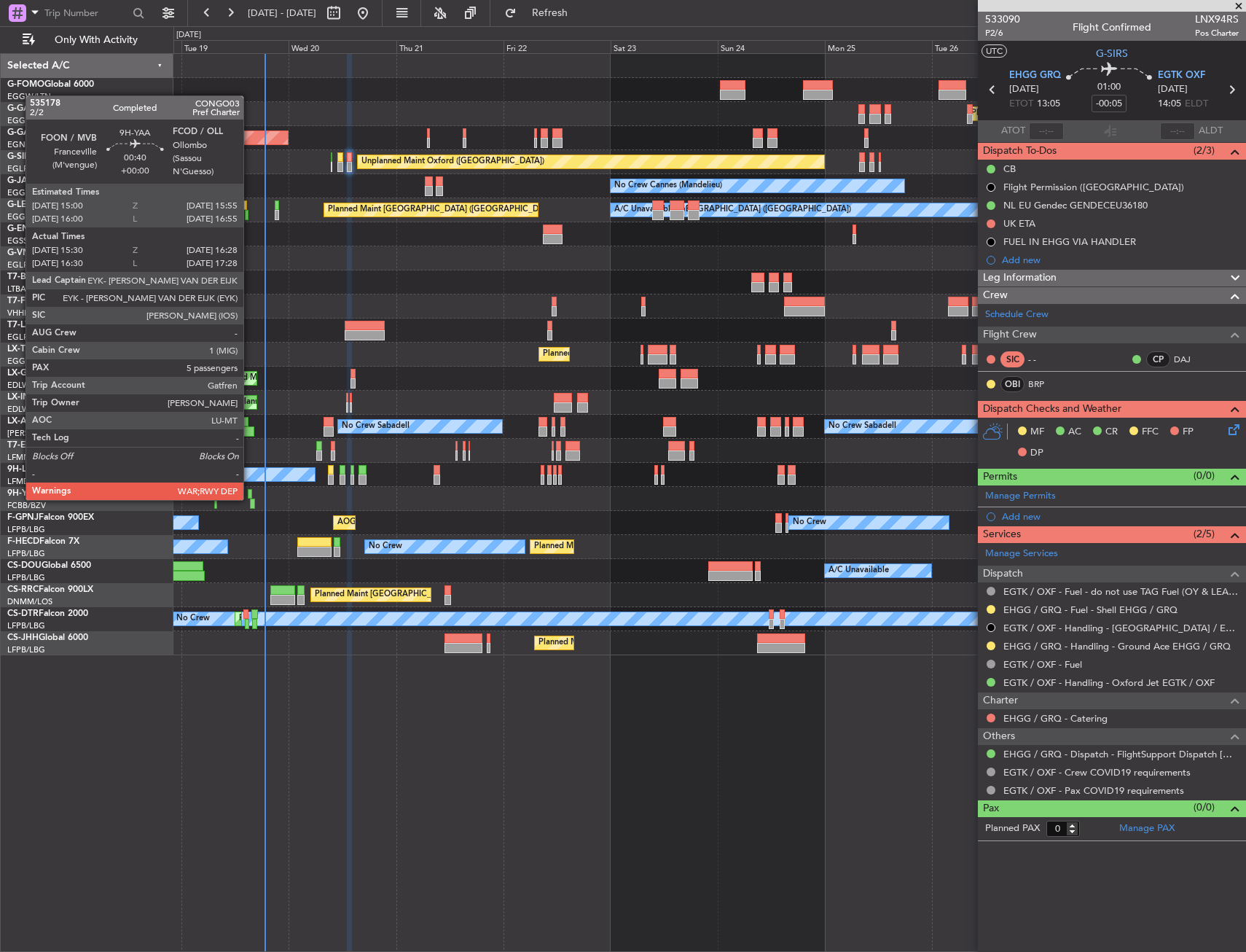
click at [250, 499] on div at bounding box center [252, 504] width 4 height 11
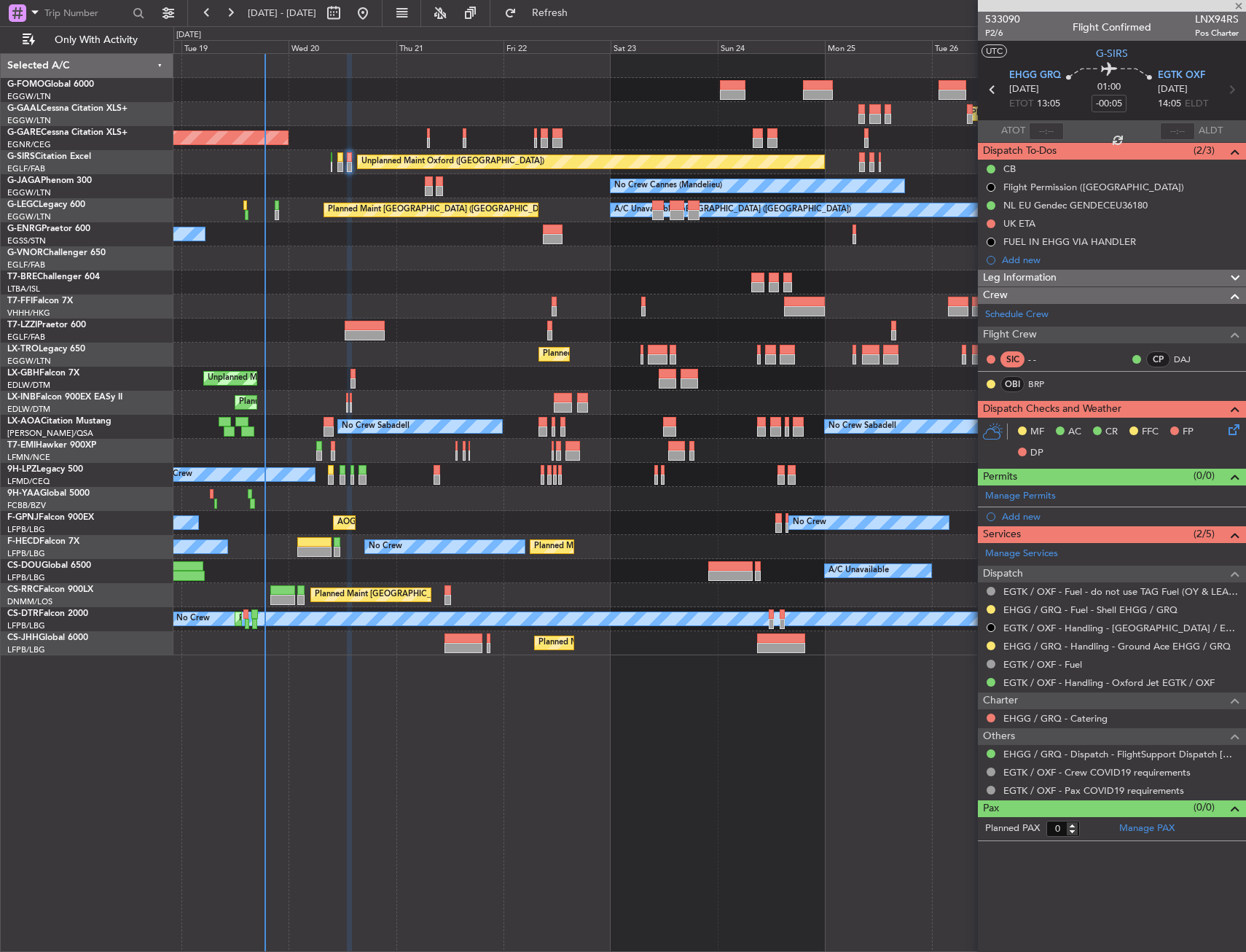
type input "15:40"
type input "16:23"
type input "5"
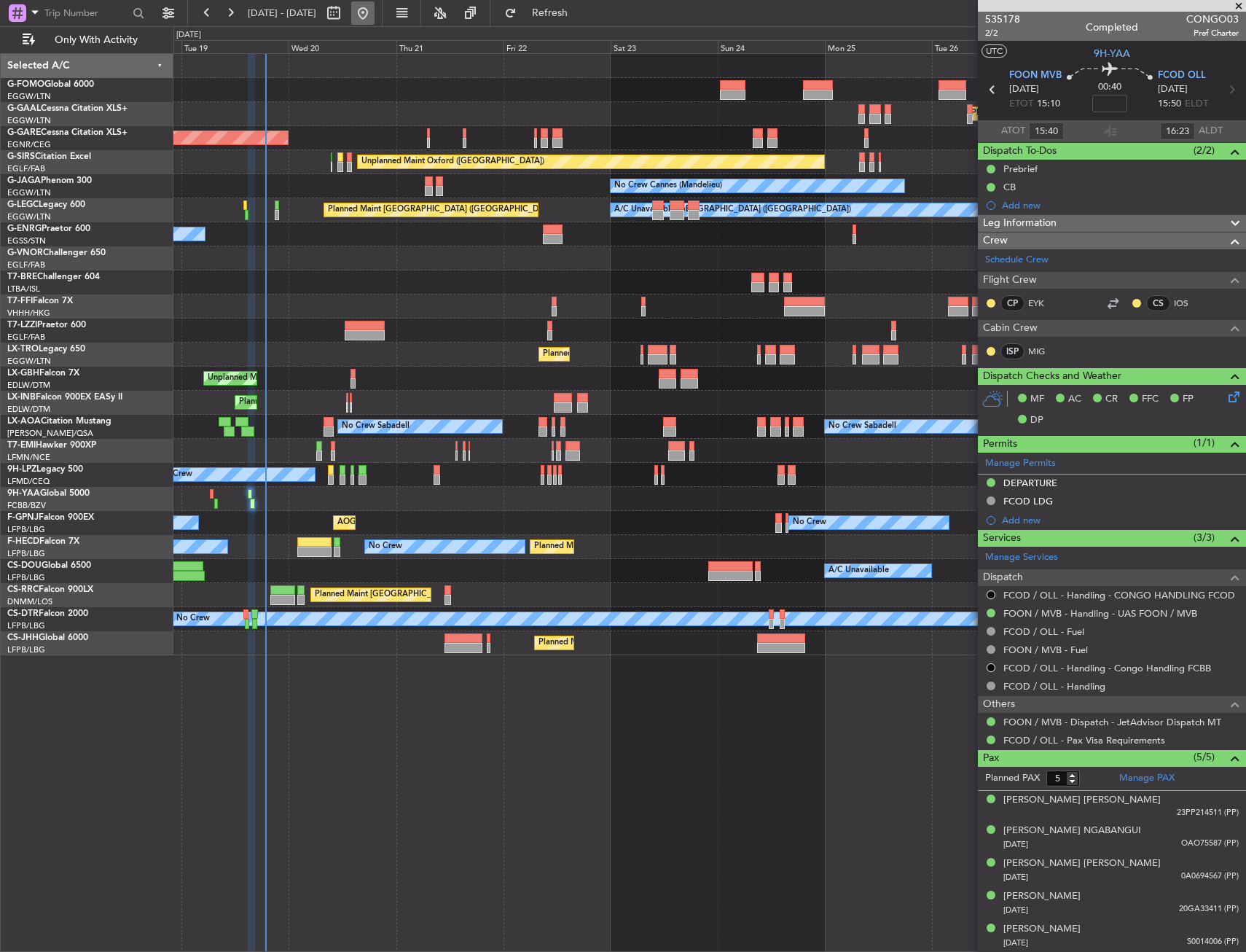
drag, startPoint x: 601, startPoint y: 3, endPoint x: 416, endPoint y: 11, distance: 185.2
click at [585, 3] on button "Refresh" at bounding box center [541, 13] width 87 height 24
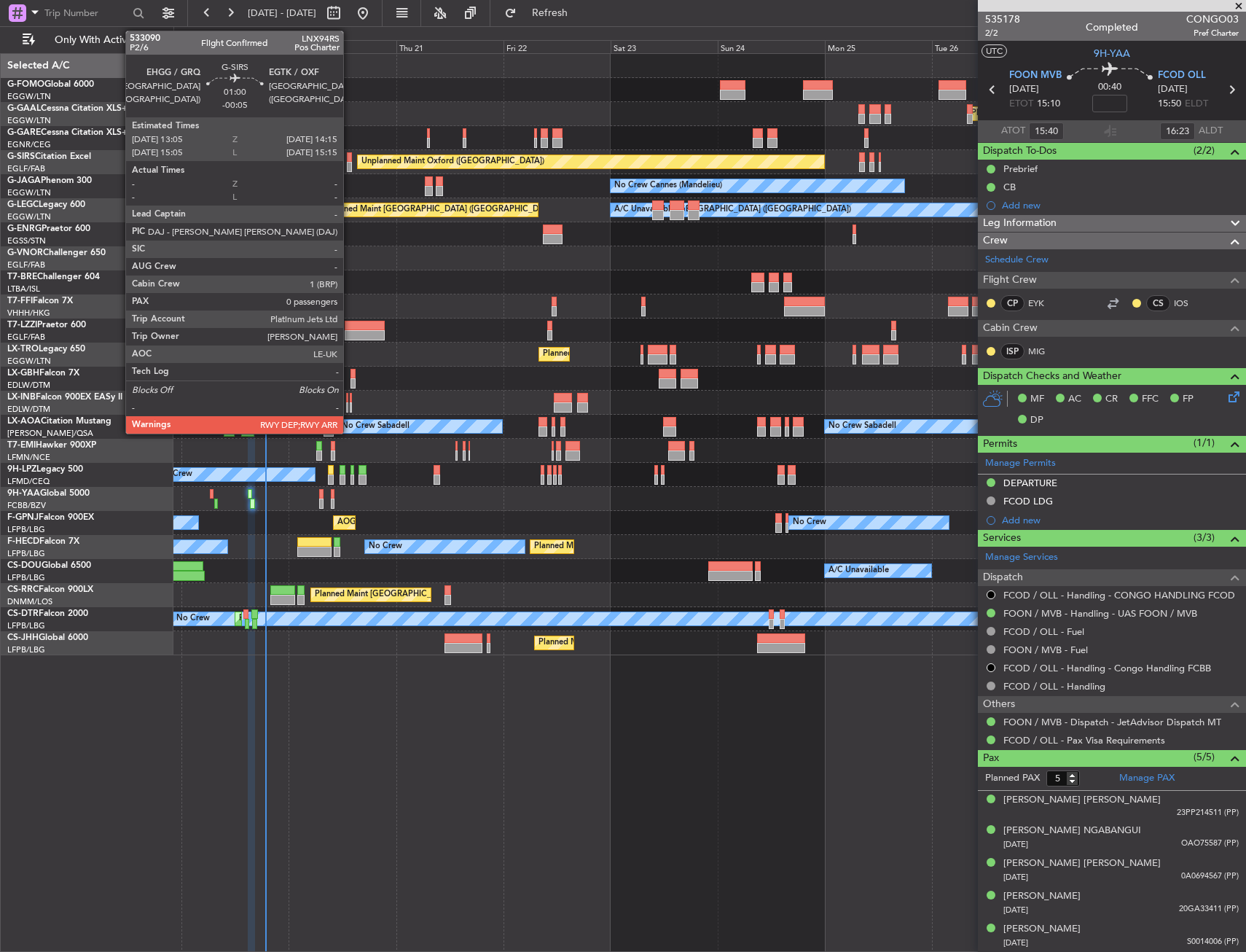
click at [350, 169] on div at bounding box center [350, 167] width 6 height 11
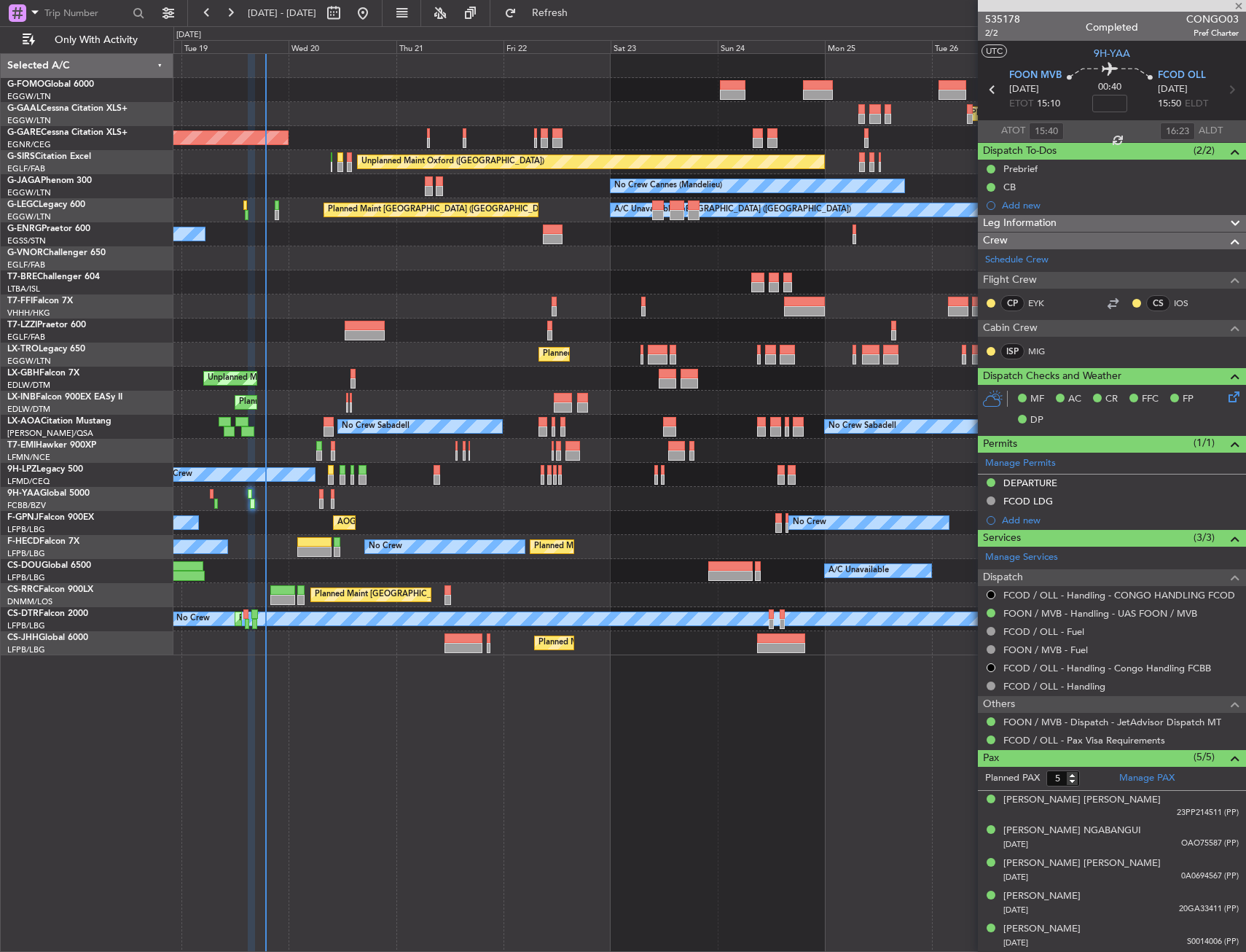
type input "-00:05"
type input "0"
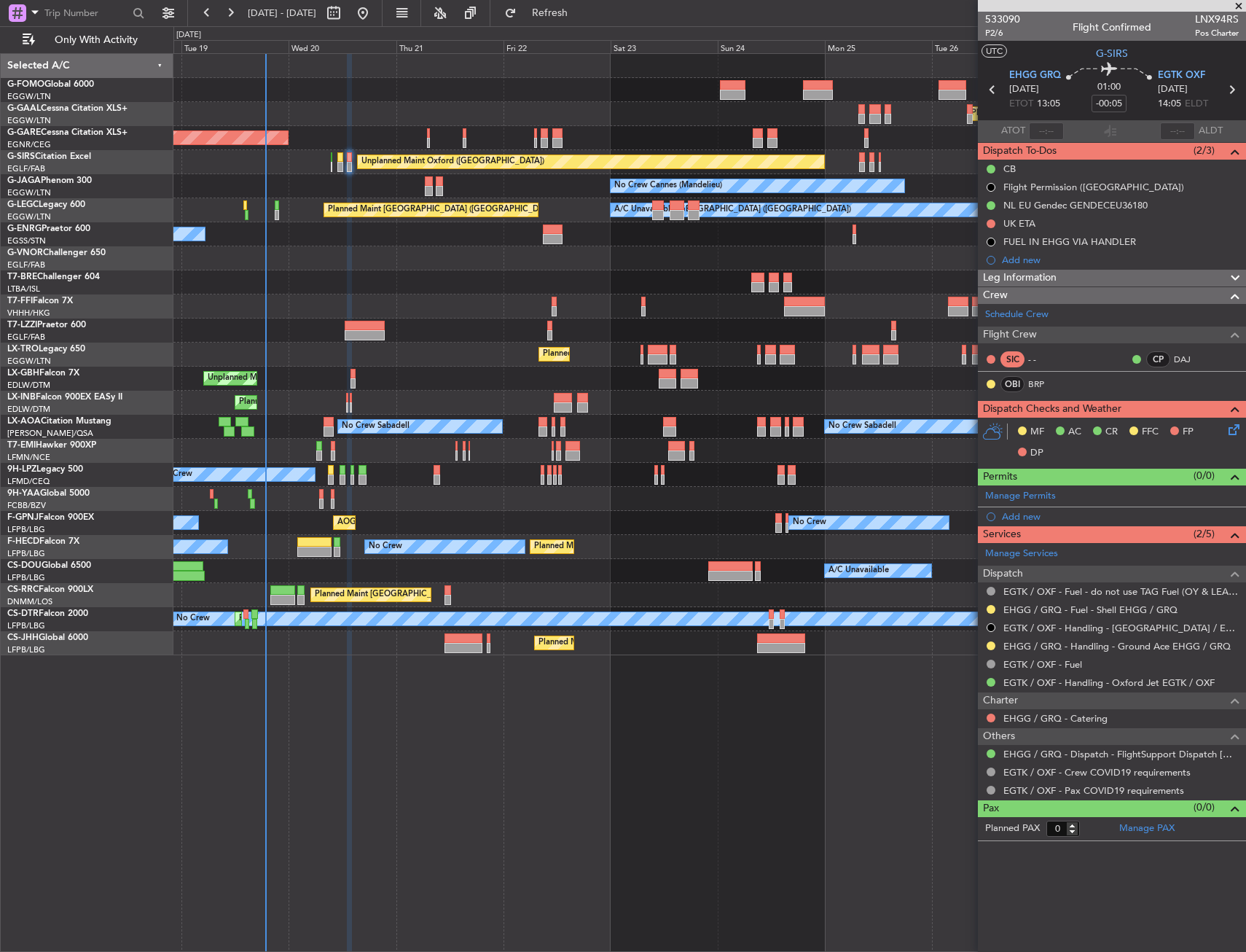
click at [1237, 429] on icon at bounding box center [1231, 427] width 11 height 11
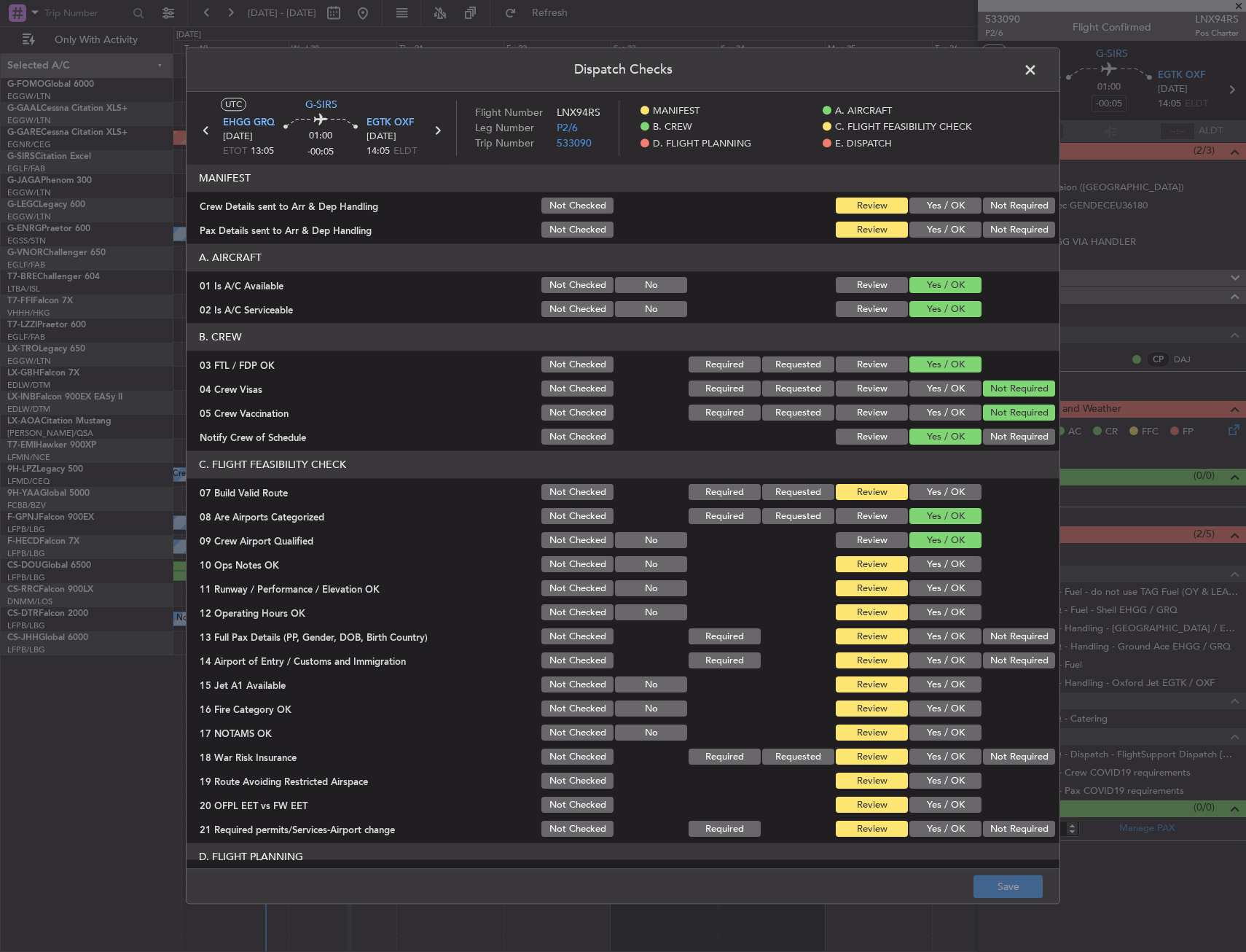
click at [1241, 424] on div "Dispatch Checks UTC G-SIRS EHGG GRQ 20/08/2025 ETOT 13:05 01:00 -00:05 EGTK OXF…" at bounding box center [623, 476] width 1246 height 952
click at [1038, 76] on span at bounding box center [1038, 73] width 0 height 29
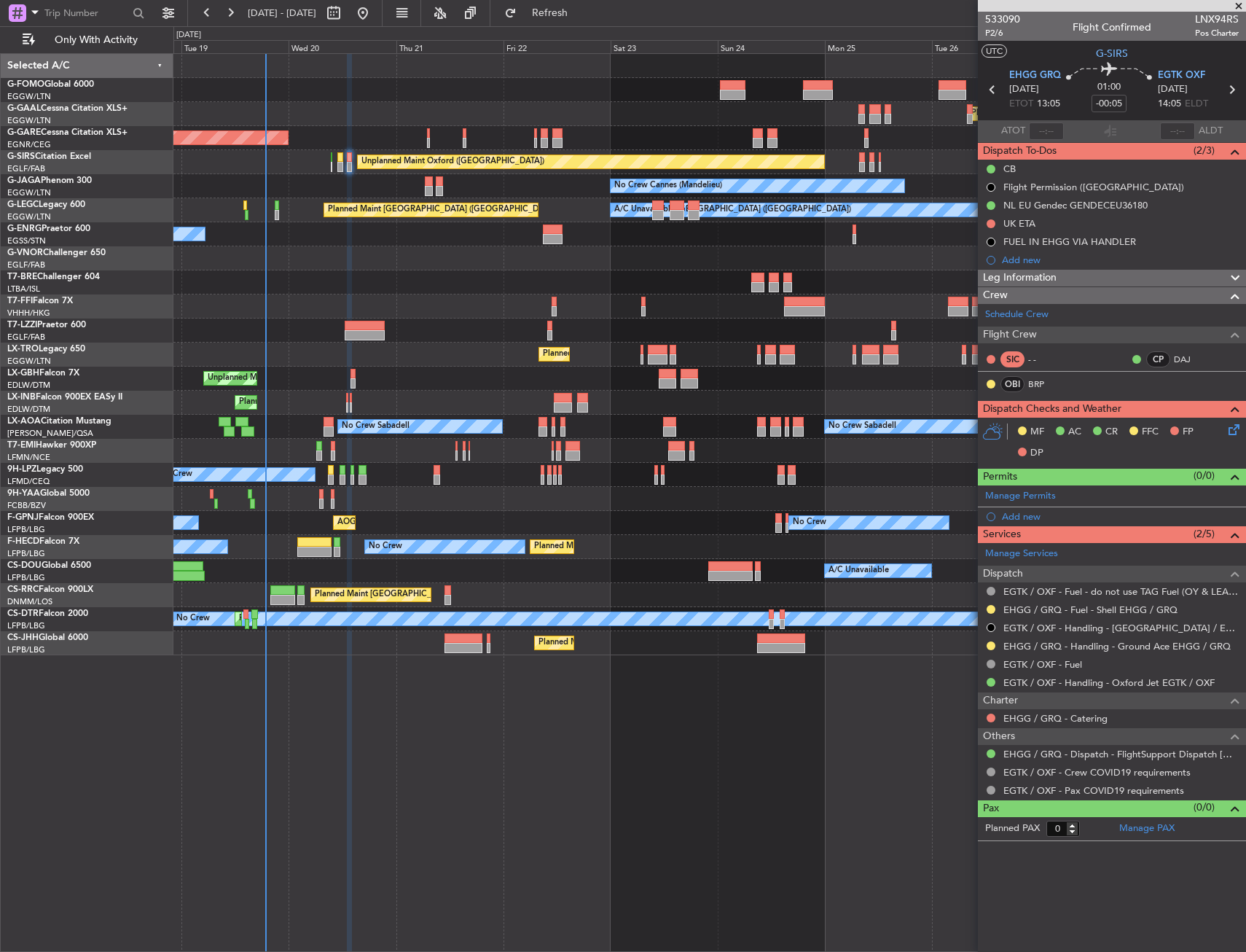
click at [991, 227] on mat-tooltip-component "Not Started" at bounding box center [991, 246] width 70 height 38
click at [991, 223] on button at bounding box center [991, 223] width 9 height 9
click at [981, 311] on span "Cancelled" at bounding box center [994, 310] width 42 height 15
click at [988, 721] on button at bounding box center [991, 718] width 9 height 9
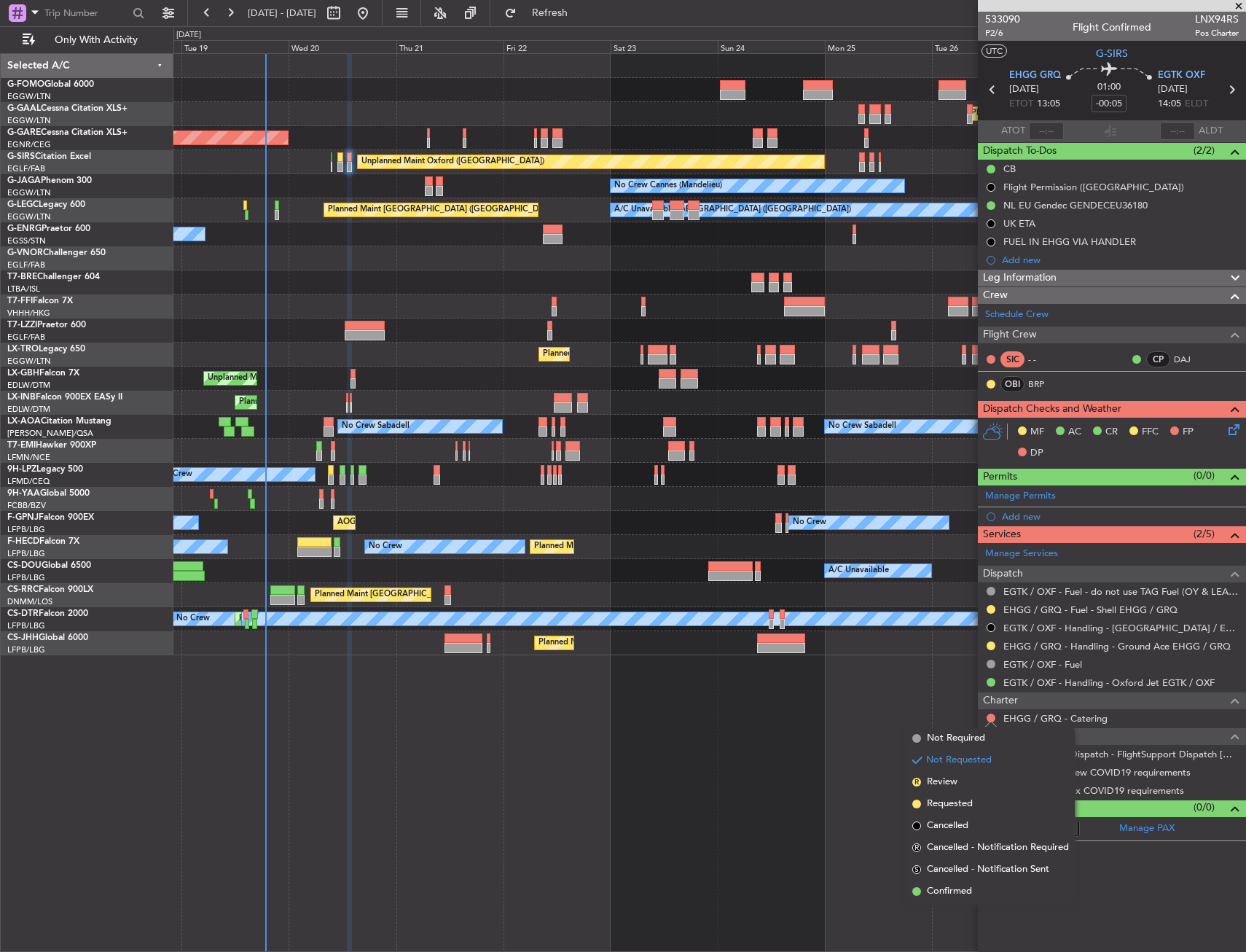
click at [953, 737] on span "Not Required" at bounding box center [957, 738] width 59 height 15
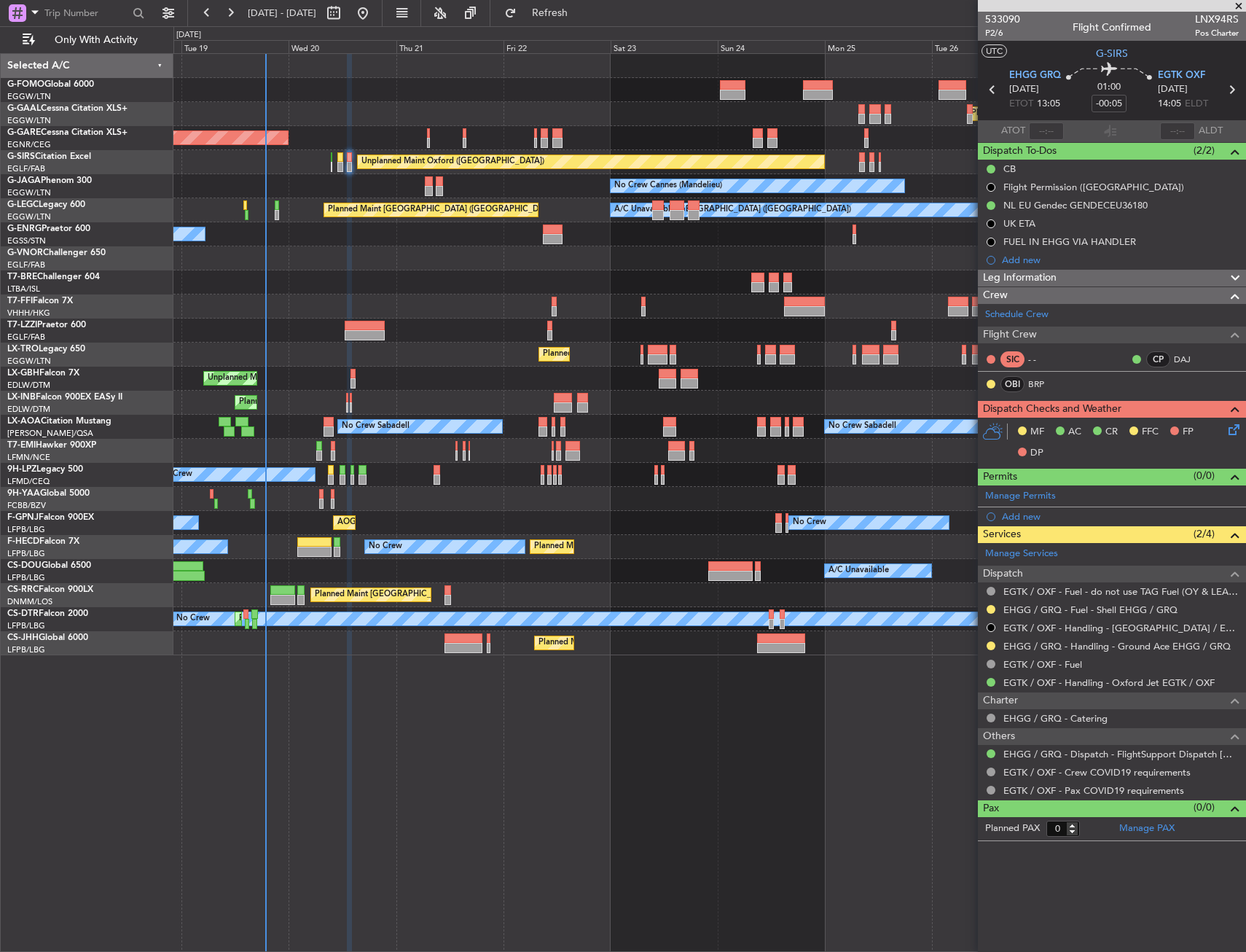
click at [341, 740] on div "Planned Maint Windsor Locks (Bradley Intl) Planned Maint Dusseldorf Unplanned M…" at bounding box center [710, 502] width 1072 height 899
click at [353, 159] on div "Unplanned Maint Oxford ([GEOGRAPHIC_DATA])" at bounding box center [710, 162] width 1072 height 24
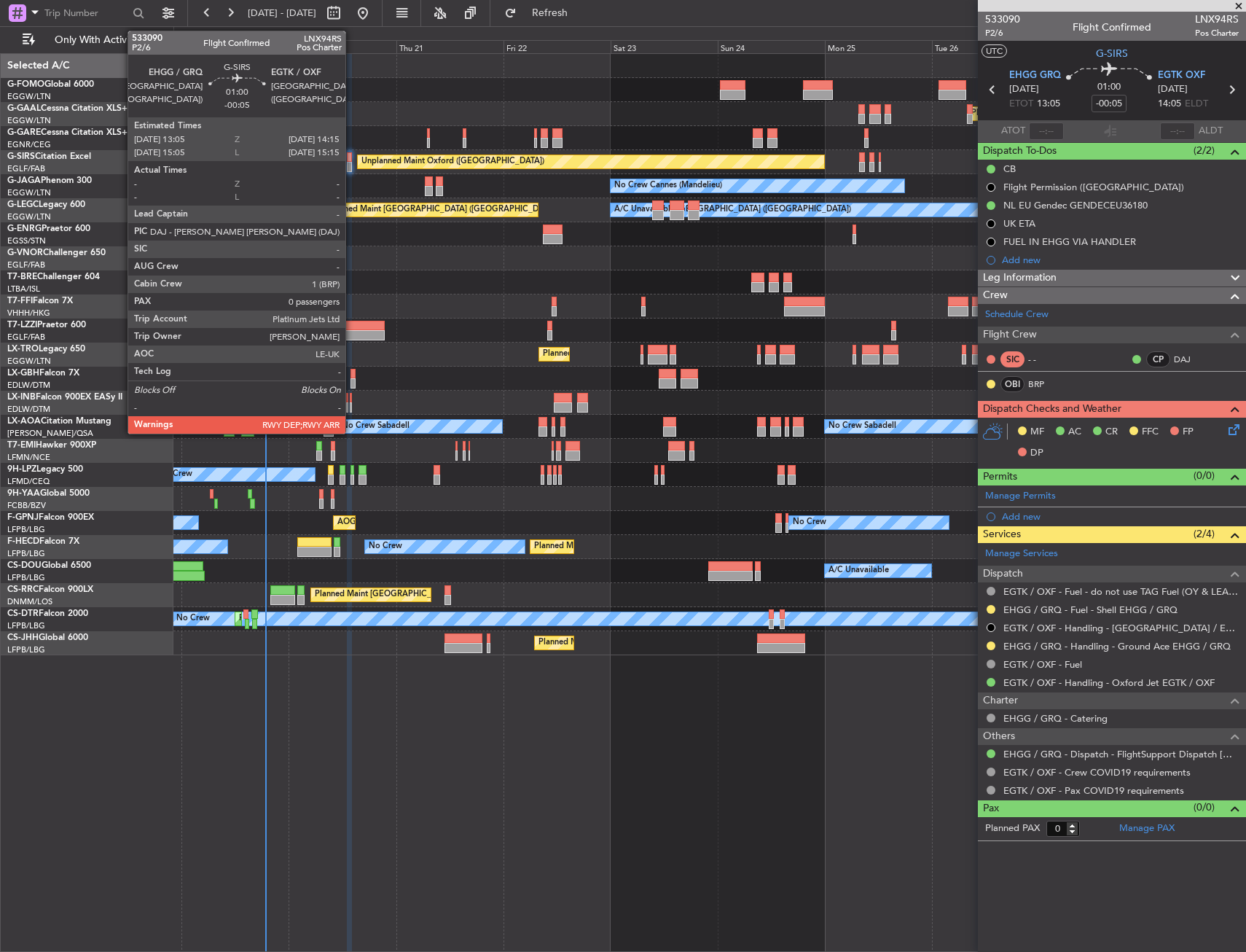
click at [352, 159] on div at bounding box center [350, 157] width 6 height 11
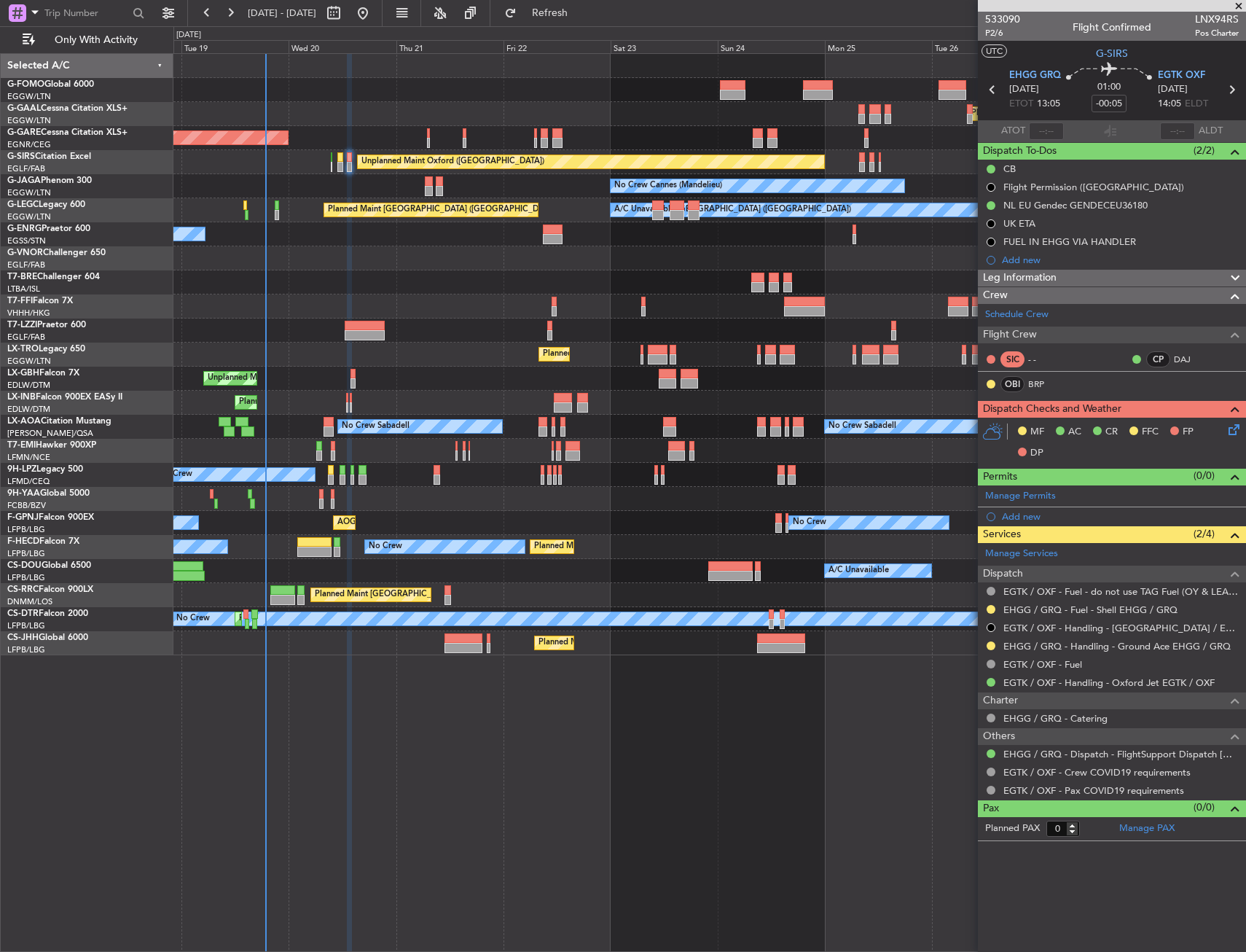
click at [1219, 429] on div "MF AC CR FFC FP DP" at bounding box center [1118, 443] width 214 height 43
click at [1230, 427] on icon at bounding box center [1231, 427] width 11 height 11
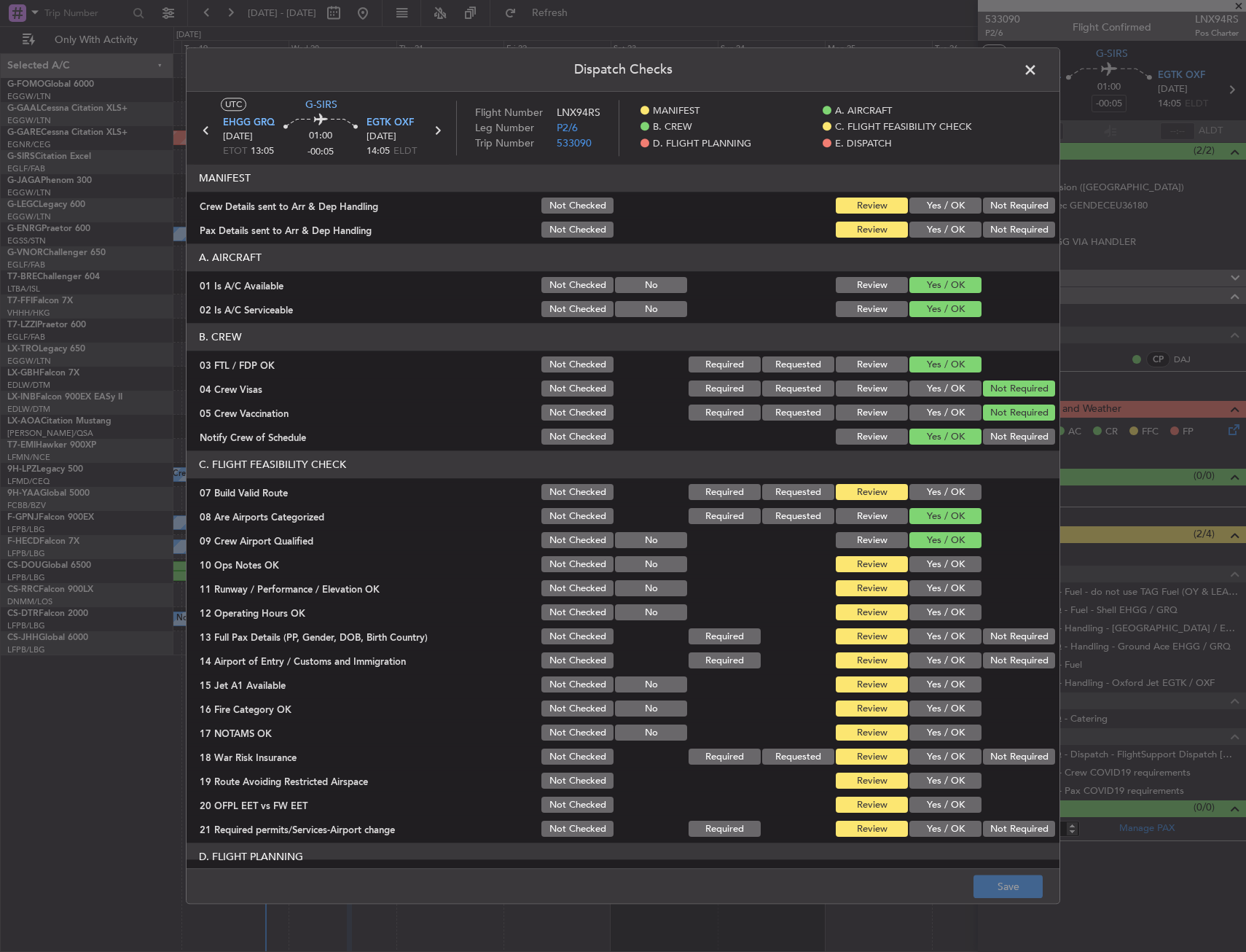
click at [942, 231] on button "Yes / OK" at bounding box center [945, 231] width 73 height 16
click at [938, 198] on button "Yes / OK" at bounding box center [945, 206] width 73 height 16
click at [921, 485] on button "Yes / OK" at bounding box center [945, 493] width 73 height 16
click at [915, 569] on button "Yes / OK" at bounding box center [945, 565] width 73 height 16
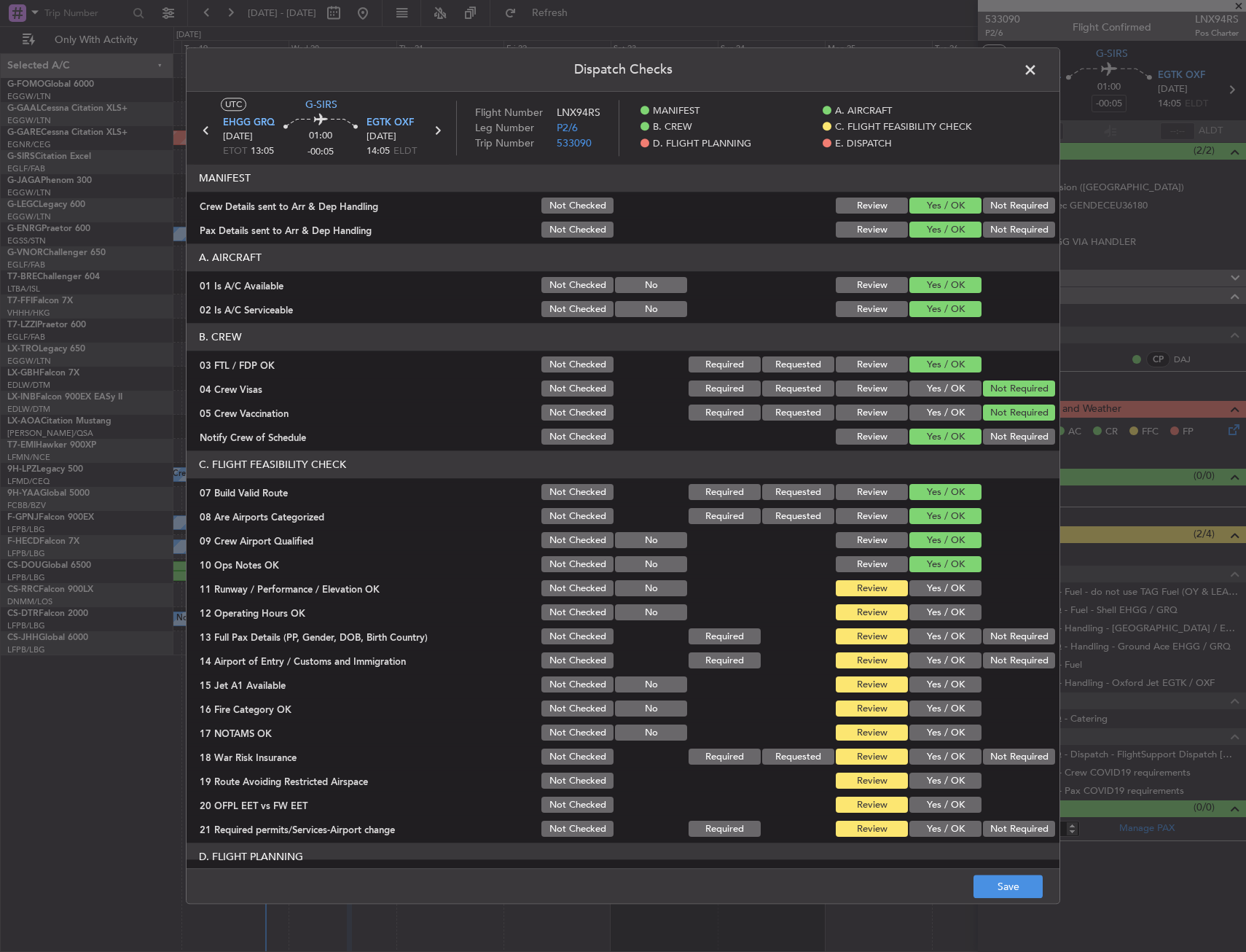
drag, startPoint x: 911, startPoint y: 593, endPoint x: 906, endPoint y: 610, distance: 17.7
click at [909, 597] on button "Yes / OK" at bounding box center [945, 589] width 73 height 16
click at [909, 610] on button "Yes / OK" at bounding box center [945, 613] width 73 height 16
drag, startPoint x: 914, startPoint y: 631, endPoint x: 916, endPoint y: 641, distance: 10.2
click at [915, 637] on button "Yes / OK" at bounding box center [945, 637] width 73 height 16
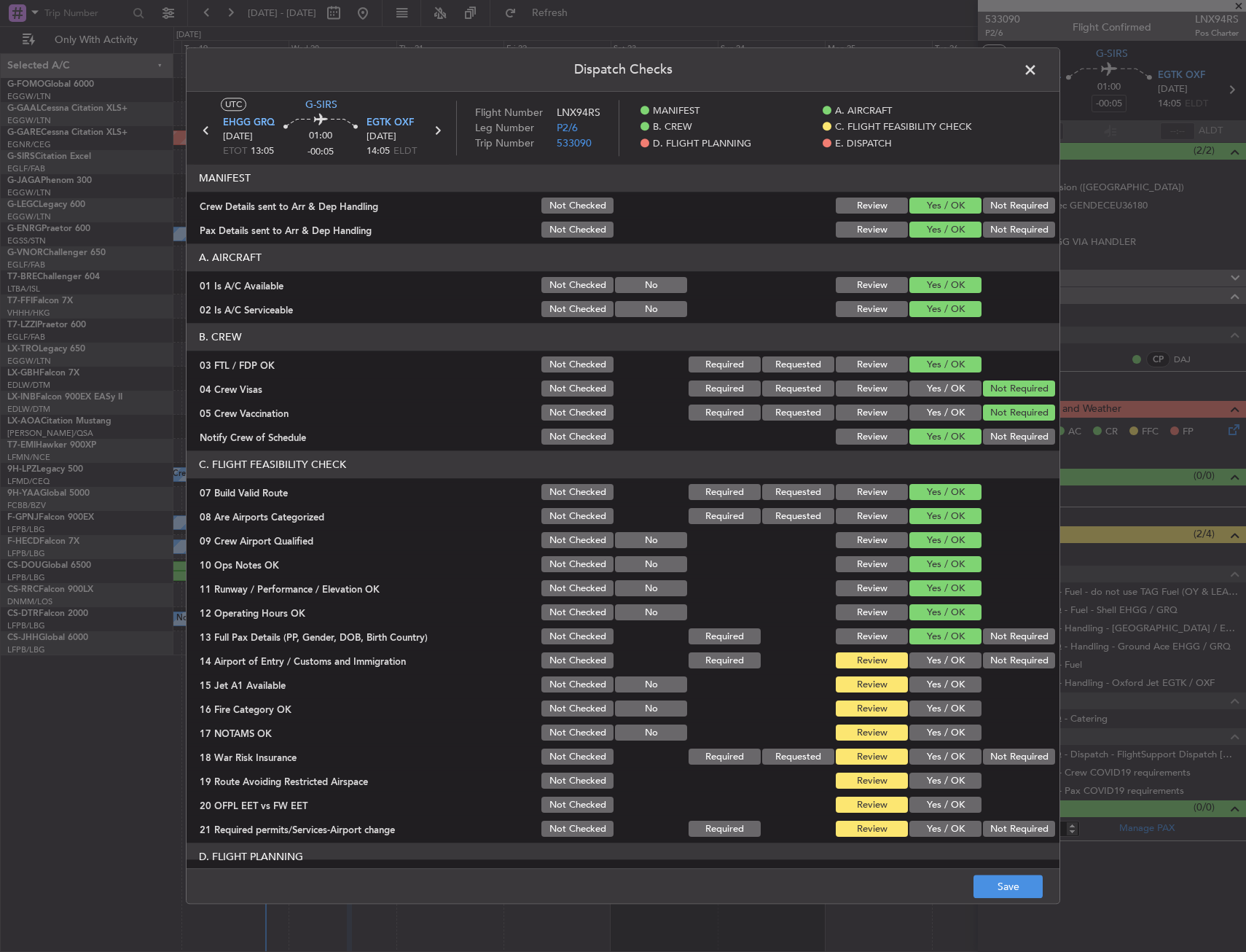
drag, startPoint x: 919, startPoint y: 658, endPoint x: 919, endPoint y: 673, distance: 15.0
click at [919, 659] on button "Yes / OK" at bounding box center [945, 661] width 73 height 16
drag, startPoint x: 919, startPoint y: 673, endPoint x: 917, endPoint y: 703, distance: 30.1
click at [919, 677] on section "C. FLIGHT FEASIBILITY CHECK 07 Build Valid Route Not Checked Required Requested…" at bounding box center [623, 646] width 873 height 389
click at [917, 701] on section "C. FLIGHT FEASIBILITY CHECK 07 Build Valid Route Not Checked Required Requested…" at bounding box center [623, 646] width 873 height 389
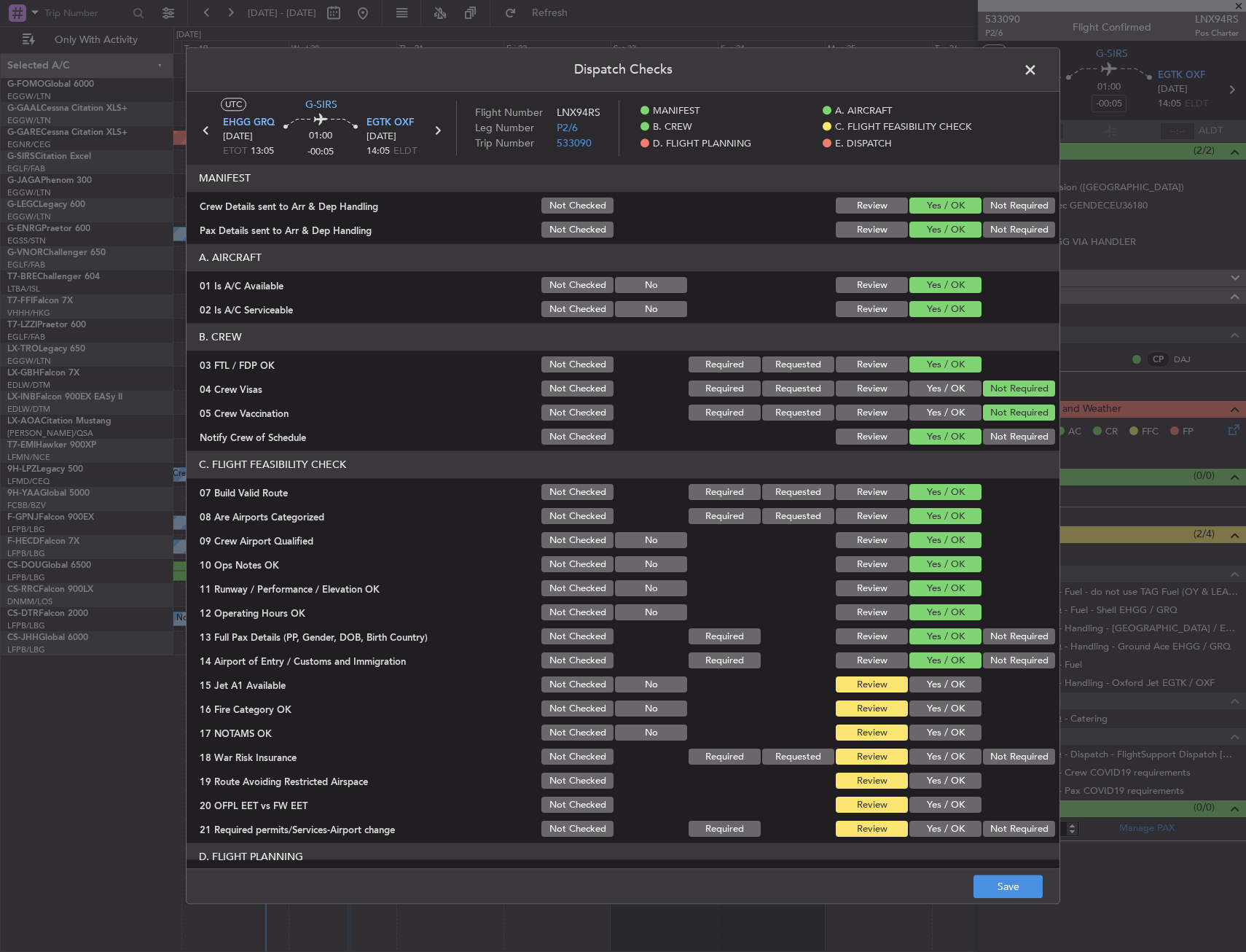
click at [916, 707] on button "Yes / OK" at bounding box center [945, 709] width 73 height 16
drag, startPoint x: 929, startPoint y: 681, endPoint x: 935, endPoint y: 721, distance: 40.4
click at [930, 686] on button "Yes / OK" at bounding box center [945, 685] width 73 height 16
click at [939, 746] on section "C. FLIGHT FEASIBILITY CHECK 07 Build Valid Route Not Checked Required Requested…" at bounding box center [623, 646] width 873 height 389
drag, startPoint x: 943, startPoint y: 717, endPoint x: 1003, endPoint y: 747, distance: 67.1
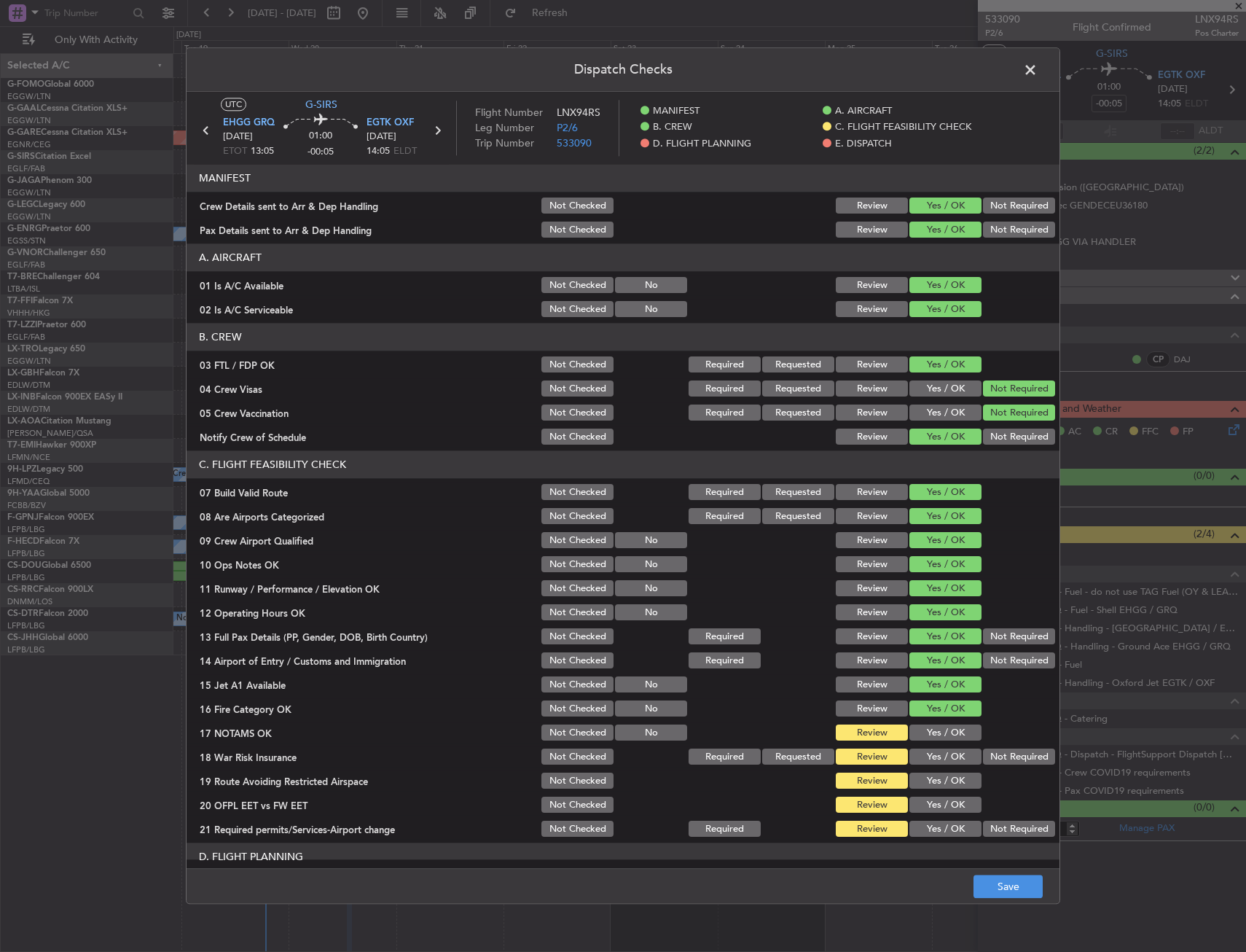
click at [949, 720] on section "C. FLIGHT FEASIBILITY CHECK 07 Build Valid Route Not Checked Required Requested…" at bounding box center [623, 646] width 873 height 389
click at [1004, 753] on button "Not Required" at bounding box center [1019, 757] width 73 height 16
click at [845, 209] on button "Review" at bounding box center [872, 206] width 73 height 16
click at [846, 227] on button "Review" at bounding box center [872, 231] width 73 height 16
click at [921, 720] on section "C. FLIGHT FEASIBILITY CHECK 07 Build Valid Route Not Checked Required Requested…" at bounding box center [623, 646] width 873 height 389
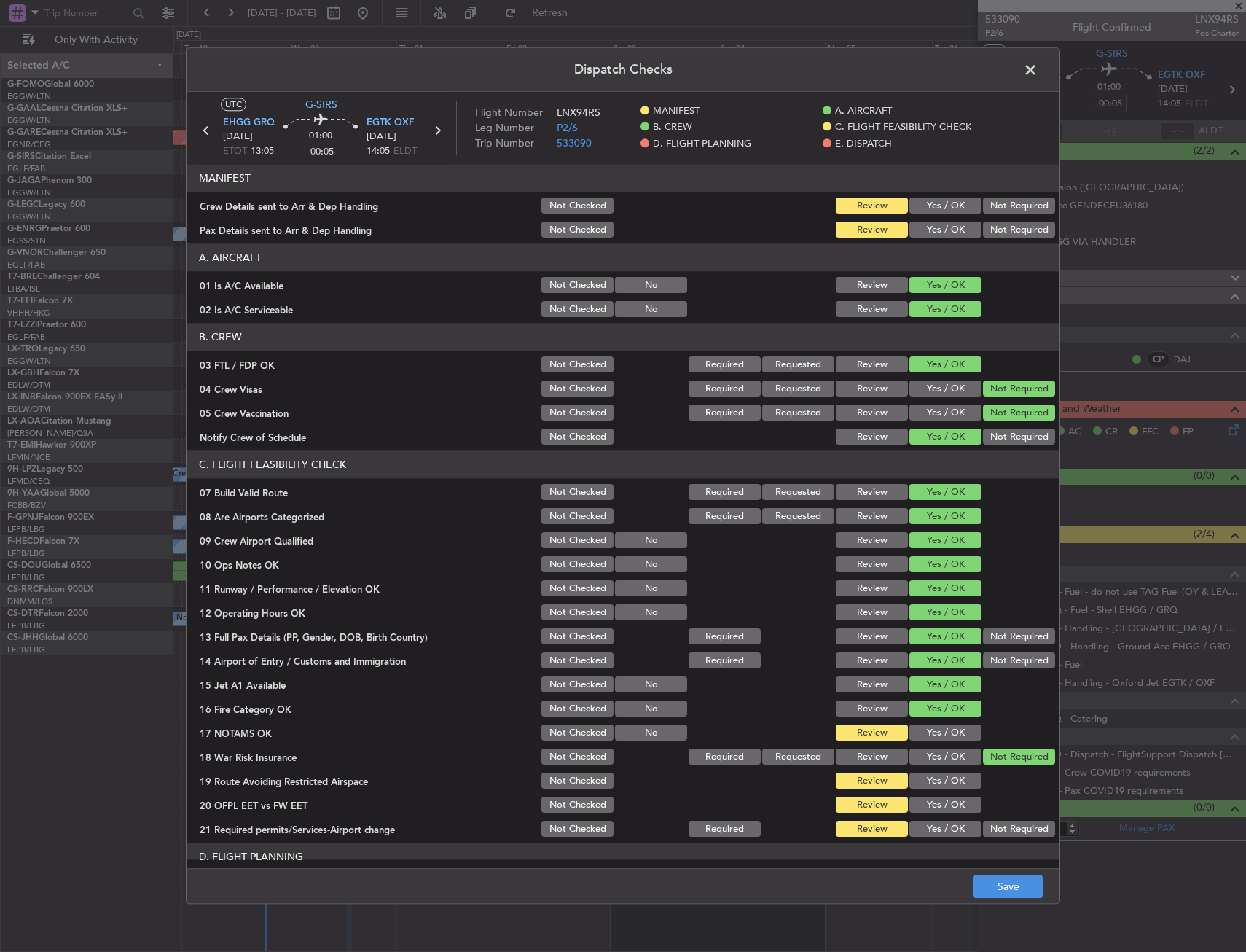
click at [925, 730] on button "Yes / OK" at bounding box center [945, 734] width 73 height 16
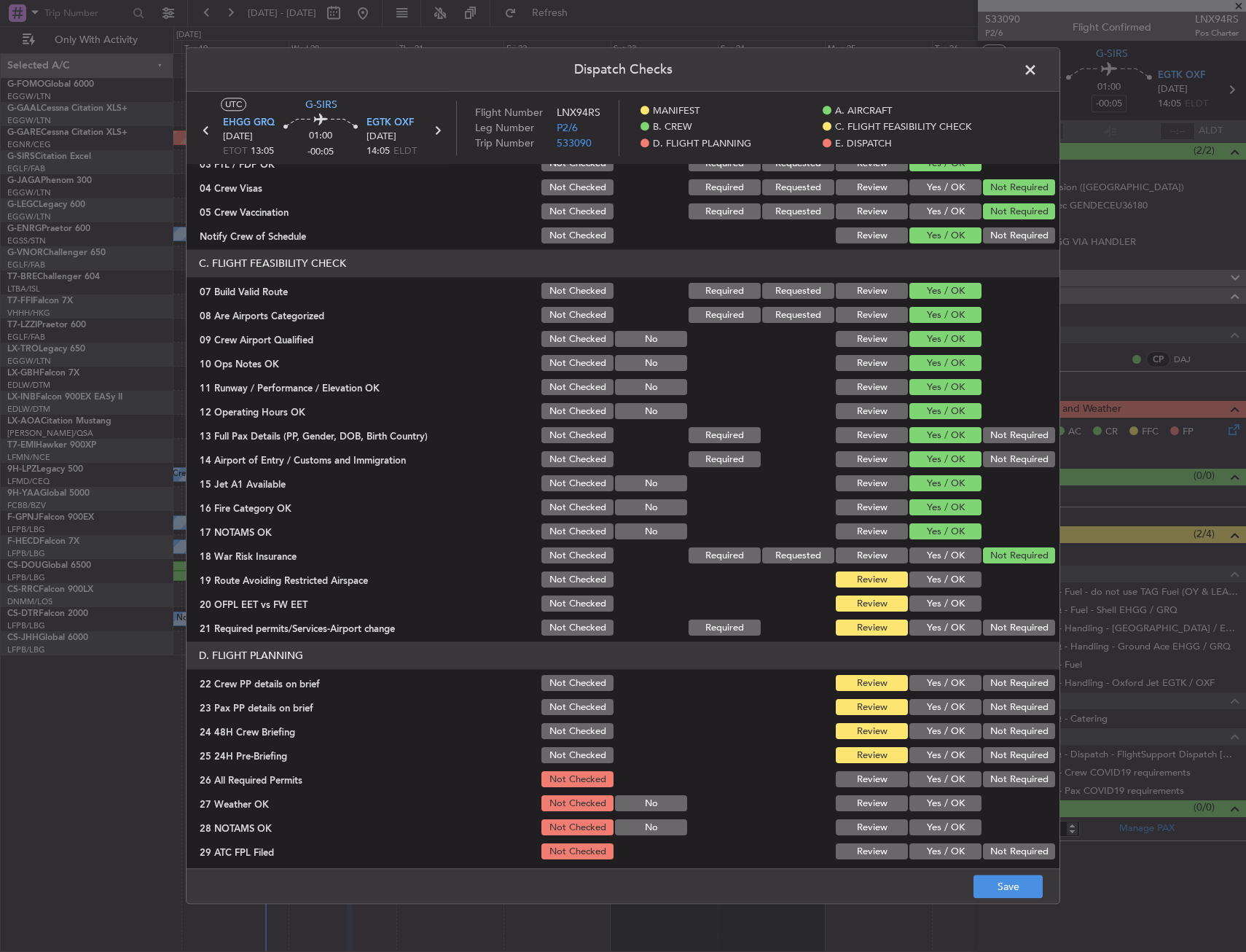
scroll to position [292, 0]
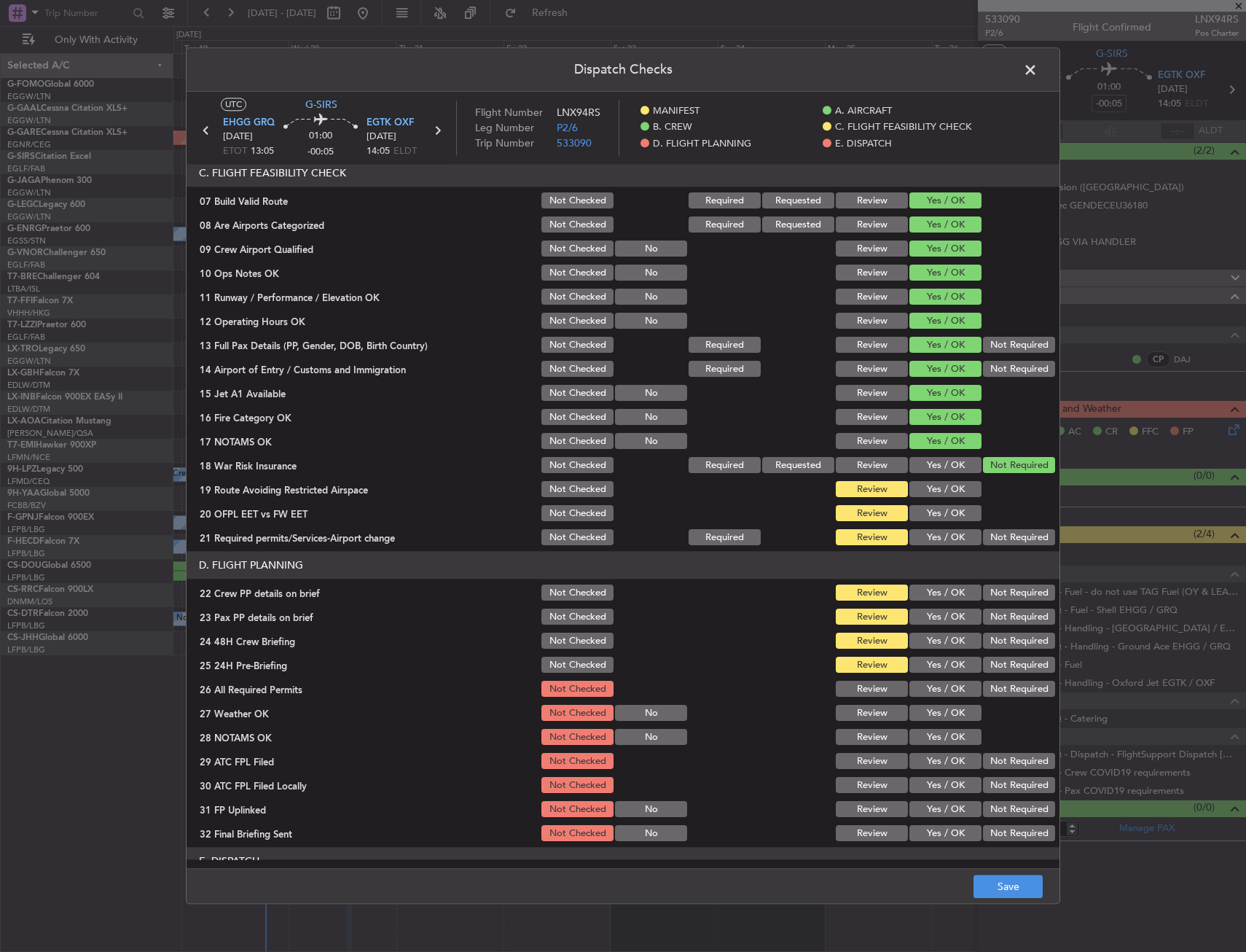
click at [933, 487] on button "Yes / OK" at bounding box center [945, 490] width 73 height 16
drag, startPoint x: 926, startPoint y: 509, endPoint x: 925, endPoint y: 516, distance: 7.1
click at [925, 509] on button "Yes / OK" at bounding box center [945, 514] width 73 height 16
click at [925, 516] on button "Yes / OK" at bounding box center [945, 514] width 73 height 16
click at [926, 522] on div "Yes / OK" at bounding box center [944, 513] width 73 height 20
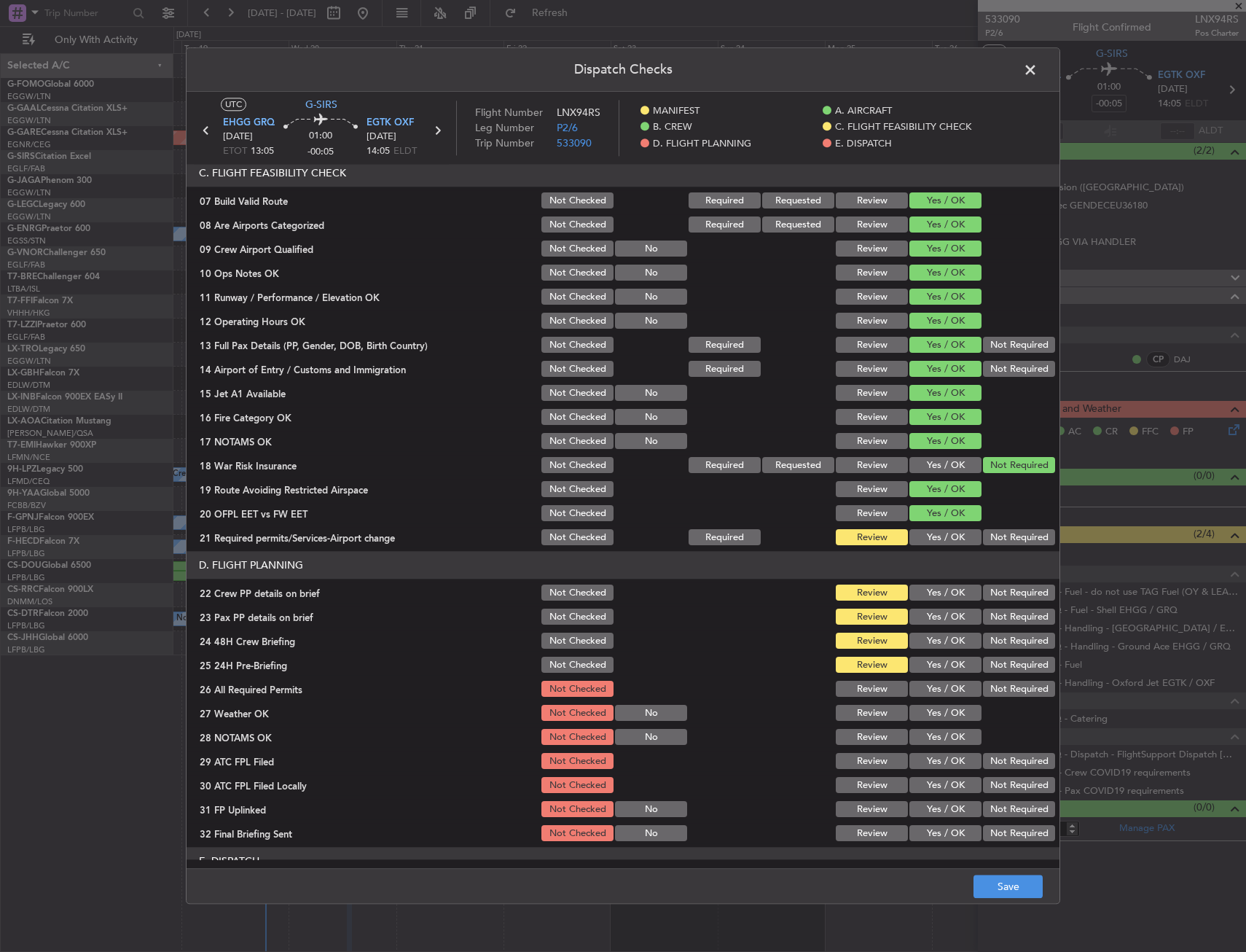
click at [923, 569] on header "D. FLIGHT PLANNING" at bounding box center [623, 566] width 873 height 28
click at [927, 518] on button "Yes / OK" at bounding box center [945, 514] width 73 height 16
drag, startPoint x: 927, startPoint y: 529, endPoint x: 927, endPoint y: 549, distance: 20.0
click at [927, 530] on button "Yes / OK" at bounding box center [945, 538] width 73 height 16
click at [927, 535] on button "Yes / OK" at bounding box center [945, 538] width 73 height 16
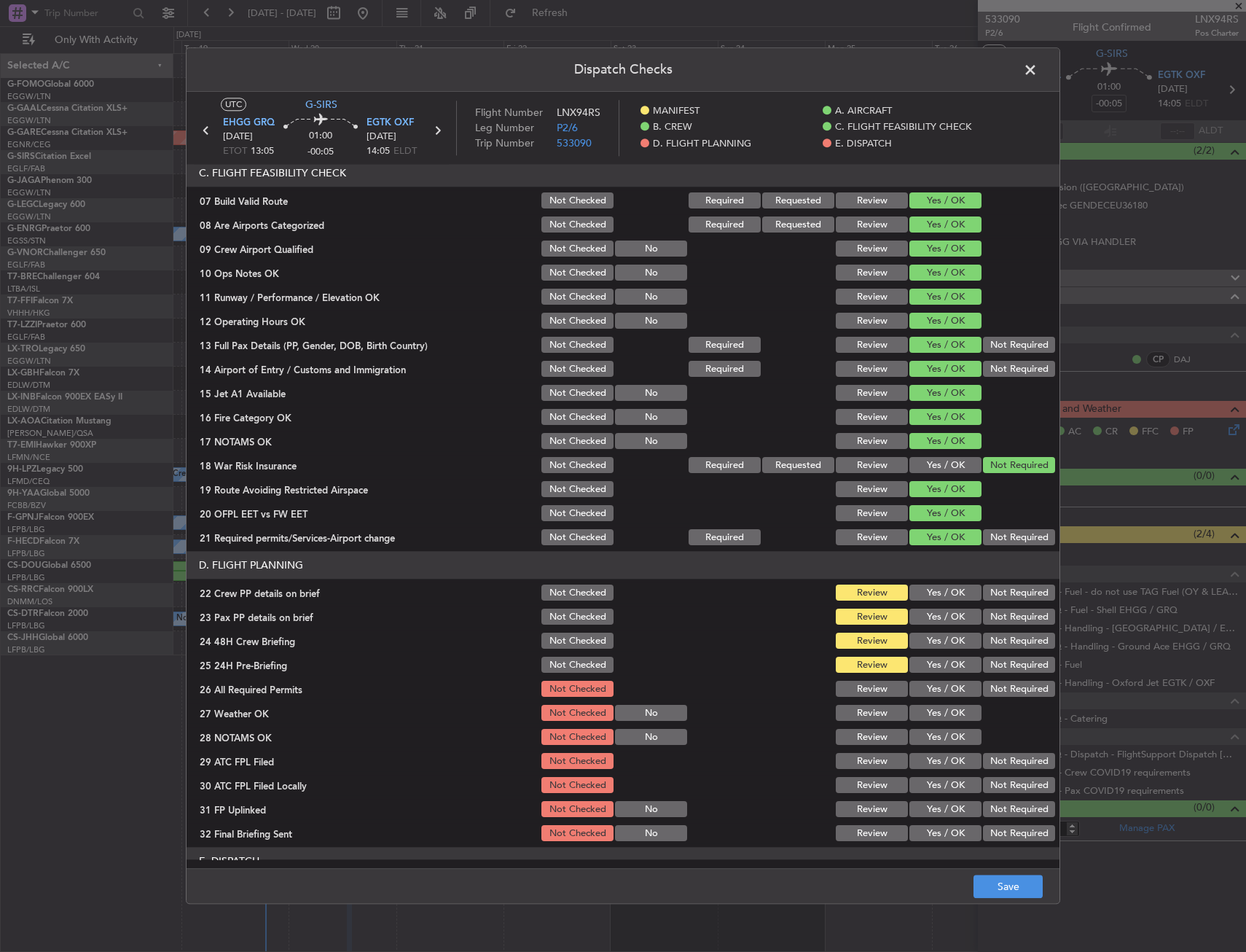
click at [935, 585] on button "Yes / OK" at bounding box center [945, 593] width 73 height 16
click at [931, 610] on button "Yes / OK" at bounding box center [945, 618] width 73 height 16
click at [928, 633] on button "Yes / OK" at bounding box center [945, 641] width 73 height 16
click at [1045, 659] on div "25 24H Pre-Briefing Not Checked Review Yes / OK Not Required" at bounding box center [623, 665] width 873 height 20
click at [990, 658] on button "Not Required" at bounding box center [1019, 666] width 73 height 16
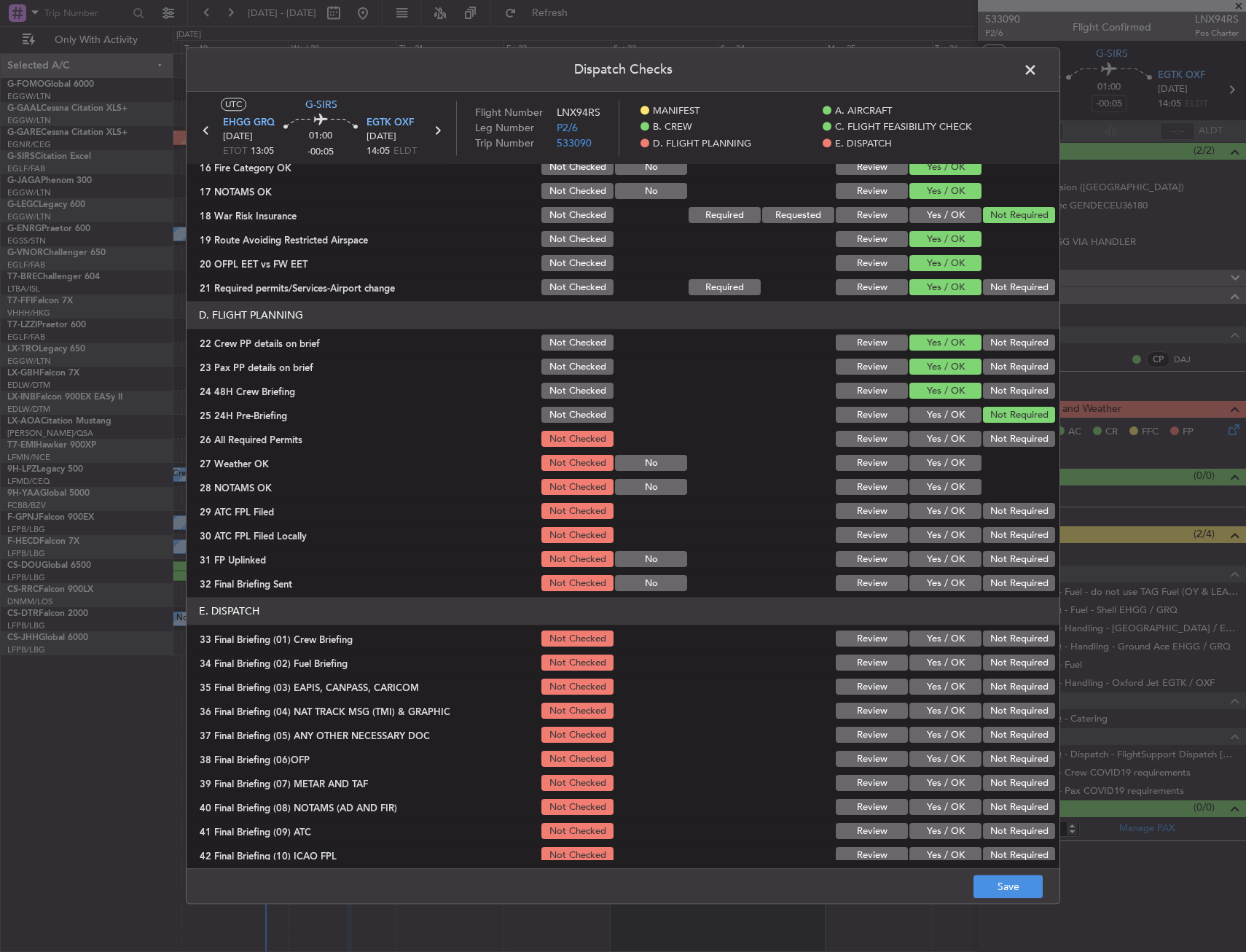
scroll to position [599, 0]
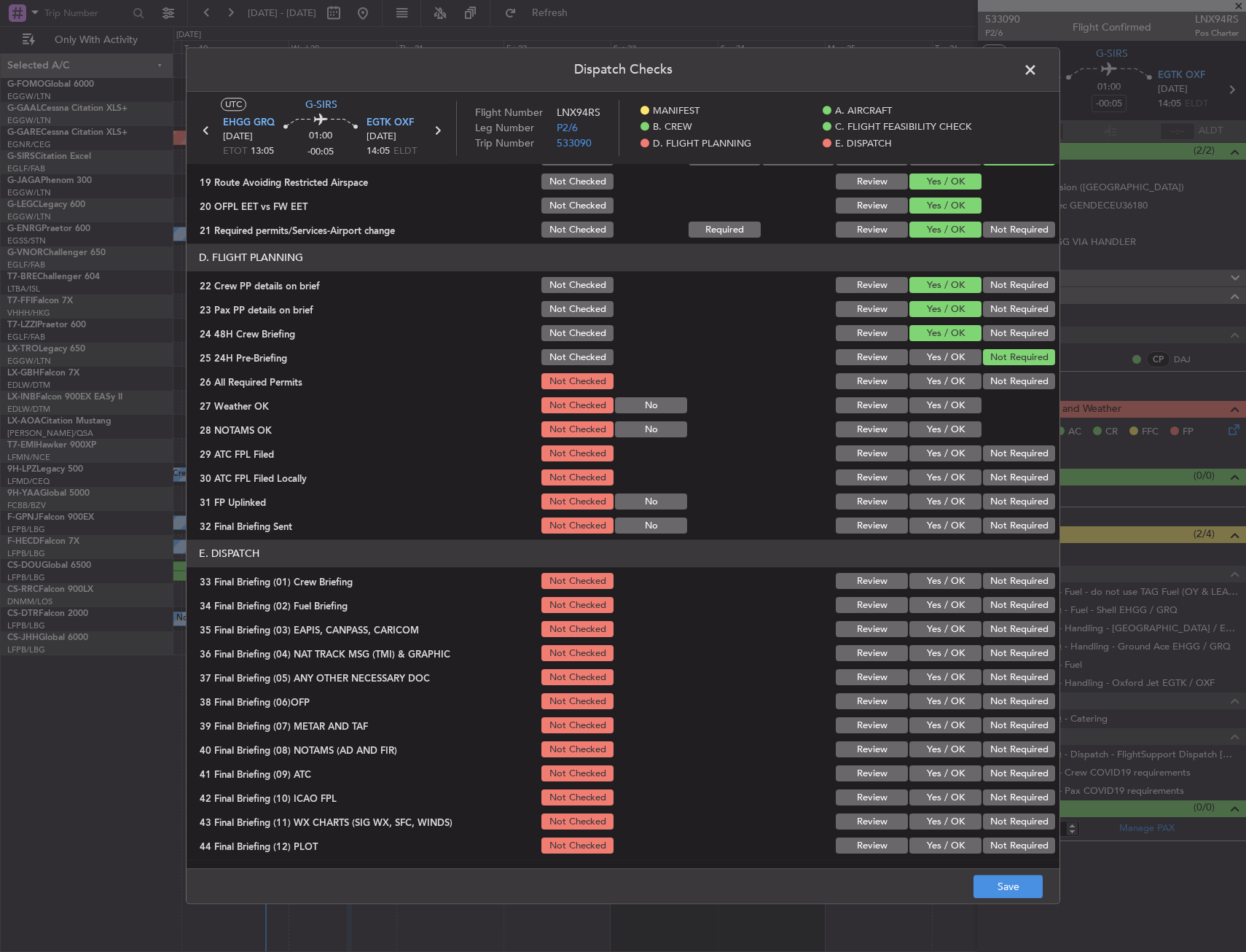
click at [937, 375] on button "Yes / OK" at bounding box center [945, 382] width 73 height 16
click at [925, 414] on div "Yes / OK" at bounding box center [944, 406] width 73 height 20
drag, startPoint x: 922, startPoint y: 435, endPoint x: 925, endPoint y: 404, distance: 31.1
click at [922, 433] on button "Yes / OK" at bounding box center [945, 430] width 73 height 16
click at [925, 405] on button "Yes / OK" at bounding box center [945, 406] width 73 height 16
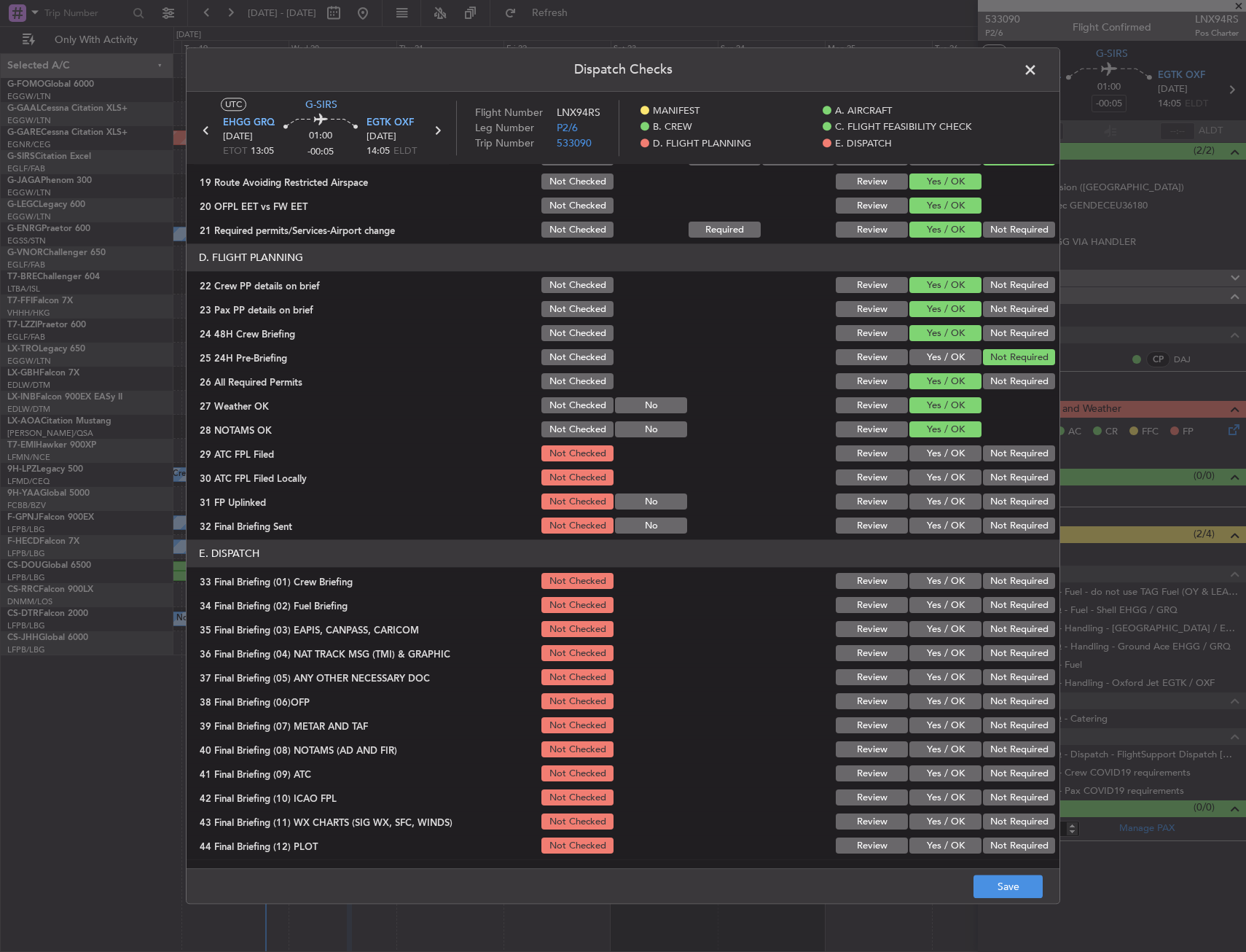
click at [924, 444] on div "Yes / OK" at bounding box center [944, 454] width 73 height 20
click at [953, 452] on button "Yes / OK" at bounding box center [945, 454] width 73 height 16
click at [1003, 478] on button "Not Required" at bounding box center [1019, 478] width 73 height 16
click at [936, 499] on button "Yes / OK" at bounding box center [945, 502] width 73 height 16
click at [997, 525] on button "Not Required" at bounding box center [1019, 527] width 73 height 16
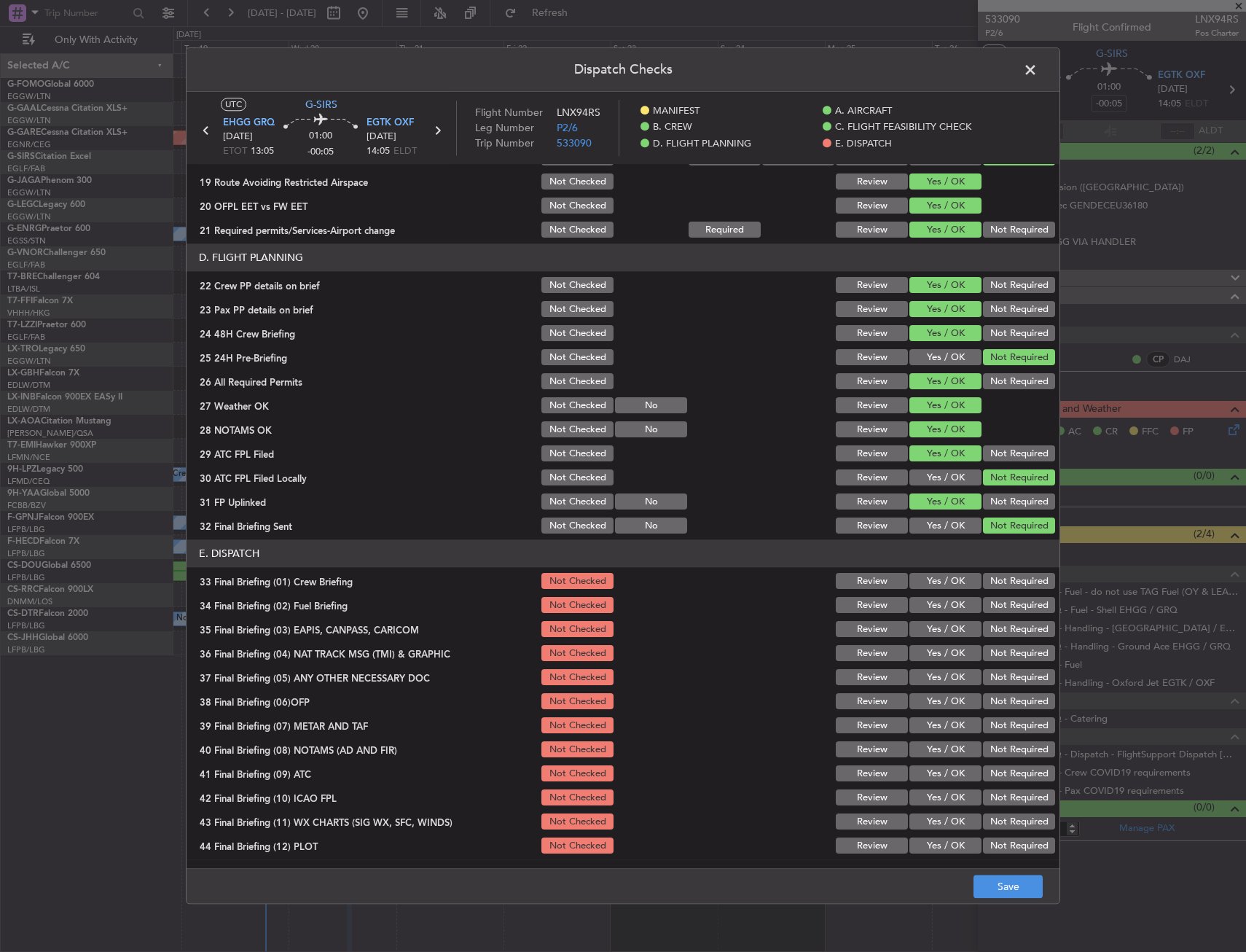
drag, startPoint x: 922, startPoint y: 581, endPoint x: 922, endPoint y: 589, distance: 8.0
click at [922, 581] on button "Yes / OK" at bounding box center [945, 582] width 73 height 16
click at [922, 596] on div "Yes / OK" at bounding box center [944, 606] width 73 height 20
click at [933, 604] on button "Yes / OK" at bounding box center [945, 606] width 73 height 16
click at [1002, 651] on button "Not Required" at bounding box center [1019, 654] width 73 height 16
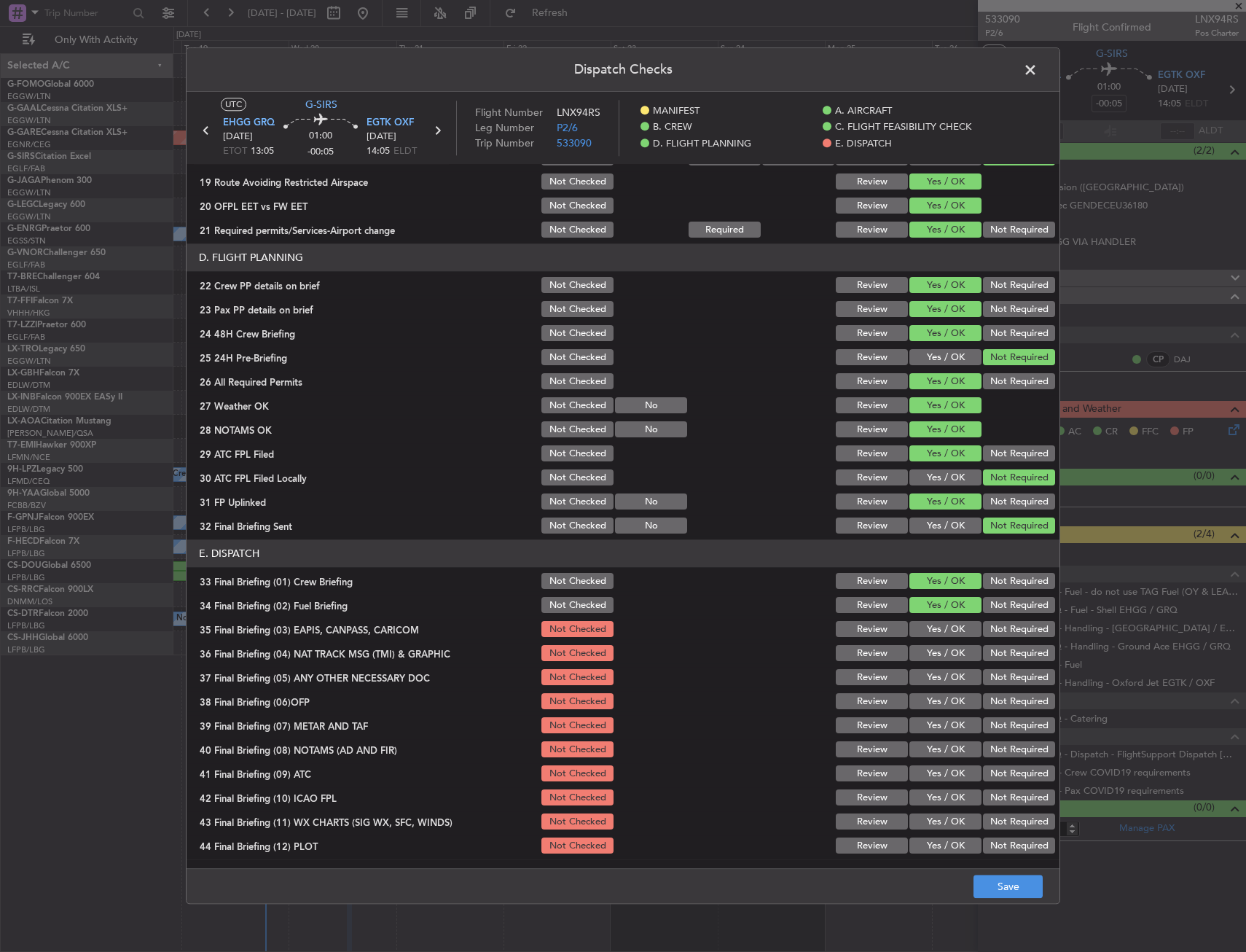
click at [996, 635] on button "Not Required" at bounding box center [1019, 630] width 73 height 16
click at [930, 696] on button "Yes / OK" at bounding box center [945, 702] width 73 height 16
drag, startPoint x: 932, startPoint y: 676, endPoint x: 935, endPoint y: 694, distance: 18.2
click at [932, 679] on button "Yes / OK" at bounding box center [945, 678] width 73 height 16
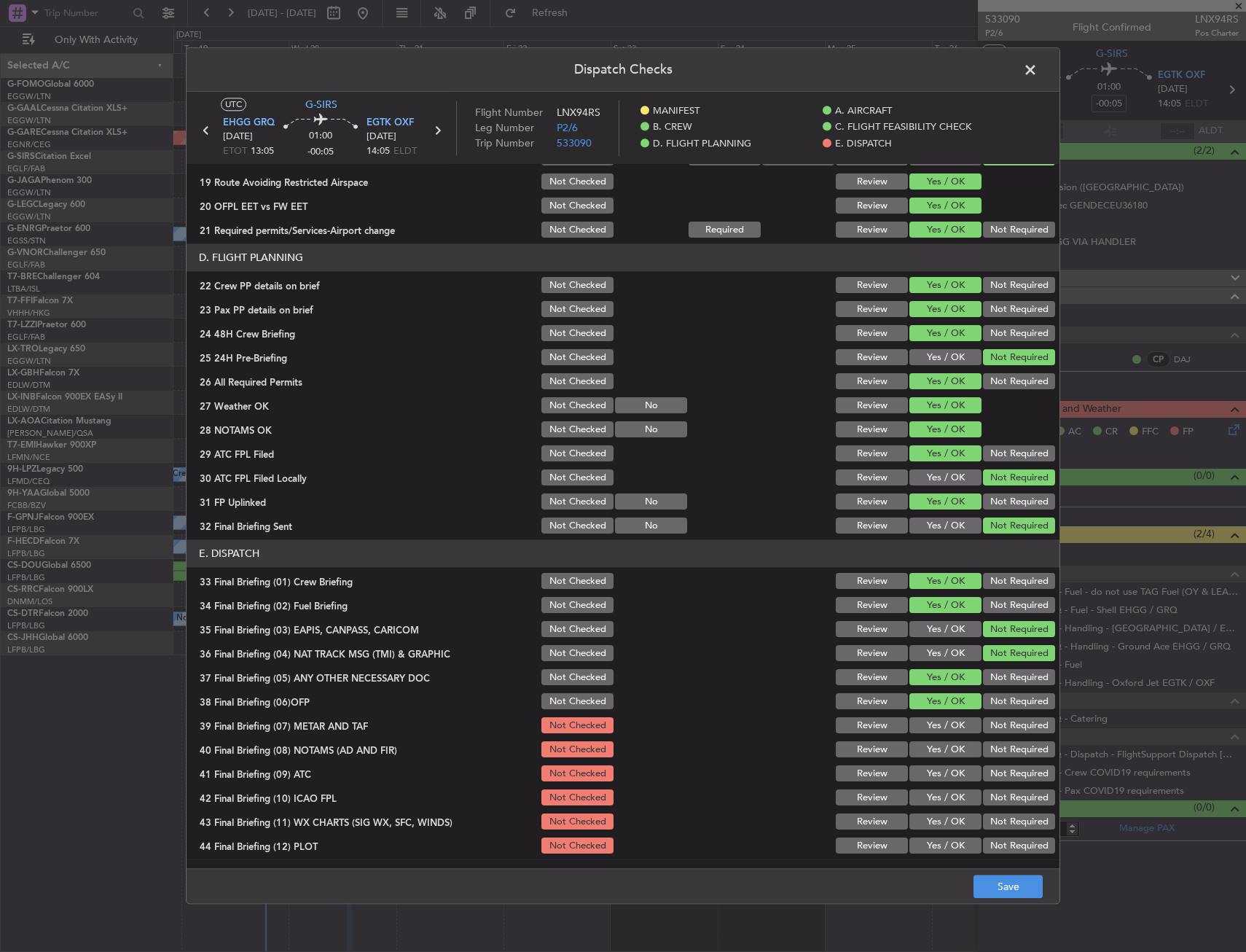
click at [925, 760] on section "E. DISPATCH 33 Final Briefing (01) Crew Briefing Not Checked Review Yes / OK No…" at bounding box center [623, 699] width 873 height 316
click at [927, 729] on button "Yes / OK" at bounding box center [945, 726] width 73 height 16
click at [927, 757] on button "Yes / OK" at bounding box center [945, 750] width 73 height 16
click at [936, 789] on div "Yes / OK" at bounding box center [944, 798] width 73 height 20
drag, startPoint x: 935, startPoint y: 804, endPoint x: 929, endPoint y: 782, distance: 22.8
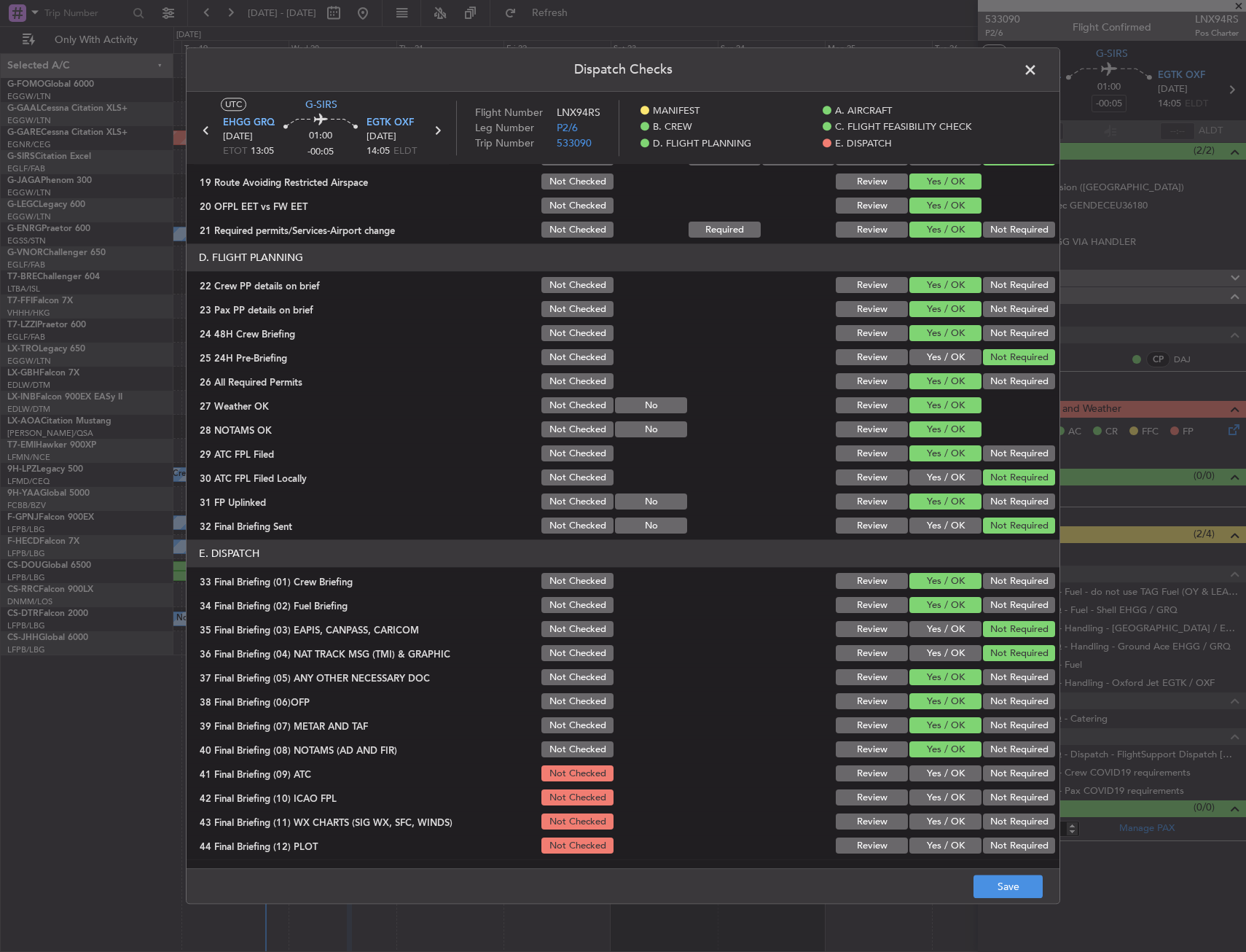
click at [935, 802] on button "Yes / OK" at bounding box center [945, 798] width 73 height 16
drag, startPoint x: 929, startPoint y: 782, endPoint x: 929, endPoint y: 800, distance: 18.0
click at [930, 781] on div "Yes / OK" at bounding box center [944, 774] width 73 height 20
drag, startPoint x: 931, startPoint y: 818, endPoint x: 930, endPoint y: 826, distance: 8.1
click at [930, 818] on button "Yes / OK" at bounding box center [945, 822] width 73 height 16
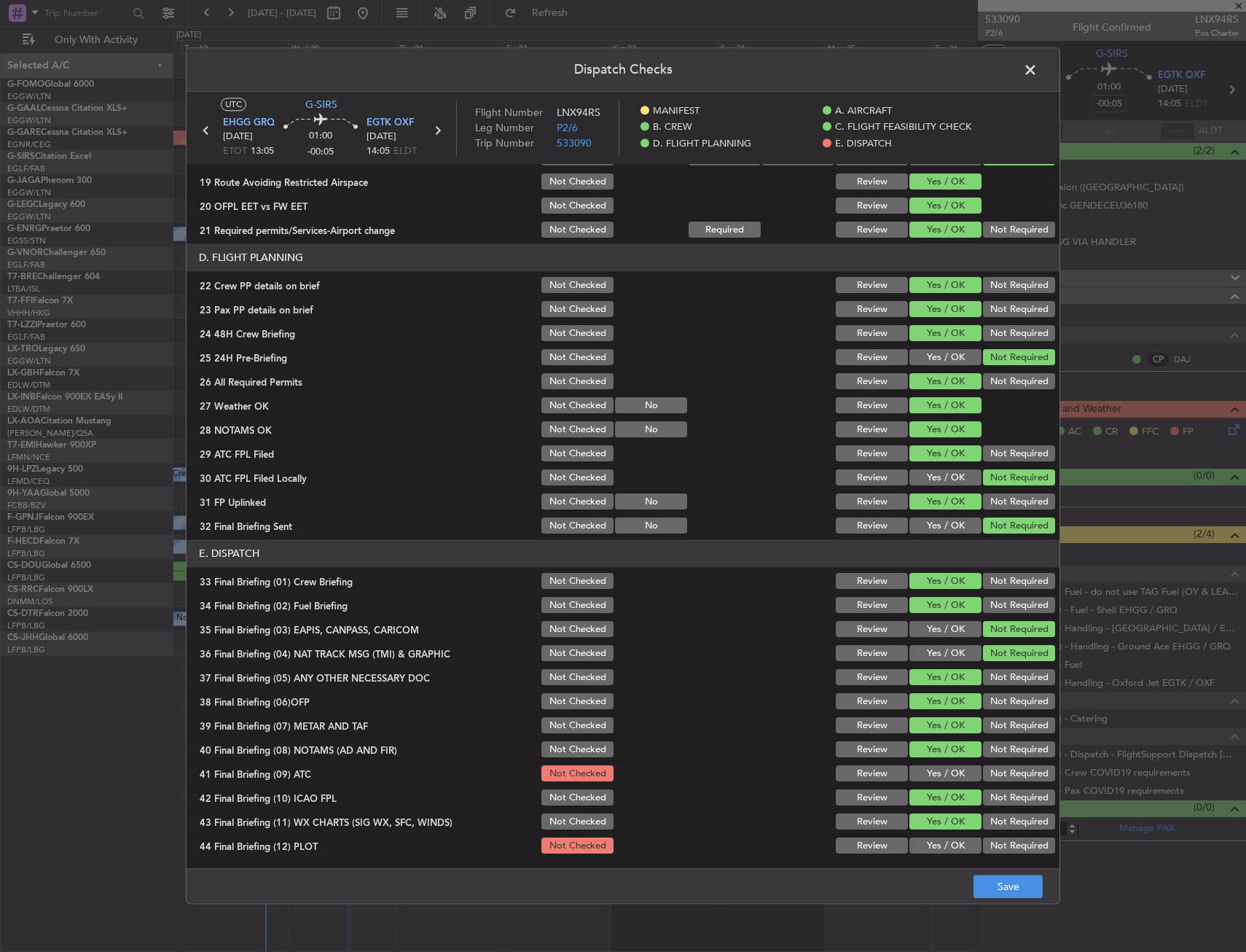
click at [927, 840] on button "Yes / OK" at bounding box center [945, 846] width 73 height 16
click at [927, 762] on section "E. DISPATCH 33 Final Briefing (01) Crew Briefing Not Checked Review Yes / OK No…" at bounding box center [623, 699] width 873 height 316
click at [941, 775] on button "Yes / OK" at bounding box center [945, 774] width 73 height 16
click at [976, 881] on button "Save" at bounding box center [1008, 887] width 69 height 24
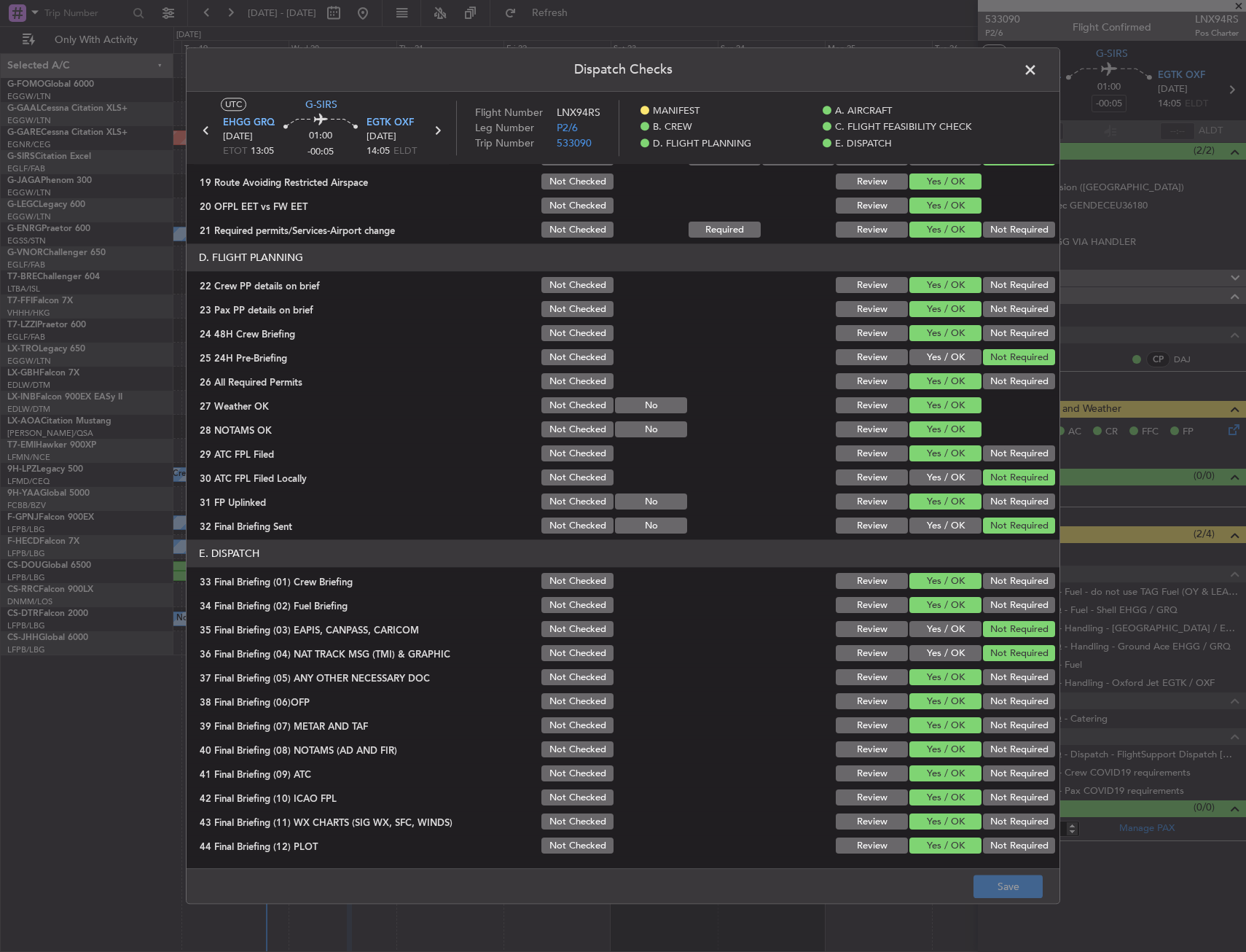
click at [1038, 73] on span at bounding box center [1038, 73] width 0 height 29
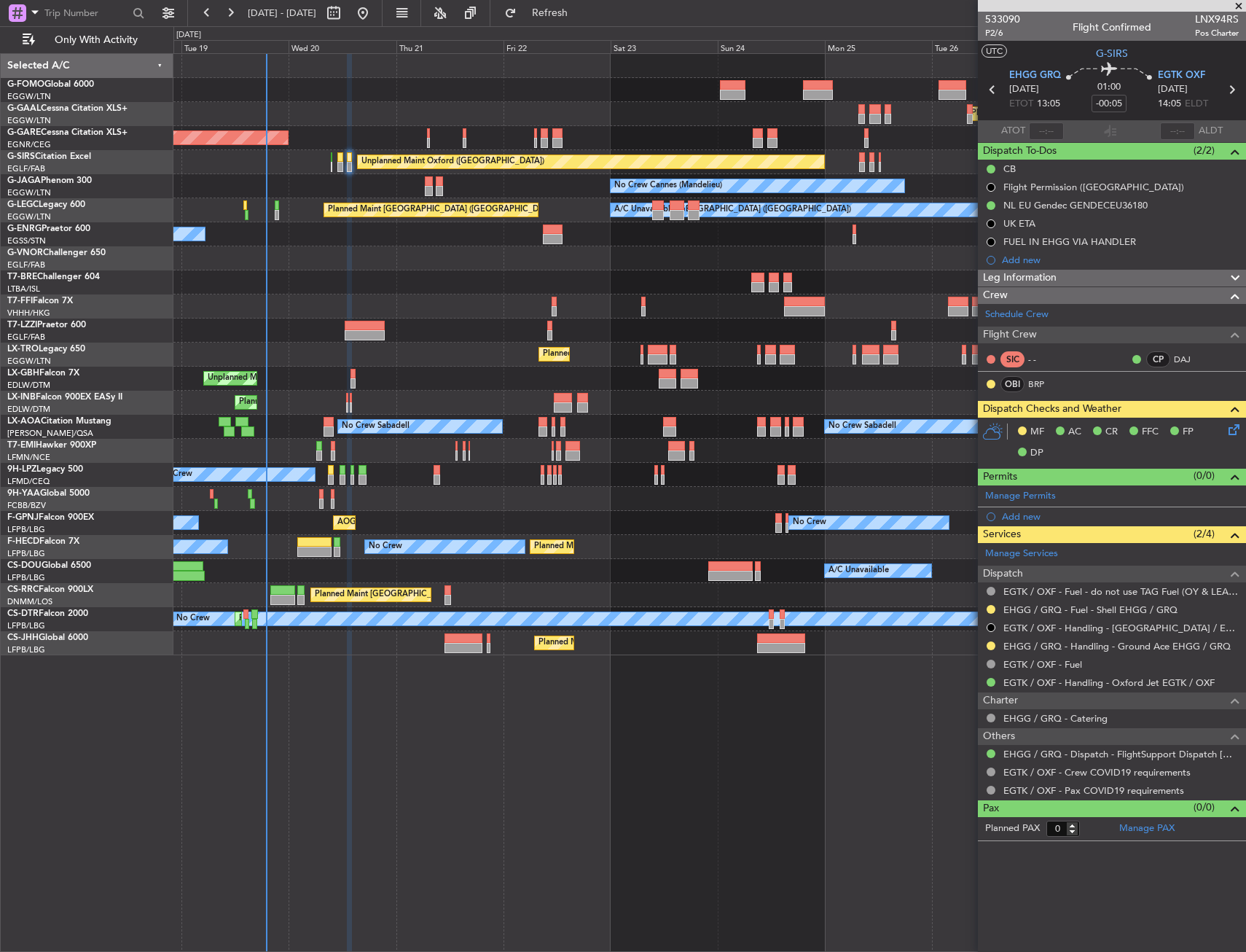
click at [350, 163] on div at bounding box center [350, 167] width 6 height 11
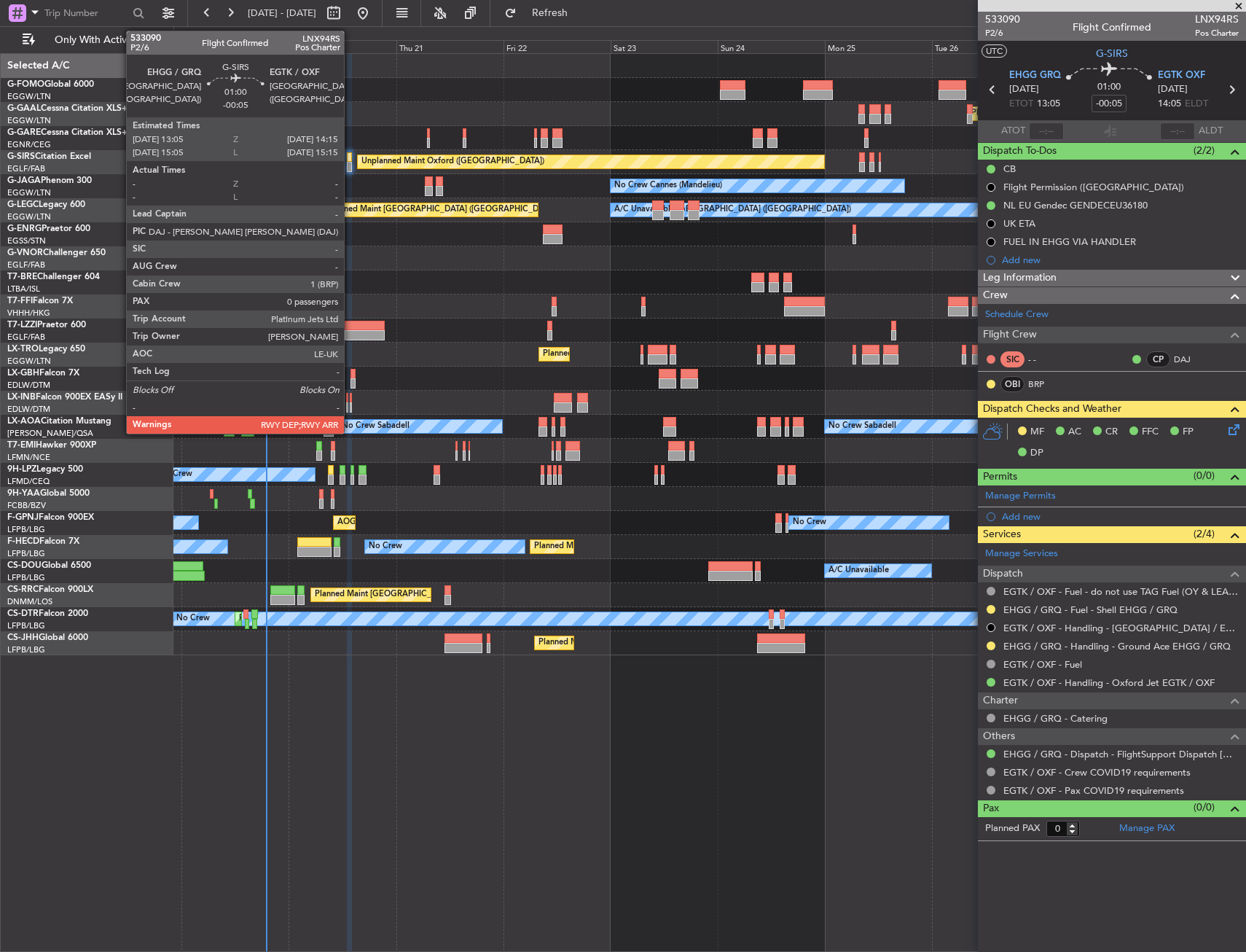
click at [350, 163] on div at bounding box center [350, 167] width 6 height 11
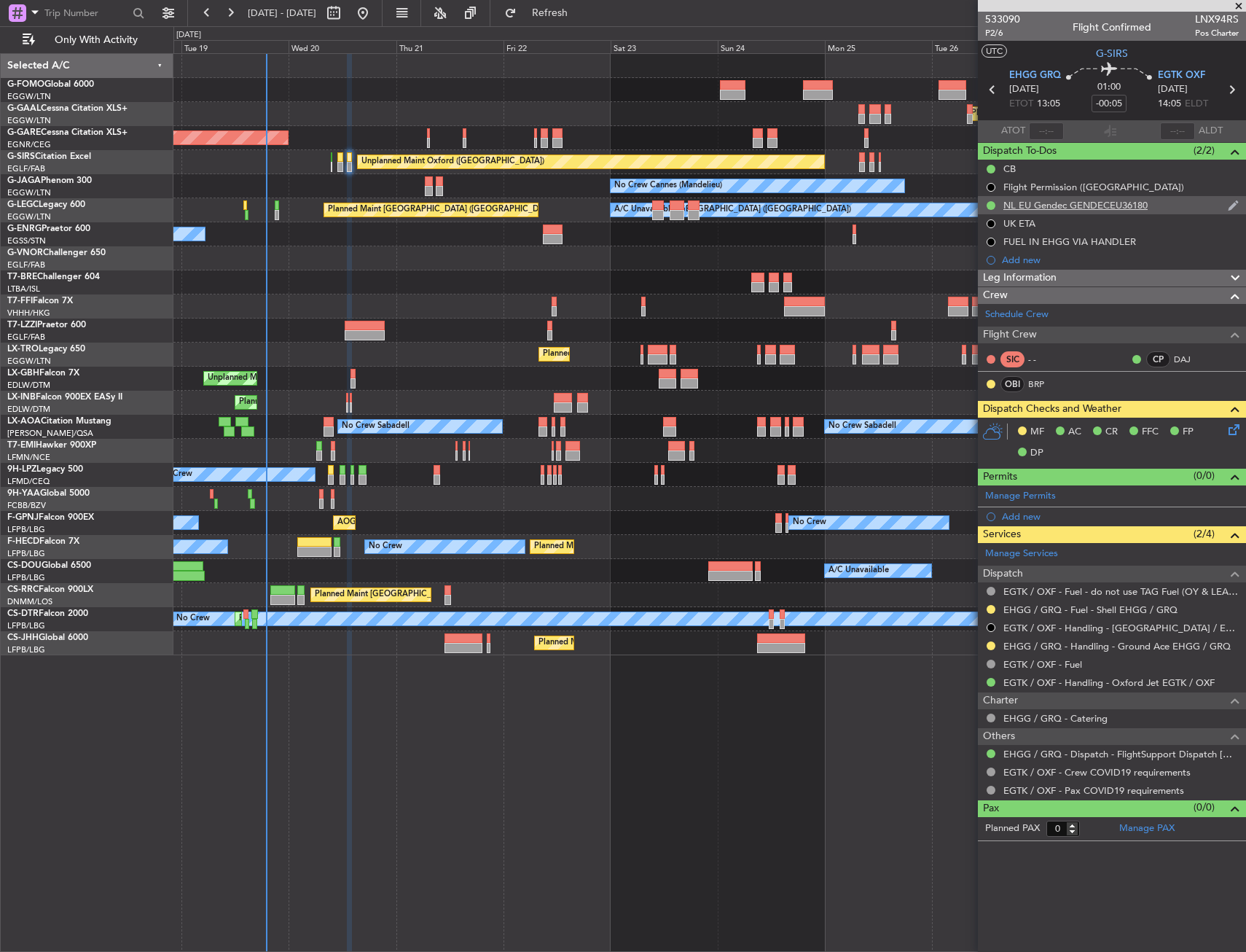
click at [1068, 209] on div "NL EU Gendec GENDECEU36180" at bounding box center [1075, 205] width 144 height 12
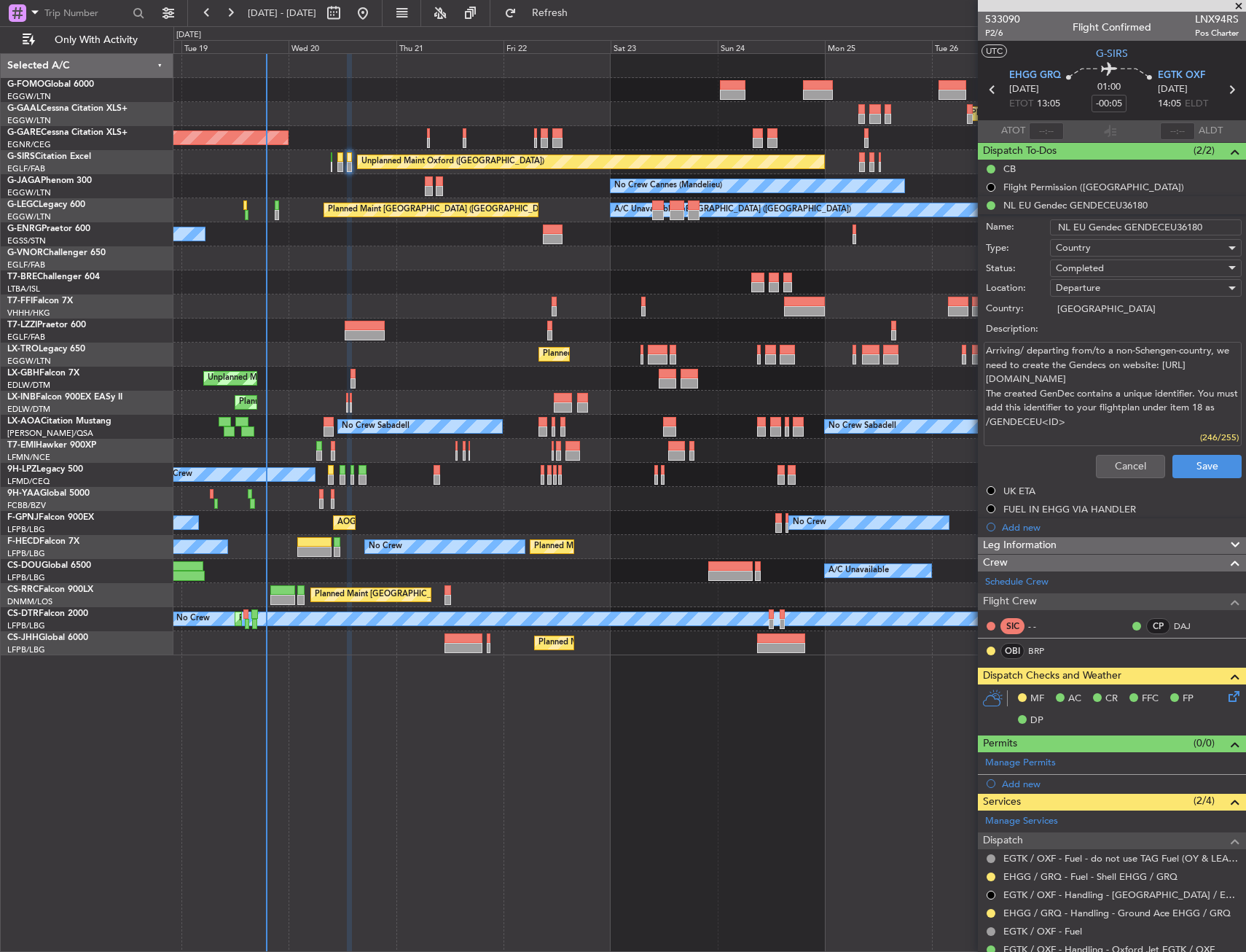
click at [1166, 227] on input "NL EU Gendec GENDECEU36180" at bounding box center [1146, 227] width 192 height 16
click at [1107, 461] on button "Cancel" at bounding box center [1130, 466] width 69 height 24
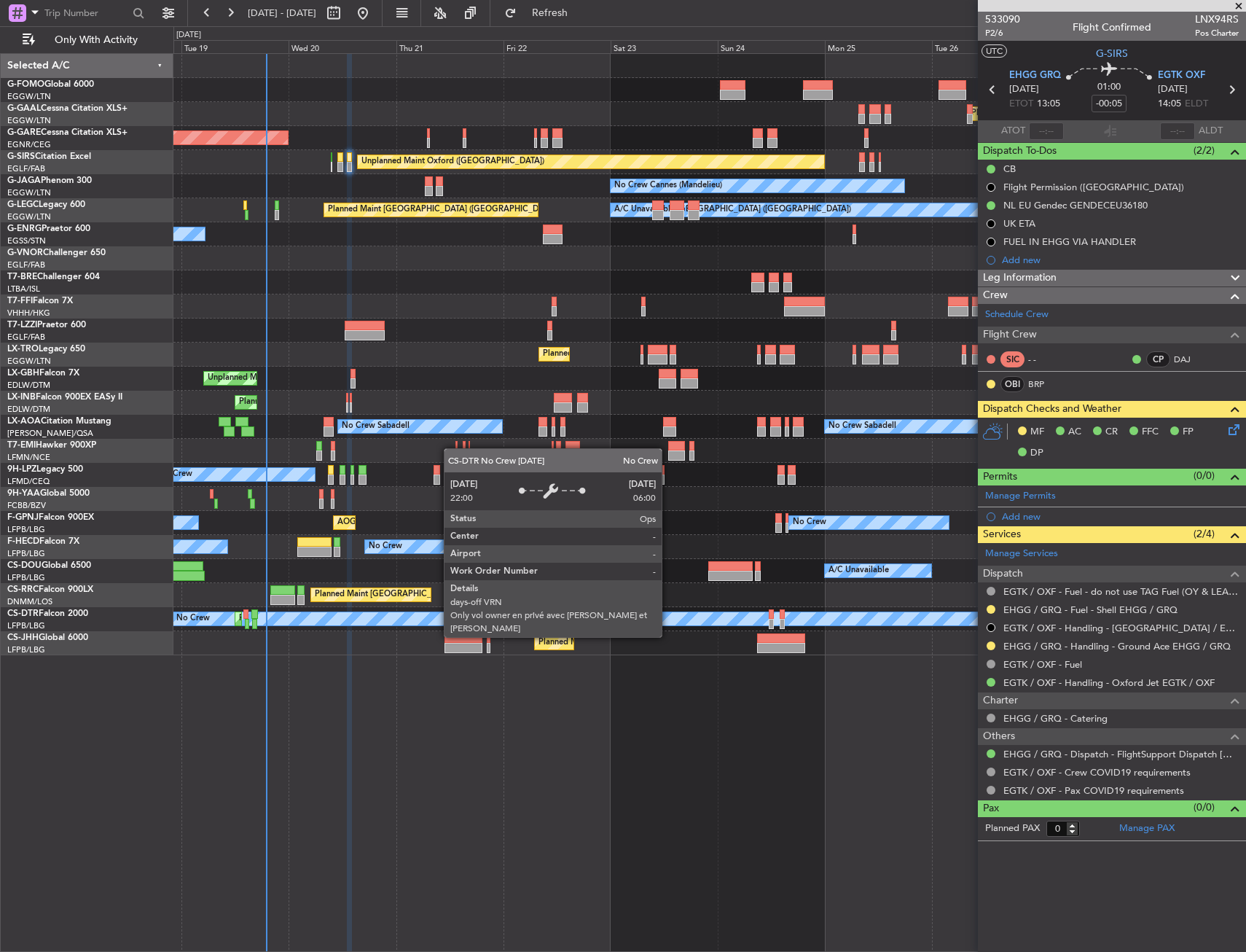
click at [539, 804] on div "Planned Maint Windsor Locks ([PERSON_NAME] Intl) Planned [GEOGRAPHIC_DATA] Unpl…" at bounding box center [710, 502] width 1072 height 899
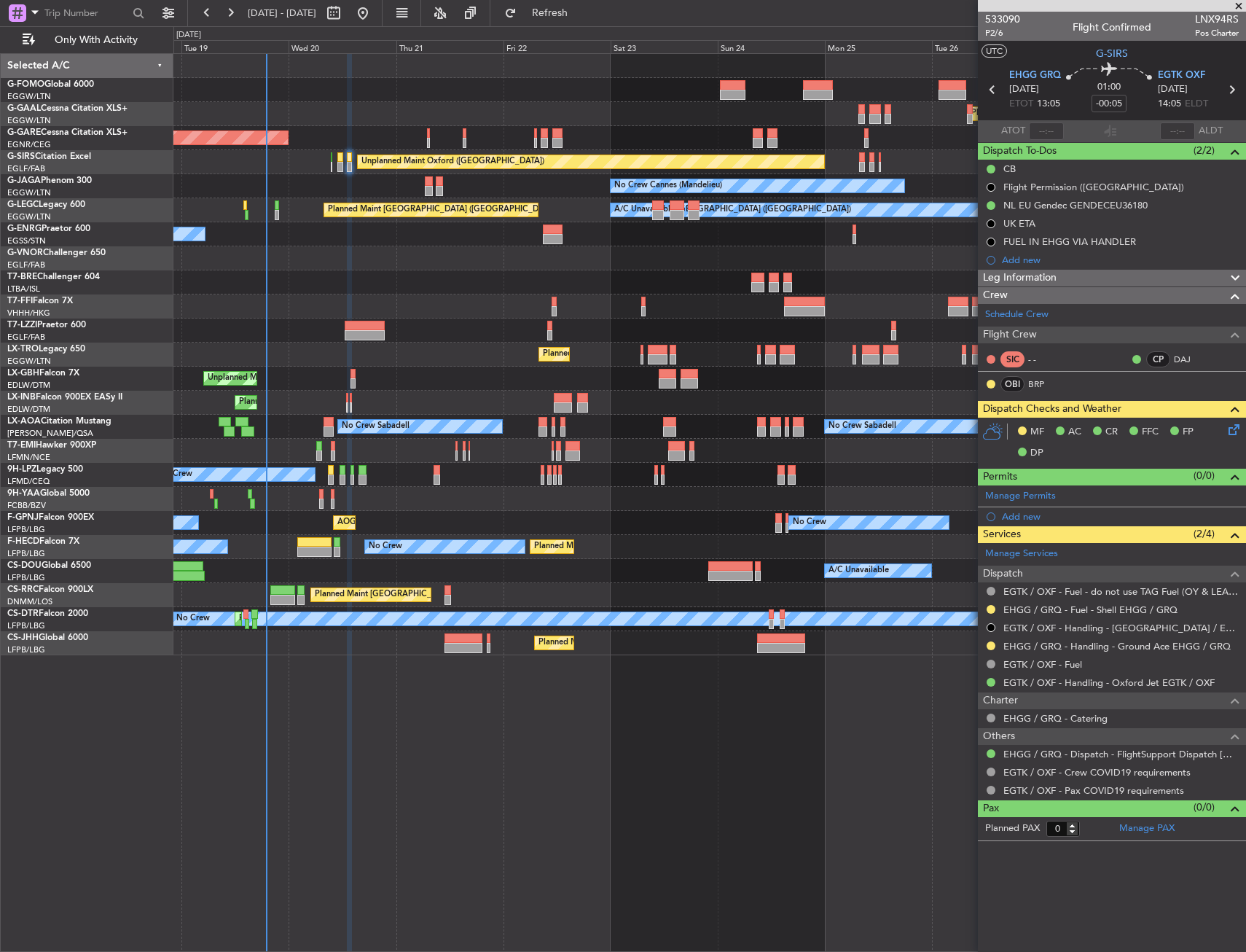
click at [986, 641] on div at bounding box center [991, 646] width 11 height 11
click at [989, 645] on button at bounding box center [991, 646] width 9 height 9
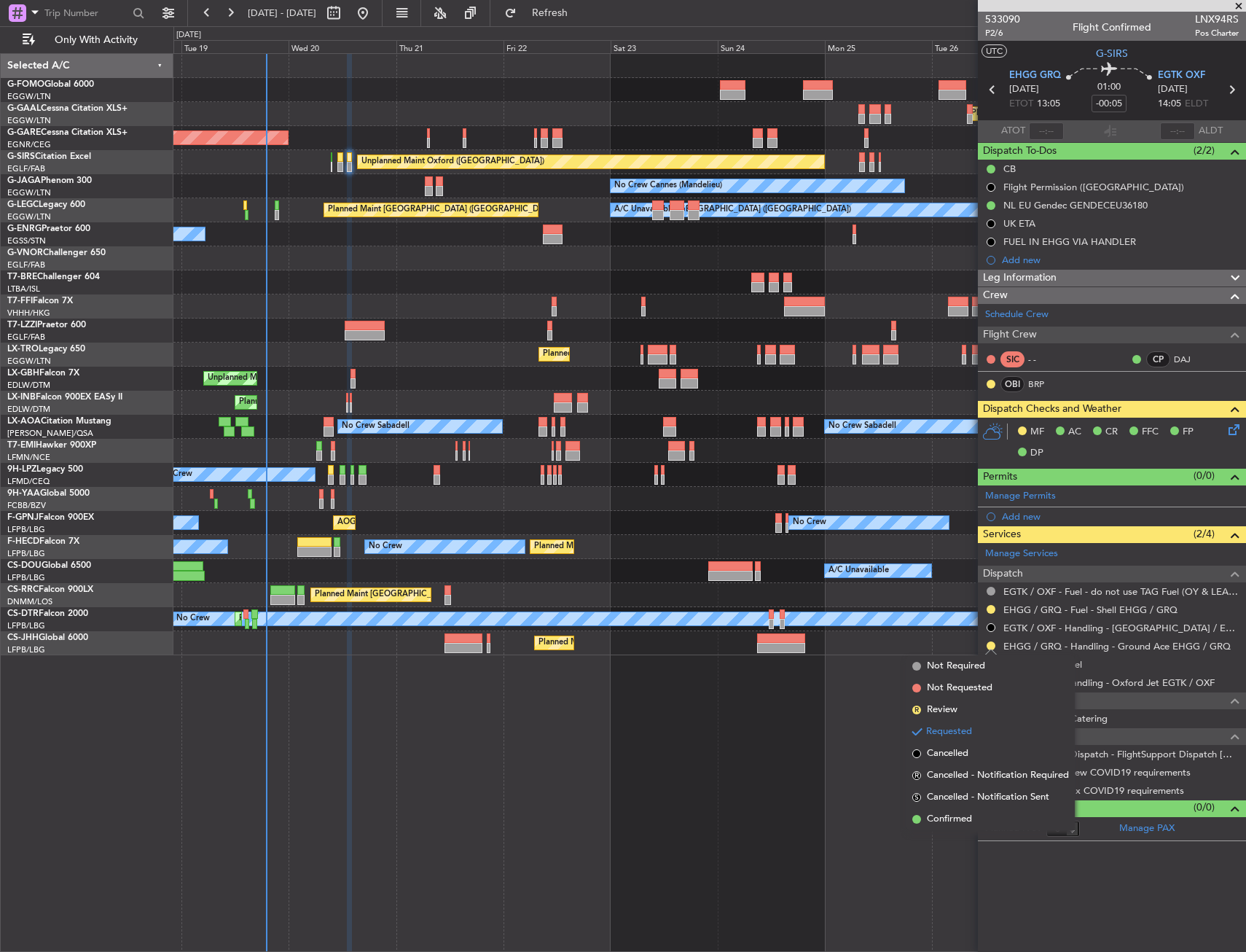
click at [917, 826] on li "Confirmed" at bounding box center [991, 819] width 169 height 22
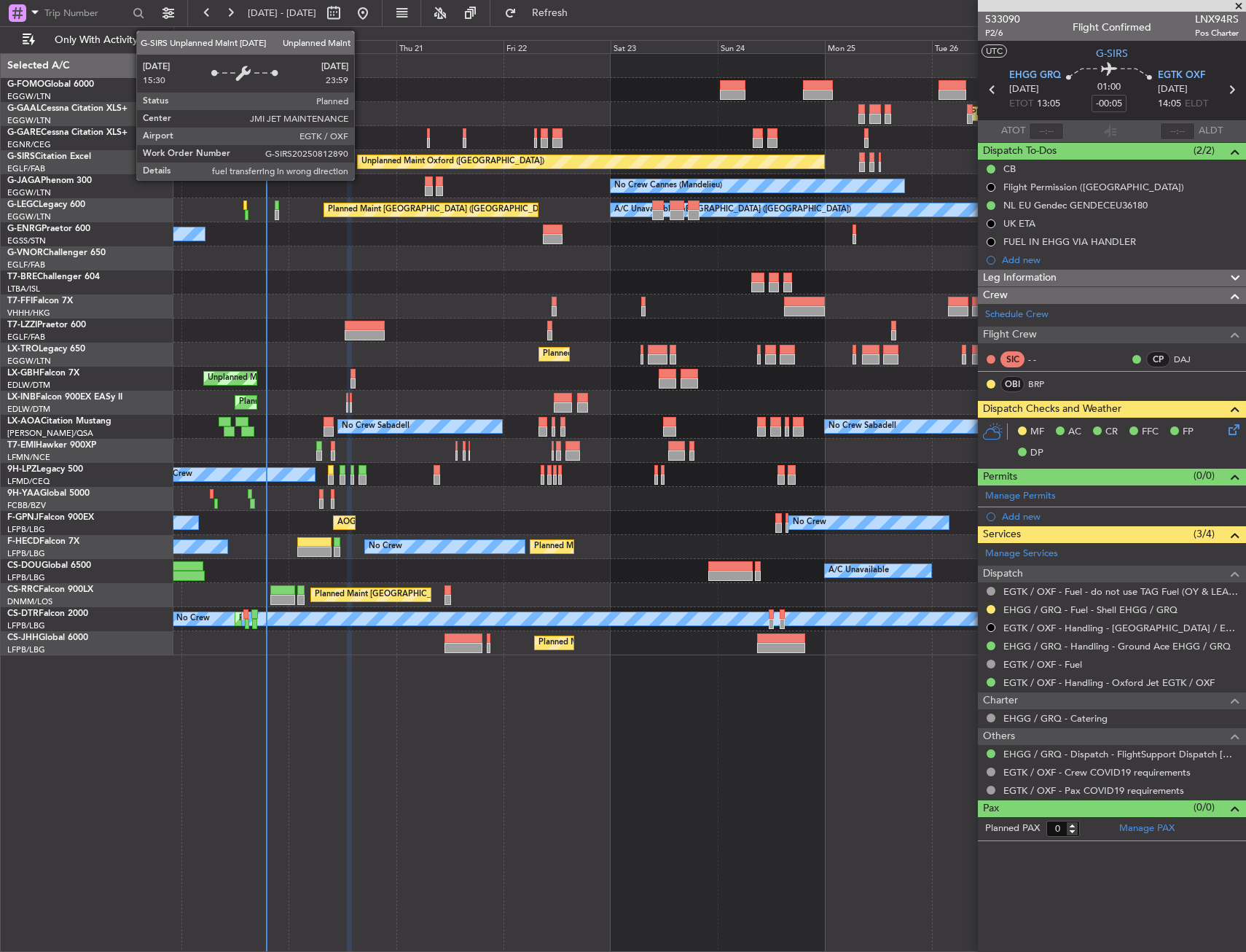
click at [347, 165] on div at bounding box center [350, 167] width 6 height 11
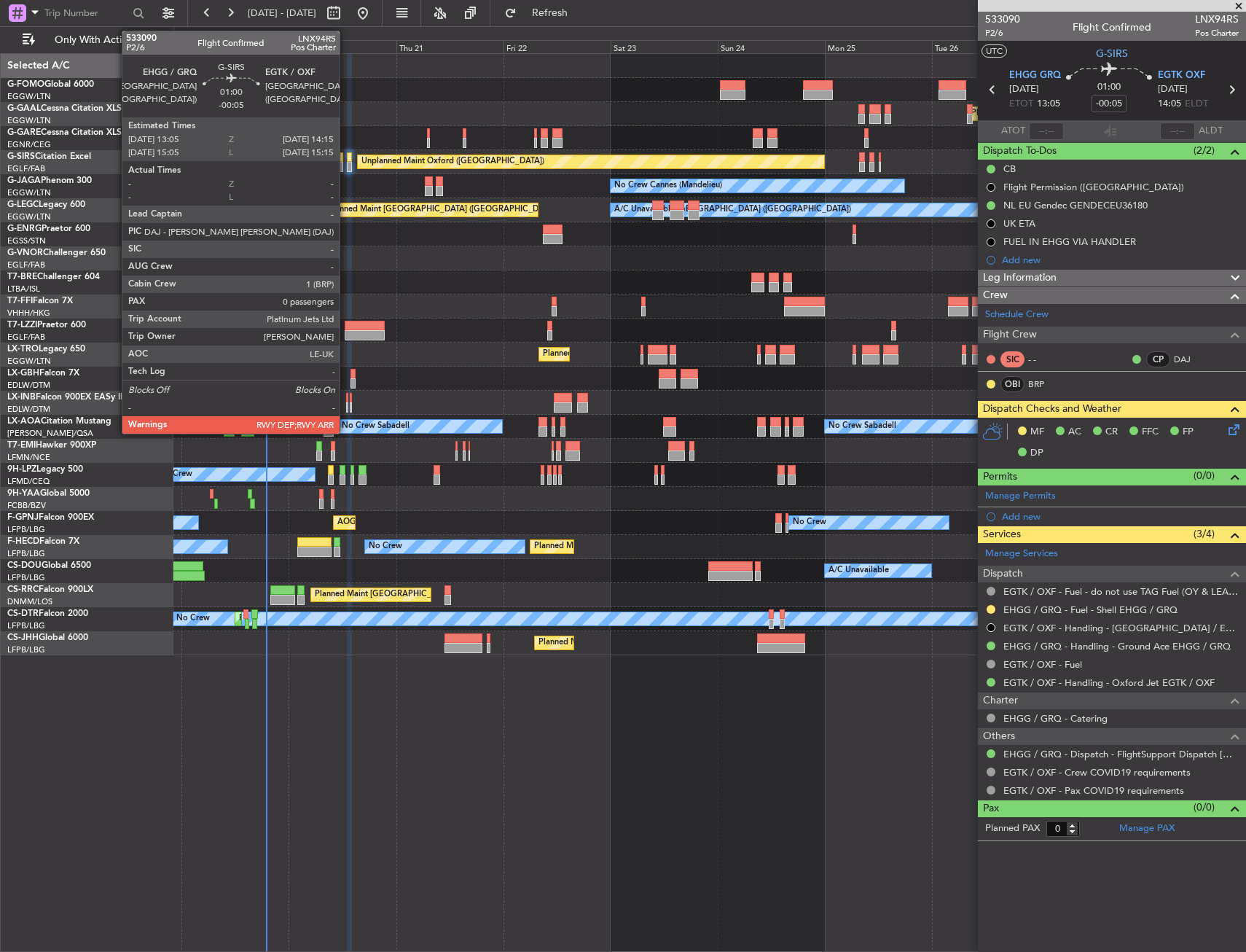
click at [347, 165] on div at bounding box center [350, 167] width 6 height 11
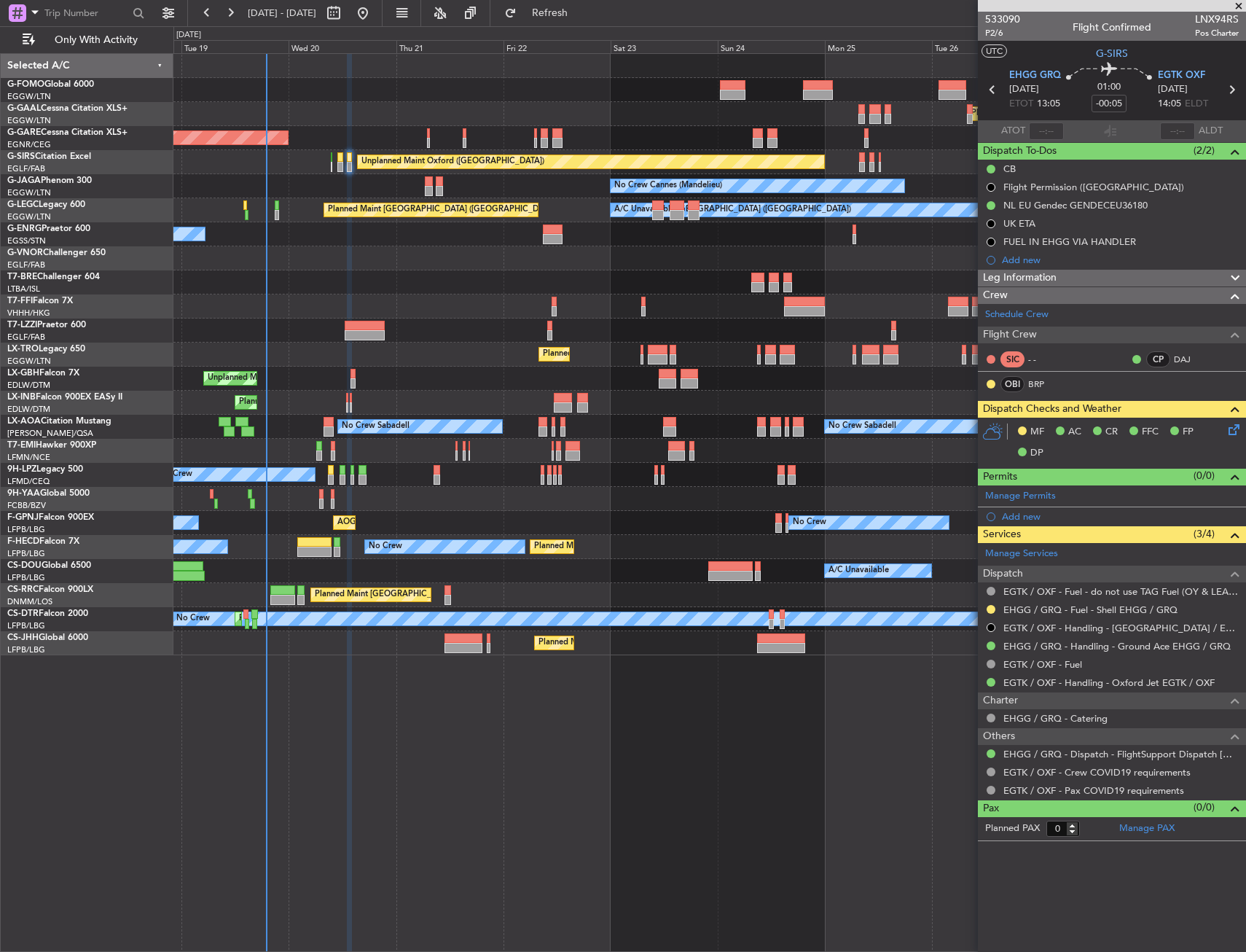
click at [350, 263] on div "Planned Maint London ([GEOGRAPHIC_DATA])" at bounding box center [710, 258] width 1072 height 24
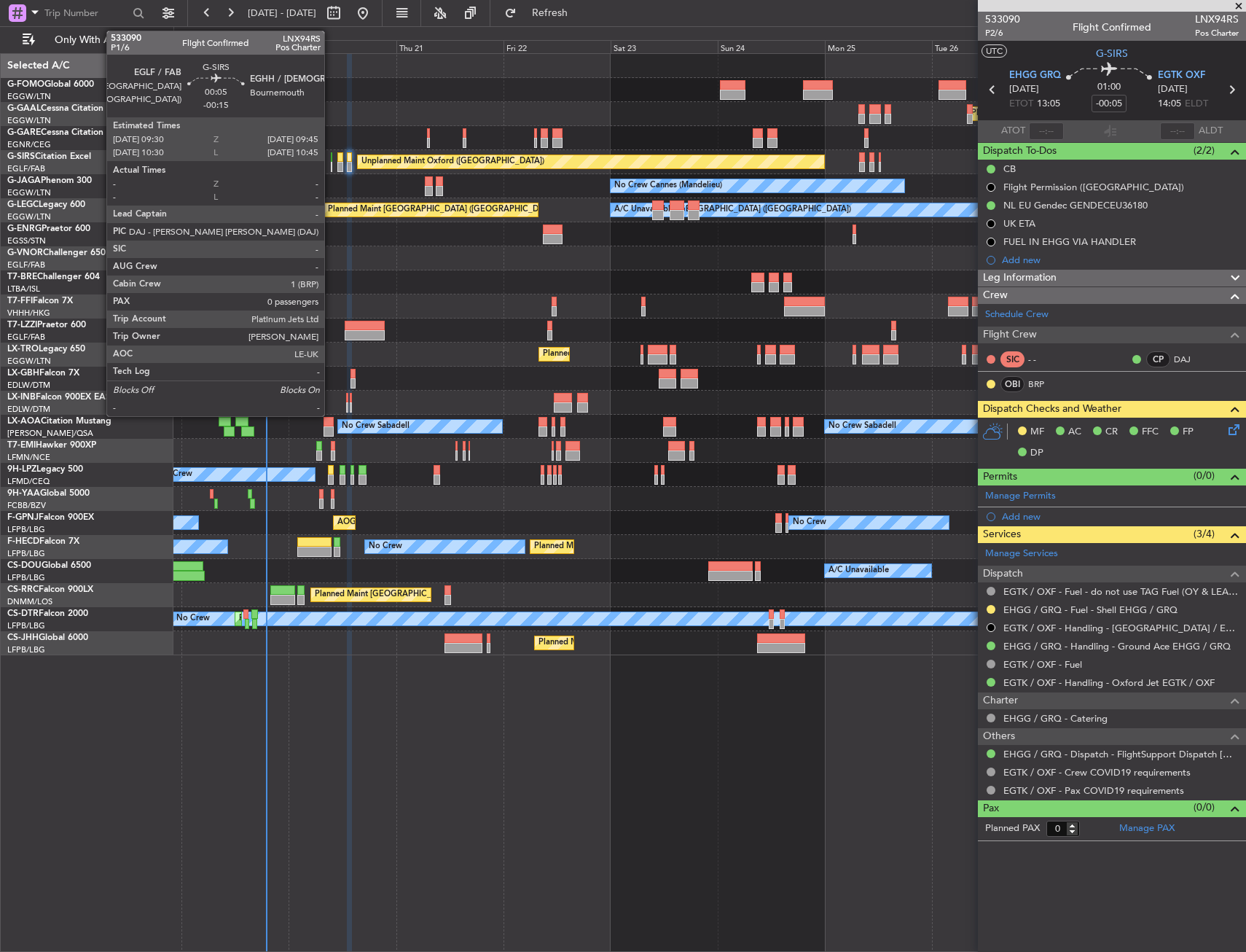
click at [331, 162] on div at bounding box center [332, 167] width 2 height 11
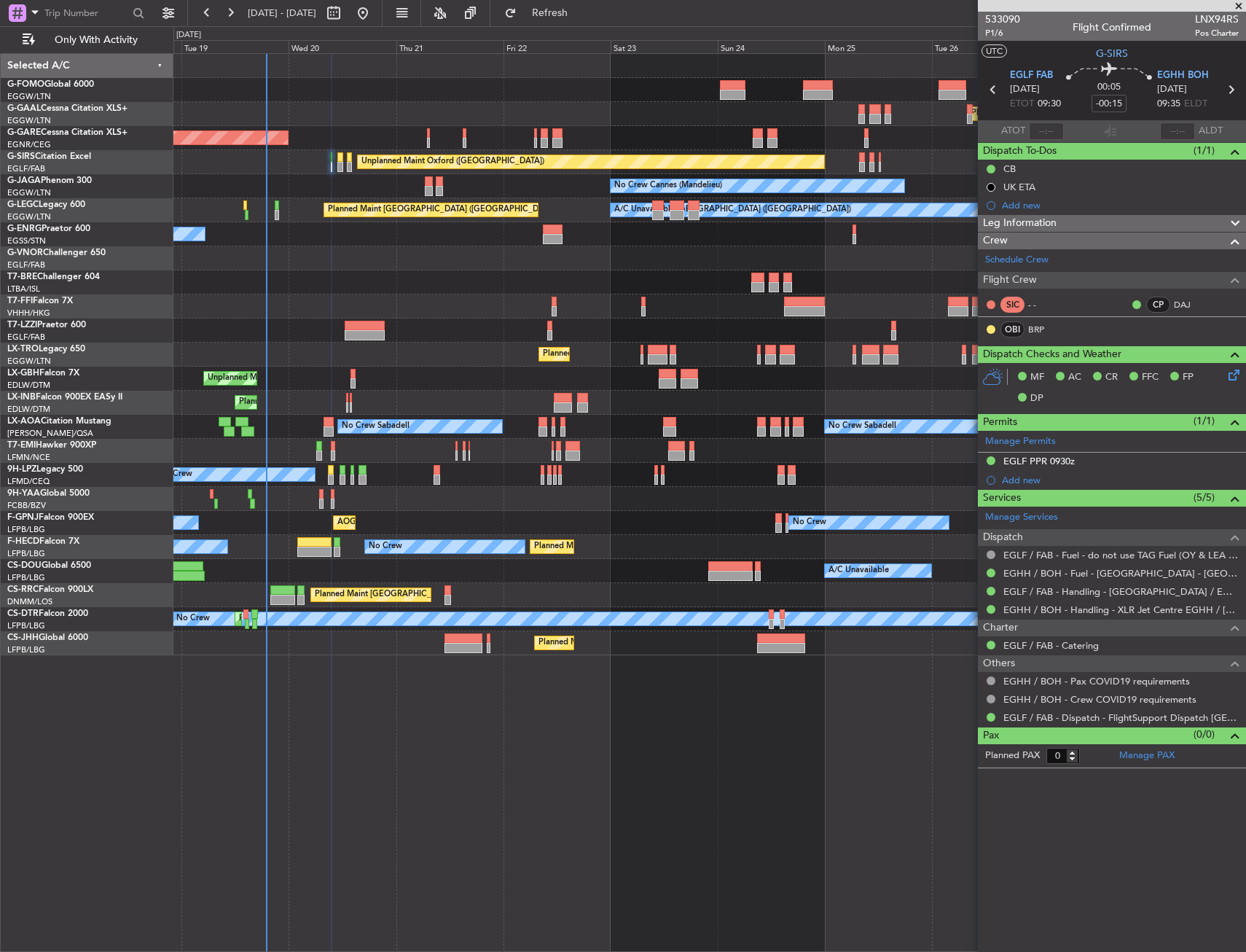
click at [383, 323] on div at bounding box center [710, 331] width 1072 height 24
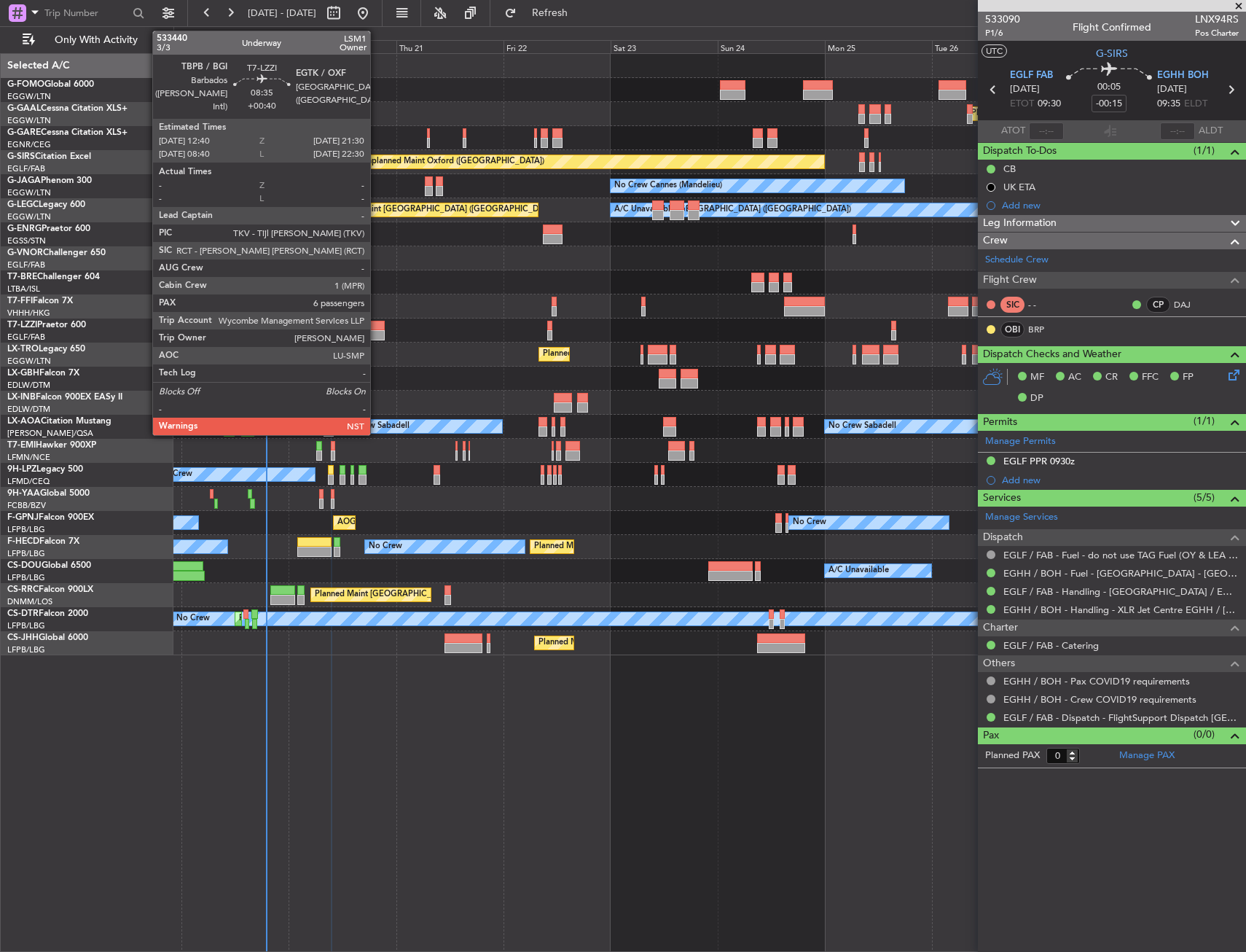
click at [376, 328] on div at bounding box center [364, 325] width 40 height 11
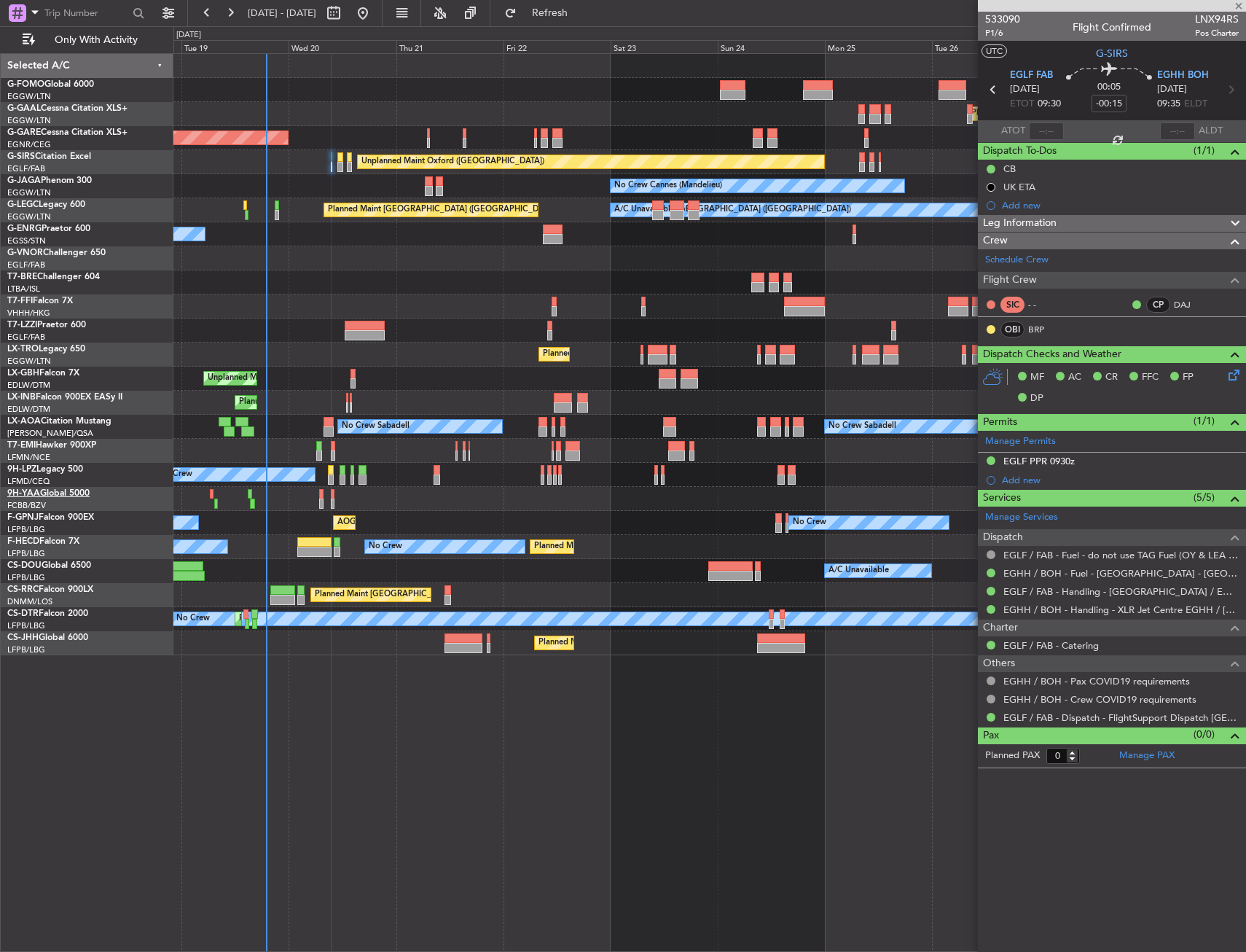
type input "+00:40"
type input "6"
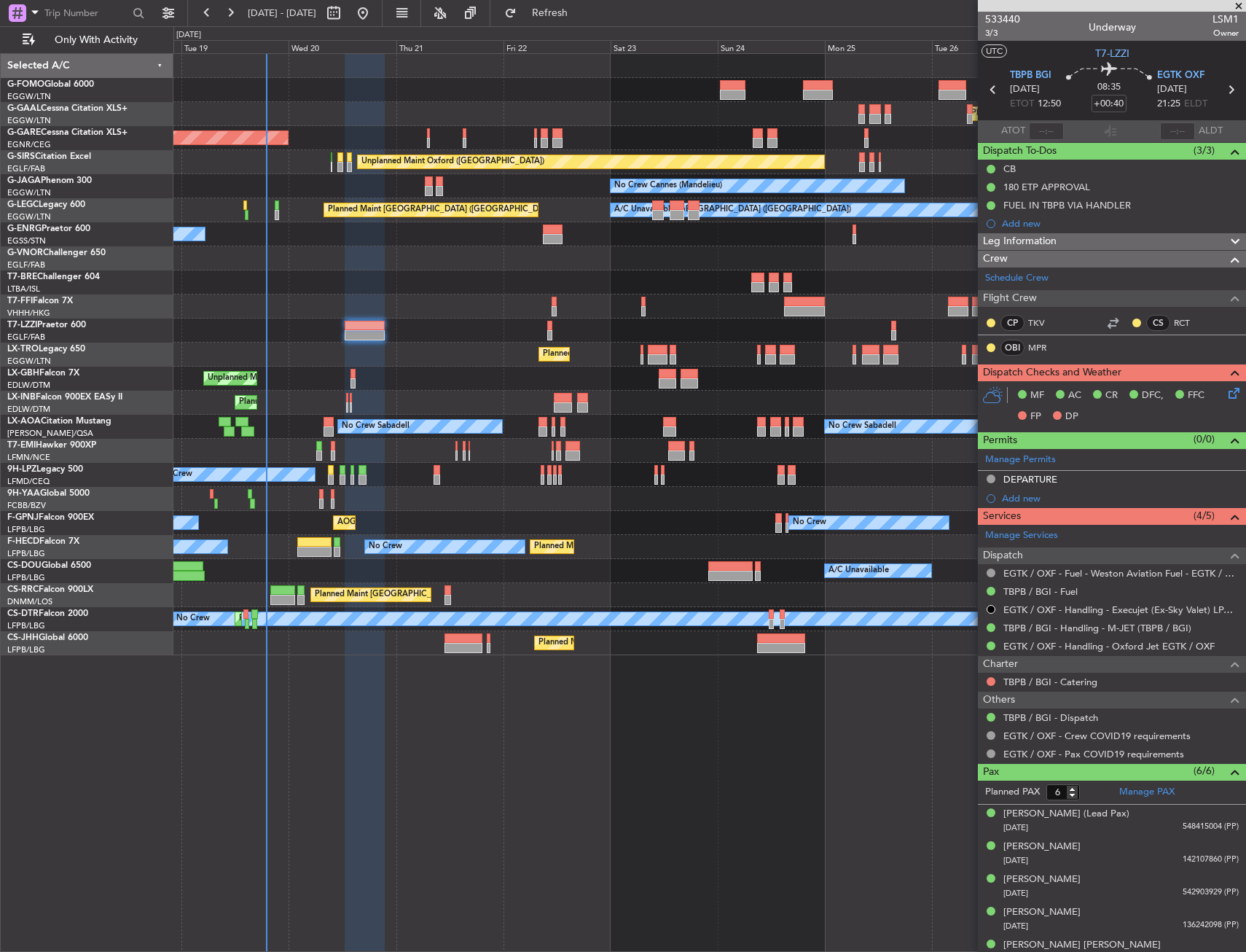
click at [357, 376] on div "Unplanned Maint [GEOGRAPHIC_DATA] ([GEOGRAPHIC_DATA])" at bounding box center [710, 379] width 1072 height 24
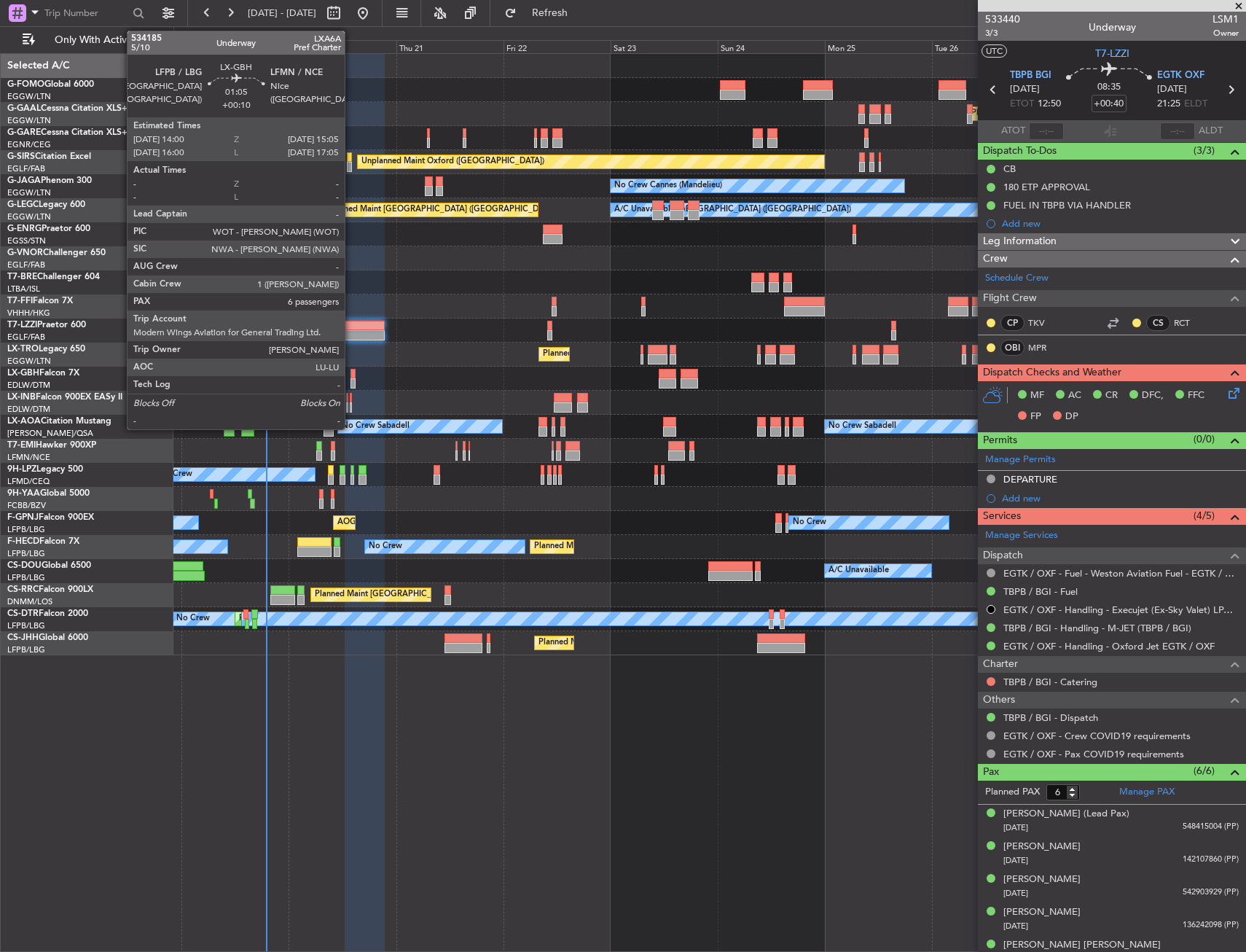
click at [351, 378] on div at bounding box center [353, 383] width 5 height 11
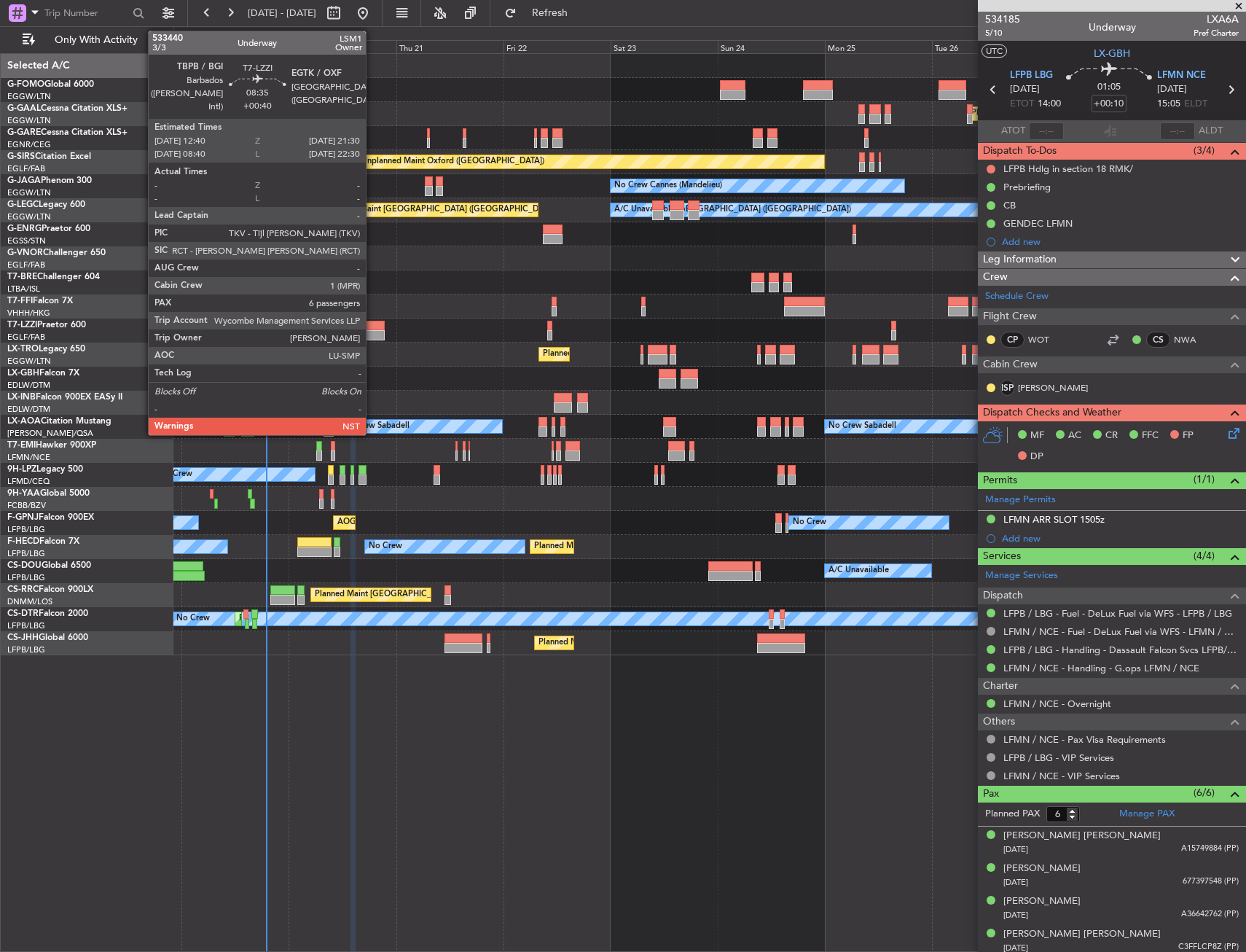
click at [373, 320] on div at bounding box center [364, 325] width 40 height 11
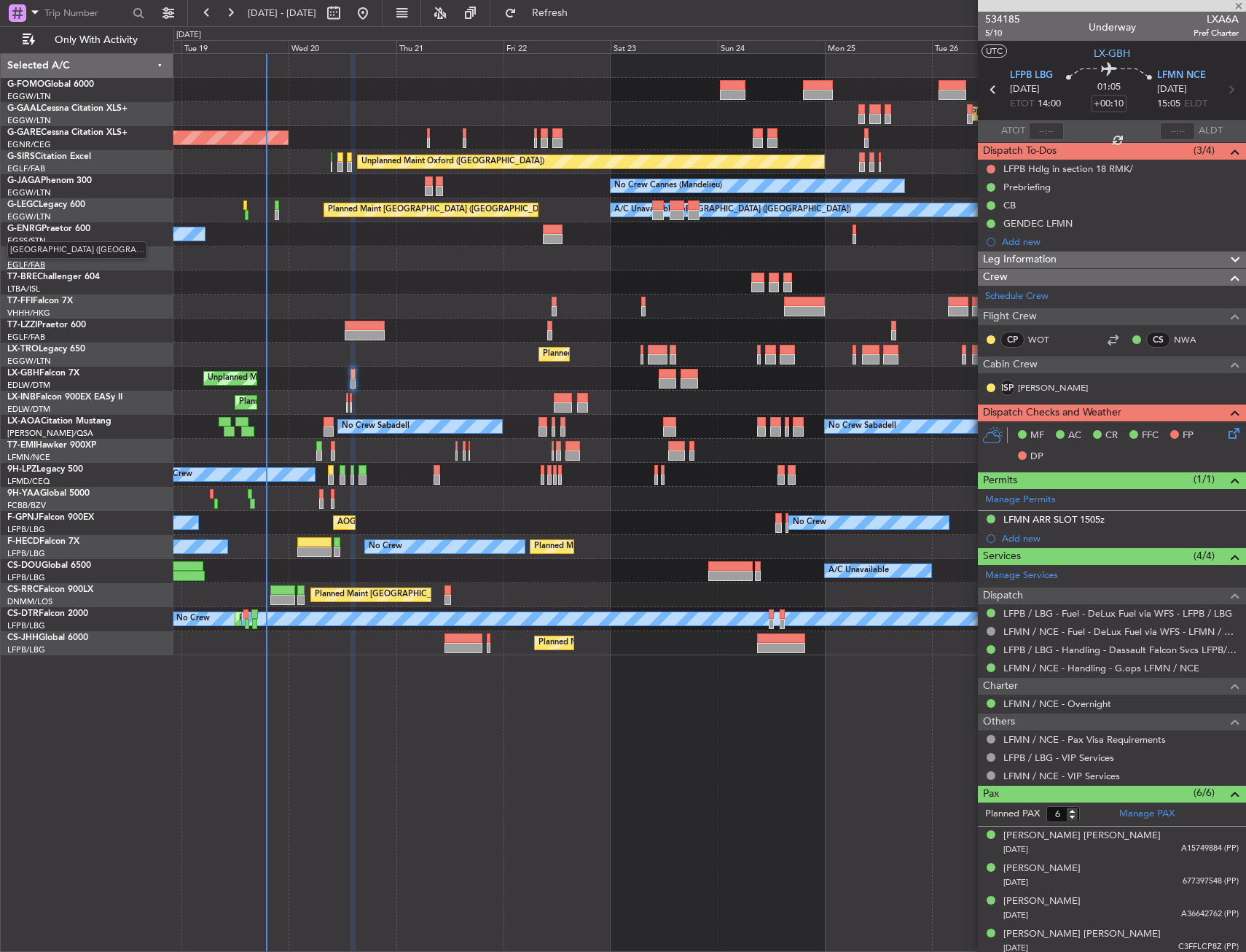
type input "+00:40"
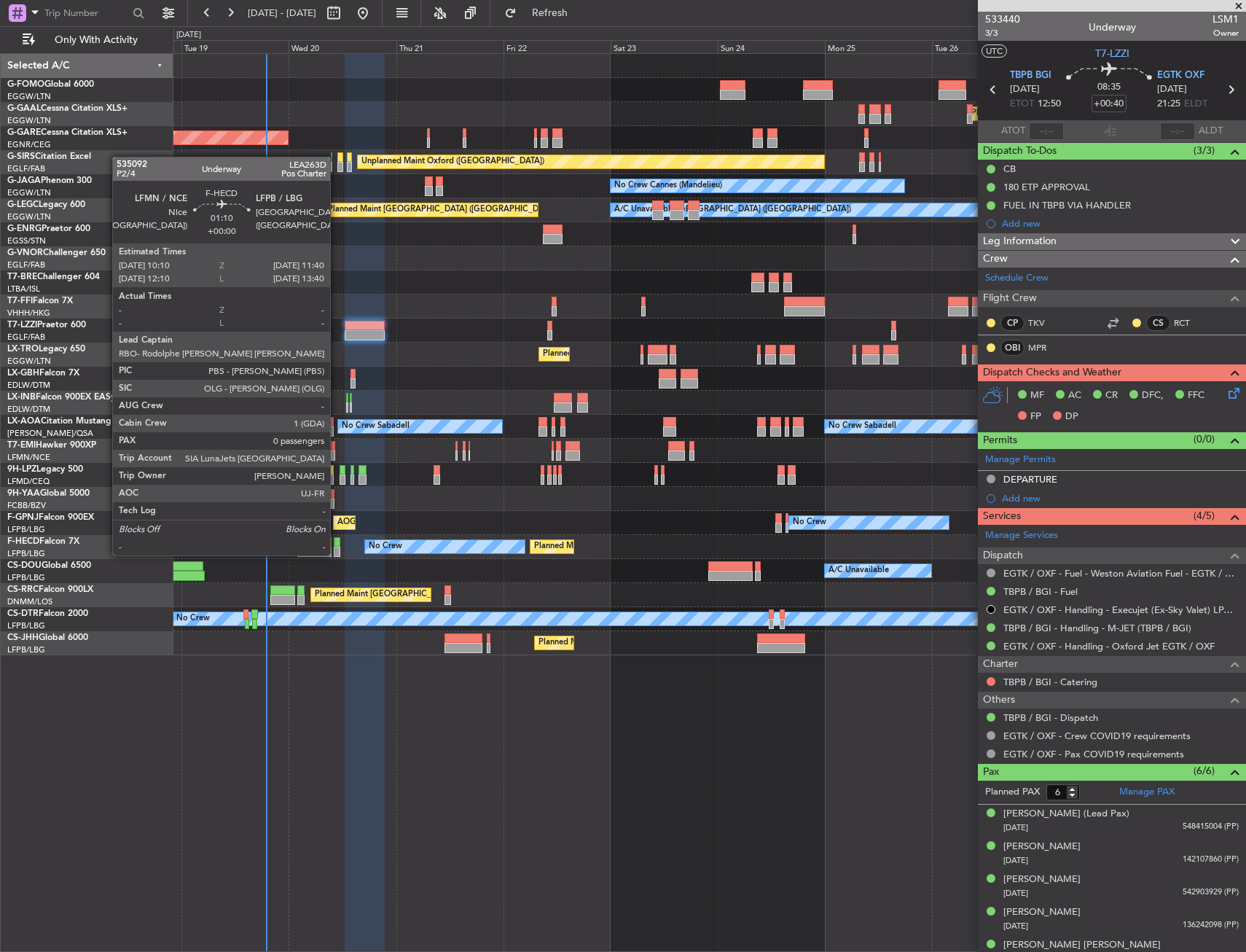
click at [337, 541] on div at bounding box center [337, 542] width 7 height 11
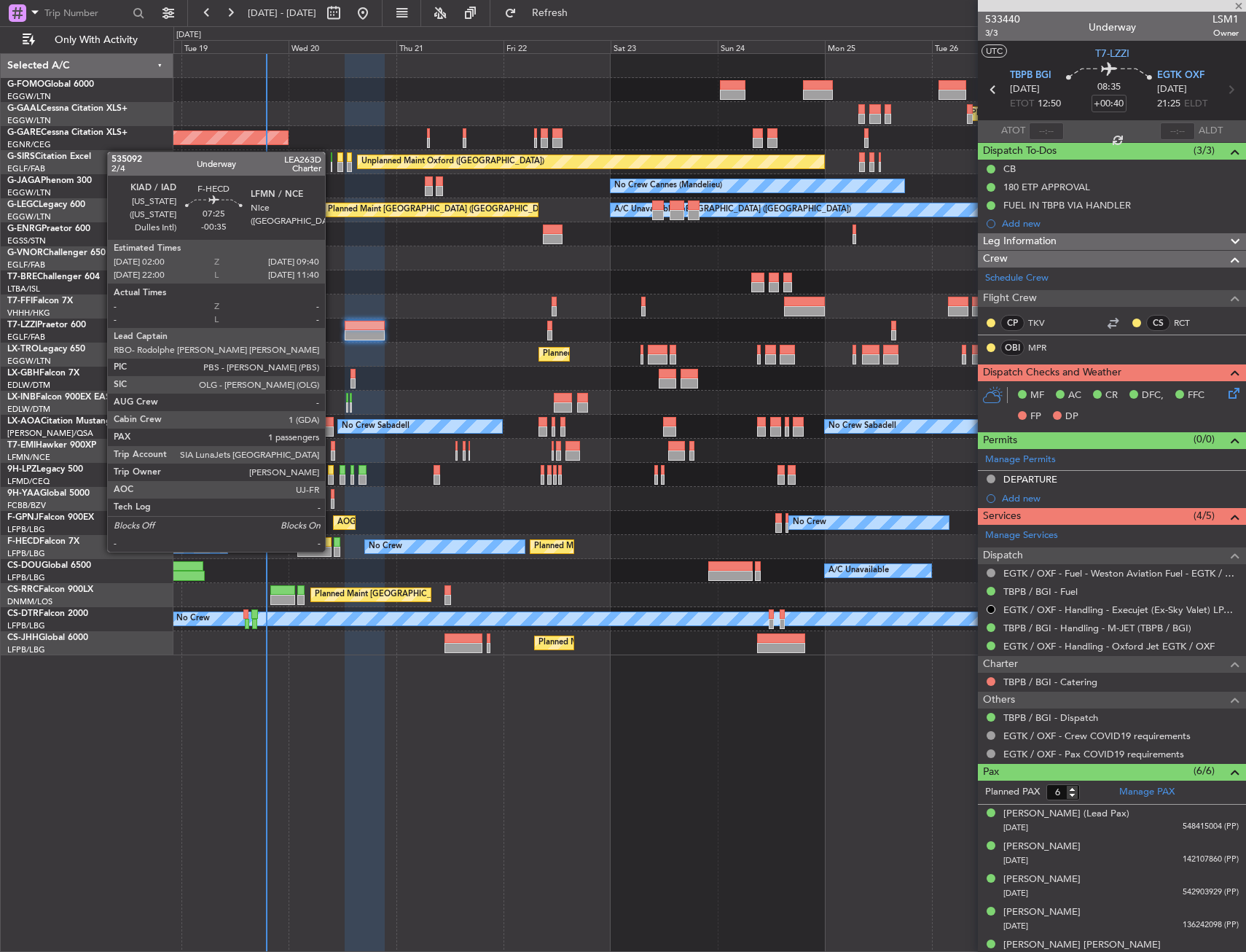
type input "0"
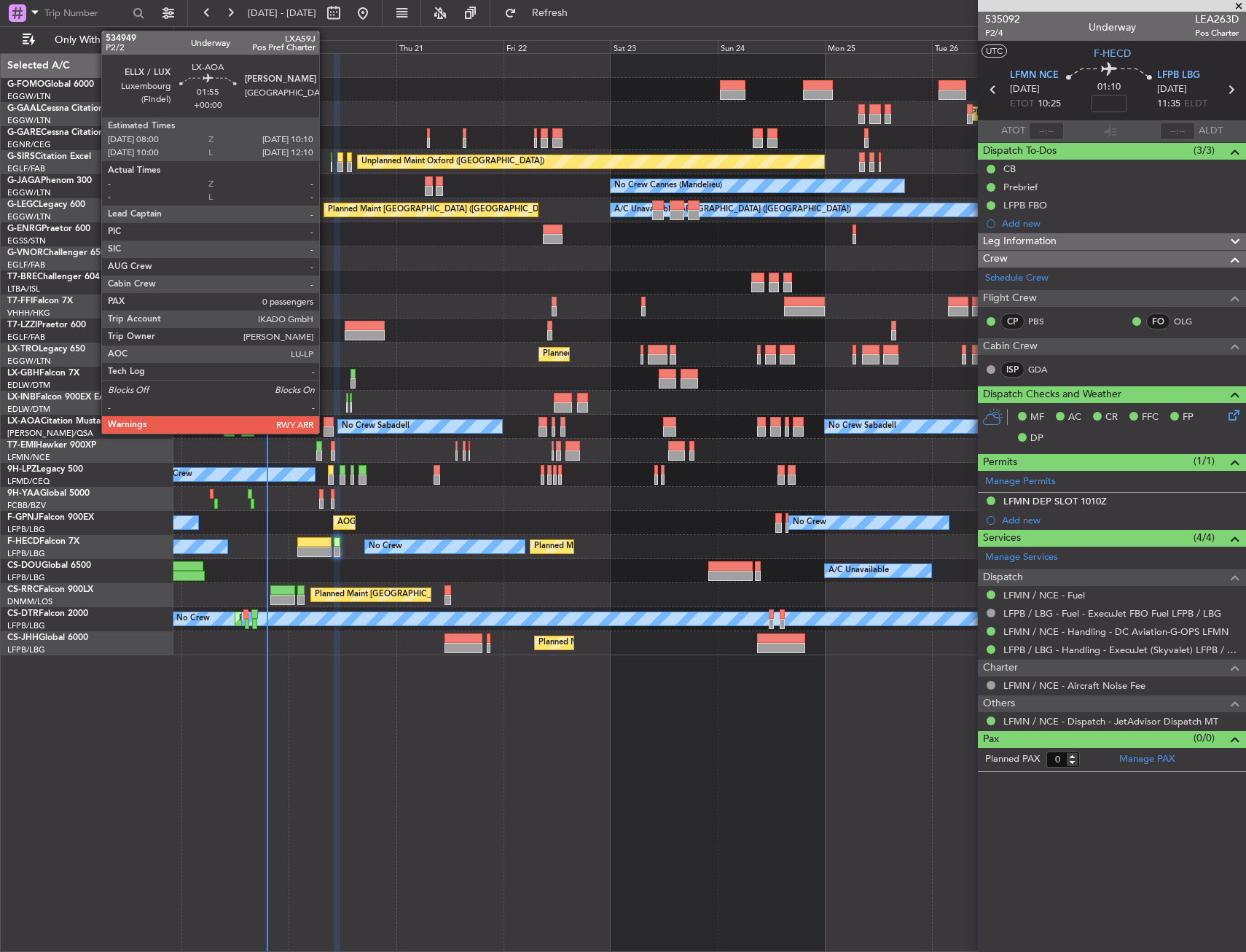
click at [326, 420] on div at bounding box center [328, 422] width 11 height 11
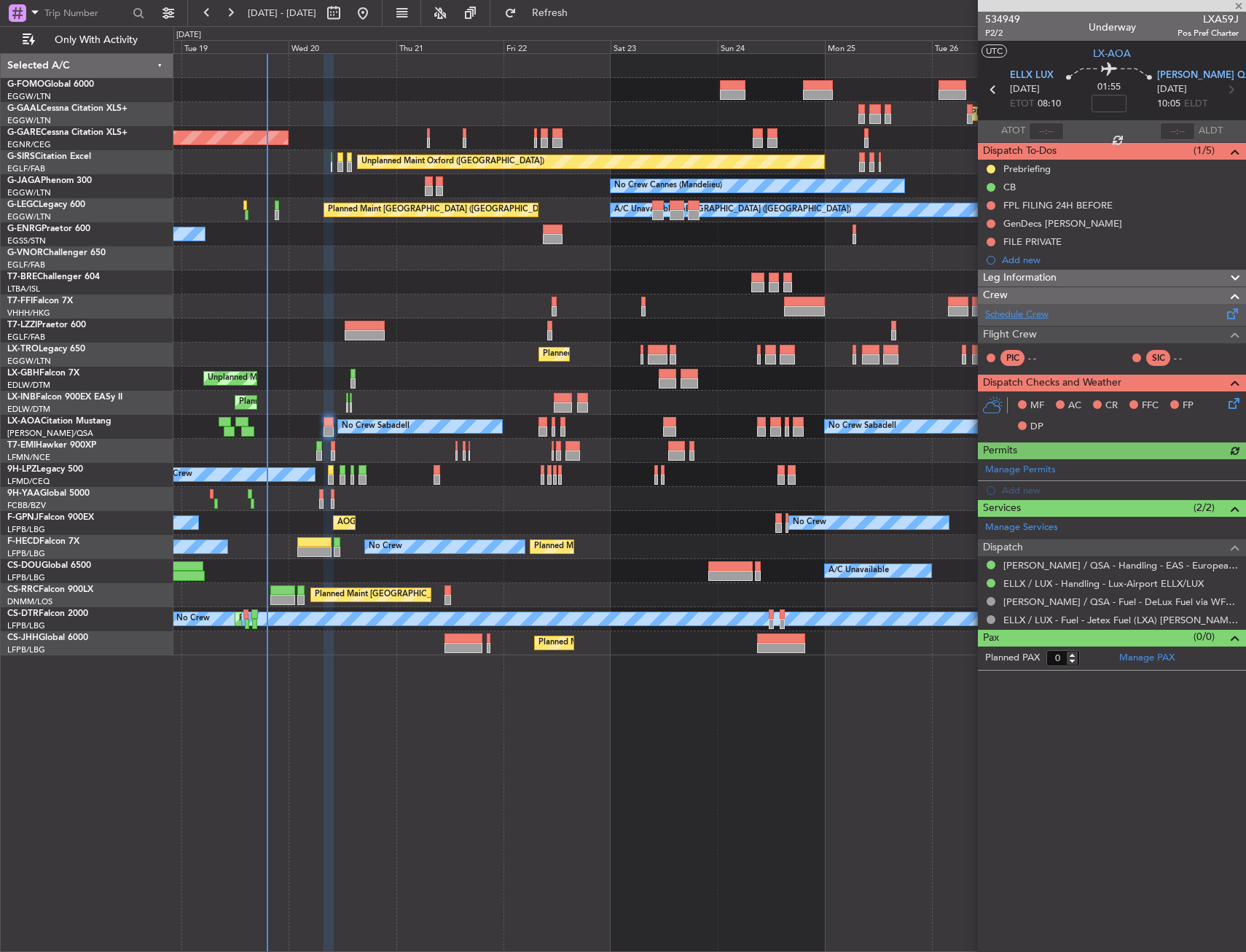
click at [1009, 311] on link "Schedule Crew" at bounding box center [1017, 315] width 64 height 15
click at [295, 354] on div "Planned Maint [GEOGRAPHIC_DATA] ([GEOGRAPHIC_DATA])" at bounding box center [710, 355] width 1072 height 24
click at [569, 14] on span "Refresh" at bounding box center [550, 13] width 61 height 11
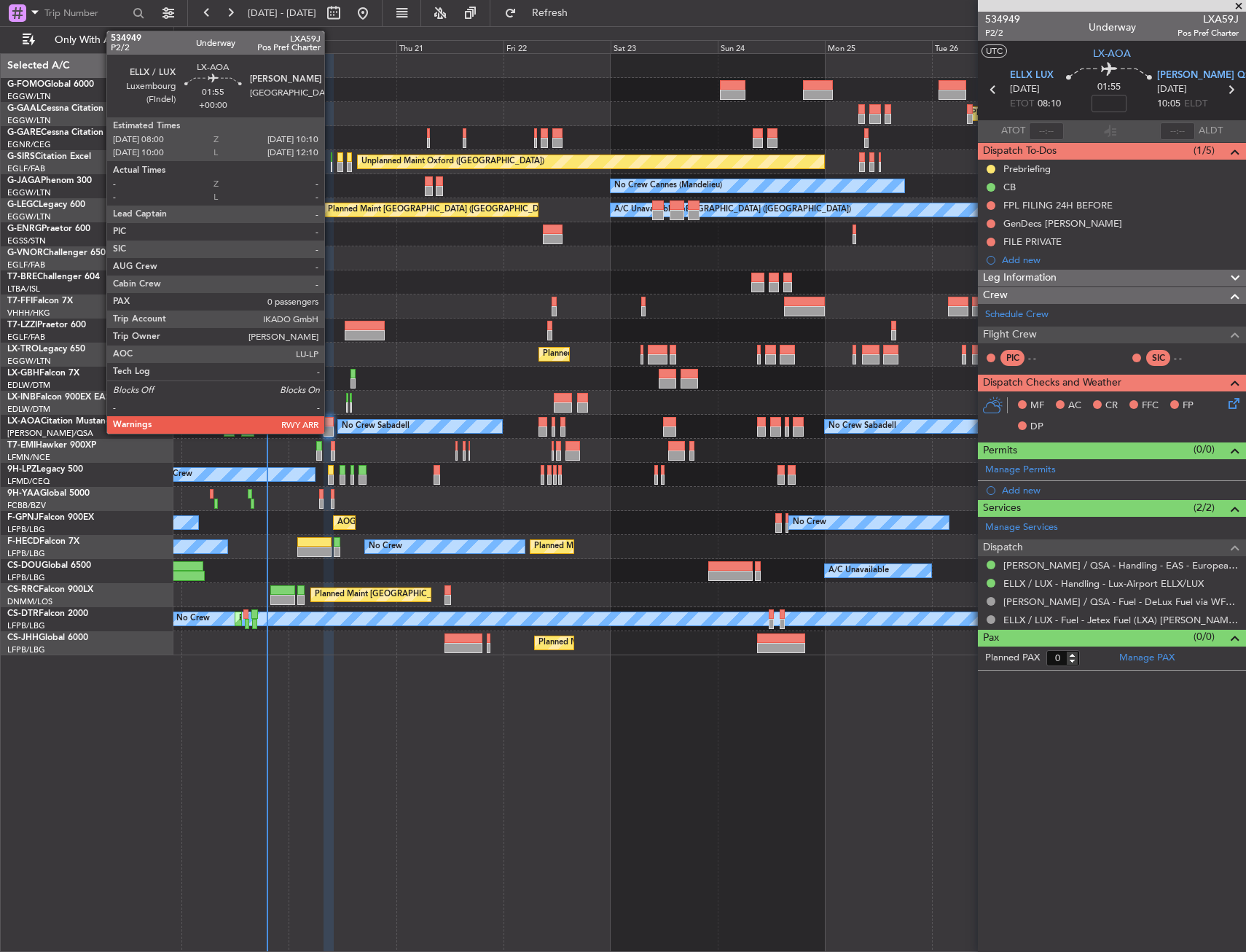
click at [331, 426] on div at bounding box center [328, 431] width 11 height 11
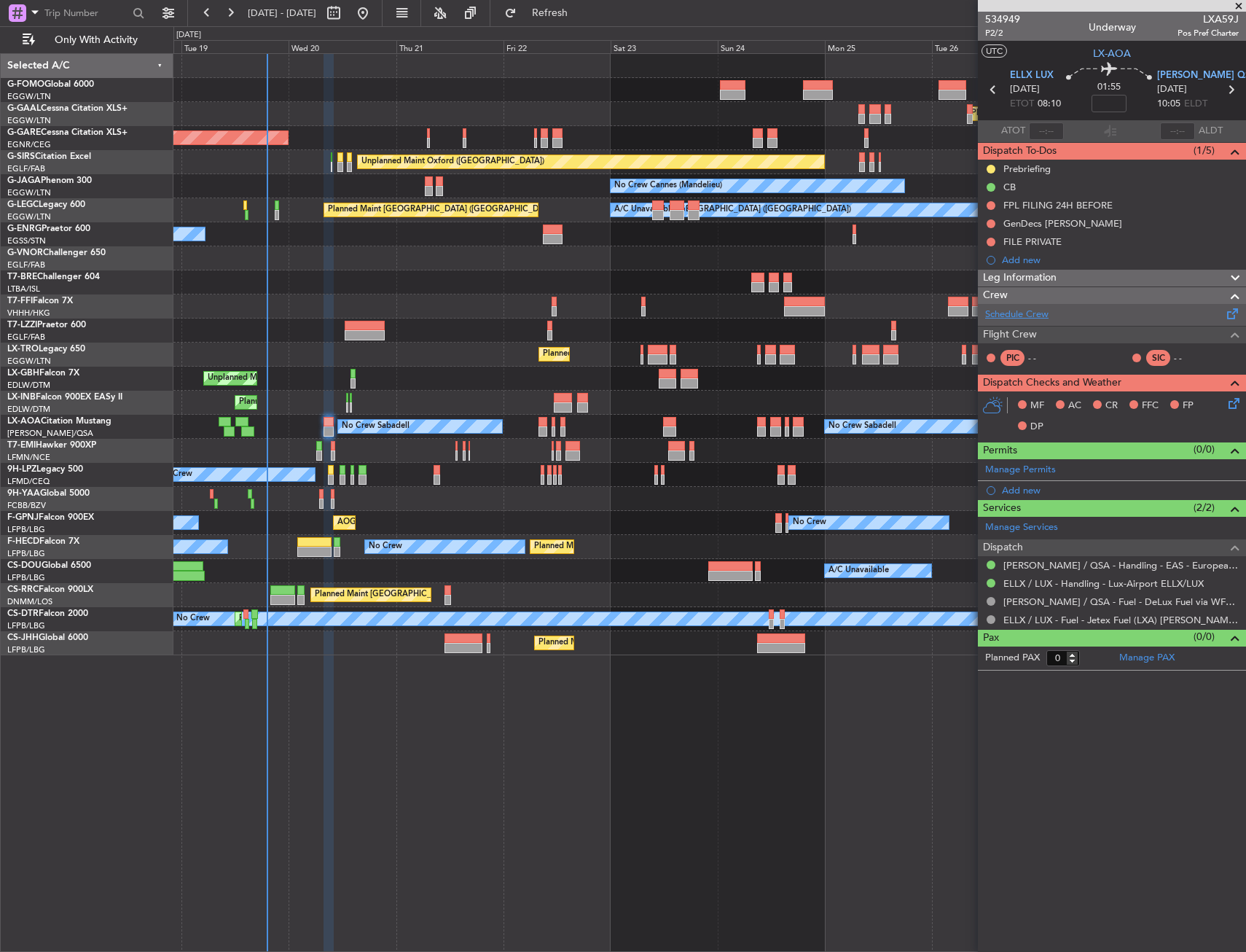
click at [1039, 311] on link "Schedule Crew" at bounding box center [1017, 315] width 64 height 15
click at [592, 25] on fb-refresh-button "Refresh" at bounding box center [541, 13] width 102 height 26
click at [581, 8] on span "Refresh" at bounding box center [550, 13] width 61 height 11
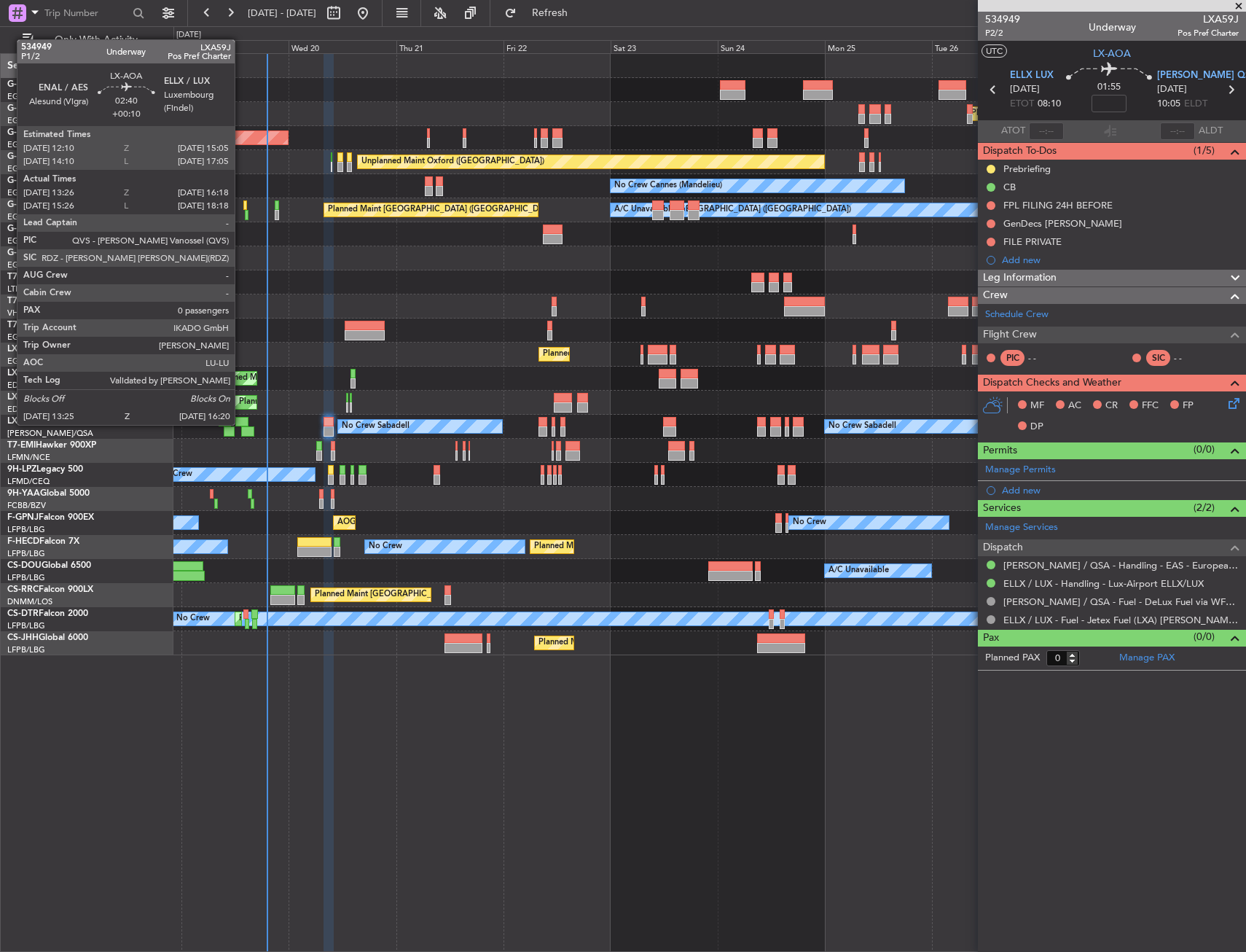
click at [241, 424] on div at bounding box center [242, 422] width 13 height 11
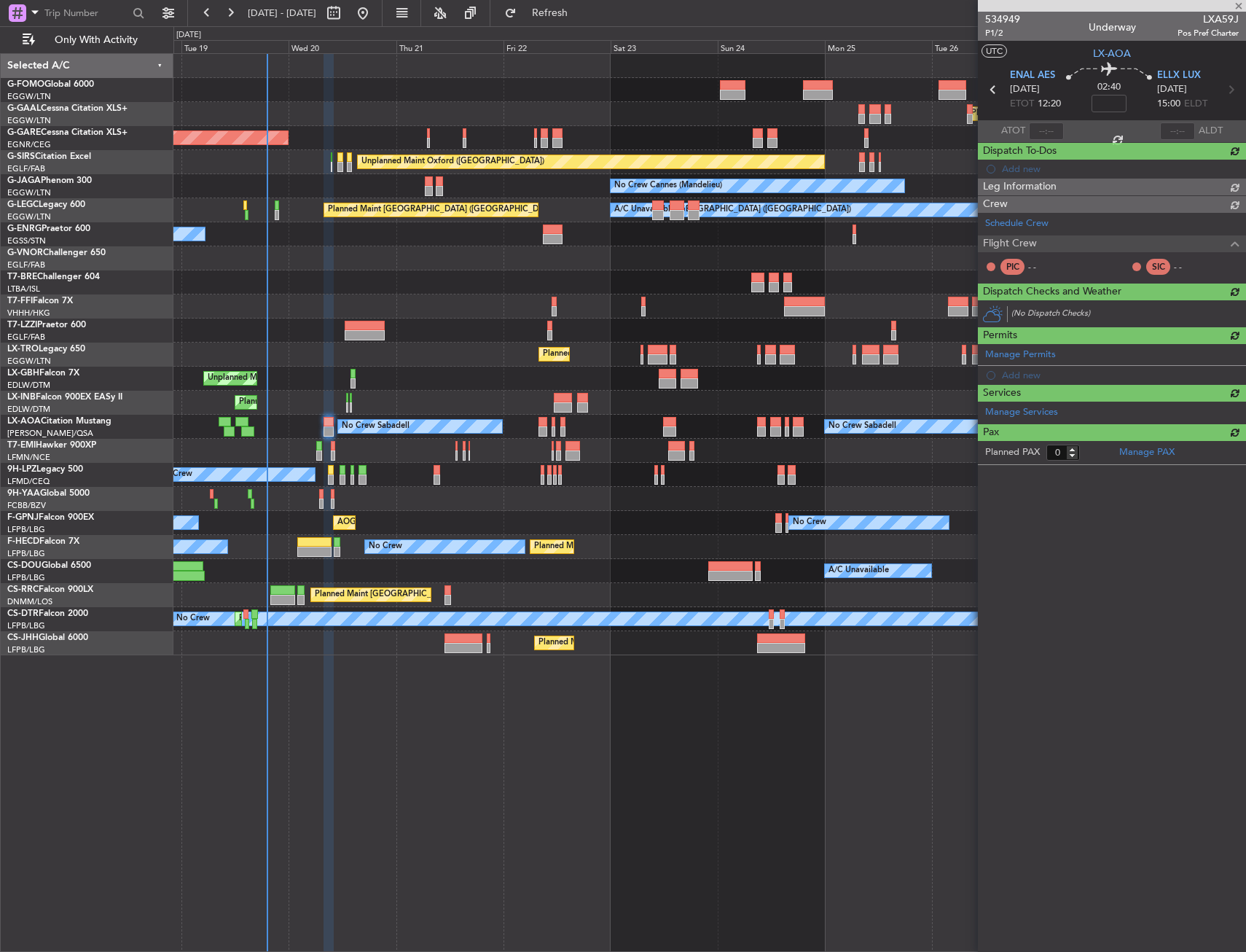
type input "+00:10"
type input "13:36"
type input "16:13"
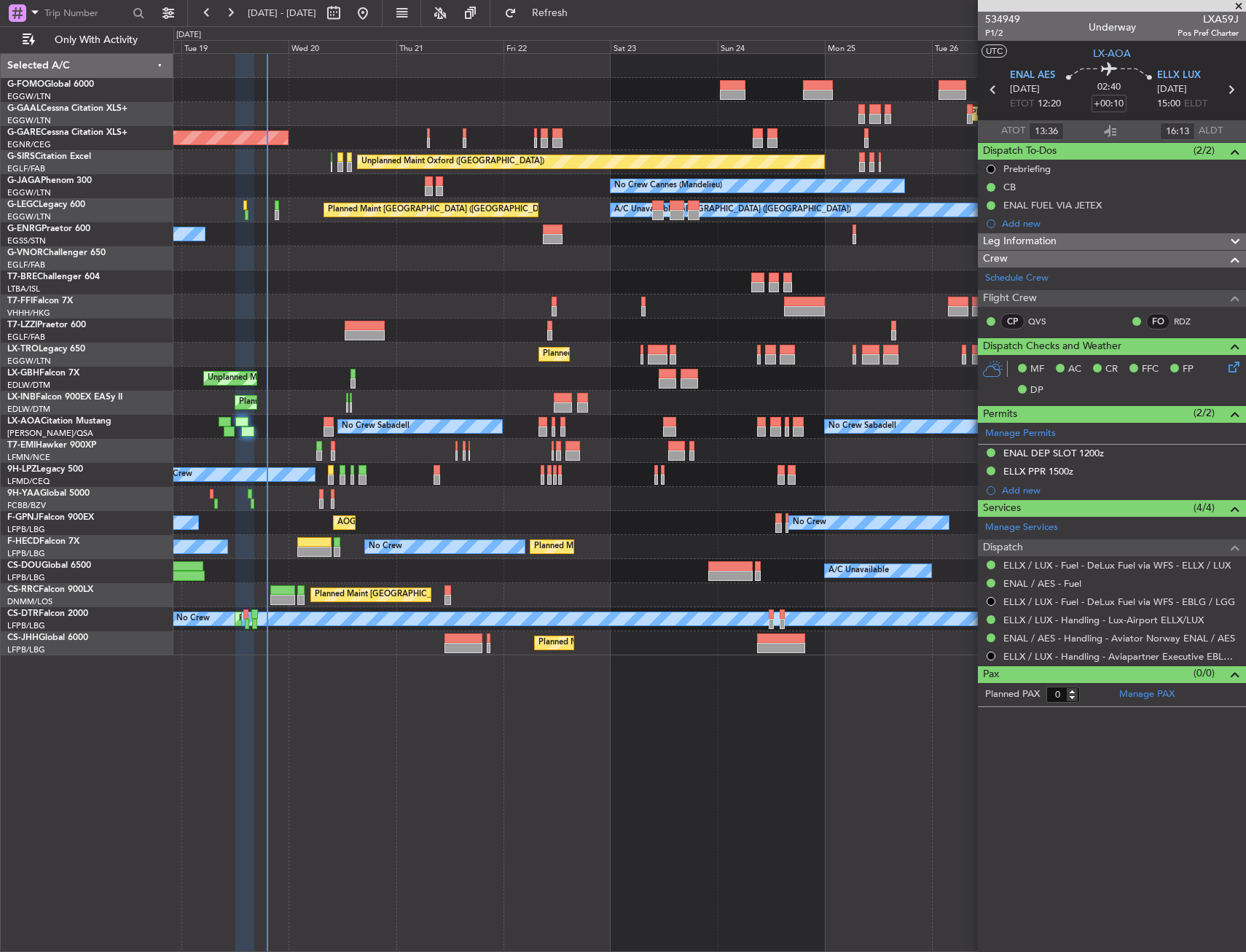
click at [368, 108] on div "Planned Maint Dusseldorf" at bounding box center [710, 114] width 1072 height 24
click at [698, 692] on div "Planned Maint Windsor Locks (Bradley Intl) Planned Maint Dusseldorf Unplanned M…" at bounding box center [710, 502] width 1072 height 899
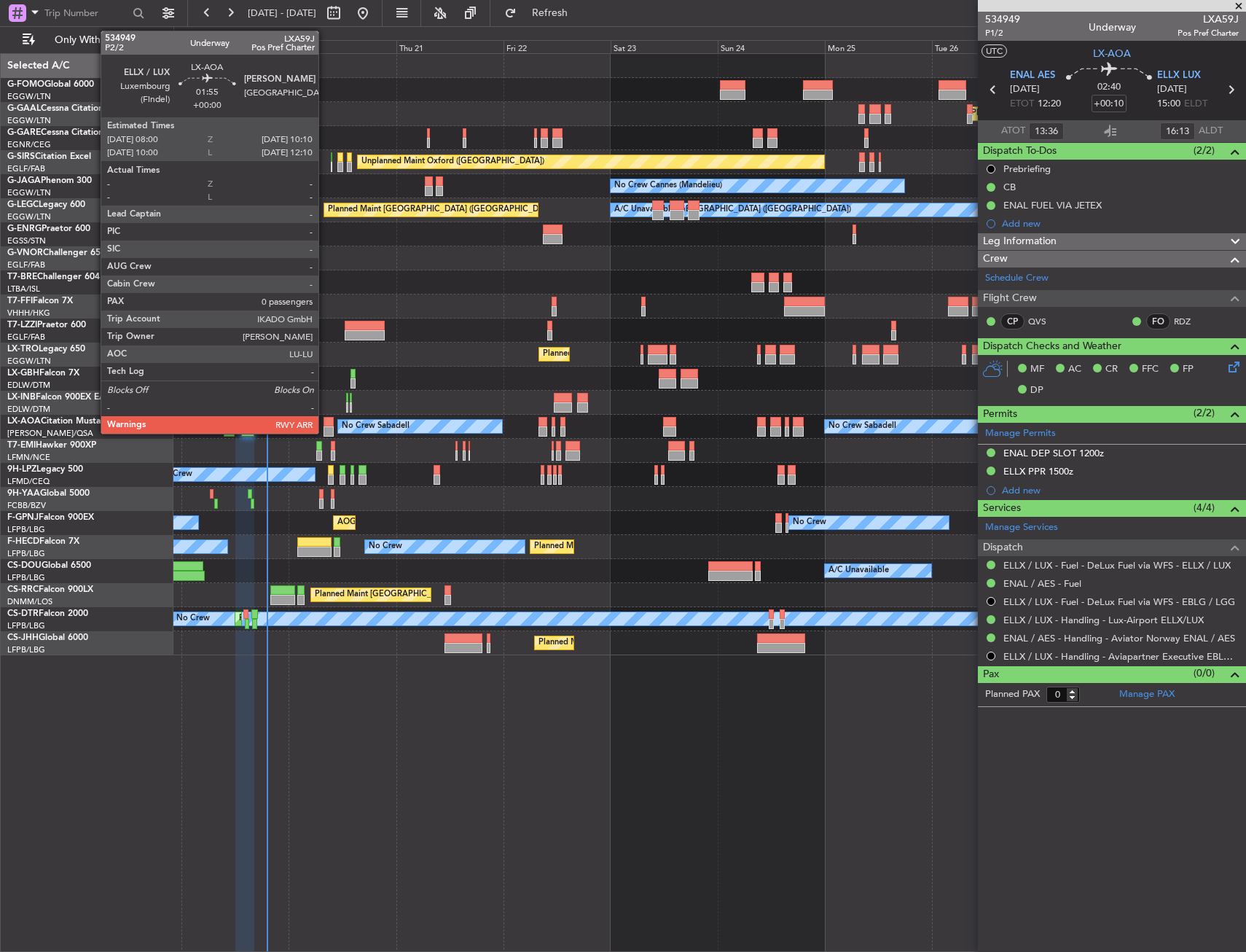
click at [324, 418] on div at bounding box center [328, 422] width 11 height 11
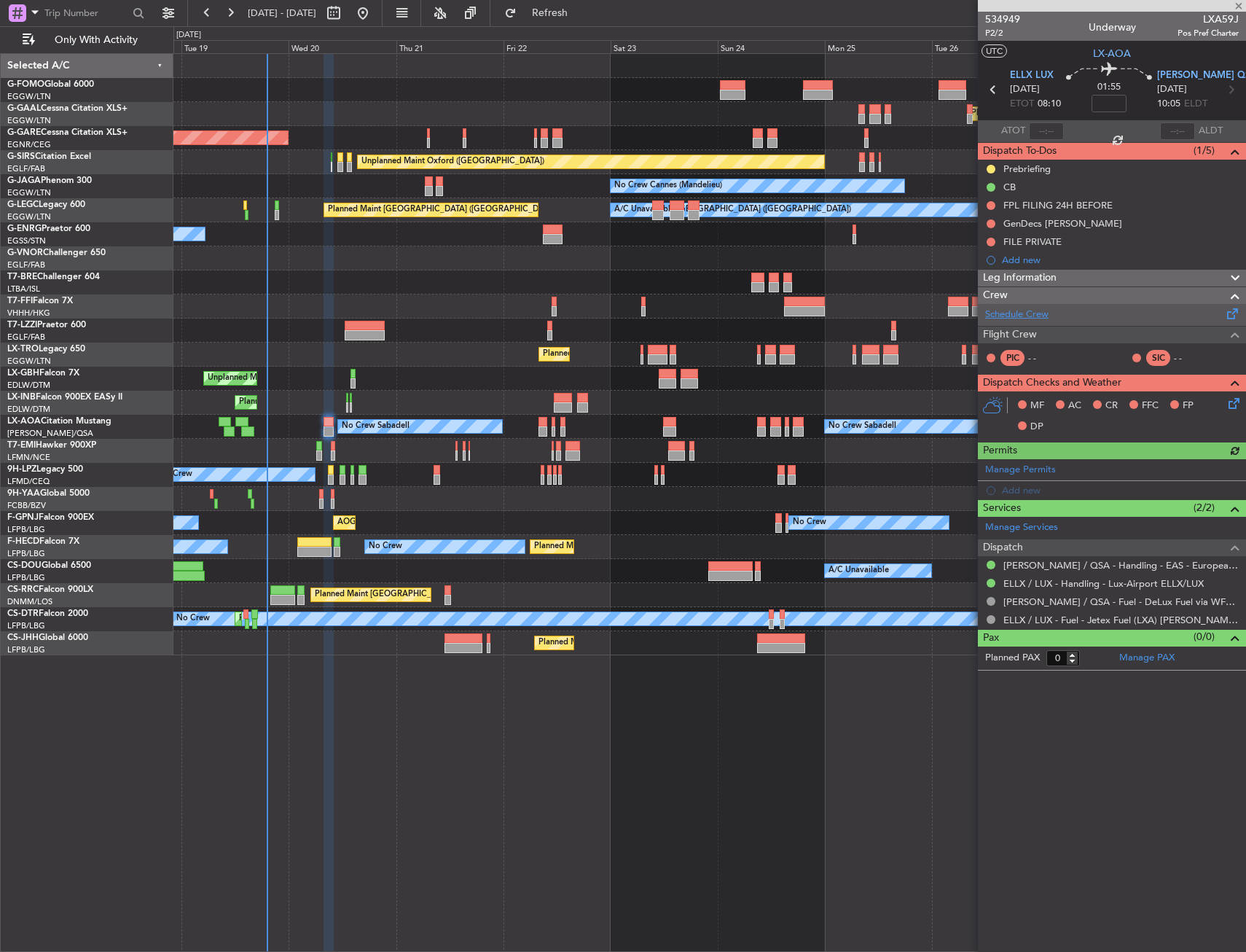
click at [1015, 312] on link "Schedule Crew" at bounding box center [1017, 315] width 64 height 15
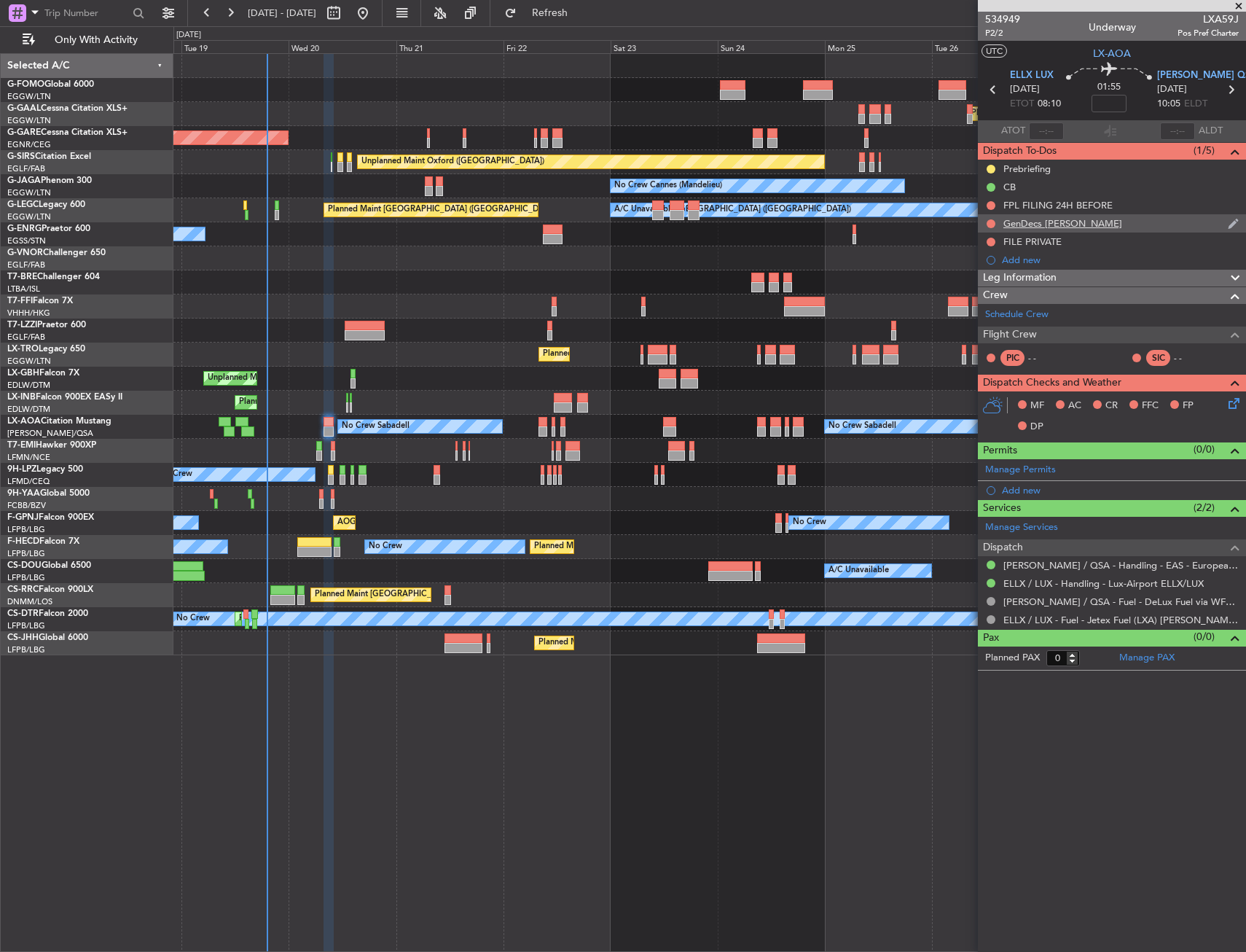
click at [1046, 227] on div "GenDecs [PERSON_NAME]" at bounding box center [1063, 223] width 119 height 12
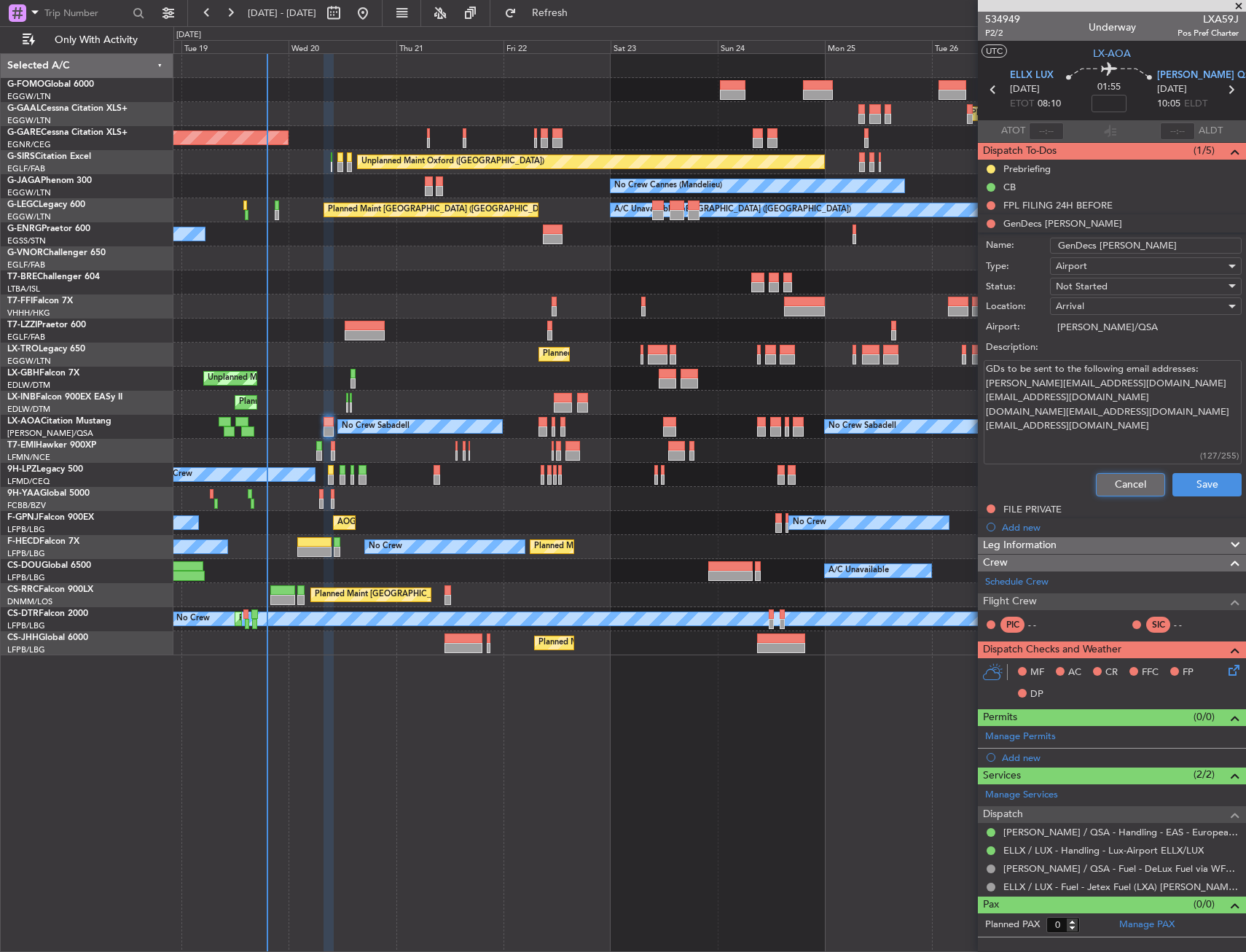
click at [1125, 480] on button "Cancel" at bounding box center [1130, 484] width 69 height 24
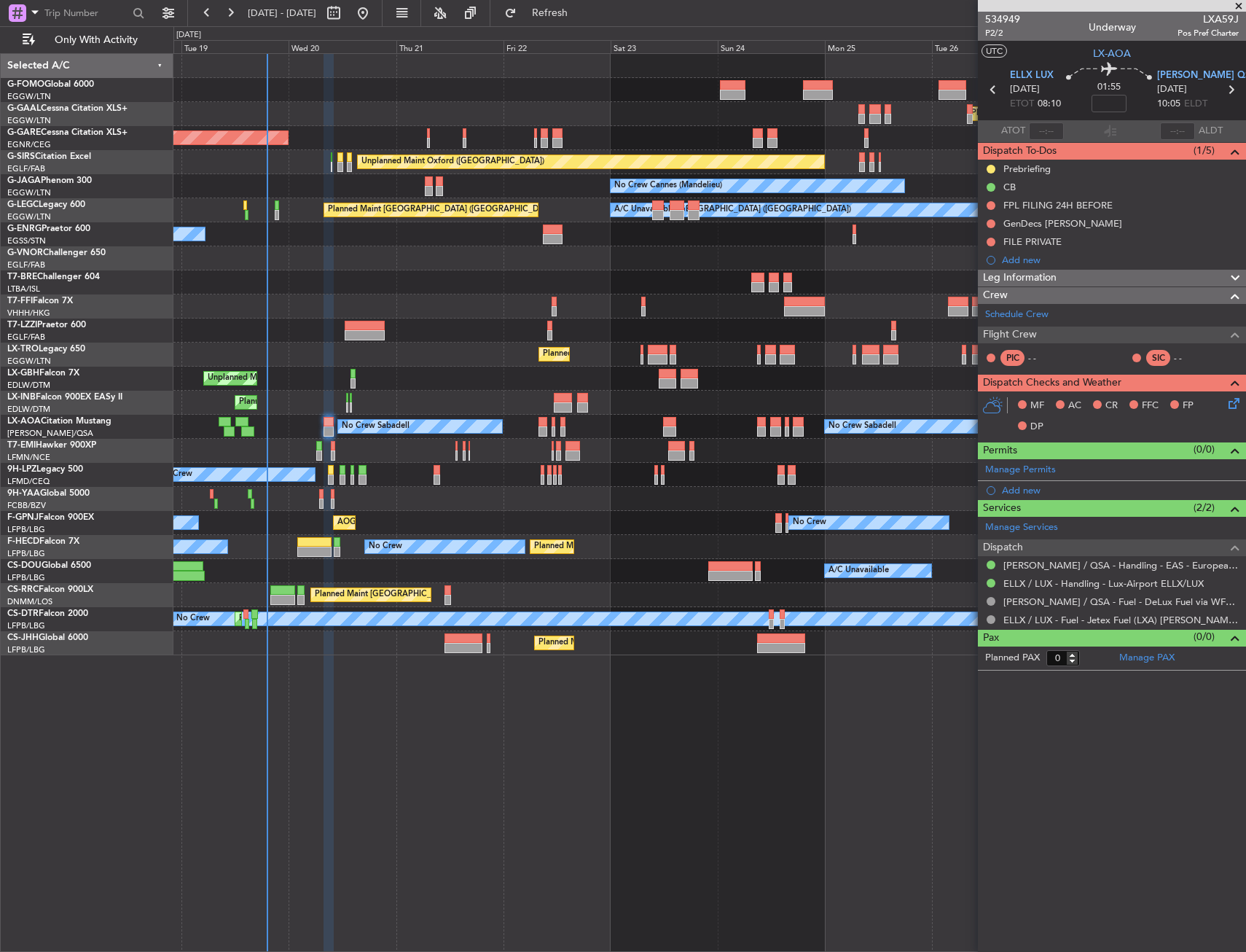
click at [764, 765] on div "Planned Maint Windsor Locks (Bradley Intl) Planned Maint Dusseldorf Unplanned M…" at bounding box center [710, 502] width 1072 height 899
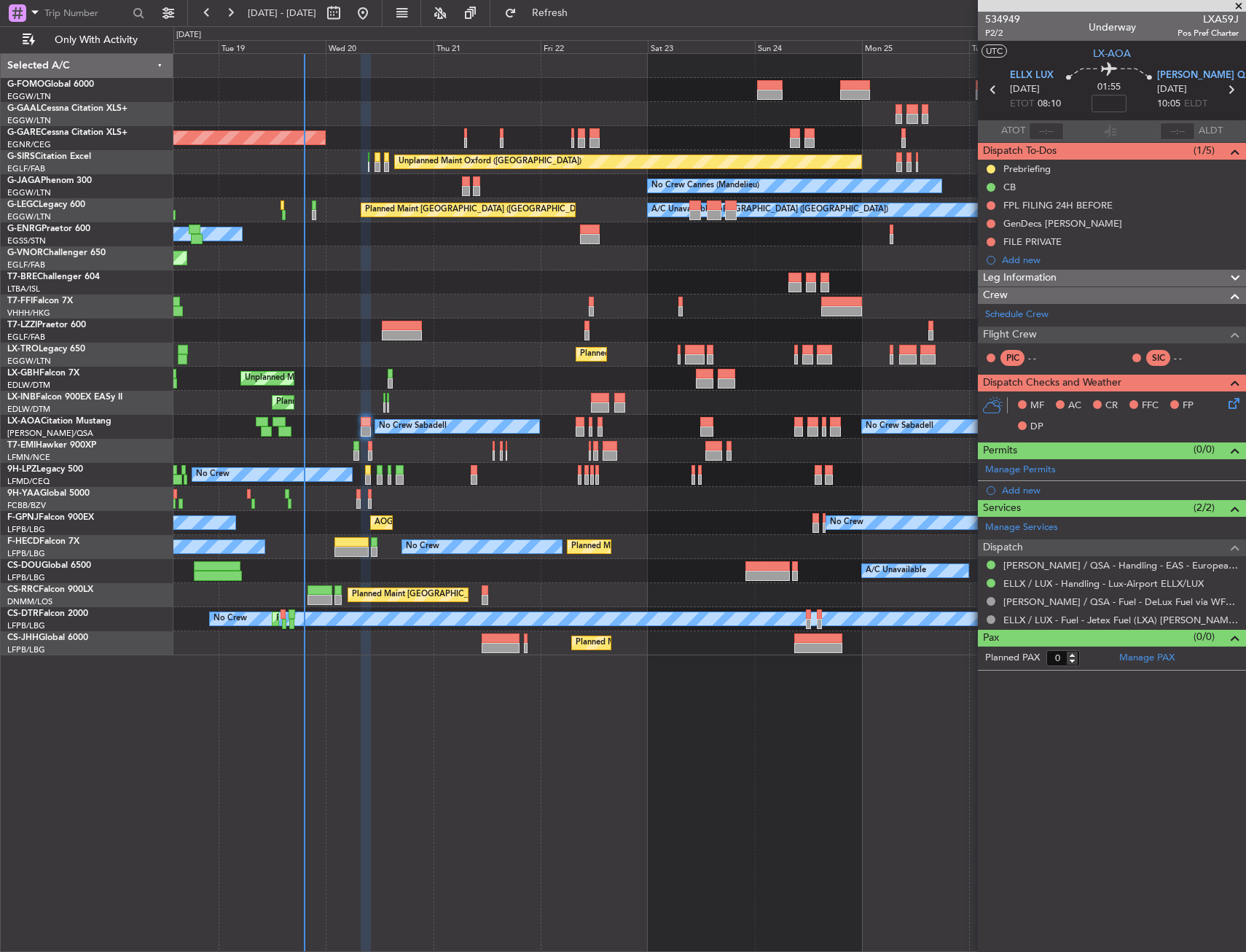
click at [309, 416] on div "No Crew Sabadell No Crew Sabadell No Crew Luxembourg (Findel)" at bounding box center [710, 427] width 1072 height 24
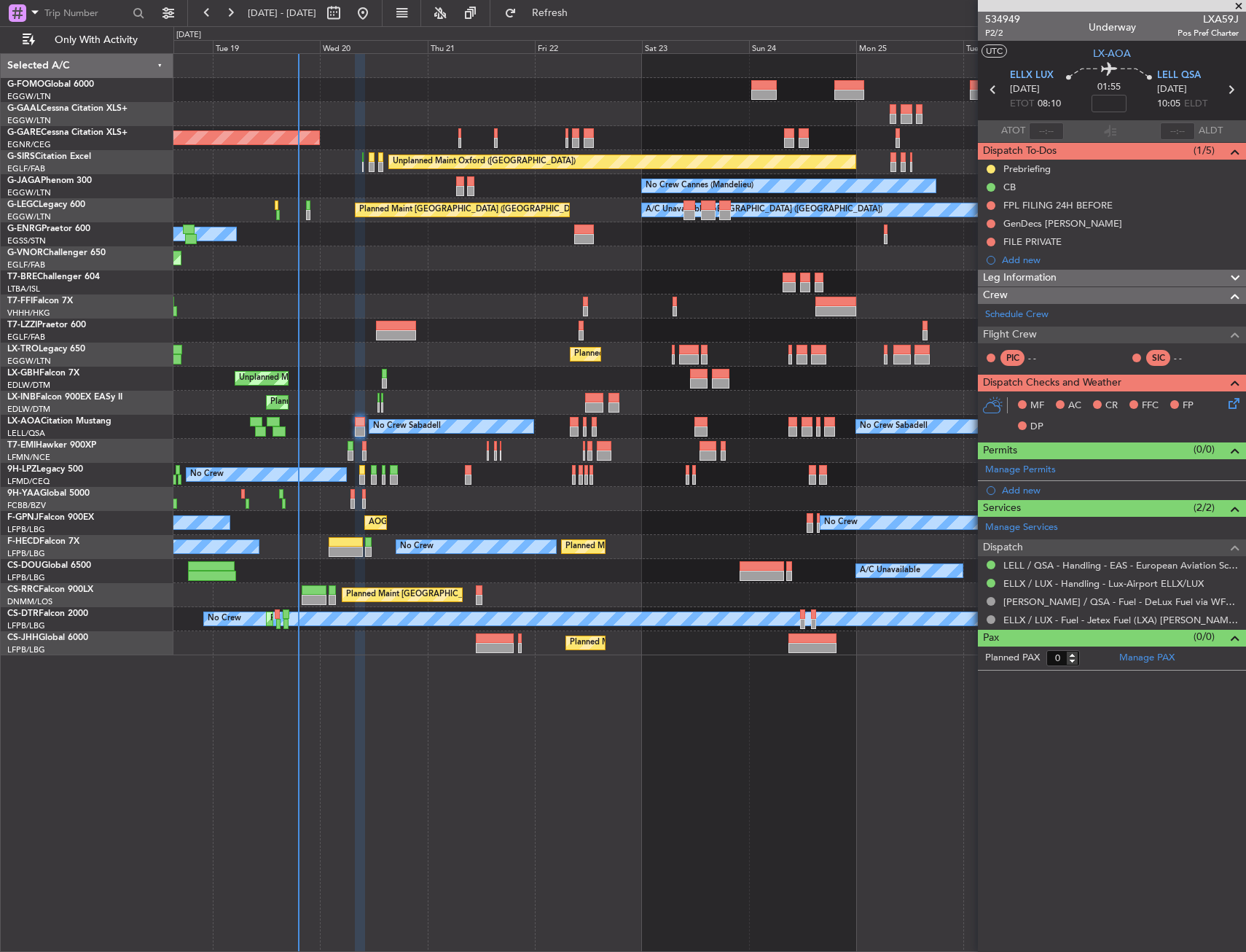
click at [348, 343] on div "Planned Maint [GEOGRAPHIC_DATA] ([GEOGRAPHIC_DATA])" at bounding box center [710, 355] width 1072 height 24
click at [567, 24] on fb-refresh-button "Refresh" at bounding box center [541, 13] width 102 height 26
click at [573, 14] on span "Refresh" at bounding box center [550, 13] width 61 height 11
click at [569, 17] on span "Refresh" at bounding box center [550, 13] width 61 height 11
click at [480, 397] on div "Planned Maint Geneva (Cointrin)" at bounding box center [710, 403] width 1072 height 24
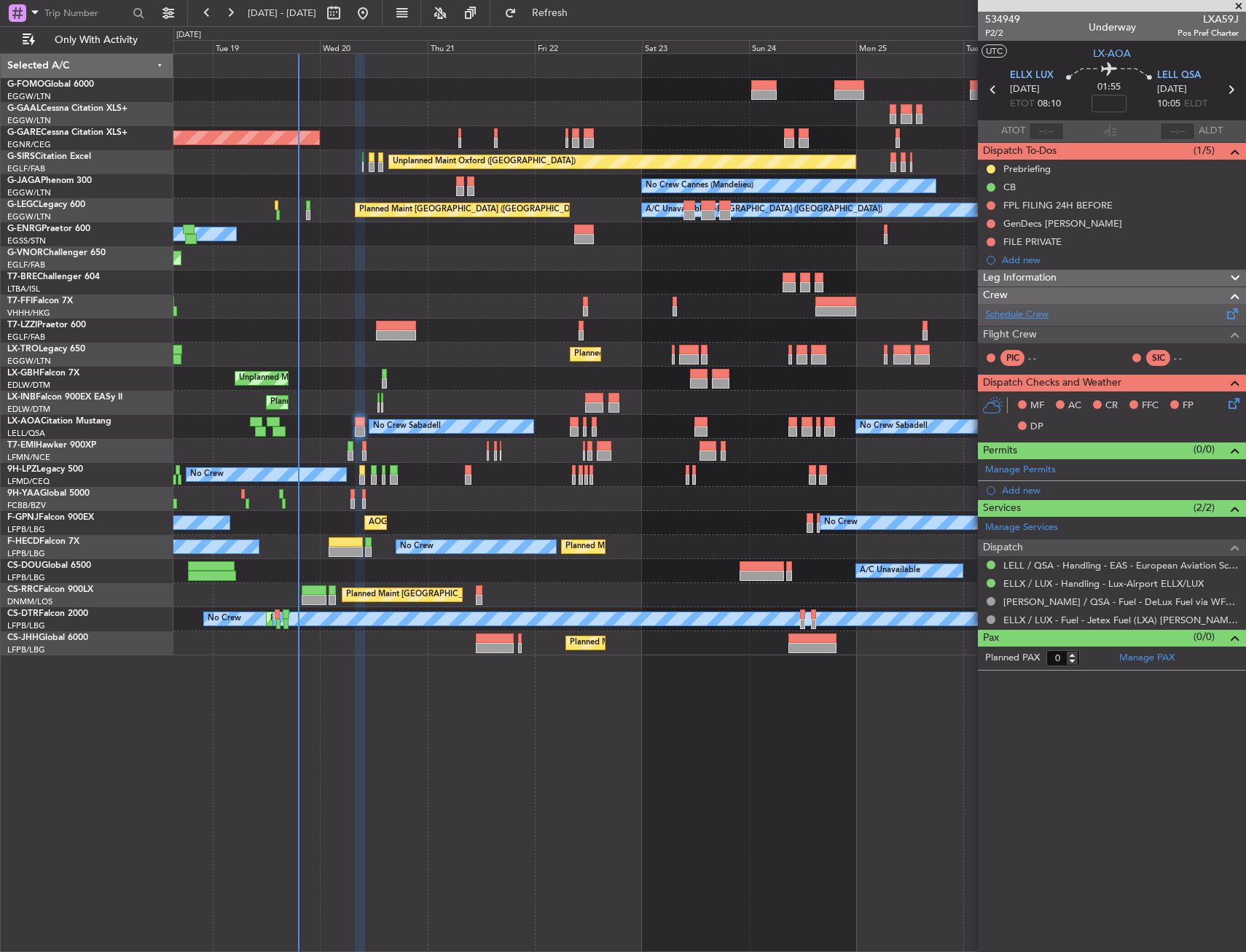
click at [1005, 314] on link "Schedule Crew" at bounding box center [1017, 315] width 64 height 15
click at [349, 496] on div at bounding box center [710, 499] width 1072 height 24
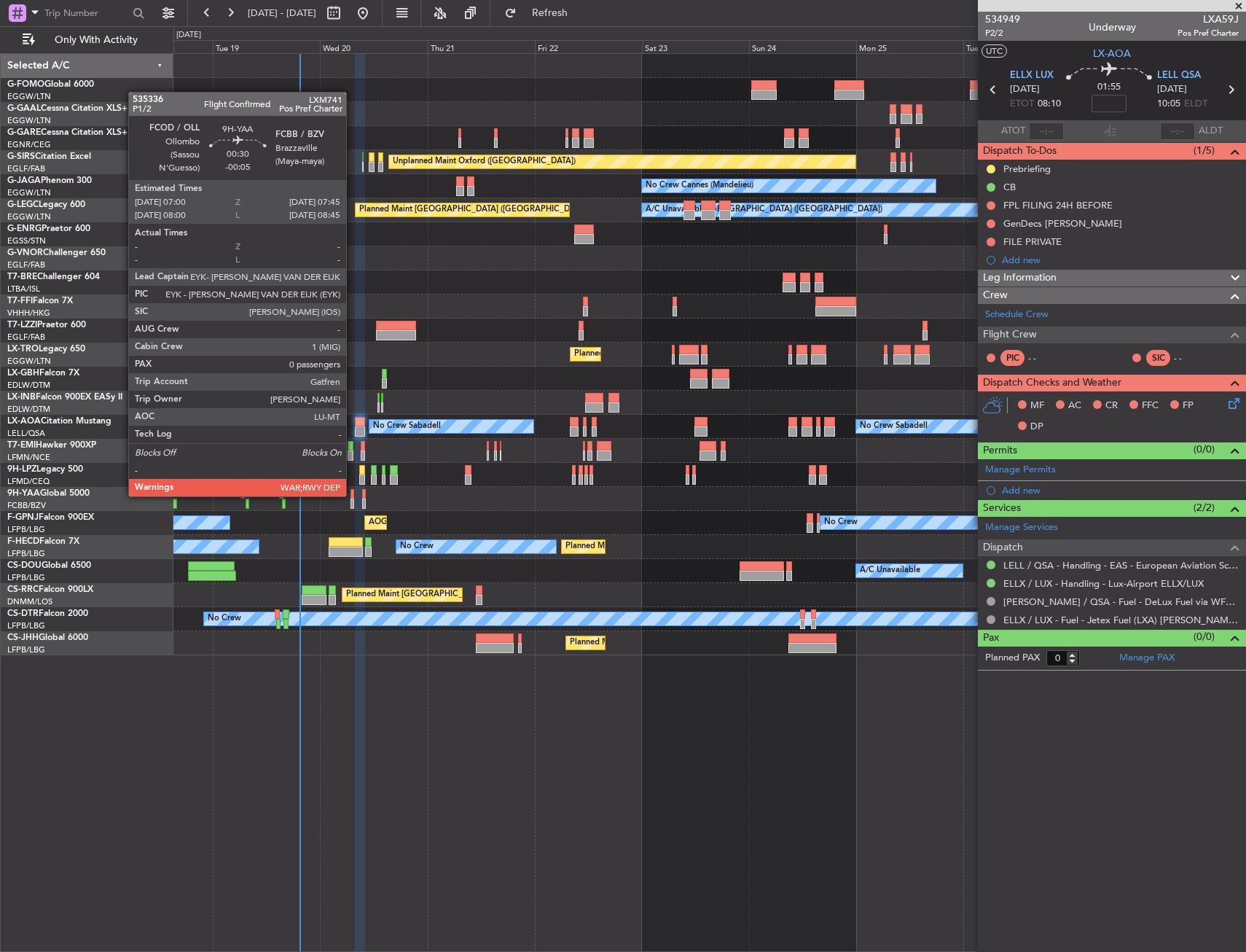
click at [353, 495] on div at bounding box center [352, 494] width 3 height 11
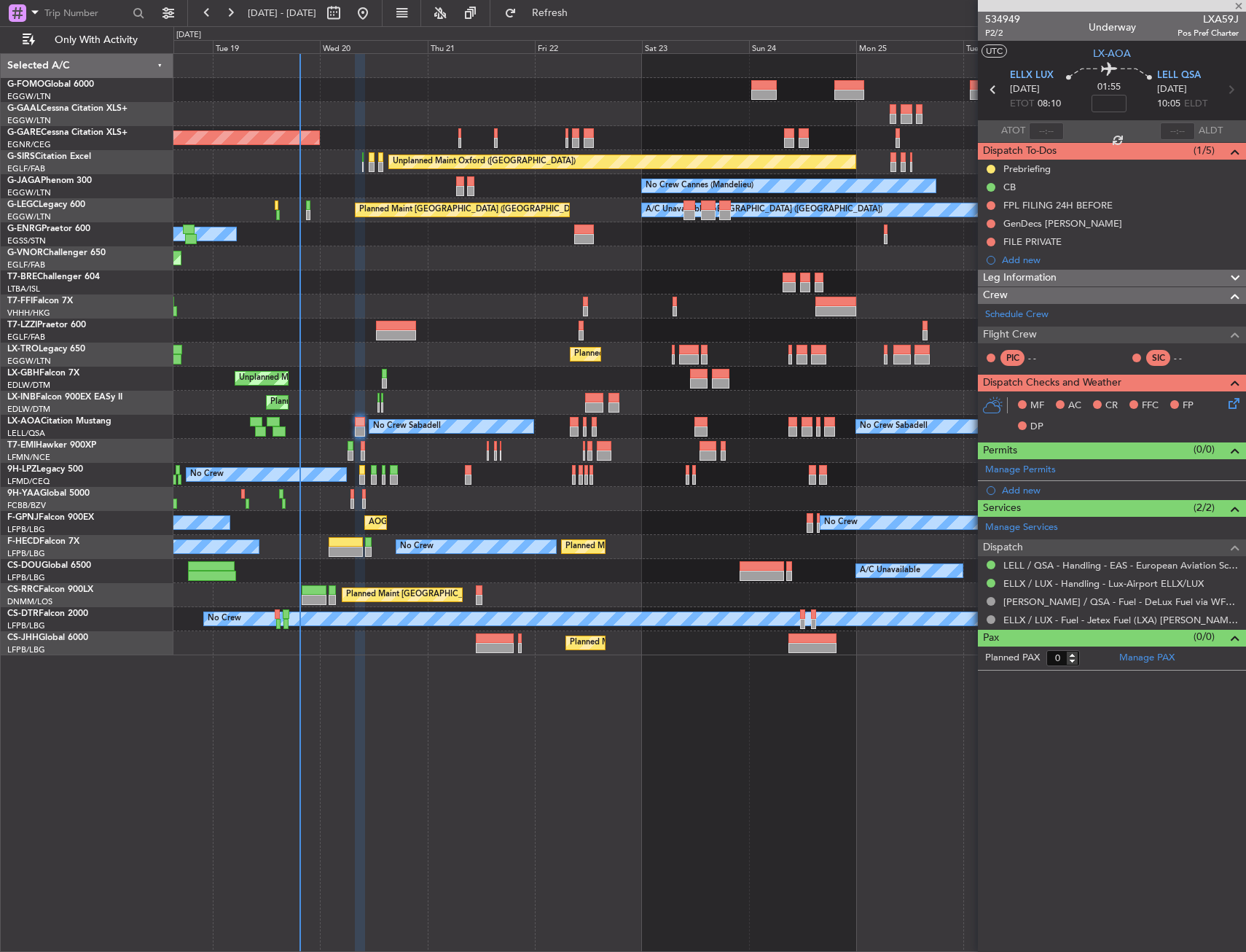
type input "-00:05"
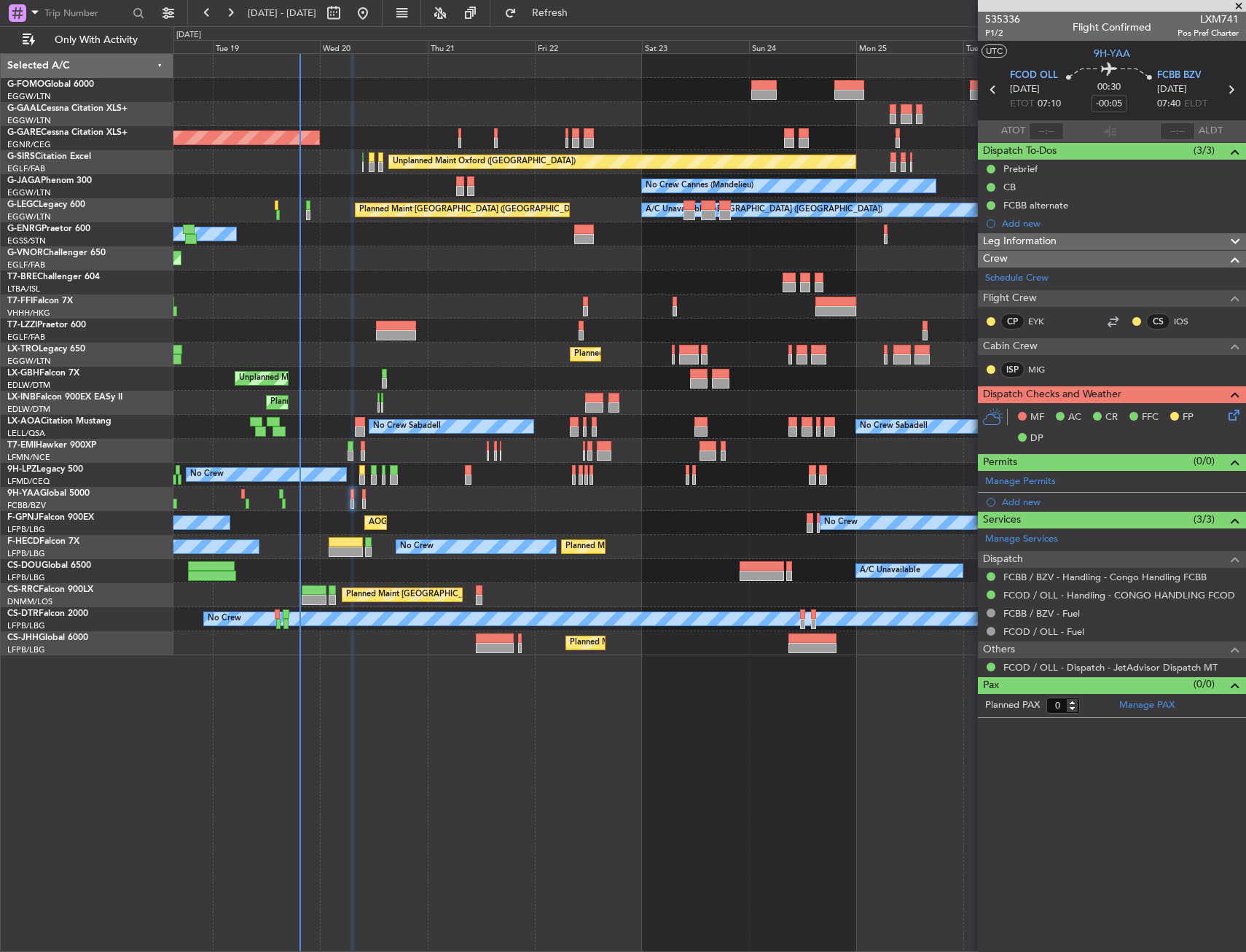
click at [367, 496] on div at bounding box center [710, 499] width 1072 height 24
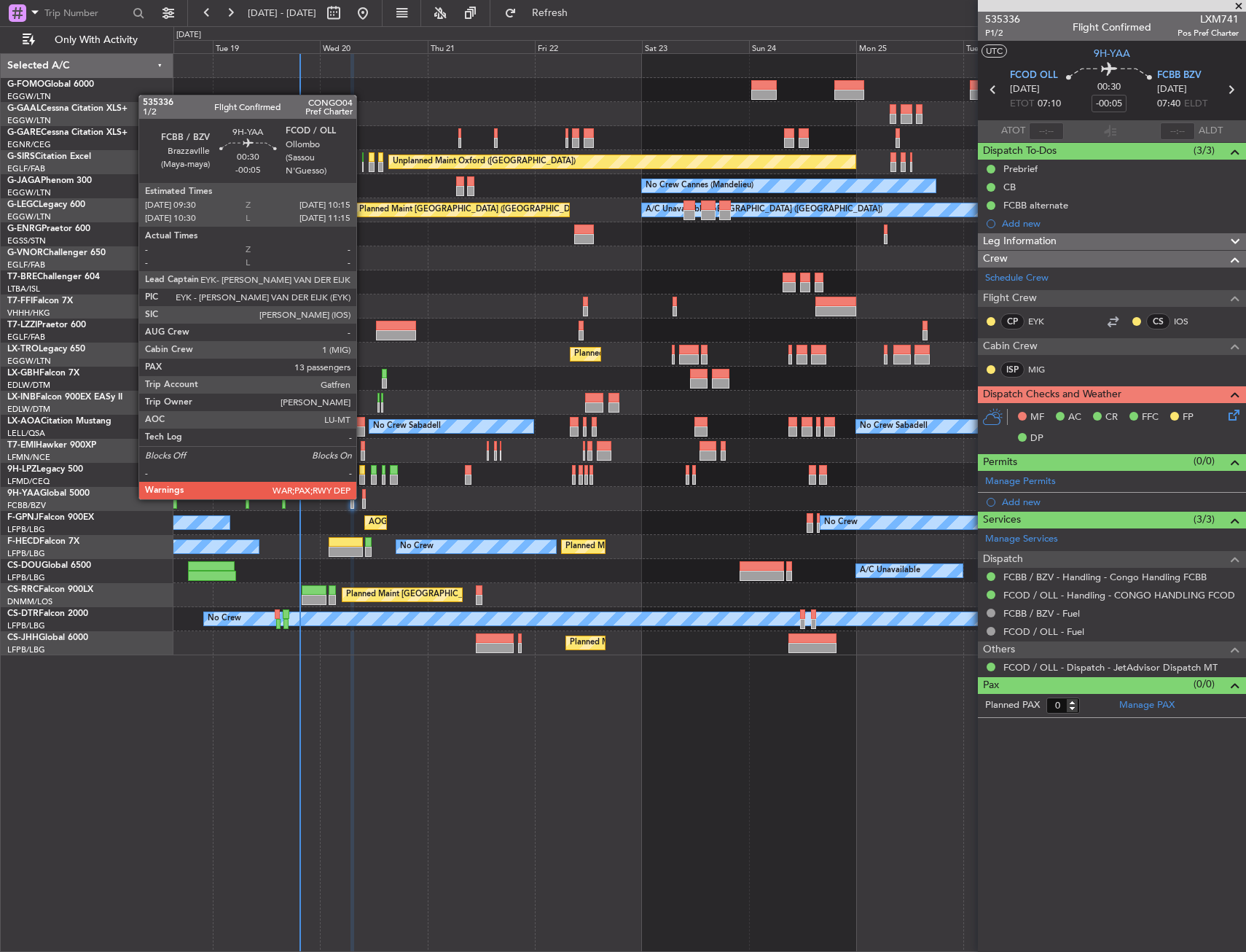
click at [362, 500] on div at bounding box center [363, 504] width 3 height 11
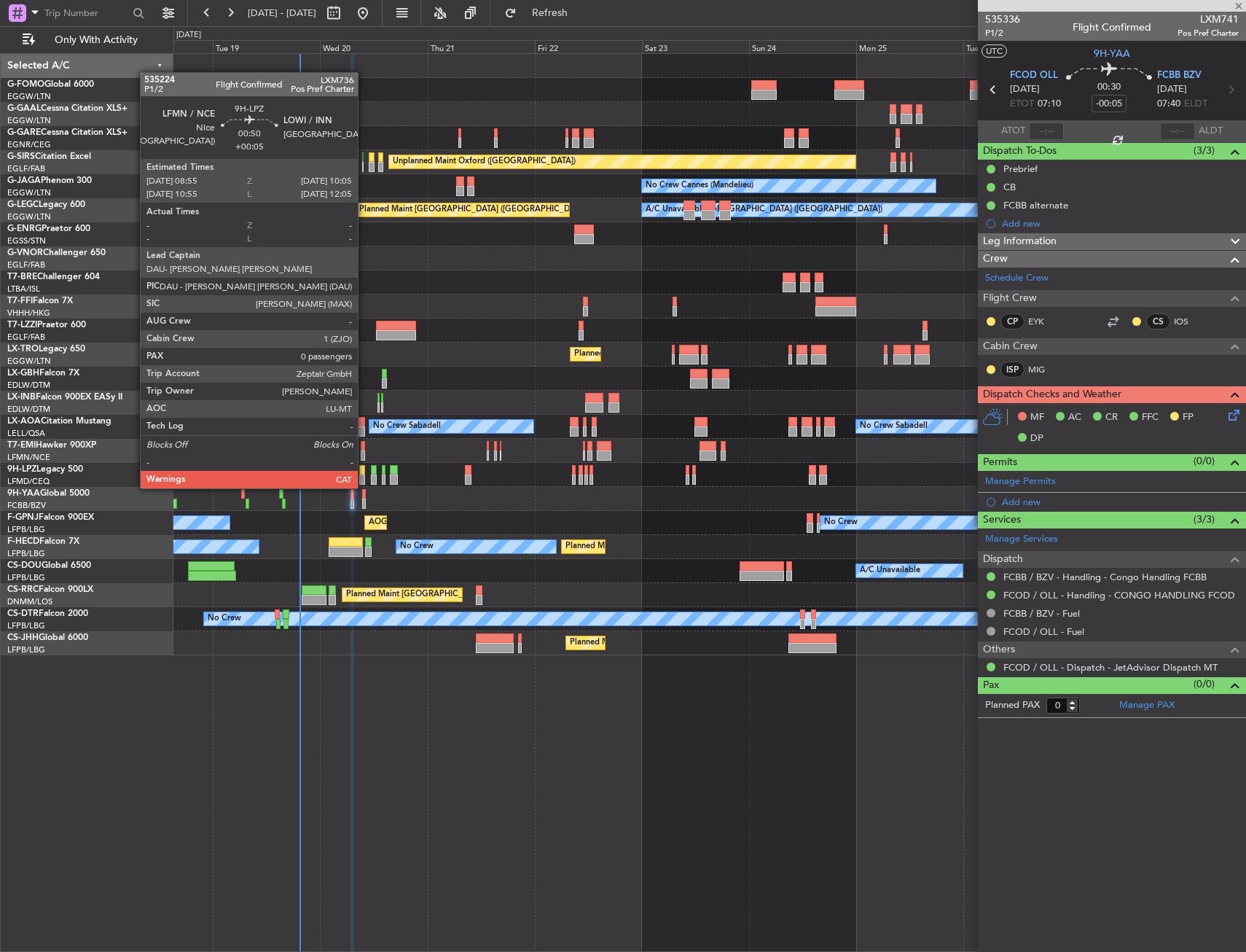
type input "13"
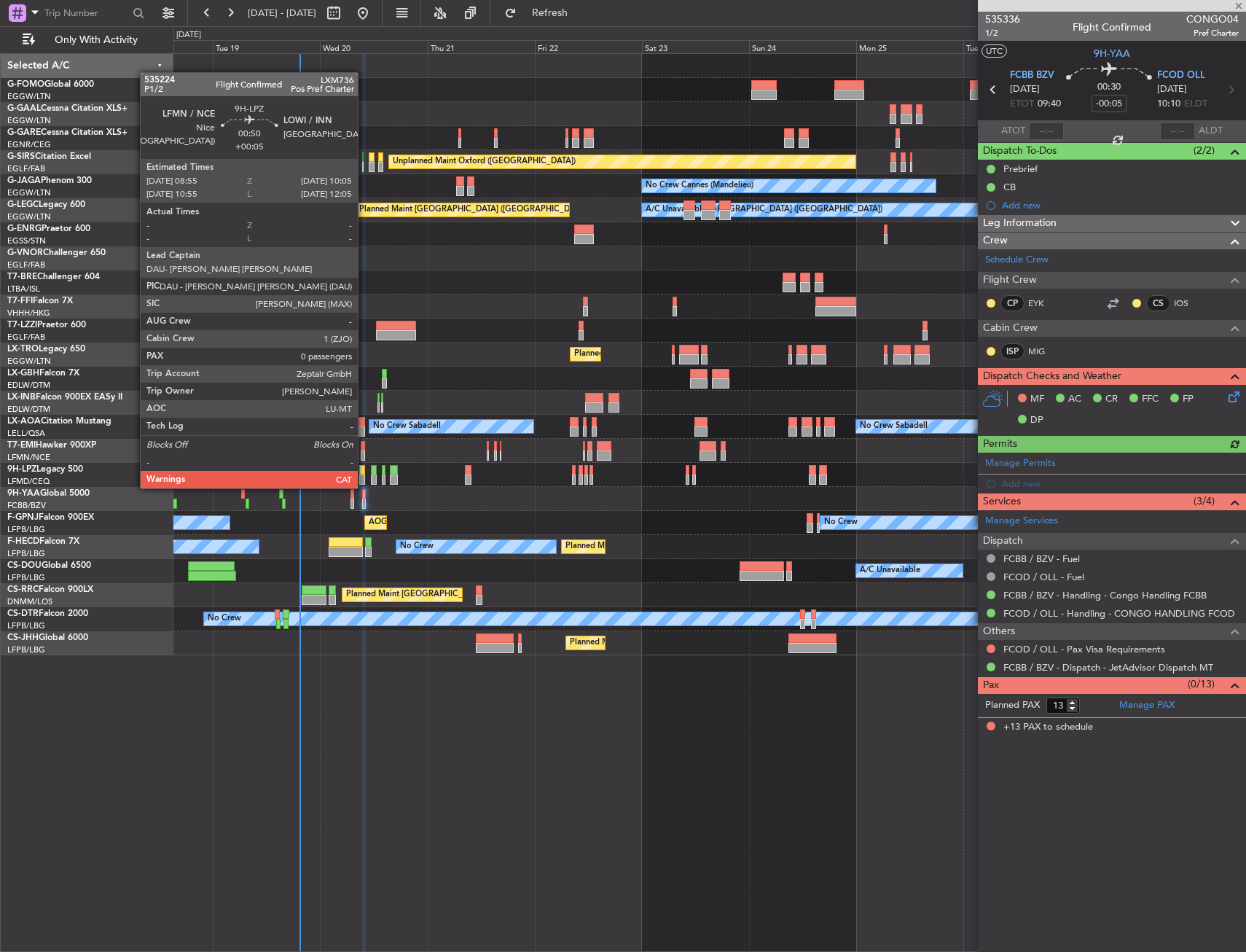
click at [364, 474] on div at bounding box center [362, 470] width 6 height 11
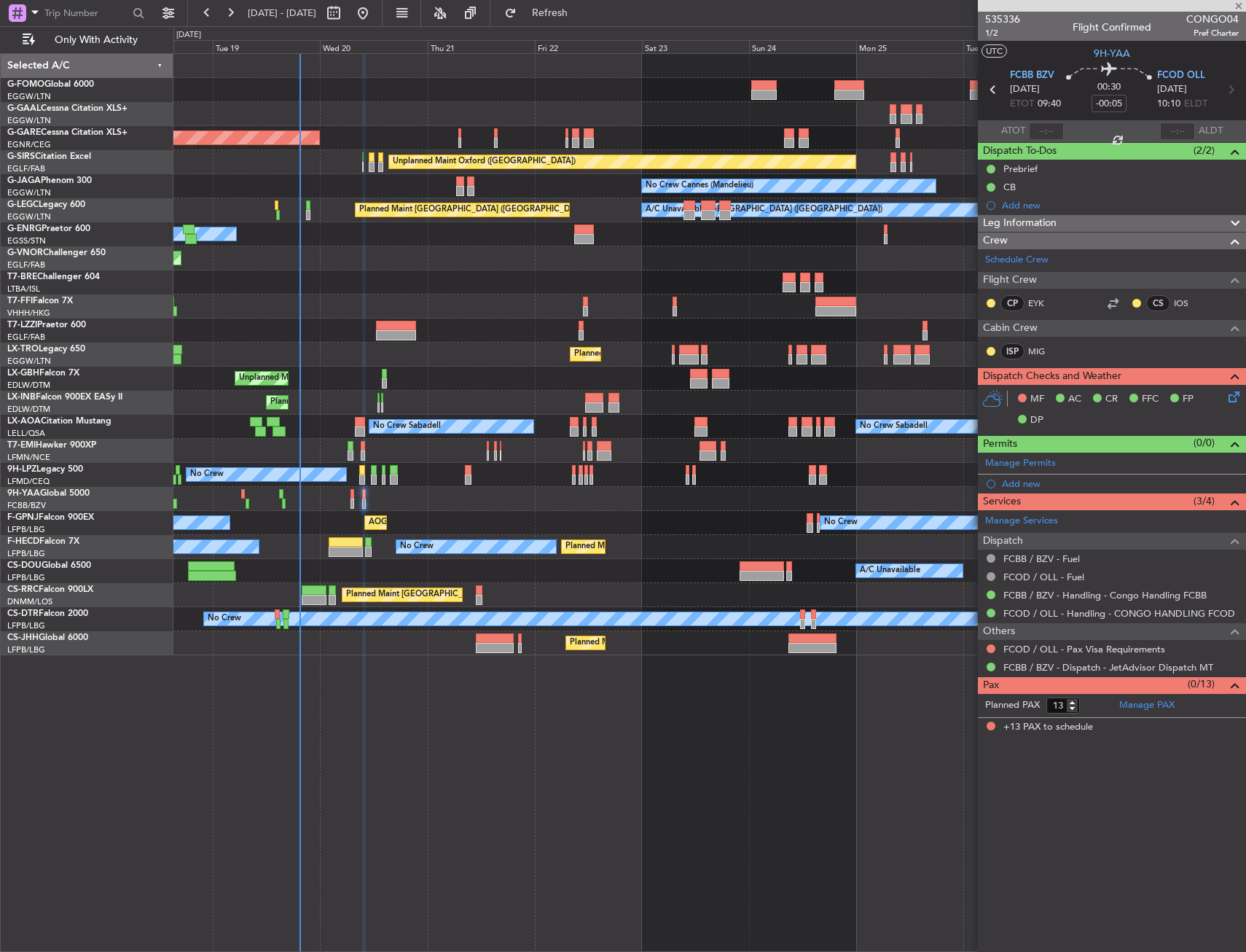
type input "+00:05"
type input "0"
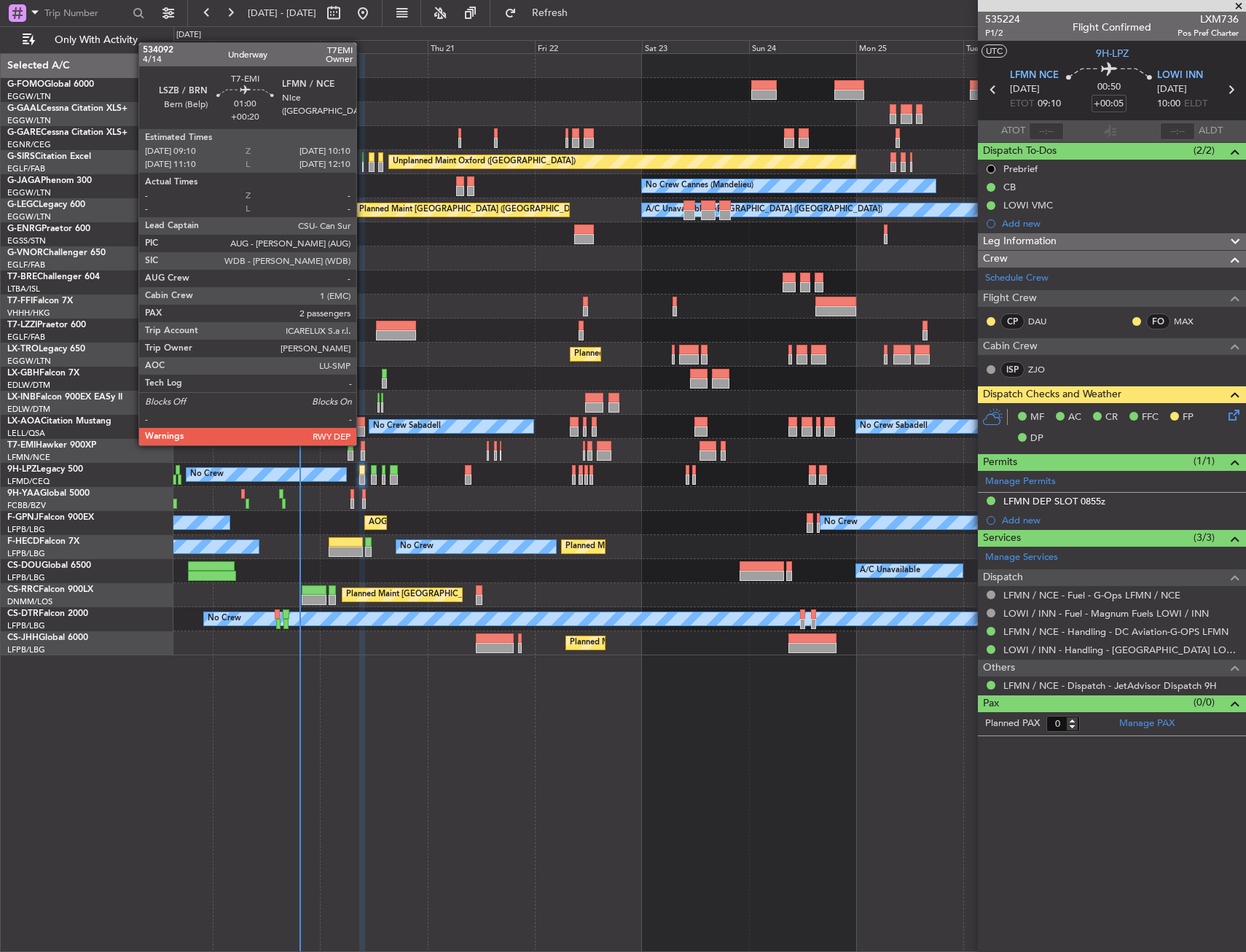
click at [363, 444] on div at bounding box center [363, 446] width 5 height 11
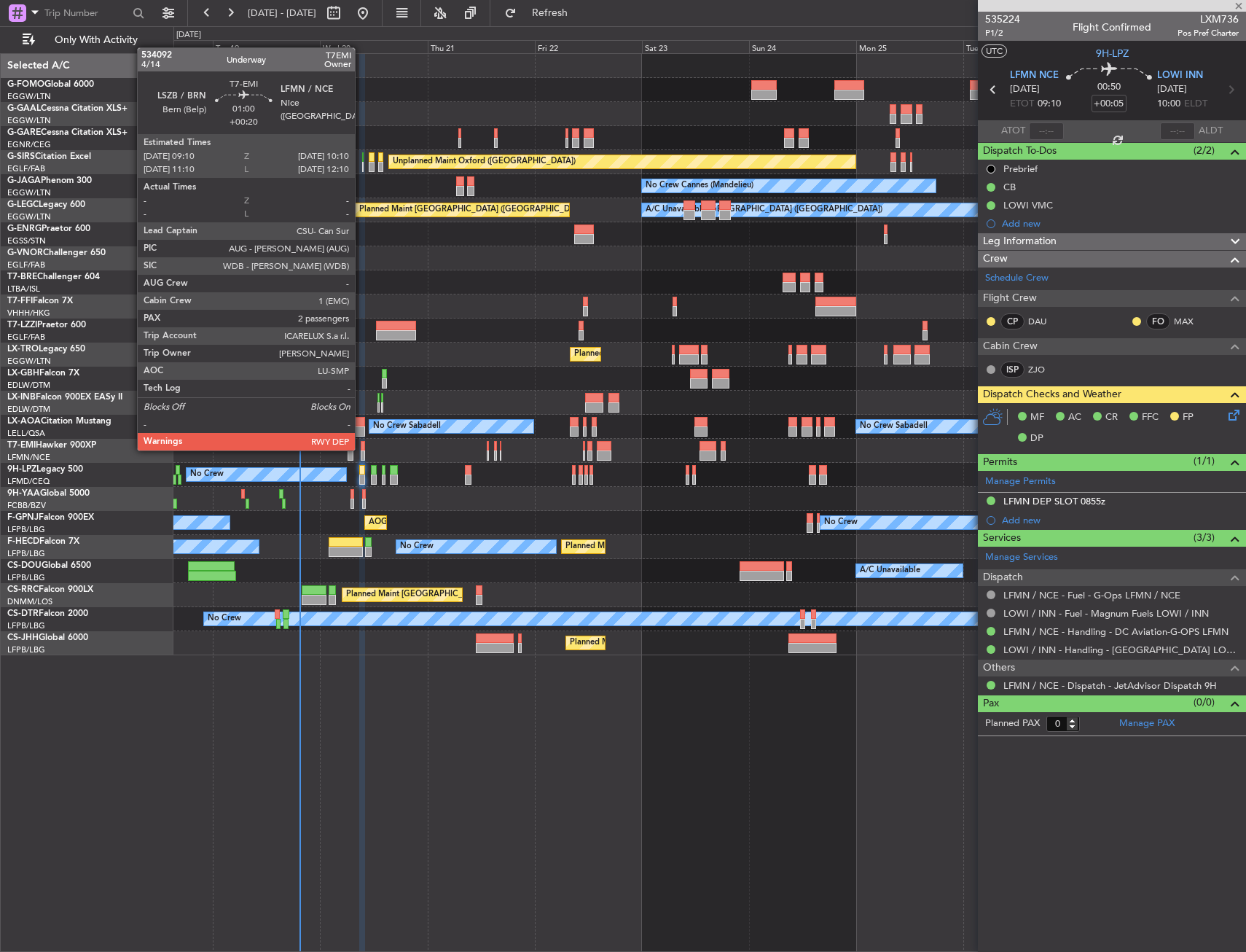
type input "+00:20"
type input "2"
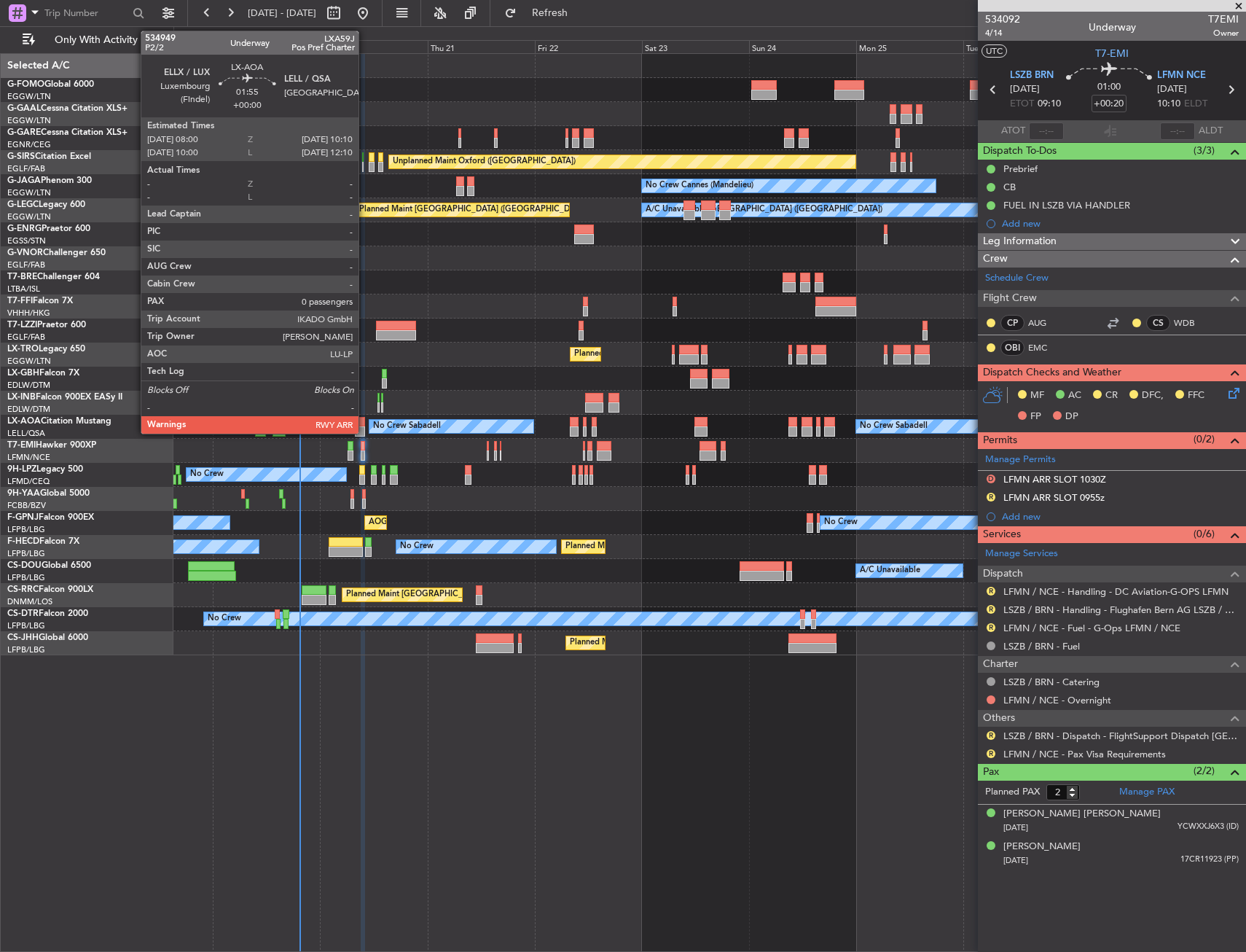
click at [365, 424] on div at bounding box center [360, 422] width 11 height 11
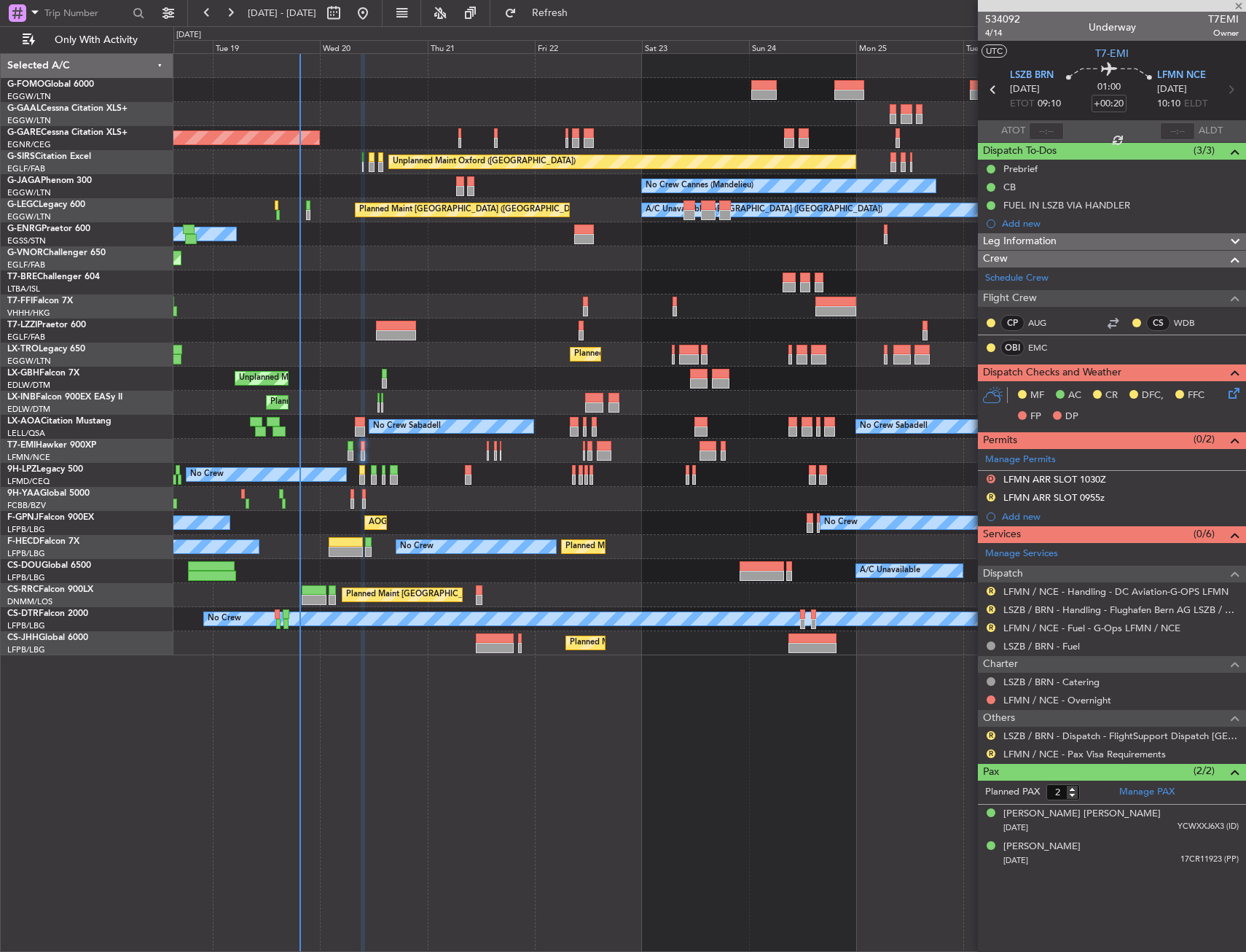
type input "0"
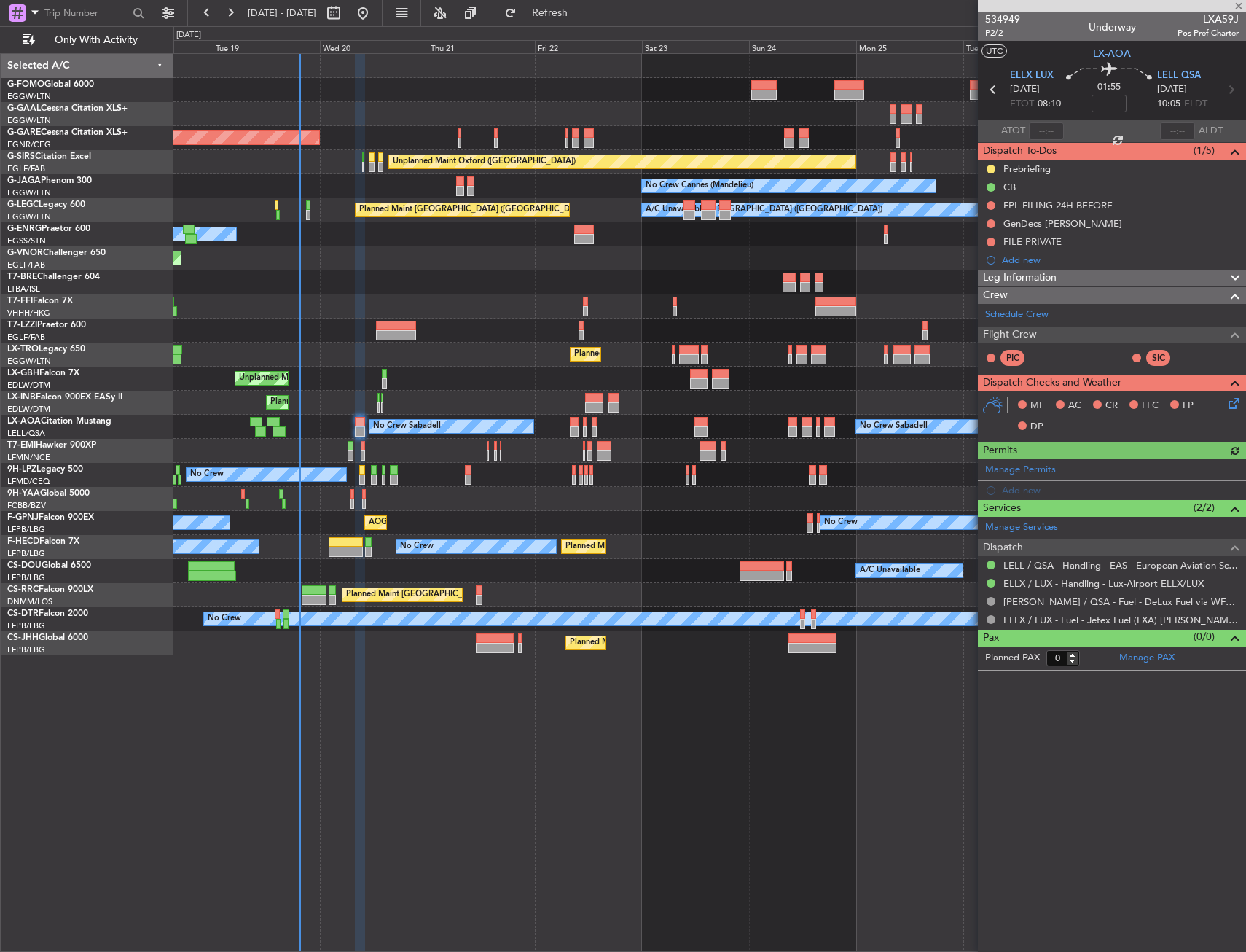
click at [350, 496] on div at bounding box center [710, 499] width 1072 height 24
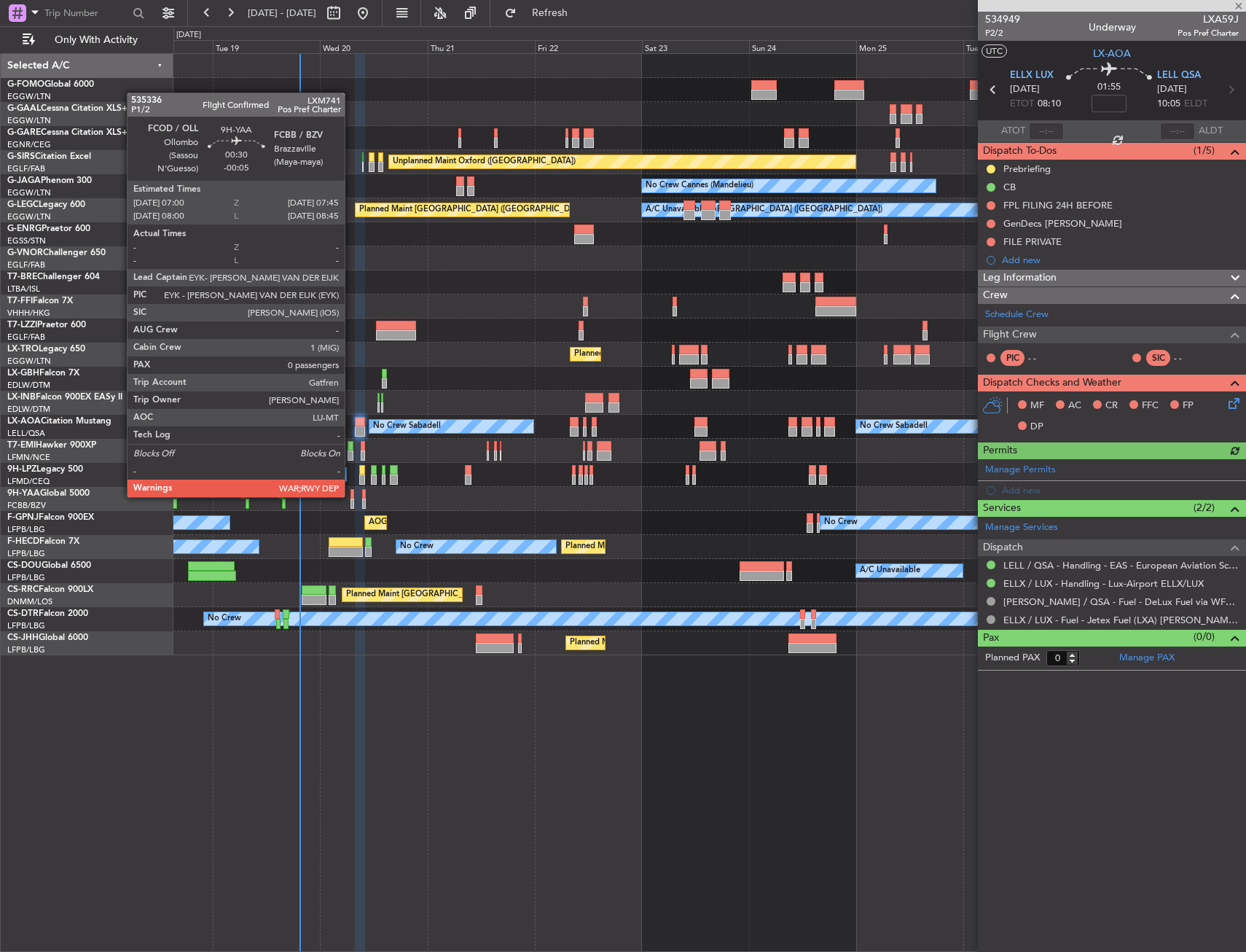
click at [351, 496] on div at bounding box center [352, 494] width 3 height 11
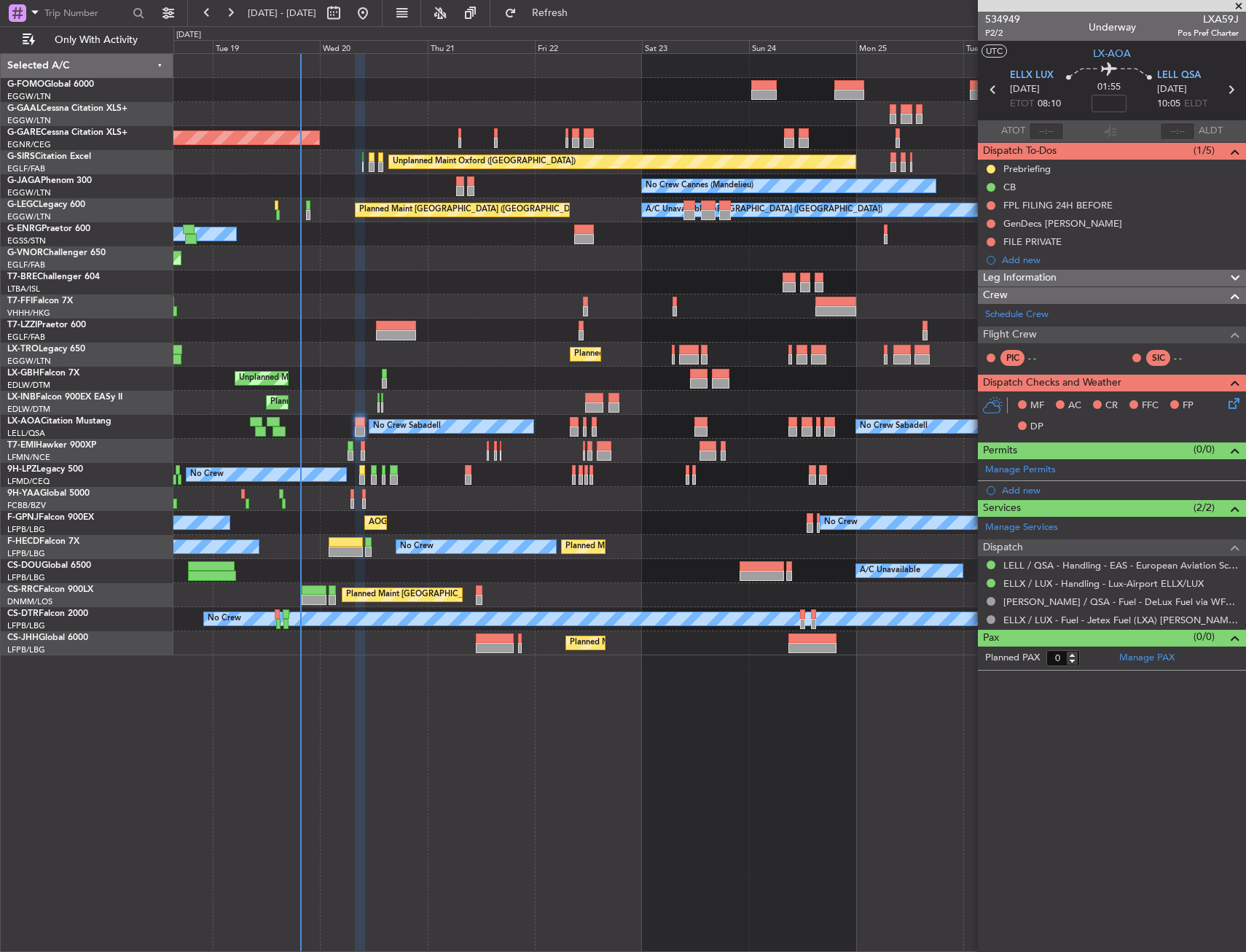
click at [359, 443] on div at bounding box center [710, 451] width 1072 height 24
click at [359, 446] on div at bounding box center [710, 451] width 1072 height 24
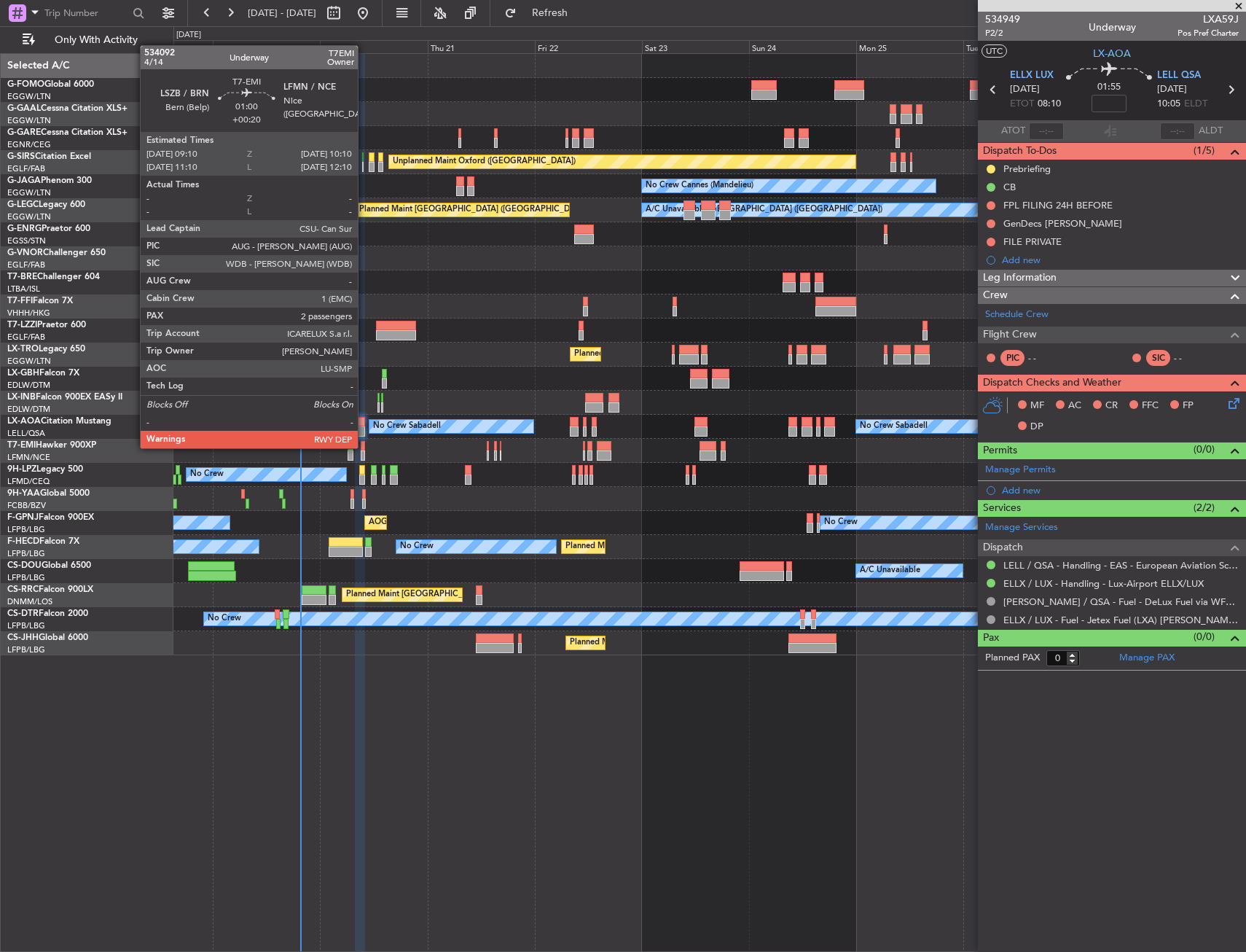
click at [364, 447] on div at bounding box center [363, 446] width 5 height 11
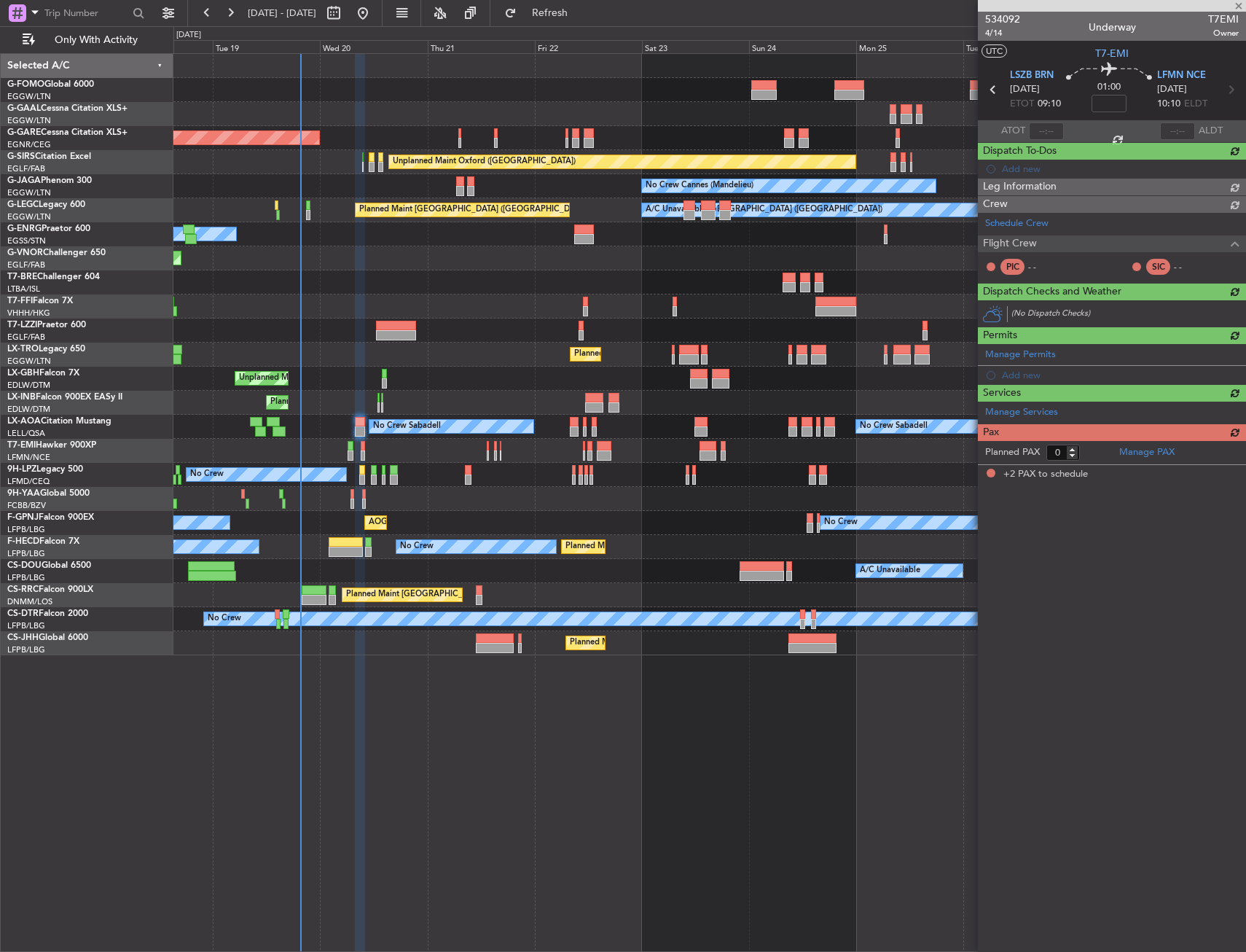
type input "+00:20"
type input "2"
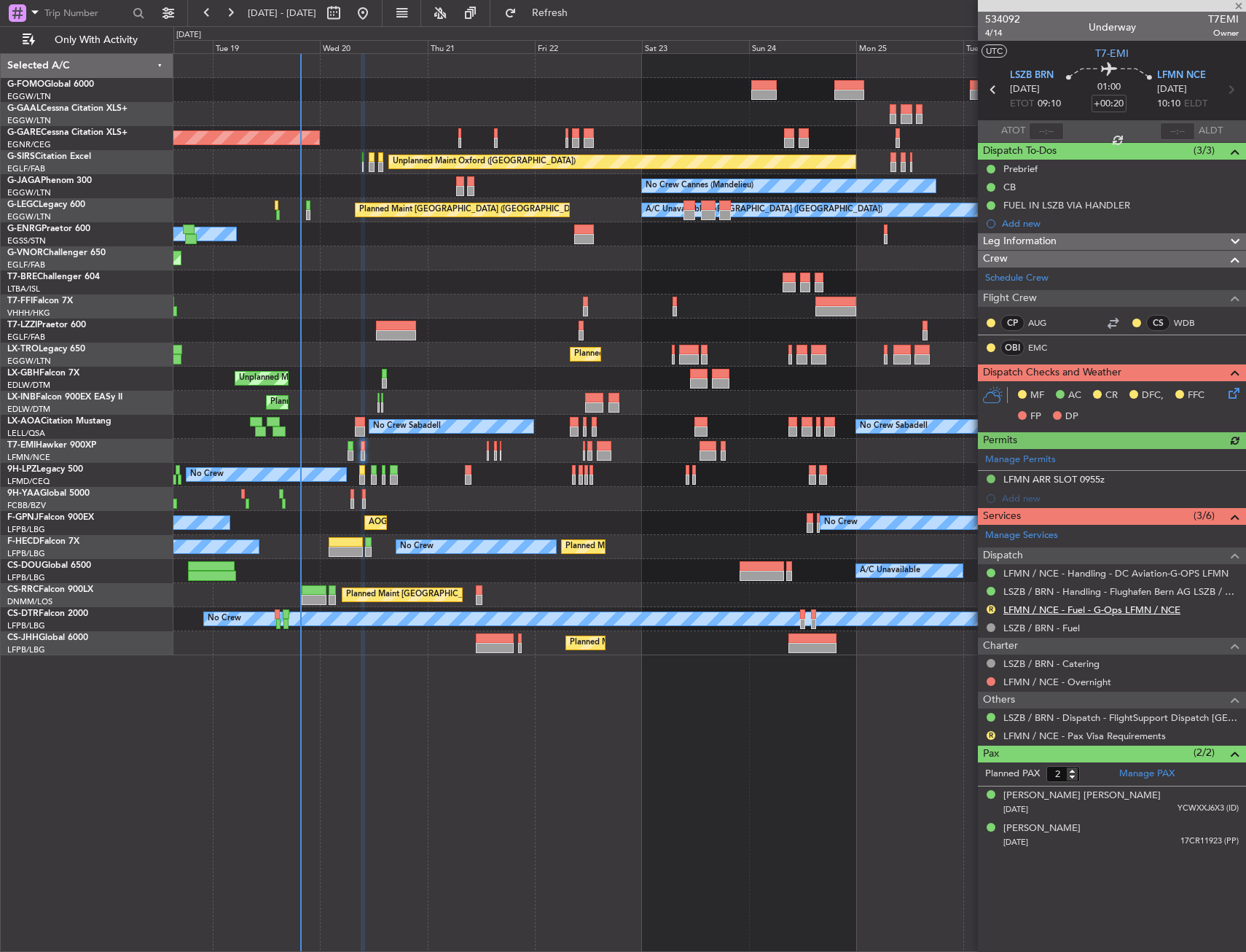
click at [1054, 603] on link "LFMN / NCE - Fuel - G-Ops LFMN / NCE" at bounding box center [1091, 609] width 177 height 12
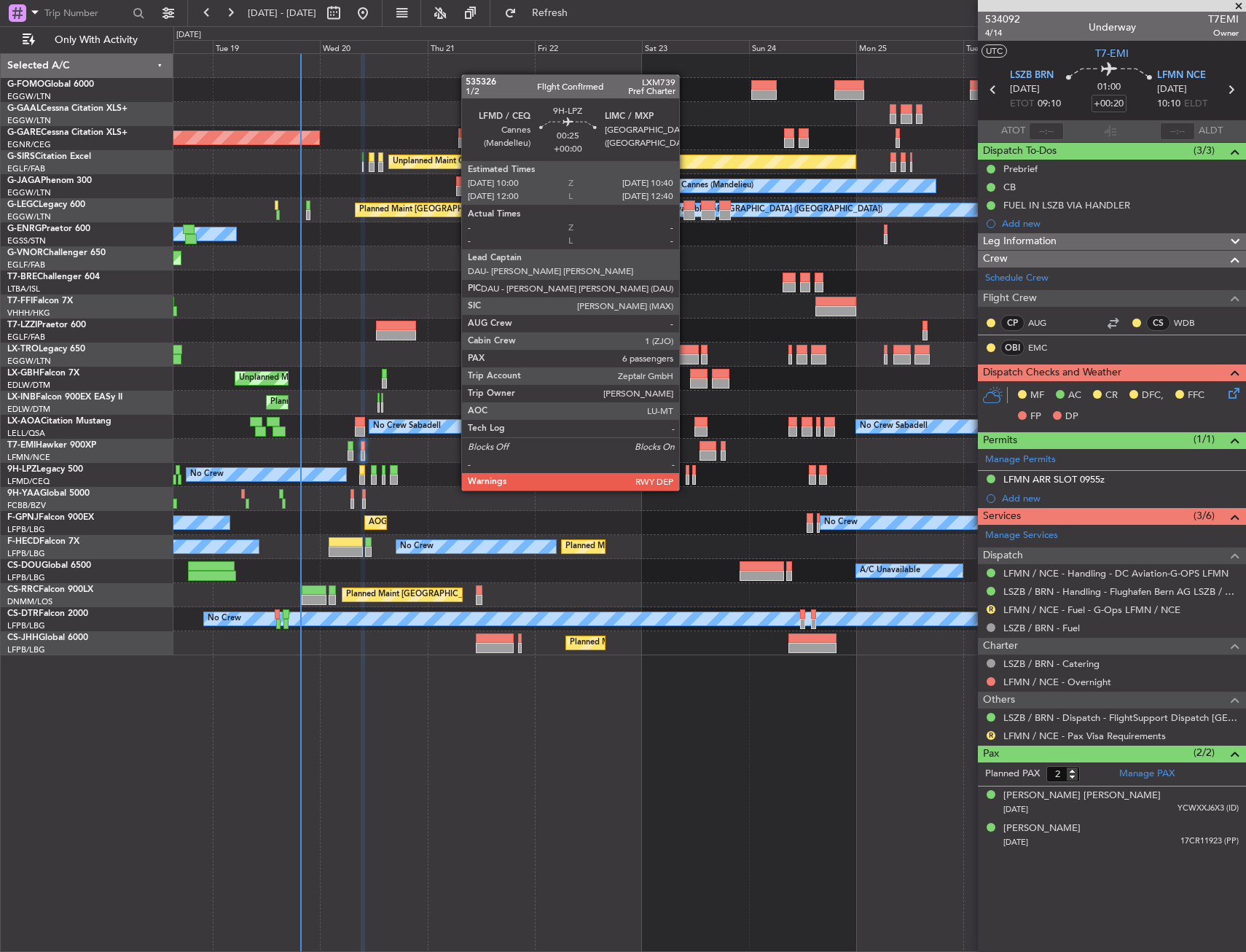
click at [686, 476] on div at bounding box center [688, 479] width 3 height 11
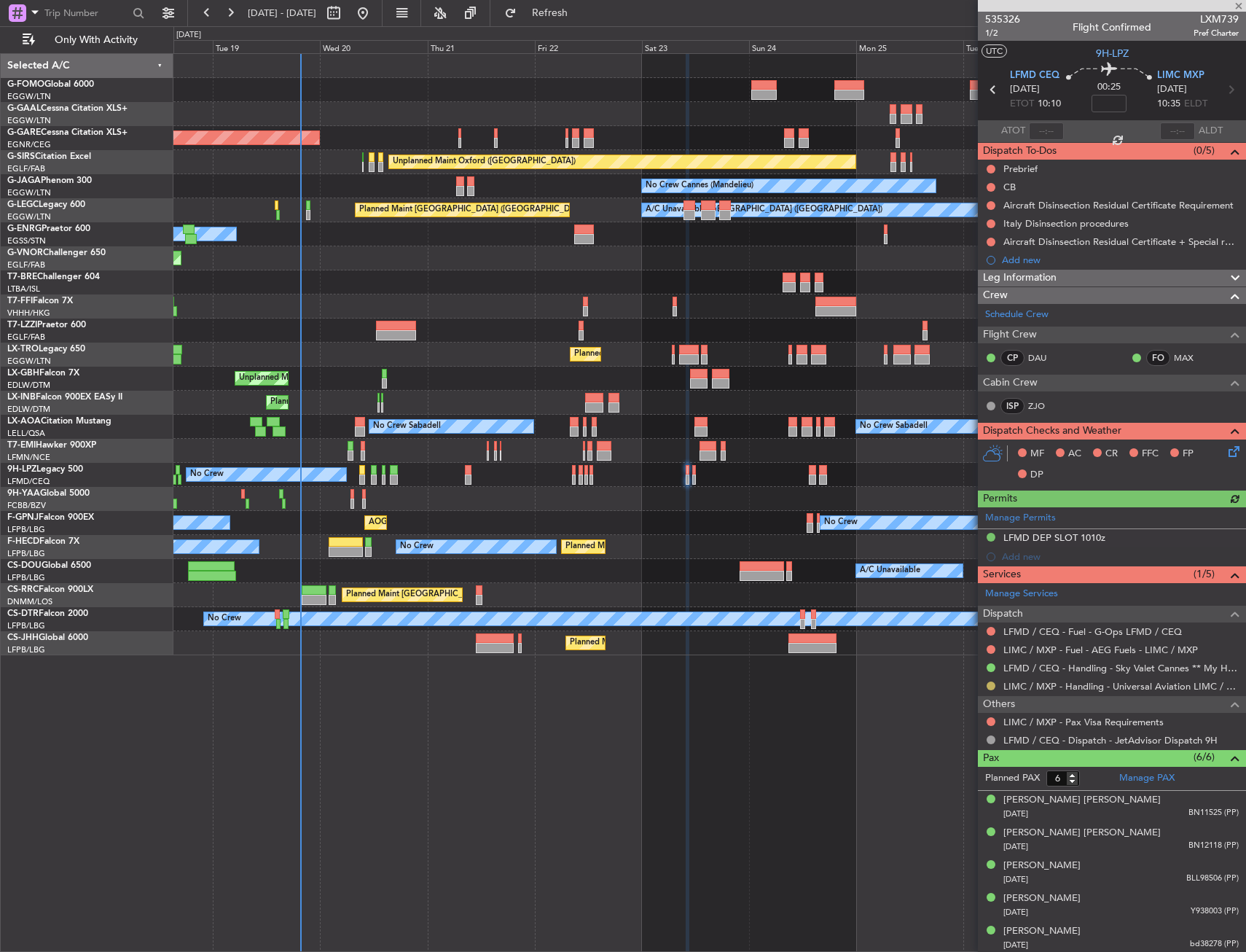
click at [989, 686] on button at bounding box center [991, 685] width 9 height 9
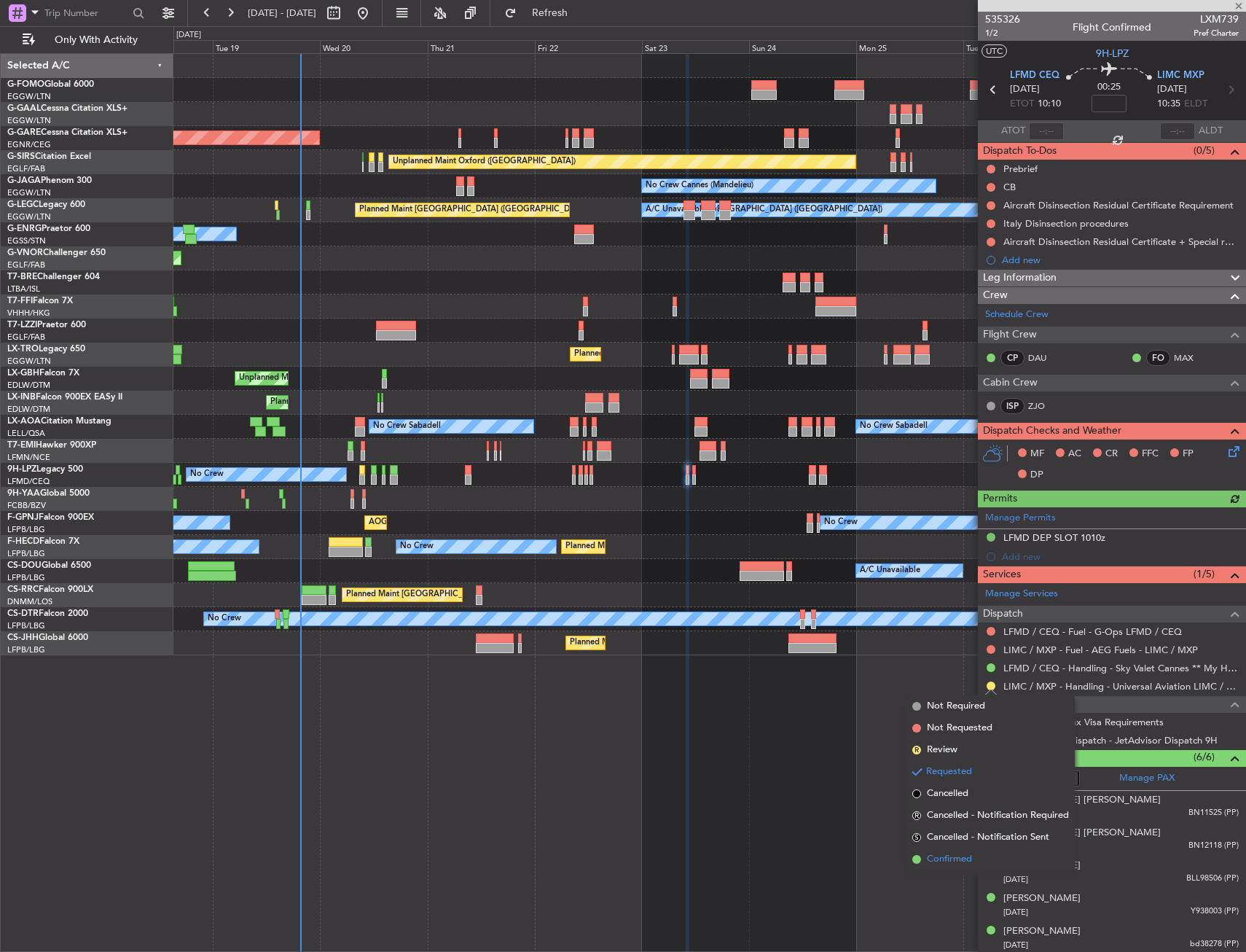
click at [951, 857] on span "Confirmed" at bounding box center [949, 859] width 45 height 15
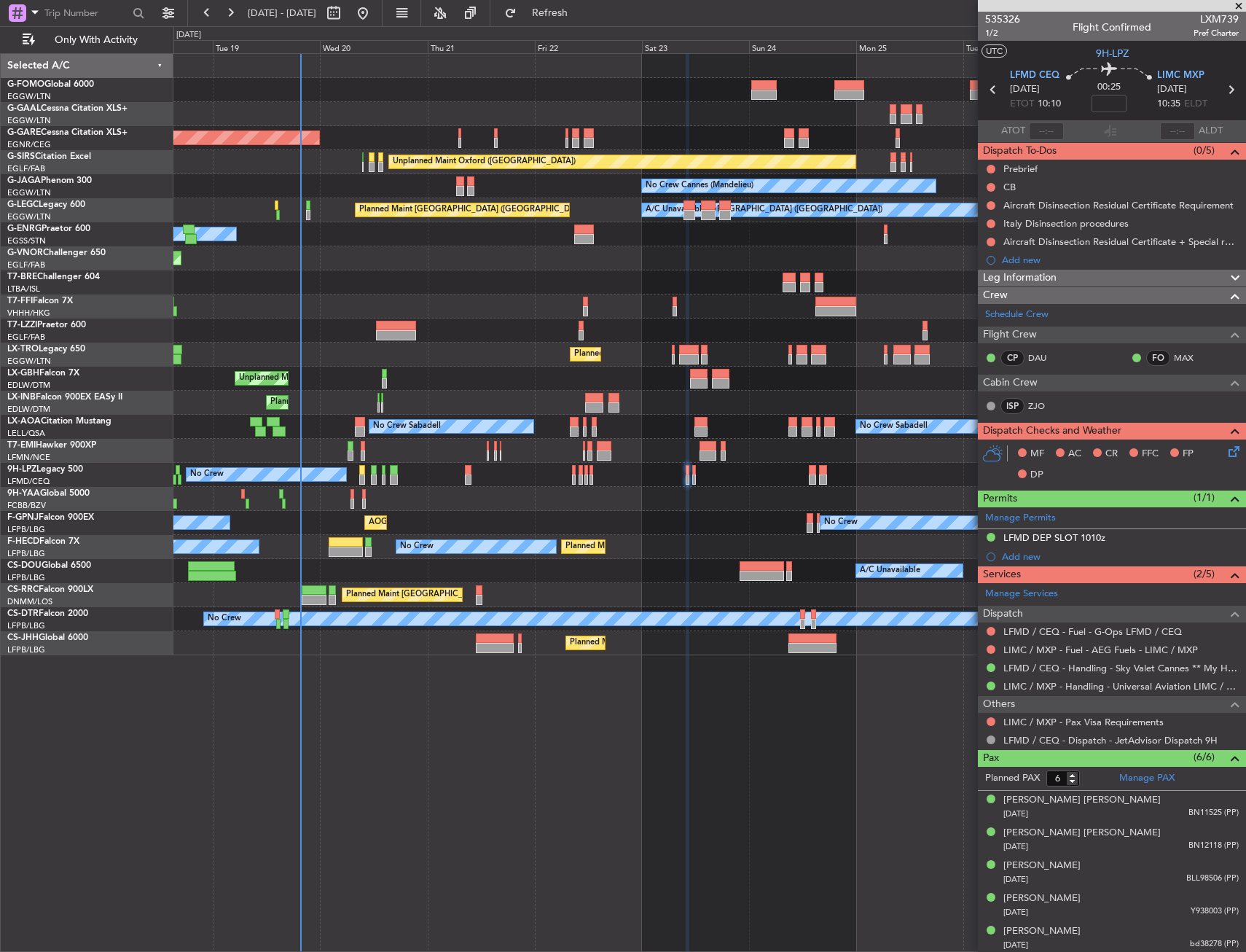
click at [1222, 92] on icon at bounding box center [1231, 89] width 19 height 19
type input "0"
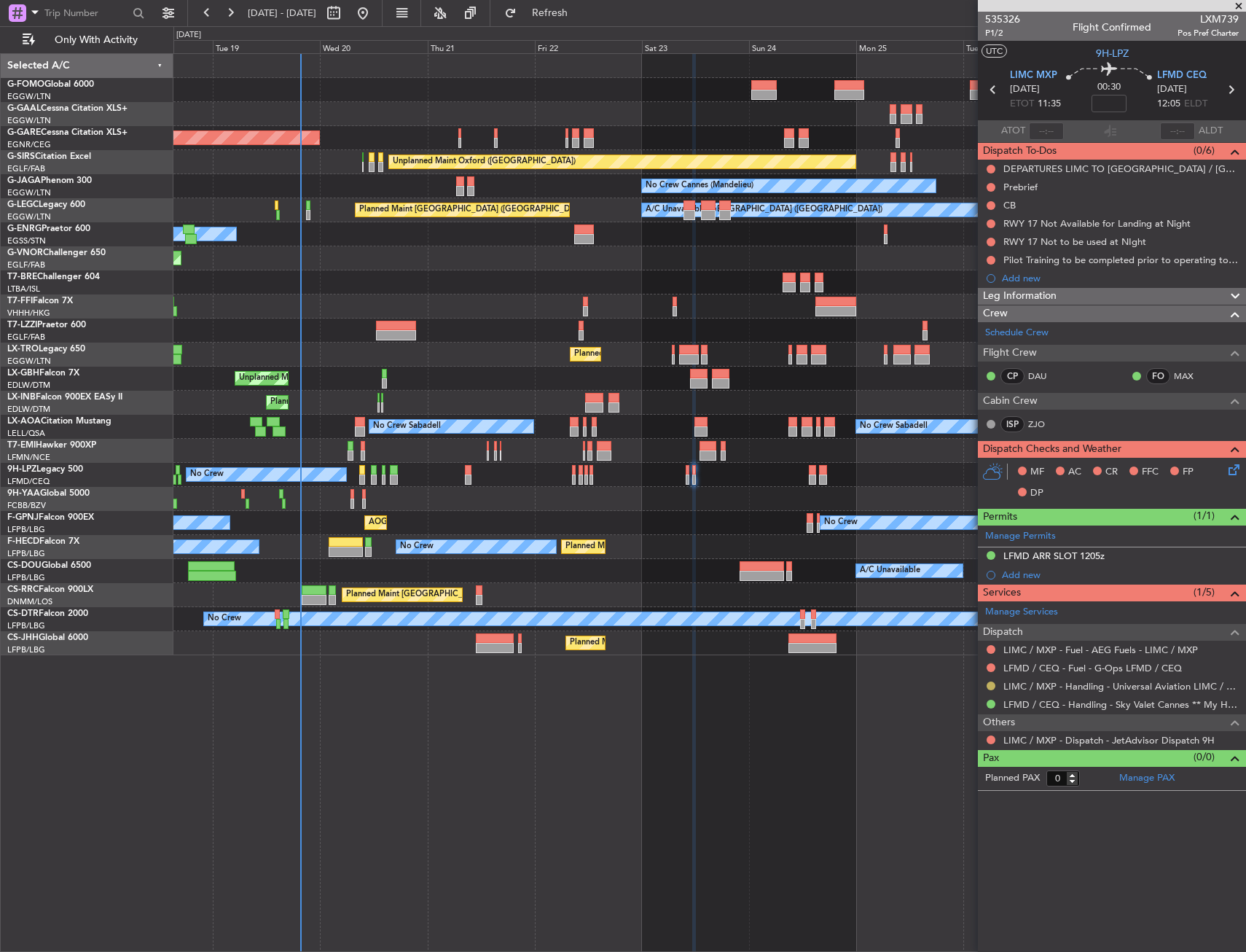
click at [991, 685] on button at bounding box center [991, 685] width 9 height 9
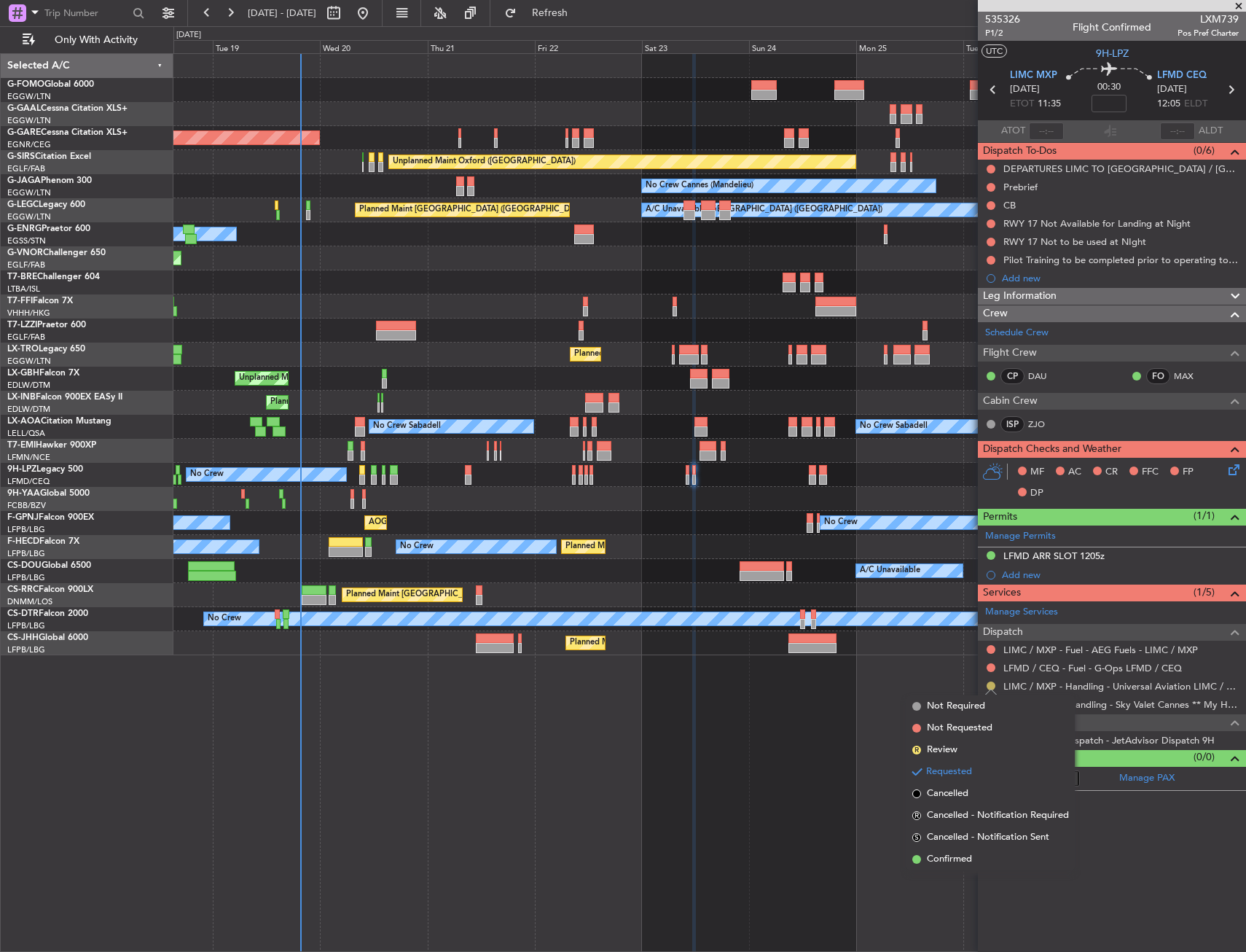
click at [991, 685] on button at bounding box center [991, 685] width 9 height 9
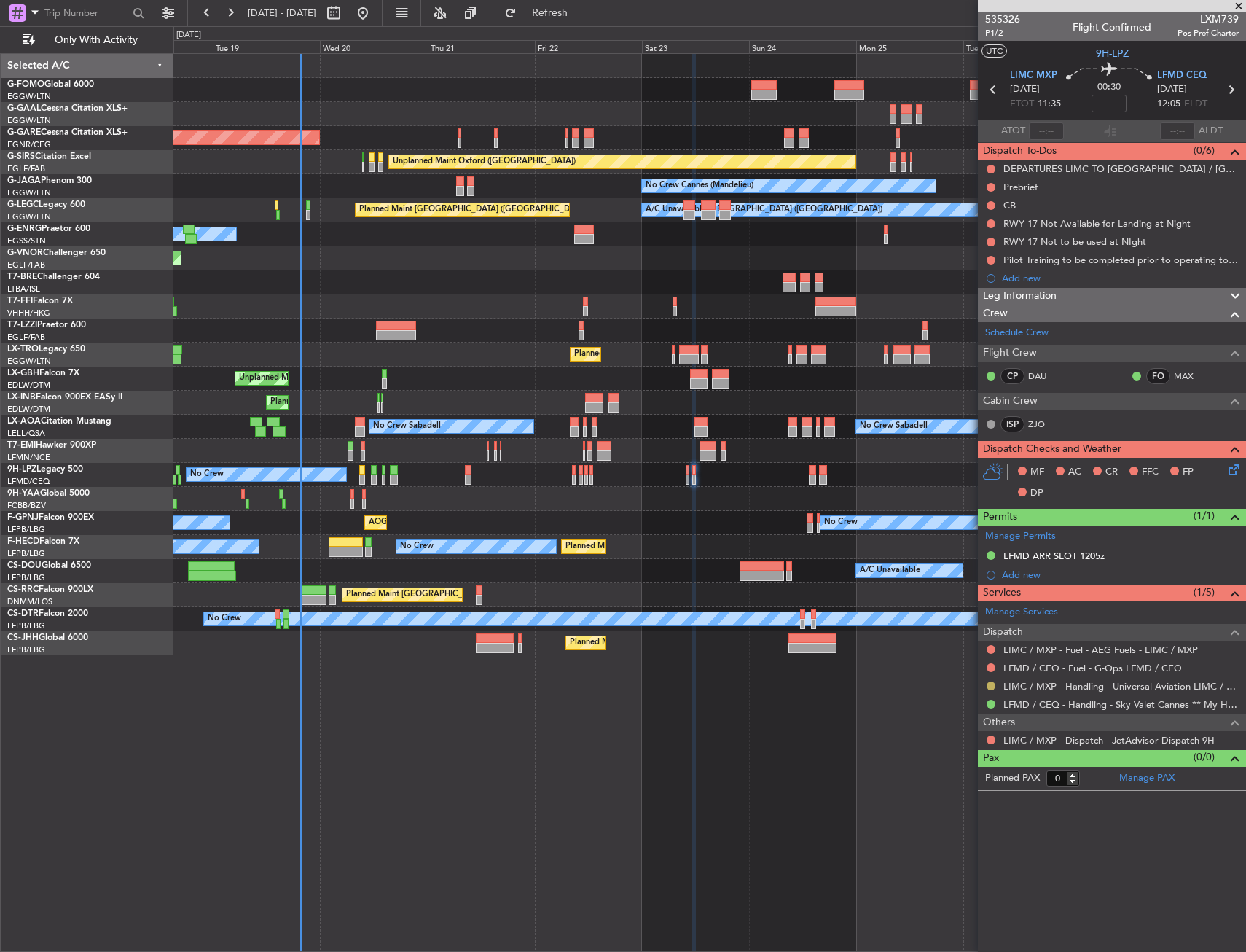
click at [989, 685] on button at bounding box center [991, 685] width 9 height 9
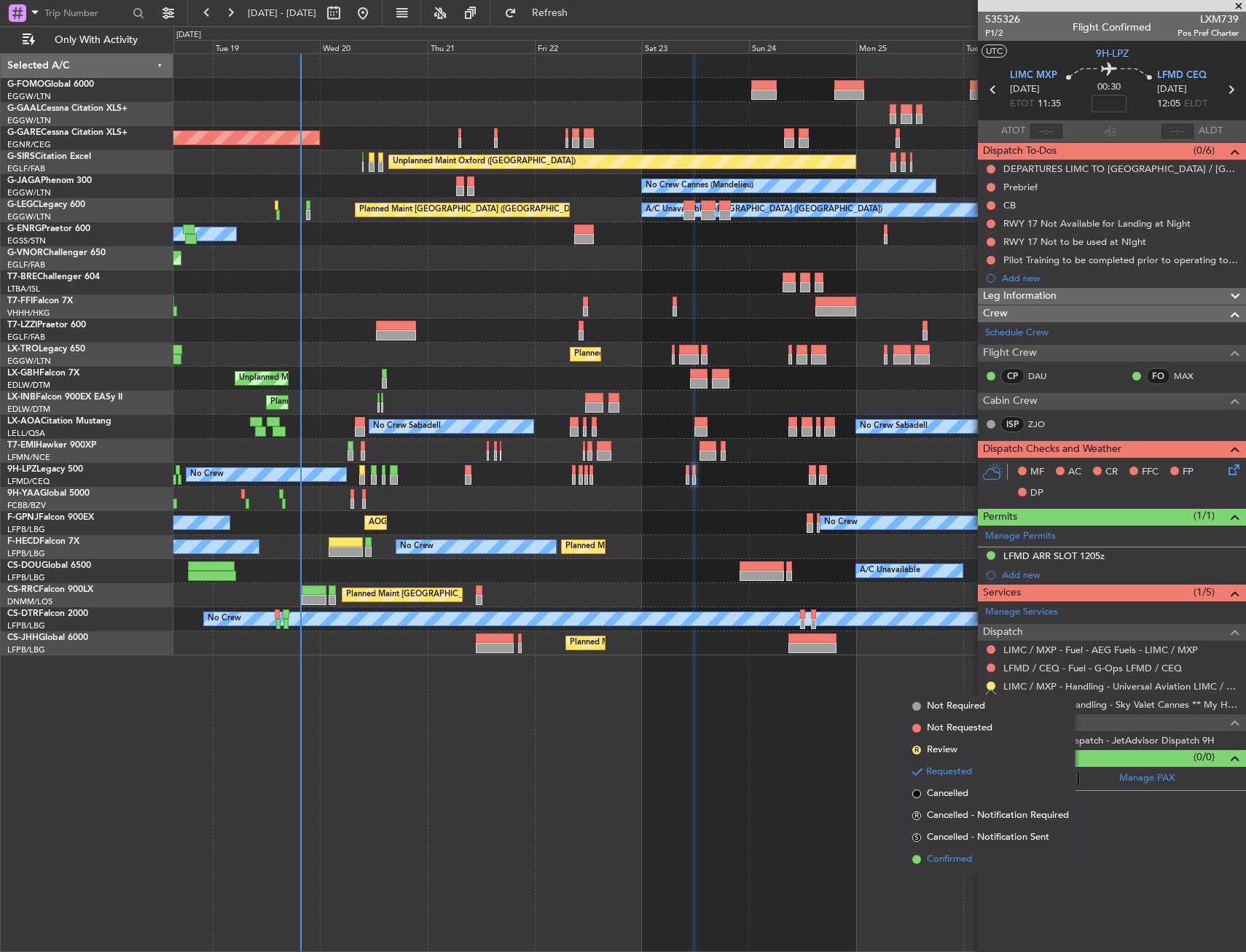
click at [952, 858] on span "Confirmed" at bounding box center [949, 859] width 45 height 15
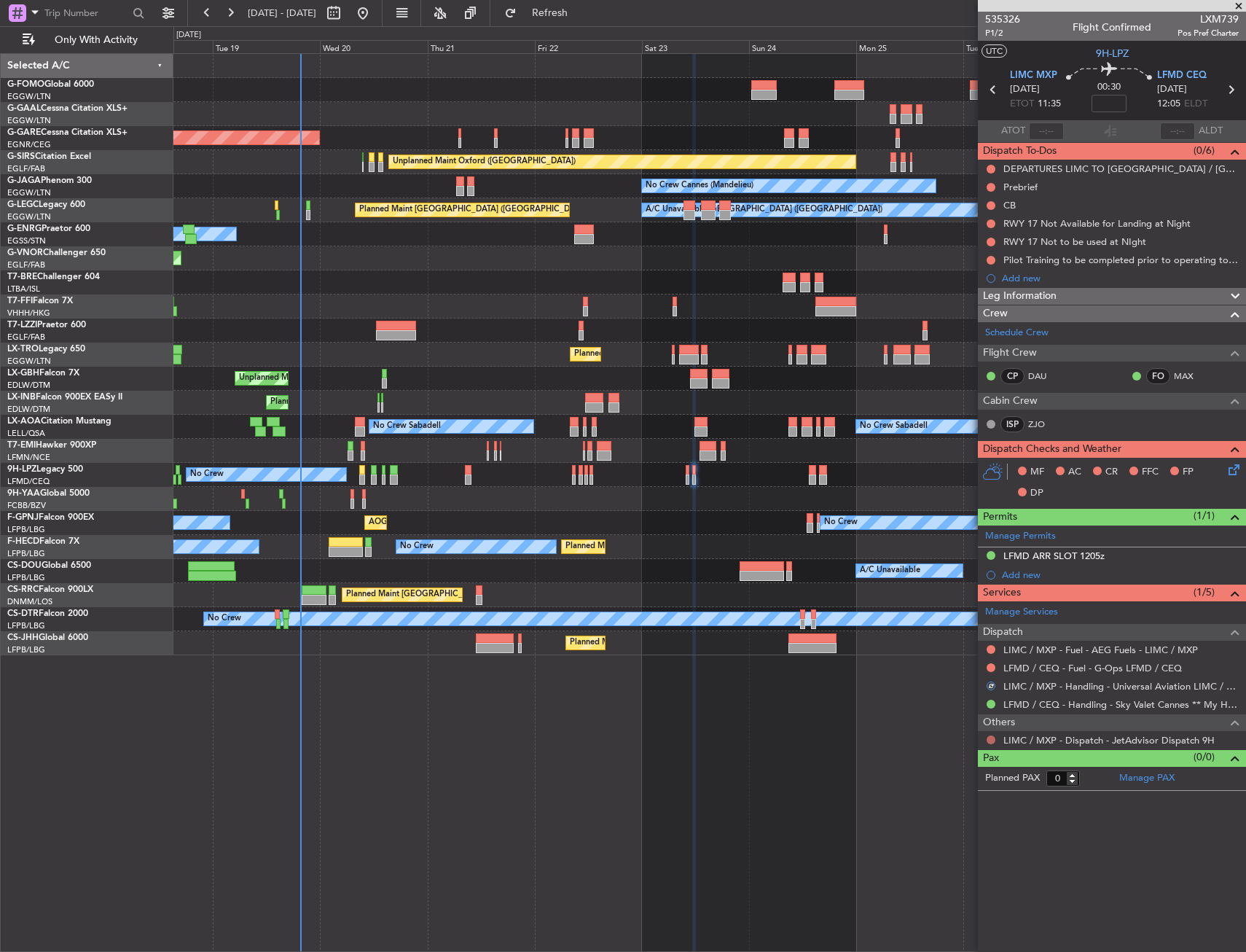
click at [989, 737] on button at bounding box center [991, 739] width 9 height 9
click at [945, 915] on span "Confirmed" at bounding box center [949, 914] width 45 height 15
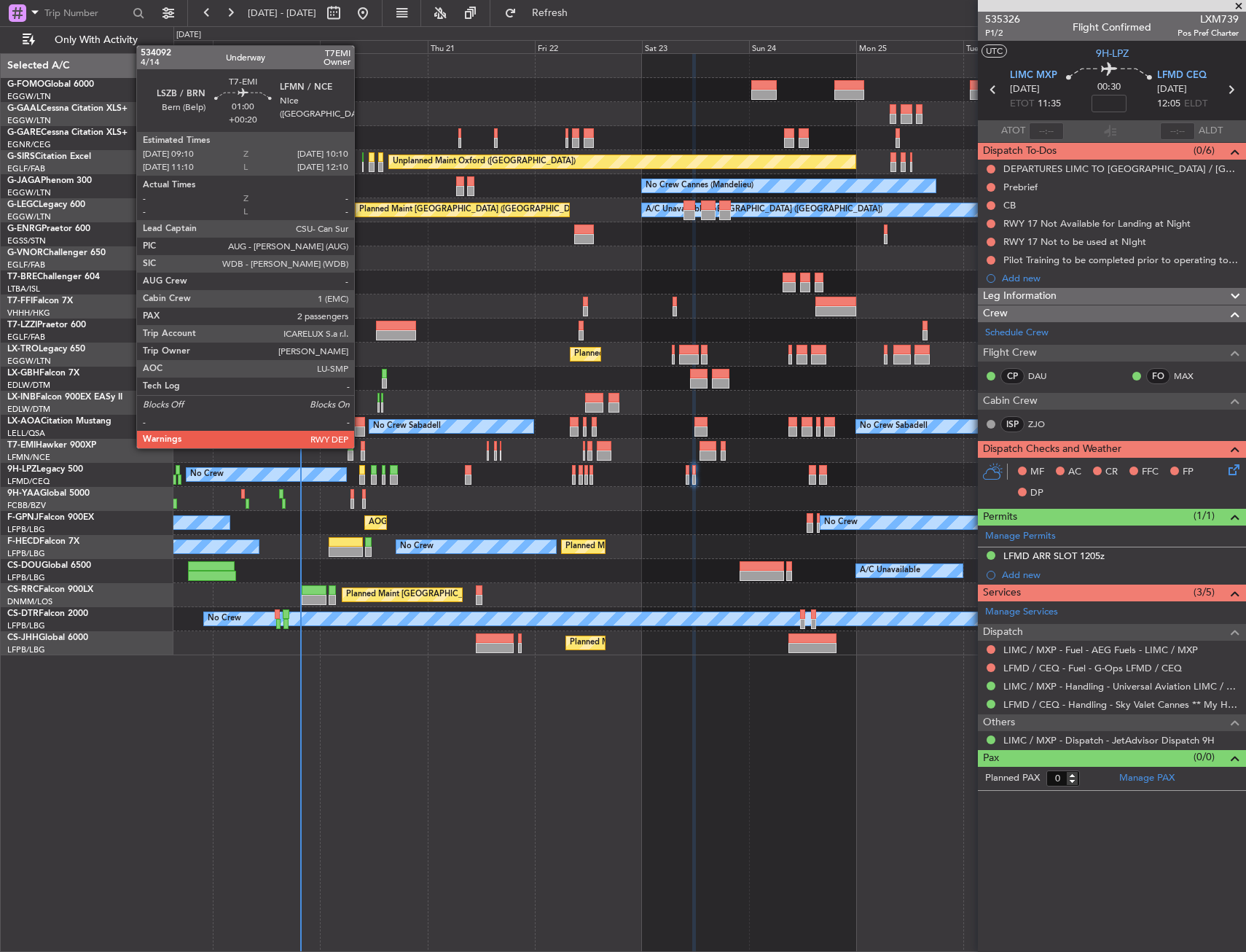
click at [361, 447] on div at bounding box center [363, 446] width 5 height 11
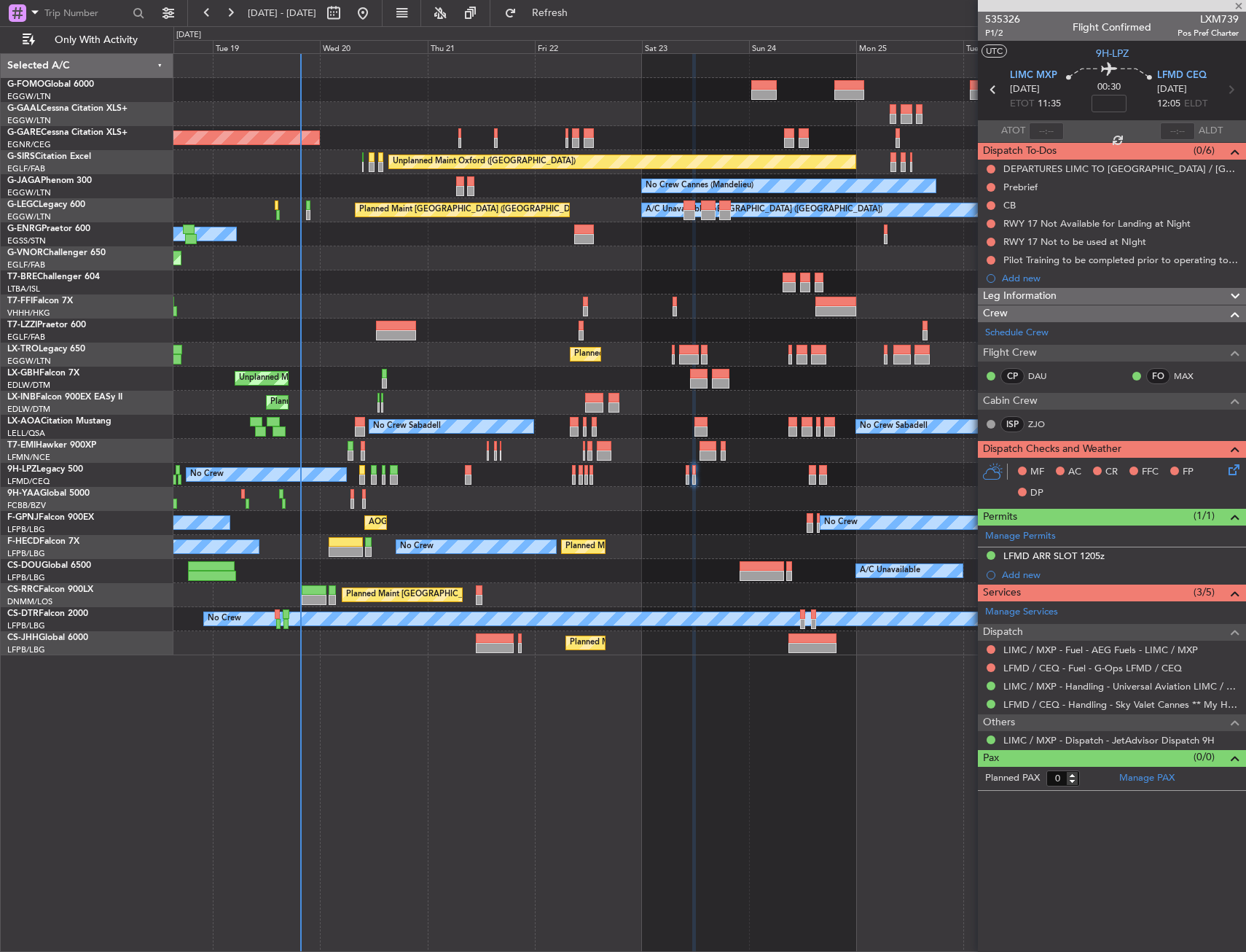
type input "+00:20"
type input "2"
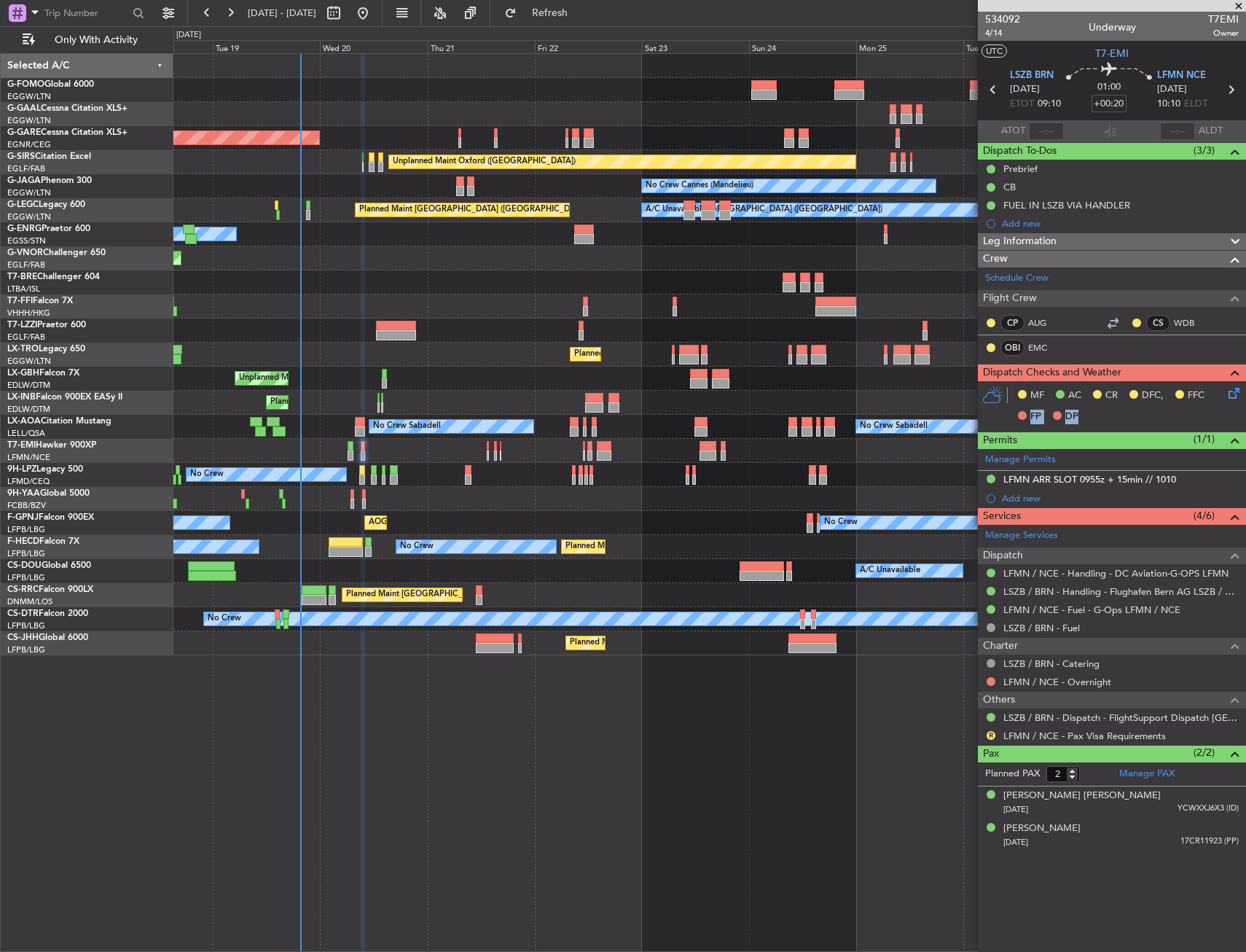
drag, startPoint x: 1235, startPoint y: 390, endPoint x: 1231, endPoint y: 405, distance: 15.5
click at [1231, 413] on div "MF AC CR DFC, FFC FP DP" at bounding box center [1112, 407] width 268 height 51
click at [1234, 397] on icon at bounding box center [1231, 390] width 11 height 11
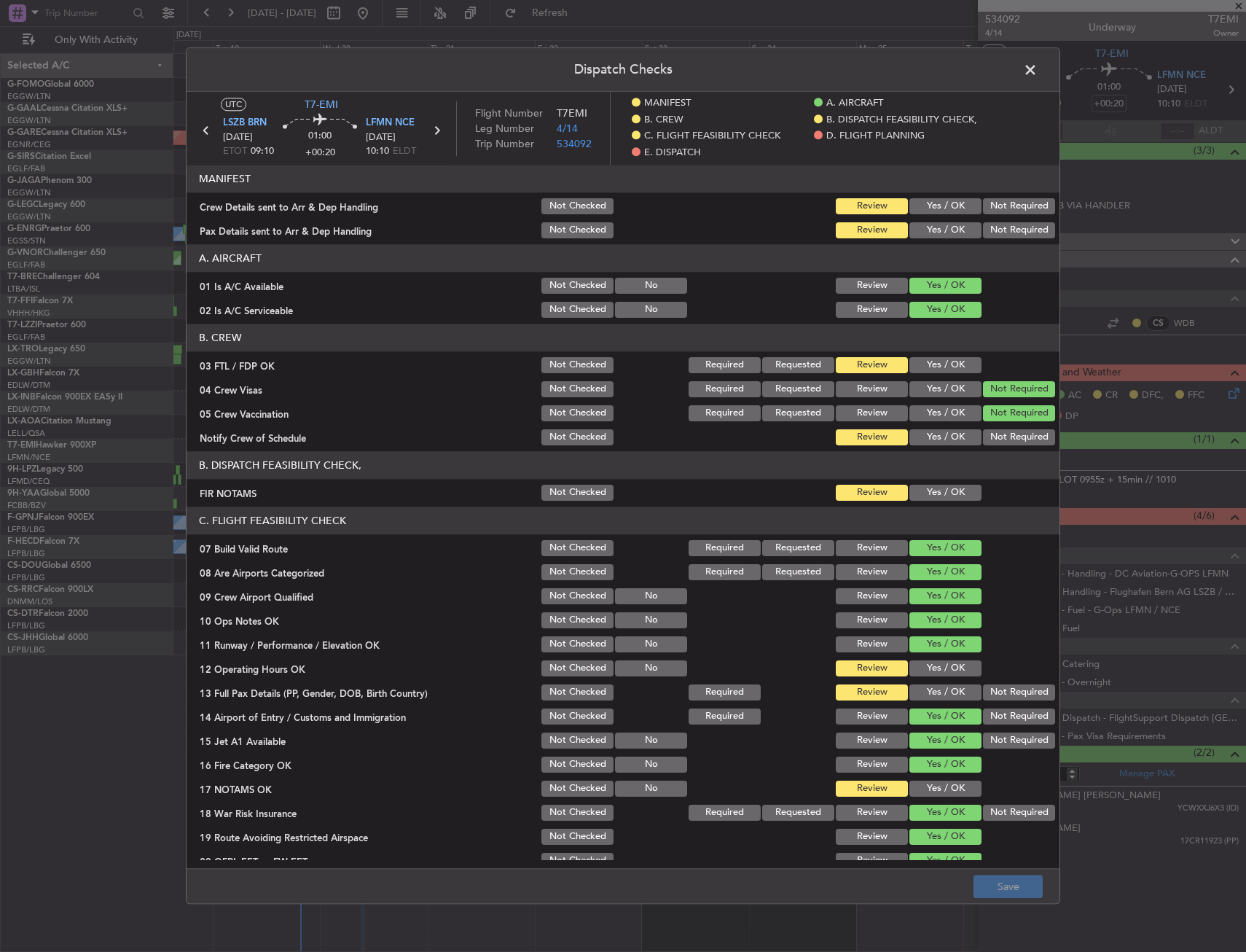
click at [287, 197] on div "Crew Details sent to Arr & Dep Handling Not Checked Review Yes / OK Not Required" at bounding box center [623, 206] width 873 height 20
click at [287, 209] on div "Crew Details sent to Arr & Dep Handling" at bounding box center [363, 206] width 353 height 15
click at [1019, 67] on header "Dispatch Checks" at bounding box center [623, 70] width 873 height 44
click at [1038, 67] on span at bounding box center [1038, 73] width 0 height 29
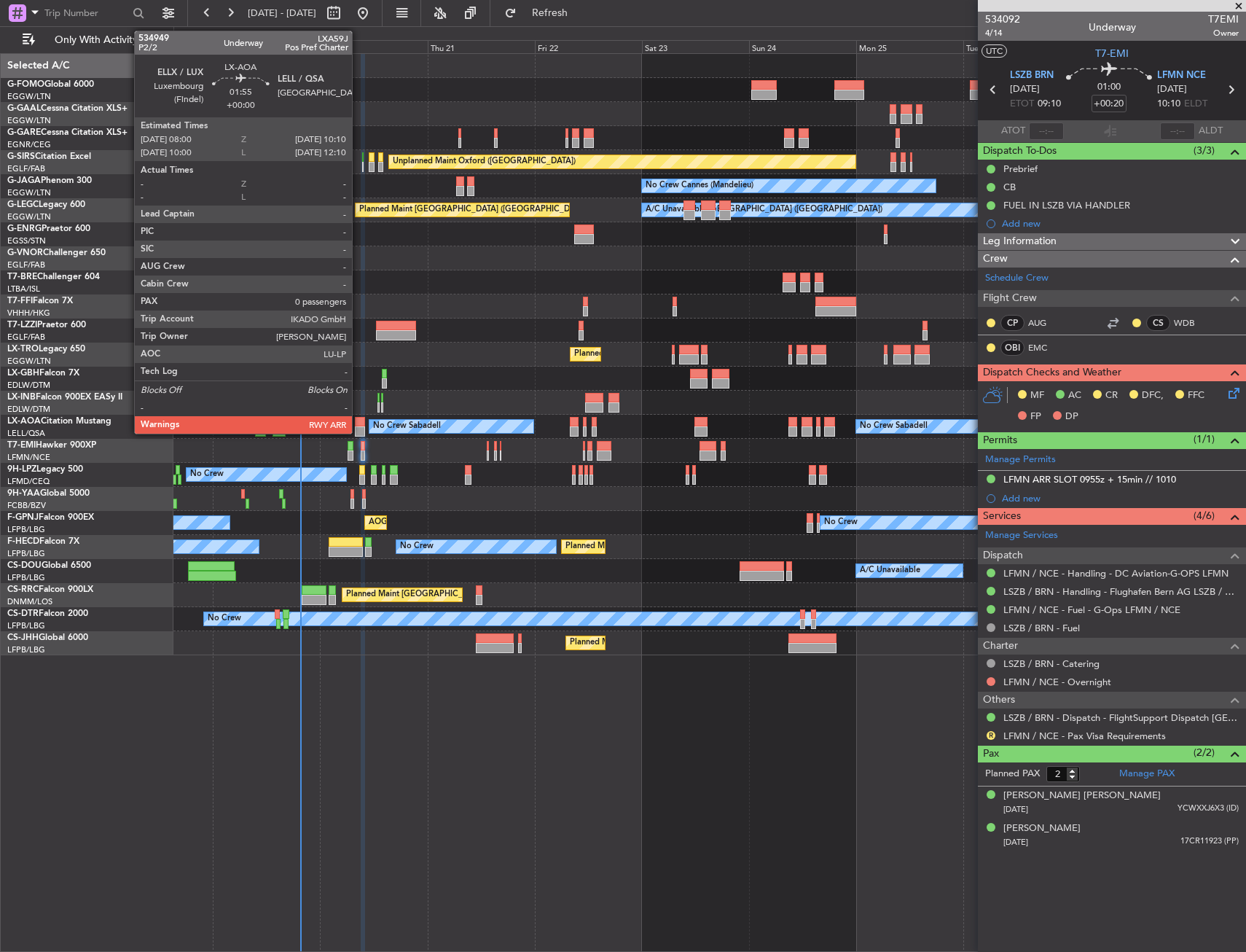
click at [359, 426] on div at bounding box center [360, 431] width 11 height 11
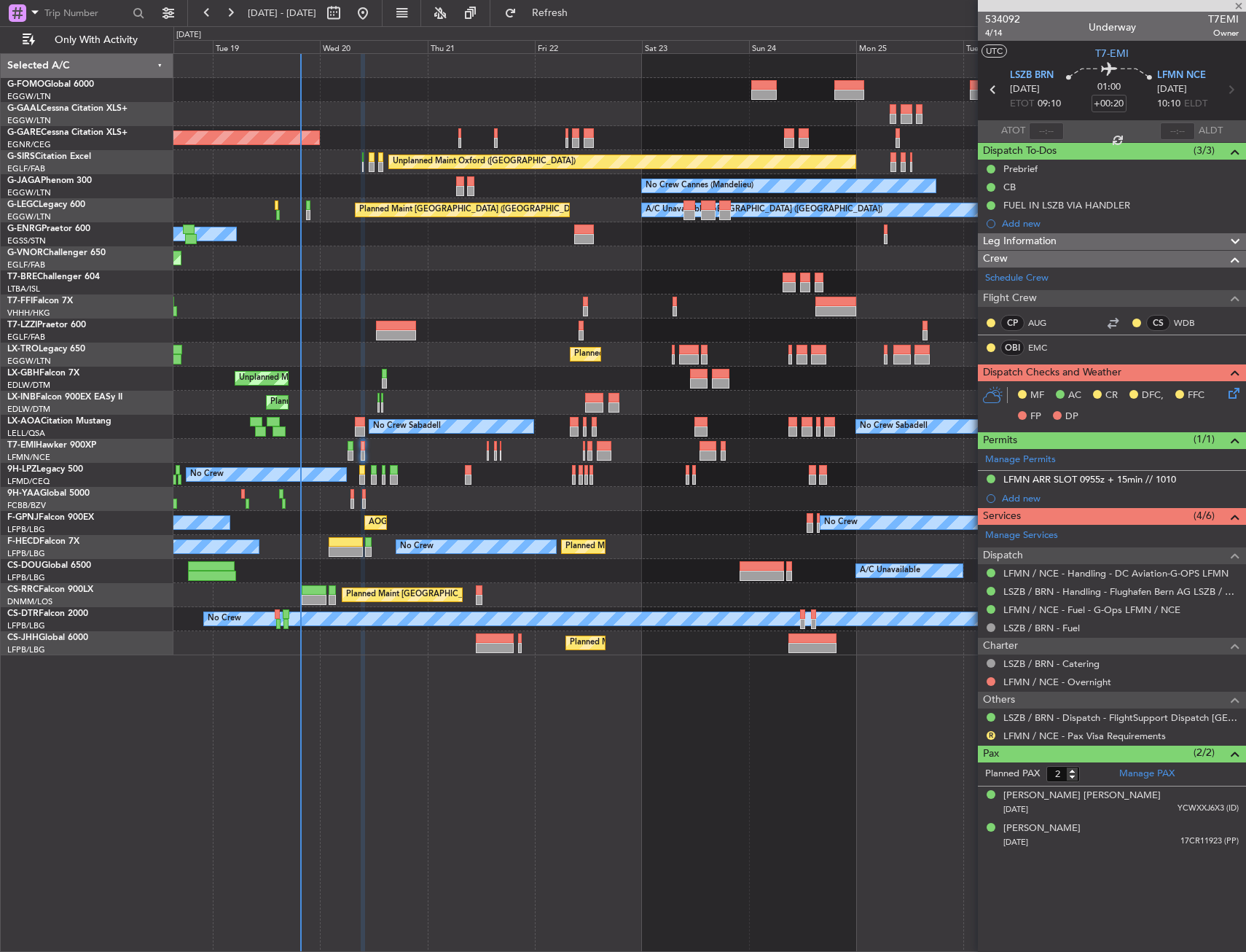
type input "0"
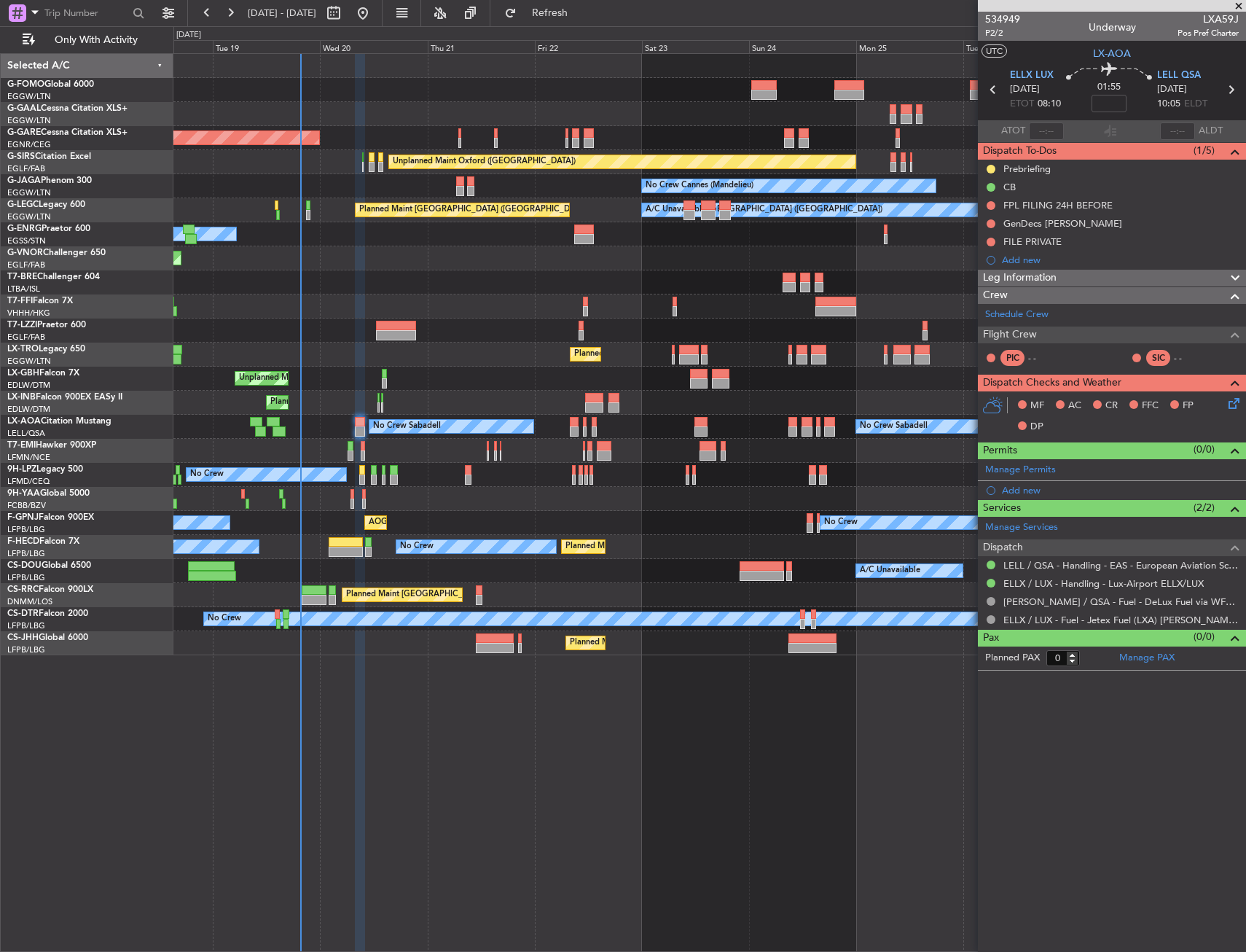
click at [369, 445] on div at bounding box center [710, 451] width 1072 height 24
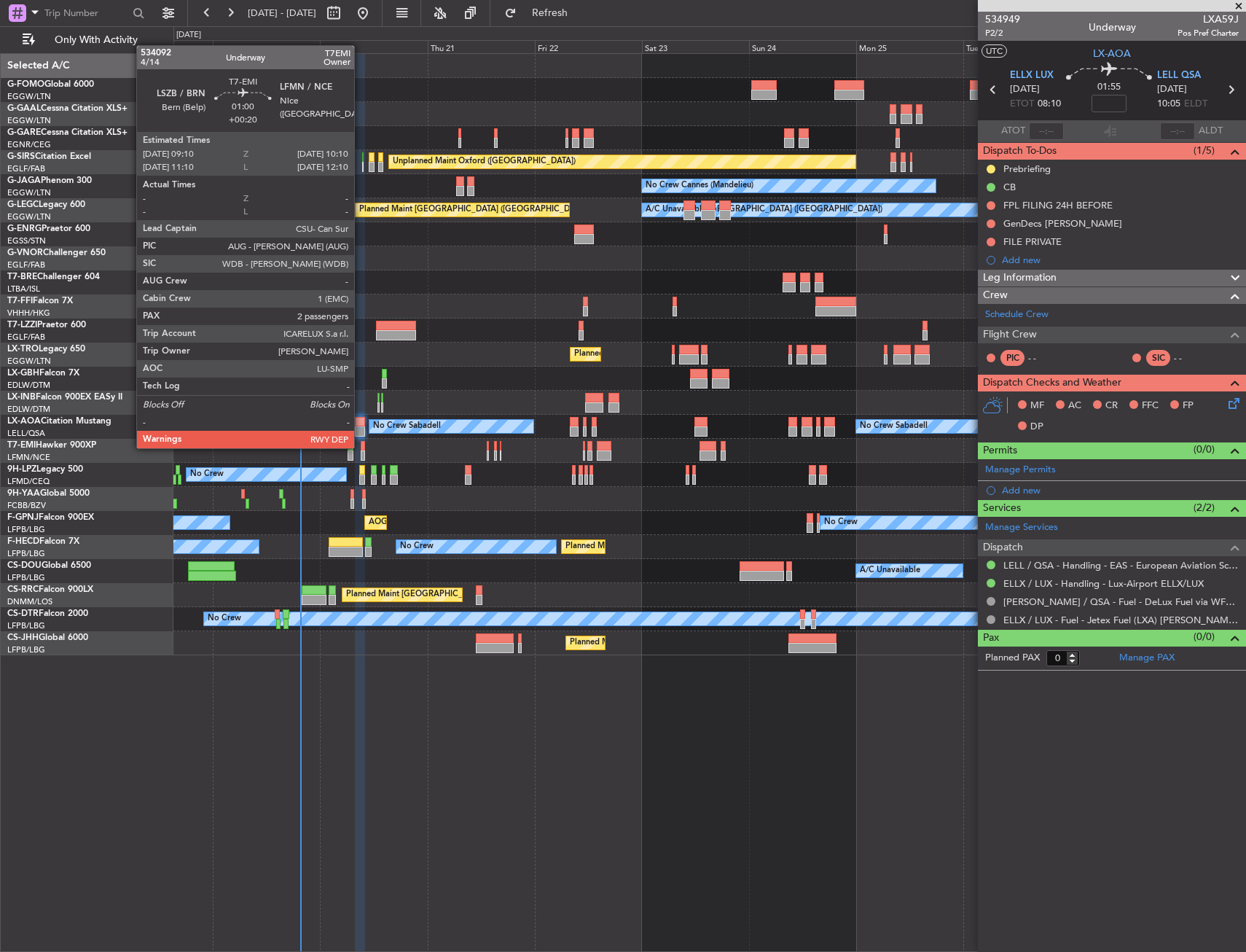
click at [361, 448] on div at bounding box center [363, 446] width 5 height 11
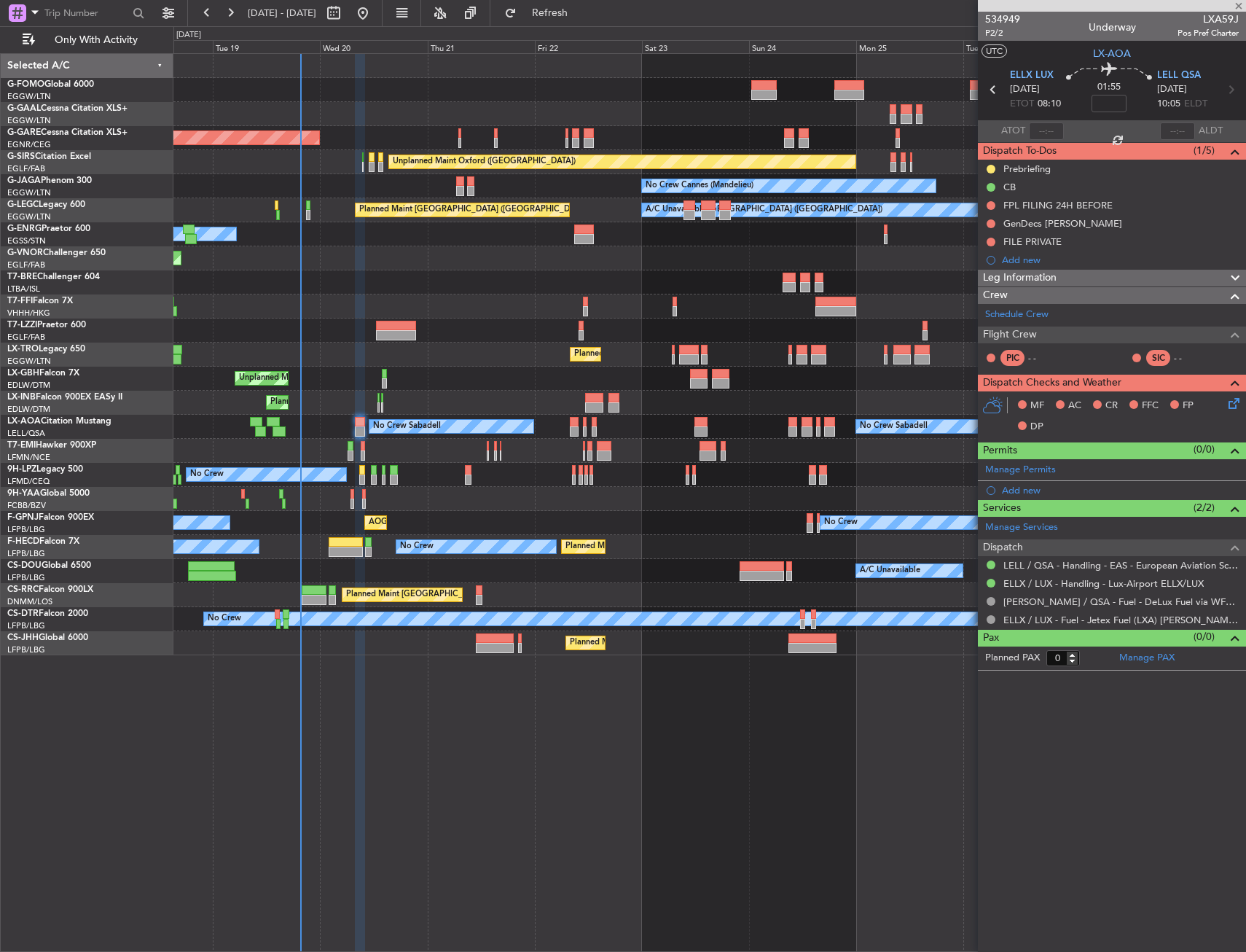
type input "+00:20"
type input "2"
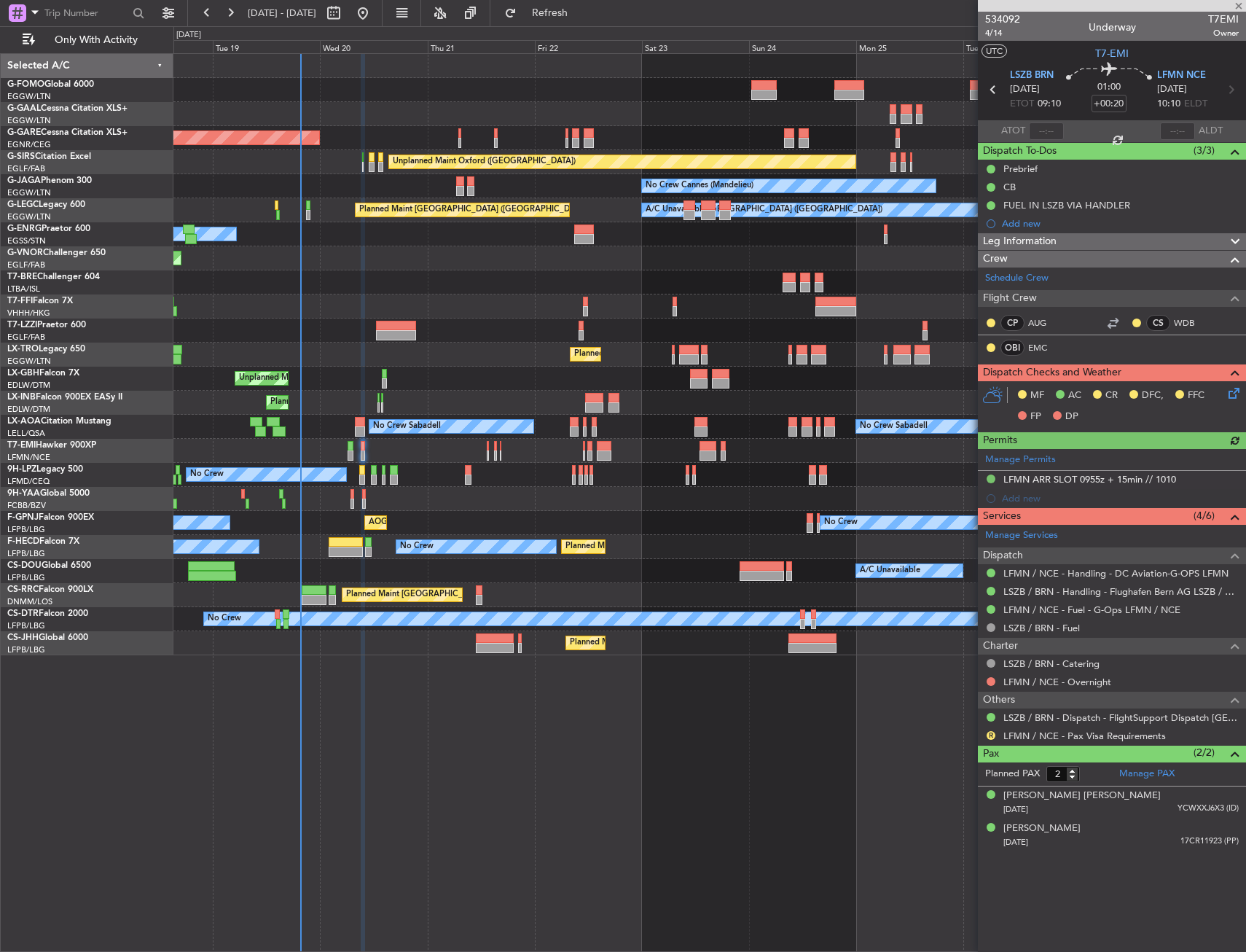
click at [1238, 394] on icon at bounding box center [1231, 390] width 11 height 11
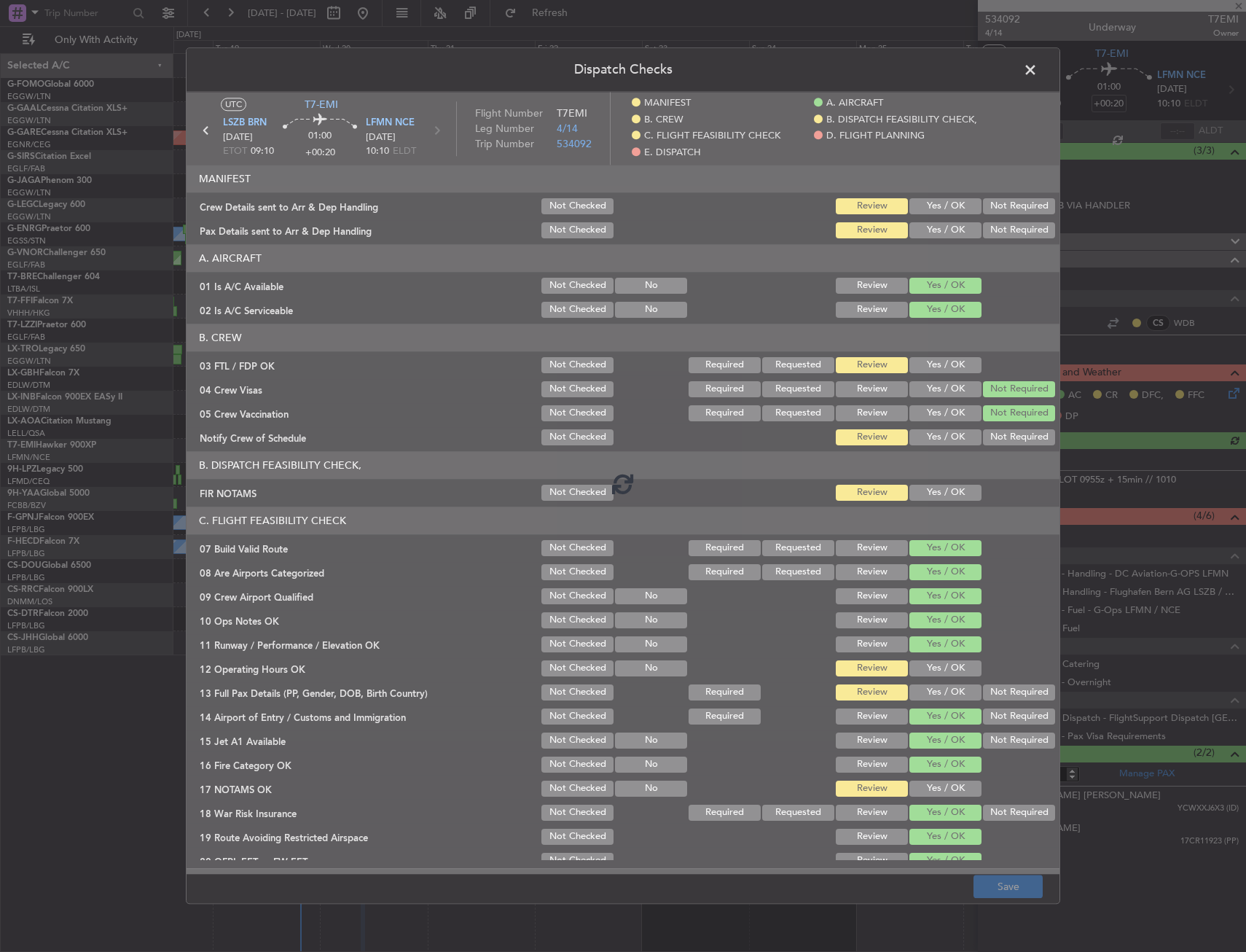
click at [260, 217] on div at bounding box center [623, 483] width 873 height 782
click at [266, 211] on div at bounding box center [623, 483] width 873 height 782
click at [266, 209] on div "Crew Details sent to Arr & Dep Handling" at bounding box center [363, 206] width 353 height 15
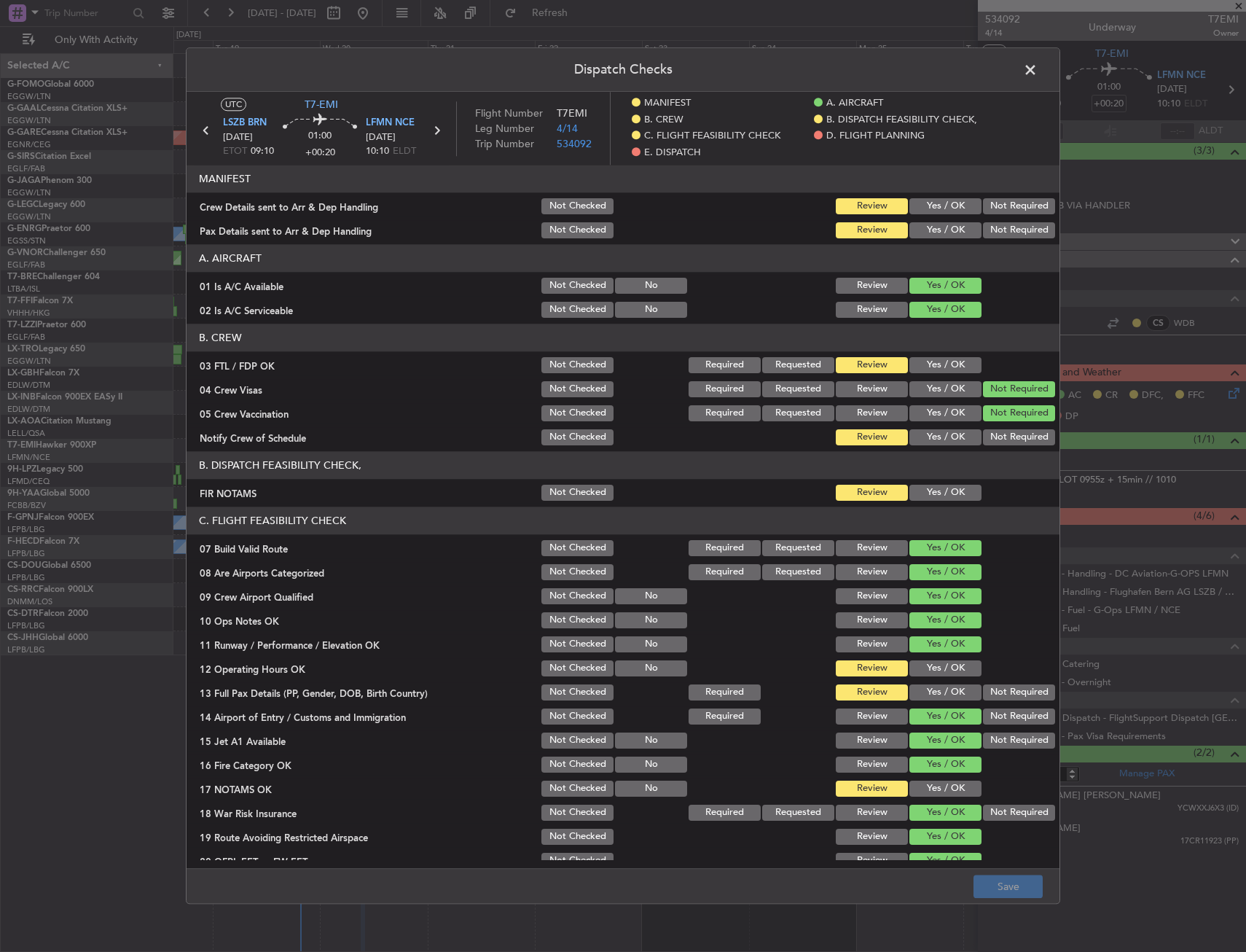
click at [1038, 79] on span at bounding box center [1038, 73] width 0 height 29
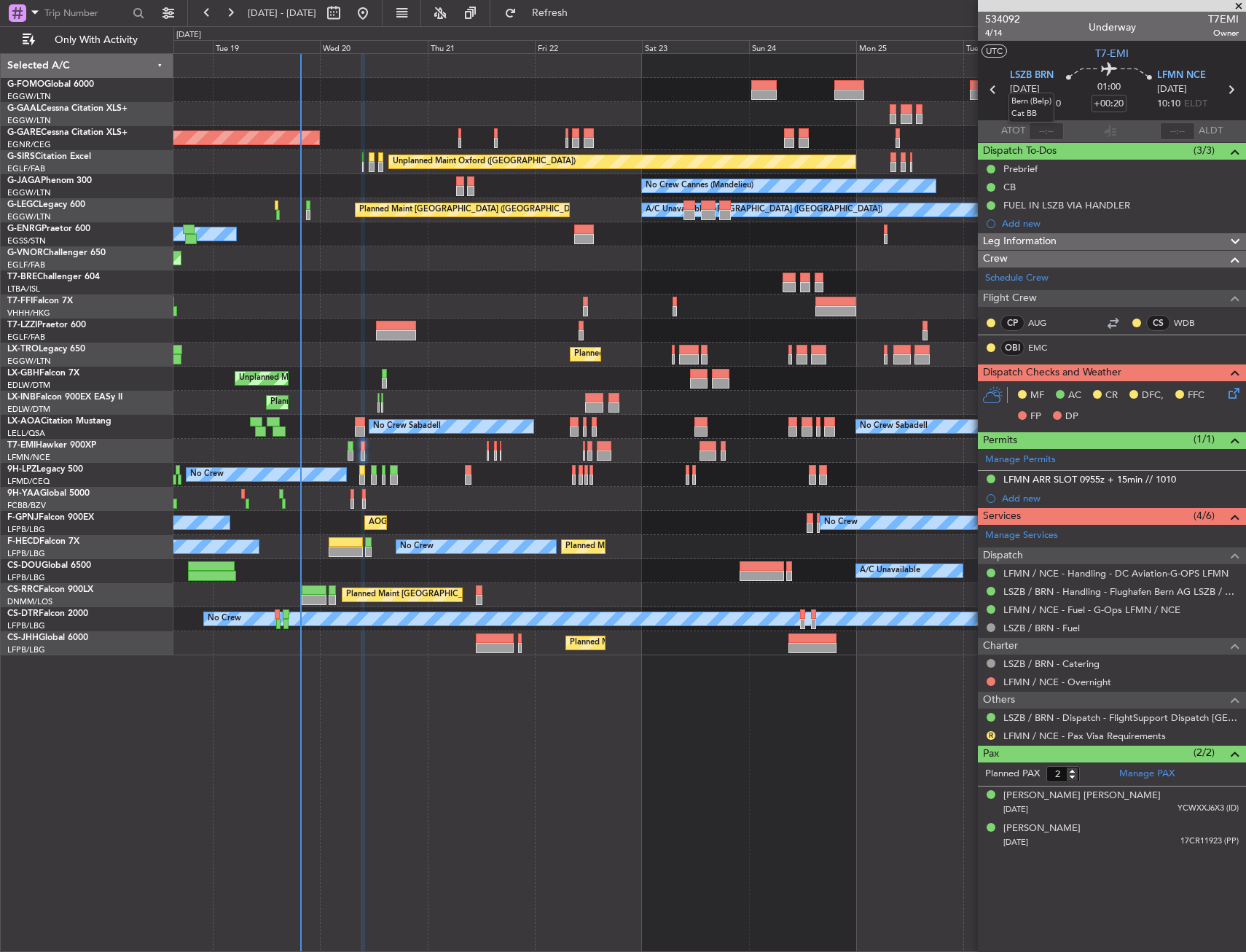
click at [1058, 101] on mat-tooltip-component "Bern (Belp) Cat BB" at bounding box center [1031, 108] width 66 height 51
click at [1073, 102] on div "01:00 +00:20" at bounding box center [1109, 90] width 96 height 54
click at [994, 678] on button at bounding box center [991, 681] width 9 height 9
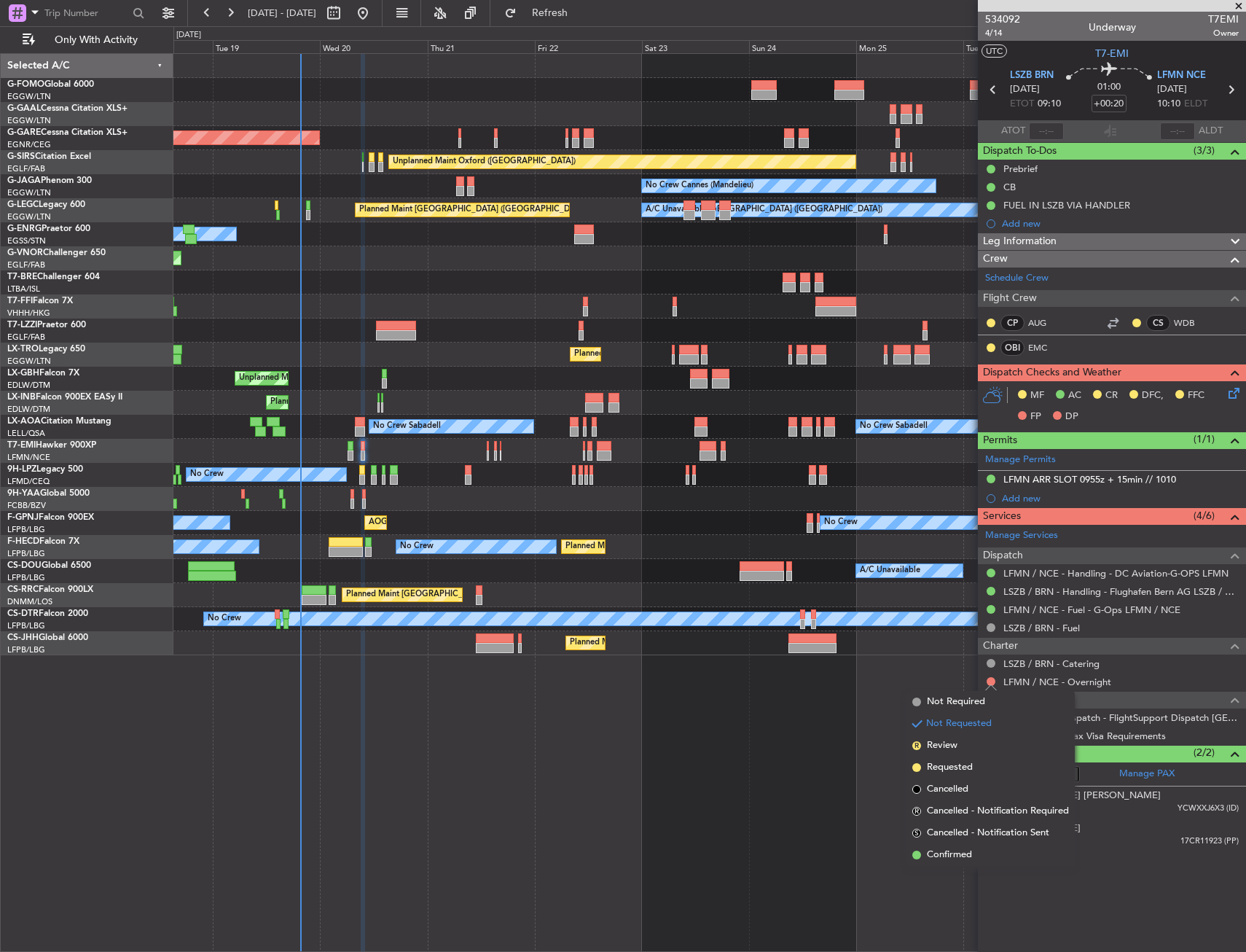
click at [970, 848] on span "Confirmed" at bounding box center [949, 855] width 45 height 15
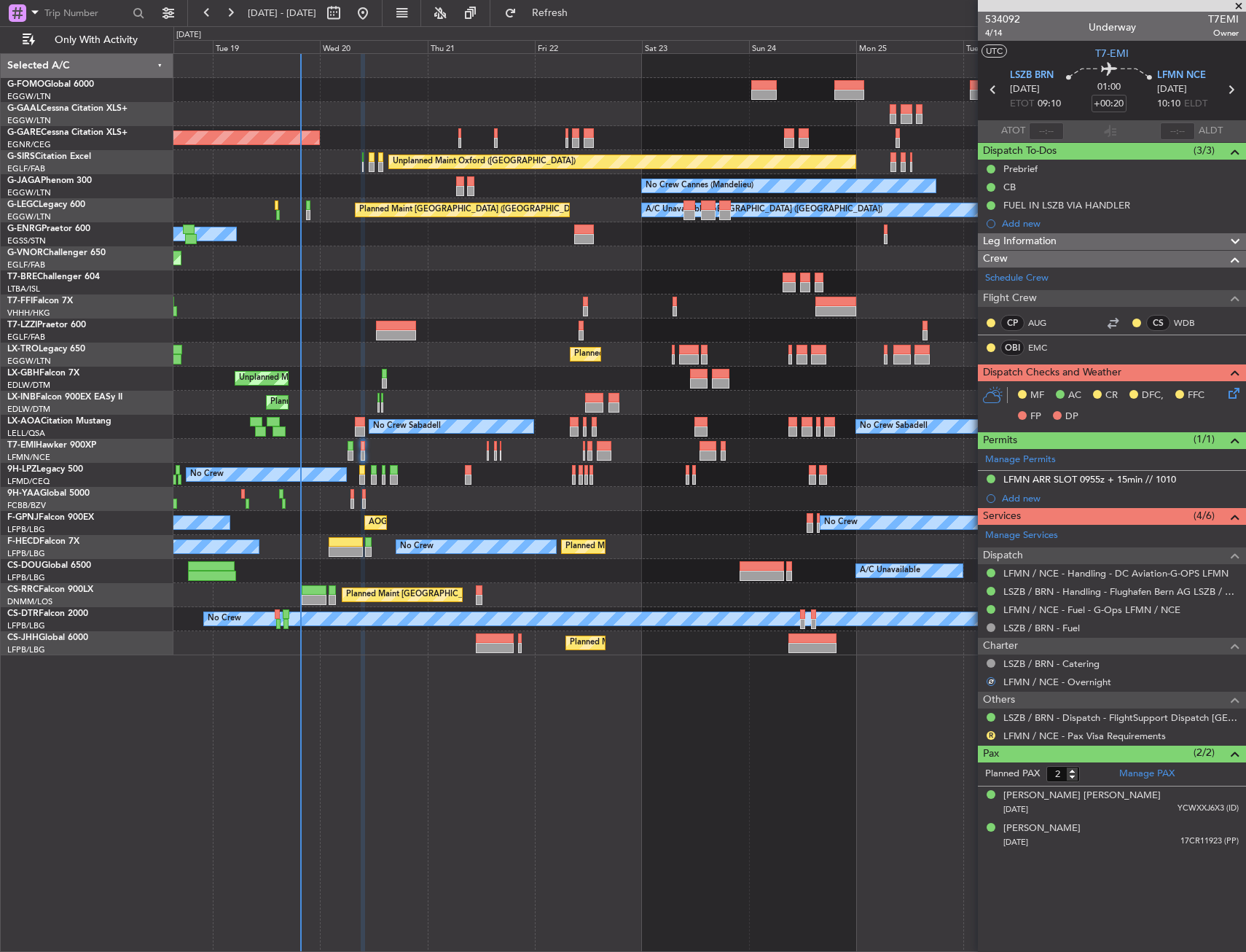
click at [998, 733] on div "R LFMN / NCE - Pax Visa Requirements" at bounding box center [1112, 736] width 268 height 18
click at [993, 734] on button "R" at bounding box center [991, 735] width 9 height 9
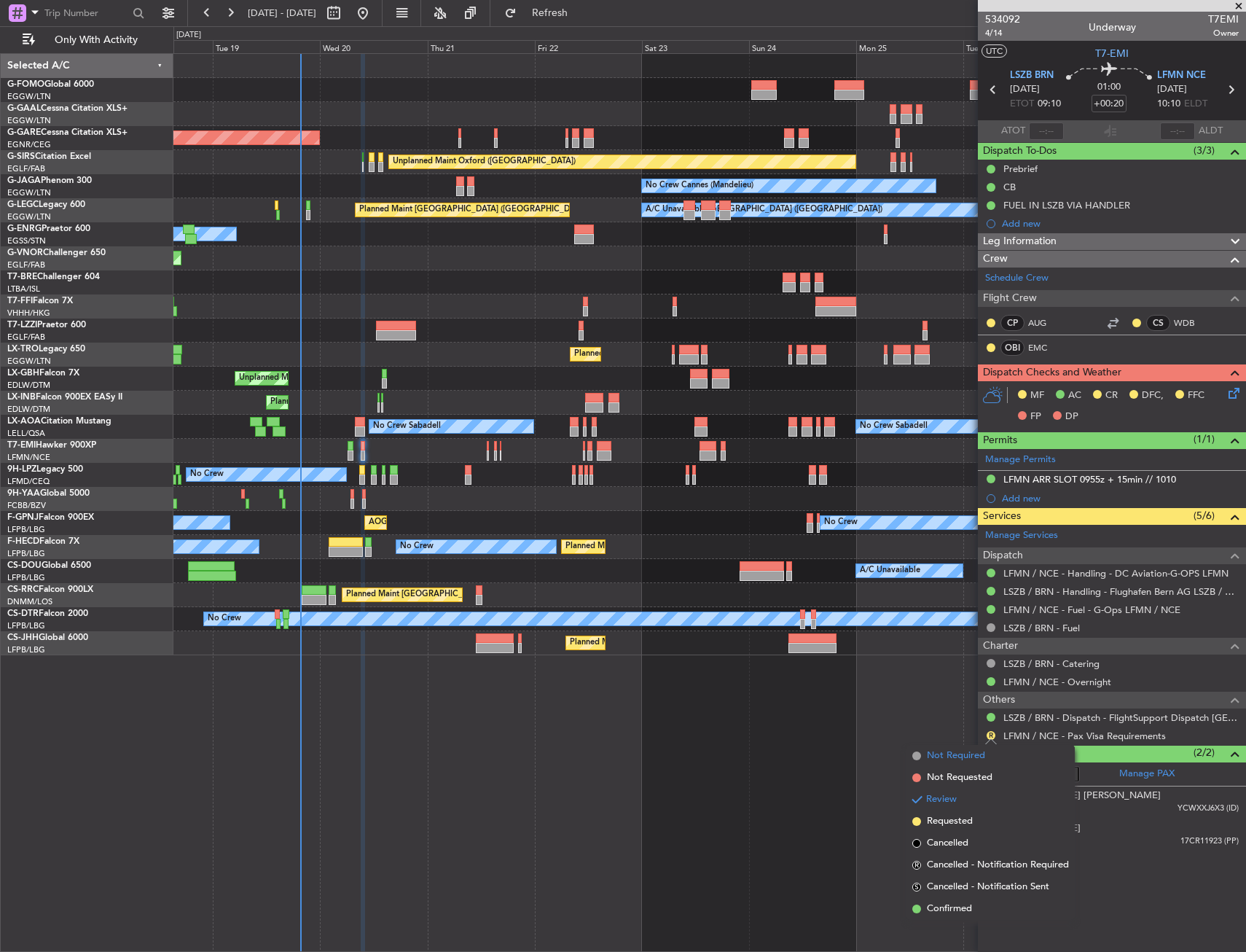
click at [931, 752] on span "Not Required" at bounding box center [957, 756] width 59 height 15
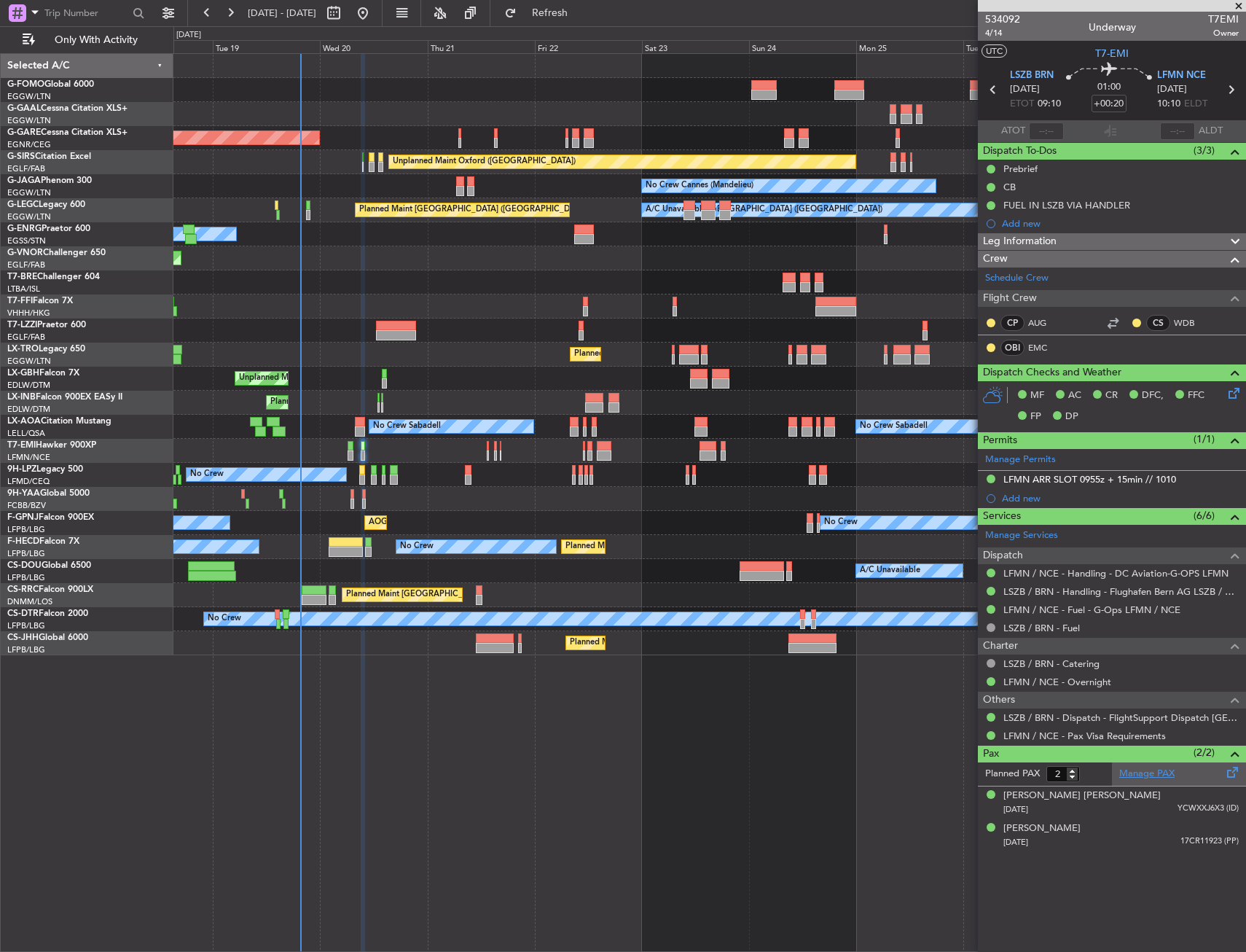
click at [1156, 773] on link "Manage PAX" at bounding box center [1147, 774] width 55 height 15
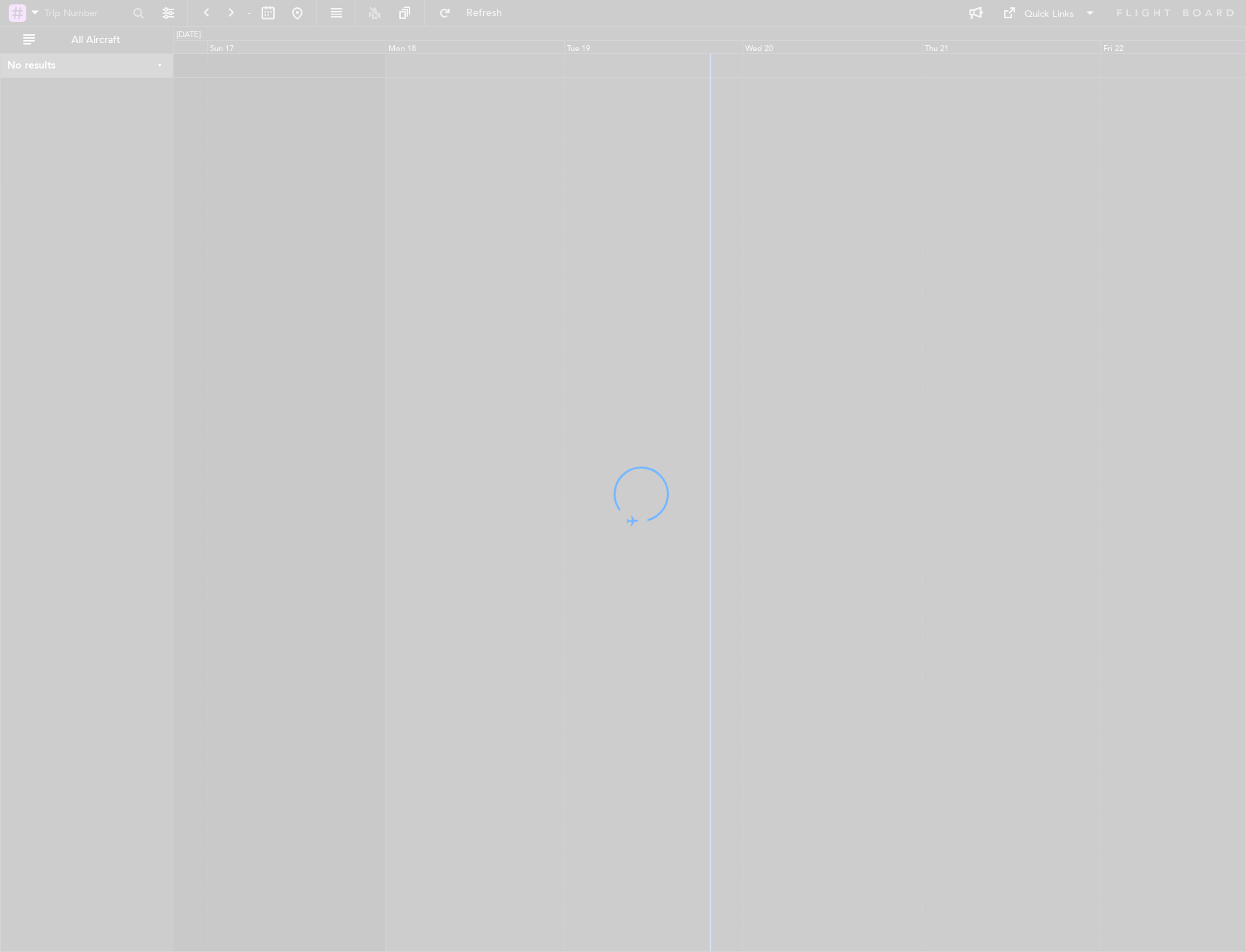
drag, startPoint x: 616, startPoint y: 152, endPoint x: 496, endPoint y: 155, distance: 120.0
click at [527, 149] on div at bounding box center [623, 476] width 1246 height 952
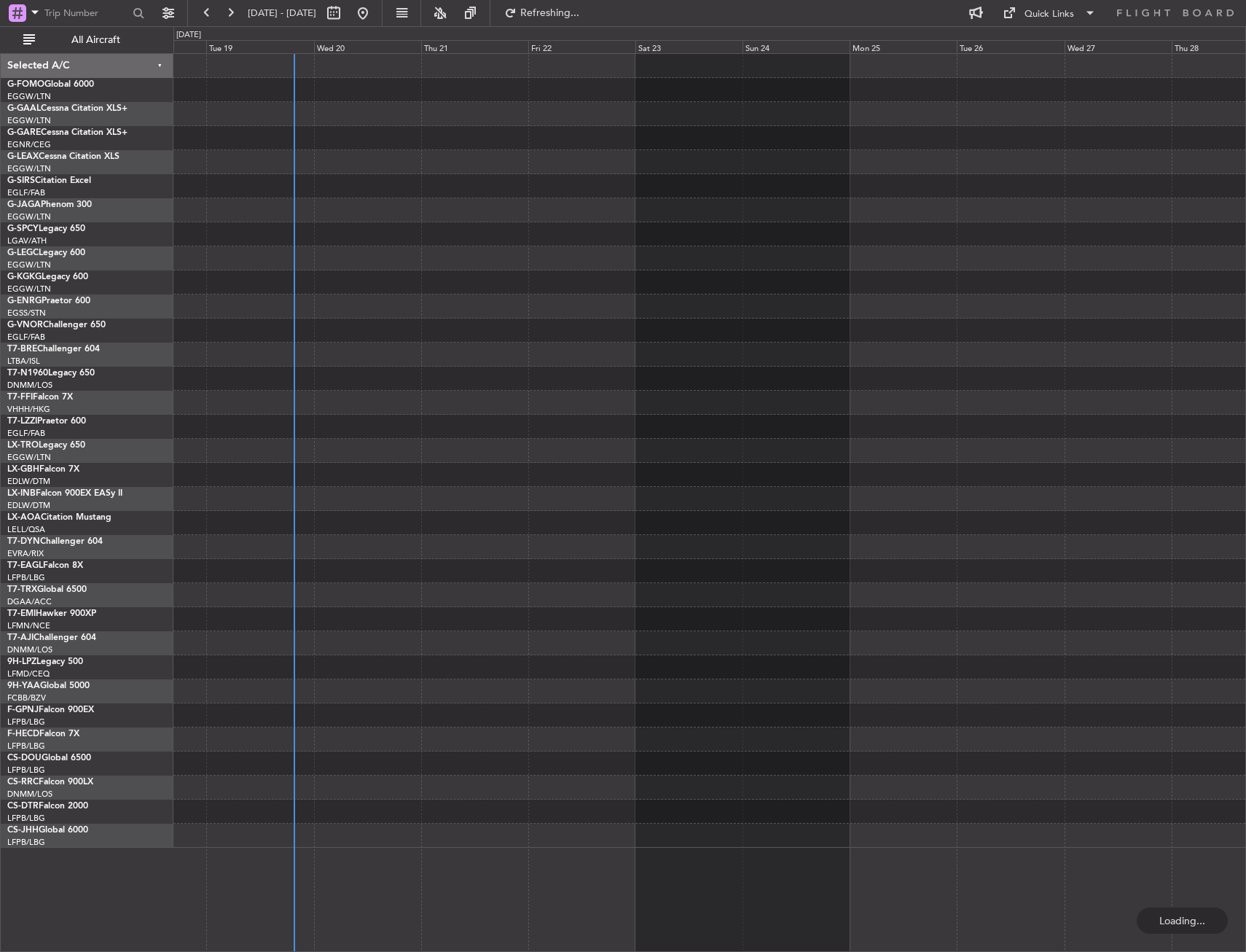
click at [369, 94] on div at bounding box center [710, 90] width 1072 height 24
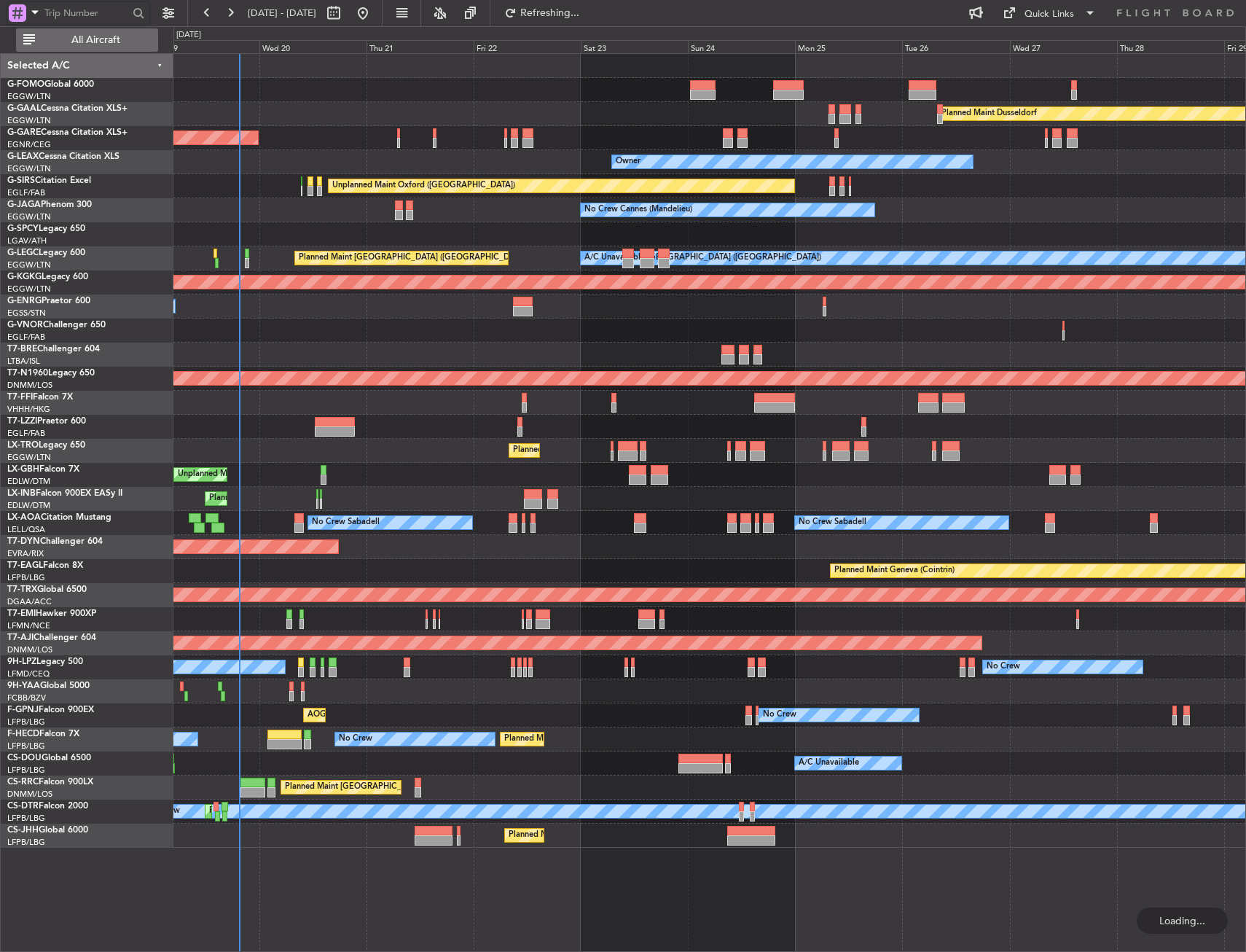
drag, startPoint x: 81, startPoint y: 22, endPoint x: 80, endPoint y: 37, distance: 15.0
click at [80, 26] on div "[DATE] - [DATE] Refreshing... Quick Links All Aircraft" at bounding box center [623, 13] width 1246 height 26
click at [80, 37] on span "All Aircraft" at bounding box center [96, 40] width 116 height 11
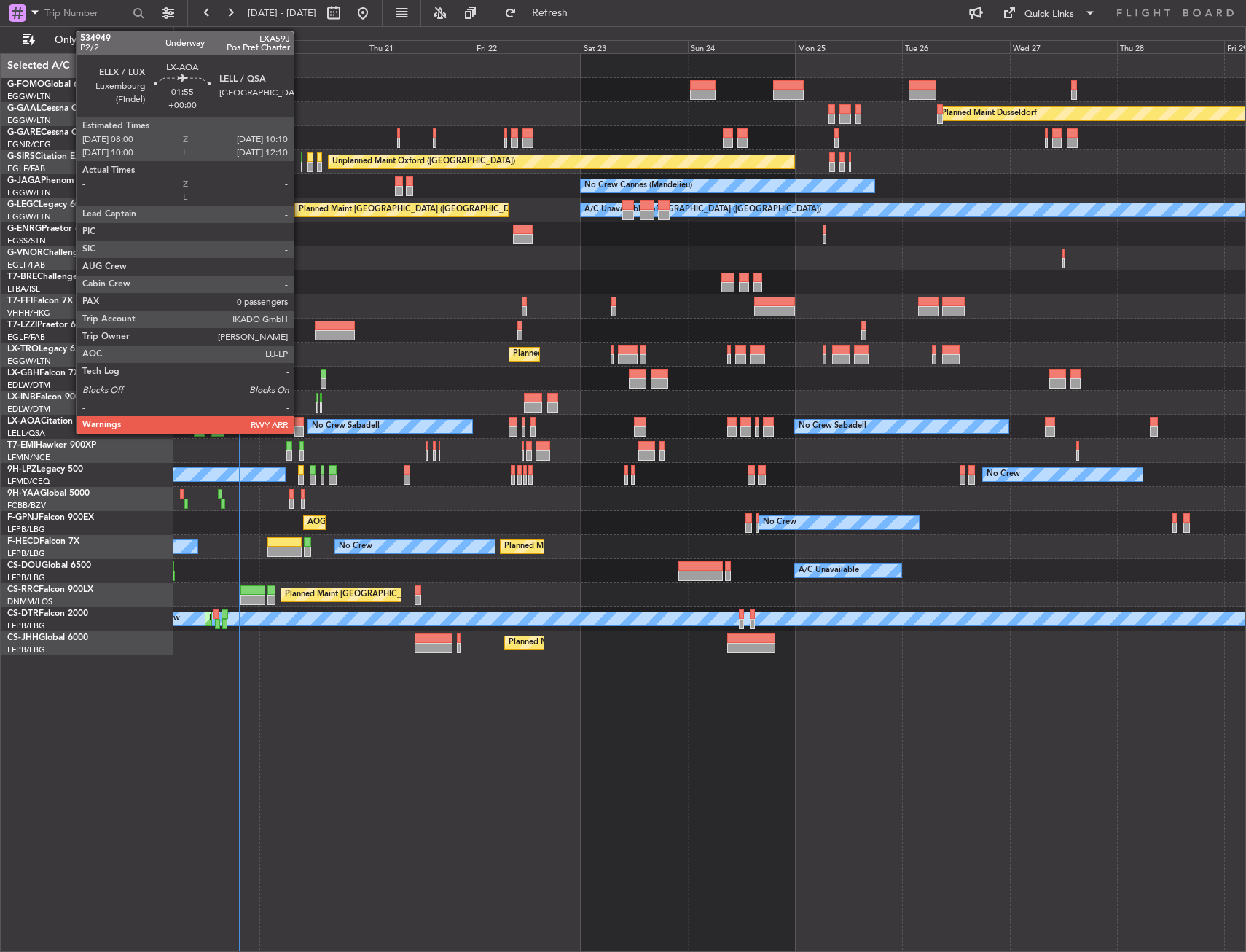
click at [298, 426] on div at bounding box center [299, 431] width 11 height 11
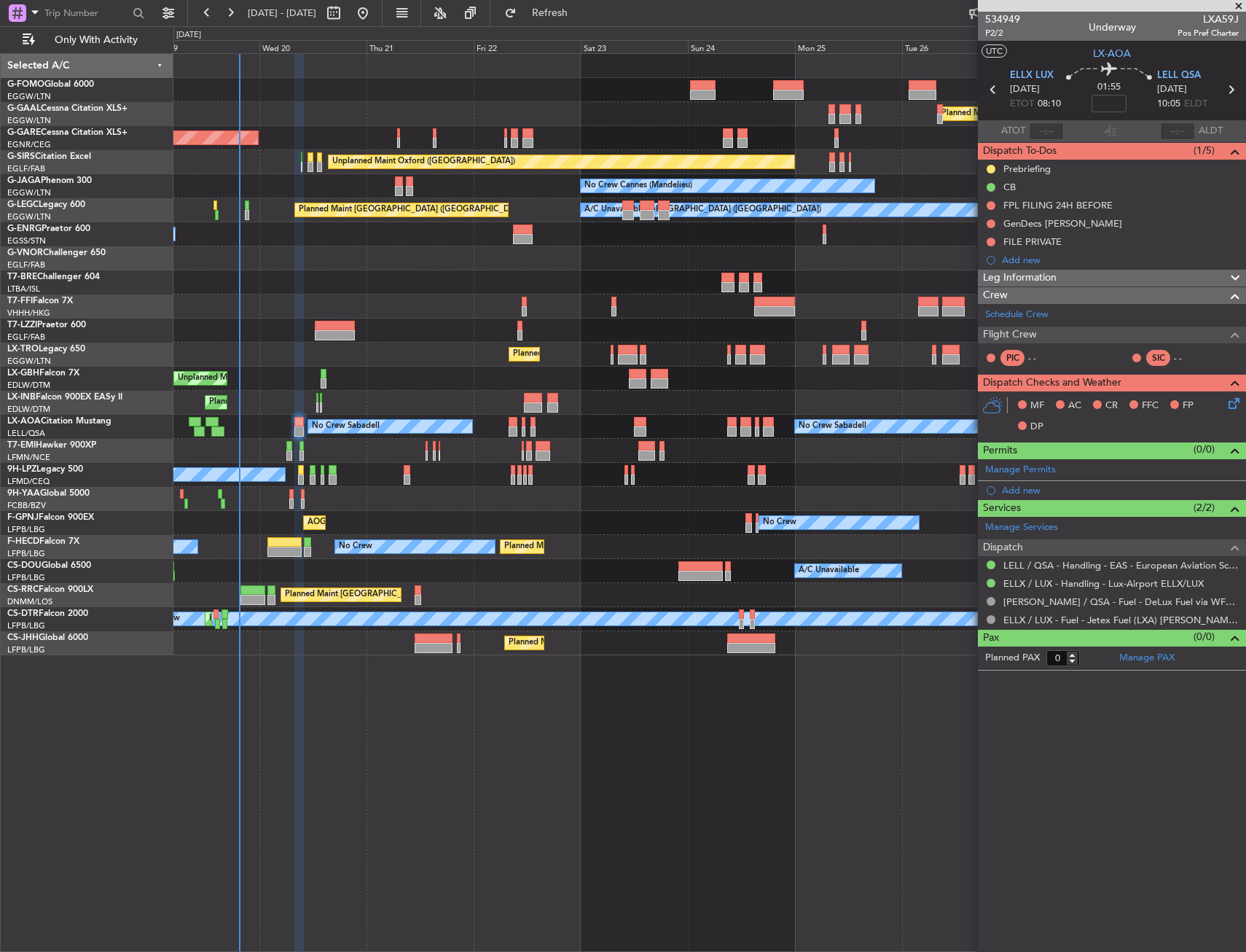
click at [566, 765] on div "Planned Maint Windsor Locks ([PERSON_NAME] Intl) Planned [GEOGRAPHIC_DATA] Unpl…" at bounding box center [710, 502] width 1072 height 899
drag, startPoint x: 1136, startPoint y: 646, endPoint x: 1136, endPoint y: 657, distance: 11.0
click at [1136, 657] on mat-tooltip-component "Complete" at bounding box center [1112, 664] width 63 height 38
click at [1148, 656] on link "Manage PAX" at bounding box center [1147, 659] width 55 height 15
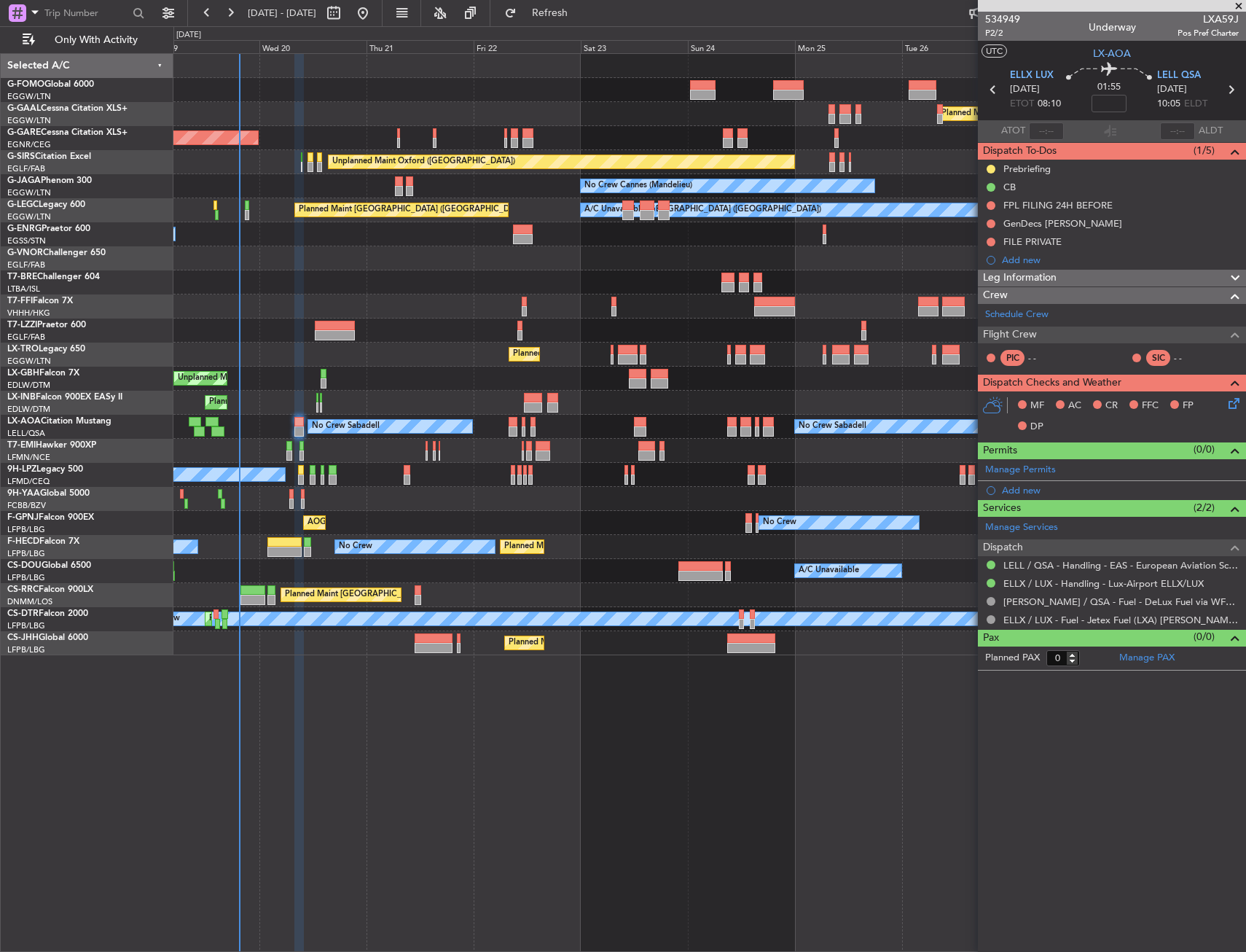
click at [426, 258] on div "Planned Maint London ([GEOGRAPHIC_DATA])" at bounding box center [710, 258] width 1072 height 24
click at [995, 311] on link "Schedule Crew" at bounding box center [1017, 315] width 64 height 15
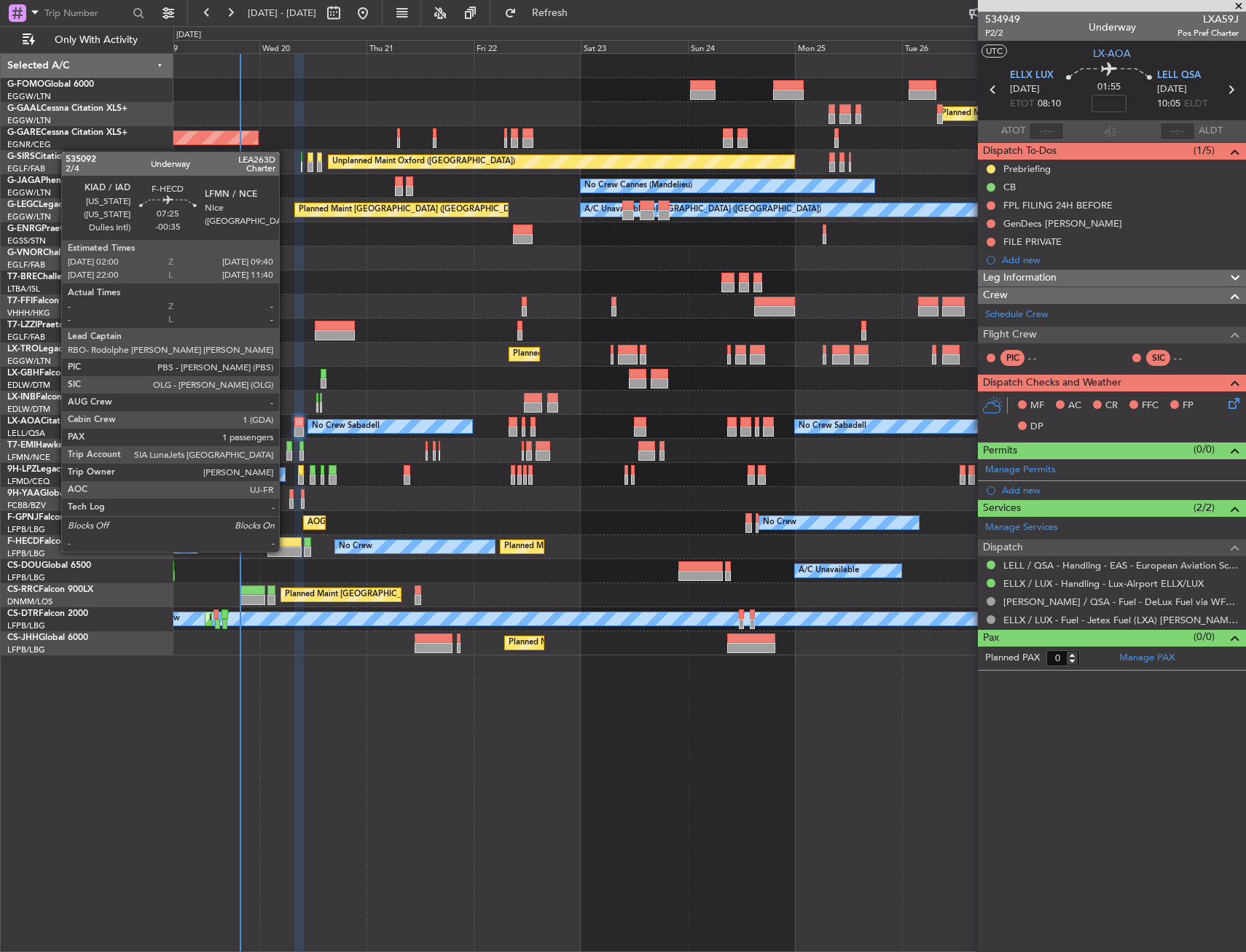
click at [286, 537] on div at bounding box center [284, 542] width 35 height 11
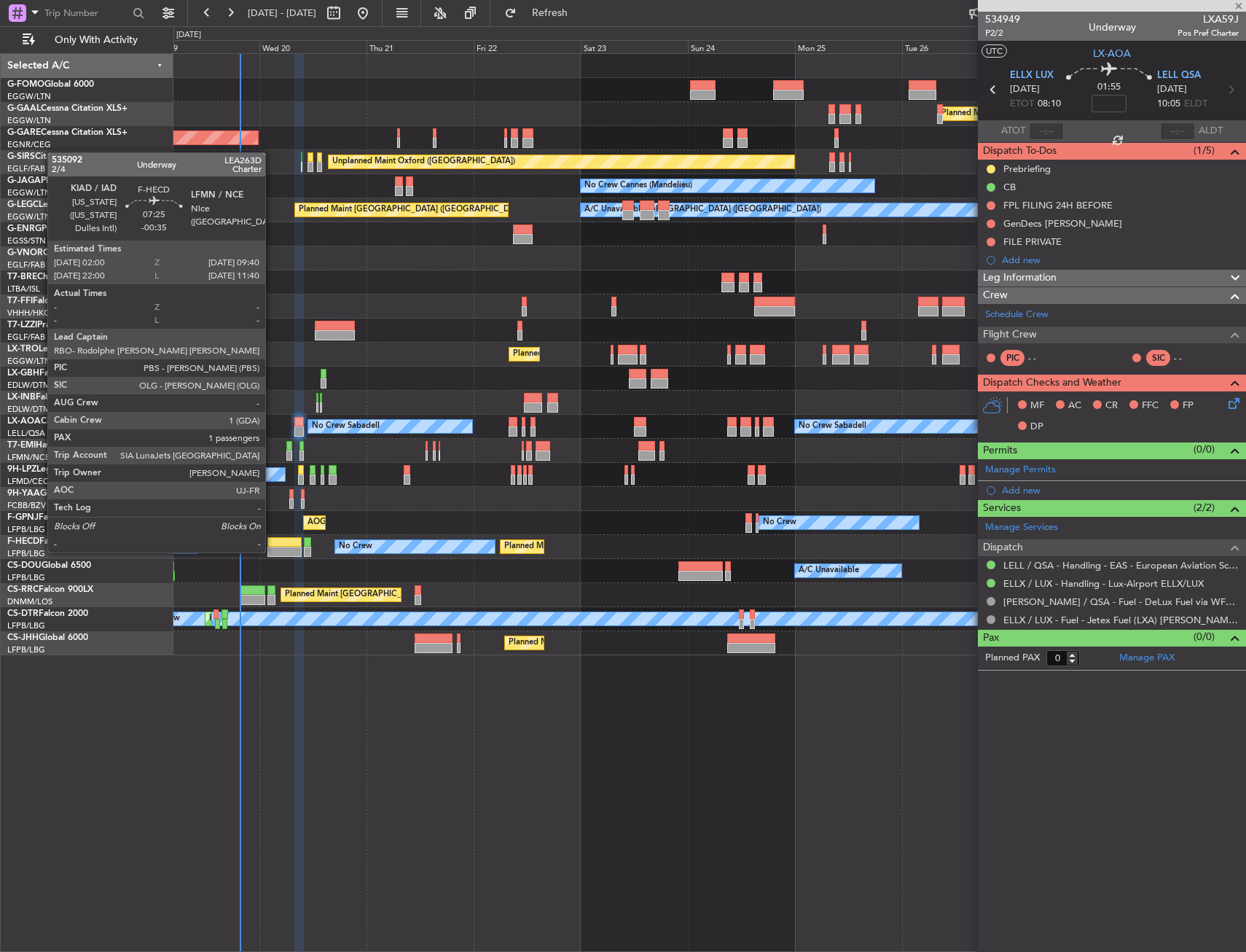
type input "-00:35"
type input "1"
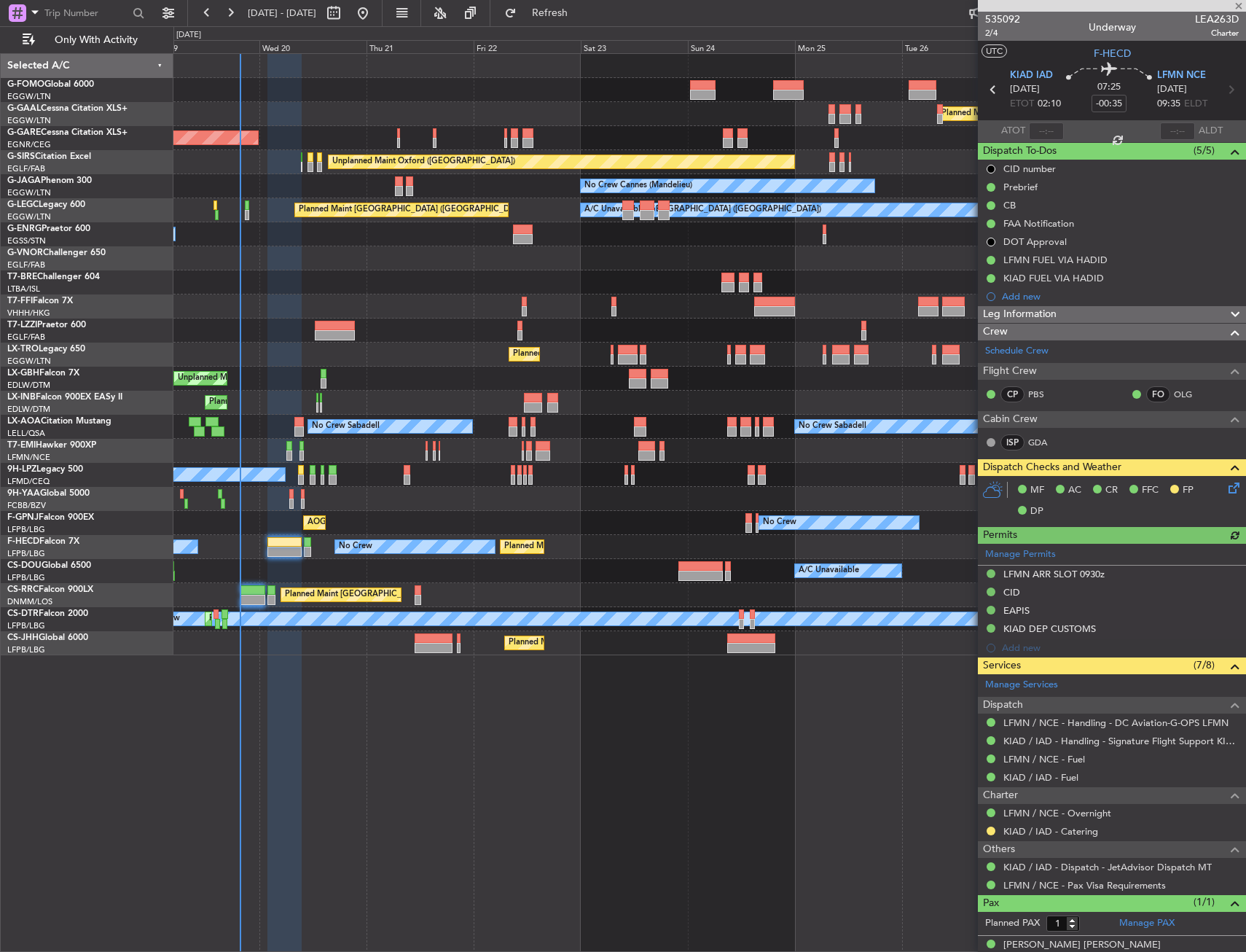
click at [1226, 488] on icon at bounding box center [1231, 485] width 11 height 11
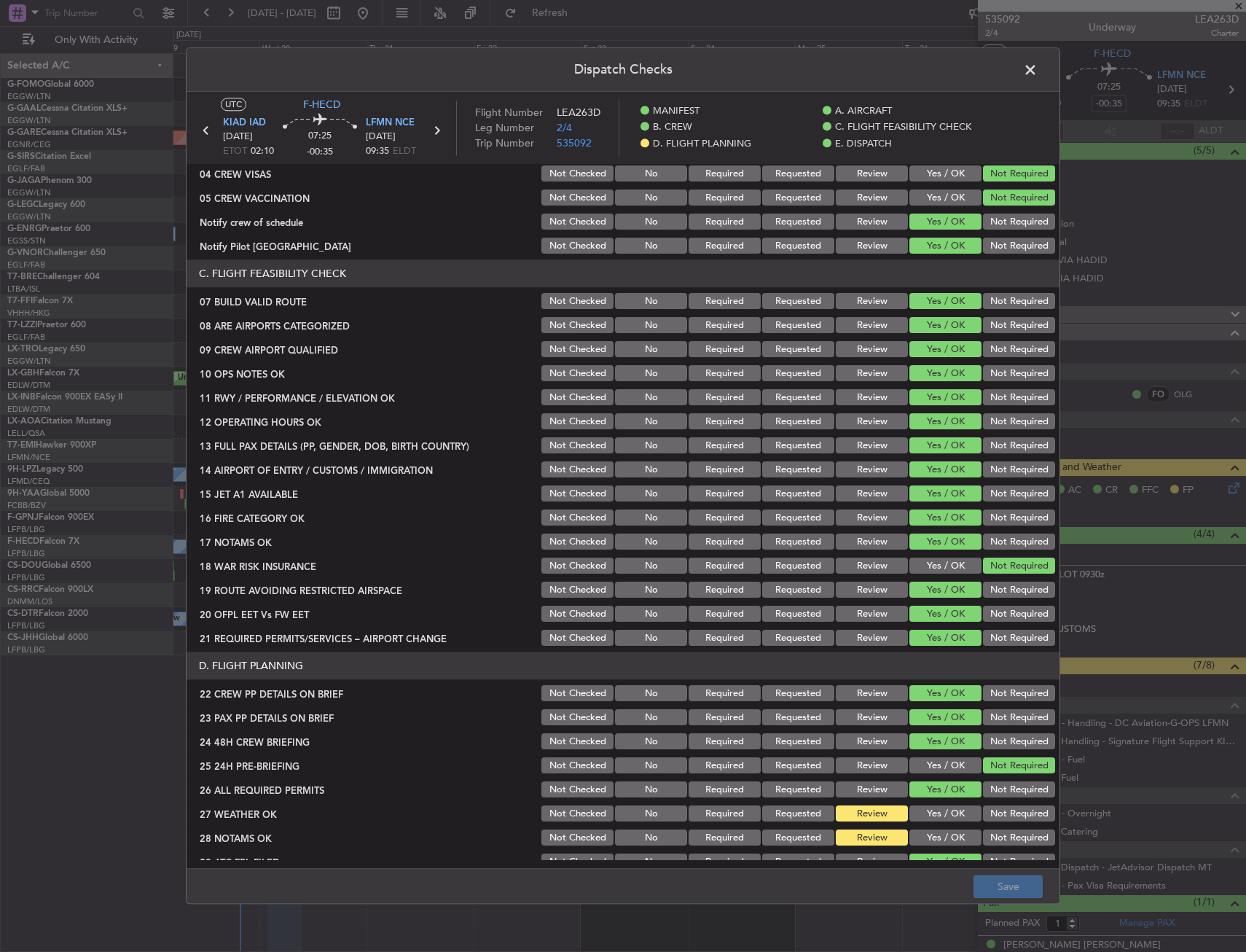
scroll to position [583, 0]
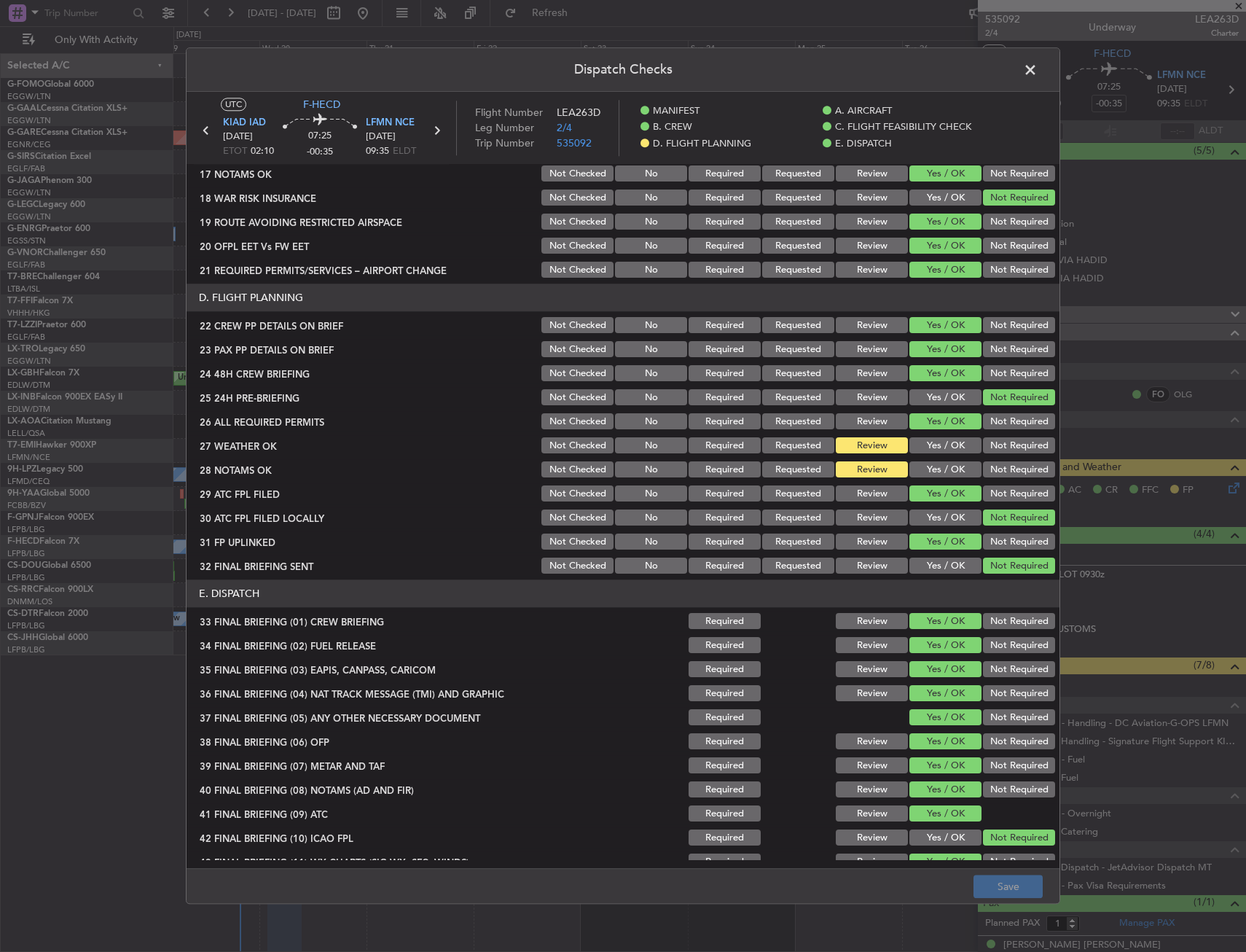
click at [1038, 70] on span at bounding box center [1038, 73] width 0 height 29
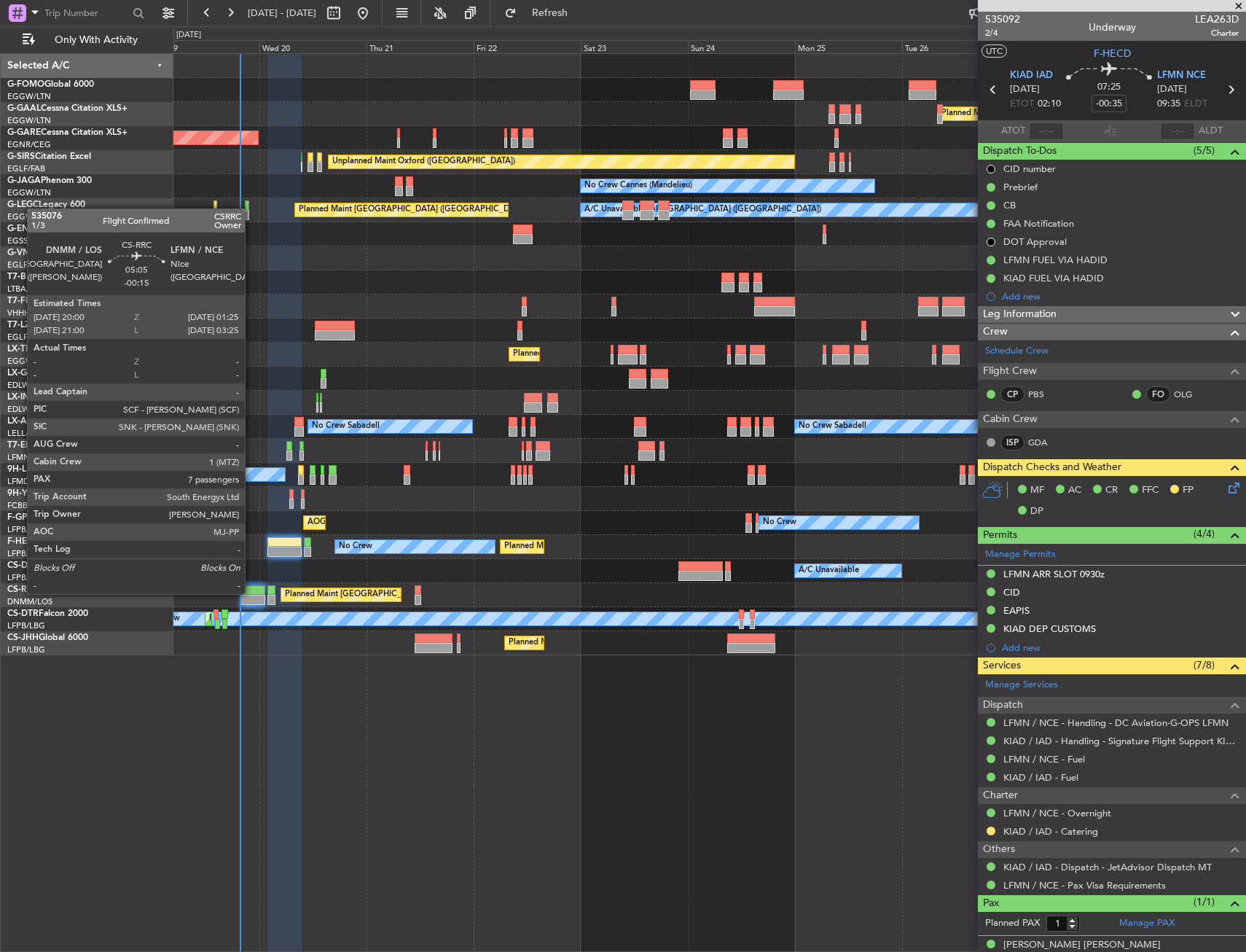
click at [252, 593] on div at bounding box center [253, 590] width 24 height 11
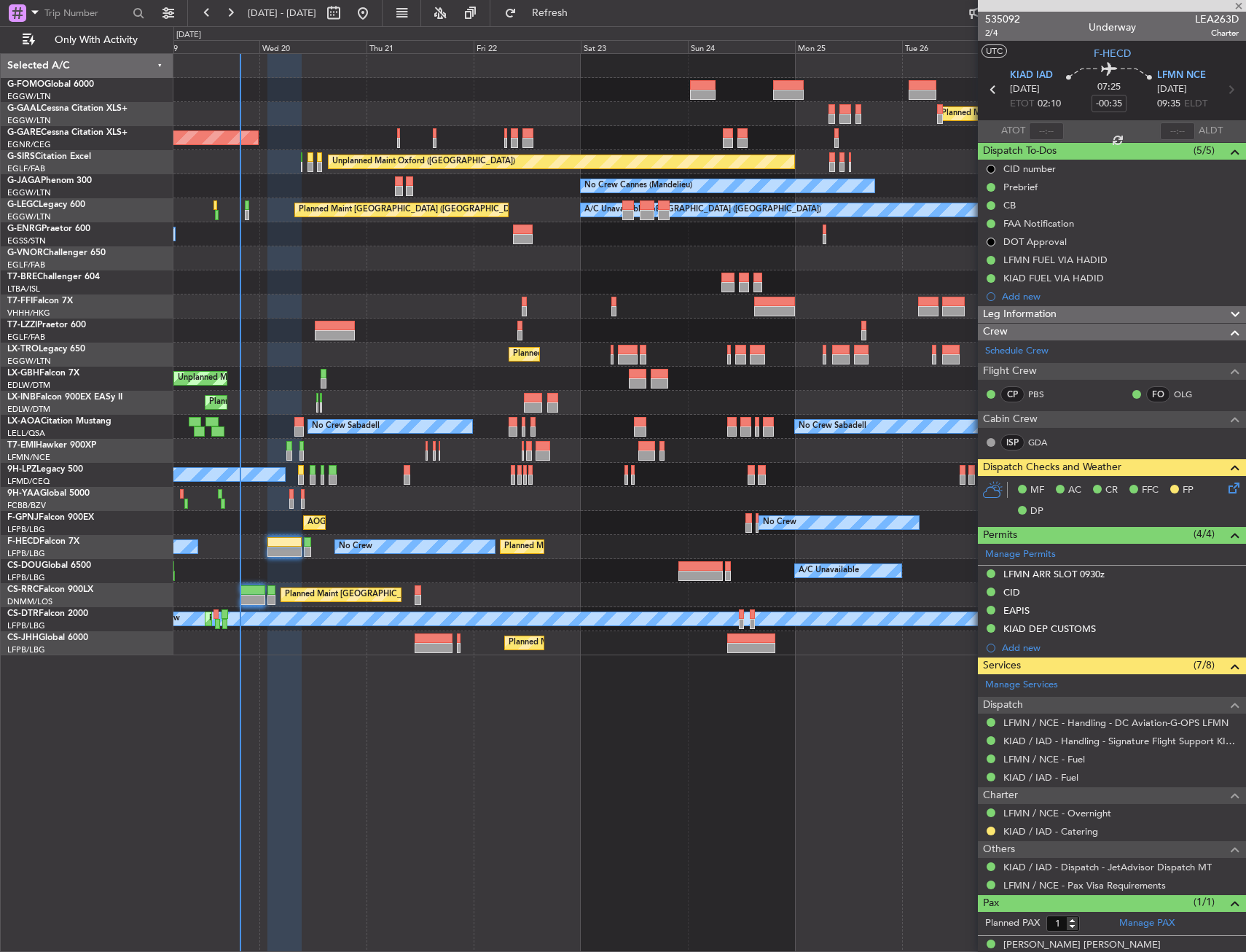
type input "-00:15"
type input "7"
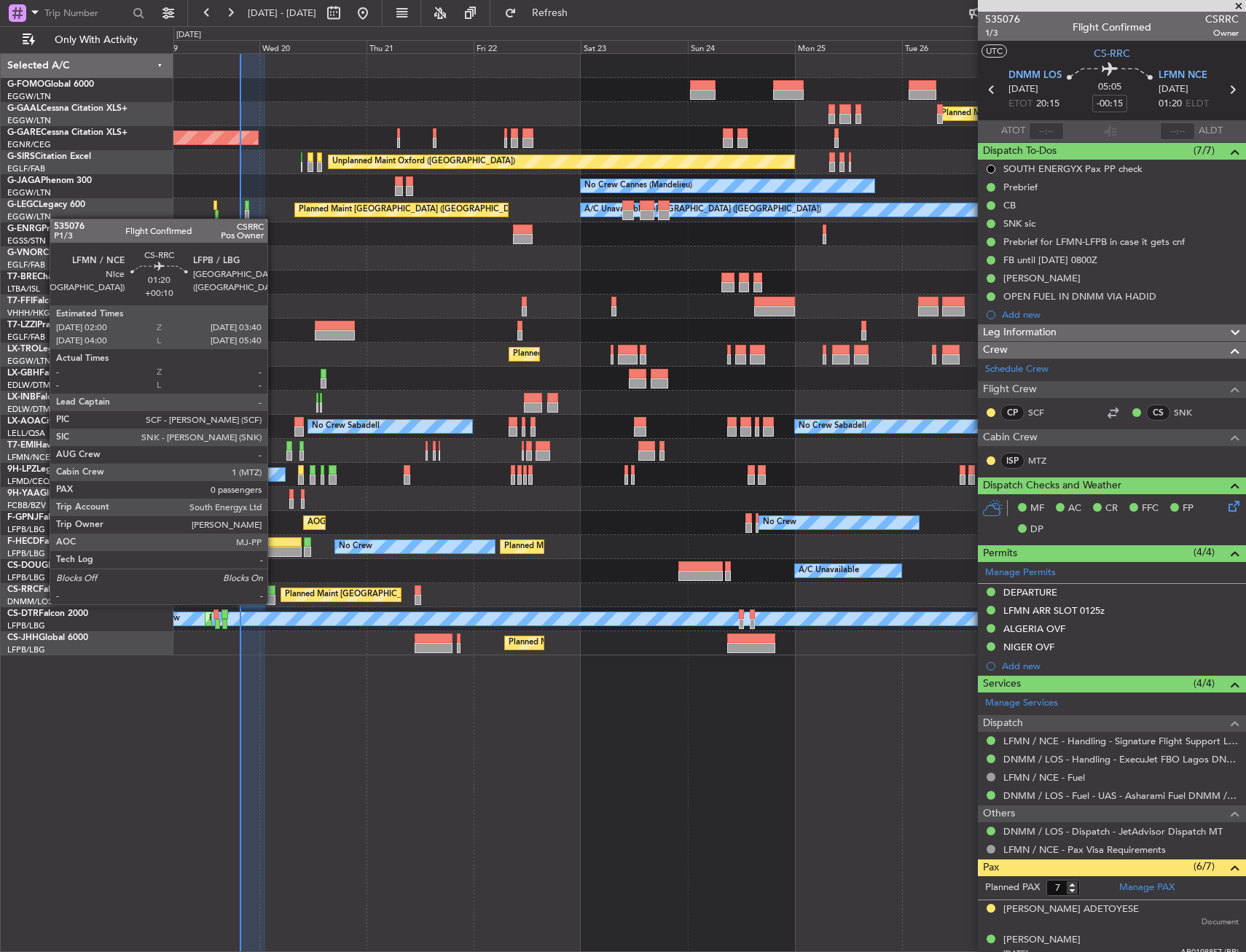
click at [274, 603] on div at bounding box center [271, 600] width 8 height 11
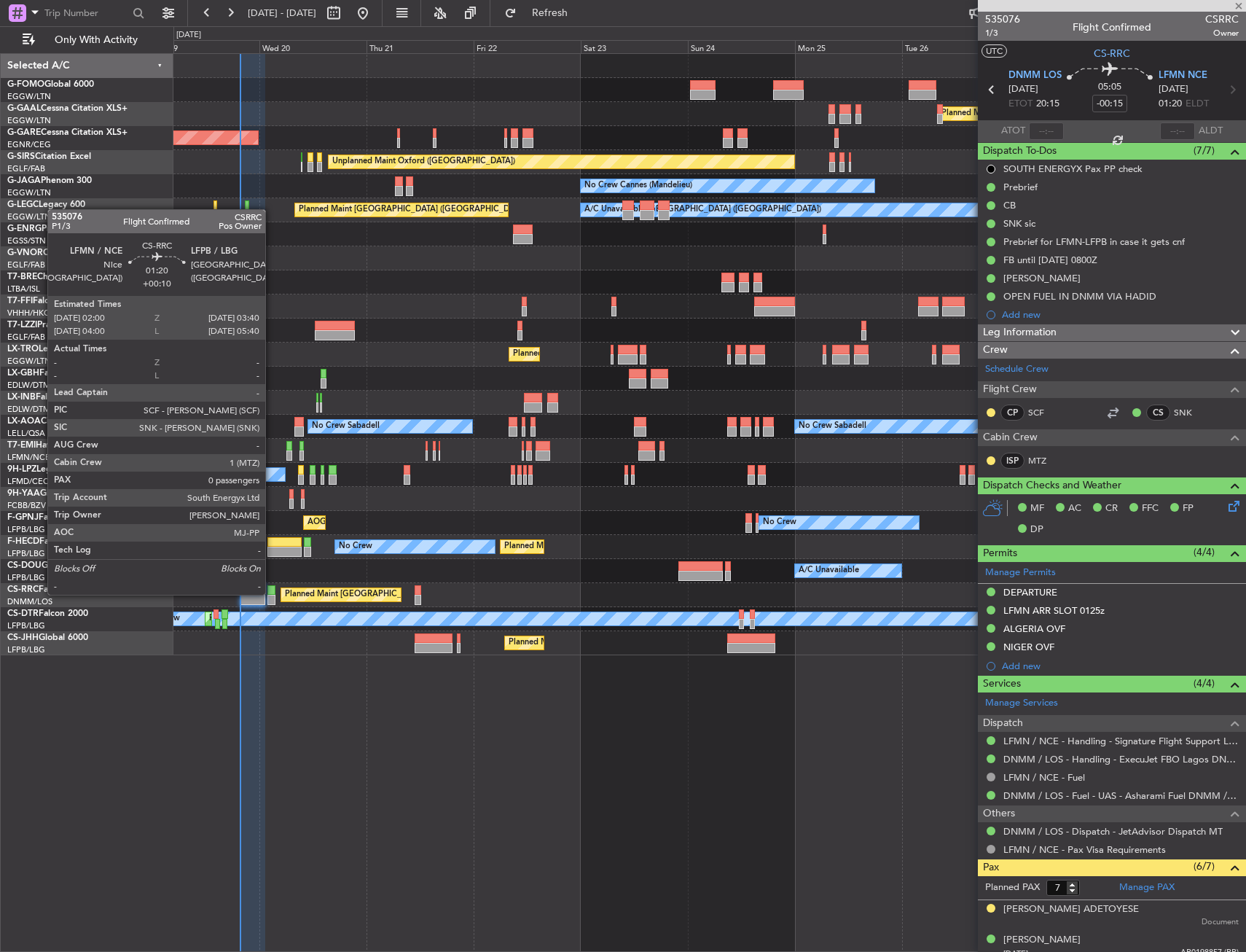
type input "+00:10"
type input "0"
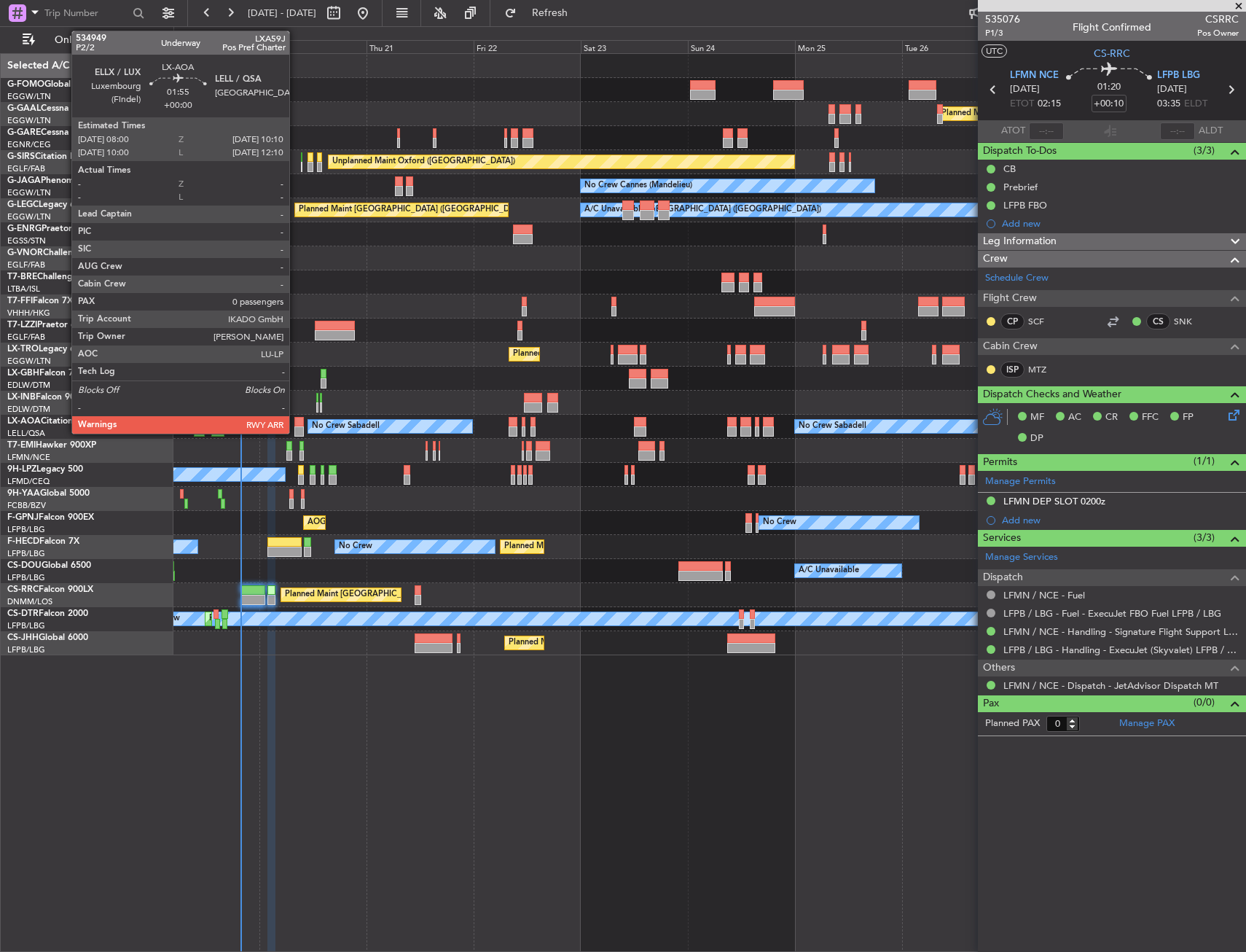
click at [297, 421] on div at bounding box center [299, 422] width 11 height 11
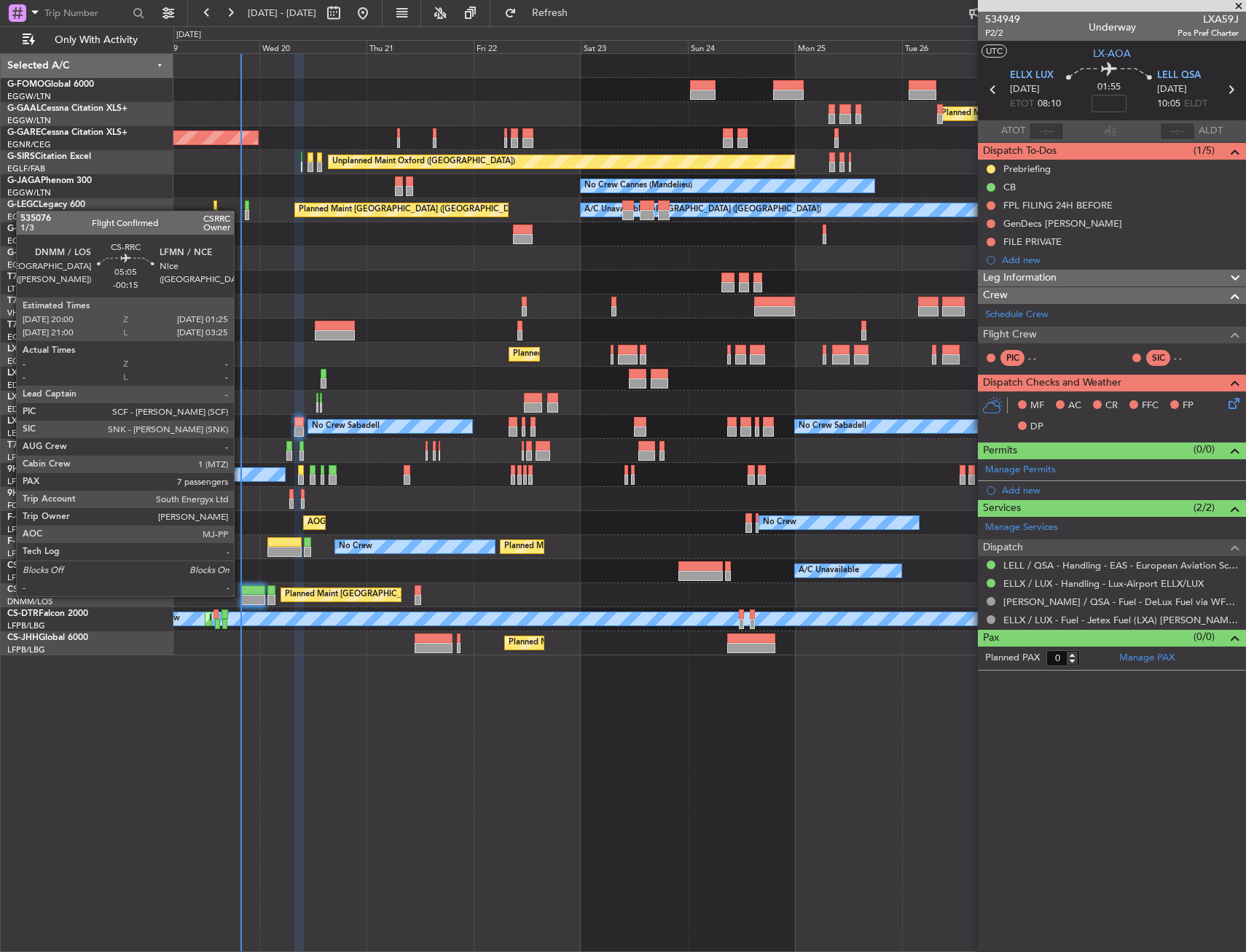
click at [240, 595] on div at bounding box center [253, 600] width 24 height 11
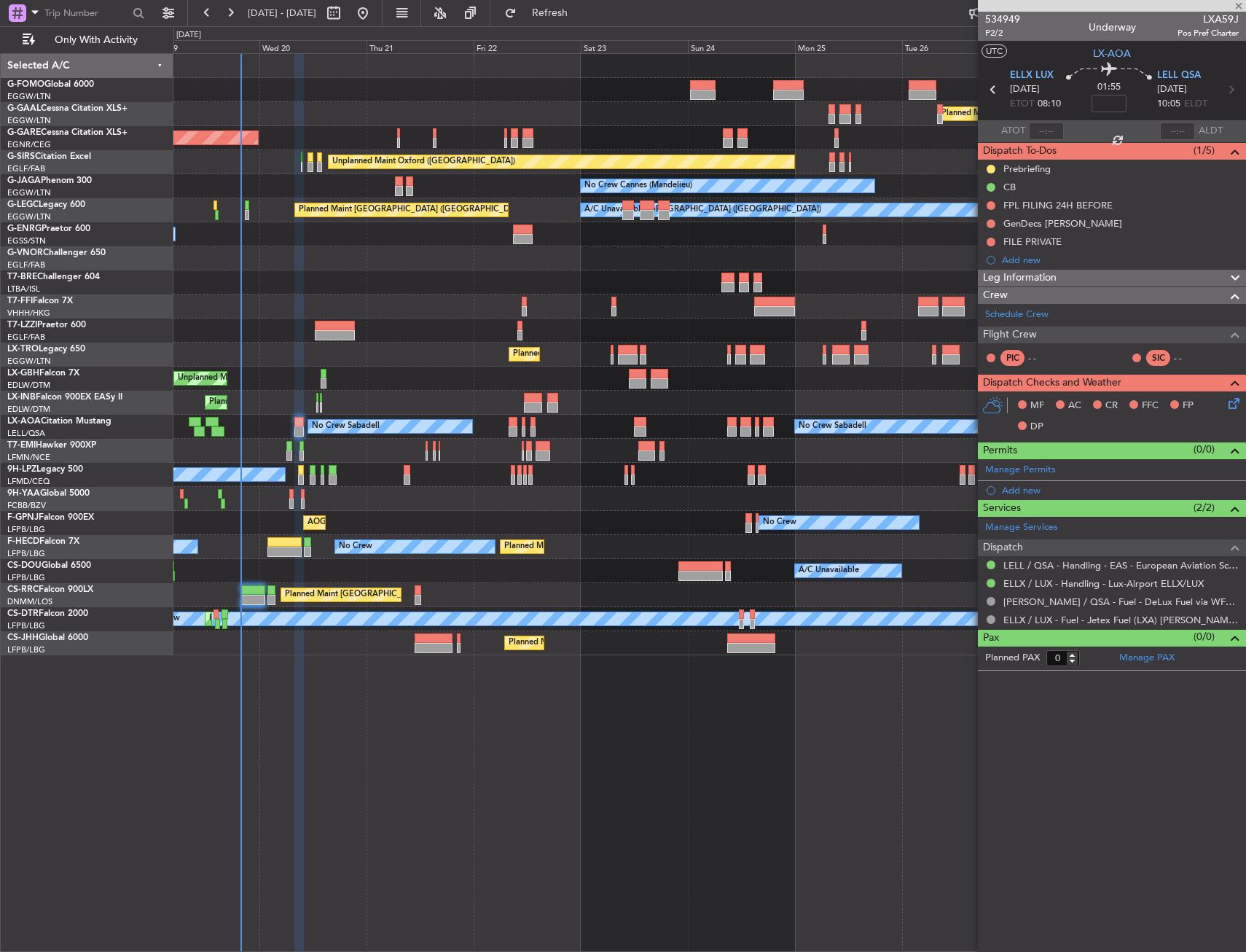
type input "-00:15"
type input "7"
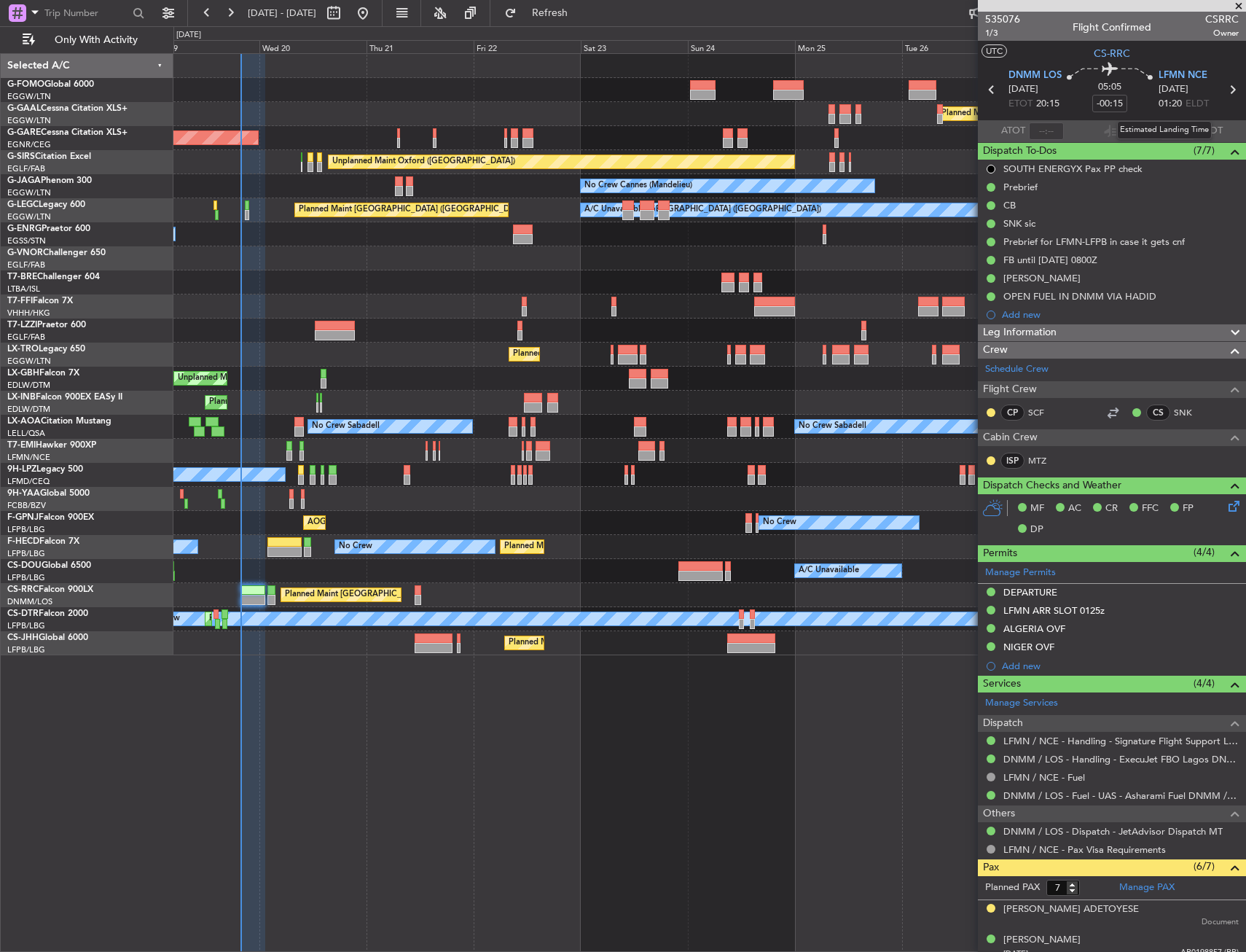
click at [1169, 104] on span "01:20" at bounding box center [1170, 104] width 24 height 15
click at [385, 282] on div at bounding box center [710, 283] width 1072 height 24
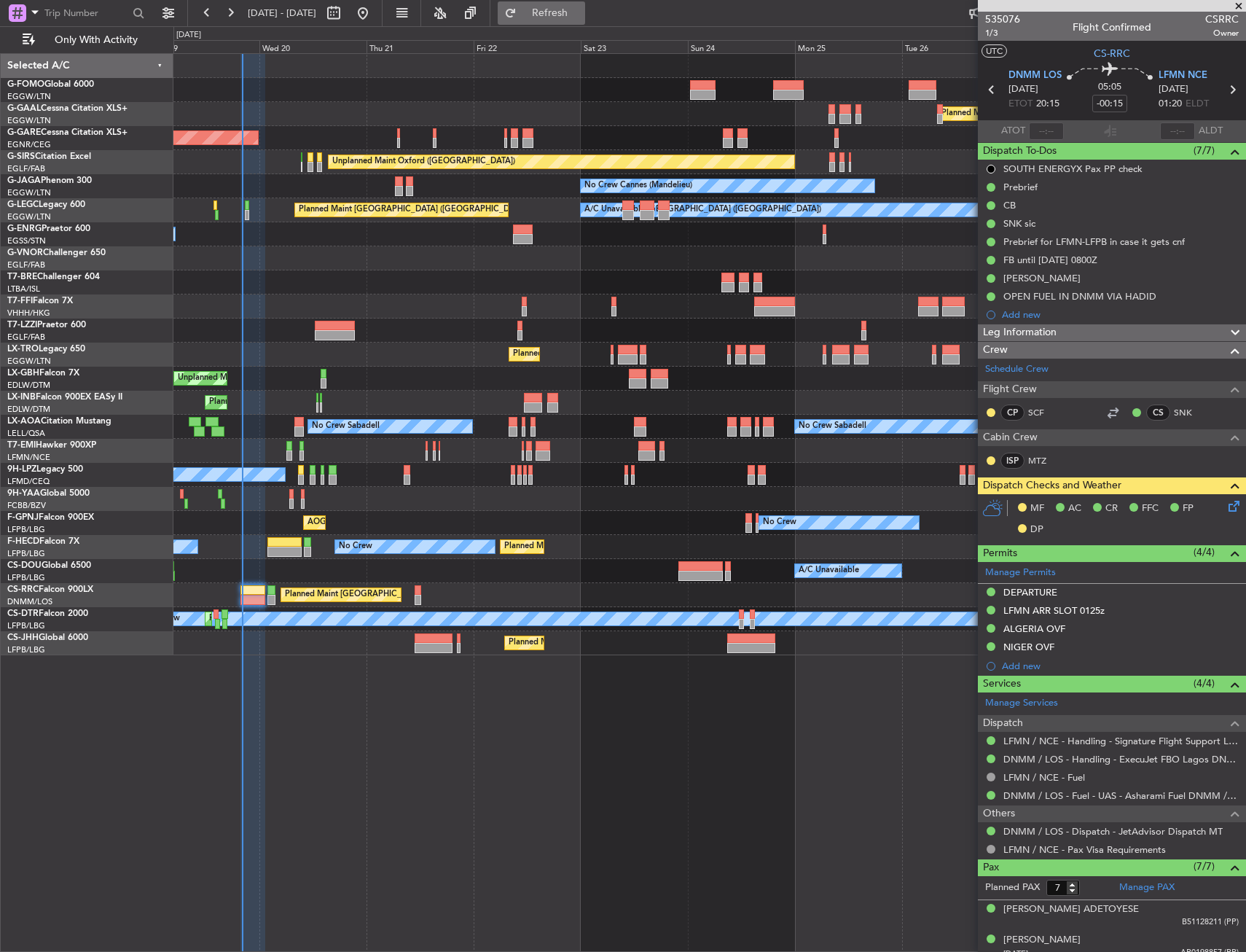
click at [577, 19] on button "Refresh" at bounding box center [541, 13] width 87 height 24
click at [1226, 505] on icon at bounding box center [1231, 504] width 11 height 11
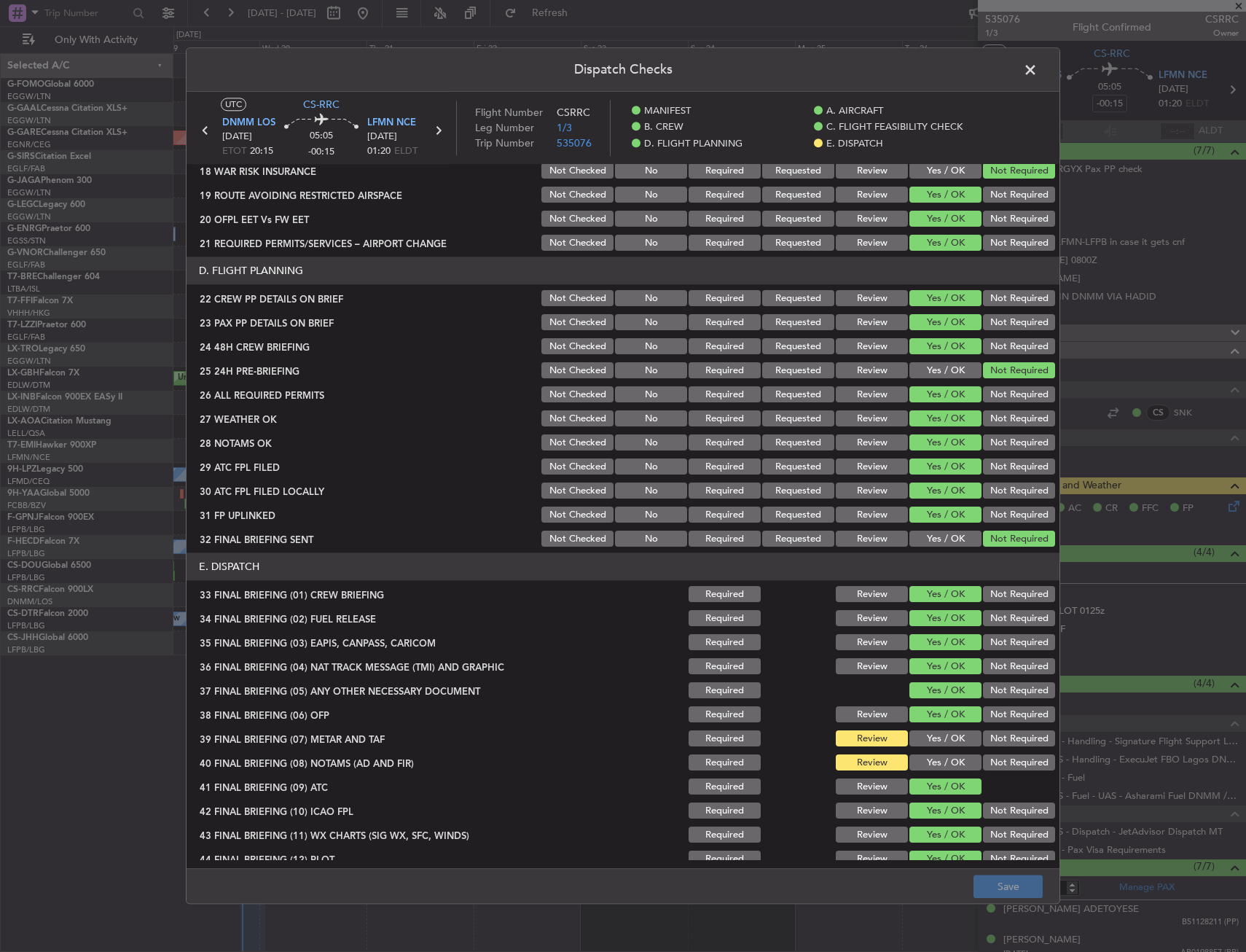
scroll to position [624, 0]
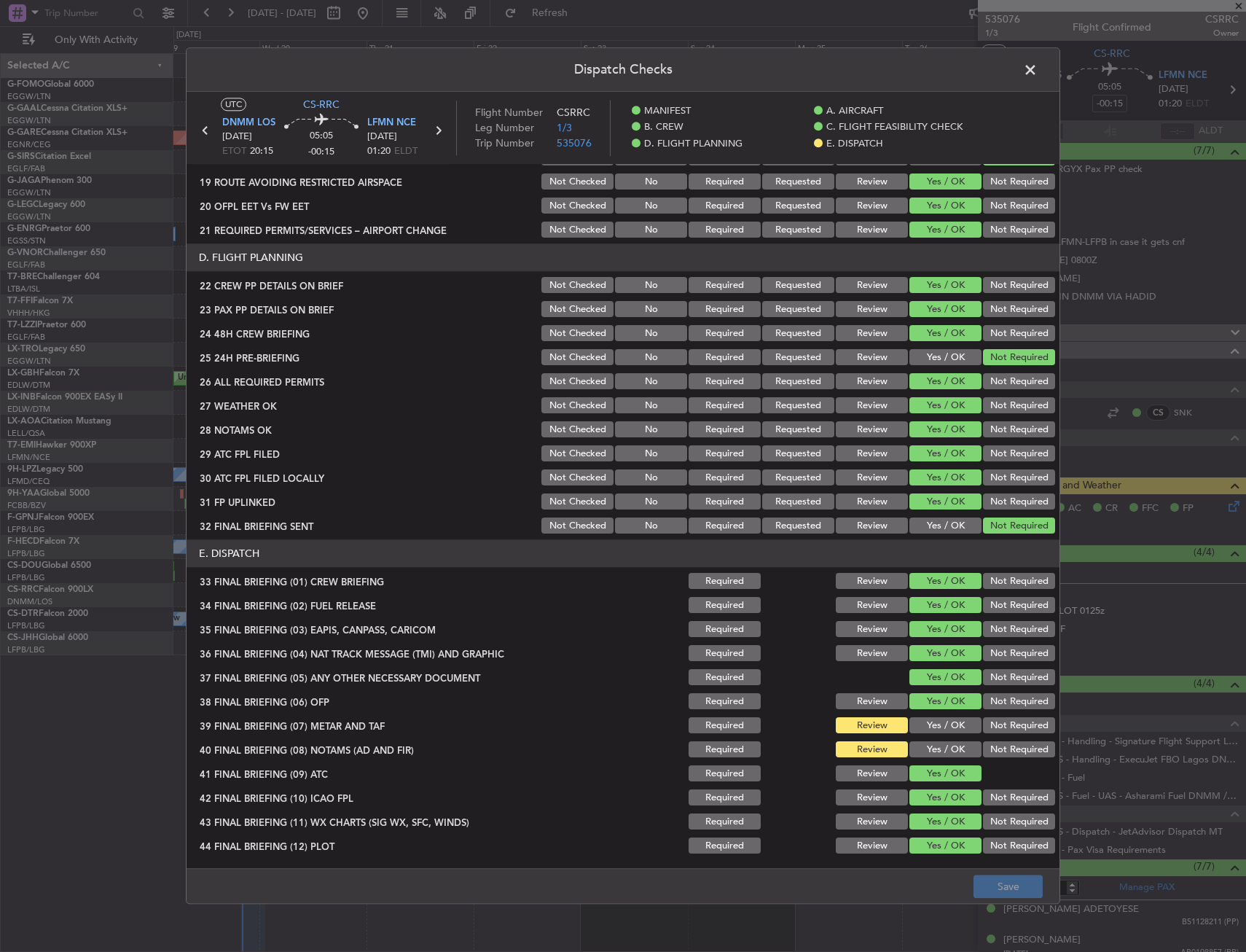
click at [938, 729] on button "Yes / OK" at bounding box center [945, 726] width 73 height 16
click at [931, 746] on button "Yes / OK" at bounding box center [945, 750] width 73 height 16
click at [991, 906] on div "Dispatch Checks UTC CS-RRC DNMM LOS [DATE] ETOT 20:15 05:05 -00:15 LFMN NCE [DA…" at bounding box center [623, 476] width 1246 height 952
click at [995, 896] on button "Save" at bounding box center [1008, 887] width 69 height 24
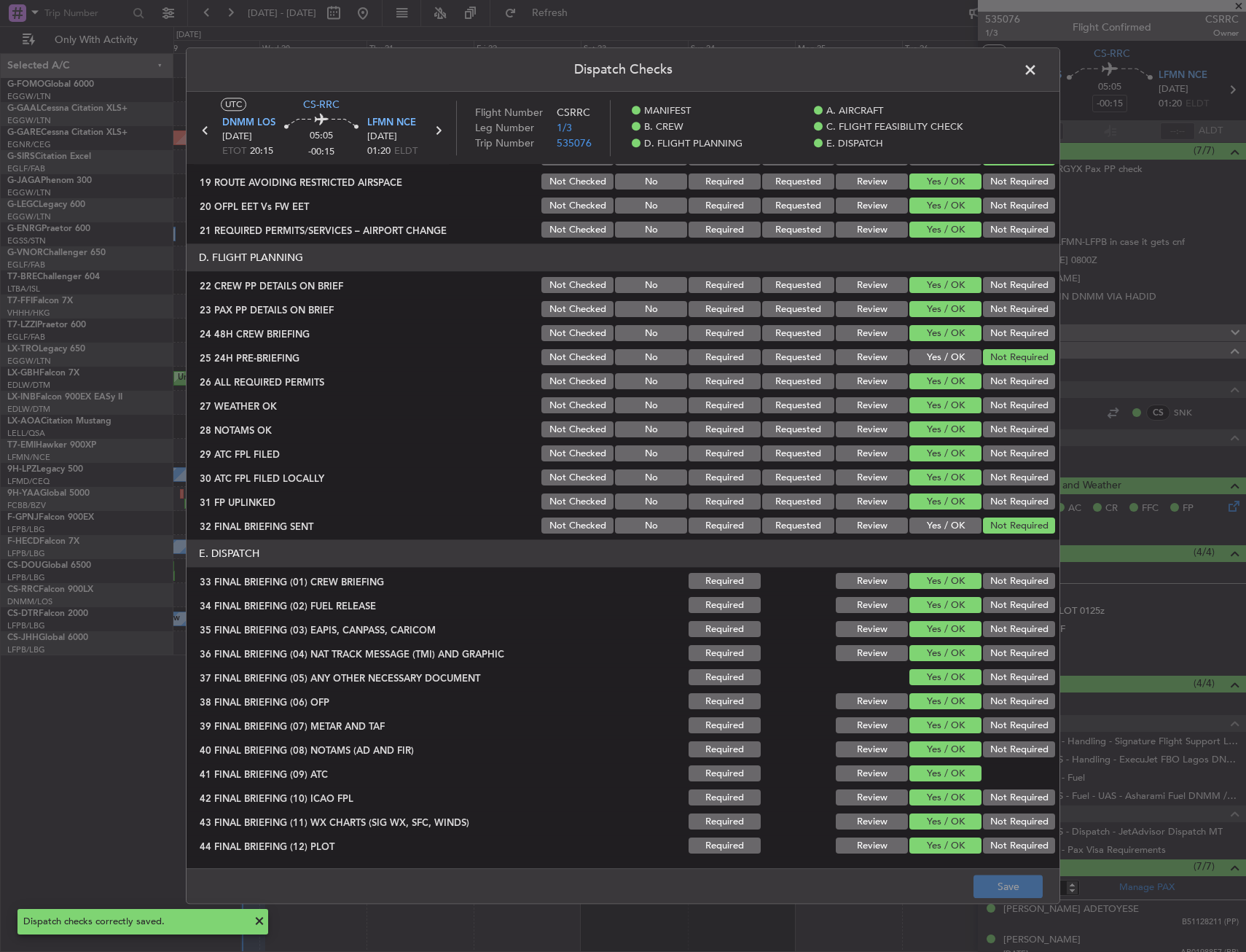
click at [1038, 73] on span at bounding box center [1038, 73] width 0 height 29
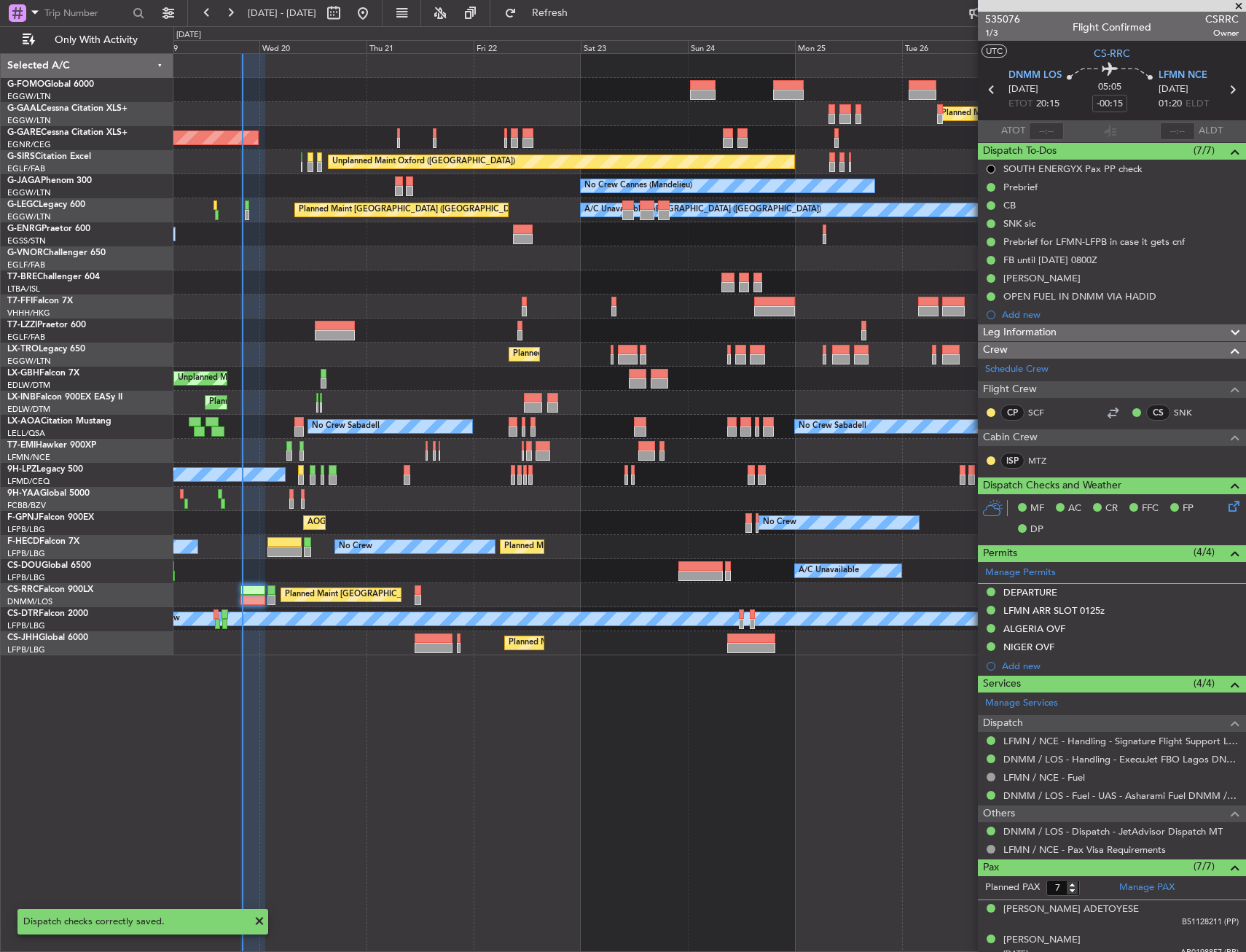
click at [559, 777] on div "Planned Maint Windsor Locks ([PERSON_NAME] Intl) Planned [GEOGRAPHIC_DATA] Unpl…" at bounding box center [710, 502] width 1072 height 899
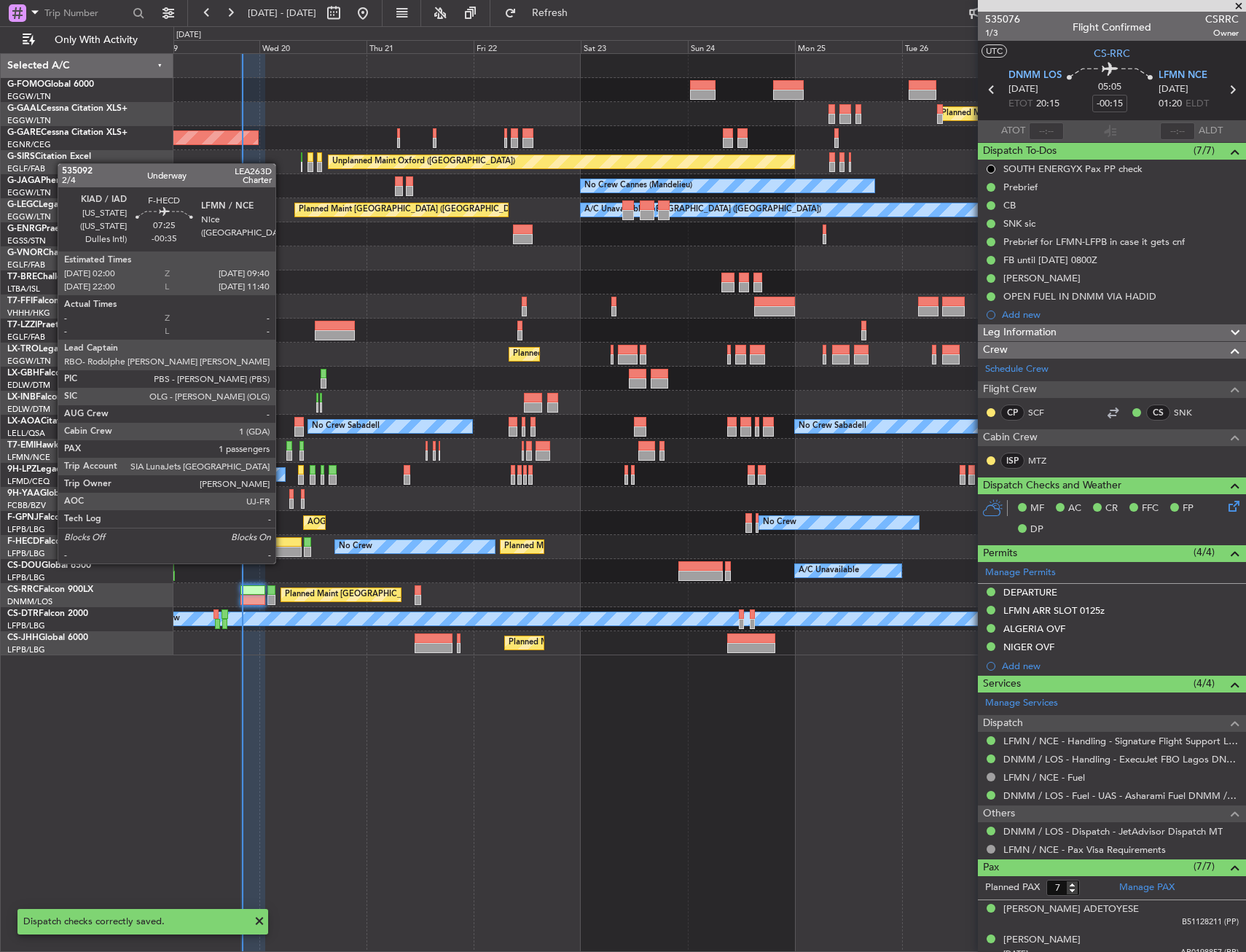
click at [282, 549] on div at bounding box center [284, 552] width 35 height 11
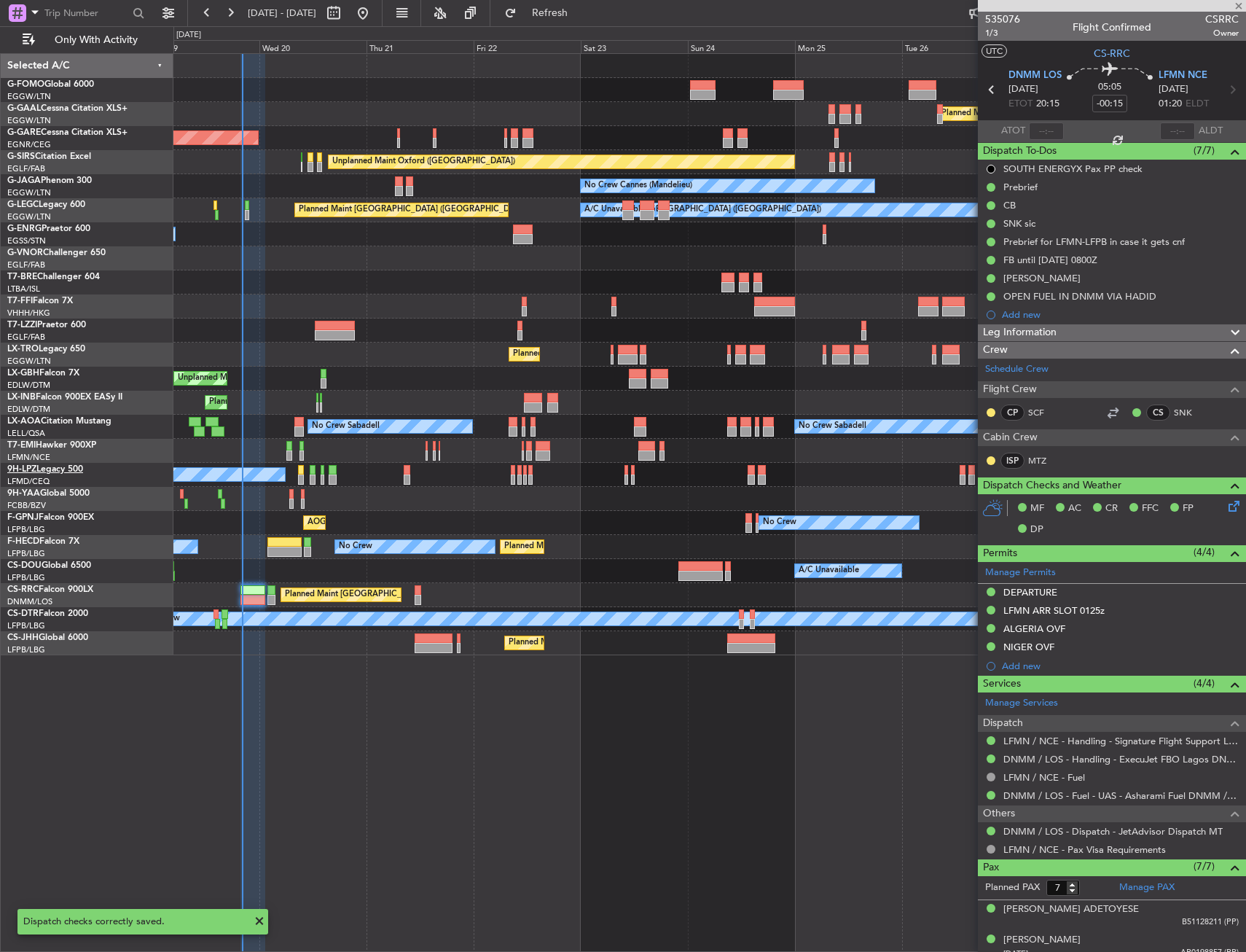
type input "-00:35"
type input "1"
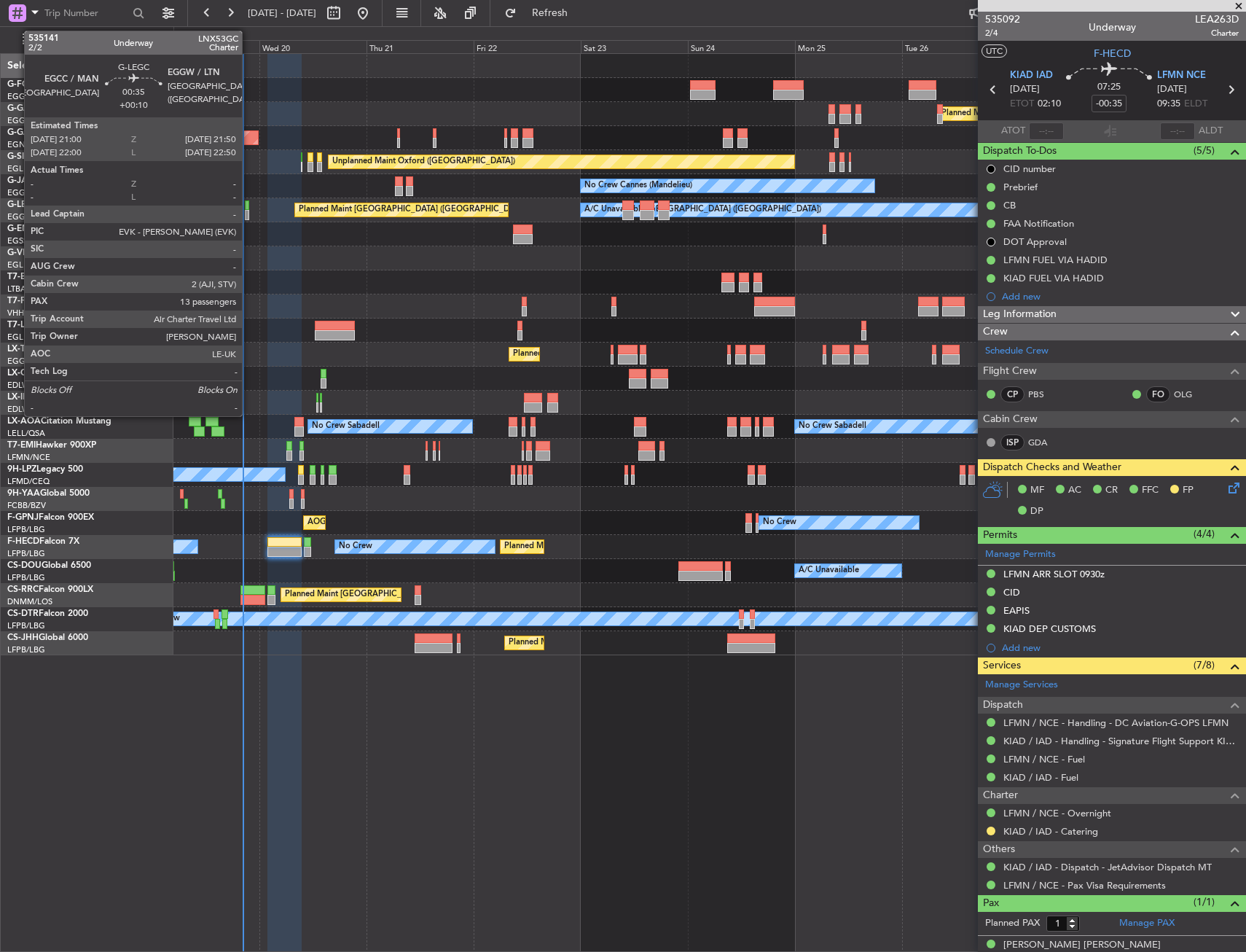
click at [249, 210] on div at bounding box center [246, 215] width 4 height 11
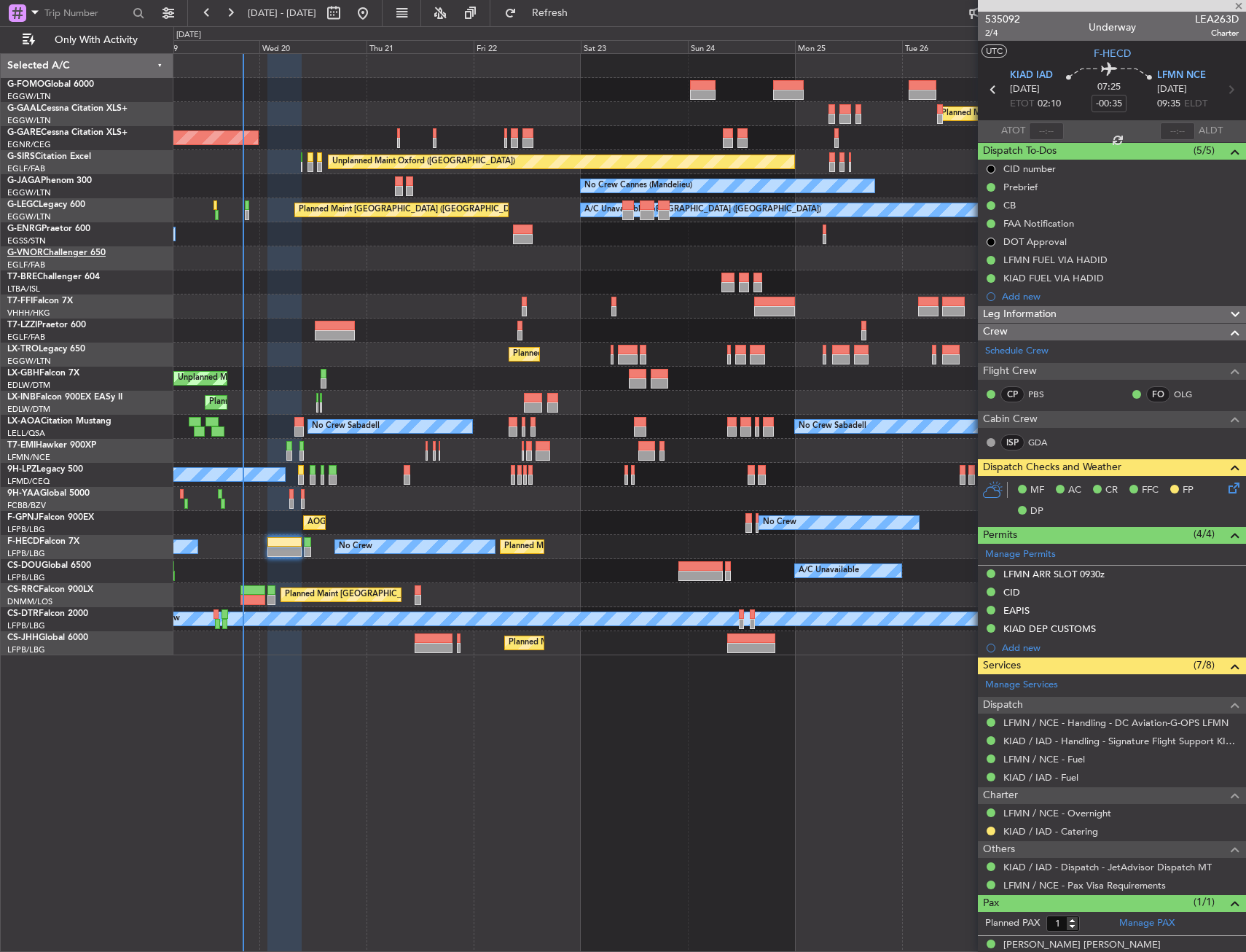
type input "+00:10"
type input "13"
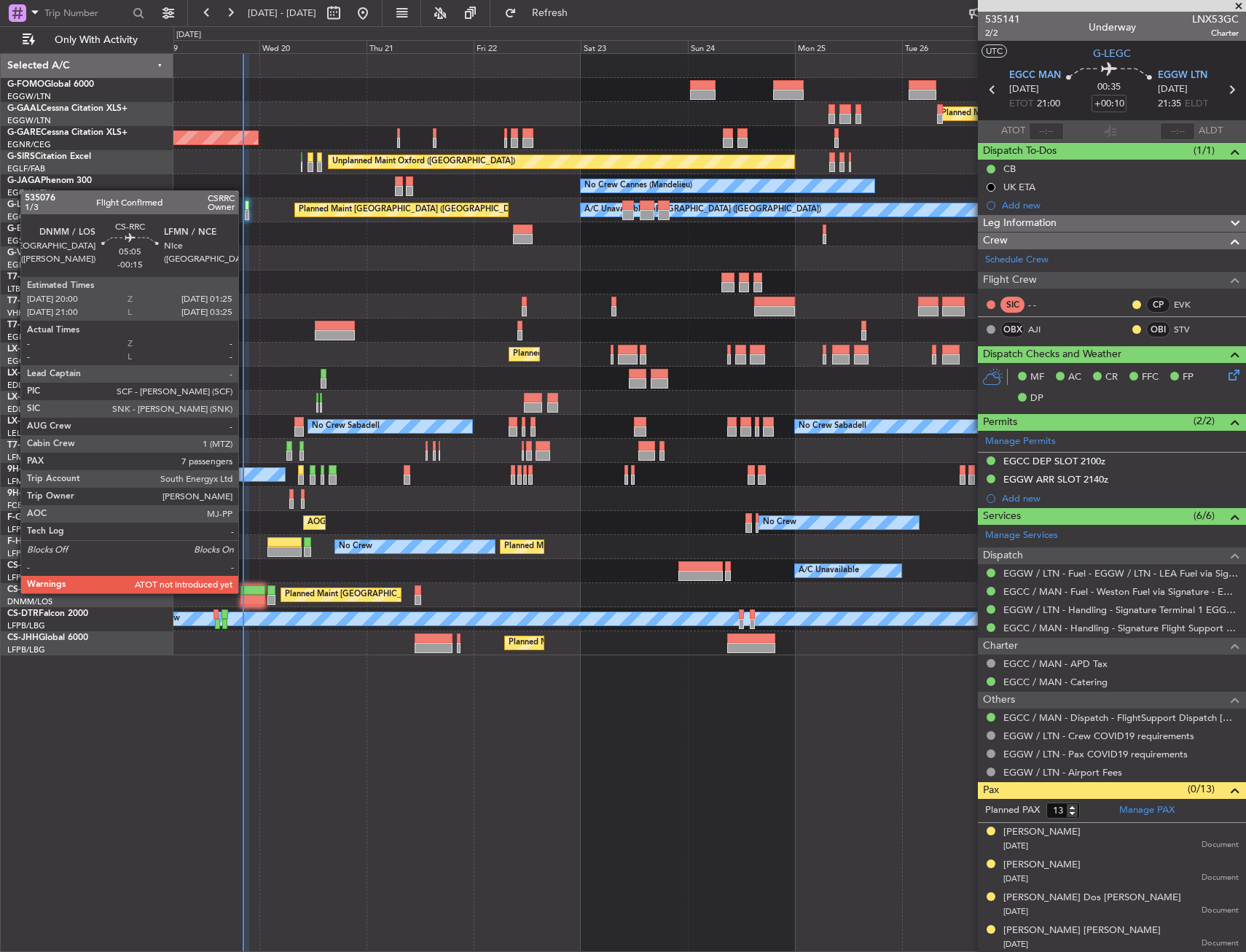
click at [244, 592] on div at bounding box center [253, 590] width 24 height 11
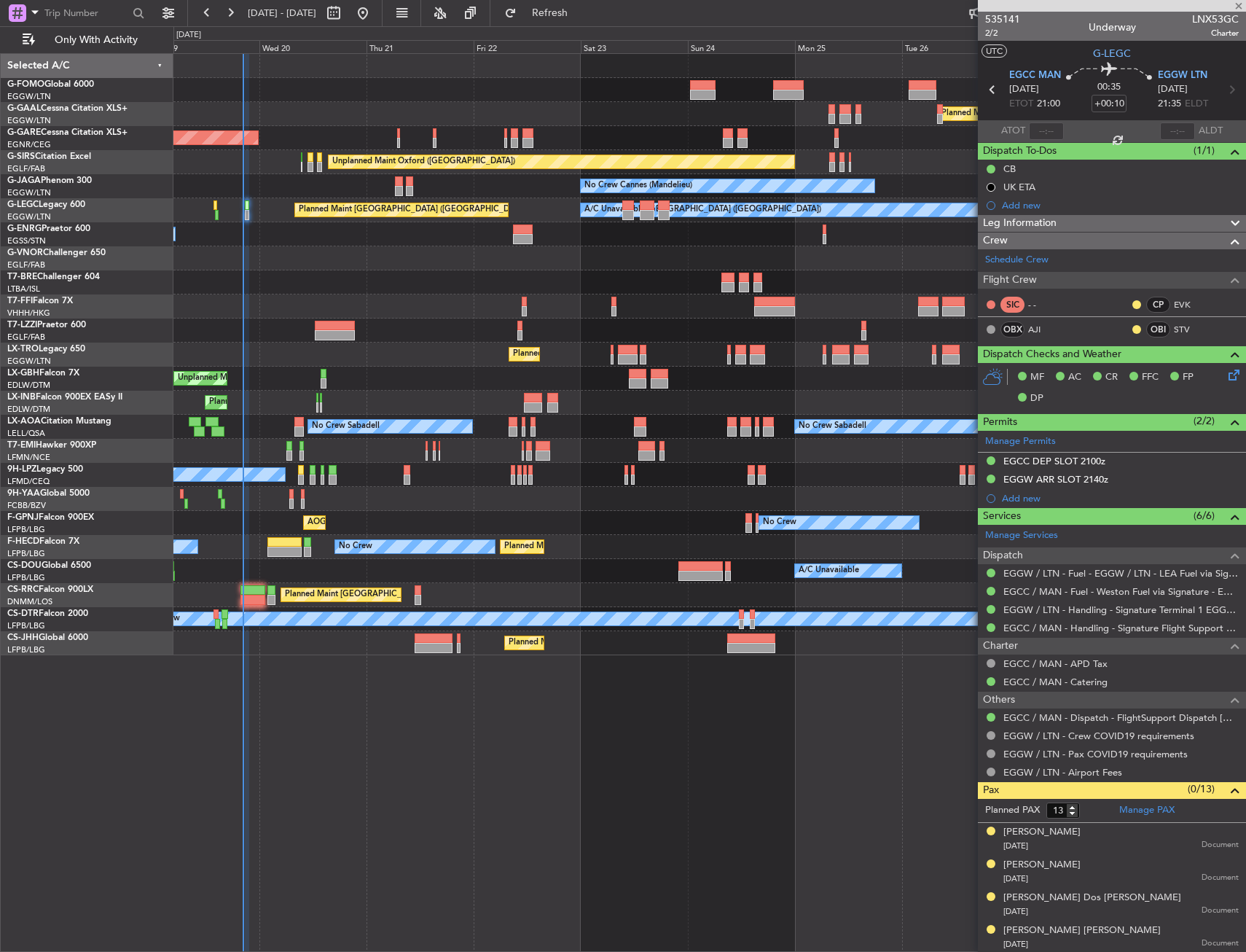
click at [255, 707] on div "Planned Maint Windsor Locks ([PERSON_NAME] Intl) Planned [GEOGRAPHIC_DATA] Unpl…" at bounding box center [710, 502] width 1072 height 899
type input "-00:15"
type input "7"
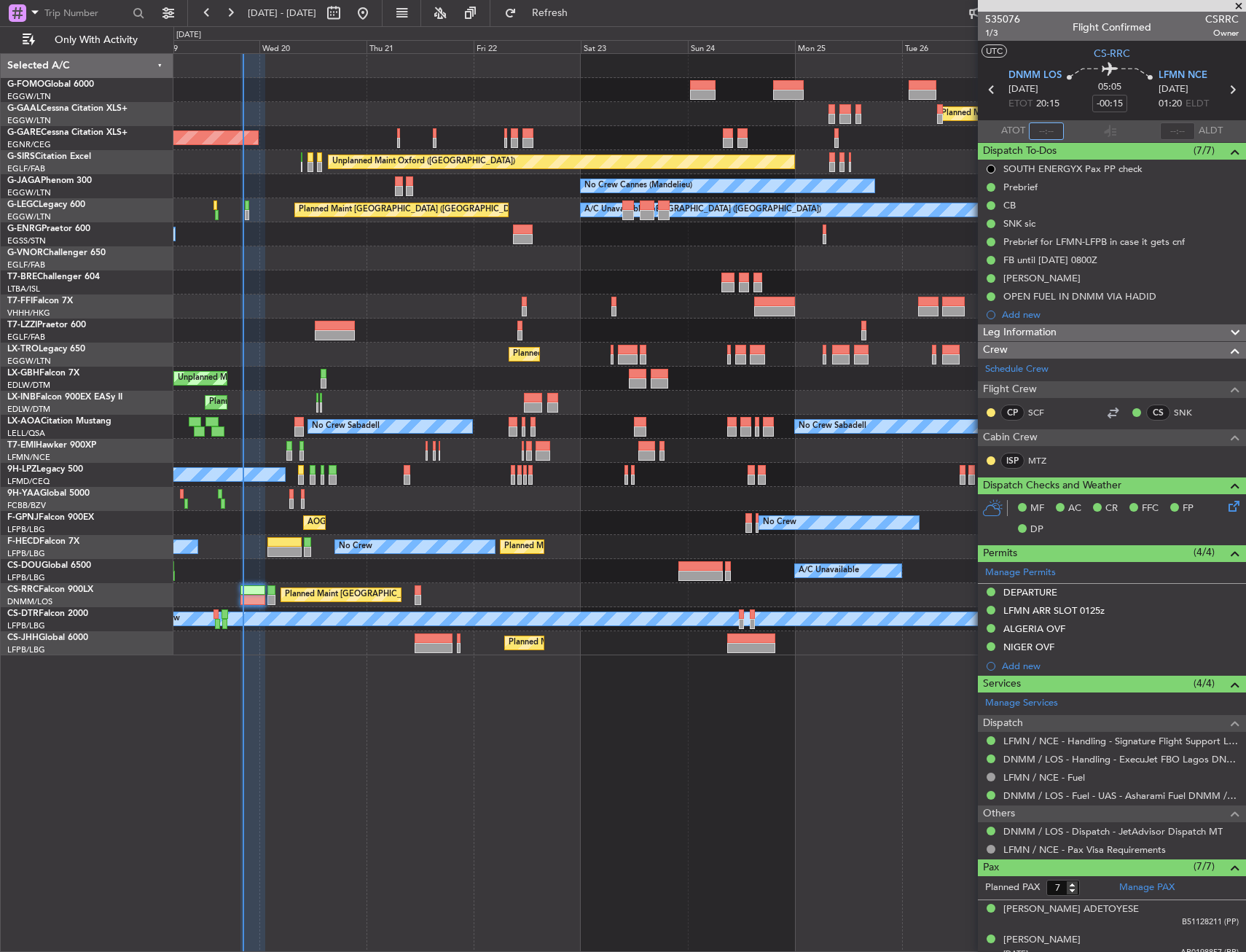
click at [1038, 131] on input "text" at bounding box center [1046, 130] width 35 height 17
click at [1051, 114] on section "DNMM LOS [DATE] ETOT 20:15 05:05 -00:15 LFMN NCE [DATE] 01:20 ELDT" at bounding box center [1112, 91] width 268 height 58
type input "20:21"
